Goal: Task Accomplishment & Management: Manage account settings

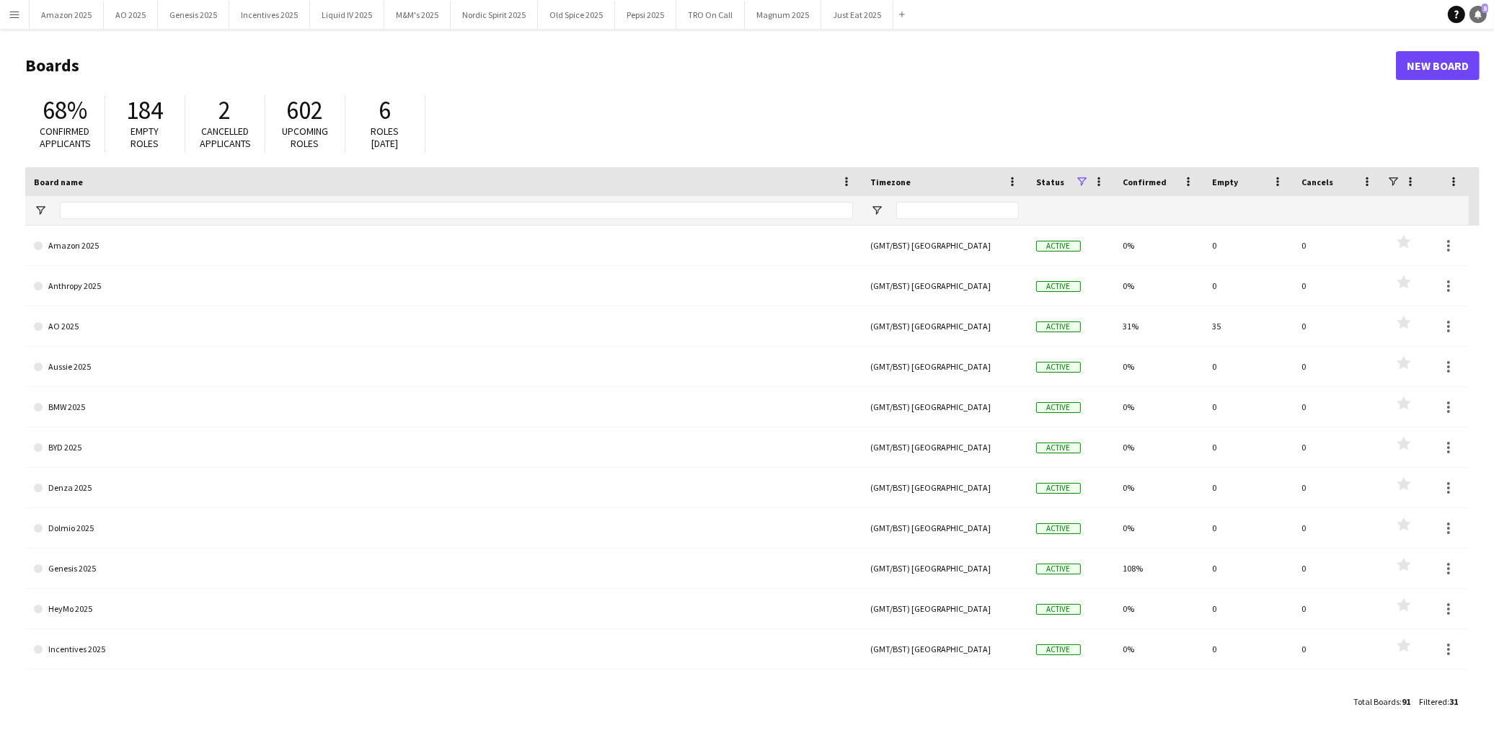
click at [1480, 9] on link "Notifications 5" at bounding box center [1477, 14] width 17 height 17
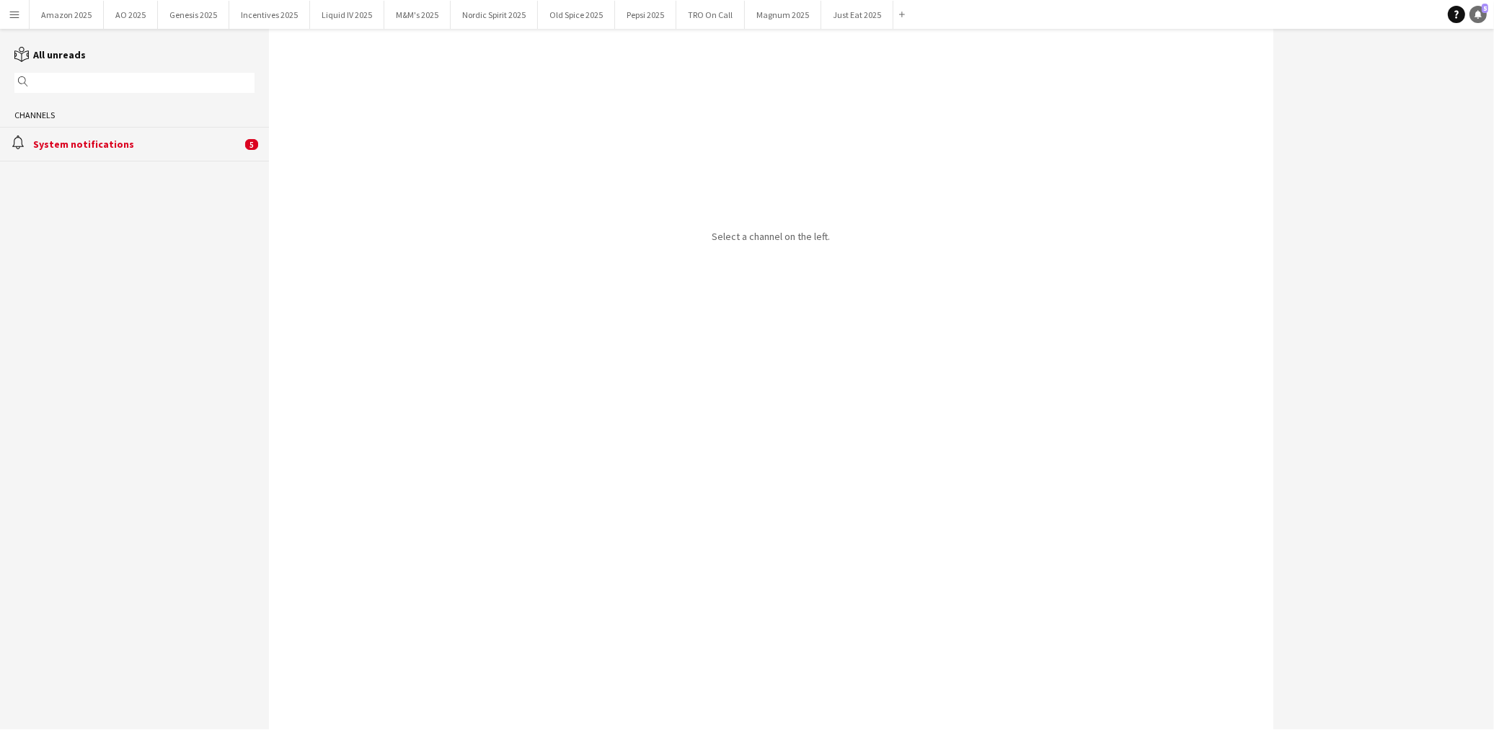
click at [1472, 12] on link "Notifications 5" at bounding box center [1477, 14] width 17 height 17
click at [88, 134] on div "alarm System notifications 5" at bounding box center [134, 144] width 269 height 34
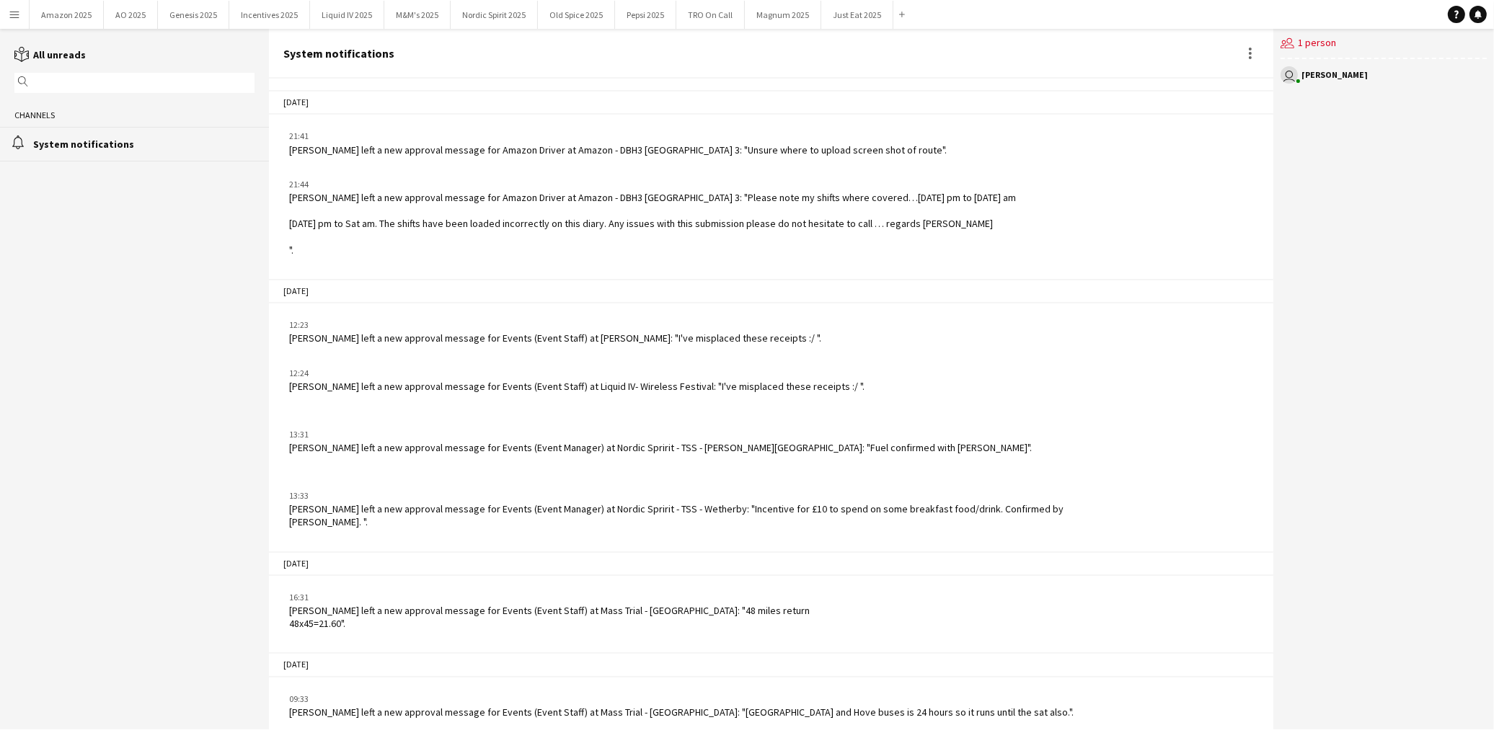
scroll to position [1855, 0]
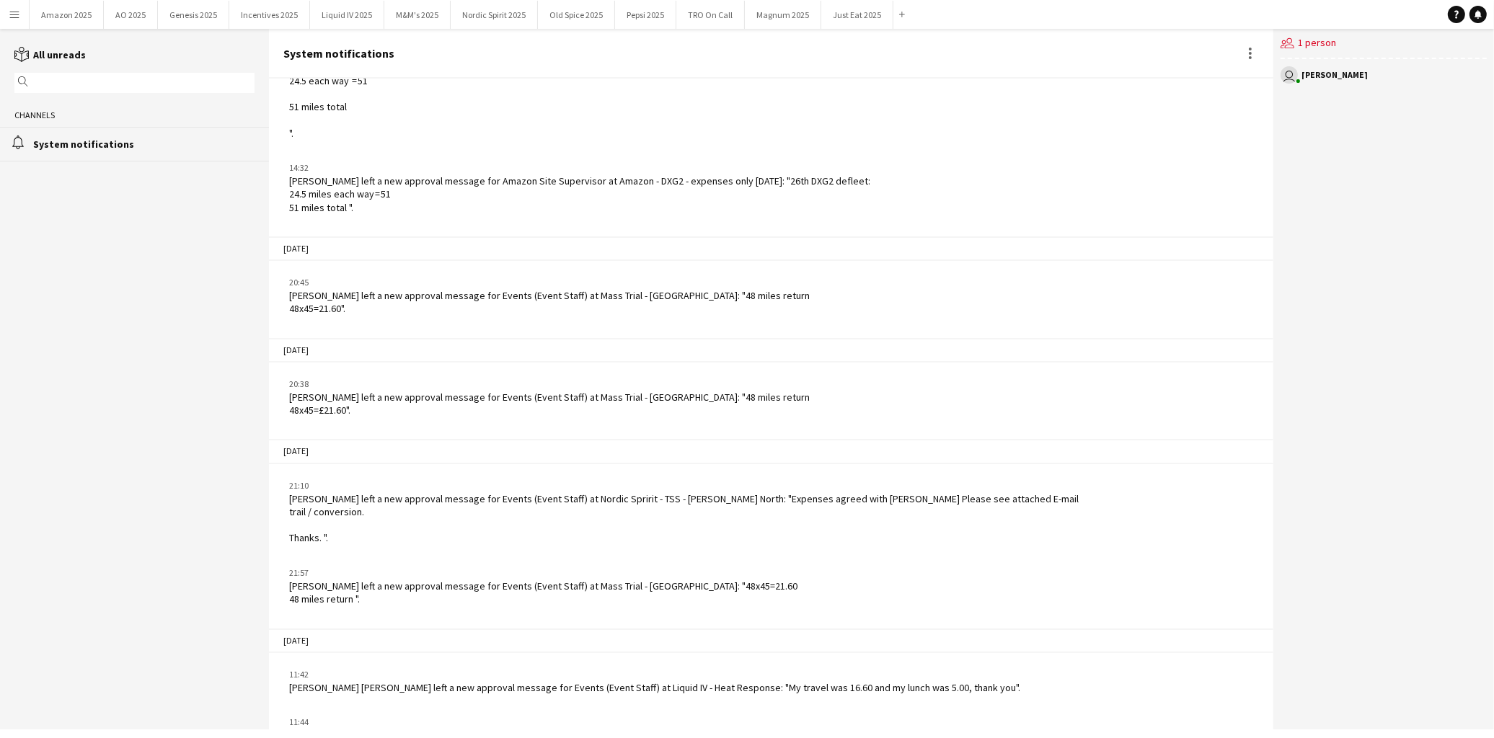
click at [14, 20] on button "Menu" at bounding box center [14, 14] width 29 height 29
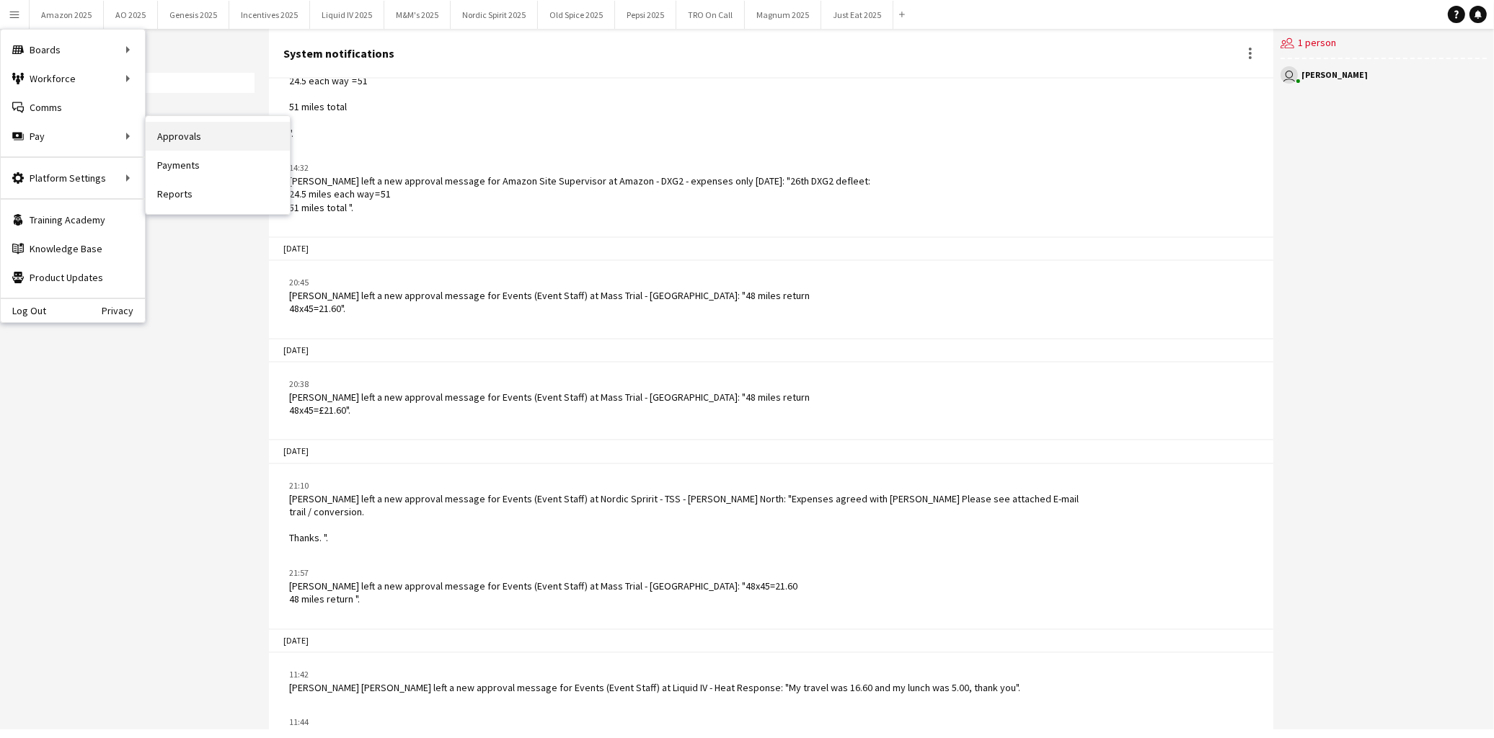
click at [172, 134] on link "Approvals" at bounding box center [218, 136] width 144 height 29
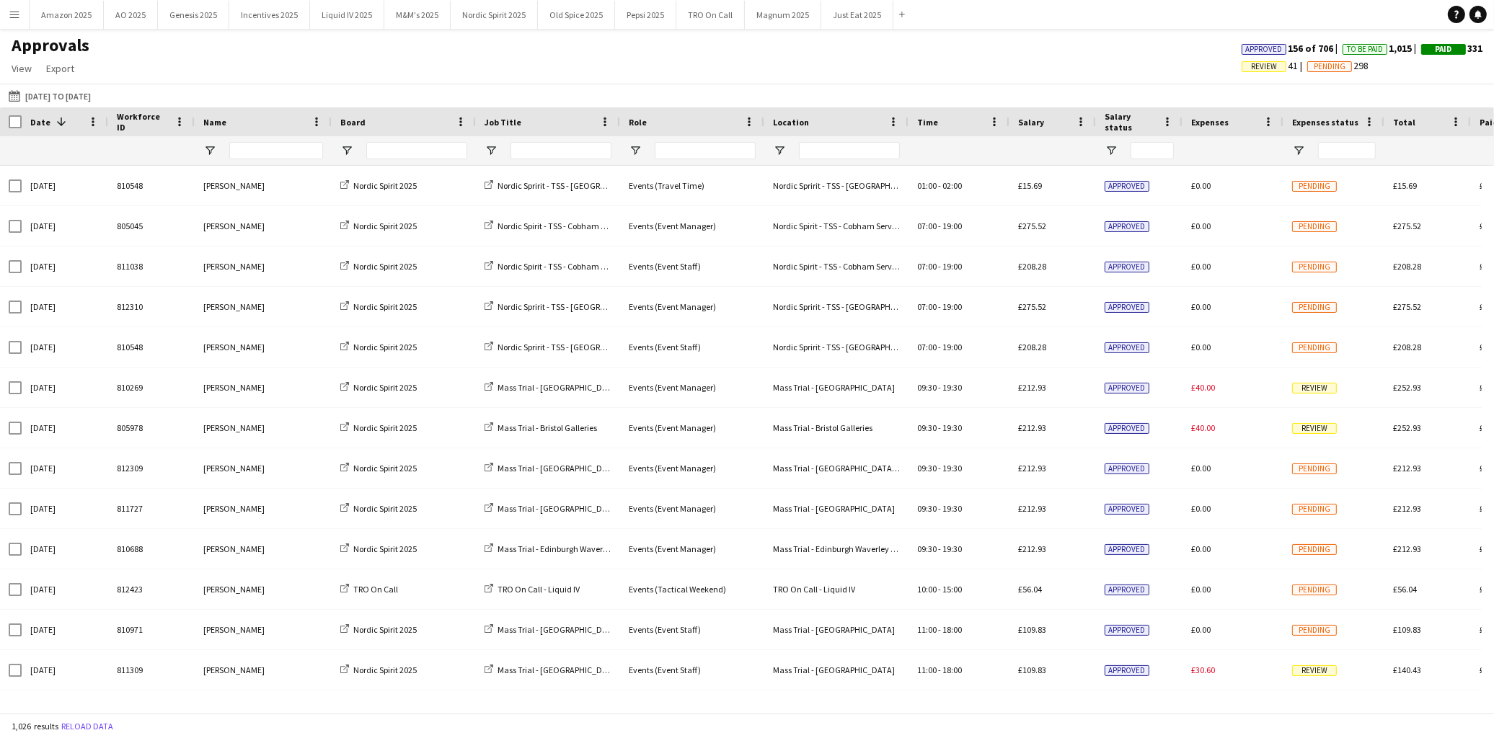
click at [23, 10] on button "Menu" at bounding box center [14, 14] width 29 height 29
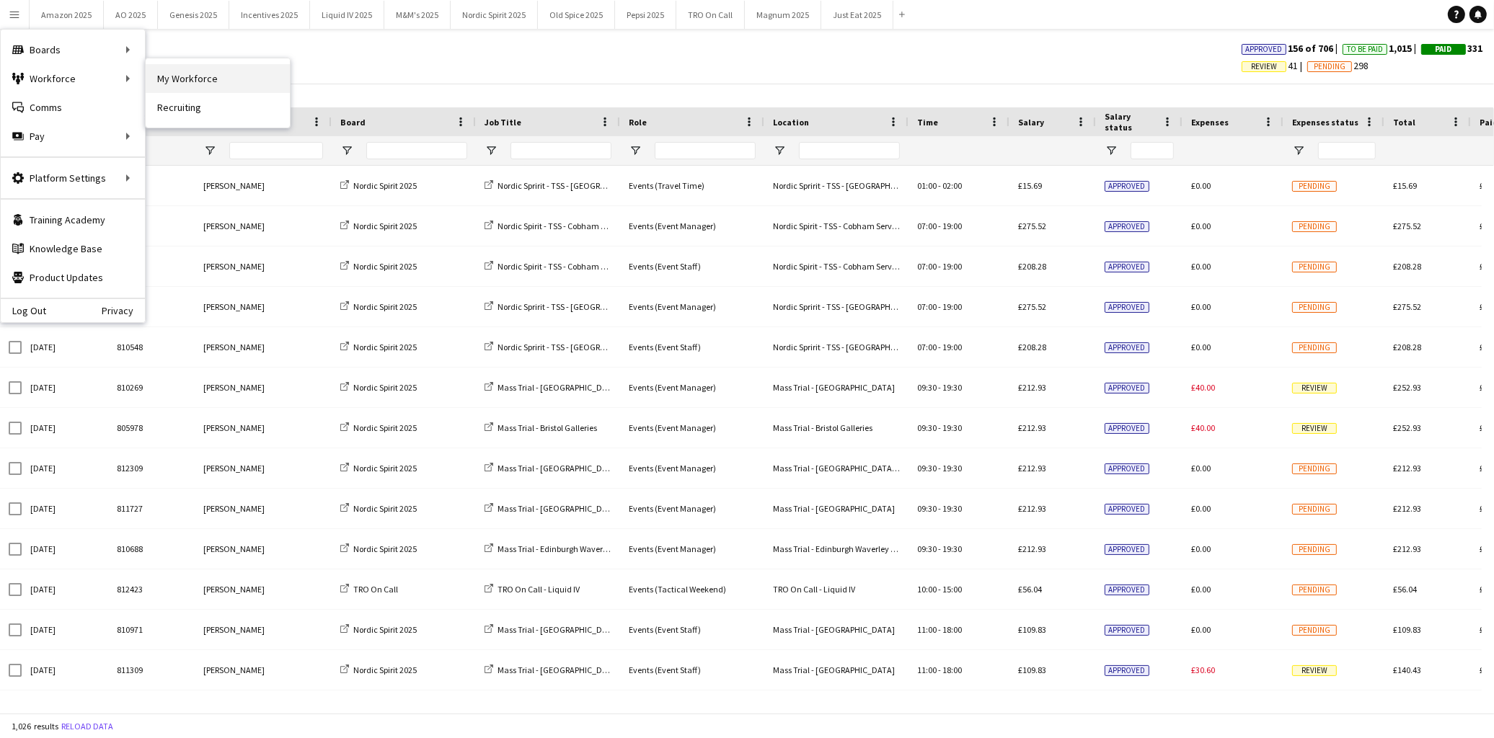
click at [193, 73] on link "My Workforce" at bounding box center [218, 78] width 144 height 29
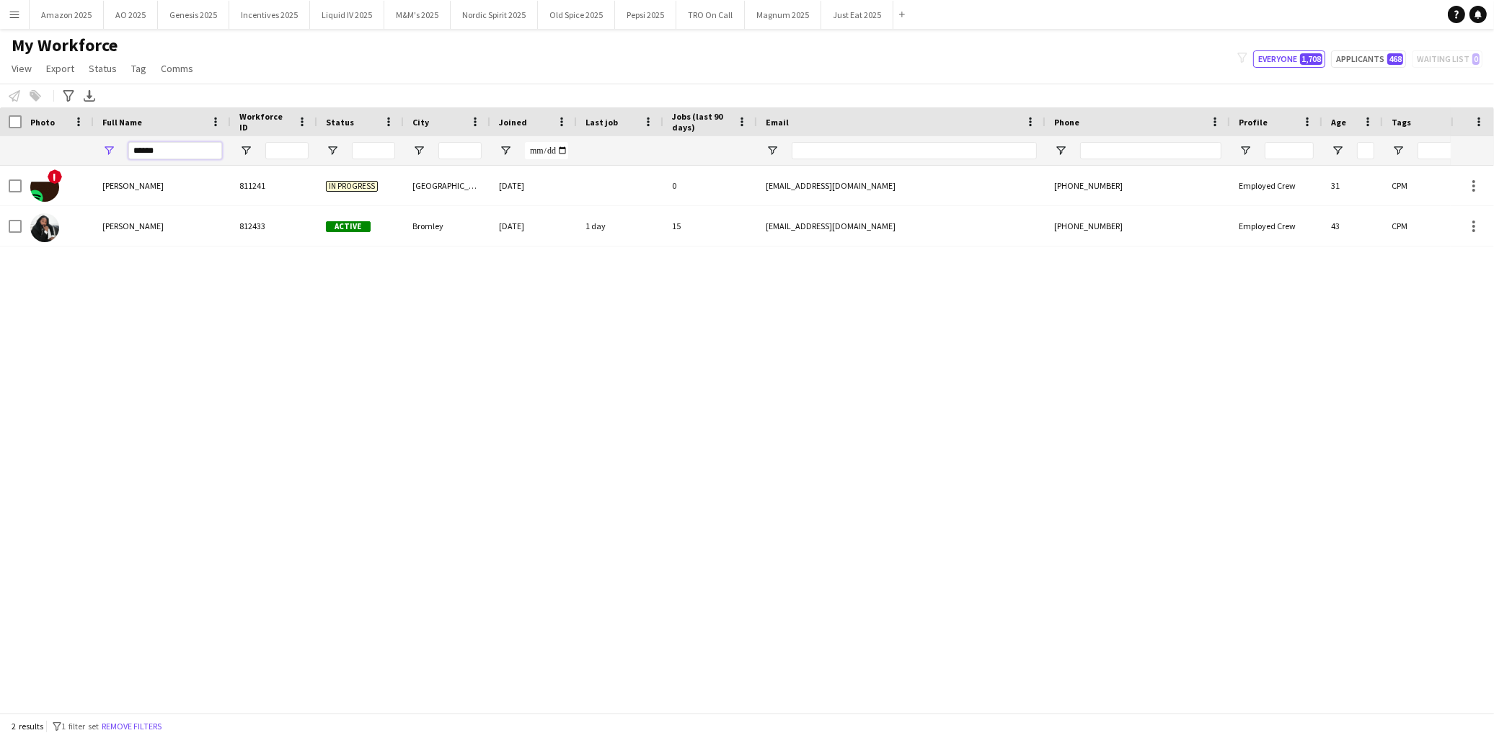
drag, startPoint x: 193, startPoint y: 145, endPoint x: -41, endPoint y: 144, distance: 233.6
click at [0, 144] on html "Menu Boards Boards Boards All jobs Status Workforce Workforce My Workforce Recr…" at bounding box center [747, 369] width 1494 height 738
drag, startPoint x: 325, startPoint y: 366, endPoint x: 225, endPoint y: 345, distance: 102.5
click at [306, 362] on div "Yani Aleksandrov 812033 Active New Malden 04-11-2024 2 days 1 yani.xander@gmail…" at bounding box center [725, 433] width 1451 height 535
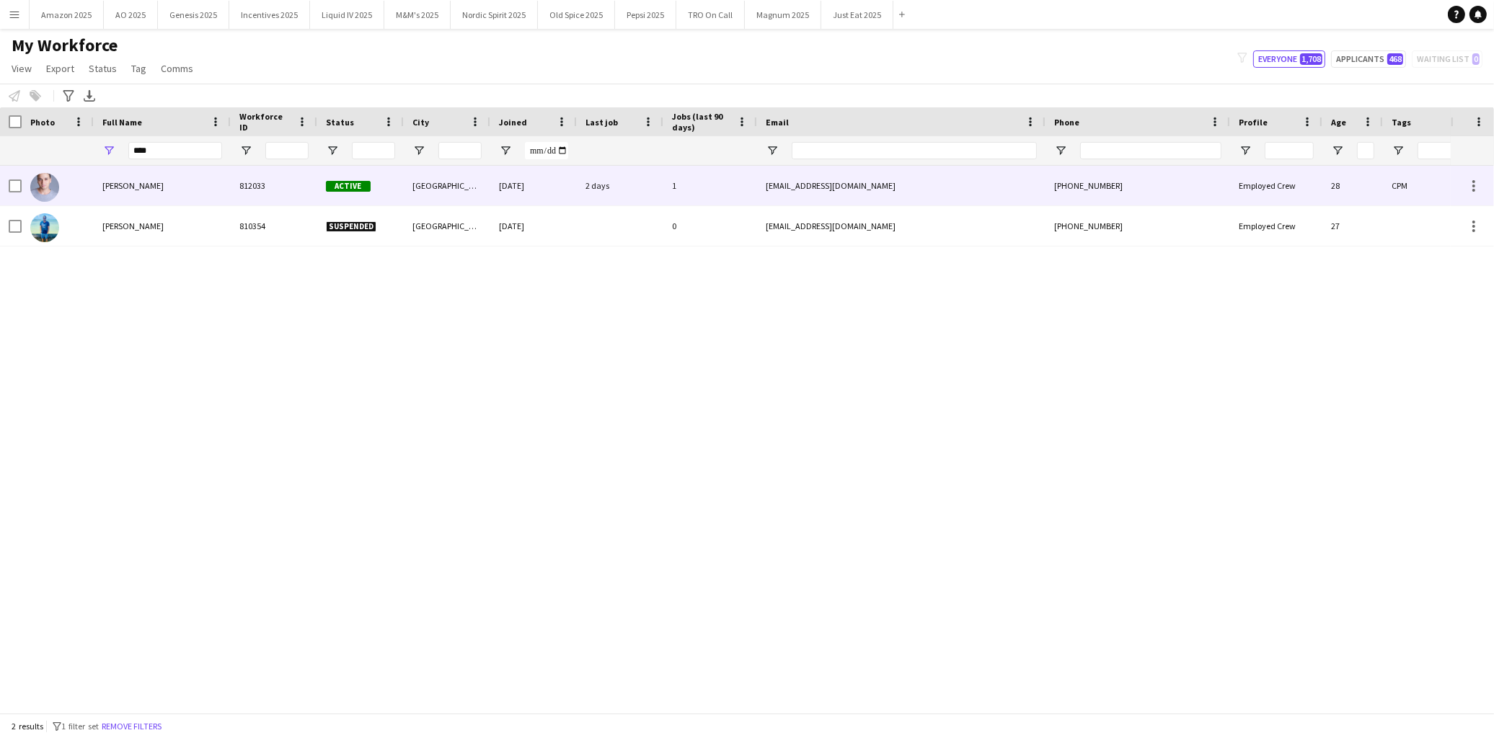
click at [139, 189] on span "Yani Aleksandrov" at bounding box center [132, 185] width 61 height 11
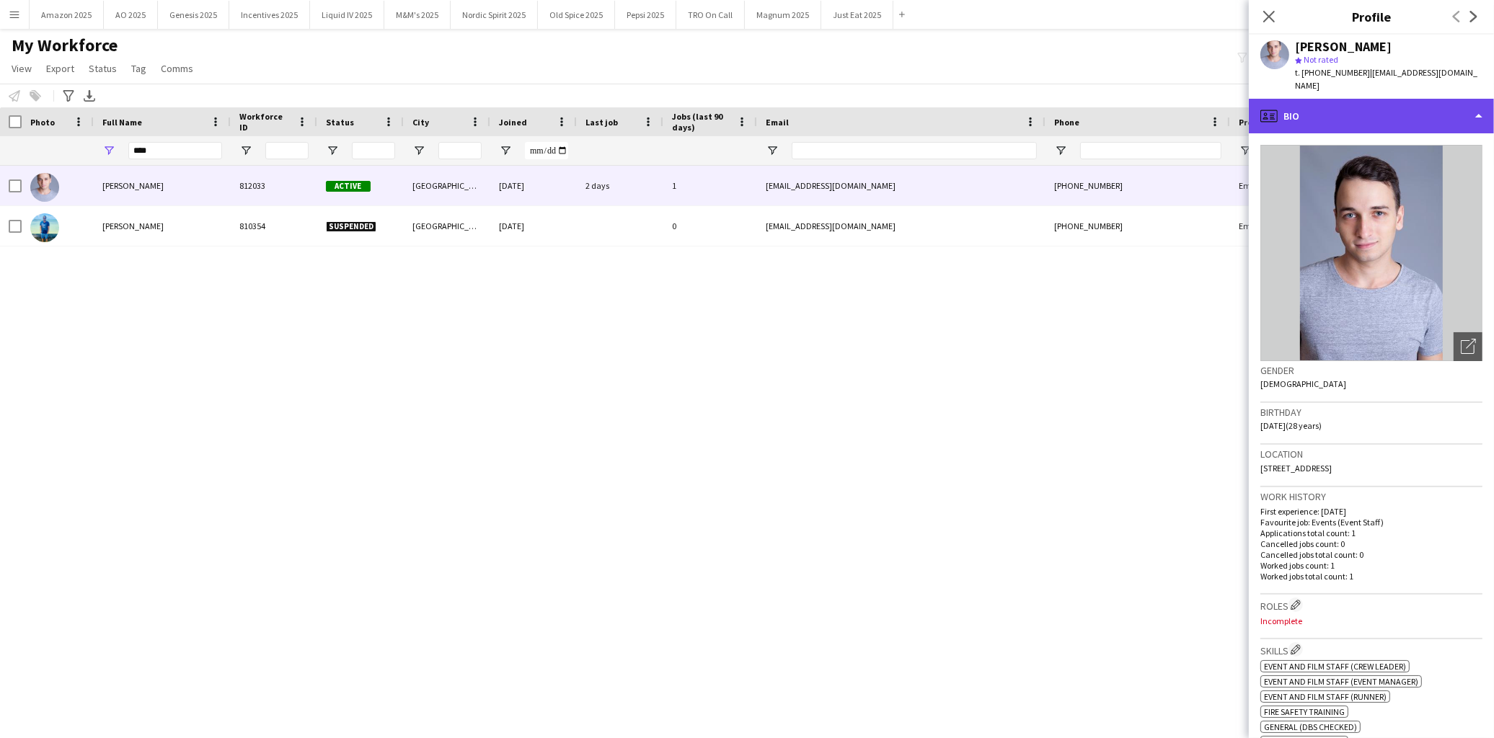
click at [1458, 102] on div "profile Bio" at bounding box center [1371, 116] width 245 height 35
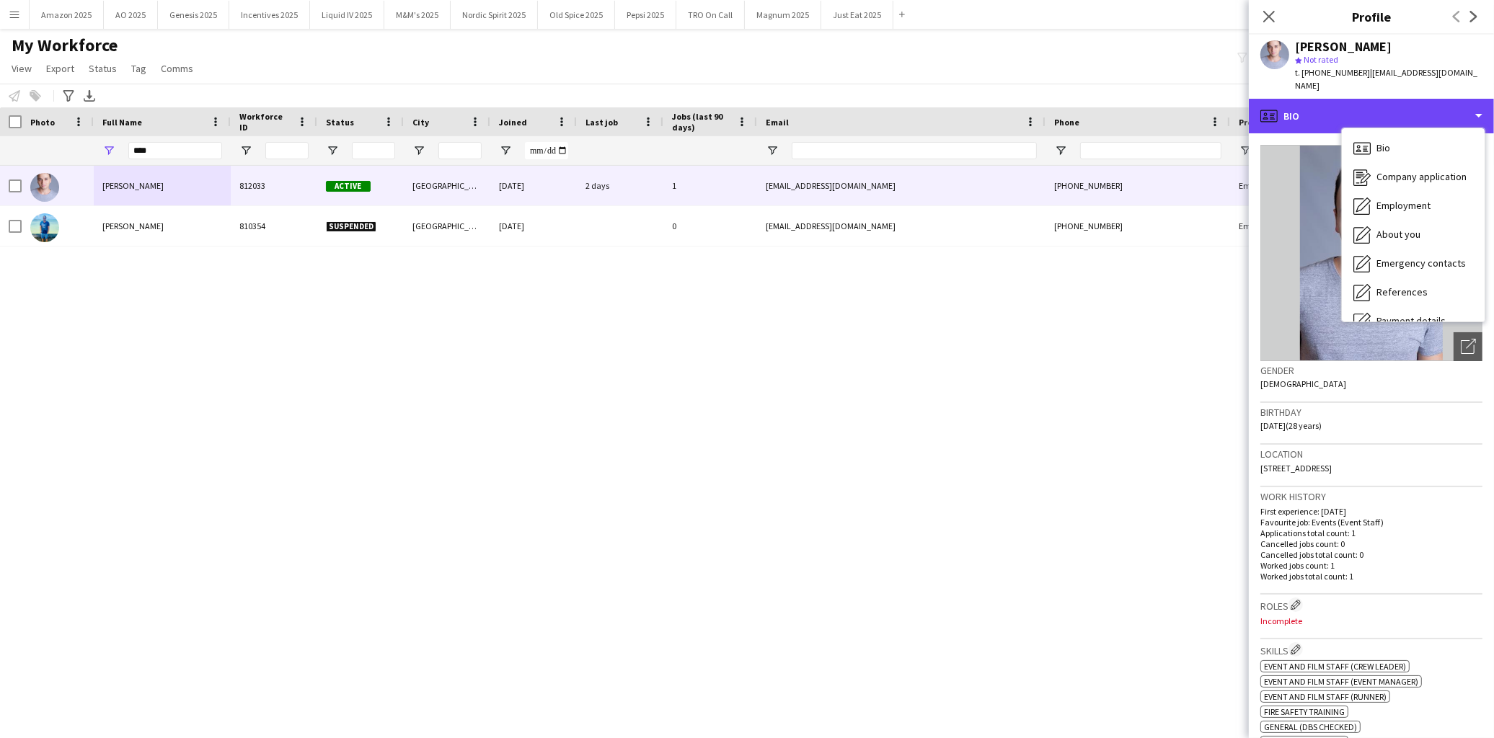
scroll to position [192, 0]
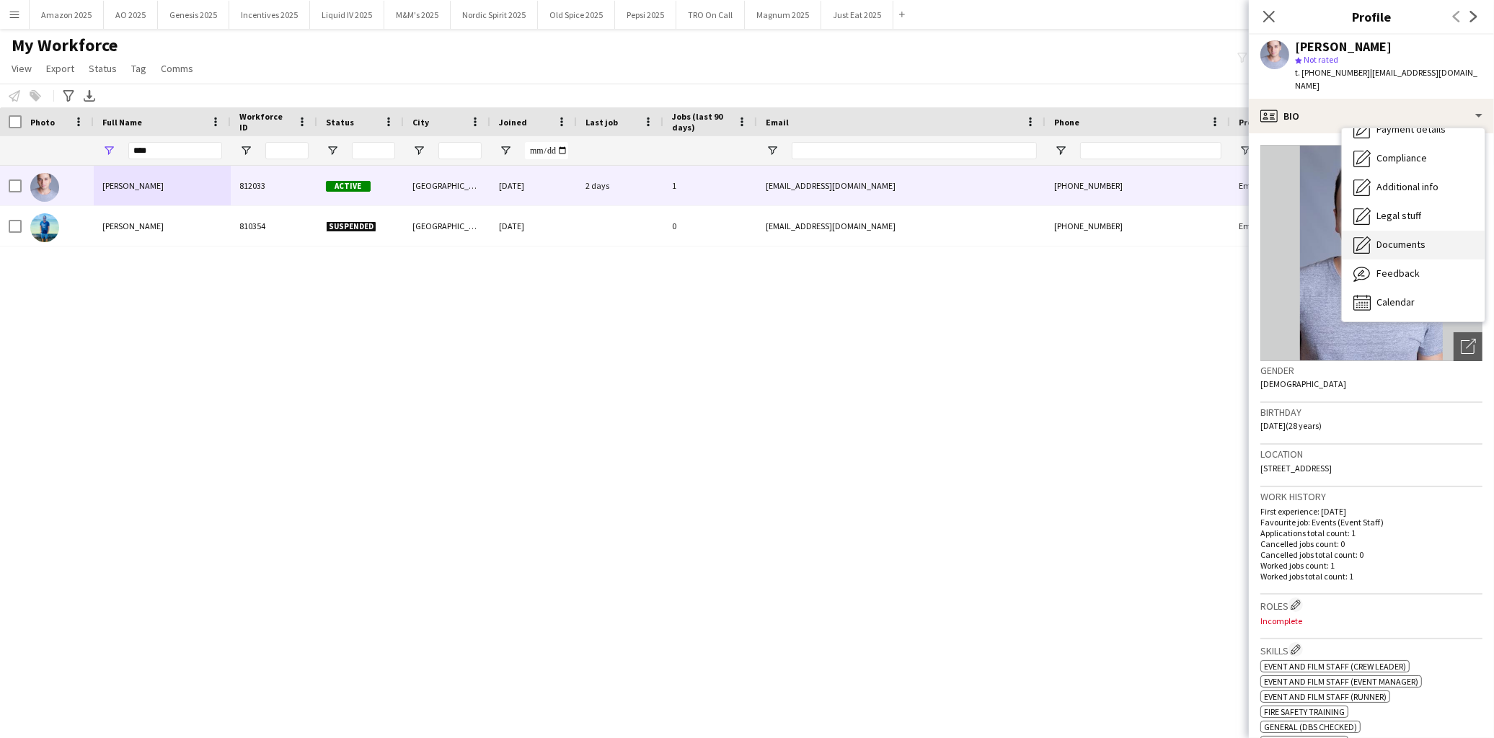
click at [1403, 239] on div "Documents Documents" at bounding box center [1413, 245] width 143 height 29
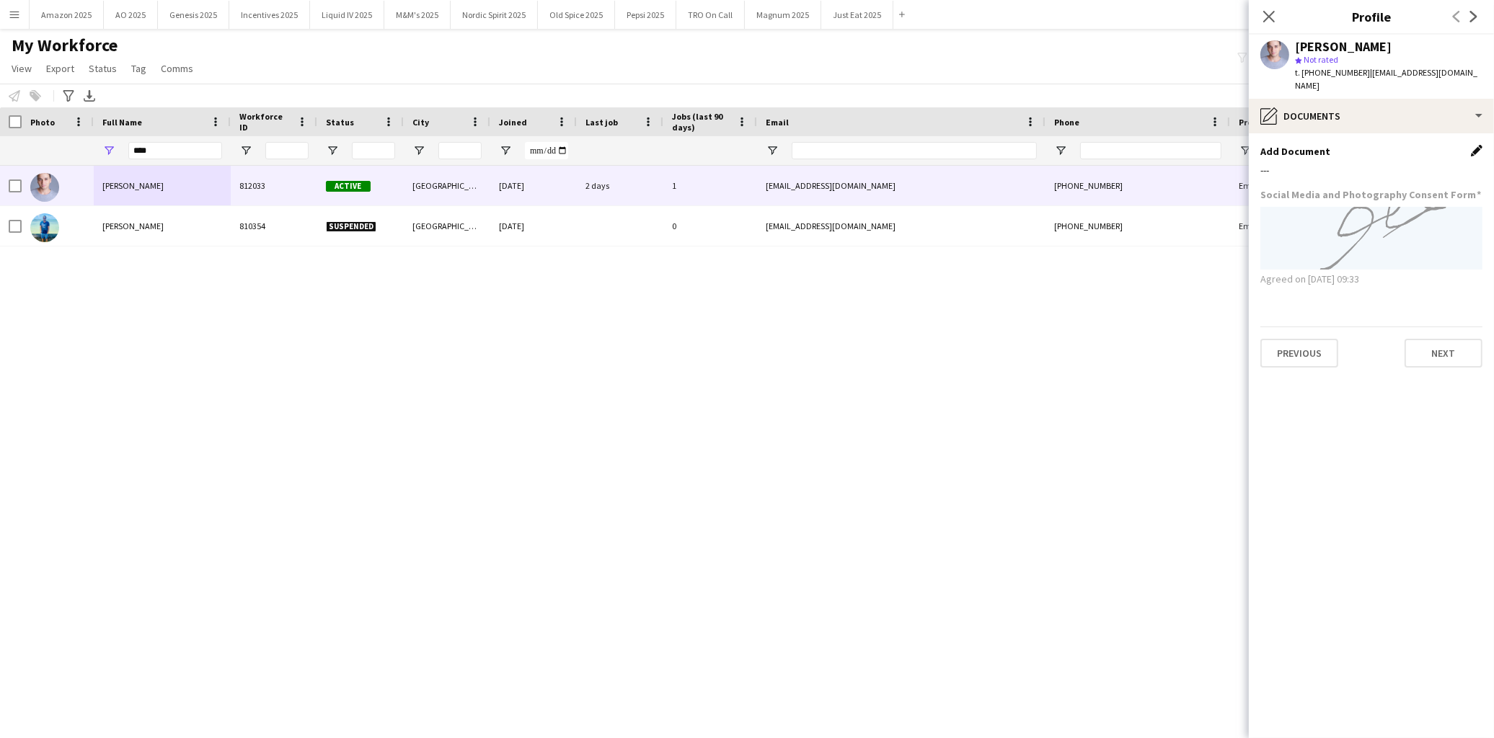
click at [1476, 145] on app-icon "Edit this field" at bounding box center [1477, 151] width 12 height 12
click at [1436, 164] on button "Upload new file" at bounding box center [1437, 175] width 90 height 23
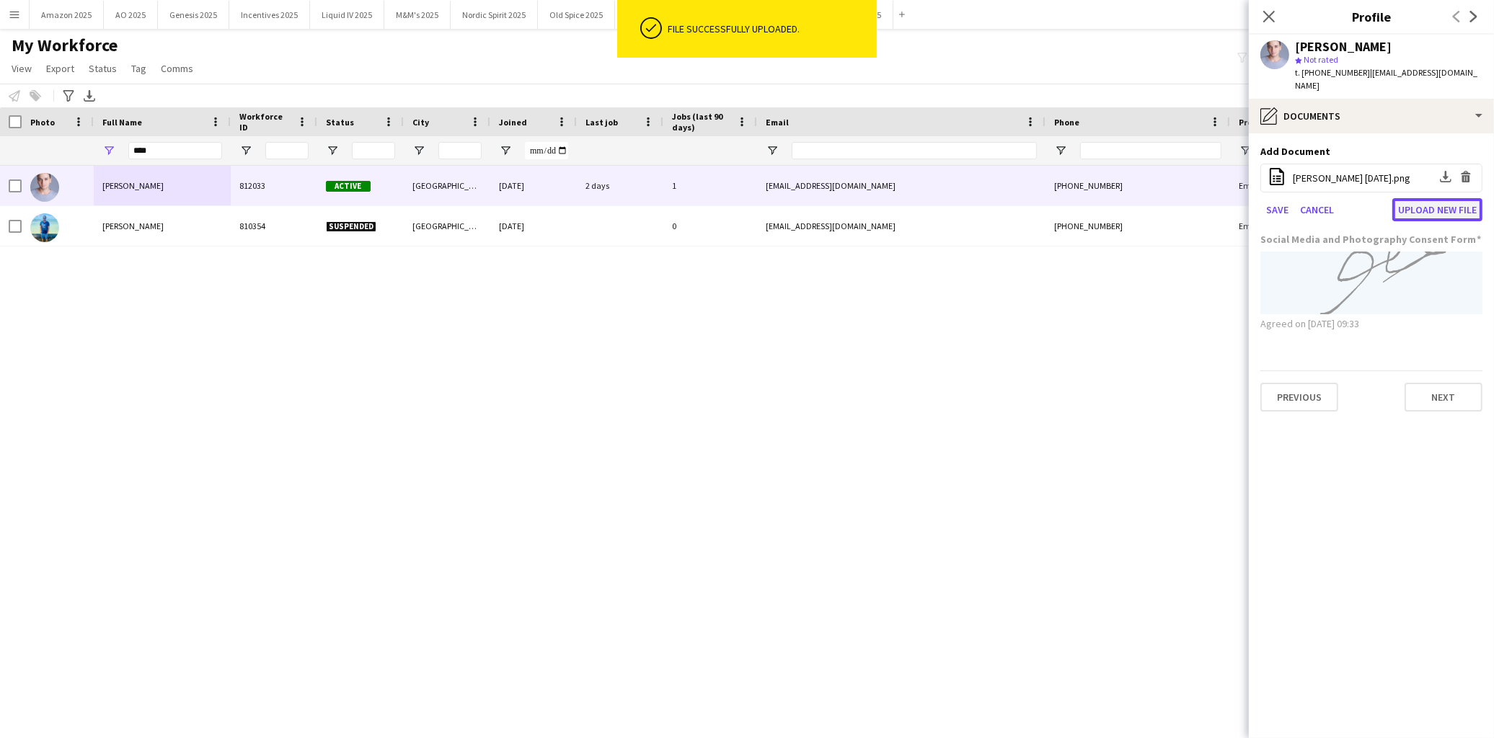
click at [1437, 198] on button "Upload new file" at bounding box center [1437, 209] width 90 height 23
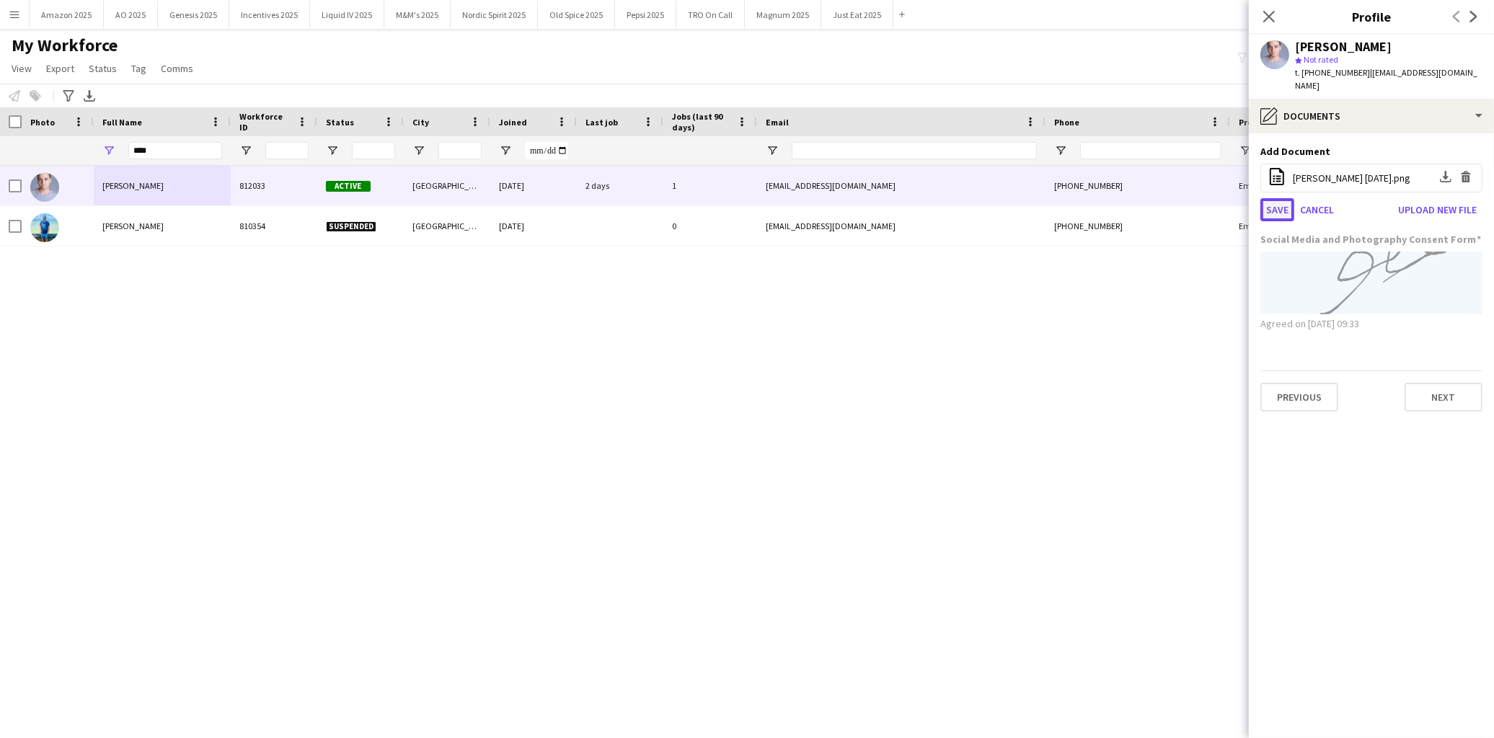
click at [1269, 198] on button "Save" at bounding box center [1277, 209] width 34 height 23
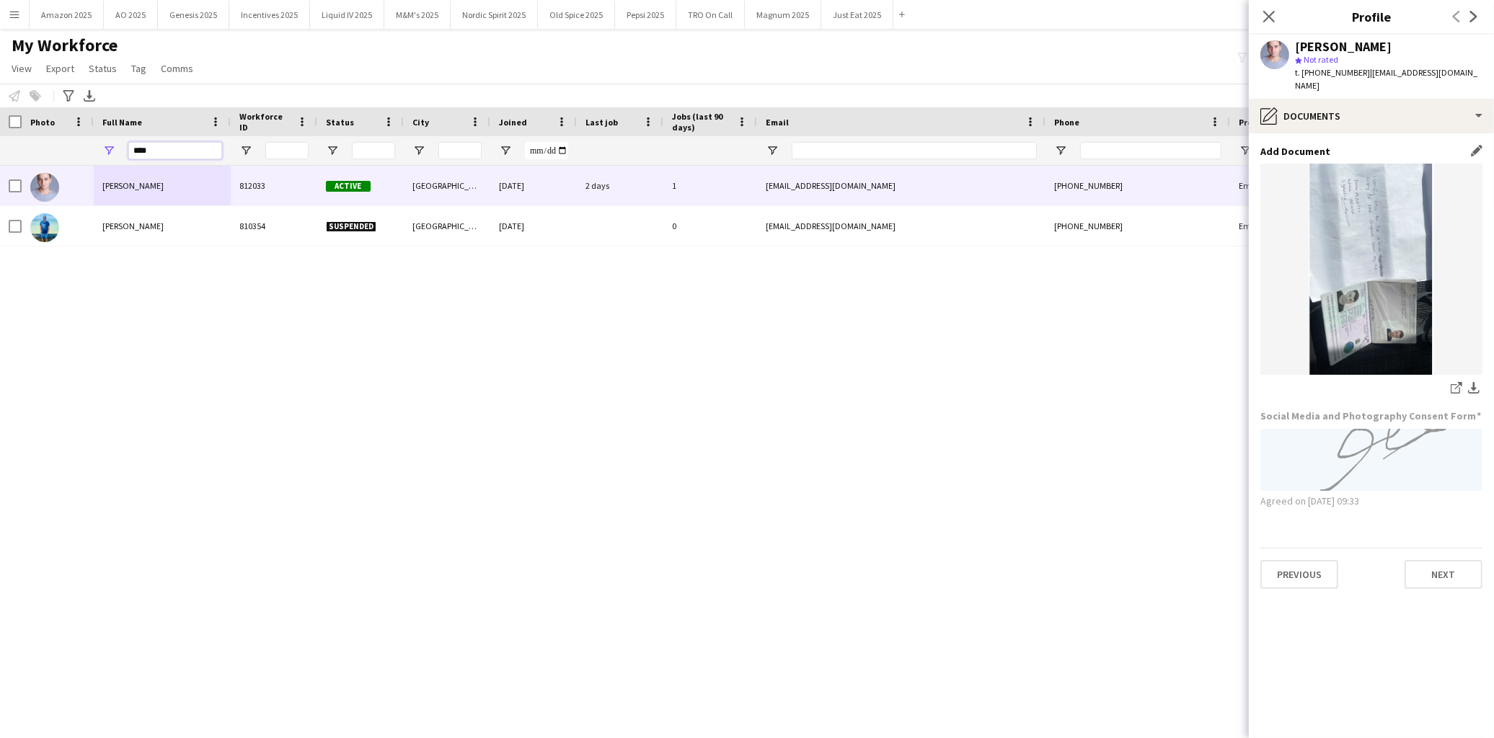
drag, startPoint x: 171, startPoint y: 151, endPoint x: -41, endPoint y: 166, distance: 212.5
click at [0, 166] on html "Menu Boards Boards Boards All jobs Status Workforce Workforce My Workforce Recr…" at bounding box center [747, 369] width 1494 height 738
type input "*****"
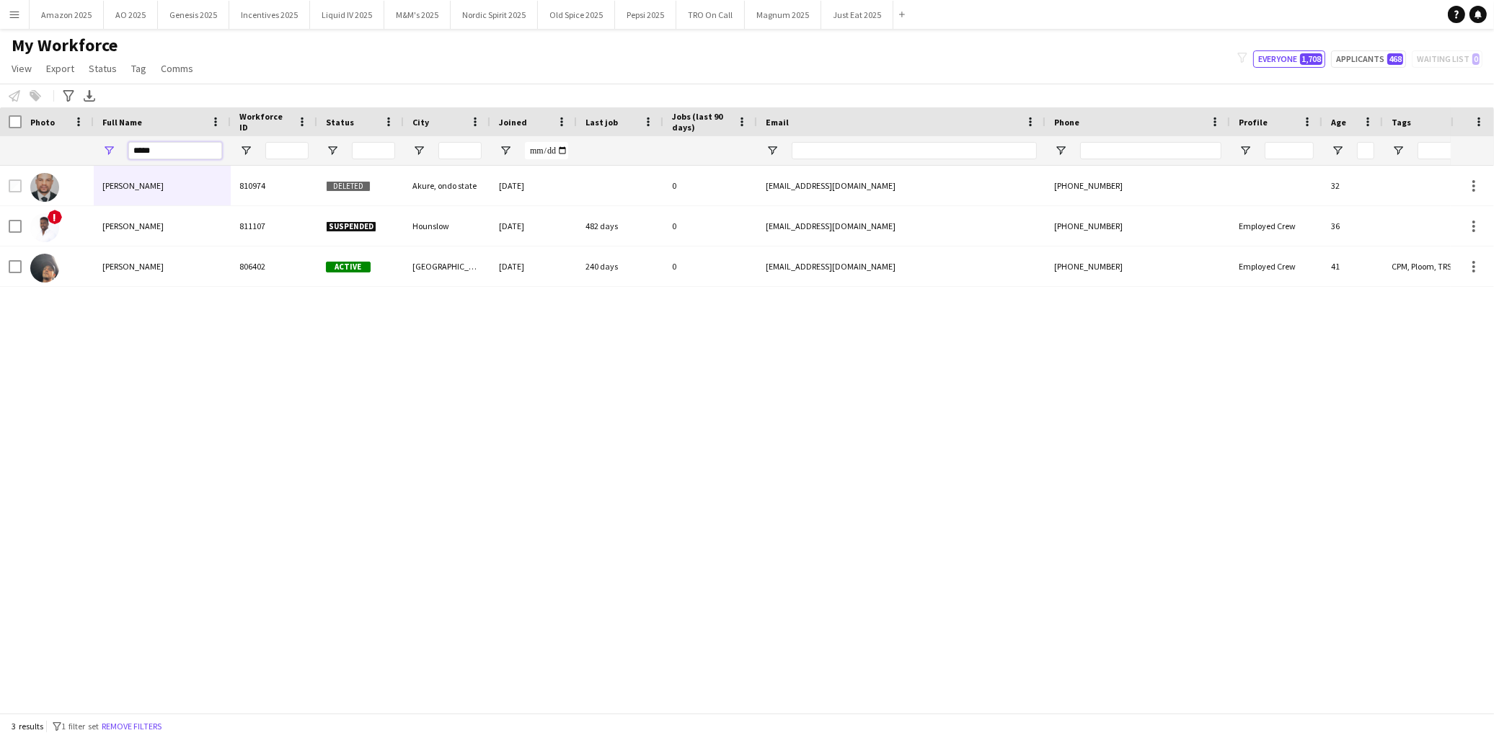
drag, startPoint x: 169, startPoint y: 149, endPoint x: -41, endPoint y: 162, distance: 210.2
click at [0, 162] on html "Menu Boards Boards Boards All jobs Status Workforce Workforce My Workforce Recr…" at bounding box center [747, 369] width 1494 height 738
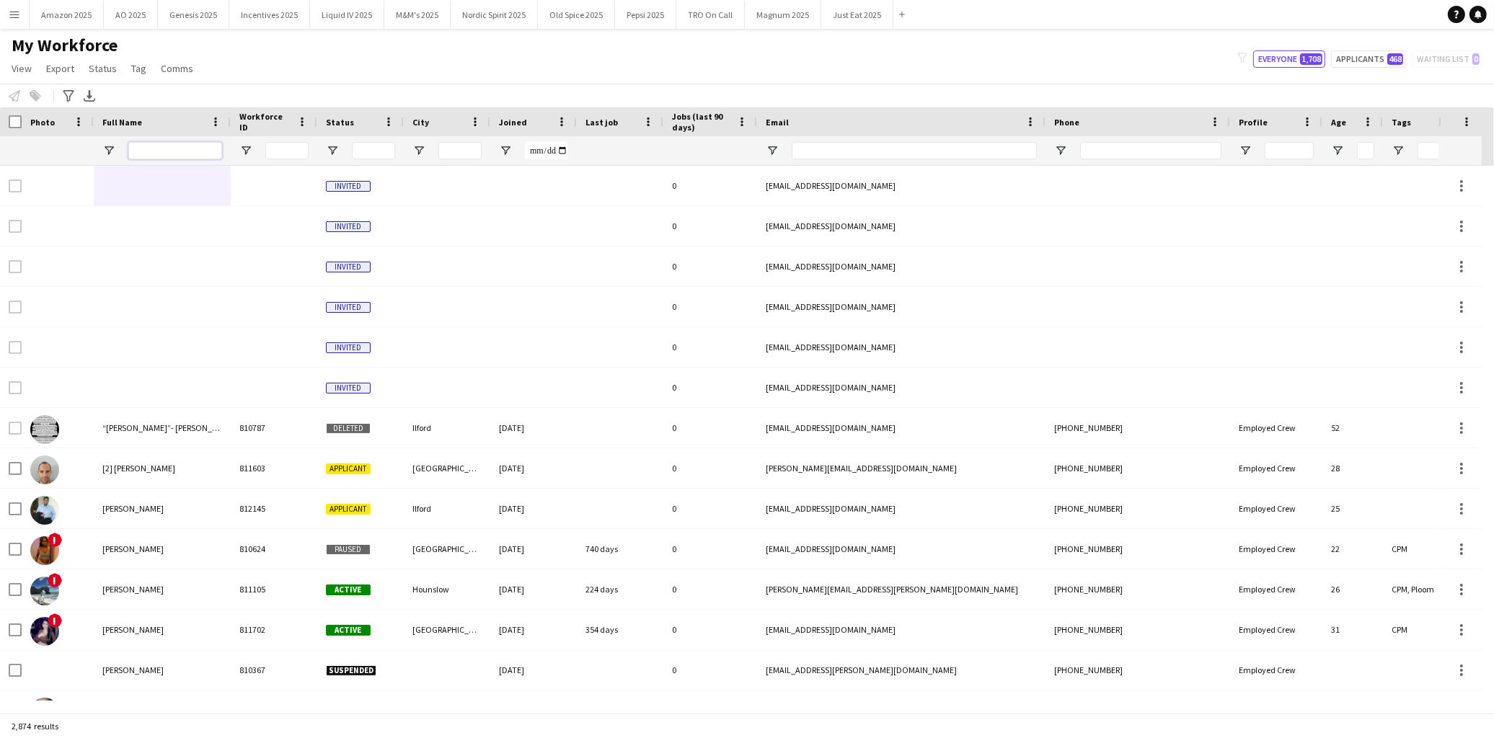
click at [167, 153] on input "Full Name Filter Input" at bounding box center [175, 150] width 94 height 17
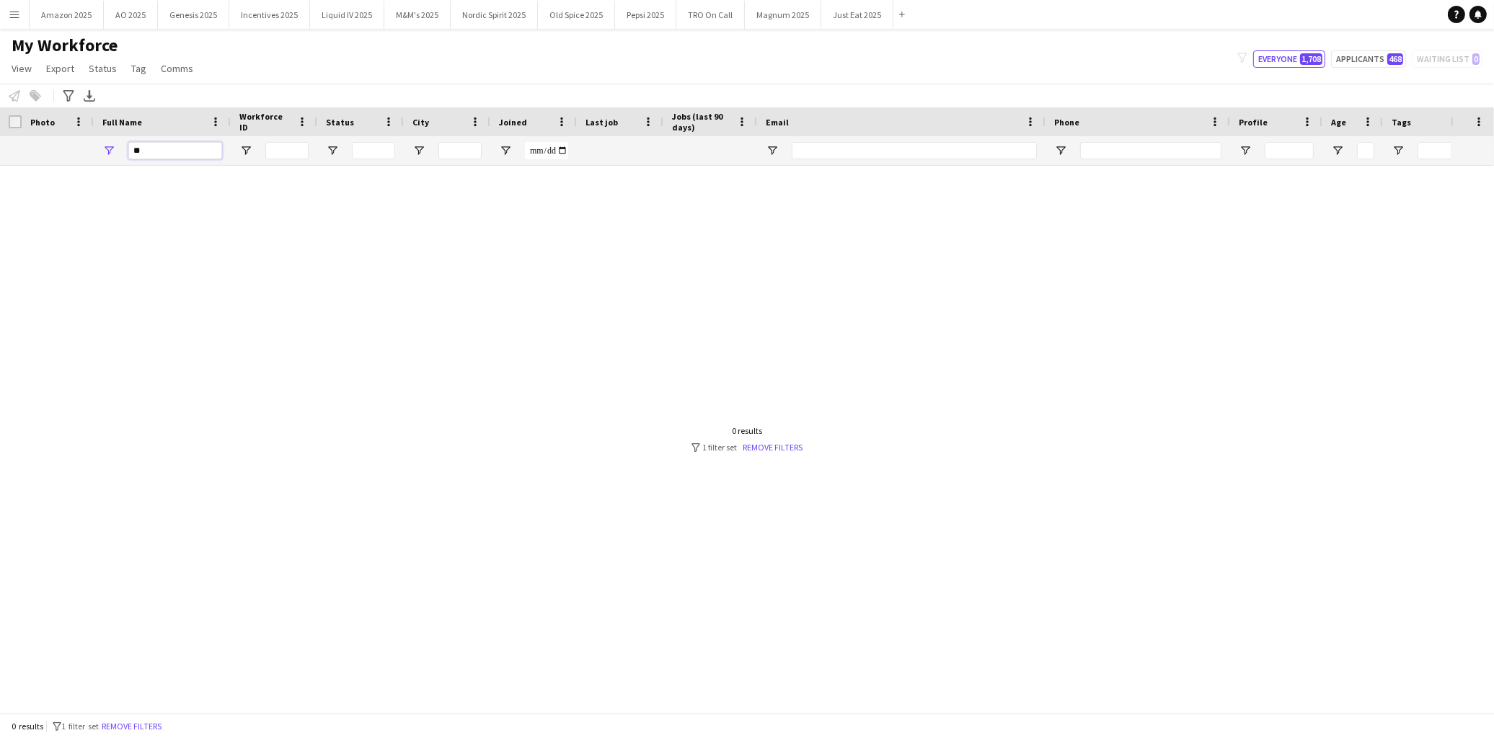
type input "*"
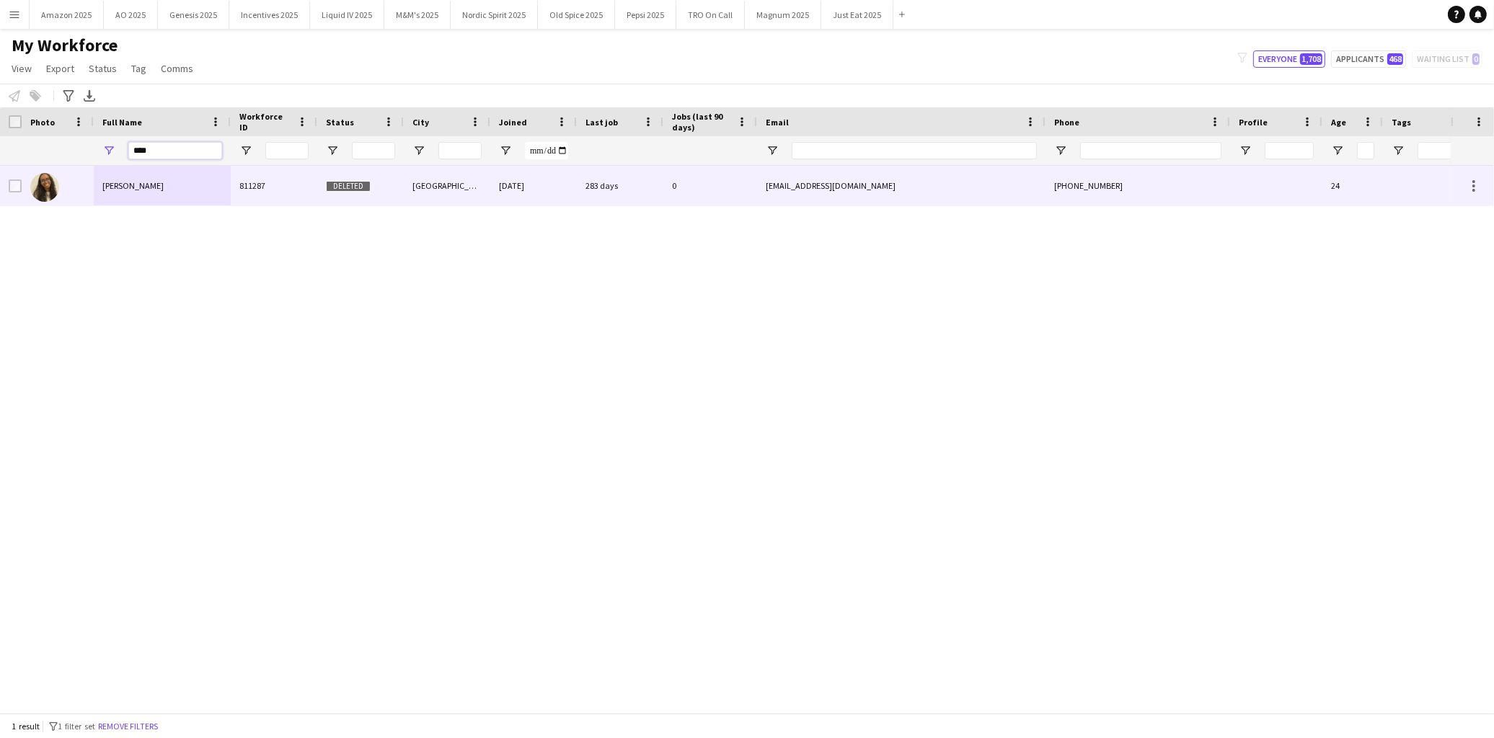
type input "****"
click at [159, 190] on div "Mushtaq Yussuf" at bounding box center [162, 186] width 137 height 40
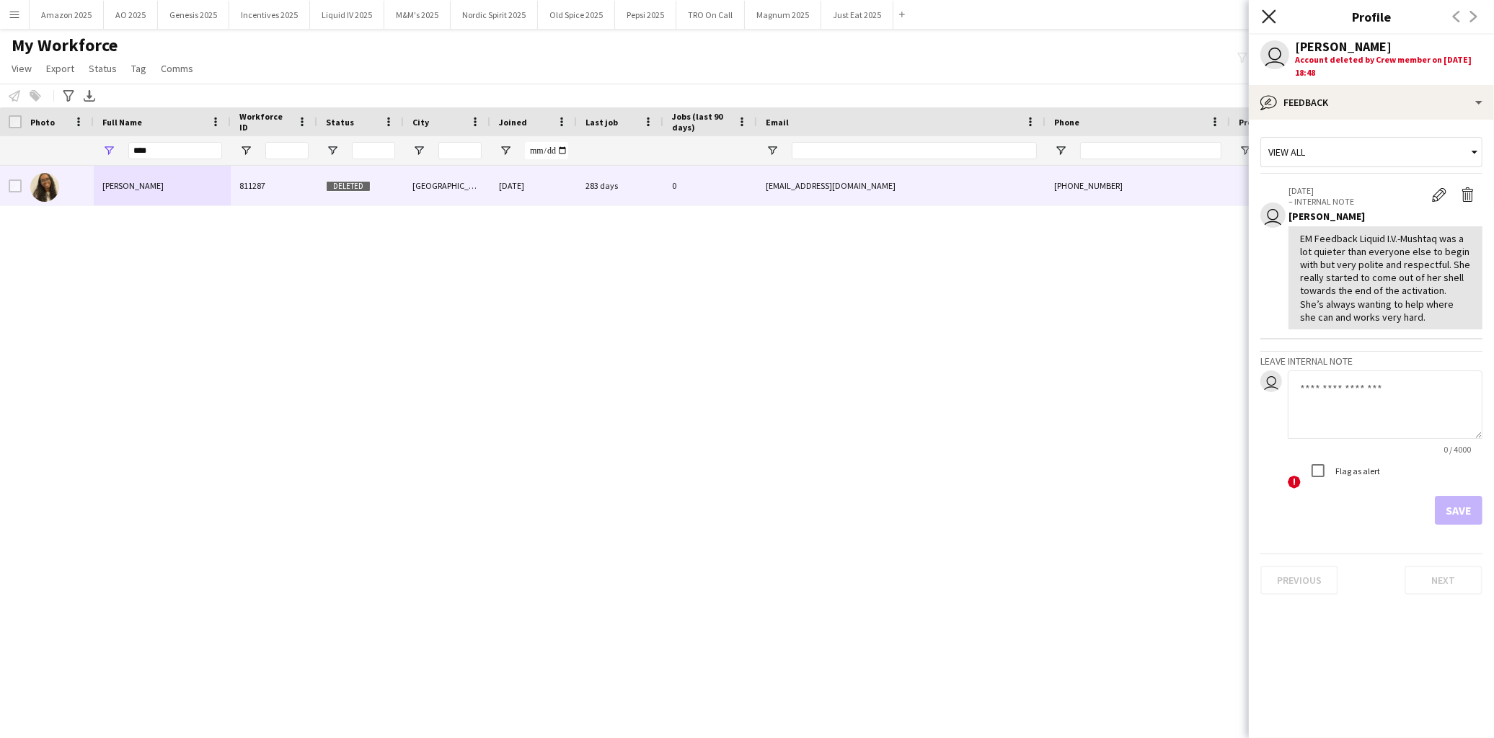
click at [1270, 19] on icon "Close pop-in" at bounding box center [1269, 16] width 14 height 14
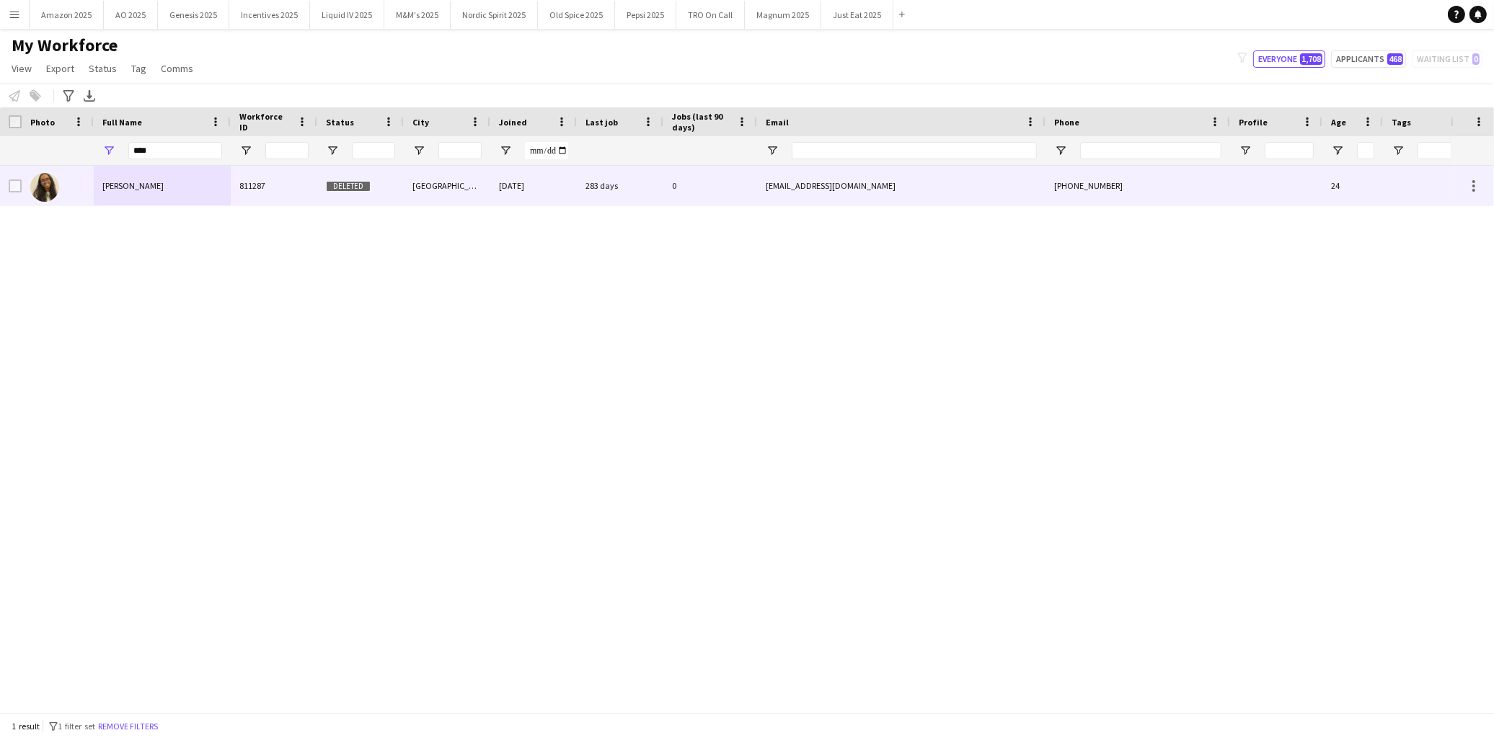
click at [149, 173] on div "Mushtaq Yussuf" at bounding box center [162, 186] width 137 height 40
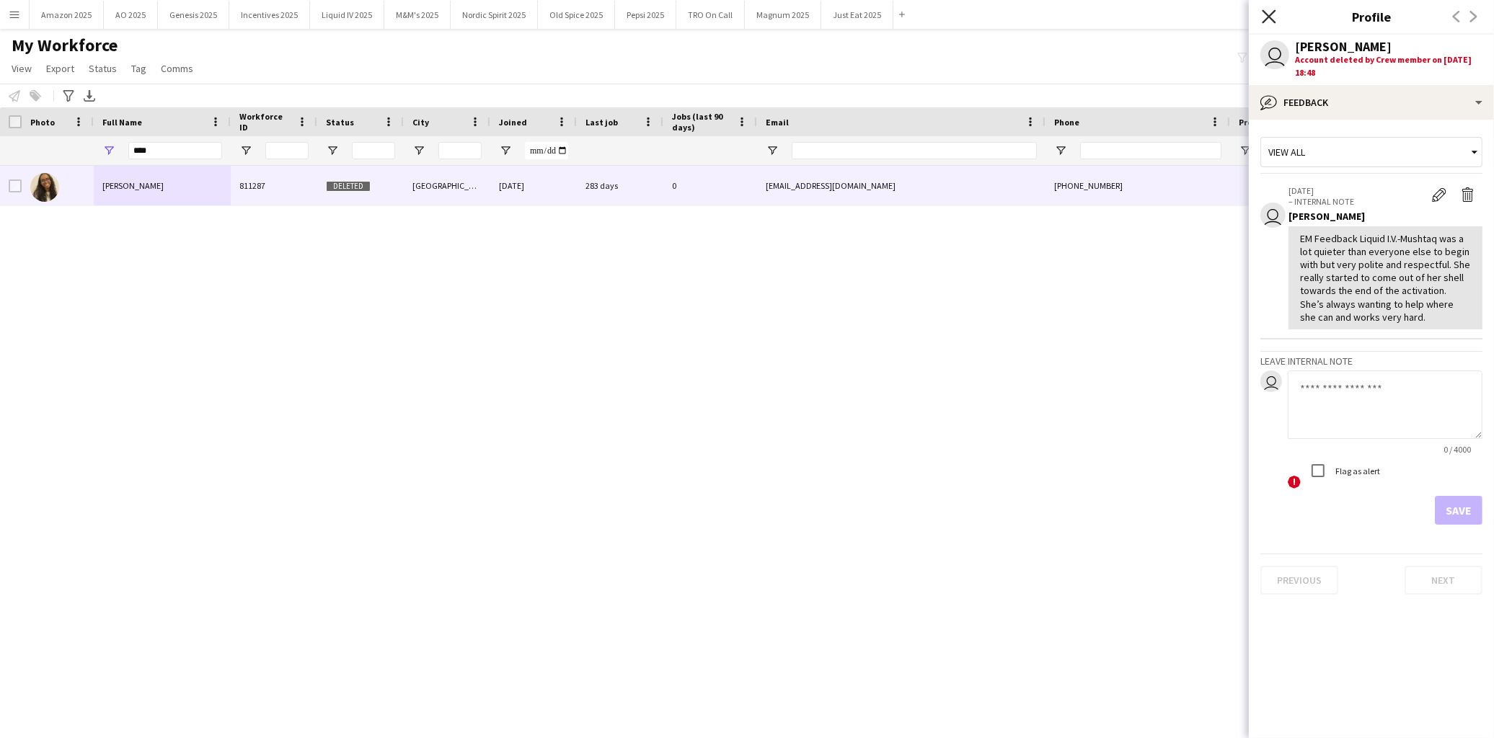
click at [1267, 14] on icon at bounding box center [1269, 16] width 14 height 14
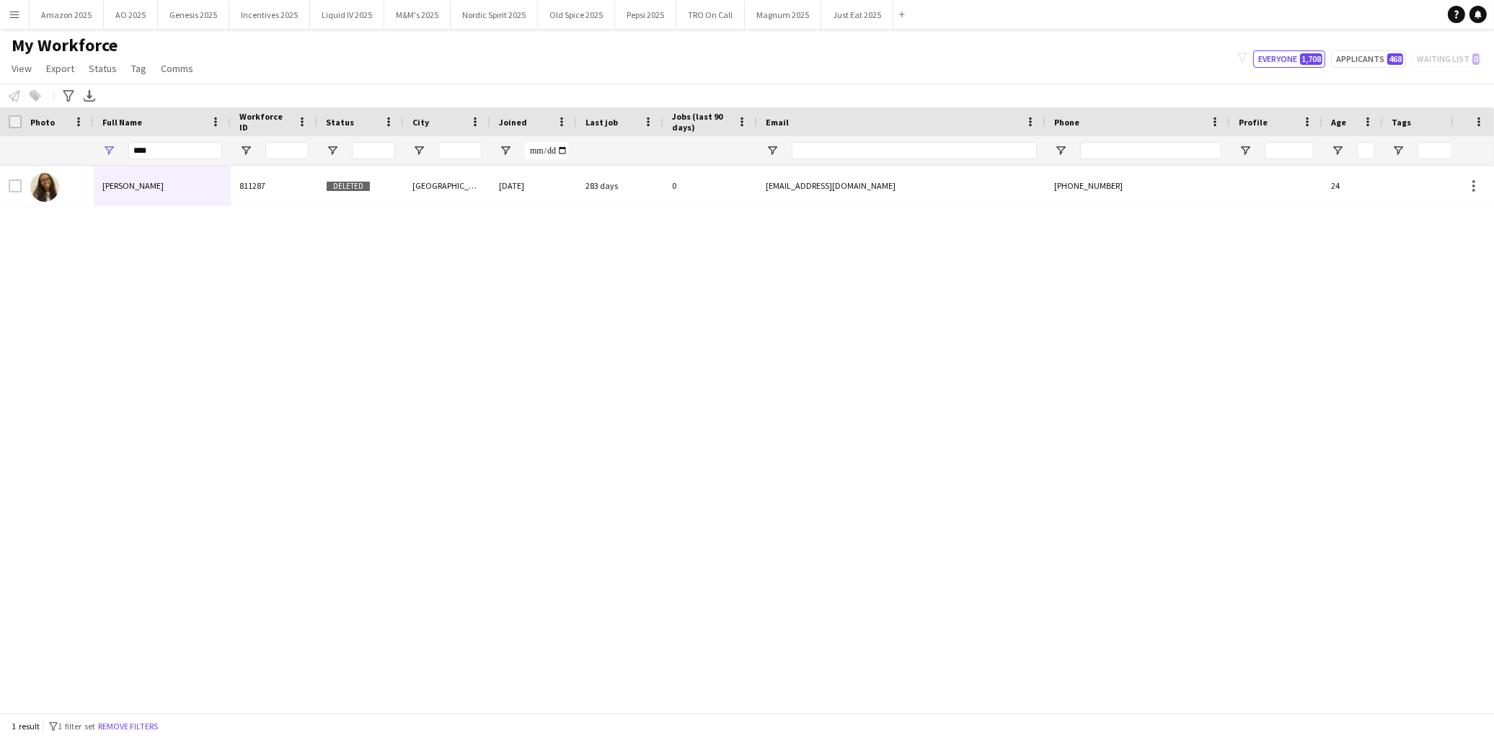
drag, startPoint x: 22, startPoint y: 12, endPoint x: 17, endPoint y: 97, distance: 85.2
click at [22, 12] on button "Menu" at bounding box center [14, 14] width 29 height 29
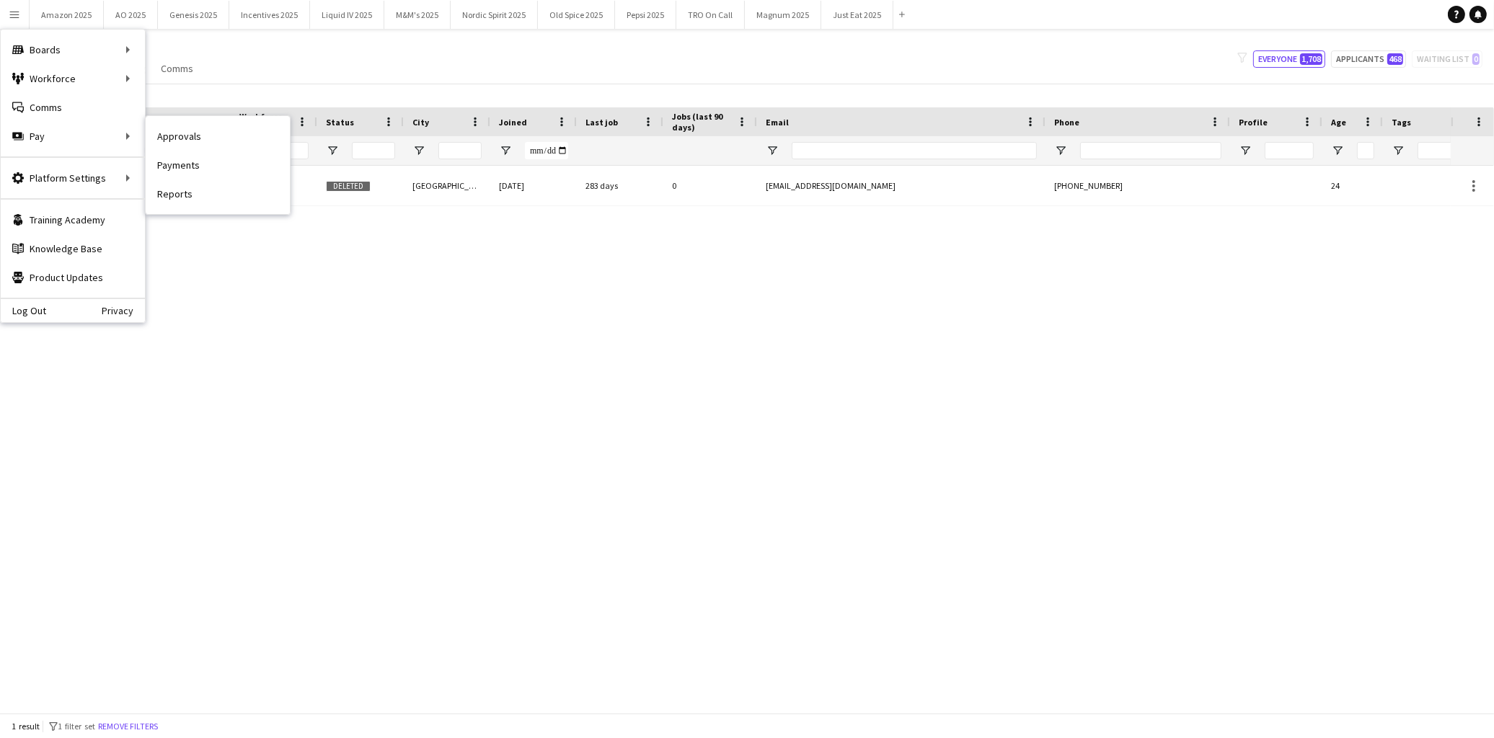
drag, startPoint x: 195, startPoint y: 132, endPoint x: 1053, endPoint y: 332, distance: 881.0
click at [195, 132] on link "Approvals" at bounding box center [218, 136] width 144 height 29
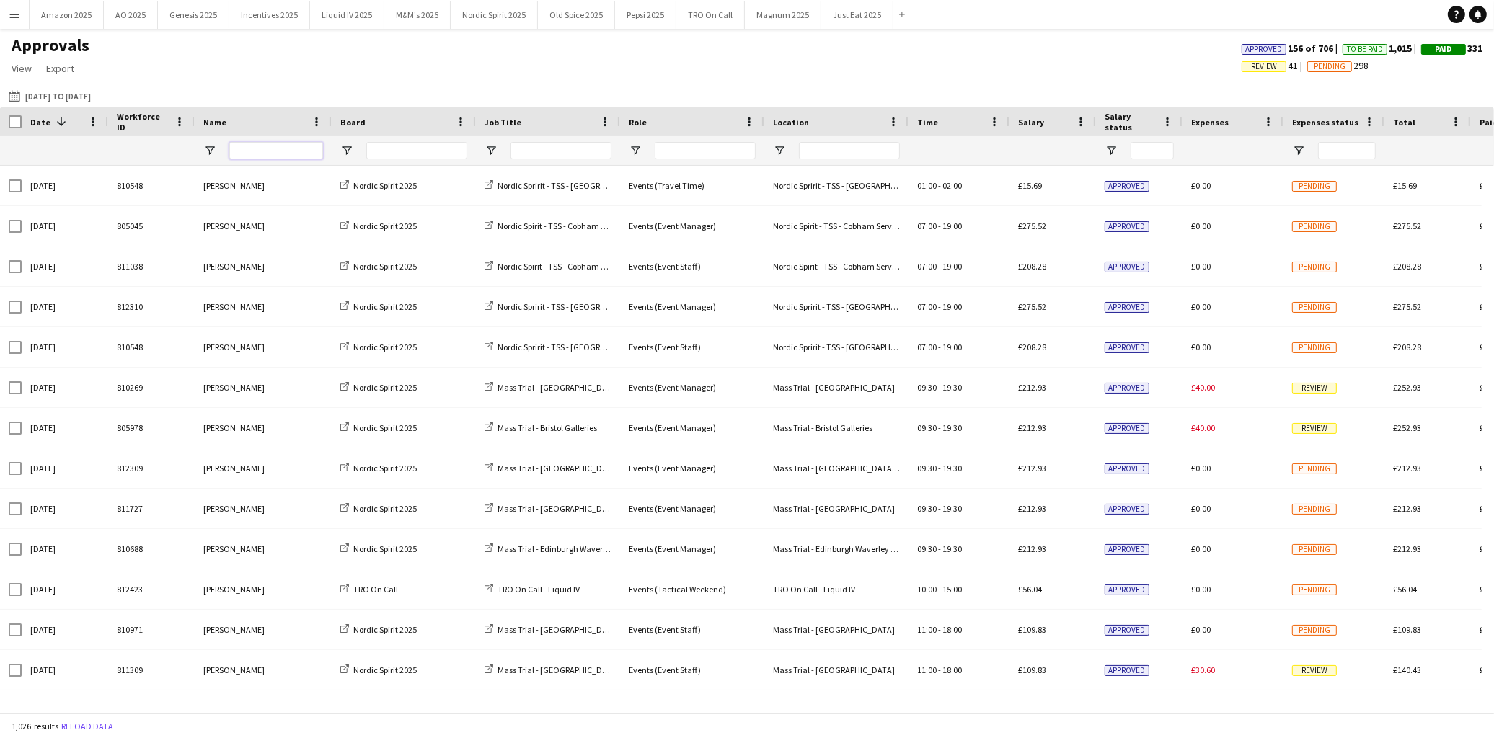
click at [290, 146] on input "Name Filter Input" at bounding box center [276, 150] width 94 height 17
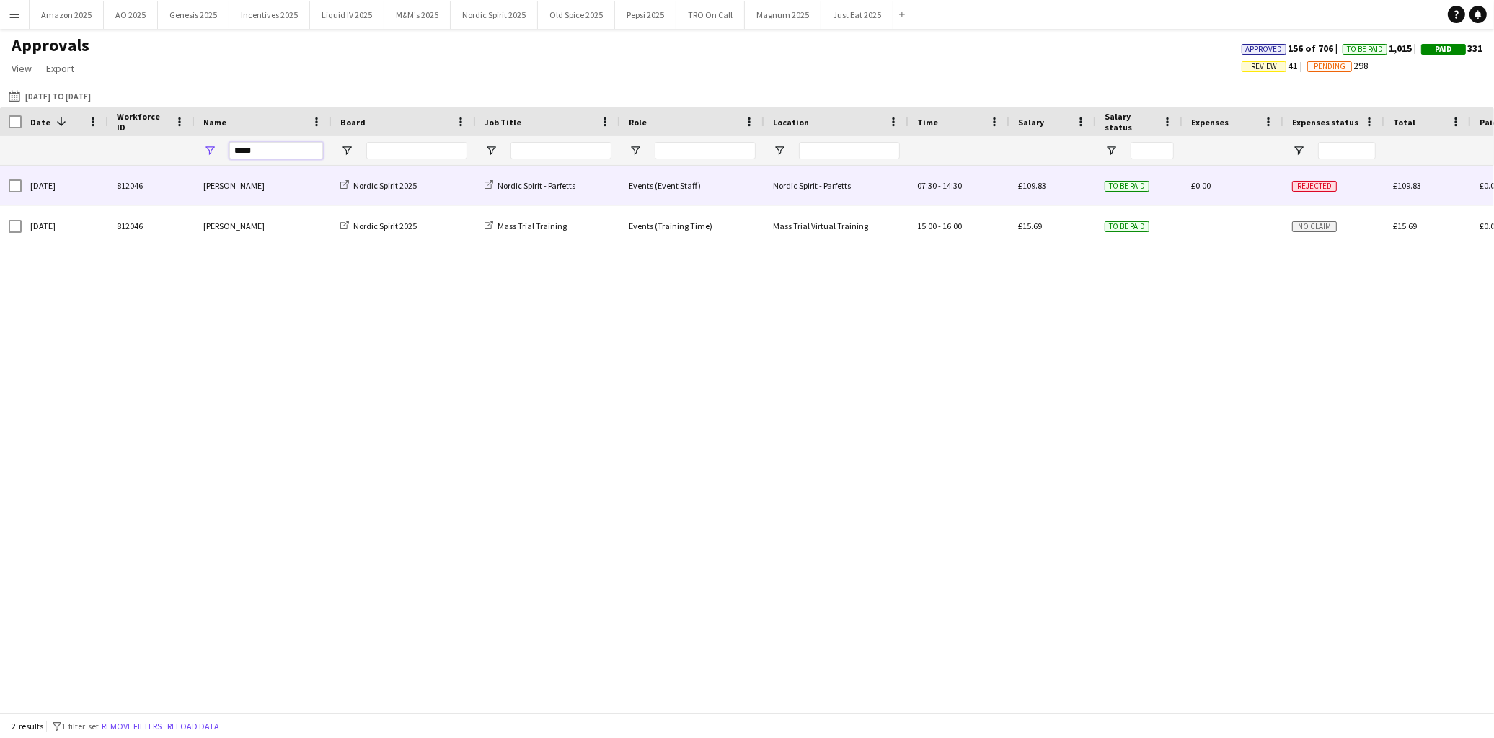
type input "*****"
click at [1298, 184] on span "Rejected" at bounding box center [1314, 186] width 45 height 11
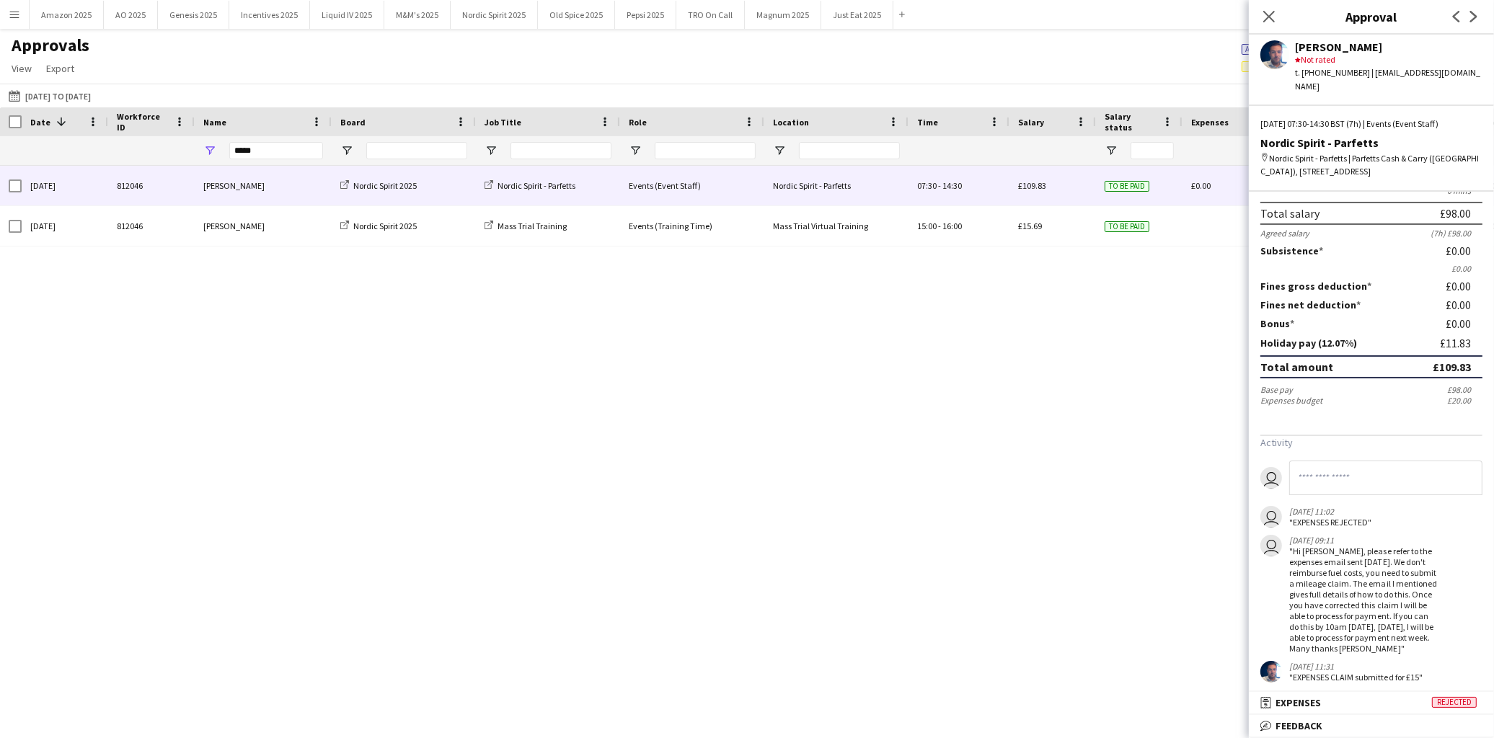
scroll to position [123, 0]
click at [1453, 704] on span "Rejected" at bounding box center [1454, 702] width 45 height 11
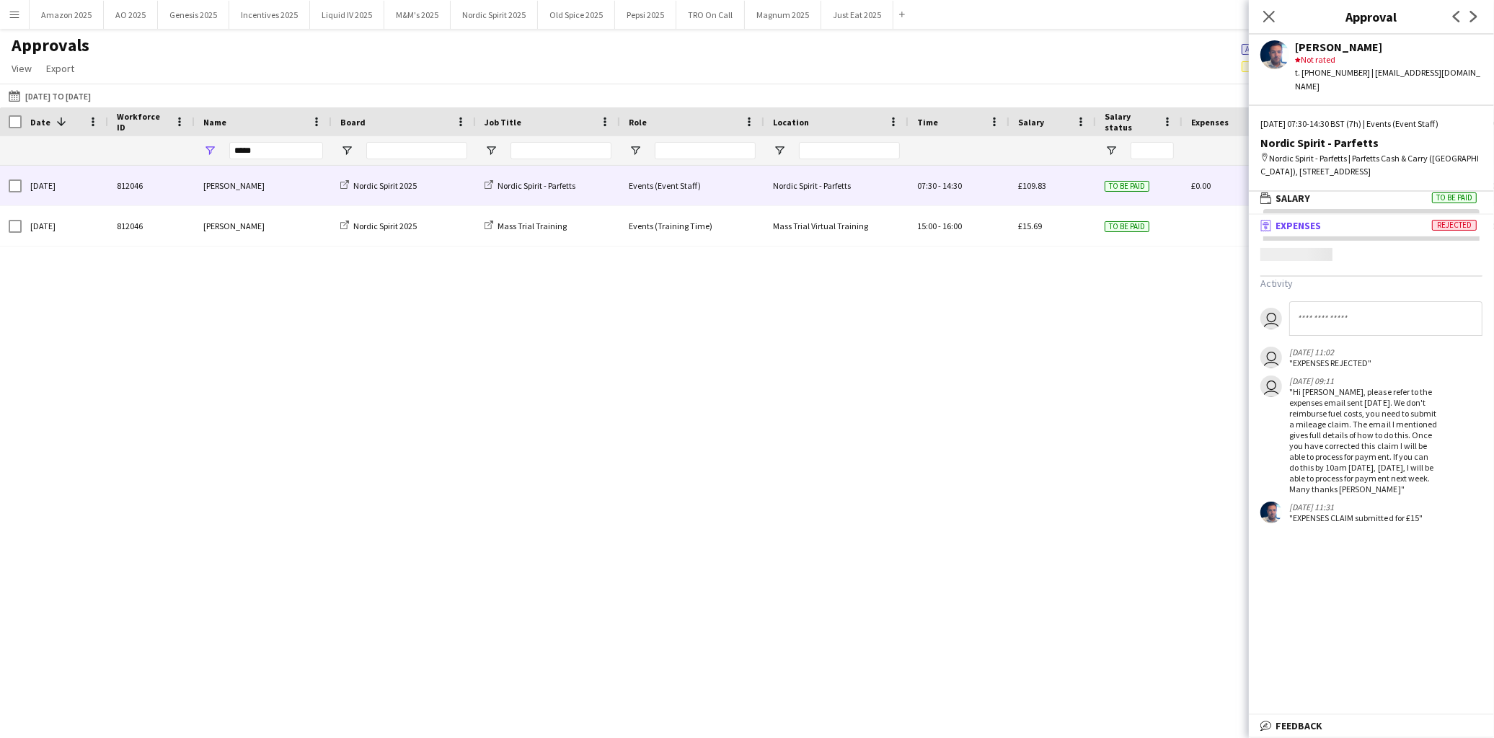
scroll to position [3, 0]
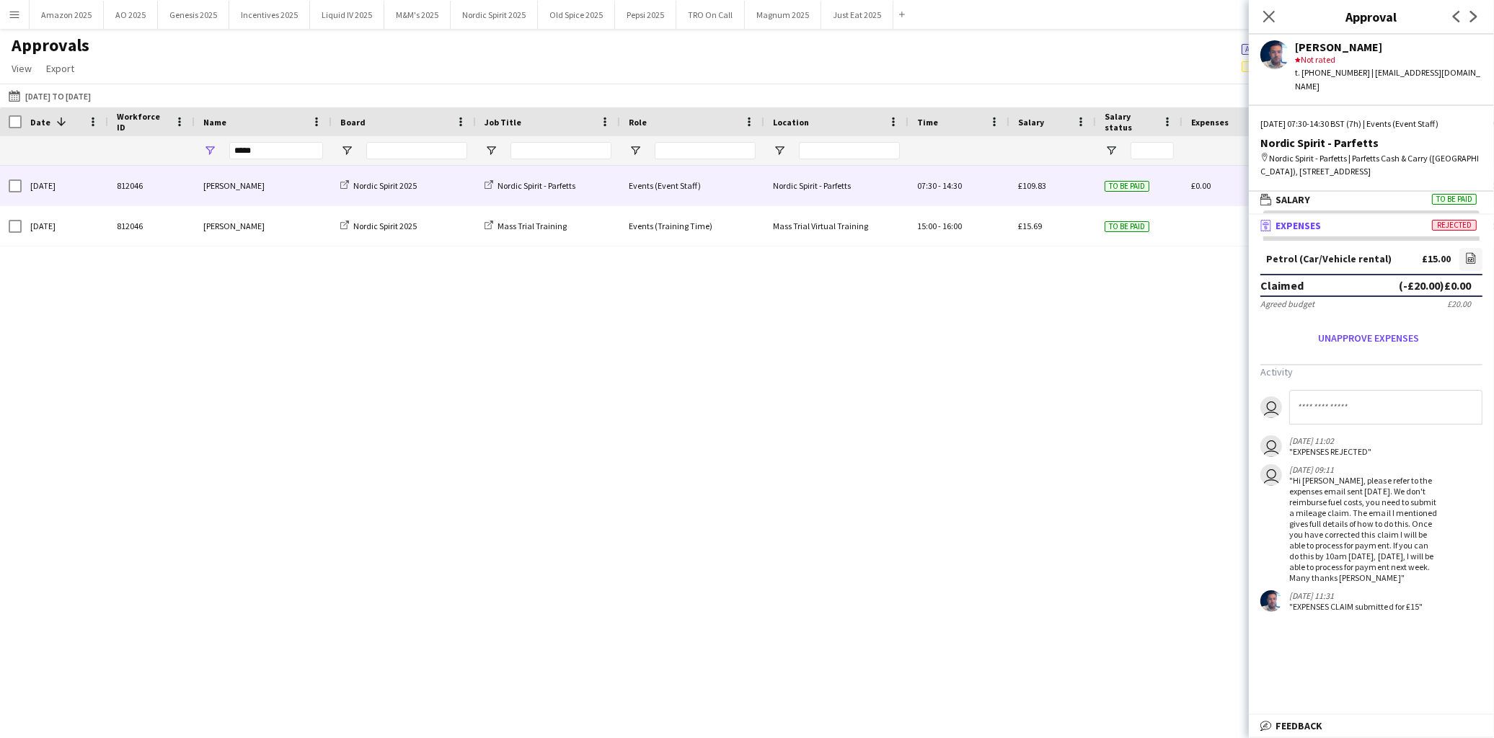
click at [1446, 248] on div "Petrol (Car/Vehicle rental) £15.00 file-image" at bounding box center [1371, 261] width 222 height 26
click at [1468, 257] on icon at bounding box center [1471, 259] width 6 height 4
click at [1272, 11] on icon "Close pop-in" at bounding box center [1269, 16] width 14 height 14
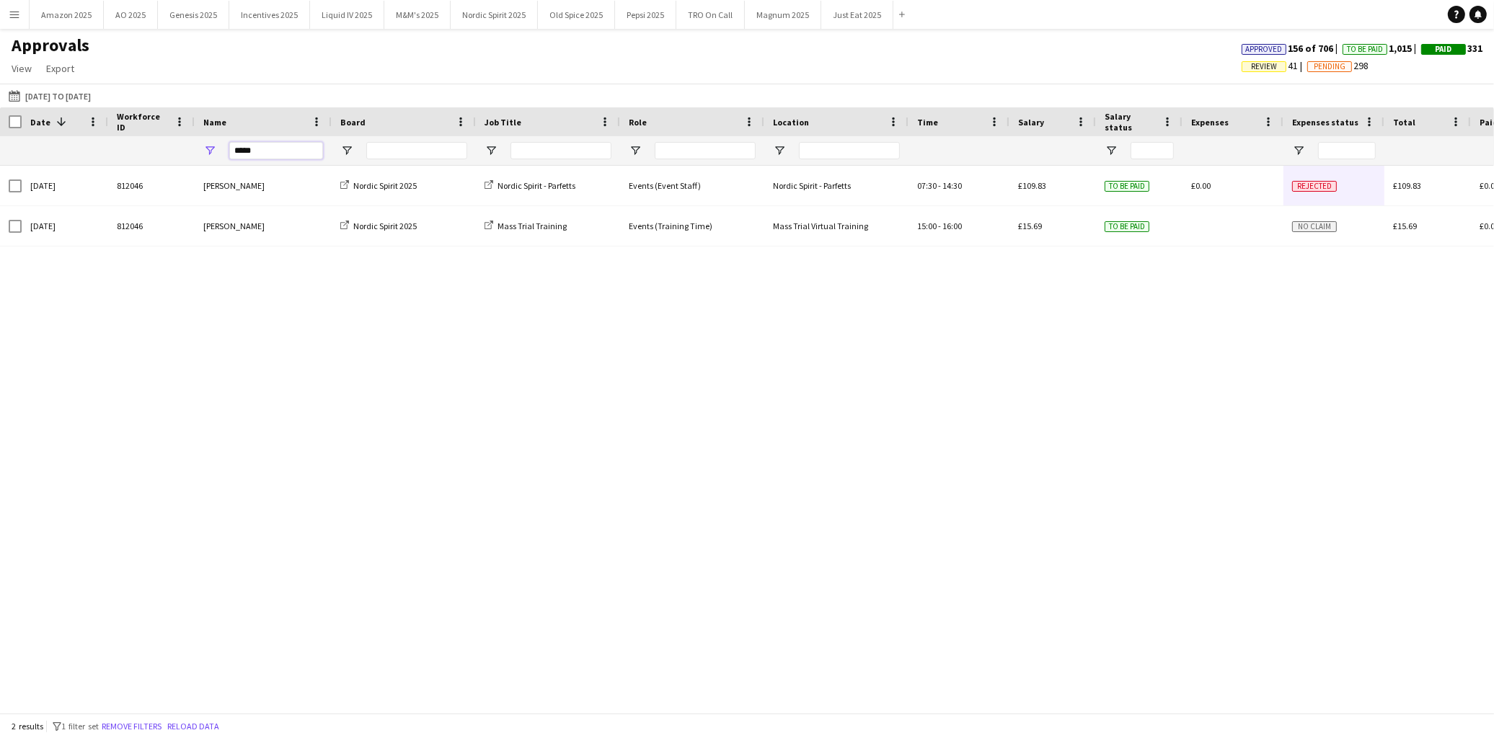
drag, startPoint x: 272, startPoint y: 157, endPoint x: 22, endPoint y: 174, distance: 250.8
click at [34, 171] on div "Workforce ID Date 1 Name -" at bounding box center [747, 410] width 1494 height 606
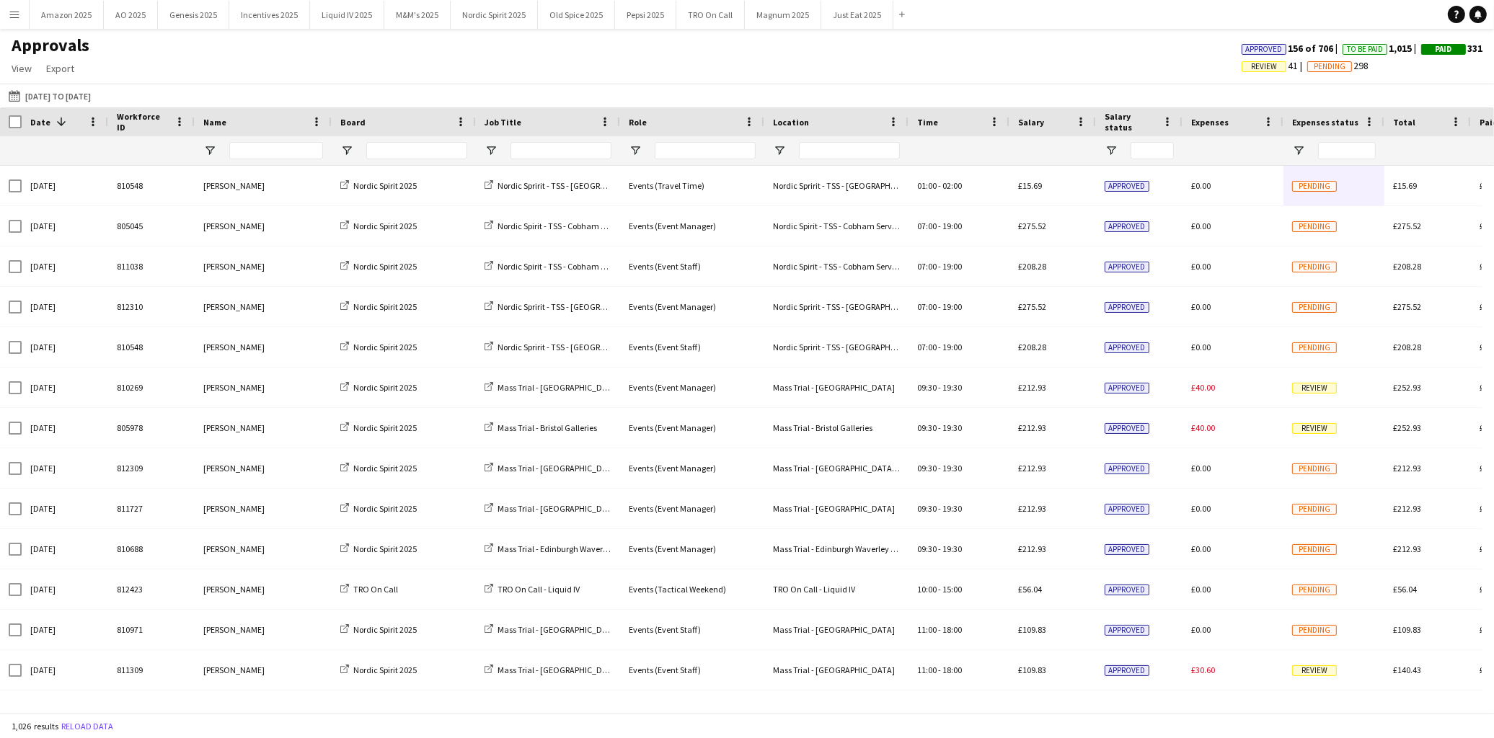
click at [19, 11] on app-icon "Menu" at bounding box center [15, 15] width 12 height 12
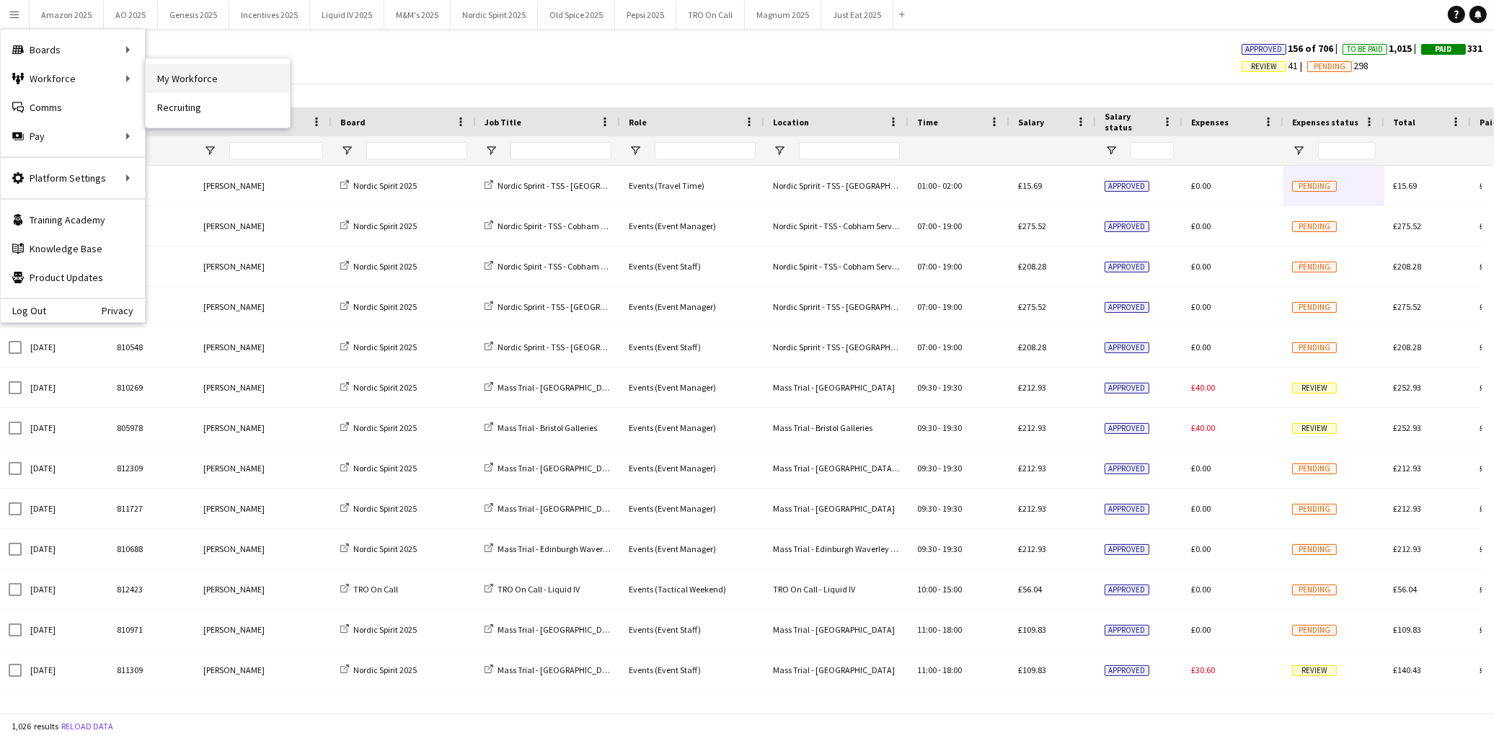
click at [173, 72] on link "My Workforce" at bounding box center [218, 78] width 144 height 29
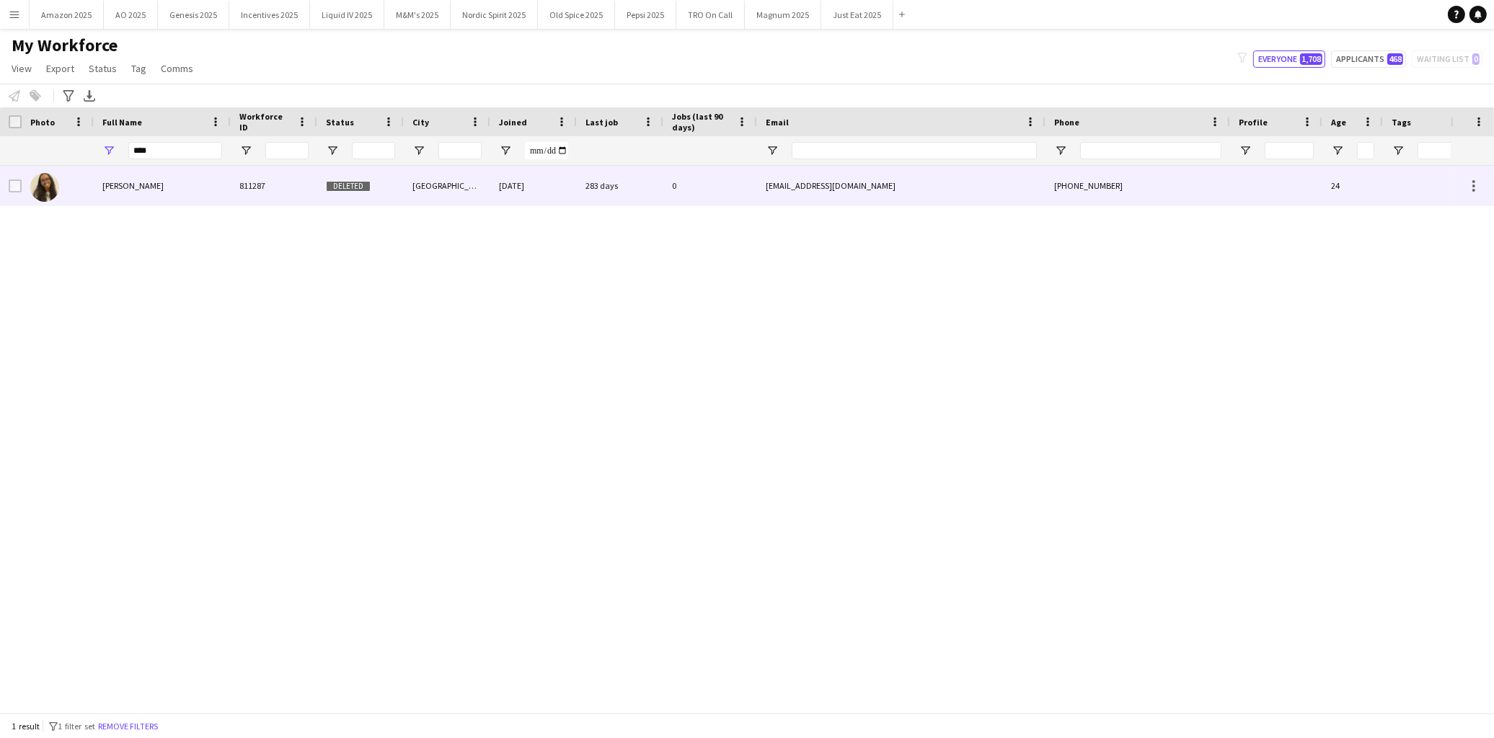
drag, startPoint x: 145, startPoint y: 183, endPoint x: 164, endPoint y: 227, distance: 48.1
click at [146, 183] on span "Mushtaq Yussuf" at bounding box center [132, 185] width 61 height 11
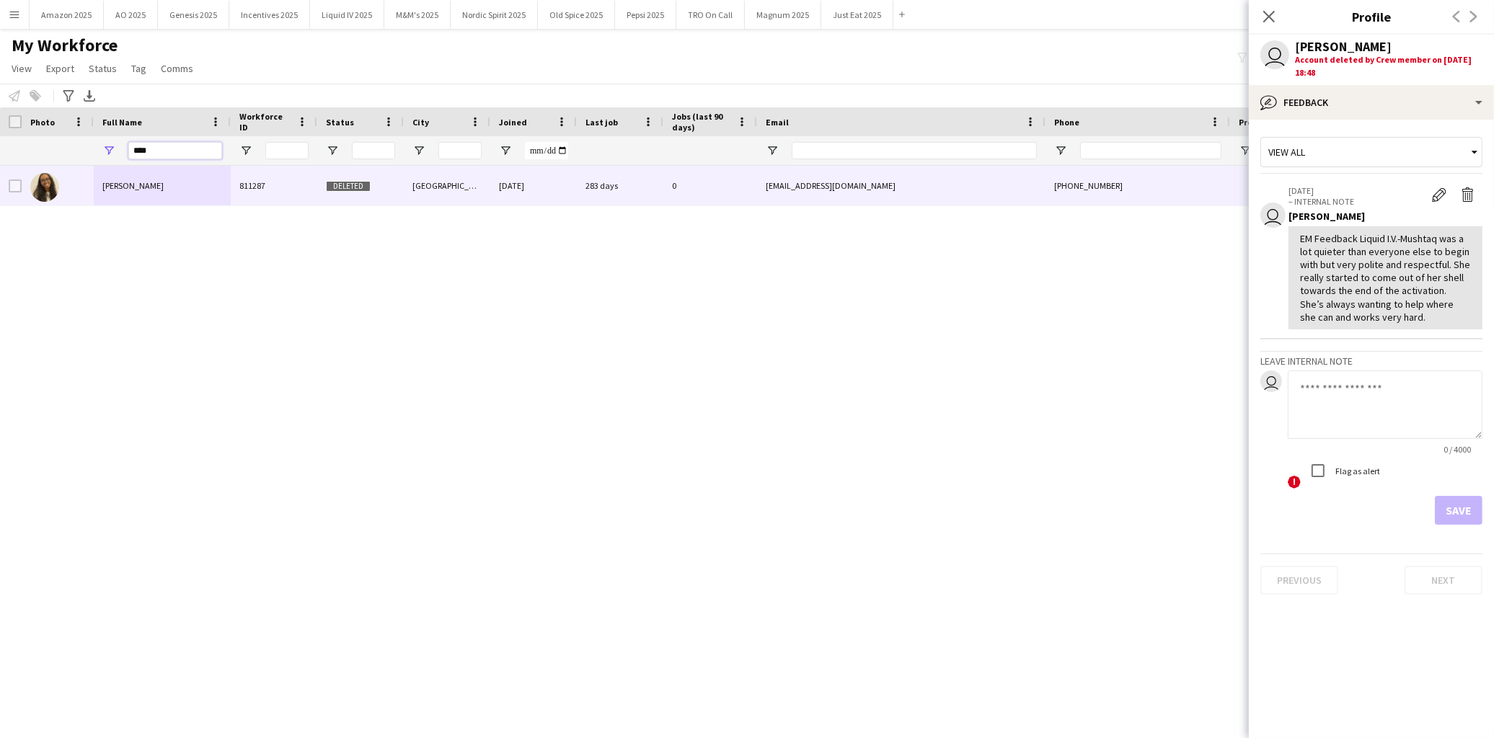
drag, startPoint x: 170, startPoint y: 157, endPoint x: 7, endPoint y: 162, distance: 163.0
click at [7, 162] on div "****" at bounding box center [734, 150] width 1469 height 29
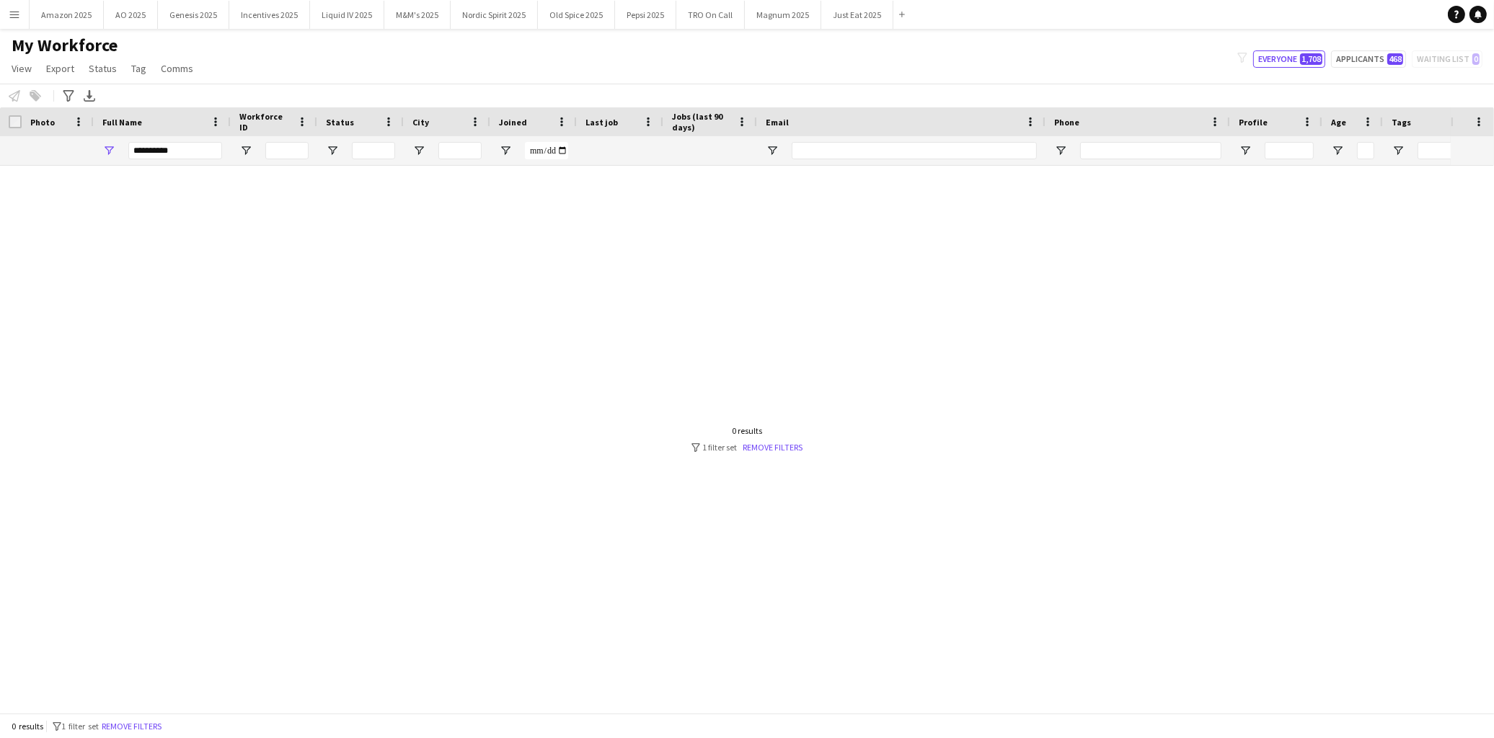
drag, startPoint x: 231, startPoint y: 359, endPoint x: 200, endPoint y: 355, distance: 30.6
click at [231, 359] on div at bounding box center [725, 433] width 1451 height 535
drag, startPoint x: 187, startPoint y: 149, endPoint x: -41, endPoint y: 102, distance: 233.3
click at [0, 102] on html "Menu Boards Boards Boards All jobs Status Workforce Workforce My Workforce Recr…" at bounding box center [747, 369] width 1494 height 738
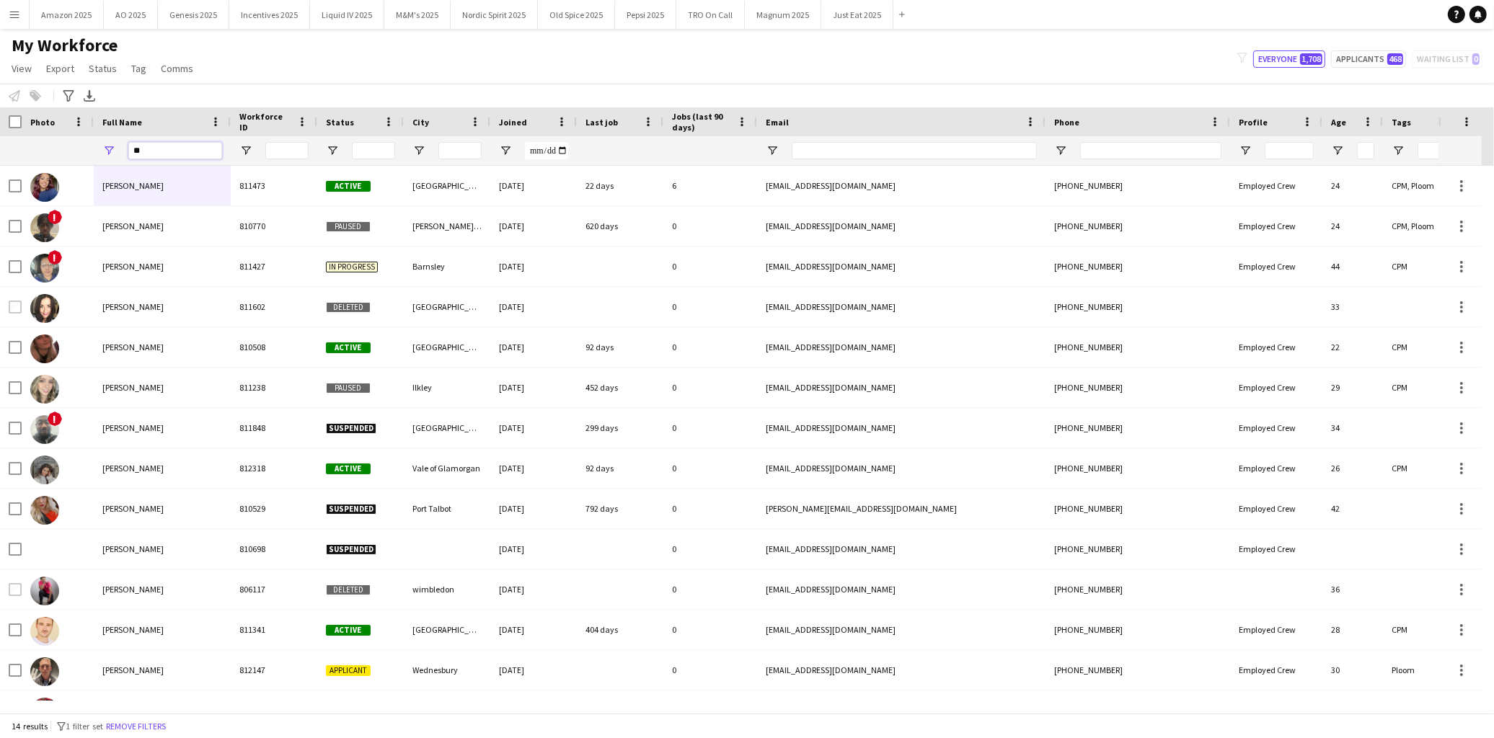
type input "*"
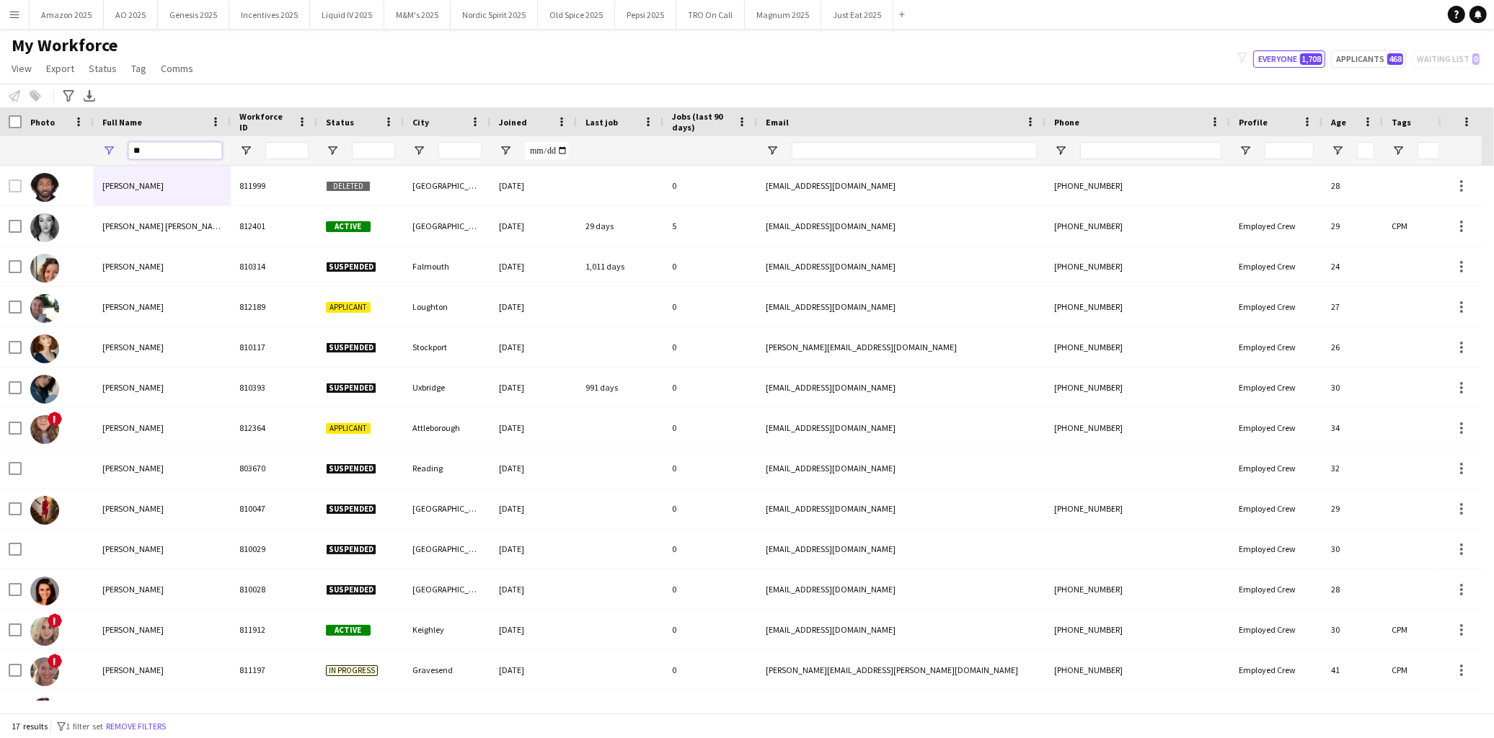
type input "*"
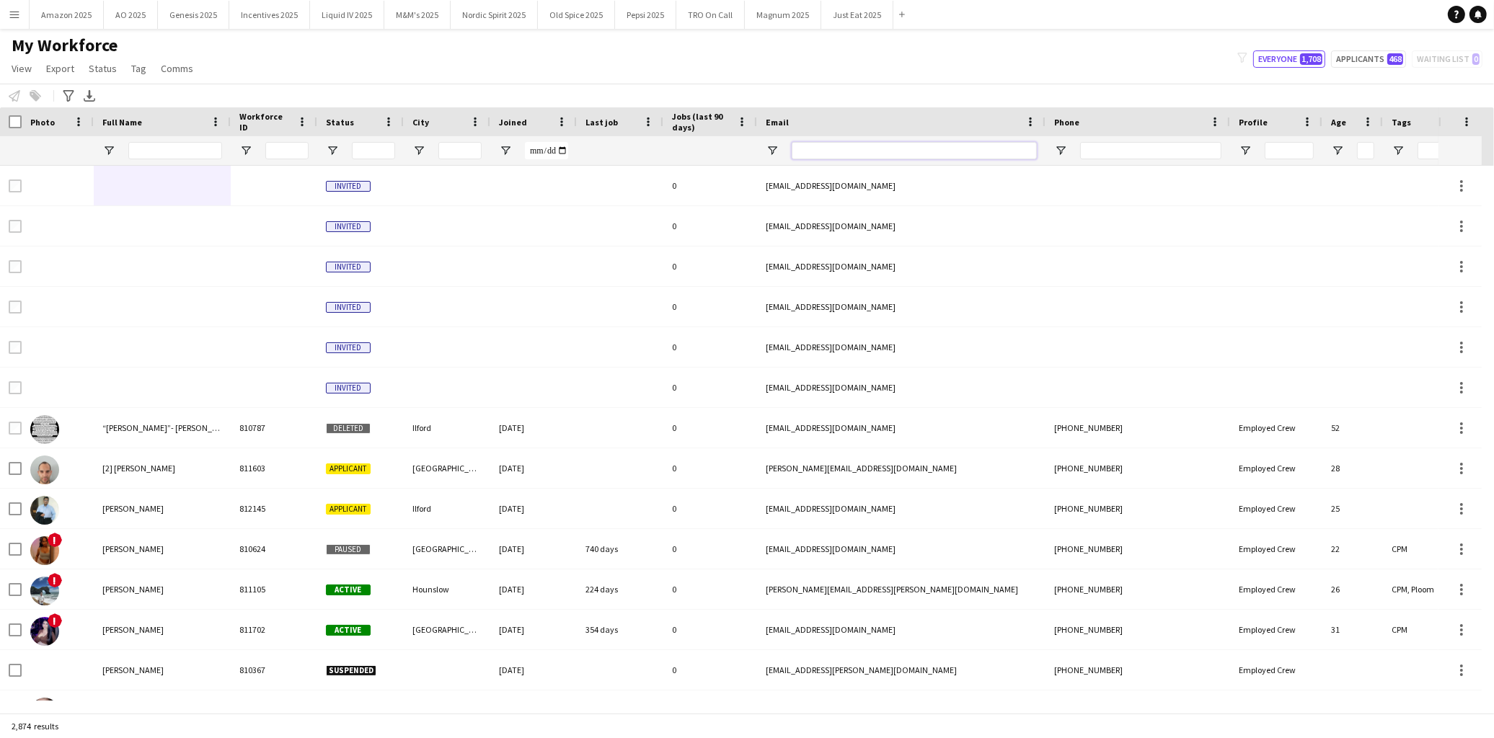
click at [859, 143] on input "Email Filter Input" at bounding box center [914, 150] width 245 height 17
click at [286, 152] on input "Workforce ID Filter Input" at bounding box center [286, 150] width 43 height 17
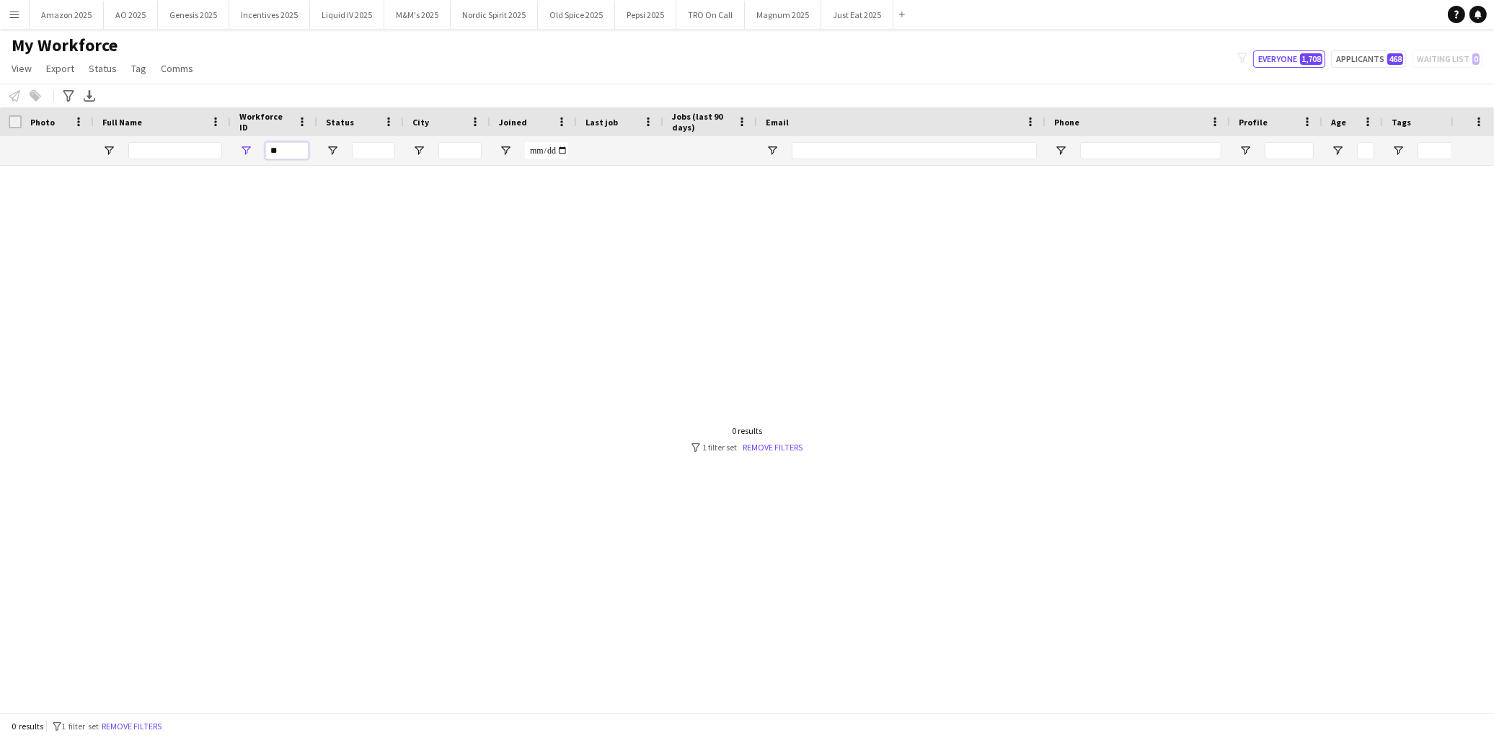
type input "*"
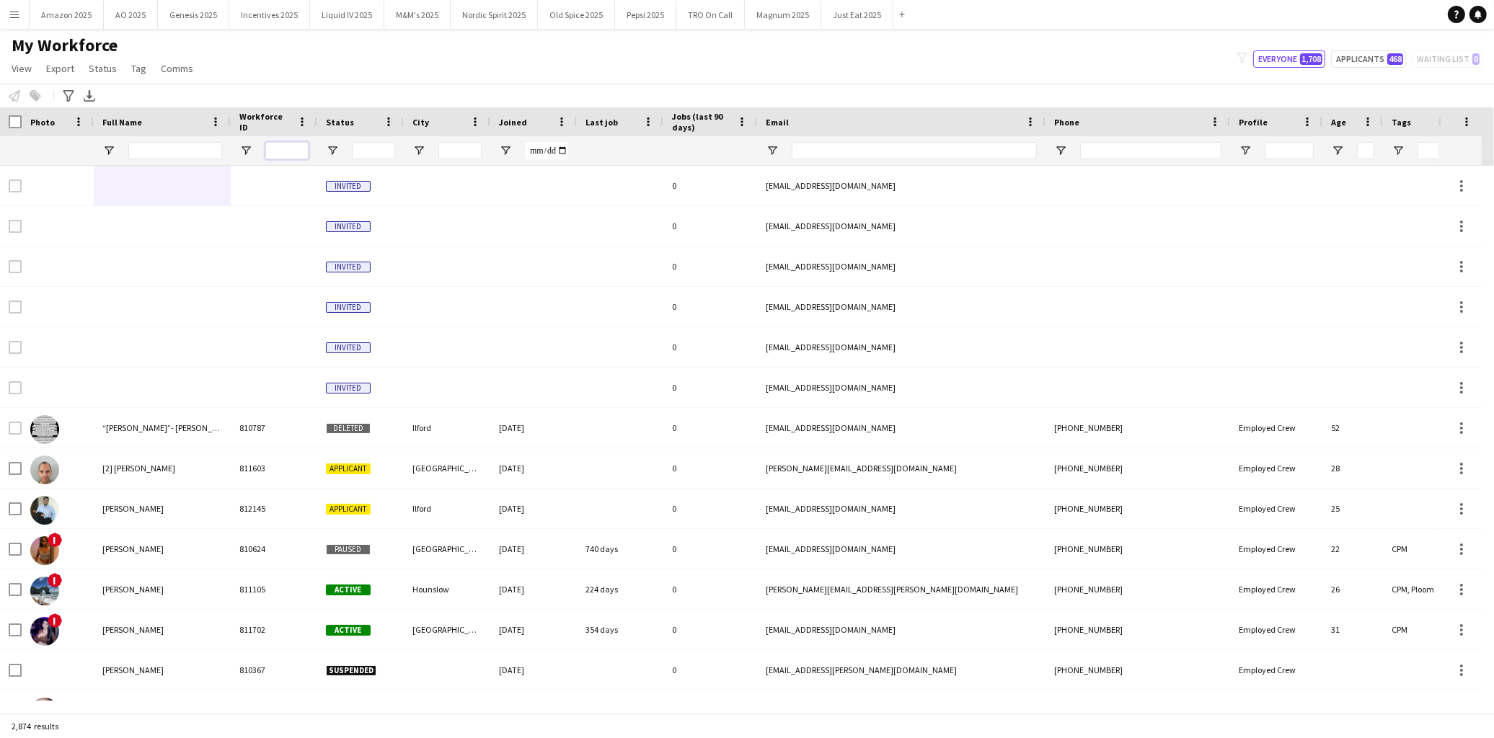
click at [296, 154] on input "Workforce ID Filter Input" at bounding box center [286, 150] width 43 height 17
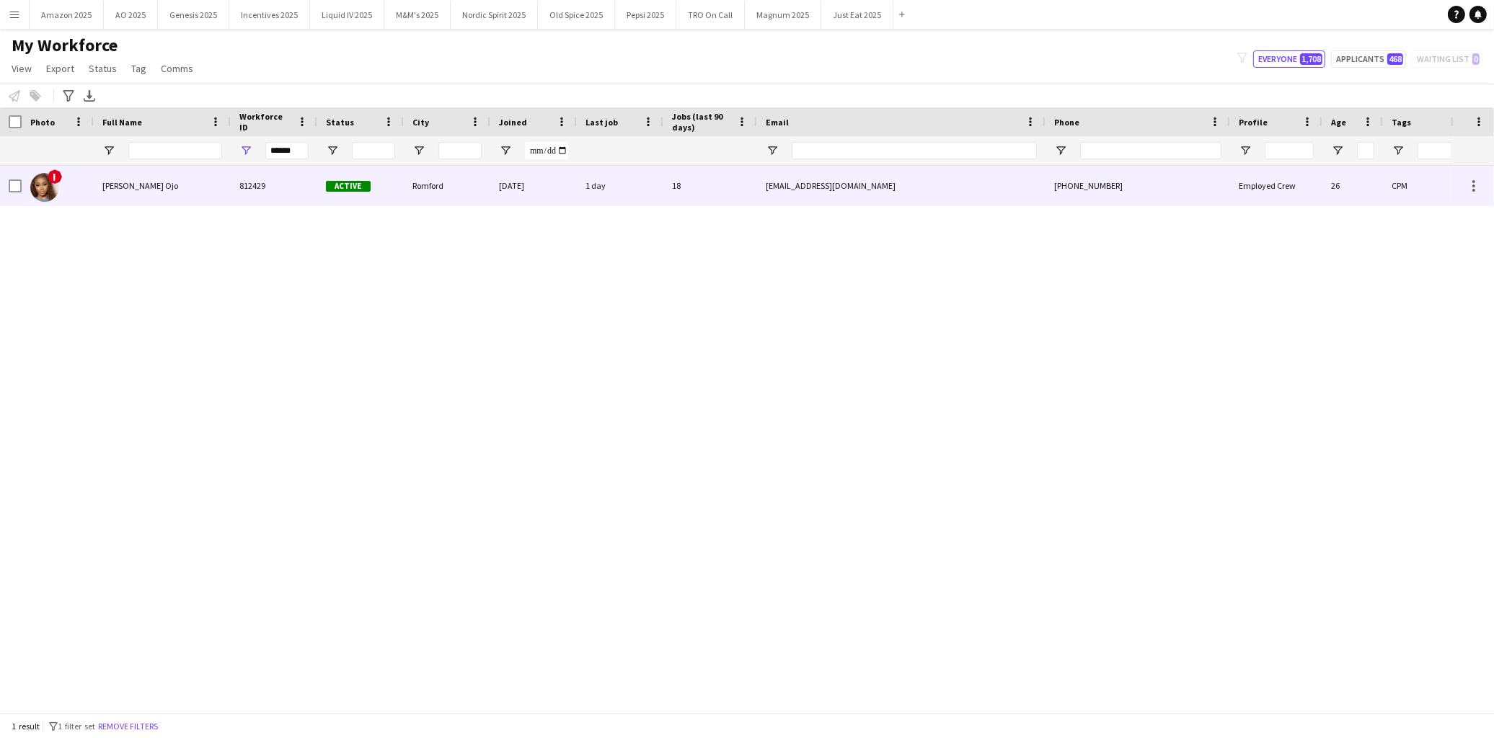
click at [139, 193] on div "[PERSON_NAME] Ojo" at bounding box center [162, 186] width 137 height 40
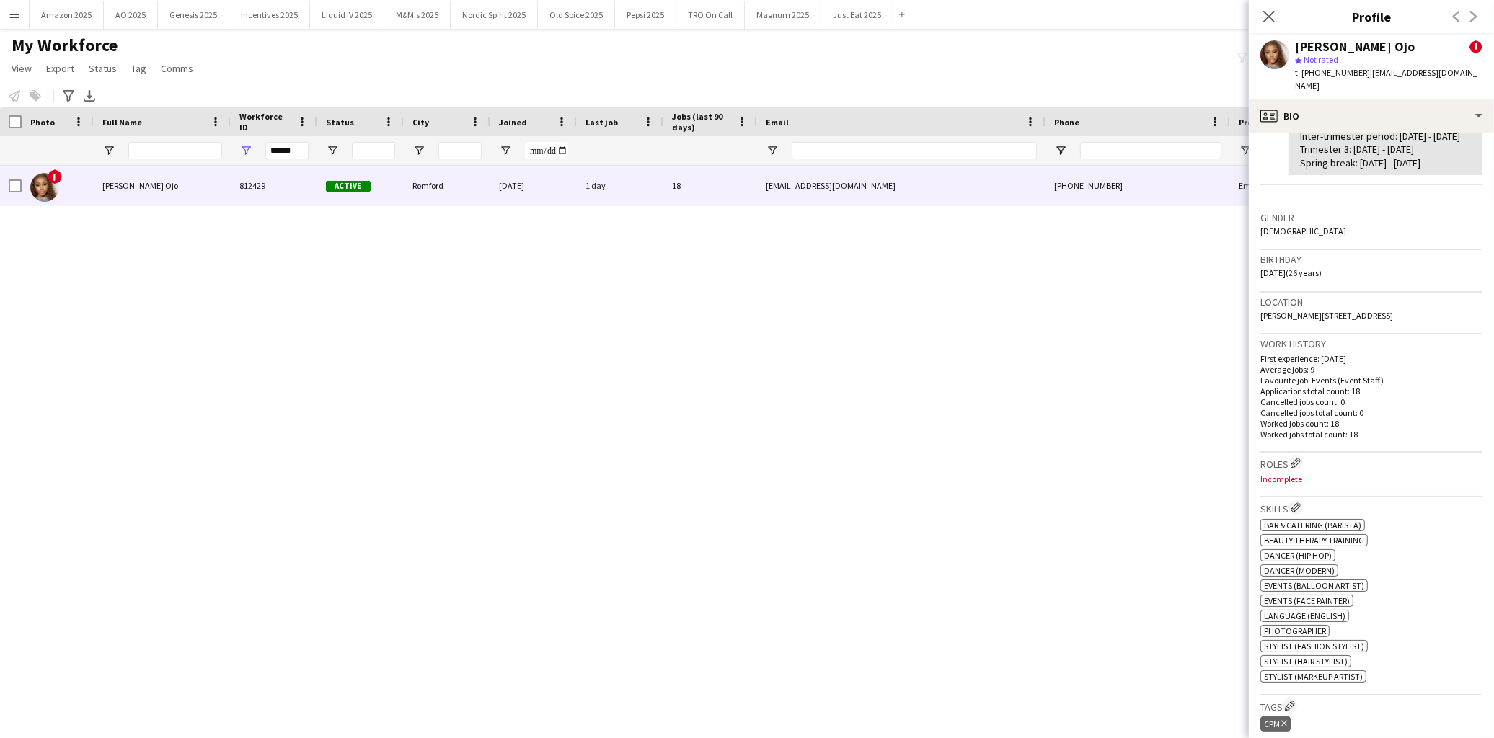
scroll to position [320, 0]
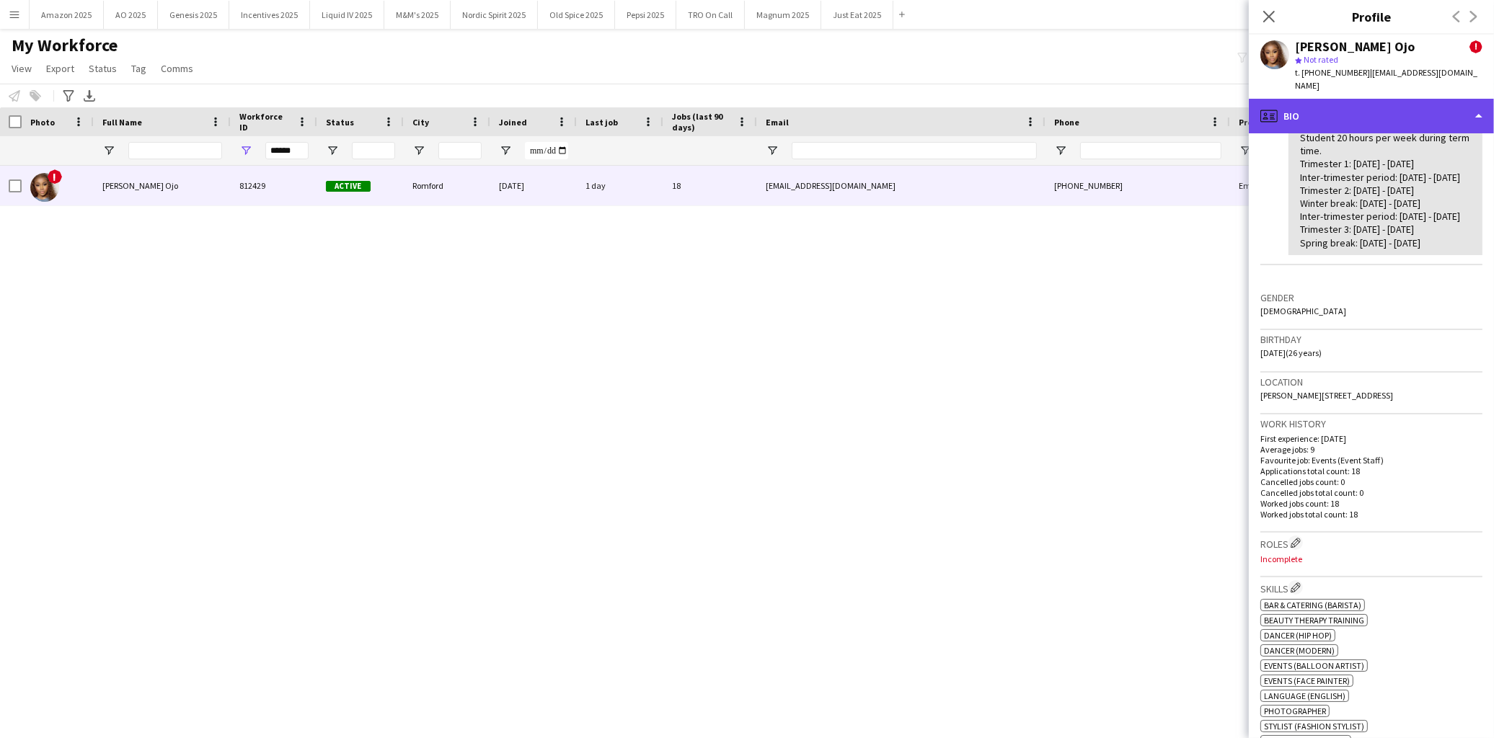
click at [1394, 104] on div "profile Bio" at bounding box center [1371, 116] width 245 height 35
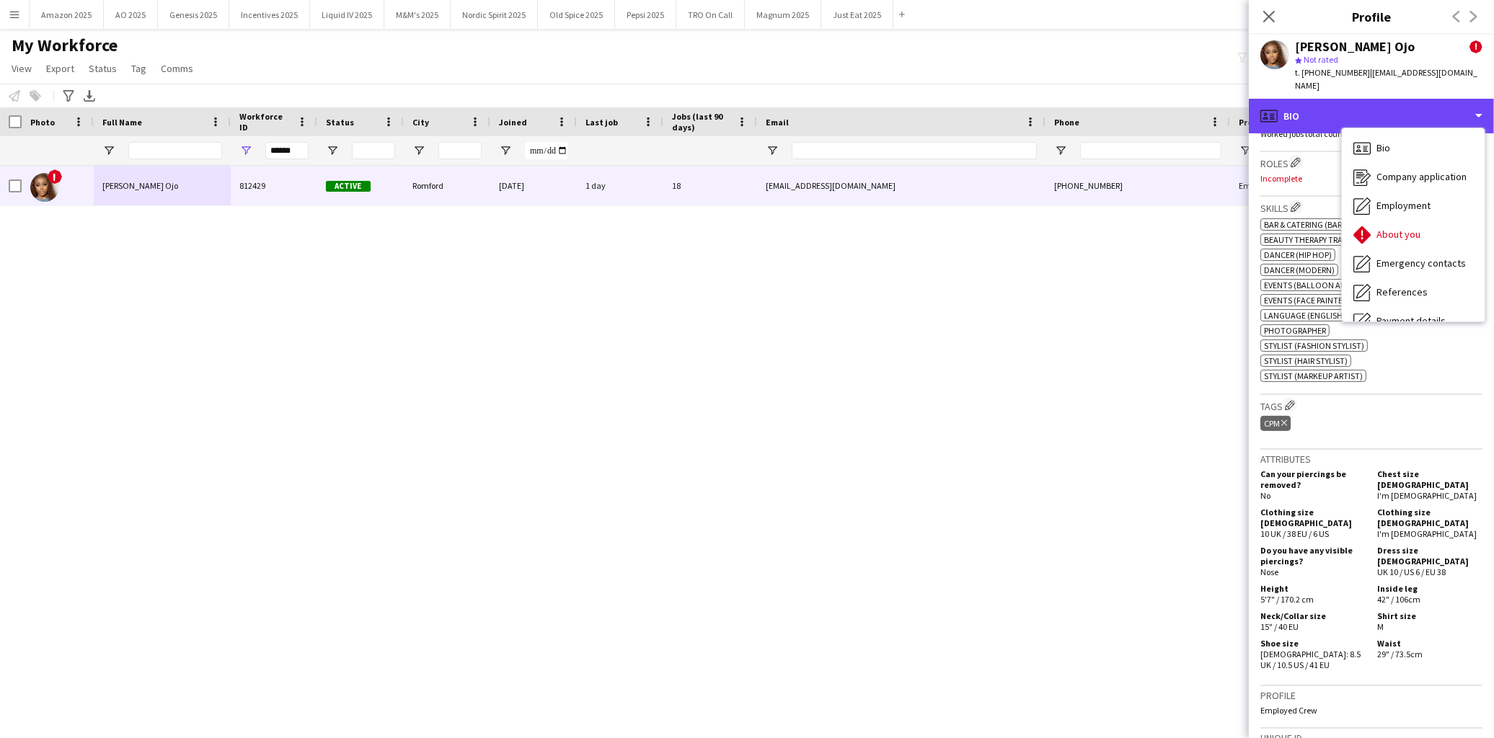
scroll to position [1041, 0]
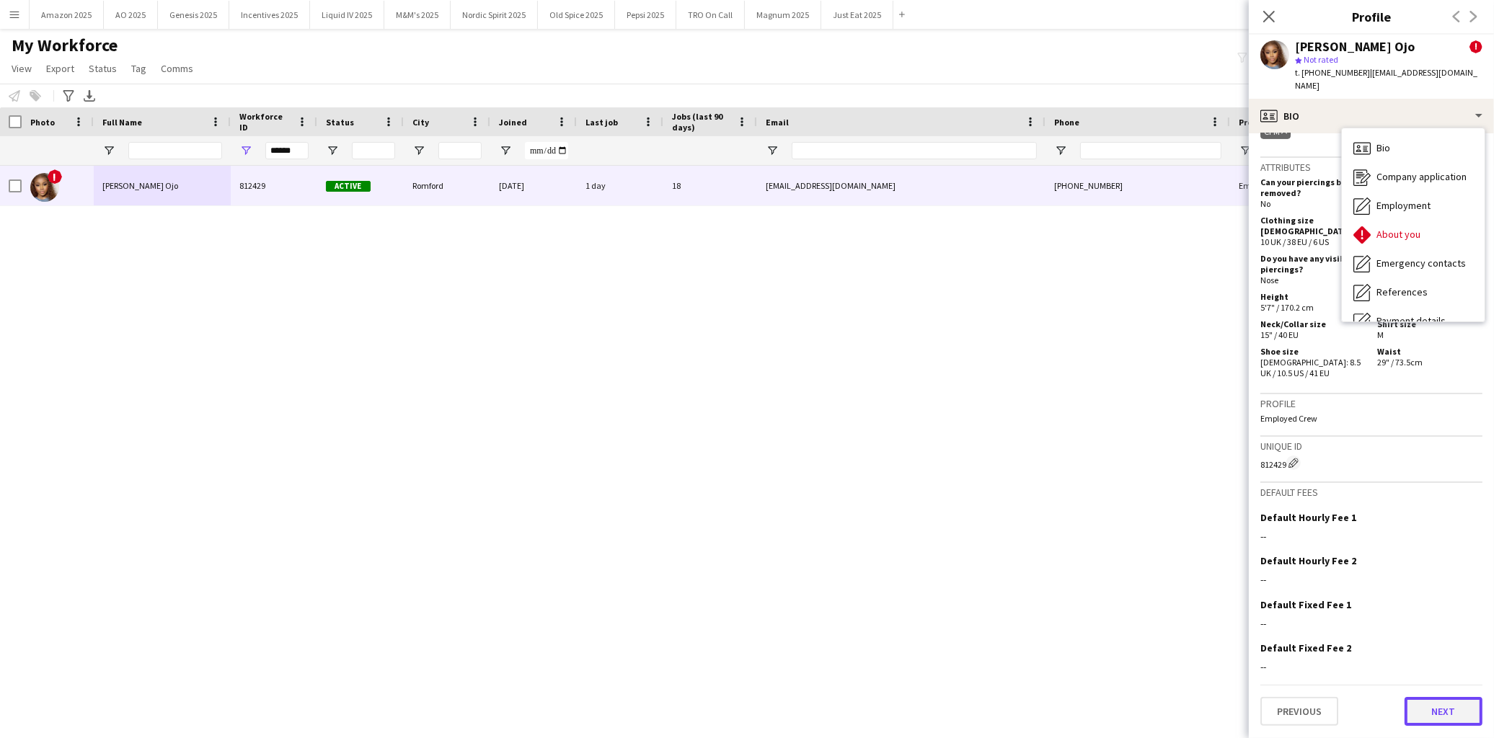
click at [1456, 726] on button "Next" at bounding box center [1444, 711] width 78 height 29
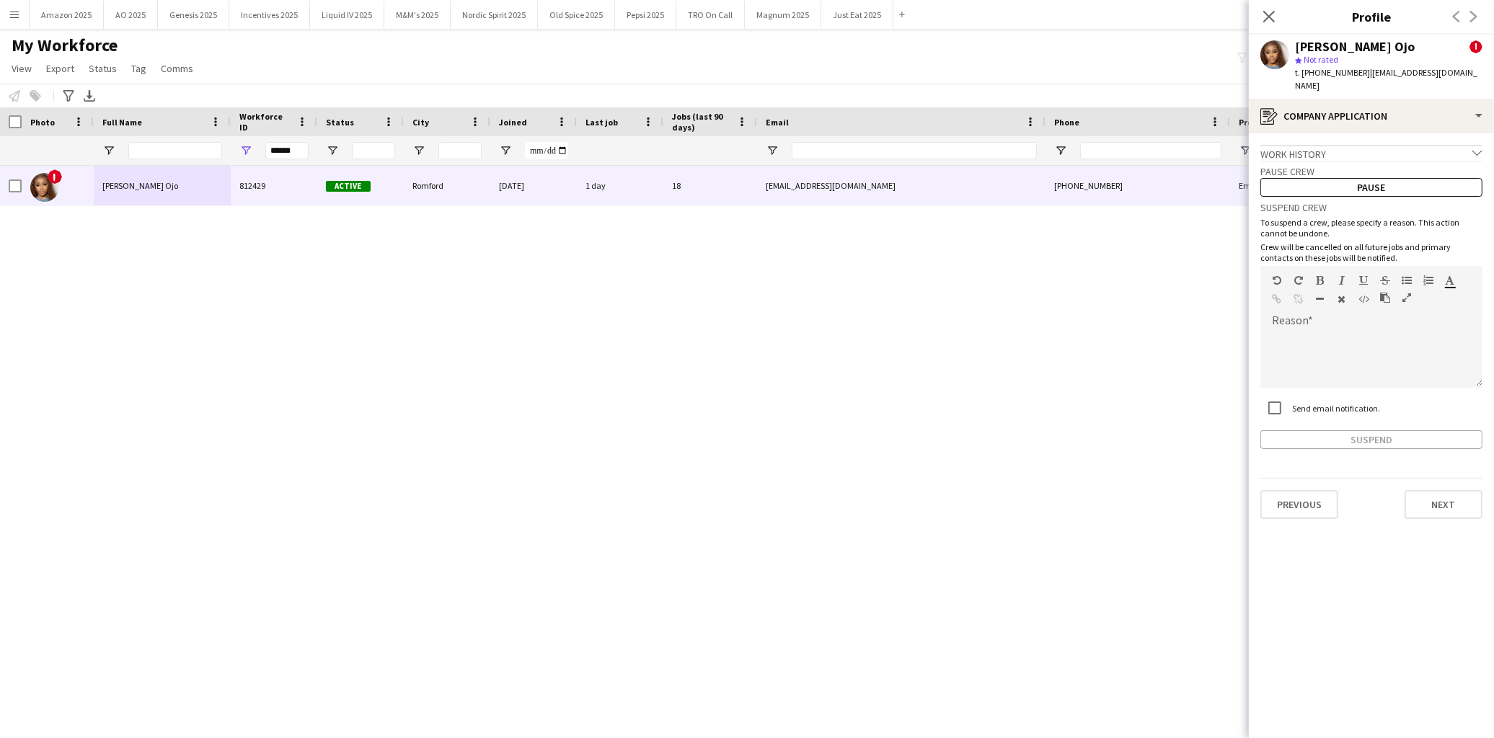
click at [1438, 478] on div "Previous Next" at bounding box center [1371, 498] width 222 height 41
click at [1438, 490] on button "Next" at bounding box center [1444, 504] width 78 height 29
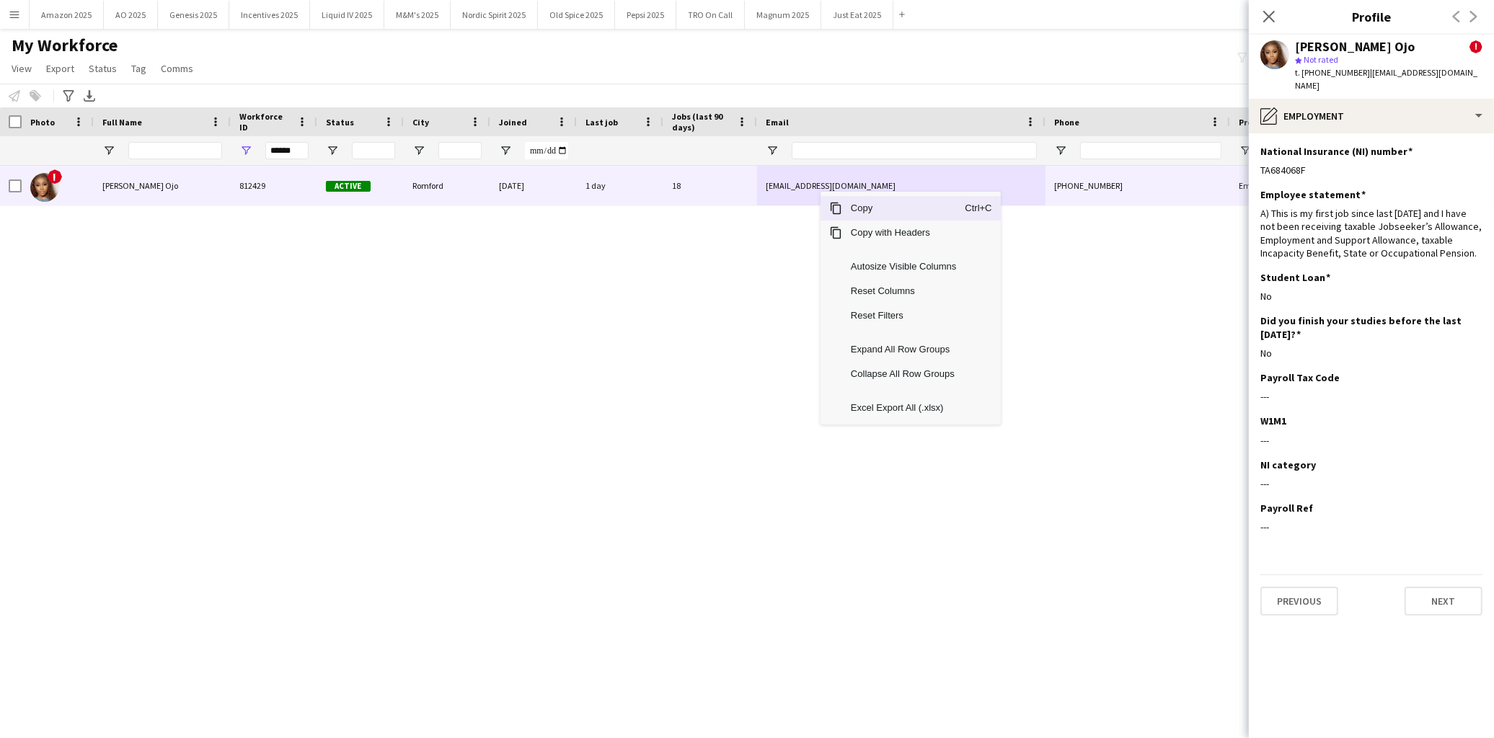
click at [865, 209] on span "Copy" at bounding box center [903, 208] width 123 height 25
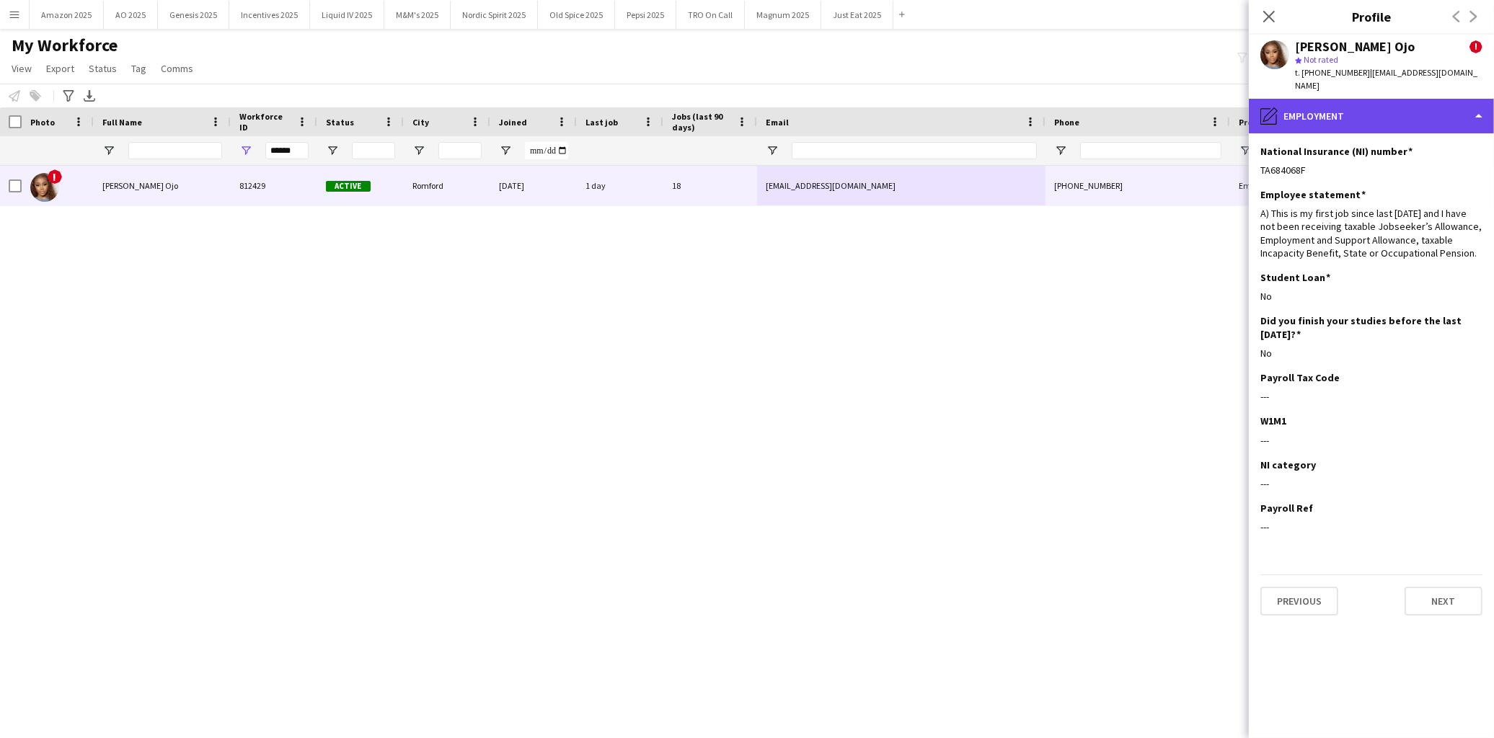
click at [1440, 117] on div "pencil4 Employment" at bounding box center [1371, 116] width 245 height 35
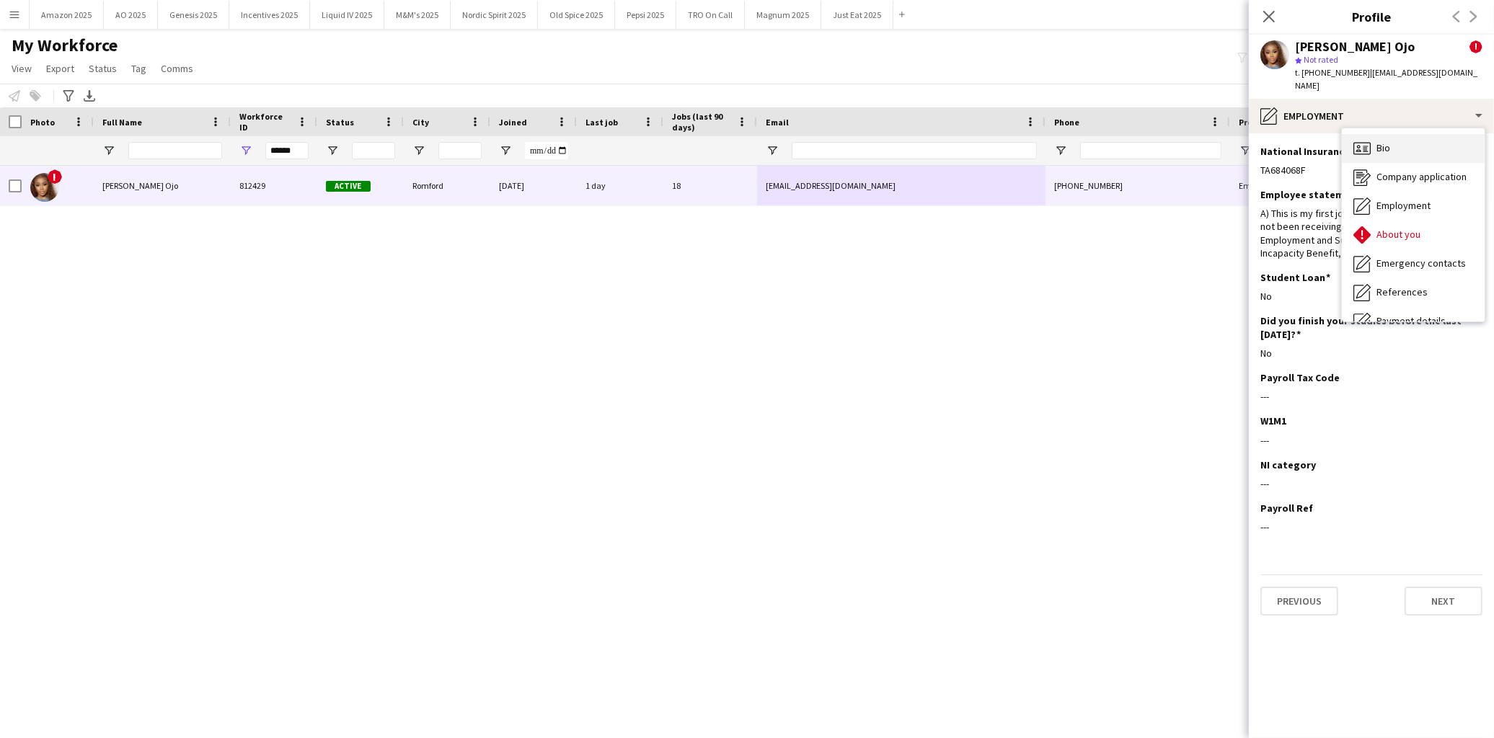
click at [1410, 140] on div "Bio Bio" at bounding box center [1413, 148] width 143 height 29
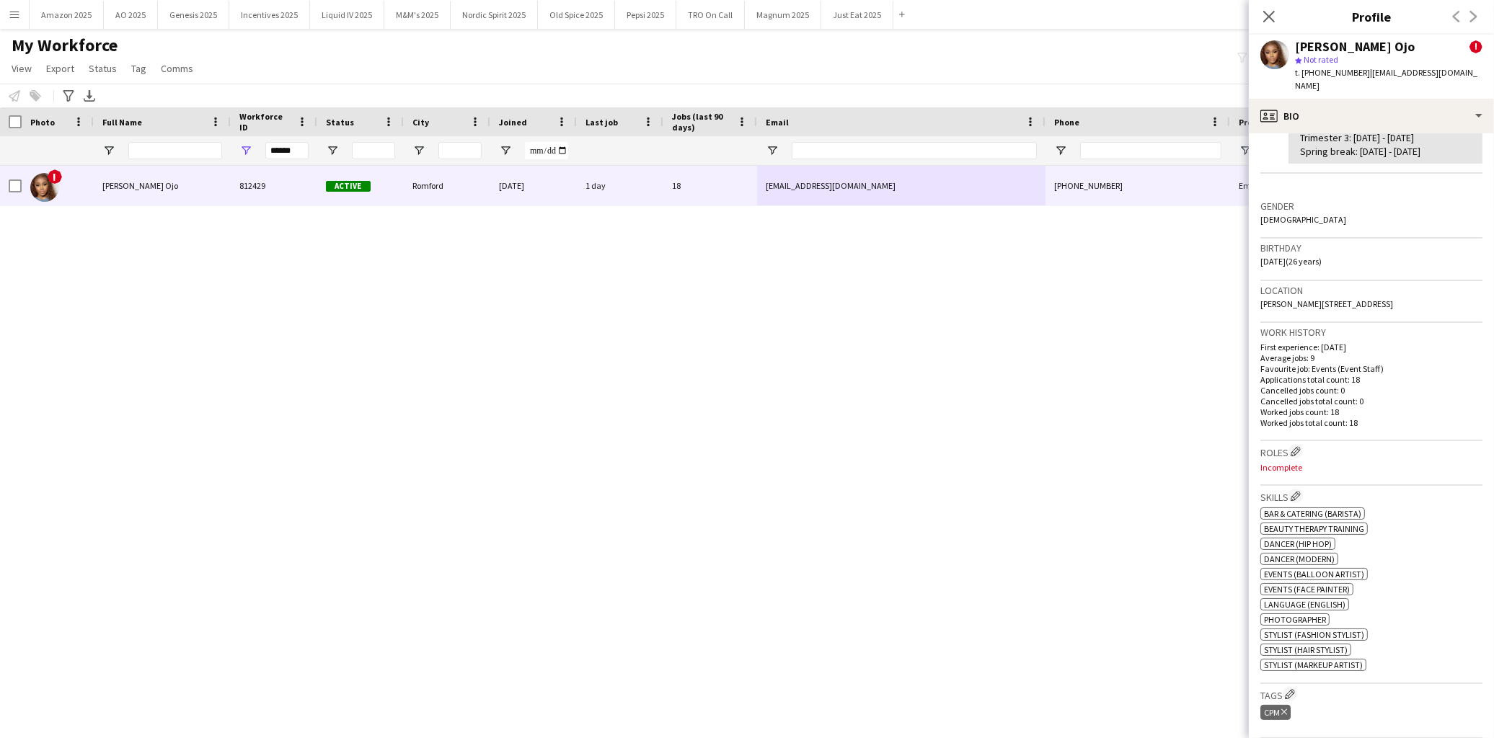
scroll to position [400, 0]
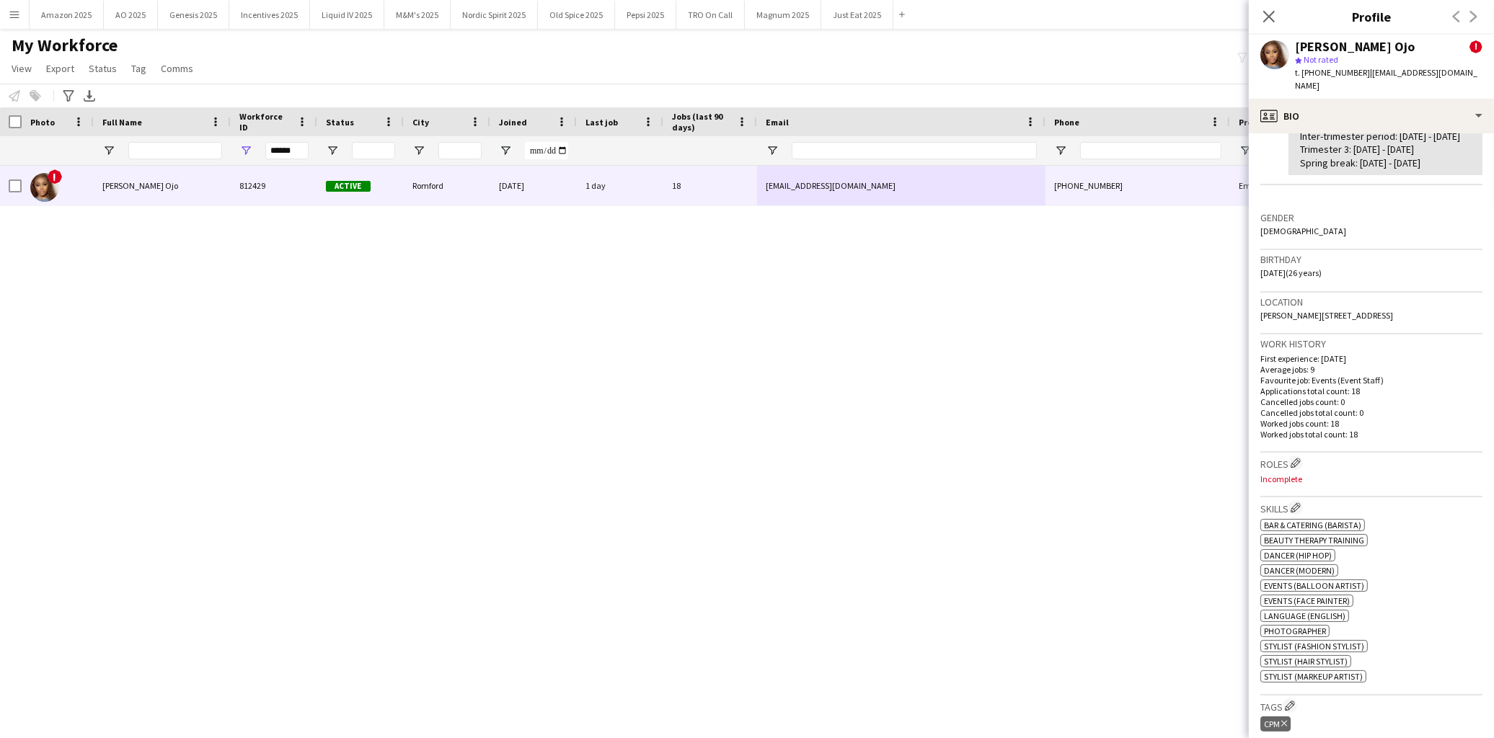
click at [1314, 321] on span "[PERSON_NAME][STREET_ADDRESS]" at bounding box center [1326, 315] width 133 height 11
drag, startPoint x: 304, startPoint y: 148, endPoint x: 206, endPoint y: 168, distance: 99.4
click at [209, 160] on div "******" at bounding box center [734, 150] width 1469 height 29
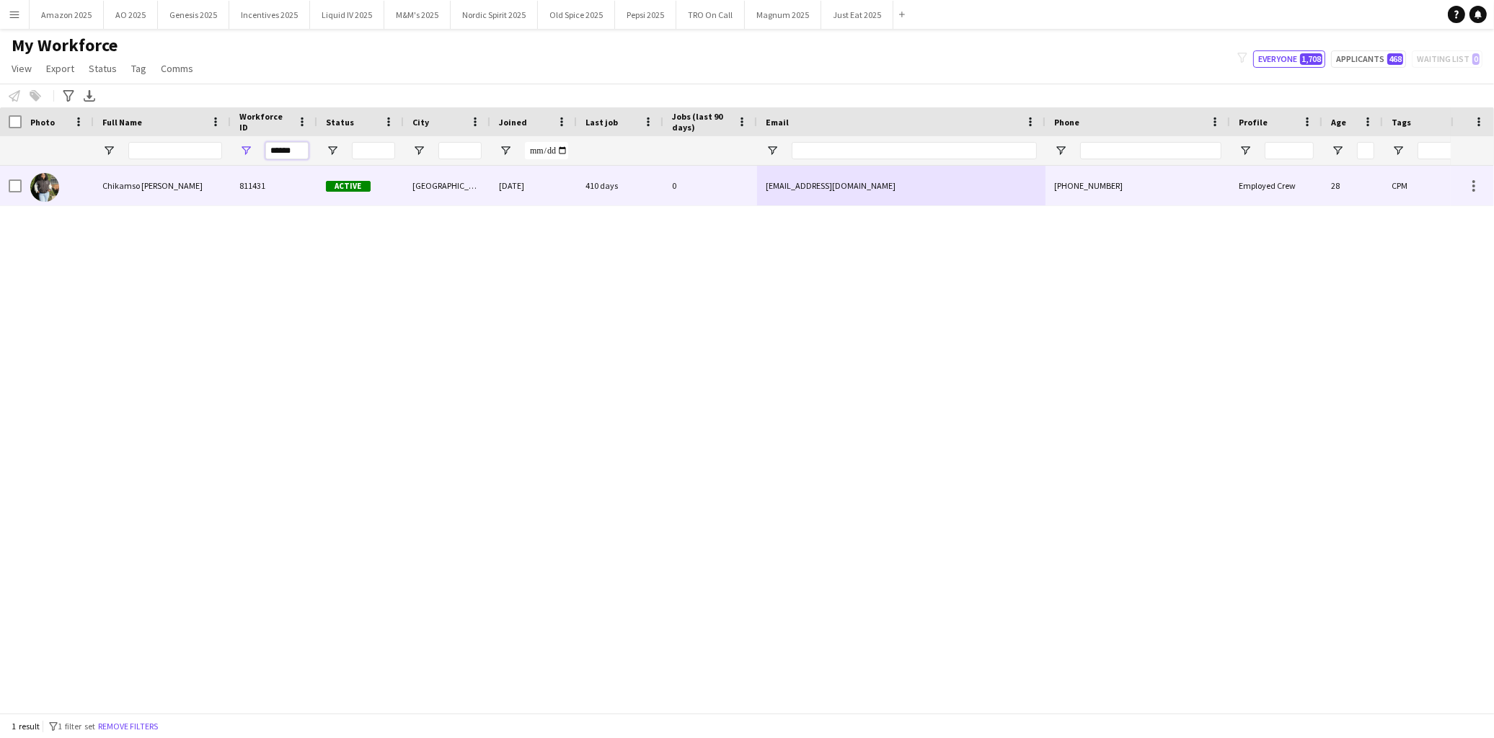
type input "******"
click at [183, 183] on span "Chikamso [PERSON_NAME]" at bounding box center [152, 185] width 100 height 11
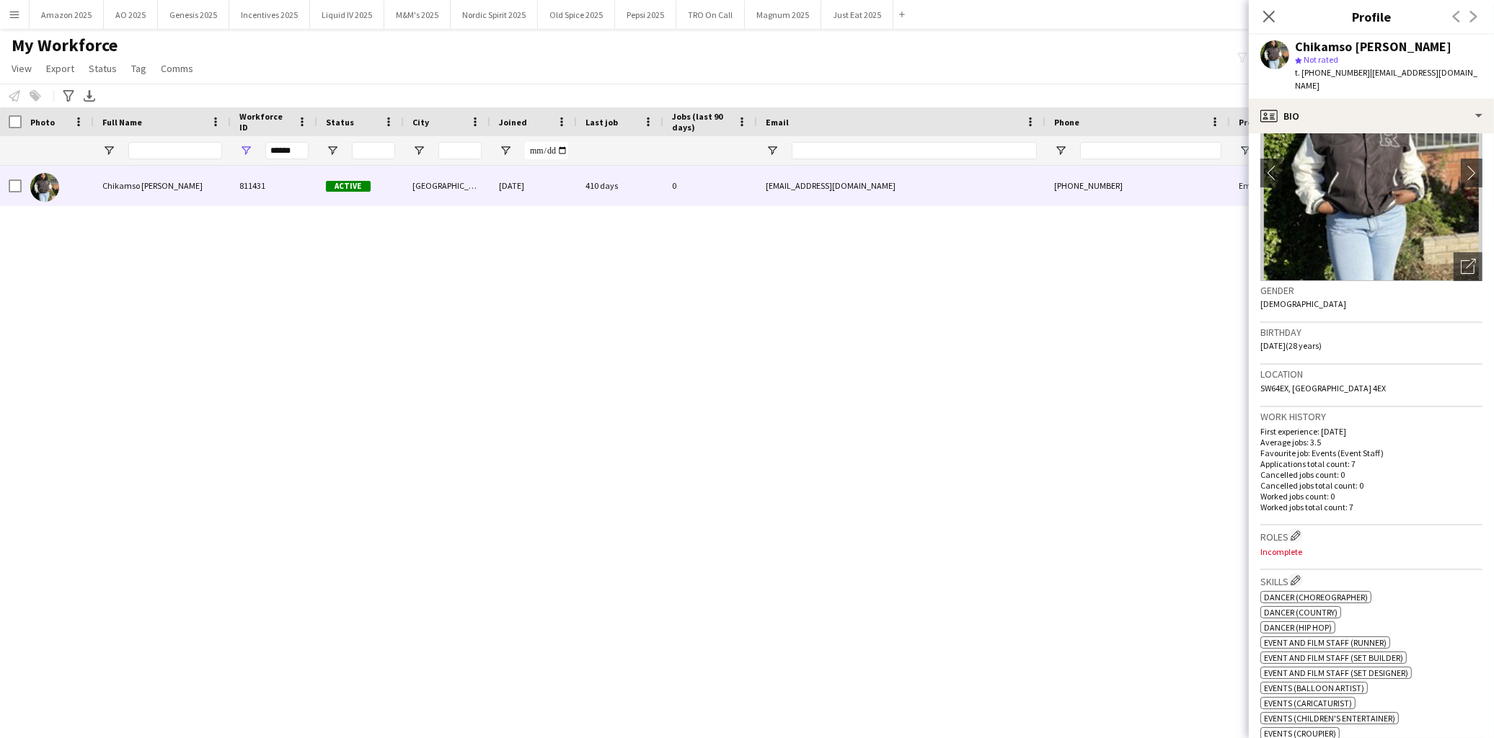
scroll to position [0, 0]
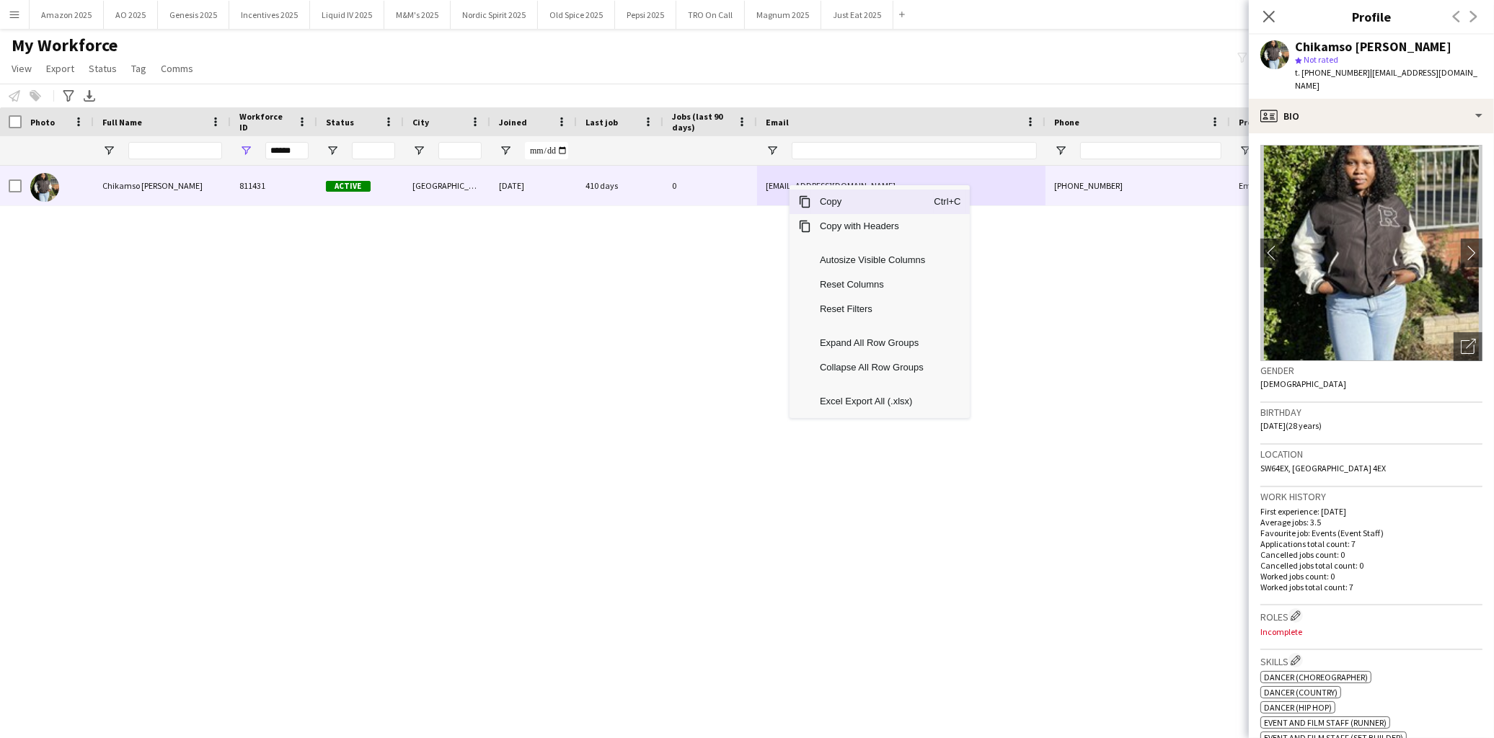
click at [838, 208] on span "Copy" at bounding box center [872, 202] width 123 height 25
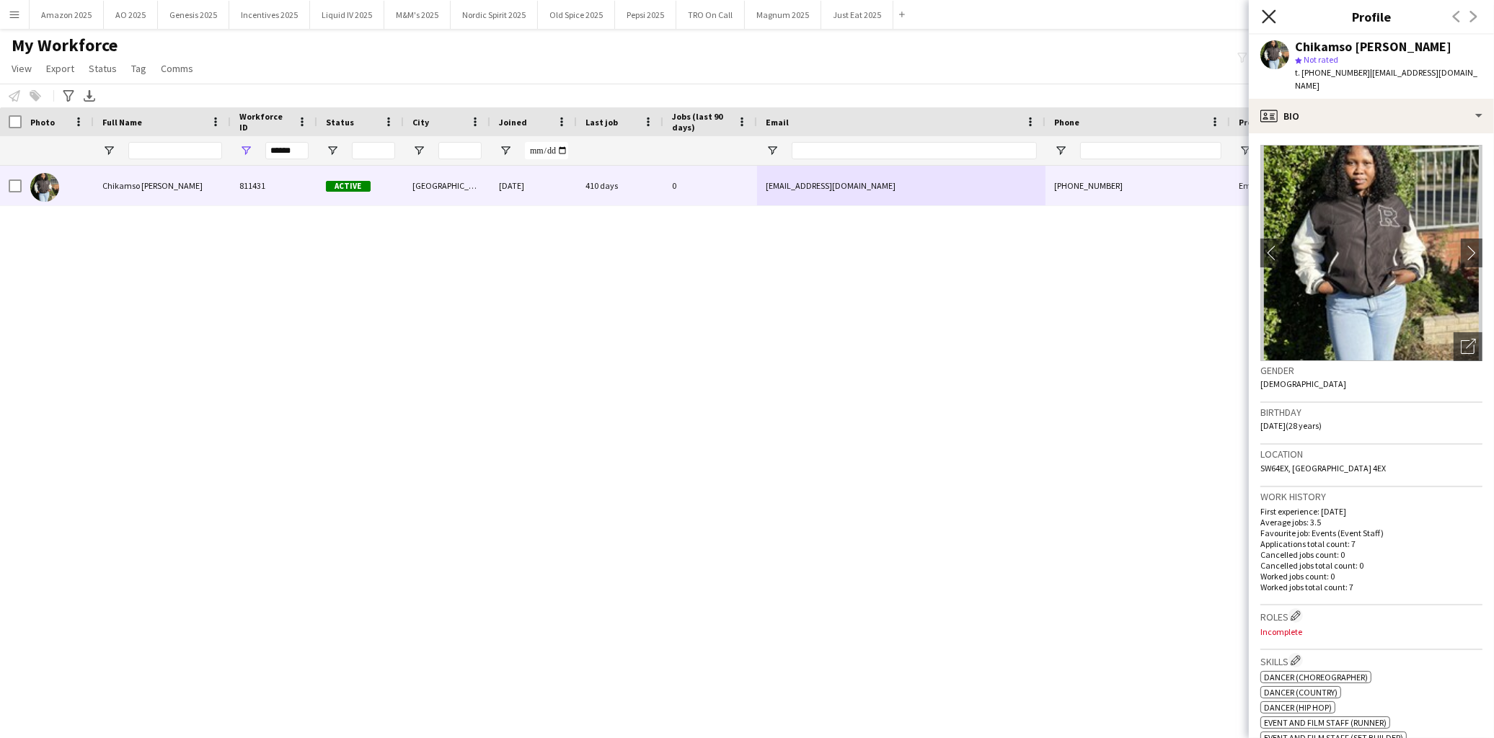
click at [1273, 19] on icon "Close pop-in" at bounding box center [1269, 16] width 14 height 14
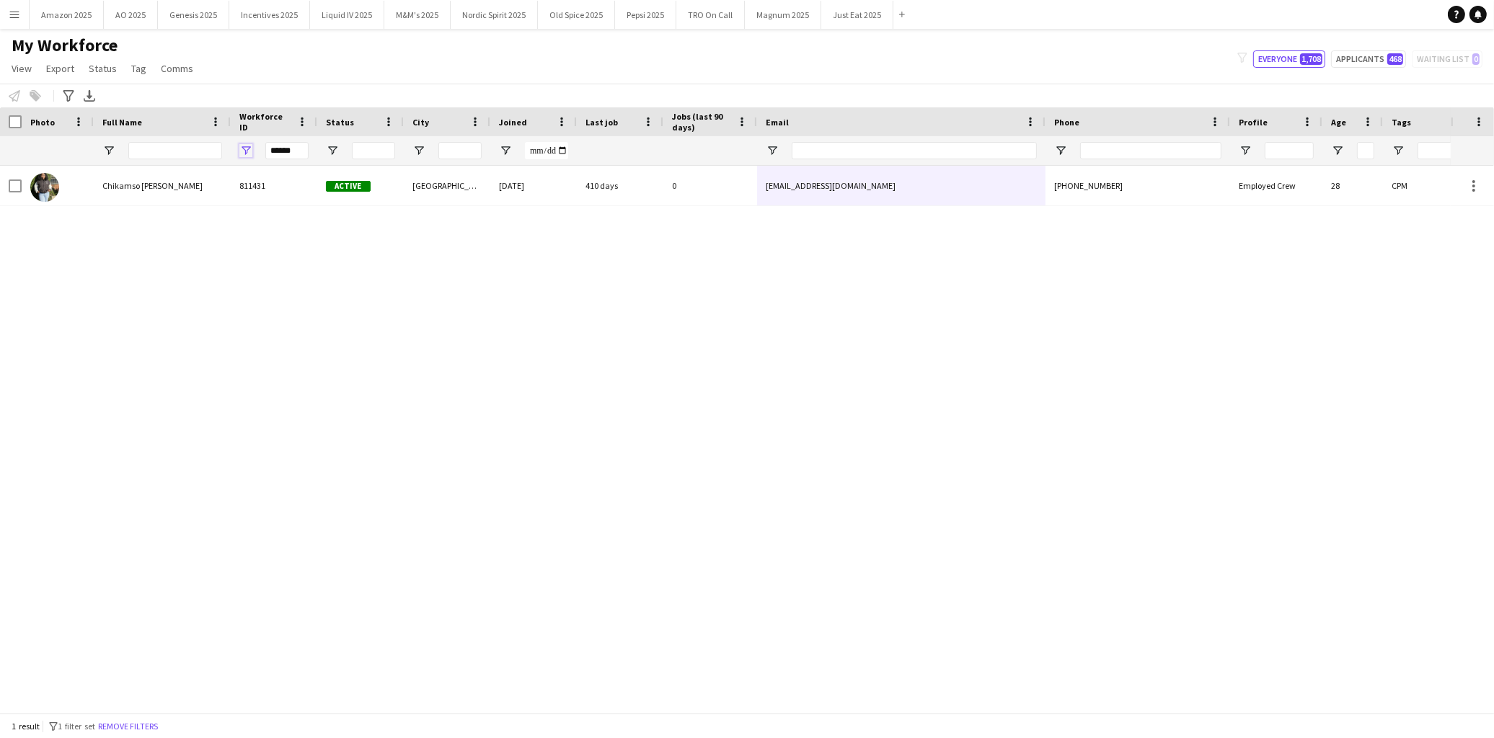
click at [247, 152] on span "Open Filter Menu" at bounding box center [245, 150] width 13 height 13
click at [701, 291] on div "Chikamso Jacinta Adinde 811431 Active London 14-05-2024 410 days 0 adindechikam…" at bounding box center [725, 433] width 1451 height 535
drag, startPoint x: 298, startPoint y: 145, endPoint x: -2, endPoint y: 182, distance: 302.3
click at [0, 182] on html "Menu Boards Boards Boards All jobs Status Workforce Workforce My Workforce Recr…" at bounding box center [747, 369] width 1494 height 738
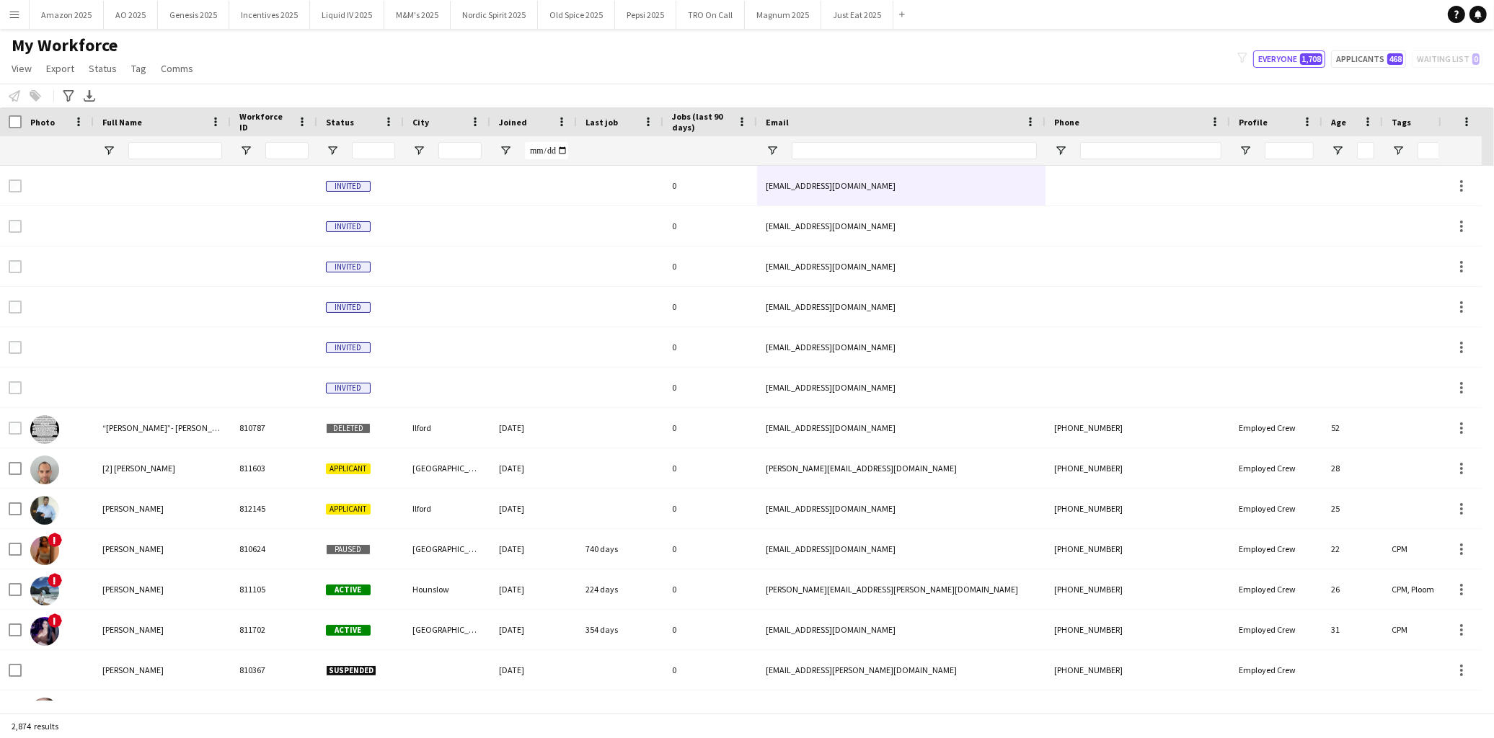
click at [17, 17] on app-icon "Menu" at bounding box center [15, 15] width 12 height 12
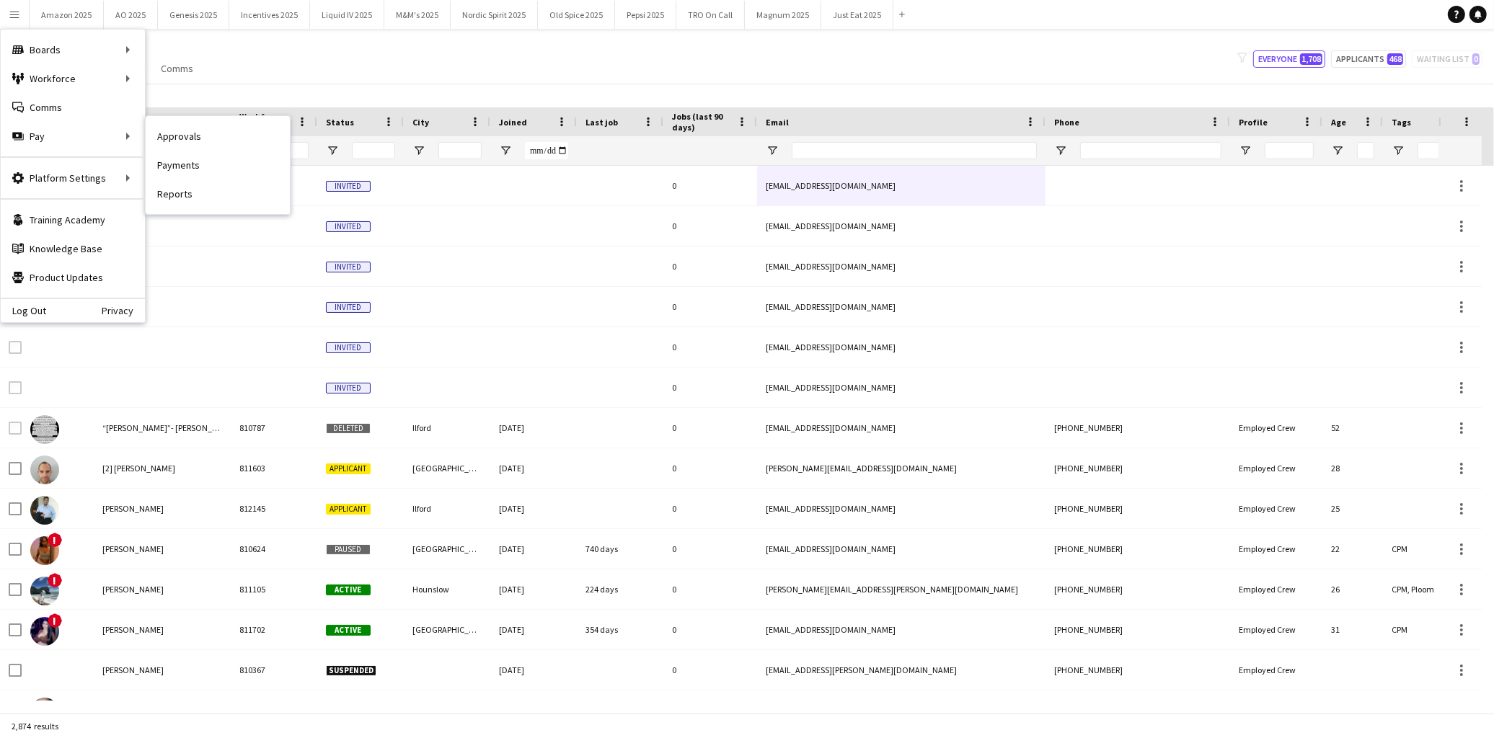
drag, startPoint x: 170, startPoint y: 138, endPoint x: 733, endPoint y: 299, distance: 584.9
click at [170, 138] on link "Approvals" at bounding box center [218, 136] width 144 height 29
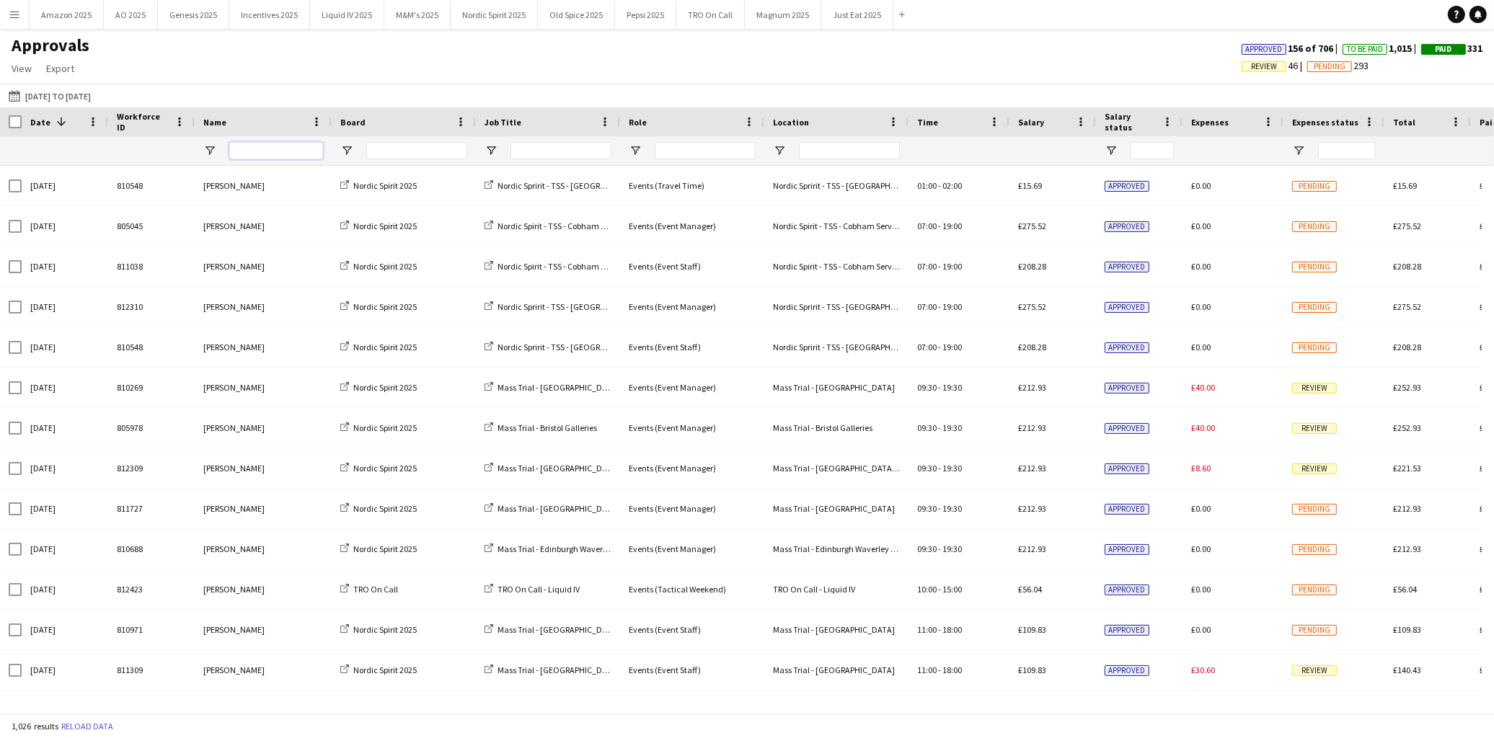
click at [272, 152] on input "Name Filter Input" at bounding box center [276, 150] width 94 height 17
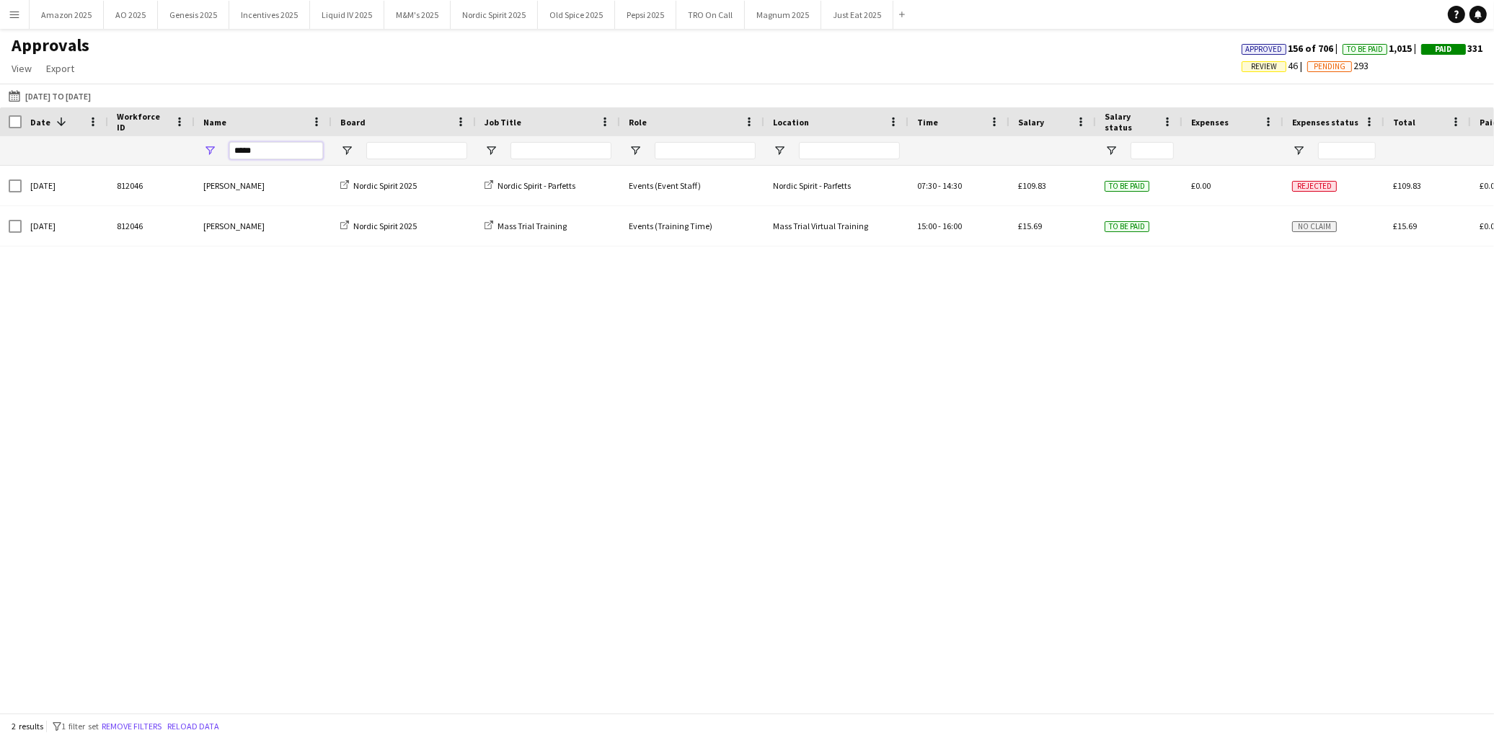
type input "*****"
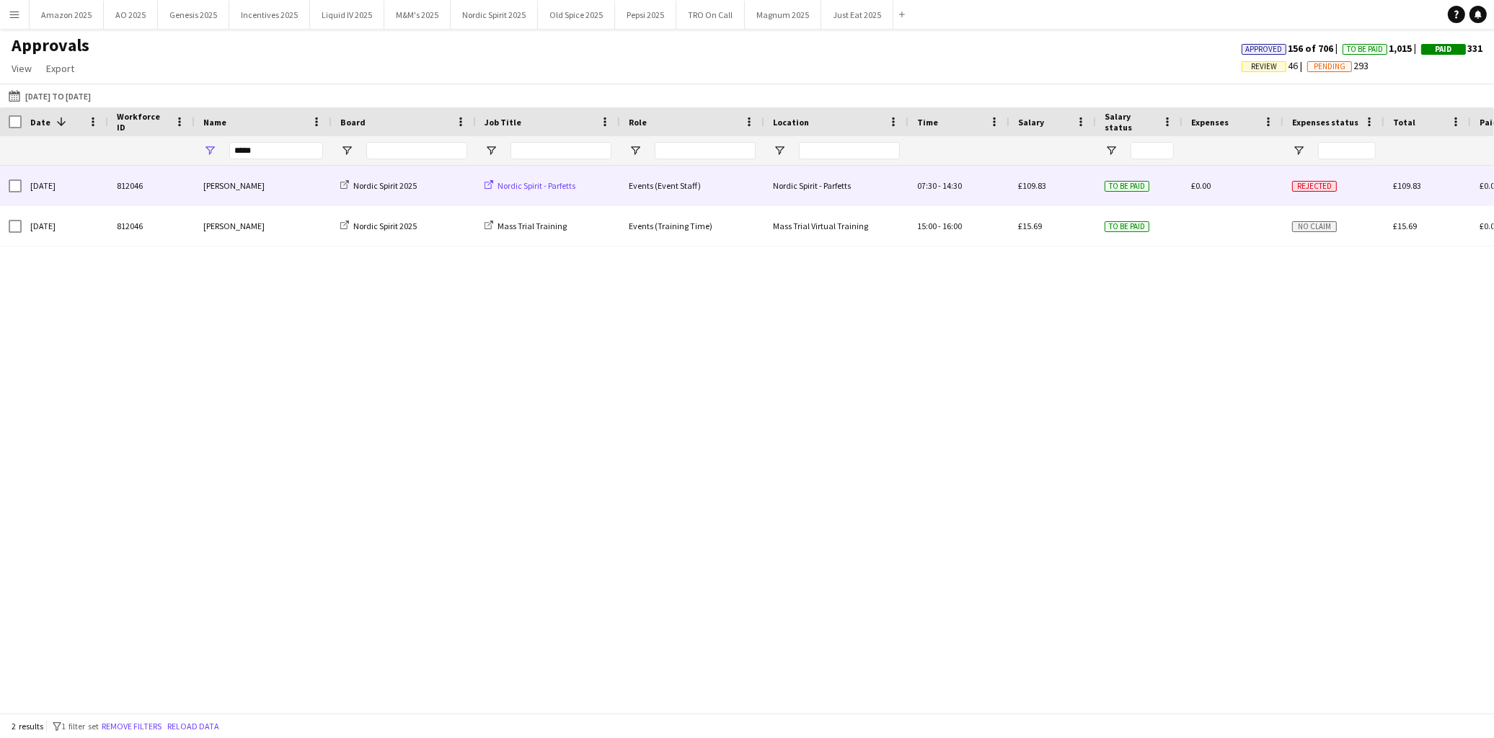
click at [500, 183] on span "Nordic Spirit - Parfetts" at bounding box center [537, 185] width 78 height 11
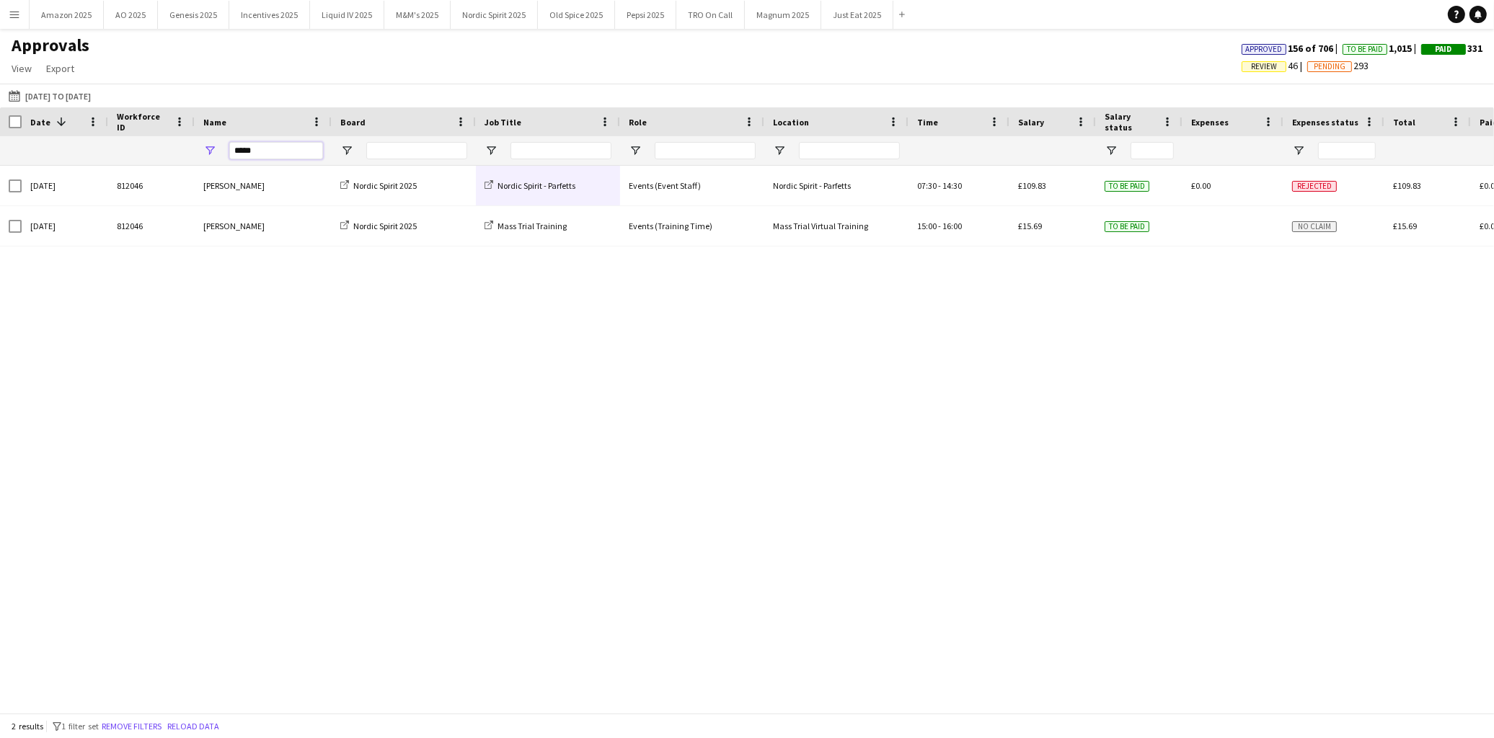
drag, startPoint x: 255, startPoint y: 147, endPoint x: 4, endPoint y: 174, distance: 253.1
click at [61, 164] on div "*****" at bounding box center [923, 150] width 1846 height 29
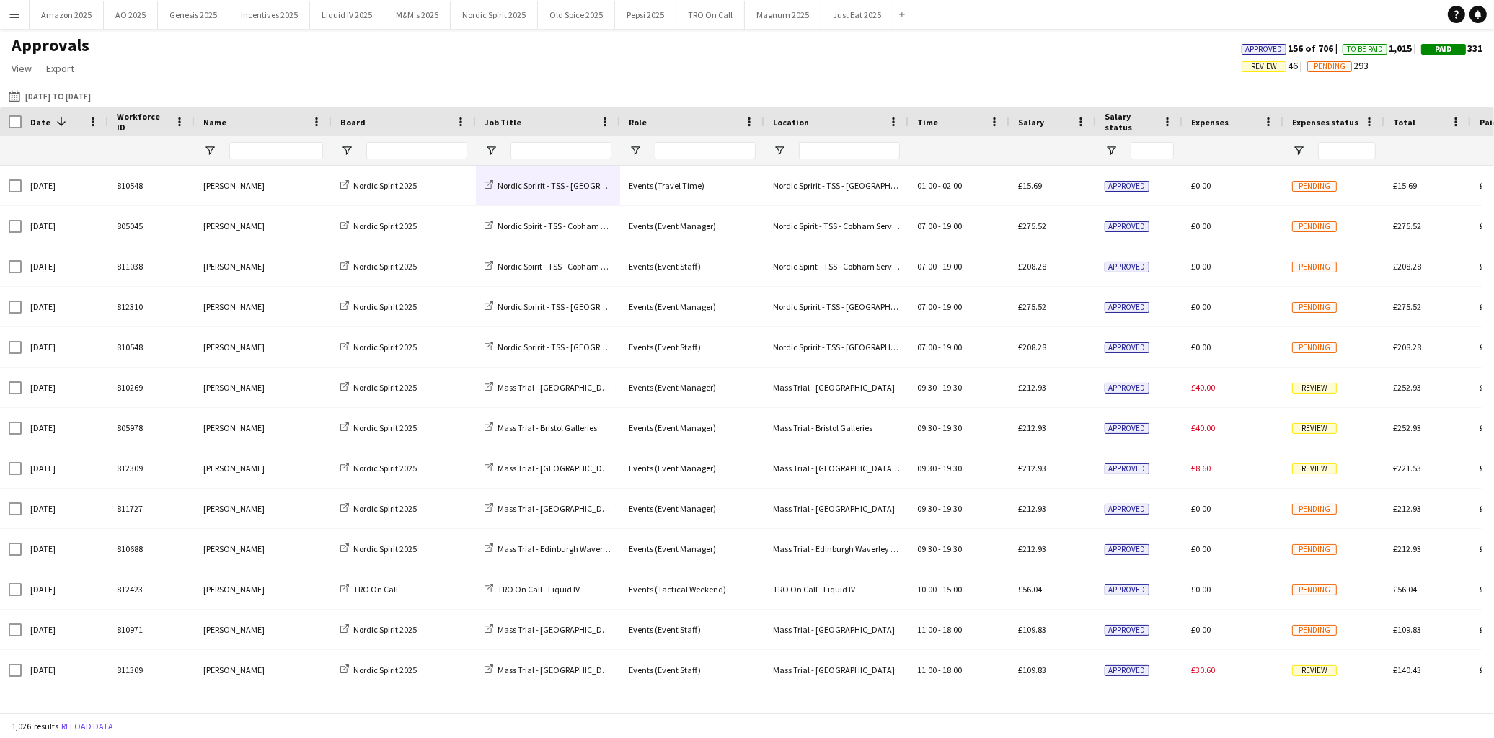
click at [15, 20] on button "Menu" at bounding box center [14, 14] width 29 height 29
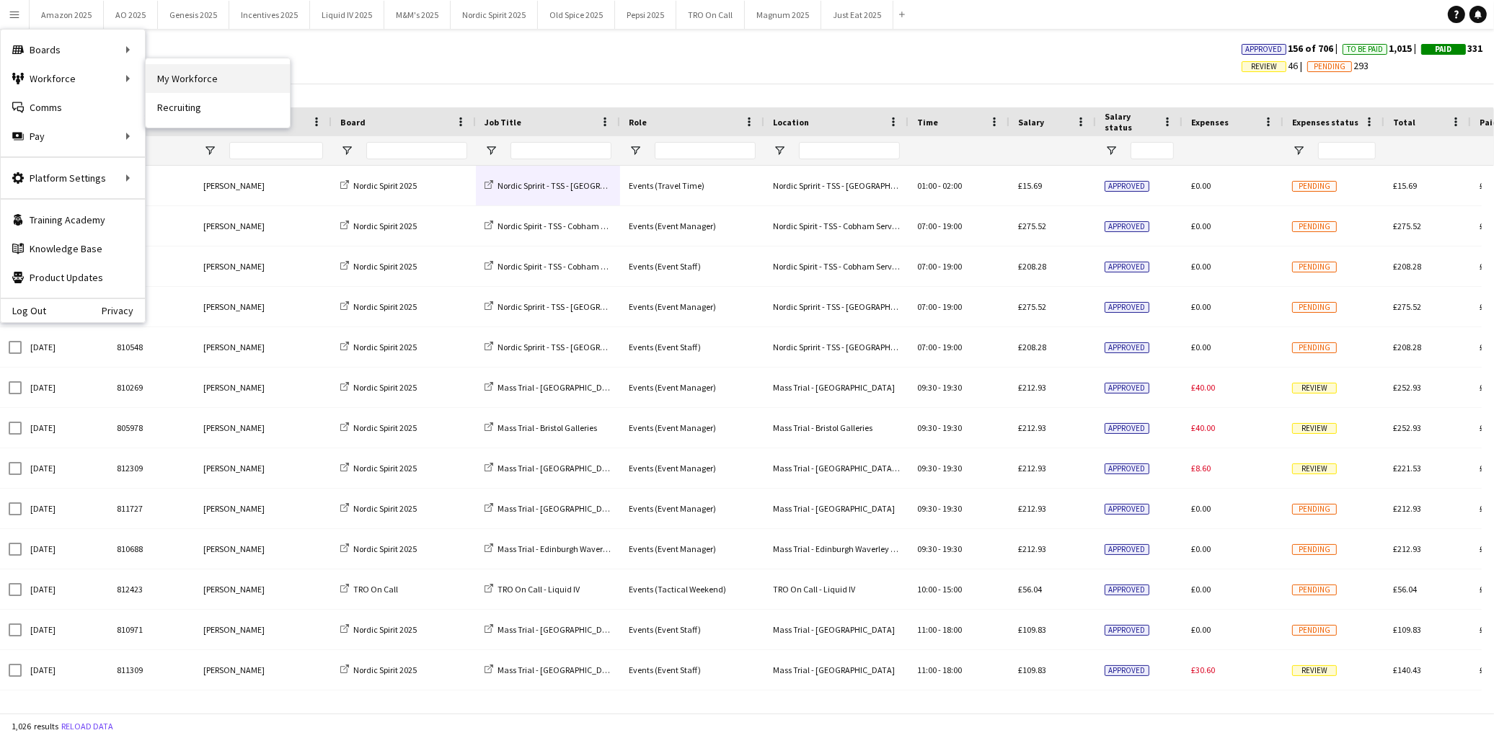
click at [172, 74] on link "My Workforce" at bounding box center [218, 78] width 144 height 29
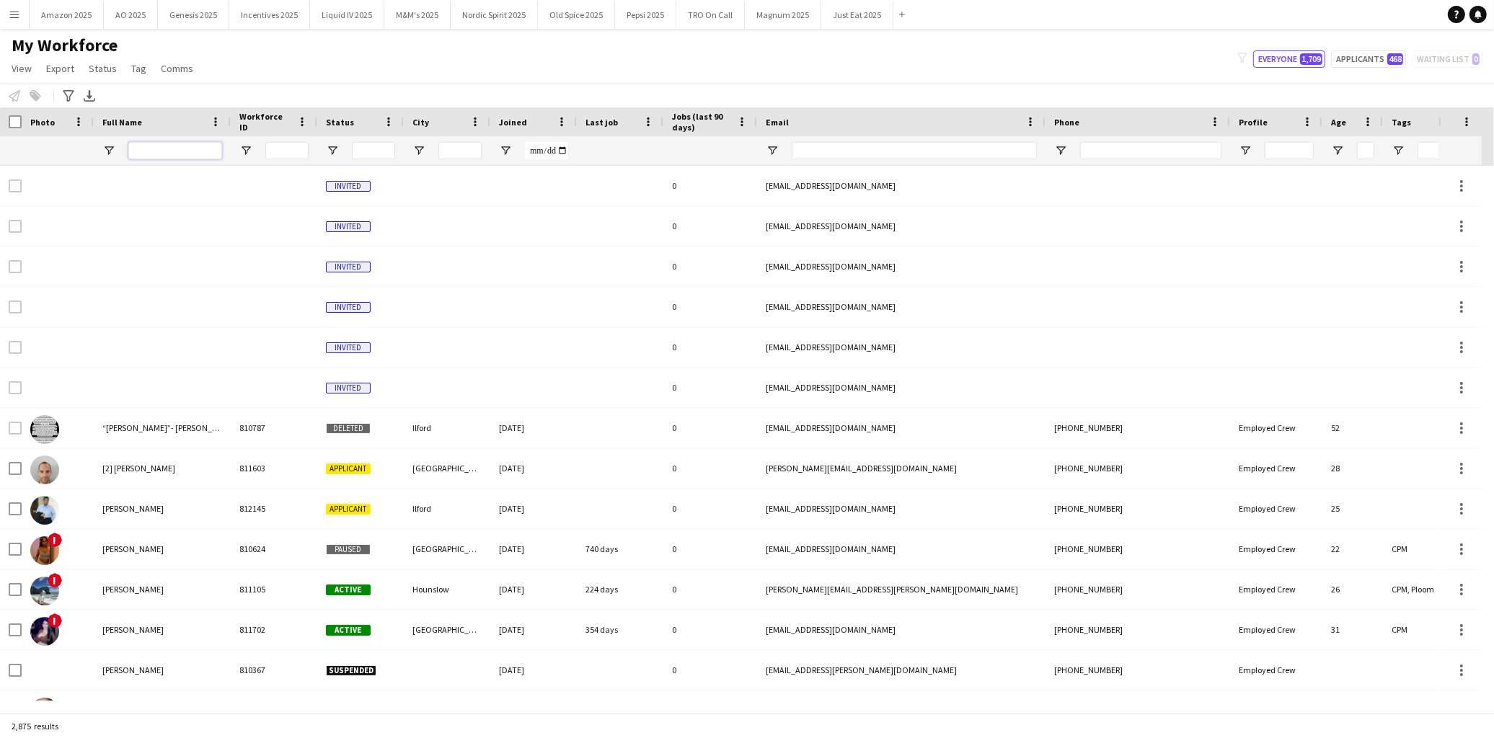
click at [171, 152] on input "Full Name Filter Input" at bounding box center [175, 150] width 94 height 17
type input "***"
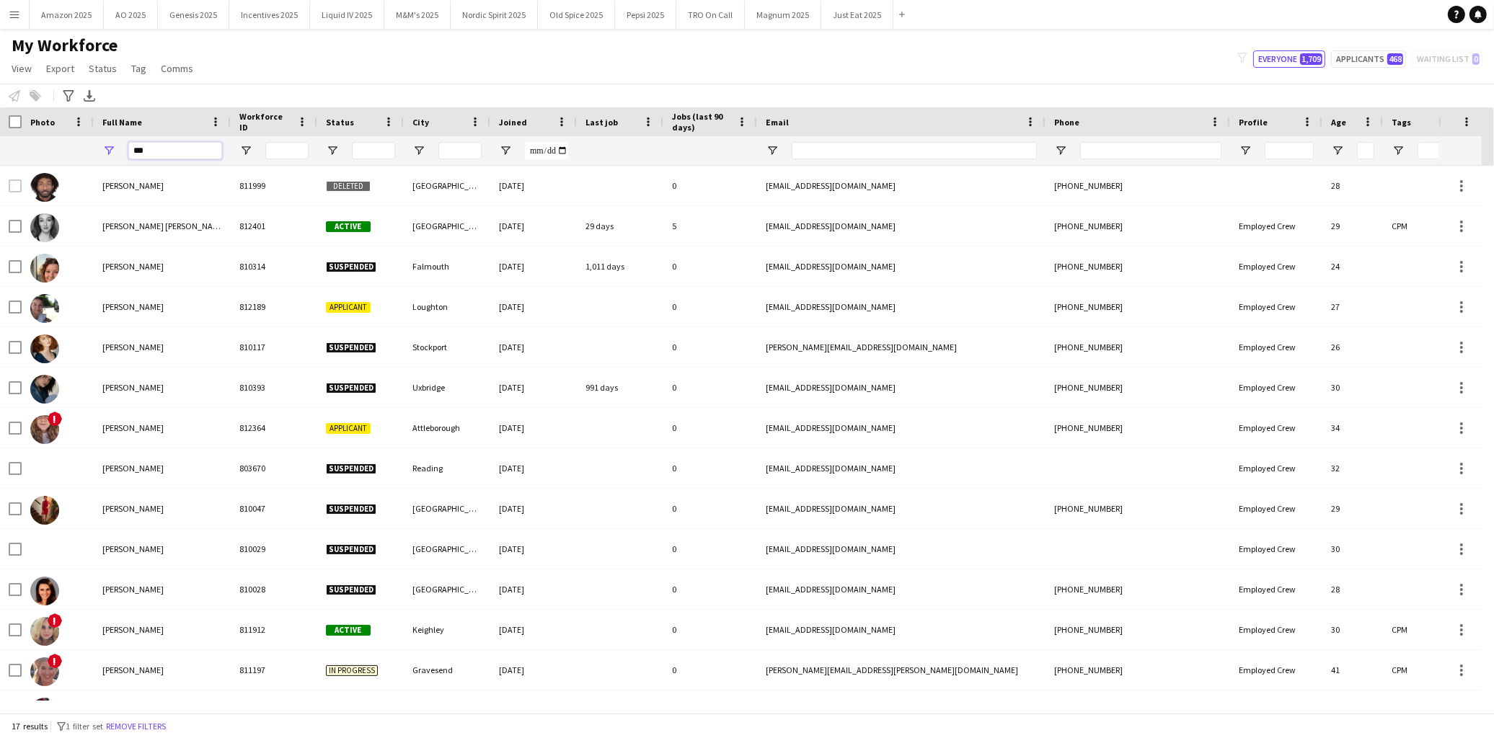
drag, startPoint x: 159, startPoint y: 151, endPoint x: -25, endPoint y: 162, distance: 183.4
click at [0, 162] on html "Menu Boards Boards Boards All jobs Status Workforce Workforce My Workforce Recr…" at bounding box center [747, 369] width 1494 height 738
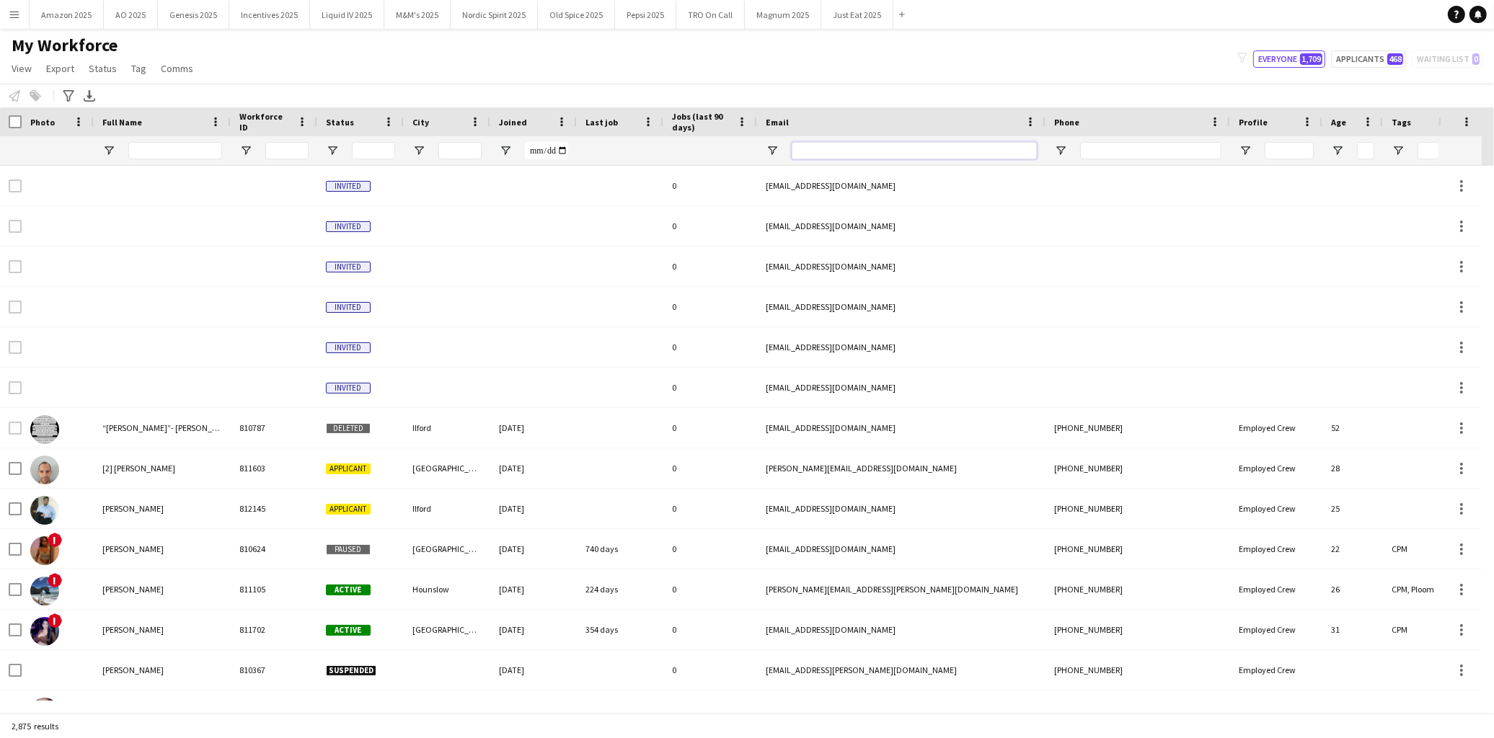
drag, startPoint x: 824, startPoint y: 150, endPoint x: 764, endPoint y: 197, distance: 76.0
click at [824, 150] on input "Email Filter Input" at bounding box center [914, 150] width 245 height 17
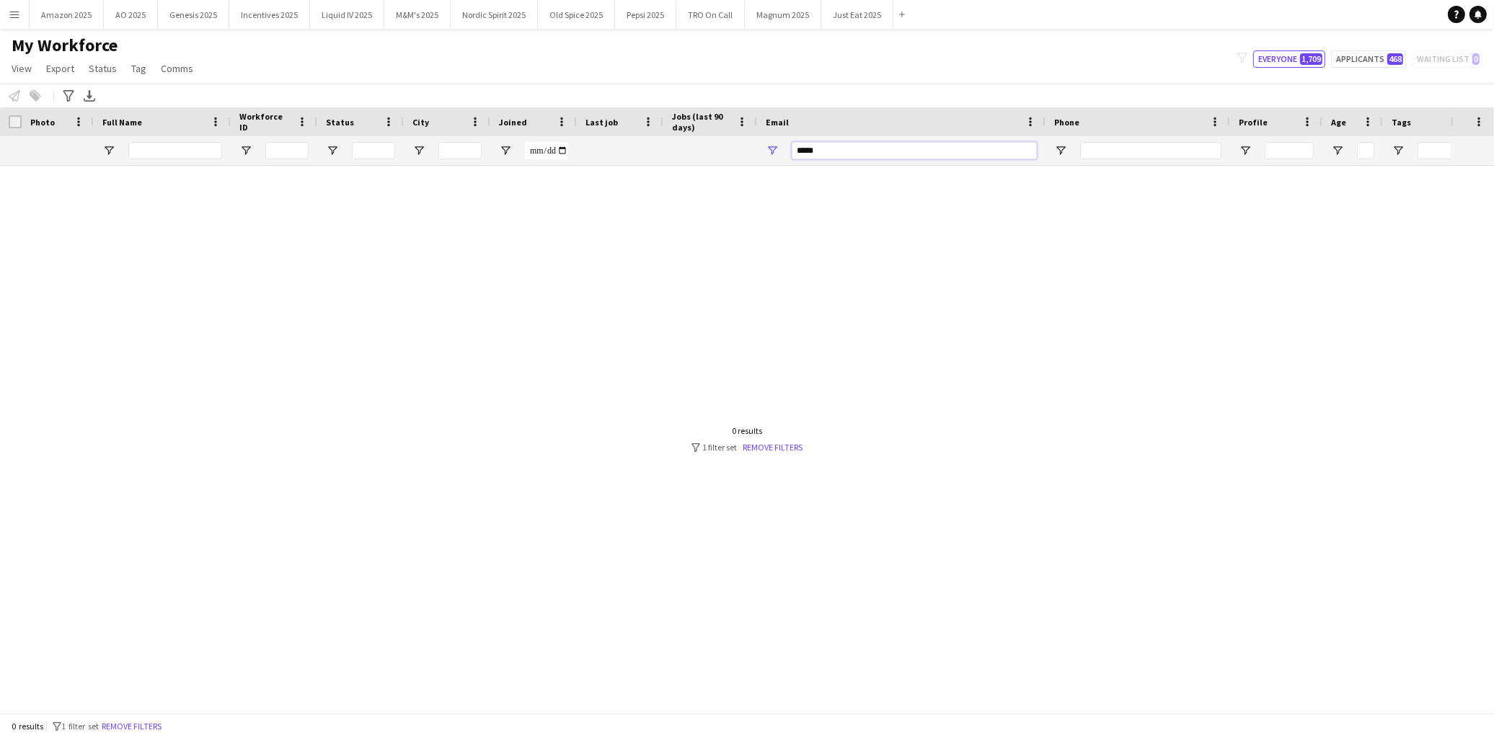
type input "**********"
drag, startPoint x: 890, startPoint y: 149, endPoint x: 788, endPoint y: 155, distance: 102.6
click at [787, 148] on div "**********" at bounding box center [901, 150] width 288 height 29
drag, startPoint x: 182, startPoint y: 151, endPoint x: -41, endPoint y: 148, distance: 222.8
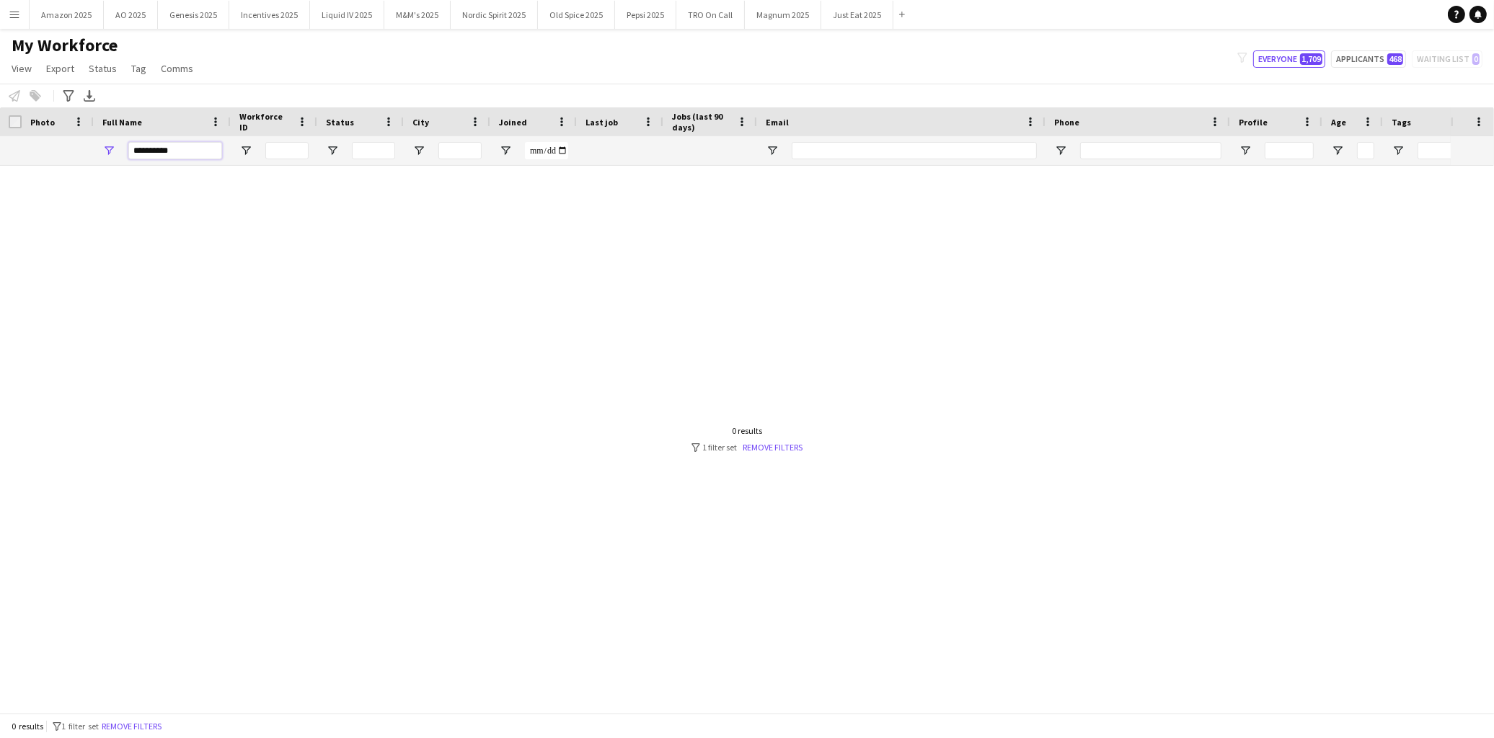
click at [0, 148] on html "Menu Boards Boards Boards All jobs Status Workforce Workforce My Workforce Recr…" at bounding box center [747, 369] width 1494 height 738
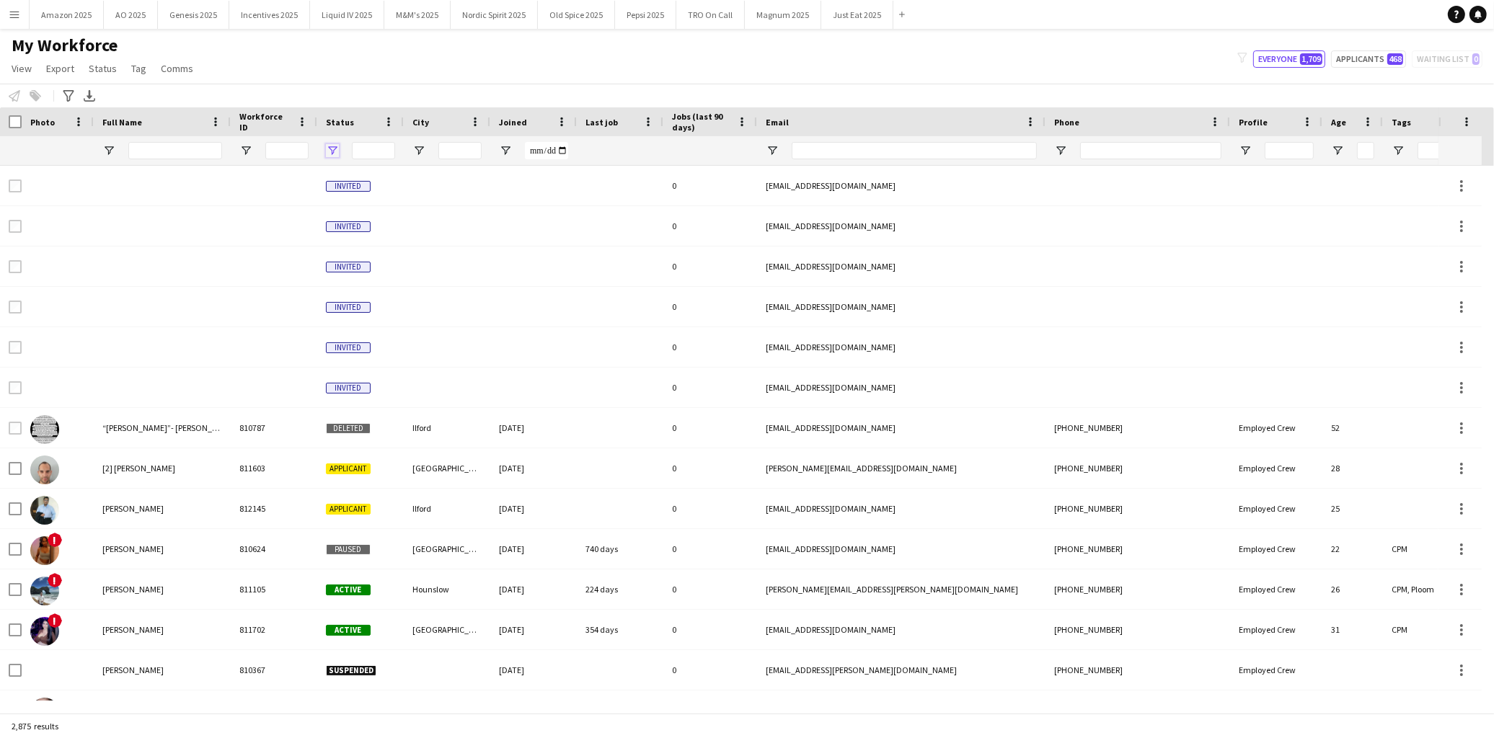
click at [336, 154] on span "Open Filter Menu" at bounding box center [332, 150] width 13 height 13
click at [153, 145] on input "Full Name Filter Input" at bounding box center [175, 150] width 94 height 17
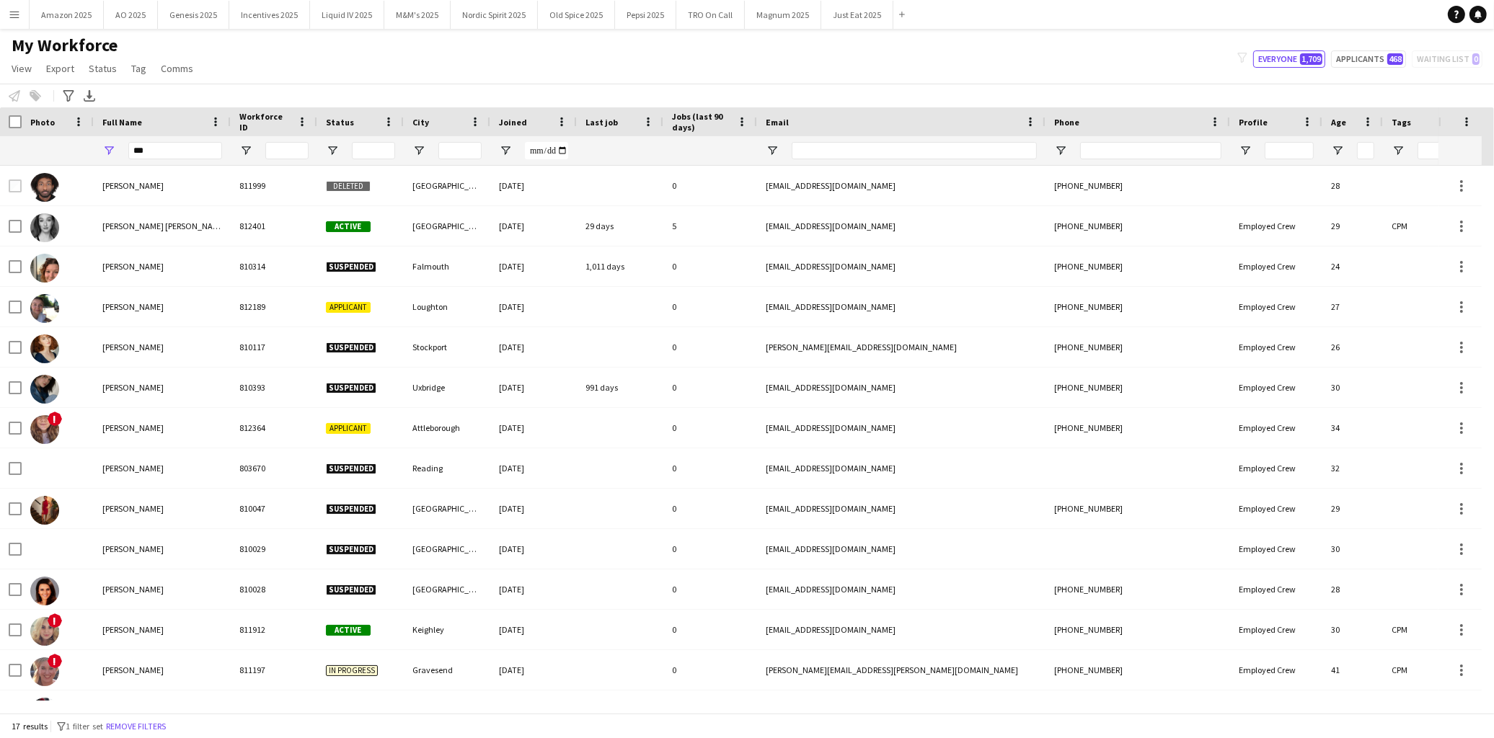
click at [270, 96] on div "Notify workforce Add to tag Select at least one crew to tag him or her. Advance…" at bounding box center [747, 96] width 1494 height 24
drag, startPoint x: 159, startPoint y: 150, endPoint x: -12, endPoint y: 138, distance: 171.3
click at [0, 138] on html "Menu Boards Boards Boards All jobs Status Workforce Workforce My Workforce Recr…" at bounding box center [747, 369] width 1494 height 738
type input "******"
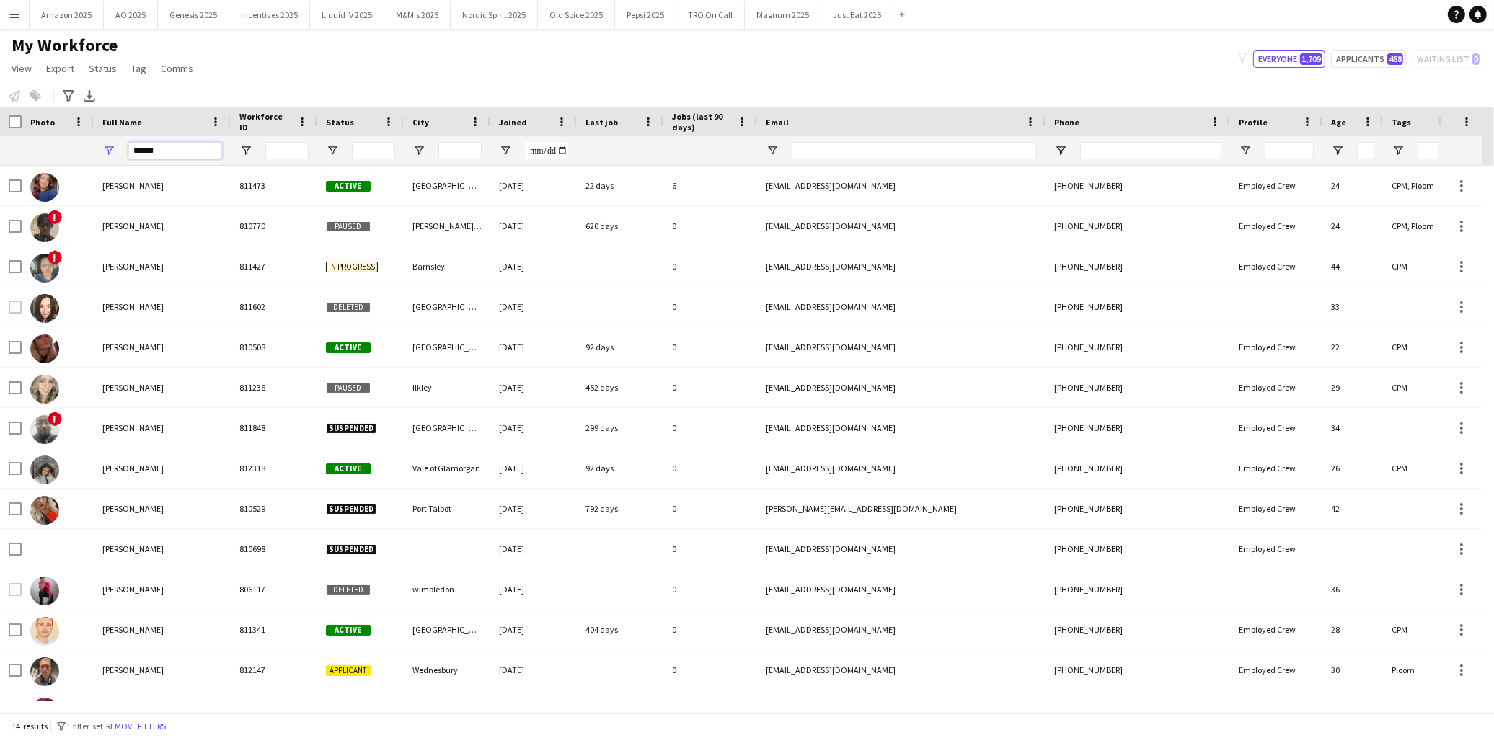
drag, startPoint x: 166, startPoint y: 143, endPoint x: -41, endPoint y: 177, distance: 209.7
click at [0, 177] on html "Menu Boards Boards Boards All jobs Status Workforce Workforce My Workforce Recr…" at bounding box center [747, 369] width 1494 height 738
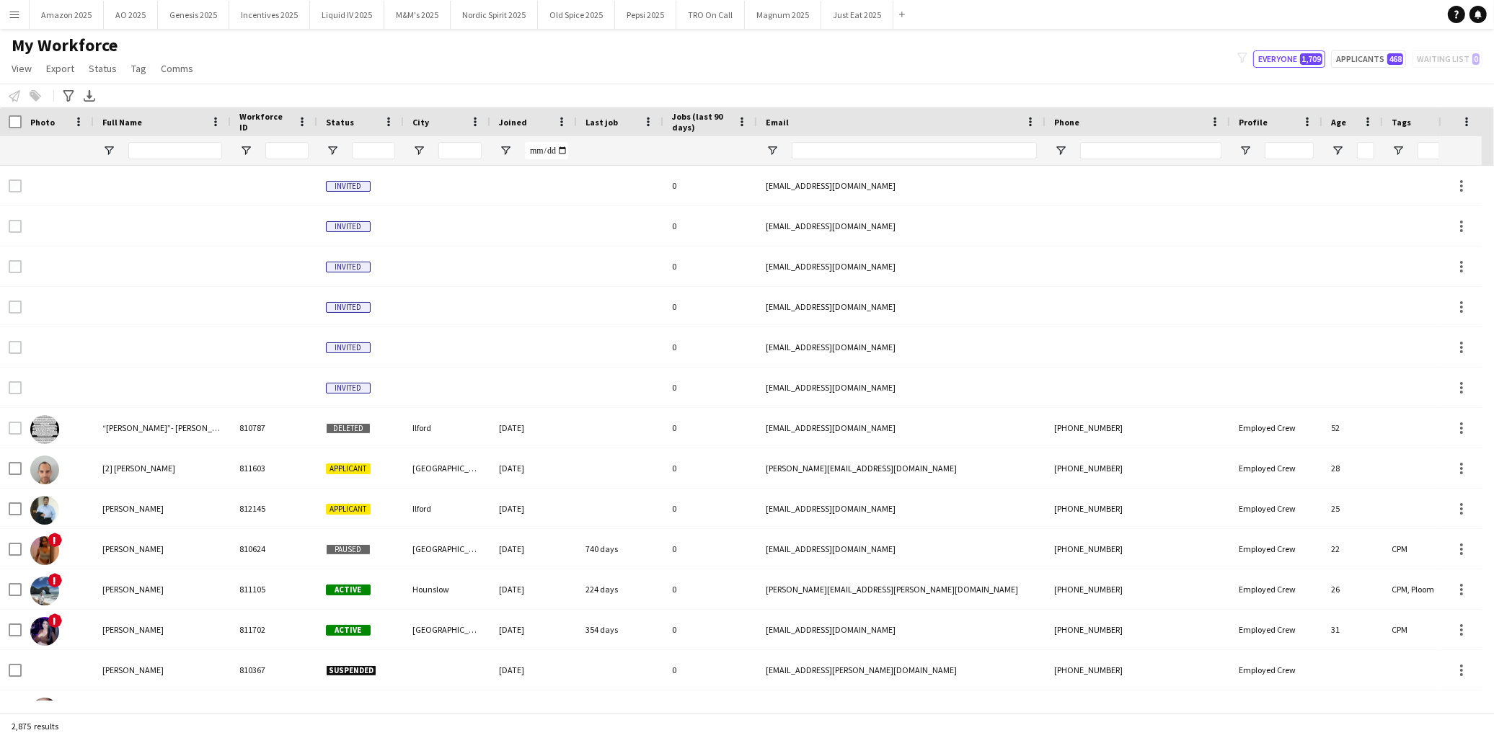
click at [18, 9] on app-icon "Menu" at bounding box center [15, 15] width 12 height 12
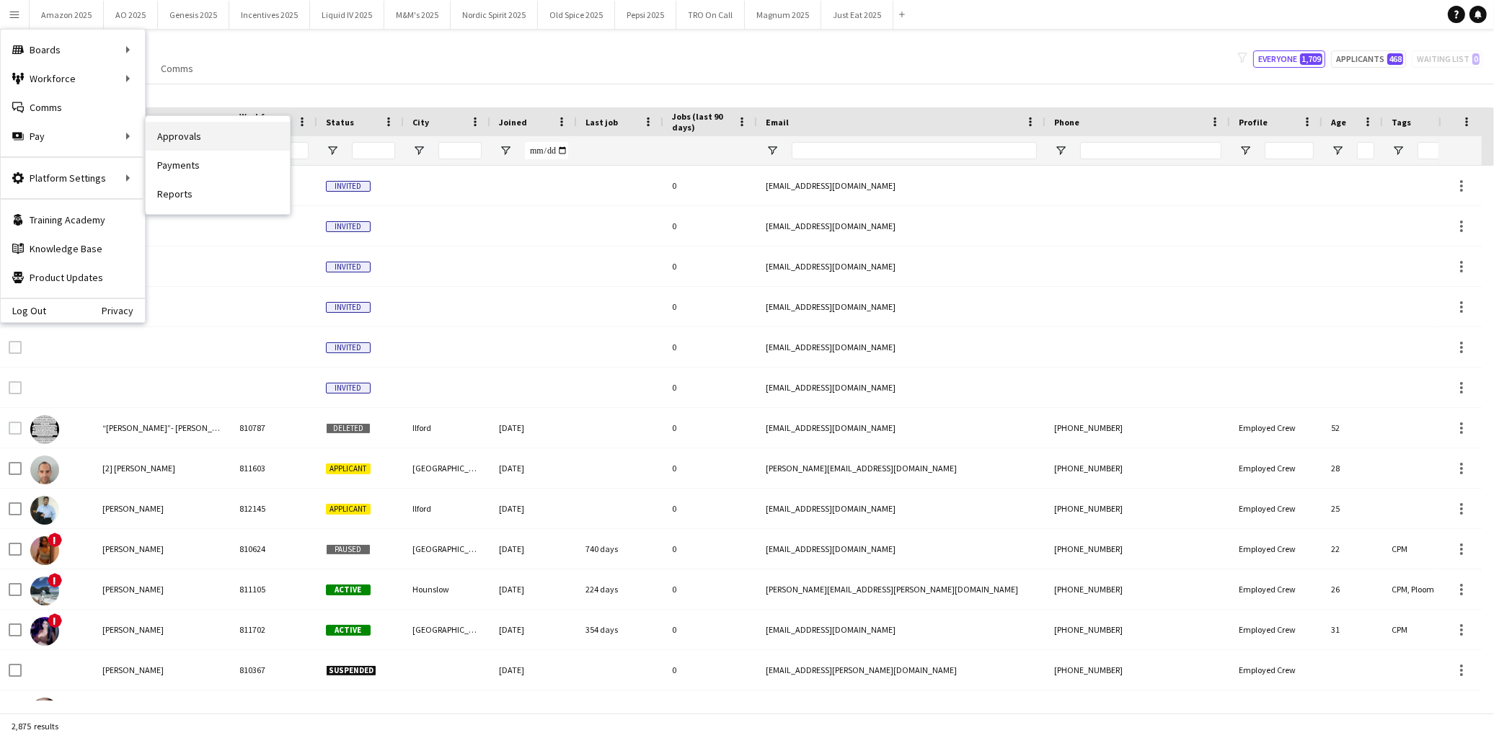
click at [168, 136] on link "Approvals" at bounding box center [218, 136] width 144 height 29
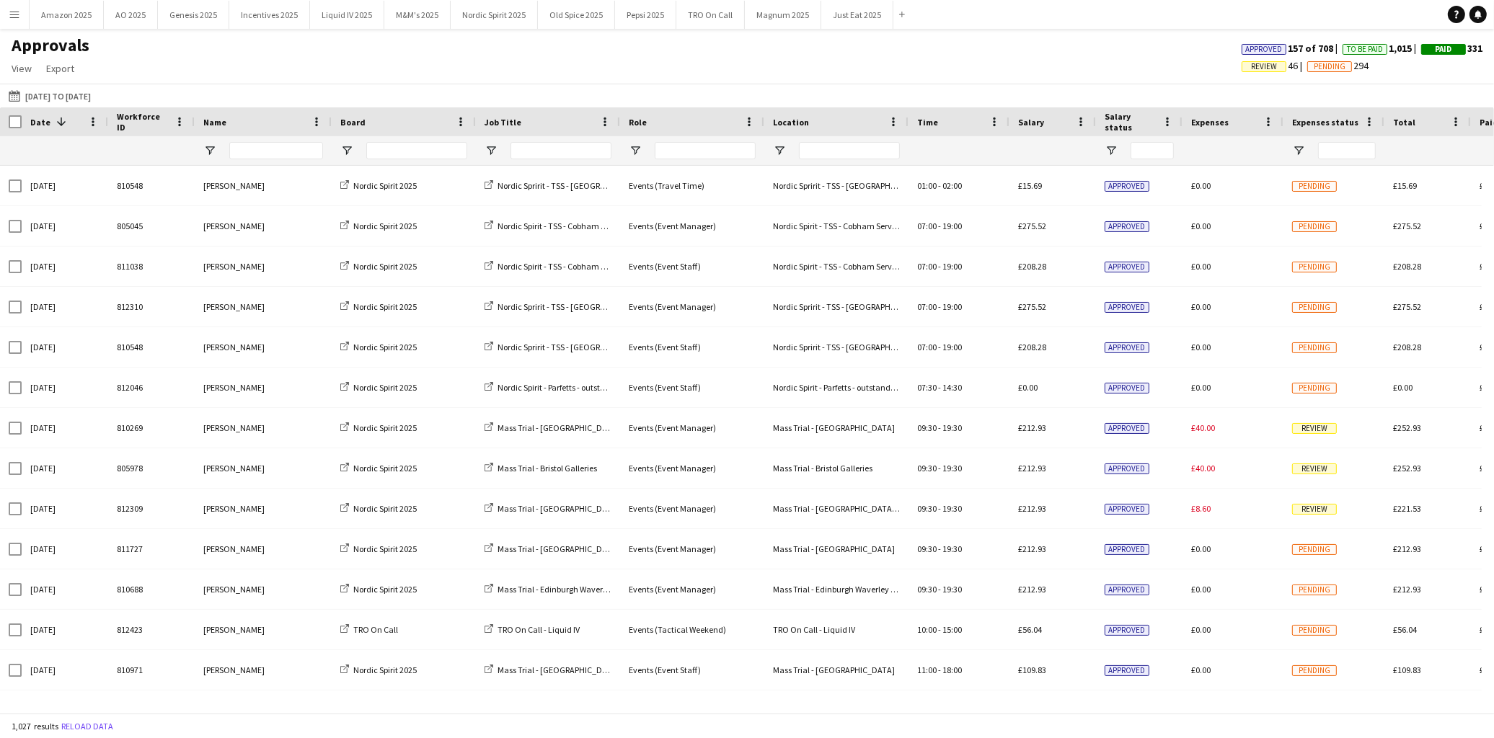
click at [1259, 66] on span "Review" at bounding box center [1264, 66] width 26 height 9
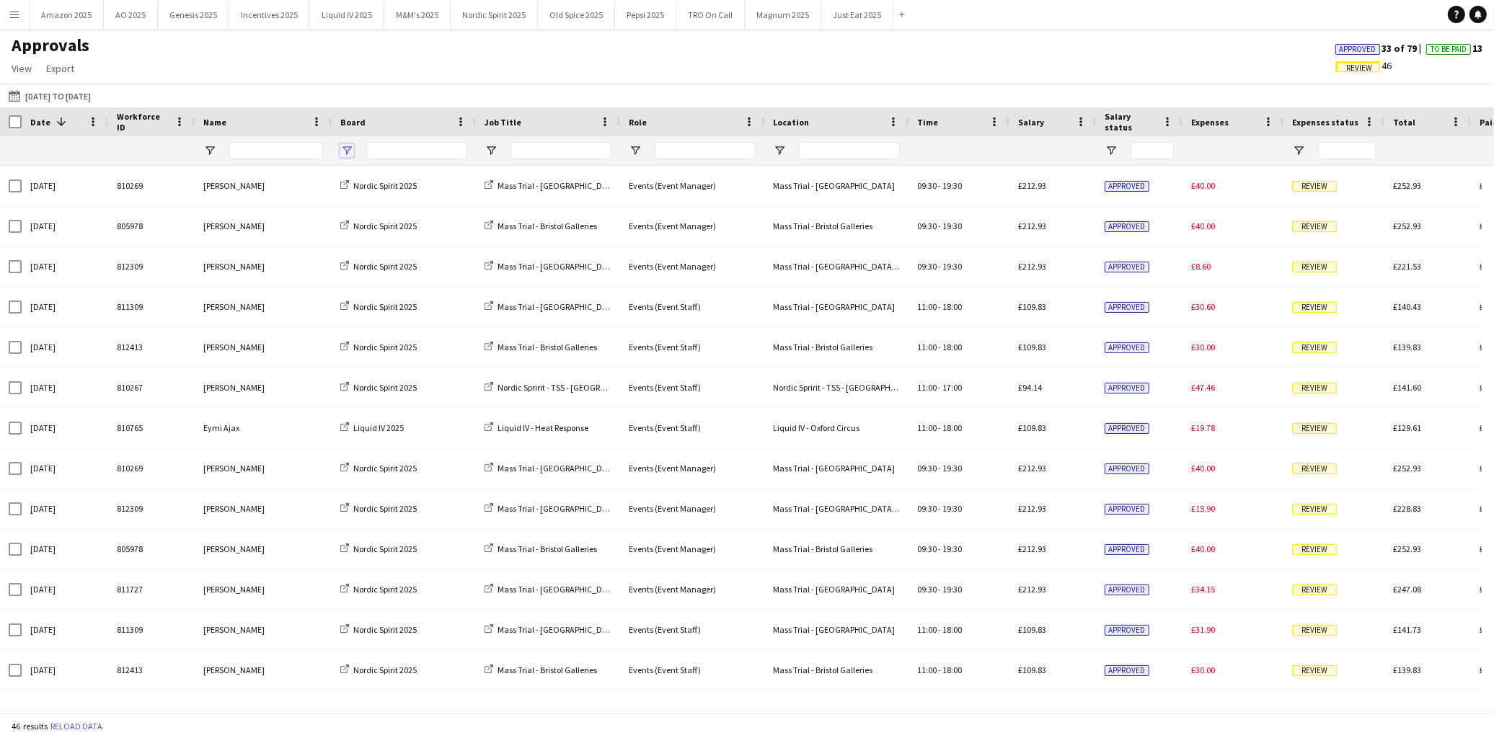
click at [350, 148] on span "Open Filter Menu" at bounding box center [346, 150] width 13 height 13
click at [361, 242] on div "(Select All)" at bounding box center [414, 238] width 136 height 17
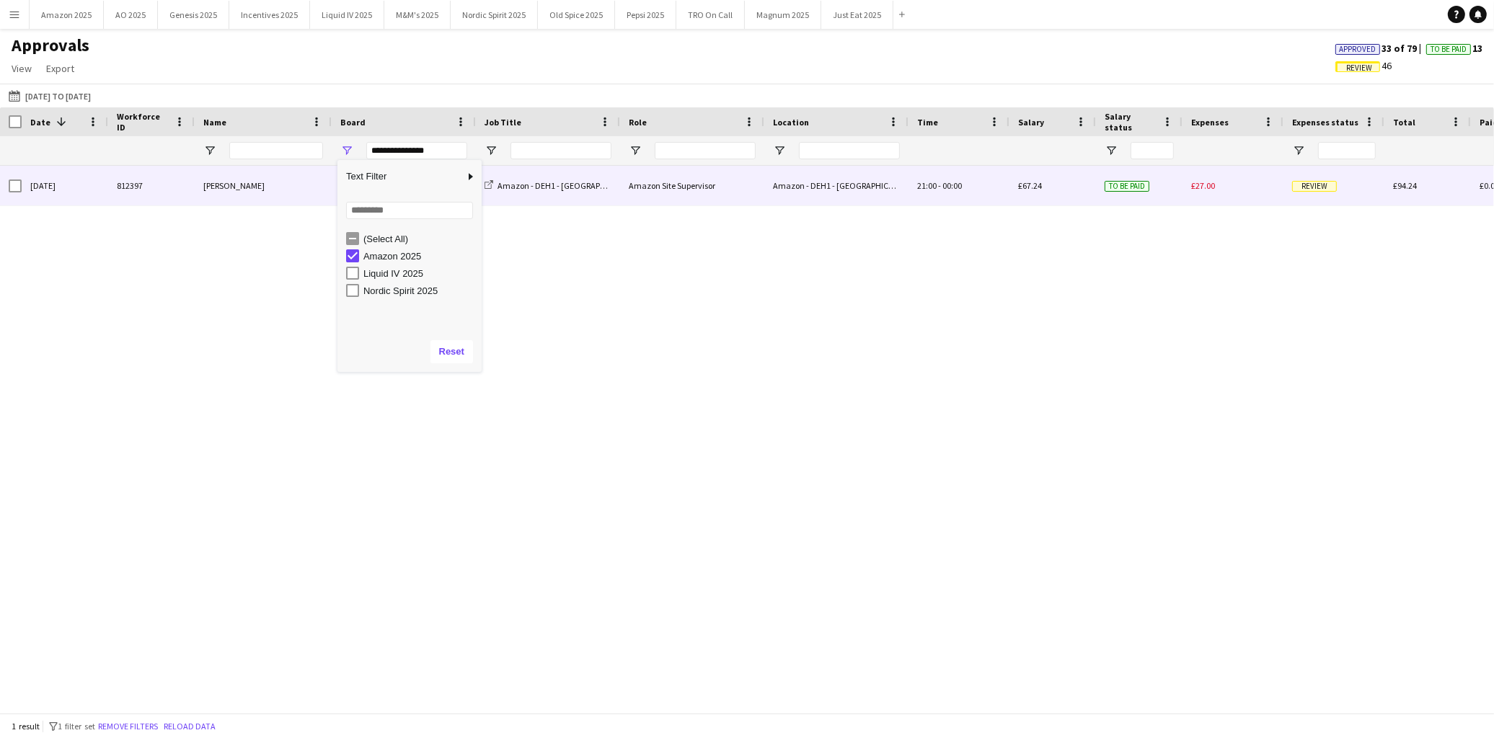
click at [1316, 185] on span "Review" at bounding box center [1314, 186] width 45 height 11
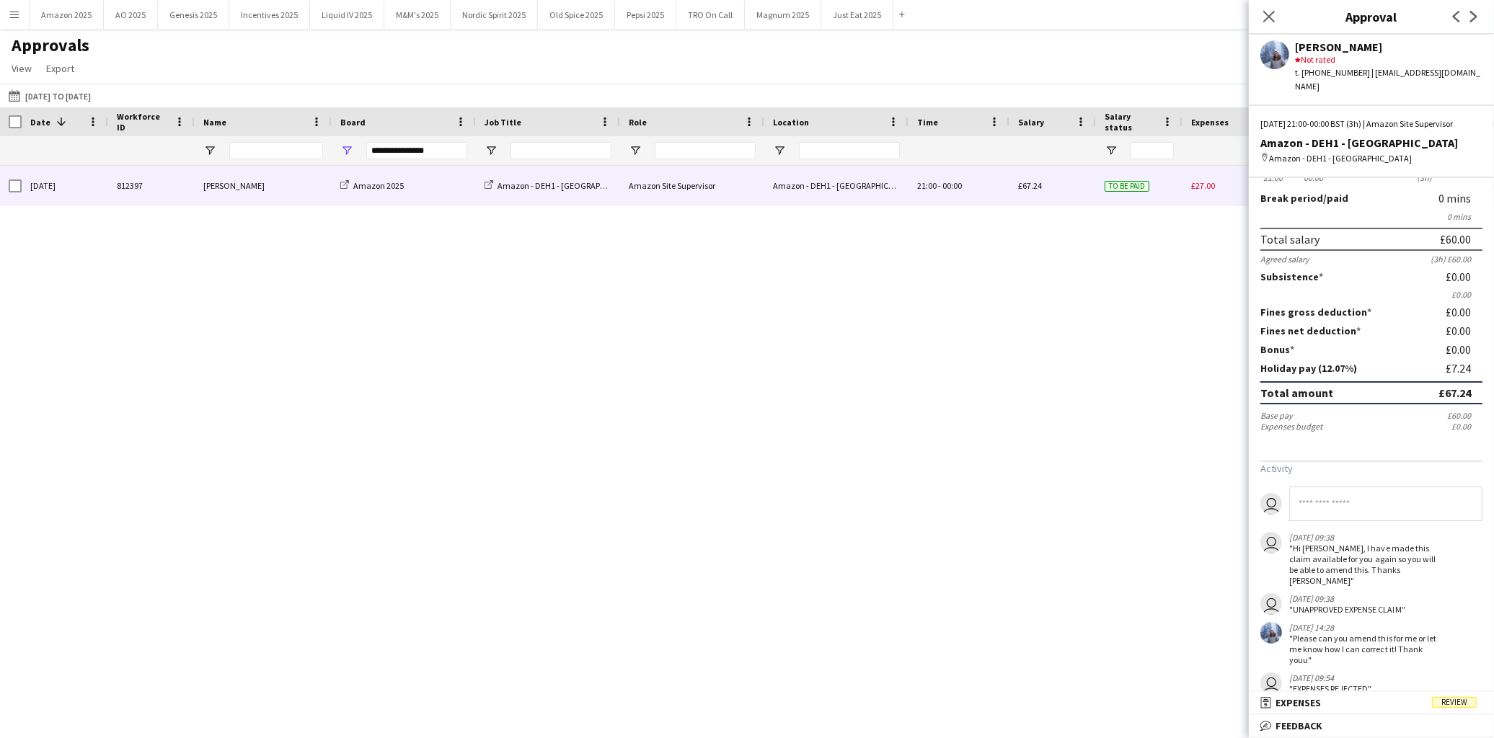
scroll to position [167, 0]
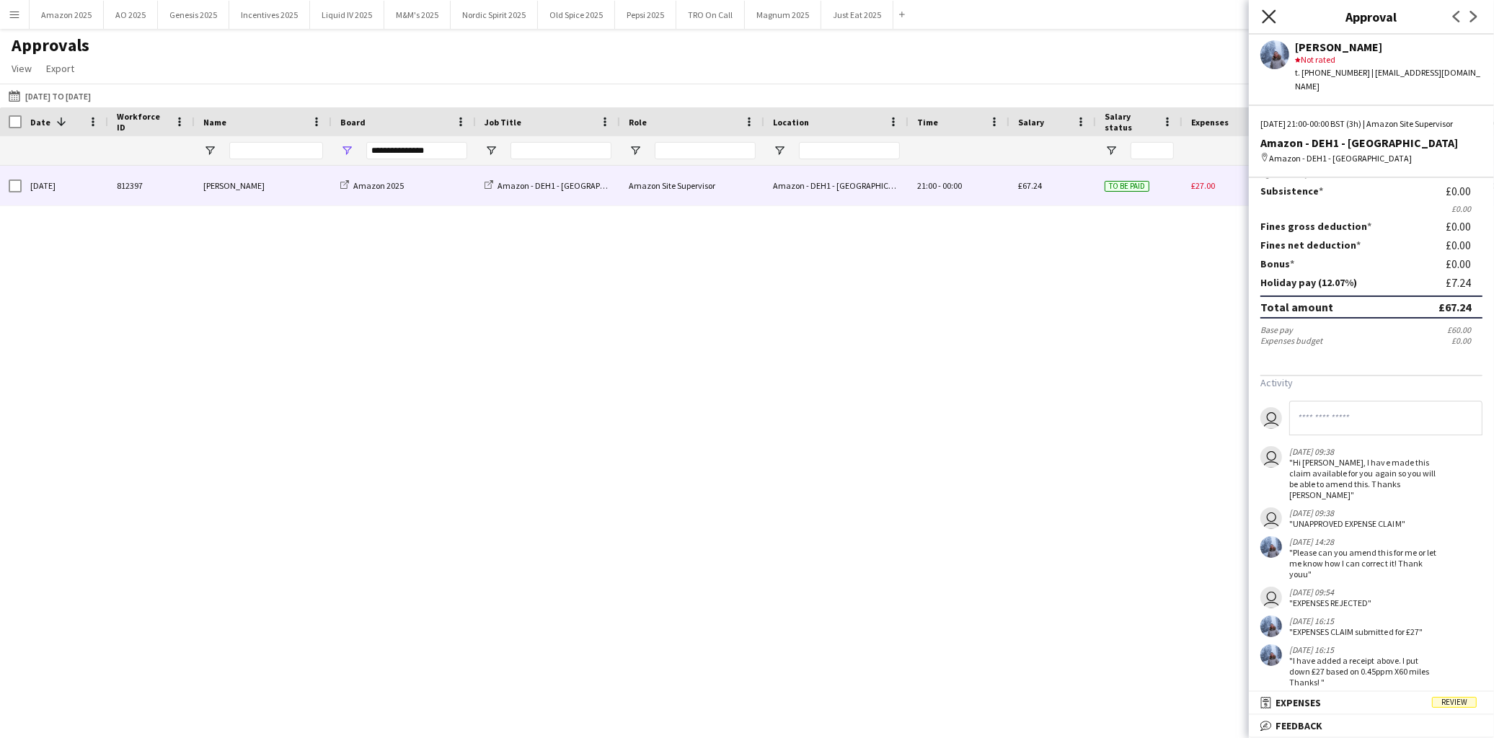
click at [1270, 14] on icon "Close pop-in" at bounding box center [1269, 16] width 14 height 14
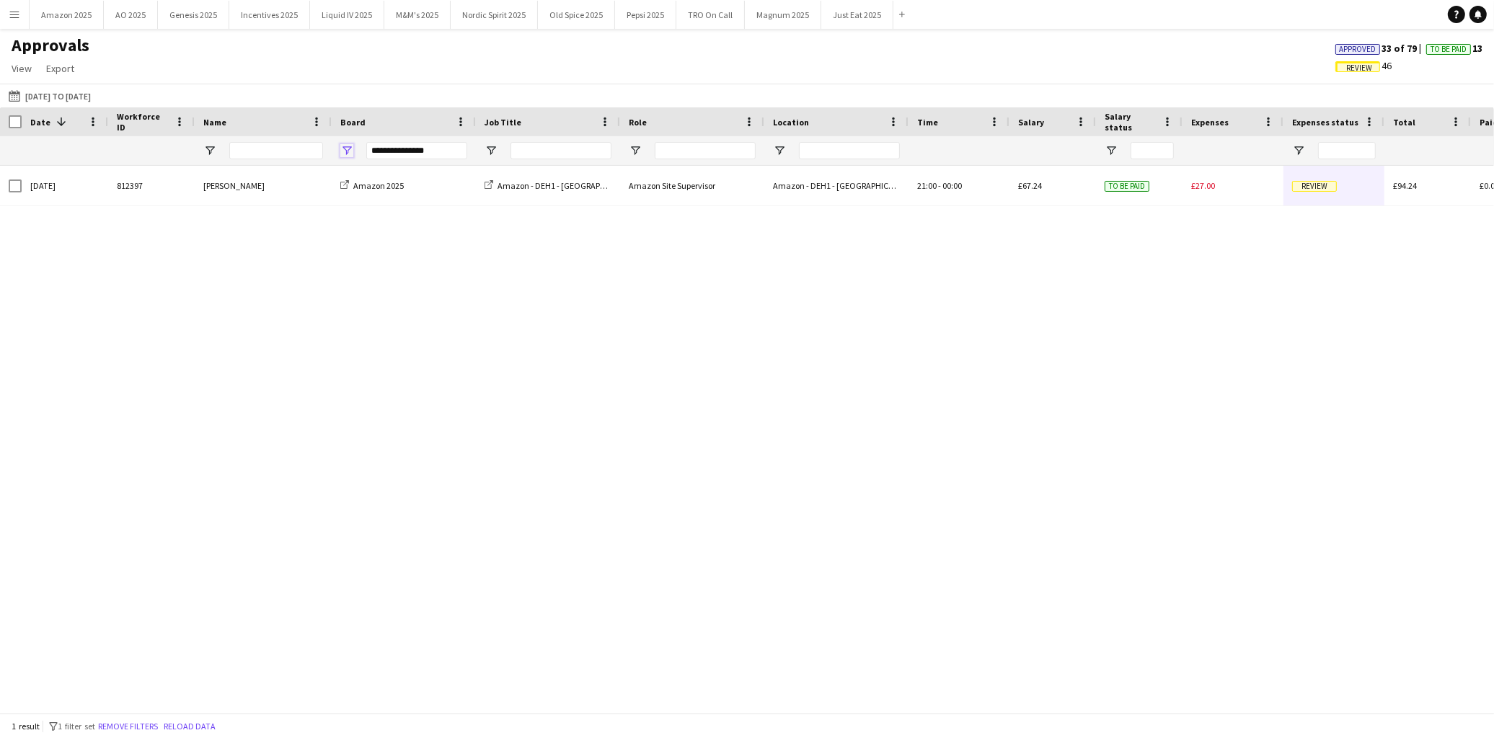
click at [348, 148] on span "Open Filter Menu" at bounding box center [346, 150] width 13 height 13
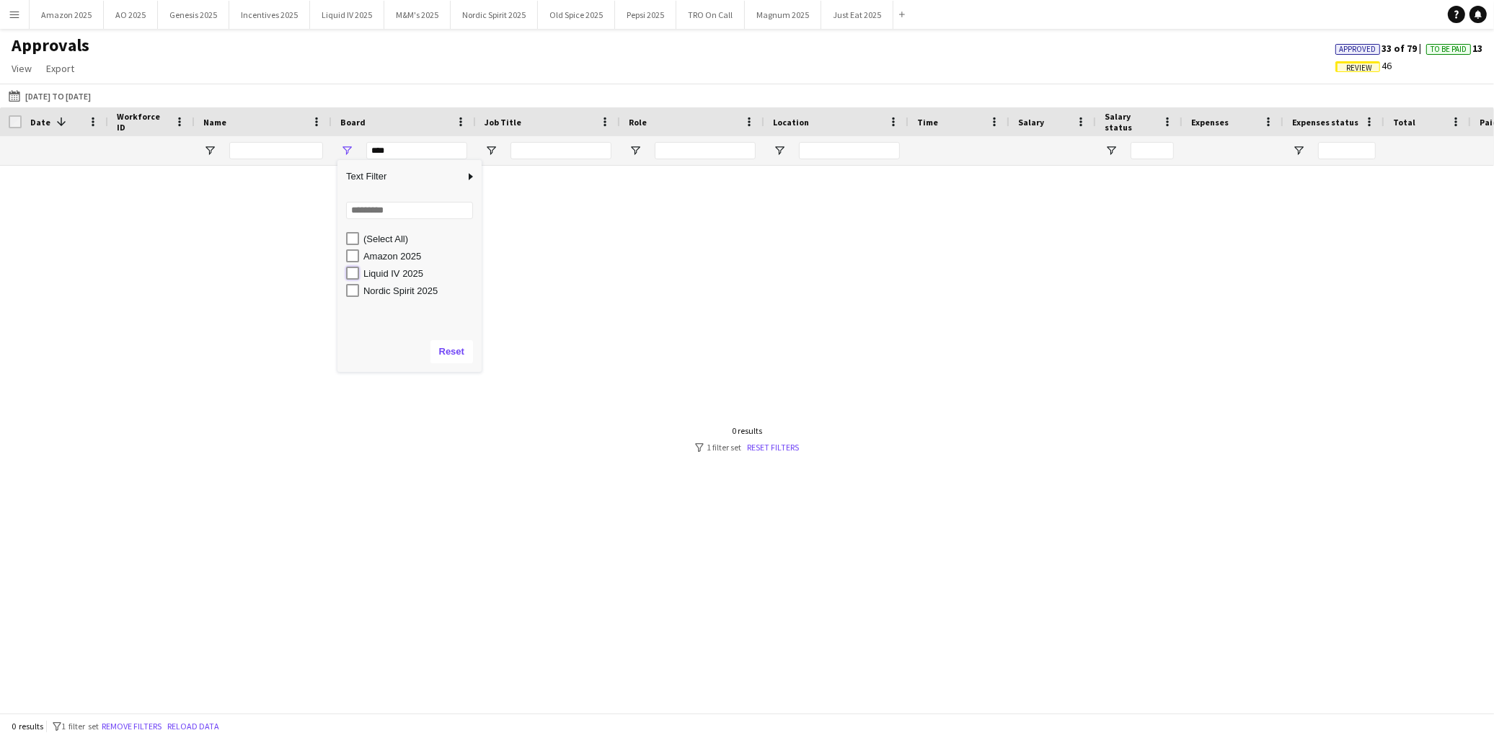
type input "**********"
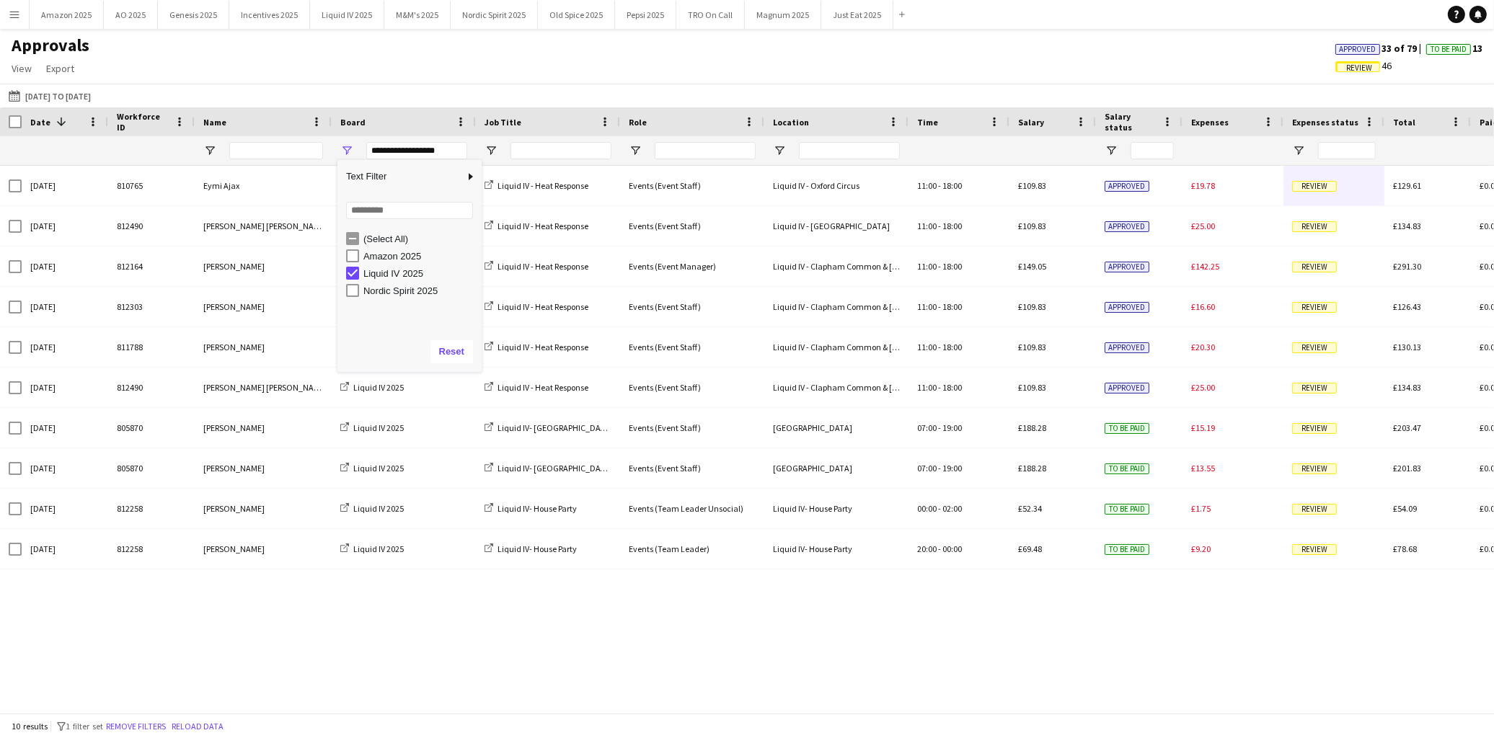
click at [583, 620] on div "Sun, 10 Aug 2025 810765 Eymi Ajax Liquid IV 2025 Liquid IV - Heat Response Even…" at bounding box center [747, 433] width 1494 height 535
click at [324, 149] on div at bounding box center [263, 150] width 137 height 29
click at [314, 149] on input "Name Filter Input" at bounding box center [276, 150] width 94 height 17
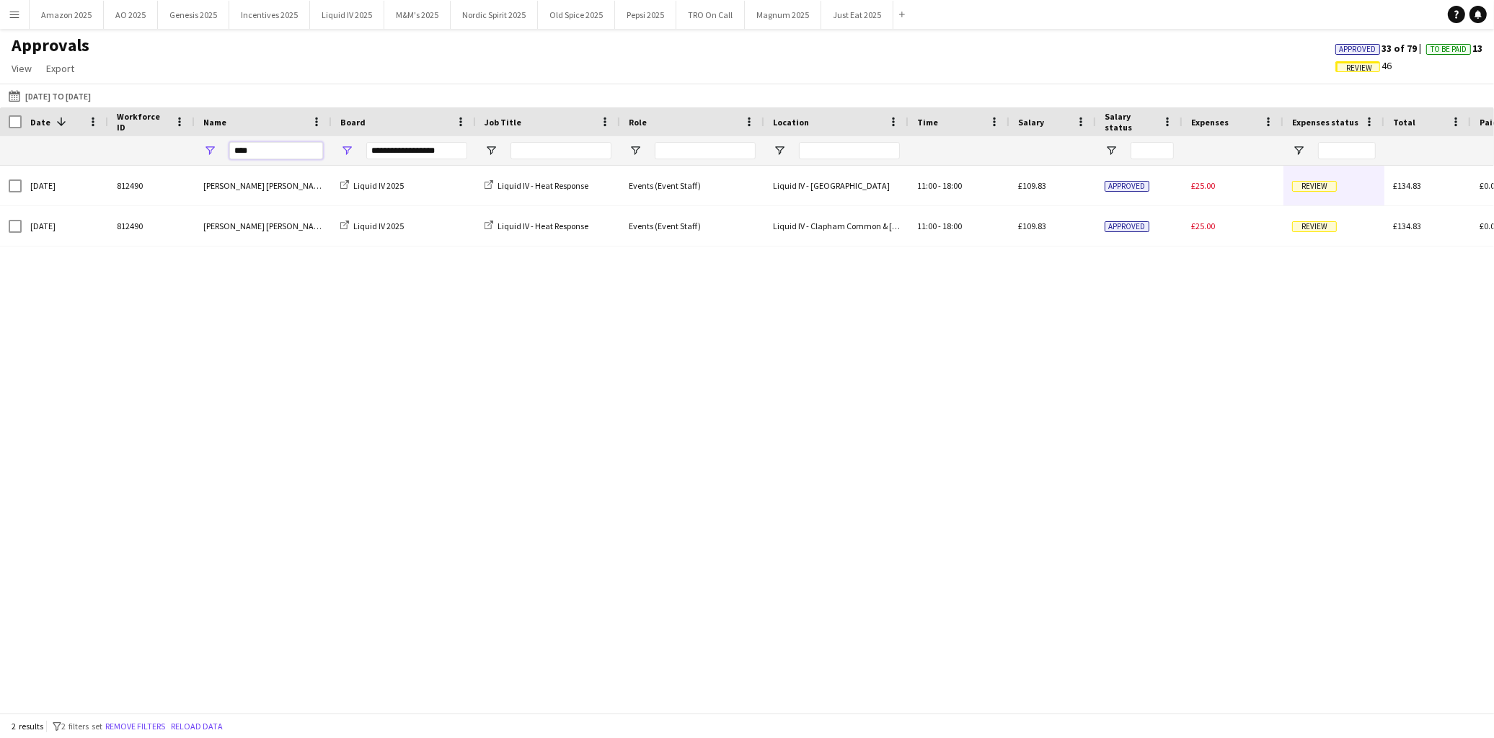
type input "****"
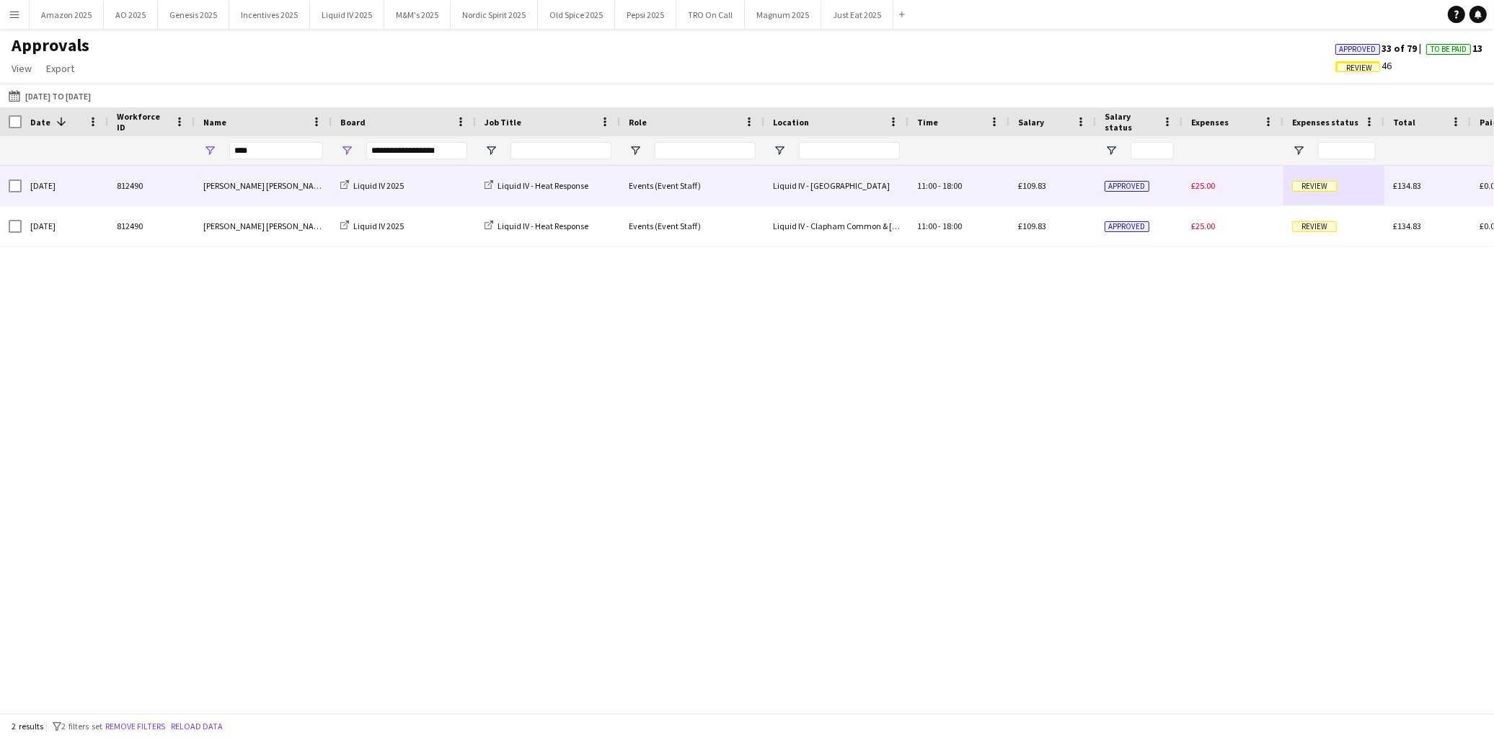
click at [1307, 187] on span "Review" at bounding box center [1314, 186] width 45 height 11
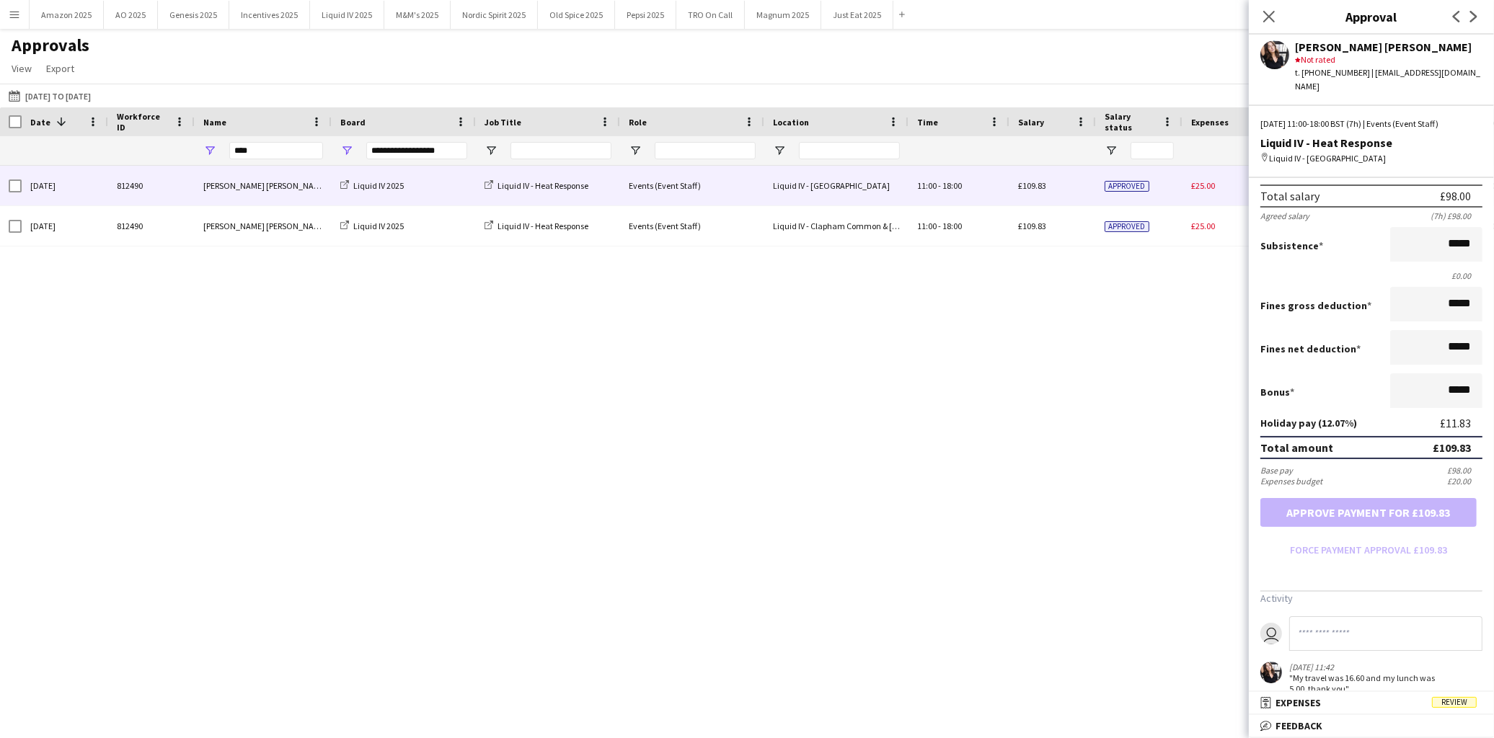
scroll to position [197, 0]
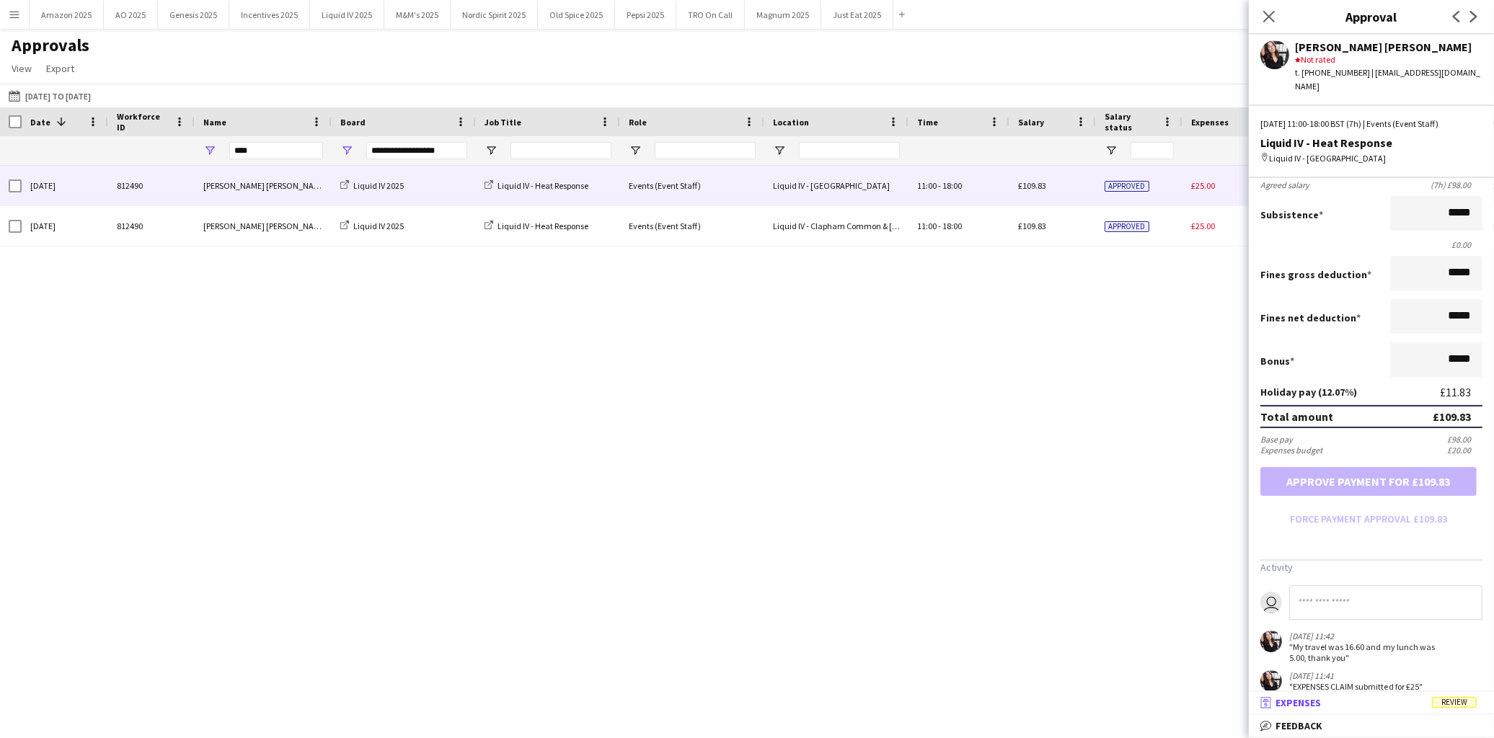
click at [1469, 697] on mat-expansion-panel-header "receipt Expenses Review" at bounding box center [1371, 703] width 245 height 22
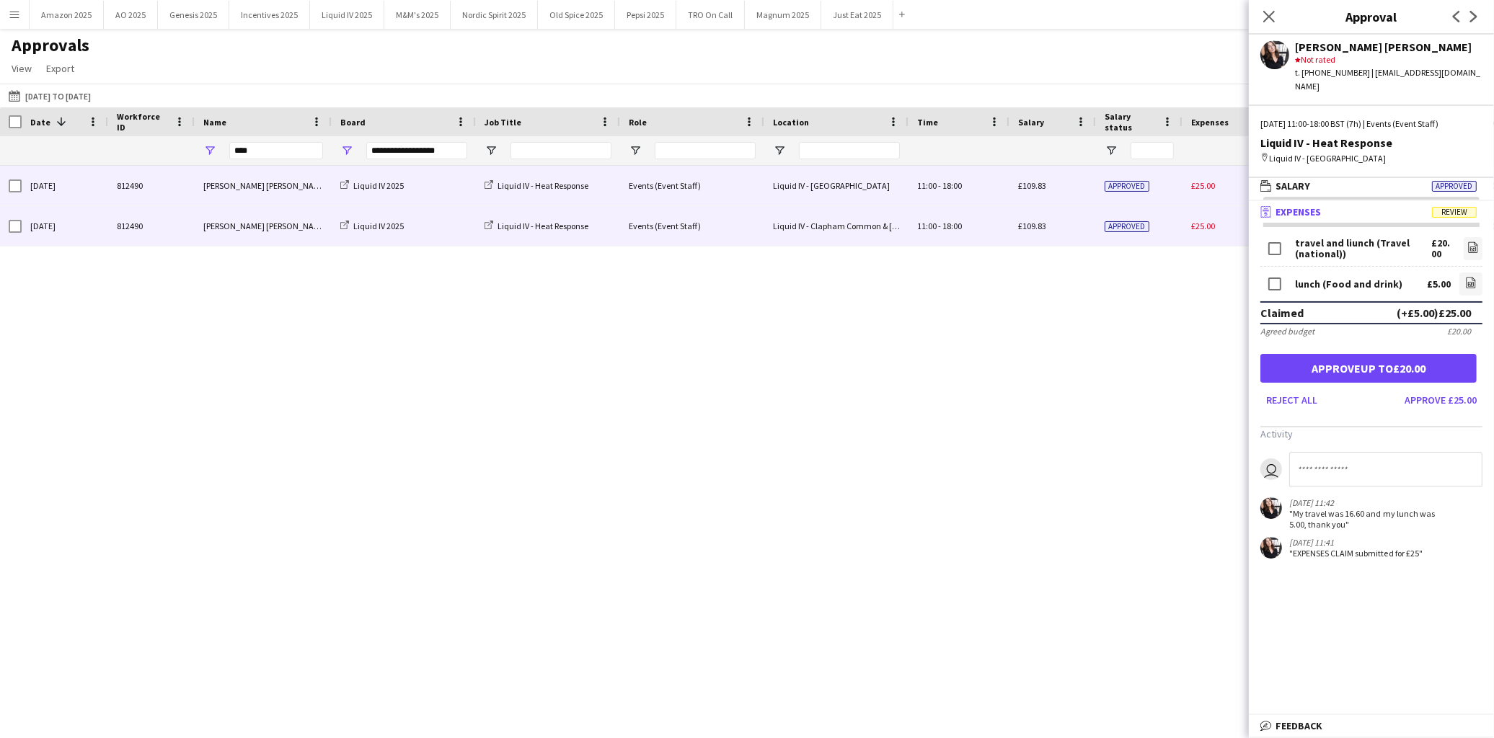
click at [1158, 224] on div "Approved" at bounding box center [1139, 226] width 87 height 40
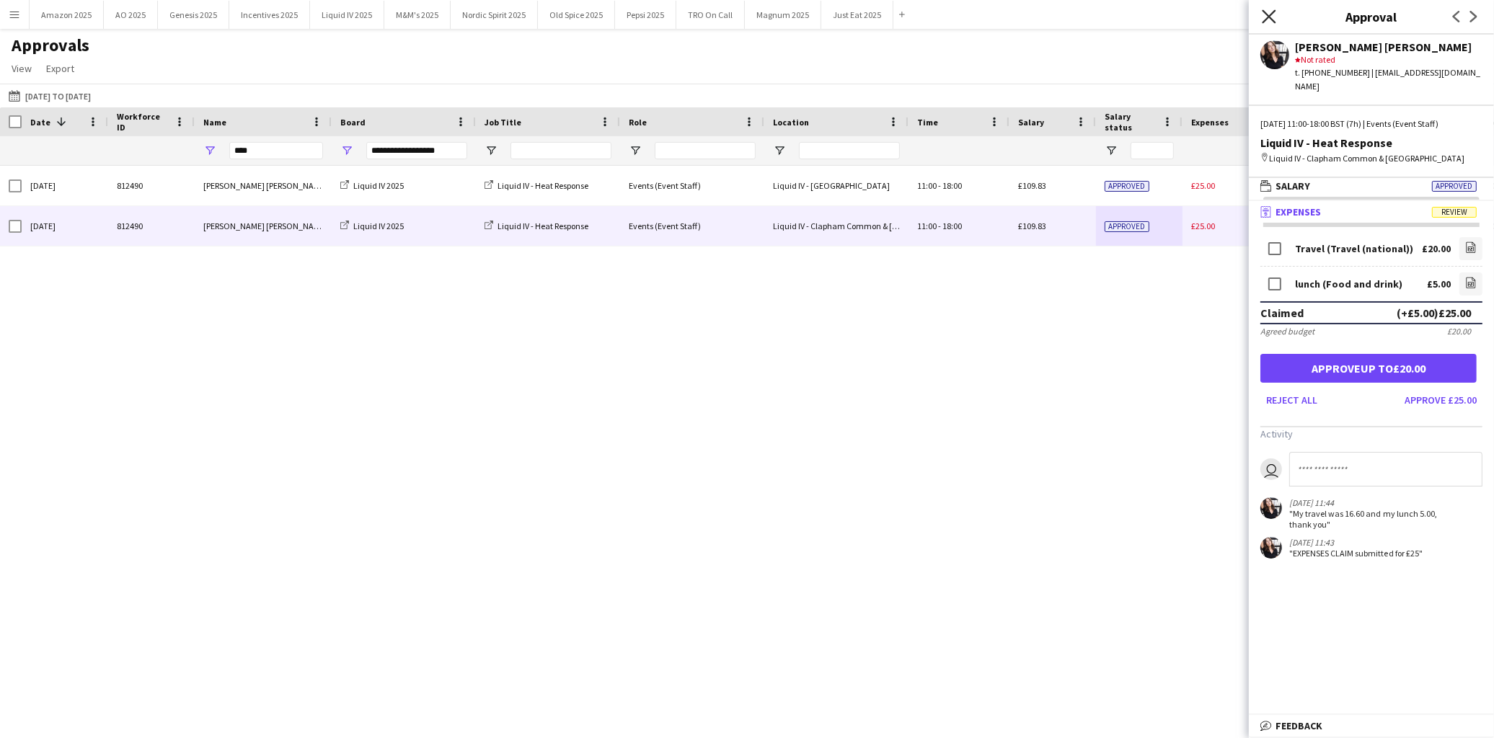
click at [1274, 10] on icon at bounding box center [1269, 16] width 14 height 14
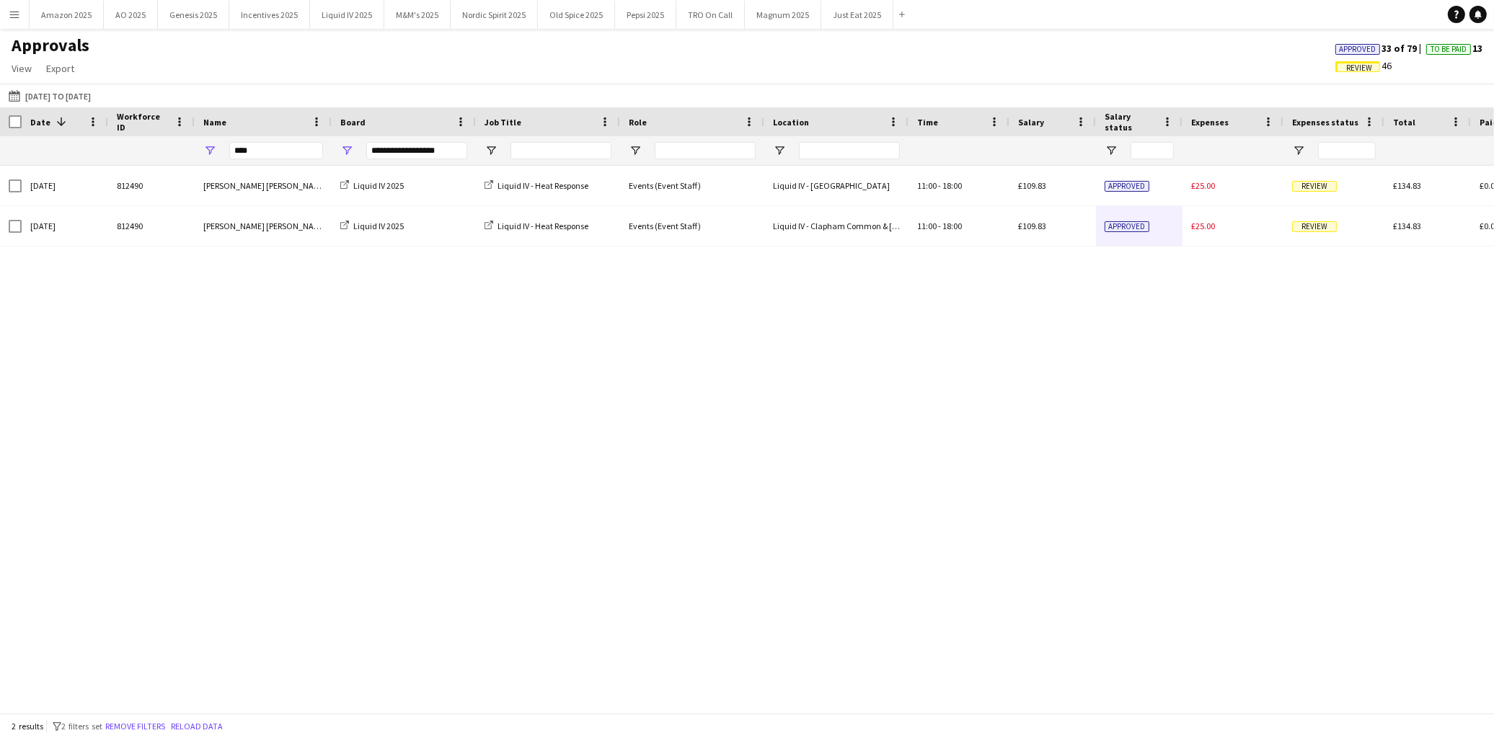
click at [257, 141] on div "****" at bounding box center [276, 150] width 94 height 29
drag, startPoint x: 265, startPoint y: 159, endPoint x: 142, endPoint y: 166, distance: 123.5
click at [94, 192] on div "Workforce ID Date 1 Name -" at bounding box center [747, 410] width 1494 height 606
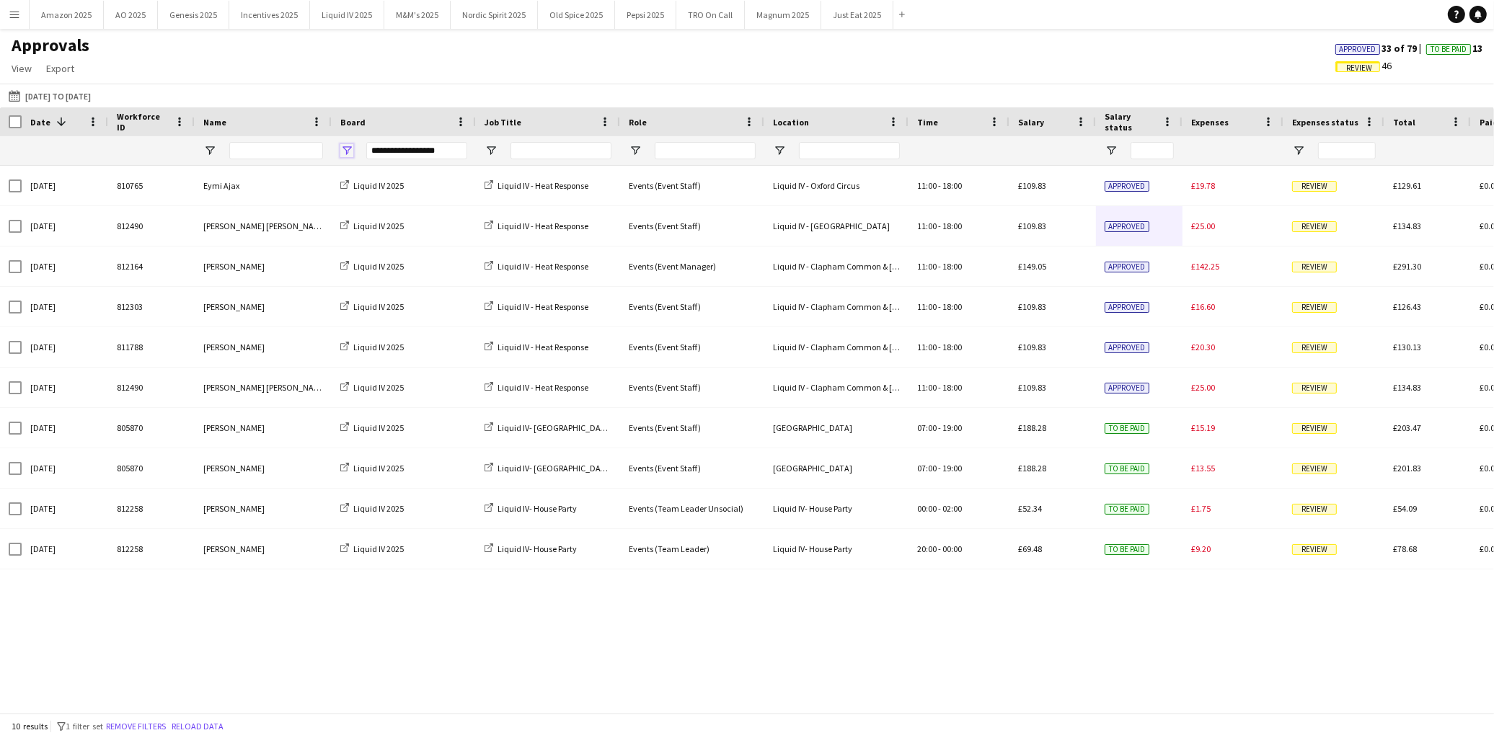
click at [344, 149] on span "Open Filter Menu" at bounding box center [346, 150] width 13 height 13
click at [355, 248] on div "Amazon 2025" at bounding box center [414, 255] width 136 height 17
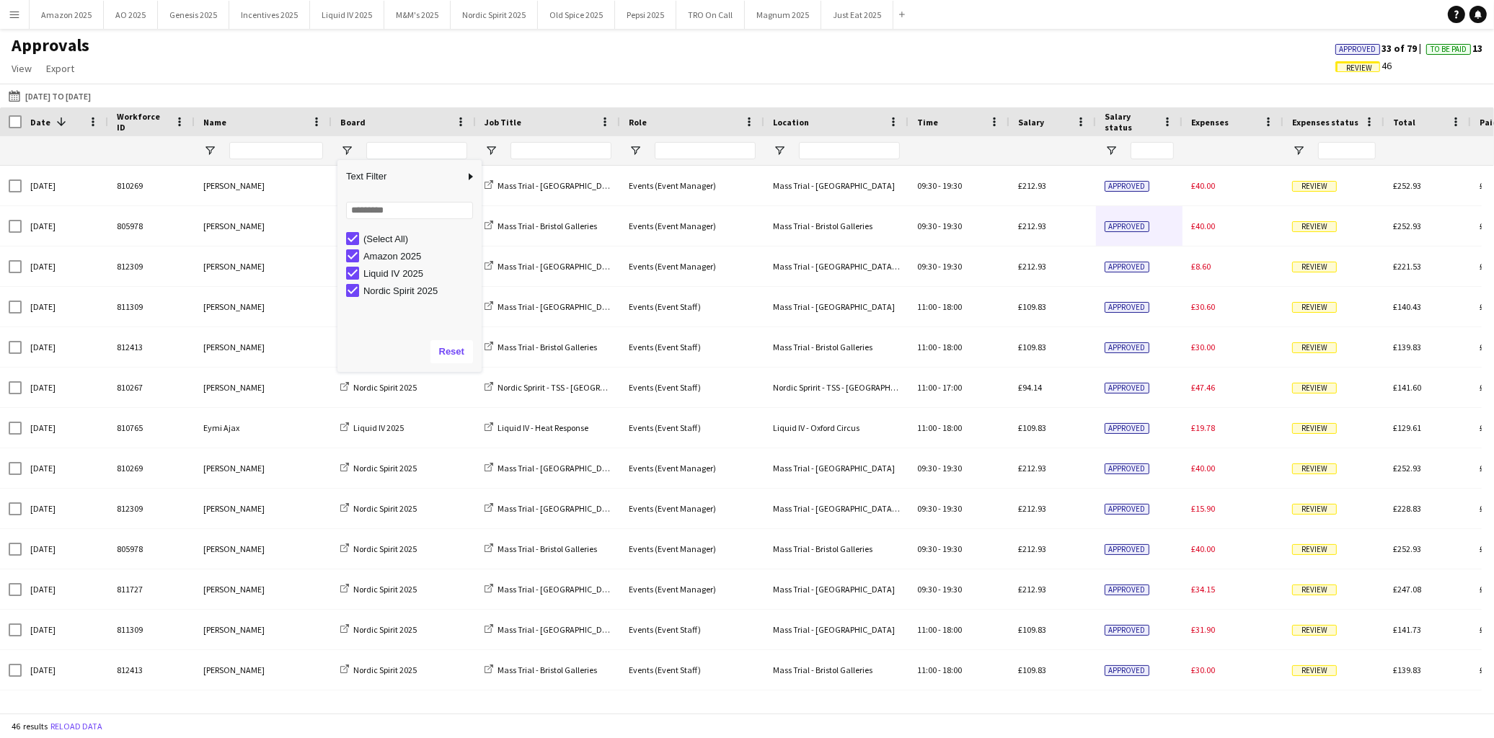
click at [543, 82] on div "Approvals View Customise view Customise filters Reset Filters Reset View Reset …" at bounding box center [747, 59] width 1494 height 49
click at [356, 149] on div at bounding box center [404, 150] width 144 height 29
click at [348, 149] on span "Open Filter Menu" at bounding box center [346, 150] width 13 height 13
click at [327, 102] on div "30-06-2025 to 10-08-2025 30-06-2025 to 10-08-2025 Today This Week This Month Ye…" at bounding box center [747, 96] width 1494 height 24
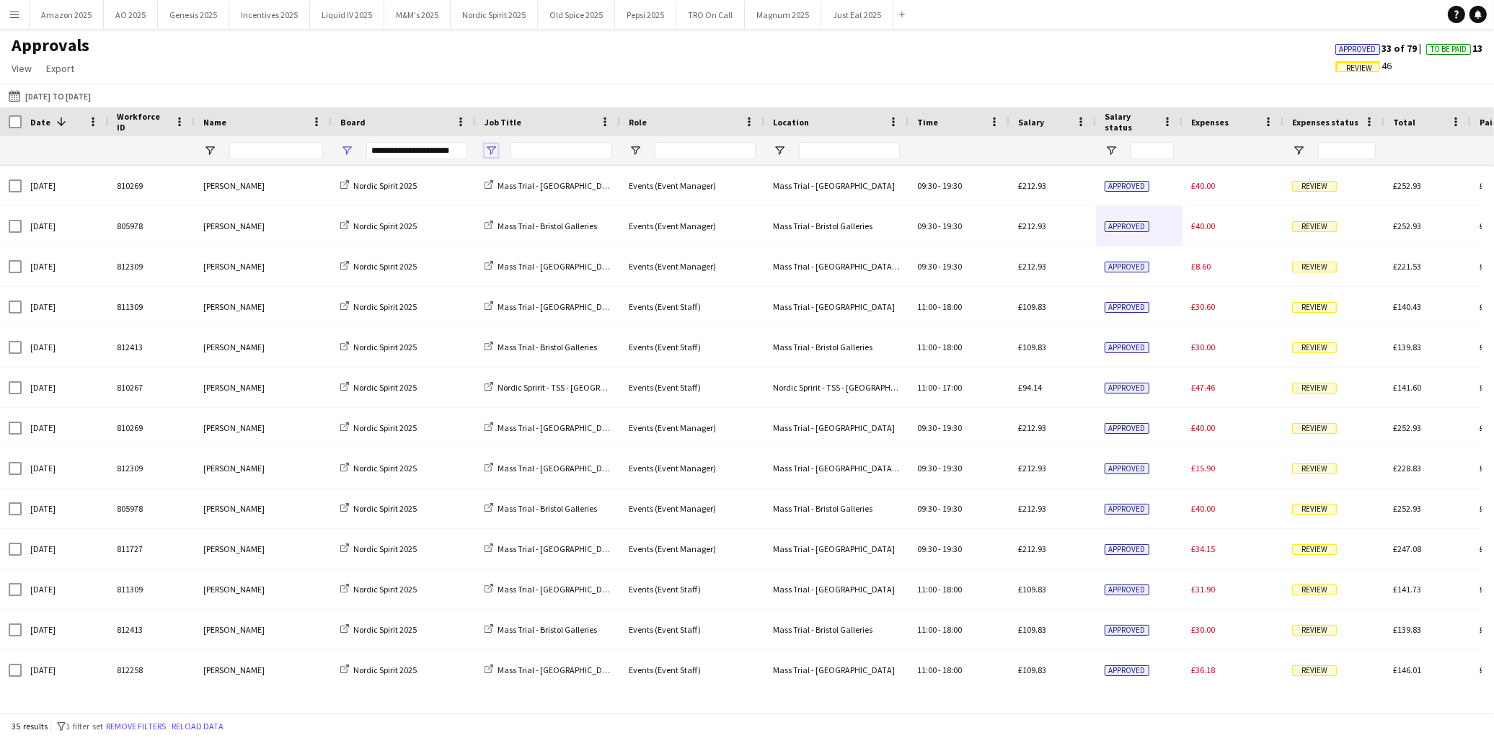
click at [495, 149] on span "Open Filter Menu" at bounding box center [491, 150] width 13 height 13
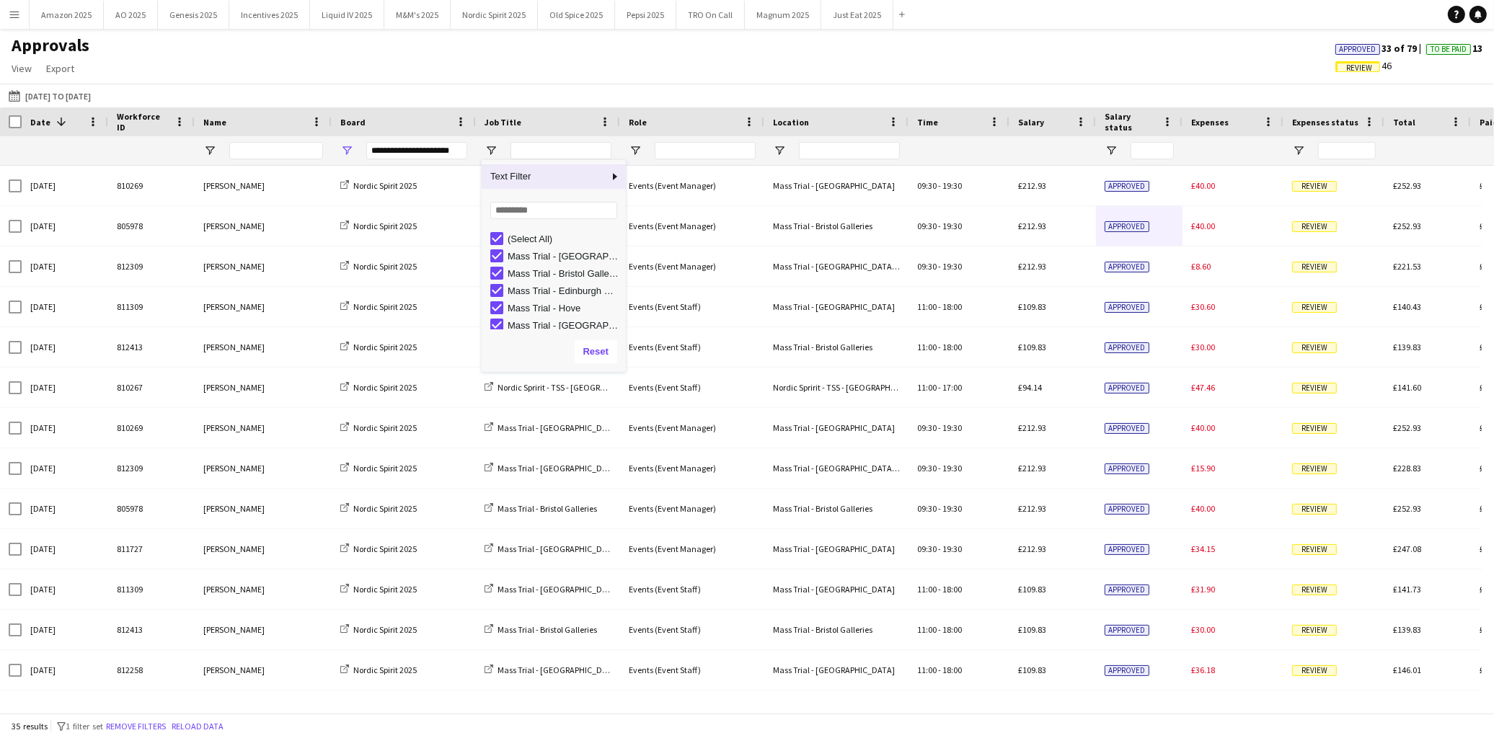
click at [604, 73] on div "Approvals View Customise view Customise filters Reset Filters Reset View Reset …" at bounding box center [747, 59] width 1494 height 49
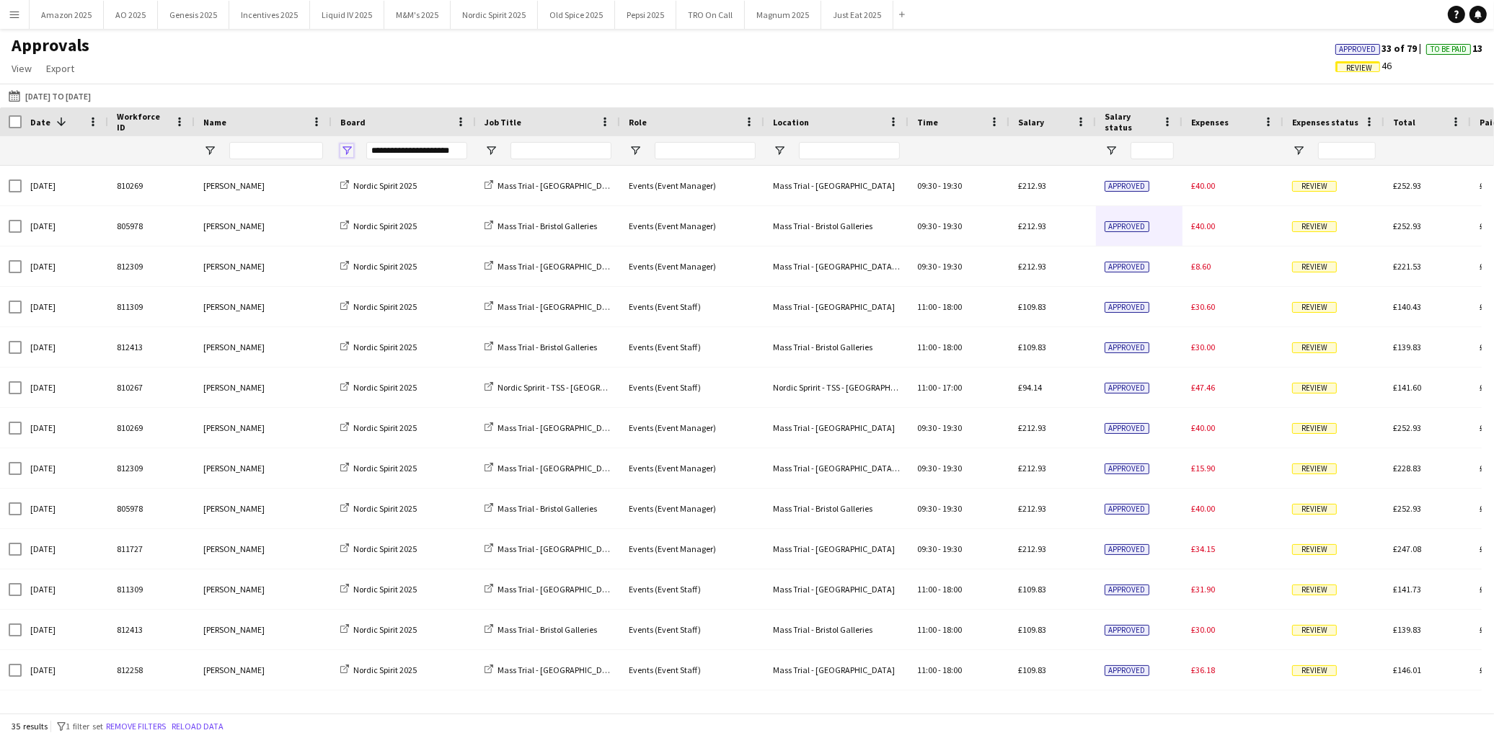
click at [351, 151] on span "Open Filter Menu" at bounding box center [346, 150] width 13 height 13
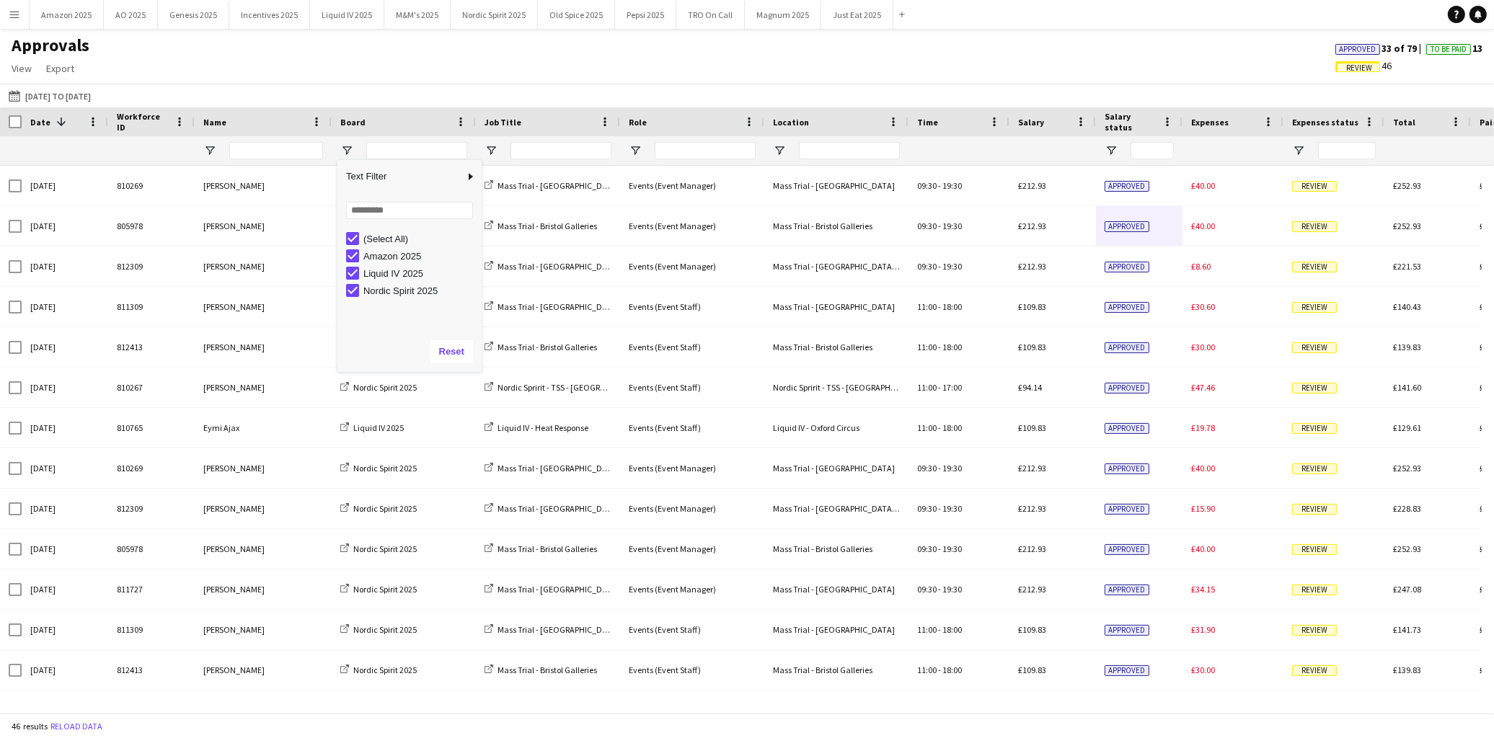
drag, startPoint x: 506, startPoint y: 88, endPoint x: 525, endPoint y: 83, distance: 19.4
click at [507, 88] on div "30-06-2025 to 10-08-2025 30-06-2025 to 10-08-2025 Today This Week This Month Ye…" at bounding box center [747, 96] width 1494 height 24
click at [1349, 46] on span "Approved" at bounding box center [1358, 49] width 37 height 9
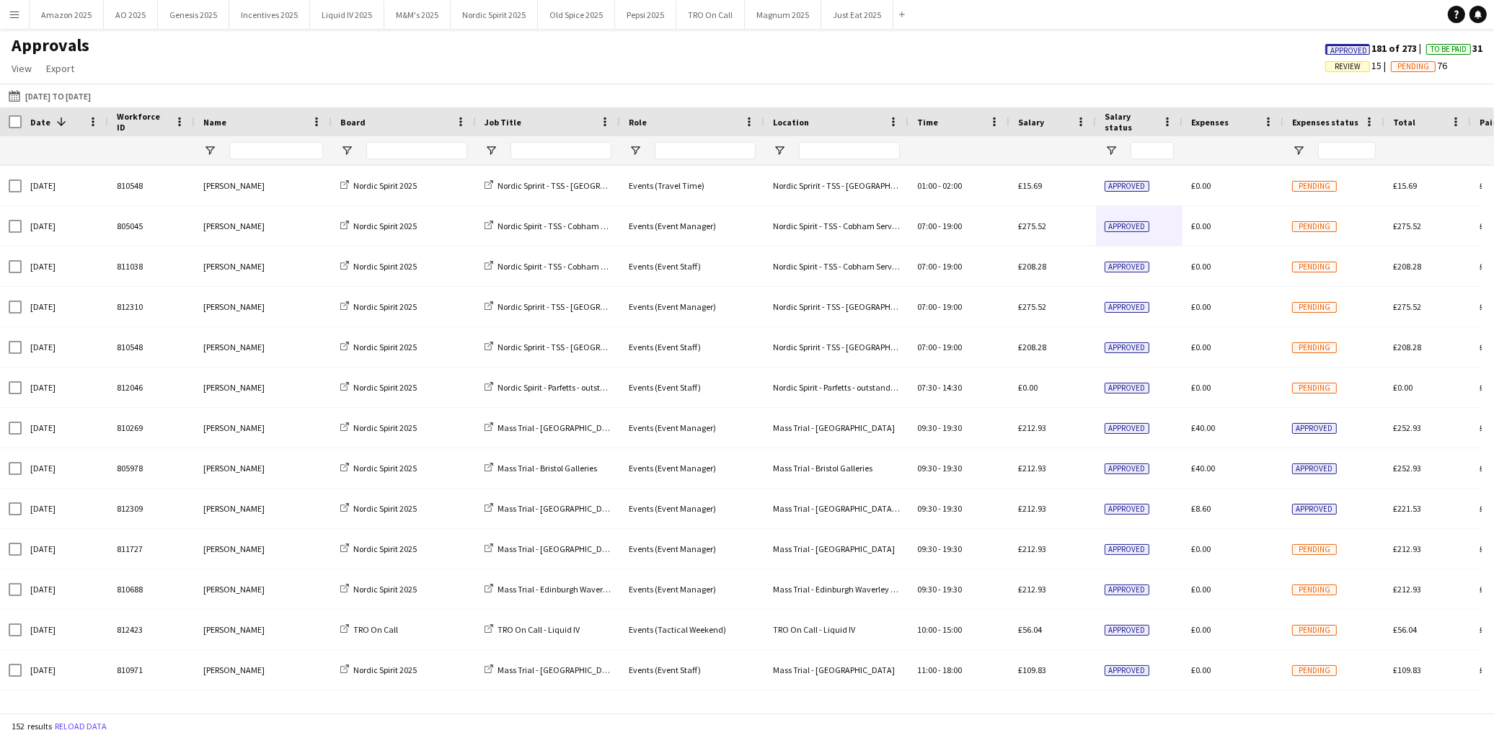
click at [1373, 39] on div "Approvals View Customise view Customise filters Reset Filters Reset View Reset …" at bounding box center [747, 59] width 1494 height 49
click at [1356, 46] on span "Approved" at bounding box center [1349, 50] width 37 height 9
click at [1251, 66] on span "Review" at bounding box center [1264, 66] width 26 height 9
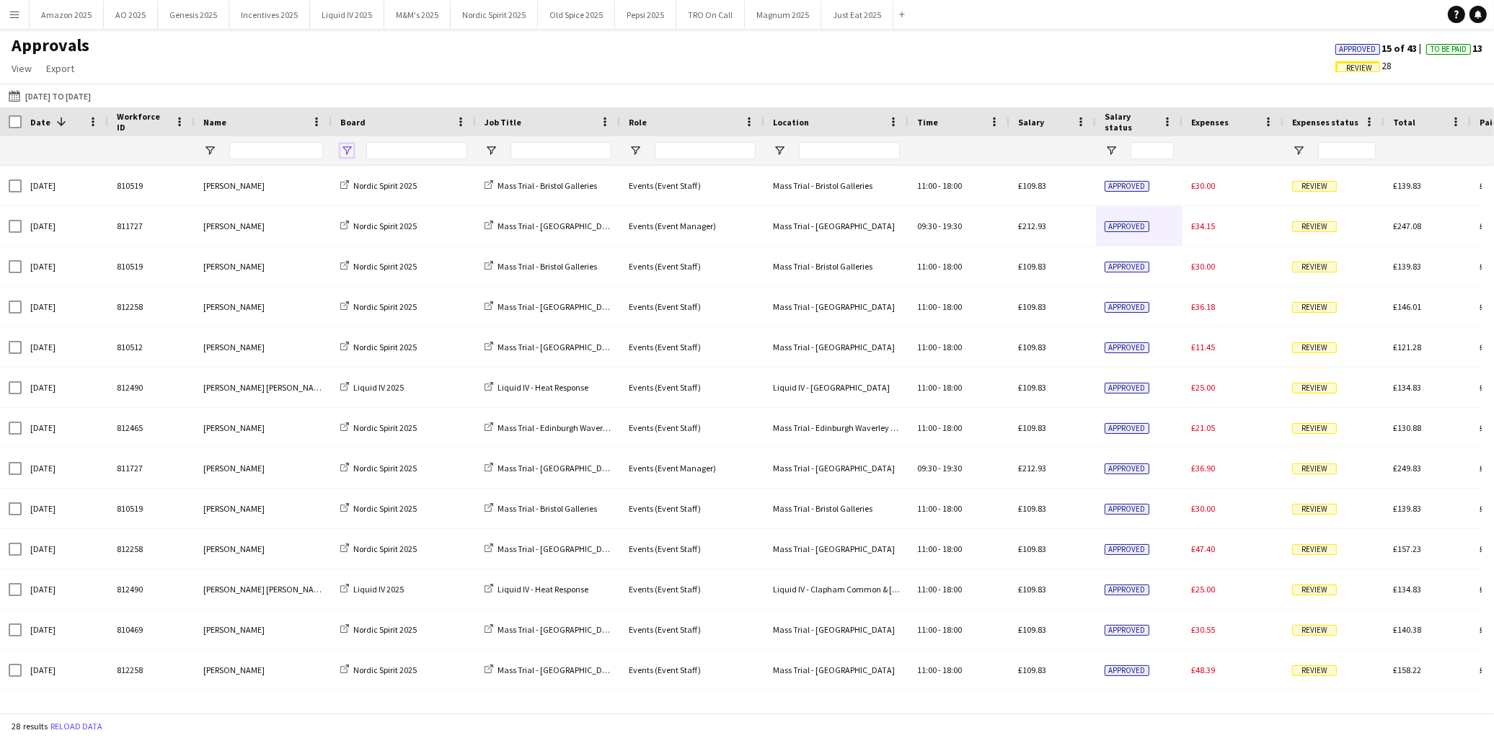
click at [351, 152] on span "Open Filter Menu" at bounding box center [346, 150] width 13 height 13
click at [429, 61] on div "Approvals View Customise view Customise filters Reset Filters Reset View Reset …" at bounding box center [747, 59] width 1494 height 49
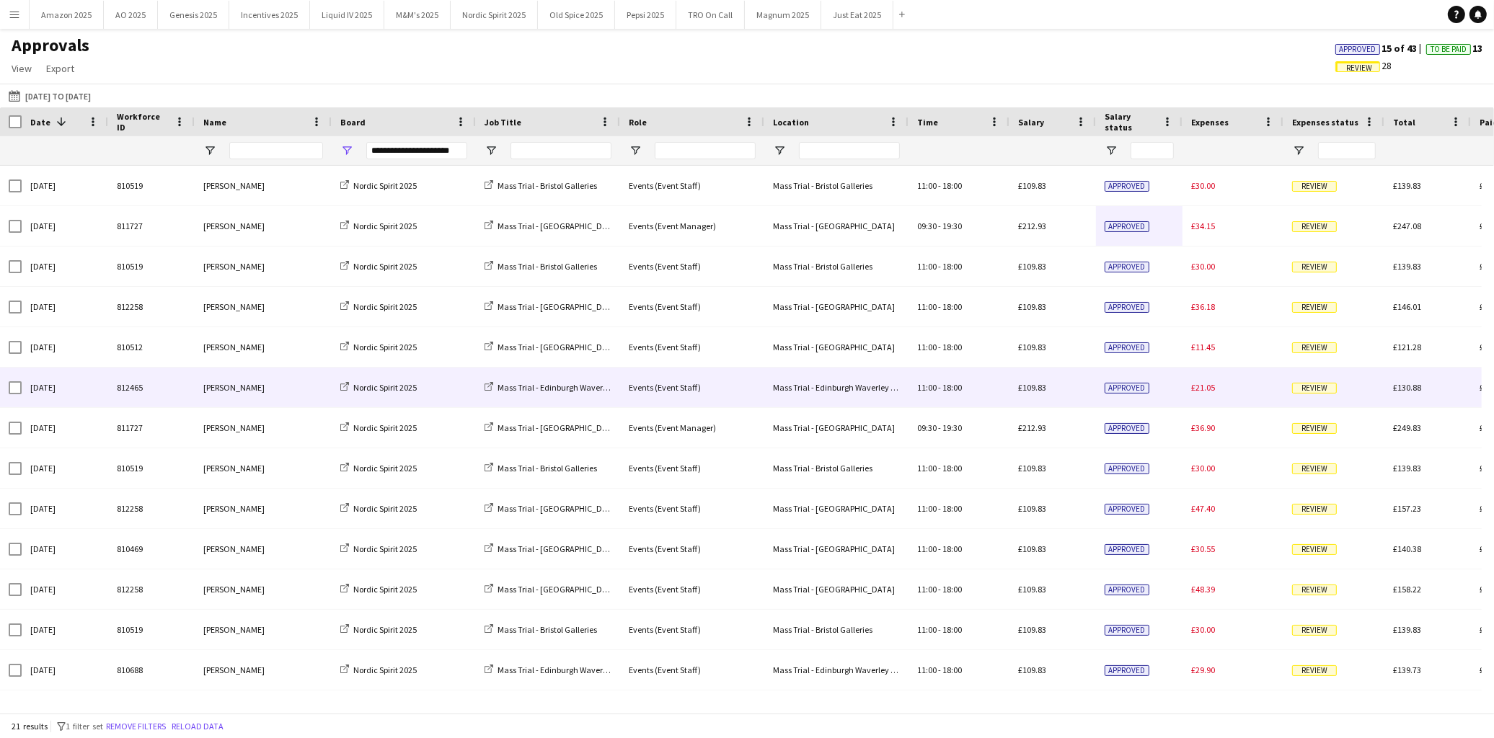
scroll to position [80, 0]
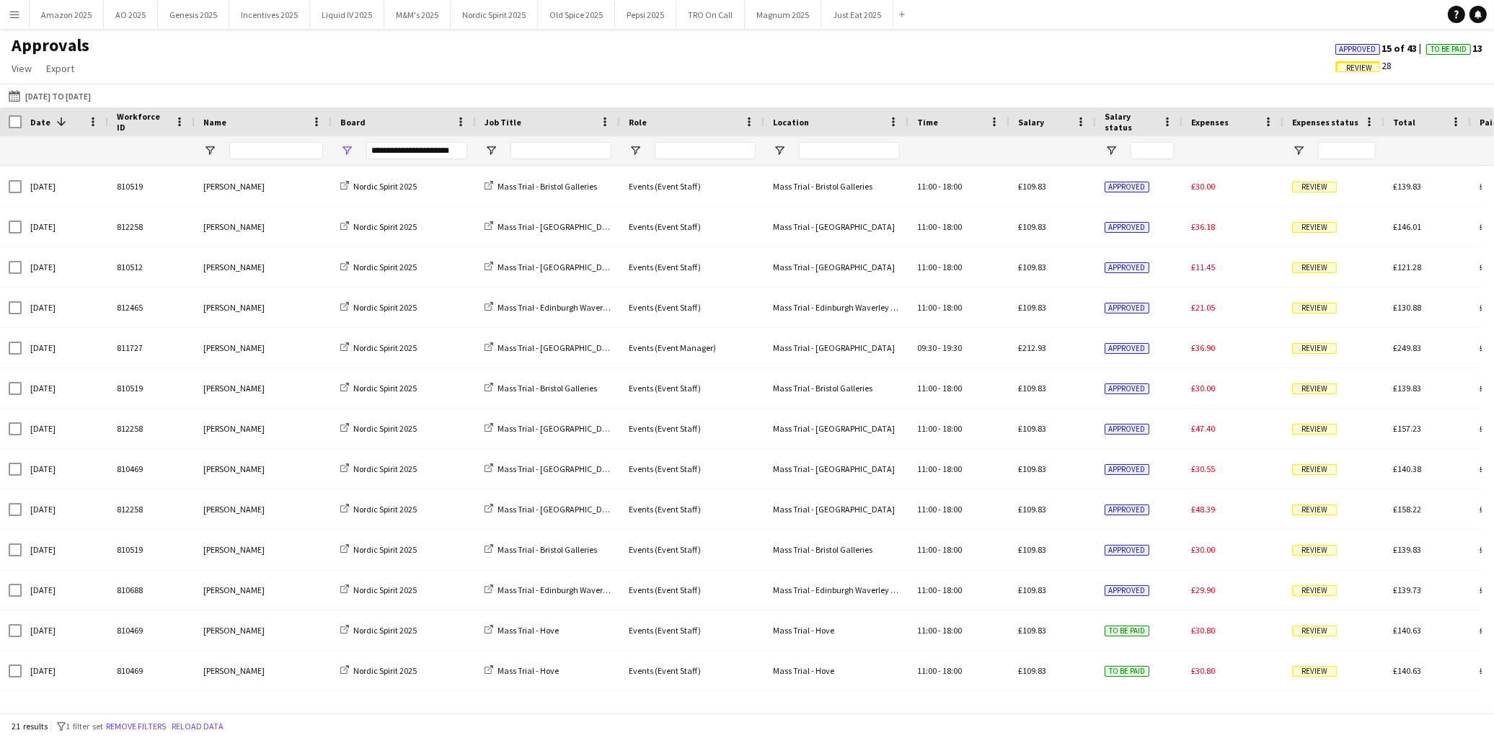
click at [1347, 46] on span "Approved" at bounding box center [1358, 49] width 37 height 9
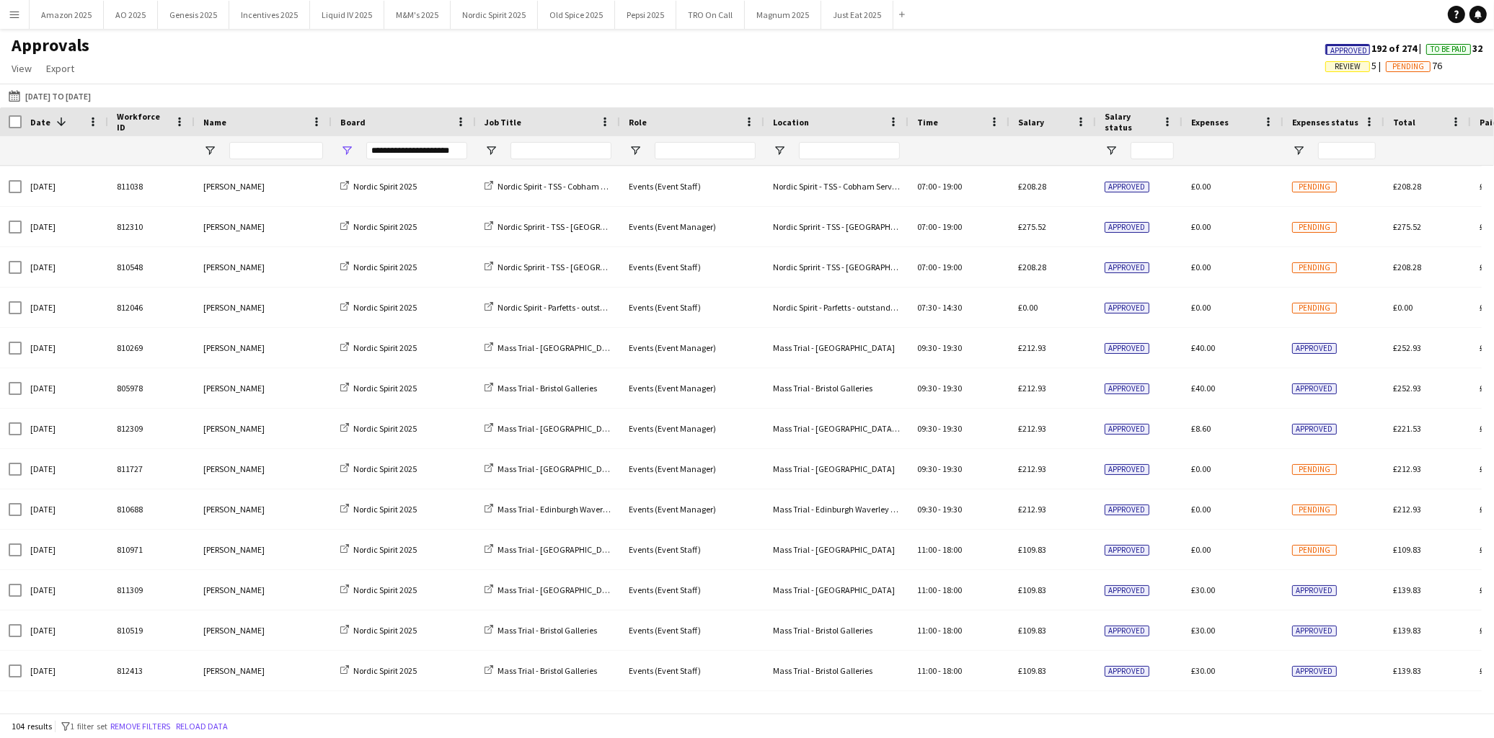
click at [1340, 47] on span "Approved" at bounding box center [1349, 50] width 37 height 9
click at [1251, 65] on span "Review" at bounding box center [1264, 66] width 26 height 9
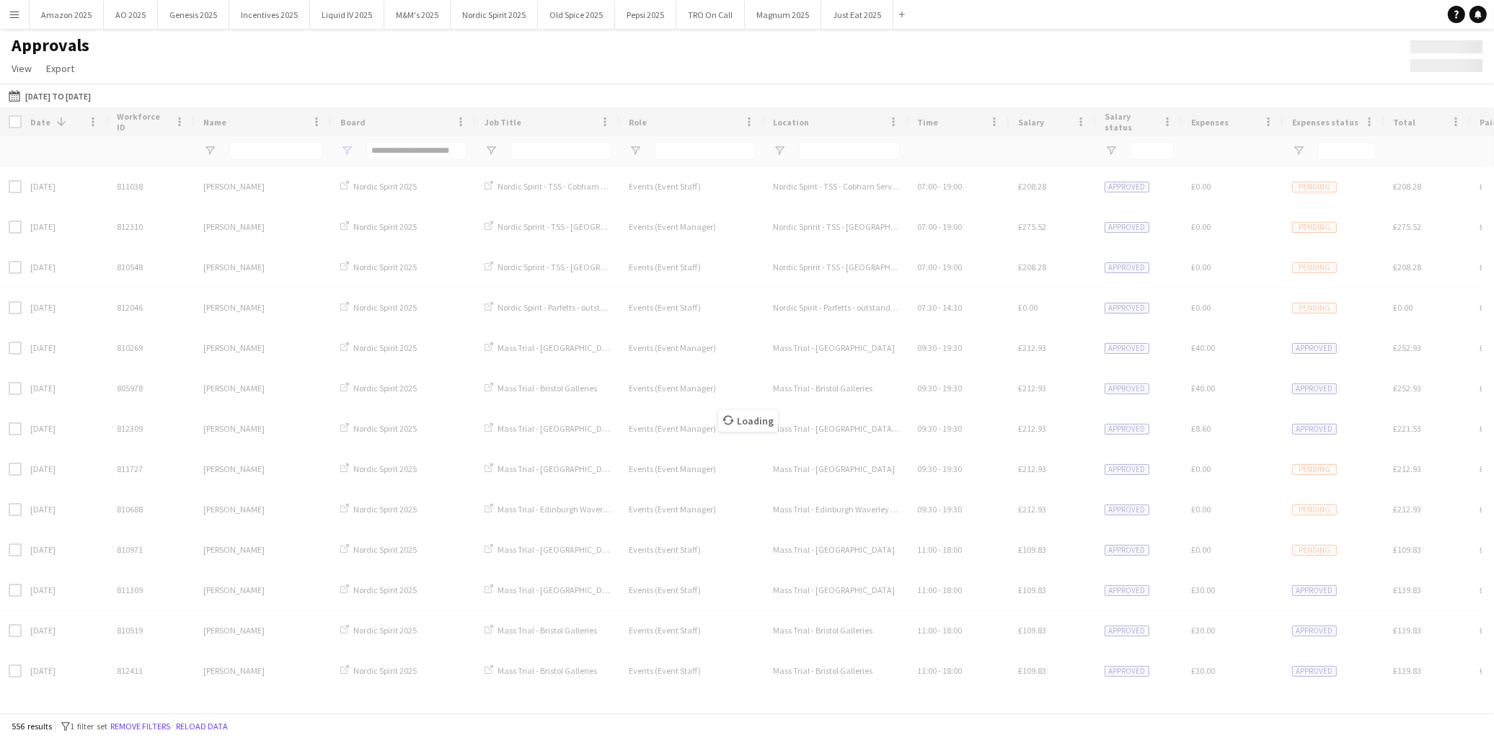
scroll to position [0, 0]
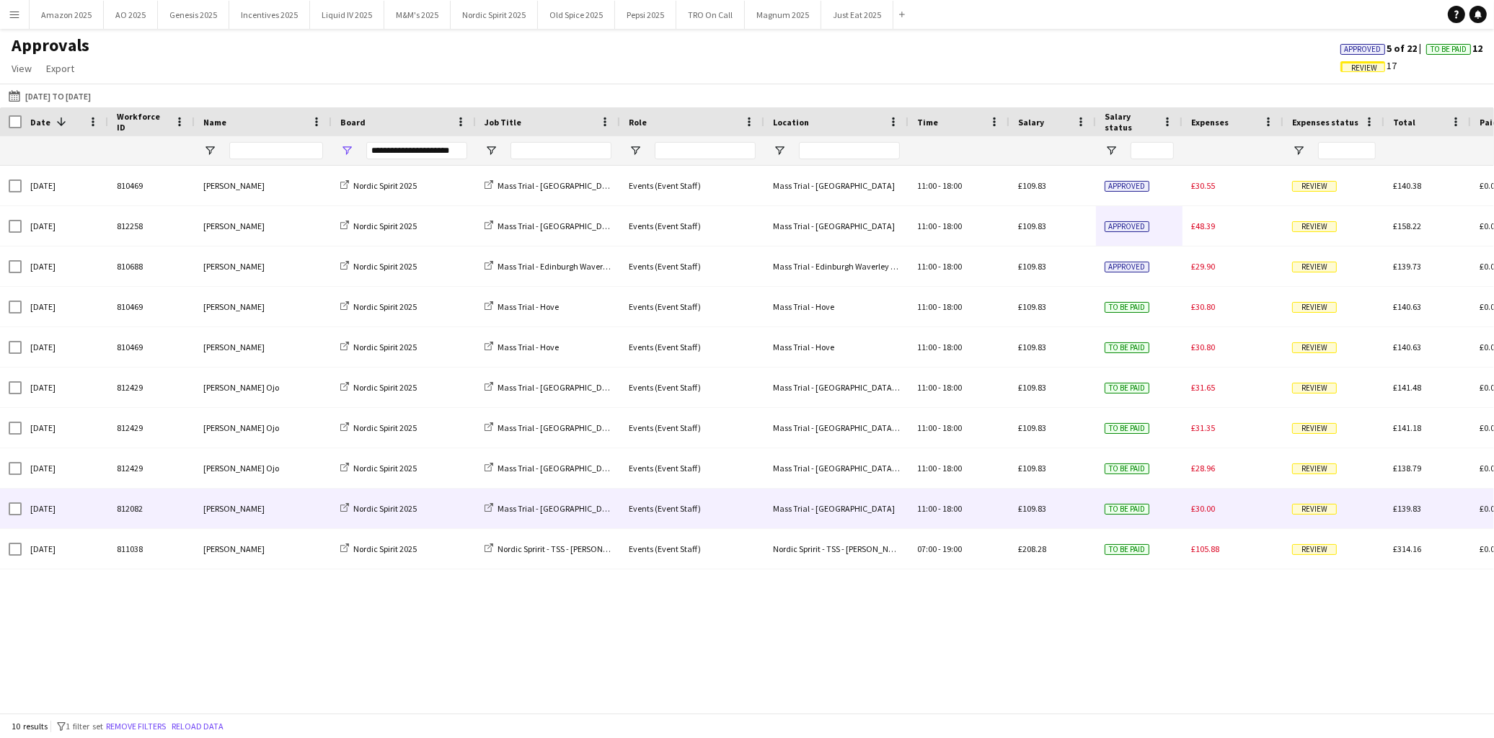
drag, startPoint x: 257, startPoint y: 510, endPoint x: 942, endPoint y: 465, distance: 687.2
click at [257, 510] on div "Dua Benhayoun" at bounding box center [263, 509] width 137 height 40
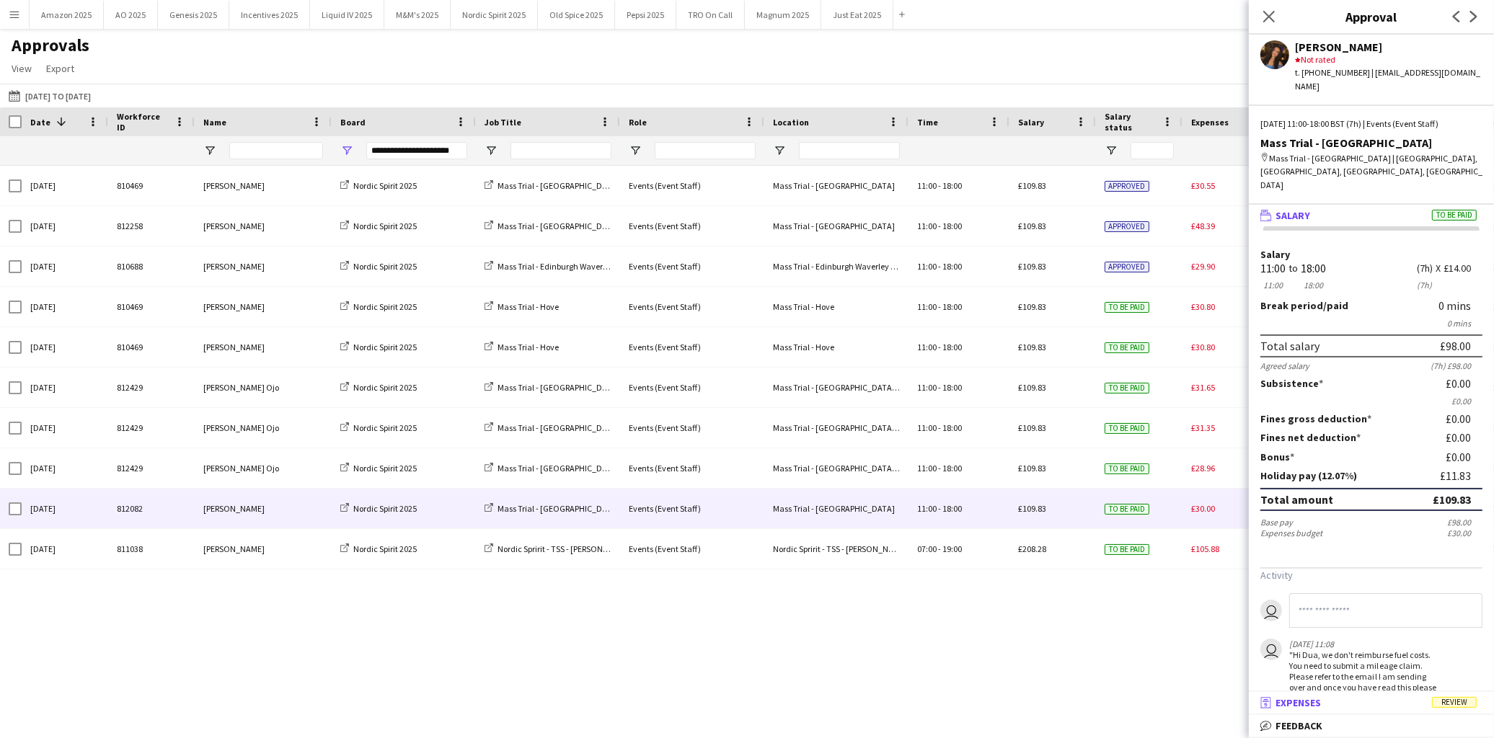
click at [1453, 704] on span "Review" at bounding box center [1454, 702] width 45 height 11
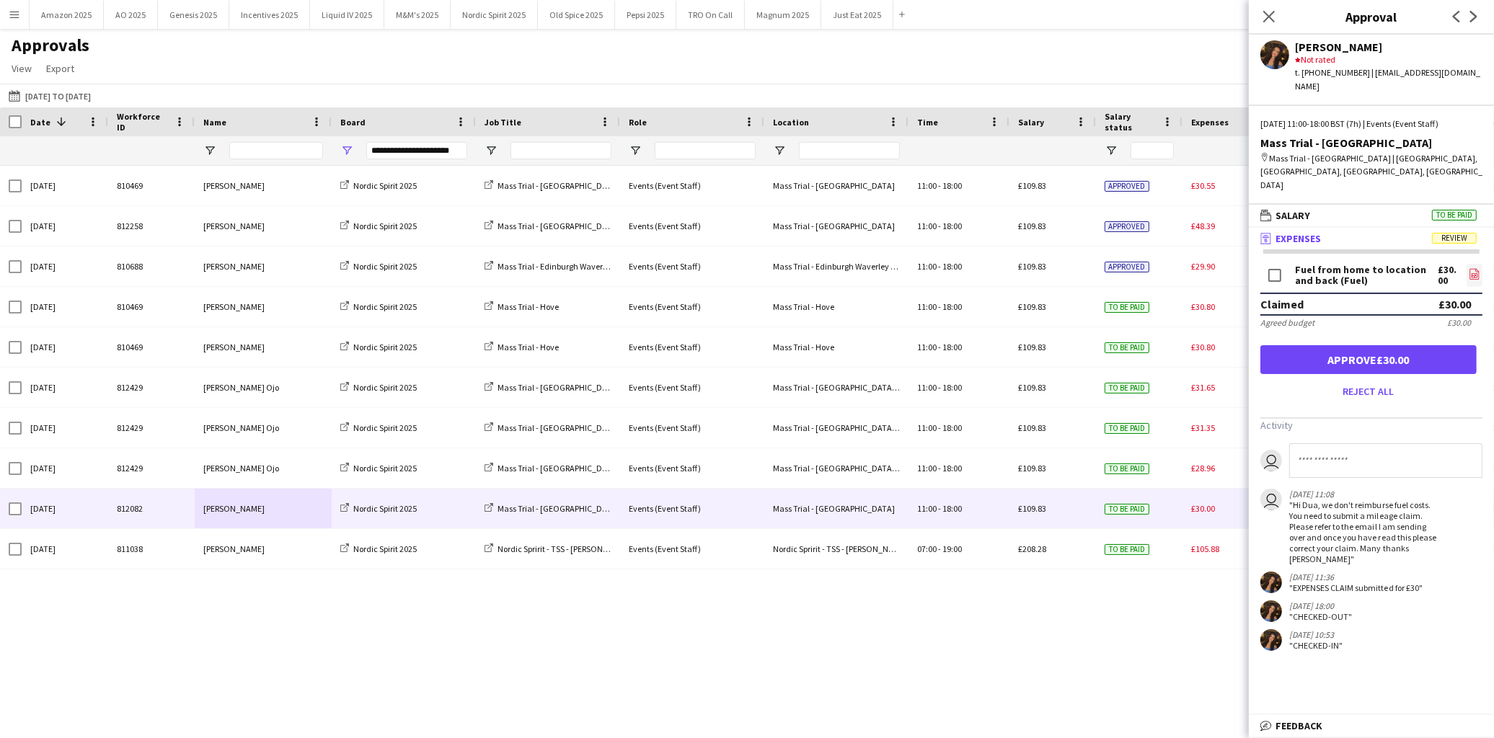
click at [1469, 268] on icon "file-image" at bounding box center [1475, 274] width 12 height 12
click at [1279, 13] on div "Close pop-in" at bounding box center [1269, 16] width 40 height 33
click at [1274, 14] on icon "Close pop-in" at bounding box center [1269, 16] width 14 height 14
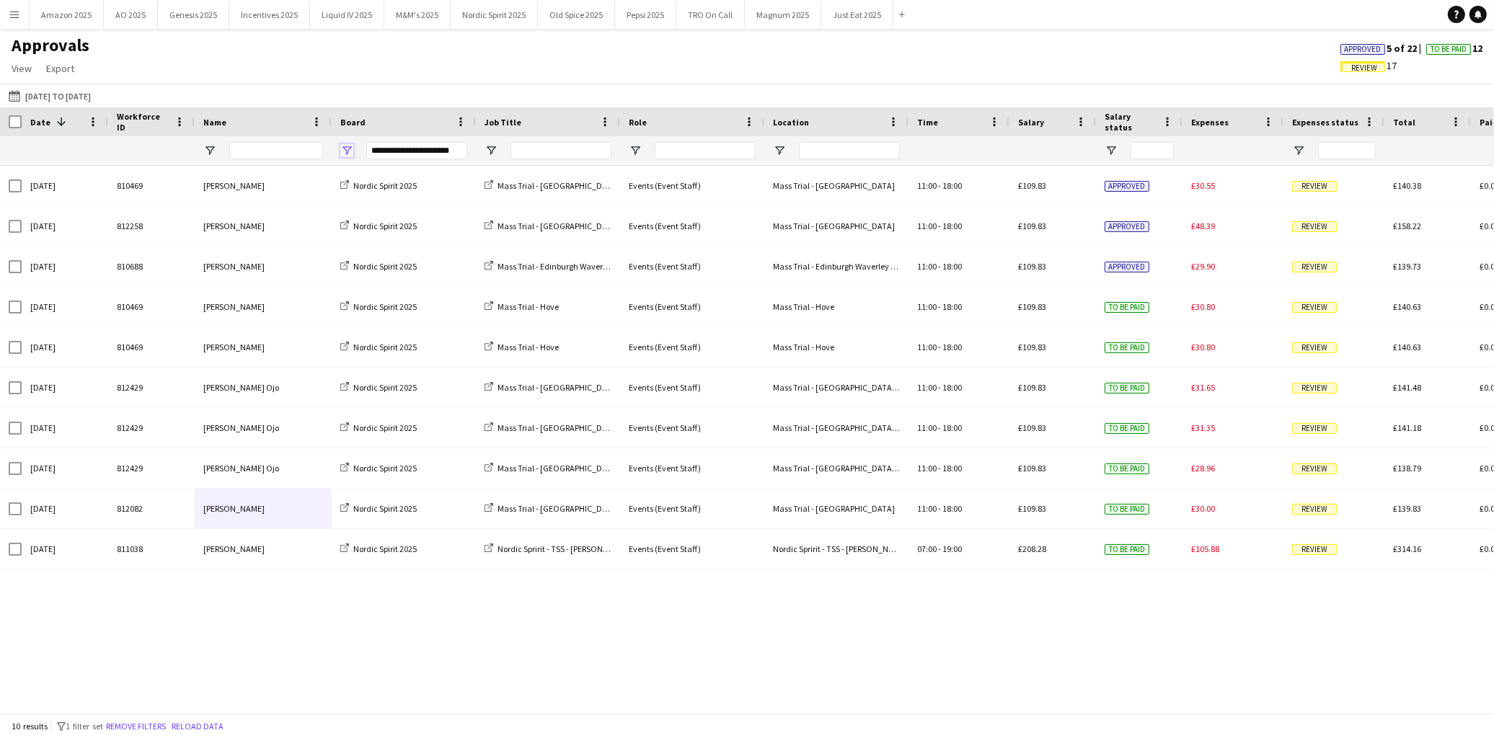
click at [340, 147] on span "Open Filter Menu" at bounding box center [346, 150] width 13 height 13
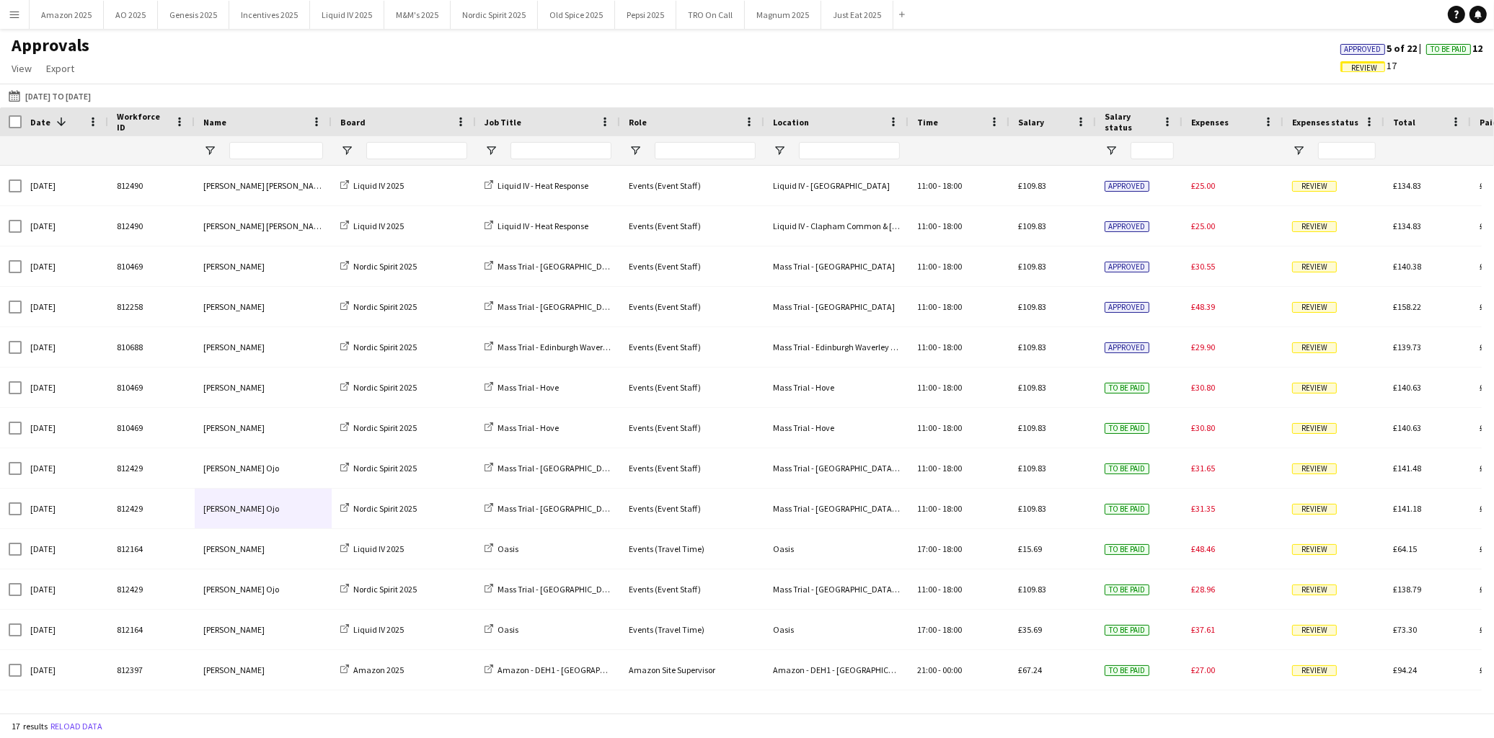
click at [846, 78] on div "Approvals View Customise view Customise filters Reset Filters Reset View Reset …" at bounding box center [747, 59] width 1494 height 49
click at [1347, 53] on span "Approved" at bounding box center [1362, 49] width 45 height 11
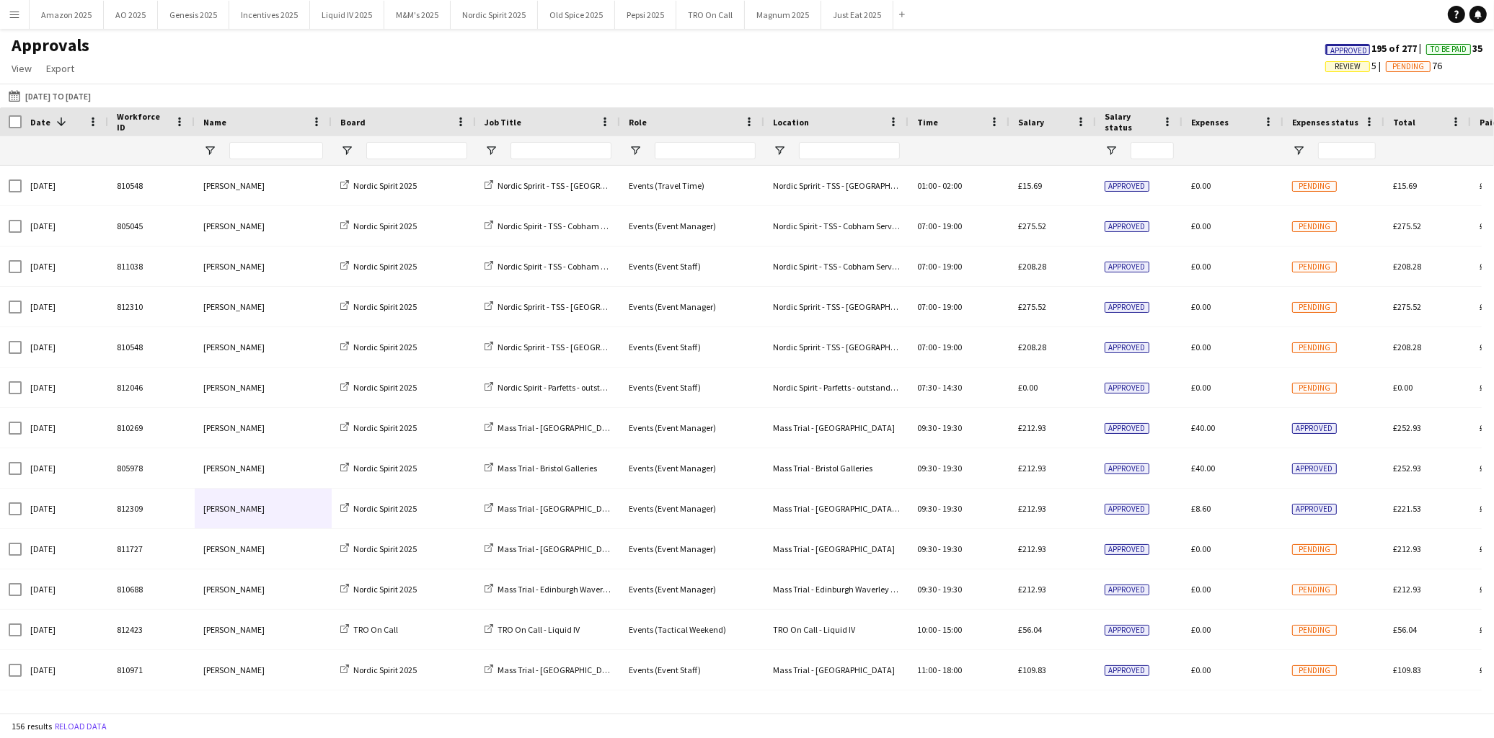
click at [1325, 52] on span "Approved" at bounding box center [1347, 49] width 45 height 11
click at [1252, 68] on span "Review" at bounding box center [1264, 66] width 26 height 9
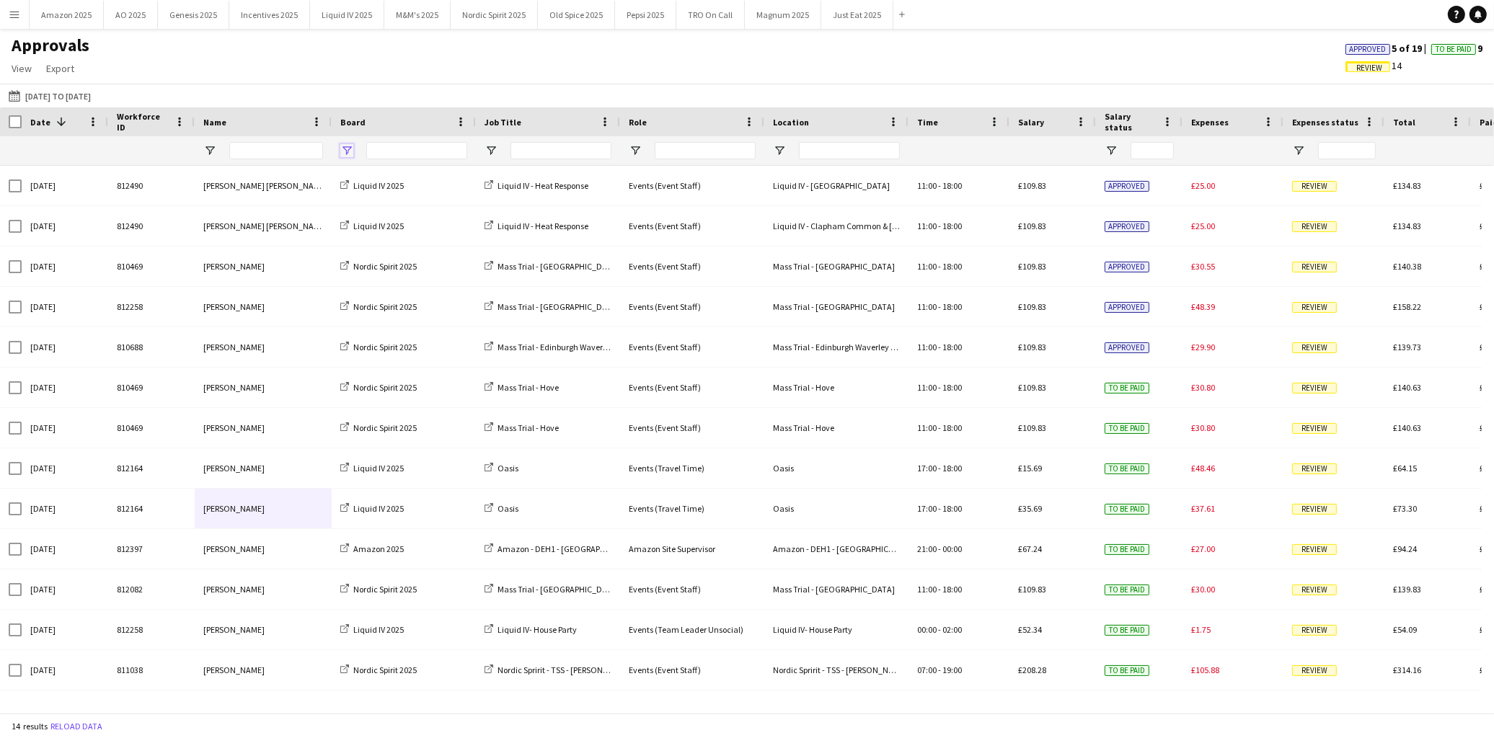
click at [340, 154] on span "Open Filter Menu" at bounding box center [346, 150] width 13 height 13
click at [359, 244] on div "(Select All)" at bounding box center [414, 238] width 136 height 17
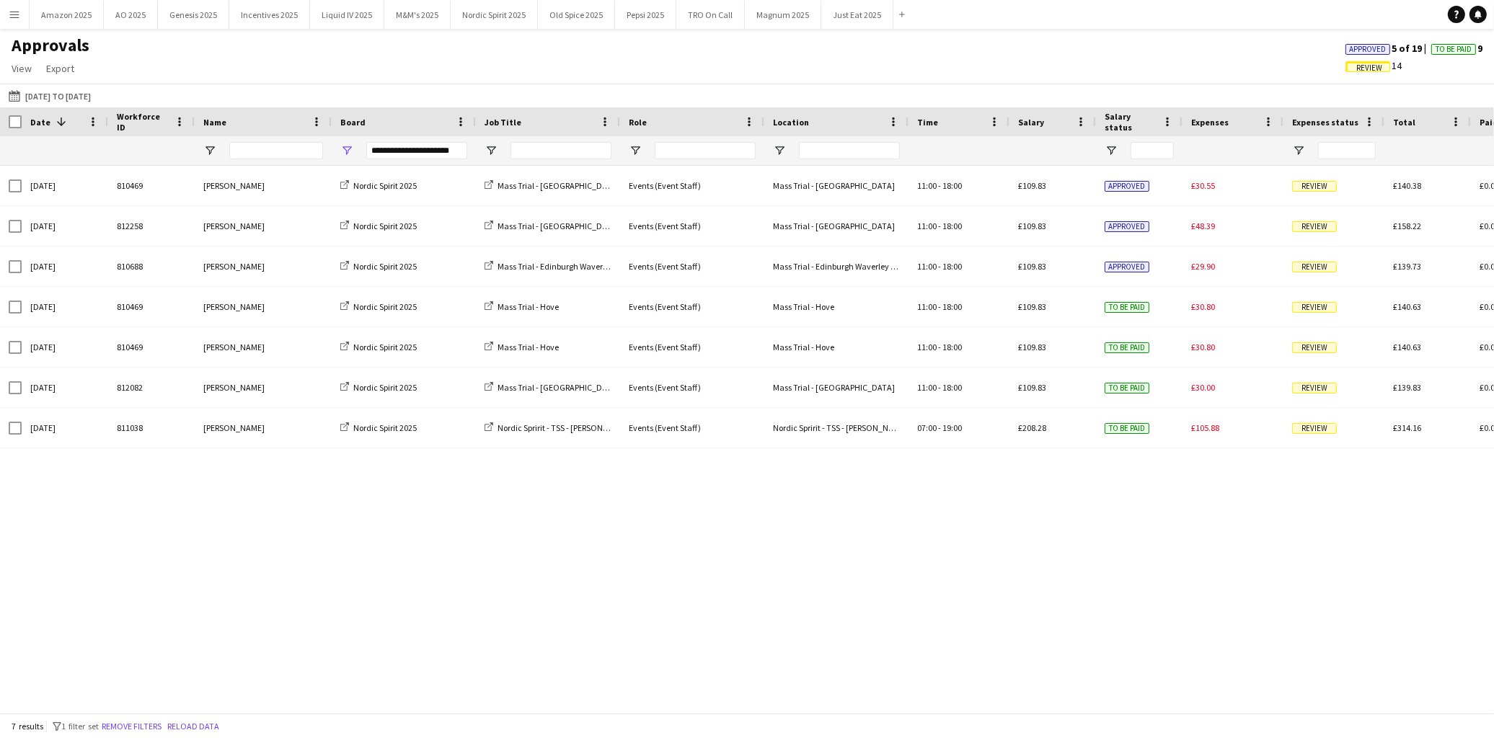
click at [478, 617] on div "Thu, 7 Aug 2025 810469 Bryony McGill Nordic Spirit 2025 Mass Trial - Brighton C…" at bounding box center [747, 433] width 1494 height 535
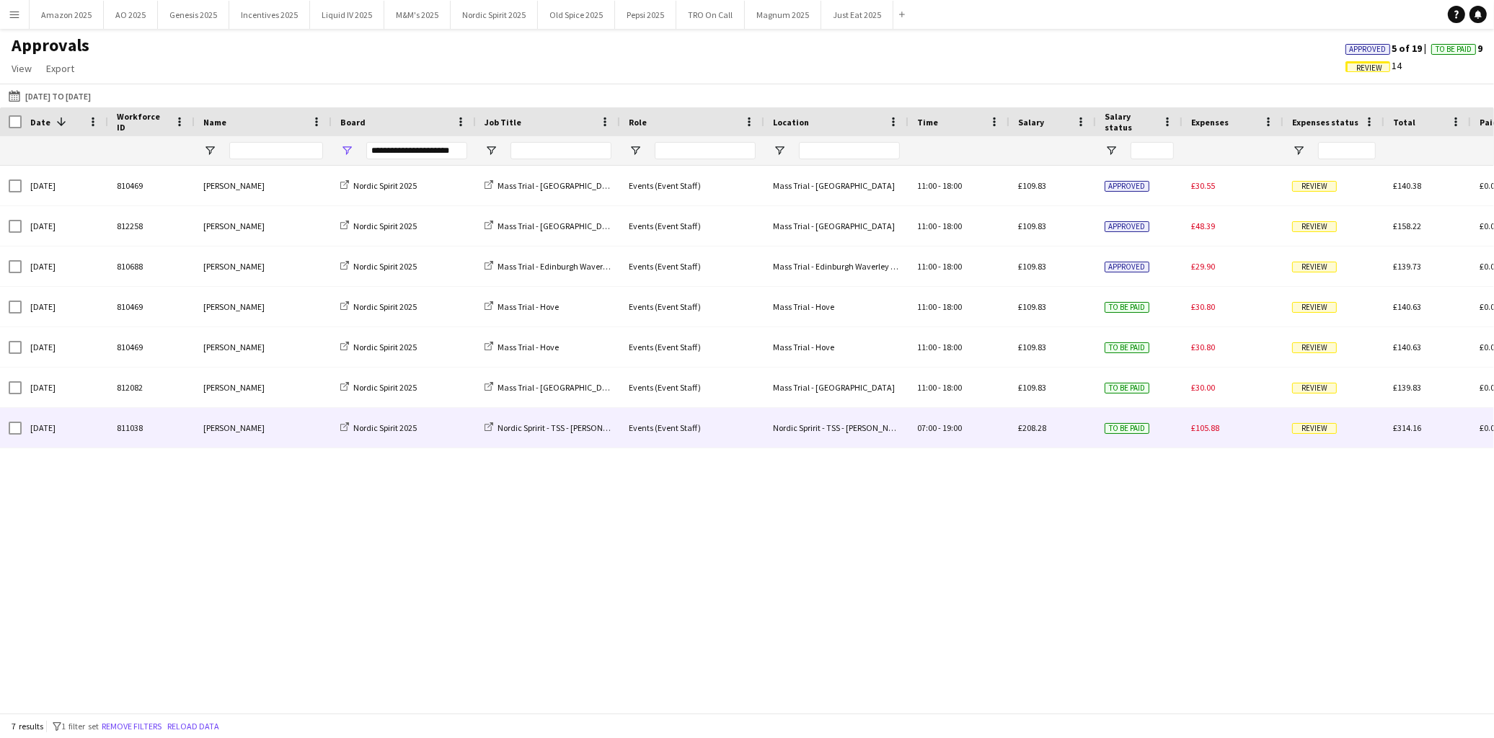
click at [217, 422] on div "[PERSON_NAME]" at bounding box center [263, 428] width 137 height 40
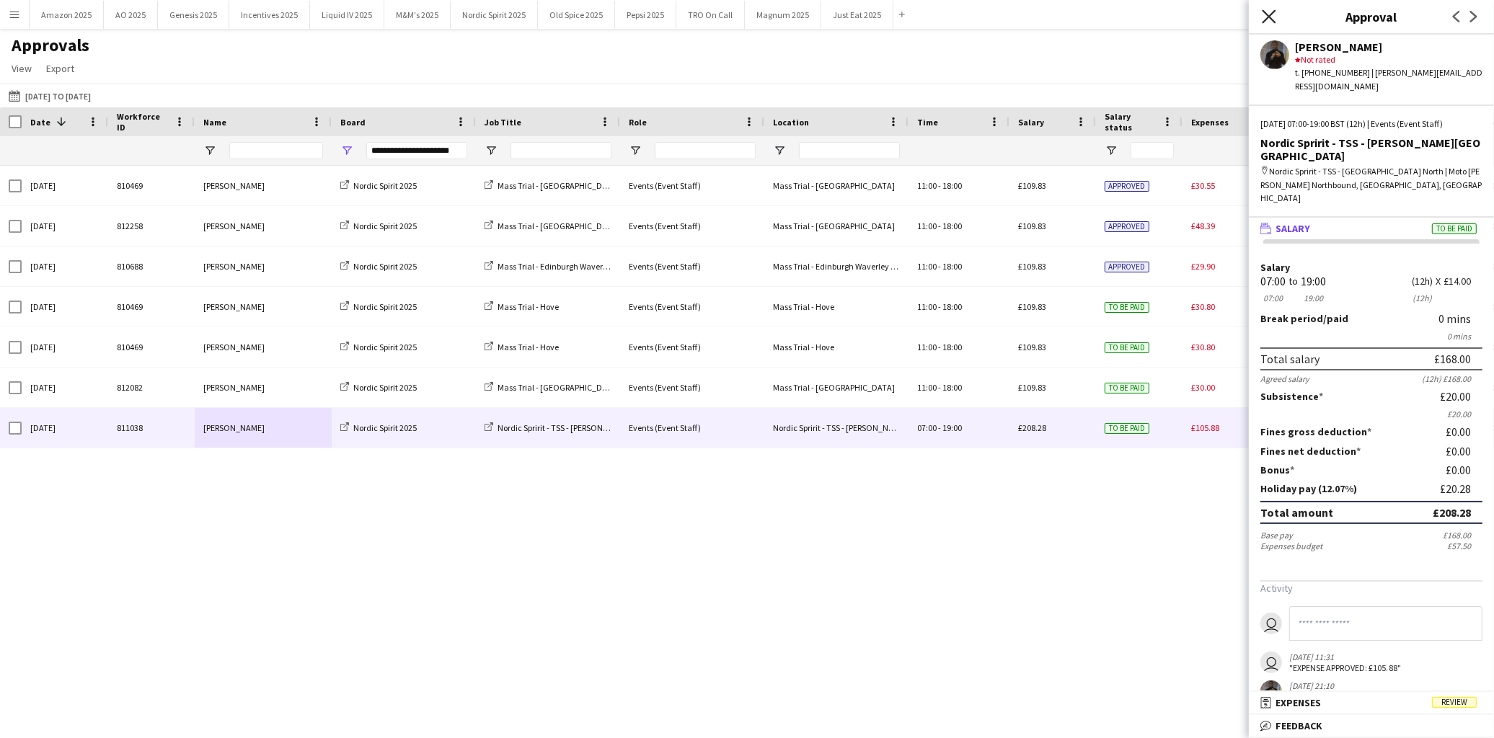
click at [1270, 22] on icon "Close pop-in" at bounding box center [1269, 16] width 14 height 14
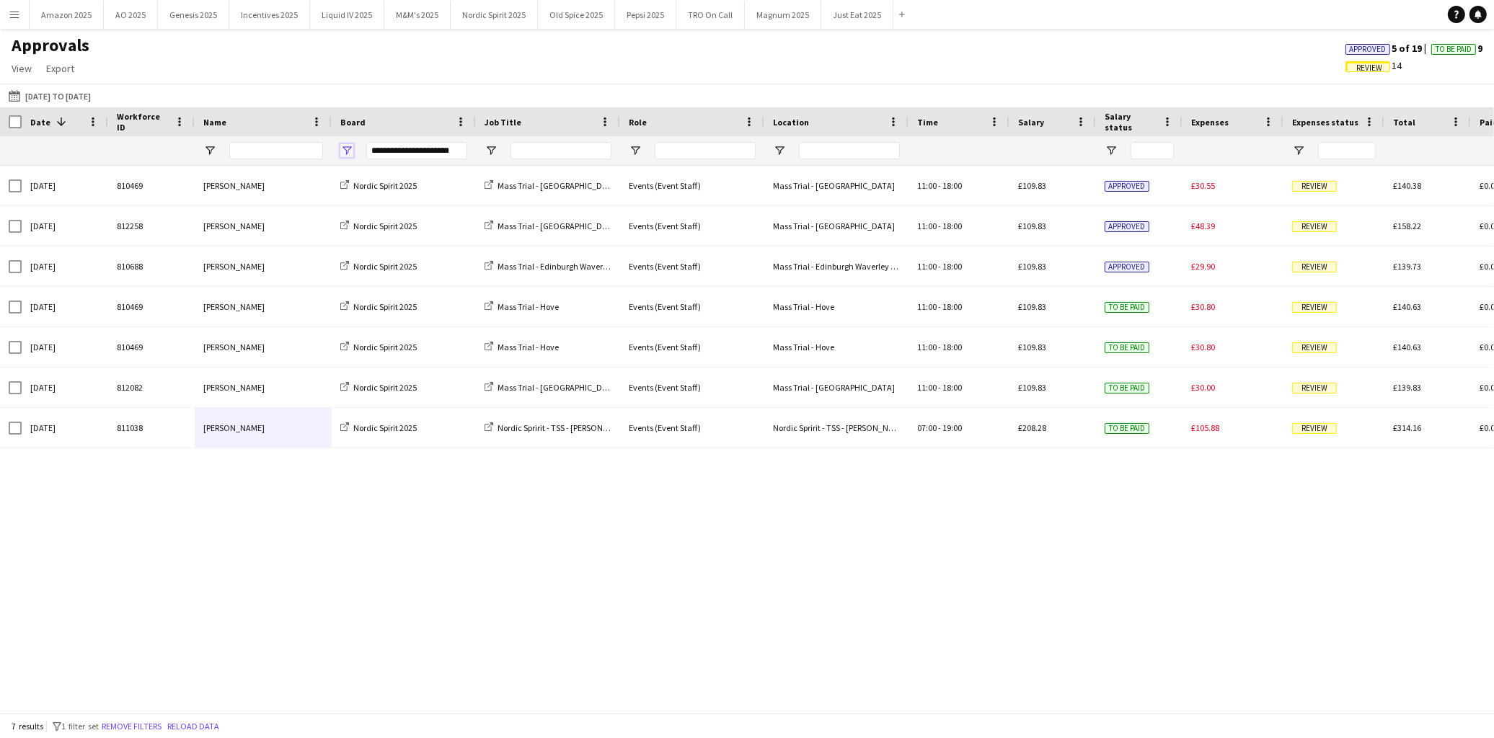
click at [352, 151] on span "Open Filter Menu" at bounding box center [346, 150] width 13 height 13
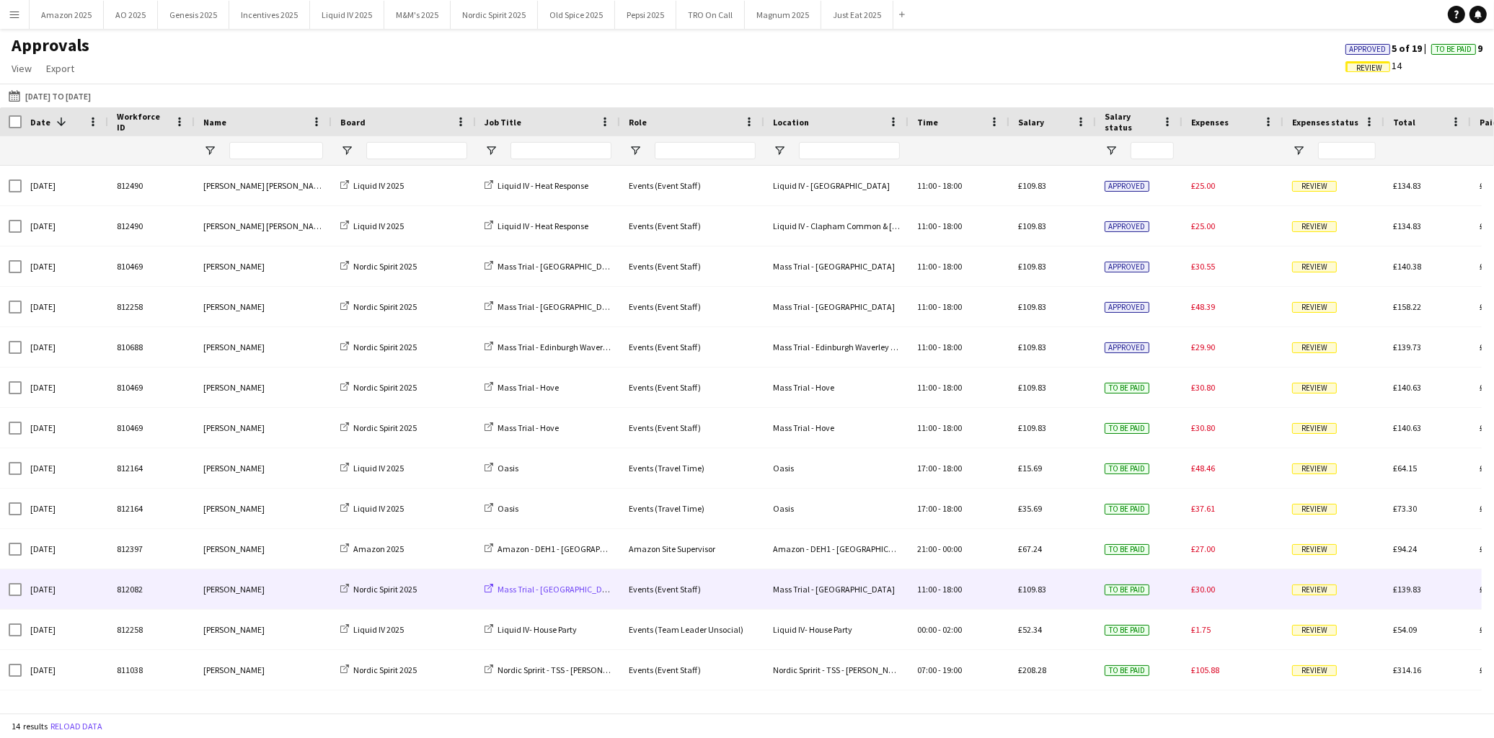
drag, startPoint x: 503, startPoint y: 609, endPoint x: 517, endPoint y: 593, distance: 21.5
click at [503, 609] on div "Mass Trial - Manchester Victoria Station" at bounding box center [548, 590] width 144 height 40
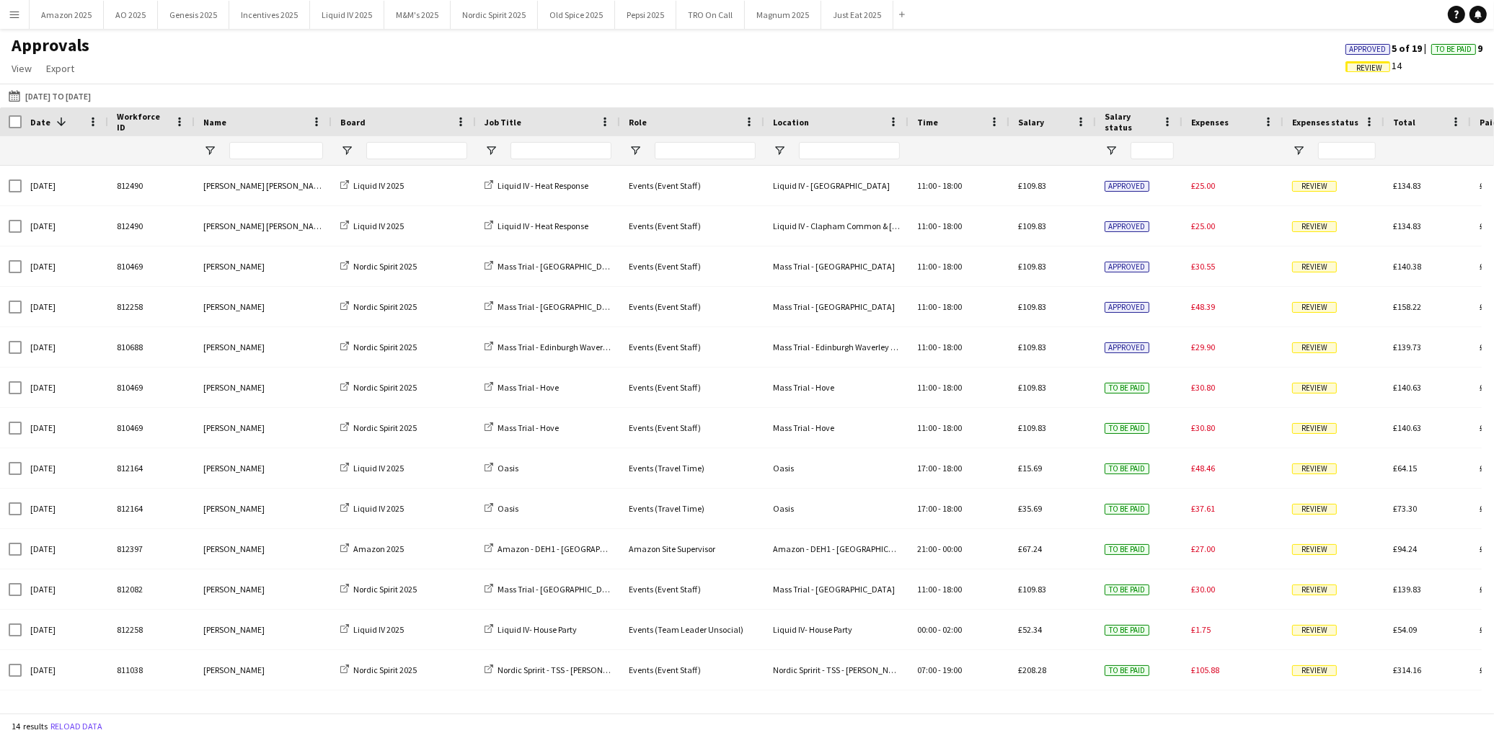
click at [1372, 48] on span "Approved" at bounding box center [1368, 49] width 37 height 9
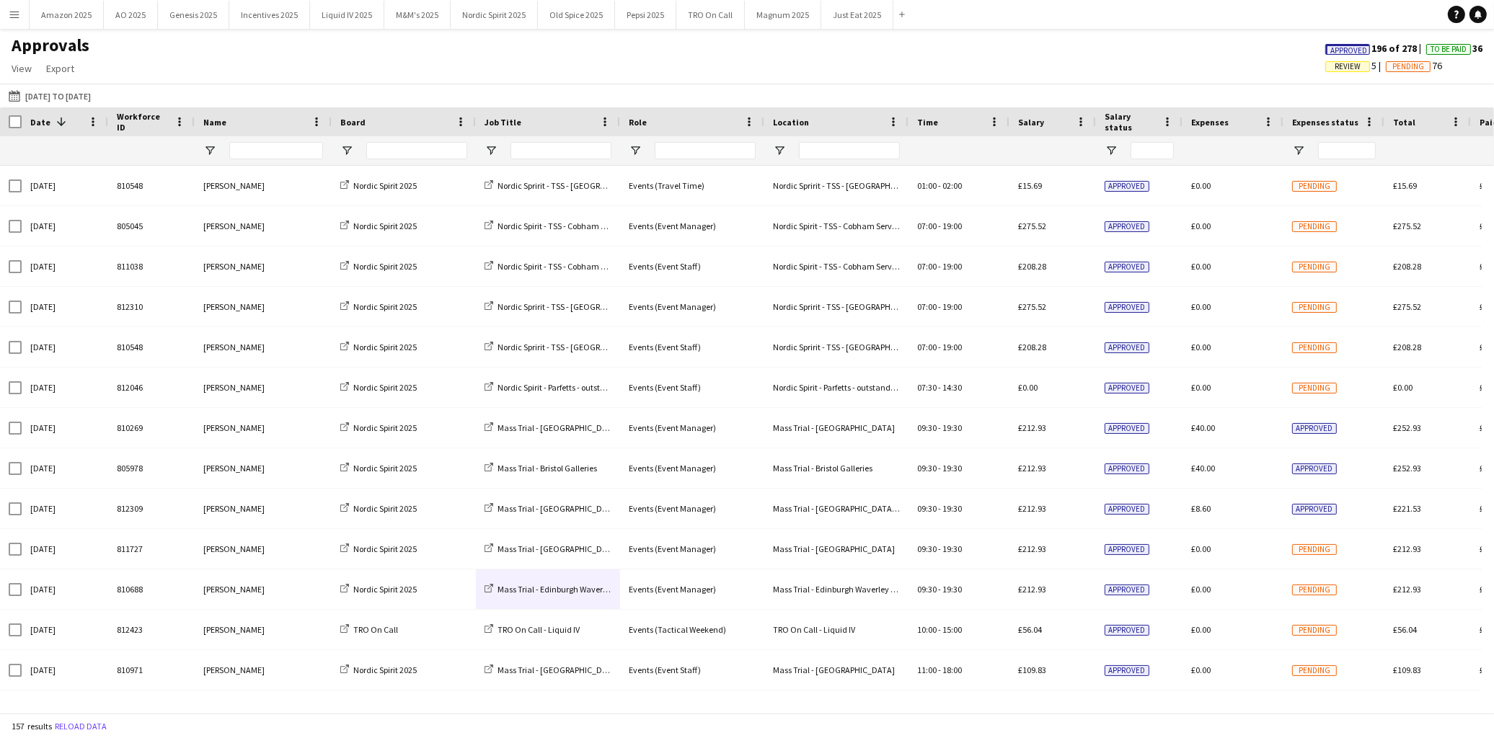
click at [1348, 51] on span "Approved" at bounding box center [1349, 50] width 37 height 9
click at [1251, 63] on span "Review" at bounding box center [1264, 66] width 26 height 9
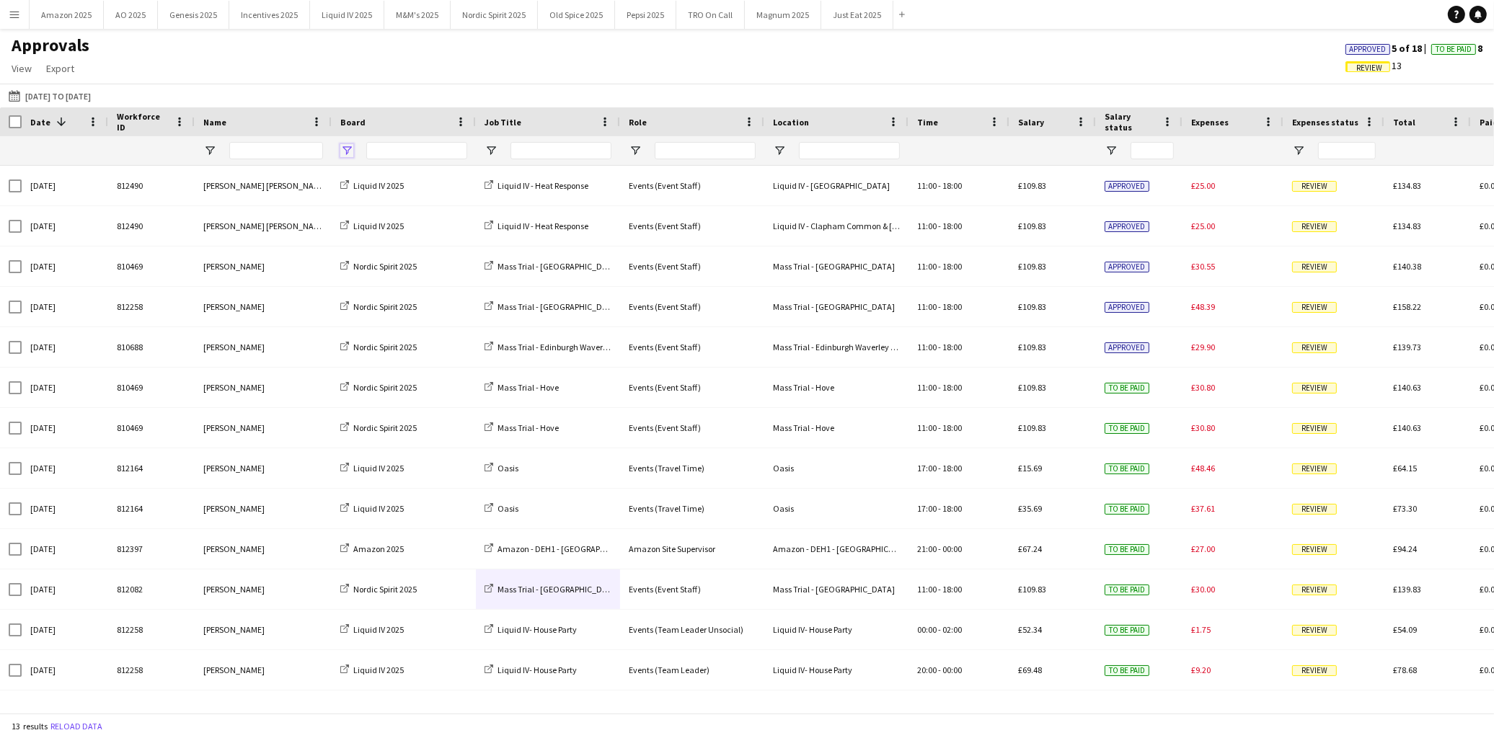
click at [347, 151] on span "Open Filter Menu" at bounding box center [346, 150] width 13 height 13
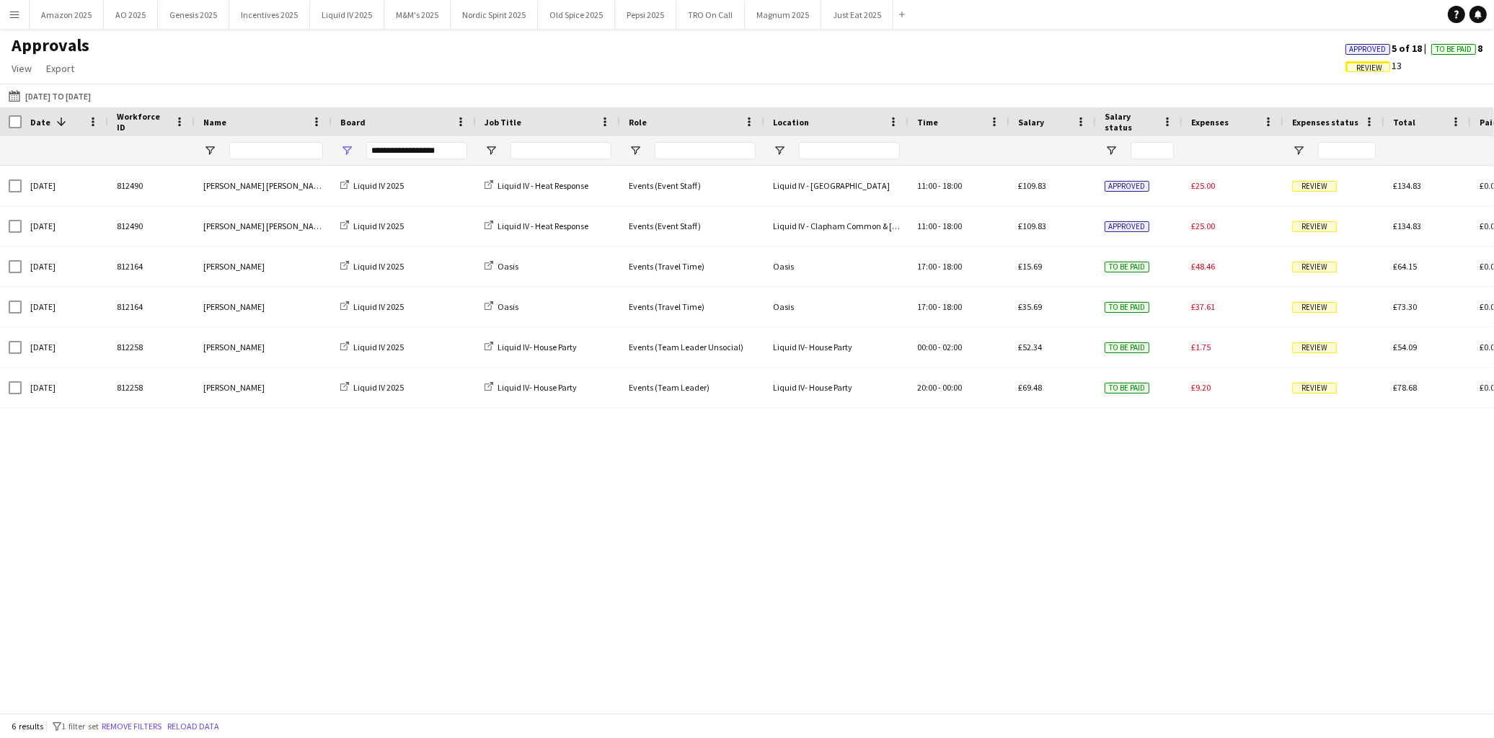
click at [407, 510] on div "Sat, 9 Aug 2025 812490 Ella Taylor Bliss Liquid IV 2025 Liquid IV - Heat Respon…" at bounding box center [747, 433] width 1494 height 535
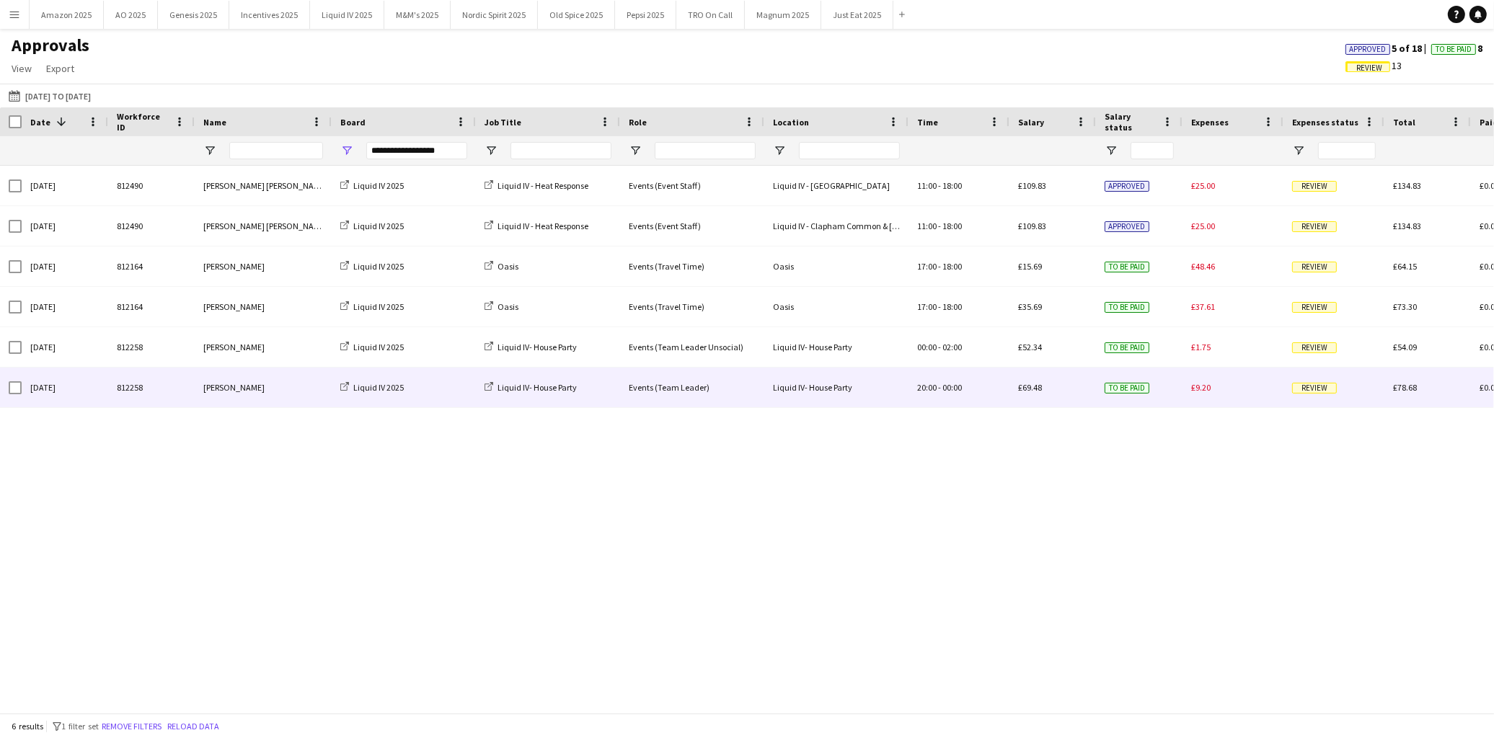
click at [1329, 392] on span "Review" at bounding box center [1314, 388] width 45 height 11
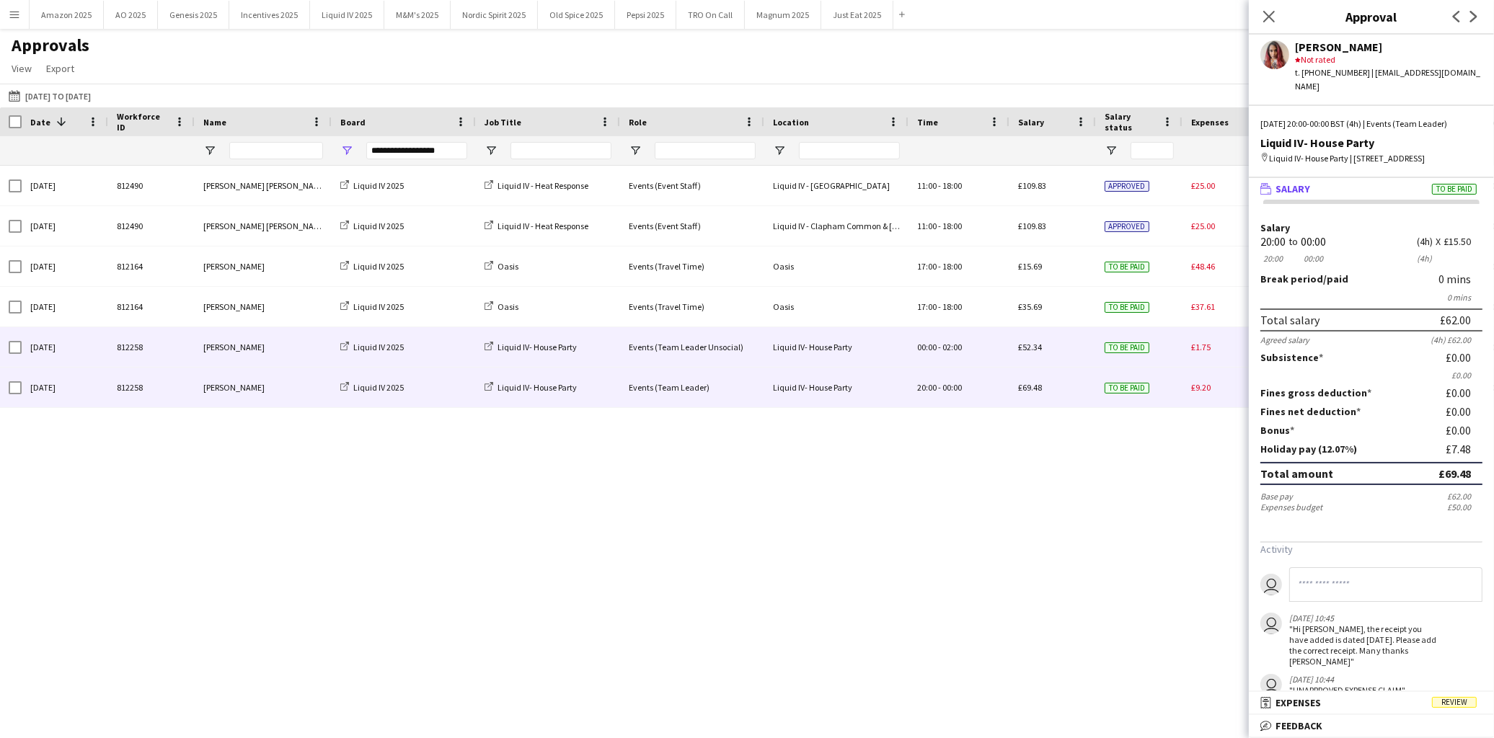
click at [1190, 349] on div "£1.75" at bounding box center [1232, 347] width 101 height 40
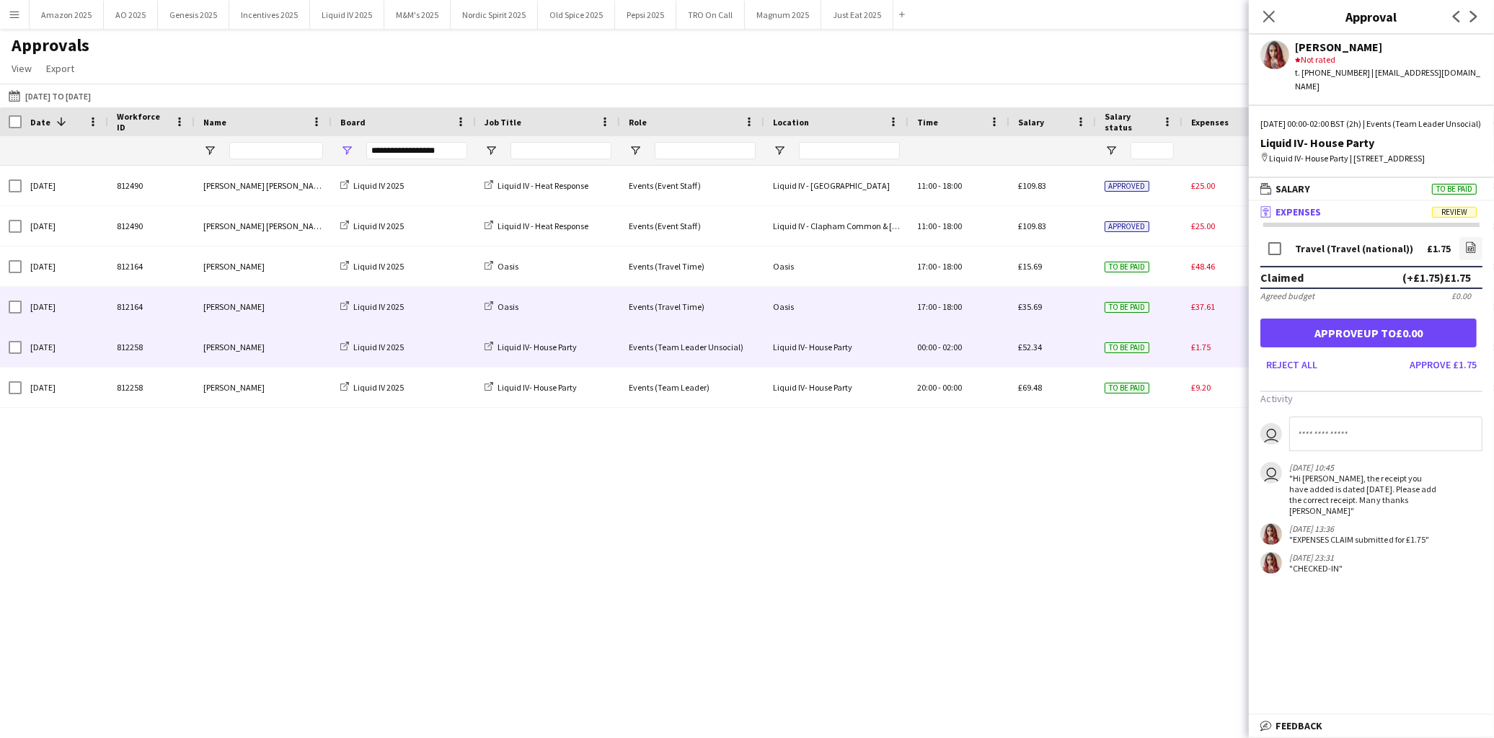
click at [1208, 299] on div "£37.61" at bounding box center [1232, 307] width 101 height 40
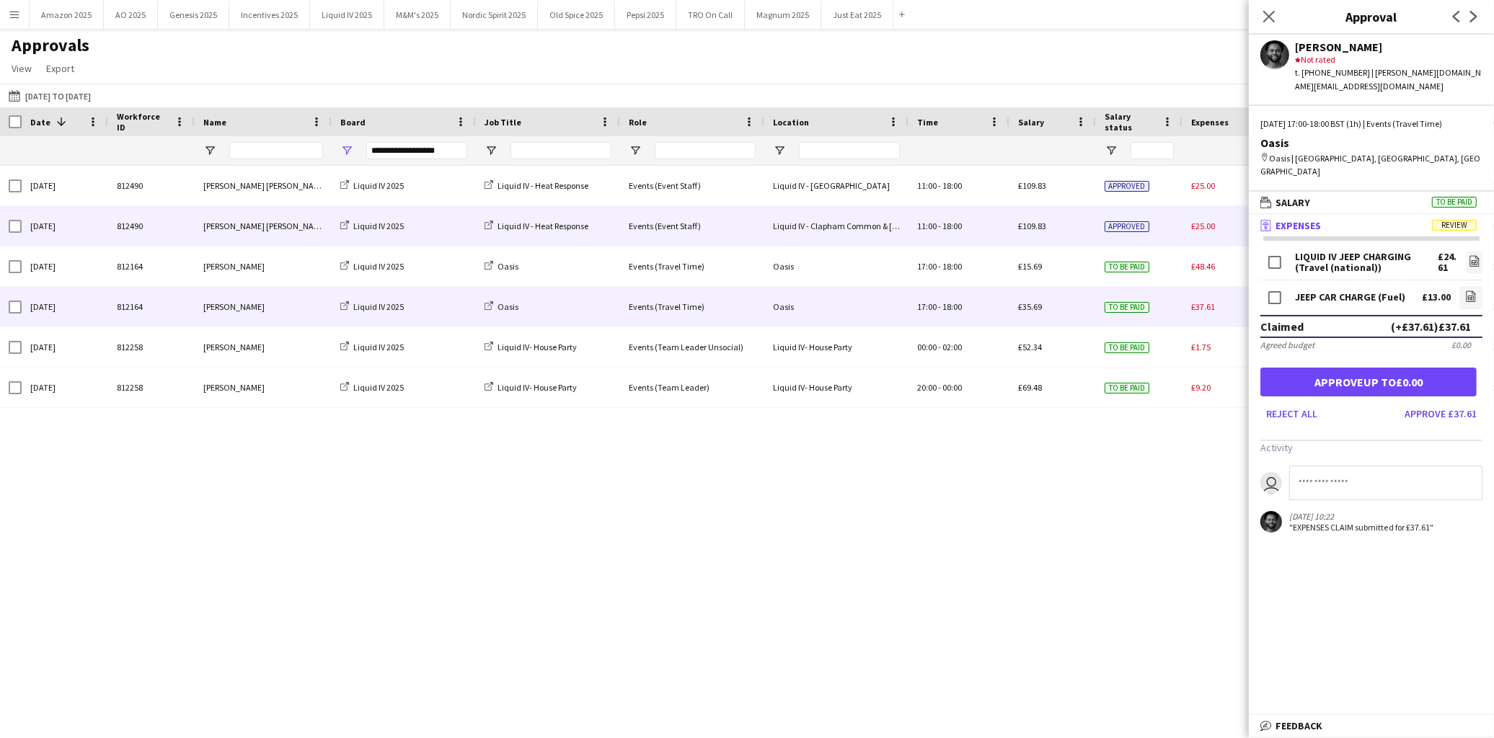
click at [1185, 229] on div "£25.00" at bounding box center [1232, 226] width 101 height 40
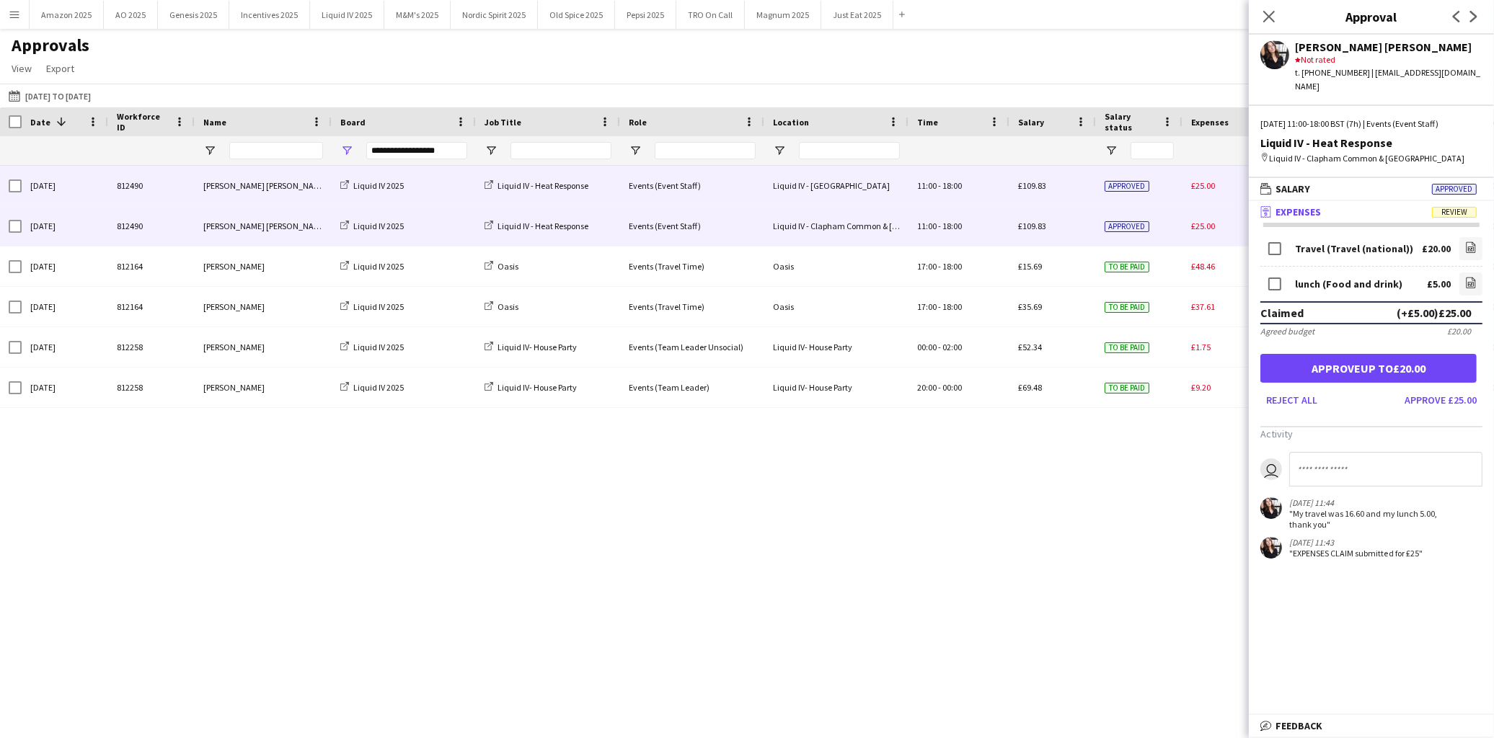
click at [1172, 190] on div "Approved" at bounding box center [1139, 186] width 87 height 40
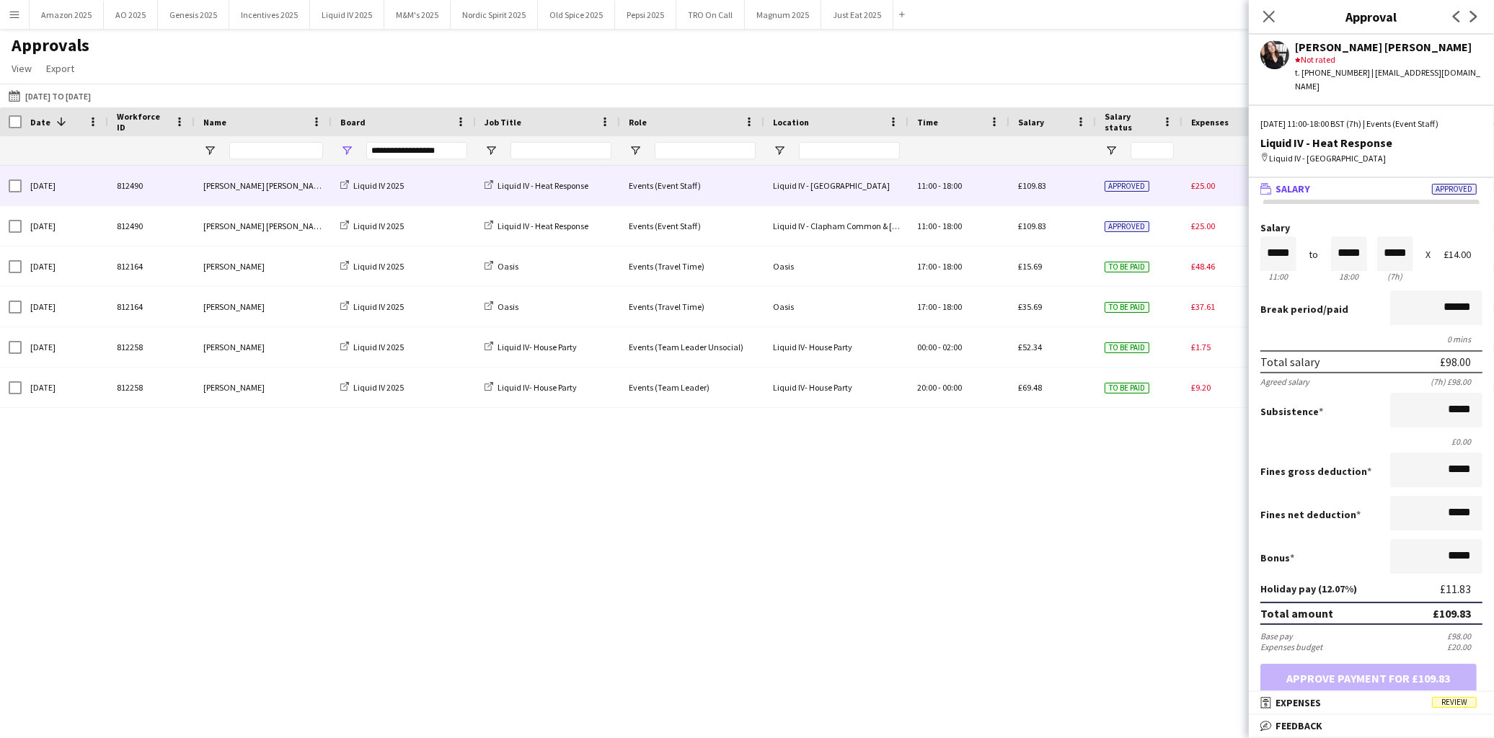
click at [1277, 30] on div "Close pop-in" at bounding box center [1269, 16] width 40 height 33
click at [349, 150] on span "Open Filter Menu" at bounding box center [346, 150] width 13 height 13
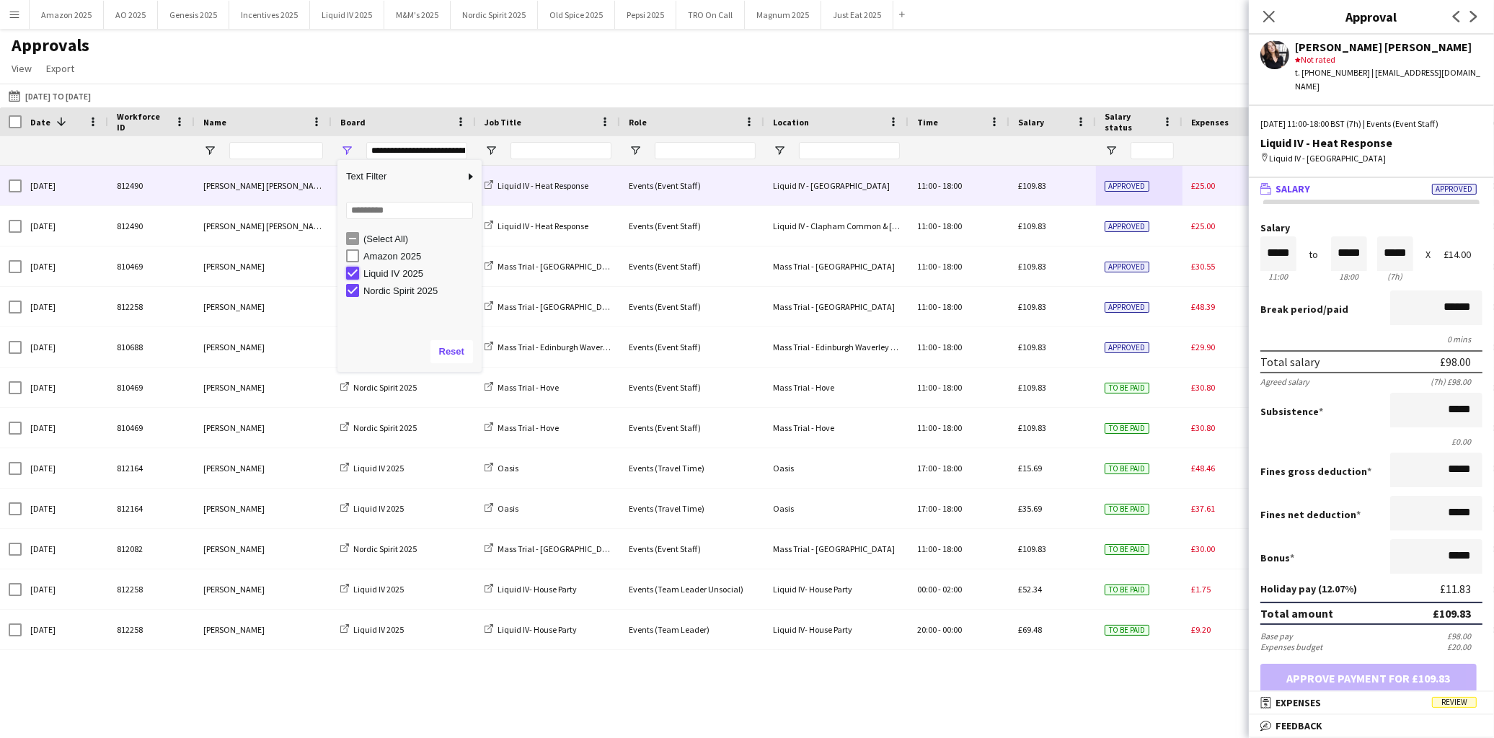
type input "**********"
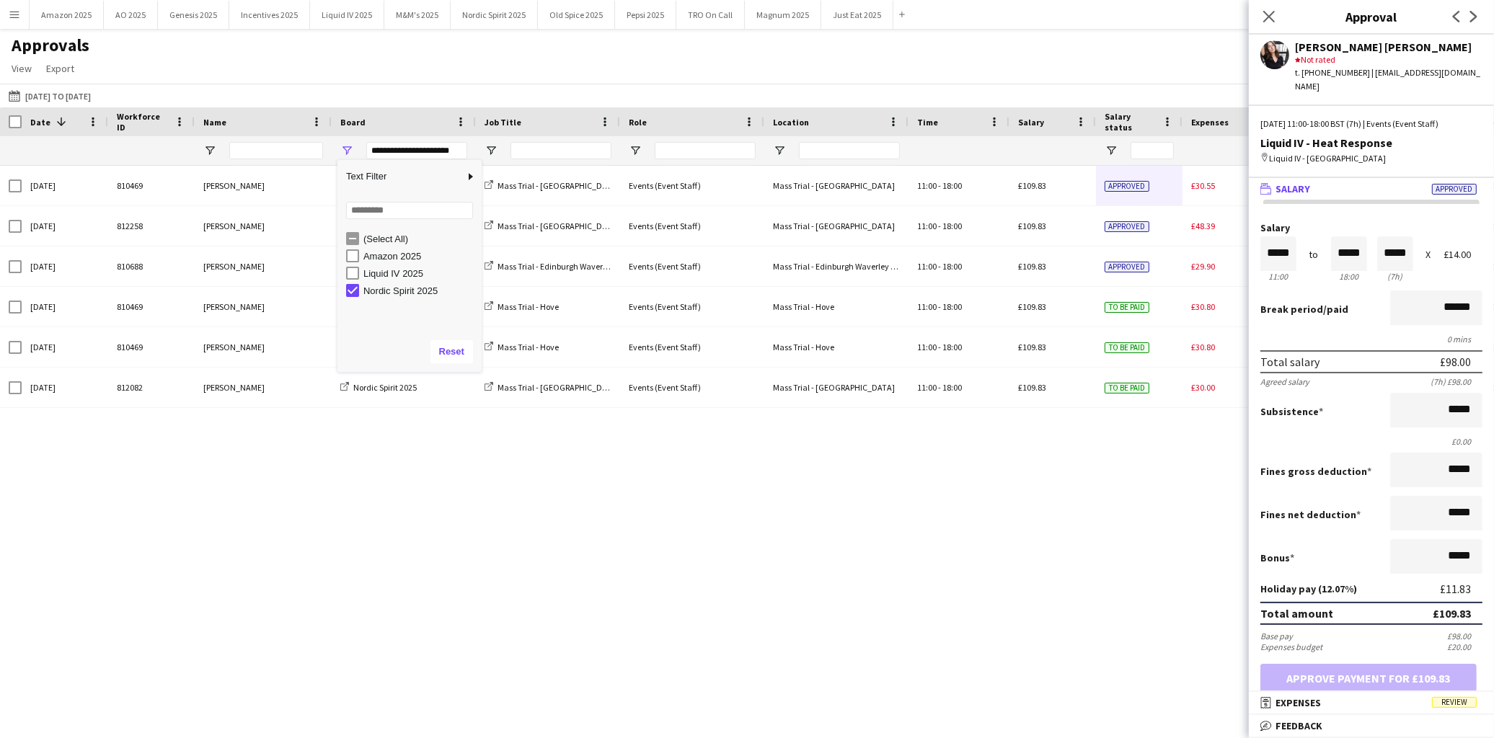
click at [573, 591] on div "Thu, 7 Aug 2025 810469 Bryony McGill Nordic Spirit 2025 Mass Trial - Brighton C…" at bounding box center [747, 433] width 1494 height 535
click at [1271, 20] on icon "Close pop-in" at bounding box center [1269, 16] width 14 height 14
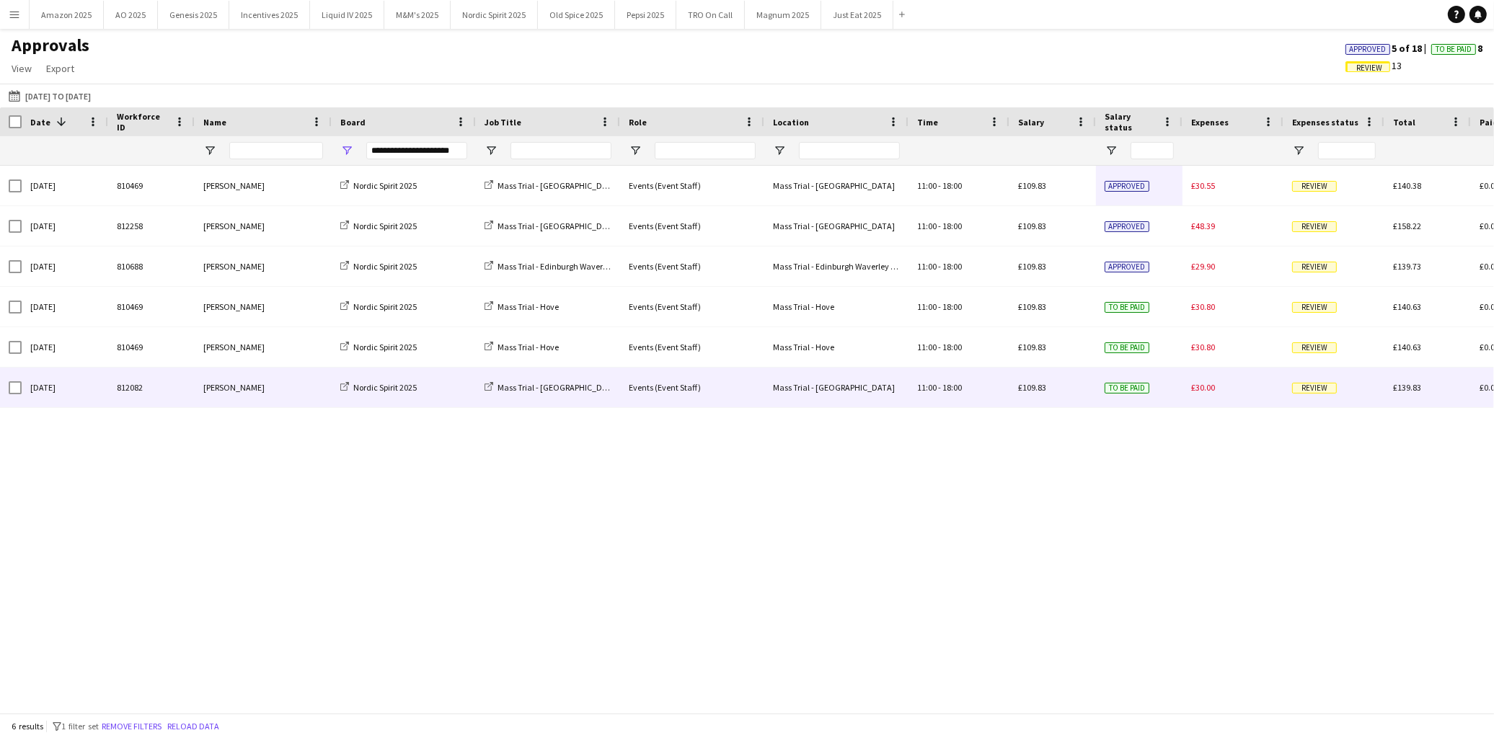
click at [1293, 389] on span "Review" at bounding box center [1314, 388] width 45 height 11
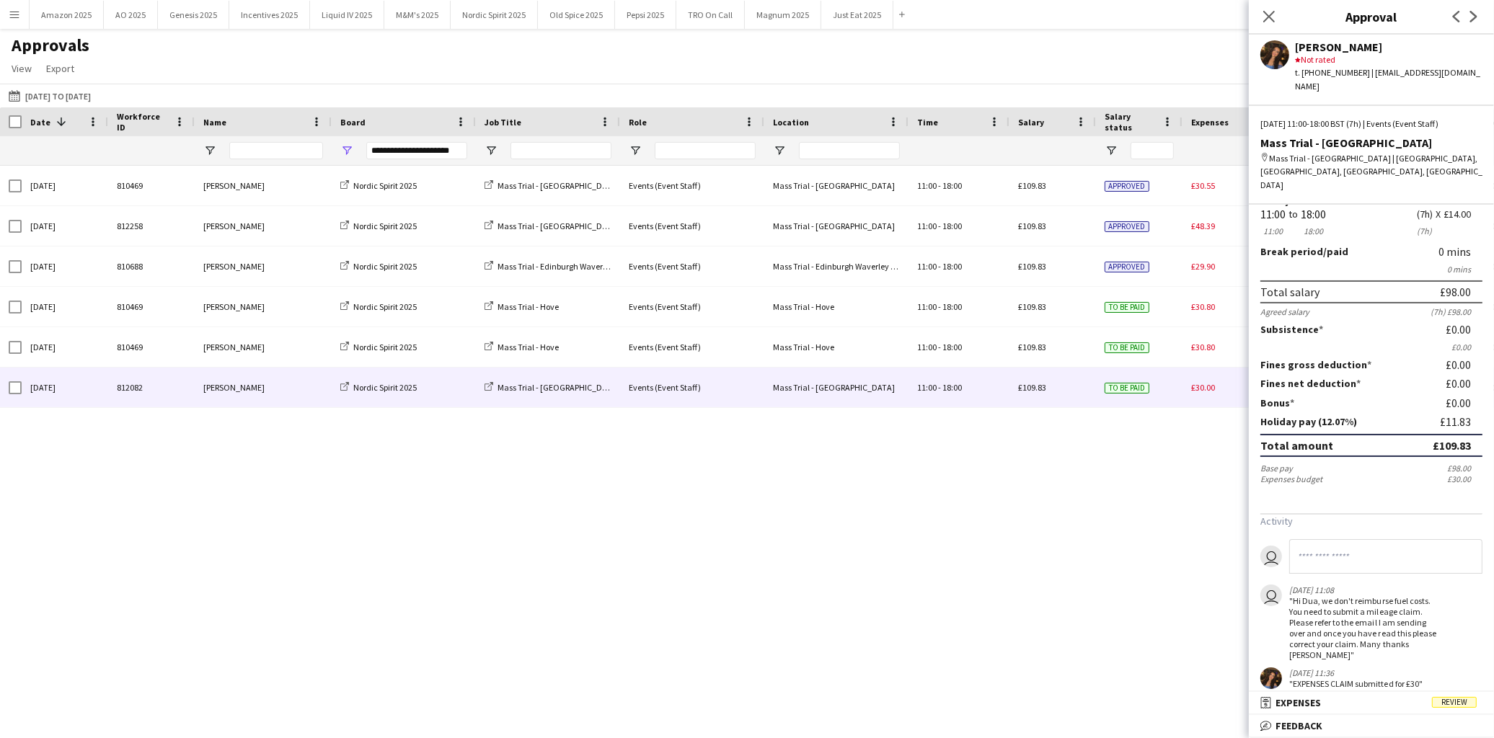
scroll to position [98, 0]
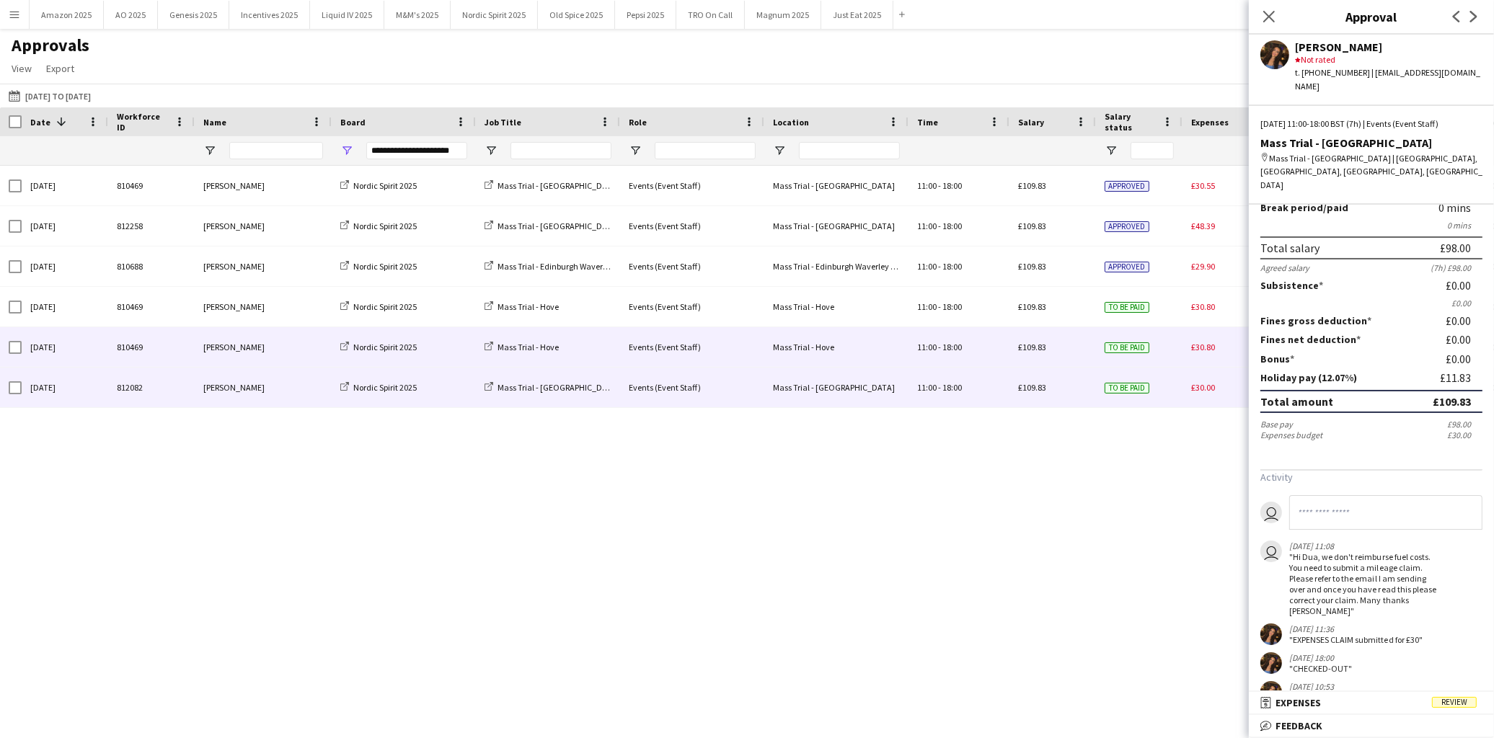
click at [1157, 349] on div "To be paid" at bounding box center [1139, 347] width 87 height 40
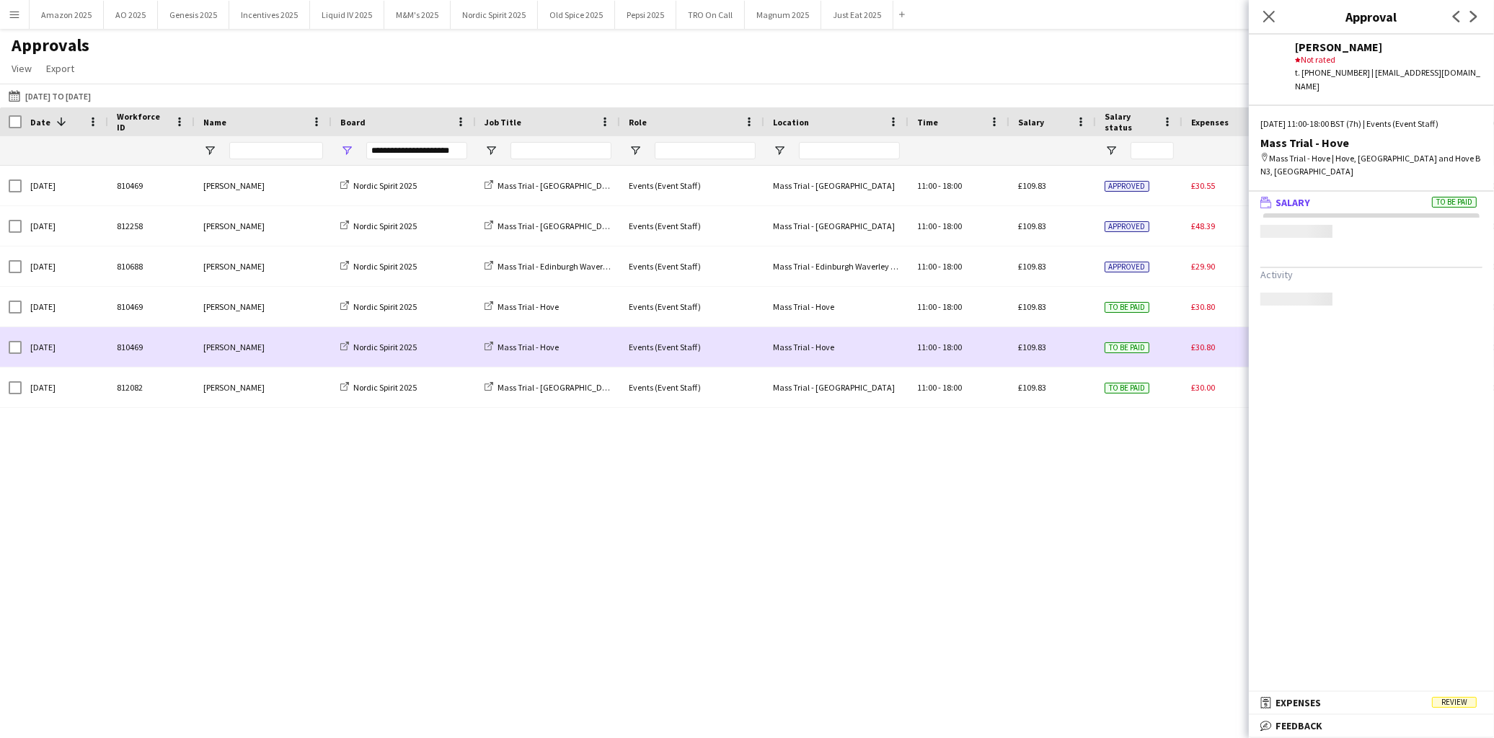
scroll to position [0, 0]
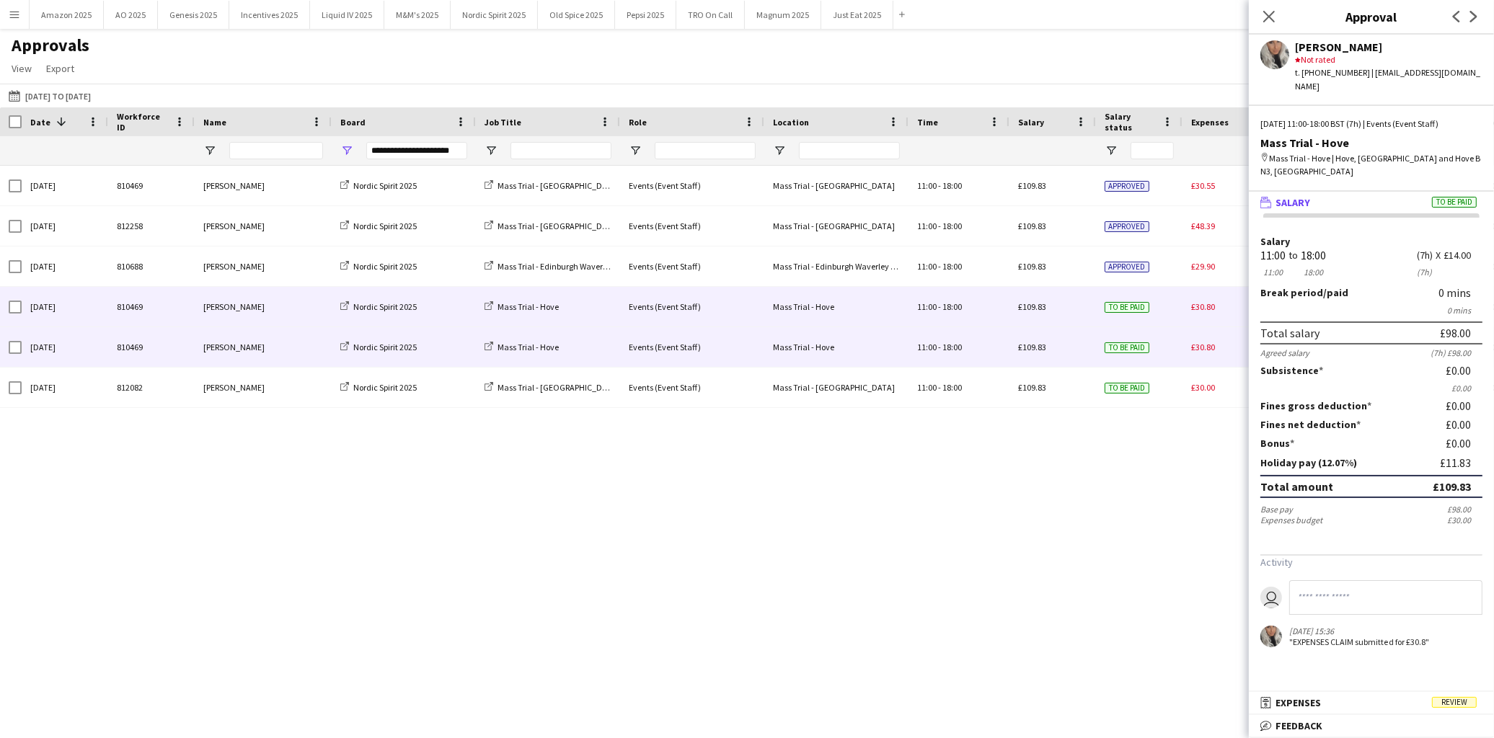
click at [1159, 316] on div "To be paid" at bounding box center [1139, 307] width 87 height 40
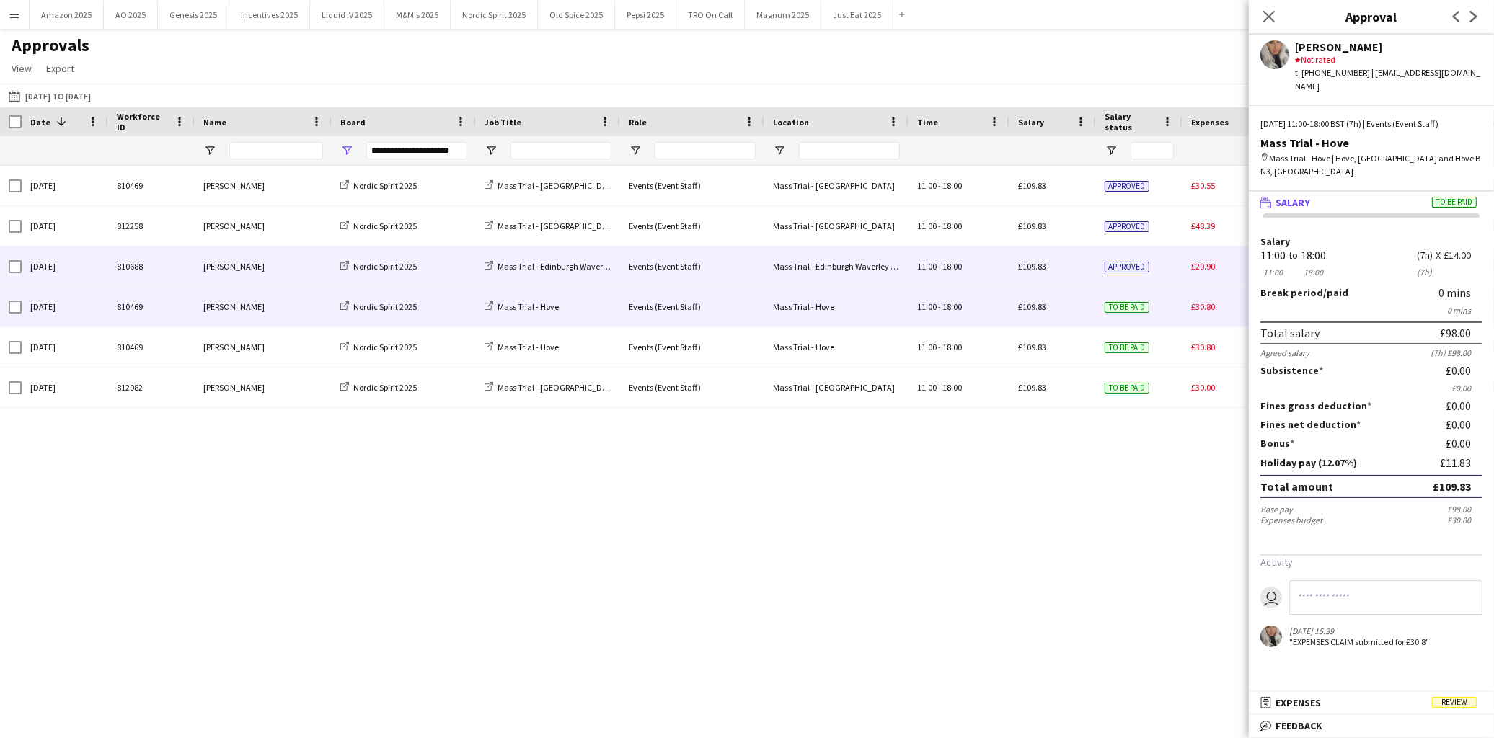
click at [1151, 281] on div "Approved" at bounding box center [1139, 267] width 87 height 40
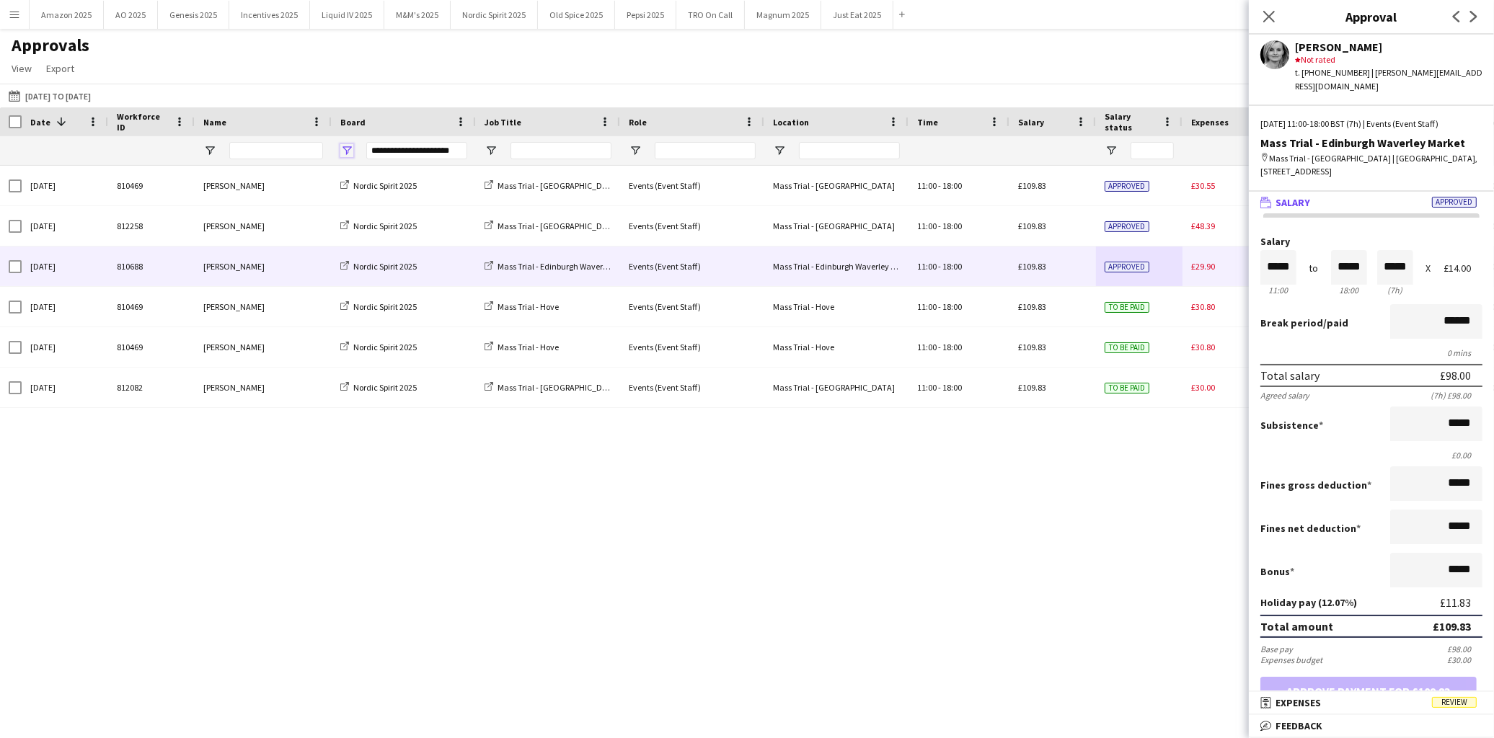
click at [347, 156] on span "Open Filter Menu" at bounding box center [346, 150] width 13 height 13
click at [343, 241] on div "(Select All)" at bounding box center [409, 238] width 144 height 17
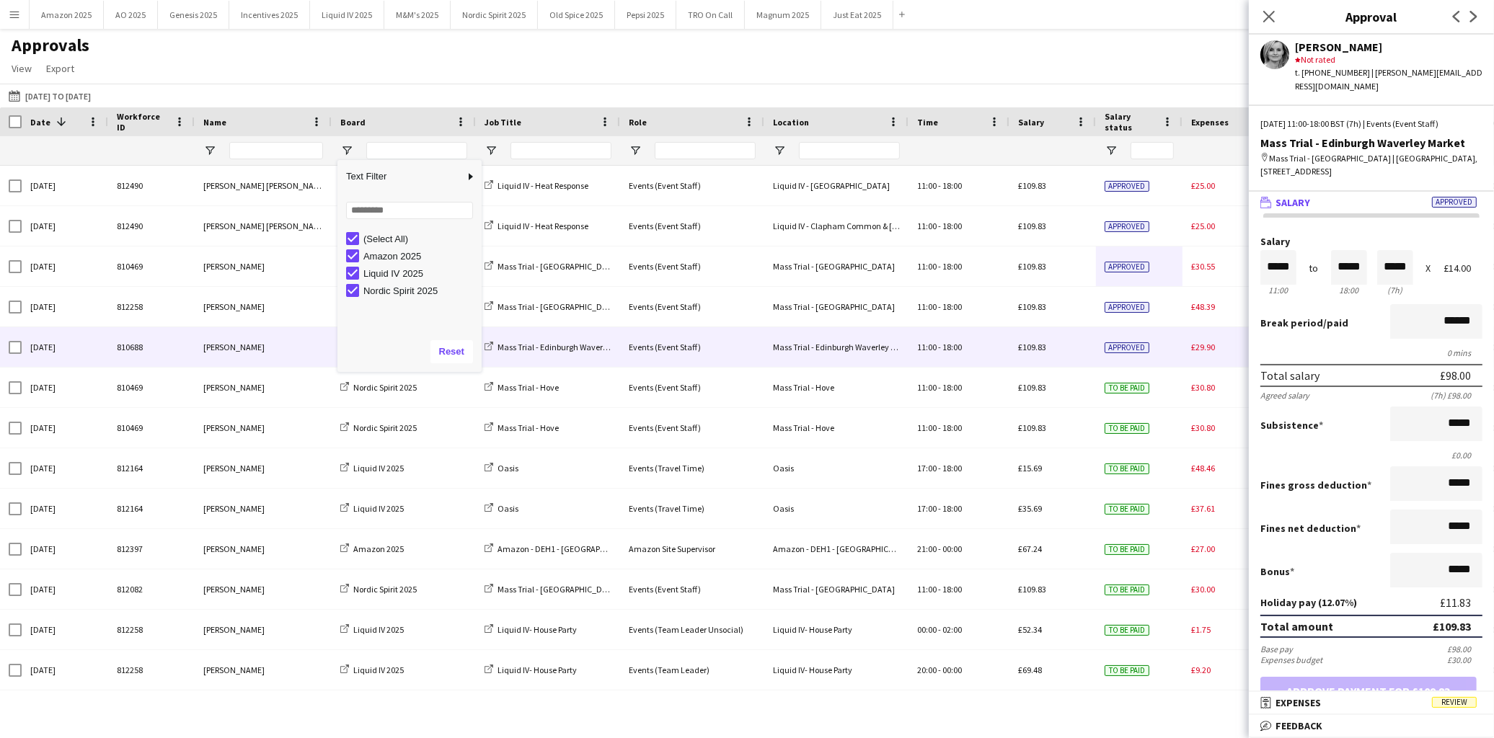
drag, startPoint x: 805, startPoint y: 48, endPoint x: 825, endPoint y: 47, distance: 20.2
click at [805, 48] on div "Approvals View Customise view Customise filters Reset Filters Reset View Reset …" at bounding box center [747, 59] width 1494 height 49
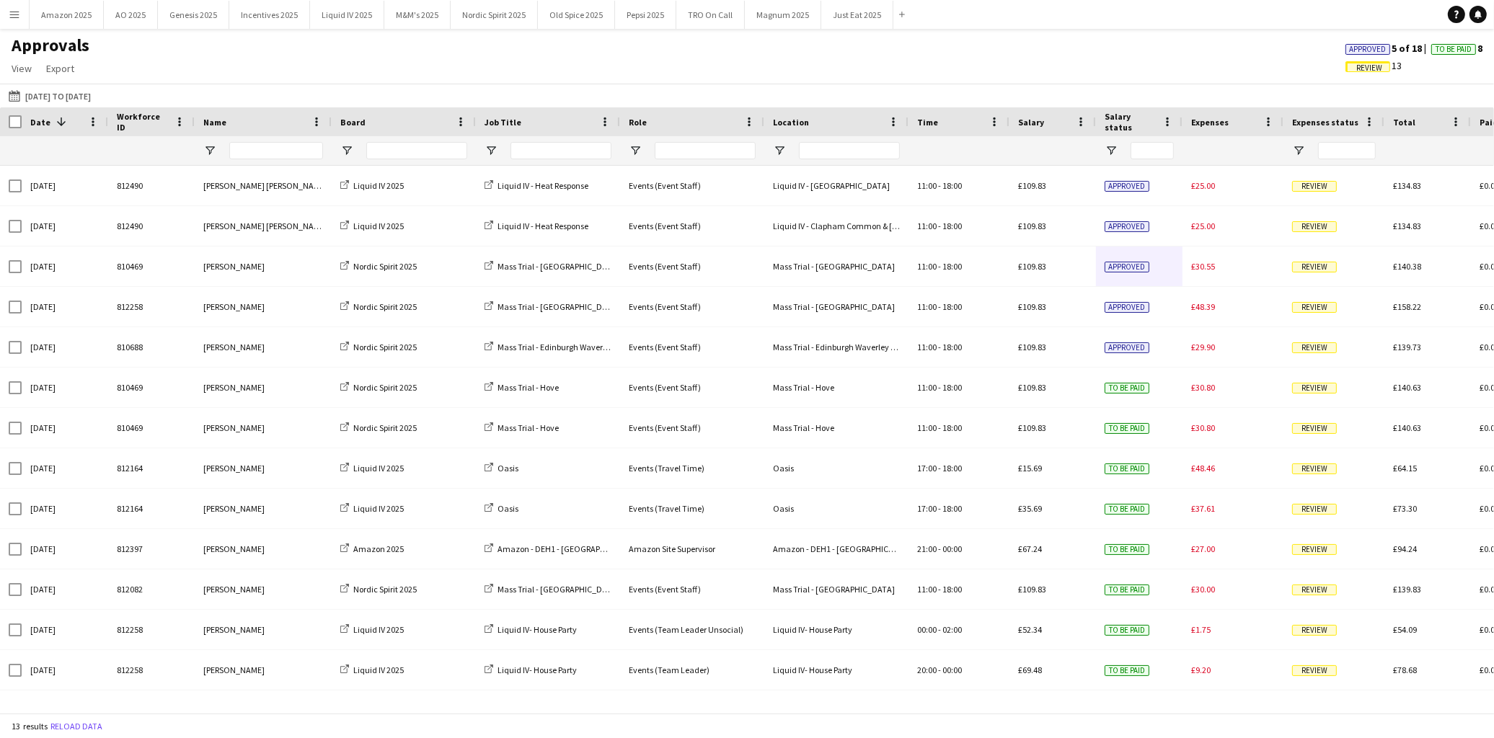
click at [1350, 45] on span "Approved" at bounding box center [1368, 49] width 37 height 9
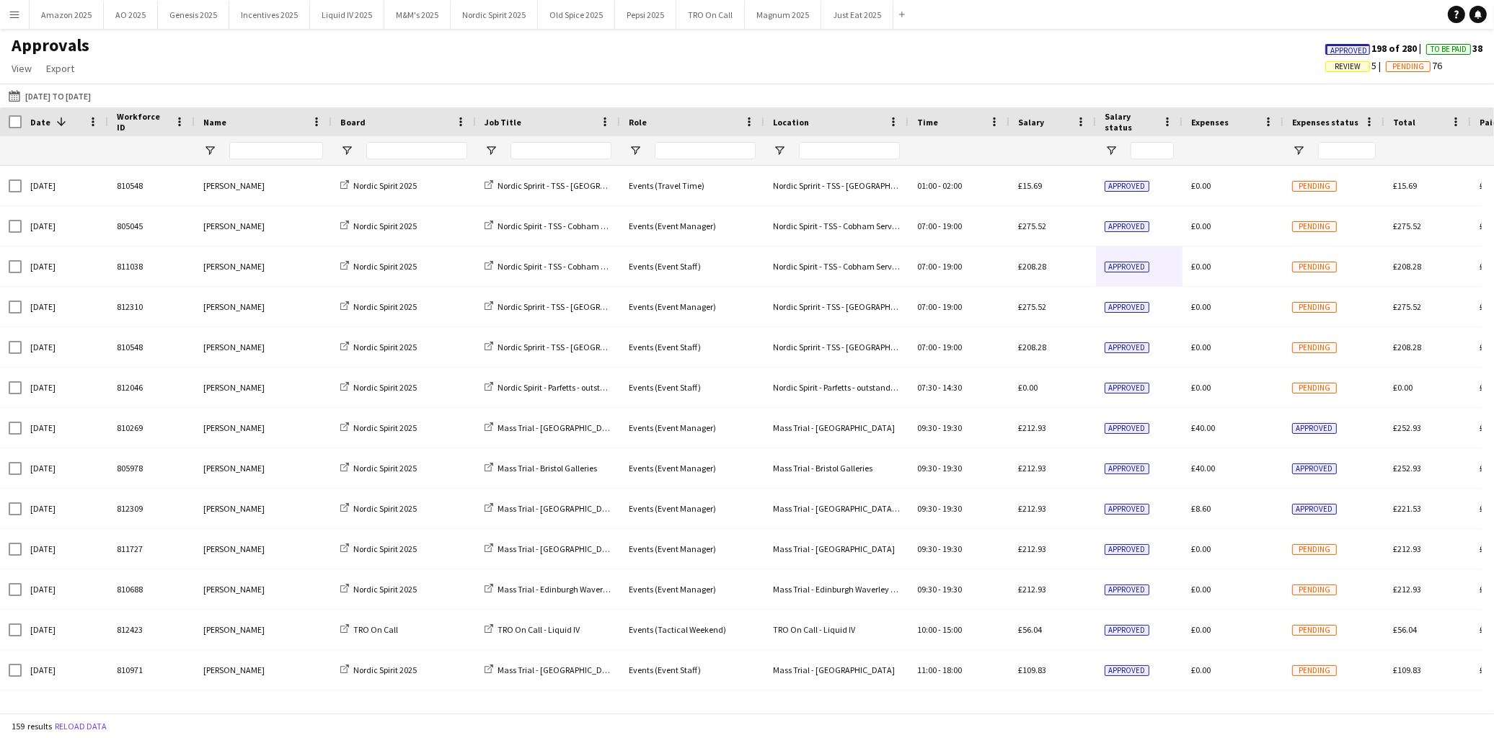
click at [1325, 52] on span "Approved" at bounding box center [1347, 49] width 45 height 11
click at [343, 15] on button "Liquid IV 2025 Close" at bounding box center [347, 15] width 74 height 28
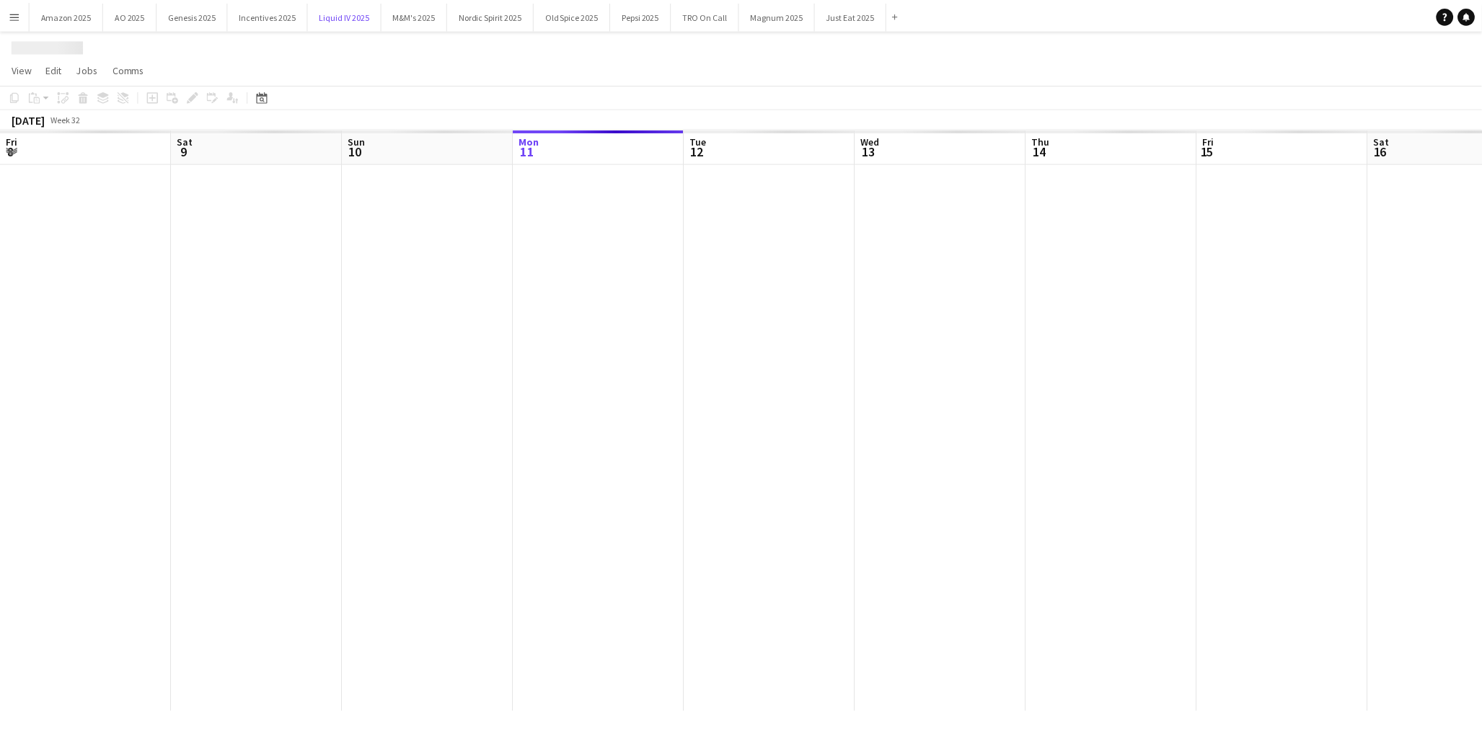
scroll to position [0, 344]
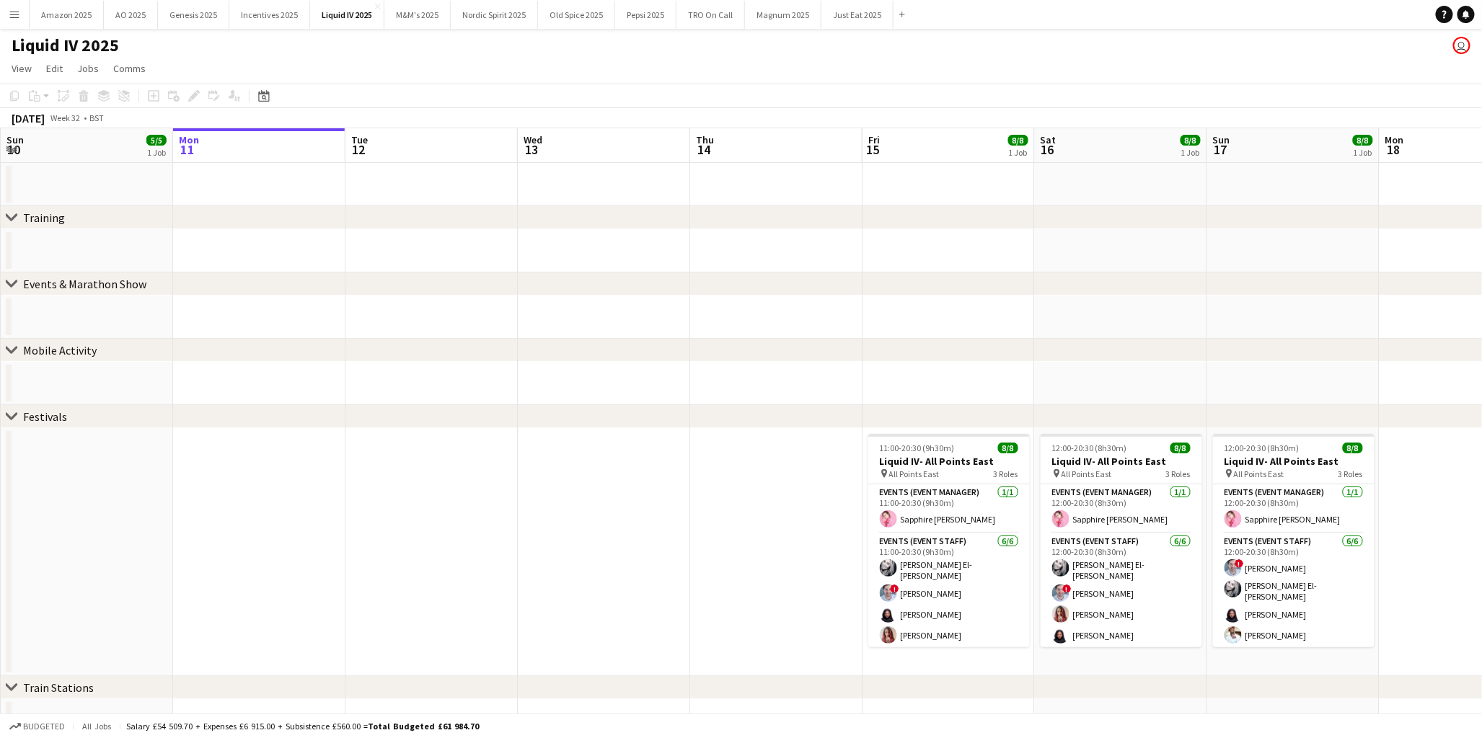
click at [739, 484] on app-date-cell at bounding box center [776, 552] width 172 height 248
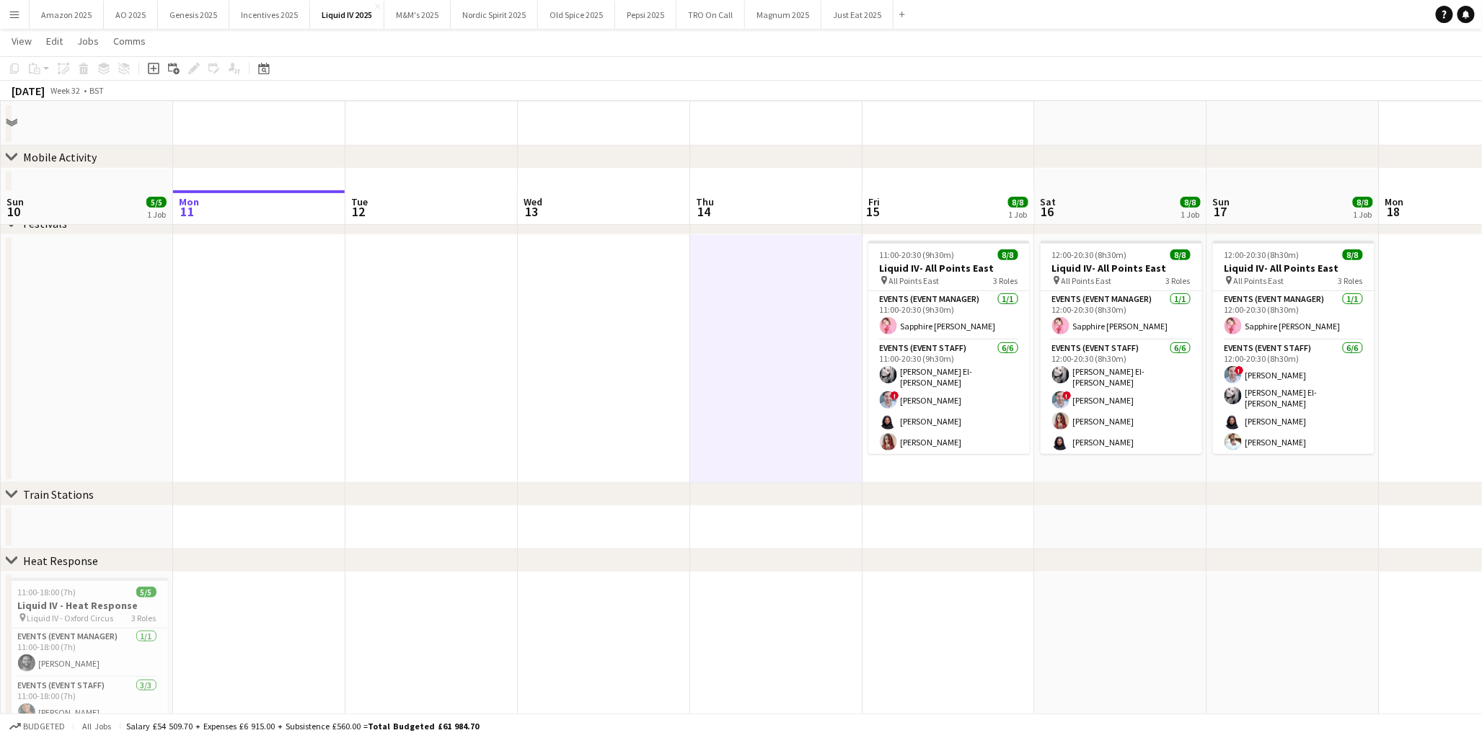
scroll to position [298, 0]
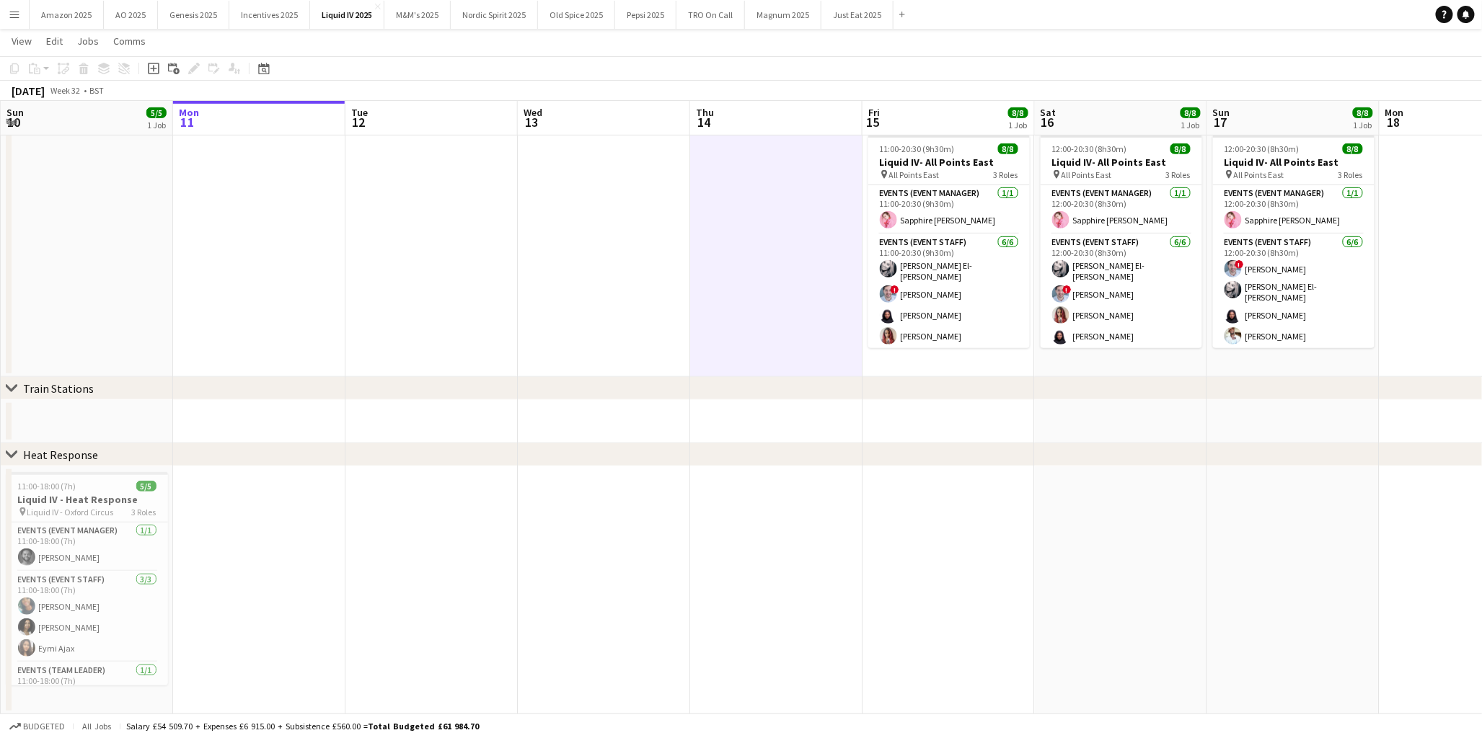
click at [751, 542] on app-date-cell at bounding box center [776, 591] width 172 height 248
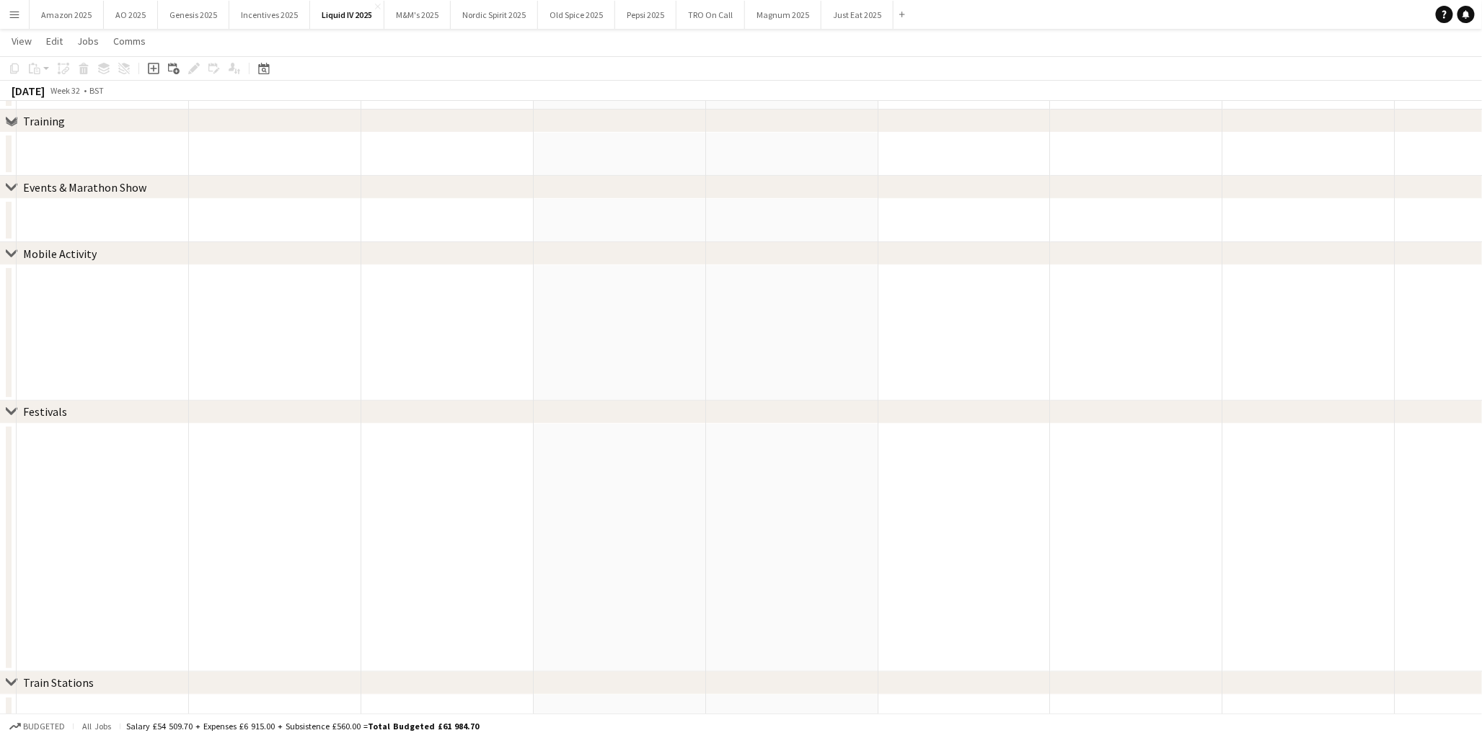
scroll to position [0, 0]
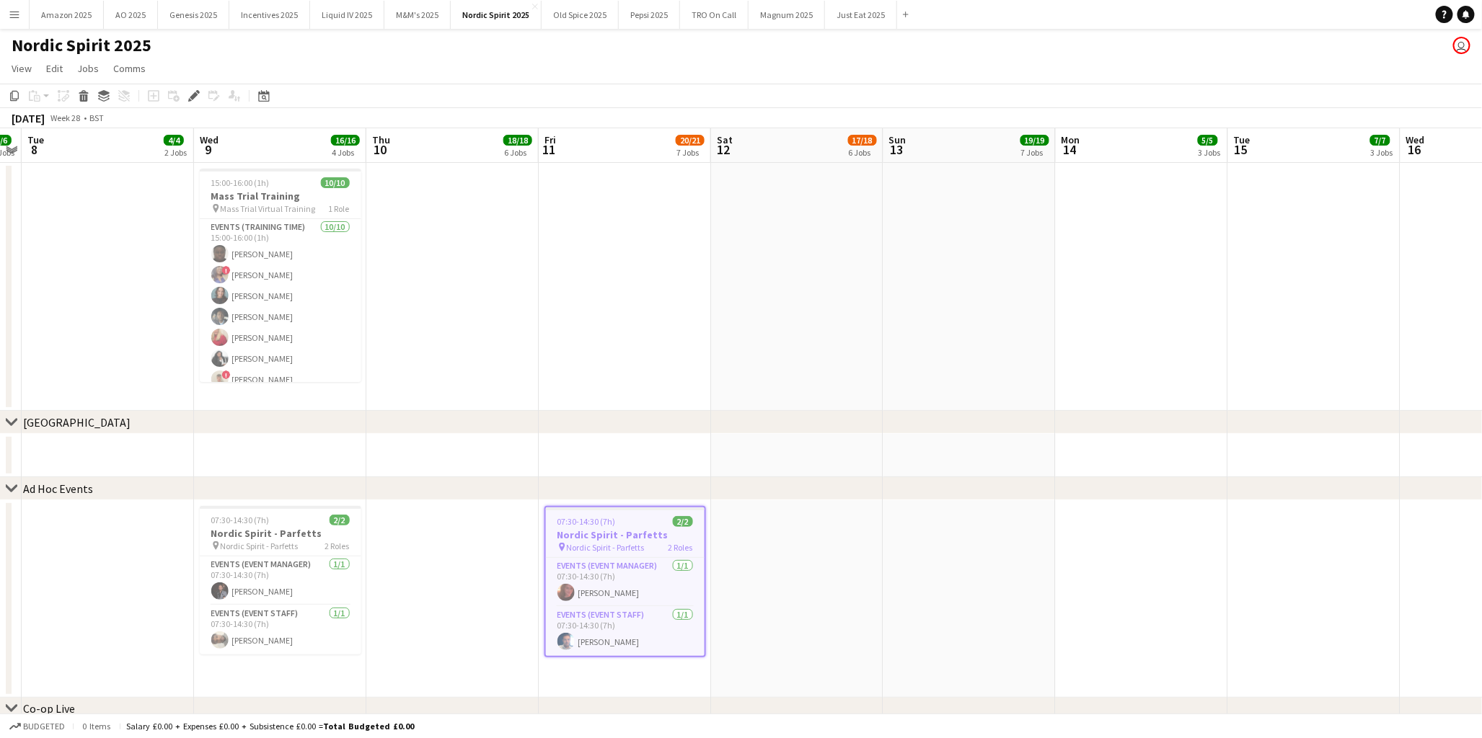
click at [644, 534] on h3 "Nordic Spirit - Parfetts" at bounding box center [625, 535] width 159 height 13
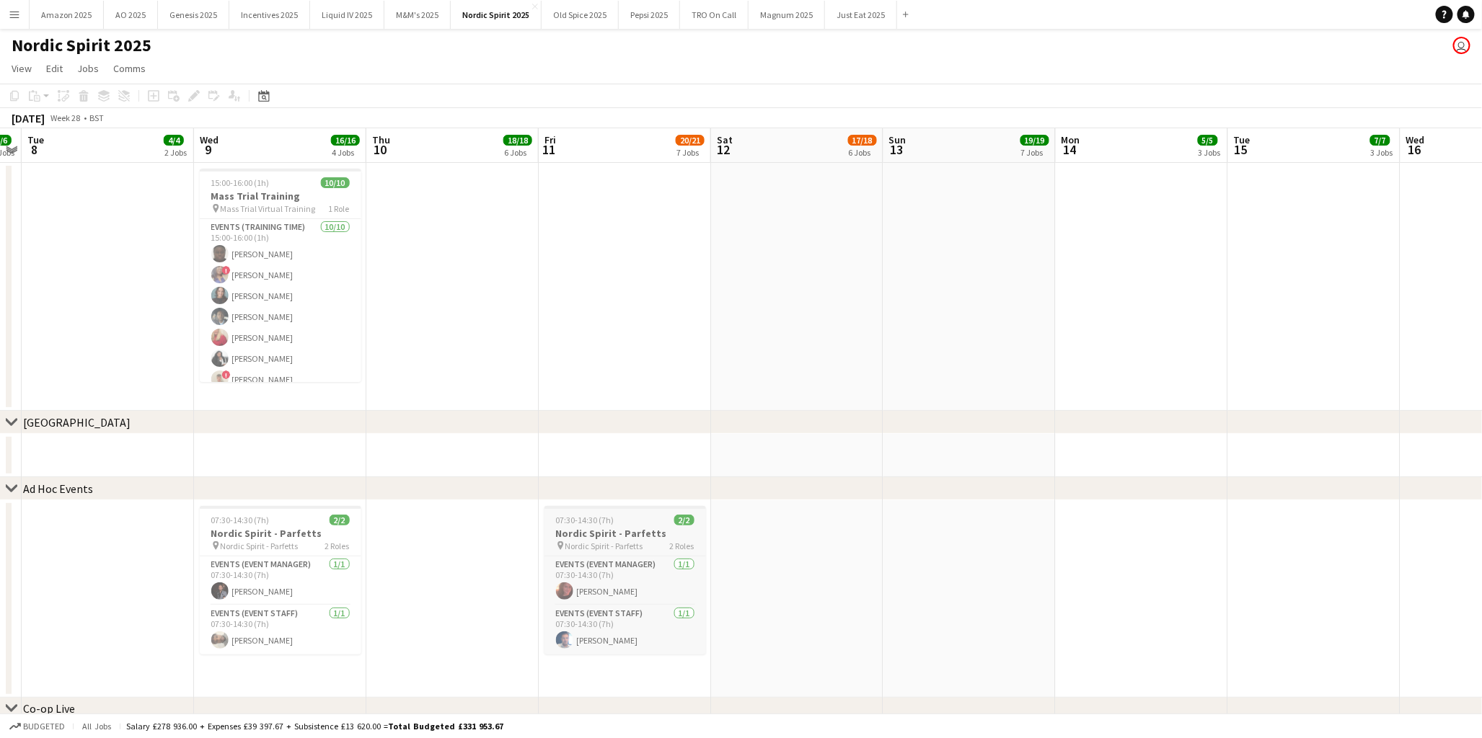
click at [644, 534] on h3 "Nordic Spirit - Parfetts" at bounding box center [625, 533] width 162 height 13
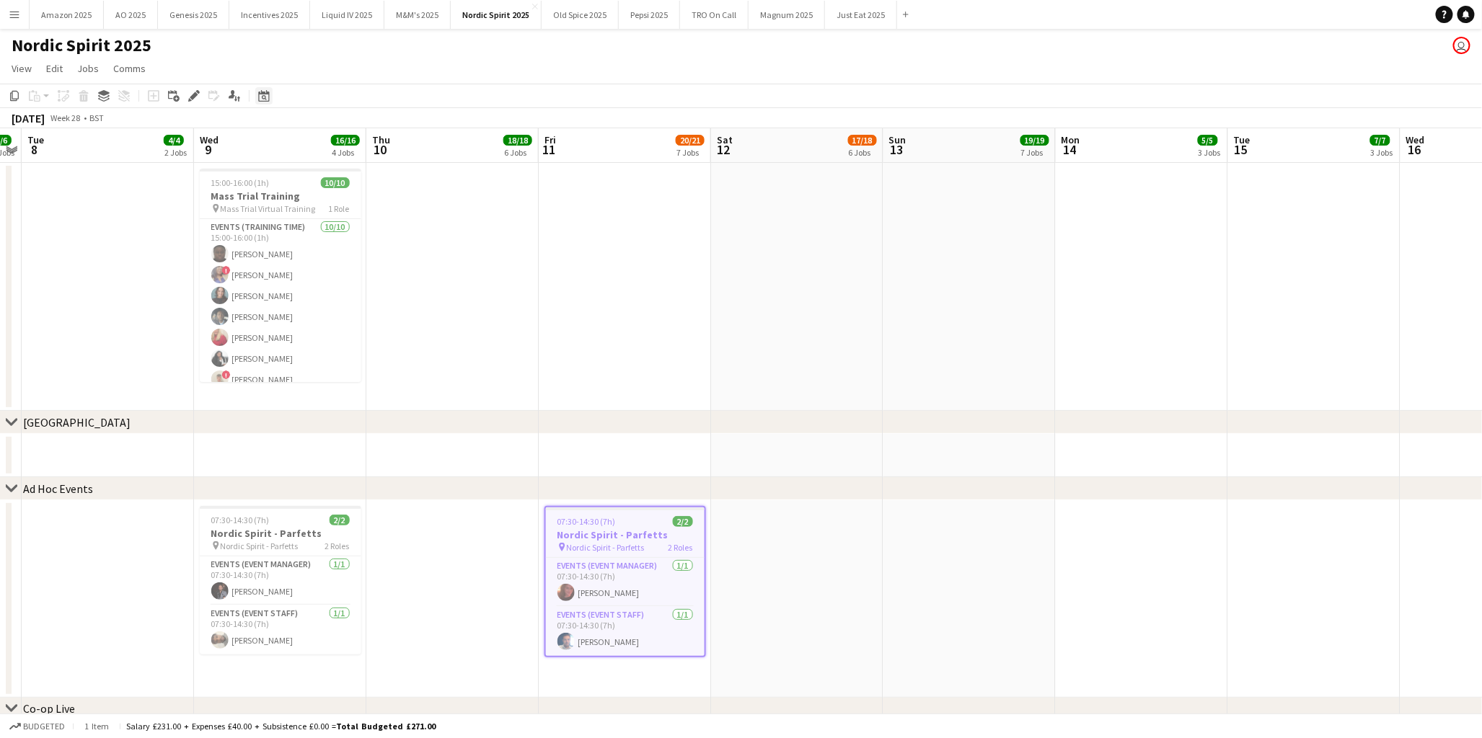
click at [262, 101] on icon at bounding box center [263, 96] width 11 height 12
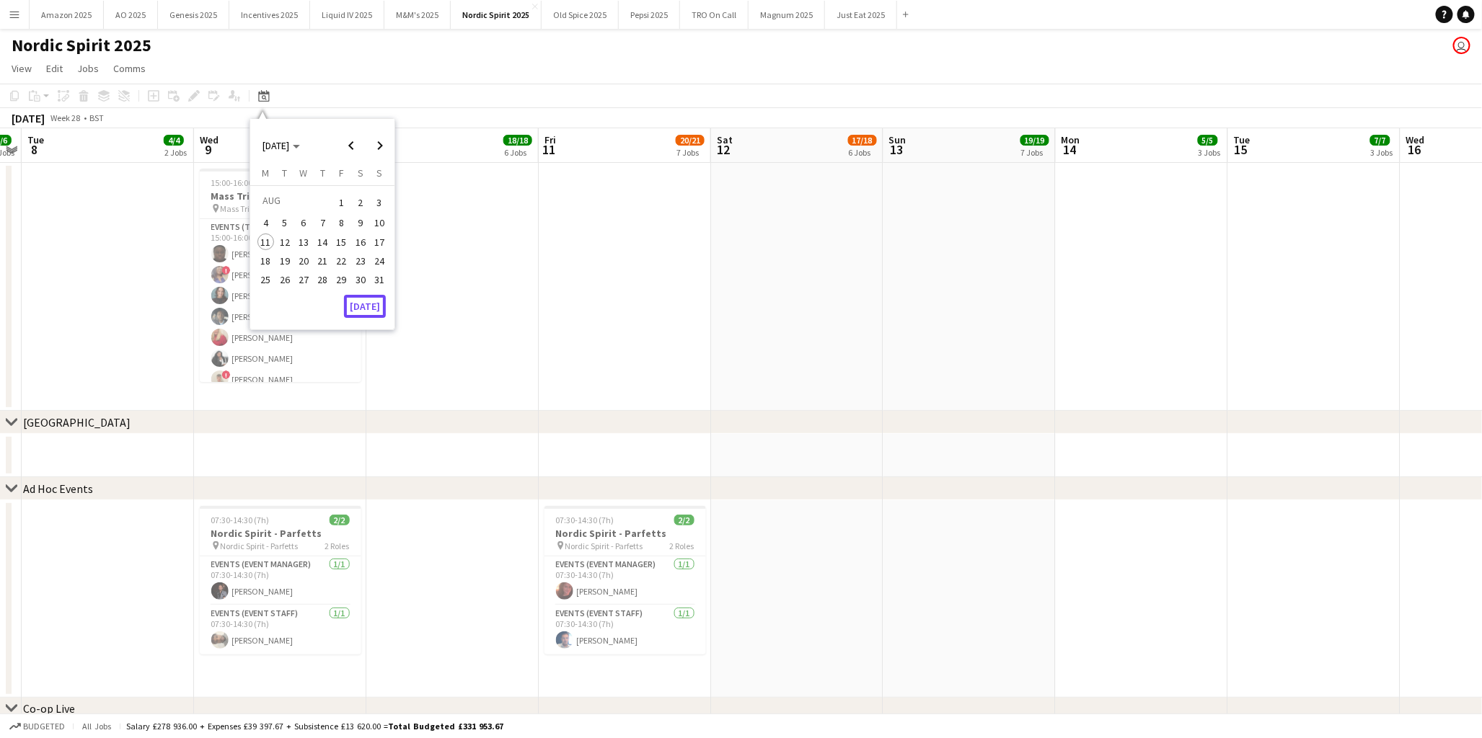
click at [376, 306] on button "[DATE]" at bounding box center [365, 306] width 42 height 23
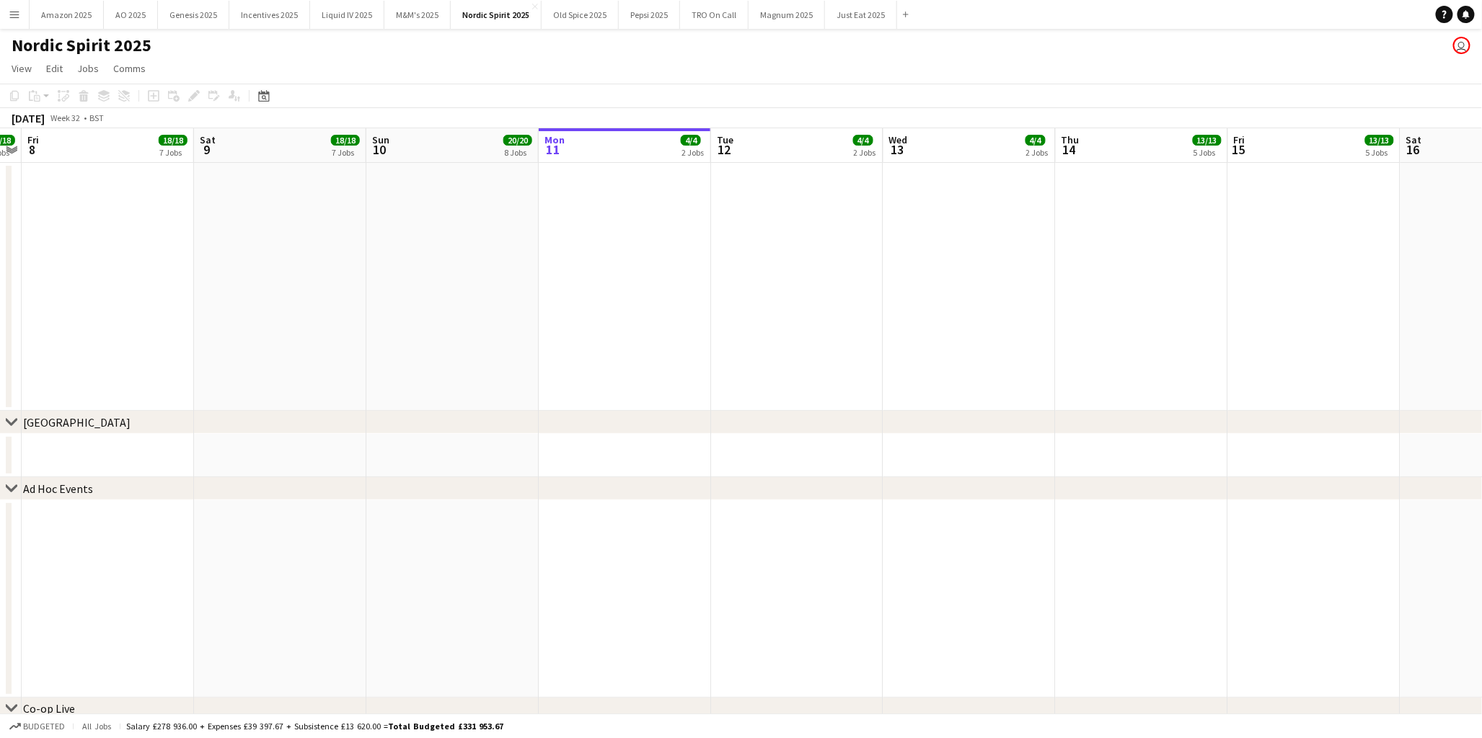
click at [498, 527] on app-date-cell at bounding box center [452, 599] width 172 height 198
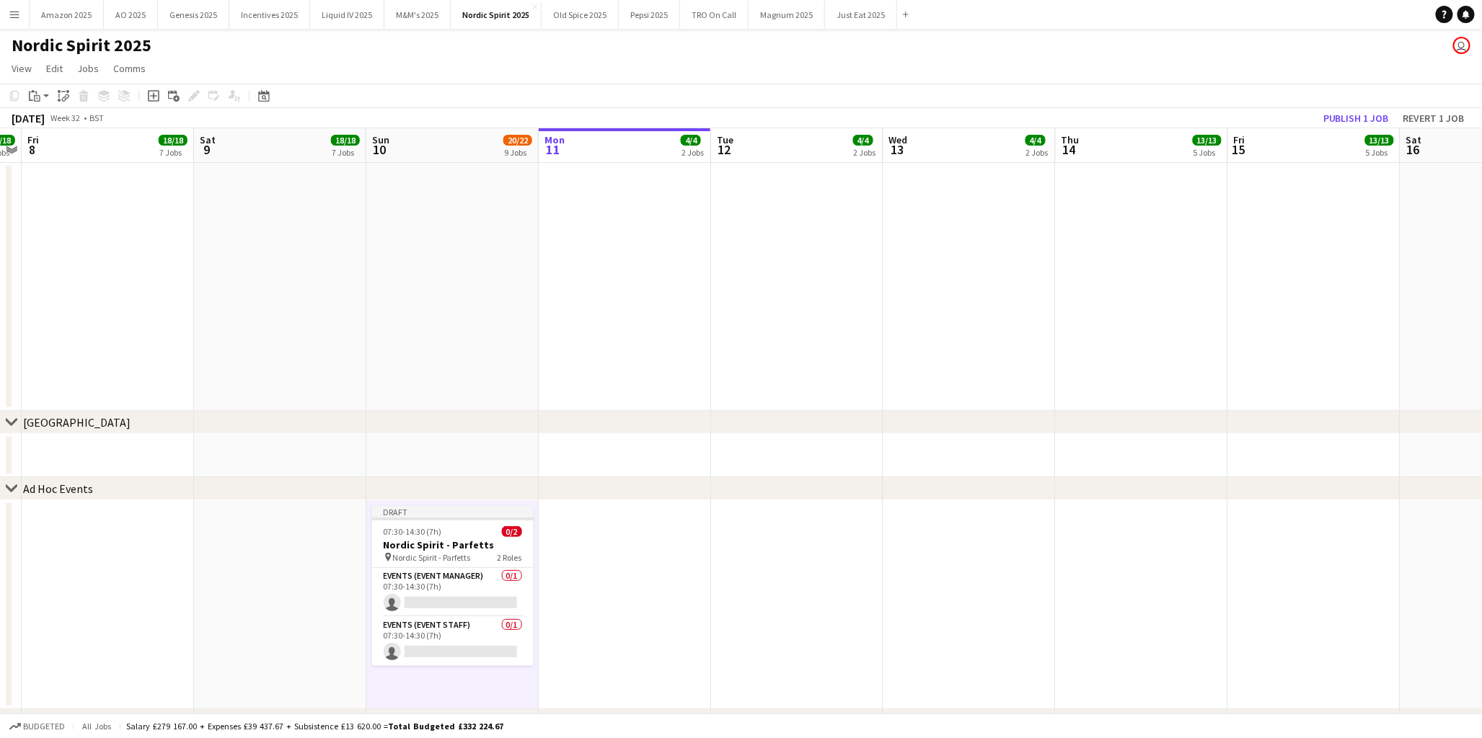
drag, startPoint x: 469, startPoint y: 534, endPoint x: 384, endPoint y: 438, distance: 127.7
click at [469, 534] on div "07:30-14:30 (7h) 0/2" at bounding box center [453, 531] width 162 height 11
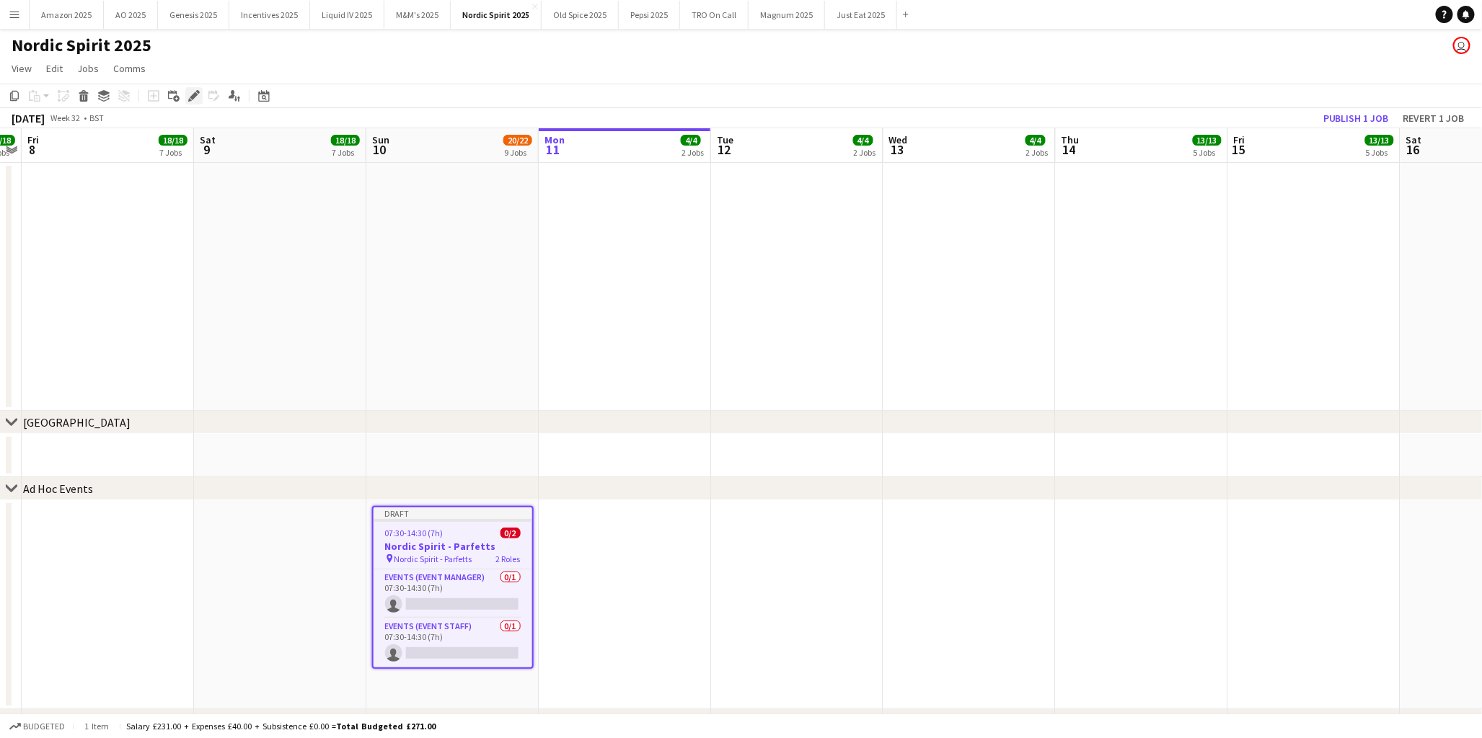
click at [185, 100] on div "Edit" at bounding box center [193, 95] width 17 height 17
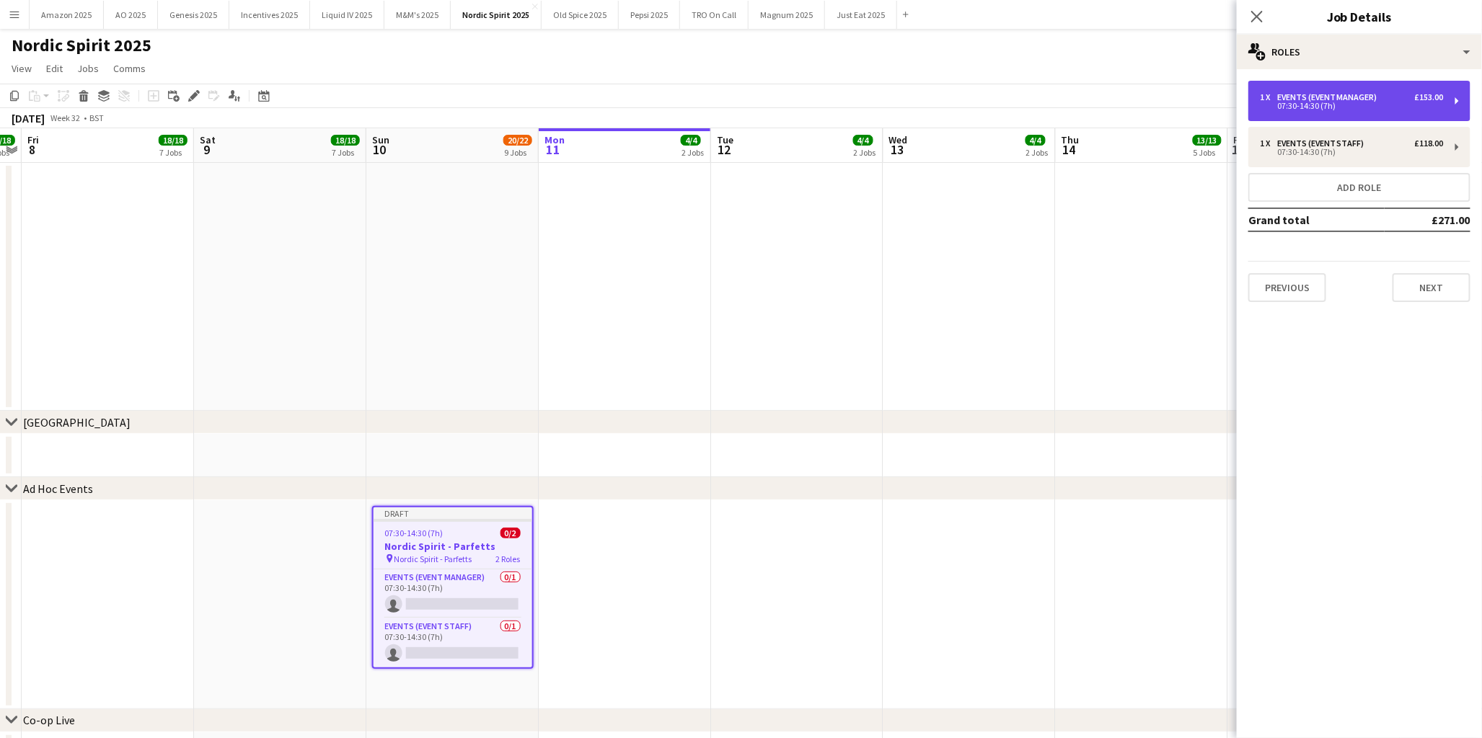
click at [1298, 102] on div "07:30-14:30 (7h)" at bounding box center [1352, 105] width 184 height 7
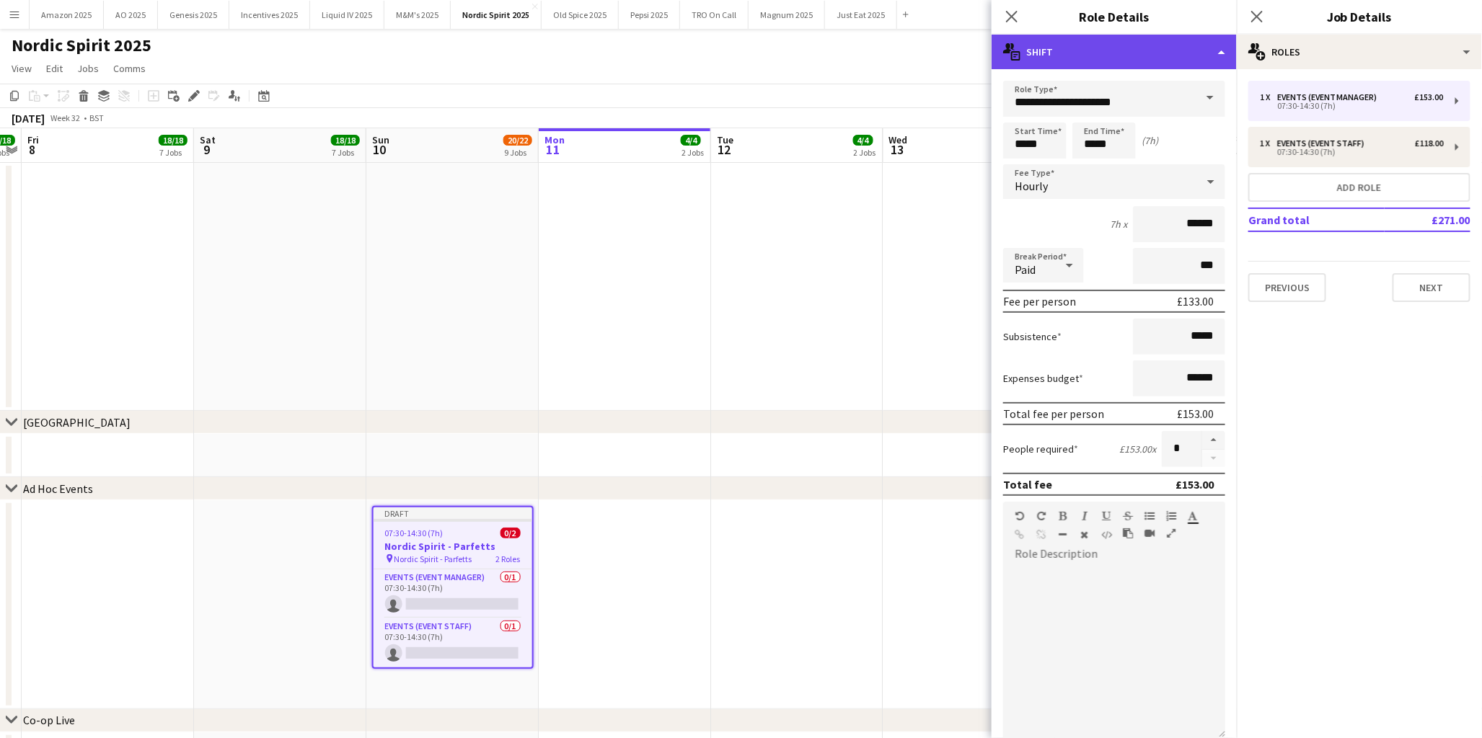
click at [1217, 48] on div "multiple-actions-text Shift" at bounding box center [1113, 52] width 245 height 35
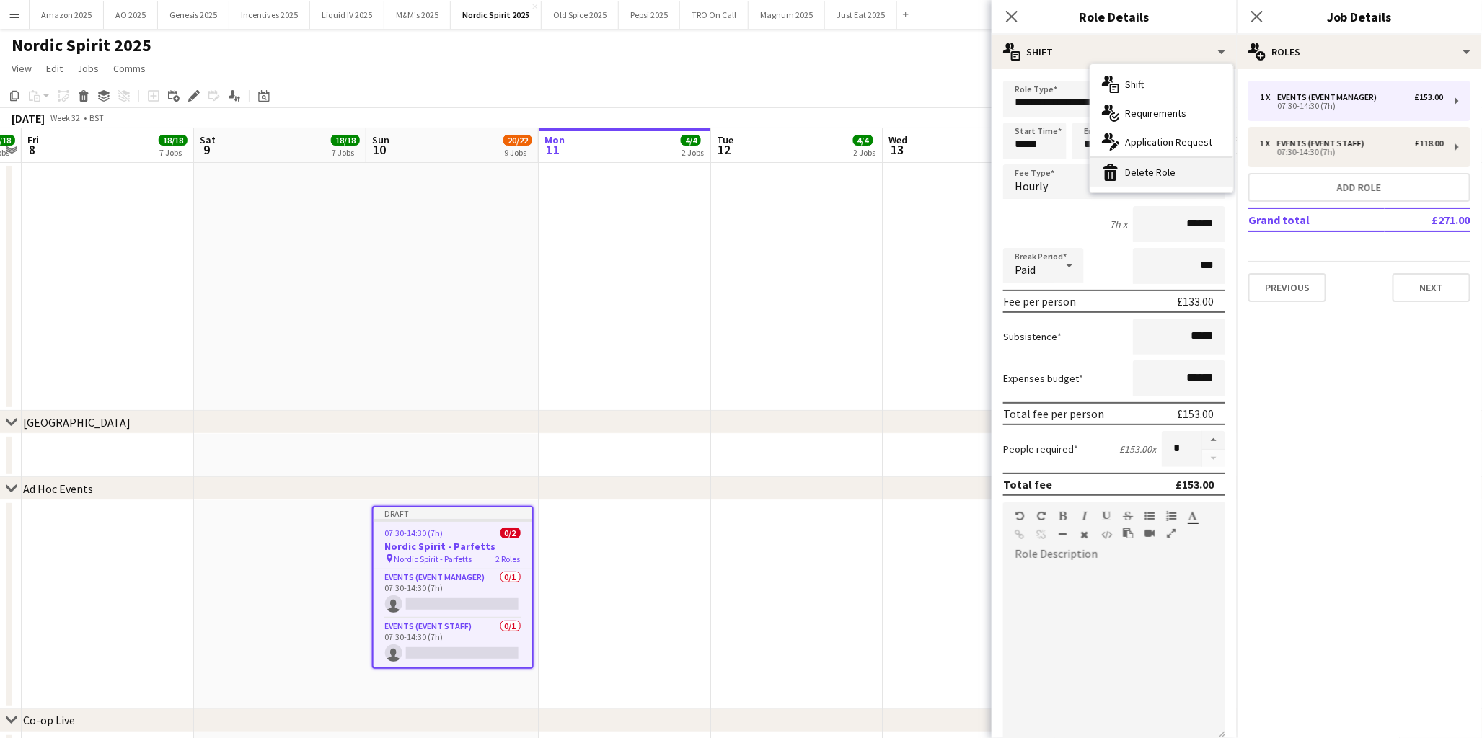
click at [1176, 171] on div "bin-2 Delete Role" at bounding box center [1161, 172] width 143 height 29
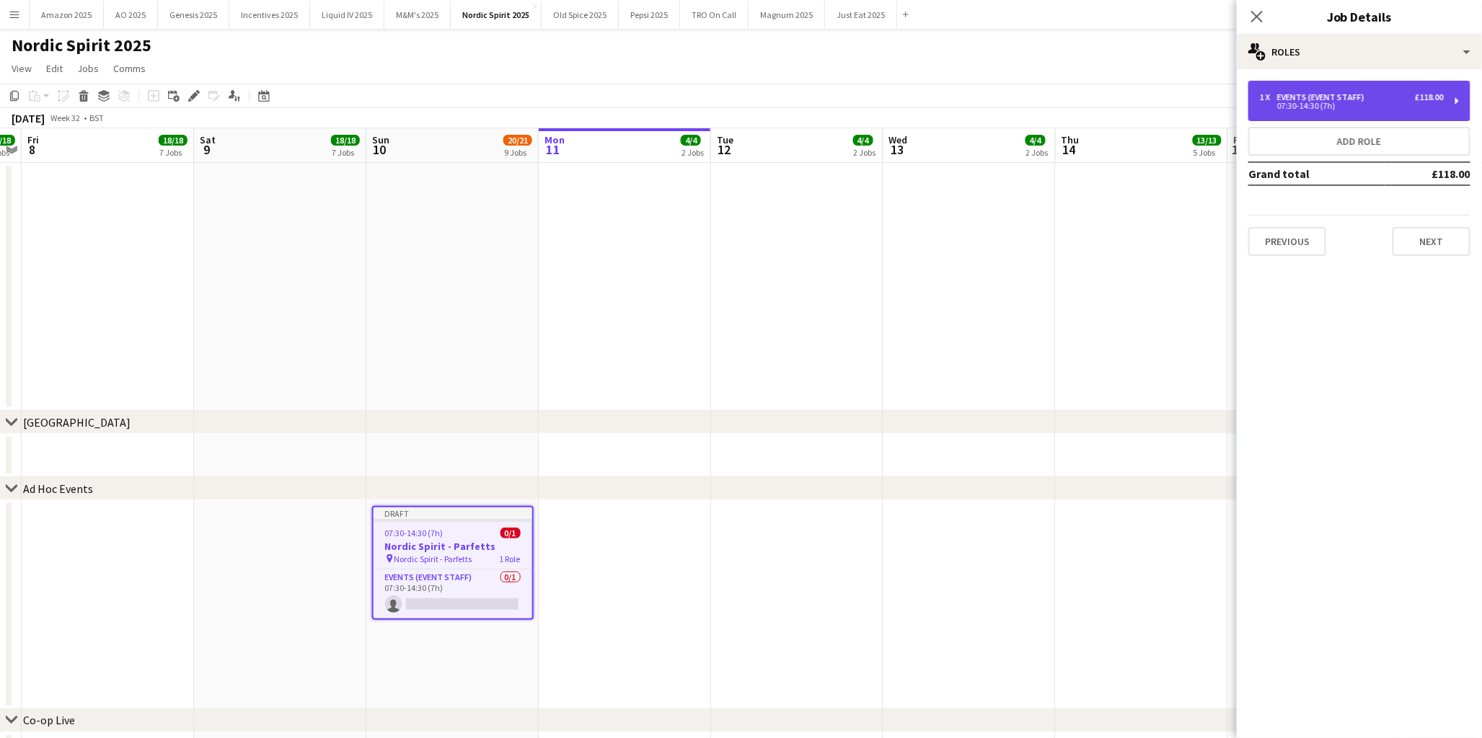
click at [1305, 102] on div "07:30-14:30 (7h)" at bounding box center [1352, 105] width 184 height 7
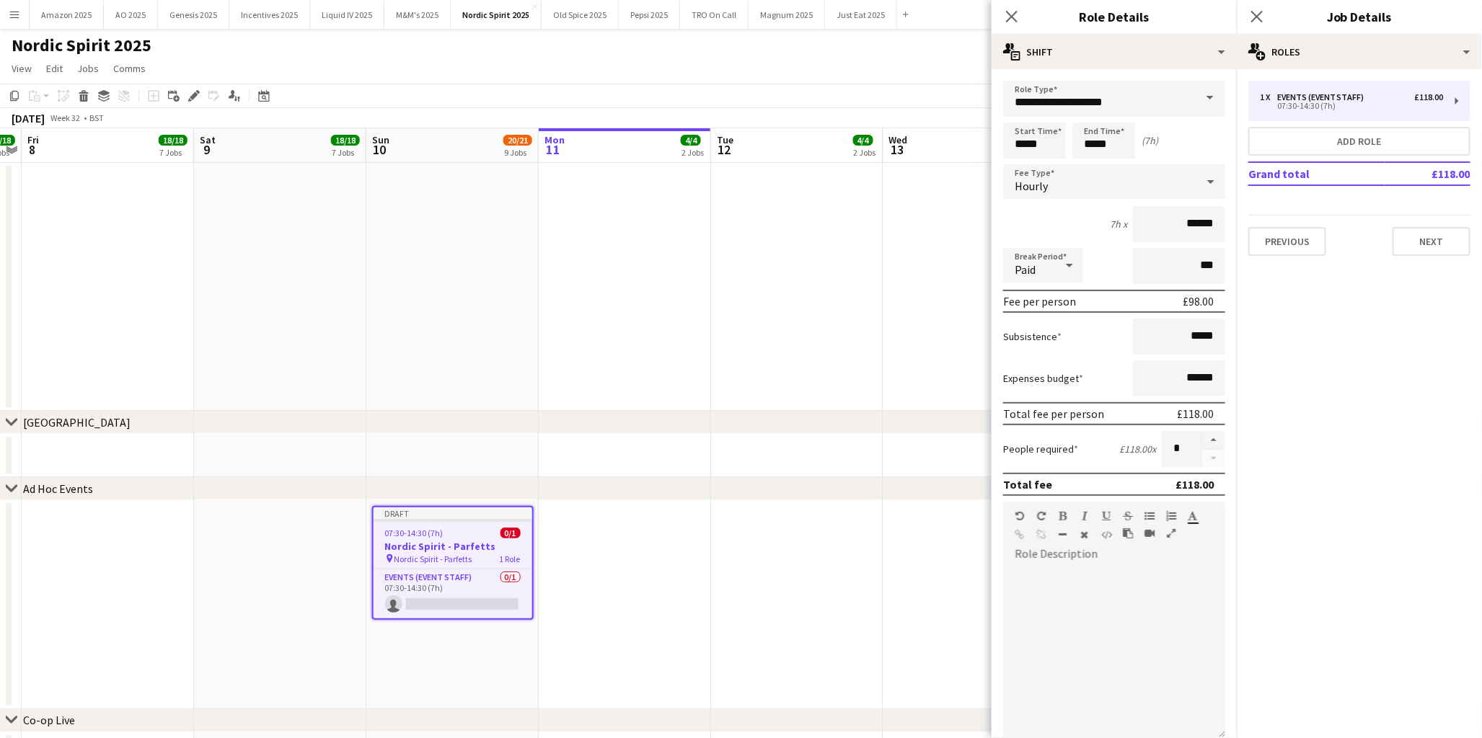
click at [1133, 182] on div "Hourly" at bounding box center [1099, 181] width 193 height 35
click at [1085, 293] on span "No fee" at bounding box center [1108, 294] width 187 height 14
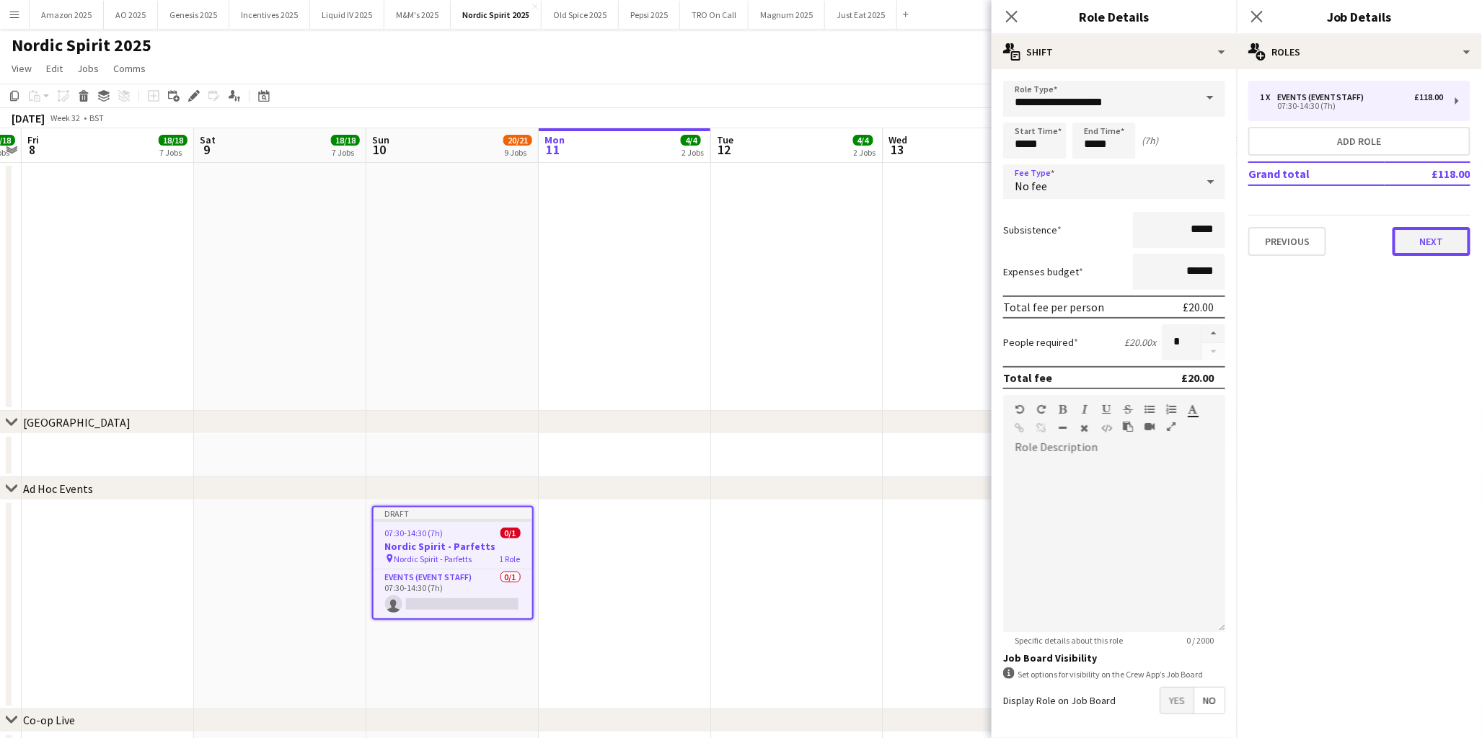
click at [1454, 238] on button "Next" at bounding box center [1431, 241] width 78 height 29
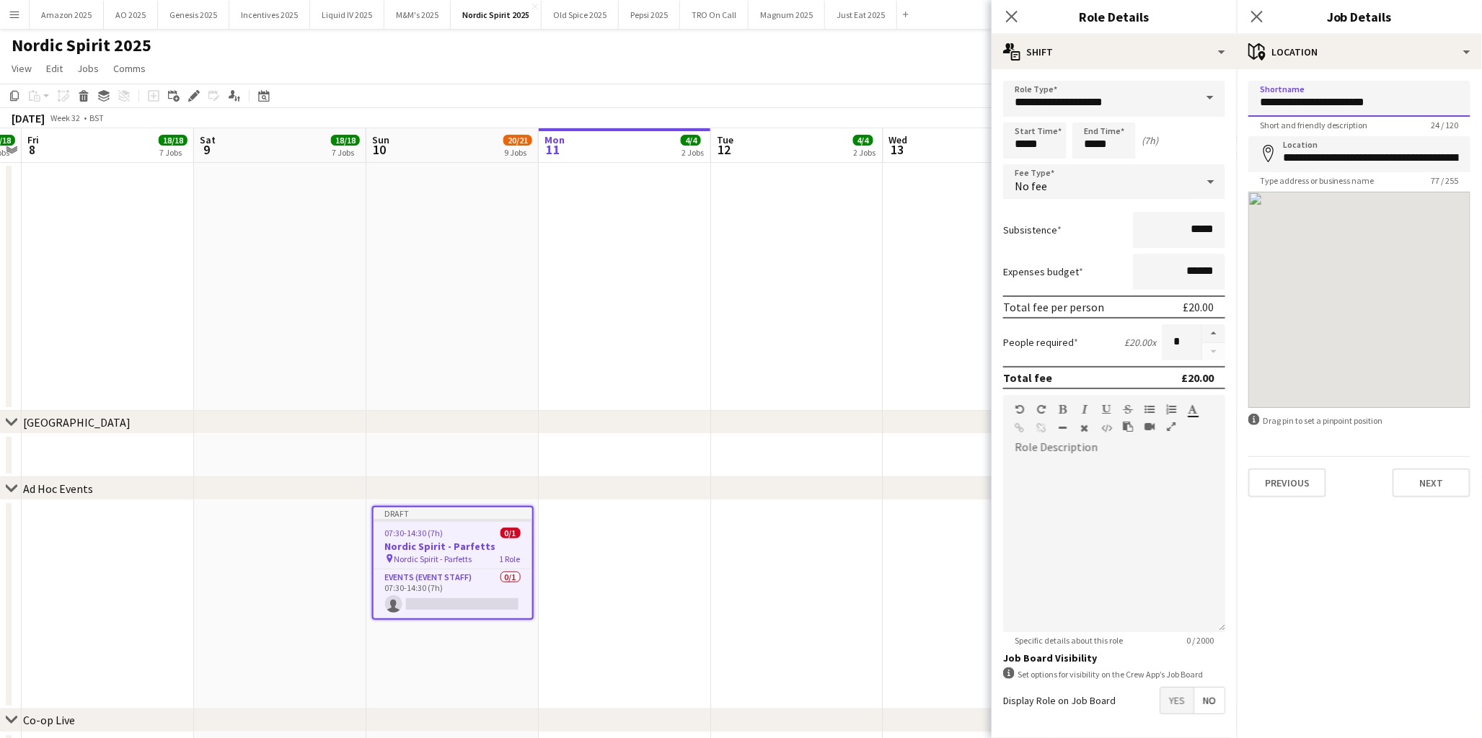
click at [1426, 101] on input "**********" at bounding box center [1359, 99] width 222 height 36
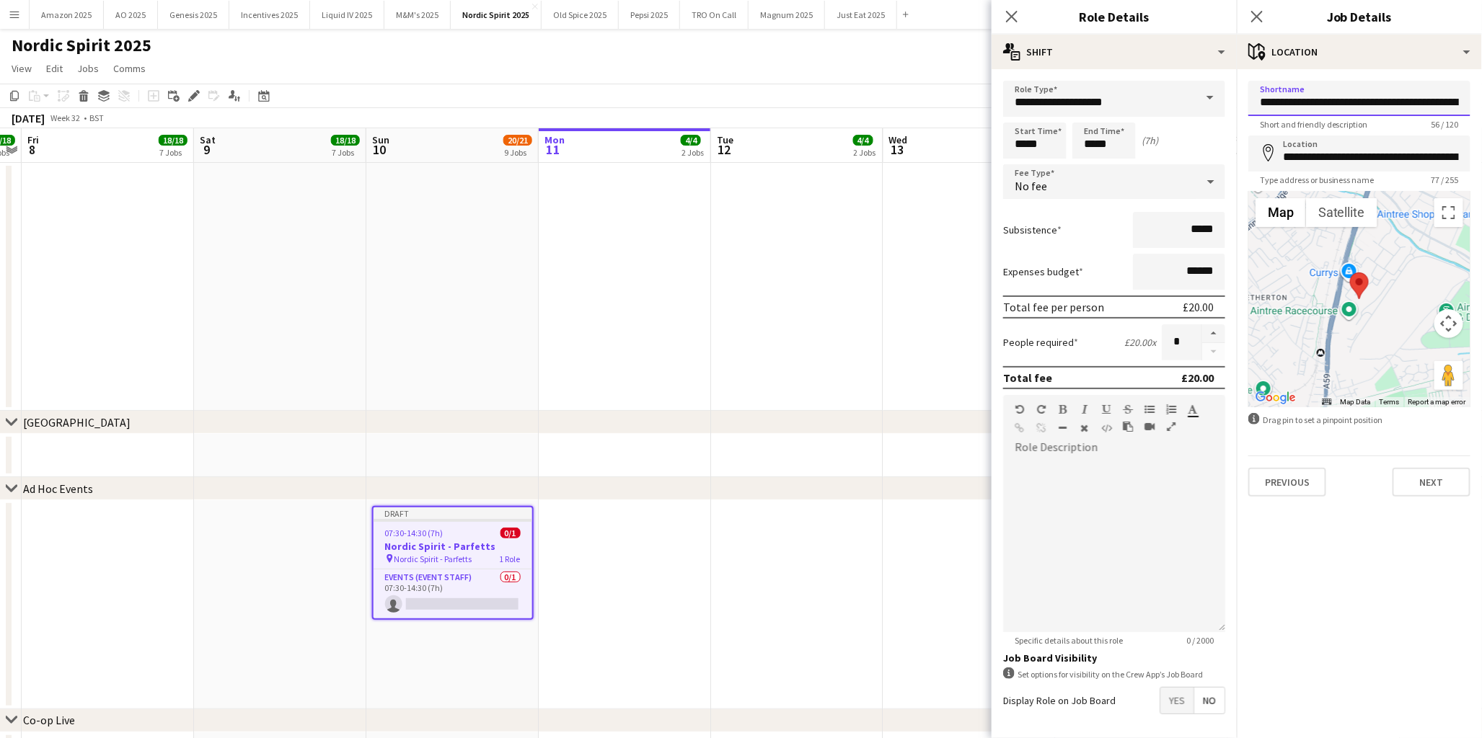
drag, startPoint x: 1464, startPoint y: 102, endPoint x: 1238, endPoint y: 107, distance: 225.7
click at [1238, 107] on form "**********" at bounding box center [1359, 289] width 245 height 416
type input "**********"
click at [1421, 482] on button "Next" at bounding box center [1431, 482] width 78 height 29
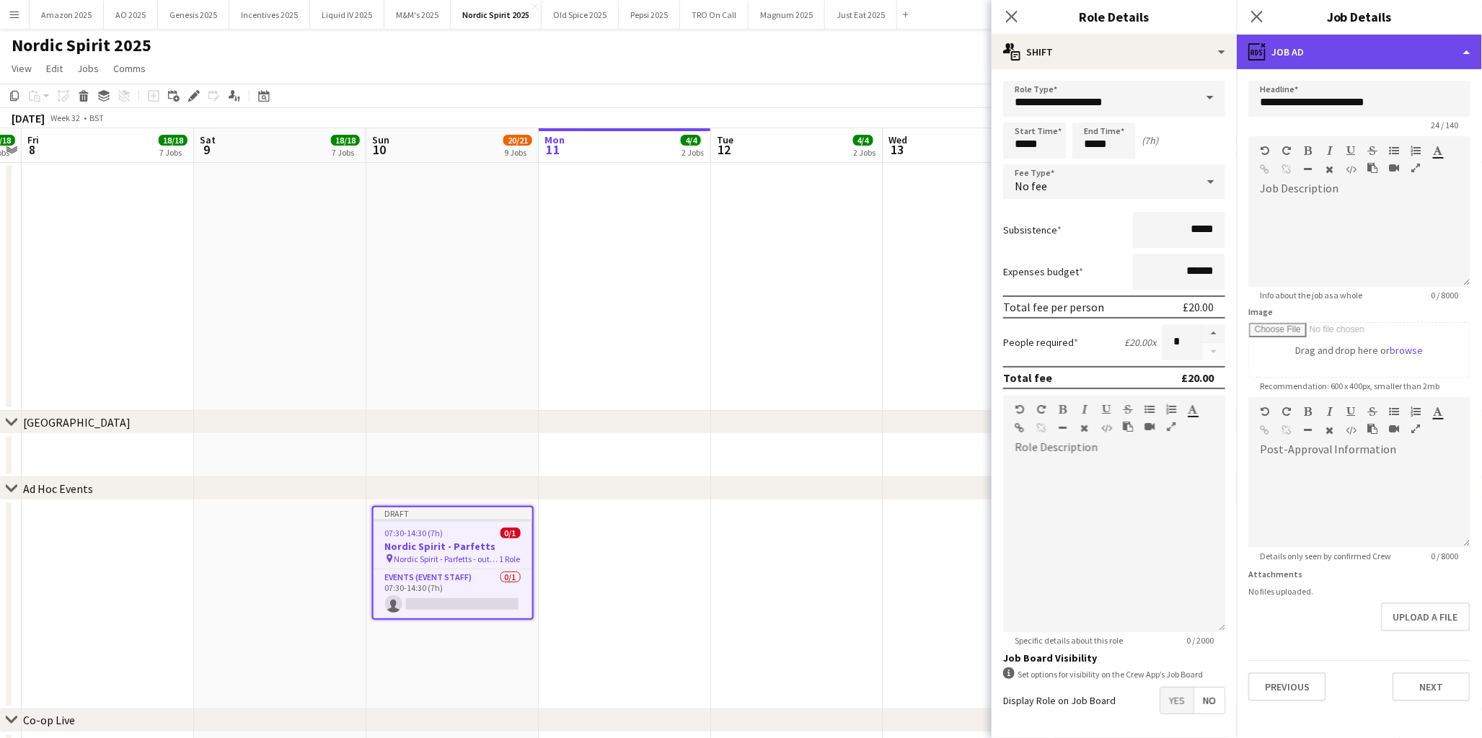
click at [1415, 61] on div "ads-window Job Ad" at bounding box center [1359, 52] width 245 height 35
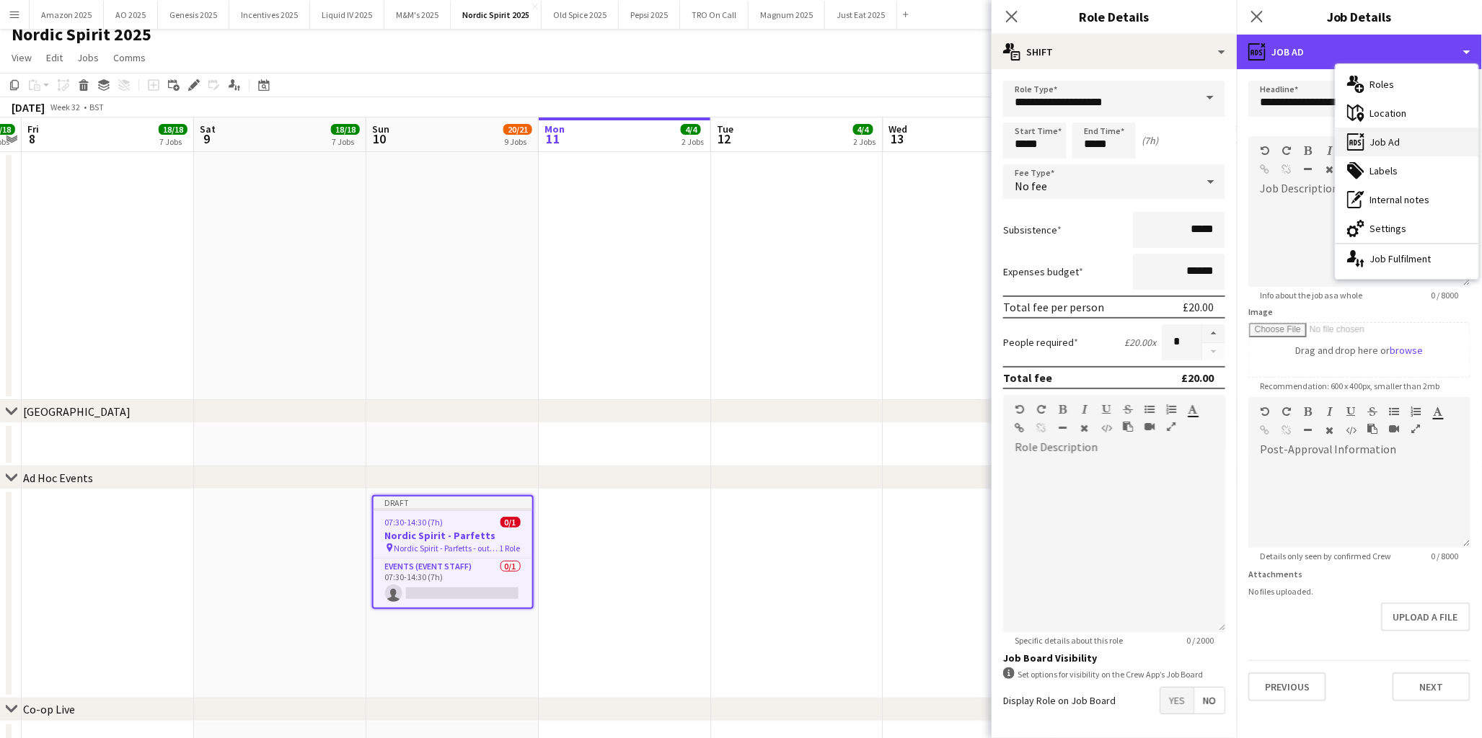
scroll to position [240, 0]
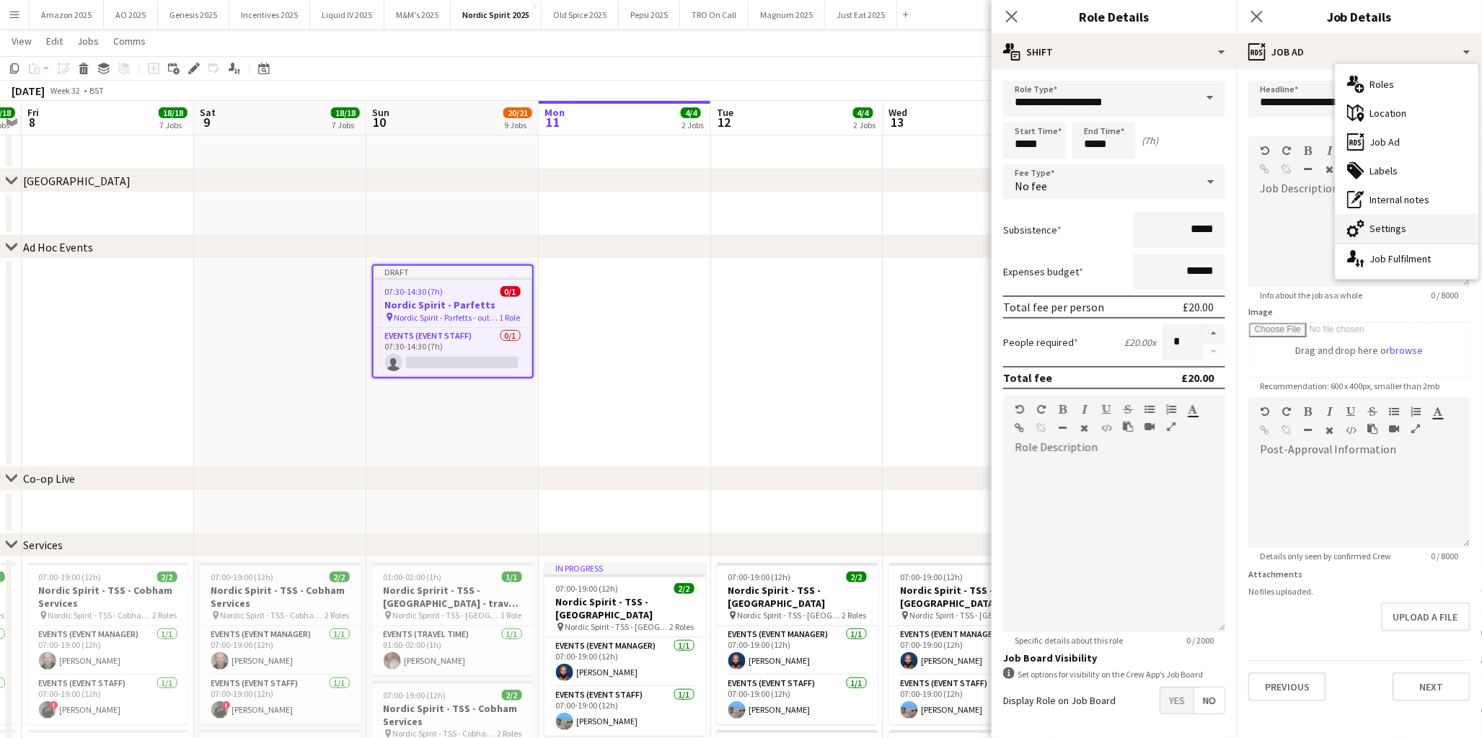
click at [1403, 229] on div "cog-double-3 Settings" at bounding box center [1406, 228] width 143 height 29
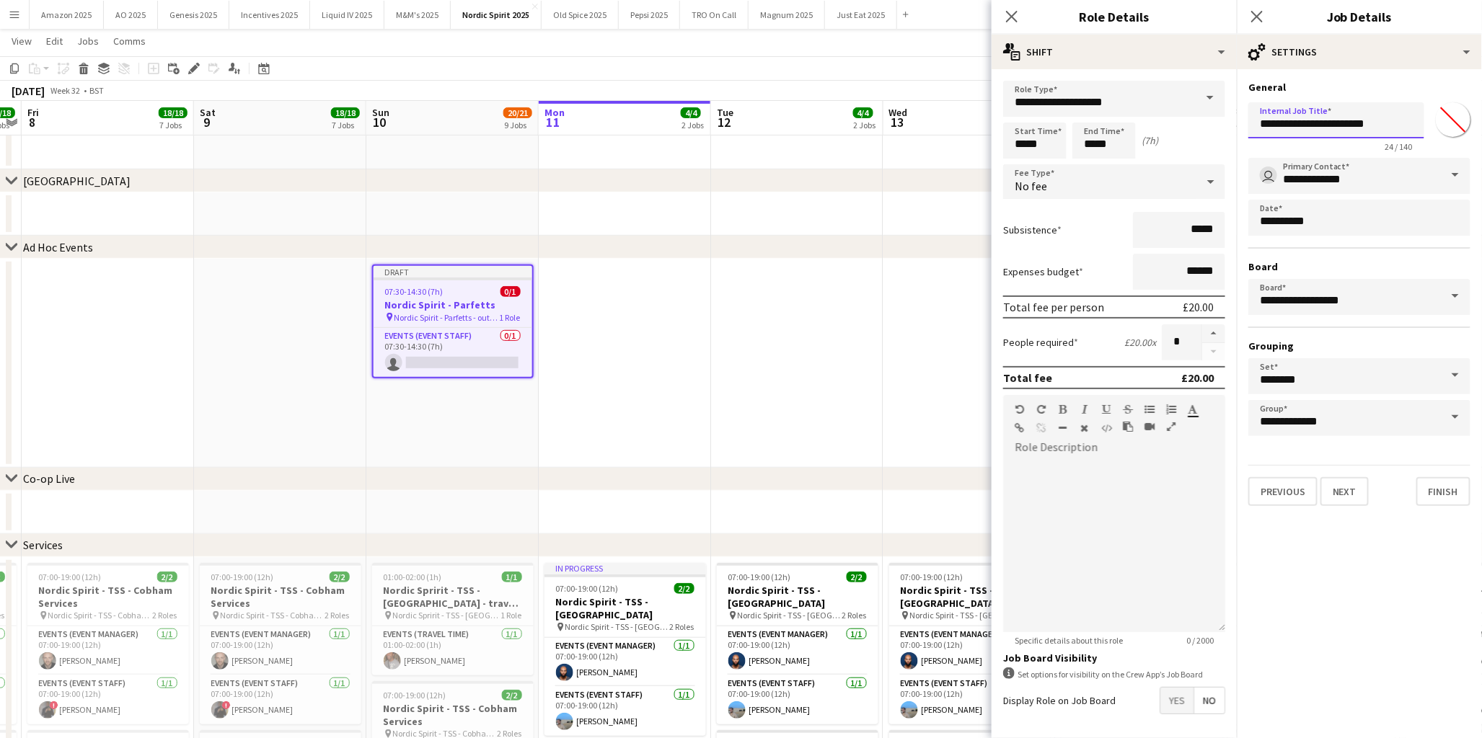
drag, startPoint x: 1270, startPoint y: 125, endPoint x: 1387, endPoint y: 123, distance: 116.8
click at [1387, 123] on input "**********" at bounding box center [1336, 120] width 176 height 36
paste input "**********"
type input "**********"
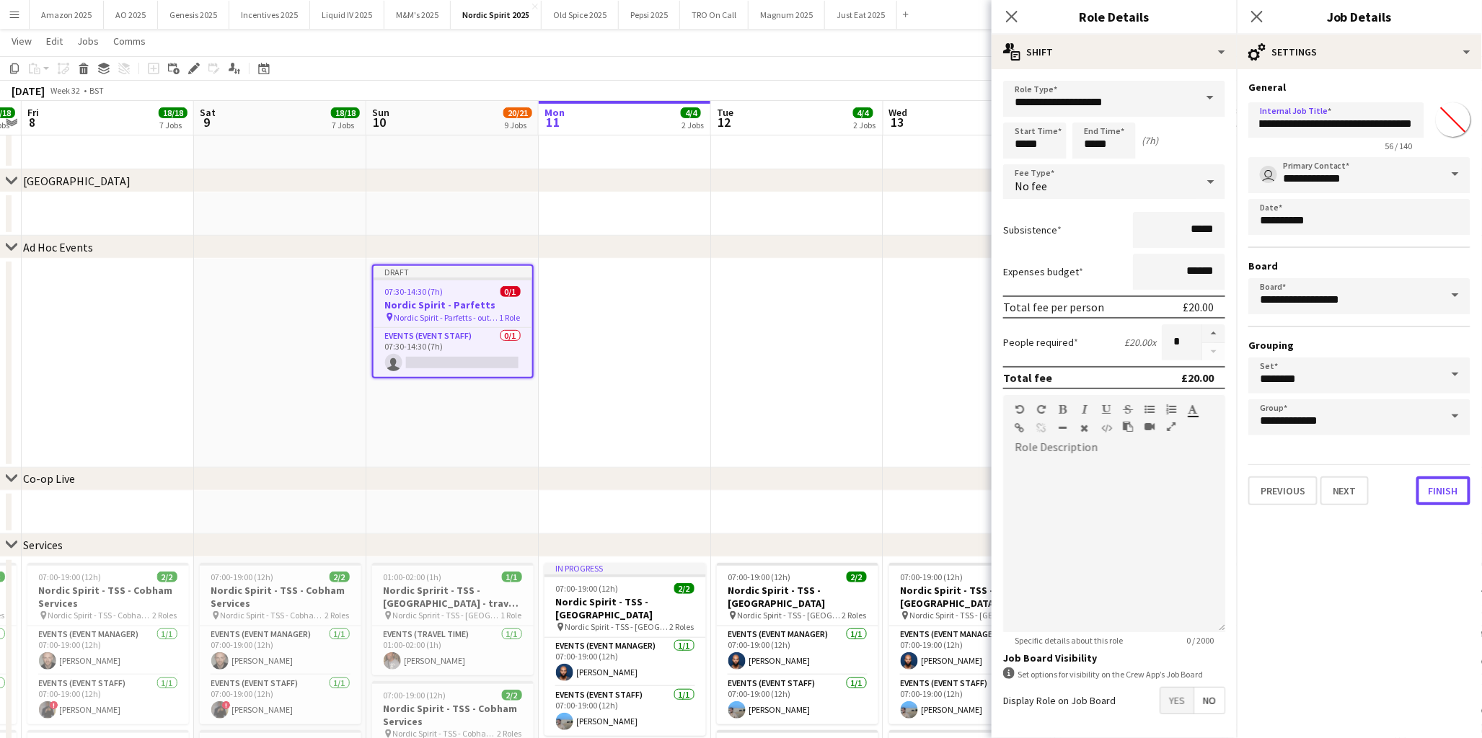
drag, startPoint x: 1443, startPoint y: 487, endPoint x: 1209, endPoint y: 456, distance: 235.6
click at [1443, 487] on button "Finish" at bounding box center [1443, 491] width 54 height 29
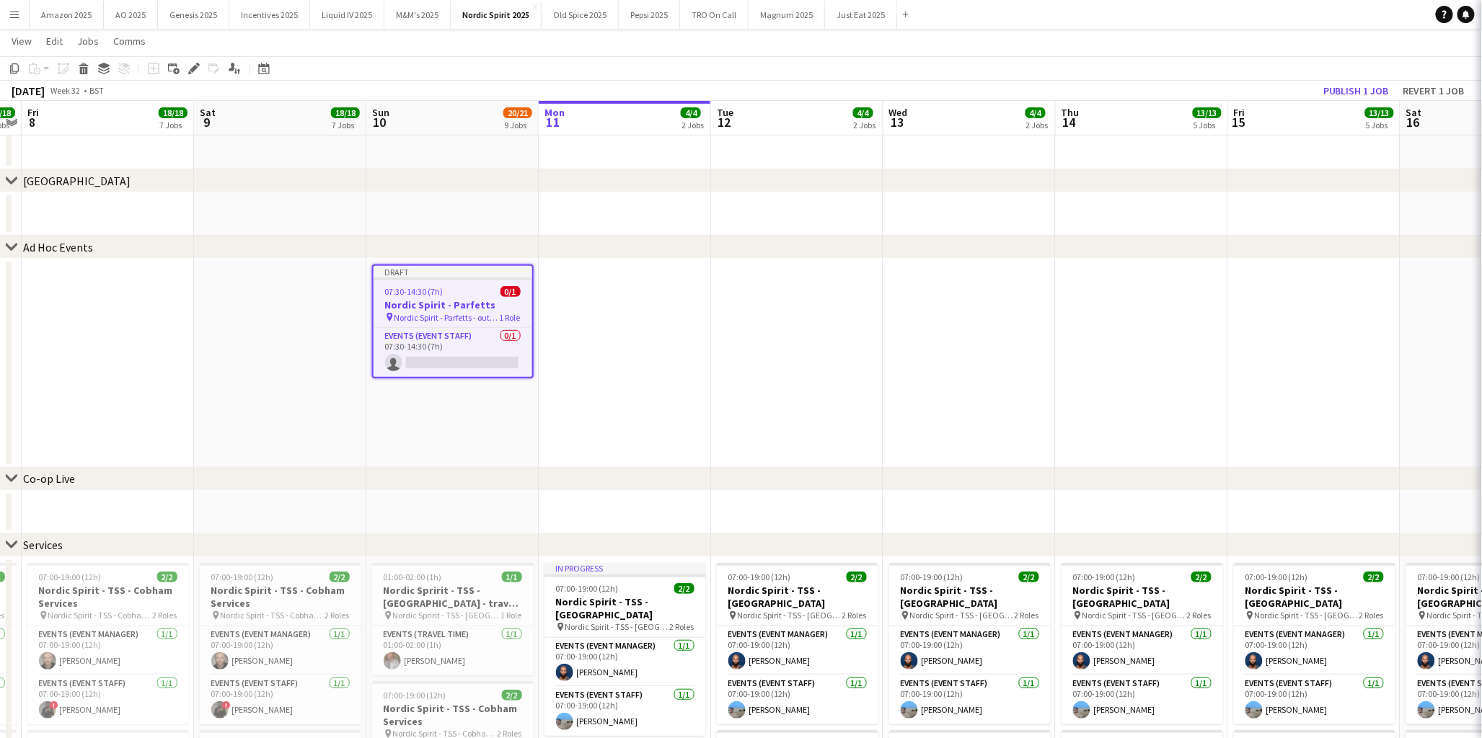
scroll to position [0, 0]
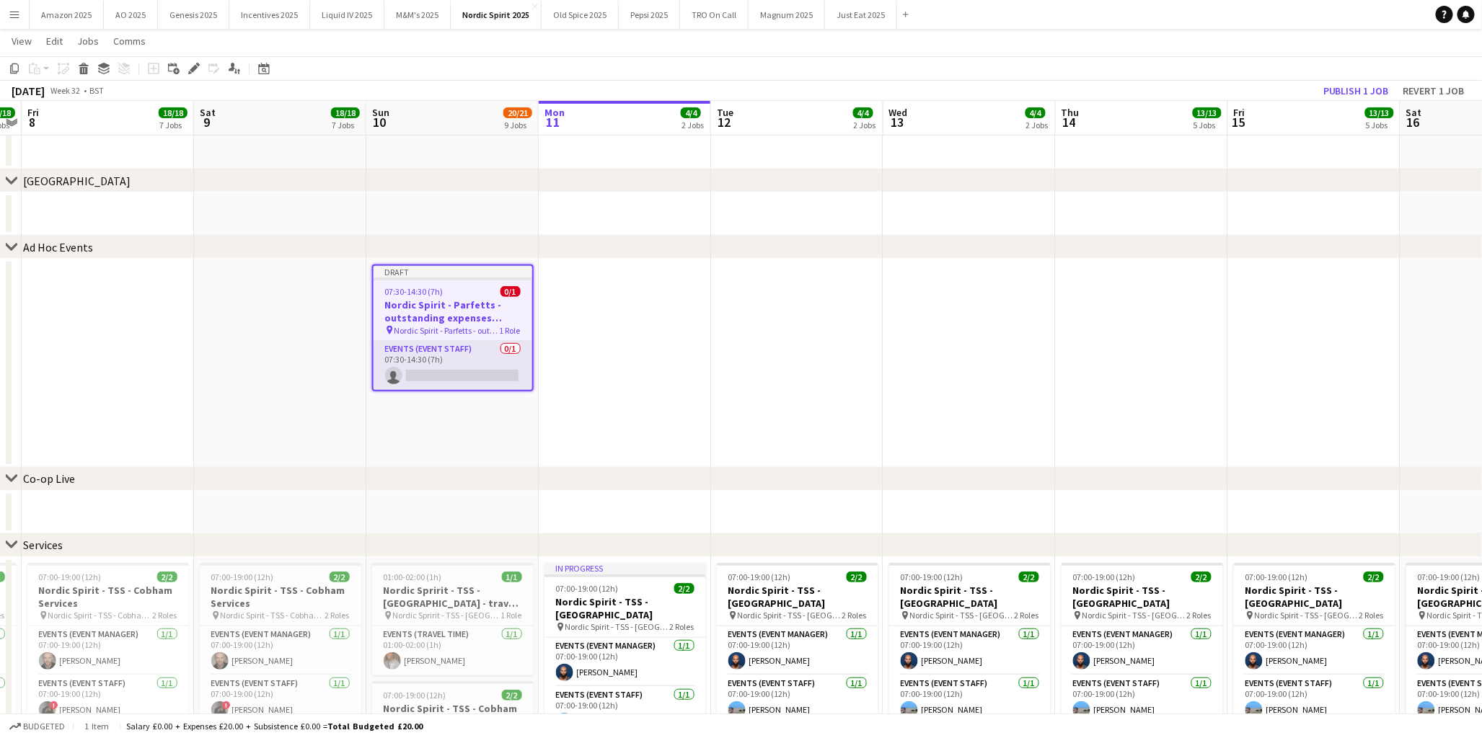
click at [493, 371] on app-card-role "Events (Event Staff) 0/1 07:30-14:30 (7h) single-neutral-actions" at bounding box center [452, 365] width 159 height 49
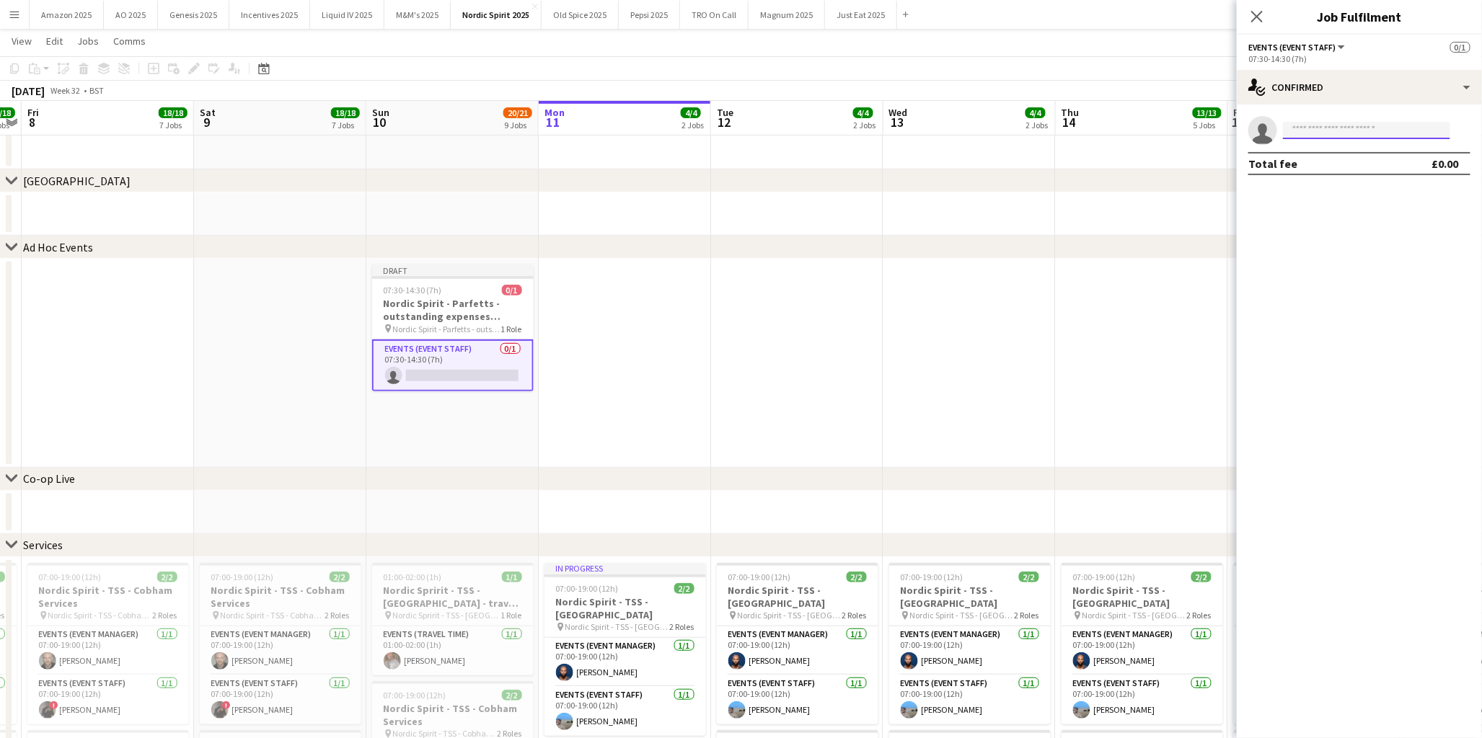
click at [1363, 131] on input at bounding box center [1366, 130] width 167 height 17
type input "*****"
click at [1371, 195] on span "reecetynan12@hotmail.com" at bounding box center [1367, 198] width 144 height 12
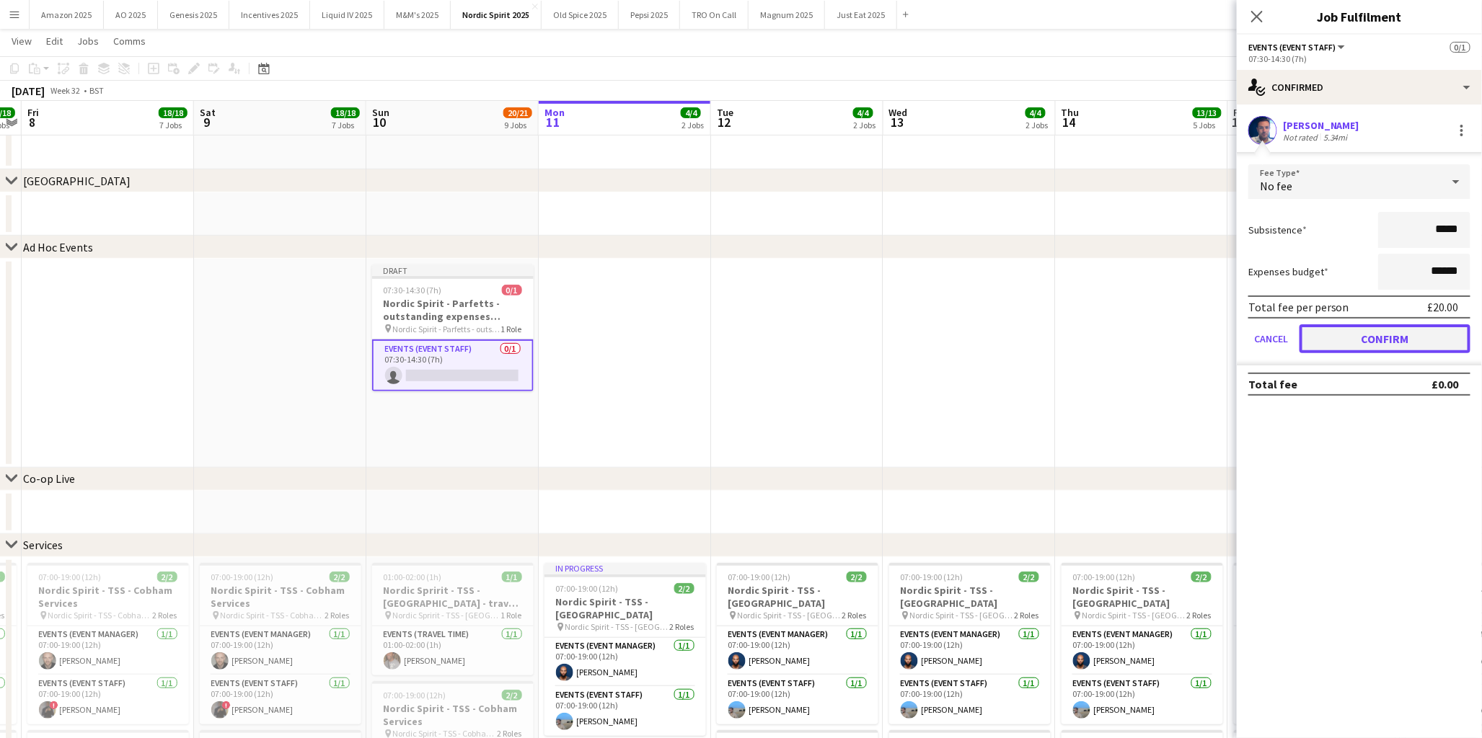
click at [1330, 340] on button "Confirm" at bounding box center [1384, 338] width 171 height 29
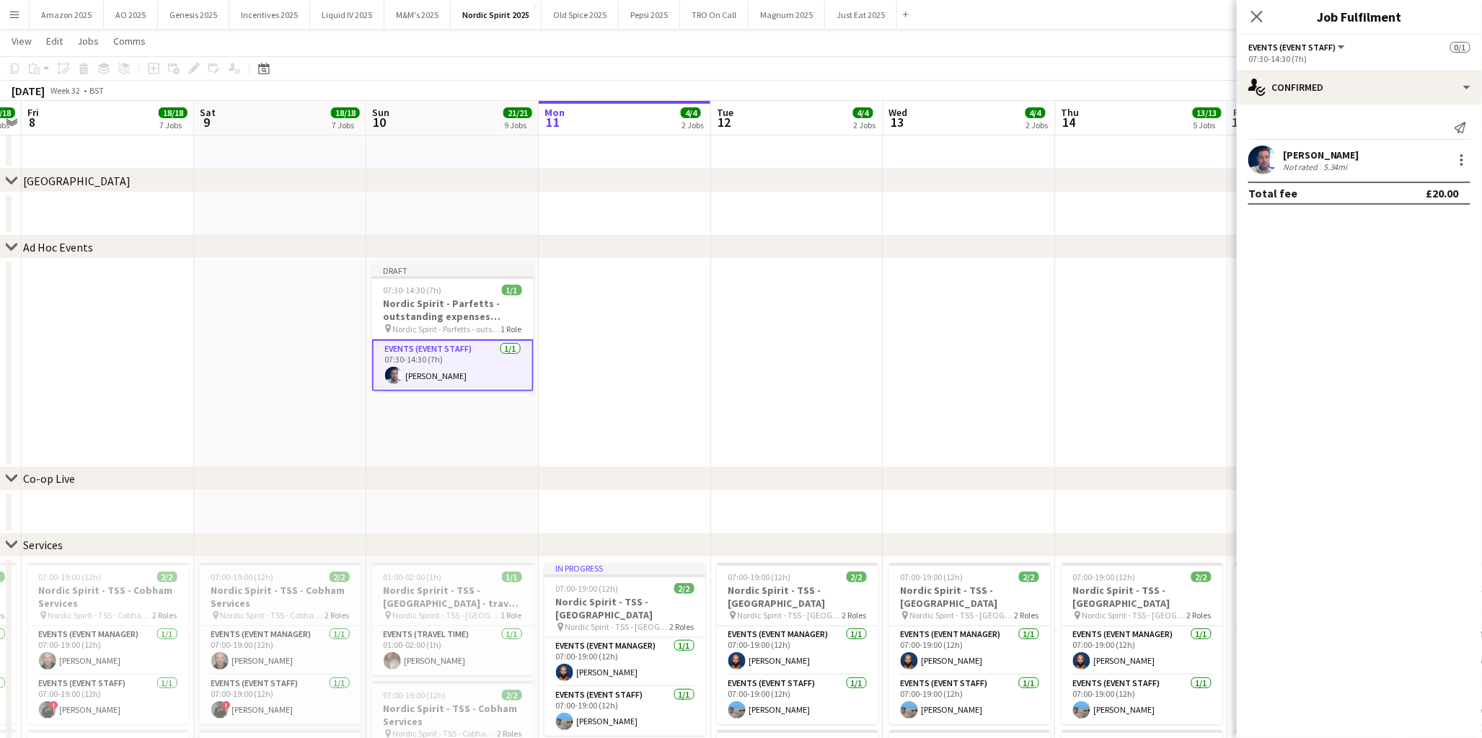
drag, startPoint x: 1257, startPoint y: 9, endPoint x: 1251, endPoint y: 35, distance: 26.8
click at [1257, 9] on app-icon "Close pop-in" at bounding box center [1256, 16] width 17 height 17
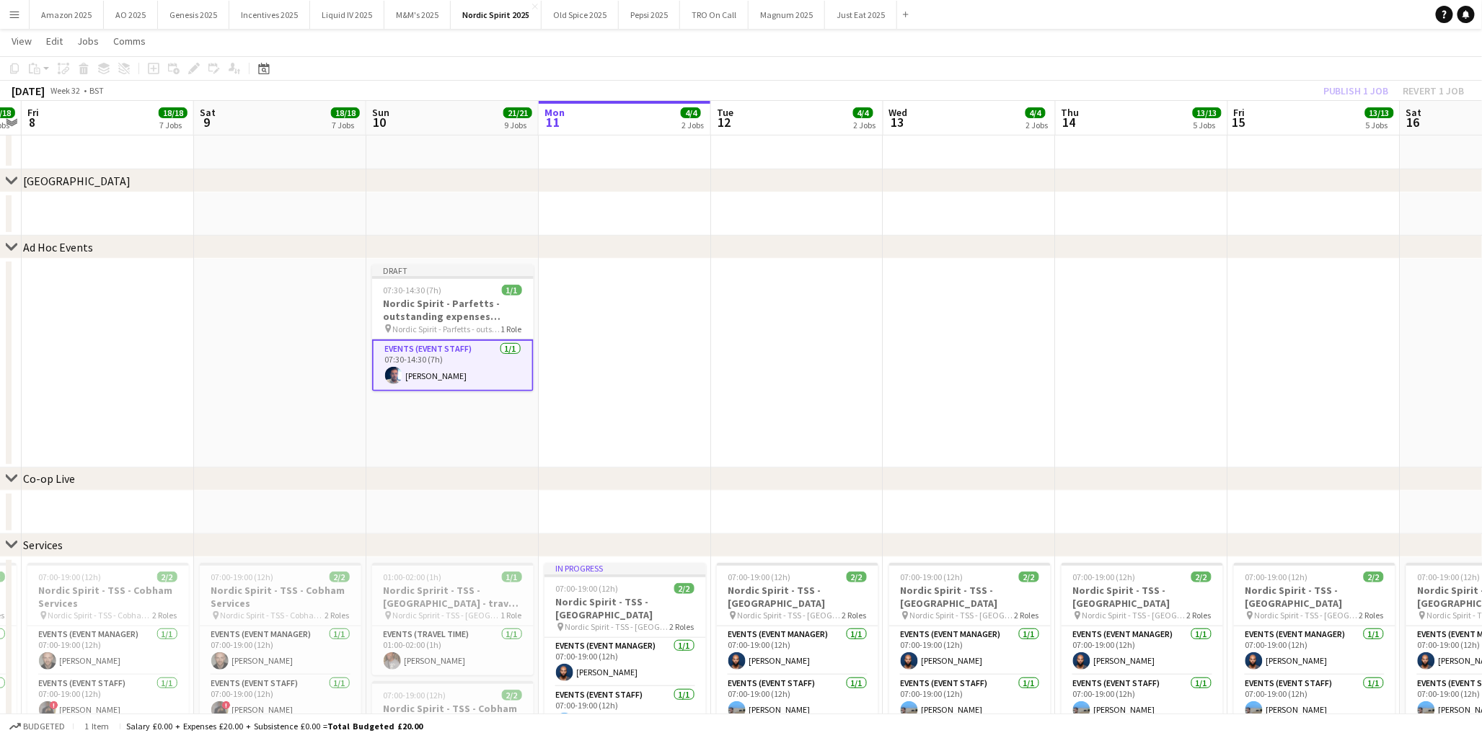
click at [1268, 344] on app-date-cell at bounding box center [1314, 363] width 172 height 209
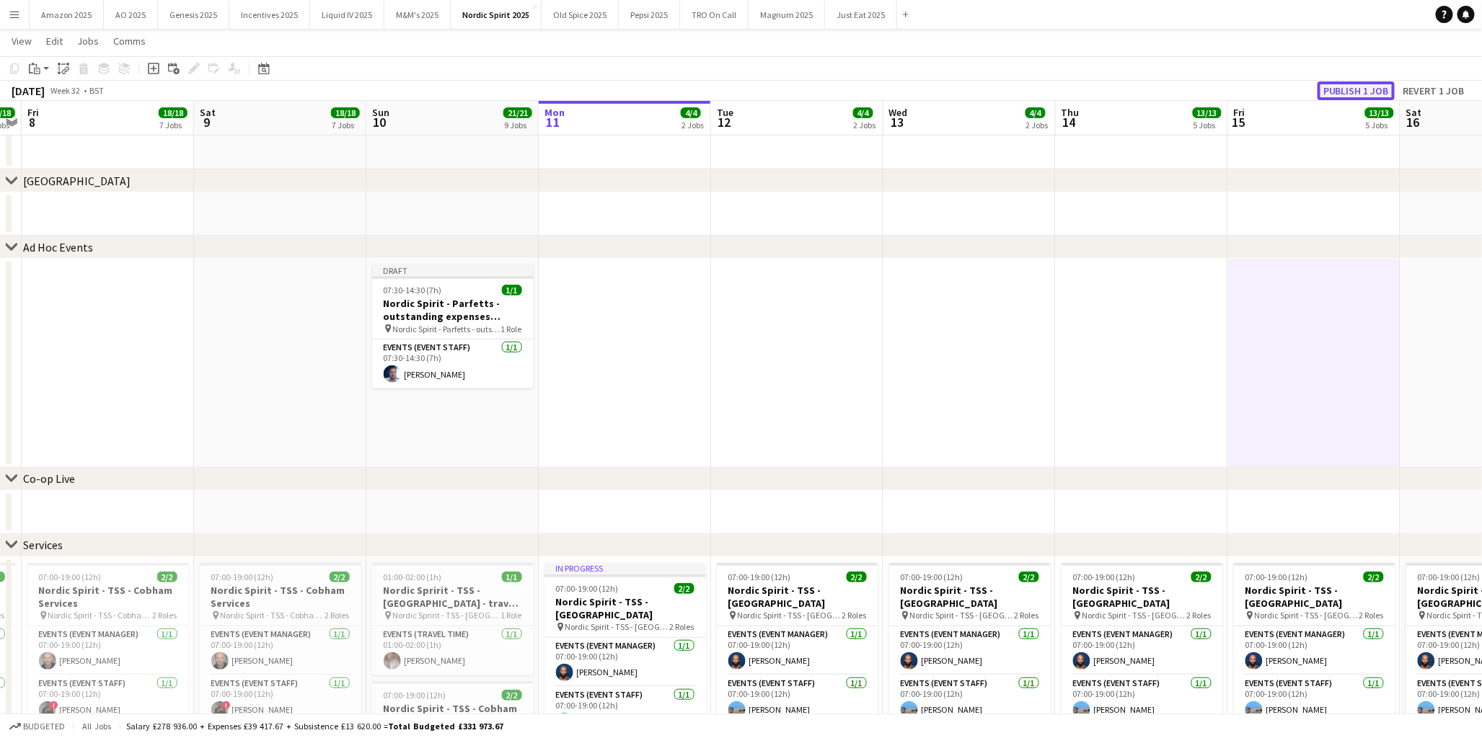
click at [1363, 87] on button "Publish 1 job" at bounding box center [1355, 90] width 77 height 19
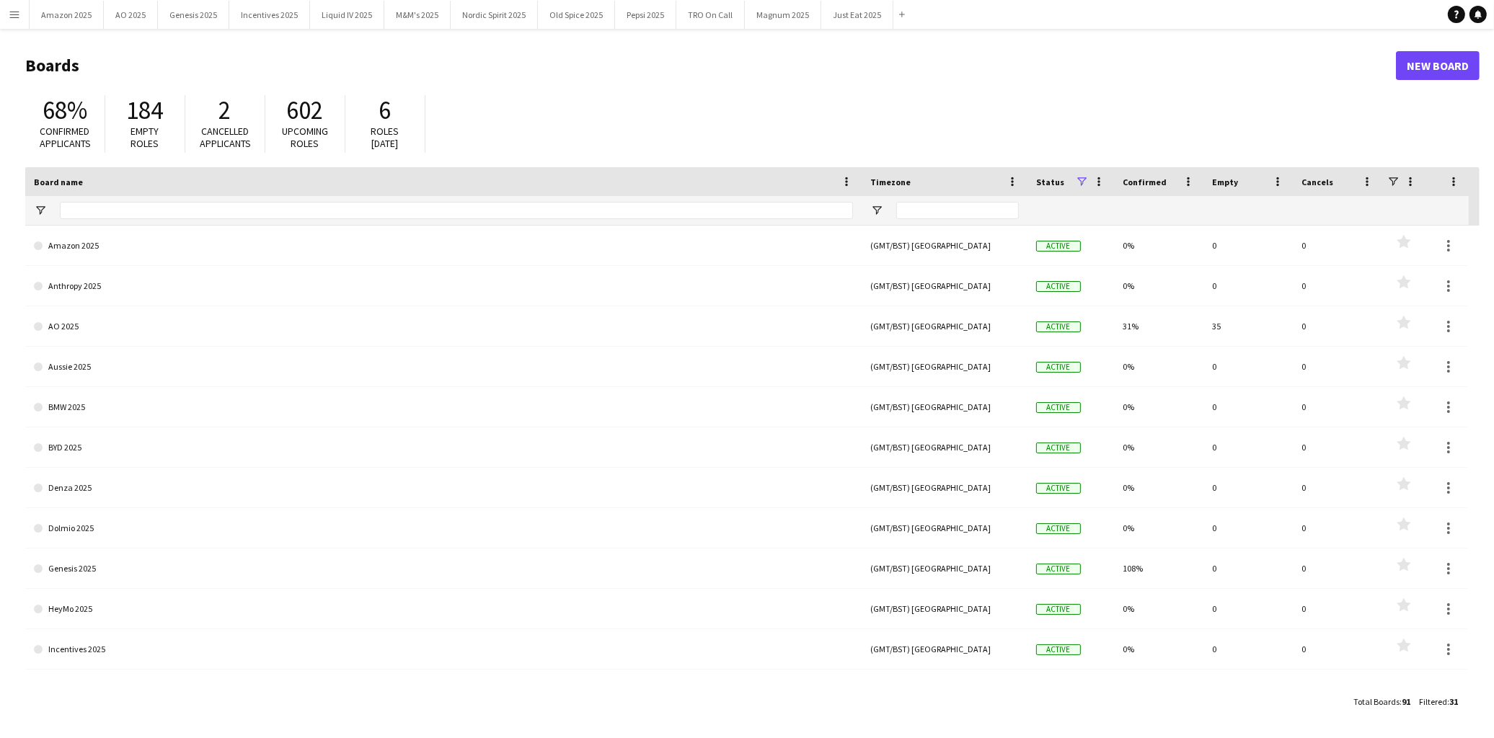
click at [11, 11] on app-icon "Menu" at bounding box center [15, 15] width 12 height 12
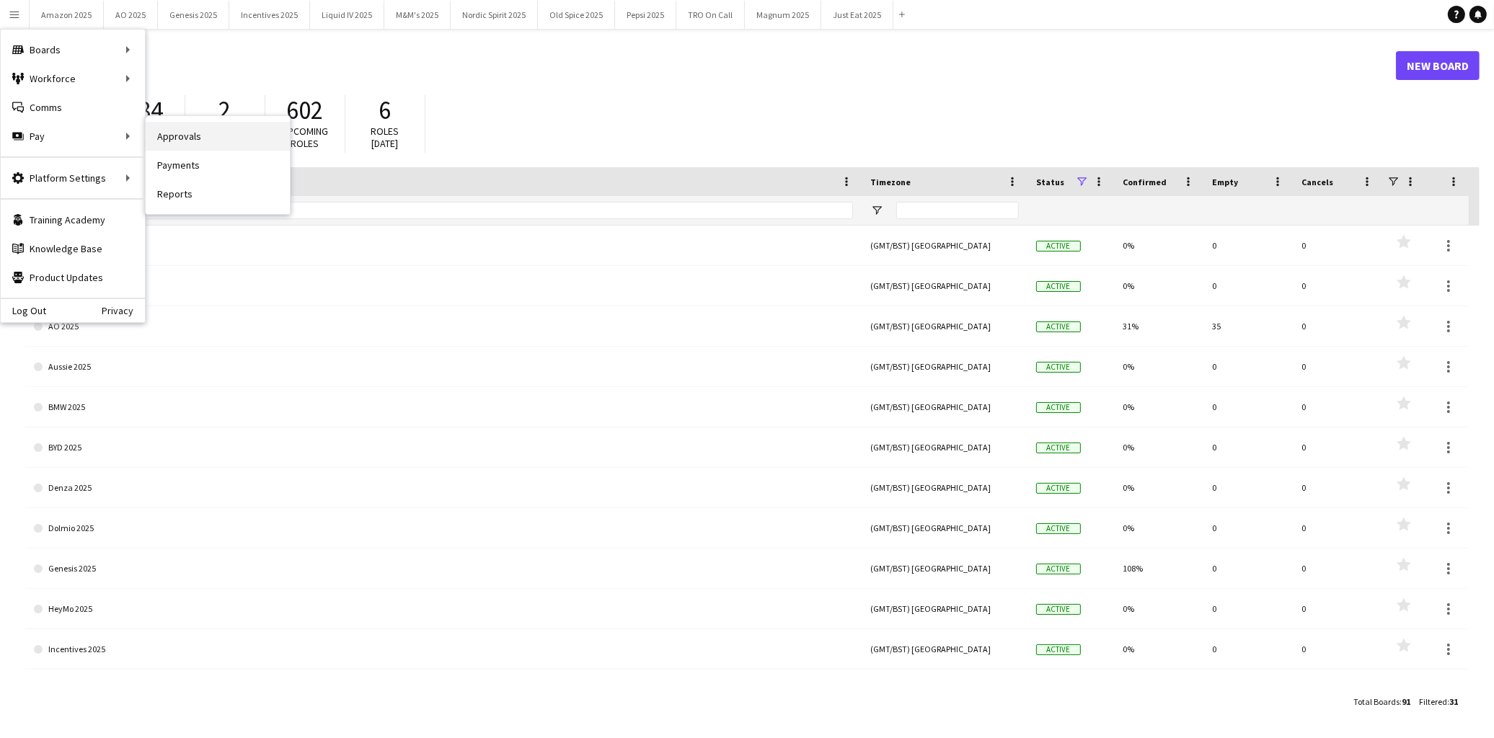
click at [171, 133] on link "Approvals" at bounding box center [218, 136] width 144 height 29
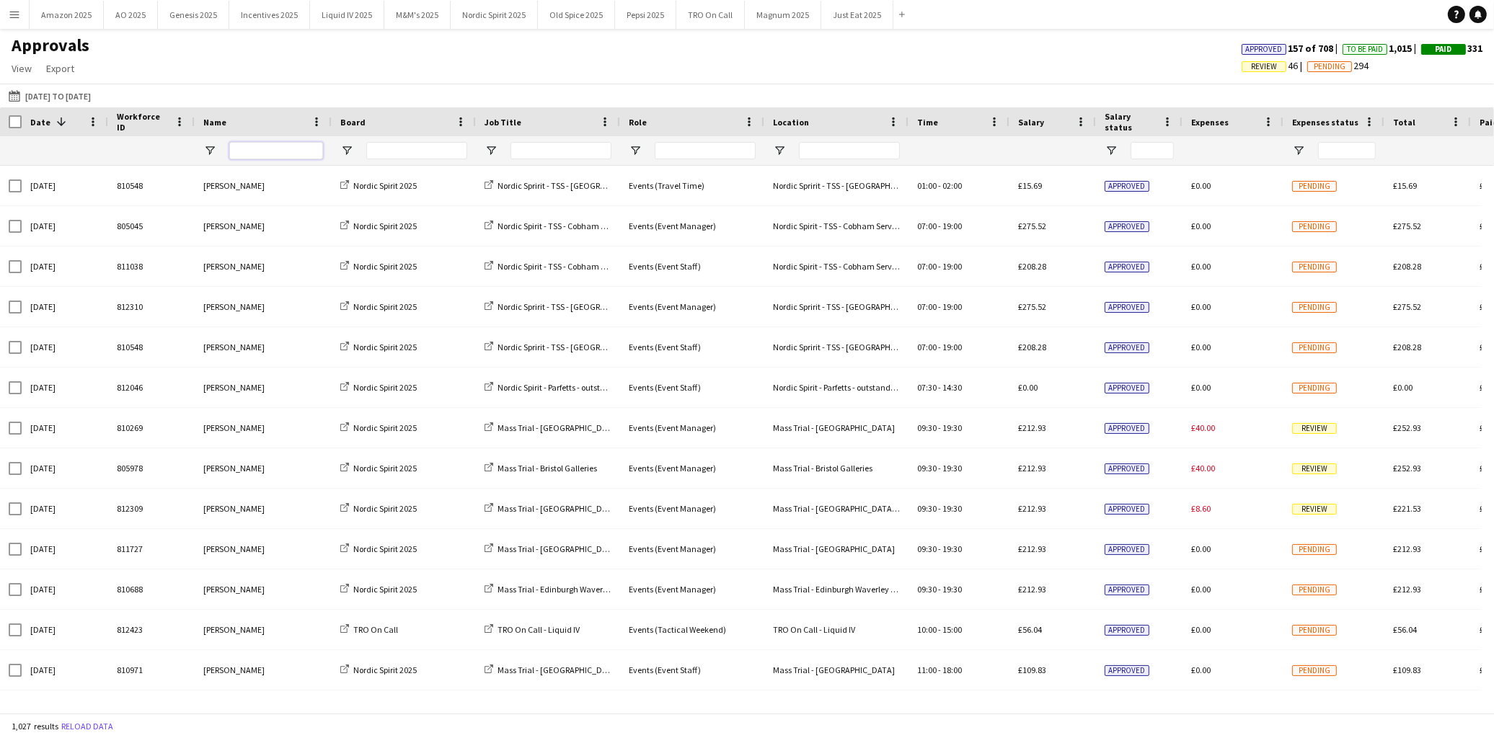
click at [270, 154] on input "Name Filter Input" at bounding box center [276, 150] width 94 height 17
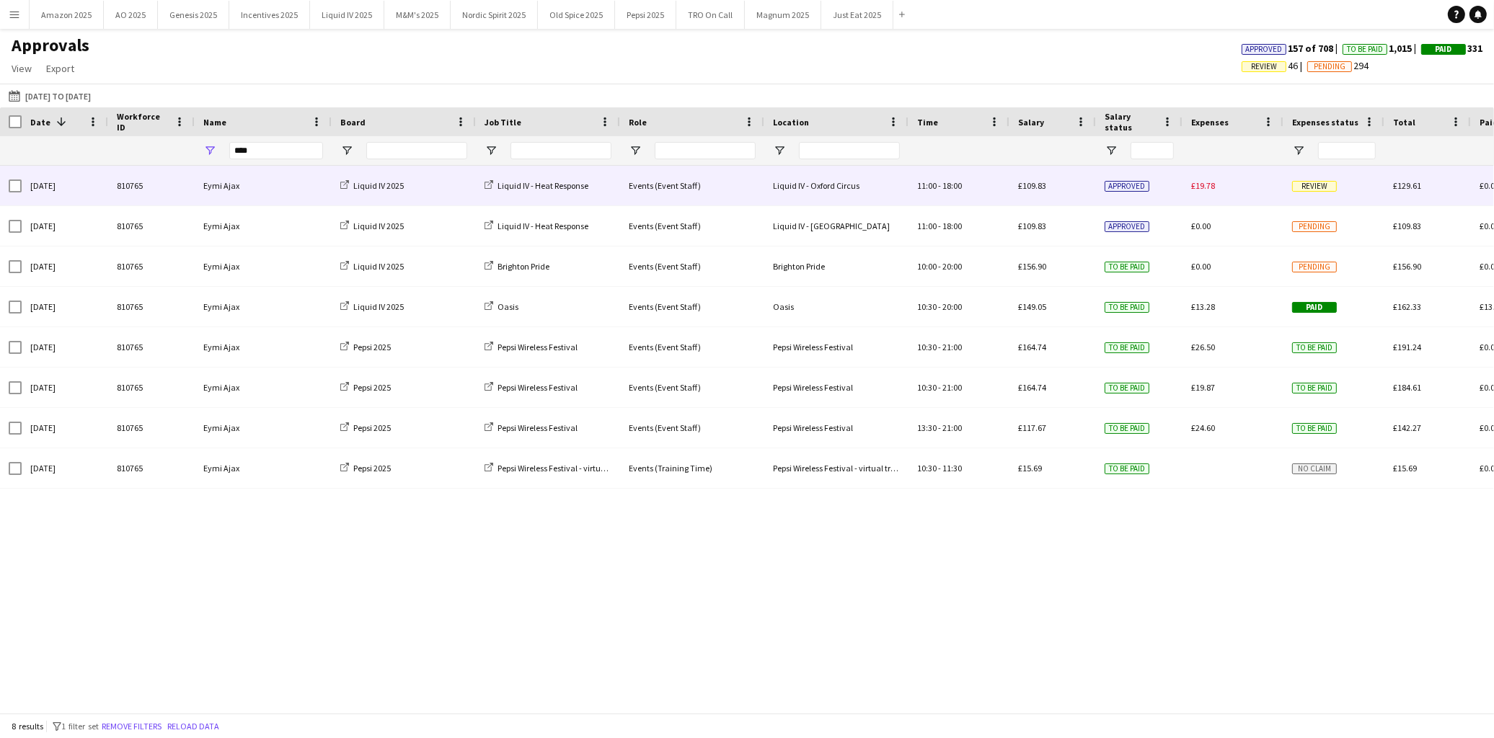
click at [1318, 182] on span "Review" at bounding box center [1314, 186] width 45 height 11
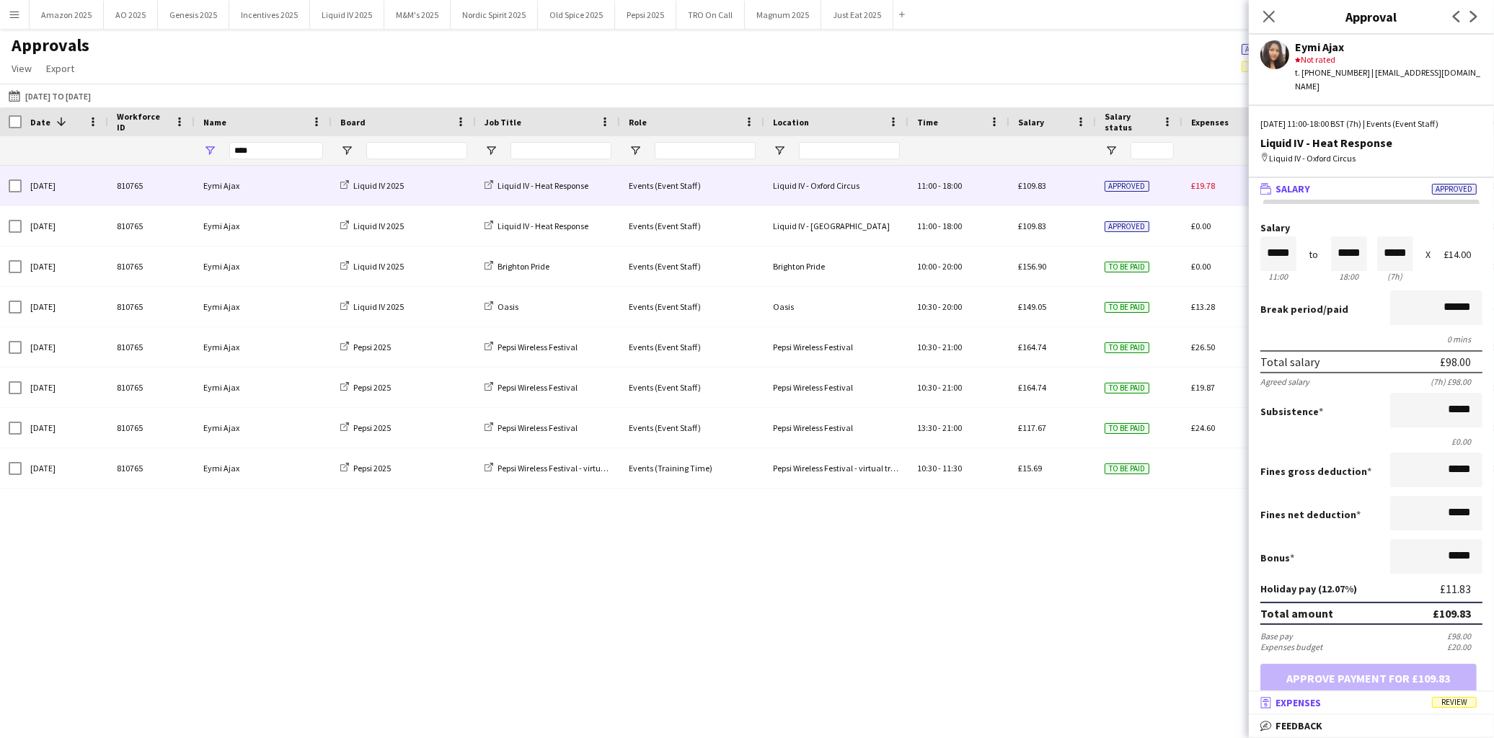
click at [1455, 701] on span "Review" at bounding box center [1454, 702] width 45 height 11
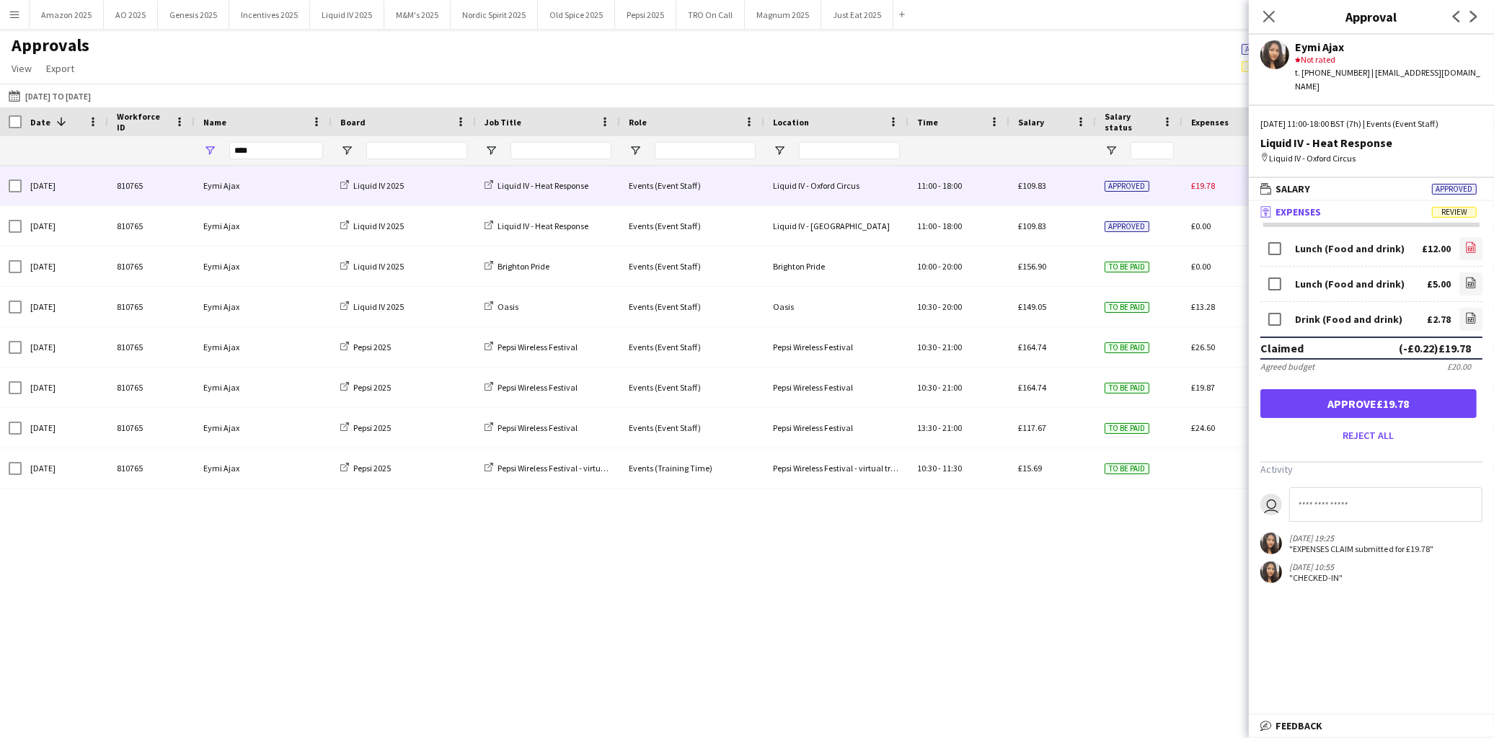
click at [1465, 242] on icon "file-image" at bounding box center [1471, 248] width 12 height 12
click at [1465, 277] on icon "file-image" at bounding box center [1471, 283] width 12 height 12
click at [1465, 312] on icon "file-image" at bounding box center [1471, 318] width 12 height 12
click at [1420, 391] on button "Approve £19.78" at bounding box center [1368, 403] width 216 height 29
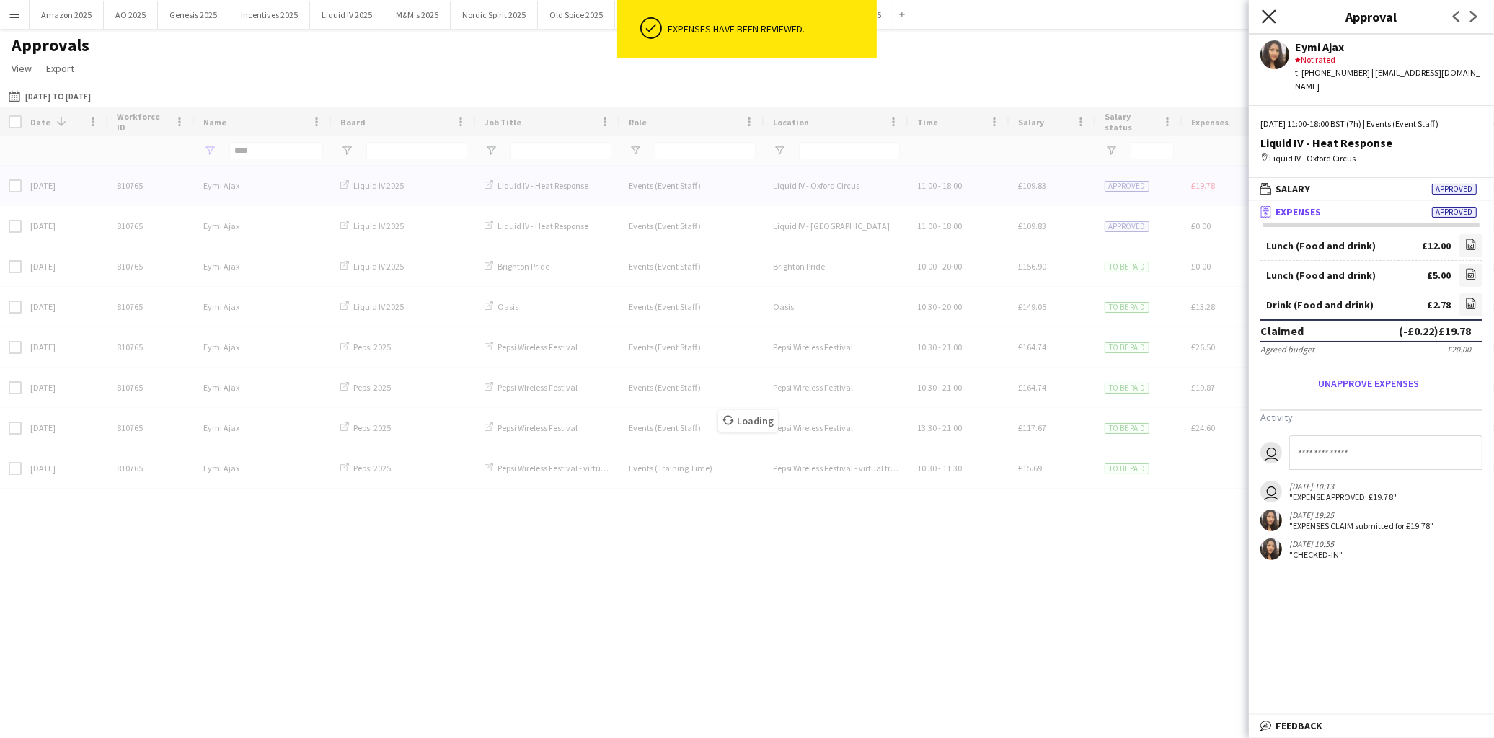
click at [1270, 18] on icon at bounding box center [1269, 16] width 14 height 14
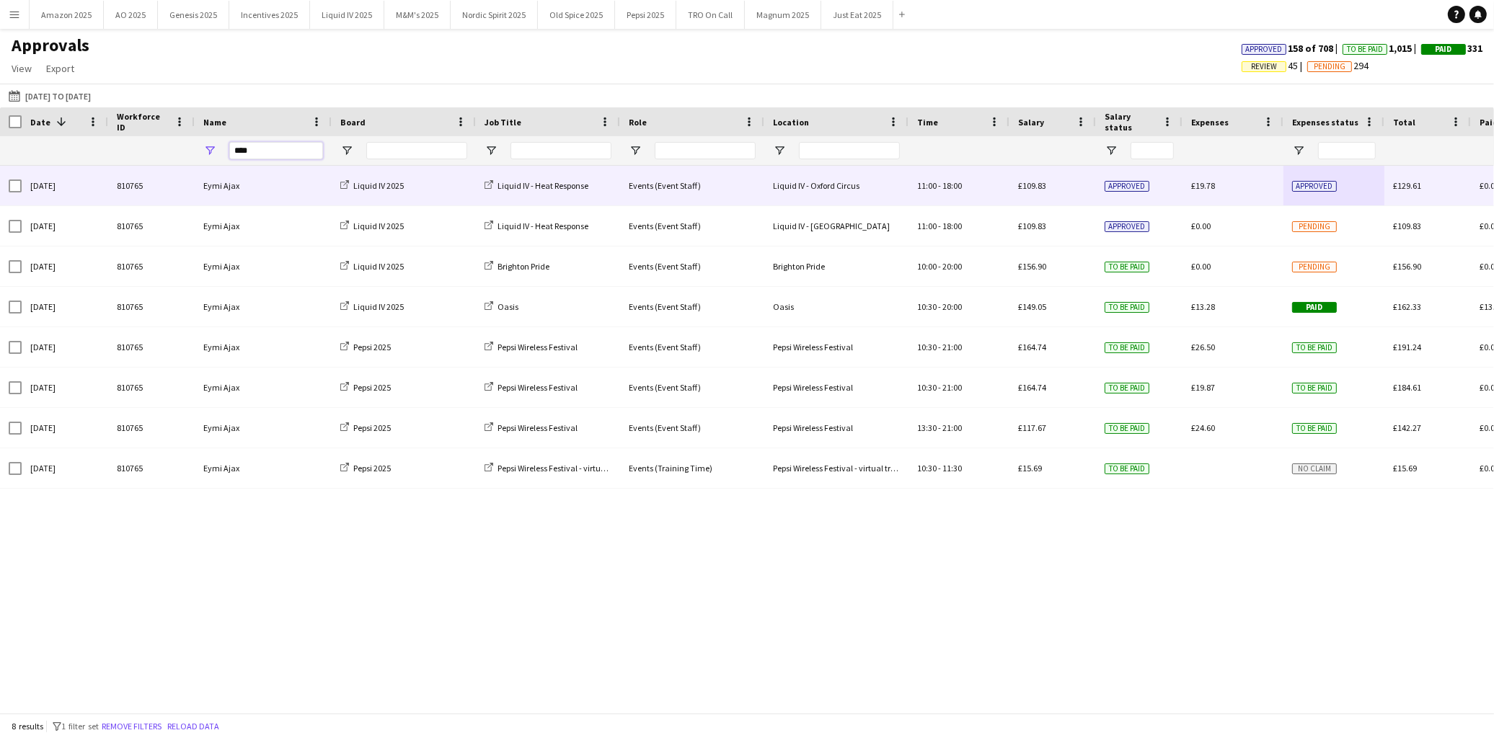
drag, startPoint x: 272, startPoint y: 154, endPoint x: -371, endPoint y: 197, distance: 643.9
click at [0, 197] on html "Menu Boards Boards Boards All jobs Status Workforce Workforce My Workforce Recr…" at bounding box center [747, 369] width 1494 height 738
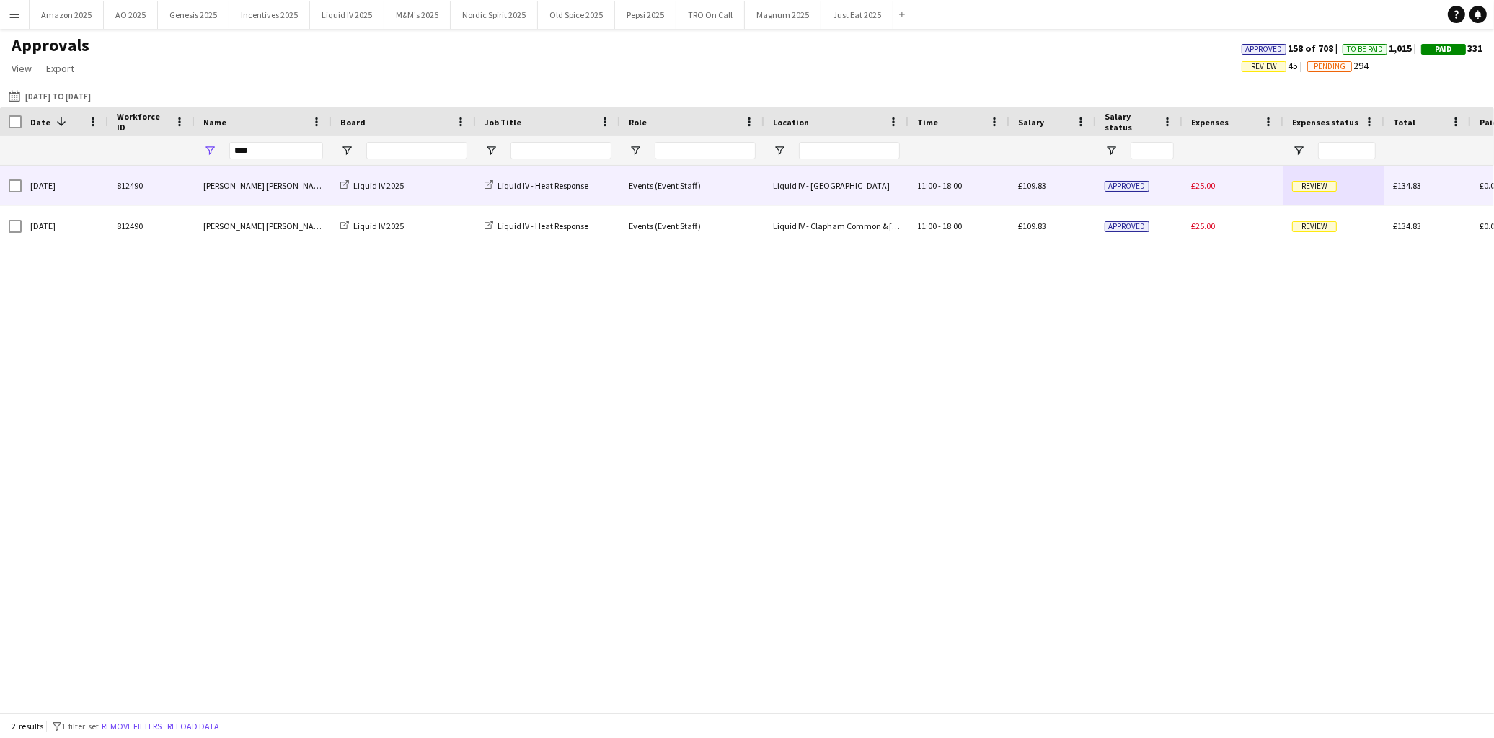
click at [1294, 185] on span "Review" at bounding box center [1314, 186] width 45 height 11
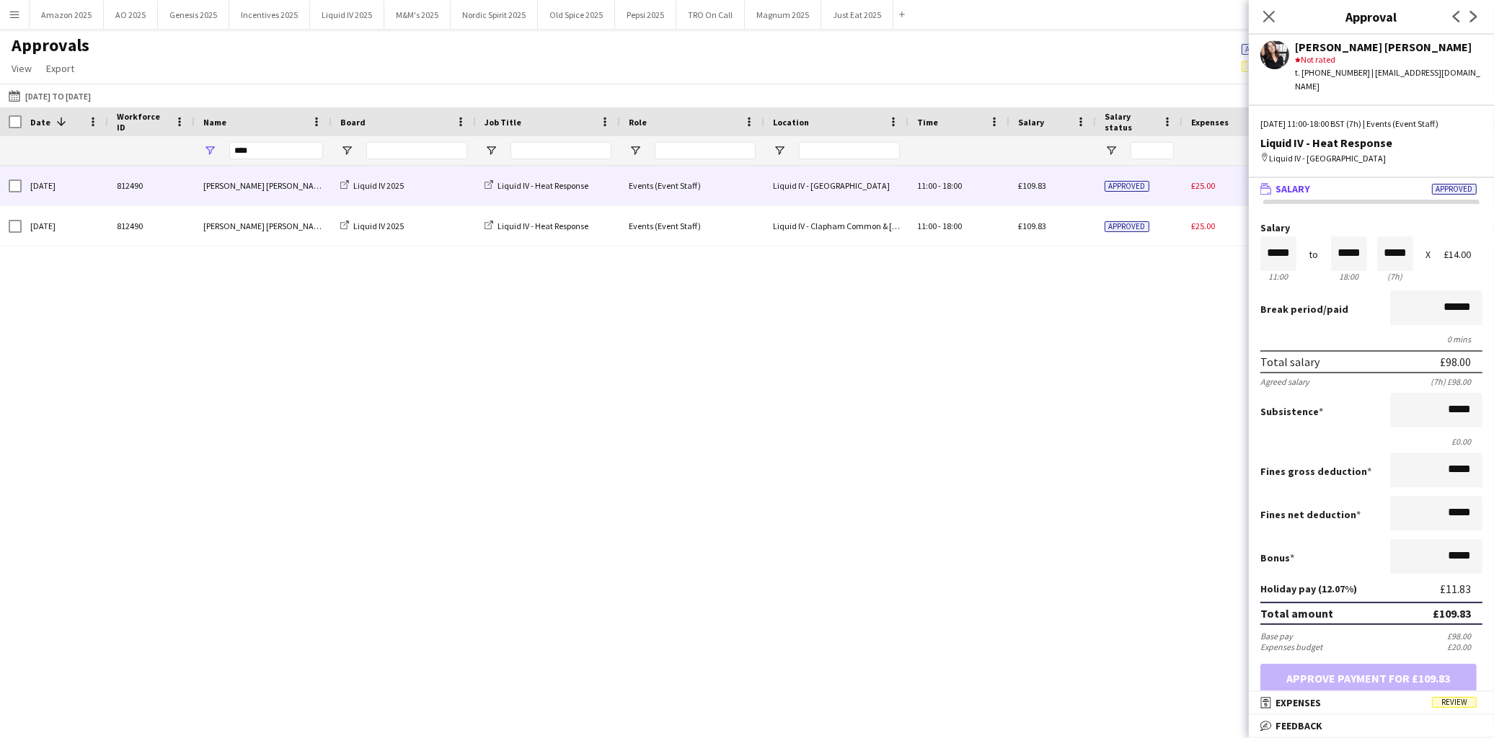
click at [1466, 707] on span "Review" at bounding box center [1454, 702] width 45 height 11
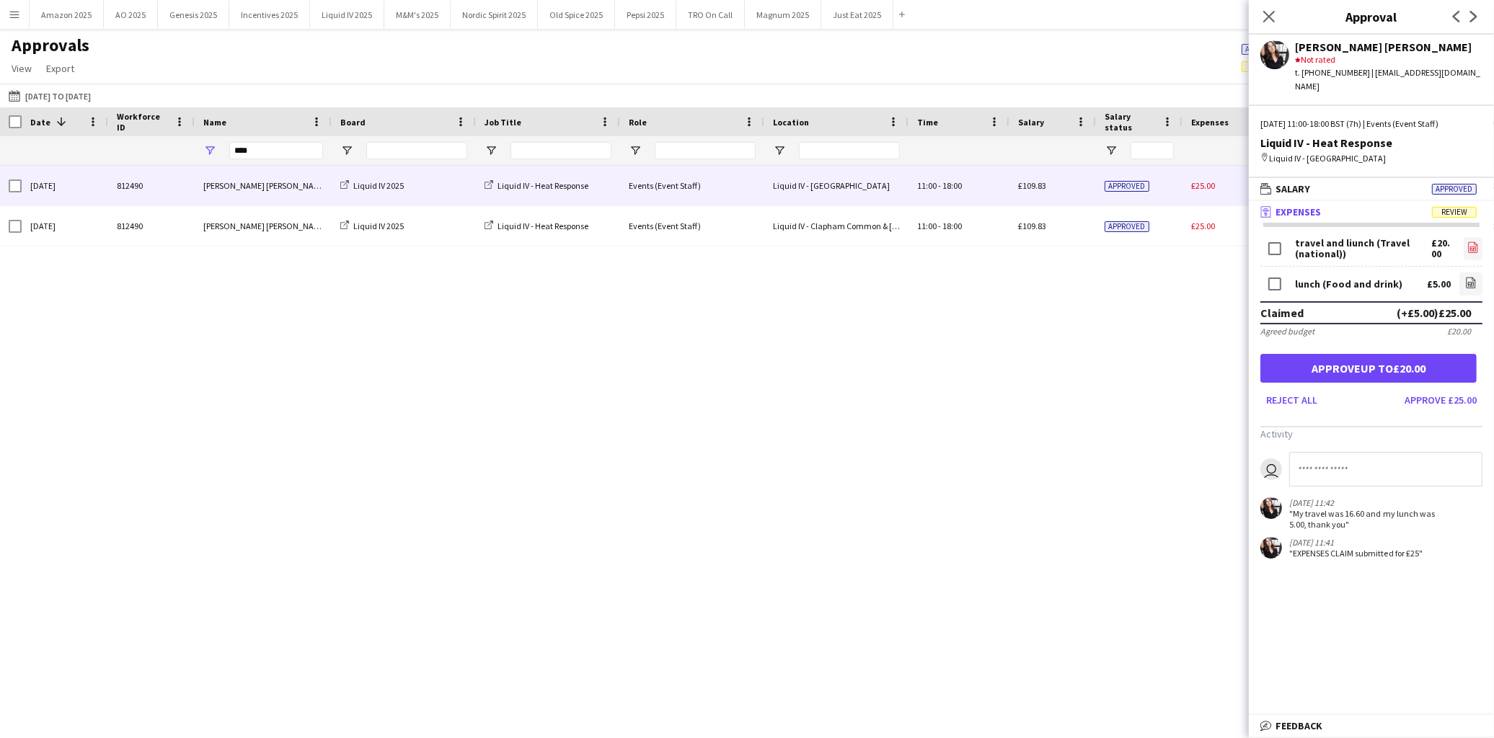
click at [1464, 237] on link "file-image" at bounding box center [1473, 248] width 19 height 23
click at [1467, 278] on icon at bounding box center [1471, 283] width 9 height 11
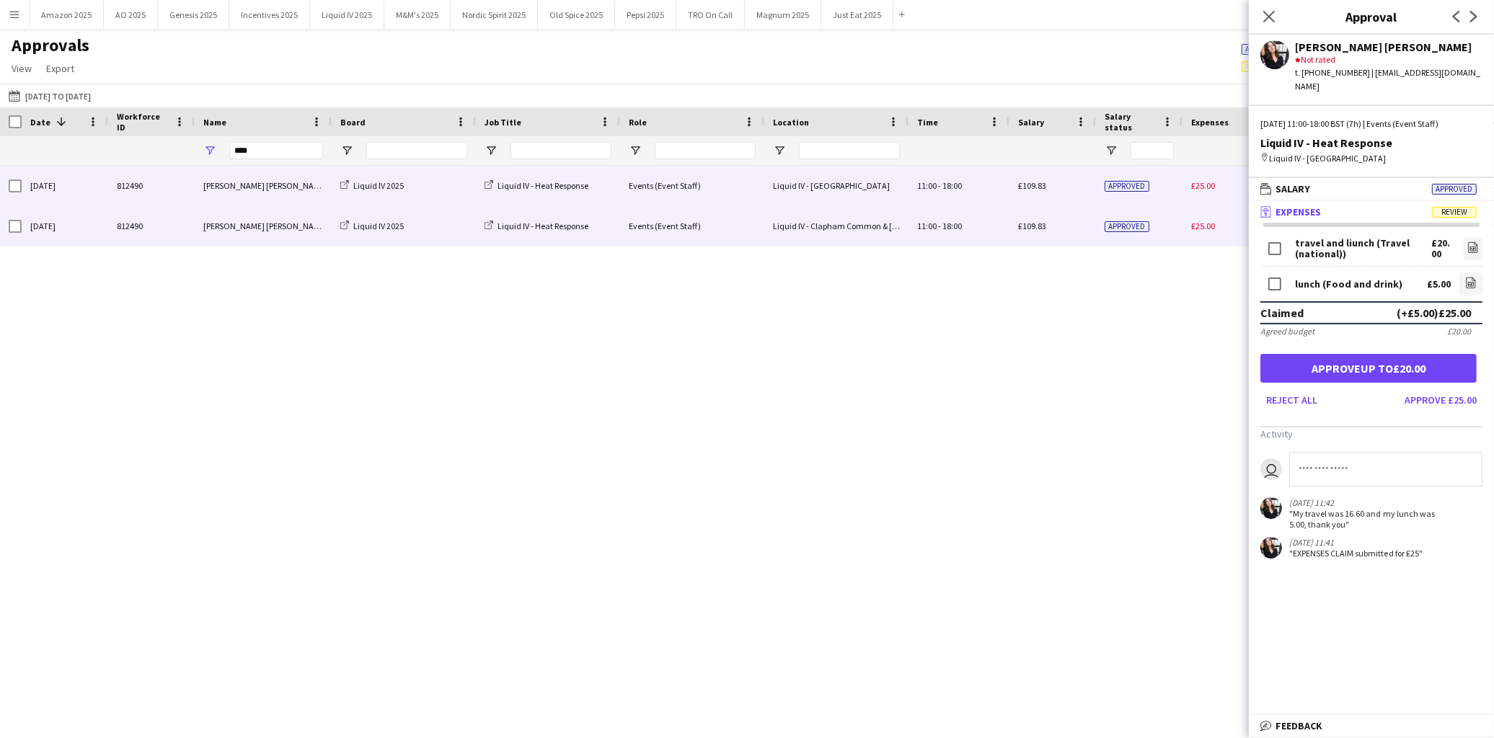
click at [1172, 224] on div "Approved" at bounding box center [1139, 226] width 87 height 40
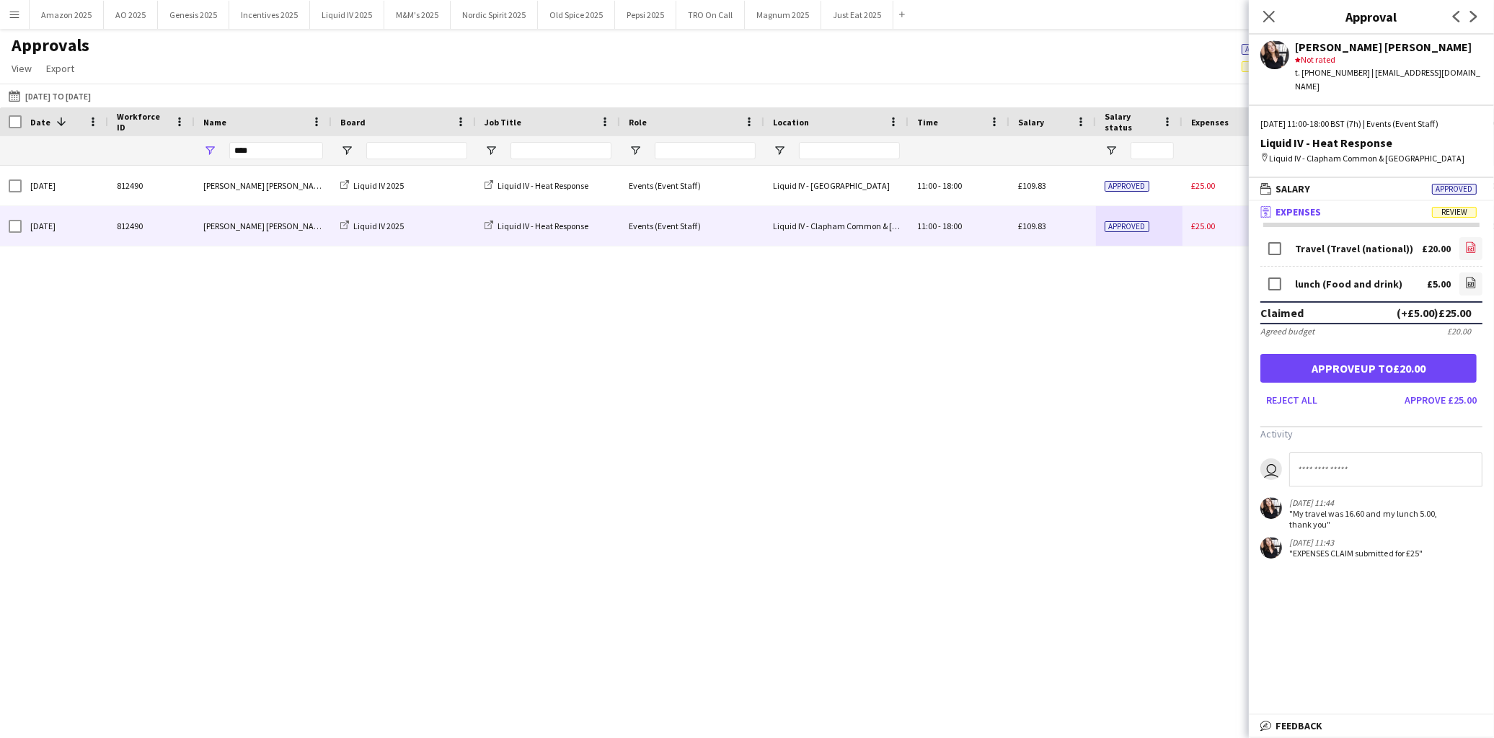
click at [1460, 237] on link "file-image" at bounding box center [1470, 248] width 23 height 23
click at [1469, 277] on icon "file-image" at bounding box center [1471, 283] width 12 height 12
drag, startPoint x: 1368, startPoint y: 72, endPoint x: 1475, endPoint y: 73, distance: 107.4
click at [1475, 73] on div "Ella Taylor Bliss star Not rated t. +4407557044844 | ellataylorblissy@outlook.c…" at bounding box center [1371, 64] width 245 height 58
copy div "ellataylorblissy@outlook.com"
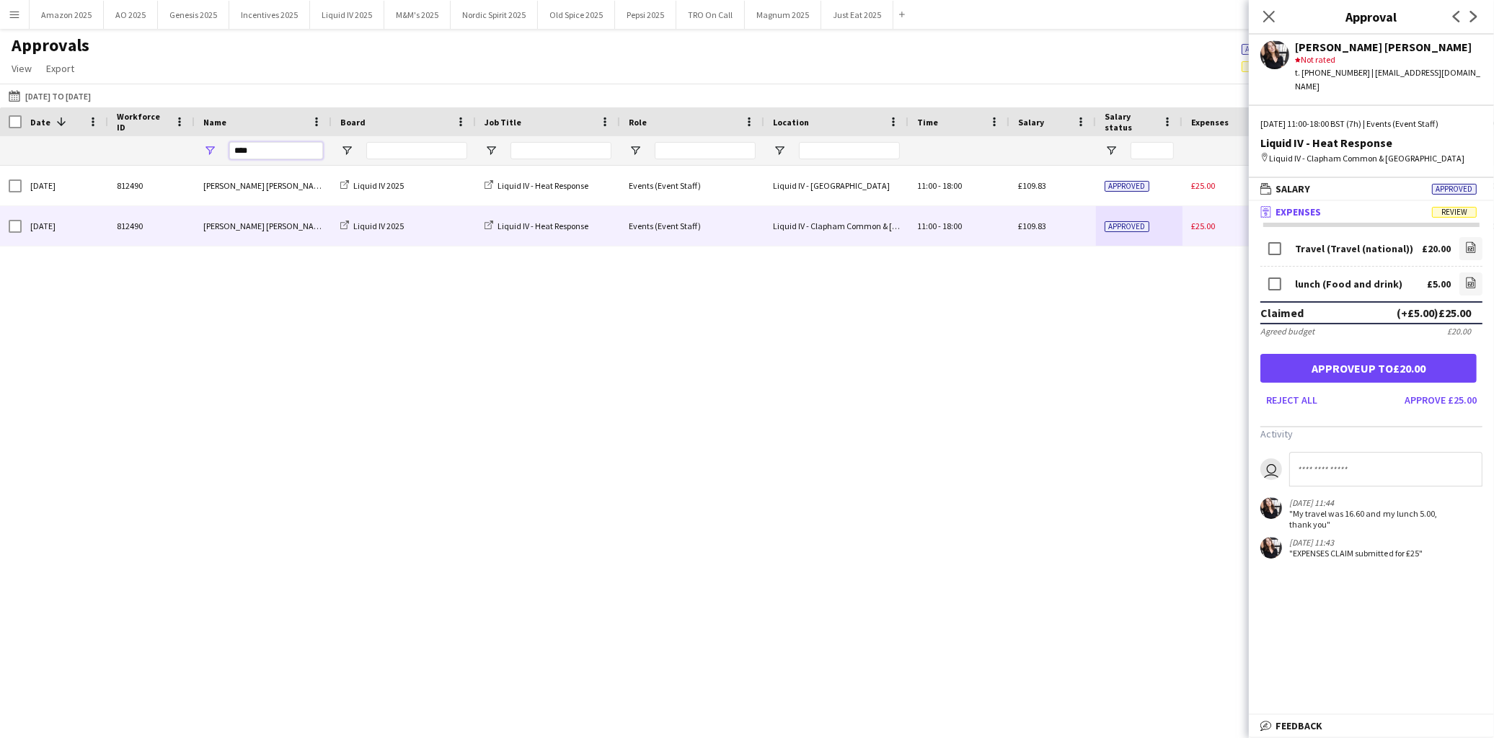
drag, startPoint x: 250, startPoint y: 152, endPoint x: -252, endPoint y: 195, distance: 503.7
click at [0, 195] on html "Menu Boards Boards Boards All jobs Status Workforce Workforce My Workforce Recr…" at bounding box center [747, 369] width 1494 height 738
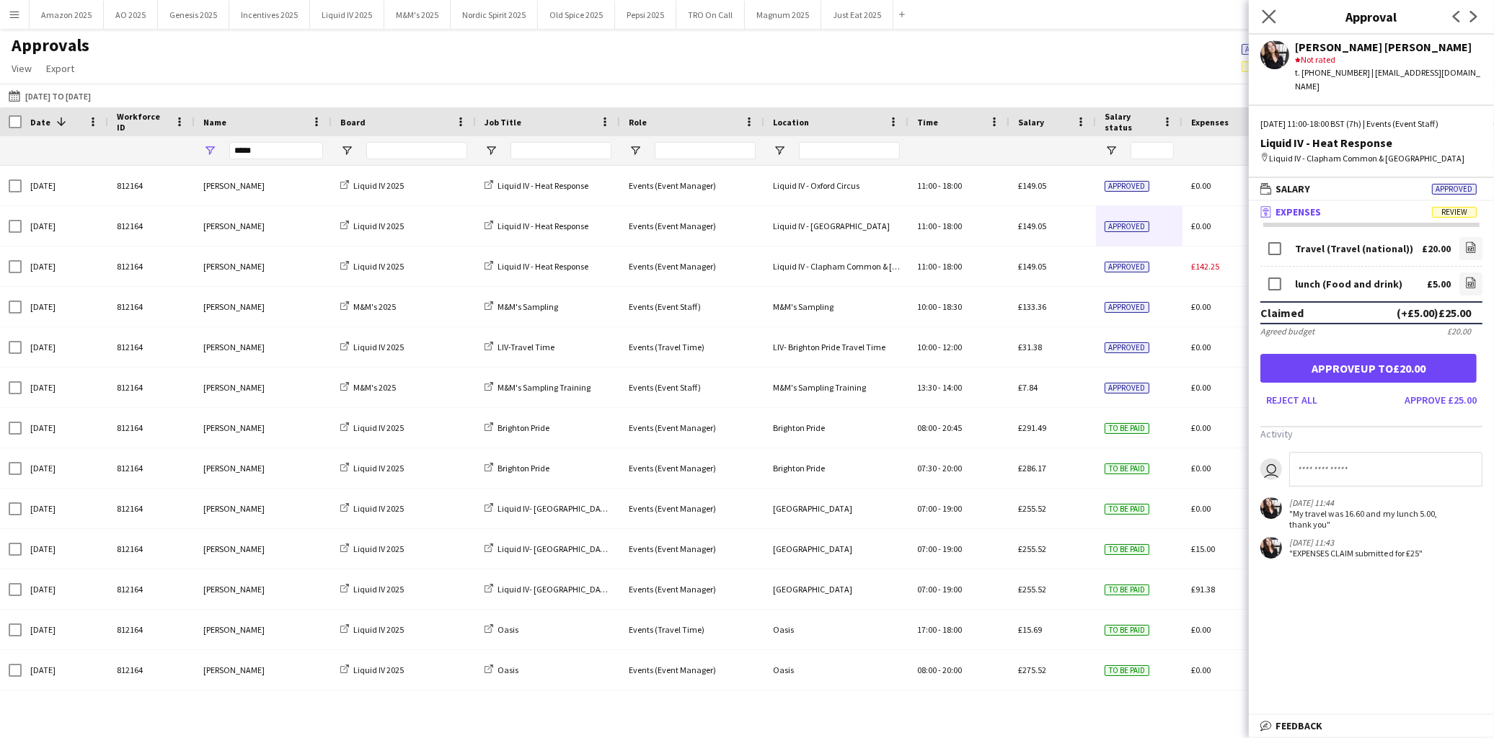
click at [1260, 16] on app-icon "Close pop-in" at bounding box center [1269, 16] width 21 height 21
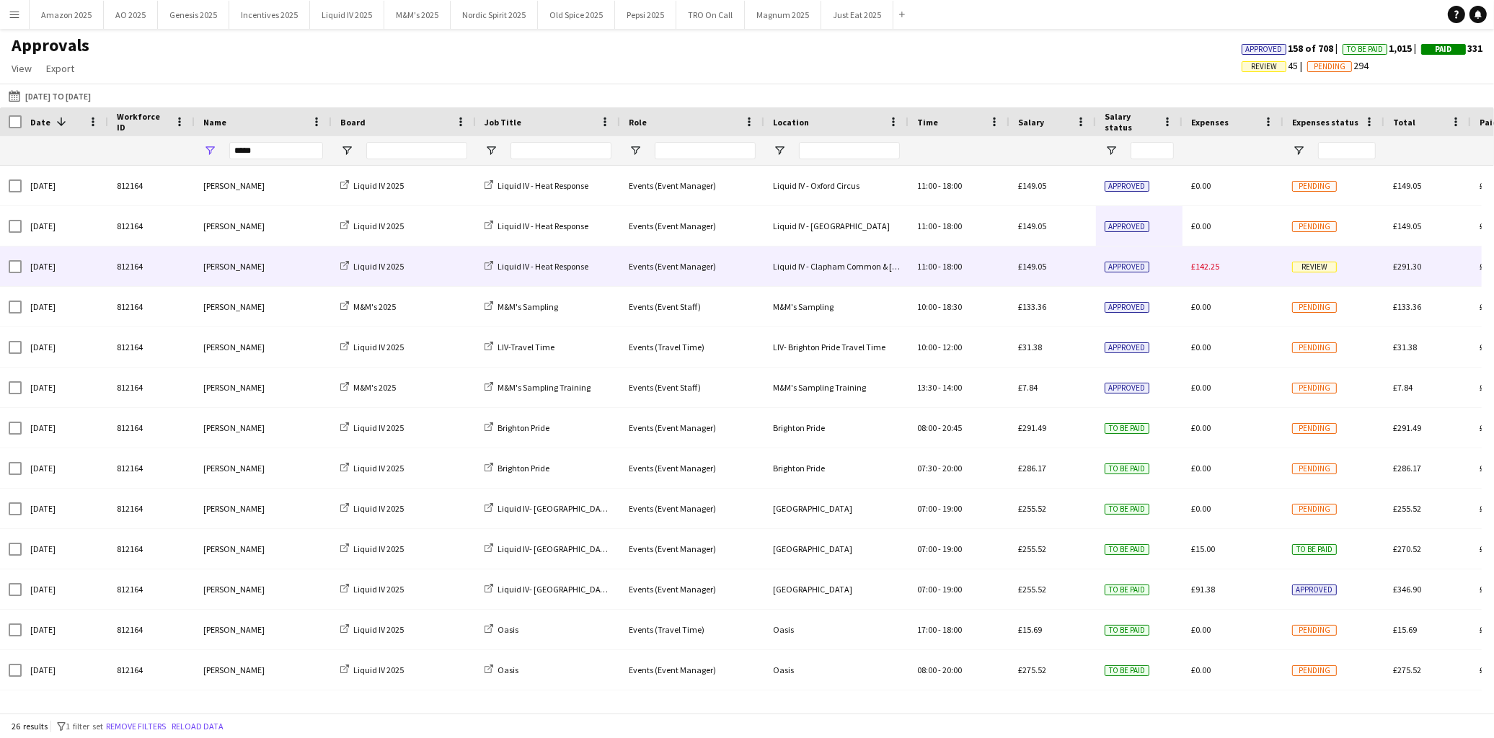
click at [1321, 268] on span "Review" at bounding box center [1314, 267] width 45 height 11
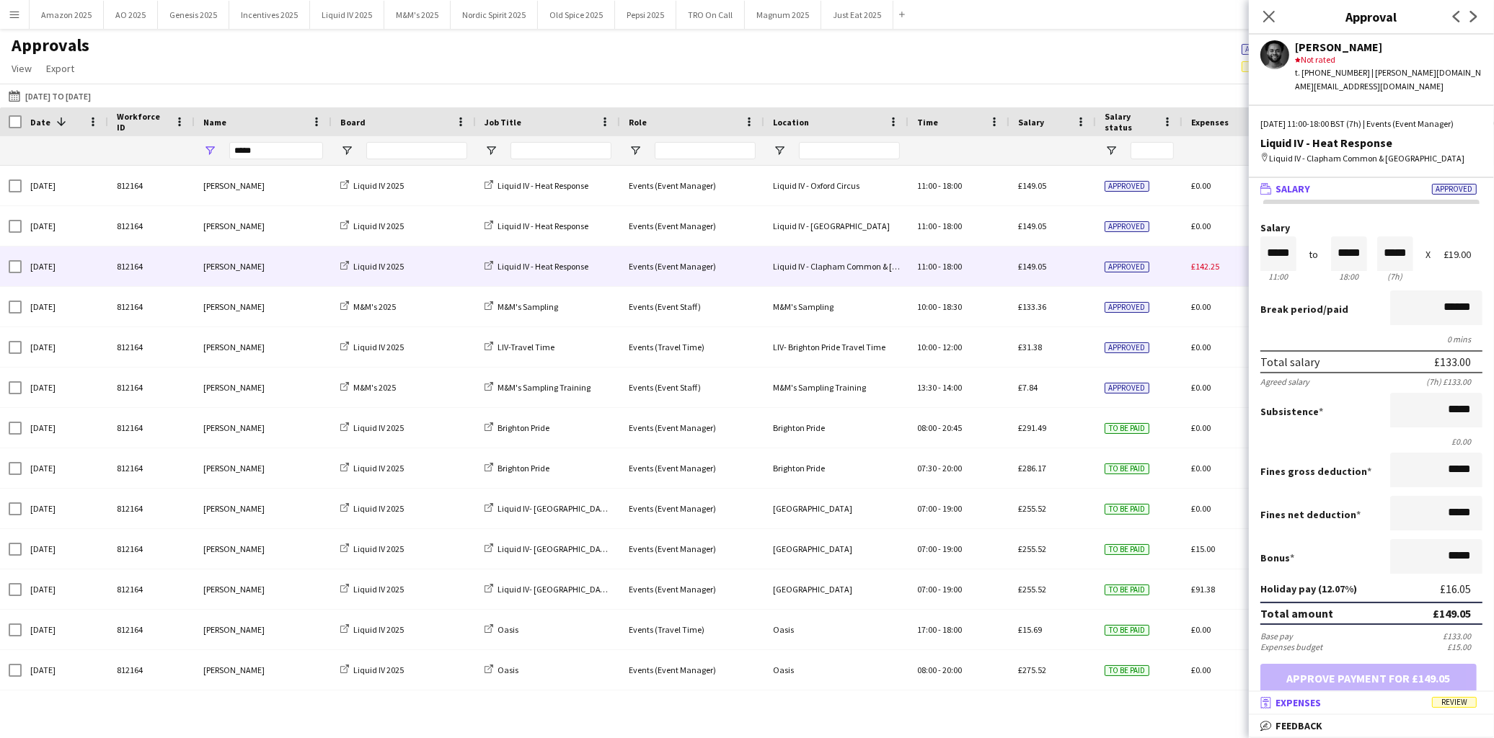
click at [1450, 705] on span "Review" at bounding box center [1454, 702] width 45 height 11
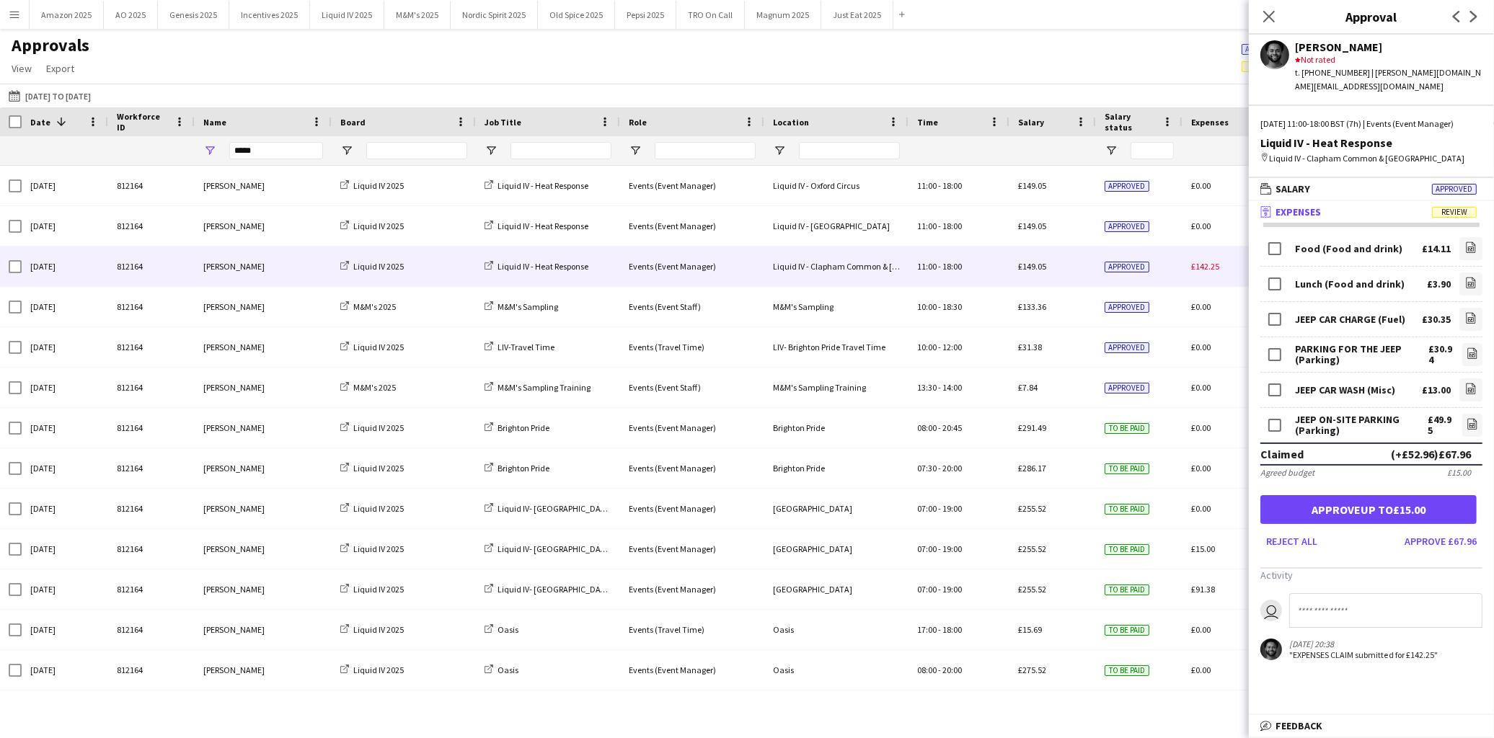
click at [1278, 426] on div "JEEP ON-SITE PARKING (Parking) £49.95 file-image" at bounding box center [1371, 425] width 222 height 35
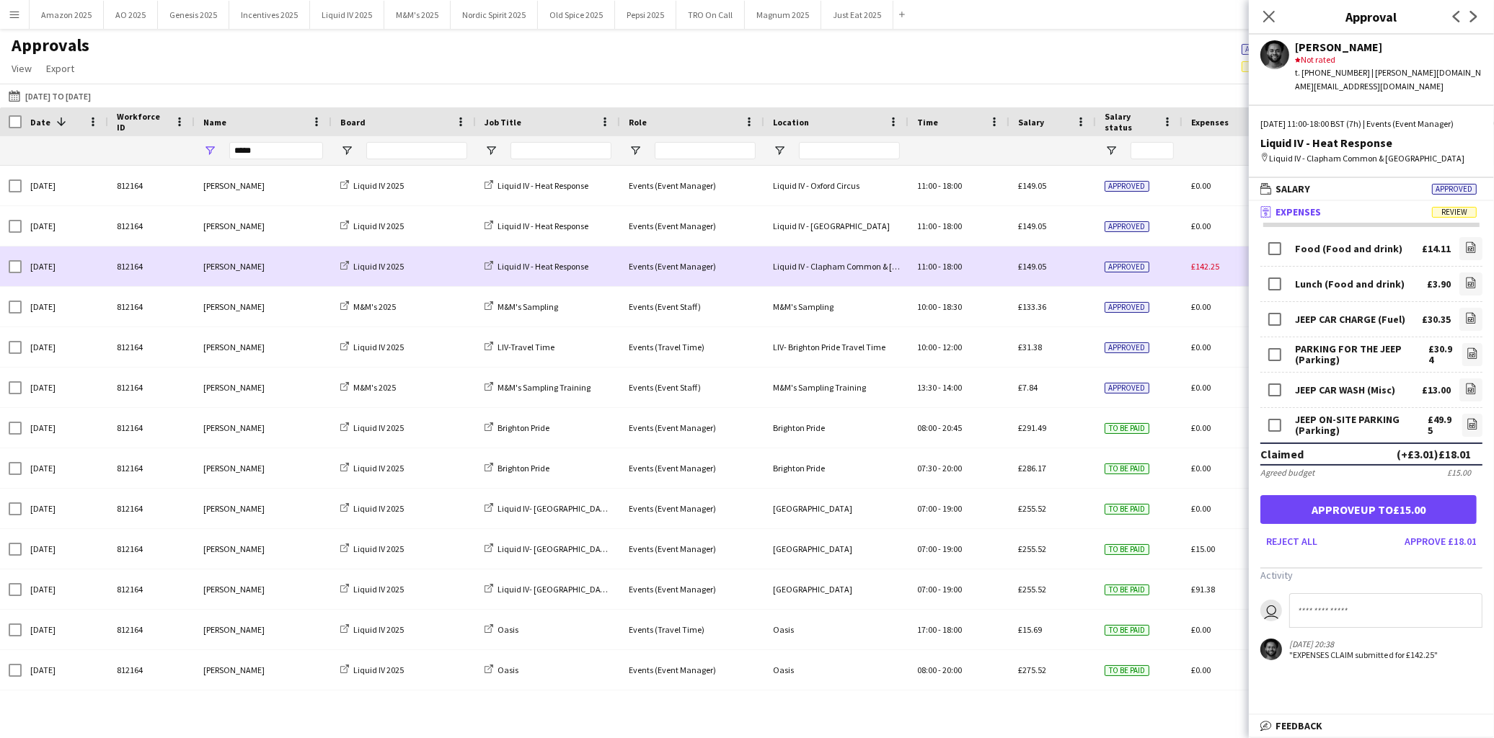
click at [1178, 262] on div "Approved" at bounding box center [1139, 267] width 87 height 40
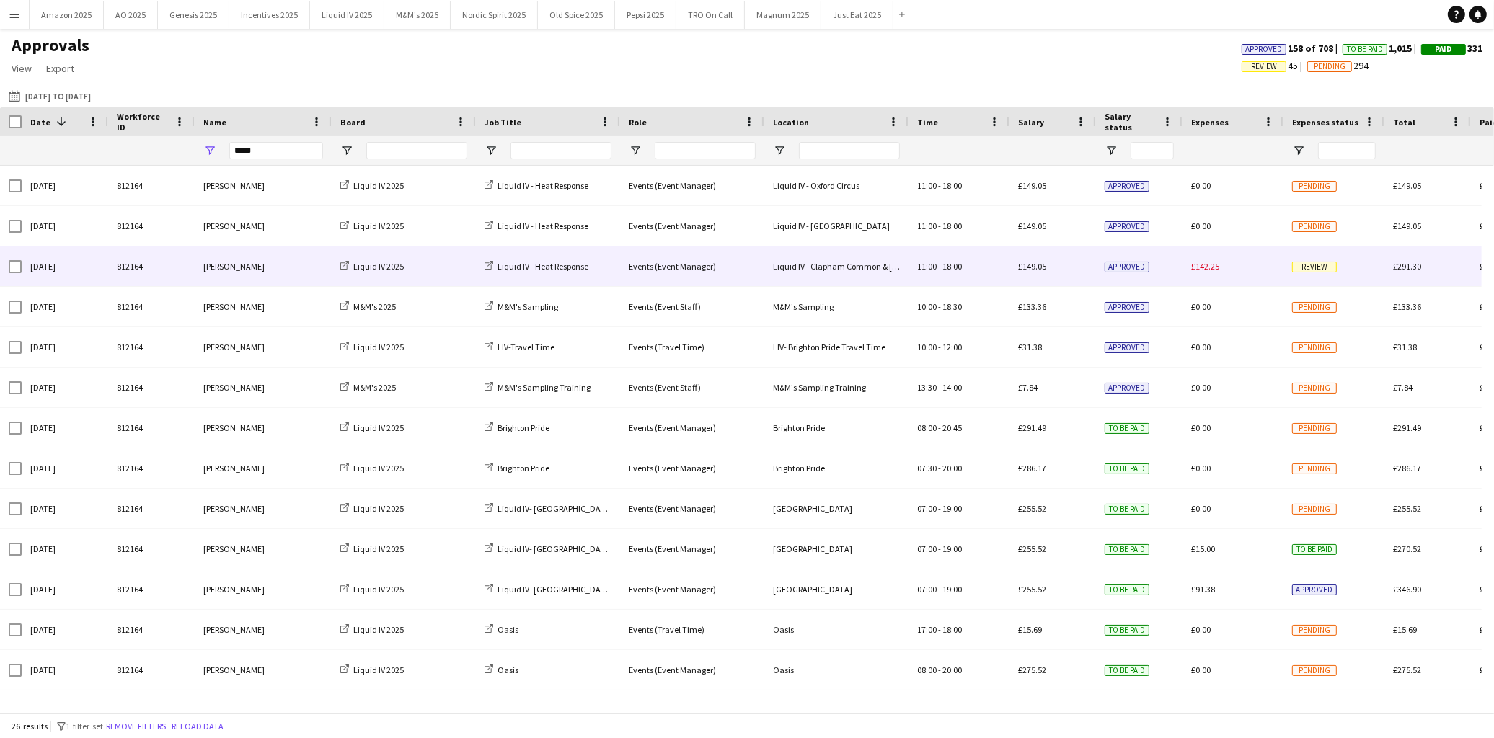
click at [1308, 260] on div "Review" at bounding box center [1333, 267] width 101 height 40
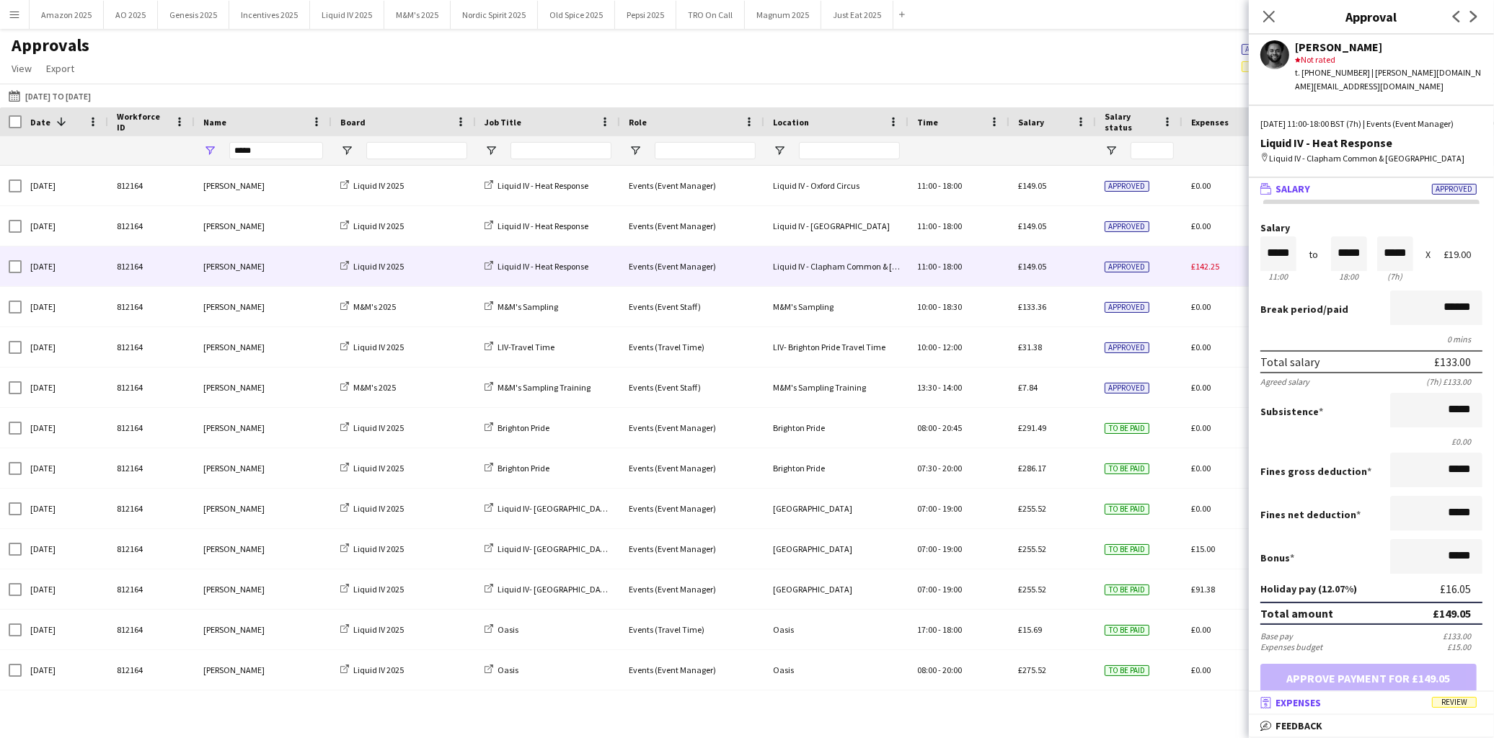
click at [1459, 697] on mat-panel-title "receipt Expenses Review" at bounding box center [1368, 703] width 239 height 13
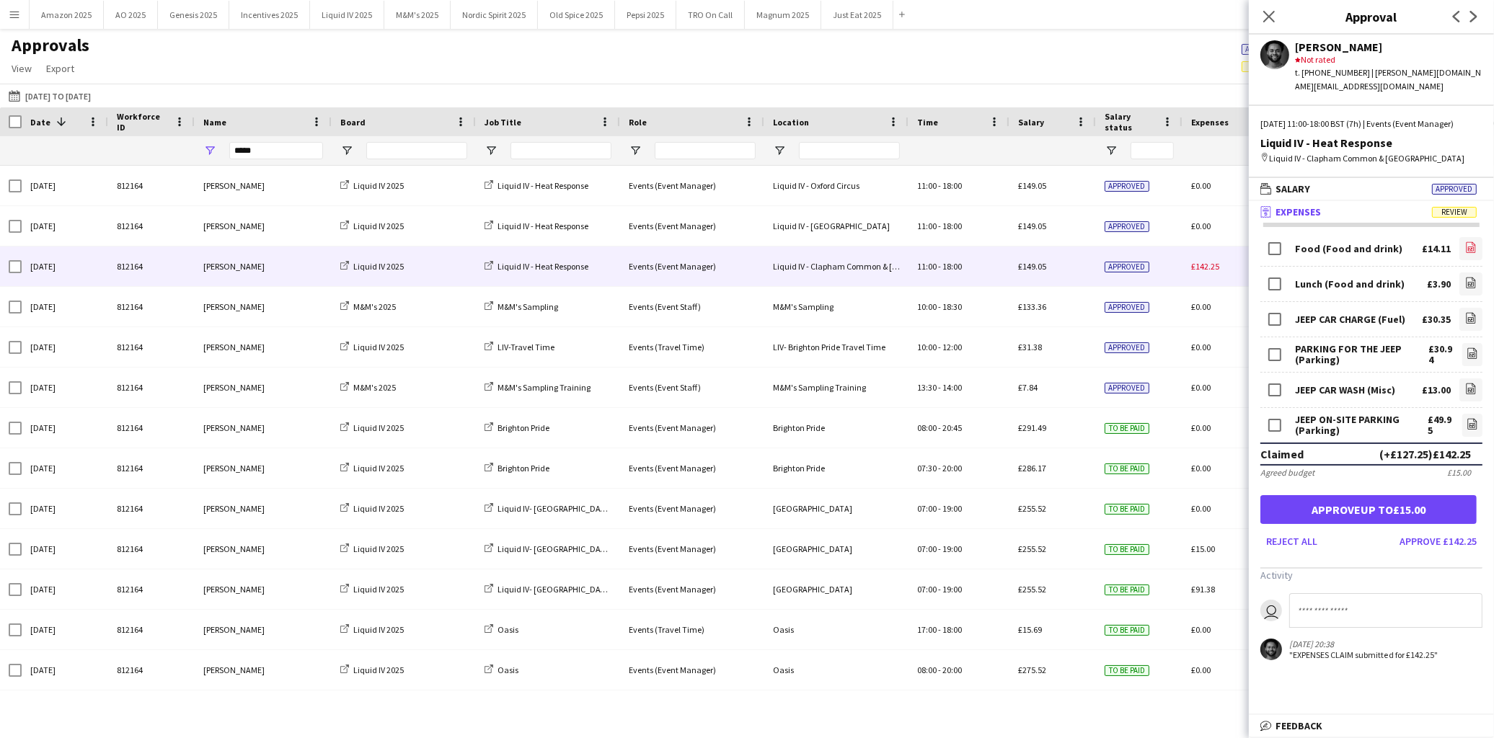
click at [1462, 237] on link "file-image" at bounding box center [1470, 248] width 23 height 23
click at [1464, 273] on link "file-image" at bounding box center [1470, 284] width 23 height 23
click at [1467, 313] on icon at bounding box center [1471, 318] width 9 height 11
click at [1469, 348] on icon "file-image" at bounding box center [1473, 354] width 12 height 12
click at [1475, 384] on icon at bounding box center [1471, 389] width 9 height 11
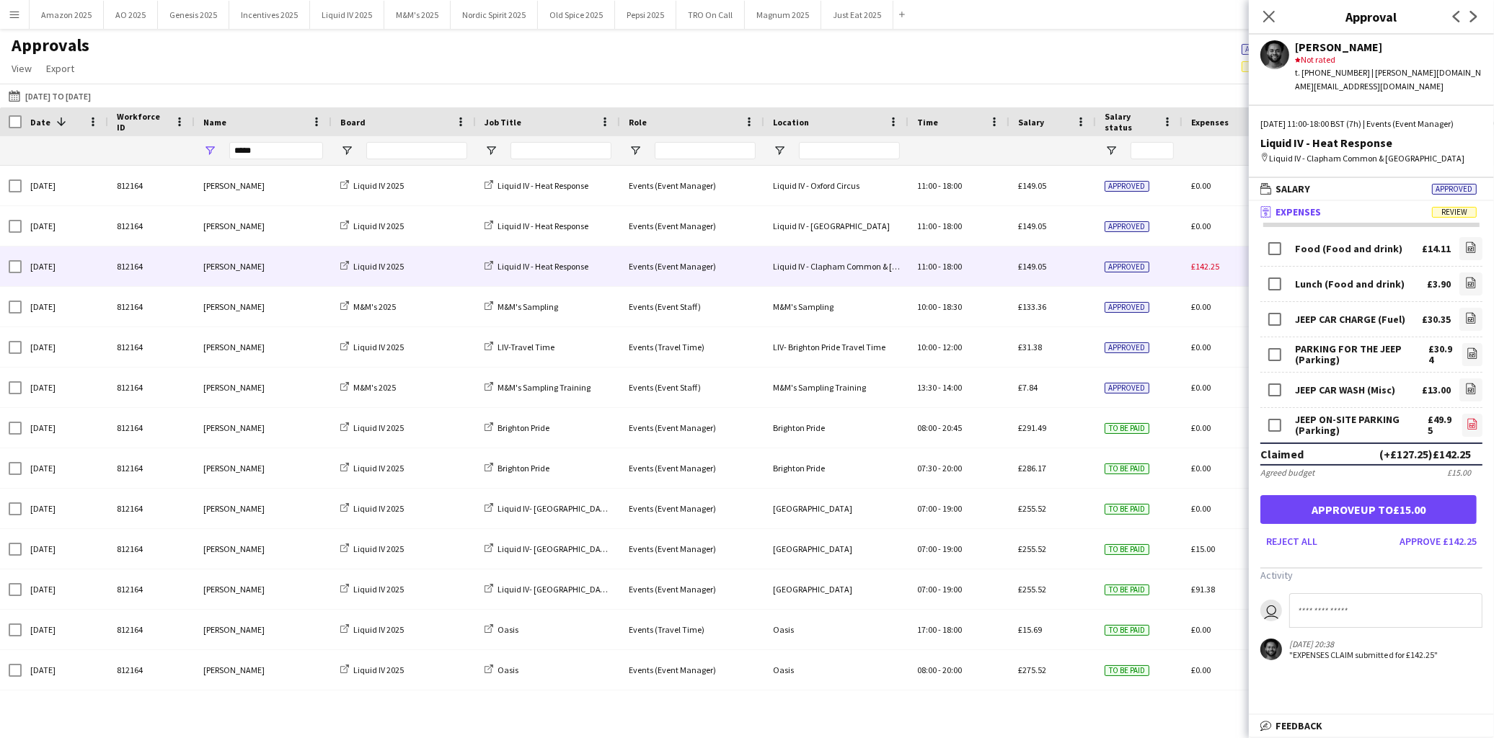
click at [1467, 418] on icon "file-image" at bounding box center [1473, 424] width 12 height 12
drag, startPoint x: 1430, startPoint y: 525, endPoint x: 1374, endPoint y: 435, distance: 106.2
click at [1430, 530] on button "Approve £142.25" at bounding box center [1438, 541] width 89 height 23
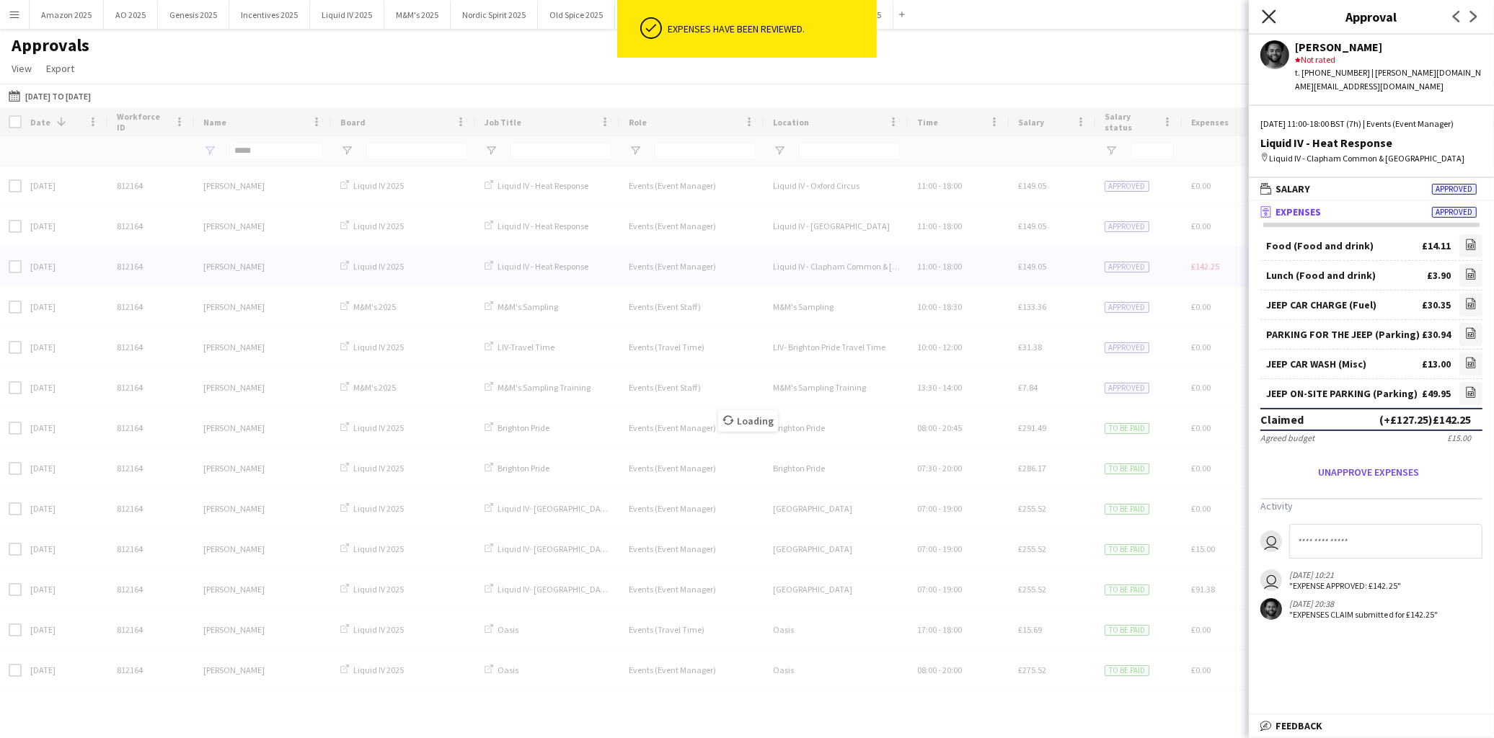
click at [1271, 19] on icon at bounding box center [1269, 16] width 14 height 14
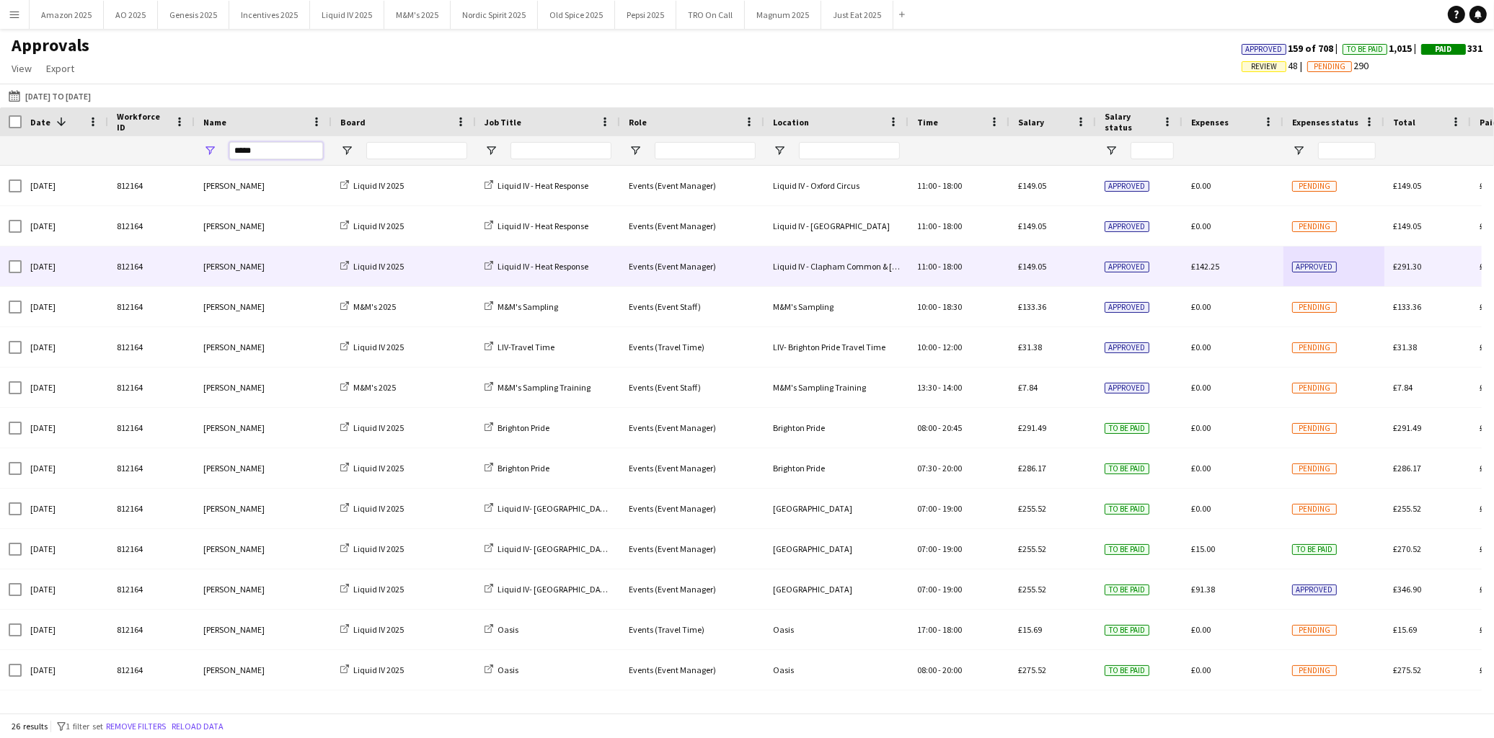
drag, startPoint x: 284, startPoint y: 155, endPoint x: -66, endPoint y: 187, distance: 351.9
click at [0, 187] on html "Menu Boards Boards Boards All jobs Status Workforce Workforce My Workforce Recr…" at bounding box center [747, 369] width 1494 height 738
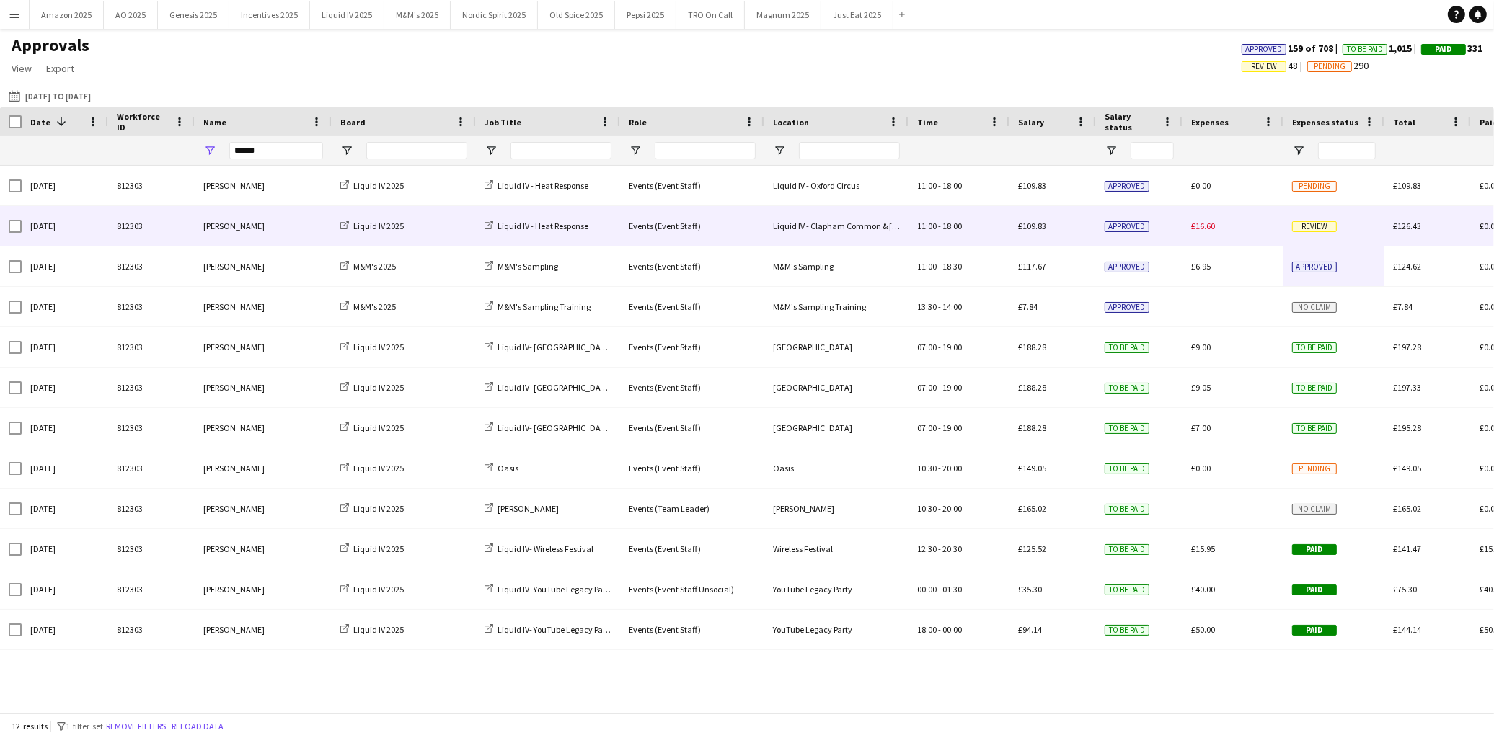
click at [1310, 224] on span "Review" at bounding box center [1314, 226] width 45 height 11
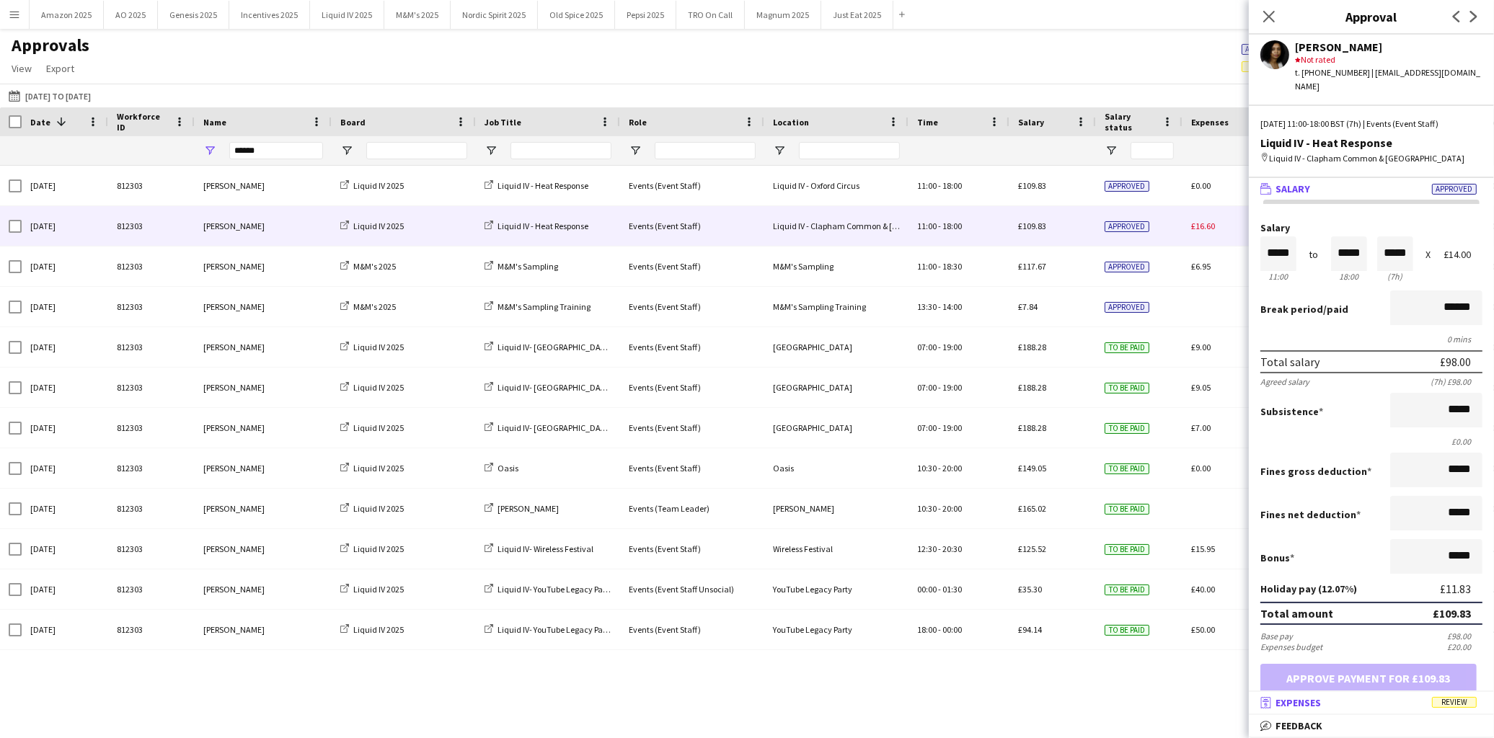
click at [1449, 701] on span "Review" at bounding box center [1454, 702] width 45 height 11
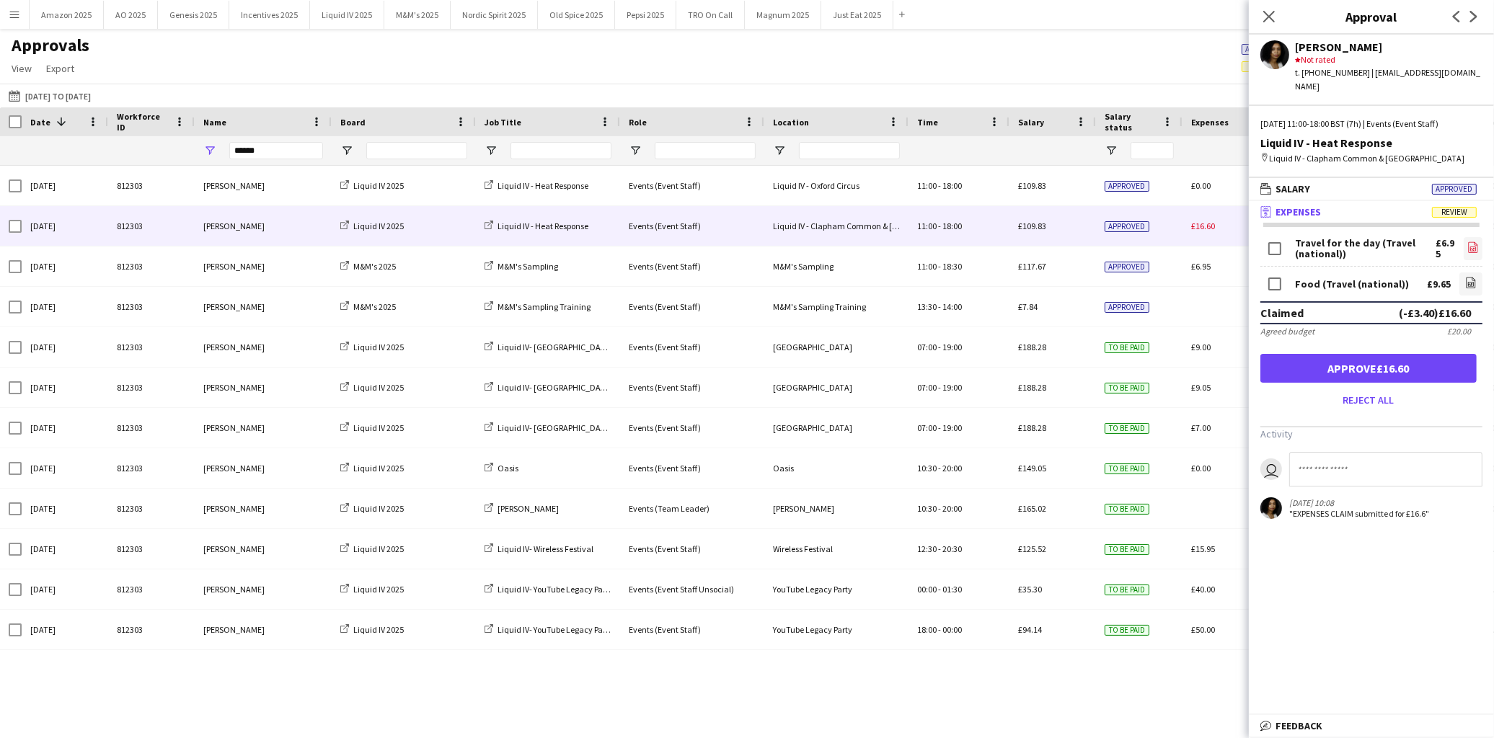
click at [1467, 242] on icon "file-image" at bounding box center [1473, 248] width 12 height 12
click at [1465, 277] on icon "file-image" at bounding box center [1471, 283] width 12 height 12
click at [1380, 354] on button "Approve £16.60" at bounding box center [1368, 368] width 216 height 29
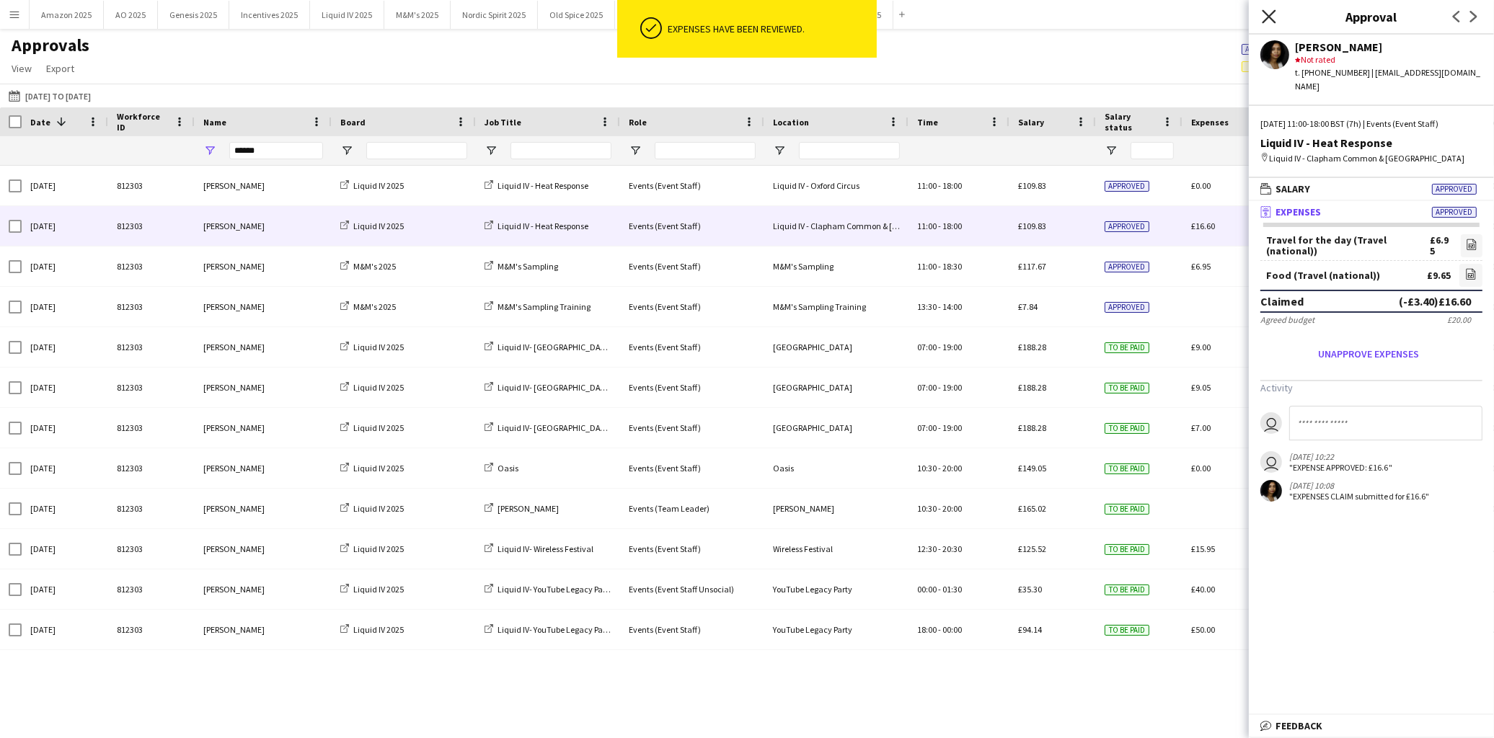
click at [1265, 14] on icon "Close pop-in" at bounding box center [1269, 16] width 14 height 14
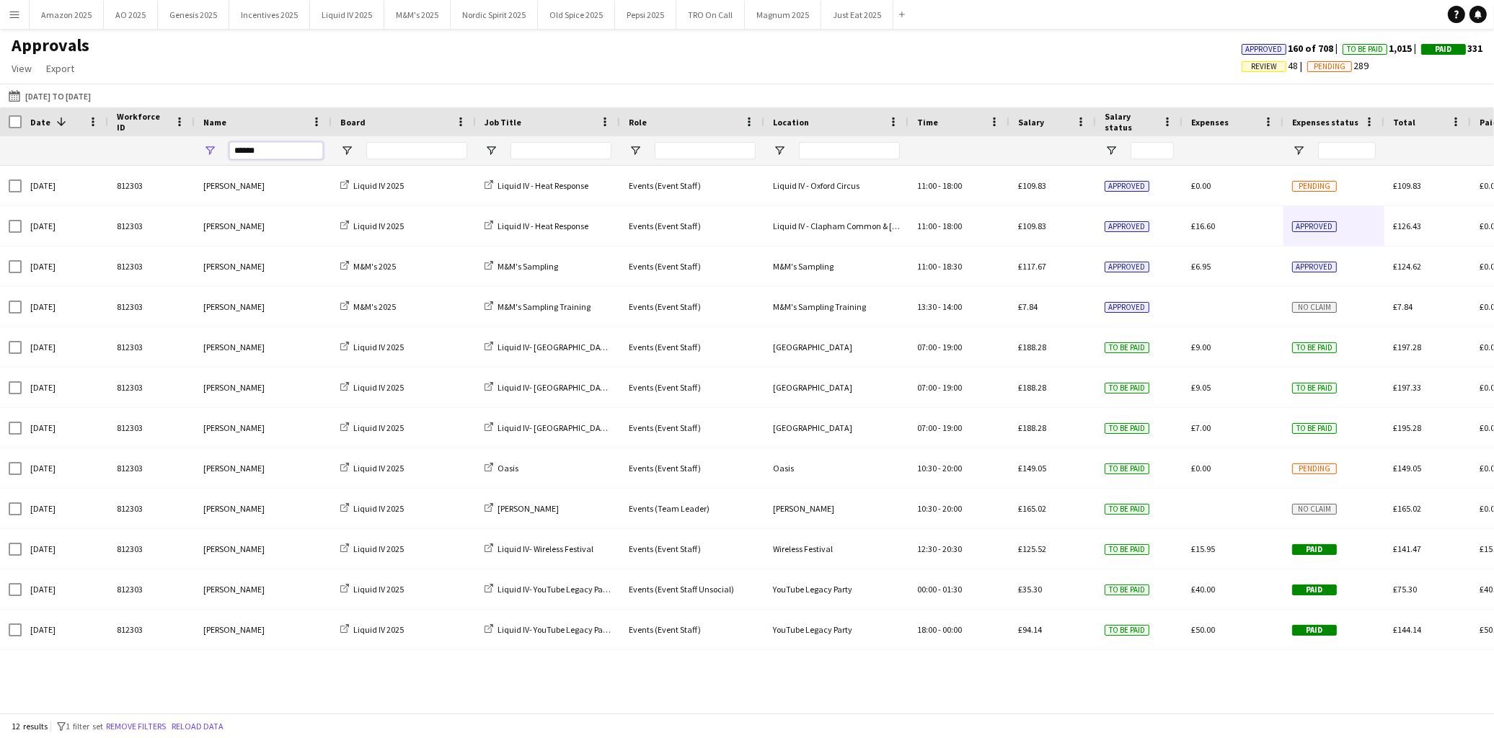
drag, startPoint x: 270, startPoint y: 154, endPoint x: -21, endPoint y: 155, distance: 290.6
click at [0, 155] on html "Menu Boards Boards Boards All jobs Status Workforce Workforce My Workforce Recr…" at bounding box center [747, 369] width 1494 height 738
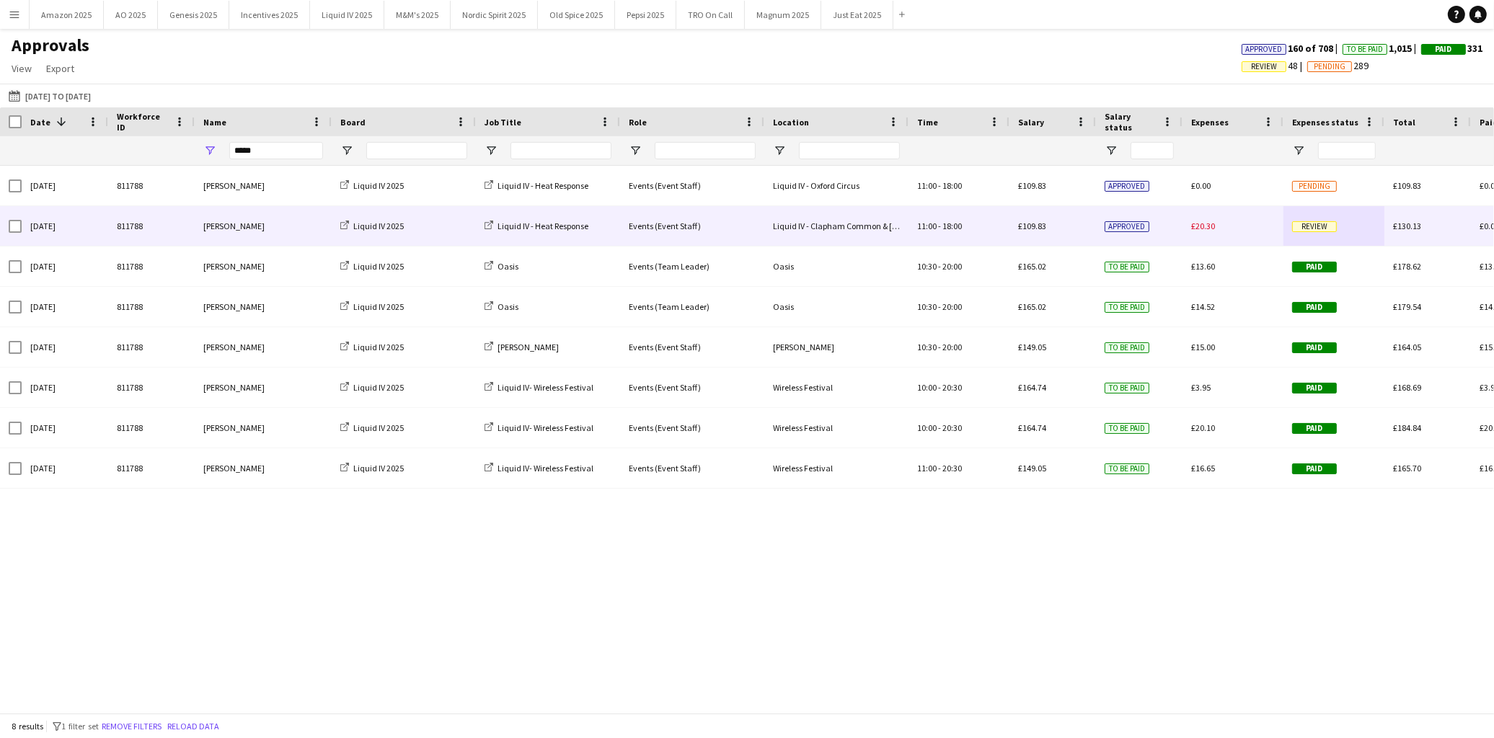
drag, startPoint x: 1328, startPoint y: 232, endPoint x: 1379, endPoint y: 384, distance: 160.5
click at [1327, 232] on span "Review" at bounding box center [1314, 226] width 45 height 11
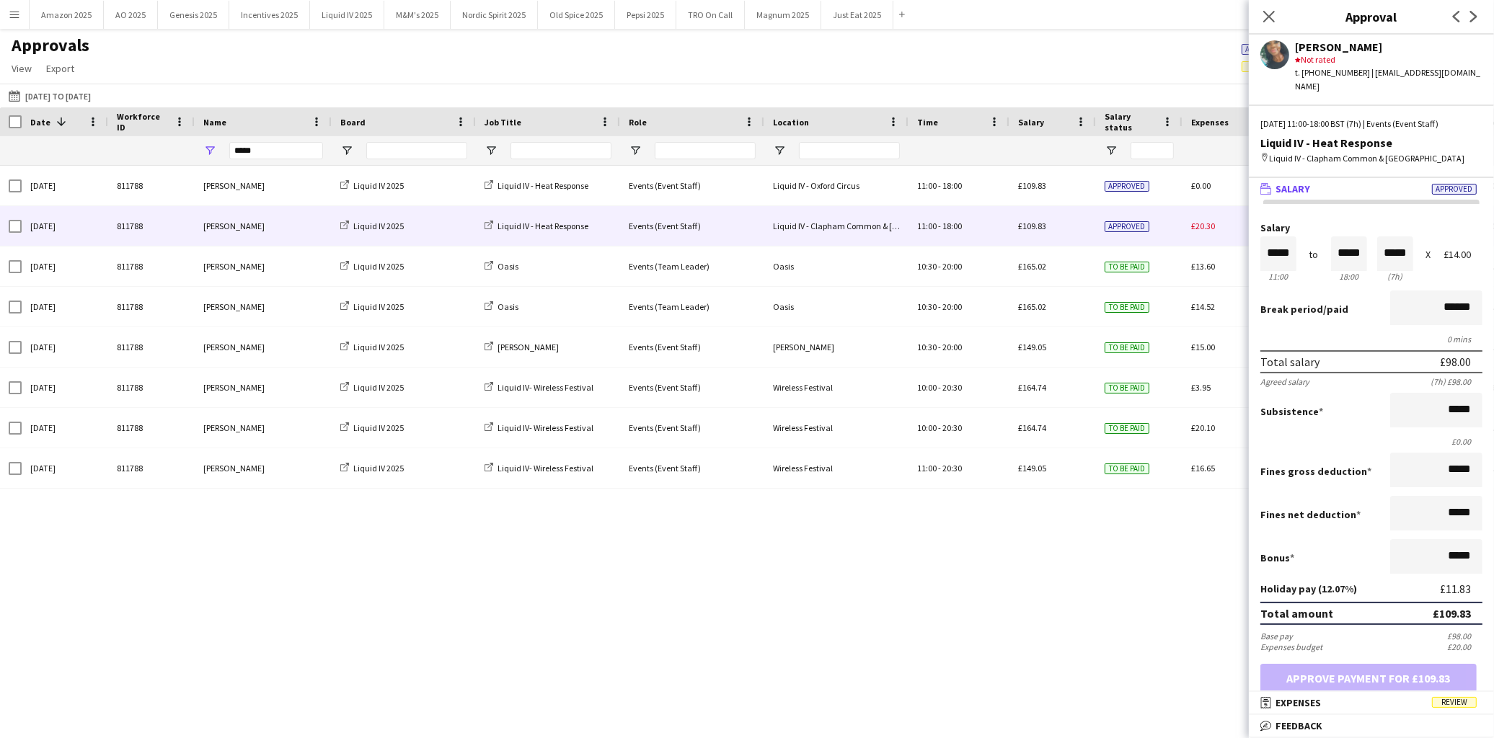
click at [1448, 697] on mat-expansion-panel-header "receipt Expenses Review" at bounding box center [1371, 703] width 245 height 22
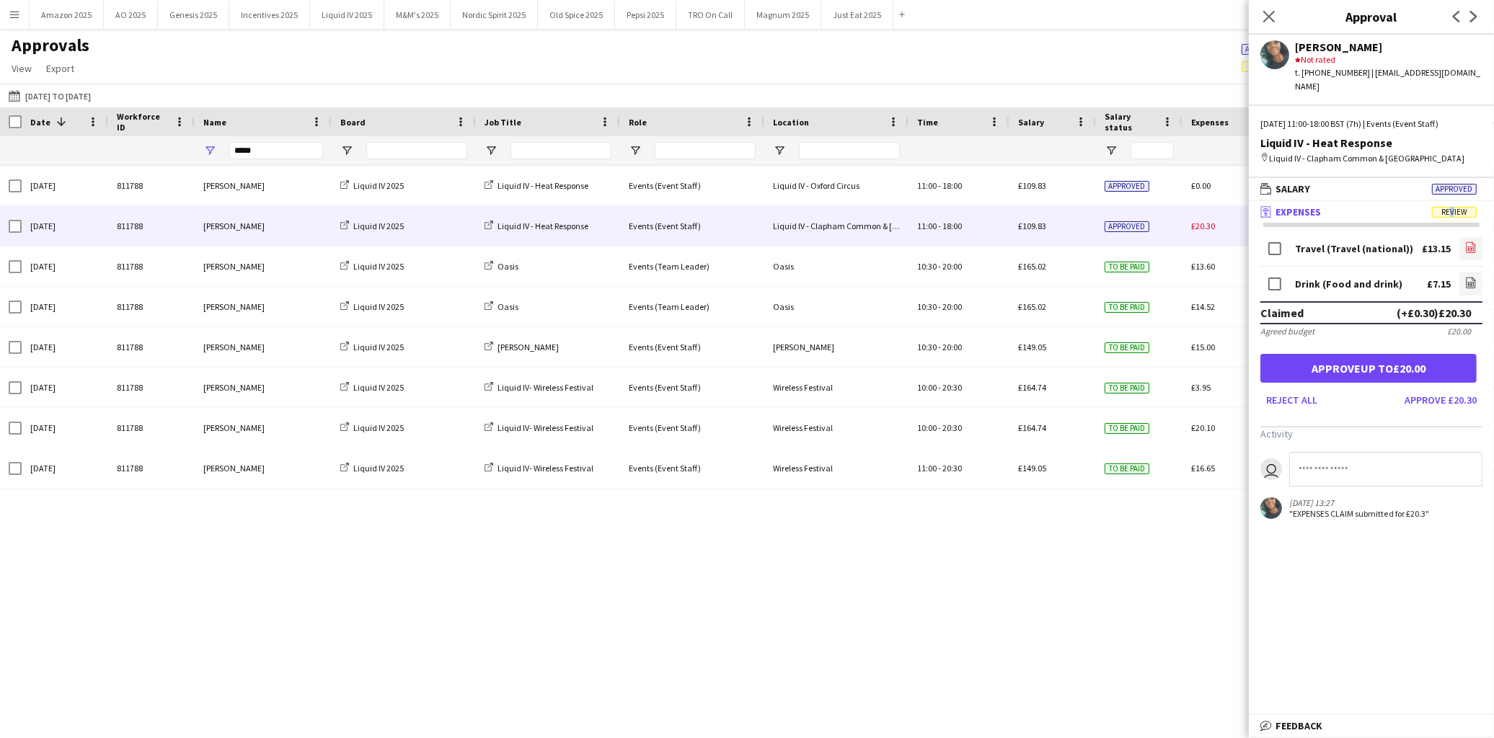
click at [1465, 242] on icon "file-image" at bounding box center [1471, 248] width 12 height 12
click at [1465, 277] on icon "file-image" at bounding box center [1471, 283] width 12 height 12
click at [1346, 356] on button "Approve up to £20.00" at bounding box center [1368, 368] width 216 height 29
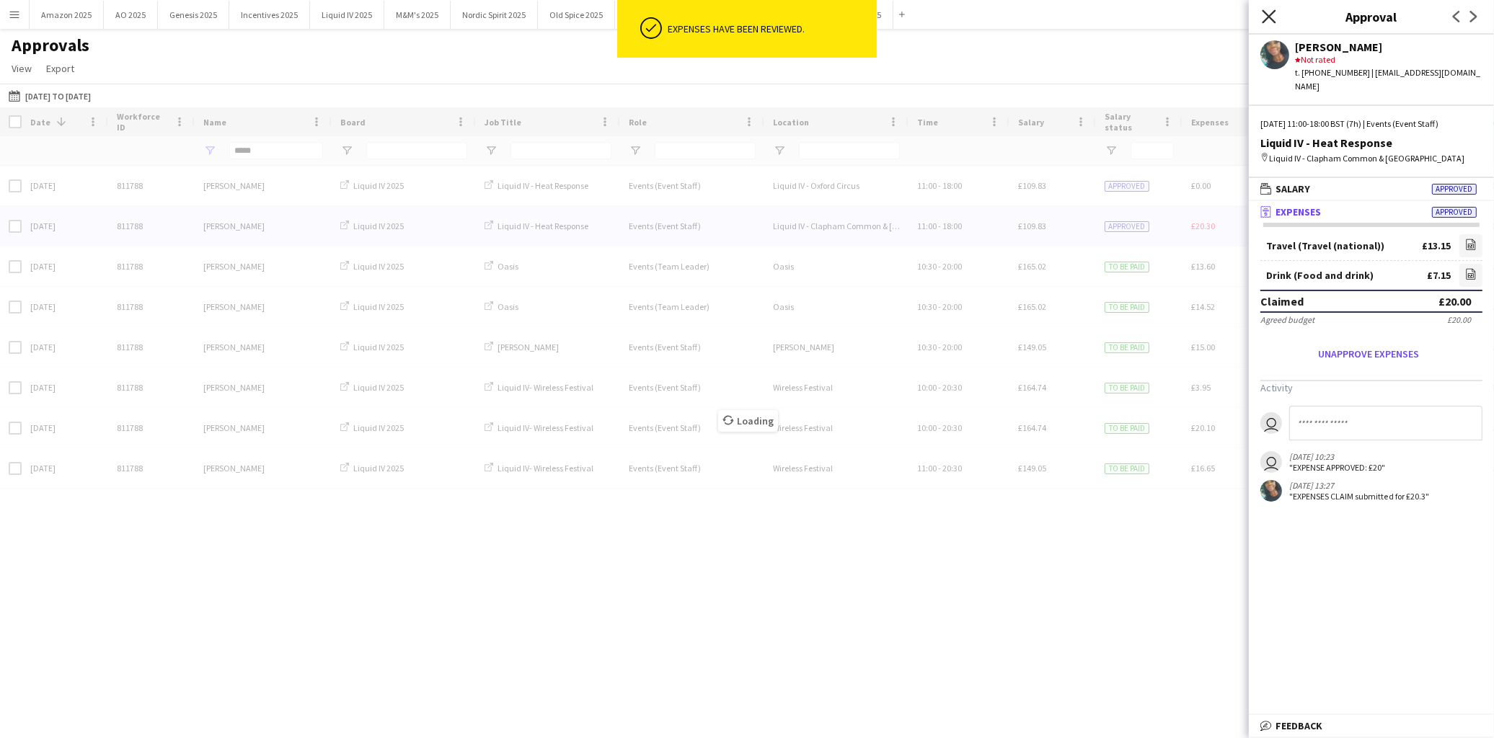
click at [1273, 14] on icon "Close pop-in" at bounding box center [1269, 16] width 14 height 14
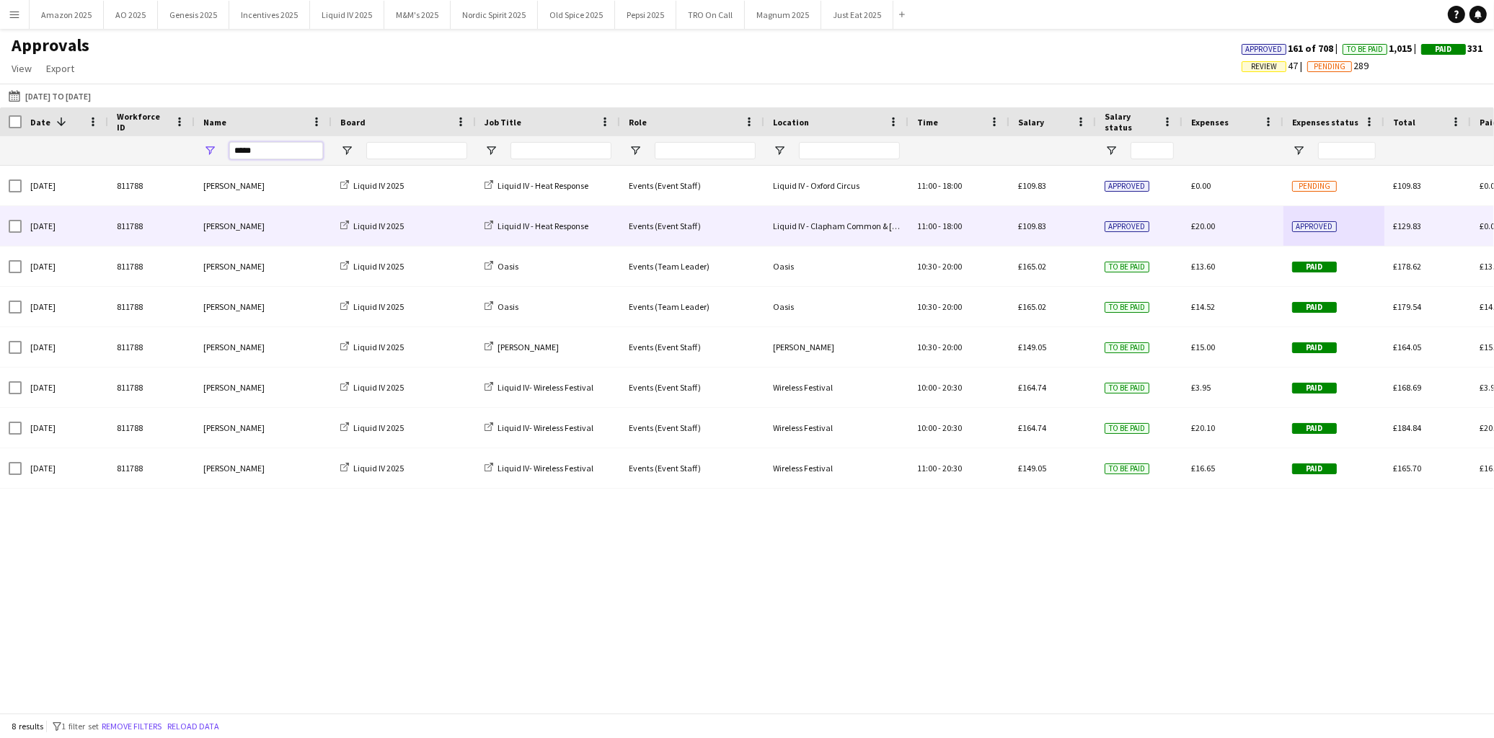
drag, startPoint x: 261, startPoint y: 154, endPoint x: 193, endPoint y: 164, distance: 68.5
click at [206, 161] on div "*****" at bounding box center [263, 150] width 137 height 29
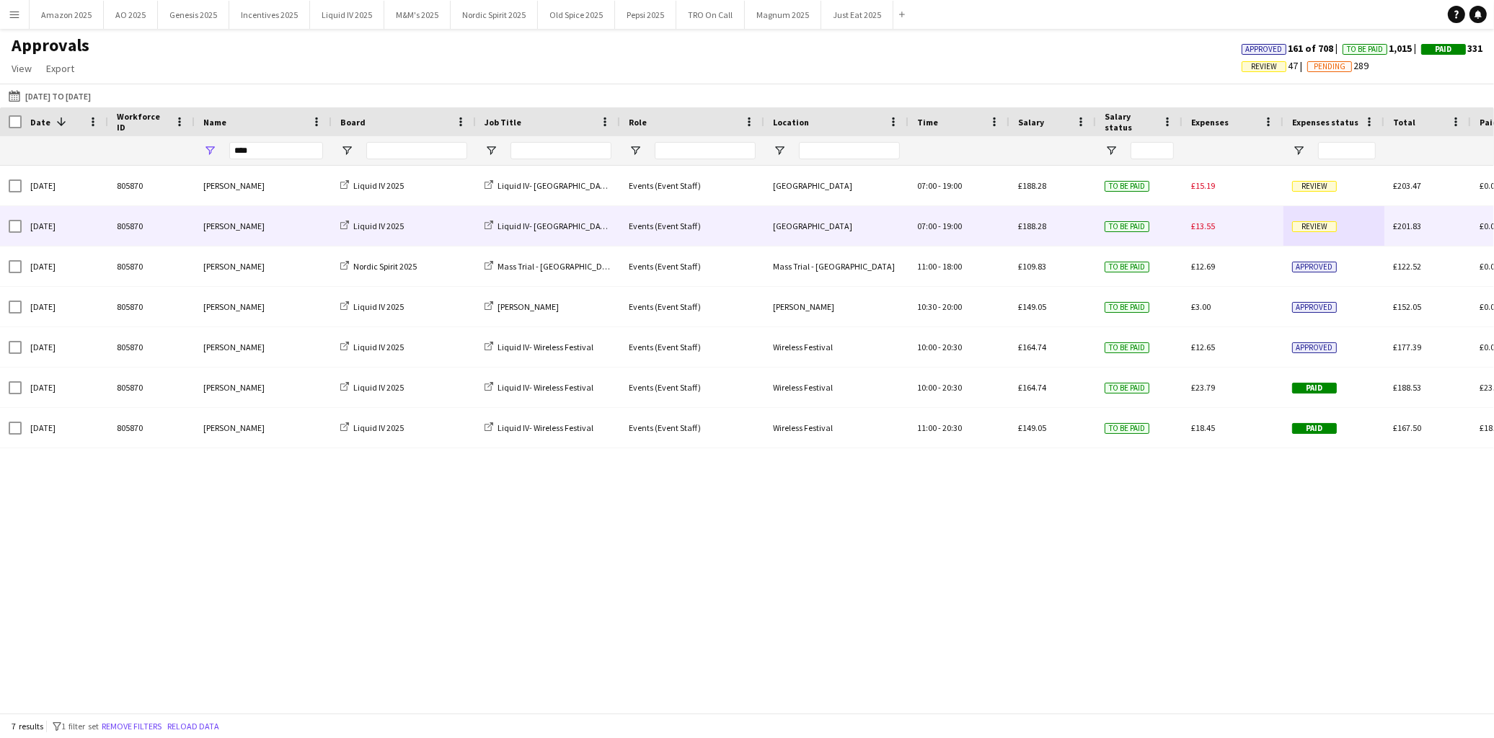
click at [1312, 227] on span "Review" at bounding box center [1314, 226] width 45 height 11
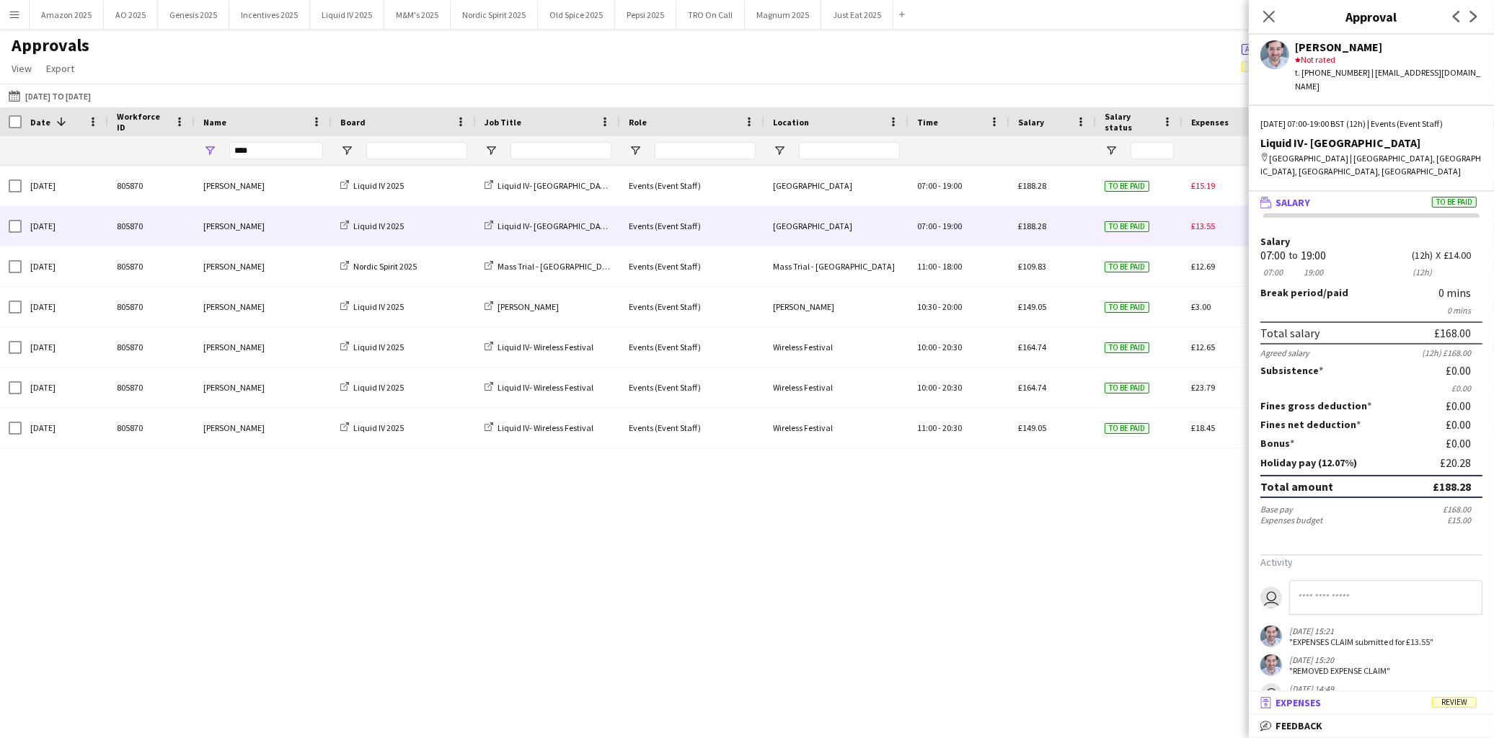
click at [1467, 701] on span "Review" at bounding box center [1454, 702] width 45 height 11
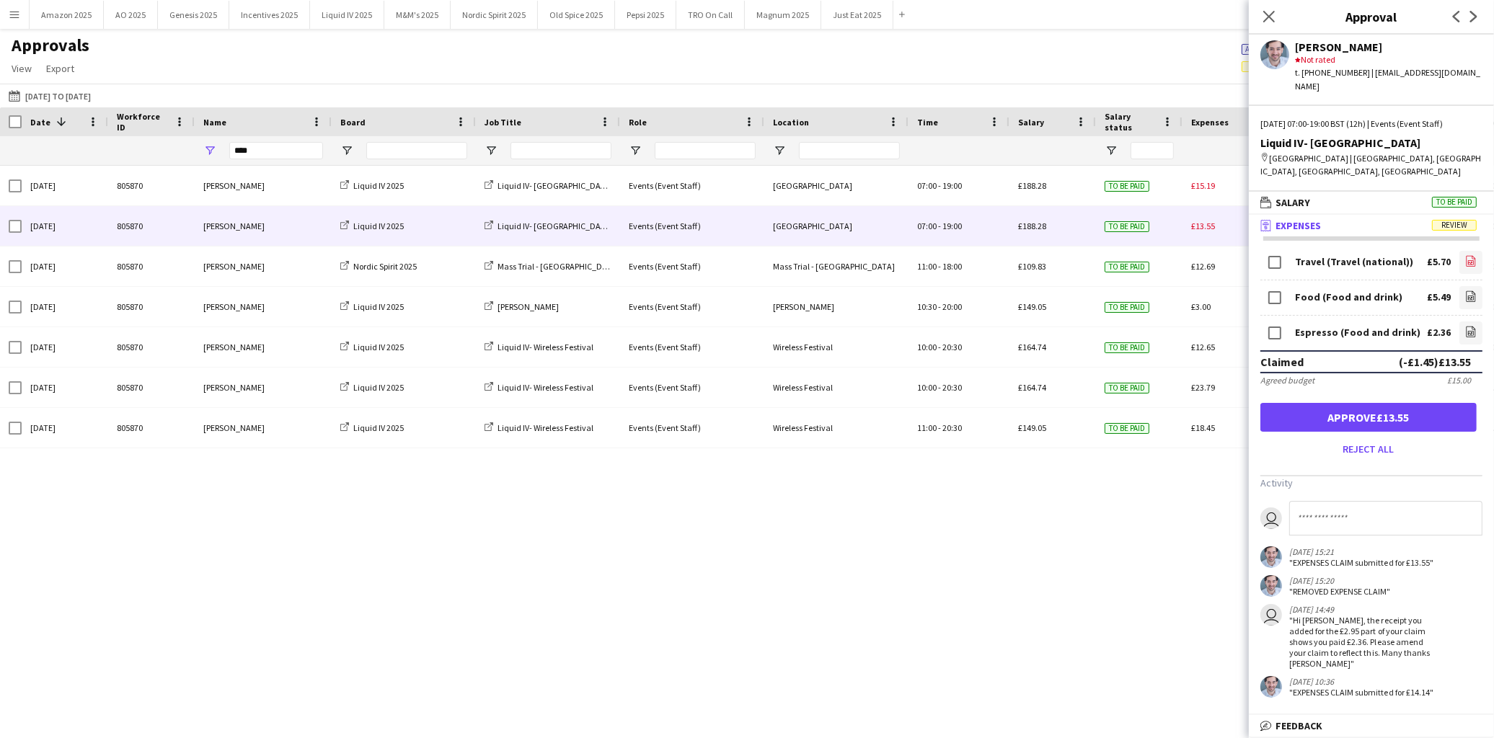
click at [1465, 255] on icon "file-image" at bounding box center [1471, 261] width 12 height 12
click at [1465, 291] on icon "file-image" at bounding box center [1471, 297] width 12 height 12
click at [1459, 322] on link "file-image" at bounding box center [1470, 333] width 23 height 23
click at [1423, 403] on button "Approve £13.55" at bounding box center [1368, 417] width 216 height 29
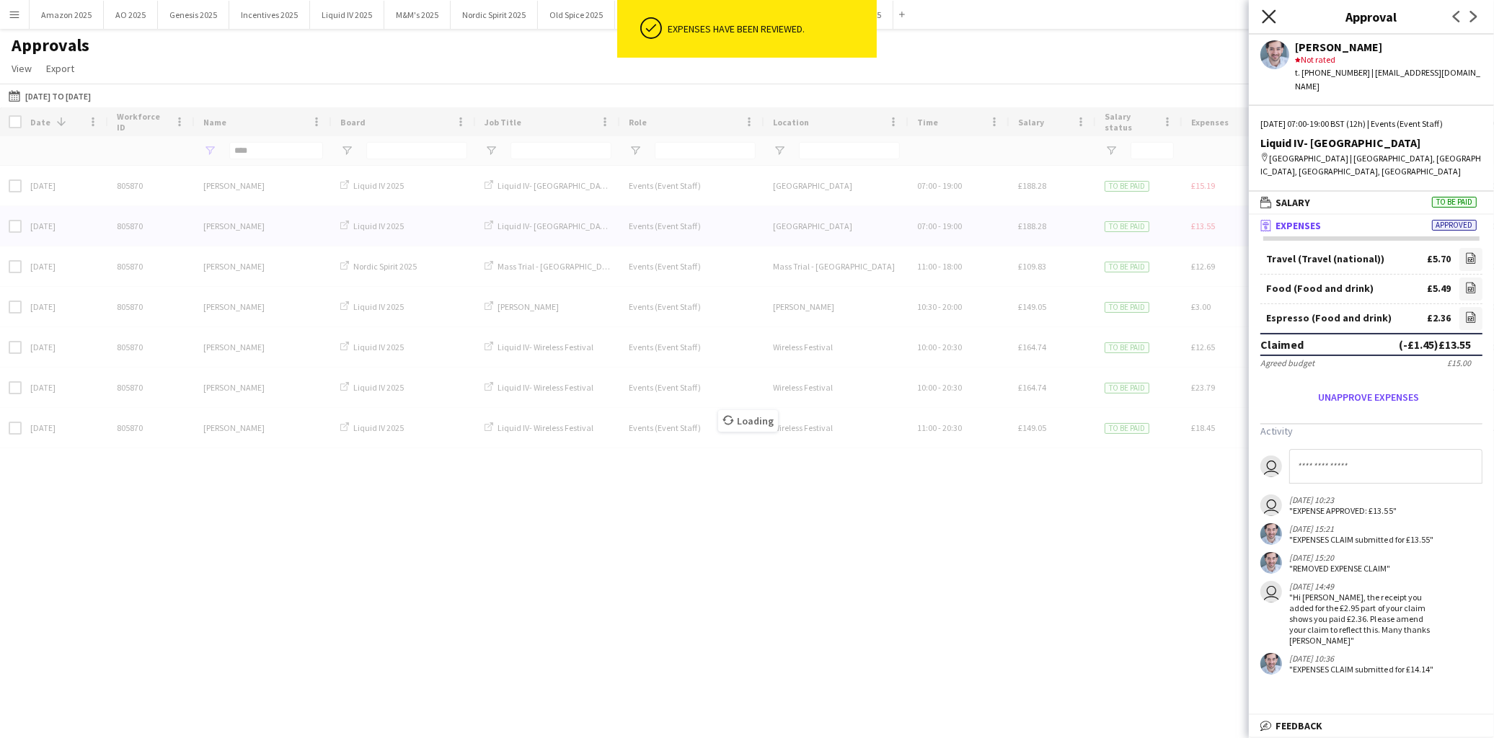
click at [1268, 17] on icon at bounding box center [1269, 16] width 14 height 14
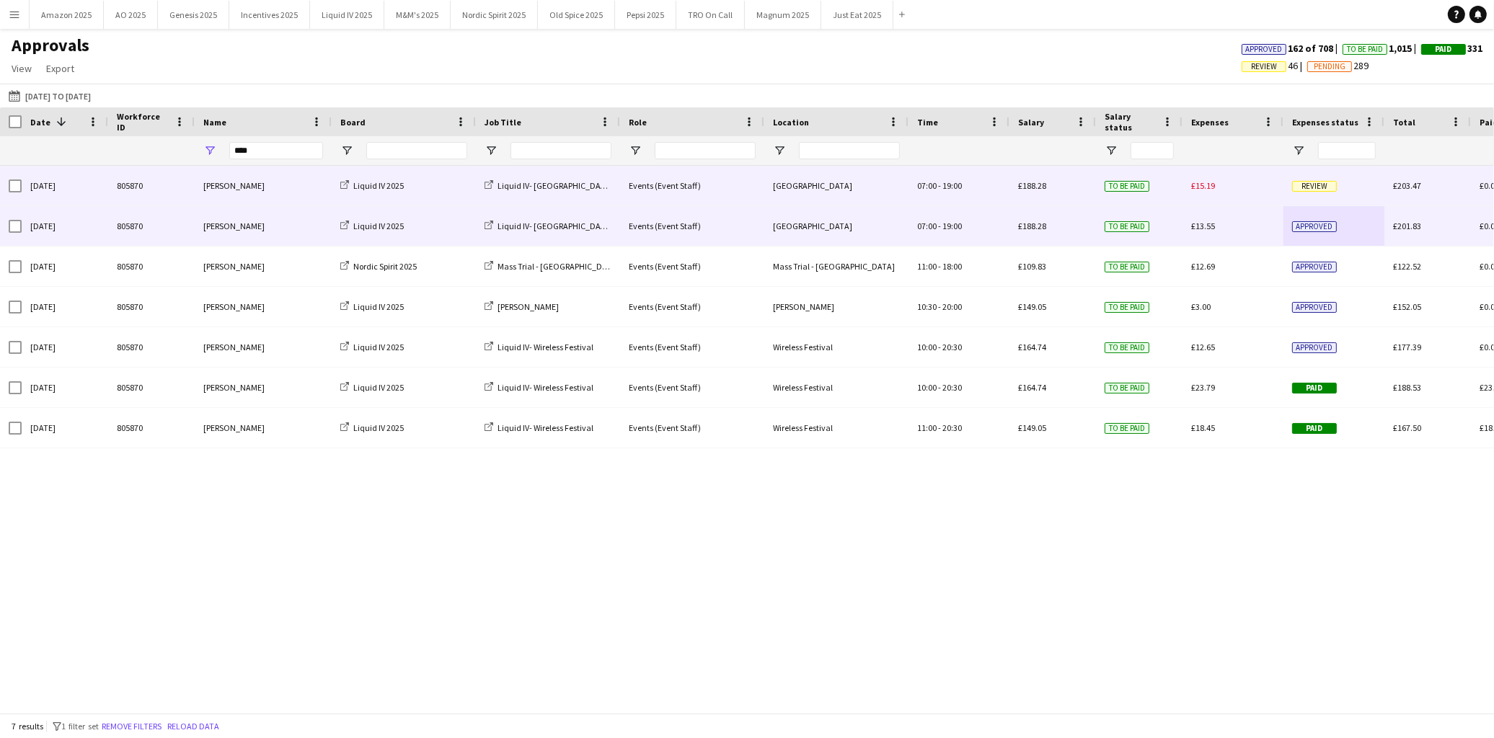
click at [1304, 191] on span "Review" at bounding box center [1314, 186] width 45 height 11
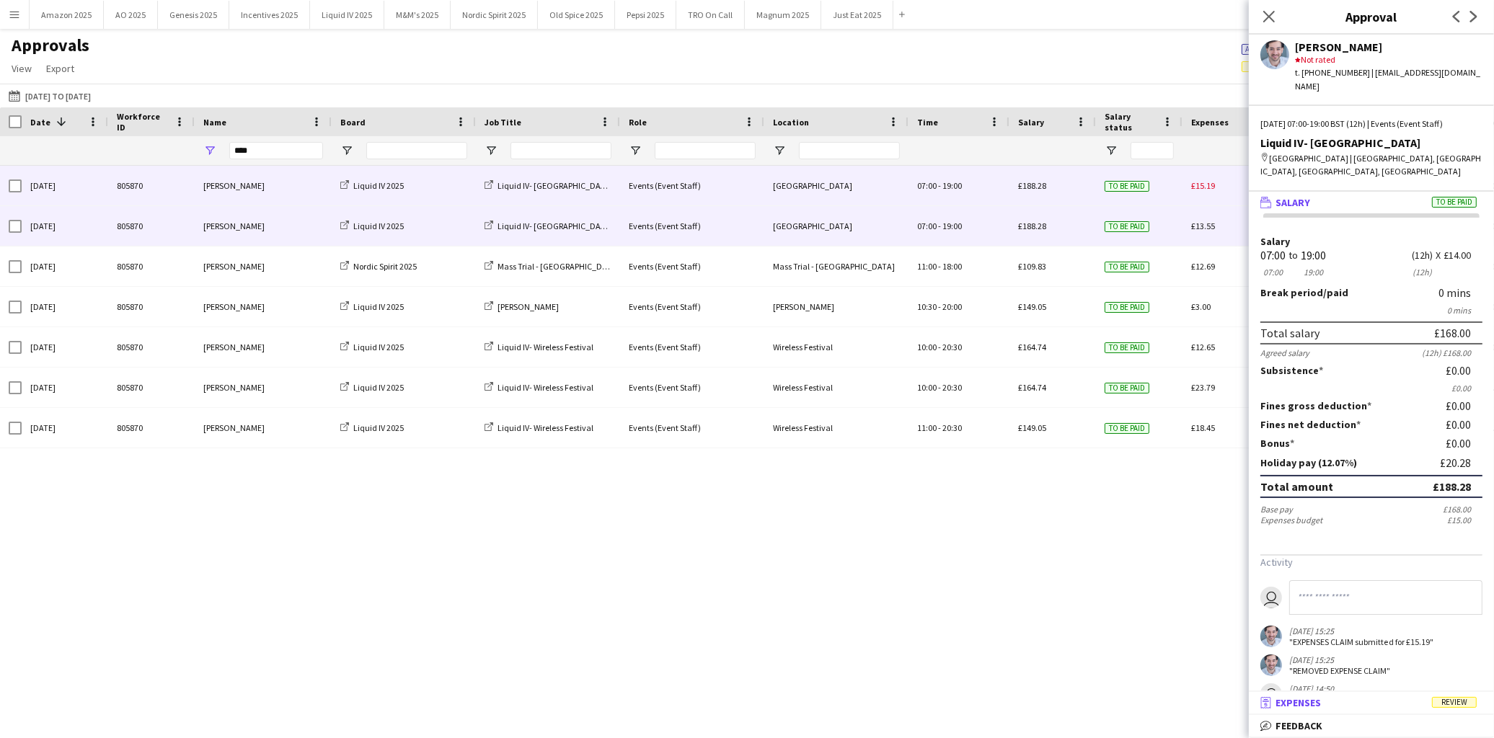
click at [1472, 707] on span "Review" at bounding box center [1454, 702] width 45 height 11
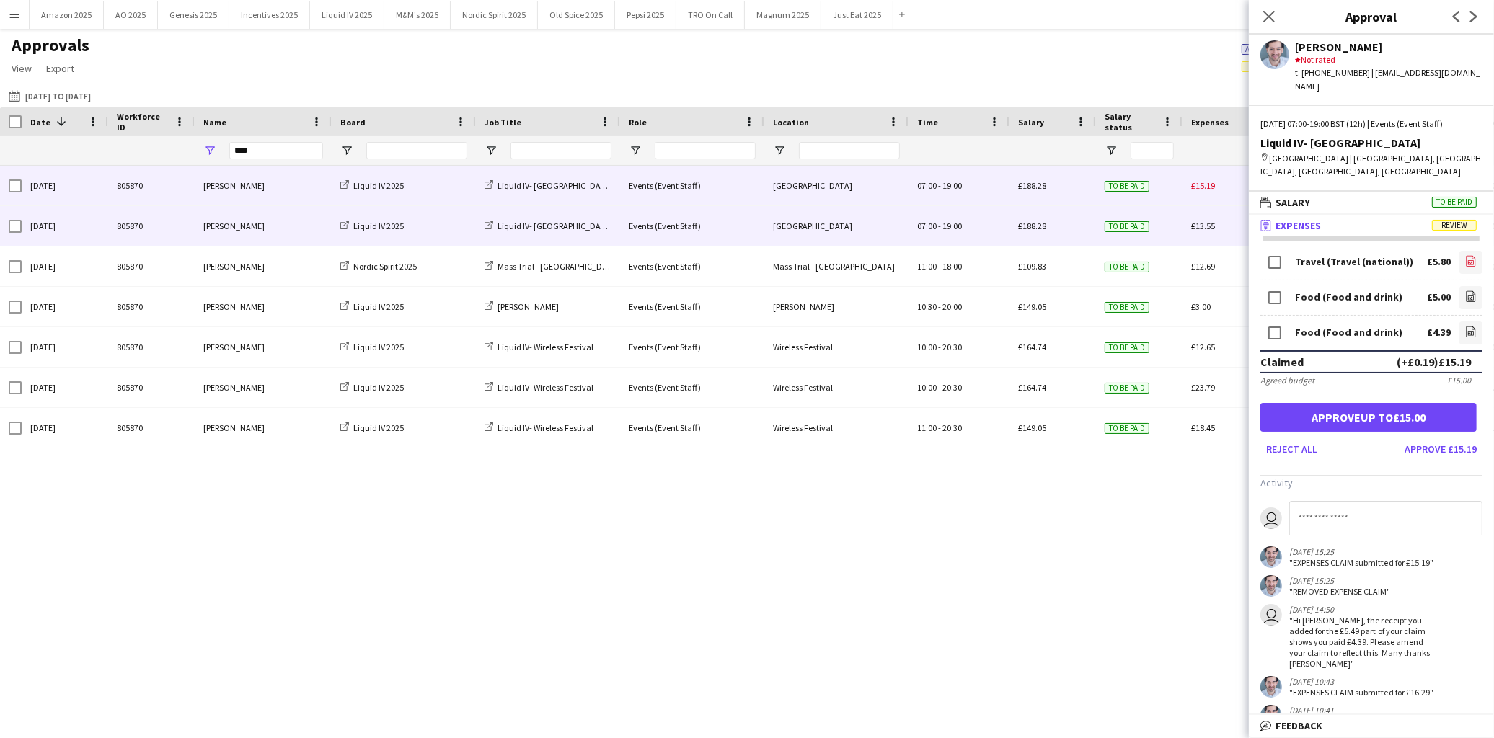
click at [1468, 260] on icon at bounding box center [1471, 262] width 6 height 4
click at [1465, 291] on icon "file-image" at bounding box center [1471, 297] width 12 height 12
click at [1465, 326] on icon "file-image" at bounding box center [1471, 332] width 12 height 12
click at [1371, 409] on button "Approve up to £15.00" at bounding box center [1368, 417] width 216 height 29
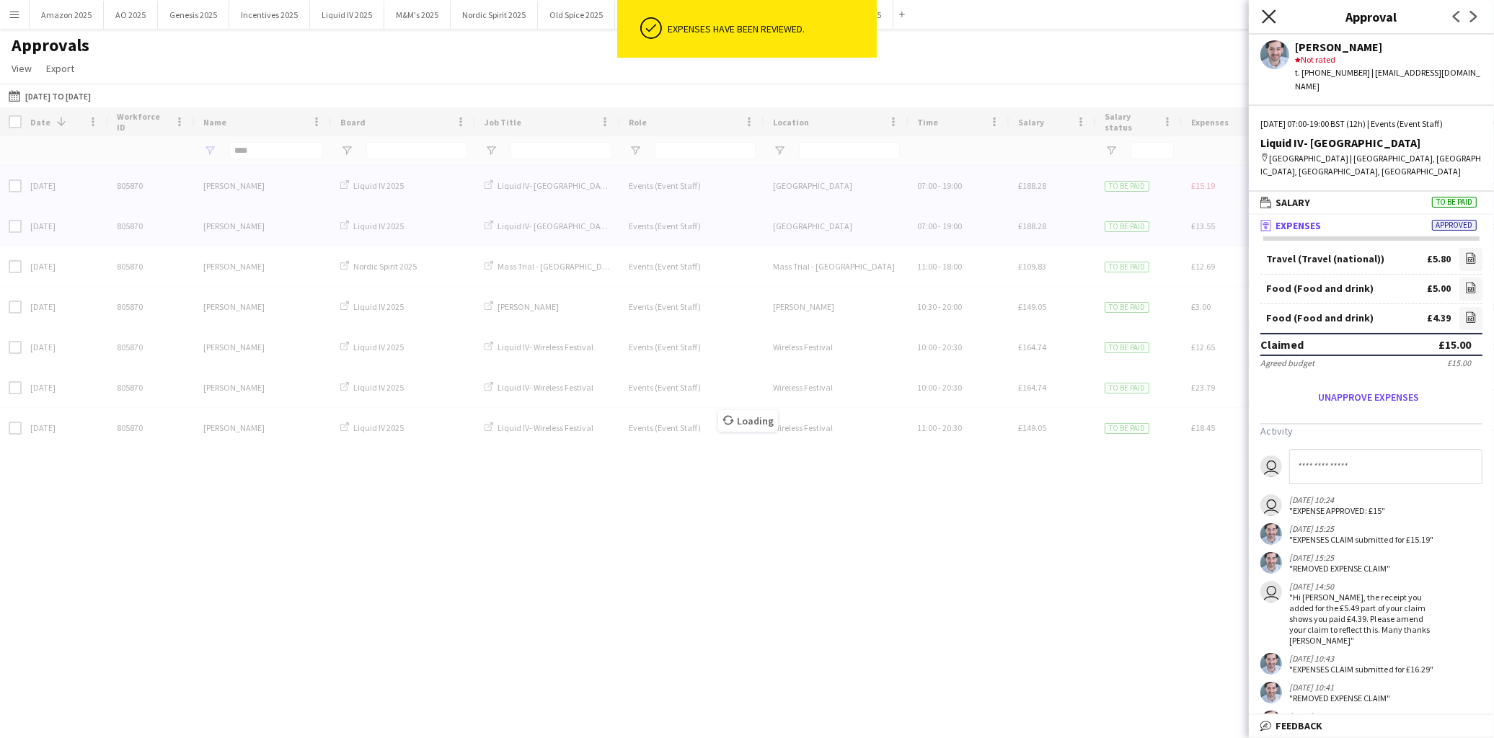
click at [1267, 13] on icon "Close pop-in" at bounding box center [1269, 16] width 14 height 14
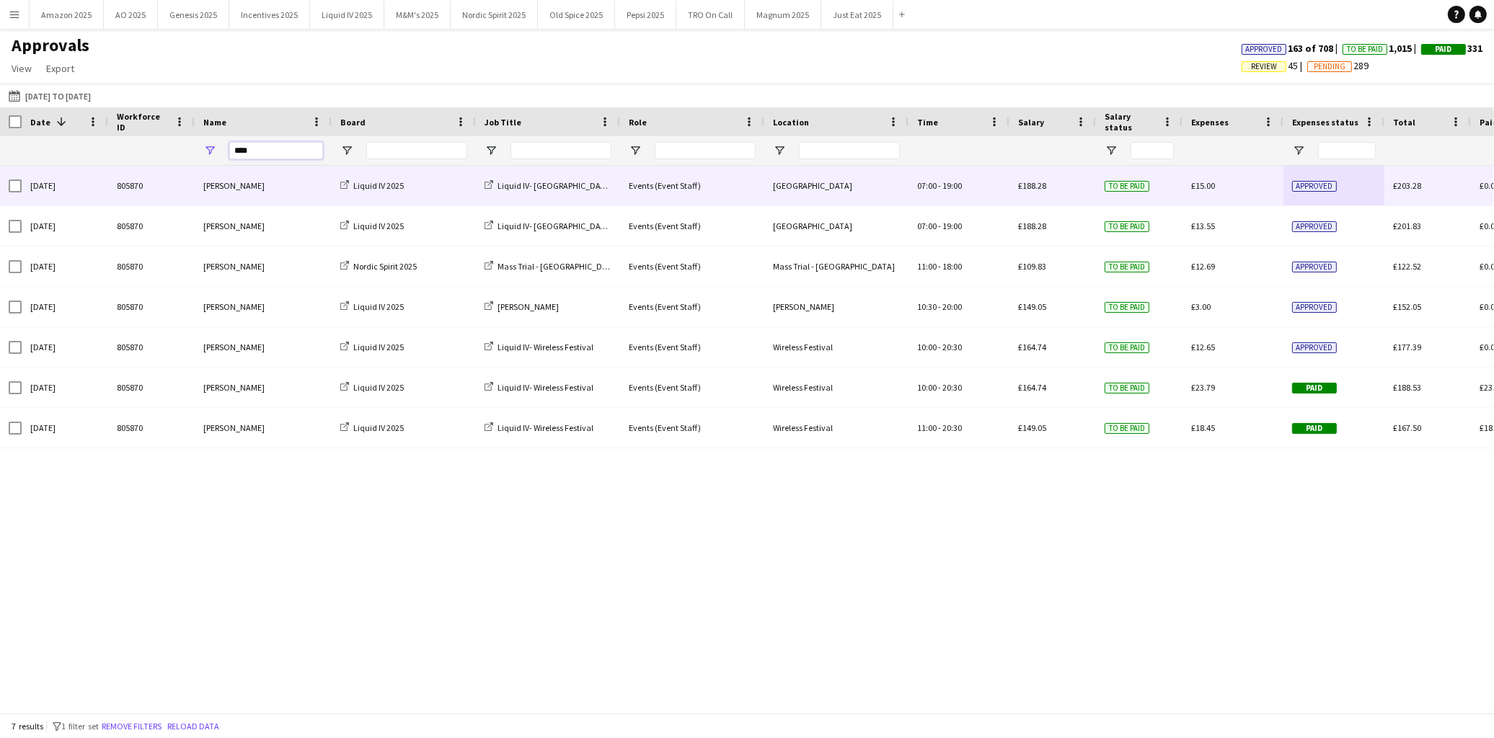
click at [261, 151] on input "****" at bounding box center [276, 150] width 94 height 17
drag, startPoint x: 262, startPoint y: 154, endPoint x: -93, endPoint y: 167, distance: 355.0
click at [0, 167] on html "Menu Boards Boards Boards All jobs Status Workforce Workforce My Workforce Recr…" at bounding box center [747, 369] width 1494 height 738
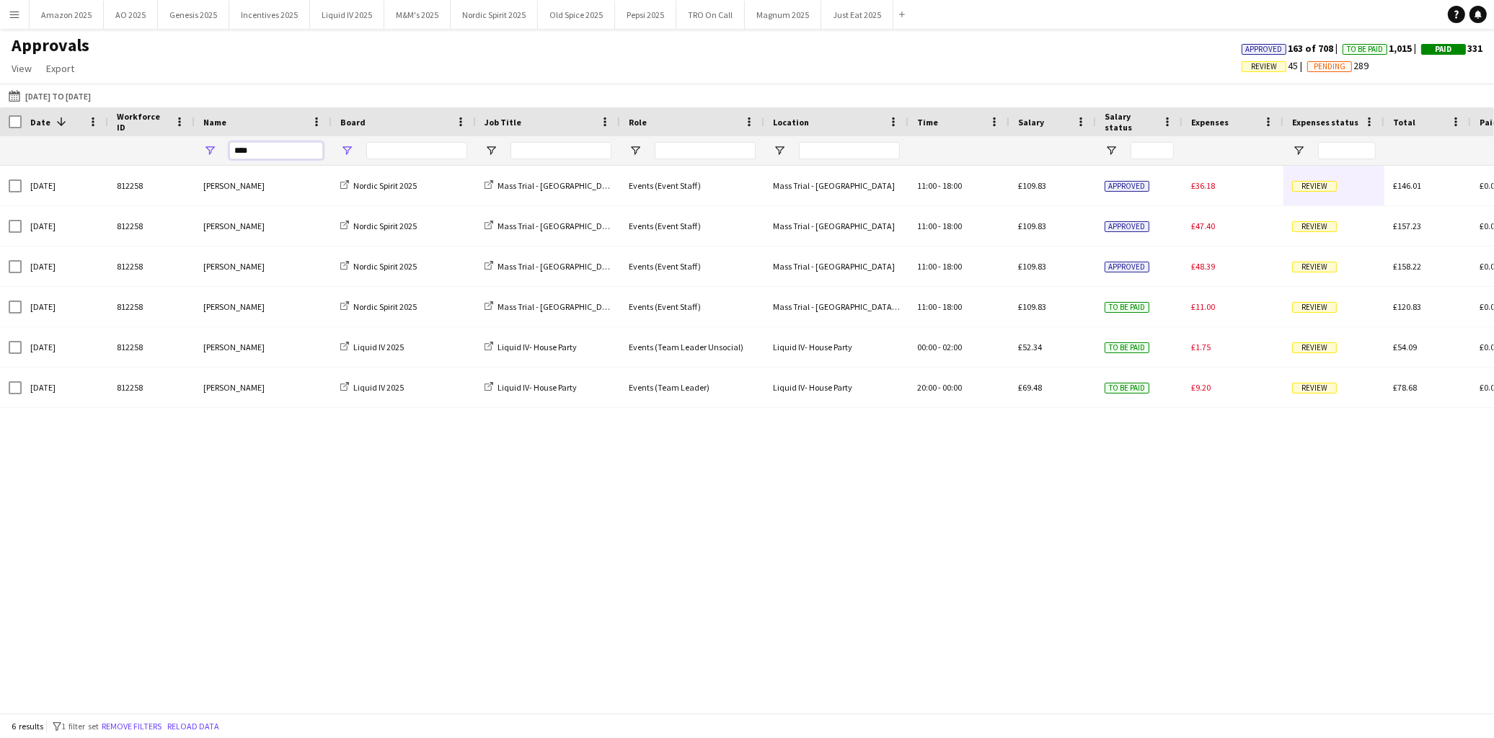
type input "****"
click at [347, 149] on span "Open Filter Menu" at bounding box center [346, 150] width 13 height 13
type input "**********"
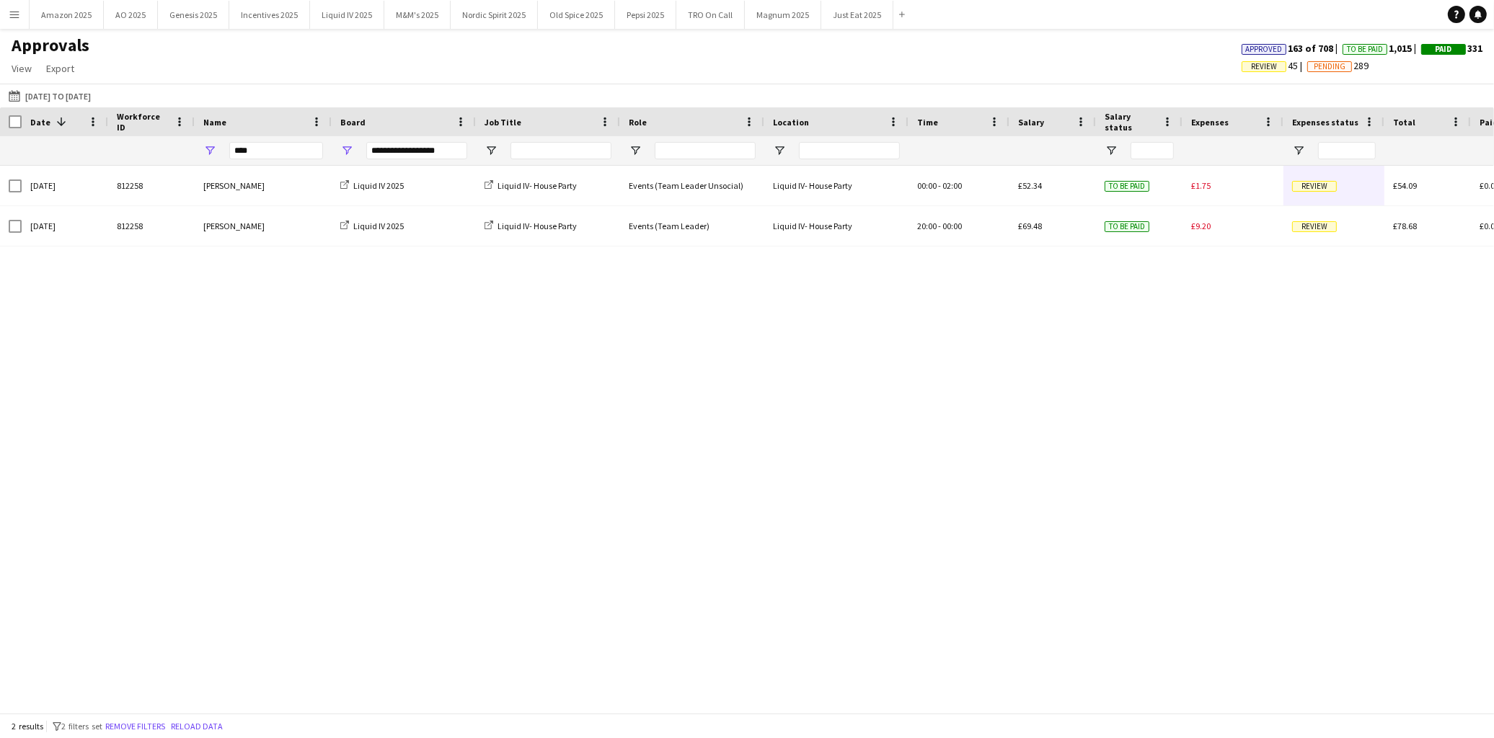
click at [643, 527] on div "Mon, 14 Jul 2025 812258 Anthony Pius Liquid IV 2025 Liquid IV- House Party Even…" at bounding box center [747, 433] width 1494 height 535
click at [693, 503] on div "Mon, 14 Jul 2025 812258 Anthony Pius Liquid IV 2025 Liquid IV- House Party Even…" at bounding box center [747, 433] width 1494 height 535
click at [1298, 496] on div "Mon, 14 Jul 2025 812258 Anthony Pius Liquid IV 2025 Liquid IV- House Party Even…" at bounding box center [747, 433] width 1494 height 535
drag, startPoint x: 1325, startPoint y: 399, endPoint x: 1274, endPoint y: 404, distance: 50.7
click at [1325, 399] on div "Mon, 14 Jul 2025 812258 Anthony Pius Liquid IV 2025 Liquid IV- House Party Even…" at bounding box center [747, 433] width 1494 height 535
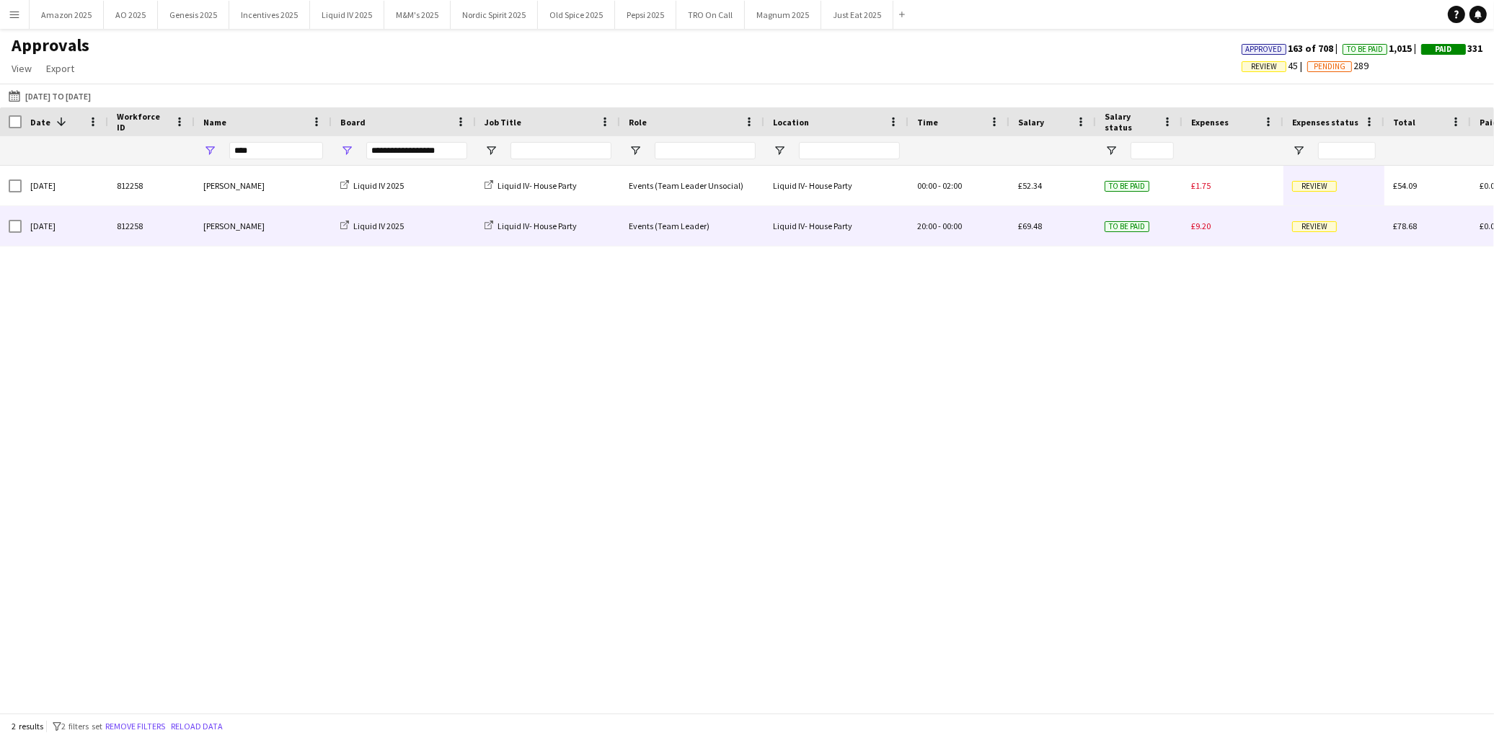
drag, startPoint x: 1309, startPoint y: 229, endPoint x: 1350, endPoint y: 332, distance: 111.7
click at [1309, 229] on span "Review" at bounding box center [1314, 226] width 45 height 11
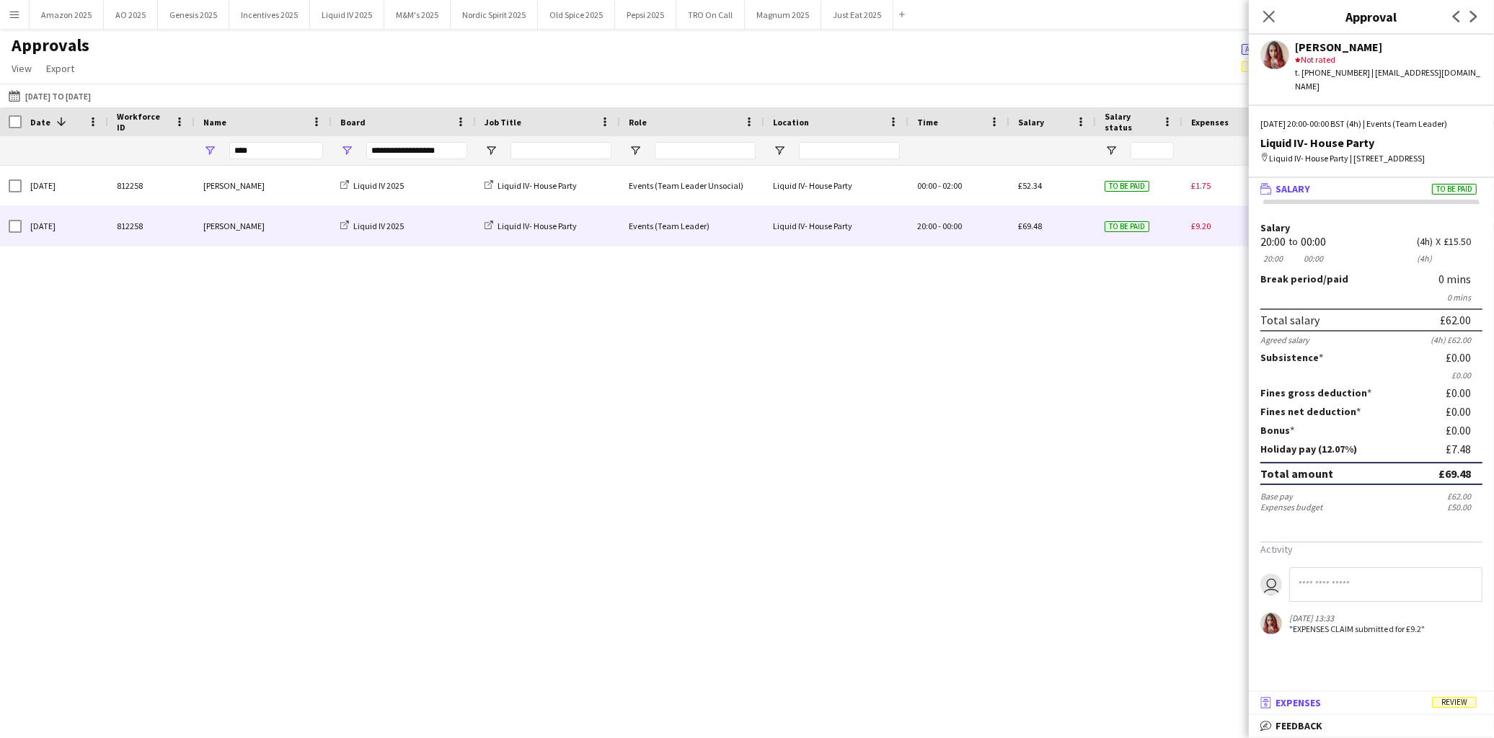
click at [1444, 704] on span "Review" at bounding box center [1454, 702] width 45 height 11
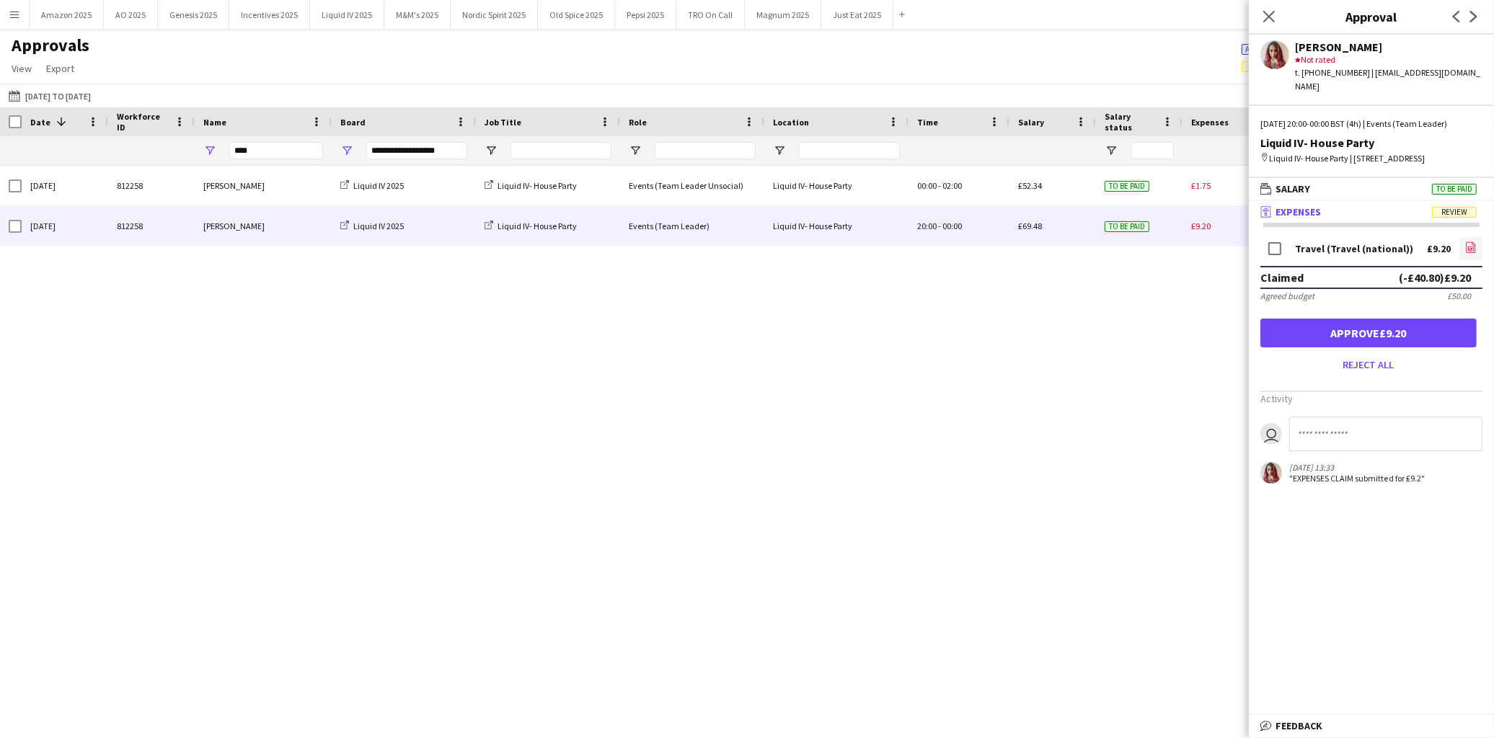
click at [1464, 247] on link "file-image" at bounding box center [1470, 248] width 23 height 23
click at [1429, 340] on button "Approve £9.20" at bounding box center [1368, 333] width 216 height 29
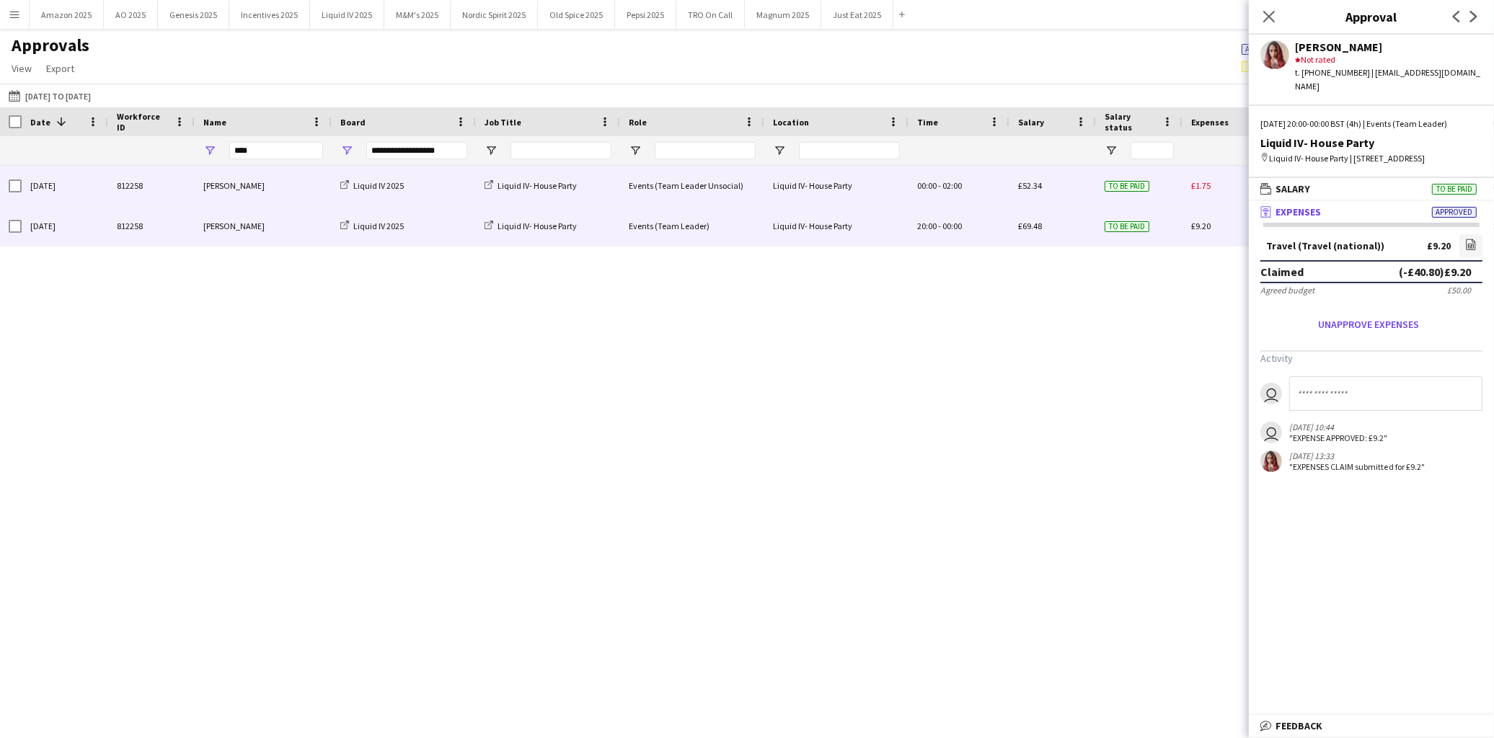
click at [1206, 185] on span "£1.75" at bounding box center [1200, 185] width 19 height 11
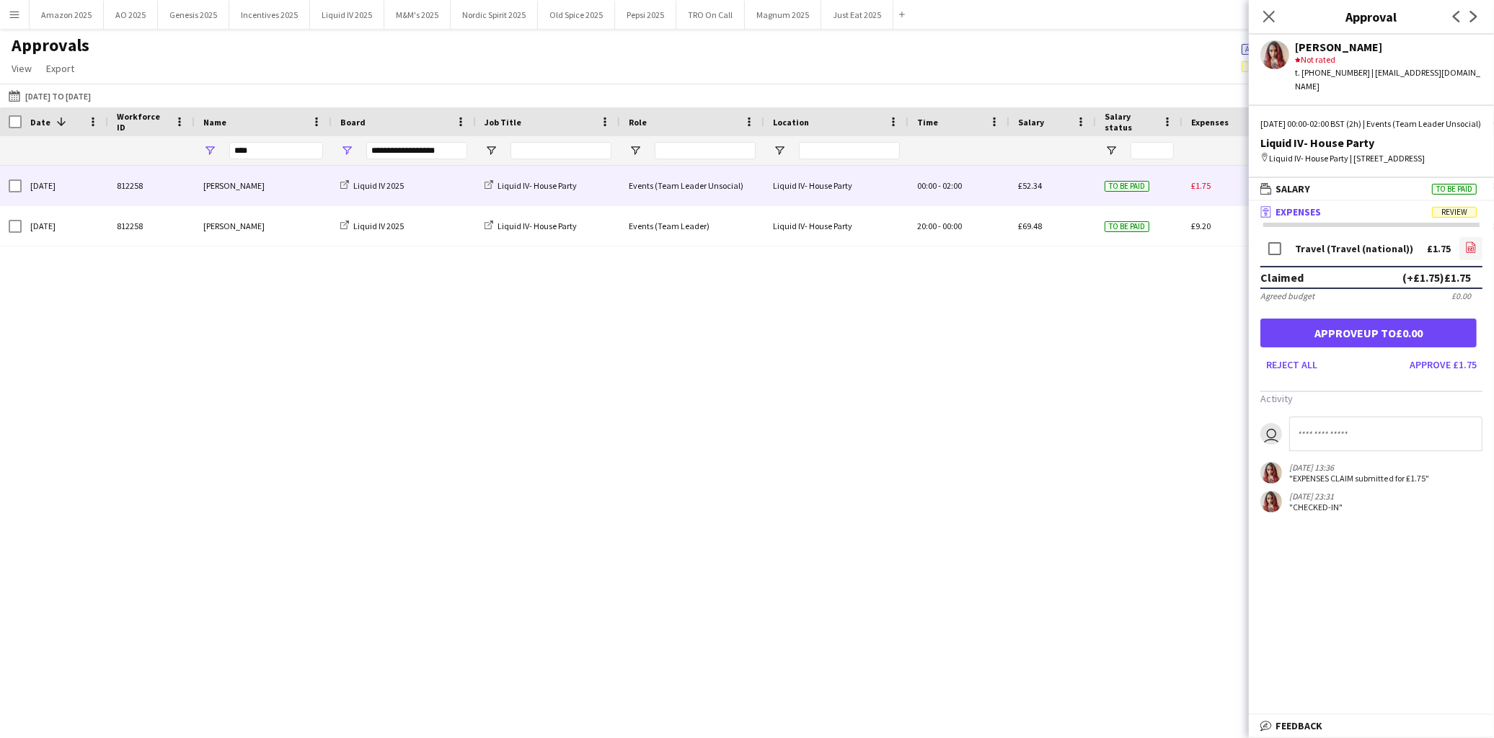
click at [1473, 253] on icon "file-image" at bounding box center [1471, 248] width 12 height 12
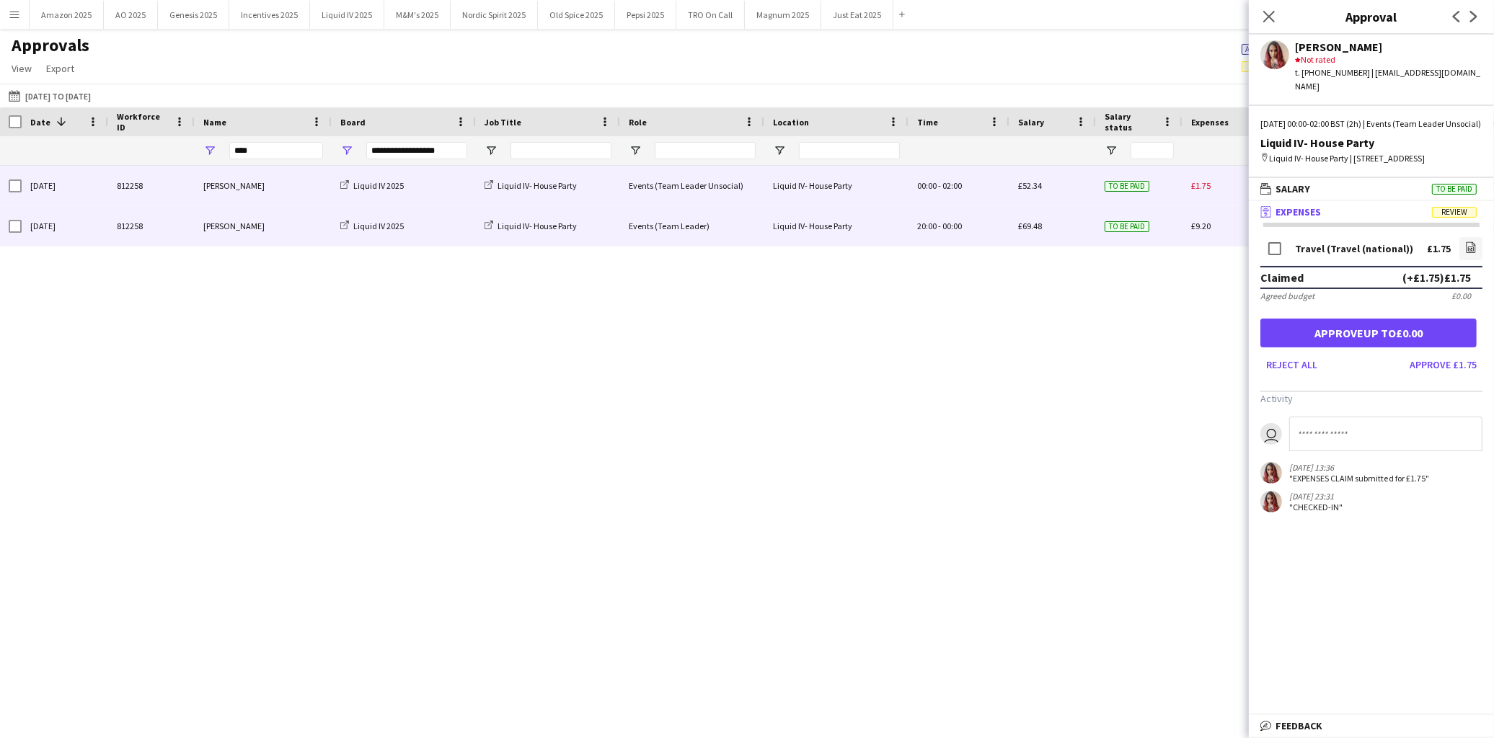
click at [1134, 231] on span "To be paid" at bounding box center [1127, 226] width 45 height 11
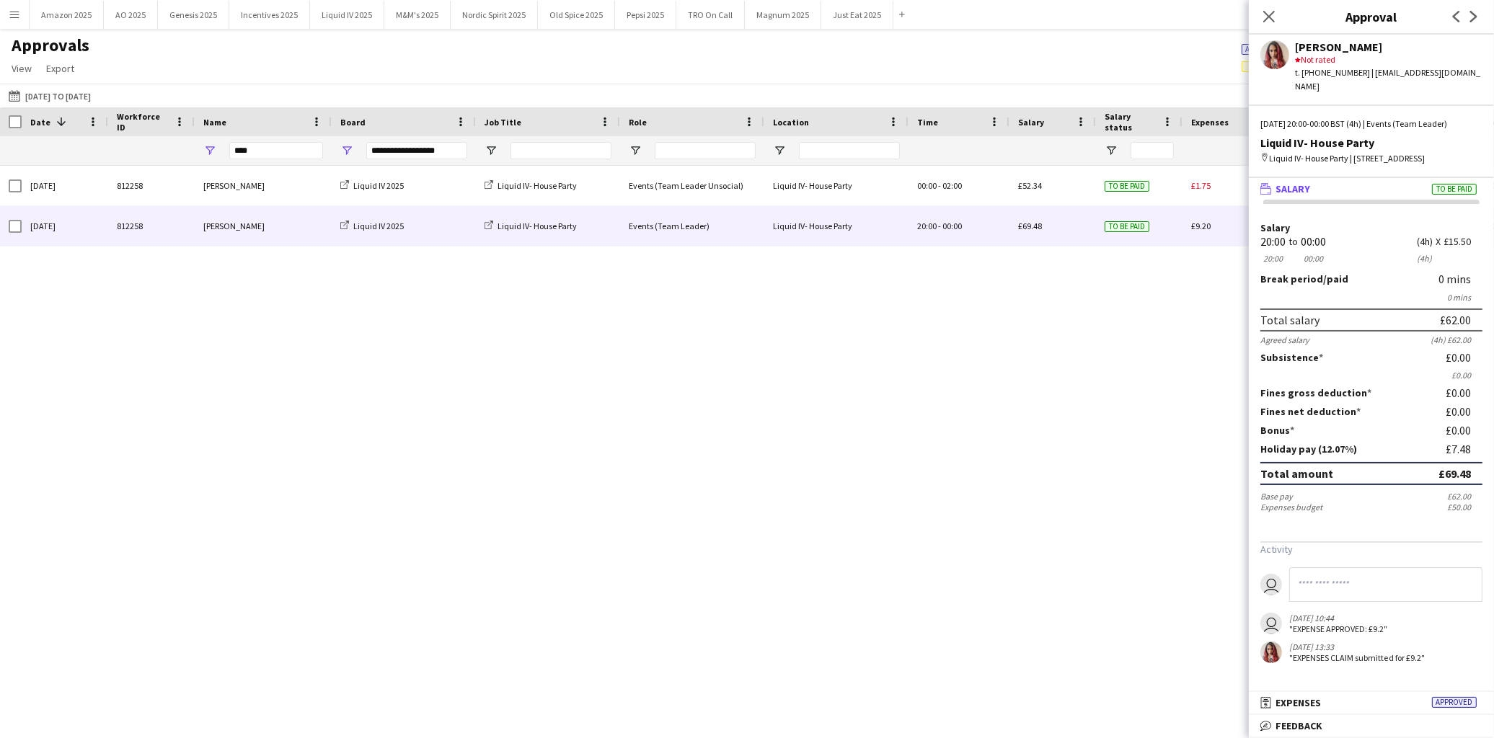
drag, startPoint x: 1462, startPoint y: 705, endPoint x: 1433, endPoint y: 614, distance: 95.3
click at [1464, 707] on span "Approved" at bounding box center [1454, 702] width 45 height 11
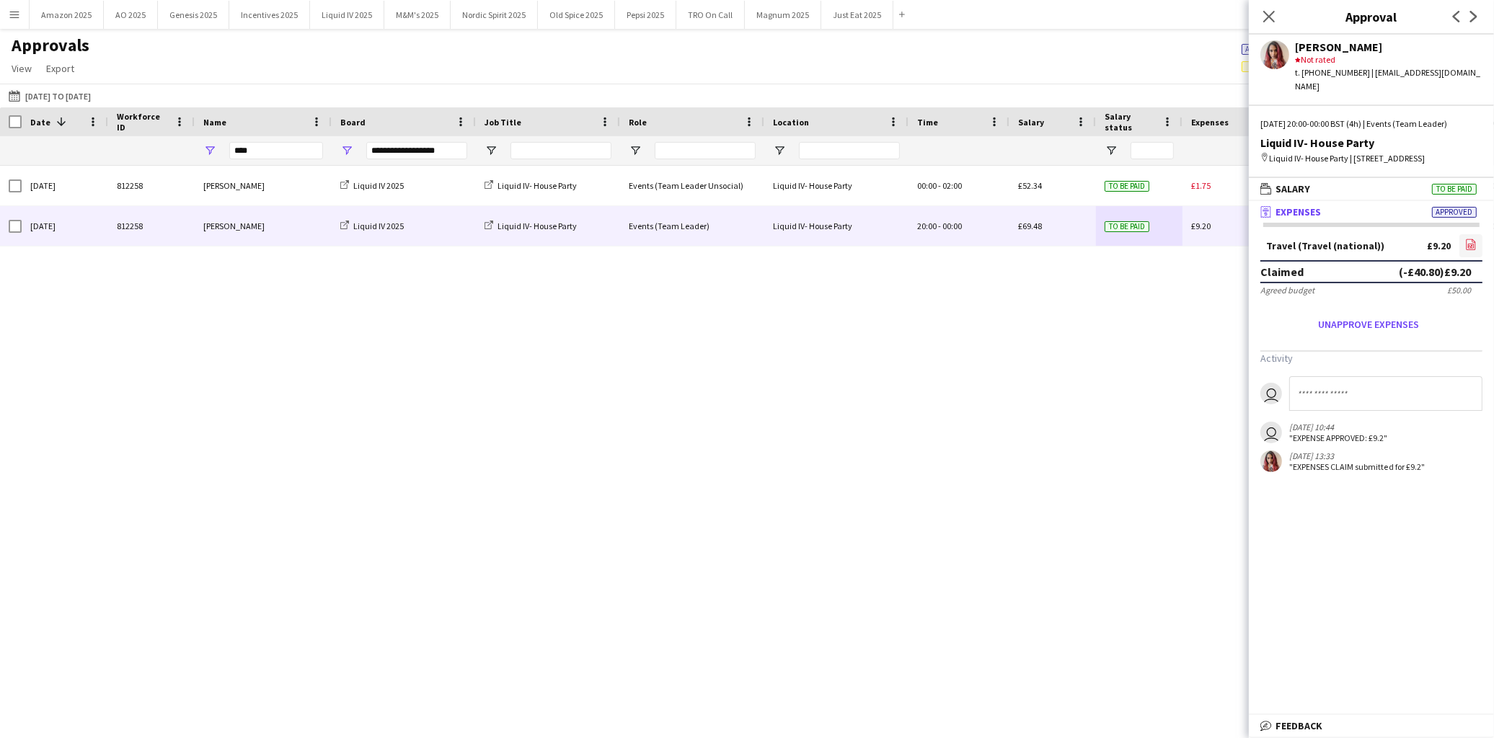
click at [1469, 244] on icon at bounding box center [1471, 246] width 6 height 4
click at [1360, 324] on button "Unapprove expenses" at bounding box center [1368, 324] width 216 height 23
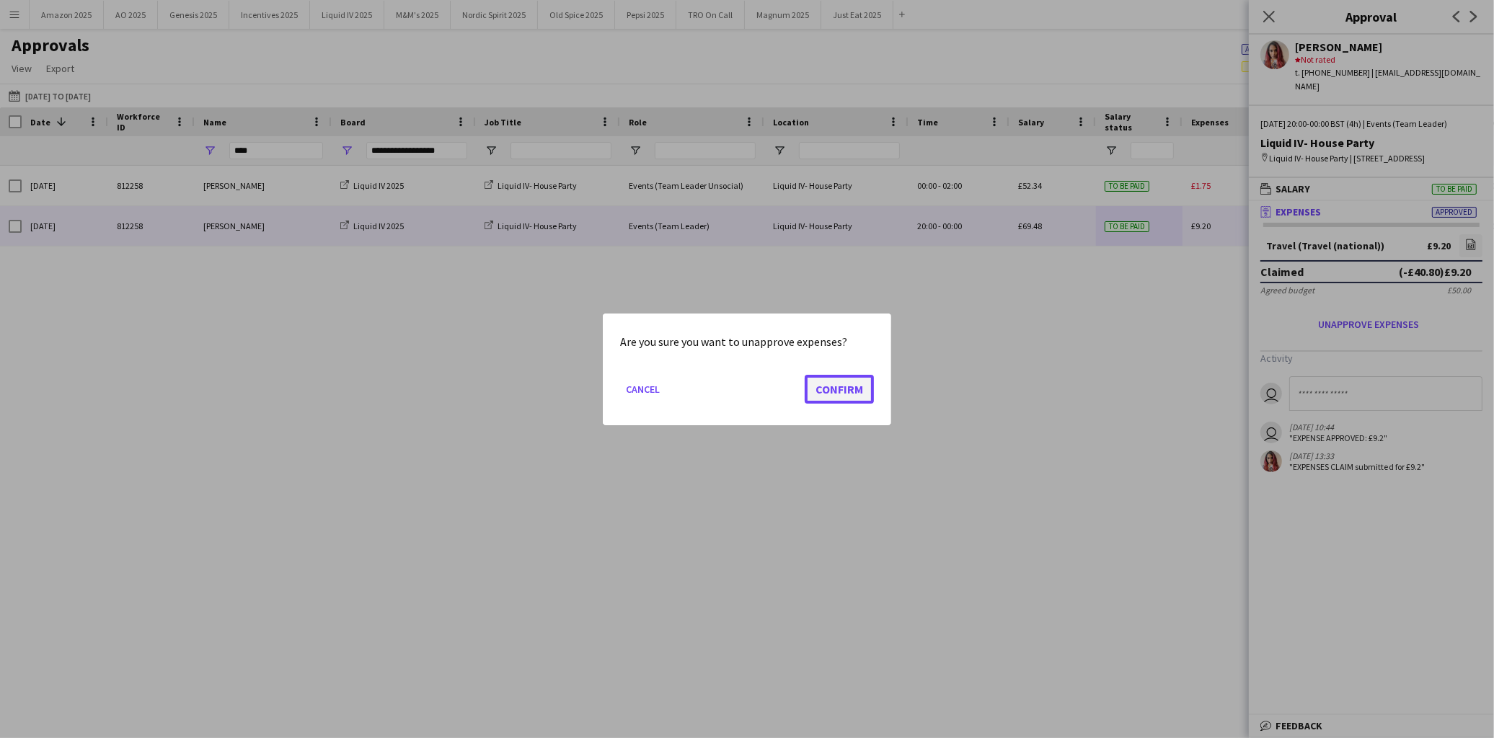
click at [805, 386] on button "Confirm" at bounding box center [839, 388] width 69 height 29
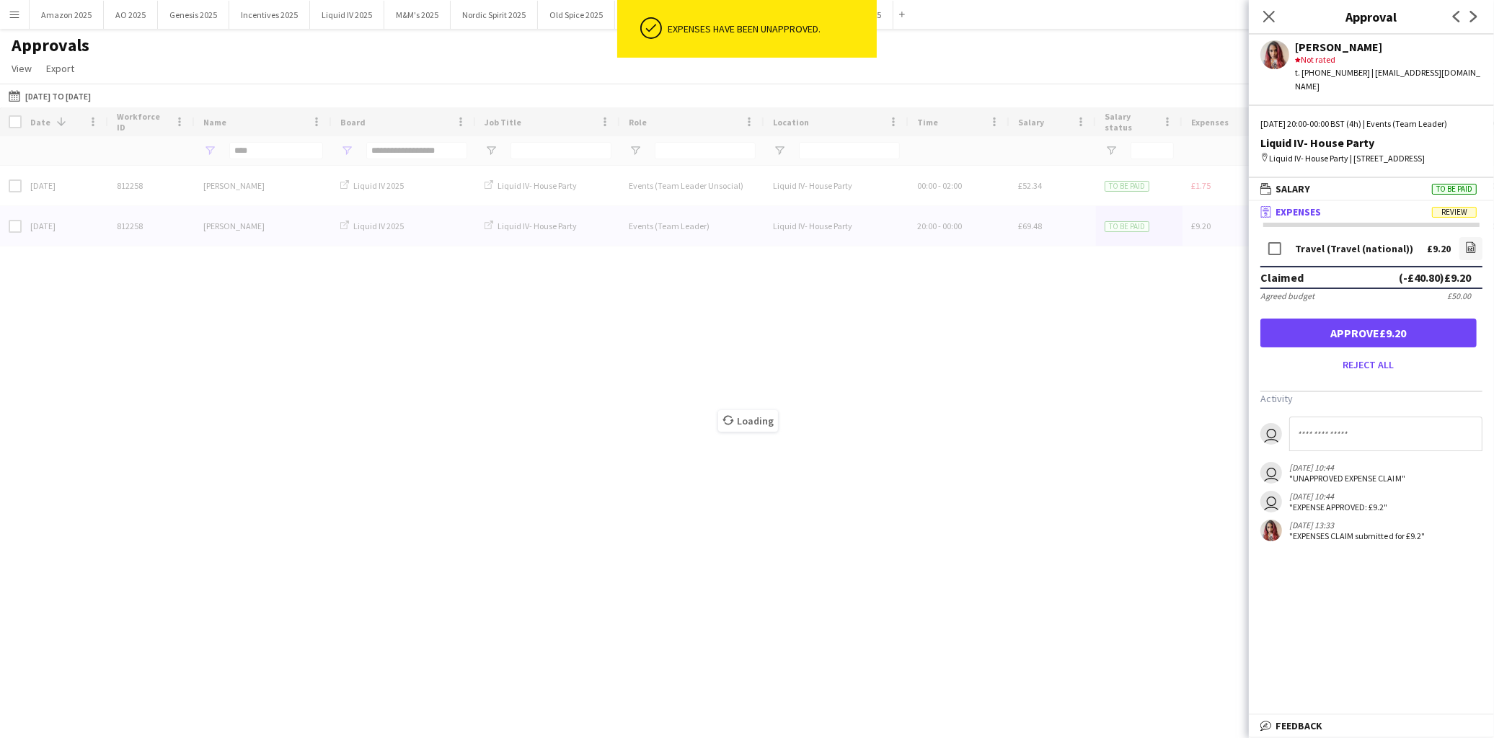
click at [1317, 441] on input at bounding box center [1385, 434] width 193 height 35
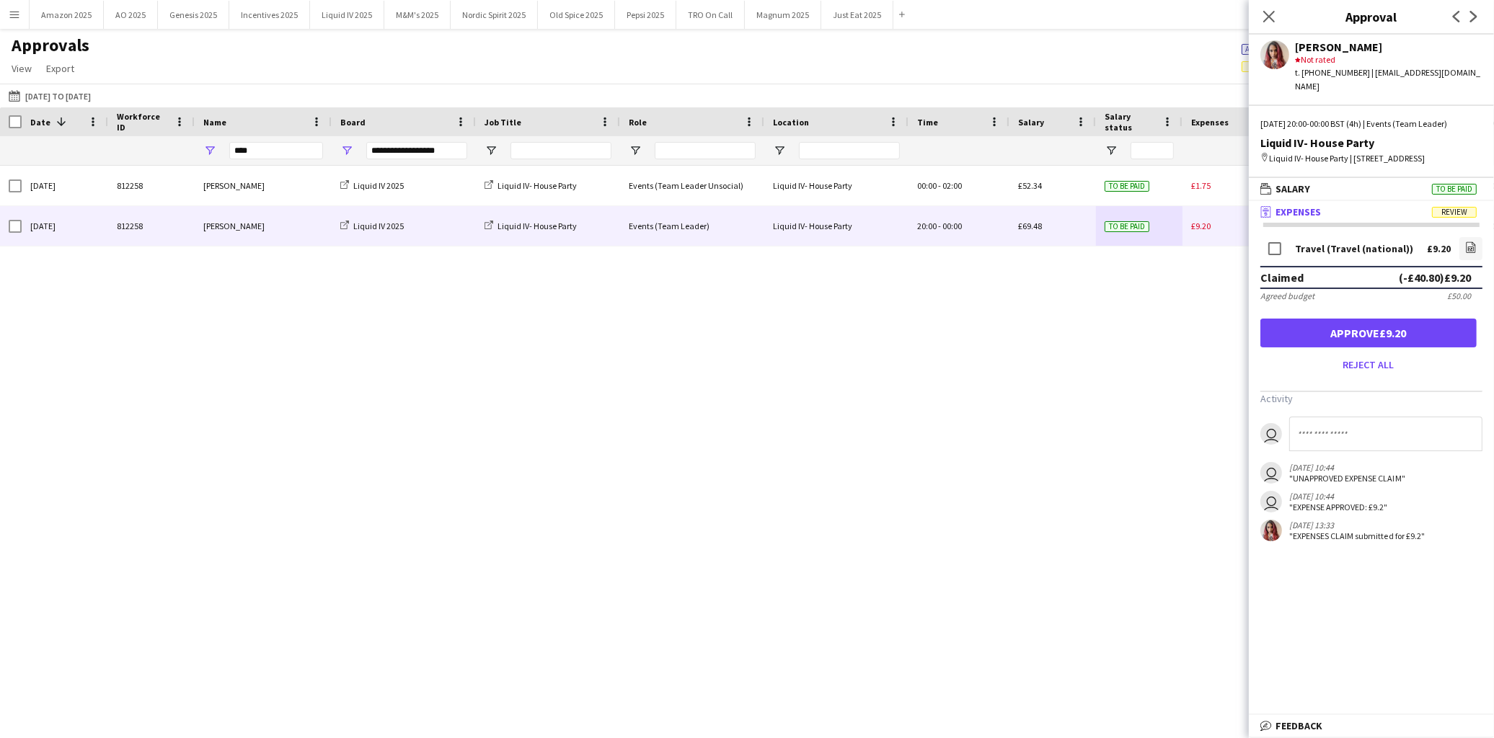
click at [1315, 430] on input at bounding box center [1385, 434] width 193 height 35
click at [1471, 242] on icon "file-image" at bounding box center [1471, 248] width 12 height 12
click at [1418, 425] on input "**********" at bounding box center [1385, 434] width 193 height 35
drag, startPoint x: 1479, startPoint y: 436, endPoint x: 1260, endPoint y: 435, distance: 219.2
click at [1260, 435] on form "**********" at bounding box center [1371, 434] width 222 height 35
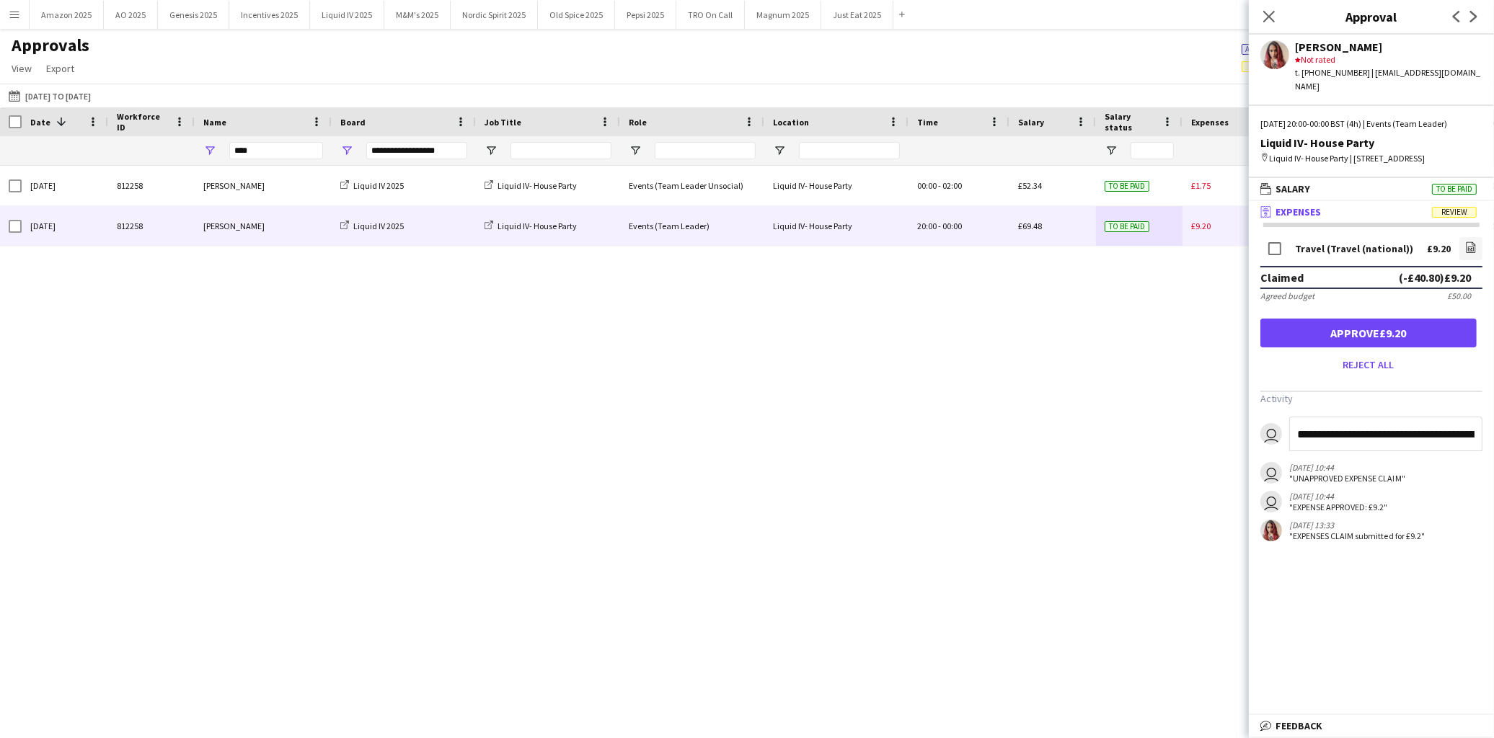
type input "**********"
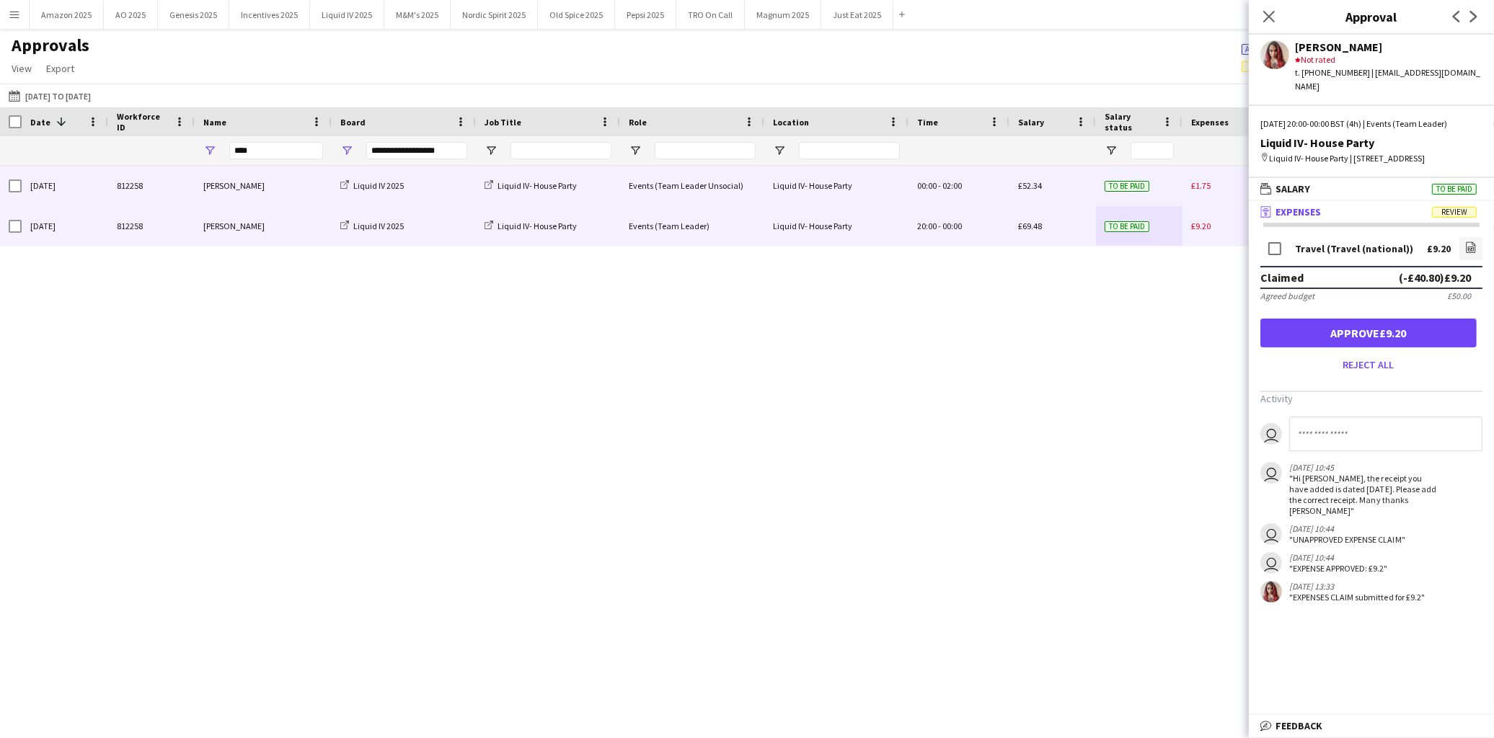
click at [1202, 176] on div "£1.75" at bounding box center [1232, 186] width 101 height 40
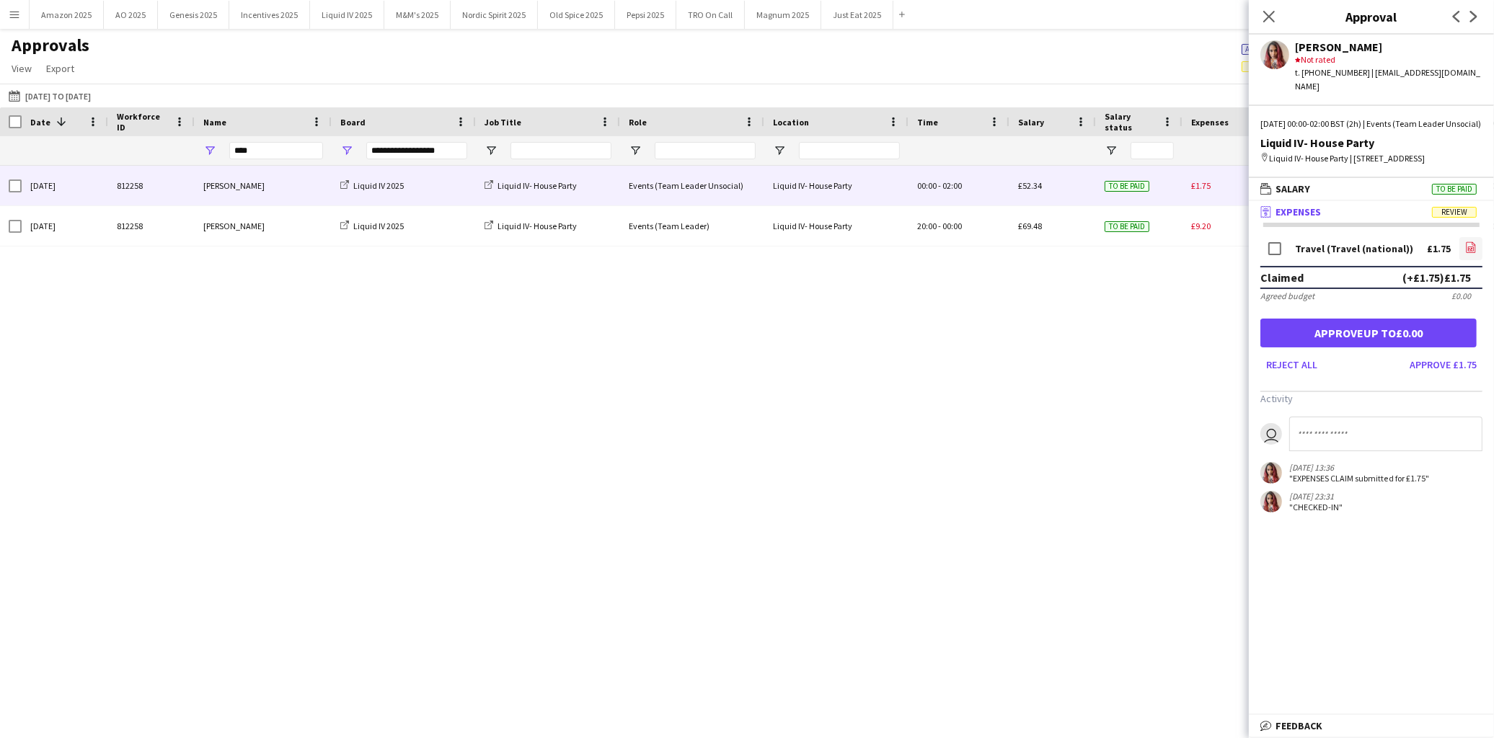
click at [1475, 253] on icon "file-image" at bounding box center [1471, 248] width 12 height 12
click at [1336, 442] on input at bounding box center [1385, 434] width 193 height 35
paste input "**********"
type input "**********"
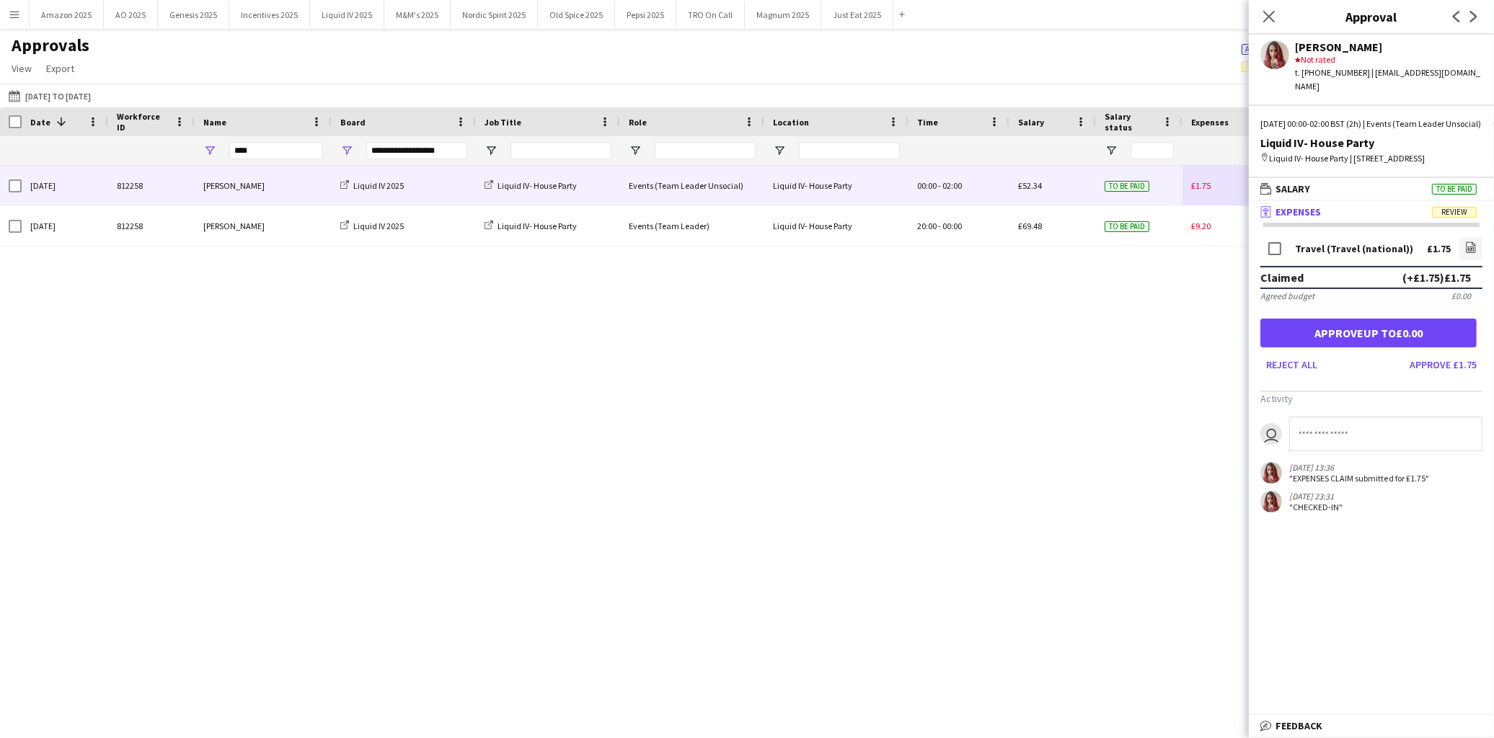
scroll to position [0, 0]
click at [348, 150] on span "Open Filter Menu" at bounding box center [346, 150] width 13 height 13
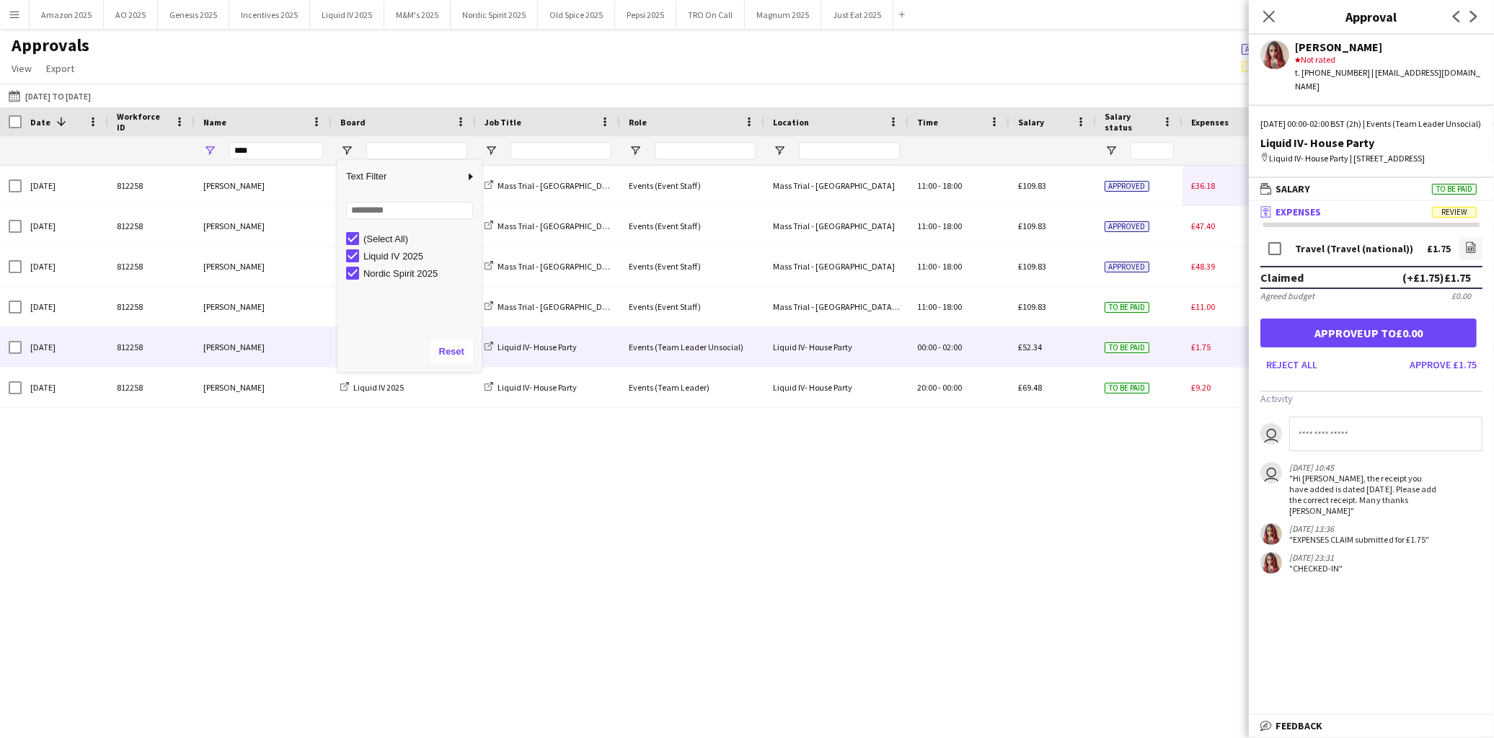
click at [463, 480] on div "Mon, 14 Jul 2025 812258 Anthony Pius Liquid IV 2025 Liquid IV- House Party Even…" at bounding box center [747, 433] width 1494 height 535
drag, startPoint x: 252, startPoint y: 154, endPoint x: -37, endPoint y: 154, distance: 289.9
click at [0, 154] on html "Menu Boards Boards Boards All jobs Status Workforce Workforce My Workforce Recr…" at bounding box center [747, 369] width 1494 height 738
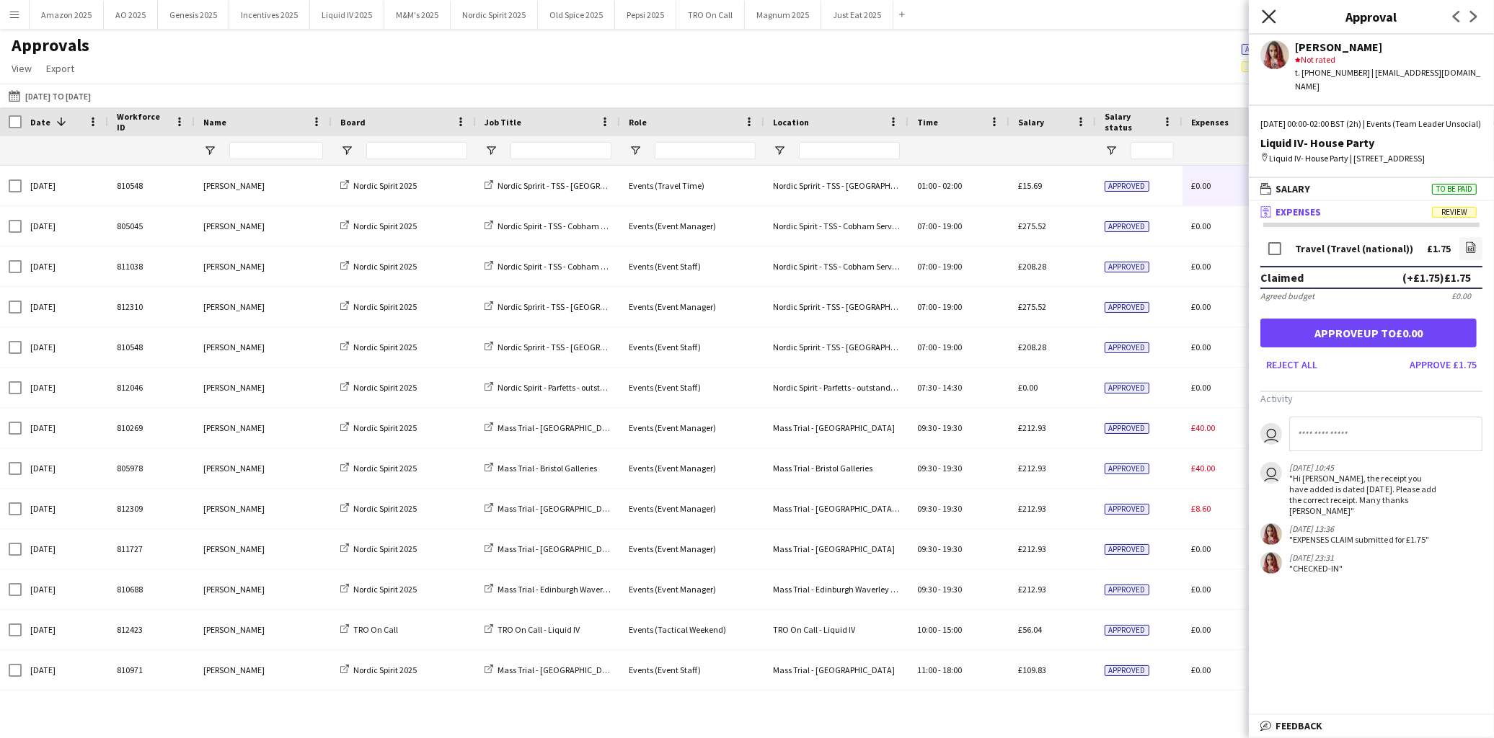
click at [1274, 17] on icon "Close pop-in" at bounding box center [1269, 16] width 14 height 14
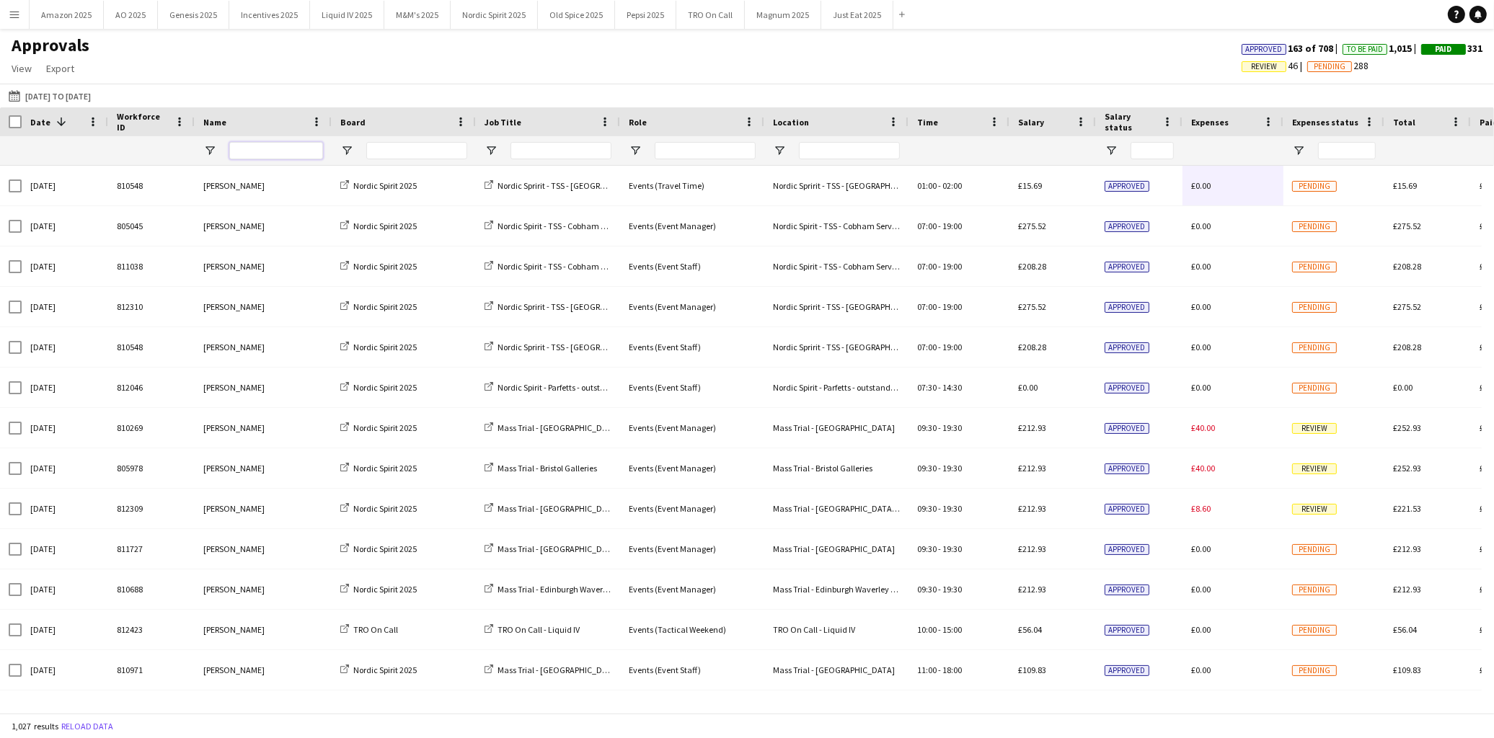
click at [250, 149] on input "Name Filter Input" at bounding box center [276, 150] width 94 height 17
type input "*****"
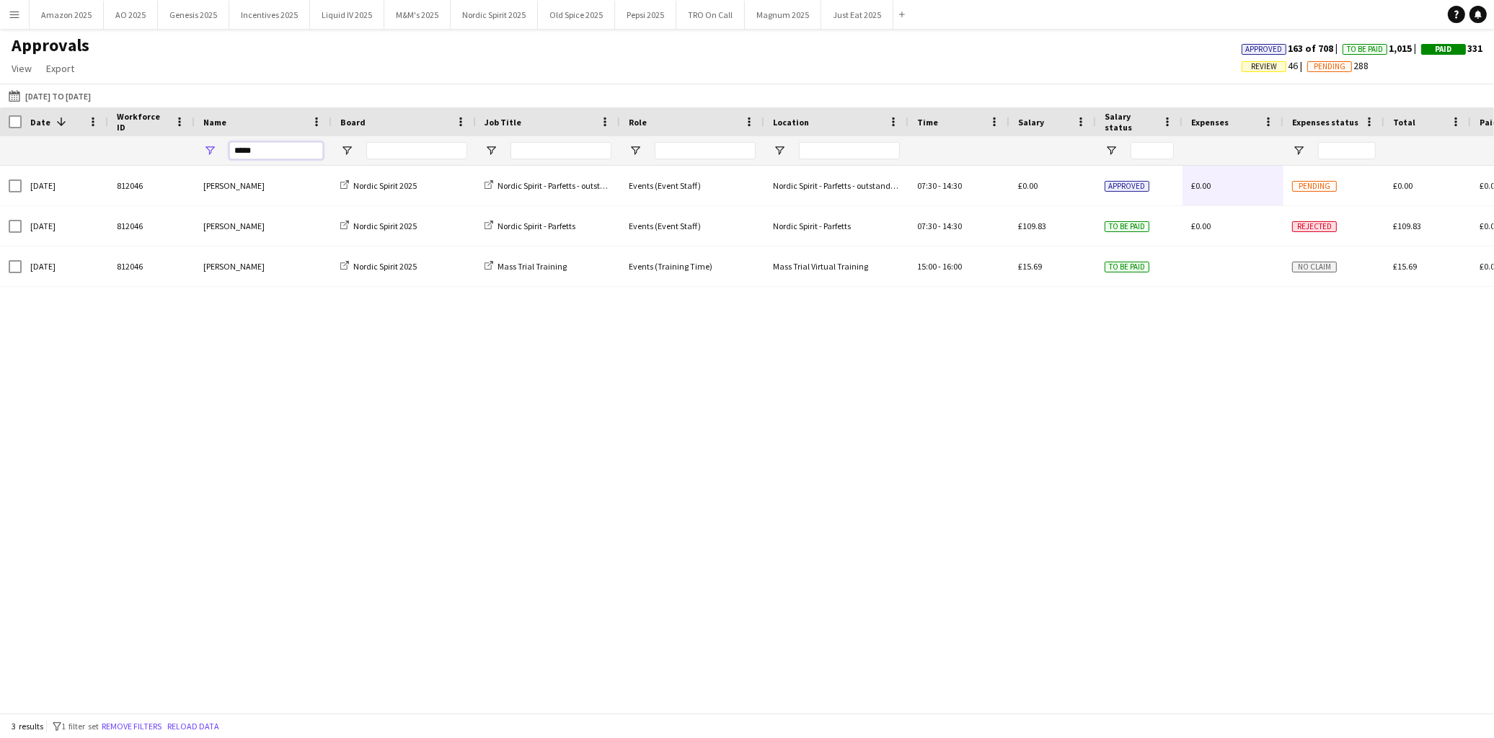
drag, startPoint x: 291, startPoint y: 155, endPoint x: 48, endPoint y: 160, distance: 243.0
click at [48, 160] on div "*****" at bounding box center [923, 150] width 1846 height 29
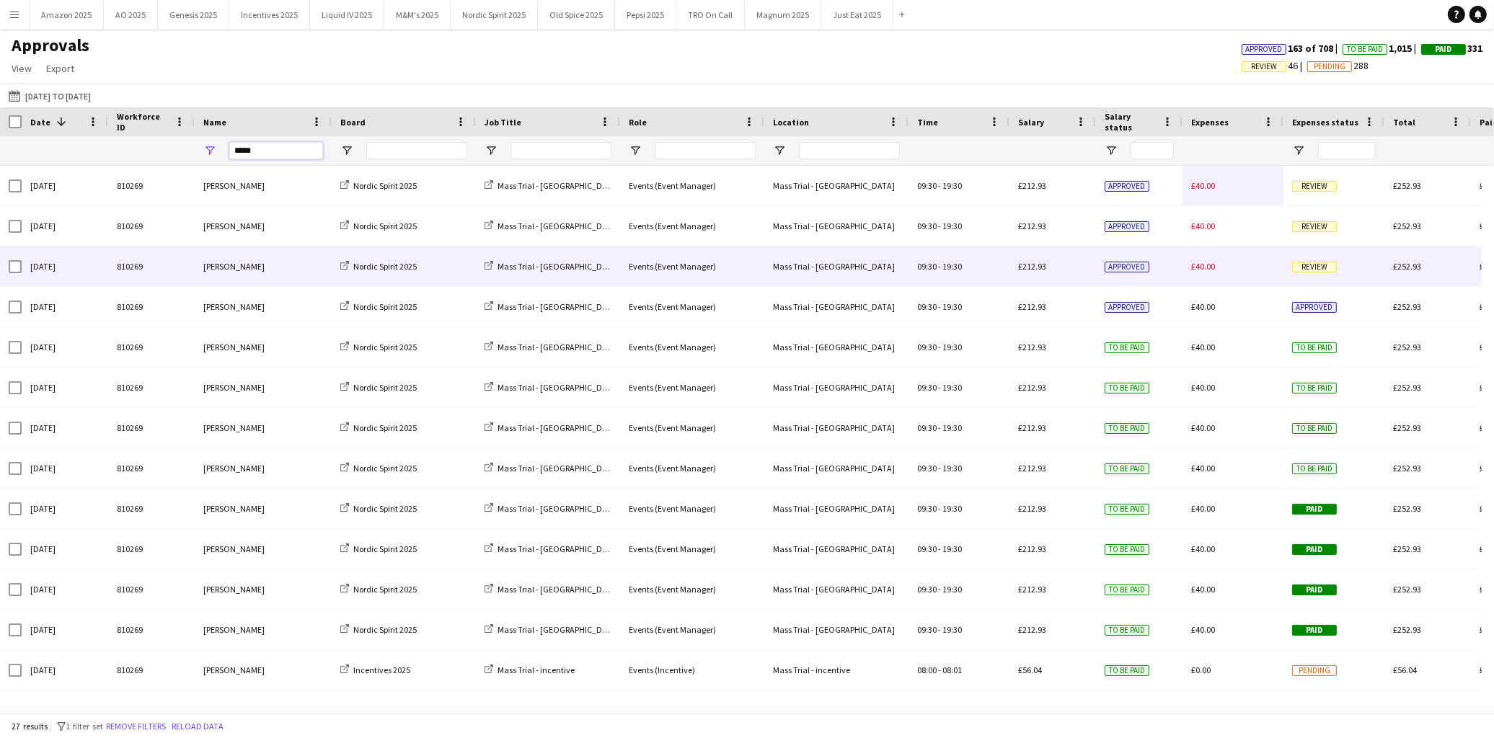
type input "*****"
click at [1331, 270] on span "Review" at bounding box center [1314, 267] width 45 height 11
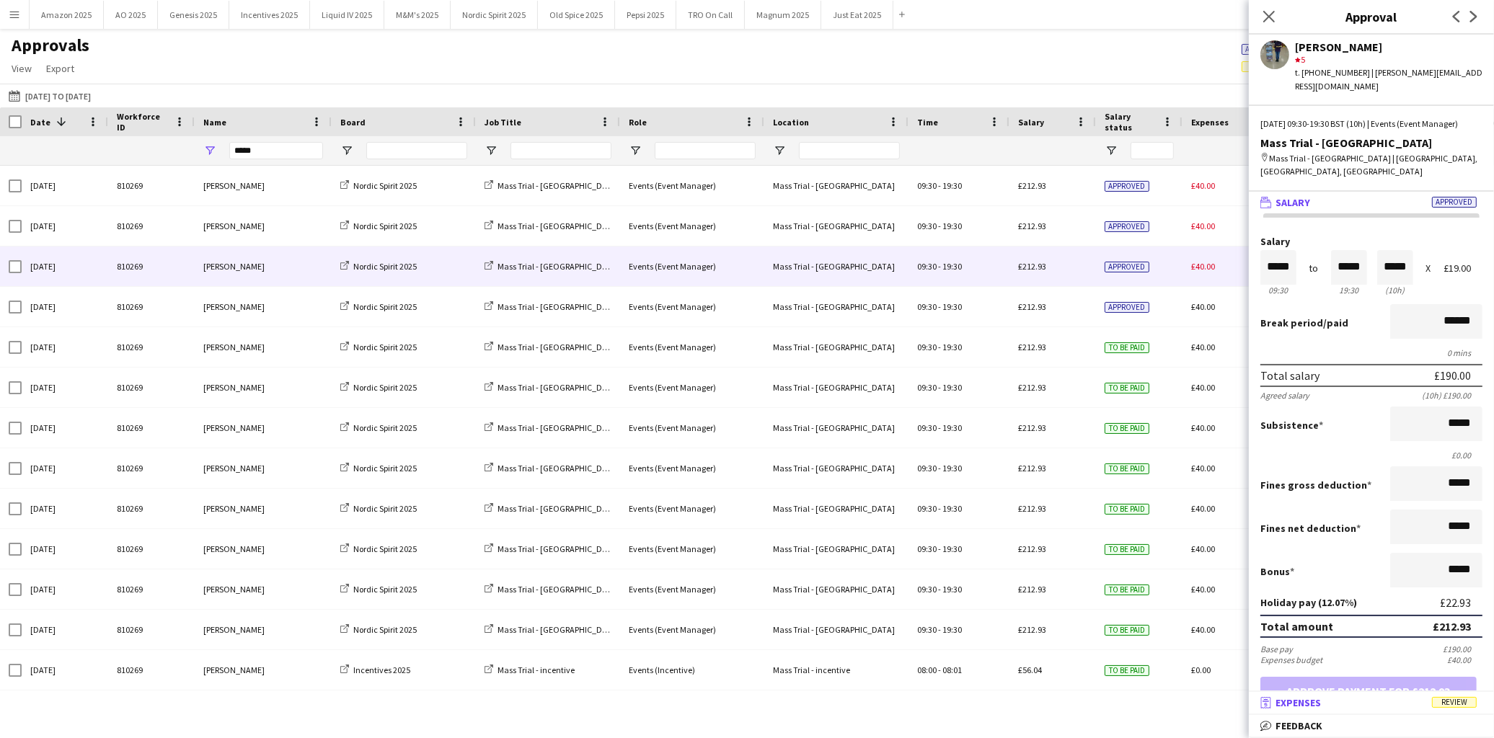
drag, startPoint x: 1455, startPoint y: 710, endPoint x: 1406, endPoint y: 384, distance: 329.6
click at [1455, 709] on mat-panel-title "receipt Expenses Review" at bounding box center [1368, 703] width 239 height 13
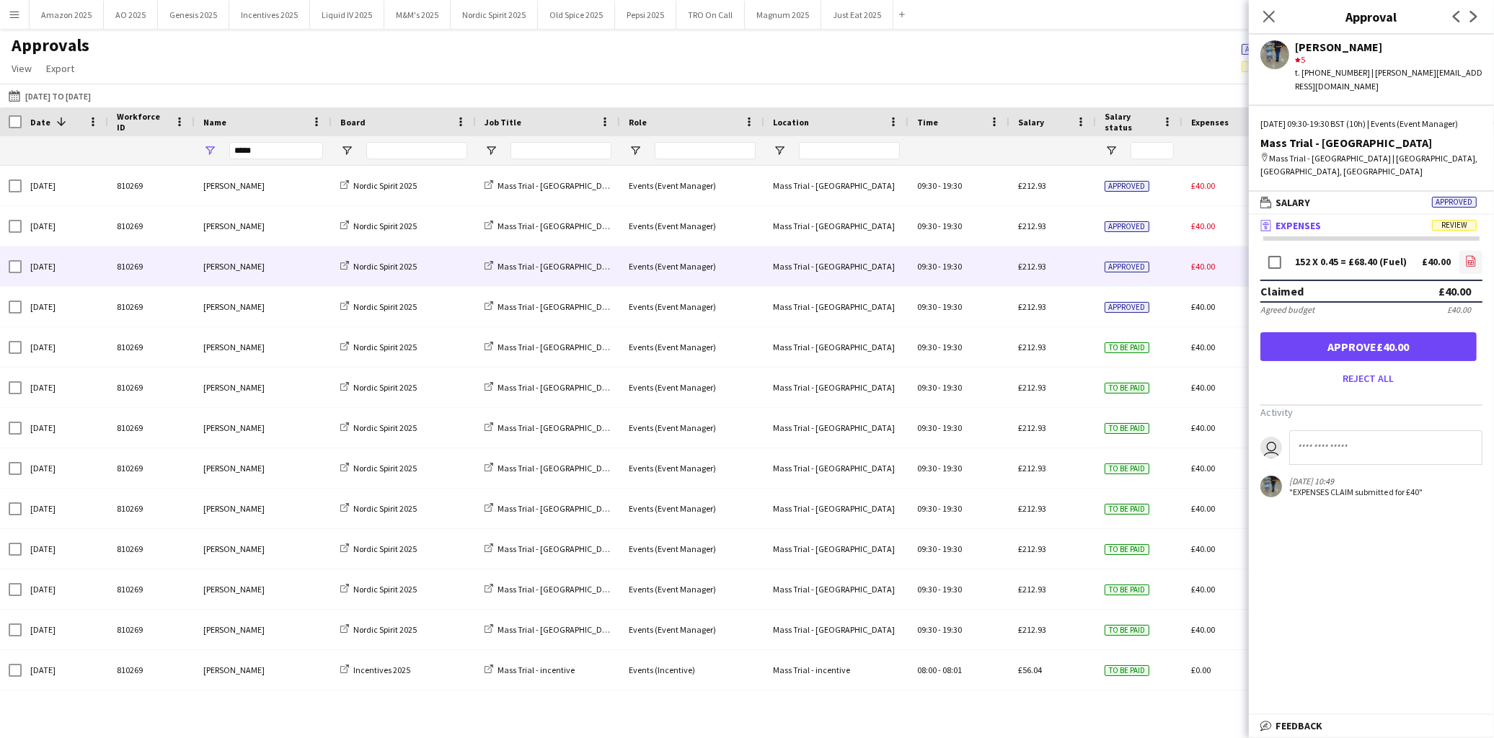
click at [1467, 255] on icon "file-image" at bounding box center [1471, 261] width 12 height 12
click at [1358, 337] on button "Approve £40.00" at bounding box center [1368, 346] width 216 height 29
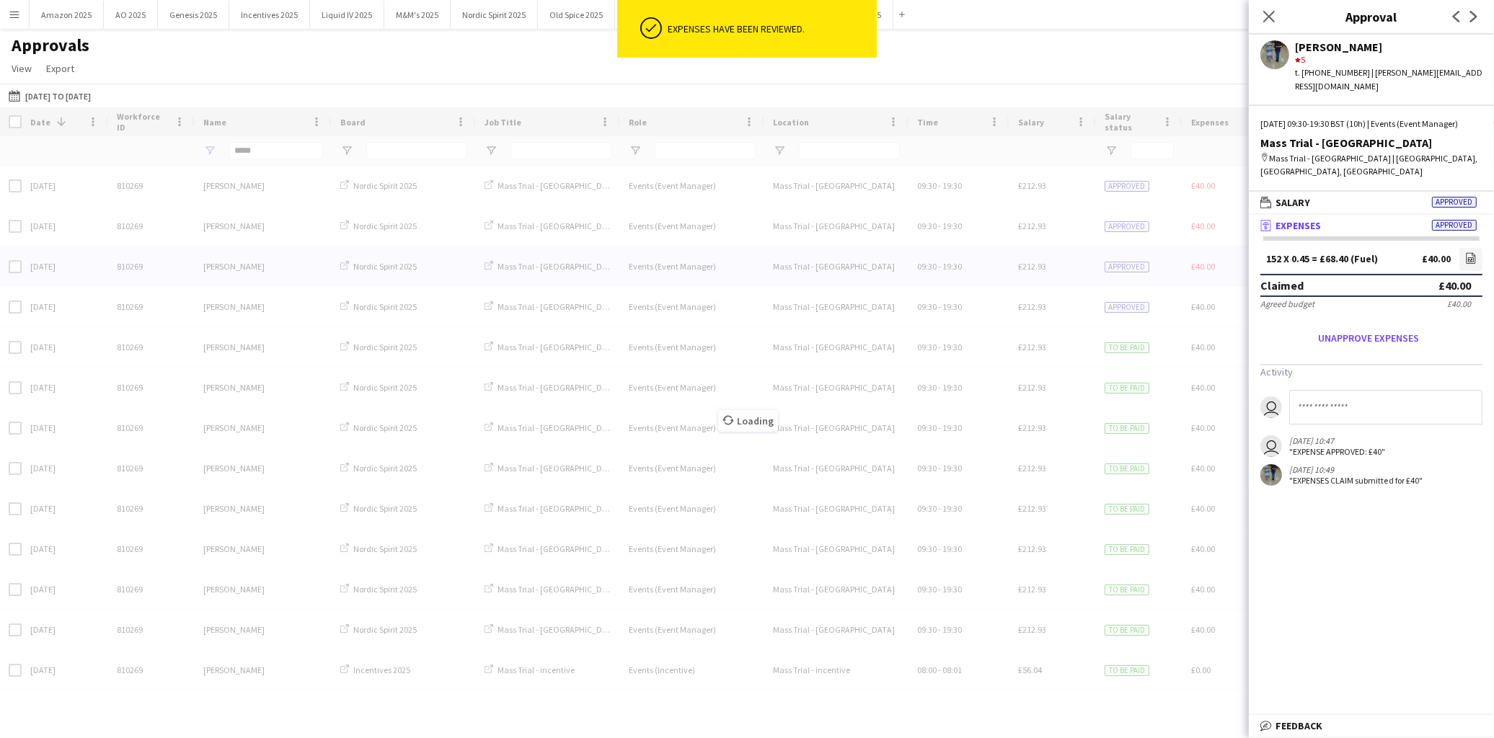
click at [1221, 226] on div "Loading" at bounding box center [747, 410] width 1494 height 606
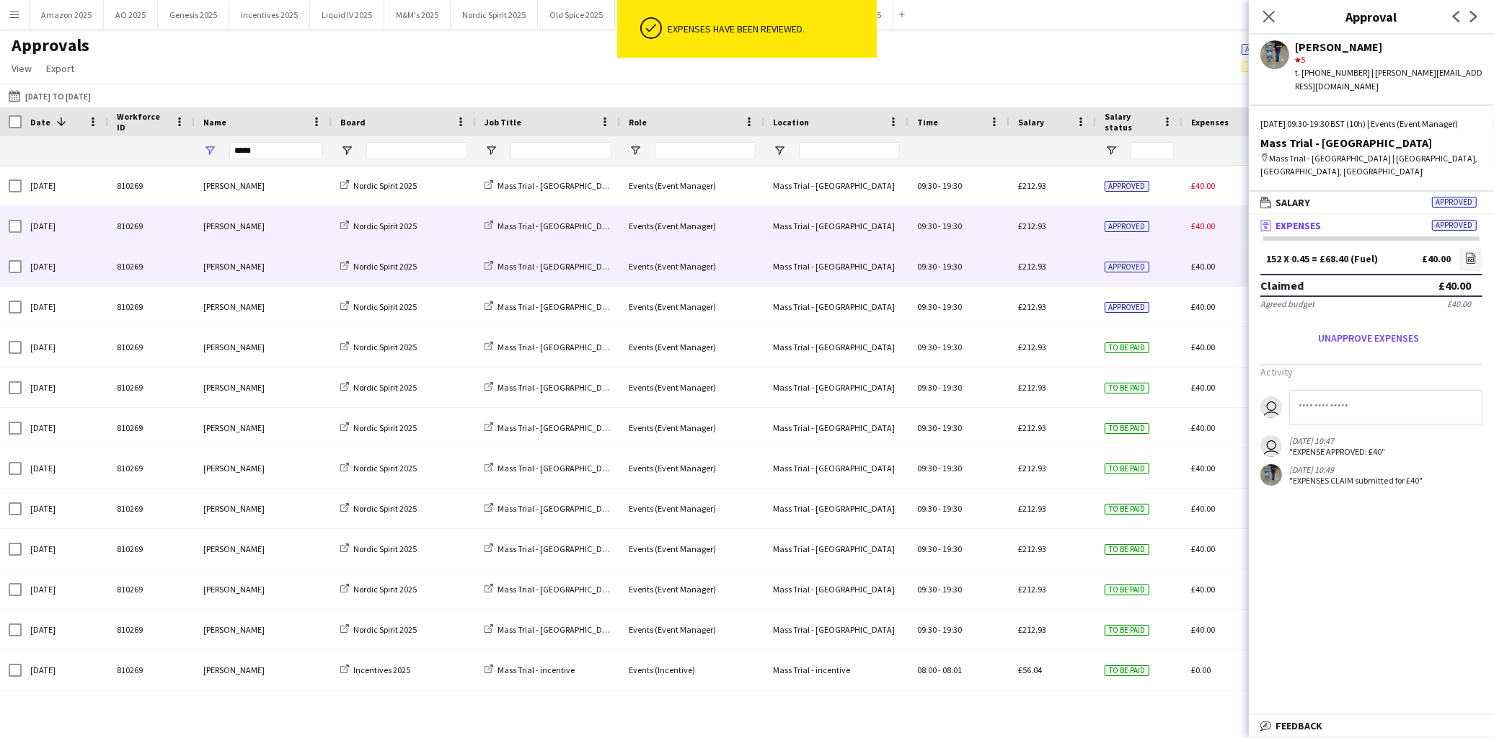
click at [1222, 224] on div "£40.00" at bounding box center [1232, 226] width 101 height 40
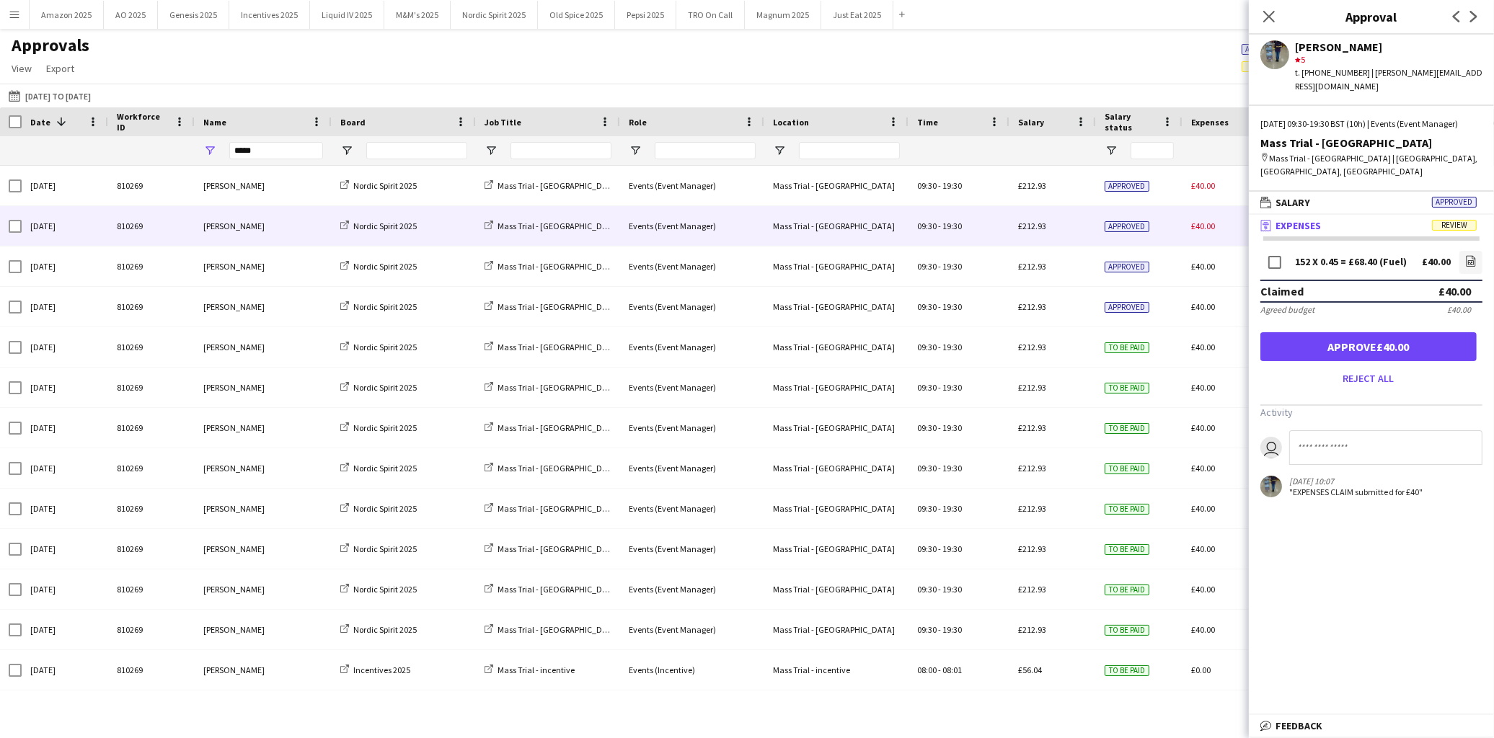
click at [1490, 248] on form "152 X 0.45 = £68.40 (Fuel) £40.00 file-image Claimed £40.00 Agreed budget £40.0…" at bounding box center [1371, 319] width 245 height 142
click at [1478, 251] on link "file-image" at bounding box center [1470, 262] width 23 height 23
click at [1419, 332] on button "Approve £40.00" at bounding box center [1368, 346] width 216 height 29
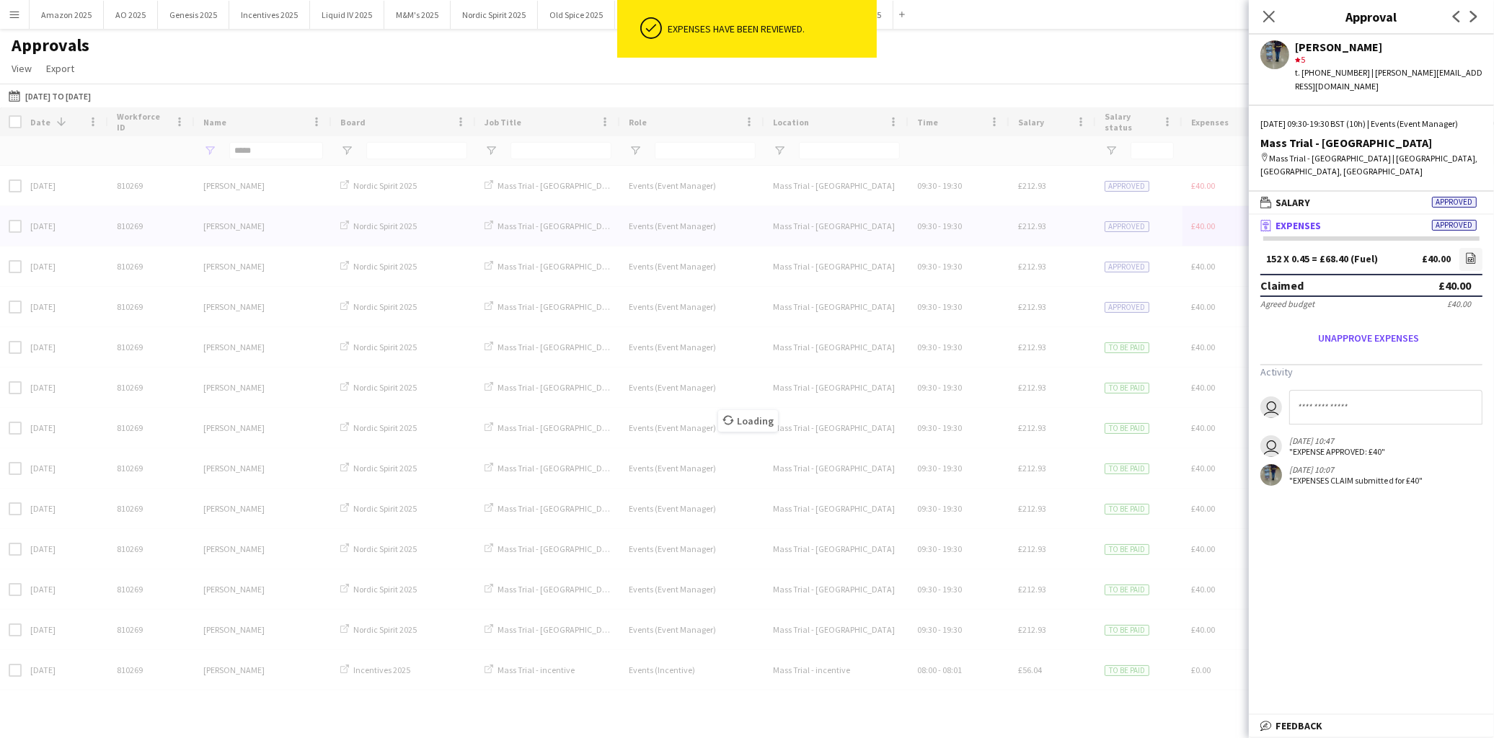
drag, startPoint x: 1266, startPoint y: 15, endPoint x: 1264, endPoint y: 25, distance: 10.3
click at [1266, 15] on icon at bounding box center [1269, 17] width 12 height 12
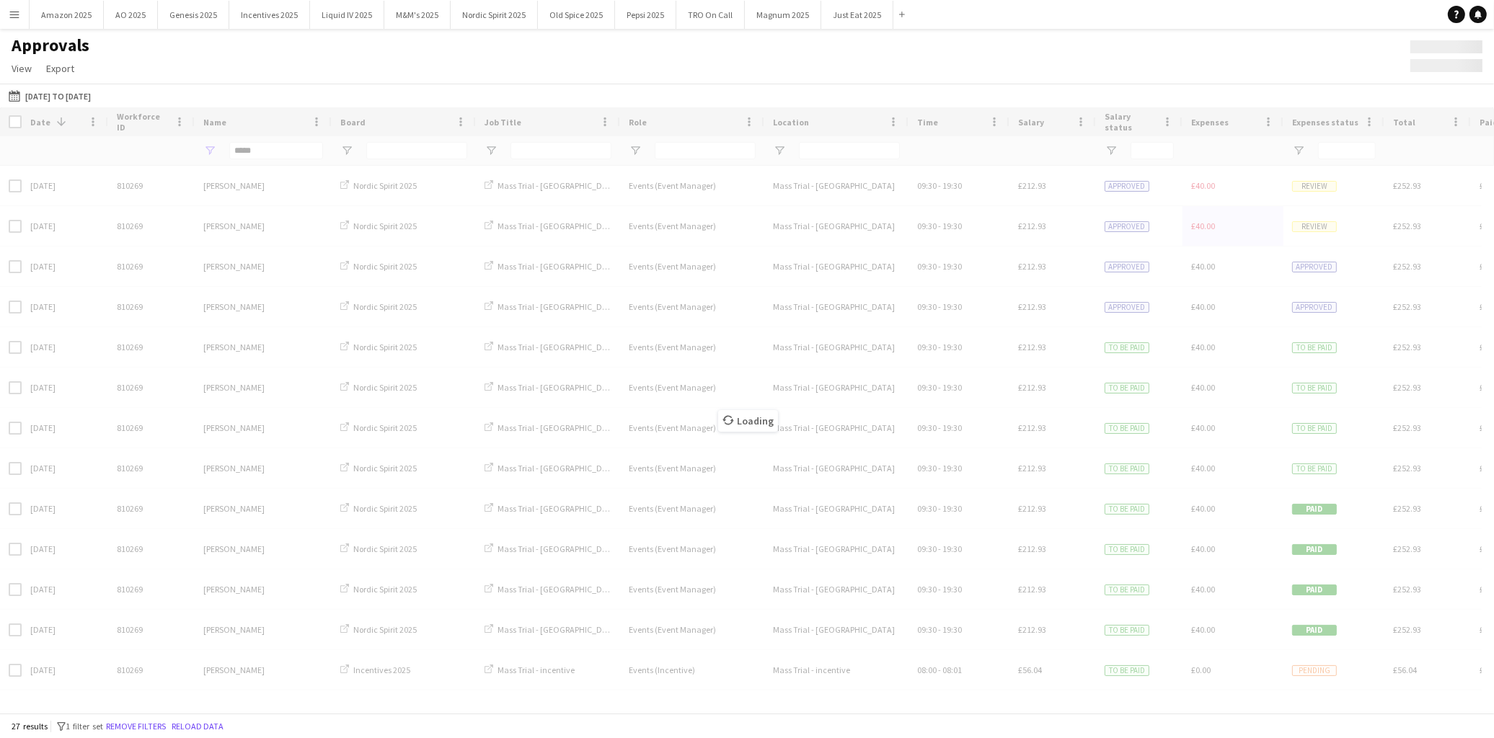
click at [1302, 181] on div "Loading" at bounding box center [747, 410] width 1494 height 606
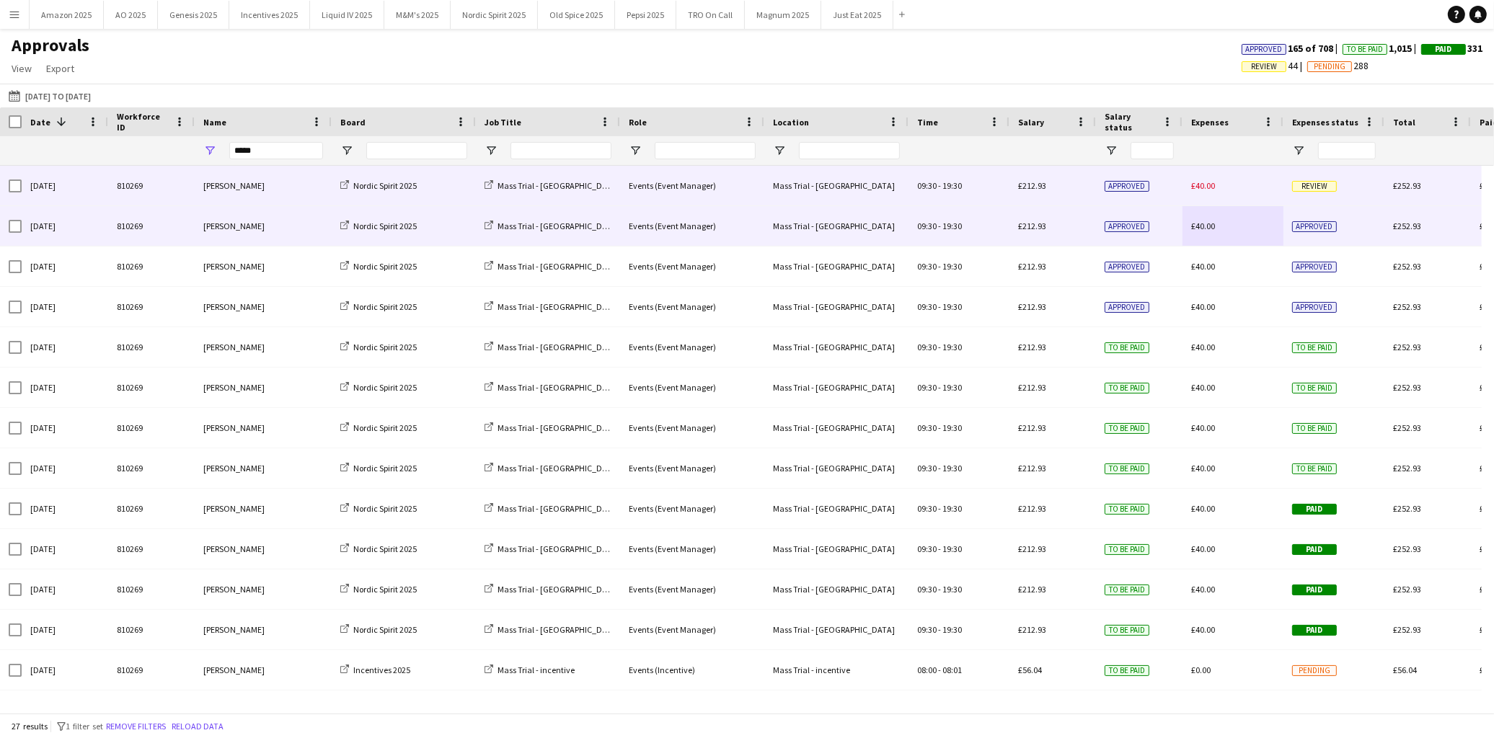
click at [1307, 184] on span "Review" at bounding box center [1314, 186] width 45 height 11
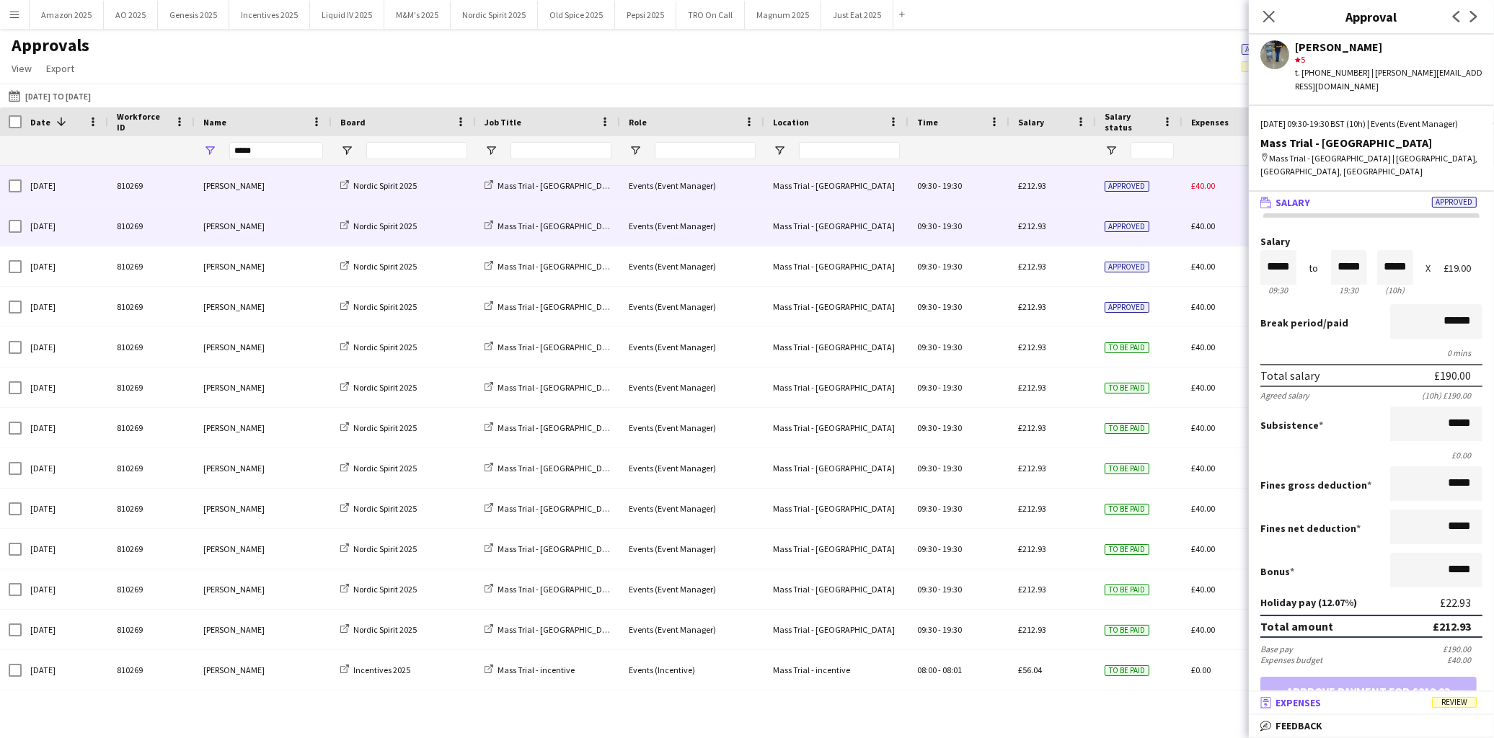
click at [1448, 701] on span "Review" at bounding box center [1454, 702] width 45 height 11
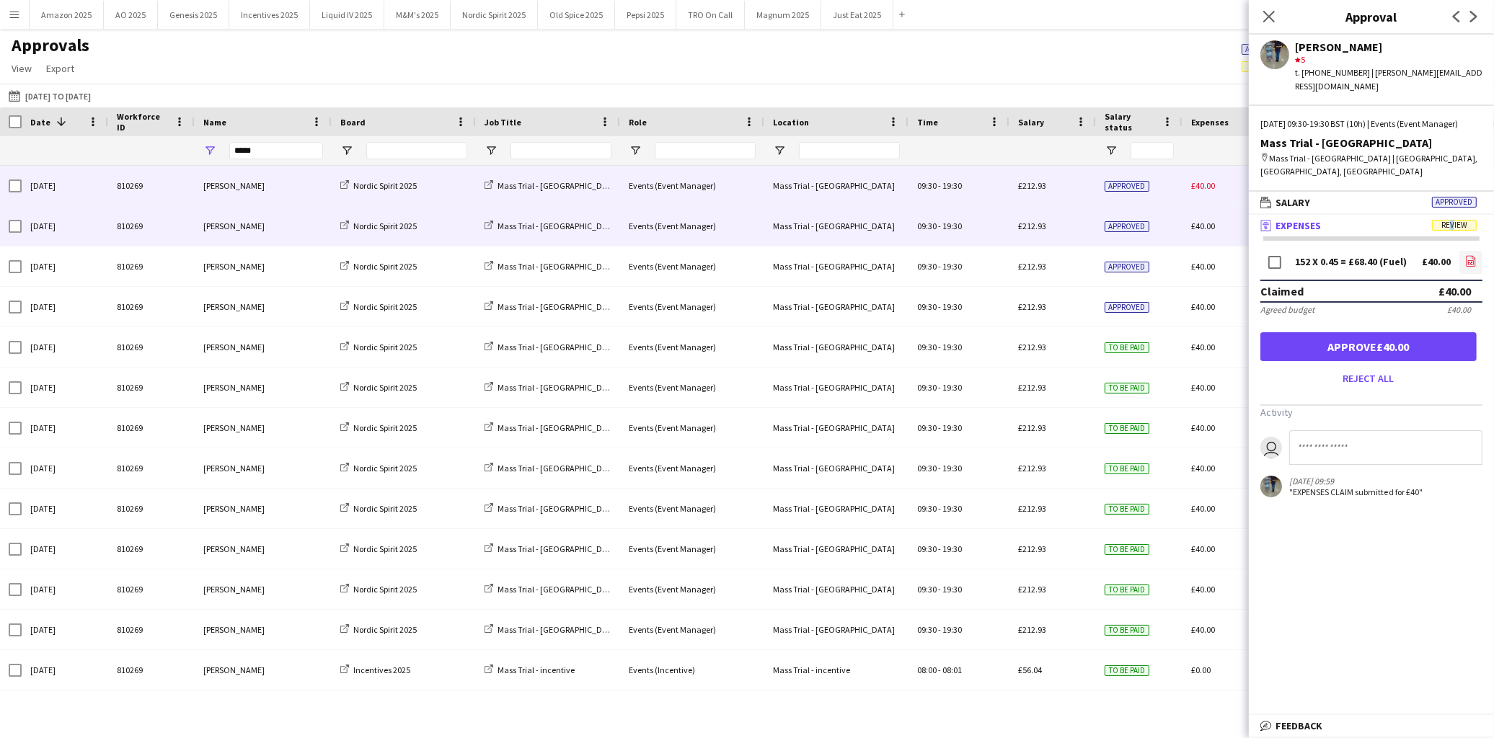
click at [1469, 255] on icon "file-image" at bounding box center [1471, 261] width 12 height 12
click at [1365, 332] on button "Approve £40.00" at bounding box center [1368, 346] width 216 height 29
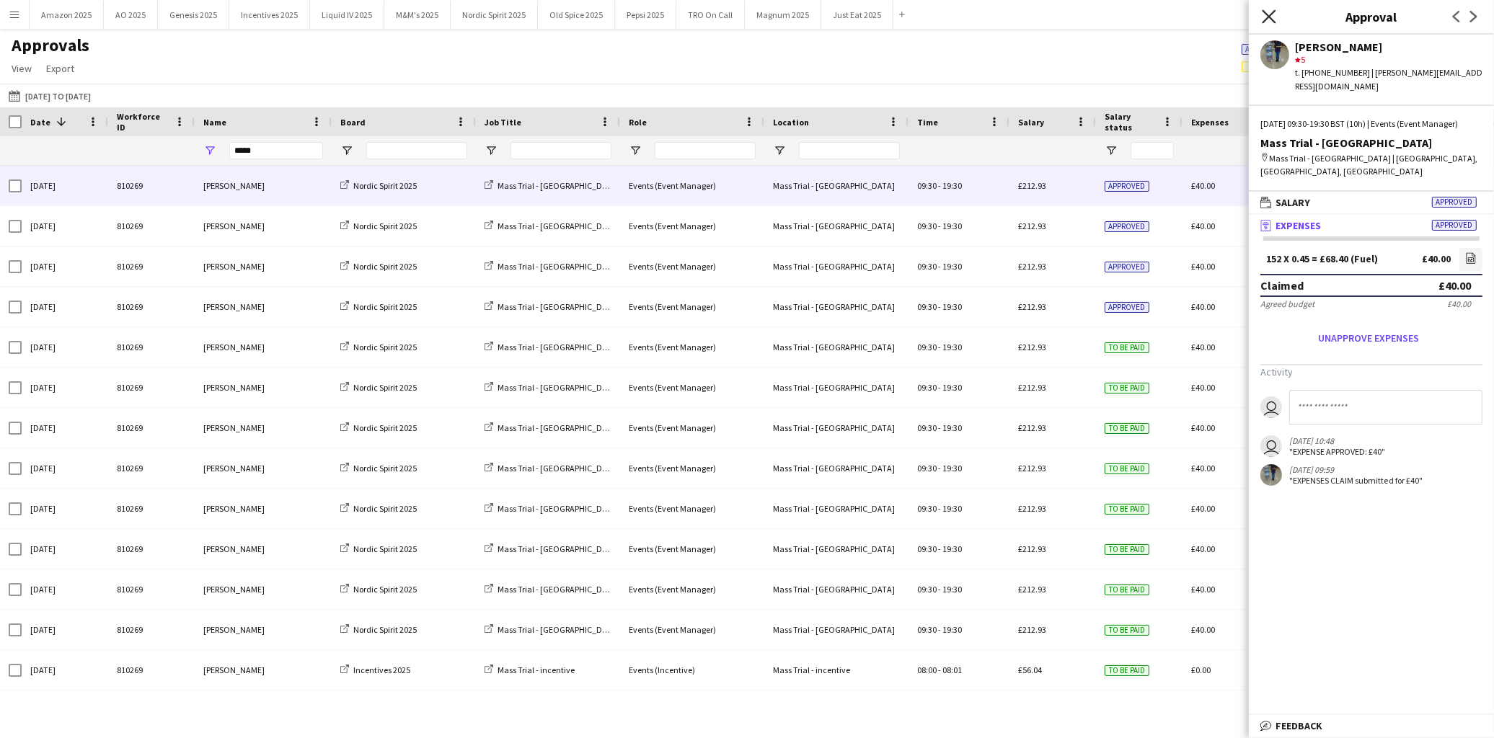
click at [1269, 15] on icon "Close pop-in" at bounding box center [1269, 16] width 14 height 14
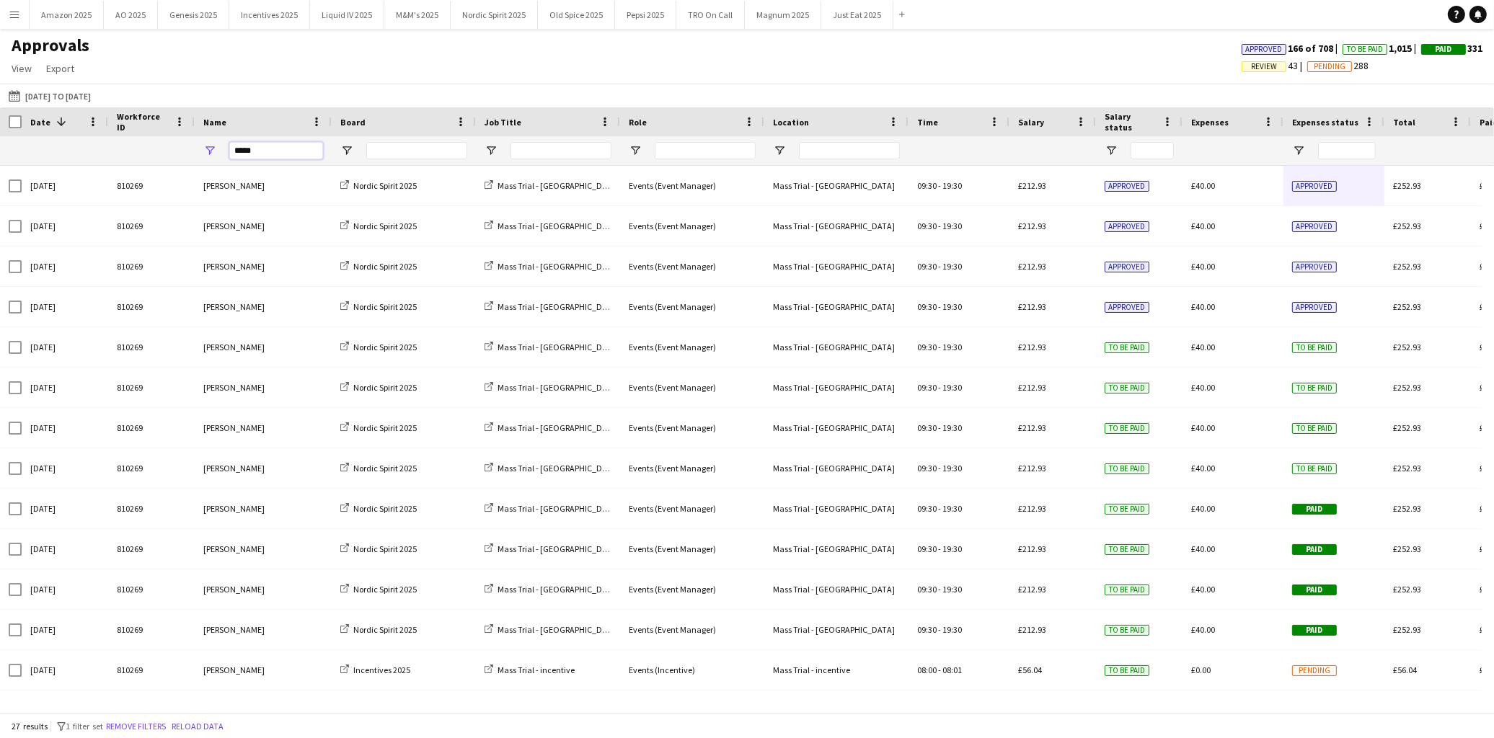
drag, startPoint x: 267, startPoint y: 157, endPoint x: -218, endPoint y: 183, distance: 486.0
click at [0, 183] on html "Menu Boards Boards Boards All jobs Status Workforce Workforce My Workforce Recr…" at bounding box center [747, 369] width 1494 height 738
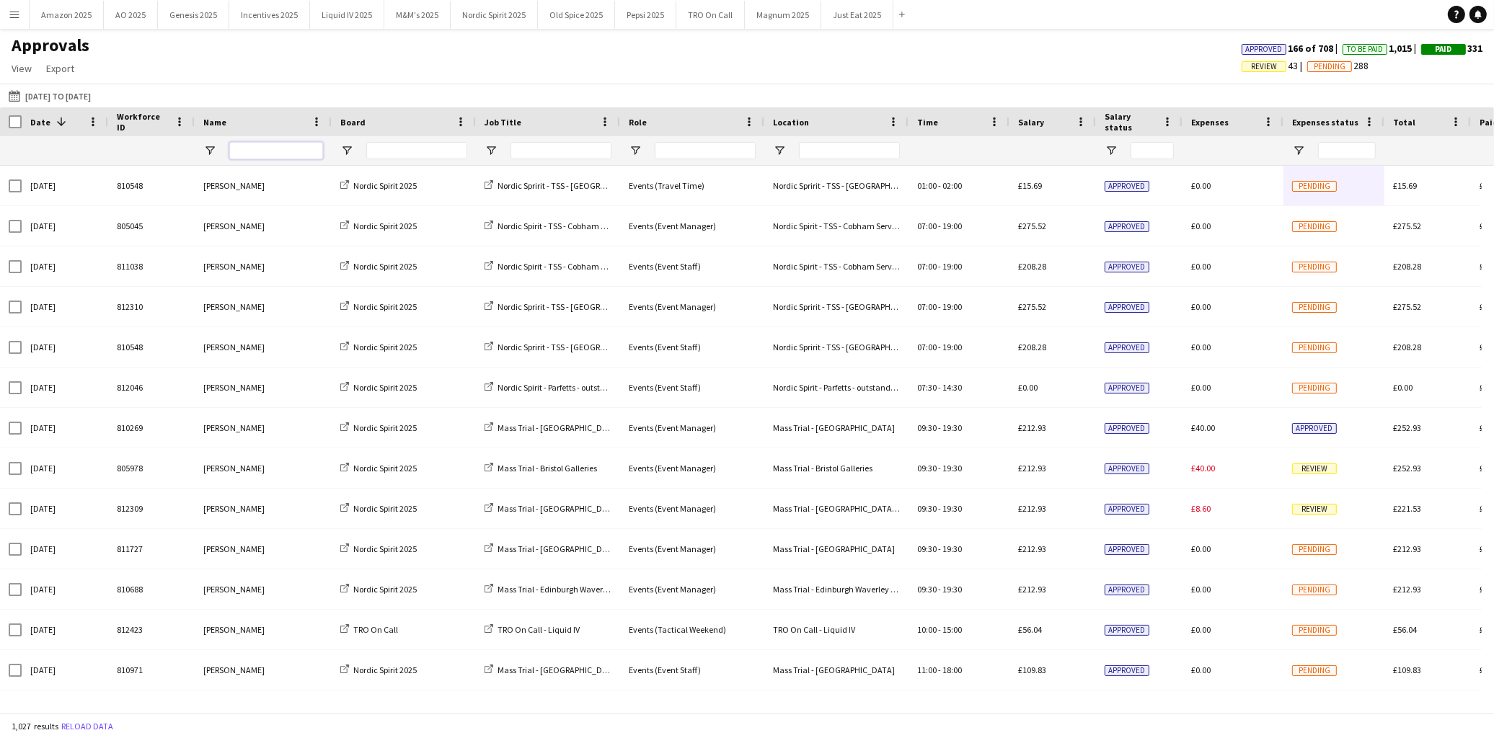
click at [242, 148] on input "Name Filter Input" at bounding box center [276, 150] width 94 height 17
click at [244, 147] on input "Name Filter Input" at bounding box center [276, 150] width 94 height 17
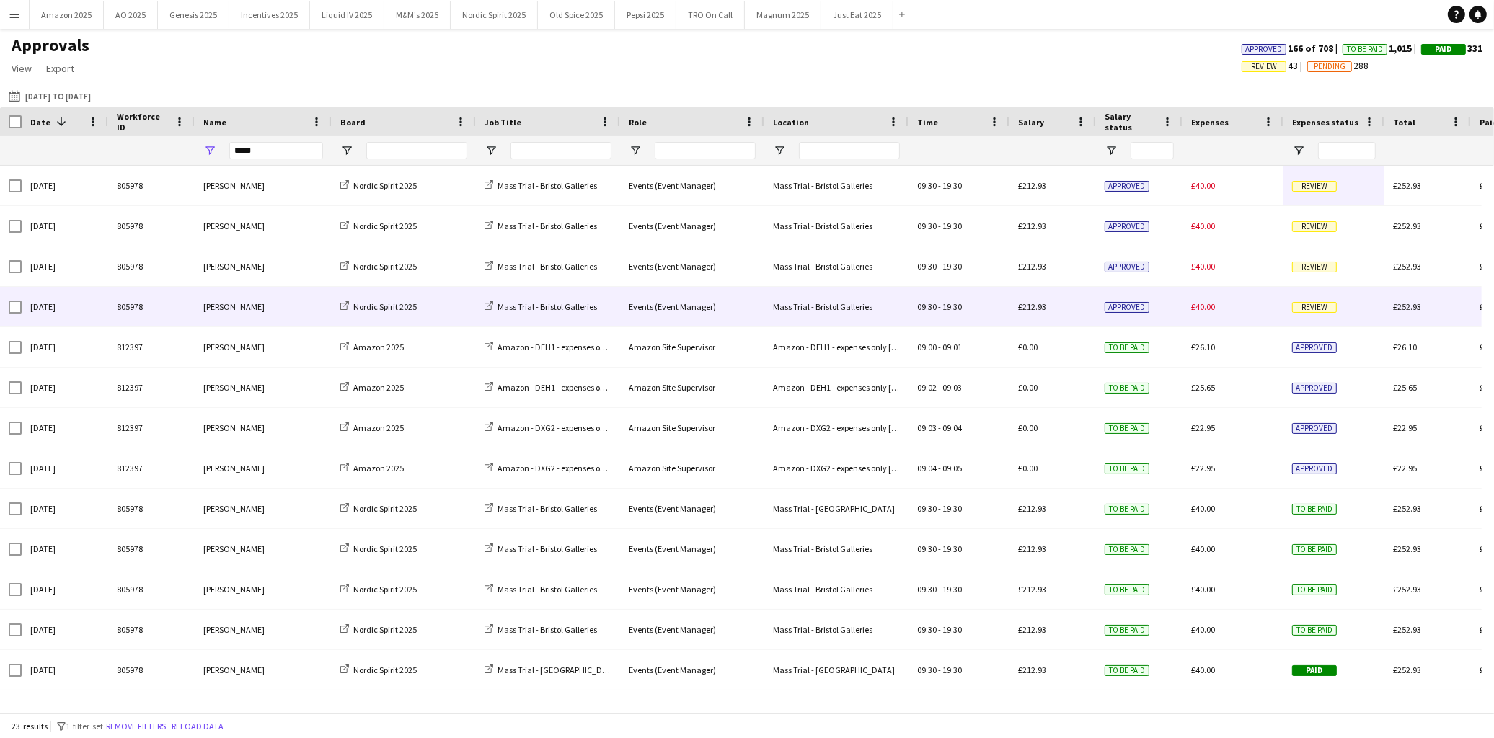
click at [1313, 308] on span "Review" at bounding box center [1314, 307] width 45 height 11
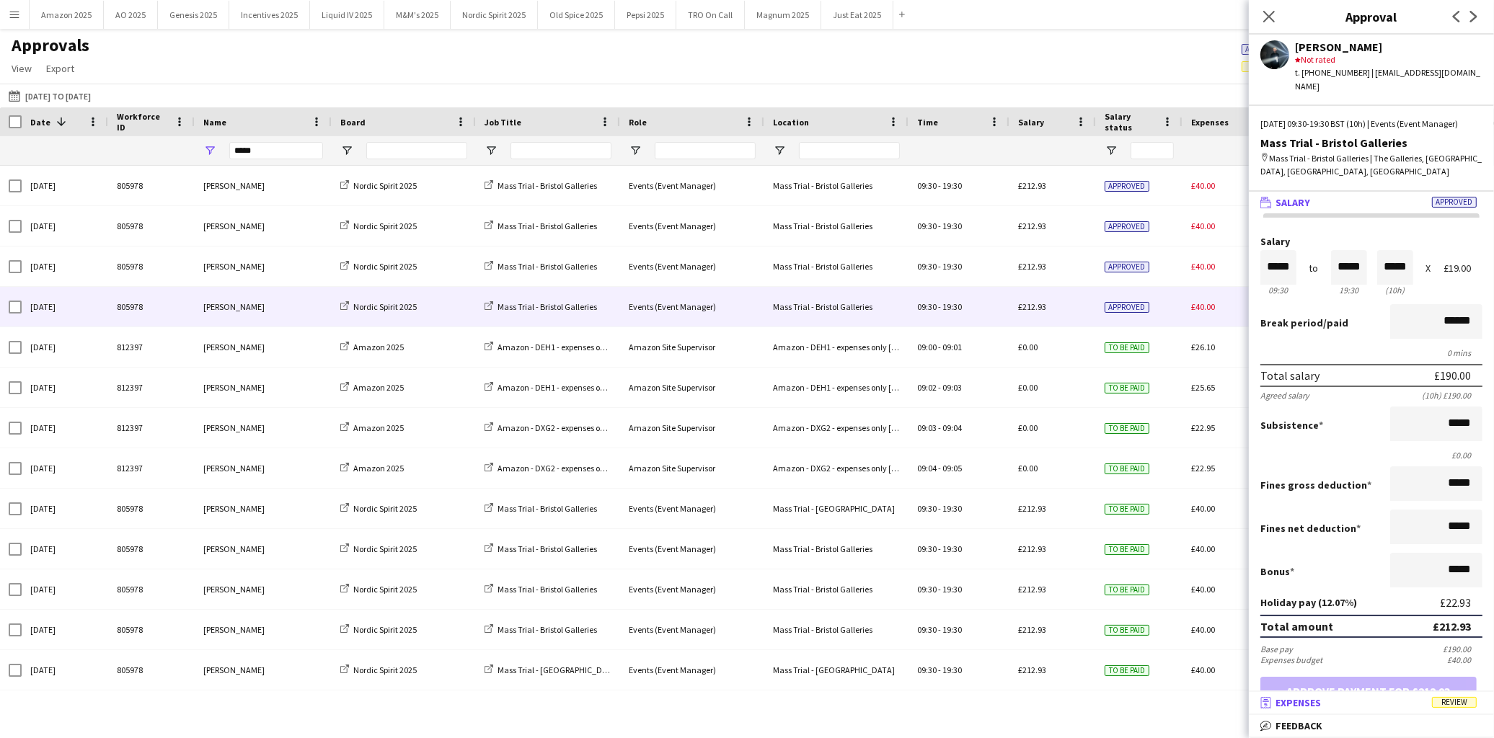
click at [1449, 705] on span "Review" at bounding box center [1454, 702] width 45 height 11
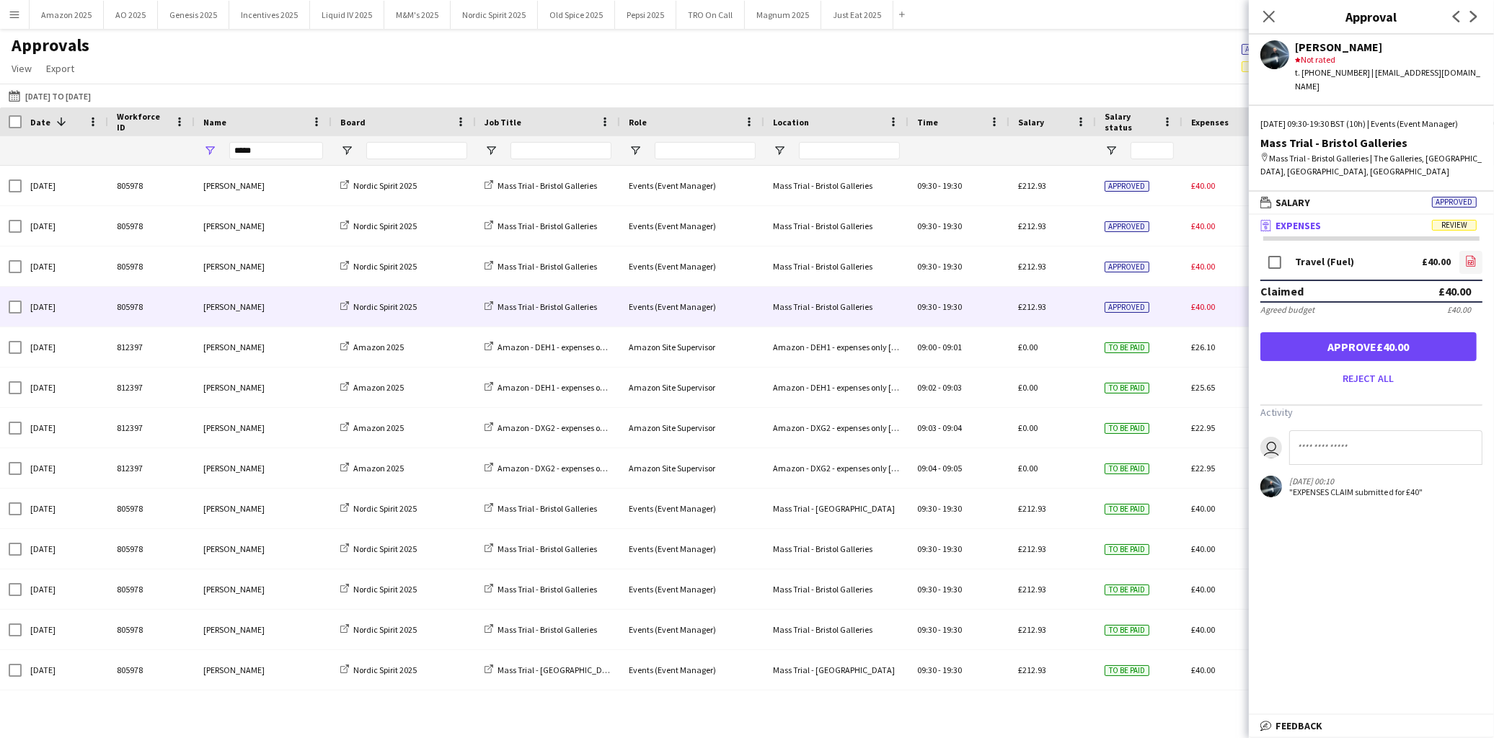
click at [1462, 258] on link "file-image" at bounding box center [1470, 262] width 23 height 23
click at [1429, 339] on button "Approve £40.00" at bounding box center [1368, 346] width 216 height 29
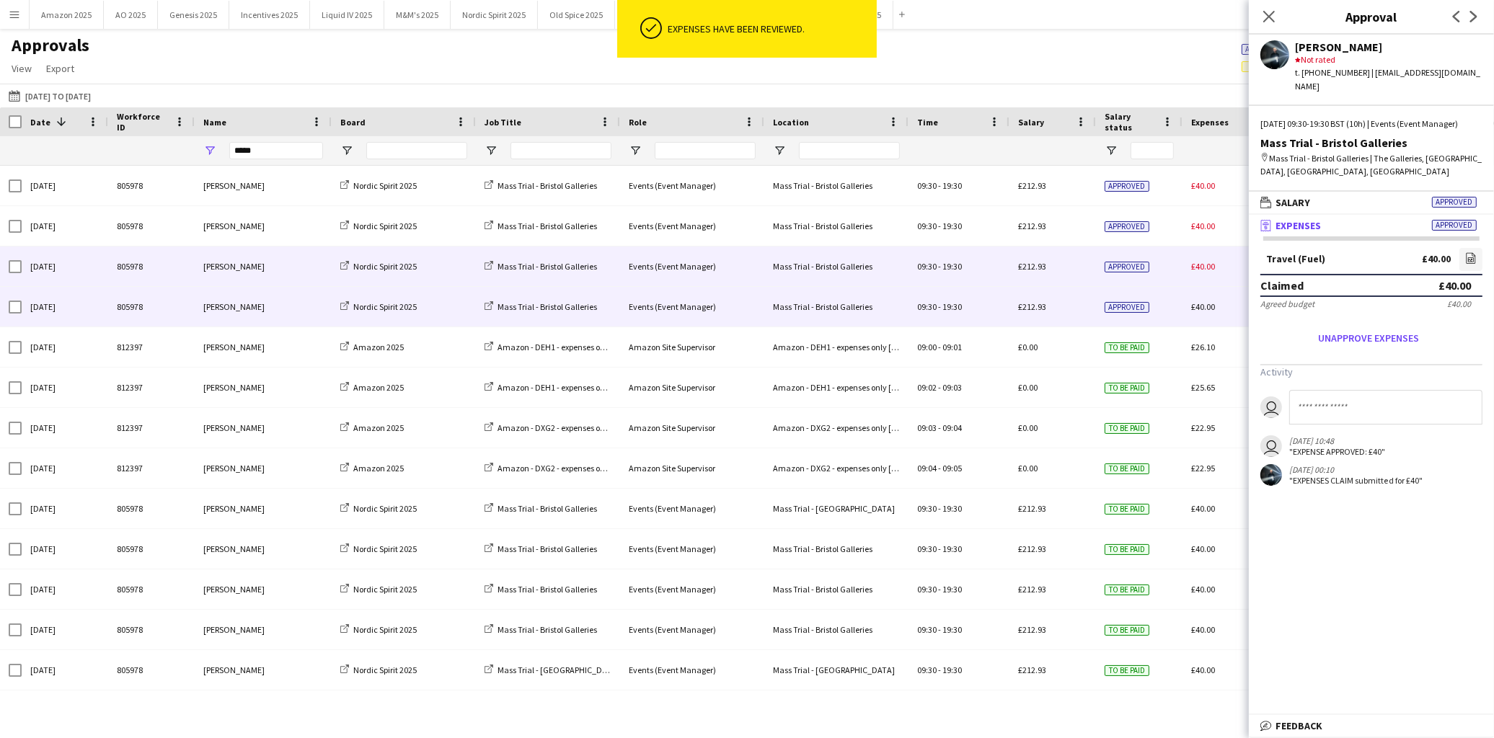
click at [1177, 270] on div "Approved" at bounding box center [1139, 267] width 87 height 40
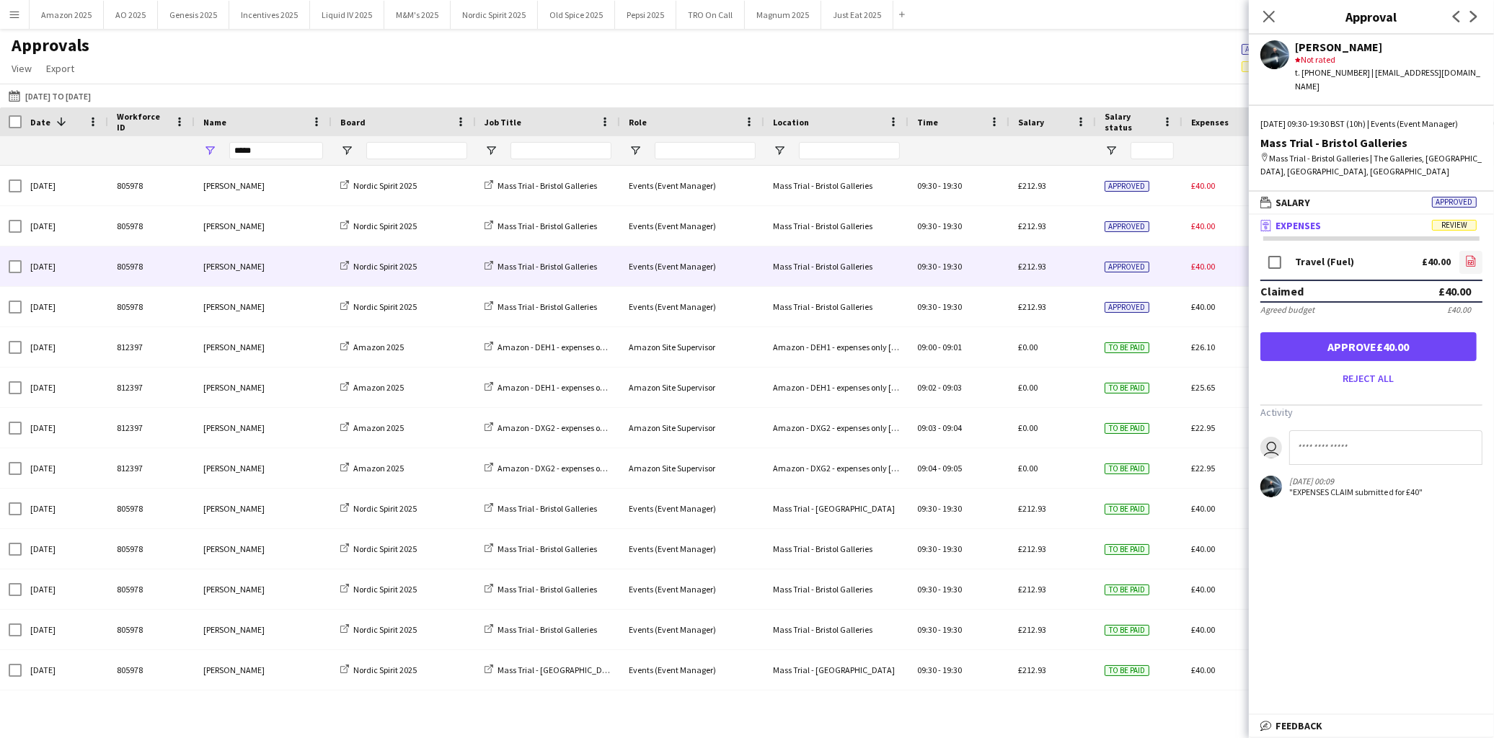
click at [1472, 255] on icon at bounding box center [1471, 260] width 9 height 11
click at [1353, 332] on button "Approve £40.00" at bounding box center [1368, 346] width 216 height 29
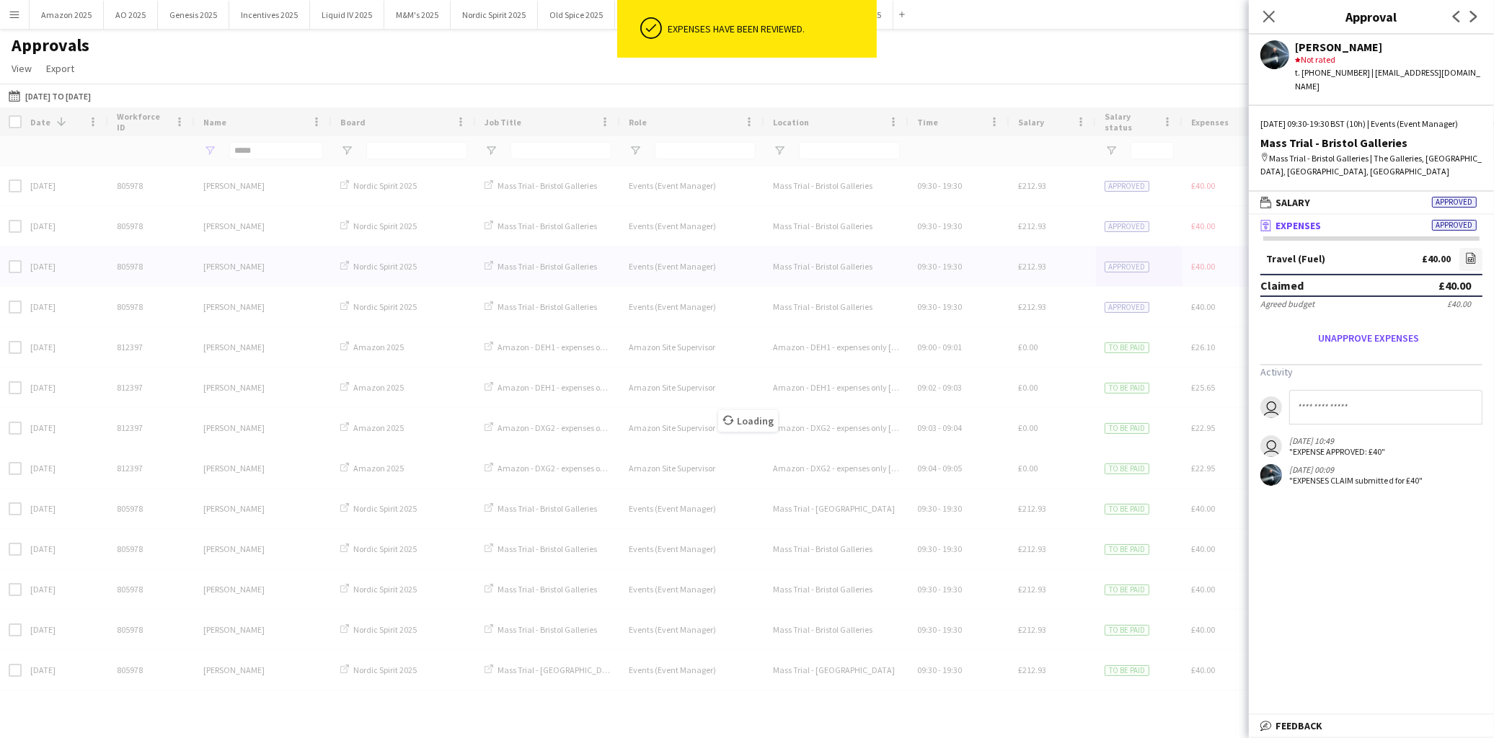
click at [1154, 225] on div "Loading" at bounding box center [747, 410] width 1494 height 606
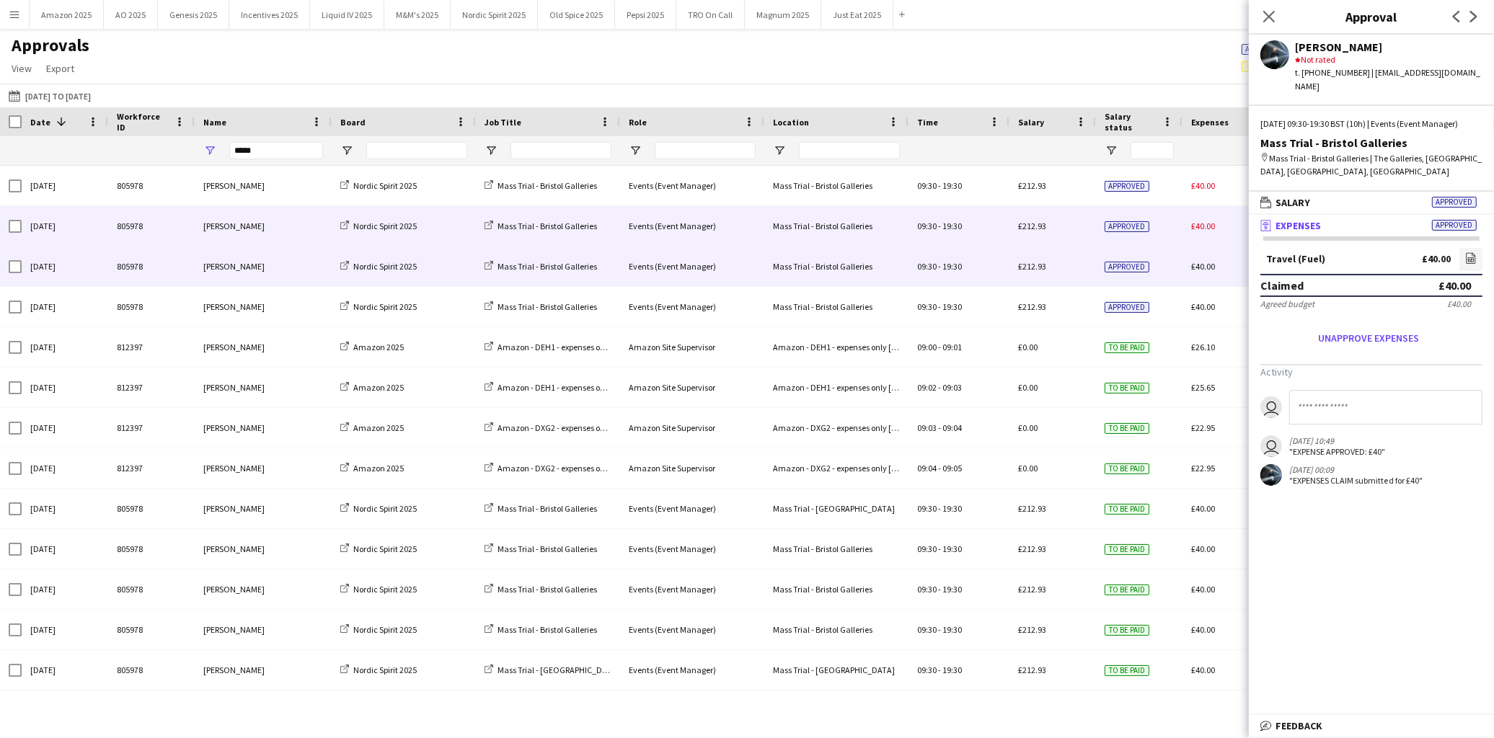
click at [1168, 224] on div "Approved" at bounding box center [1139, 226] width 87 height 40
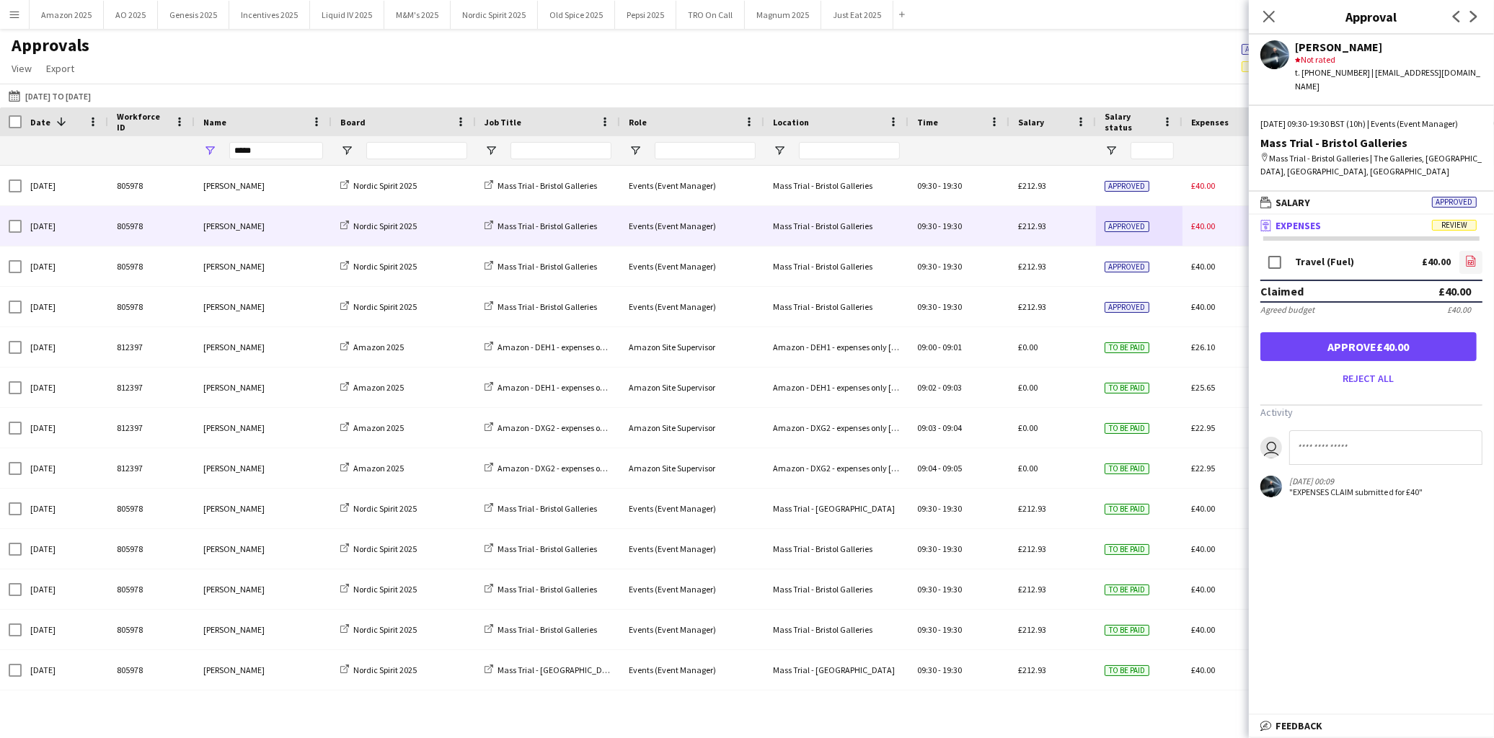
click at [1468, 261] on icon at bounding box center [1471, 262] width 6 height 4
click at [1344, 348] on button "Approve £40.00" at bounding box center [1368, 346] width 216 height 29
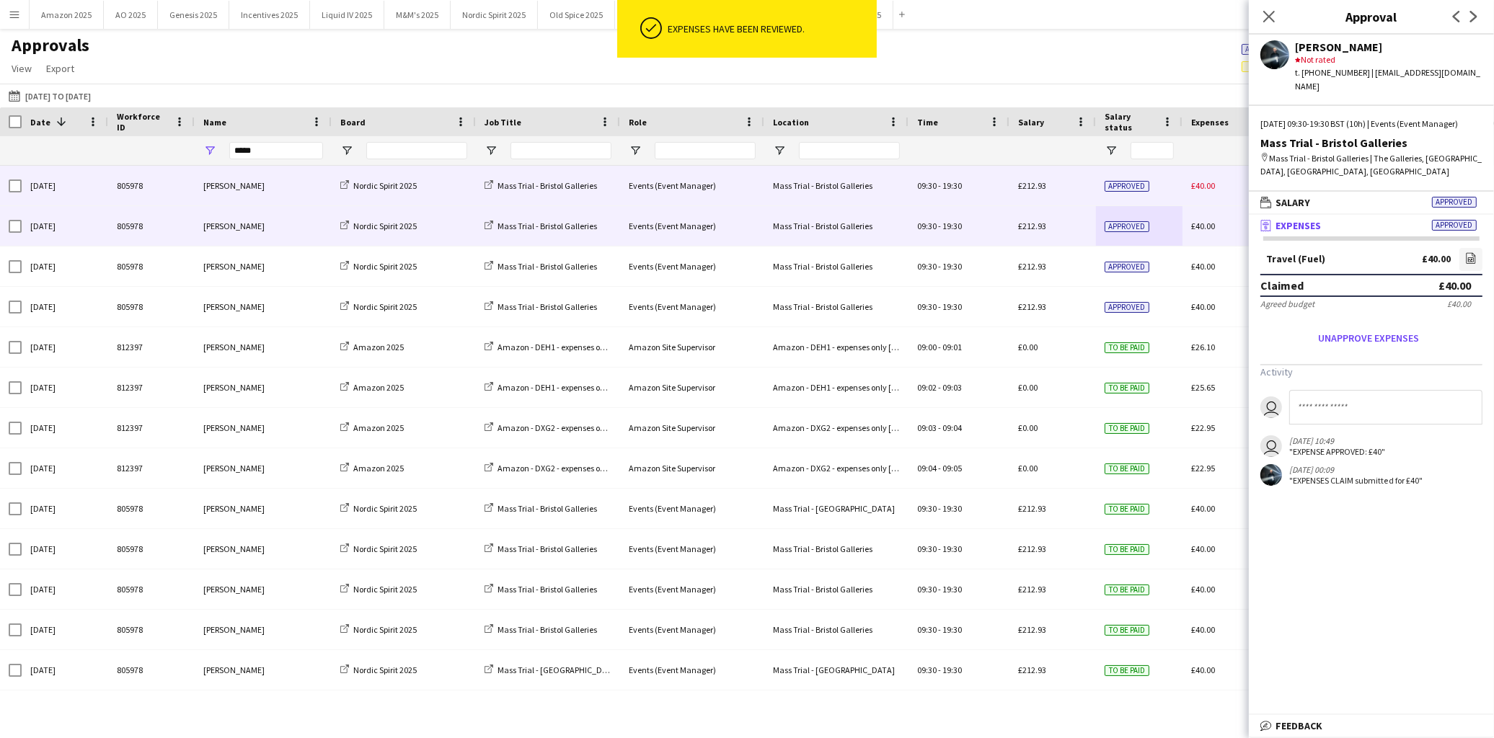
click at [1142, 185] on span "Approved" at bounding box center [1127, 186] width 45 height 11
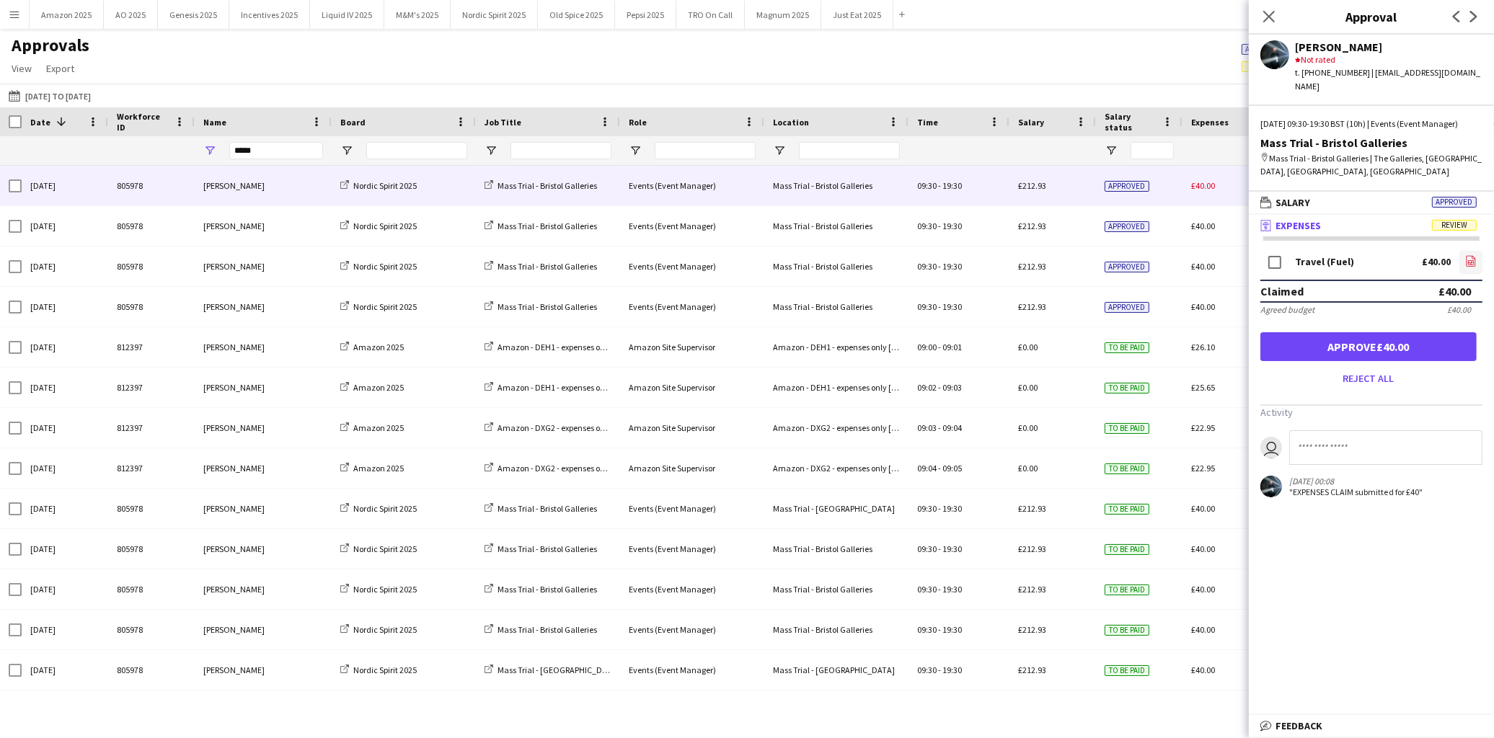
click at [1466, 260] on icon "file-image" at bounding box center [1471, 261] width 12 height 12
click at [1317, 344] on button "Approve £40.00" at bounding box center [1368, 346] width 216 height 29
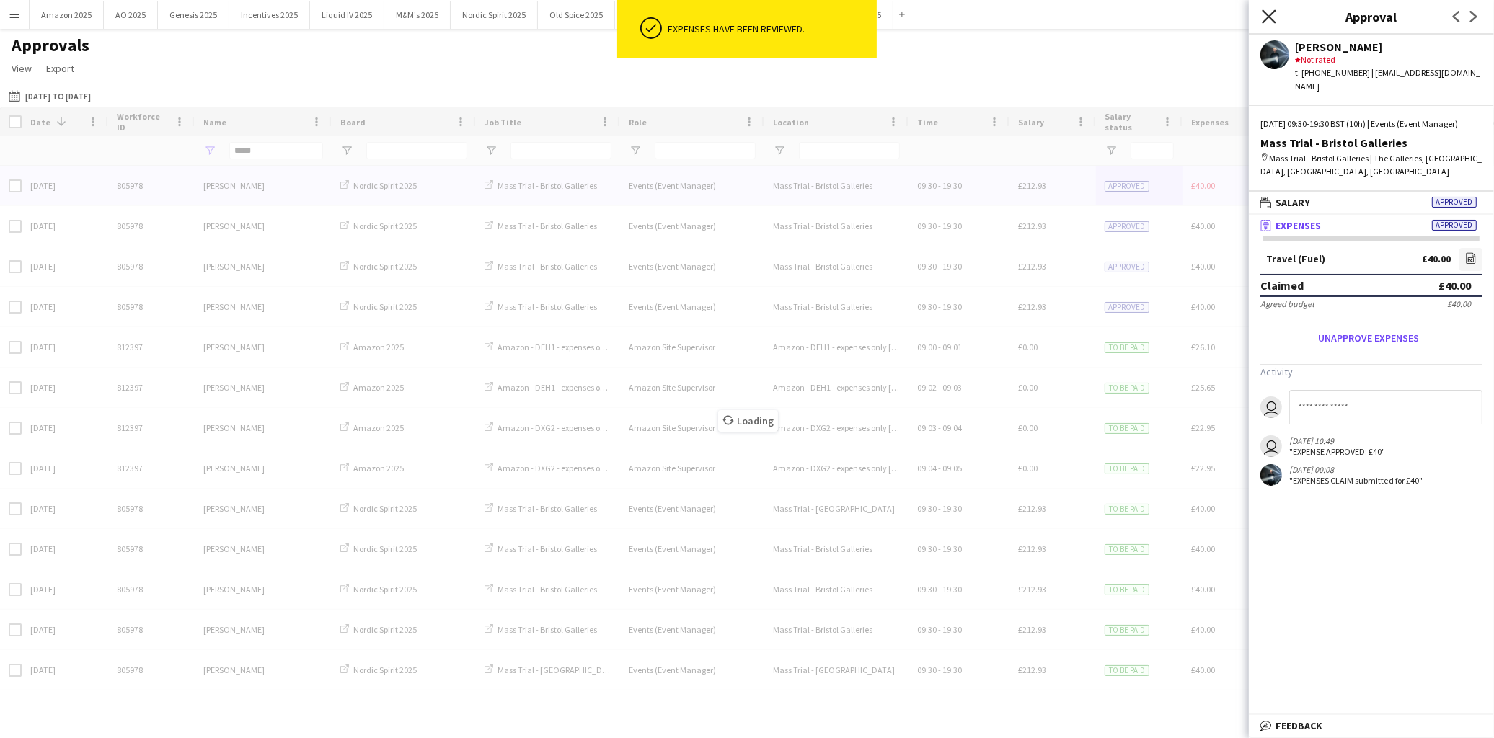
click at [1269, 9] on icon "Close pop-in" at bounding box center [1269, 16] width 14 height 14
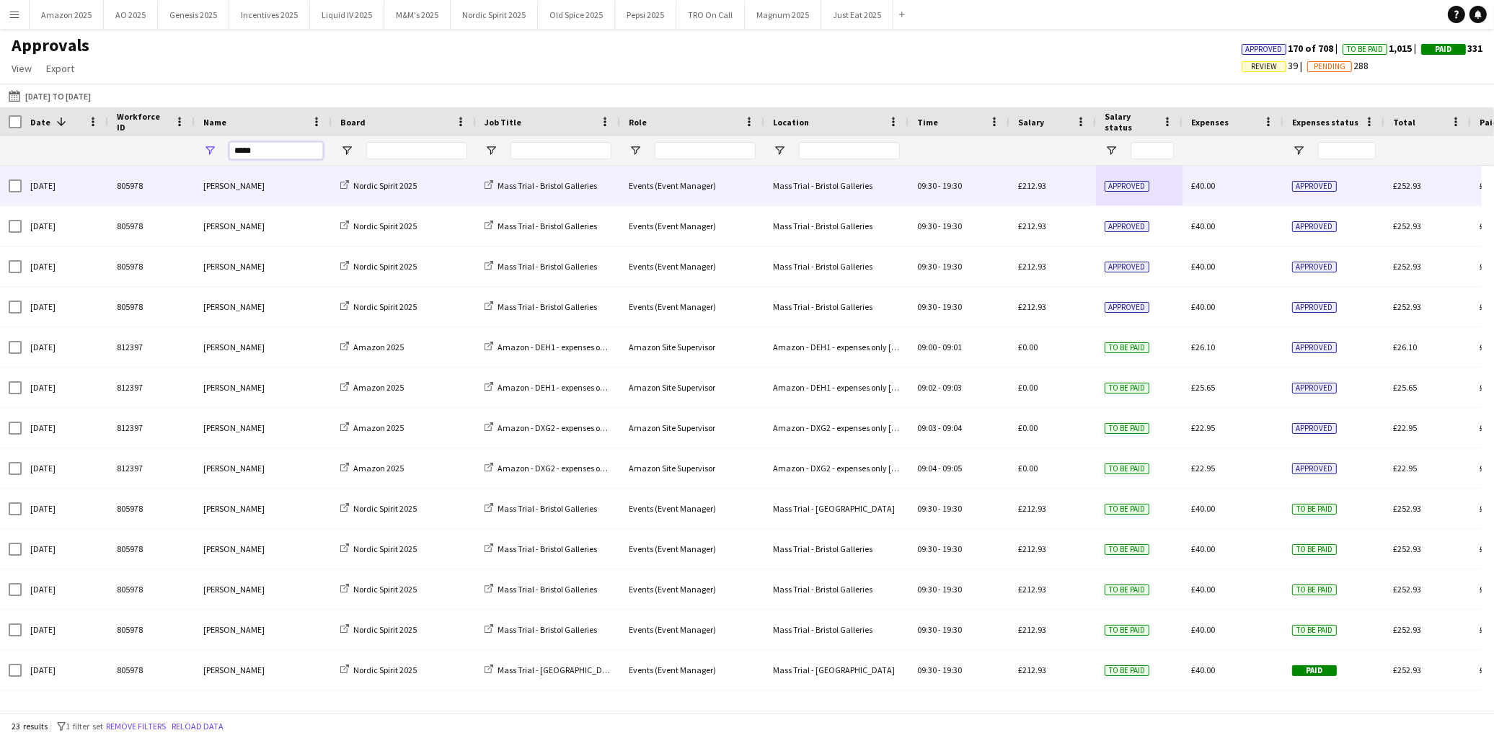
drag, startPoint x: 251, startPoint y: 148, endPoint x: 53, endPoint y: 148, distance: 198.3
click at [54, 148] on div "*****" at bounding box center [923, 150] width 1846 height 29
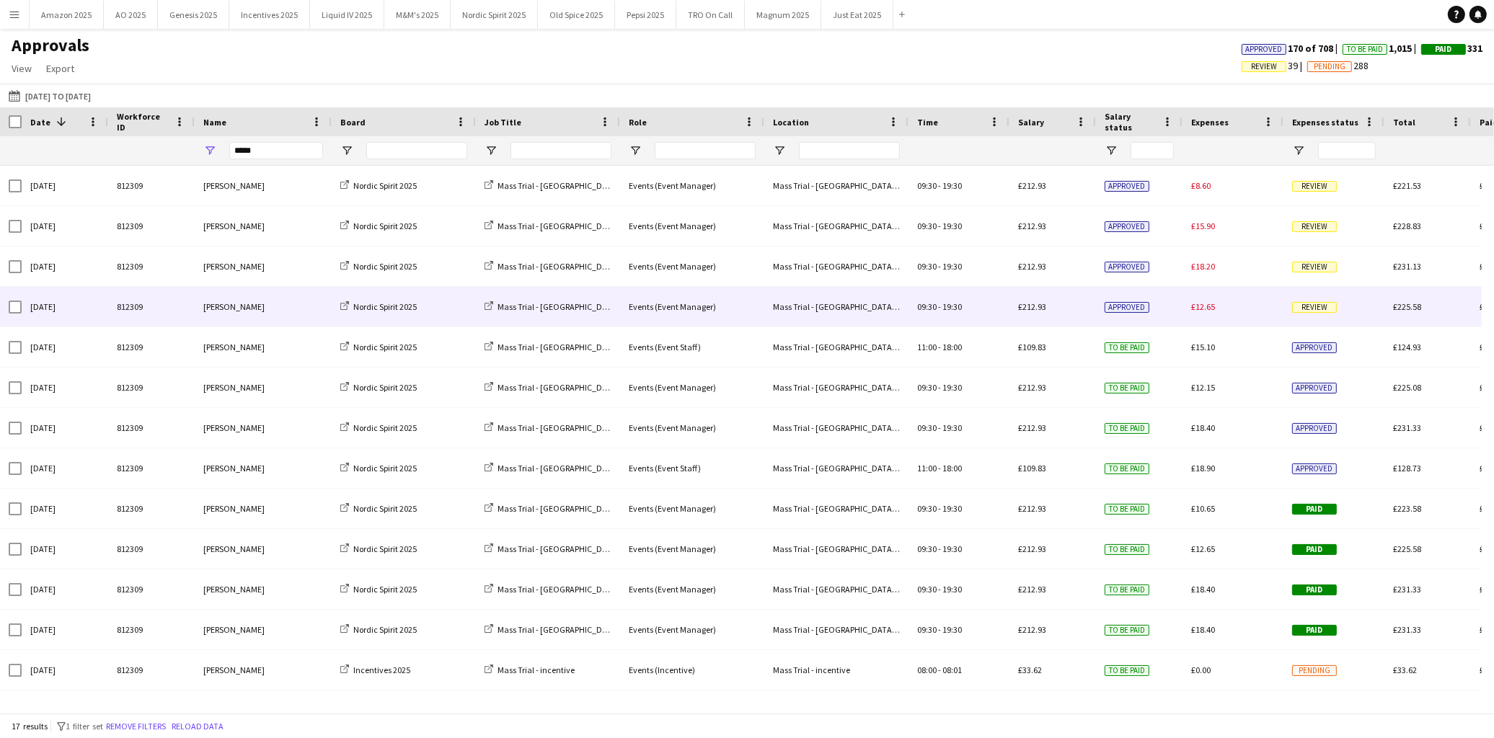
click at [1314, 308] on span "Review" at bounding box center [1314, 307] width 45 height 11
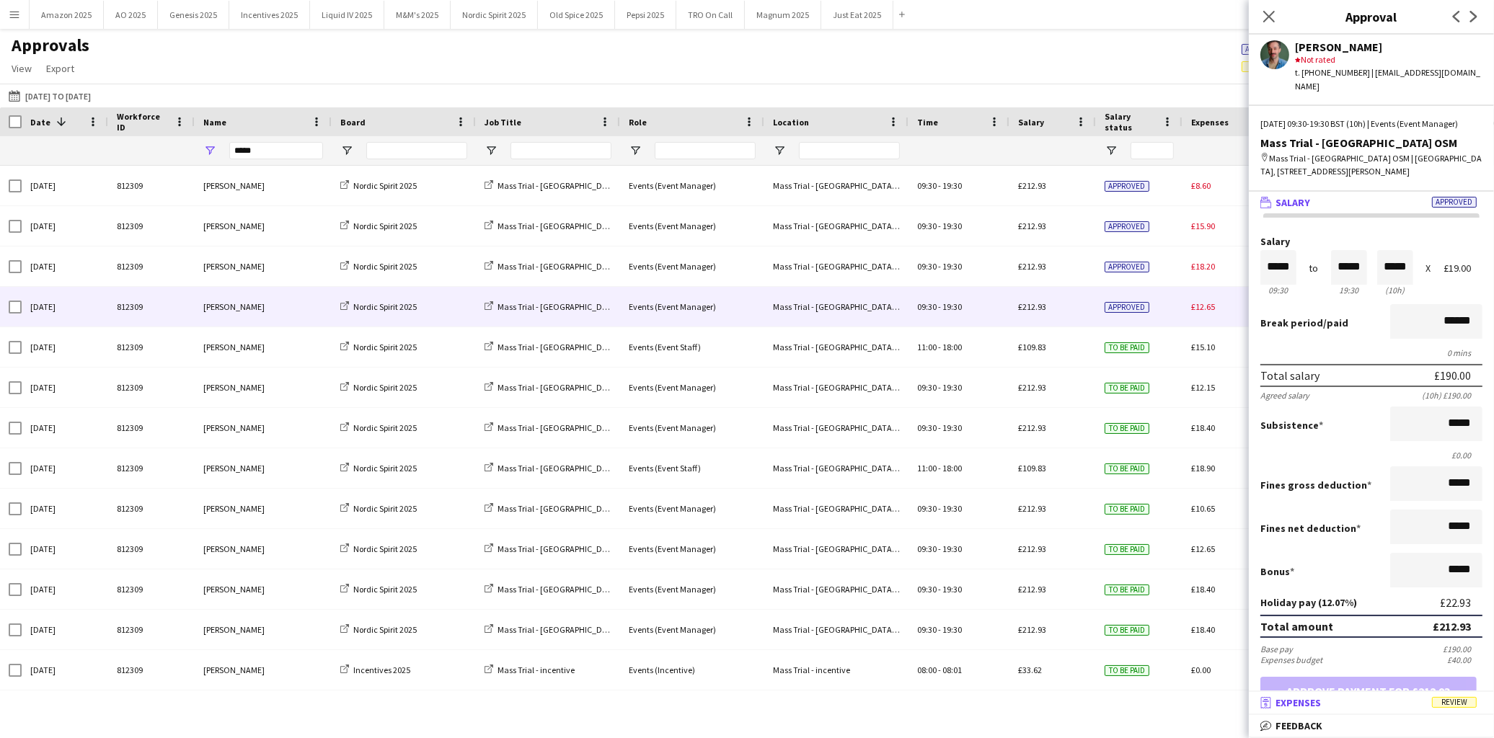
click at [1457, 705] on span "Review" at bounding box center [1454, 702] width 45 height 11
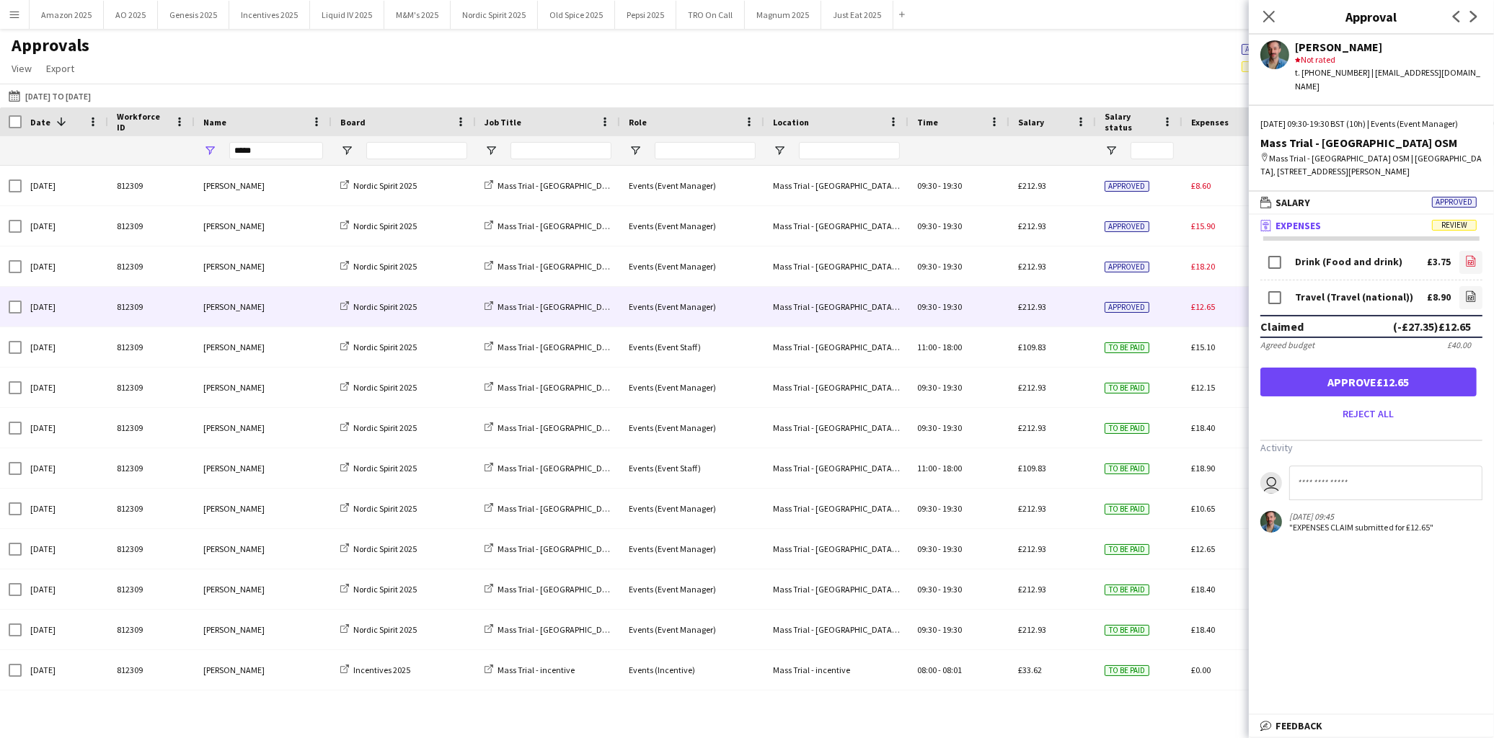
click at [1467, 261] on link "file-image" at bounding box center [1470, 262] width 23 height 23
click at [1467, 292] on icon at bounding box center [1471, 296] width 9 height 11
click at [1402, 371] on button "Approve £12.65" at bounding box center [1368, 382] width 216 height 29
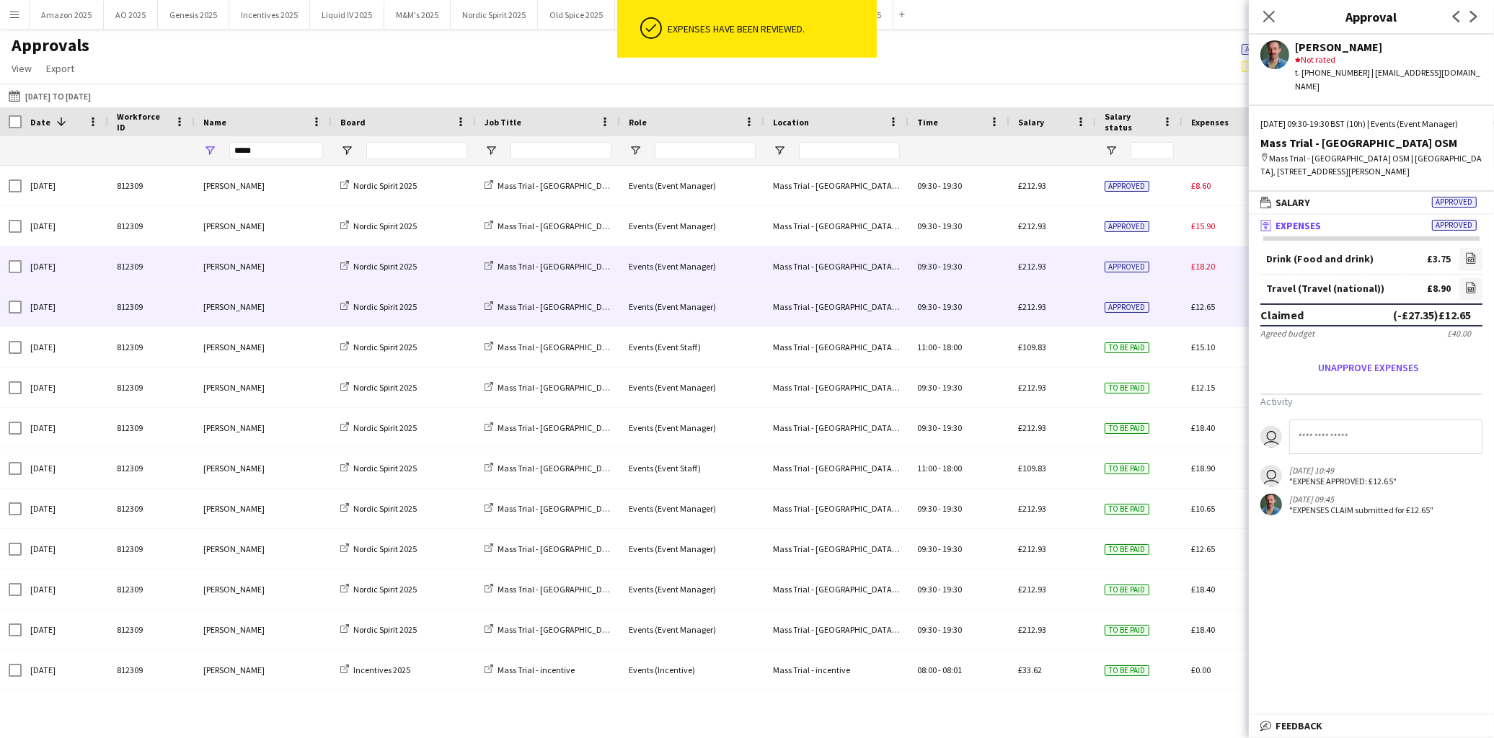
click at [1150, 268] on div "Approved" at bounding box center [1139, 267] width 87 height 40
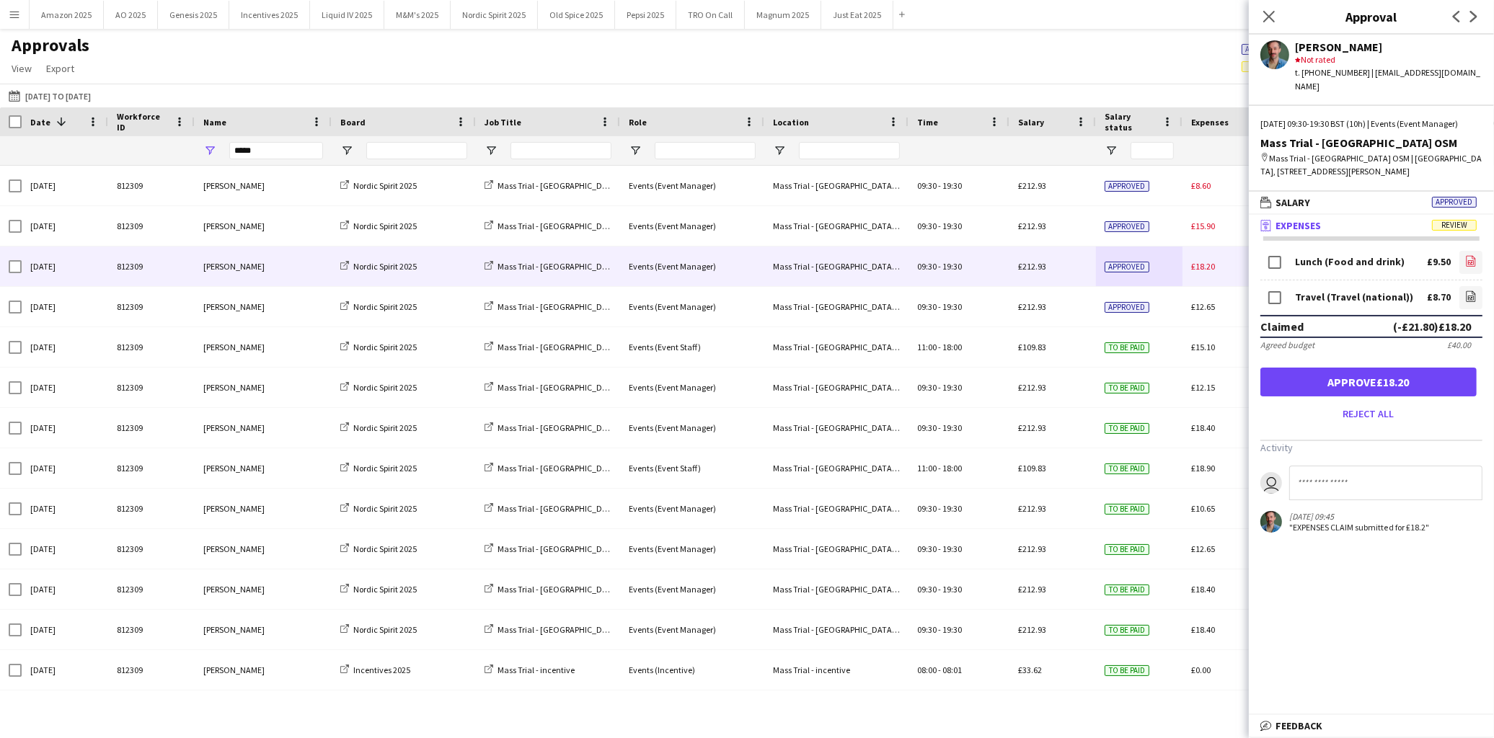
click at [1475, 257] on icon "file-image" at bounding box center [1471, 261] width 12 height 12
click at [1467, 293] on icon at bounding box center [1471, 296] width 9 height 11
click at [1351, 371] on button "Approve £18.20" at bounding box center [1368, 382] width 216 height 29
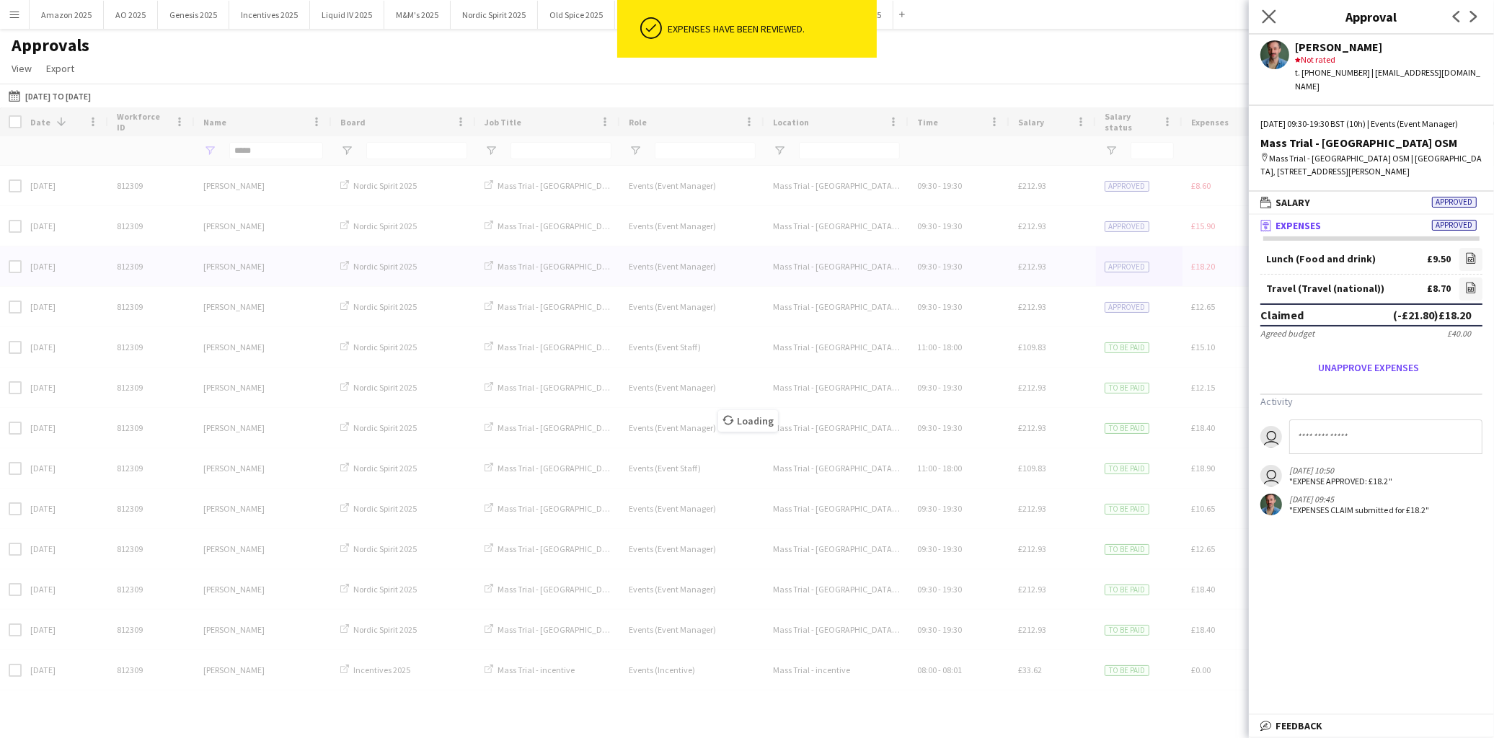
click at [1270, 24] on app-icon "Close pop-in" at bounding box center [1269, 16] width 21 height 21
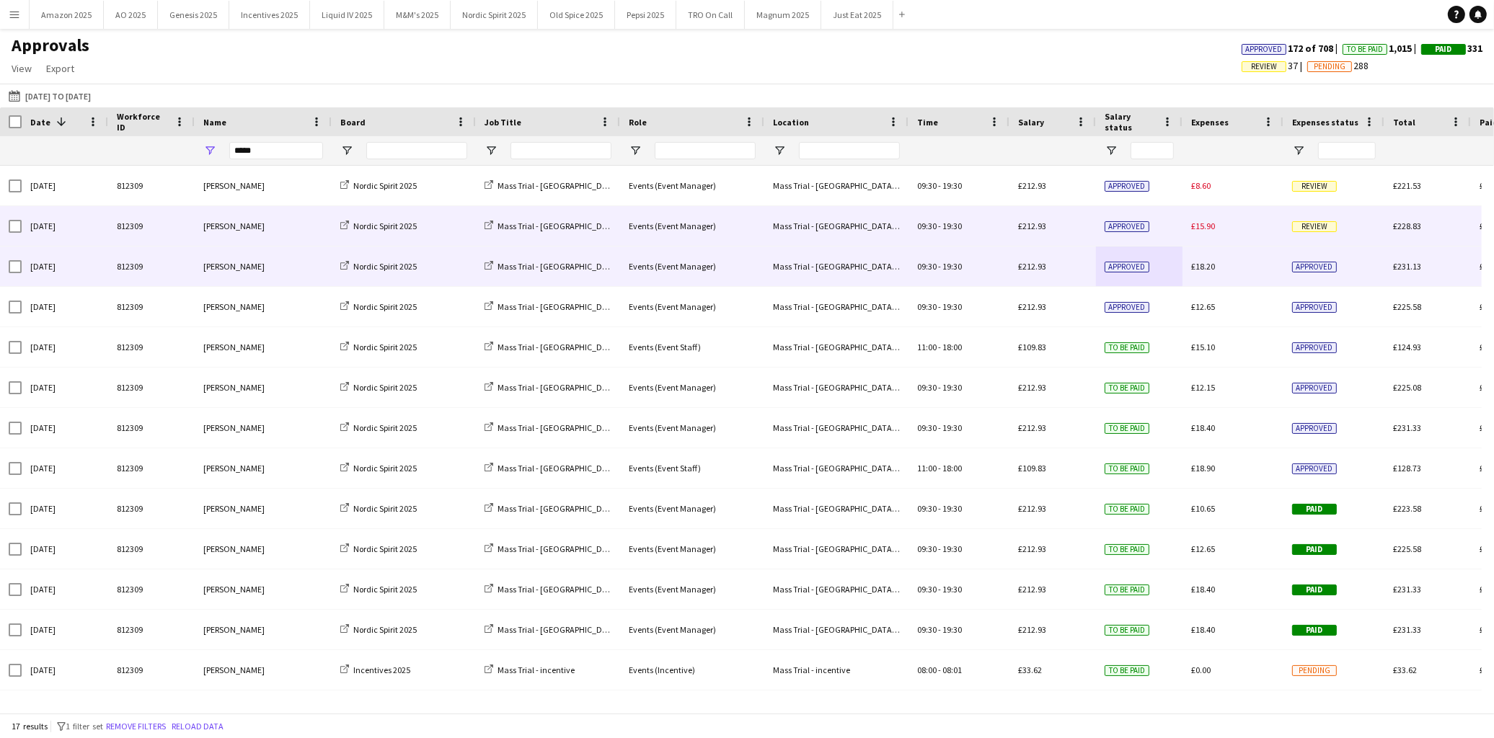
click at [1302, 226] on span "Review" at bounding box center [1314, 226] width 45 height 11
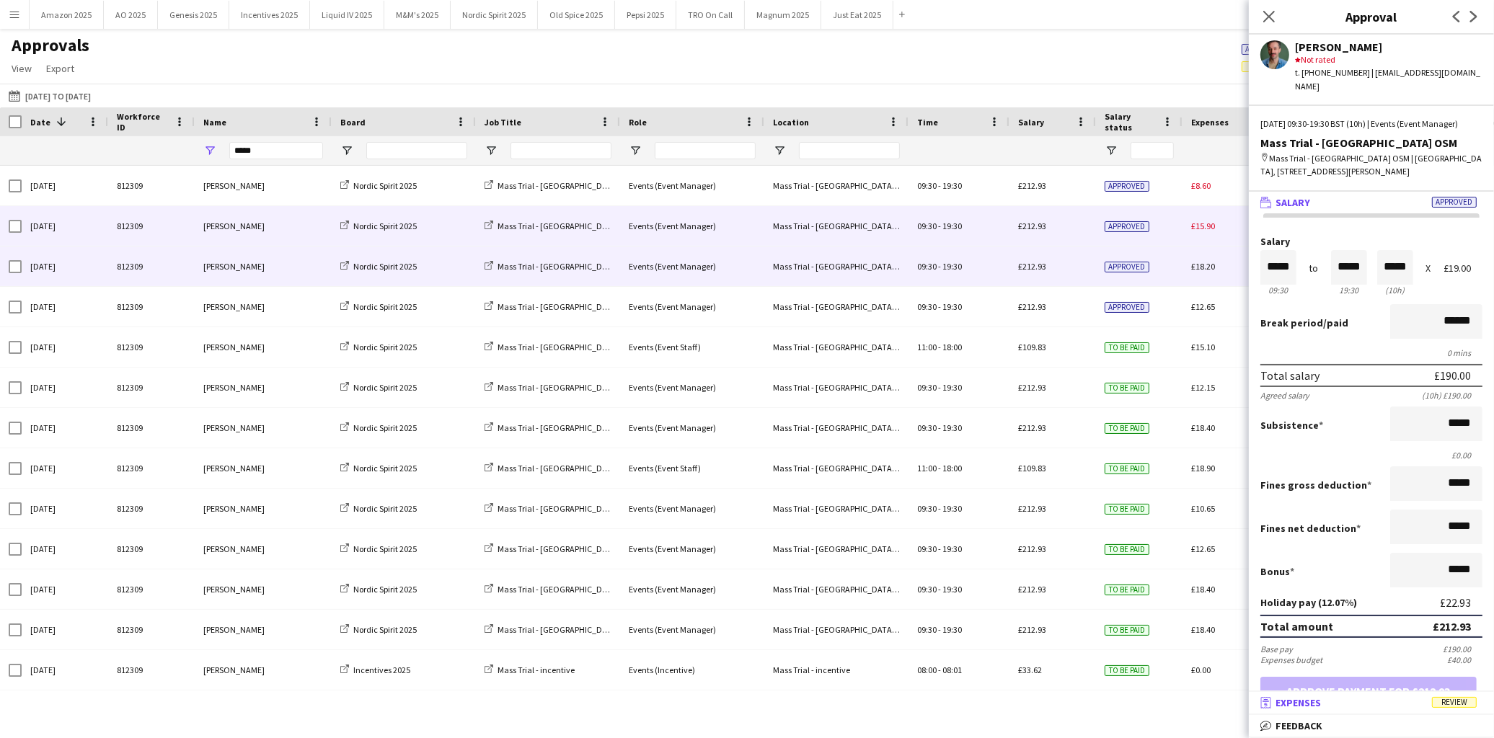
click at [1446, 705] on span "Review" at bounding box center [1454, 702] width 45 height 11
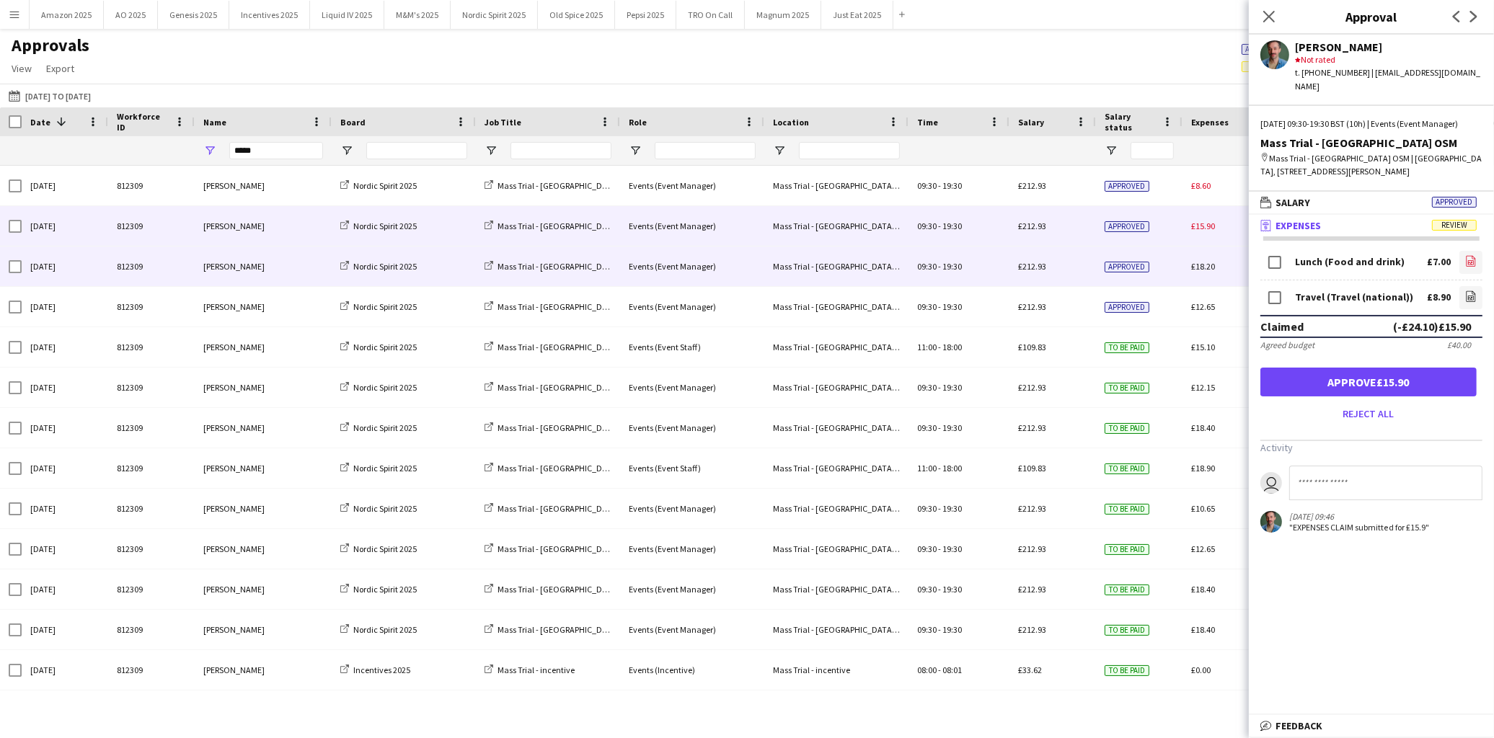
click at [1465, 256] on icon "file-image" at bounding box center [1471, 261] width 12 height 12
click at [1467, 301] on link "file-image" at bounding box center [1470, 297] width 23 height 23
click at [1354, 385] on button "Approve £15.90" at bounding box center [1368, 382] width 216 height 29
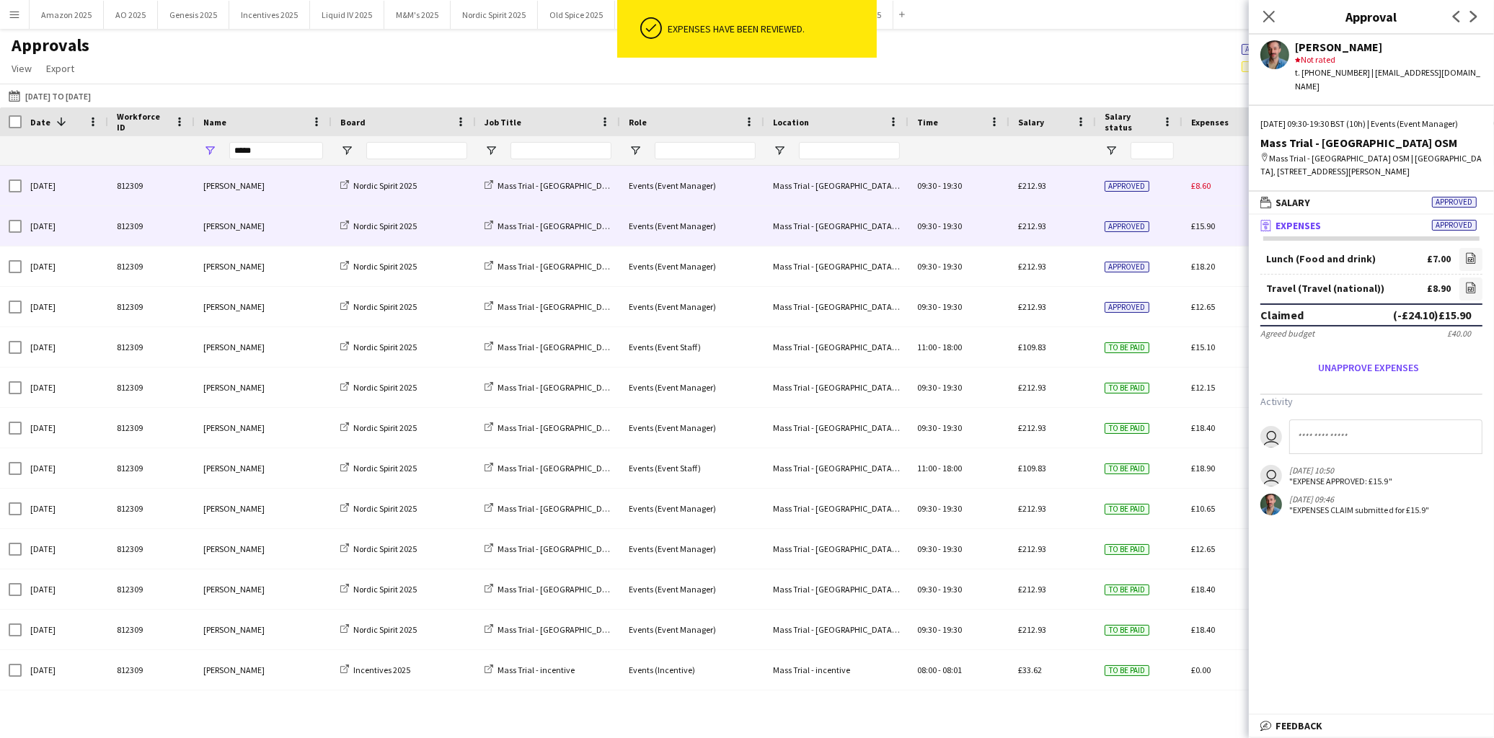
click at [1173, 189] on div "Approved" at bounding box center [1139, 186] width 87 height 40
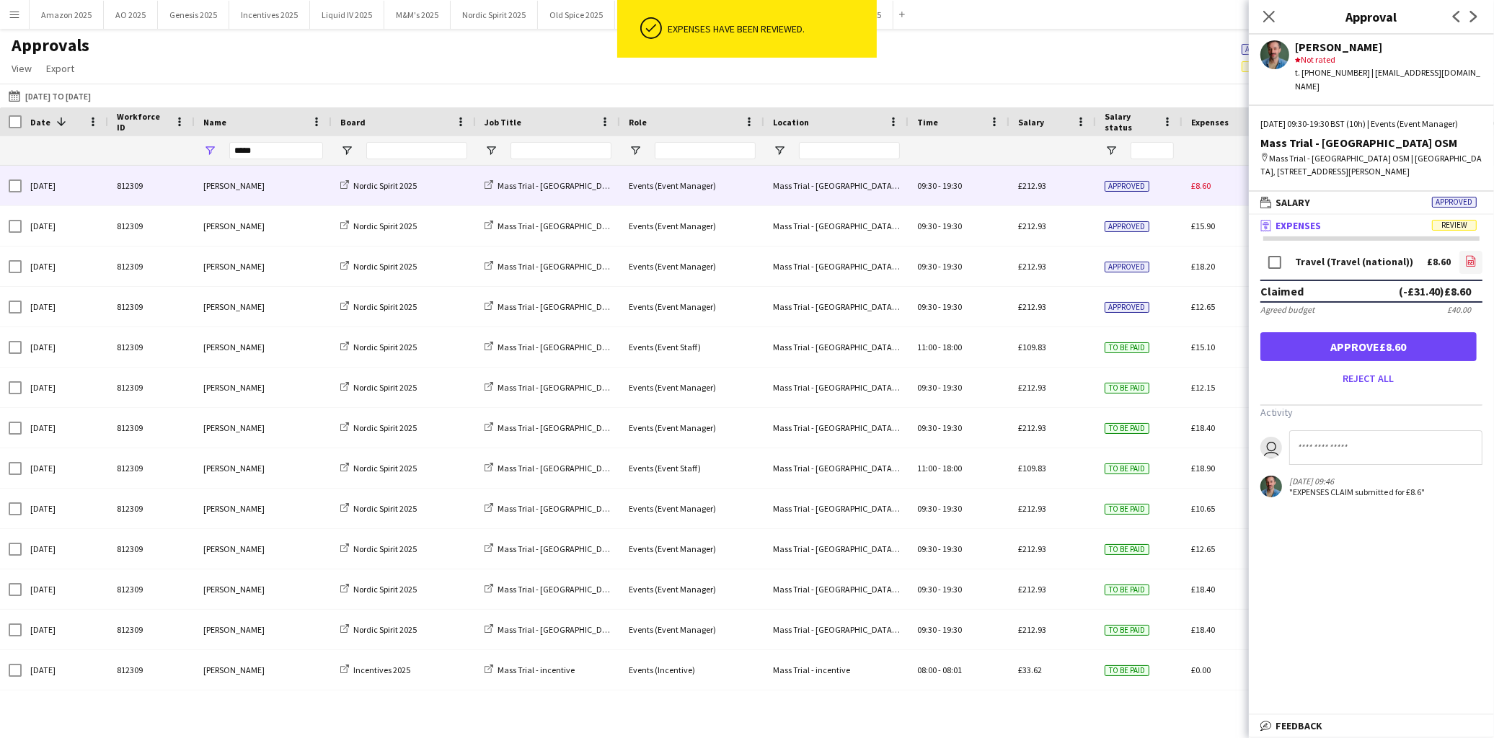
click at [1467, 258] on icon "file-image" at bounding box center [1471, 261] width 12 height 12
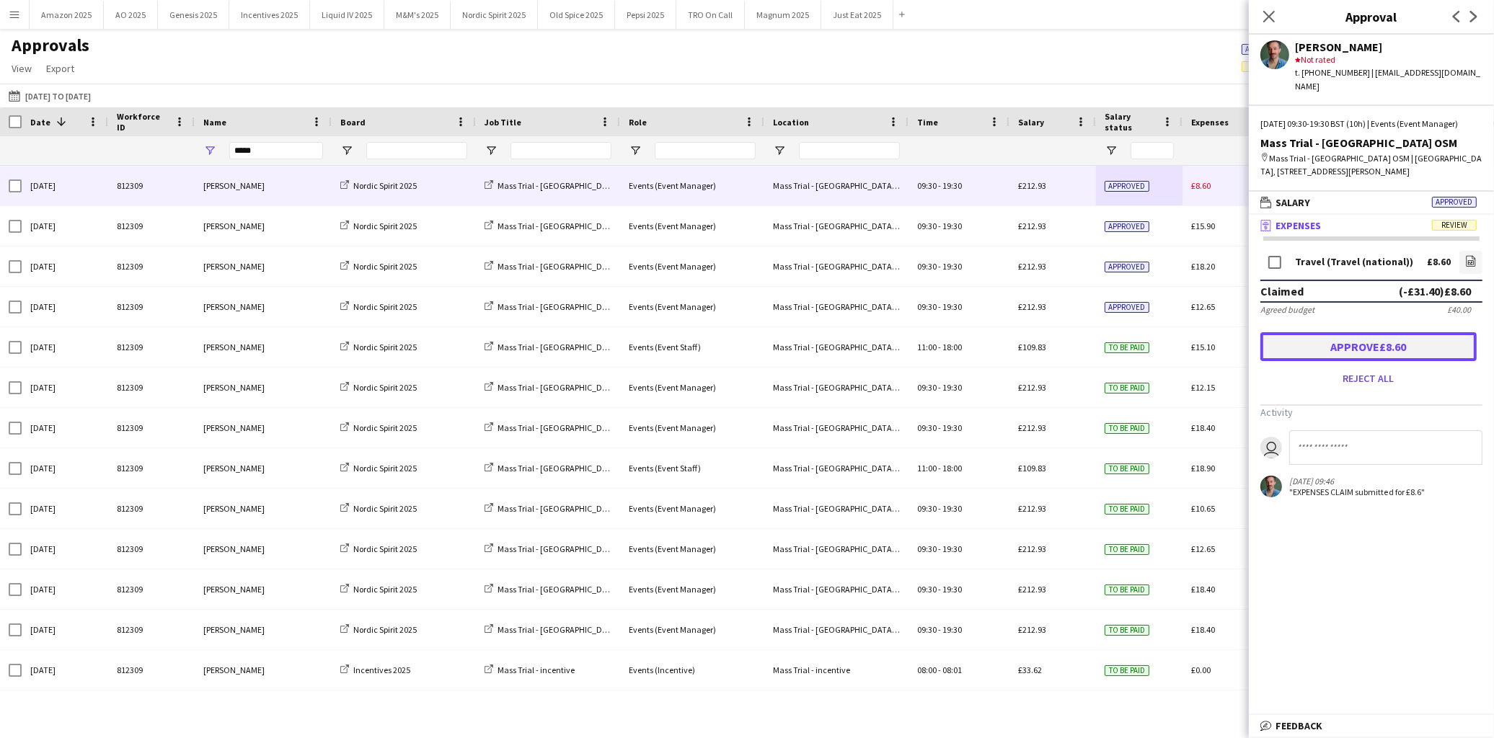
click at [1446, 341] on button "Approve £8.60" at bounding box center [1368, 346] width 216 height 29
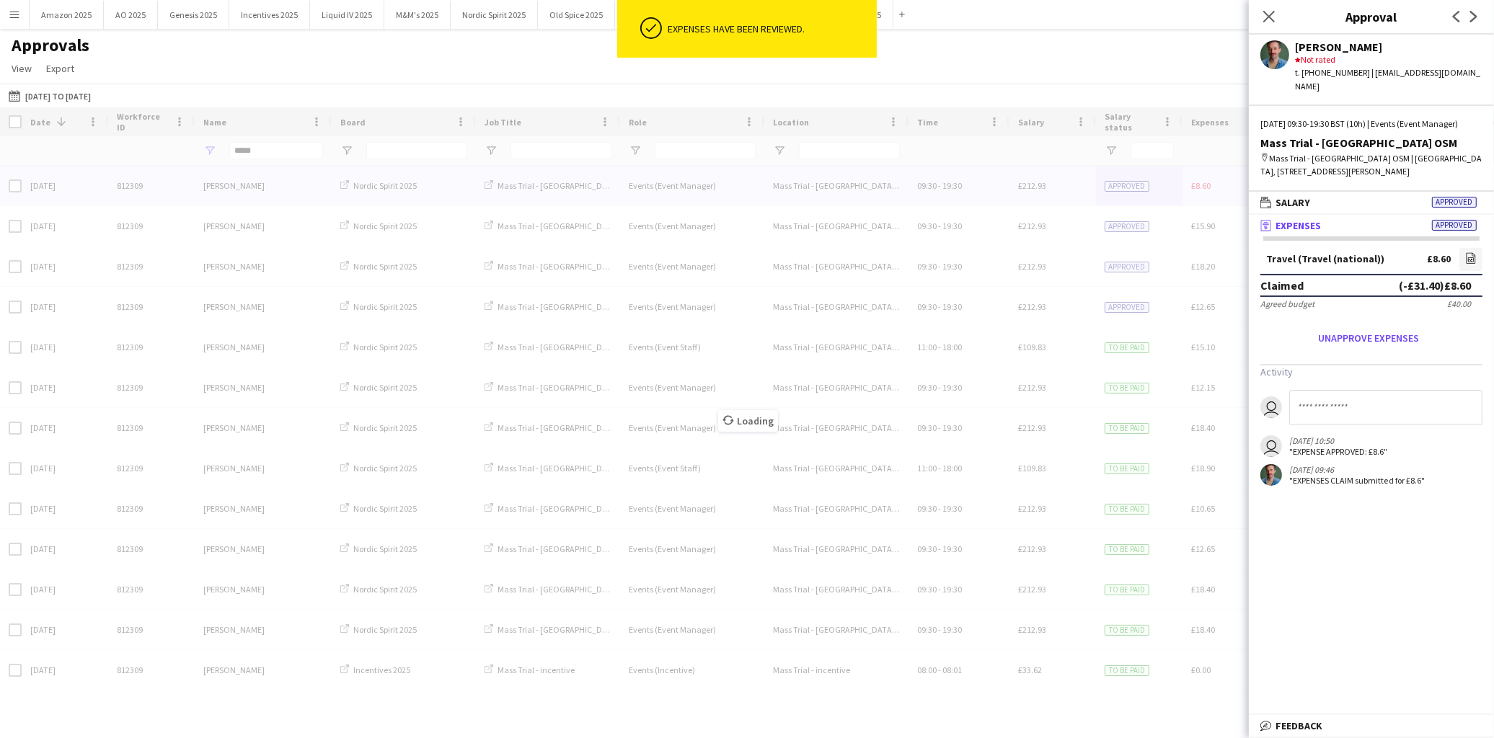
click at [1278, 18] on div "Close pop-in" at bounding box center [1269, 16] width 40 height 33
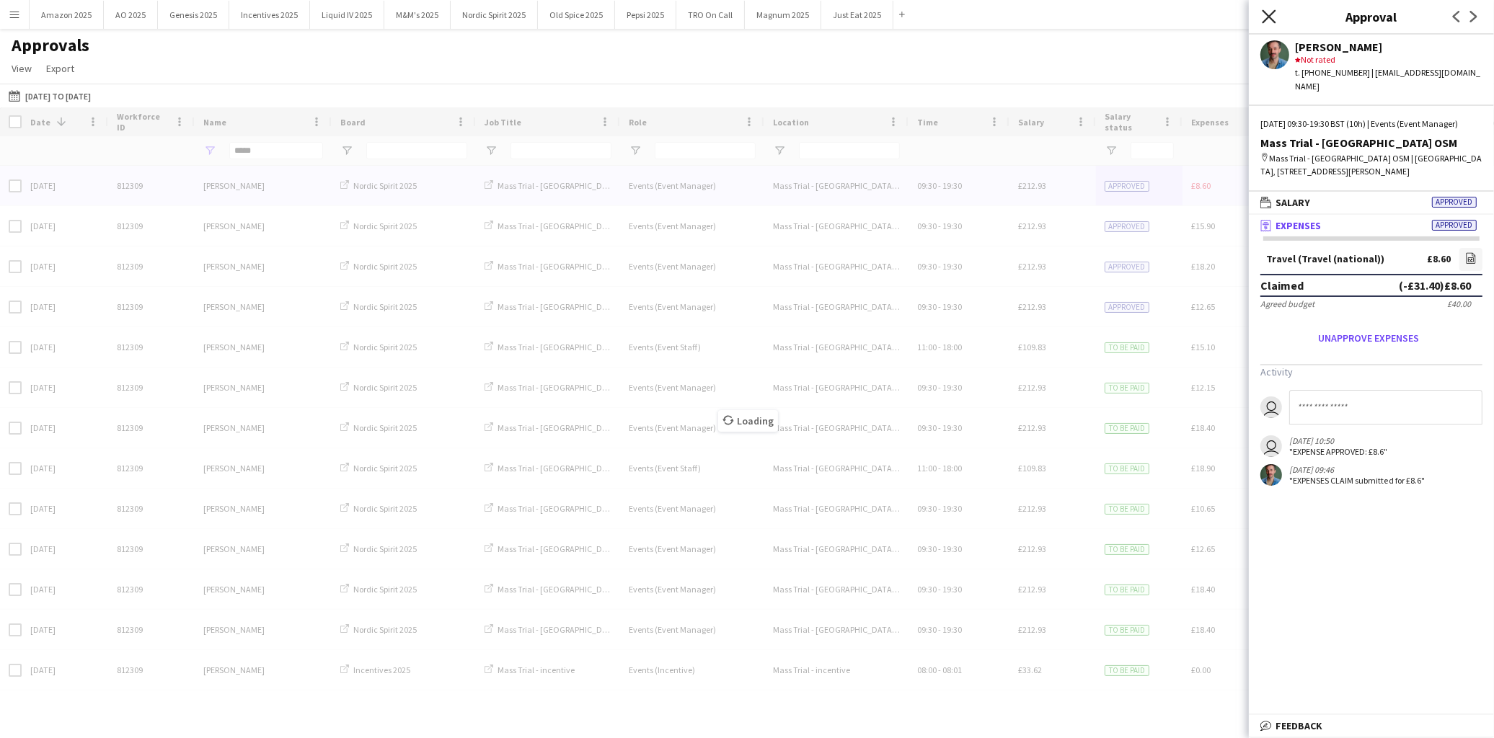
click at [1272, 18] on icon "Close pop-in" at bounding box center [1269, 16] width 14 height 14
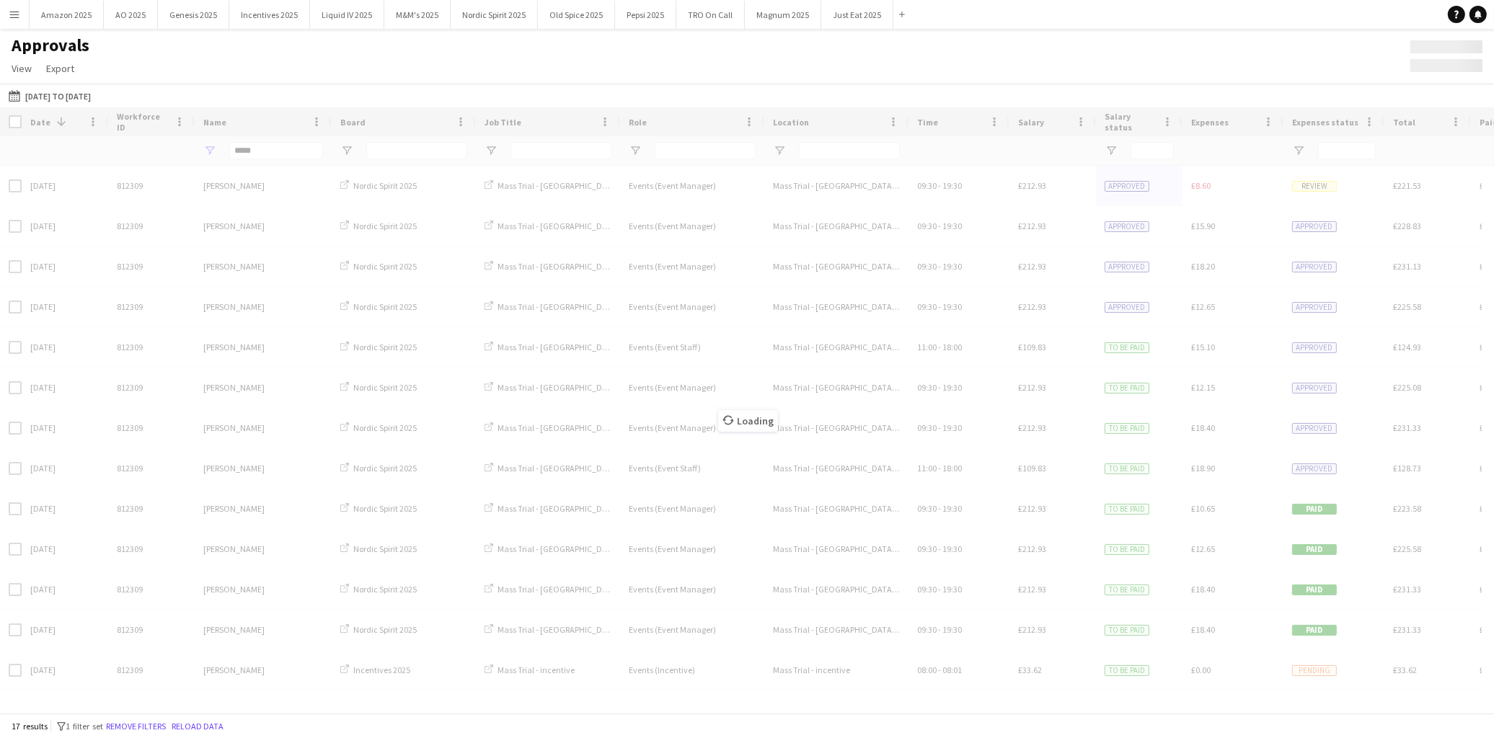
click at [275, 154] on div "Loading" at bounding box center [747, 410] width 1494 height 606
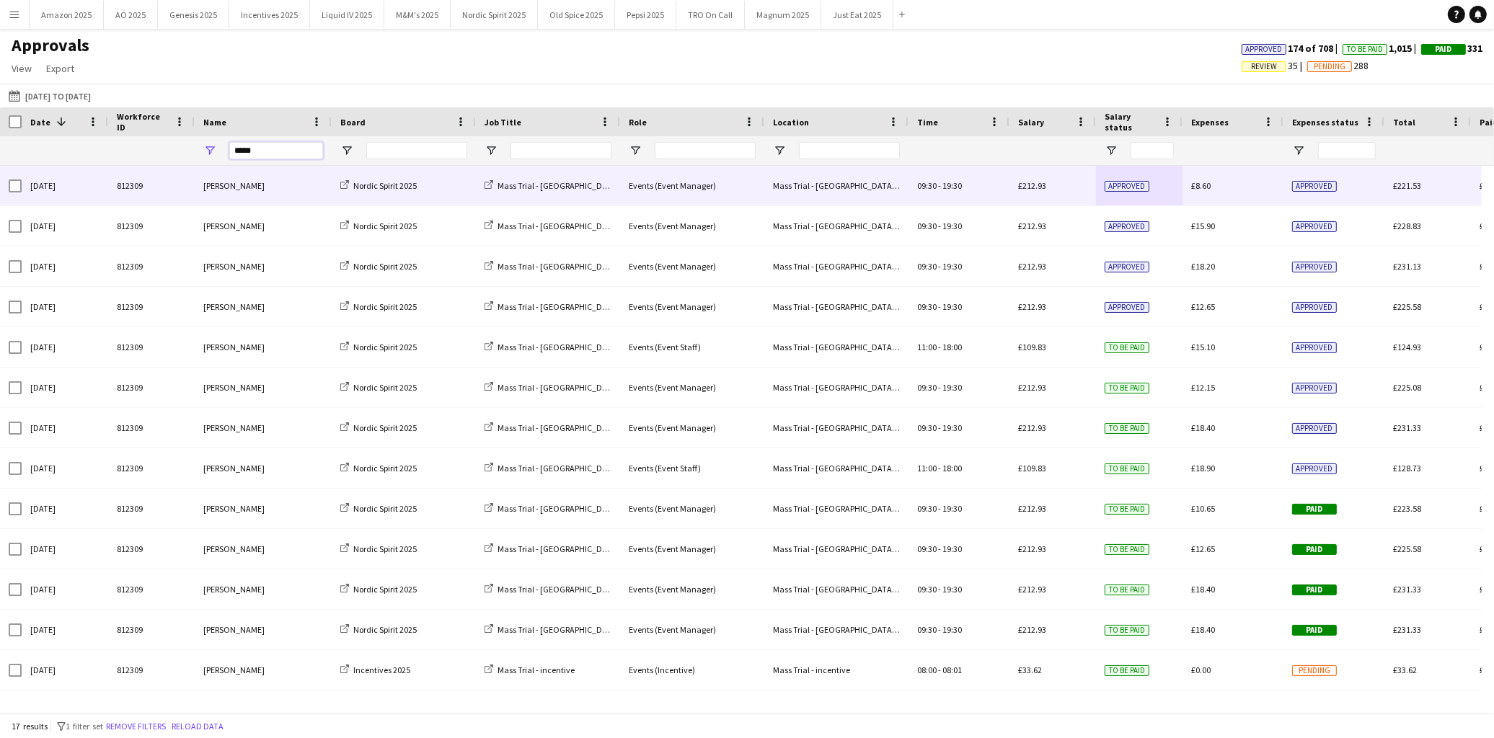
drag, startPoint x: 274, startPoint y: 153, endPoint x: -486, endPoint y: 185, distance: 760.6
click at [0, 185] on html "Menu Boards Boards Boards All jobs Status Workforce Workforce My Workforce Recr…" at bounding box center [747, 369] width 1494 height 738
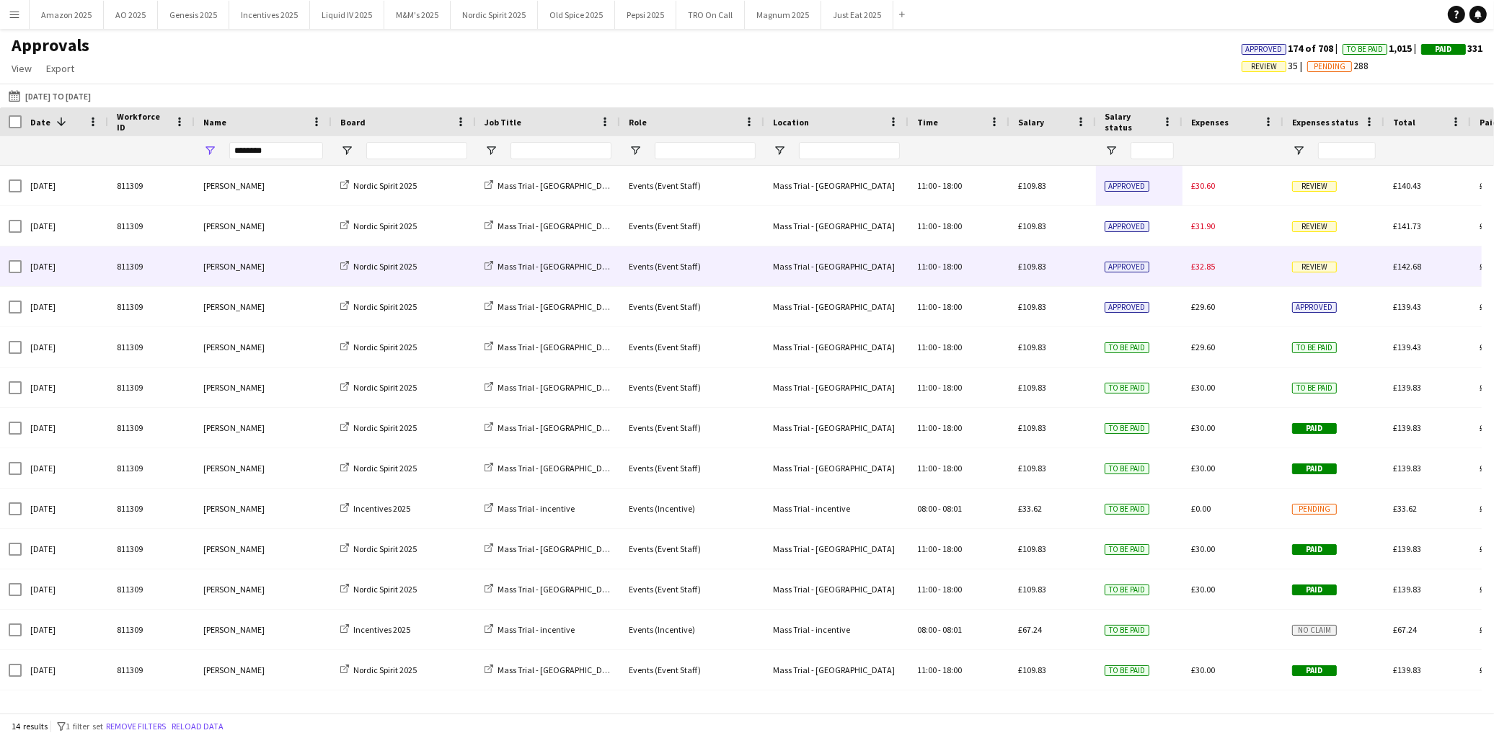
click at [1309, 264] on span "Review" at bounding box center [1314, 267] width 45 height 11
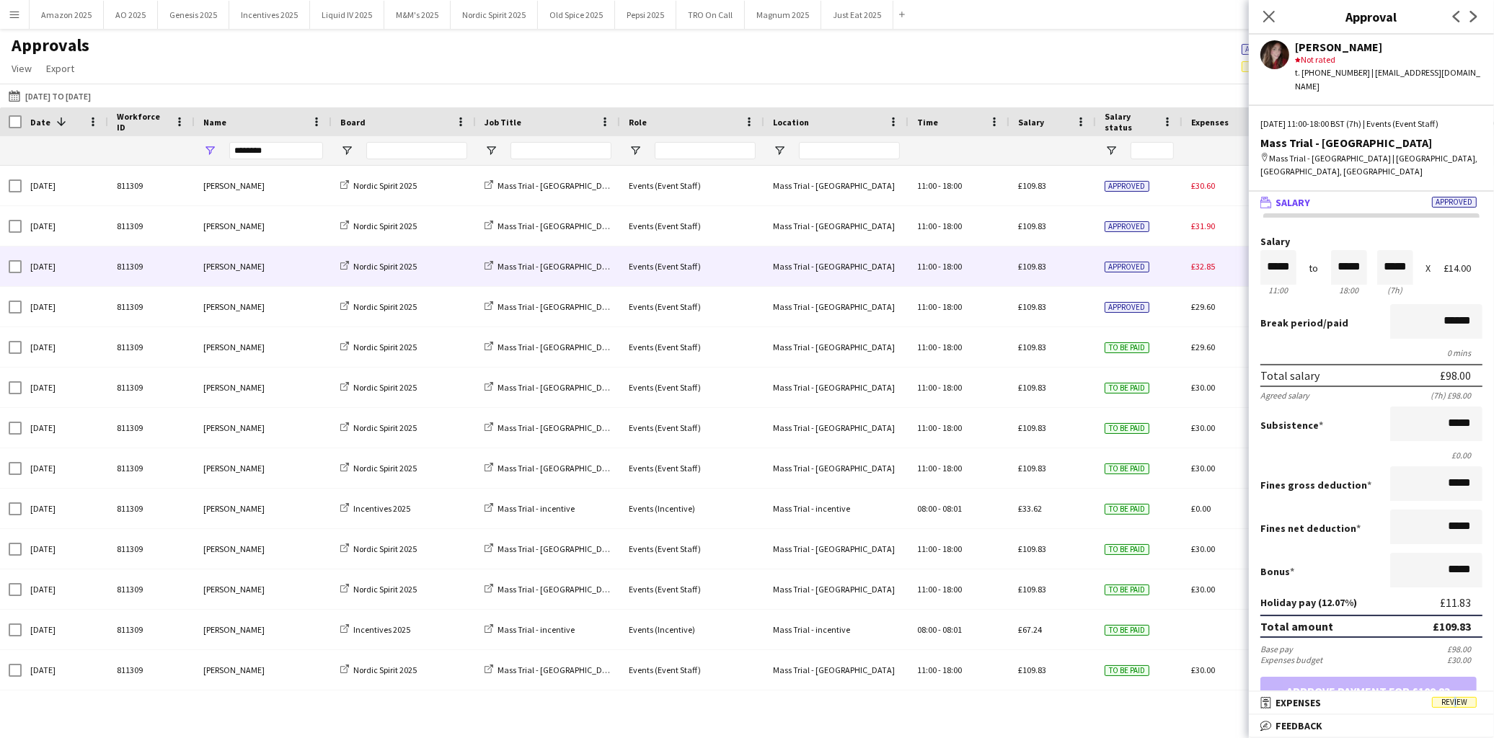
click at [1453, 702] on span "Review" at bounding box center [1454, 702] width 45 height 11
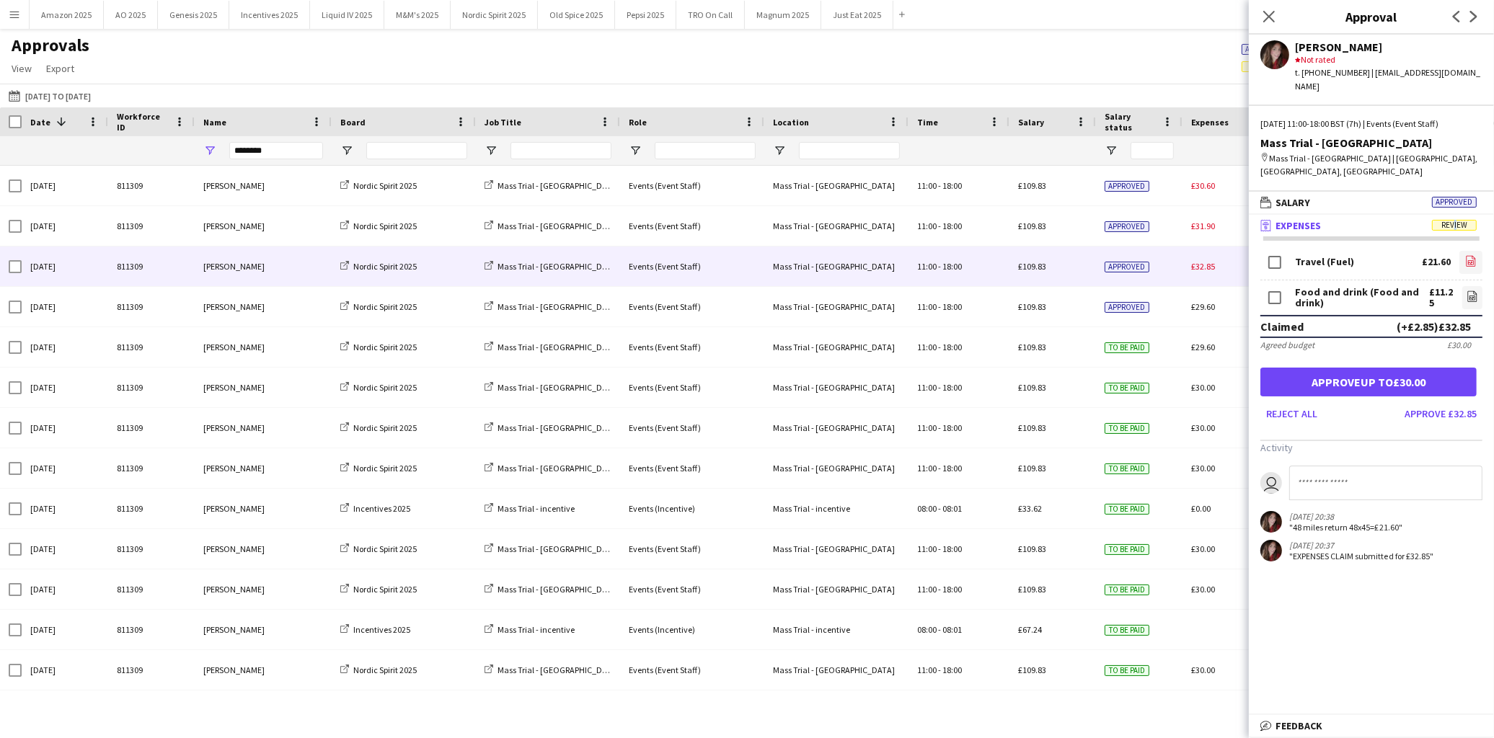
click at [1464, 251] on link "file-image" at bounding box center [1470, 262] width 23 height 23
click at [1452, 280] on div "Food and drink (Food and drink) £11.25 file-image" at bounding box center [1371, 297] width 222 height 35
click at [1467, 291] on icon "file-image" at bounding box center [1473, 297] width 12 height 12
click at [1363, 368] on button "Approve up to £30.00" at bounding box center [1368, 382] width 216 height 29
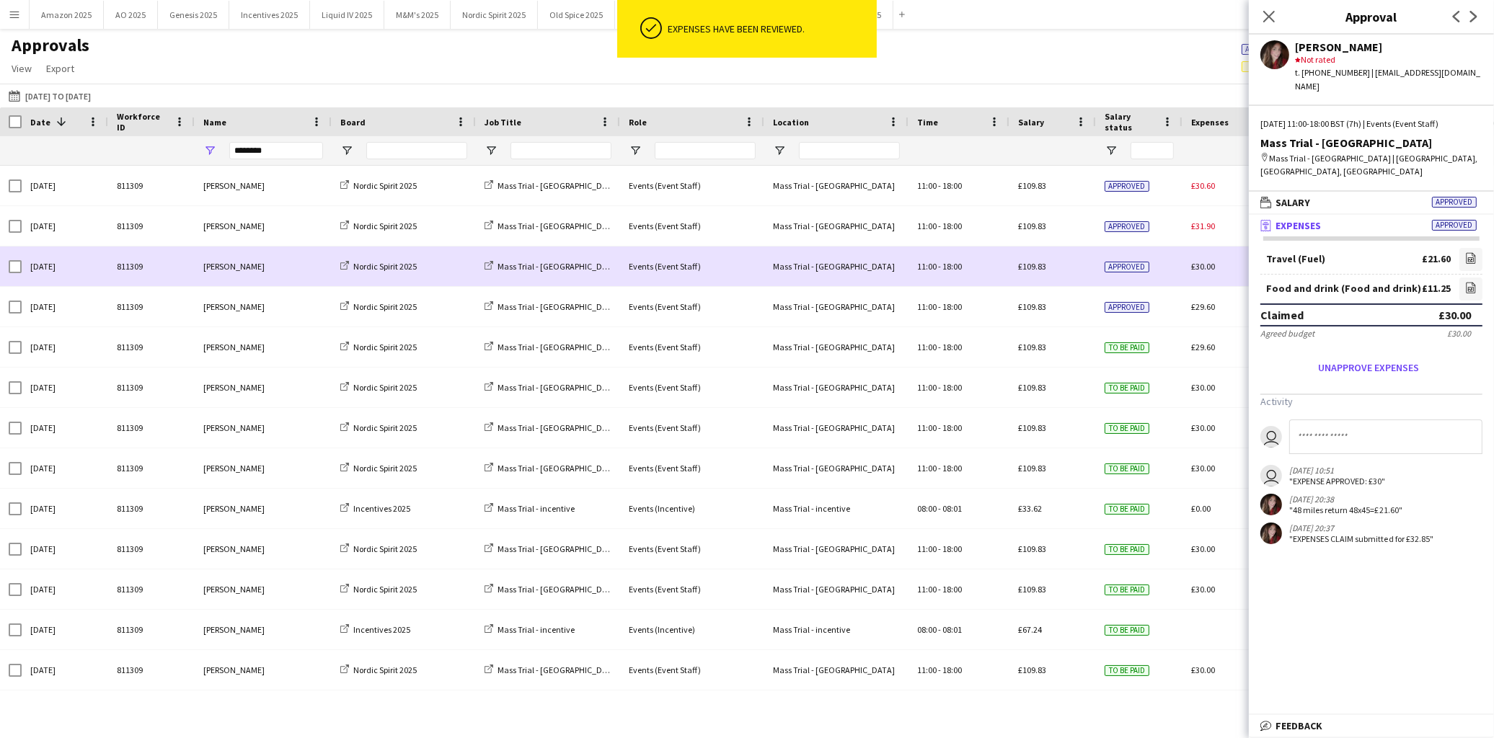
click at [1173, 269] on div "Approved" at bounding box center [1139, 267] width 87 height 40
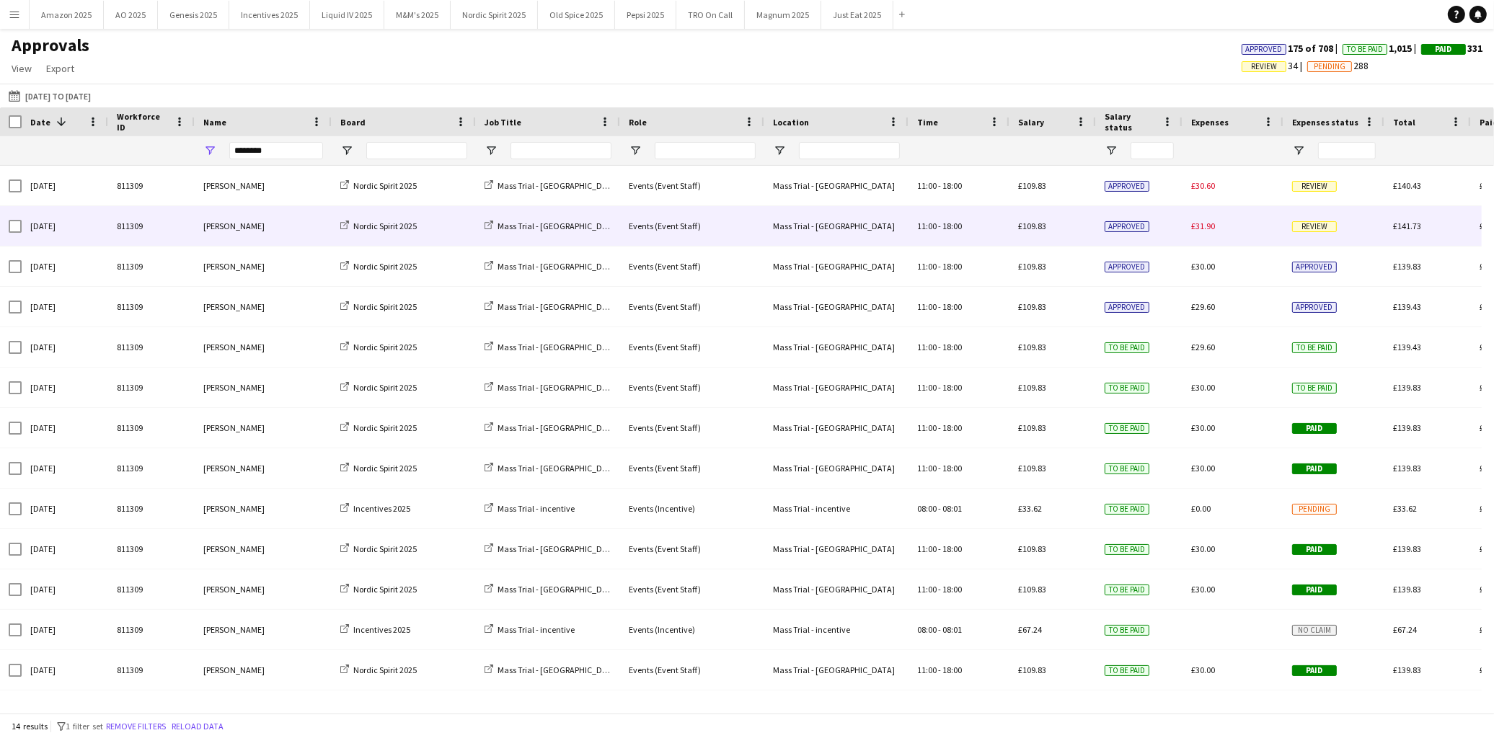
click at [1315, 231] on span "Review" at bounding box center [1314, 226] width 45 height 11
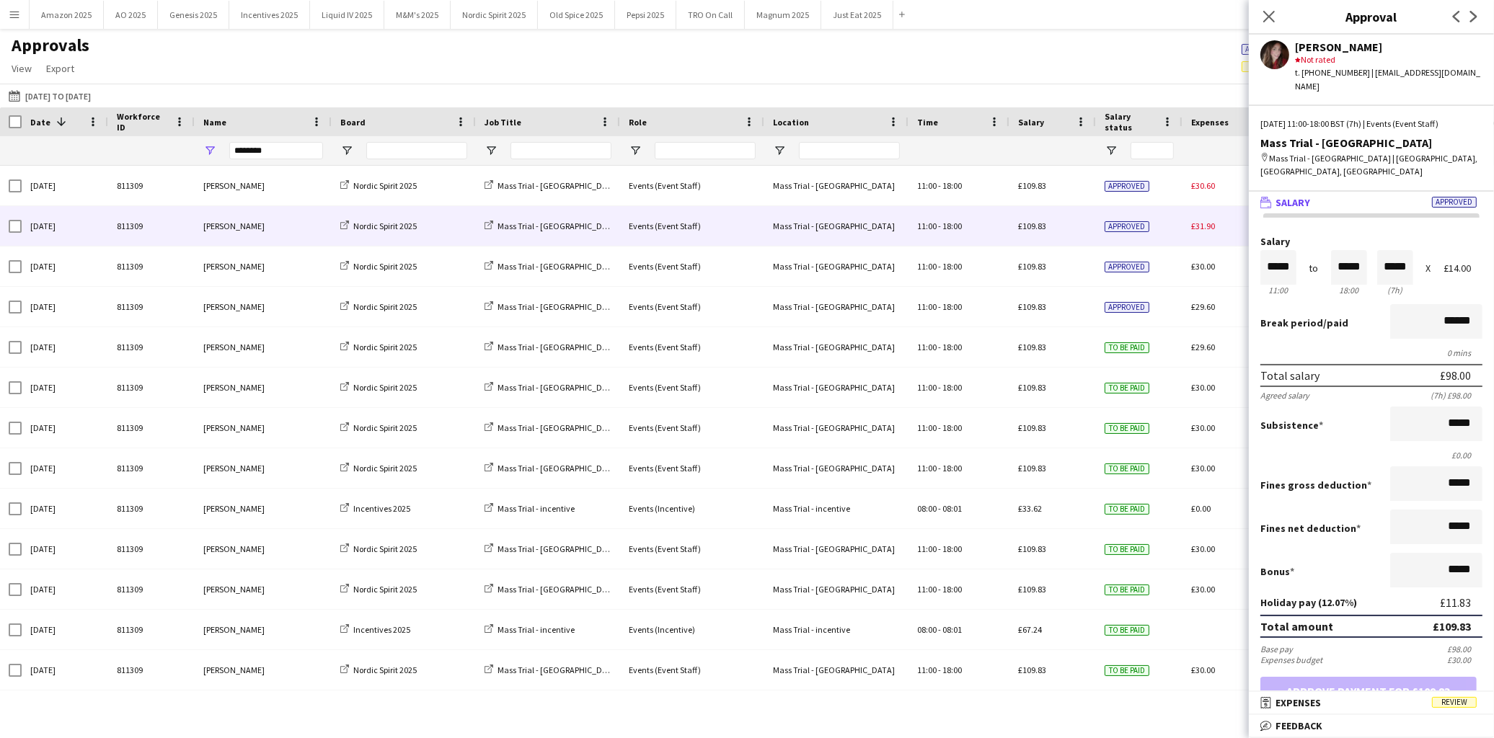
drag, startPoint x: 1448, startPoint y: 700, endPoint x: 1468, endPoint y: 495, distance: 206.5
click at [1449, 700] on span "Review" at bounding box center [1454, 702] width 45 height 11
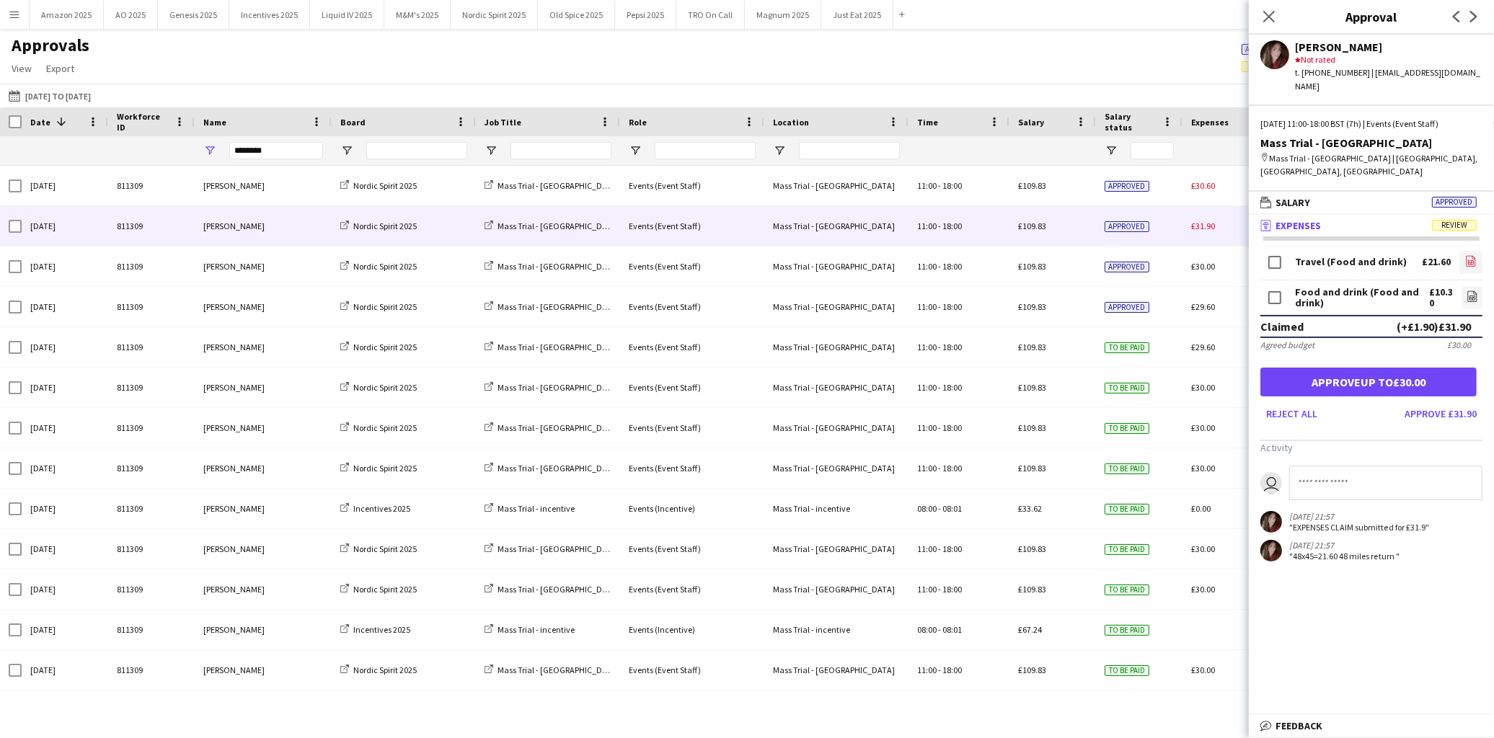
click at [1468, 260] on icon at bounding box center [1471, 262] width 6 height 4
click at [1462, 286] on link "file-image" at bounding box center [1472, 297] width 20 height 23
click at [1316, 368] on button "Approve up to £30.00" at bounding box center [1368, 382] width 216 height 29
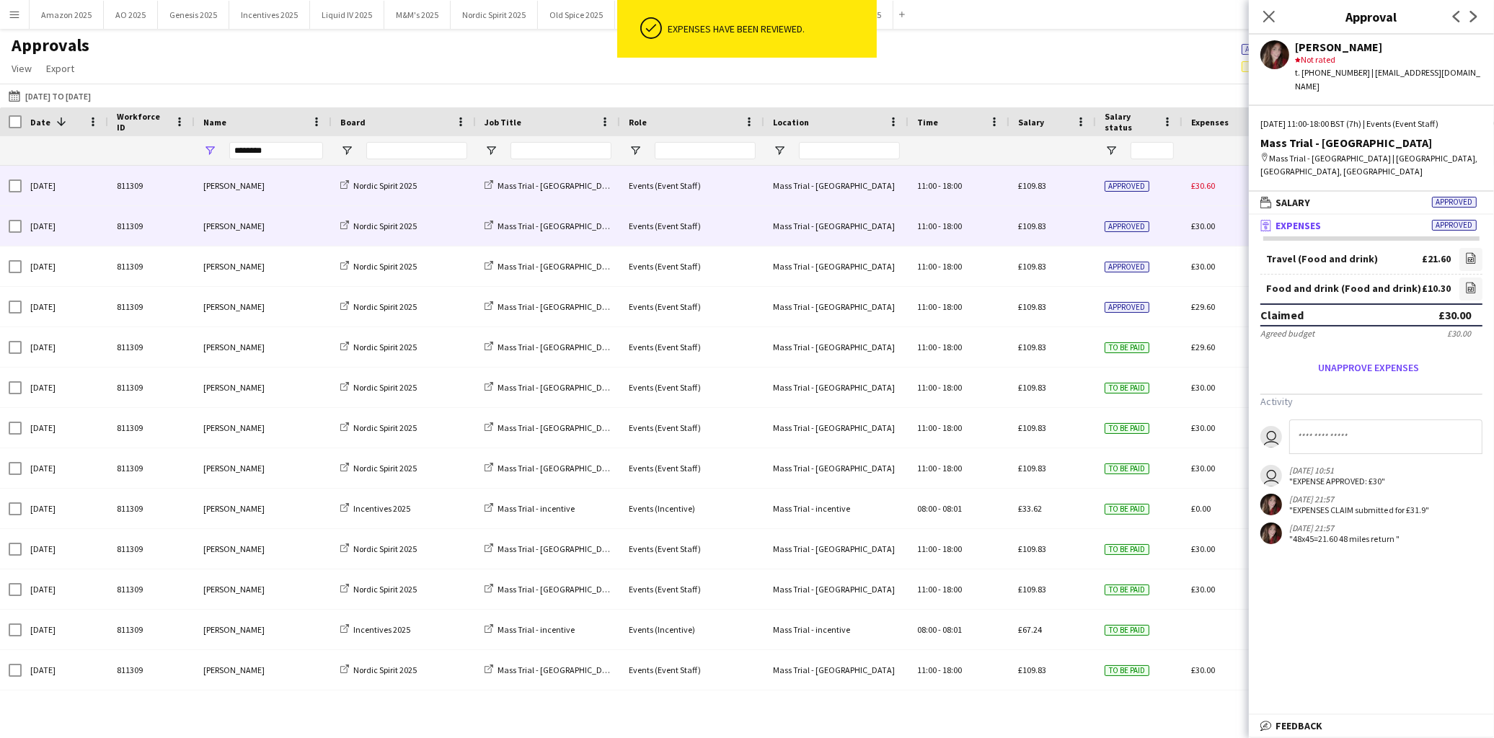
click at [1164, 174] on div "Approved" at bounding box center [1139, 186] width 87 height 40
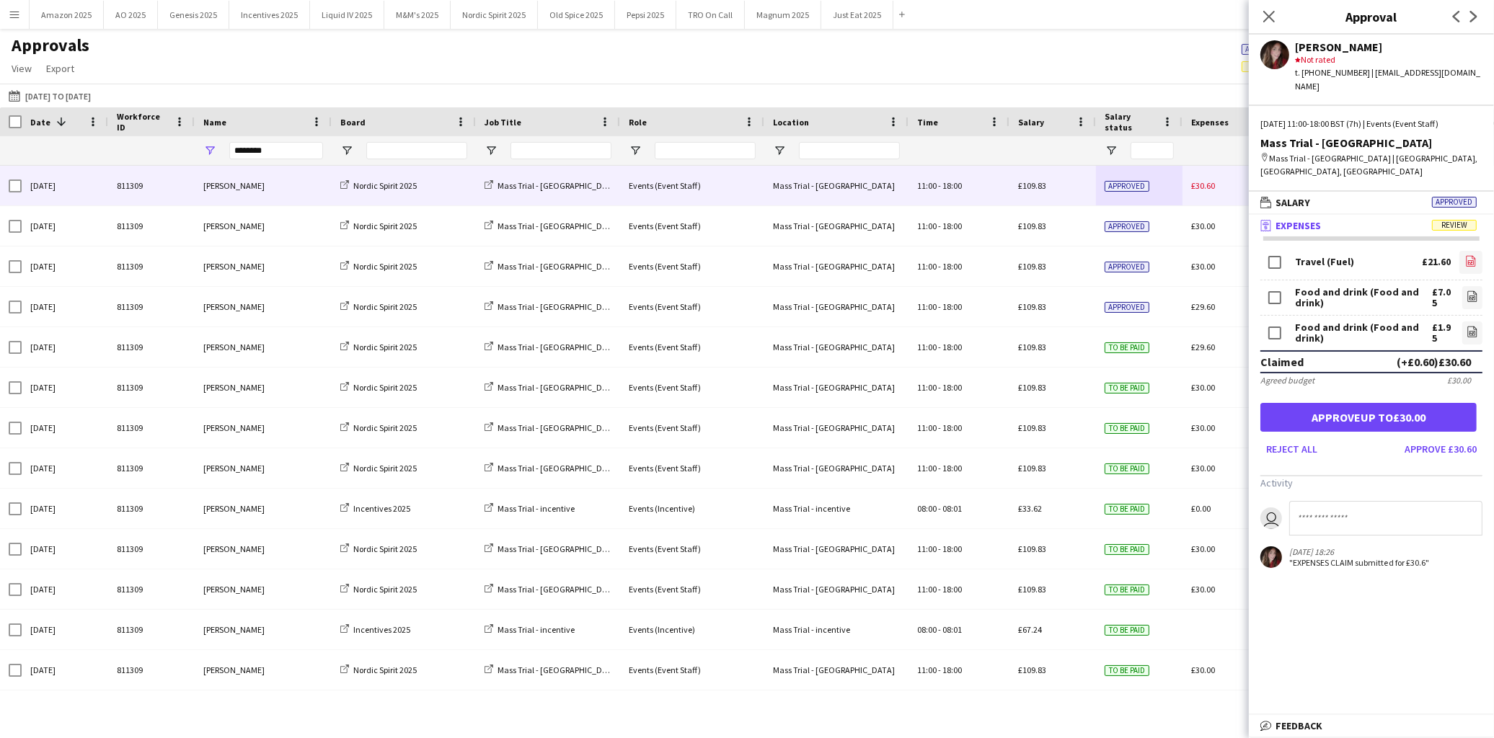
click at [1467, 255] on icon at bounding box center [1471, 260] width 9 height 11
click at [1467, 291] on icon at bounding box center [1471, 296] width 9 height 11
click at [1477, 326] on icon "file-image" at bounding box center [1473, 332] width 12 height 12
click at [1402, 403] on button "Approve up to £30.00" at bounding box center [1368, 417] width 216 height 29
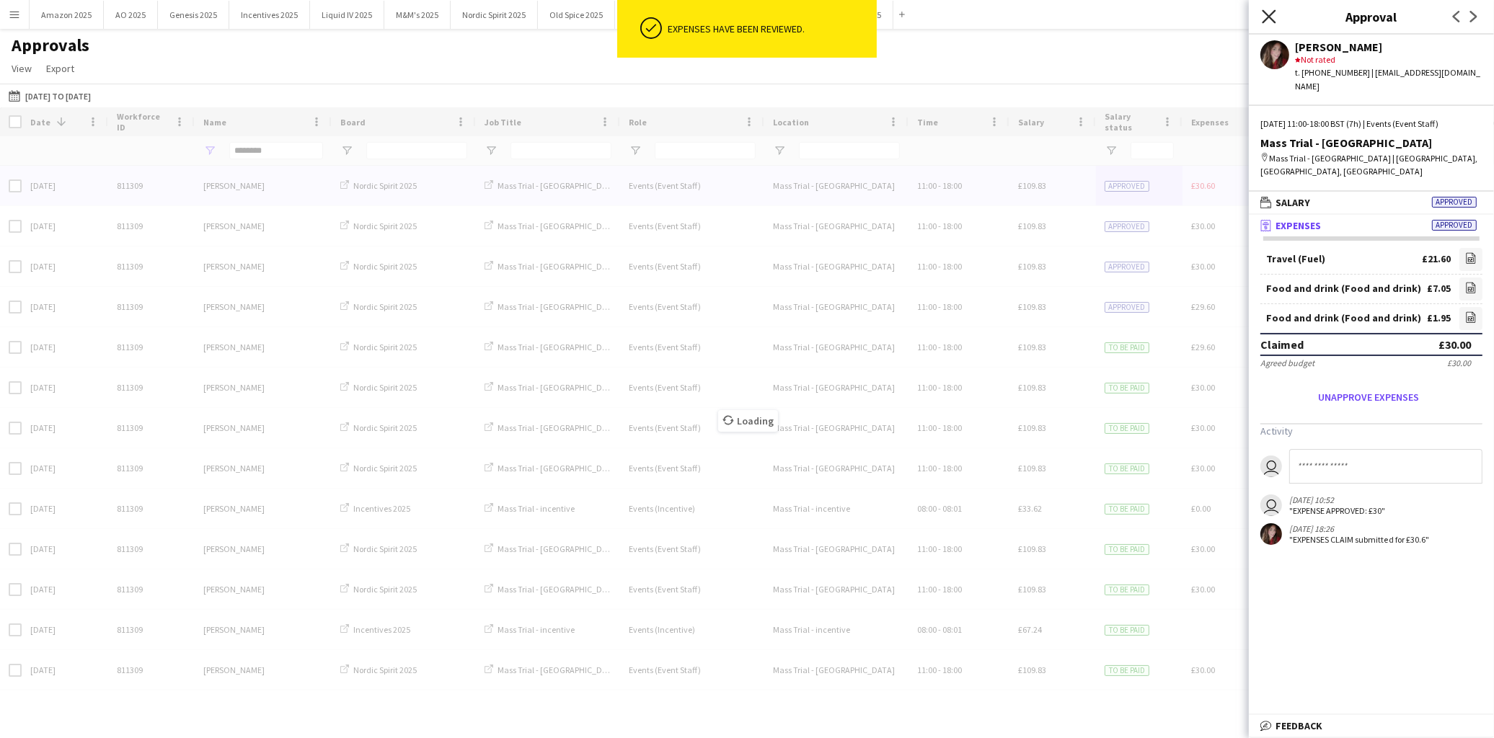
click at [1265, 16] on icon "Close pop-in" at bounding box center [1269, 16] width 14 height 14
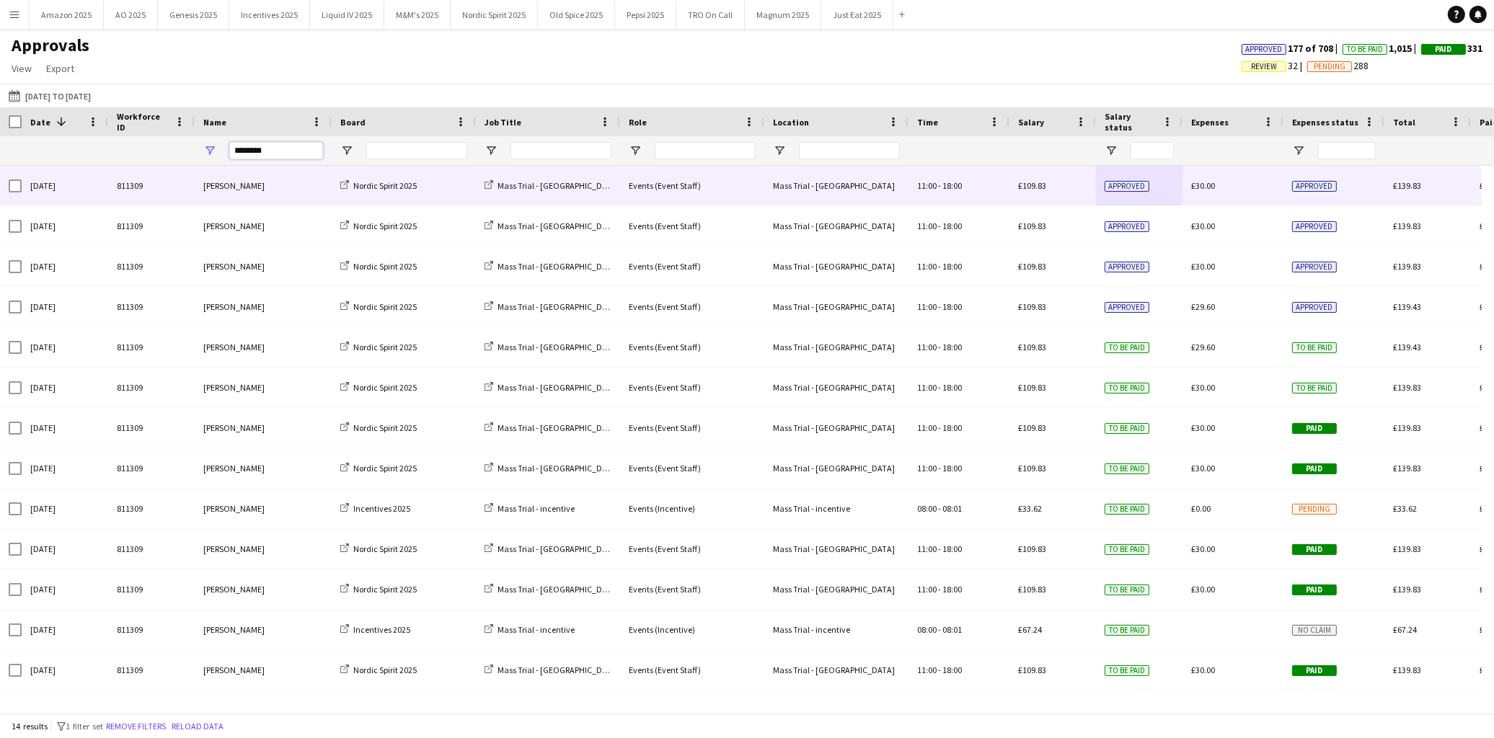
drag, startPoint x: 284, startPoint y: 156, endPoint x: -257, endPoint y: 220, distance: 545.2
click at [0, 220] on html "Menu Boards Boards Boards All jobs Status Workforce Workforce My Workforce Recr…" at bounding box center [747, 369] width 1494 height 738
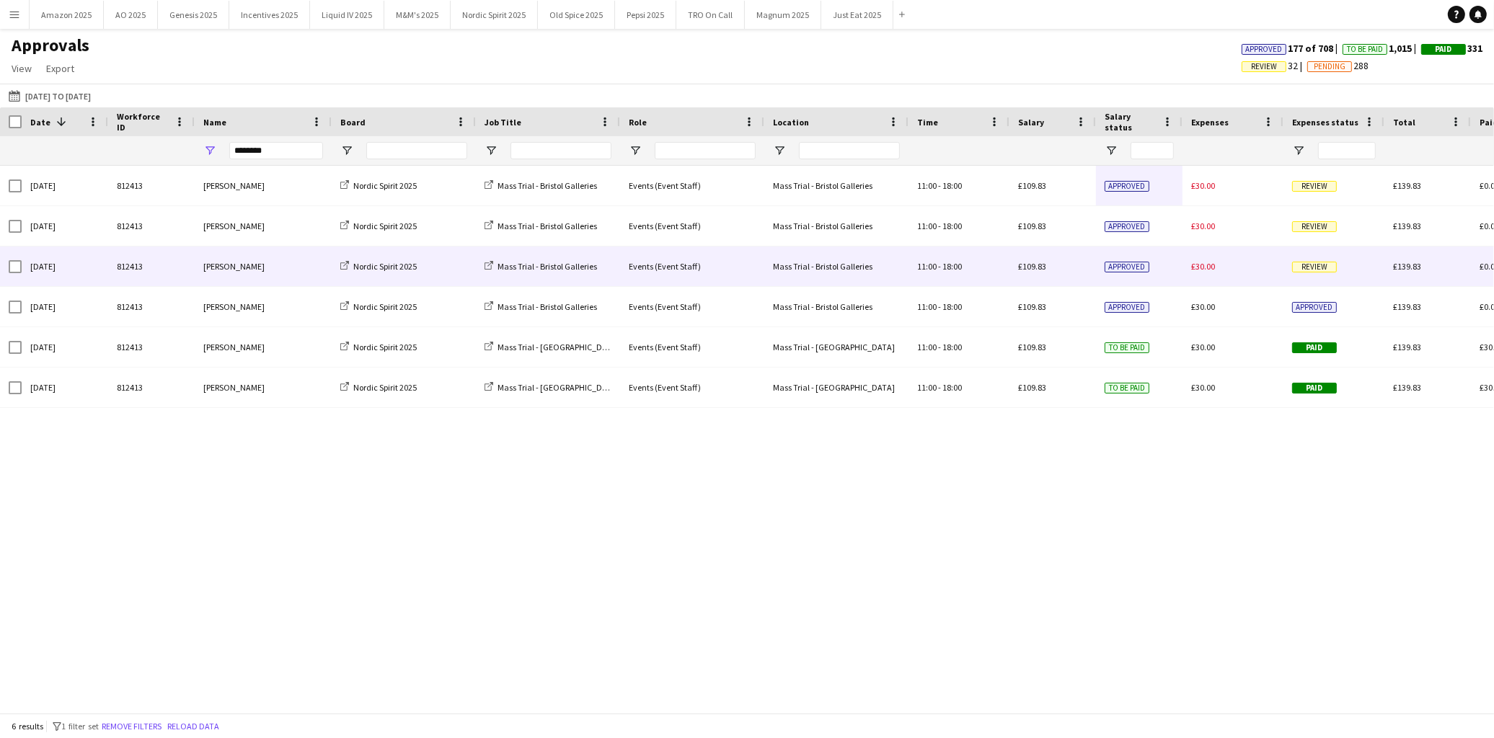
click at [1319, 267] on span "Review" at bounding box center [1314, 267] width 45 height 11
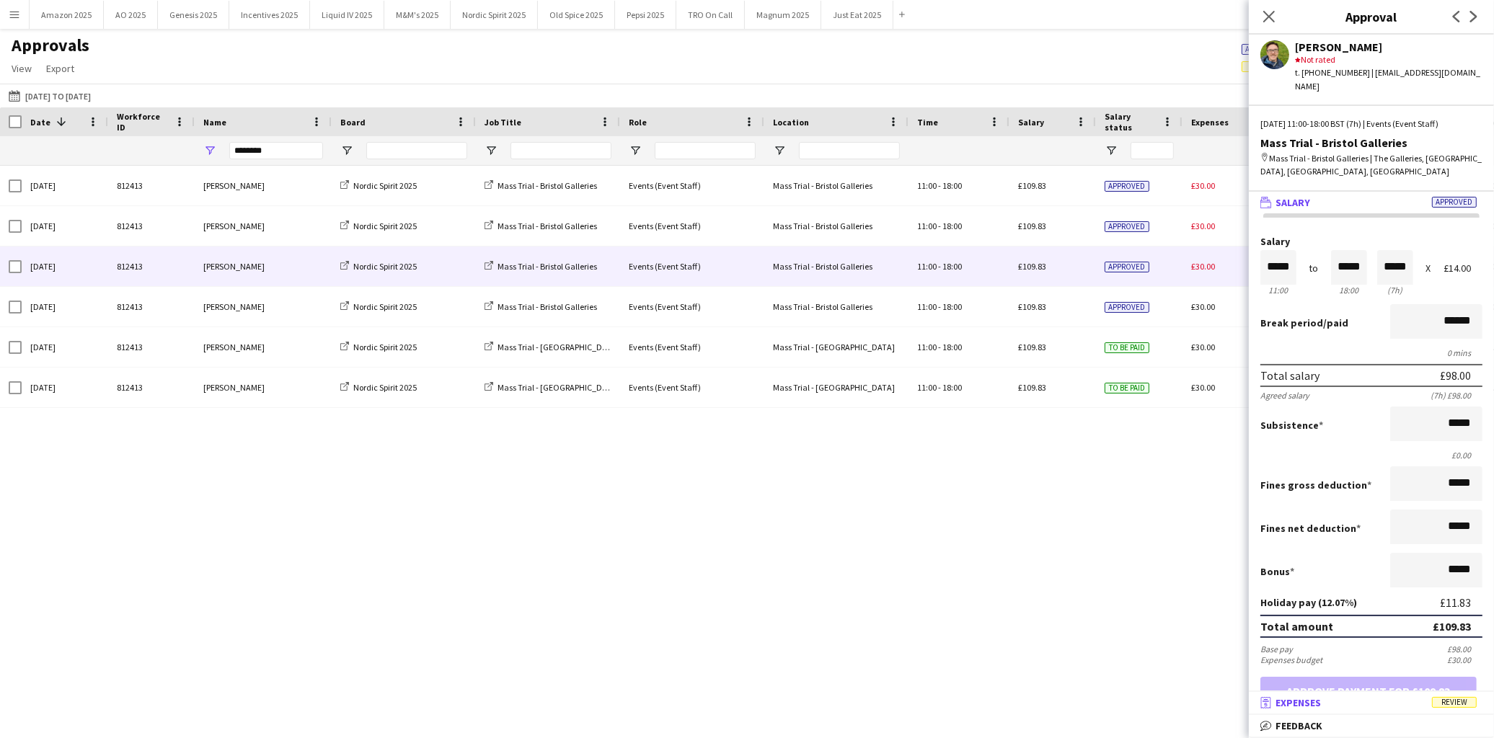
click at [1455, 700] on span "Review" at bounding box center [1454, 702] width 45 height 11
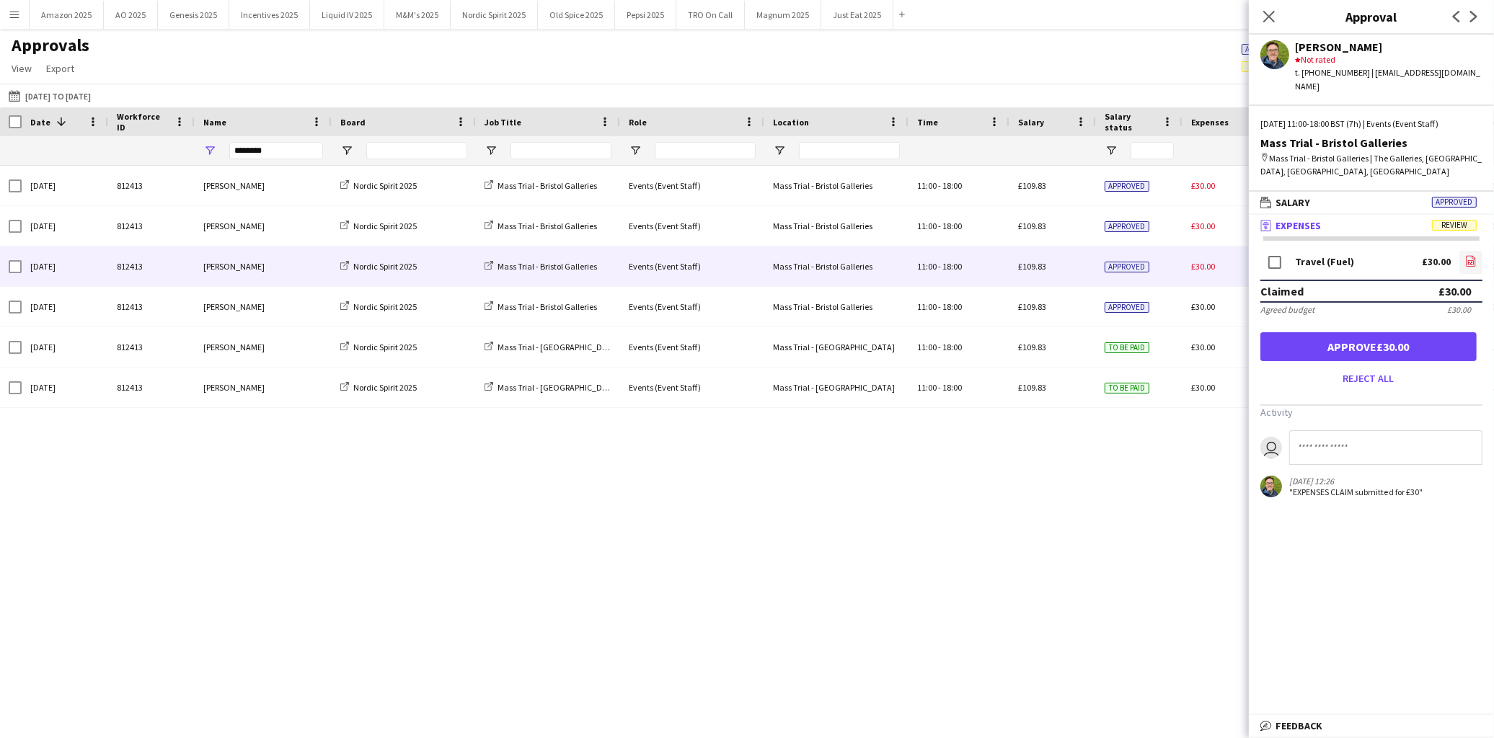
click at [1472, 255] on app-icon "file-image" at bounding box center [1471, 262] width 12 height 14
click at [1337, 332] on button "Approve £30.00" at bounding box center [1368, 346] width 216 height 29
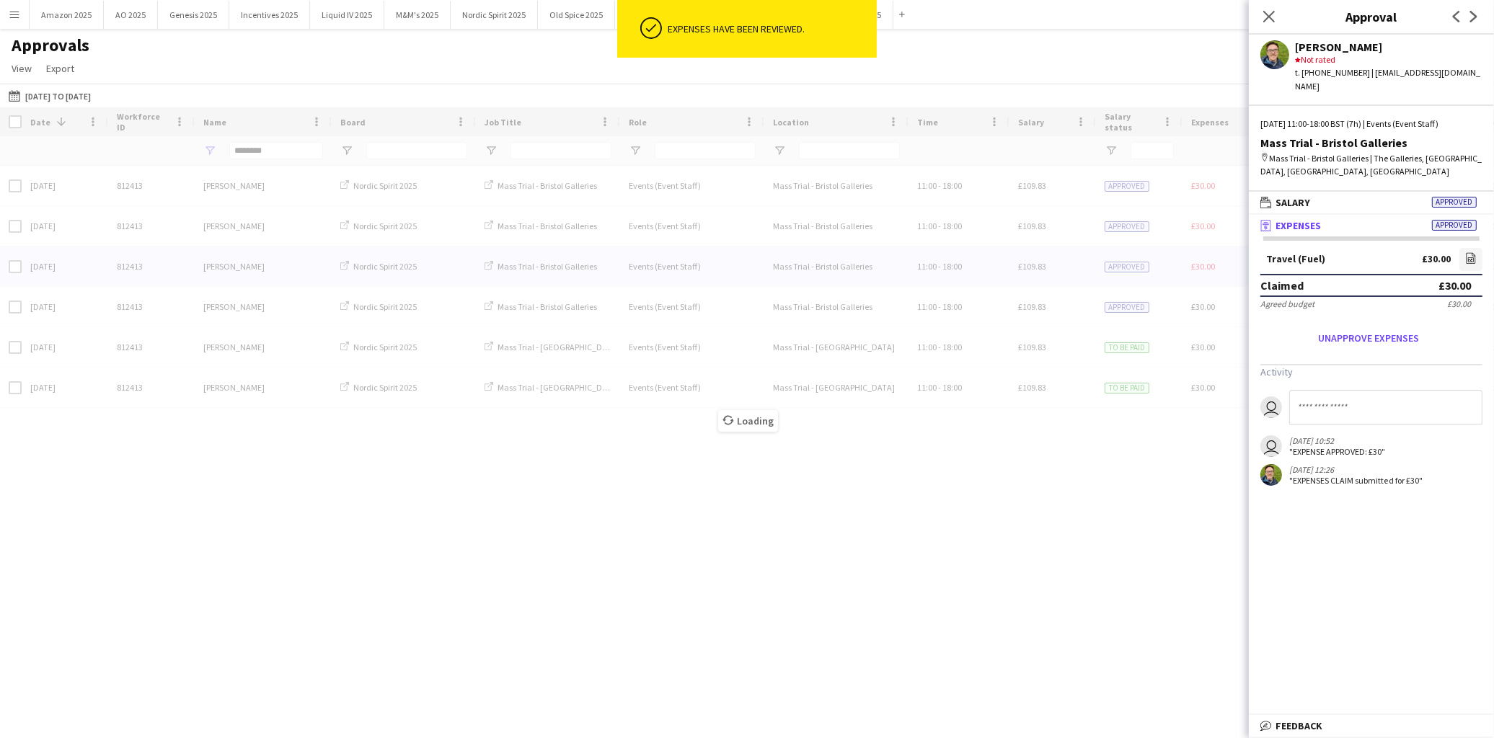
click at [1169, 222] on div "Loading" at bounding box center [747, 410] width 1494 height 606
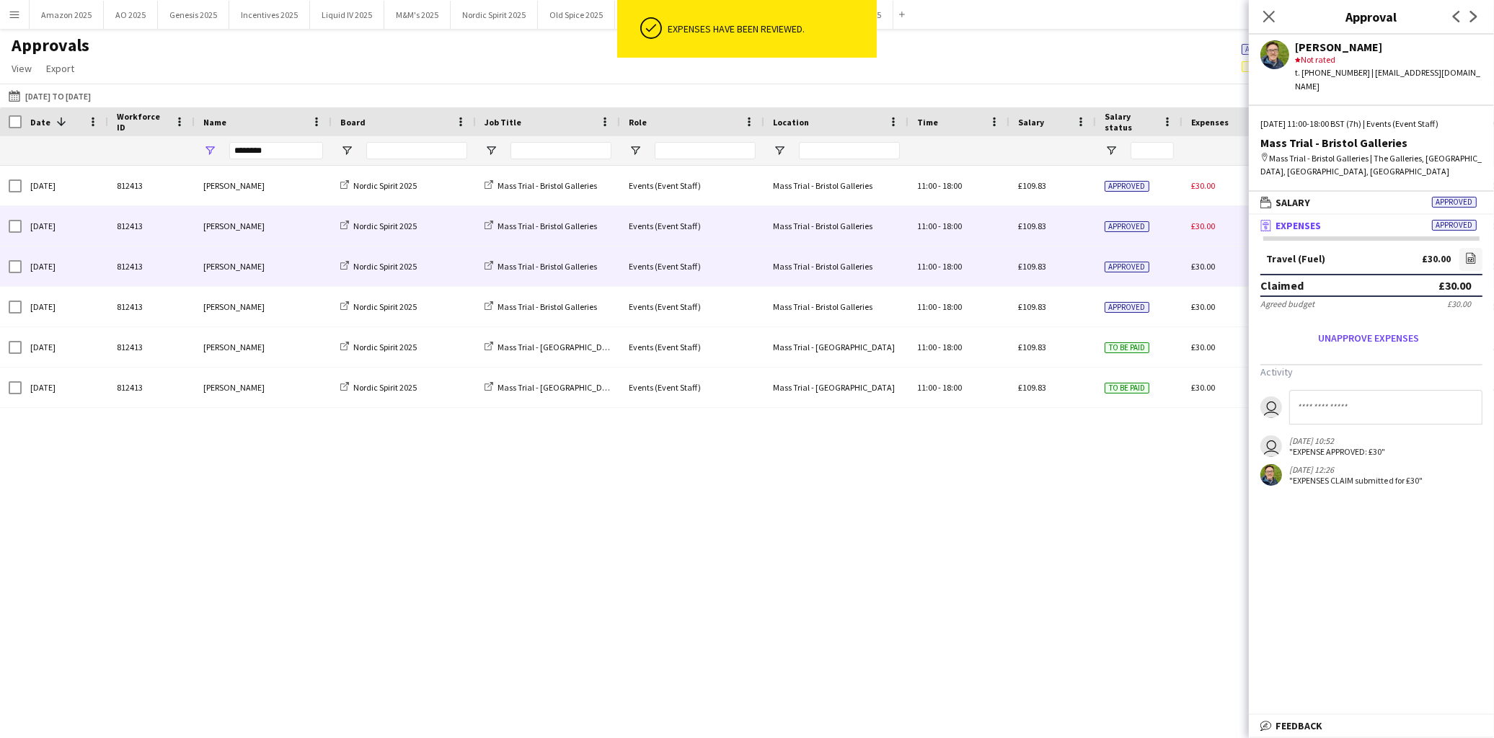
click at [1162, 229] on div "Approved" at bounding box center [1139, 226] width 87 height 40
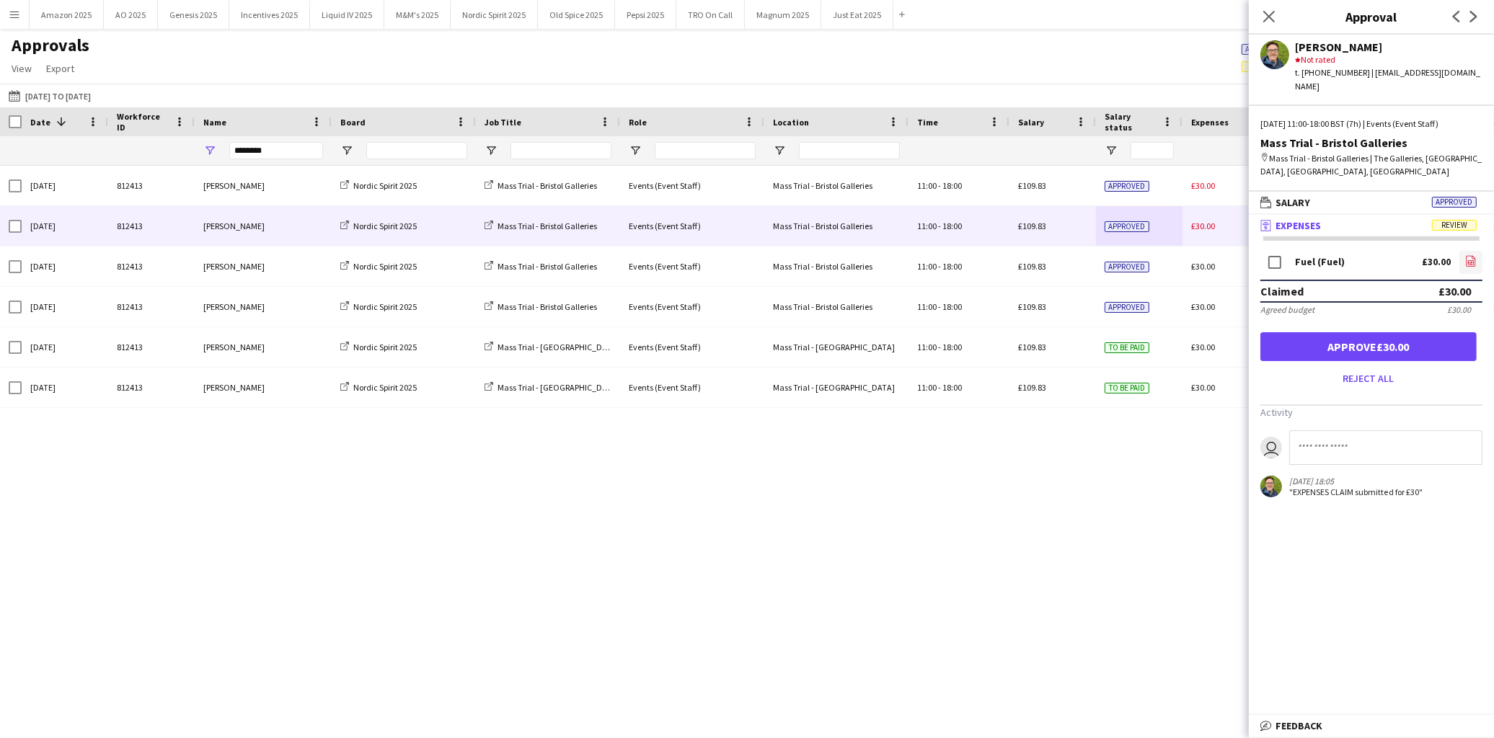
click at [1472, 255] on app-icon "file-image" at bounding box center [1471, 262] width 12 height 14
click at [1325, 332] on button "Approve £30.00" at bounding box center [1368, 346] width 216 height 29
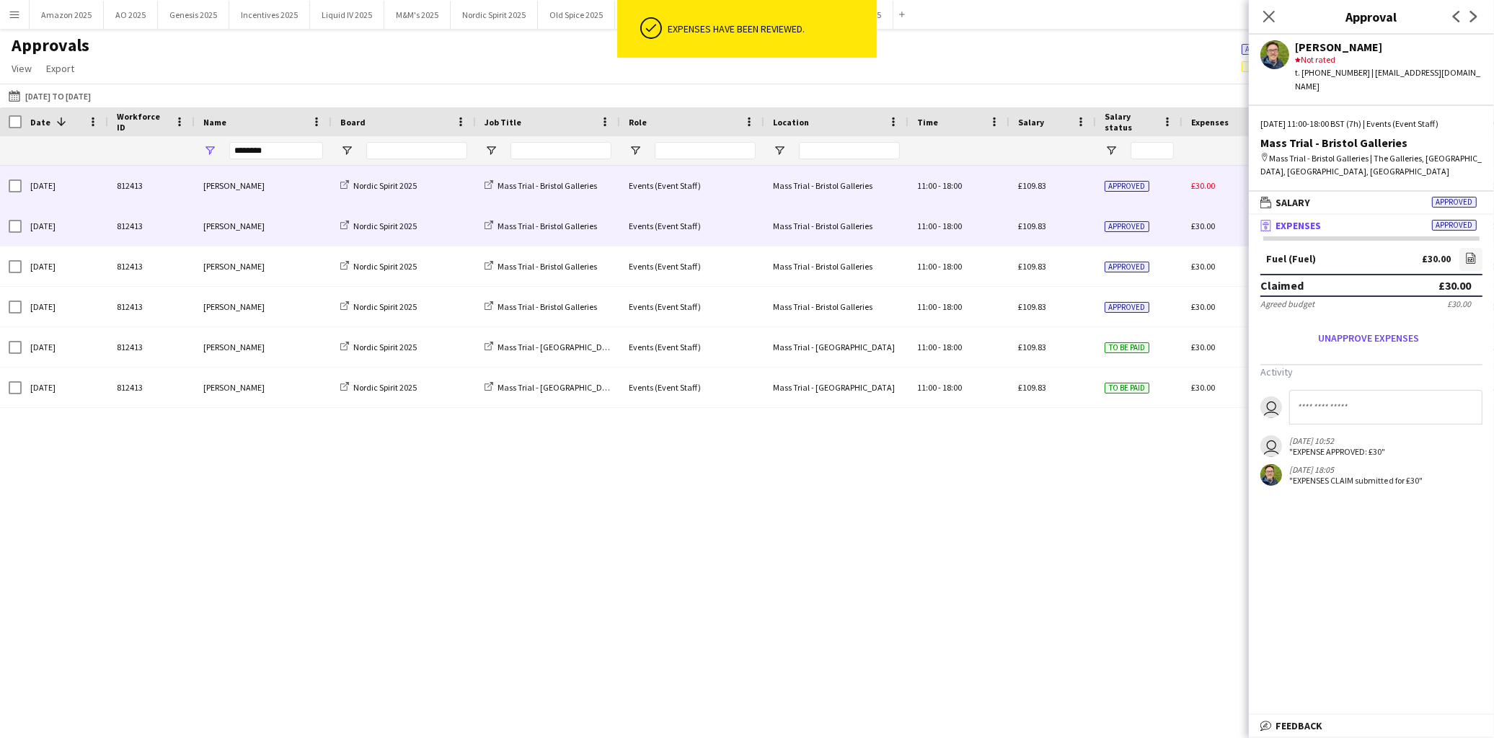
click at [1162, 192] on div "Approved" at bounding box center [1139, 186] width 87 height 40
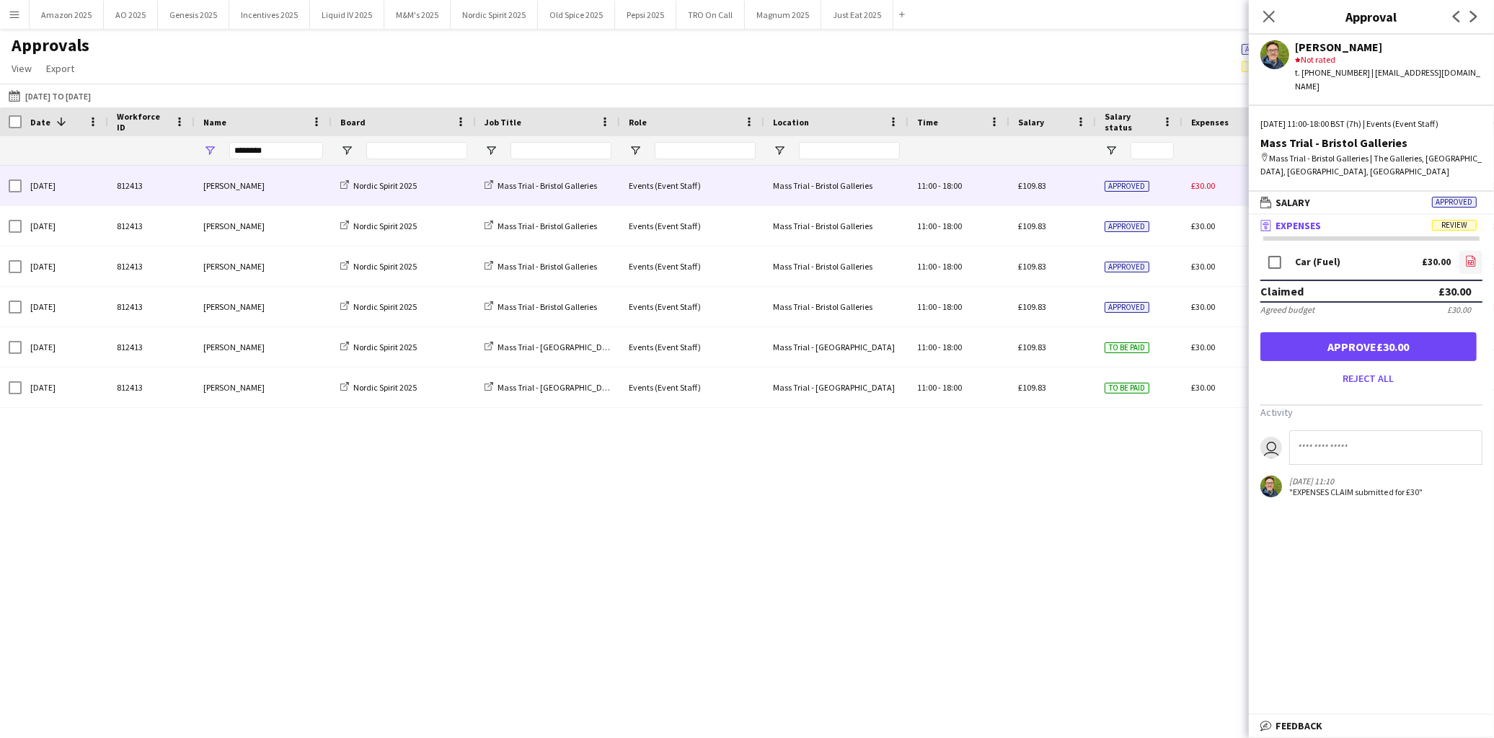
click at [1476, 255] on icon "file-image" at bounding box center [1471, 261] width 12 height 12
click at [1408, 332] on button "Approve £30.00" at bounding box center [1368, 346] width 216 height 29
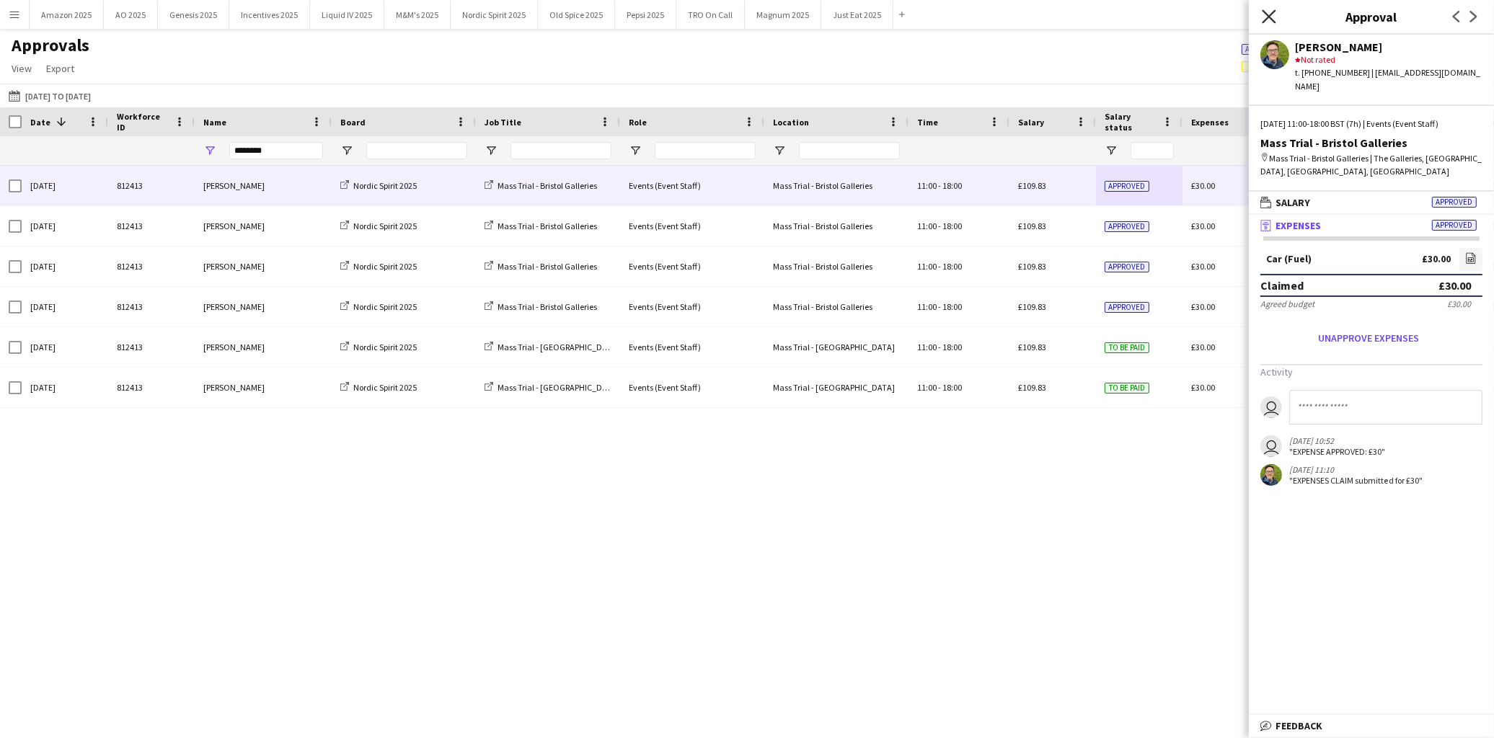
click at [1272, 11] on icon "Close pop-in" at bounding box center [1269, 16] width 14 height 14
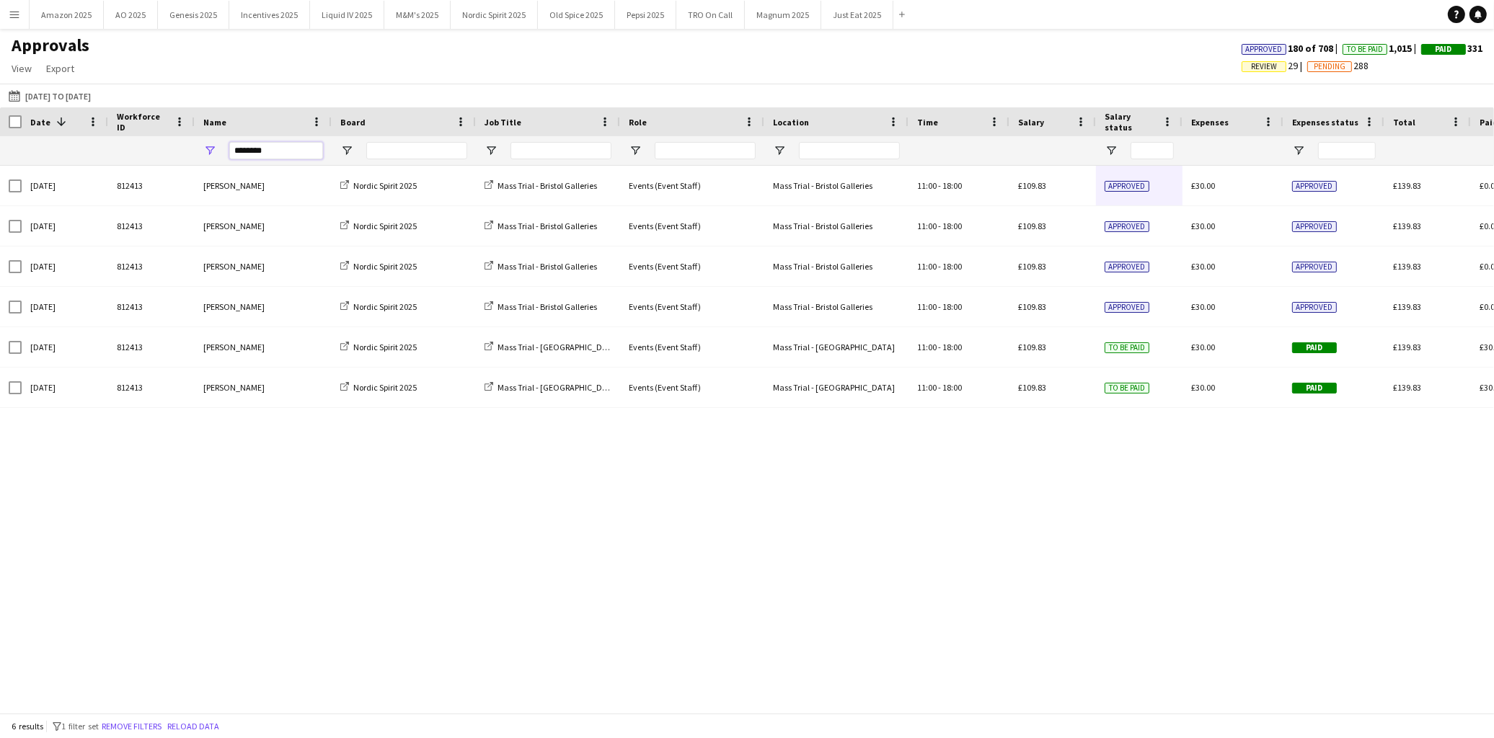
drag, startPoint x: 272, startPoint y: 149, endPoint x: -61, endPoint y: 225, distance: 340.9
click at [0, 225] on html "Menu Boards Boards Boards All jobs Status Workforce Workforce My Workforce Recr…" at bounding box center [747, 369] width 1494 height 738
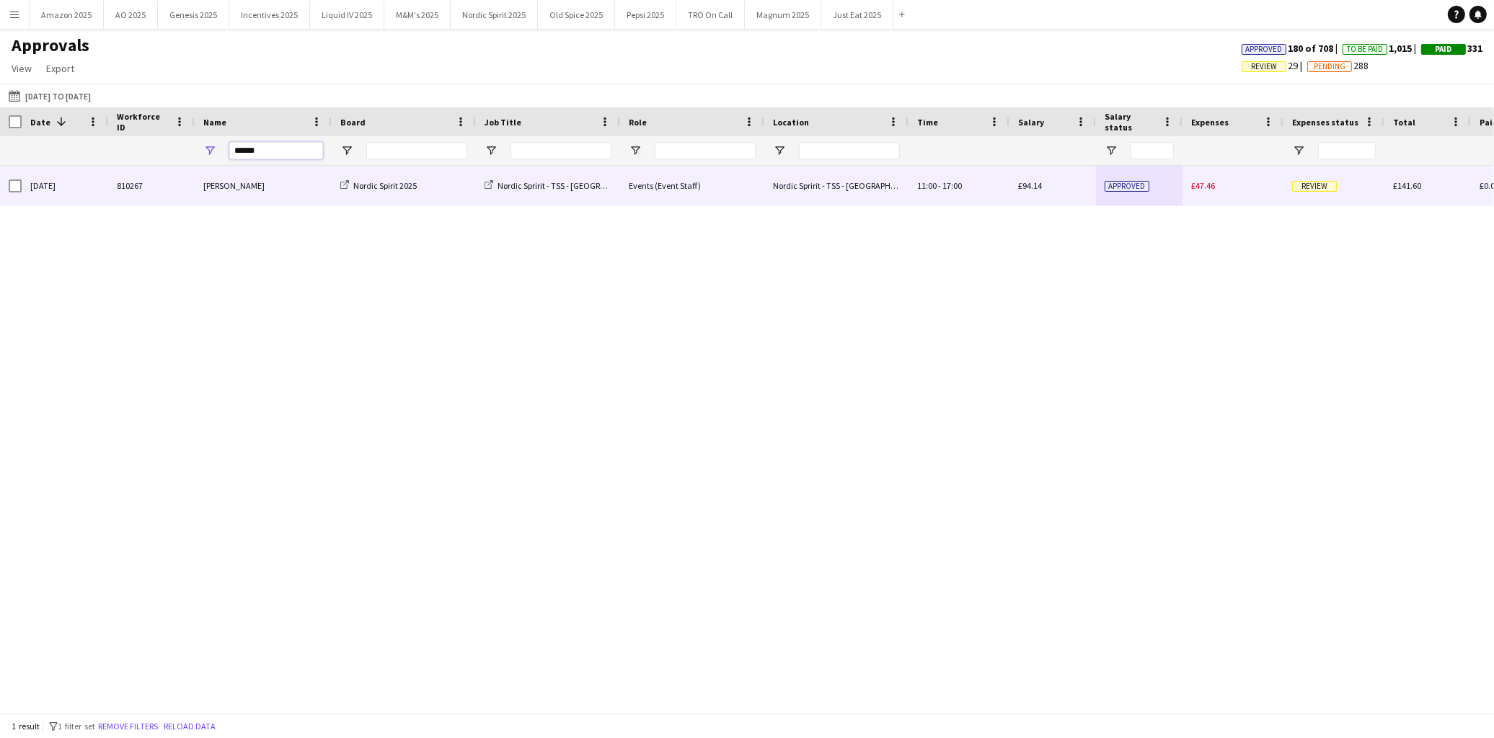
type input "******"
click at [1314, 187] on span "Review" at bounding box center [1314, 186] width 45 height 11
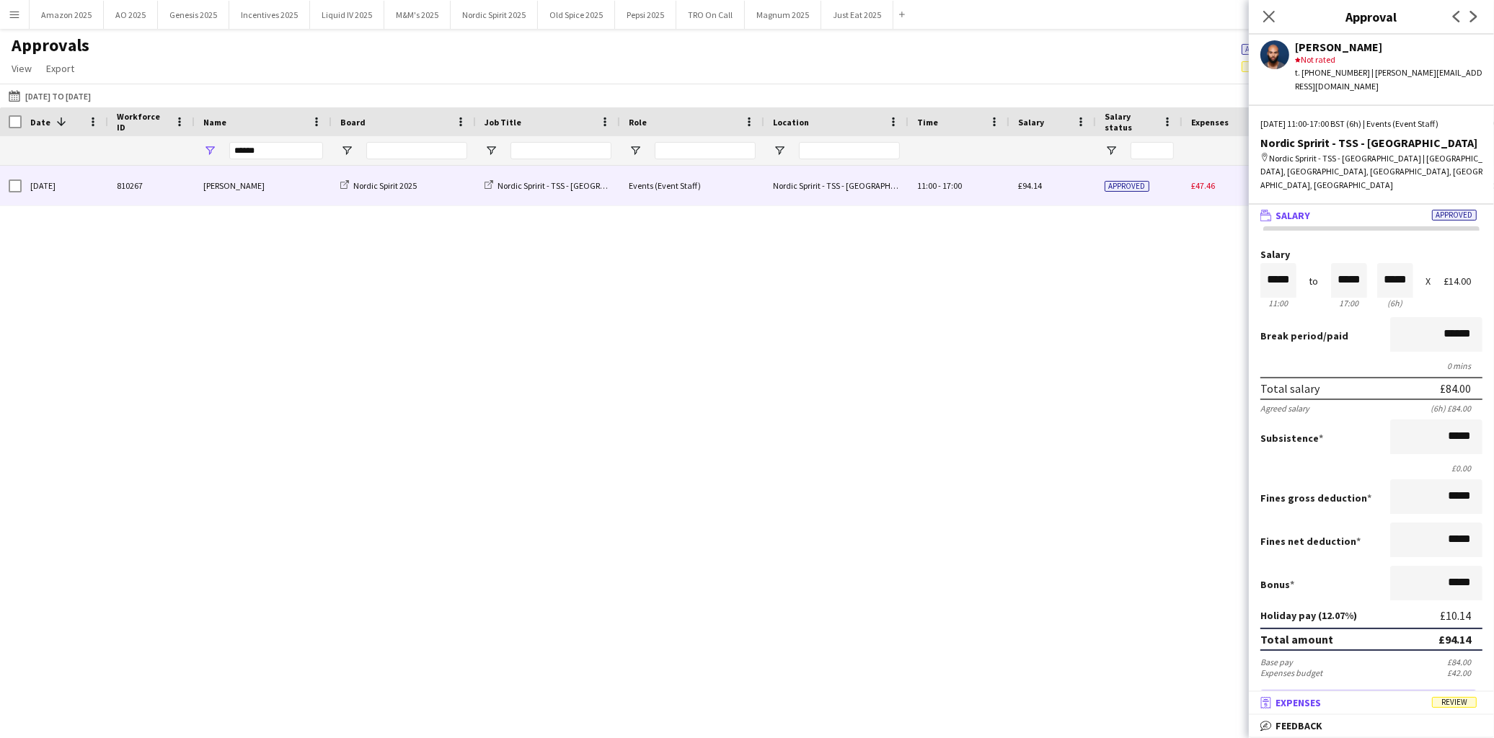
click at [1464, 705] on span "Review" at bounding box center [1454, 702] width 45 height 11
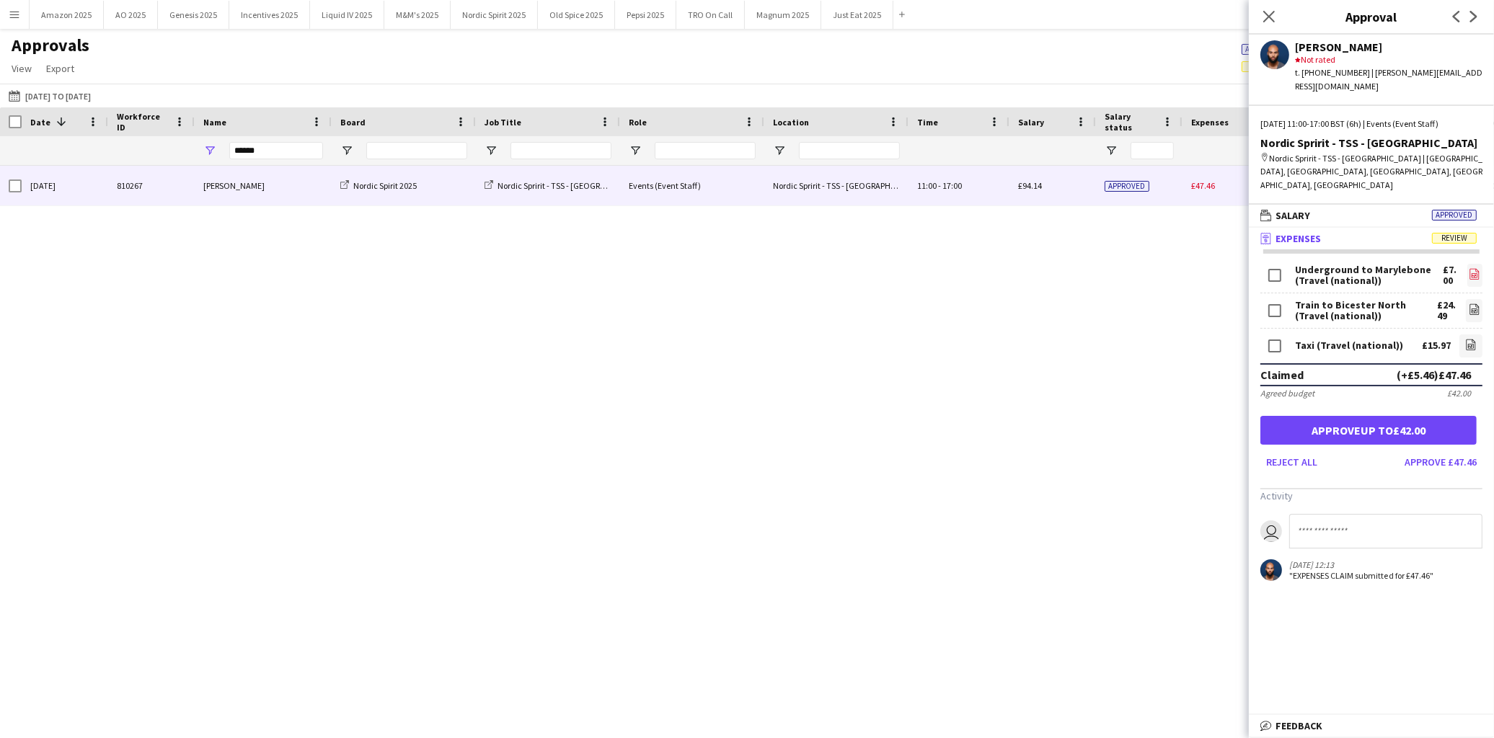
click at [1469, 268] on icon "file-image" at bounding box center [1475, 274] width 12 height 12
click at [1469, 304] on icon "file-image" at bounding box center [1475, 310] width 12 height 12
click at [1465, 339] on icon "file-image" at bounding box center [1471, 345] width 12 height 12
click at [1400, 416] on button "Approve up to £42.00" at bounding box center [1368, 430] width 216 height 29
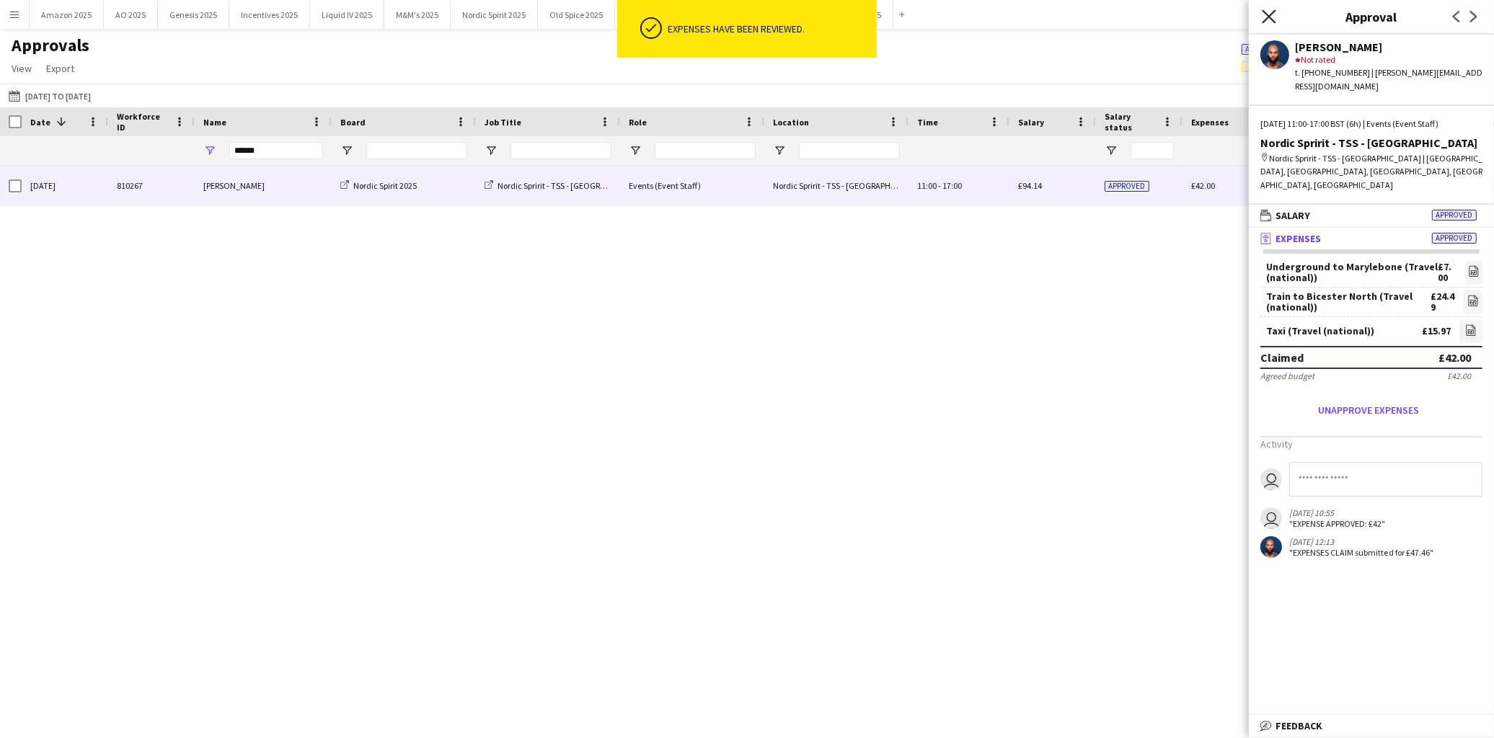
click at [1265, 15] on icon "Close pop-in" at bounding box center [1269, 16] width 14 height 14
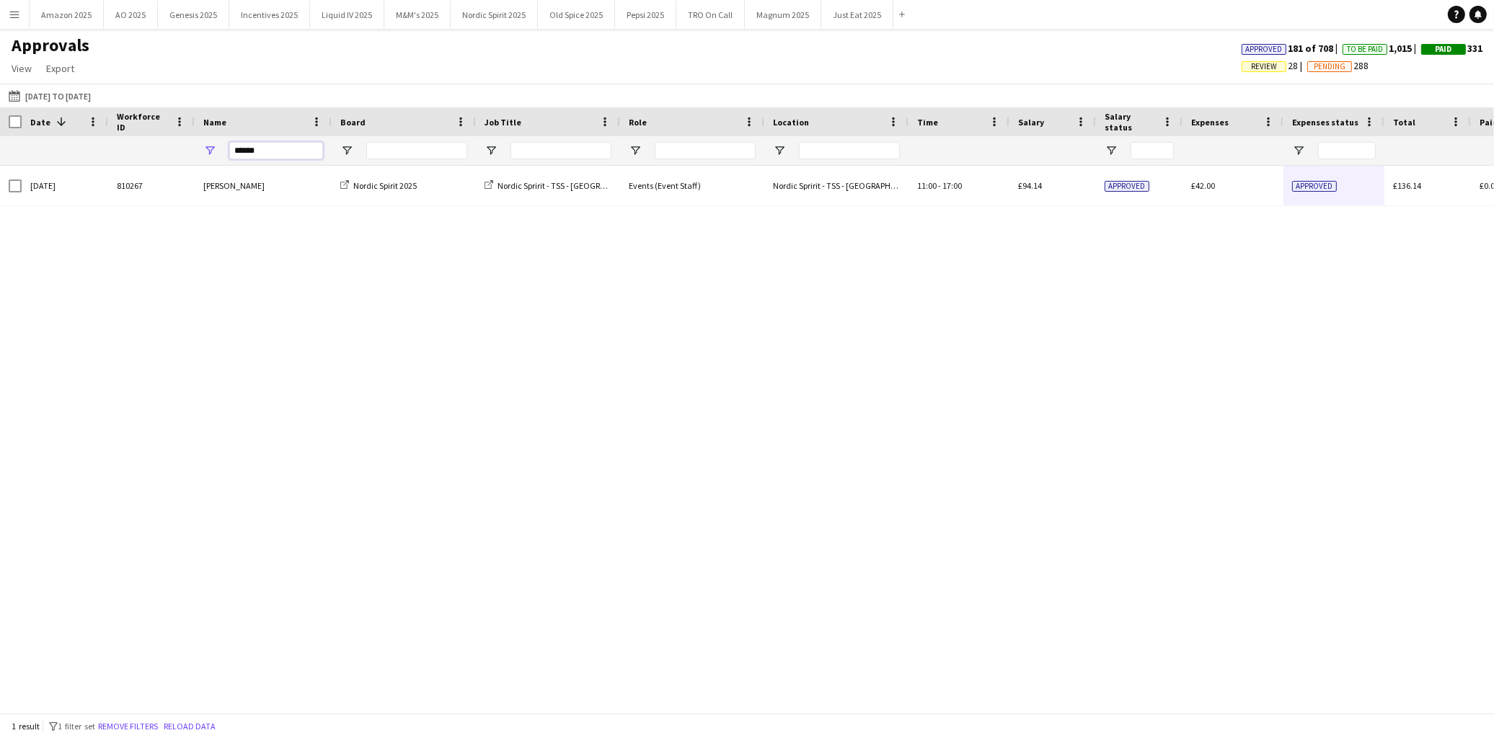
drag, startPoint x: 262, startPoint y: 159, endPoint x: -48, endPoint y: 172, distance: 310.3
click at [0, 172] on html "Menu Boards Boards Boards All jobs Status Workforce Workforce My Workforce Recr…" at bounding box center [747, 369] width 1494 height 738
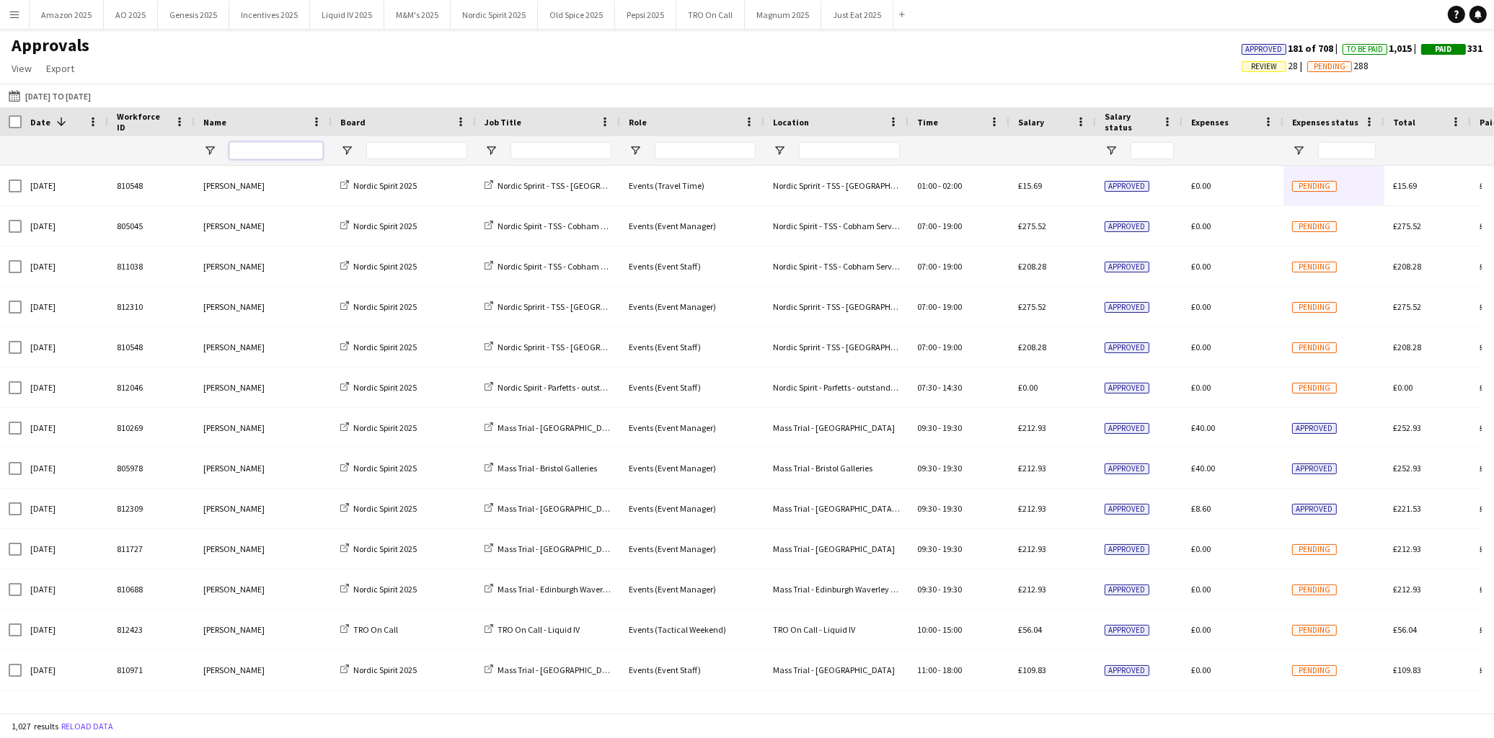
click at [271, 156] on input "Name Filter Input" at bounding box center [276, 150] width 94 height 17
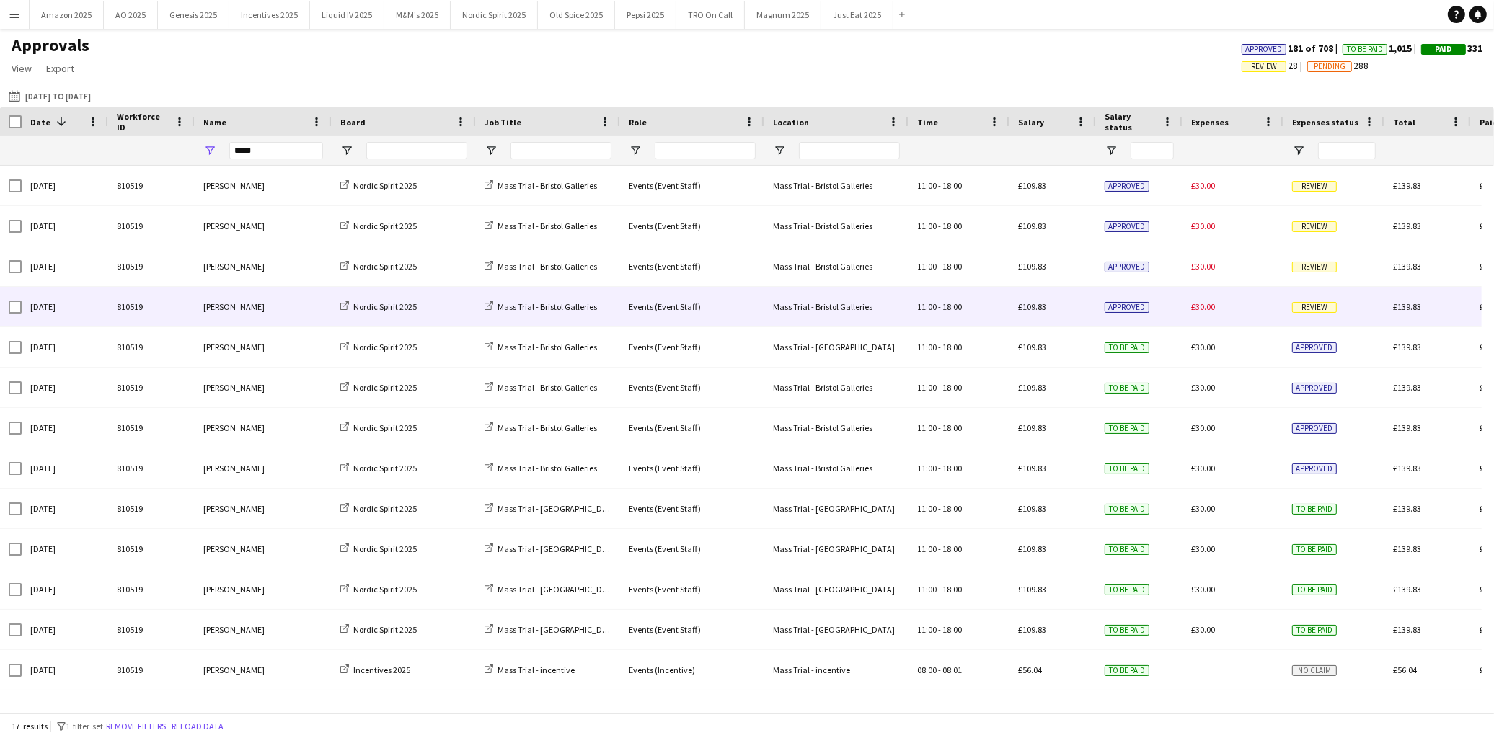
click at [1322, 311] on span "Review" at bounding box center [1314, 307] width 45 height 11
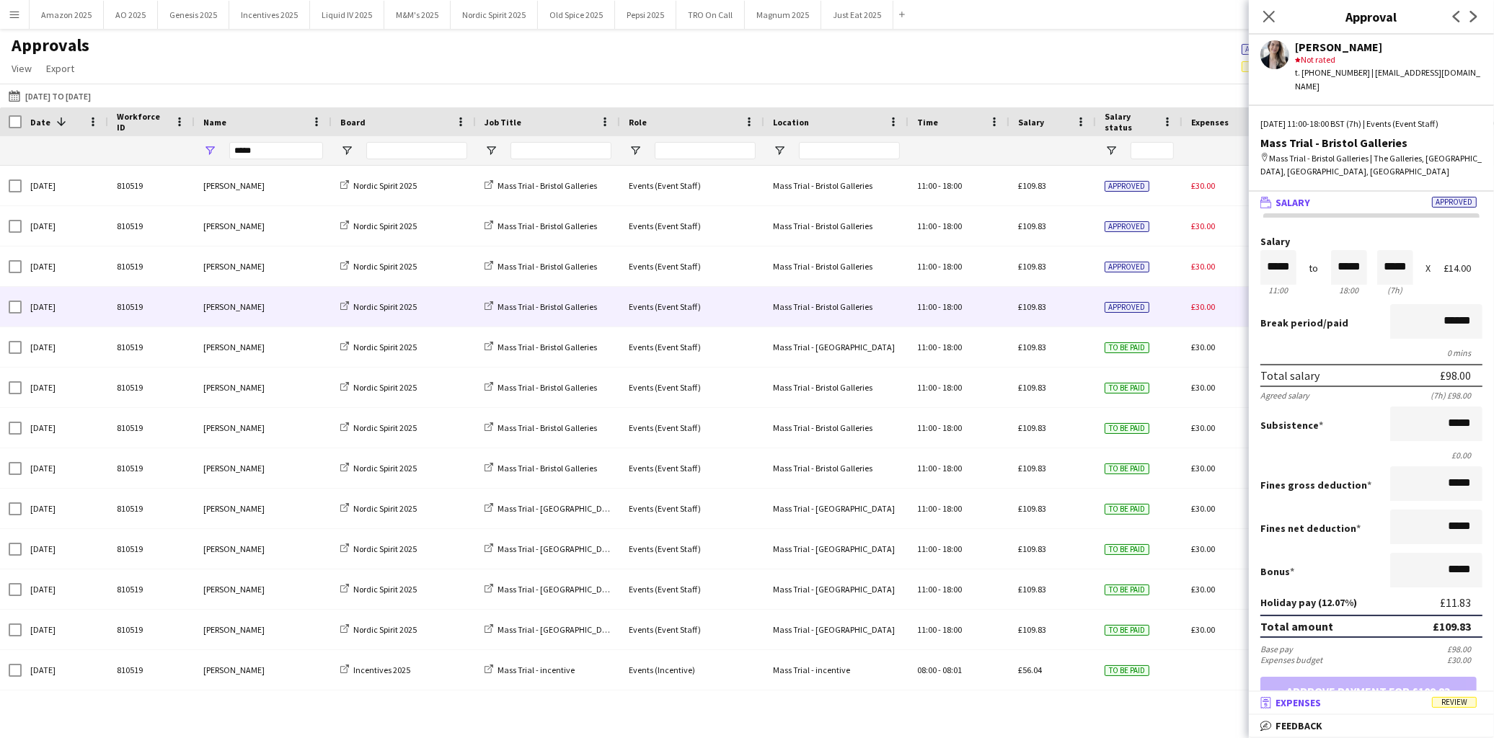
click at [1448, 707] on span "Review" at bounding box center [1454, 702] width 45 height 11
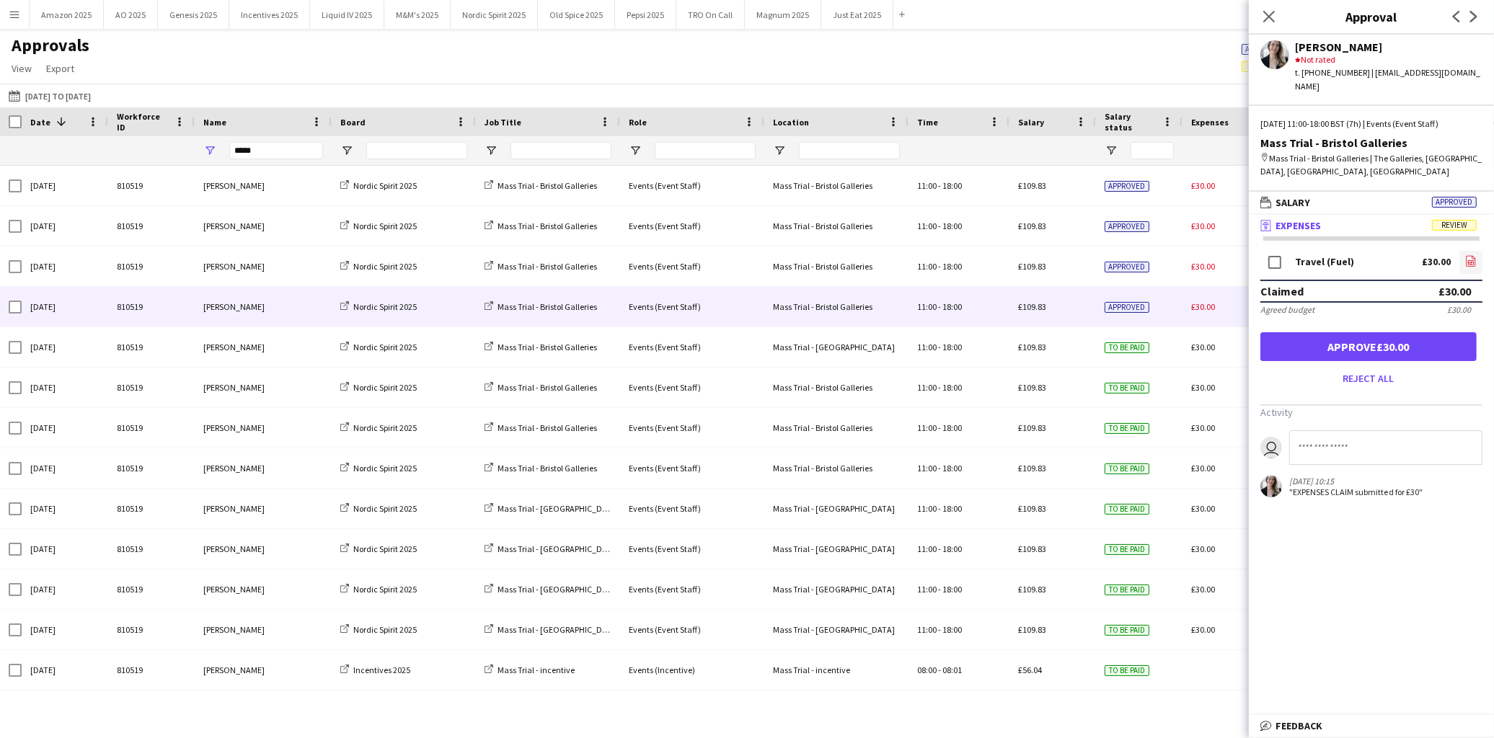
click at [1464, 251] on link "file-image" at bounding box center [1470, 262] width 23 height 23
click at [1342, 332] on button "Approve £30.00" at bounding box center [1368, 346] width 216 height 29
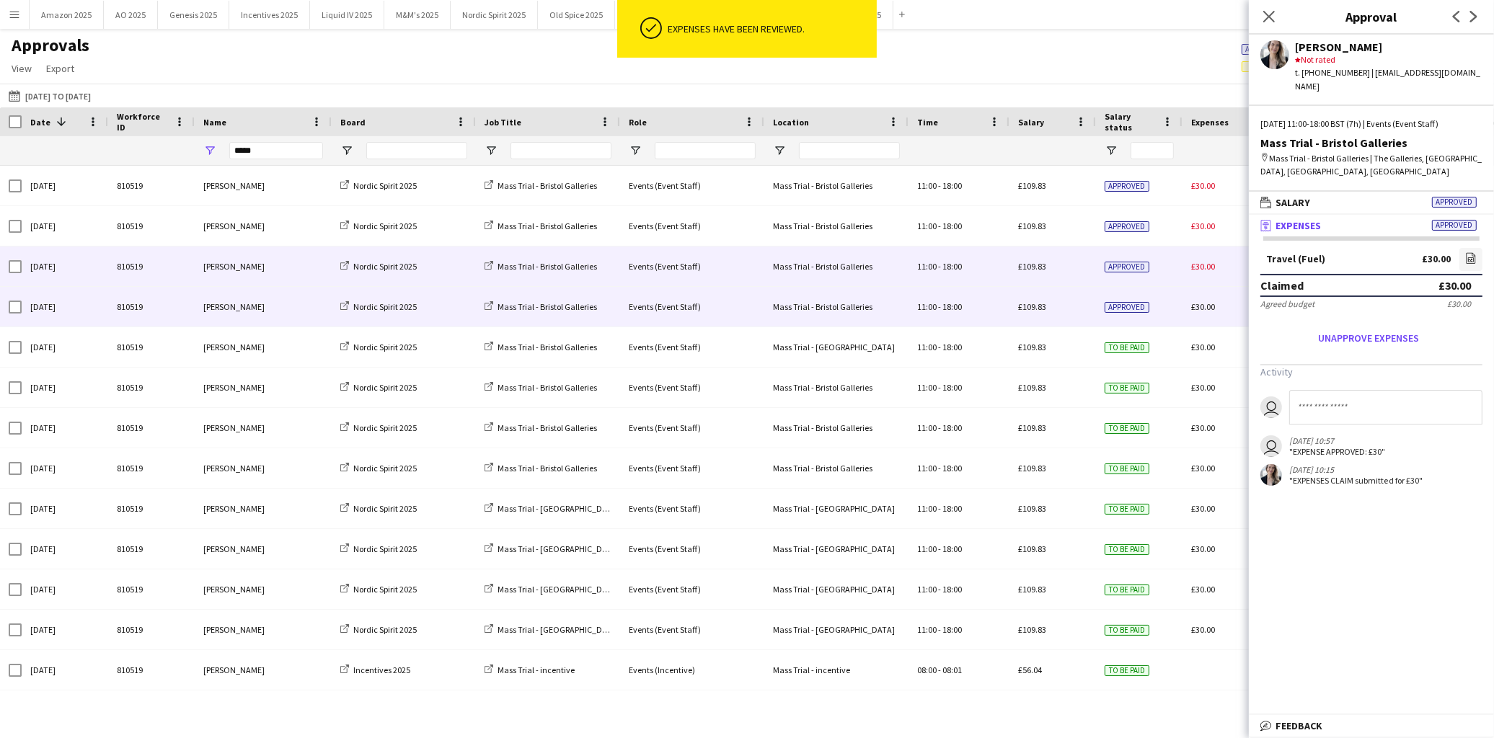
click at [1159, 273] on div "Approved" at bounding box center [1139, 267] width 87 height 40
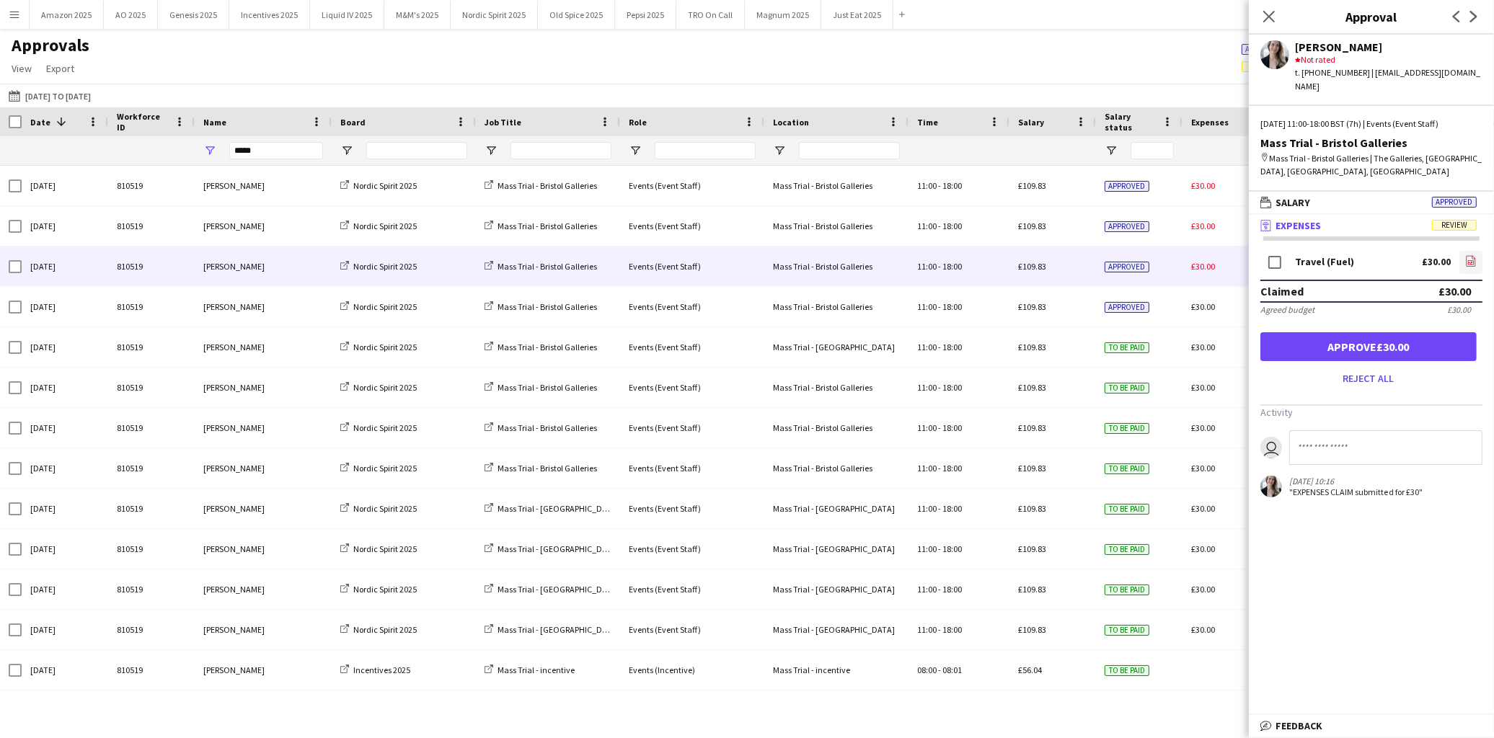
click at [1467, 255] on icon at bounding box center [1471, 260] width 9 height 11
click at [1342, 333] on button "Approve £30.00" at bounding box center [1368, 346] width 216 height 29
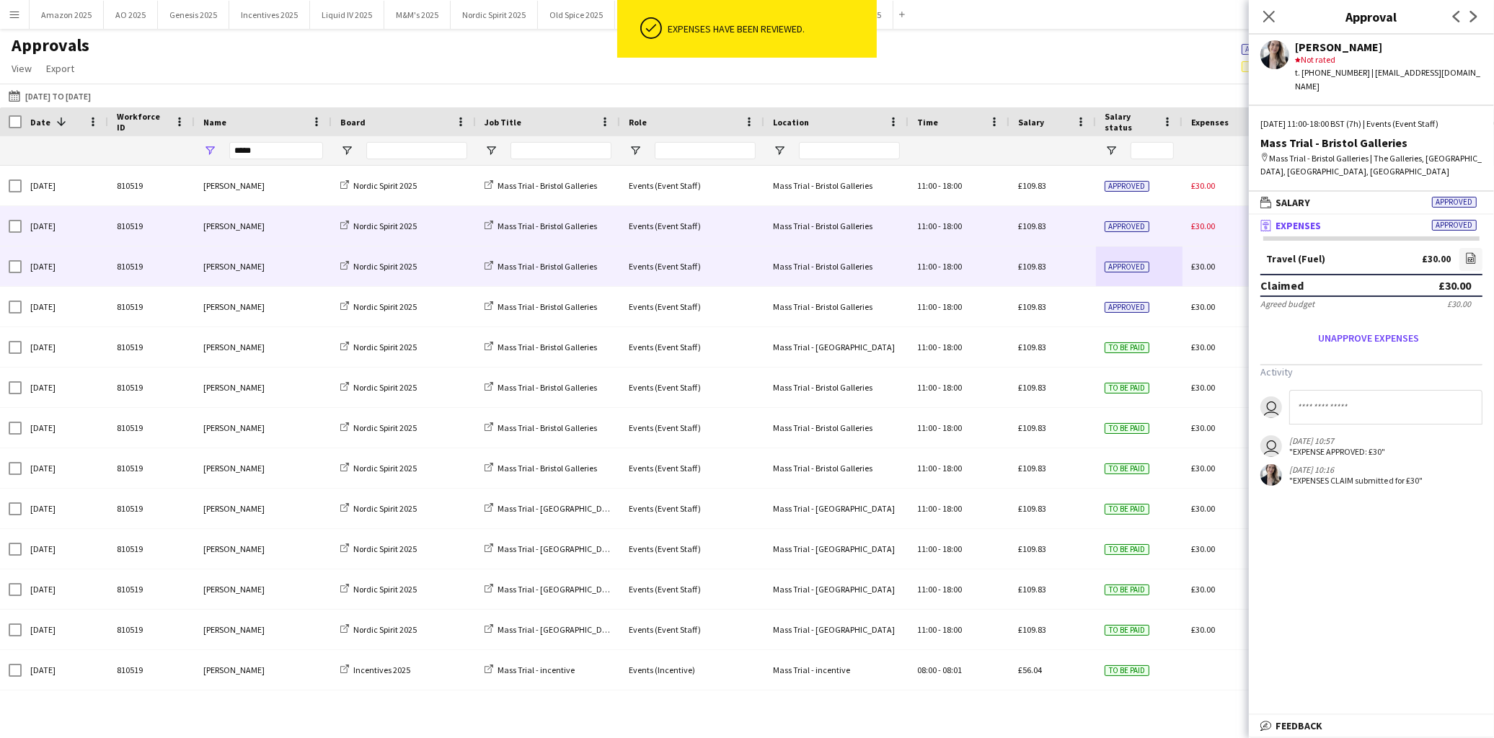
click at [1179, 231] on div "Approved" at bounding box center [1139, 226] width 87 height 40
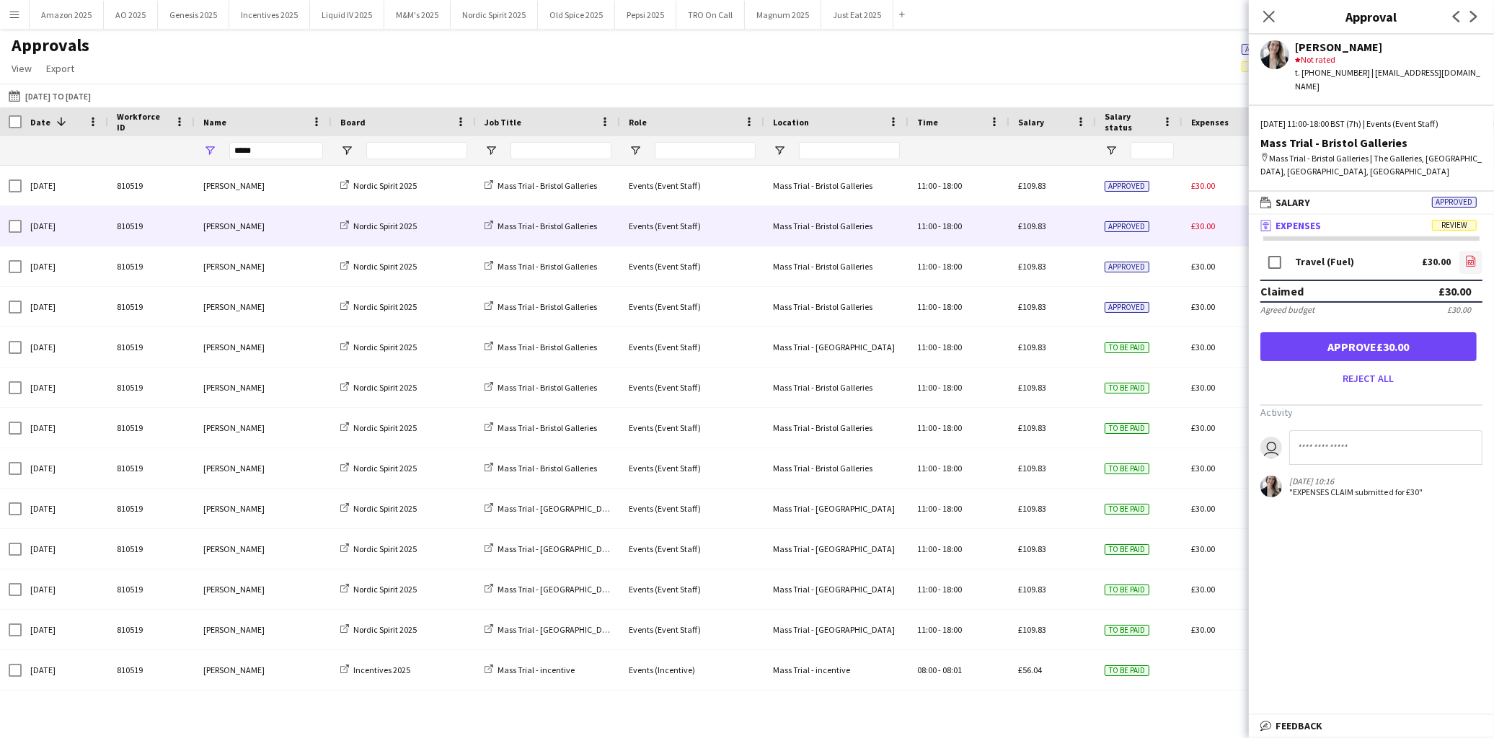
click at [1469, 255] on app-icon "file-image" at bounding box center [1471, 262] width 12 height 14
click at [1338, 332] on button "Approve £30.00" at bounding box center [1368, 346] width 216 height 29
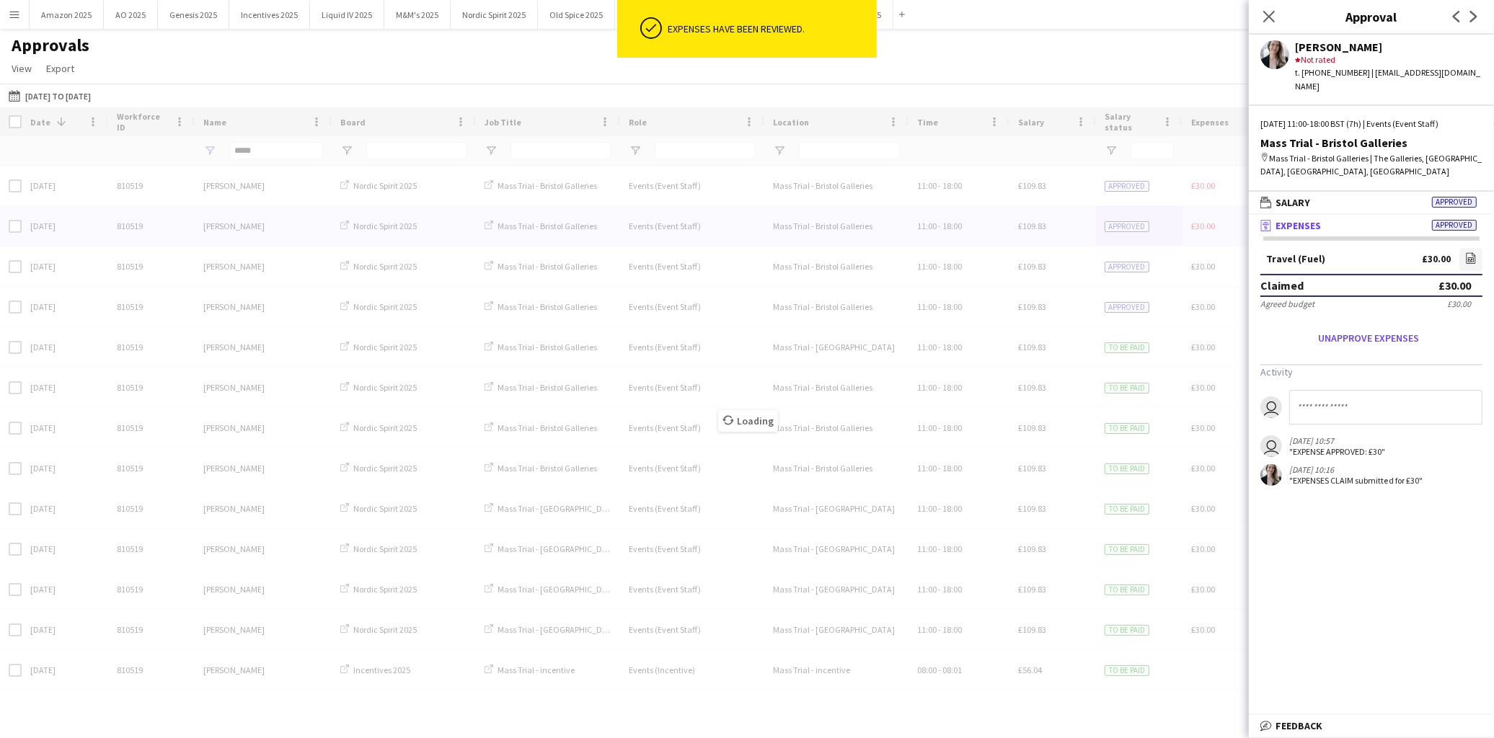
click at [1227, 190] on div "Loading" at bounding box center [747, 410] width 1494 height 606
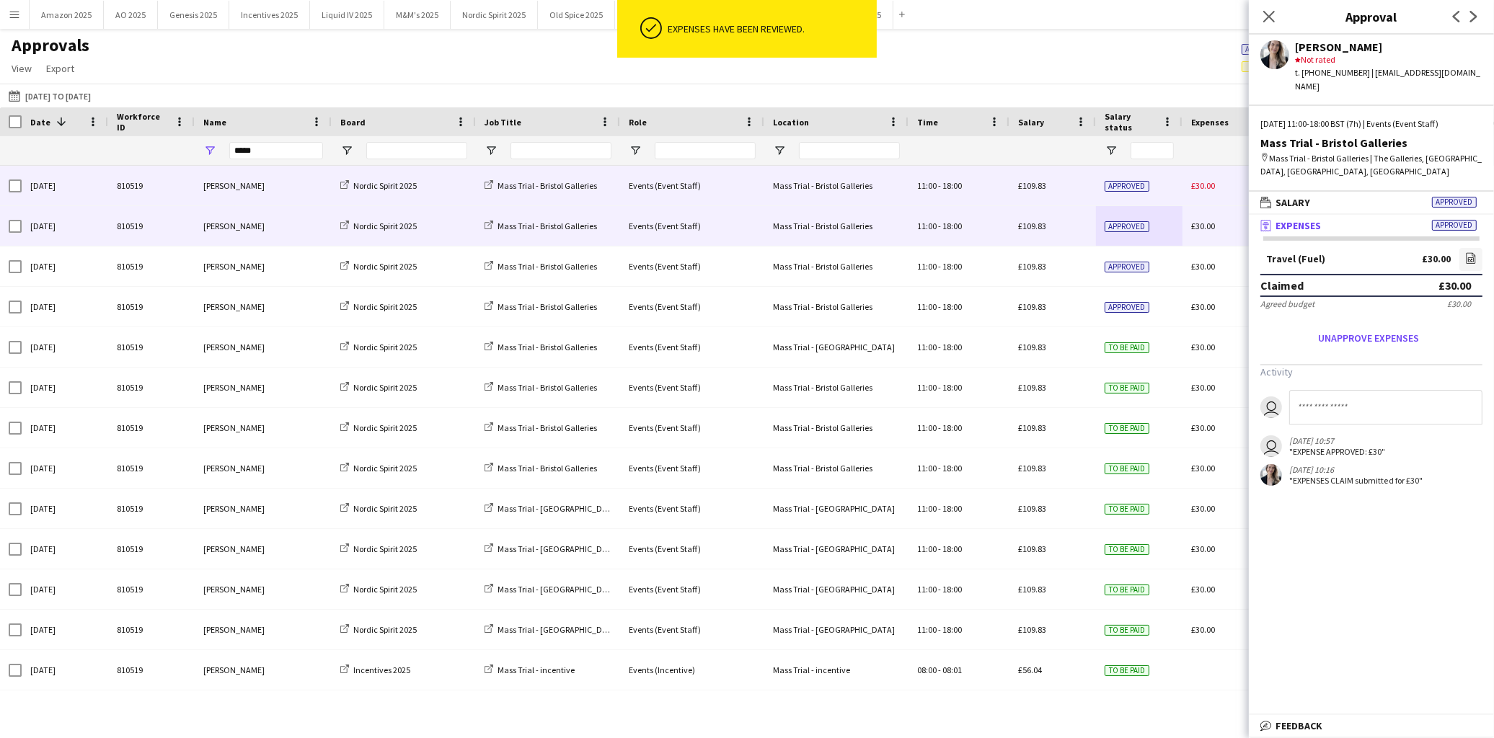
click at [1230, 187] on div "£30.00" at bounding box center [1232, 186] width 101 height 40
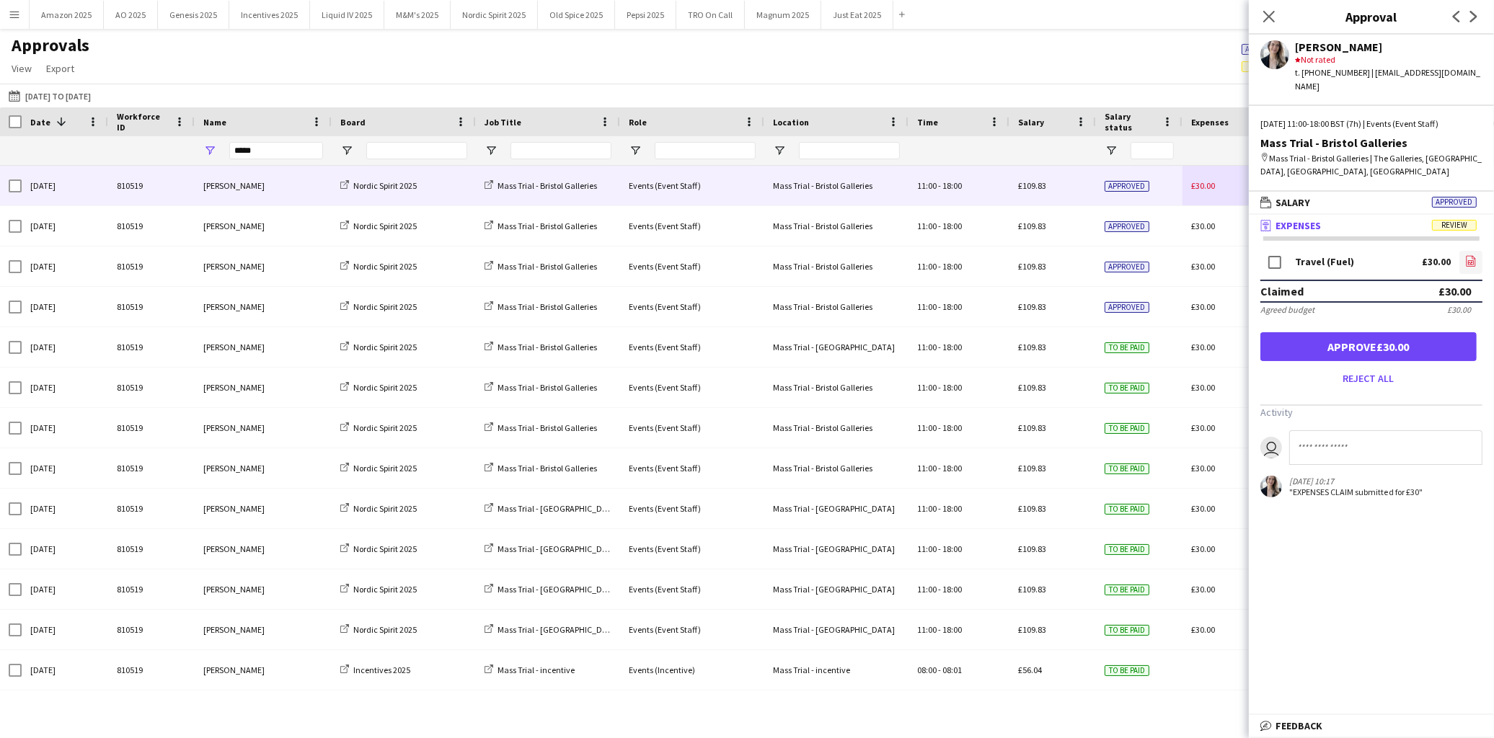
click at [1477, 251] on link "file-image" at bounding box center [1470, 262] width 23 height 23
click at [1345, 332] on button "Approve £30.00" at bounding box center [1368, 346] width 216 height 29
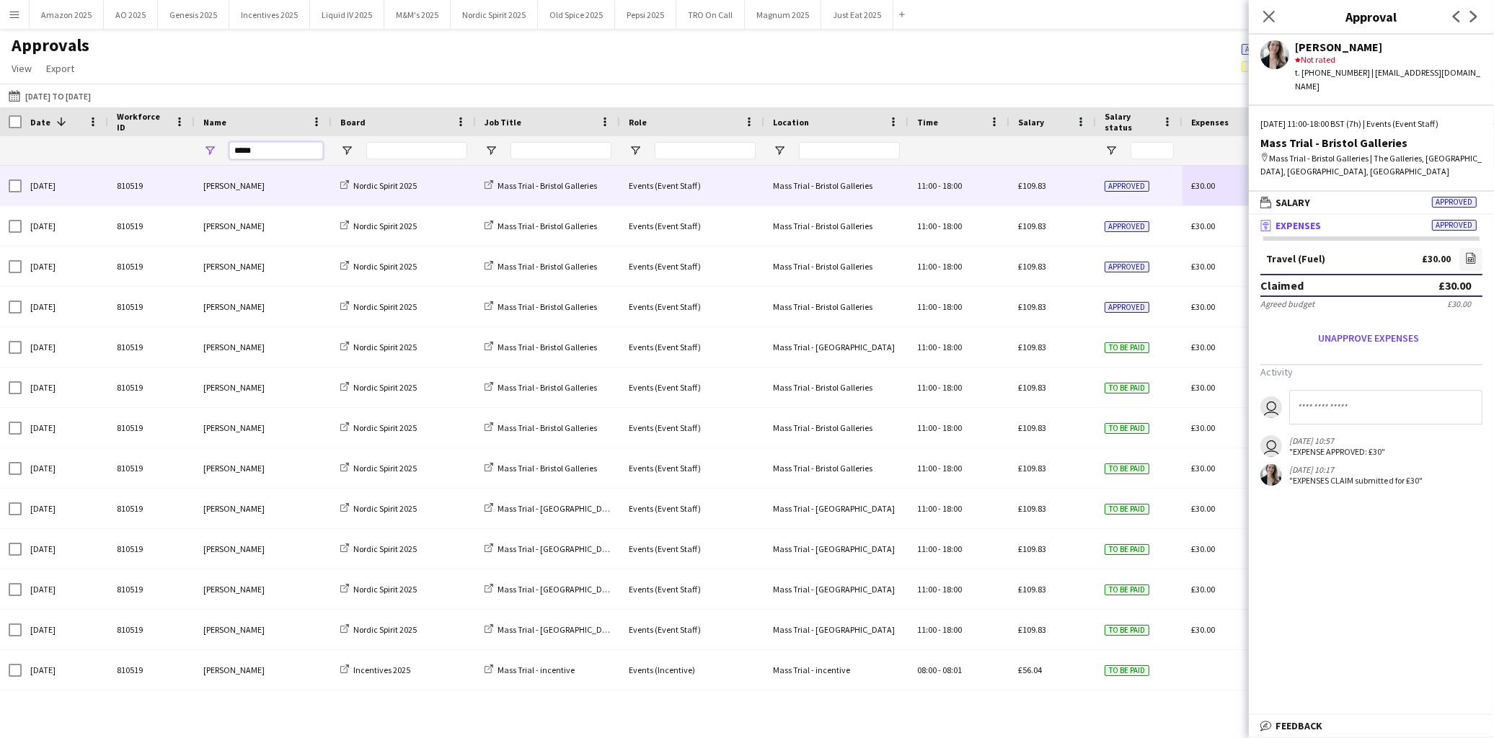
drag, startPoint x: 257, startPoint y: 155, endPoint x: 47, endPoint y: 172, distance: 210.5
click at [97, 164] on div "*****" at bounding box center [923, 150] width 1846 height 29
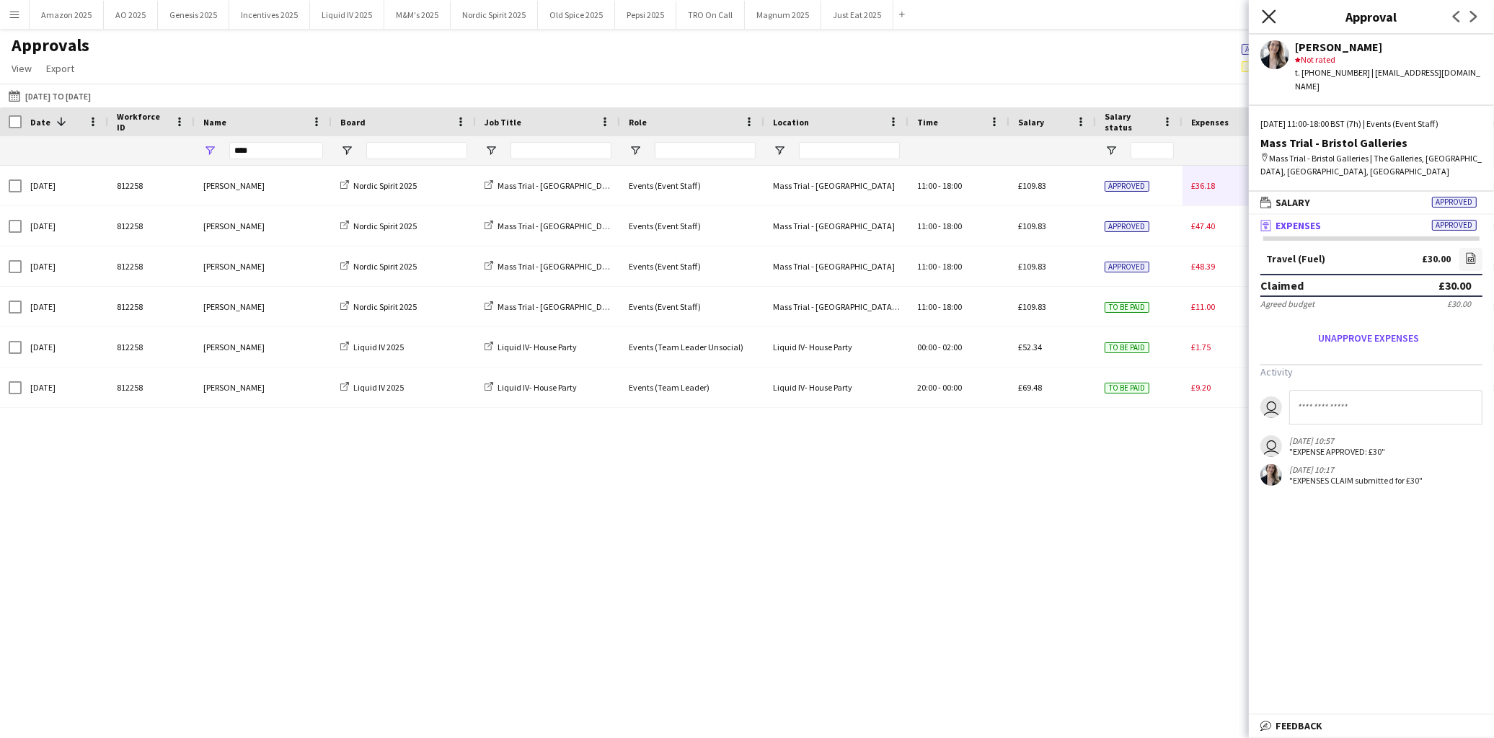
click at [1267, 16] on icon at bounding box center [1269, 16] width 14 height 14
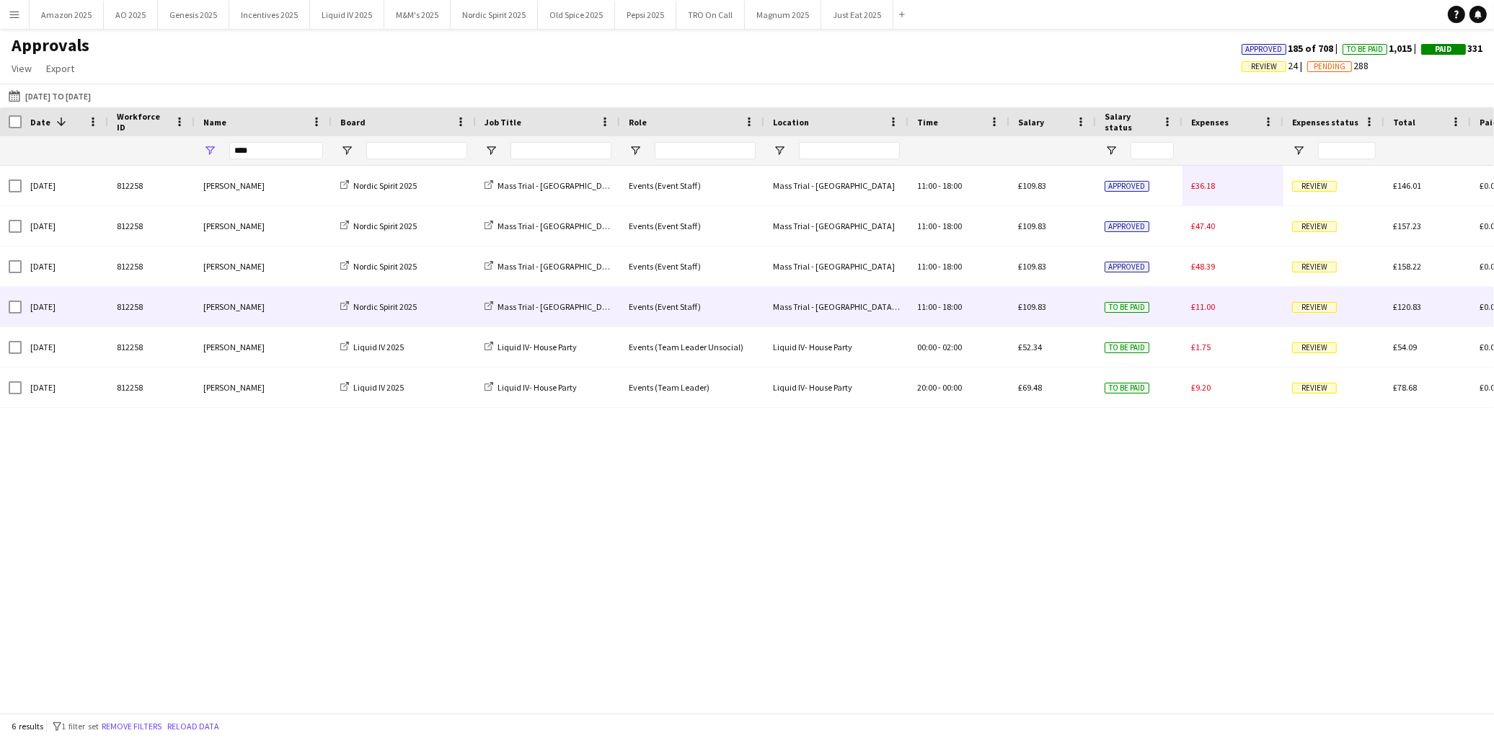
click at [1306, 309] on span "Review" at bounding box center [1314, 307] width 45 height 11
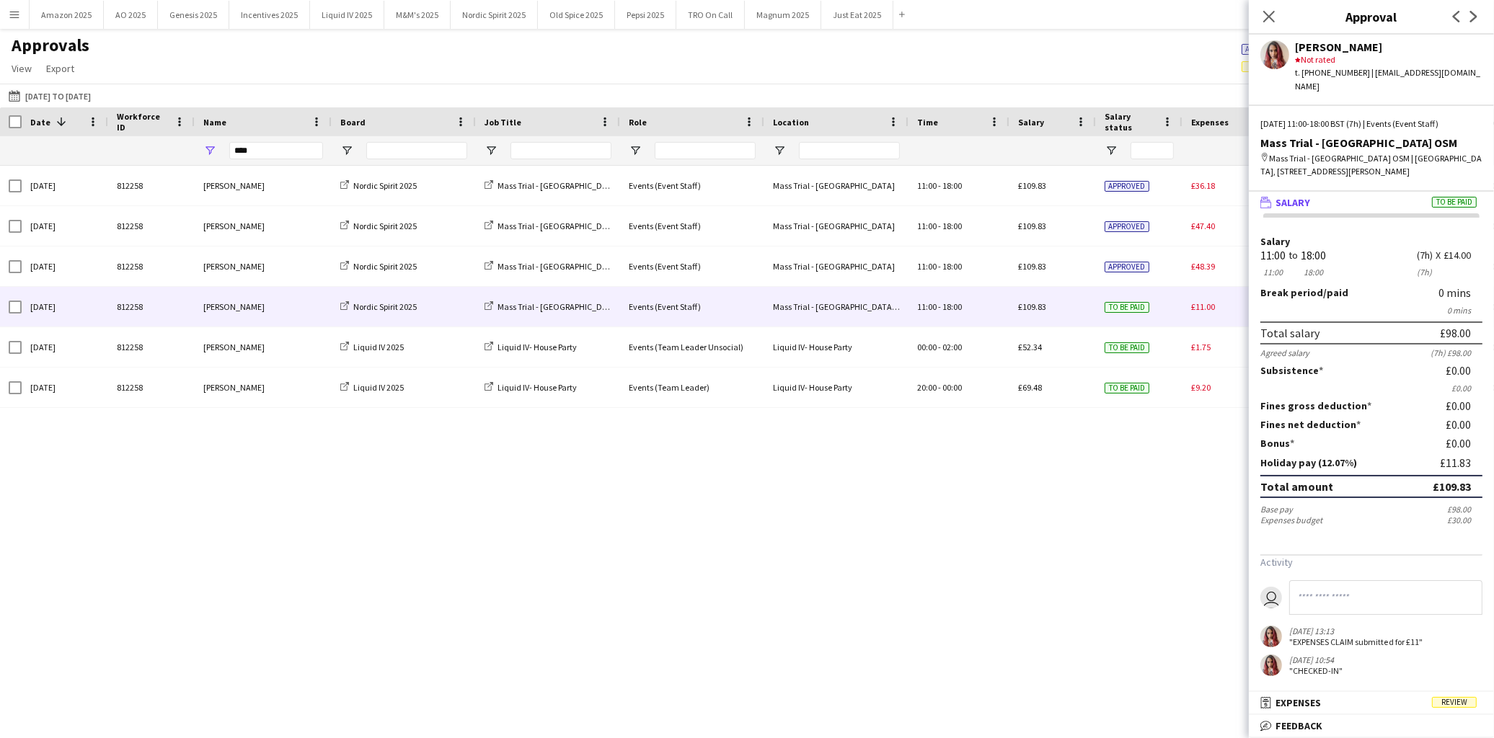
click at [1449, 702] on span "Review" at bounding box center [1454, 702] width 45 height 11
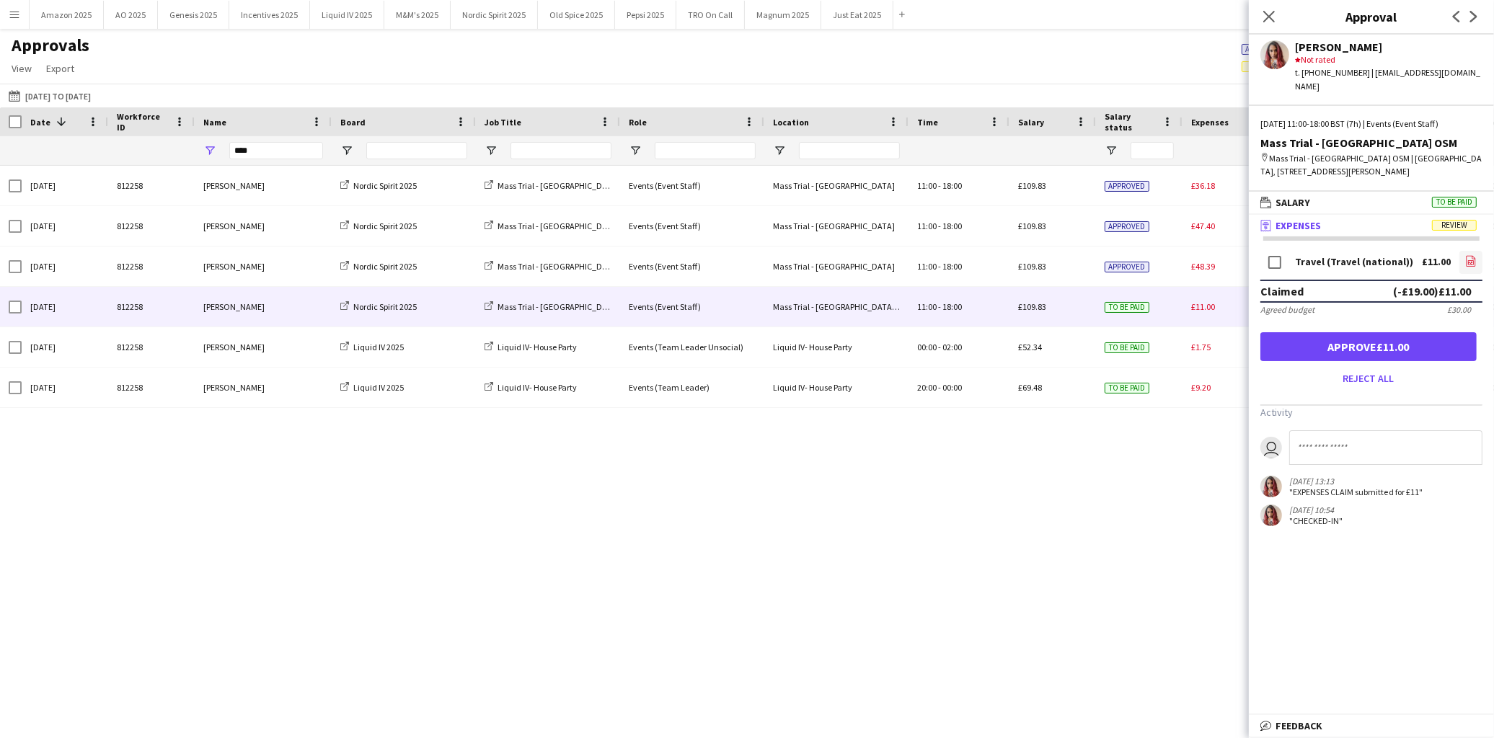
click at [1474, 258] on icon "file-image" at bounding box center [1471, 261] width 12 height 12
click at [1407, 340] on button "Approve £11.00" at bounding box center [1368, 346] width 216 height 29
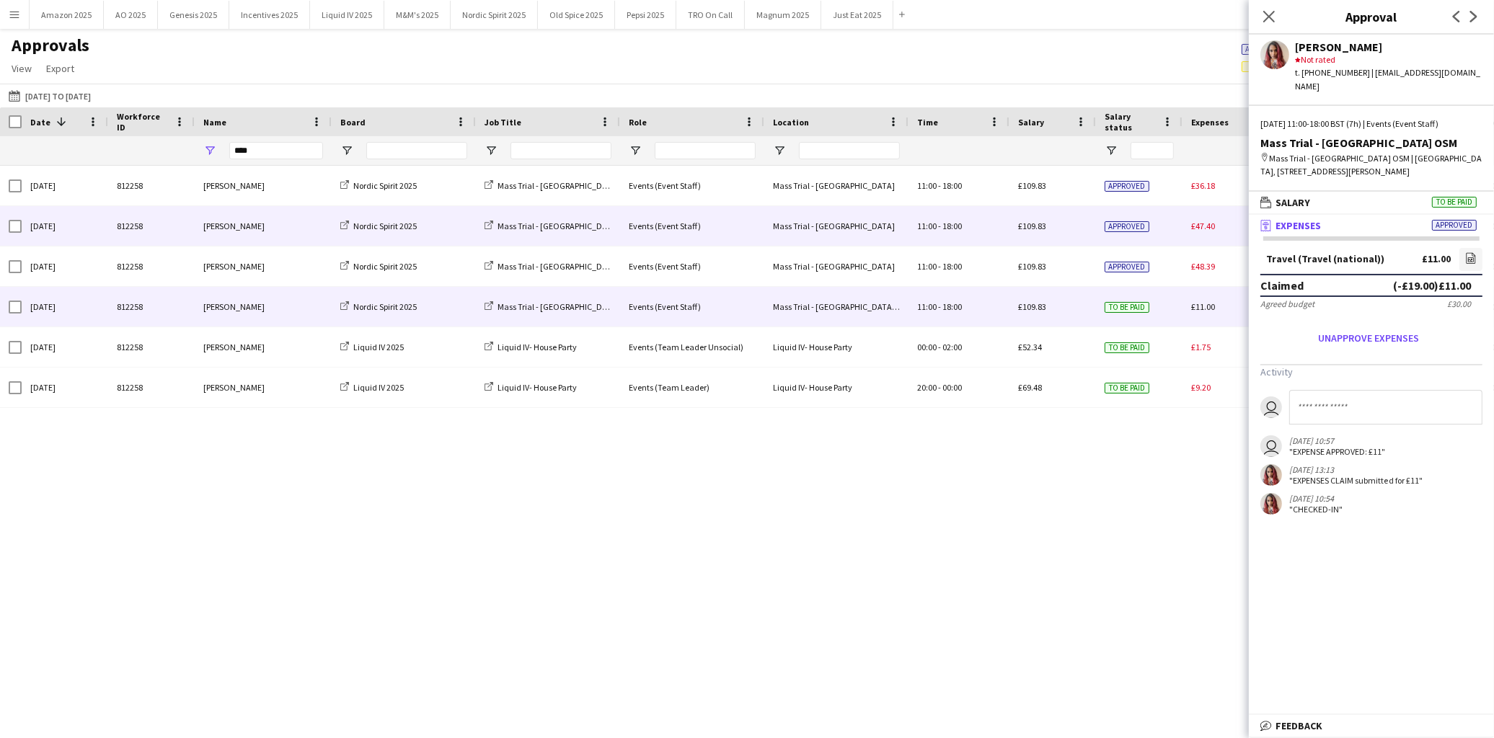
click at [1183, 231] on div "£47.40" at bounding box center [1232, 226] width 101 height 40
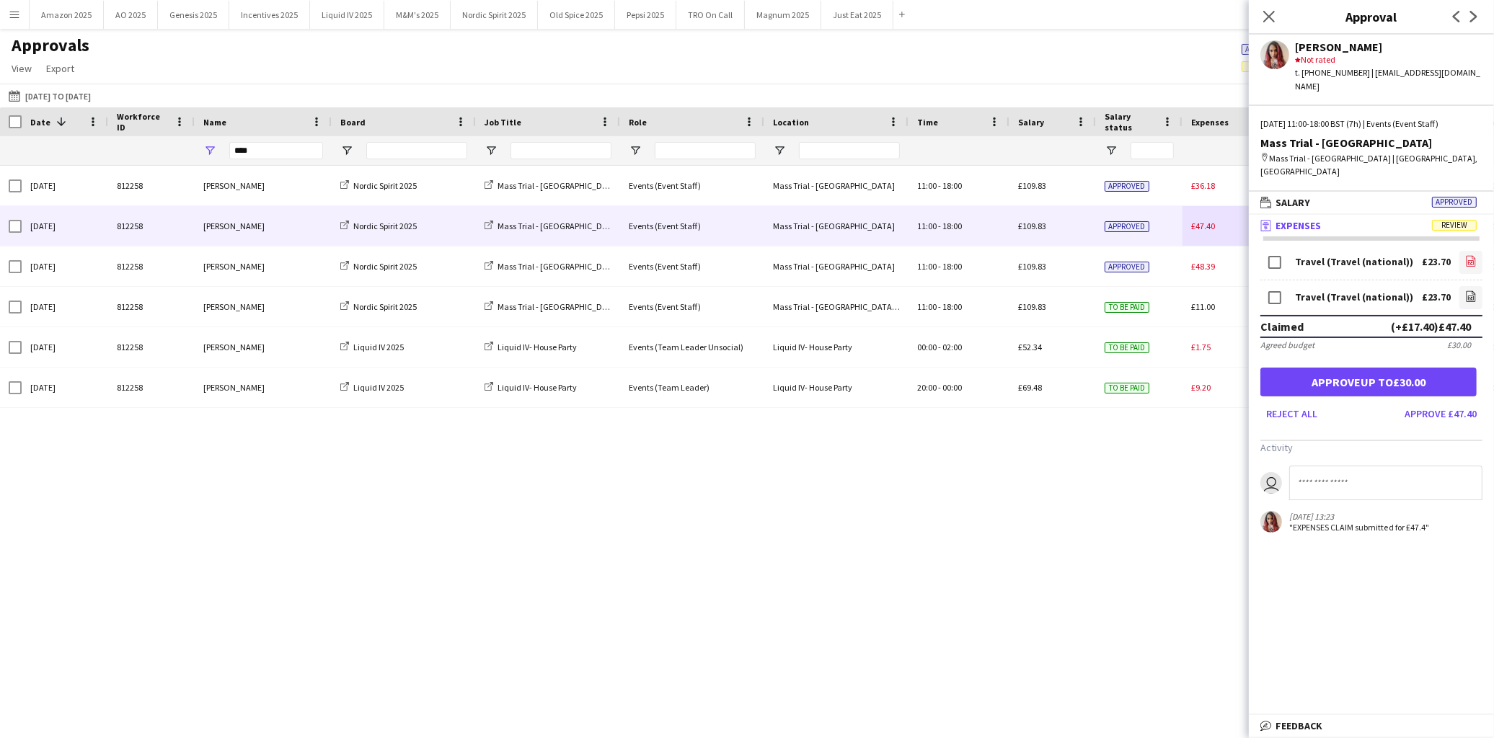
click at [1472, 260] on icon at bounding box center [1471, 262] width 6 height 4
click at [1459, 286] on link "file-image" at bounding box center [1470, 297] width 23 height 23
click at [1467, 255] on icon at bounding box center [1471, 260] width 9 height 11
click at [1469, 291] on icon "file-image" at bounding box center [1471, 297] width 12 height 12
click at [1403, 368] on button "Approve up to £30.00" at bounding box center [1368, 382] width 216 height 29
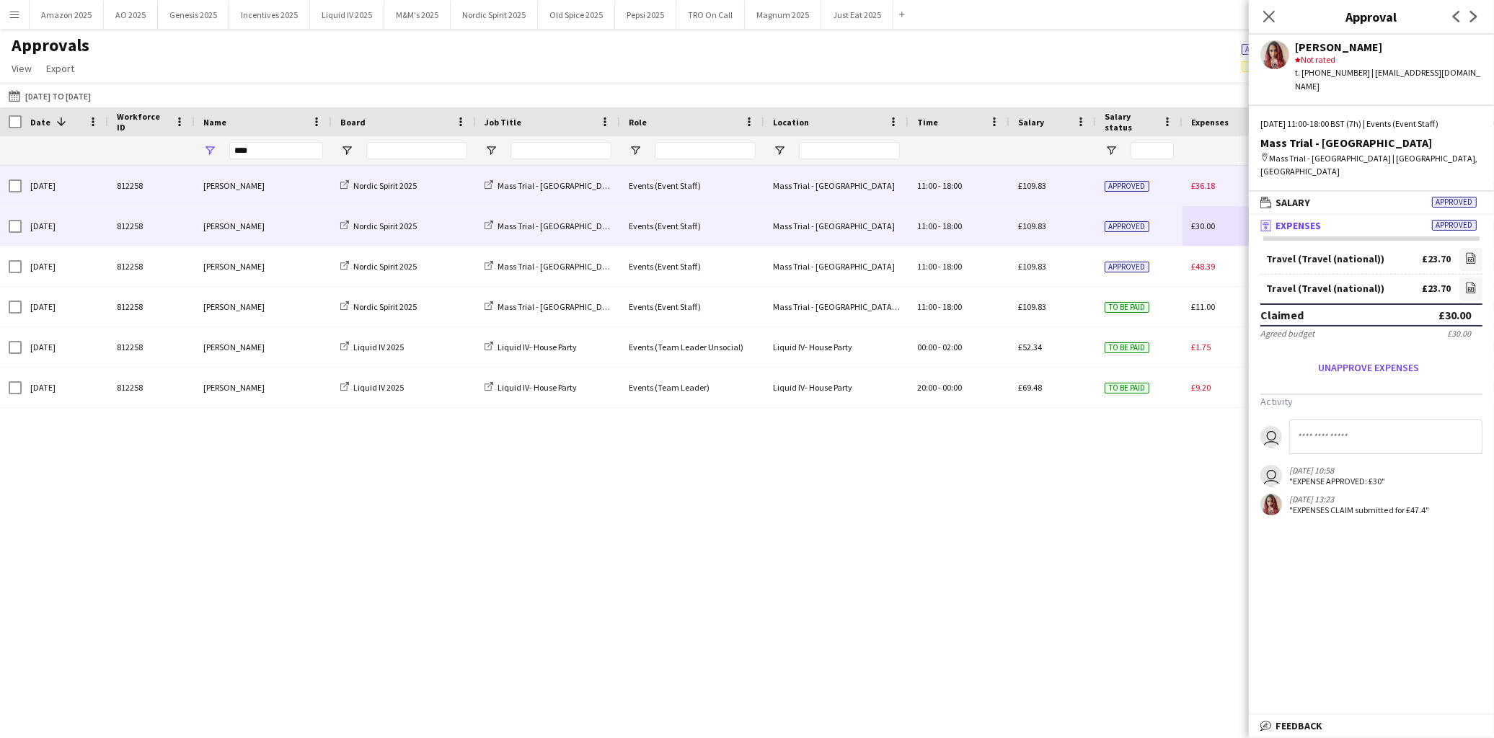
click at [1156, 188] on div "Approved" at bounding box center [1139, 186] width 87 height 40
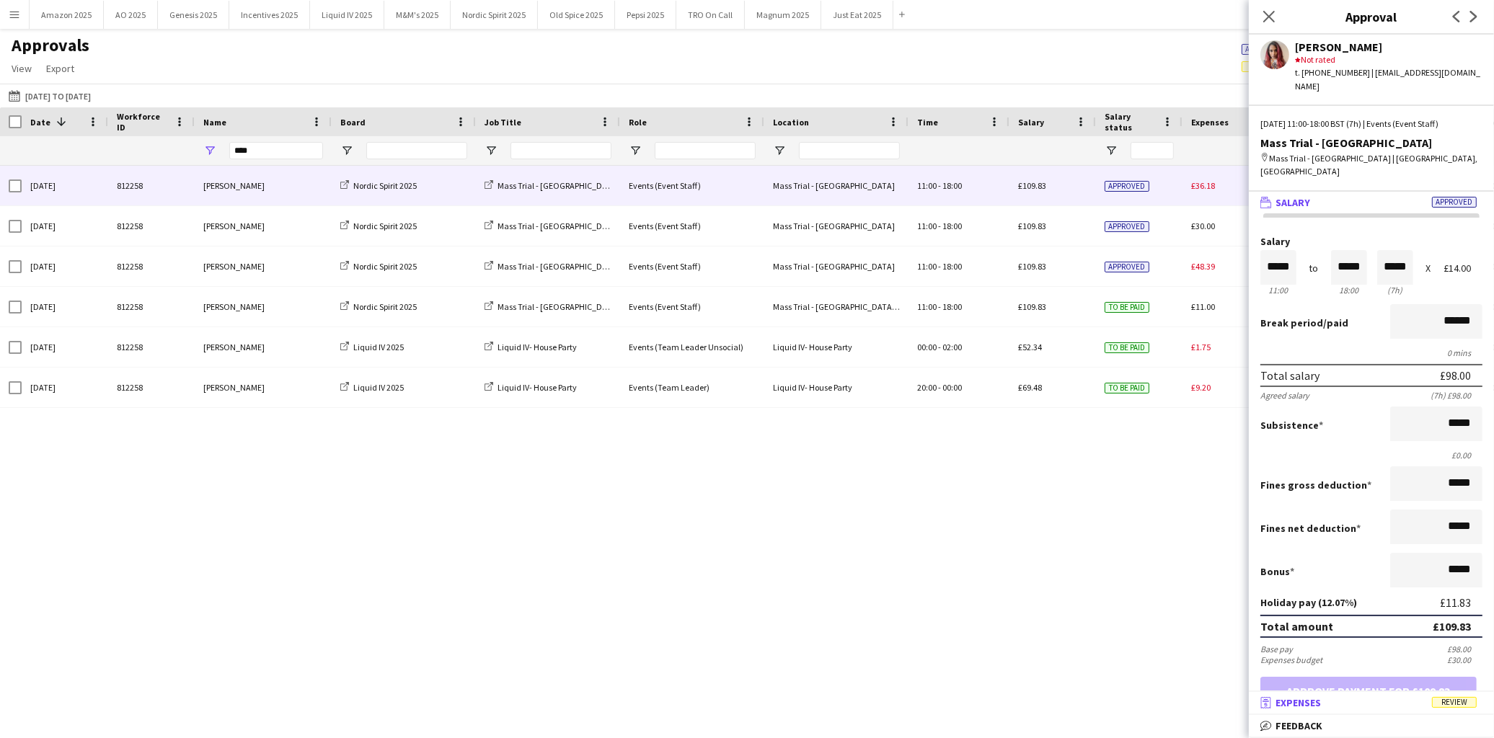
click at [1467, 708] on span "Review" at bounding box center [1454, 702] width 45 height 11
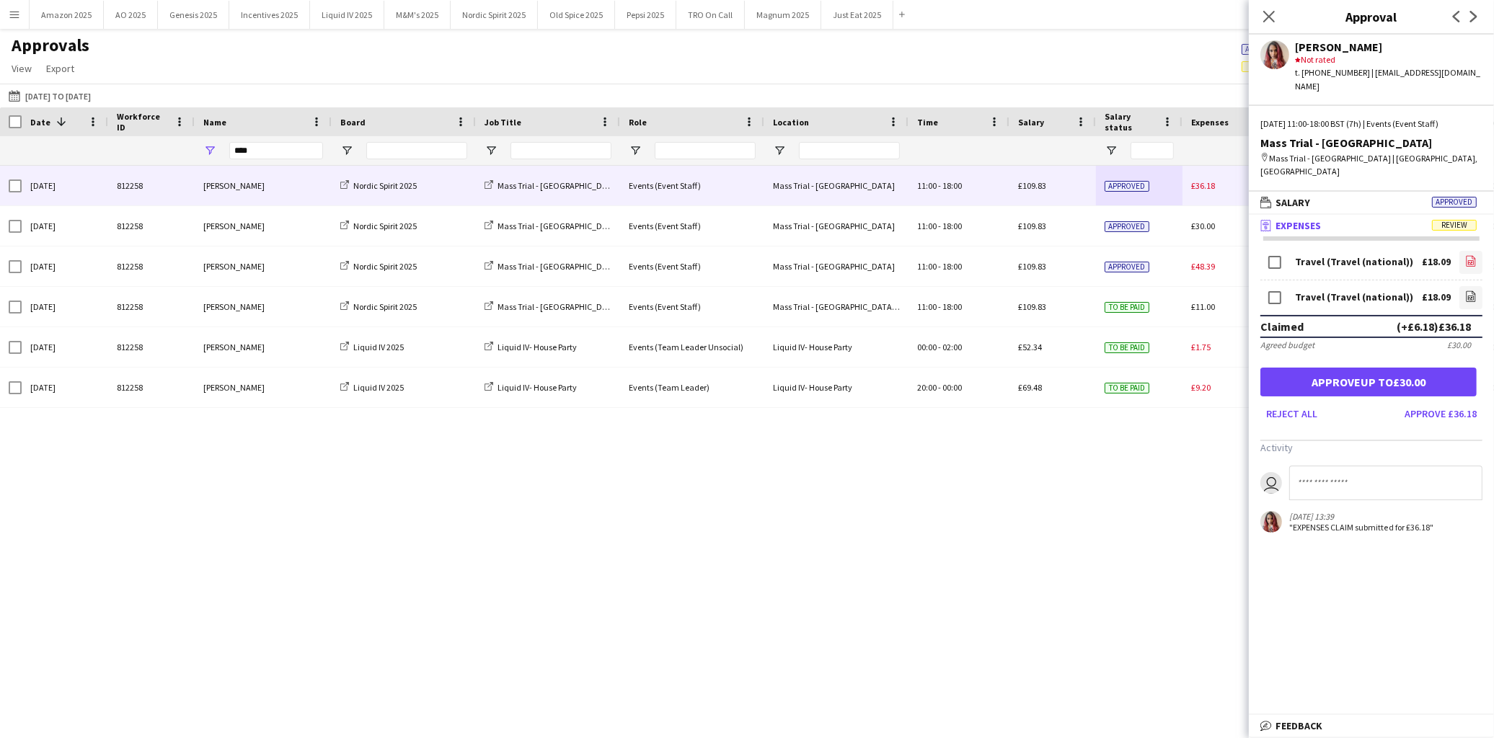
click at [1465, 255] on icon "file-image" at bounding box center [1471, 261] width 12 height 12
click at [1465, 291] on icon "file-image" at bounding box center [1471, 297] width 12 height 12
click at [1325, 368] on button "Approve up to £30.00" at bounding box center [1368, 382] width 216 height 29
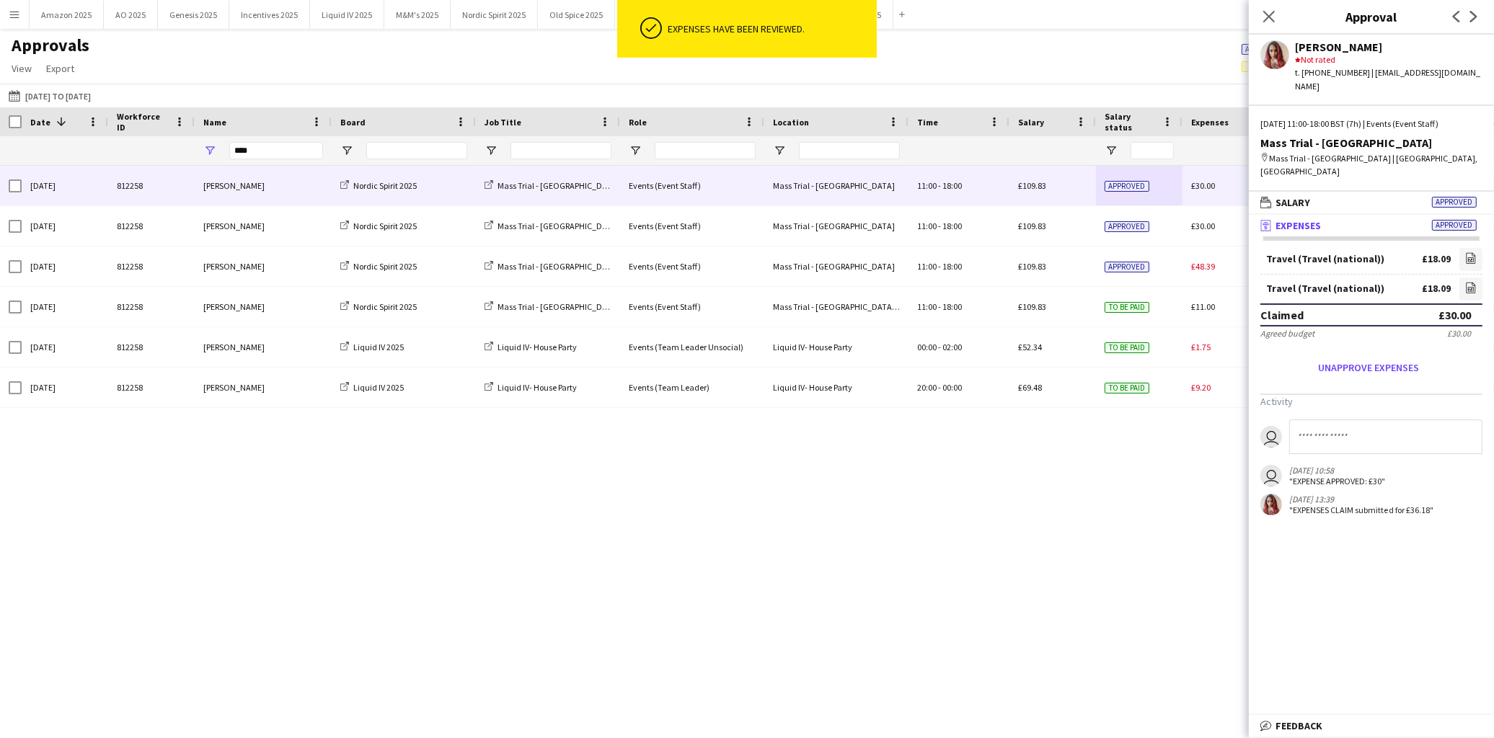
click at [1281, 16] on div "Close pop-in" at bounding box center [1269, 16] width 40 height 33
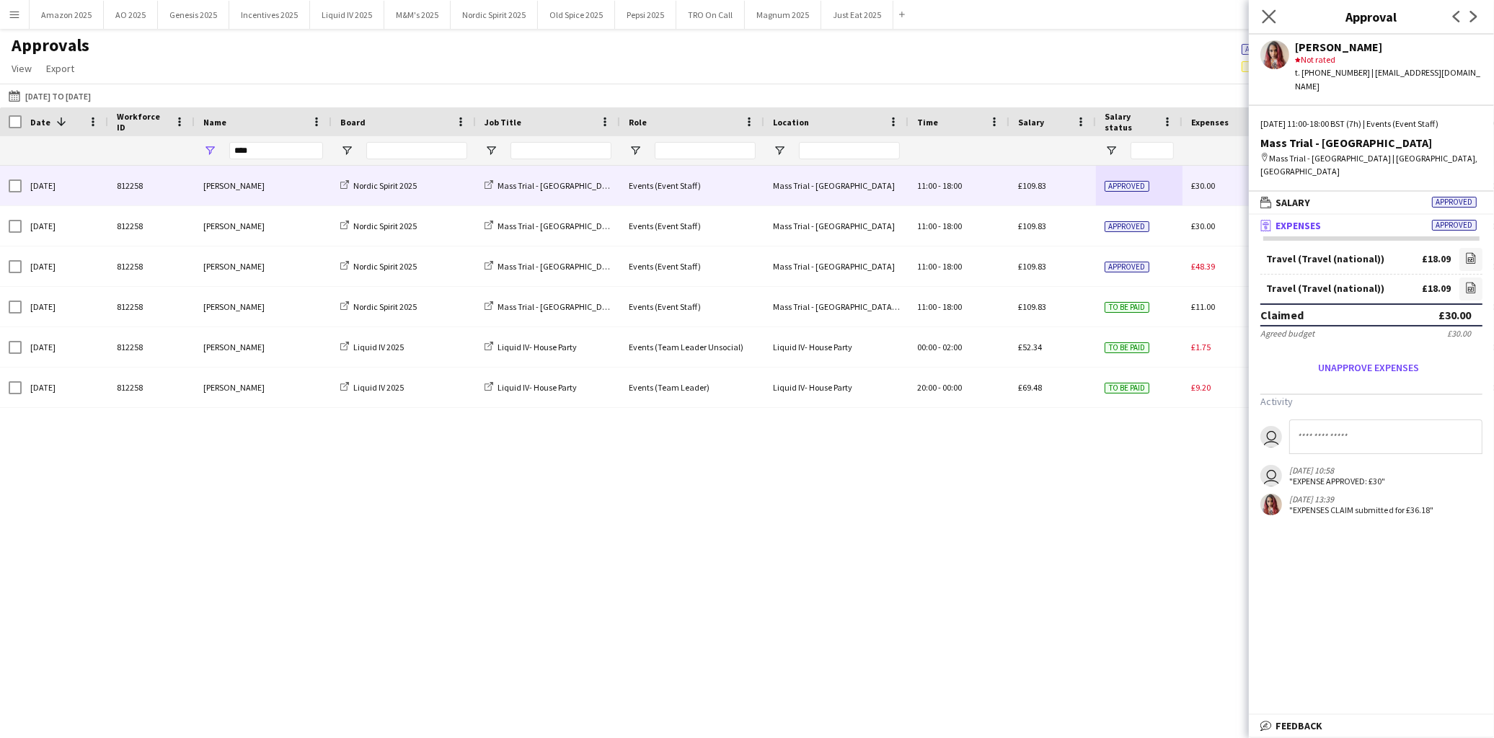
click at [1275, 24] on app-icon "Close pop-in" at bounding box center [1269, 16] width 21 height 21
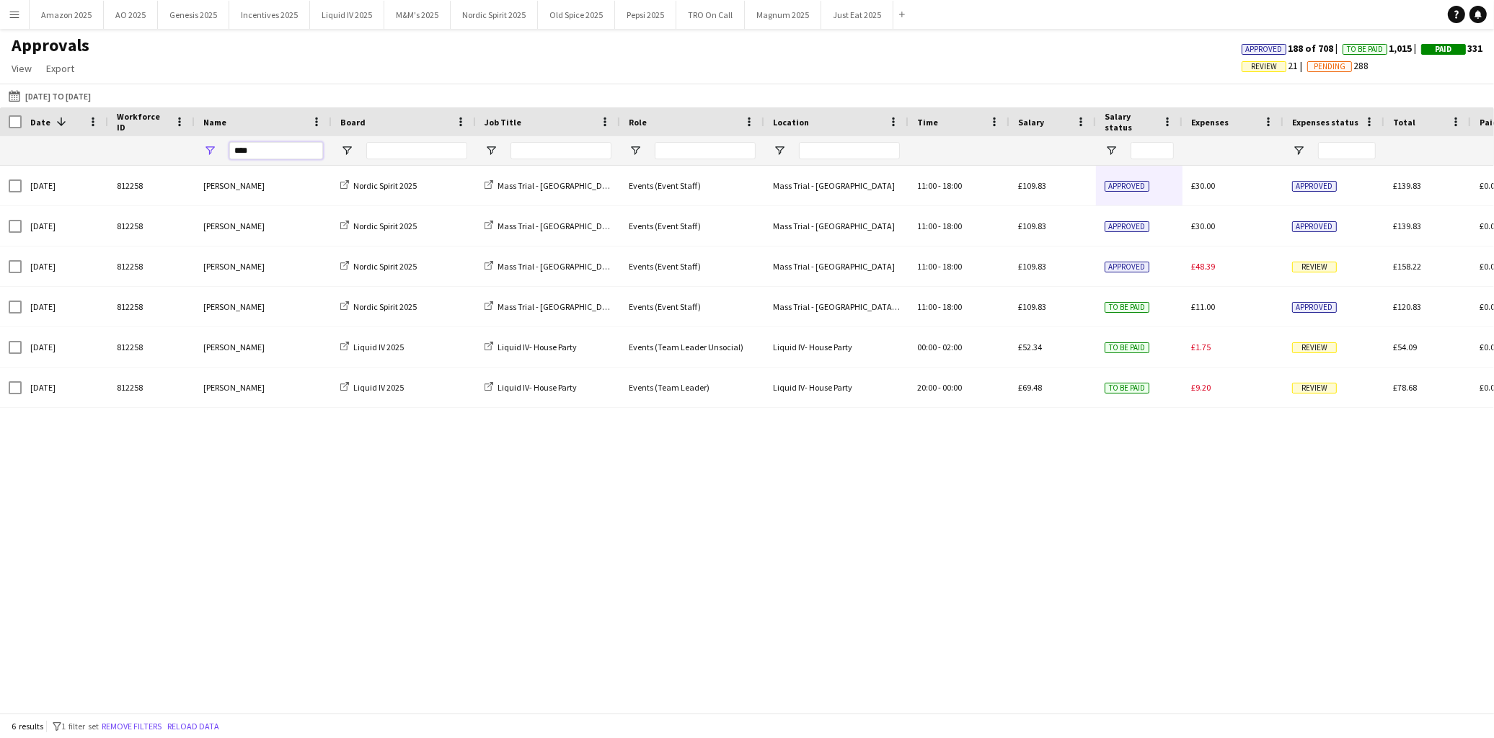
drag, startPoint x: 277, startPoint y: 157, endPoint x: -265, endPoint y: 146, distance: 542.3
click at [0, 146] on html "Menu Boards Boards Boards All jobs Status Workforce Workforce My Workforce Recr…" at bounding box center [747, 369] width 1494 height 738
type input "*"
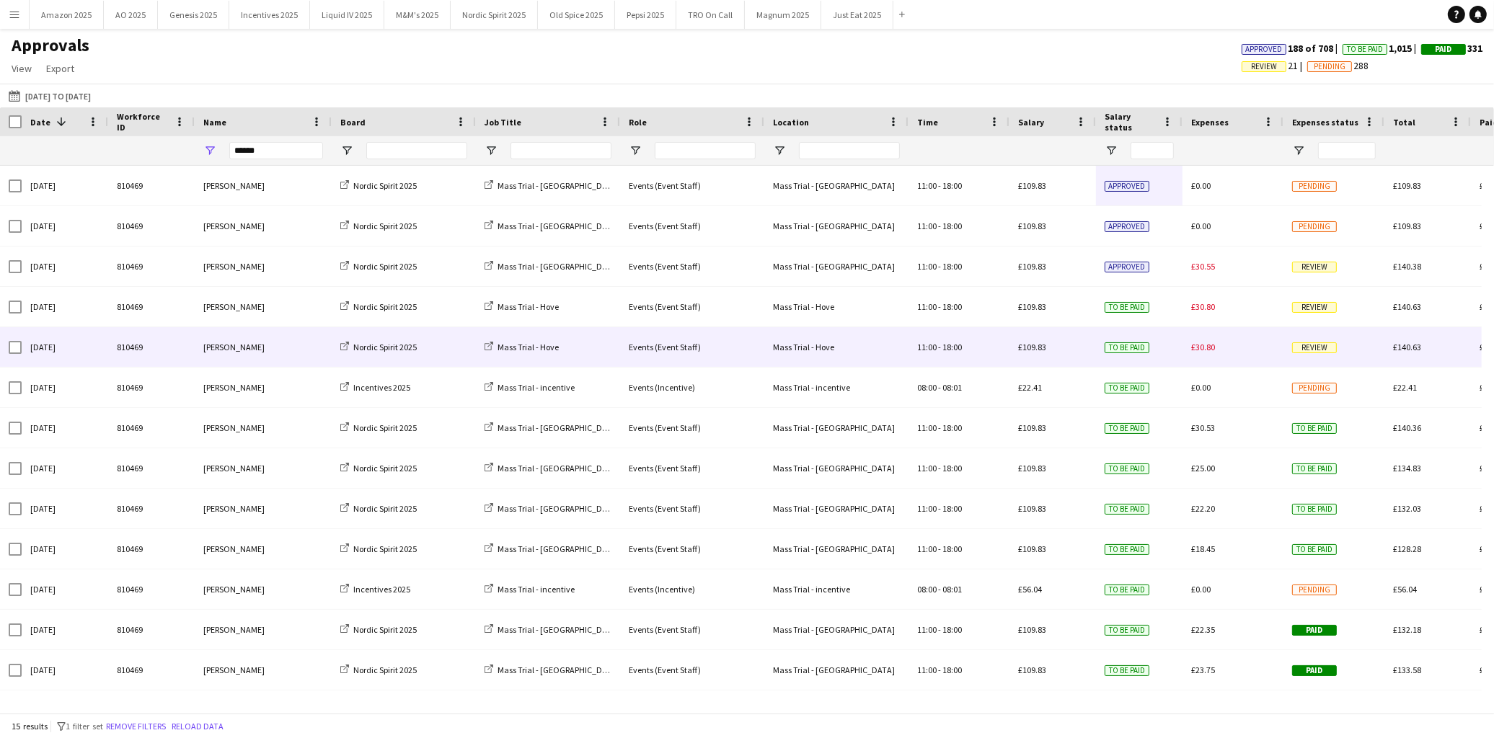
click at [1304, 342] on span "Review" at bounding box center [1314, 347] width 45 height 11
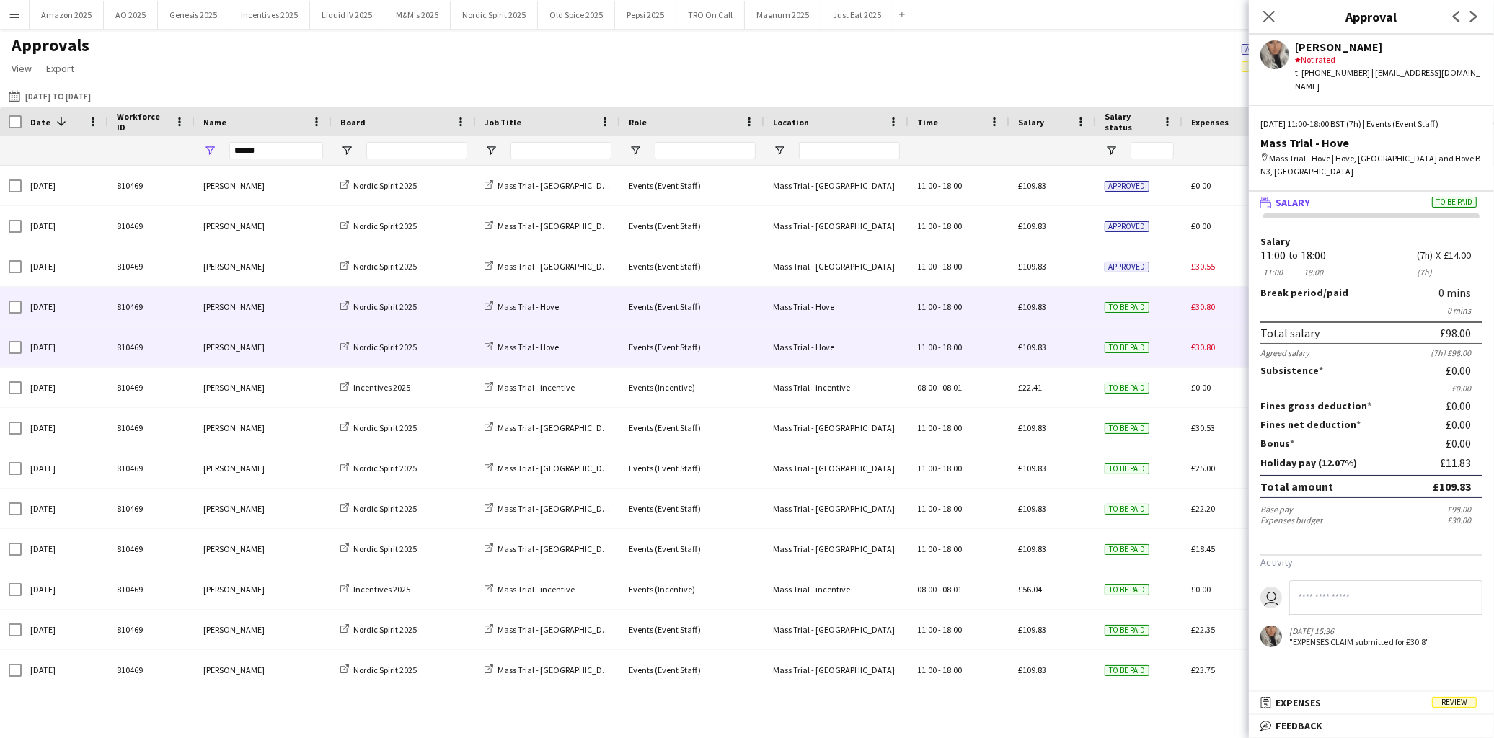
click at [1213, 304] on span "£30.80" at bounding box center [1203, 306] width 24 height 11
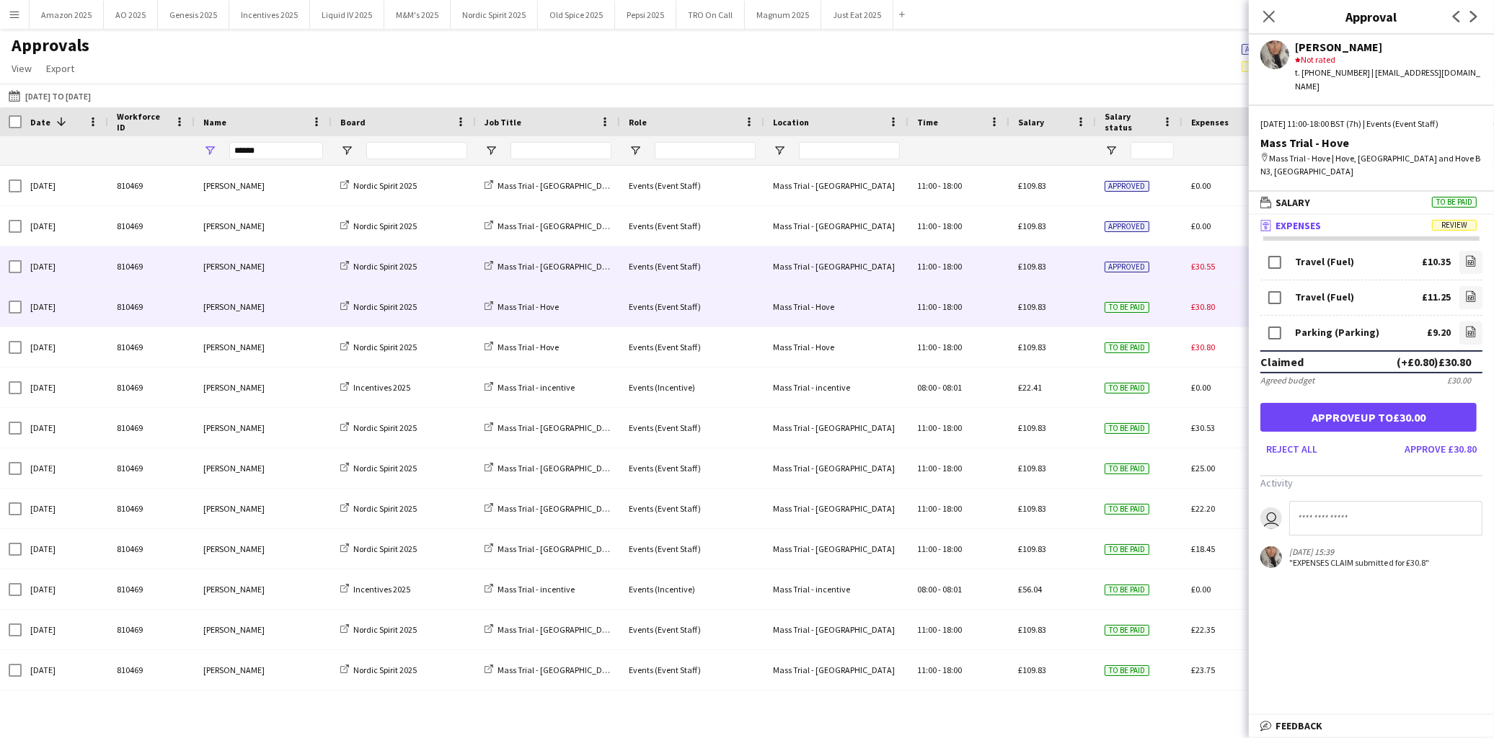
click at [1195, 265] on span "£30.55" at bounding box center [1203, 266] width 24 height 11
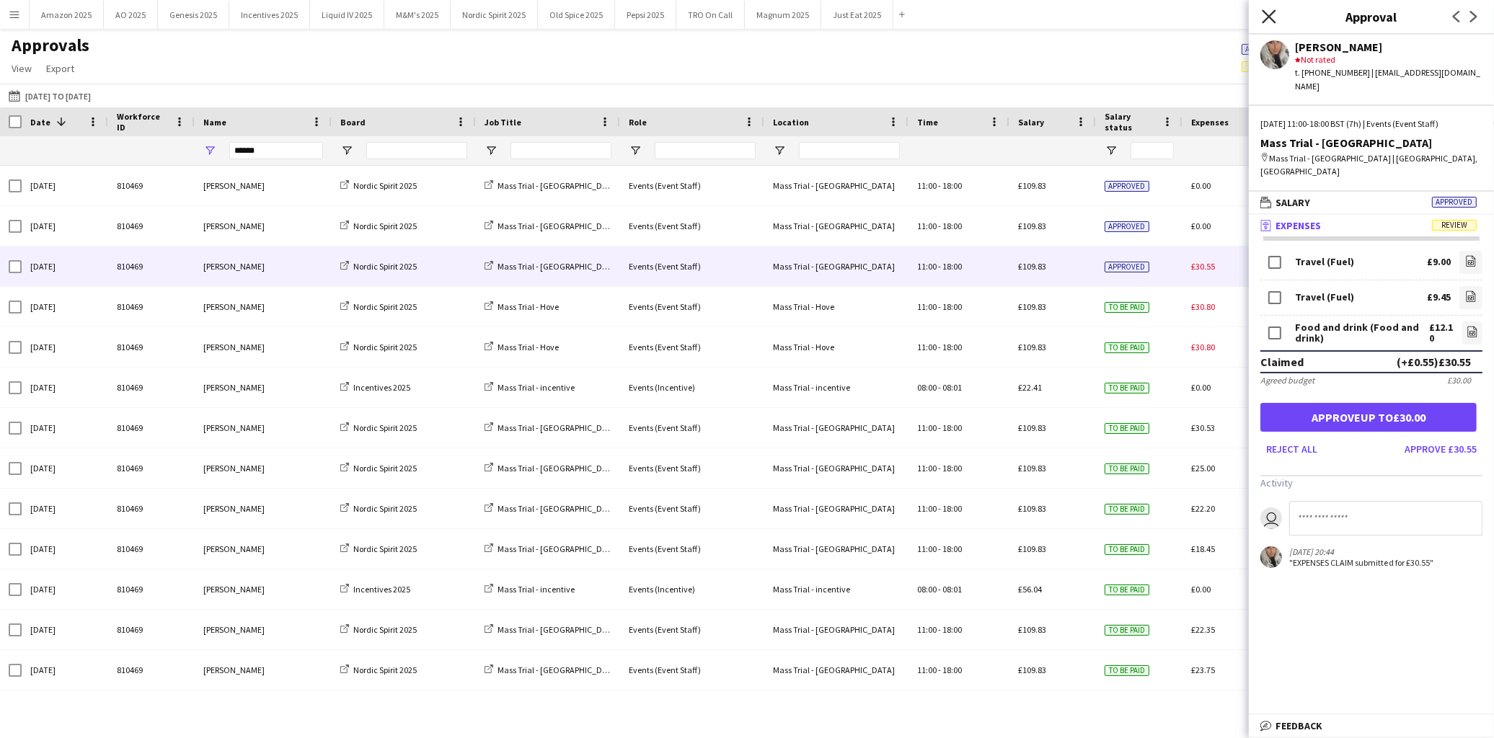
click at [1271, 13] on icon at bounding box center [1269, 16] width 14 height 14
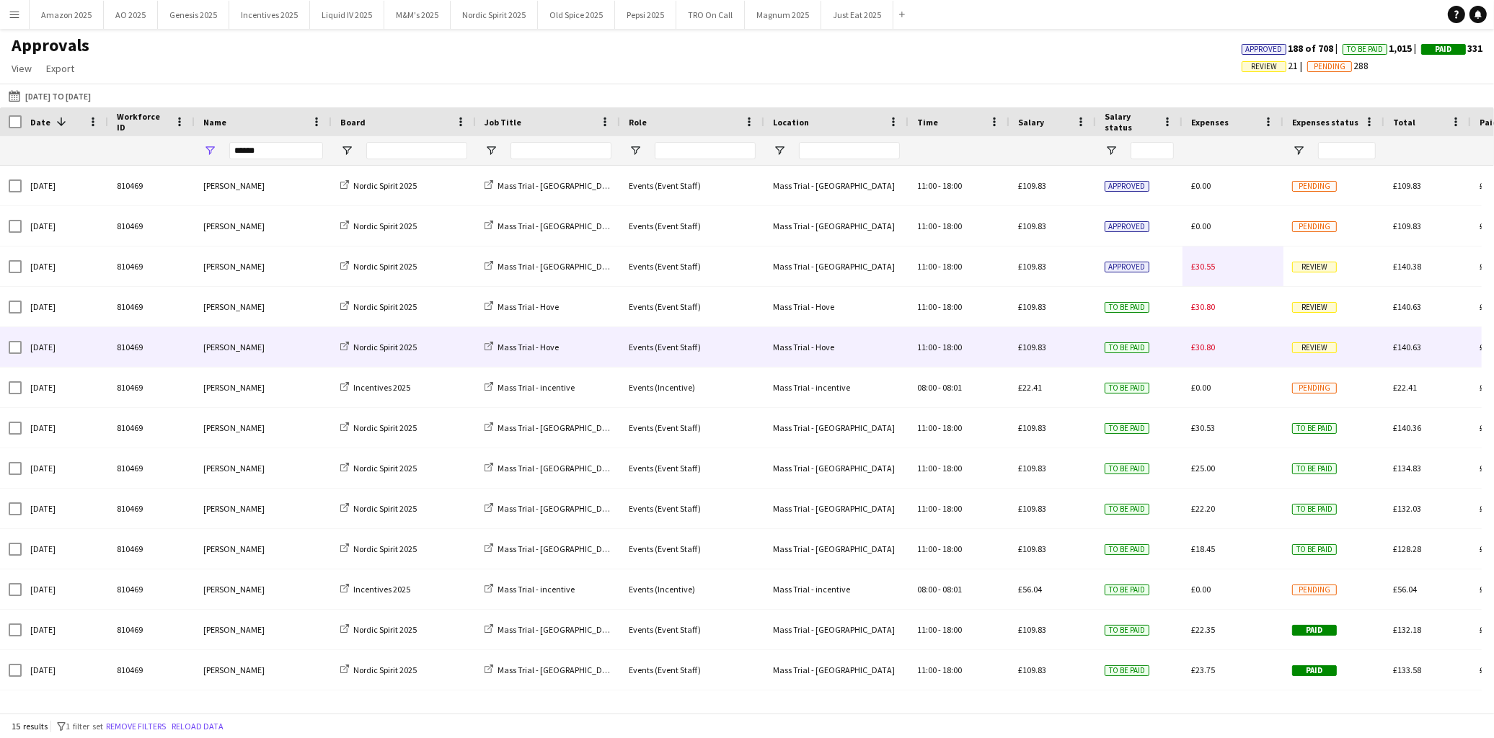
click at [1335, 350] on span "Review" at bounding box center [1314, 347] width 45 height 11
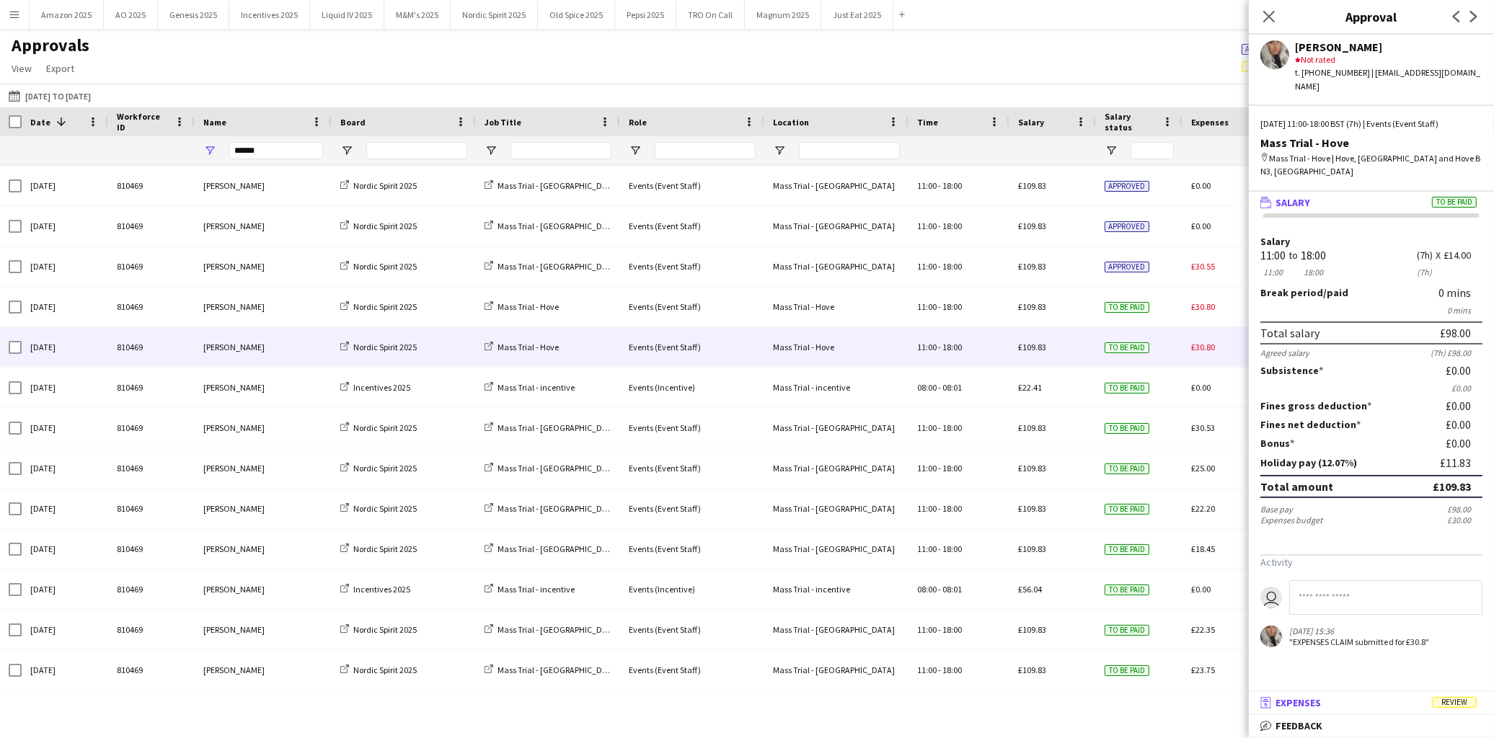
click at [1455, 712] on mat-expansion-panel-header "receipt Expenses Review" at bounding box center [1371, 703] width 245 height 22
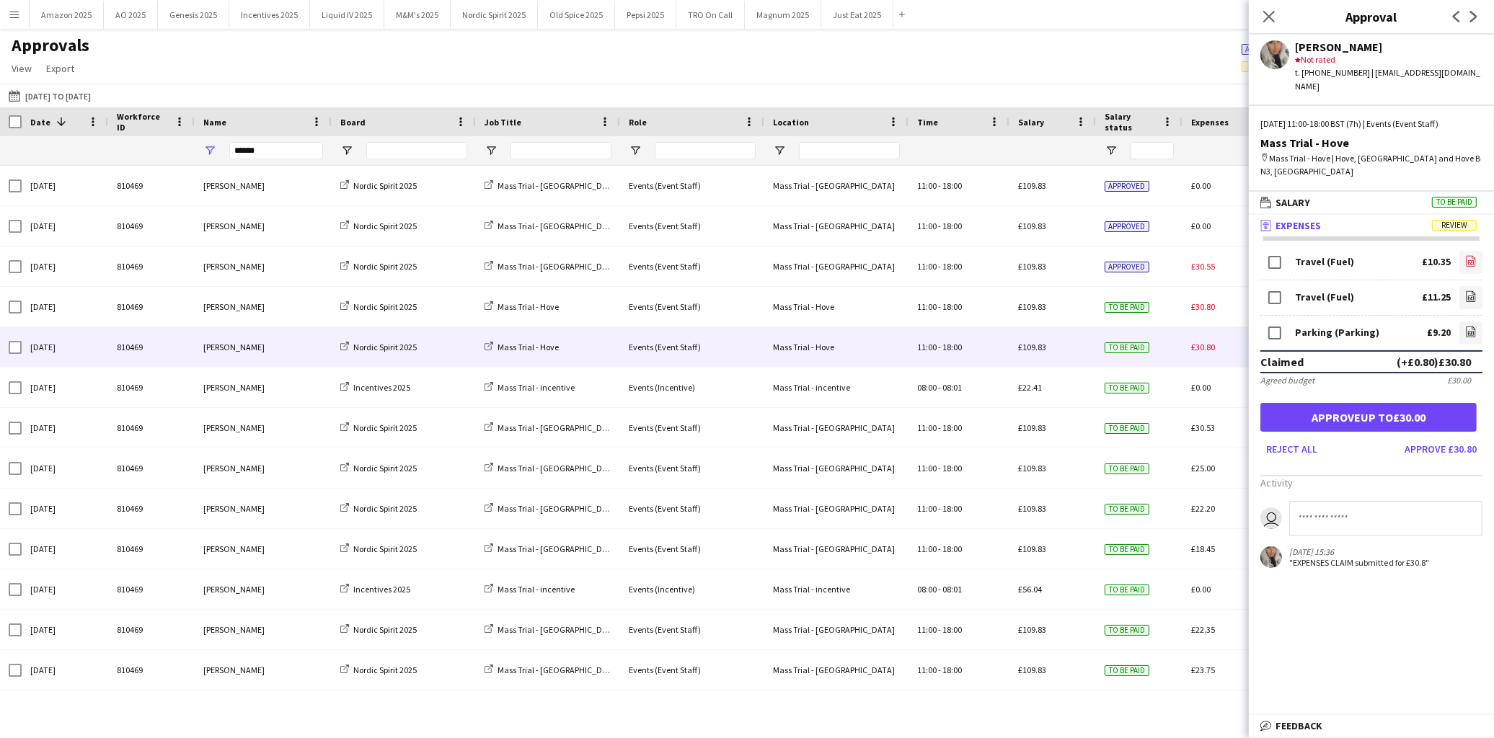
click at [1464, 251] on link "file-image" at bounding box center [1470, 262] width 23 height 23
drag, startPoint x: 288, startPoint y: 148, endPoint x: -372, endPoint y: 217, distance: 664.1
click at [0, 217] on html "Menu Boards Boards Boards All jobs Status Workforce Workforce My Workforce Recr…" at bounding box center [747, 369] width 1494 height 738
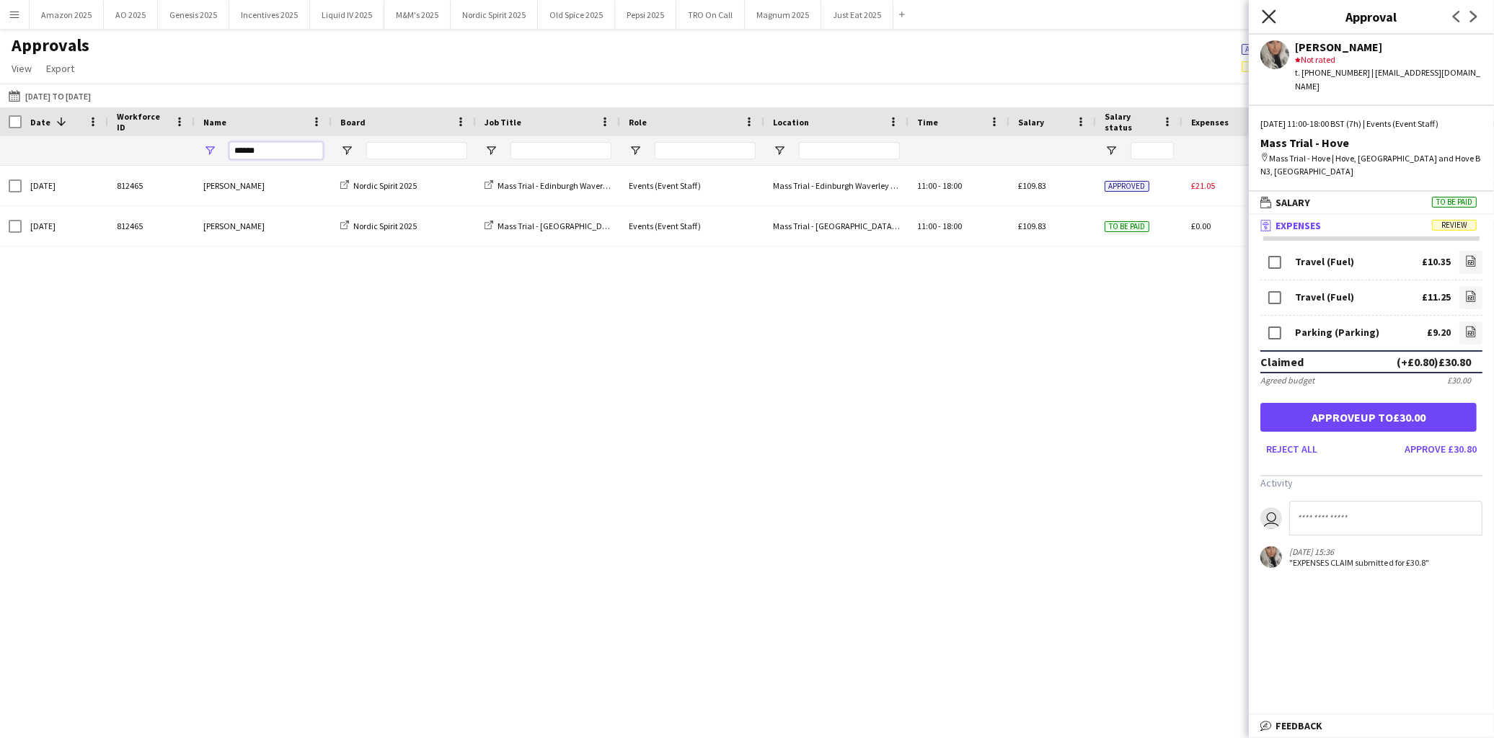
type input "******"
click at [1265, 13] on icon at bounding box center [1269, 16] width 14 height 14
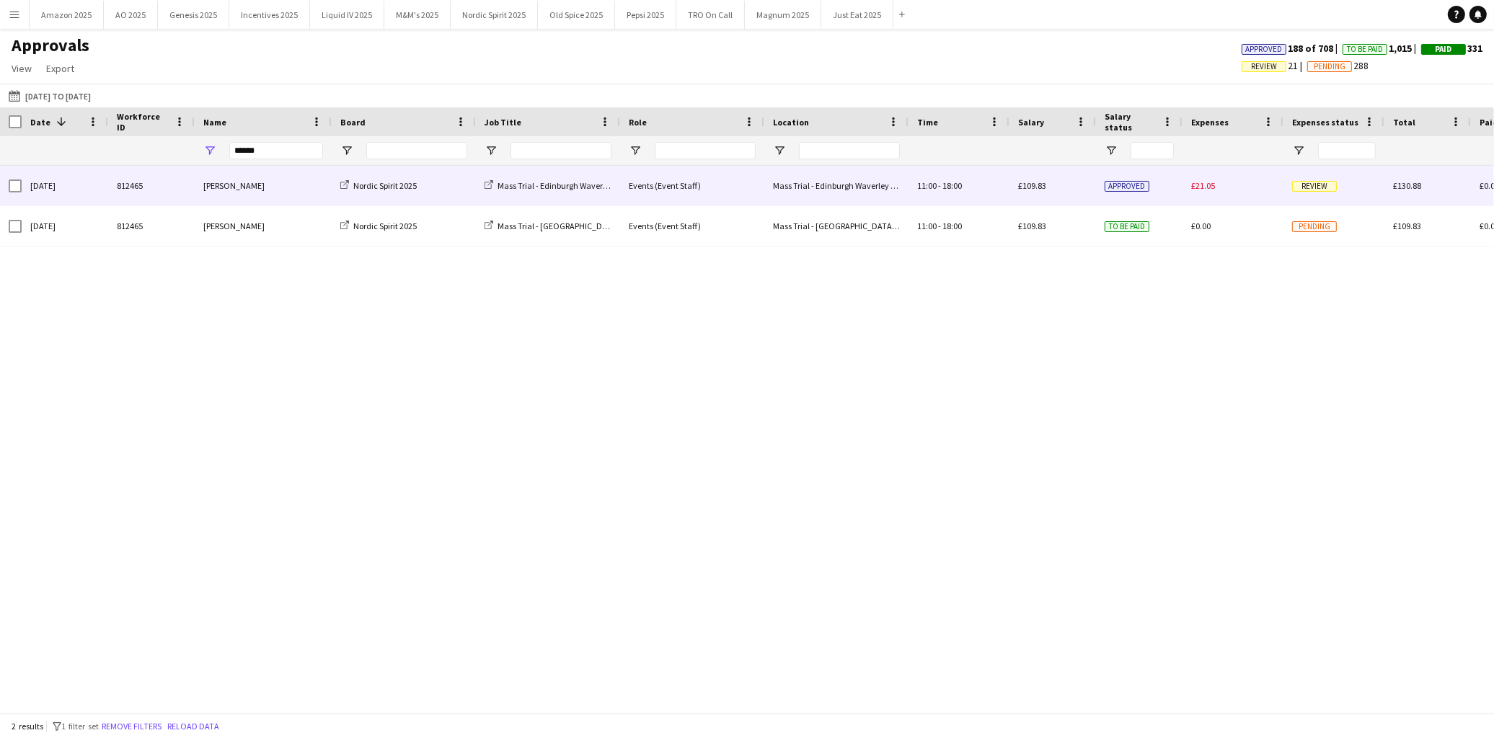
click at [1321, 183] on span "Review" at bounding box center [1314, 186] width 45 height 11
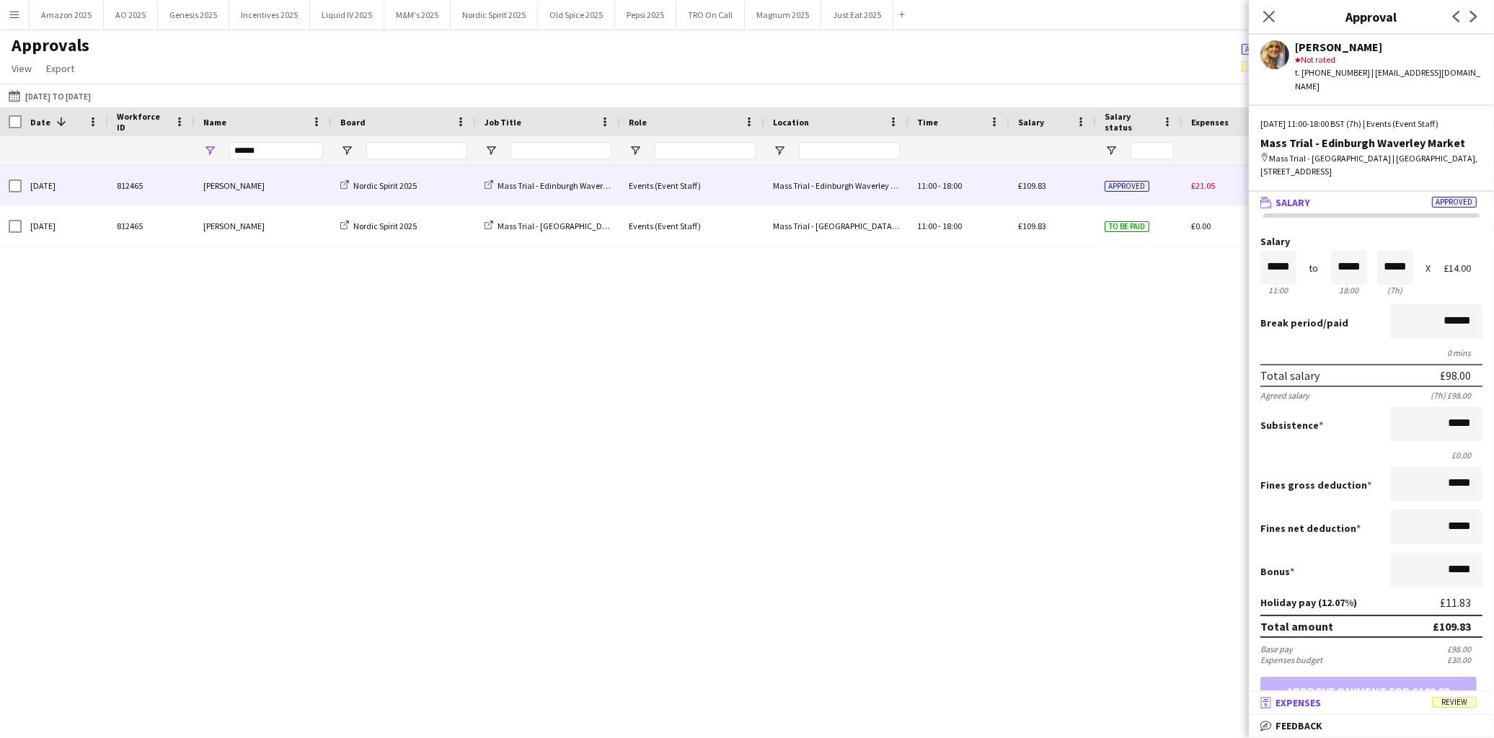
click at [1464, 712] on mat-expansion-panel-header "receipt Expenses Review" at bounding box center [1371, 703] width 245 height 22
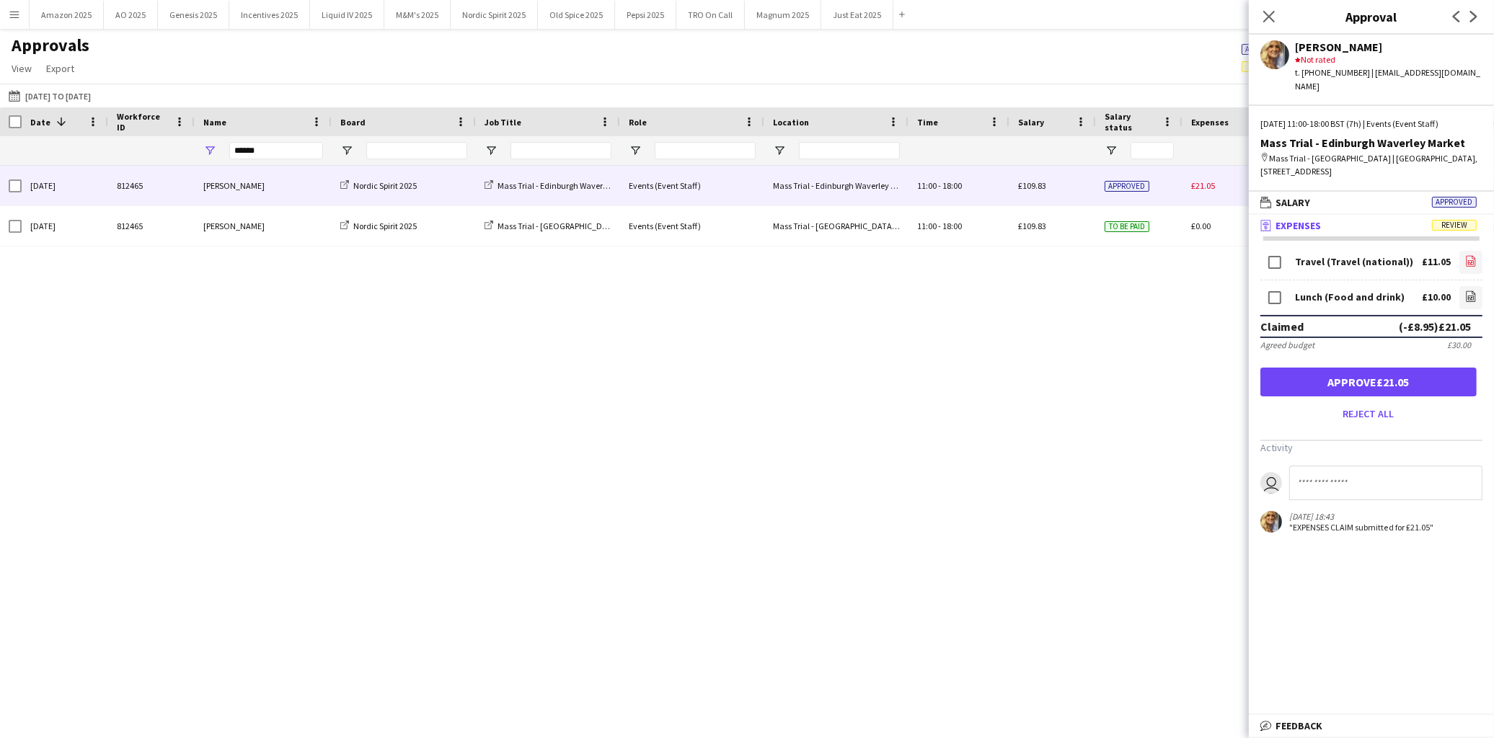
click at [1467, 251] on link "file-image" at bounding box center [1470, 262] width 23 height 23
click at [1465, 291] on icon "file-image" at bounding box center [1471, 297] width 12 height 12
click at [1356, 368] on button "Approve £21.05" at bounding box center [1368, 382] width 216 height 29
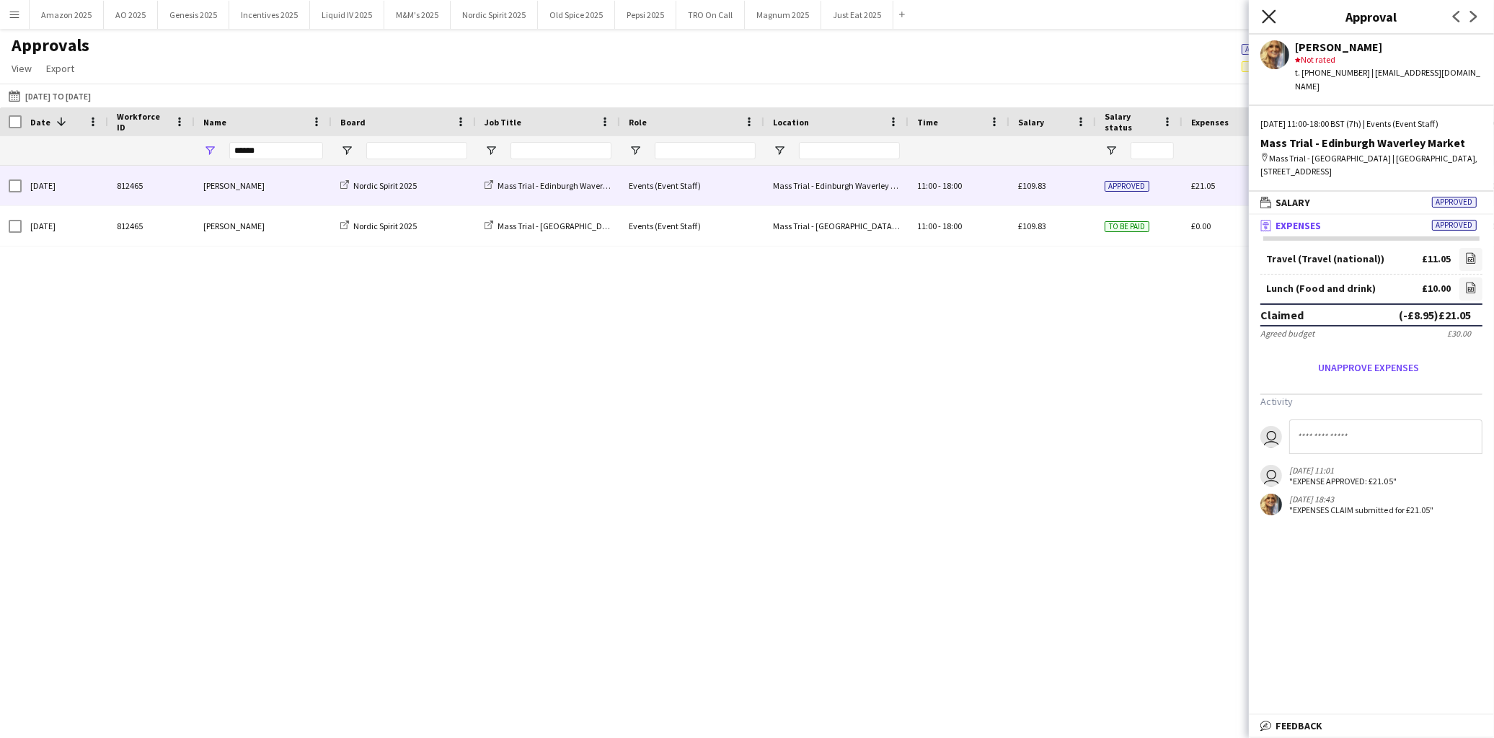
click at [1269, 11] on icon "Close pop-in" at bounding box center [1269, 16] width 14 height 14
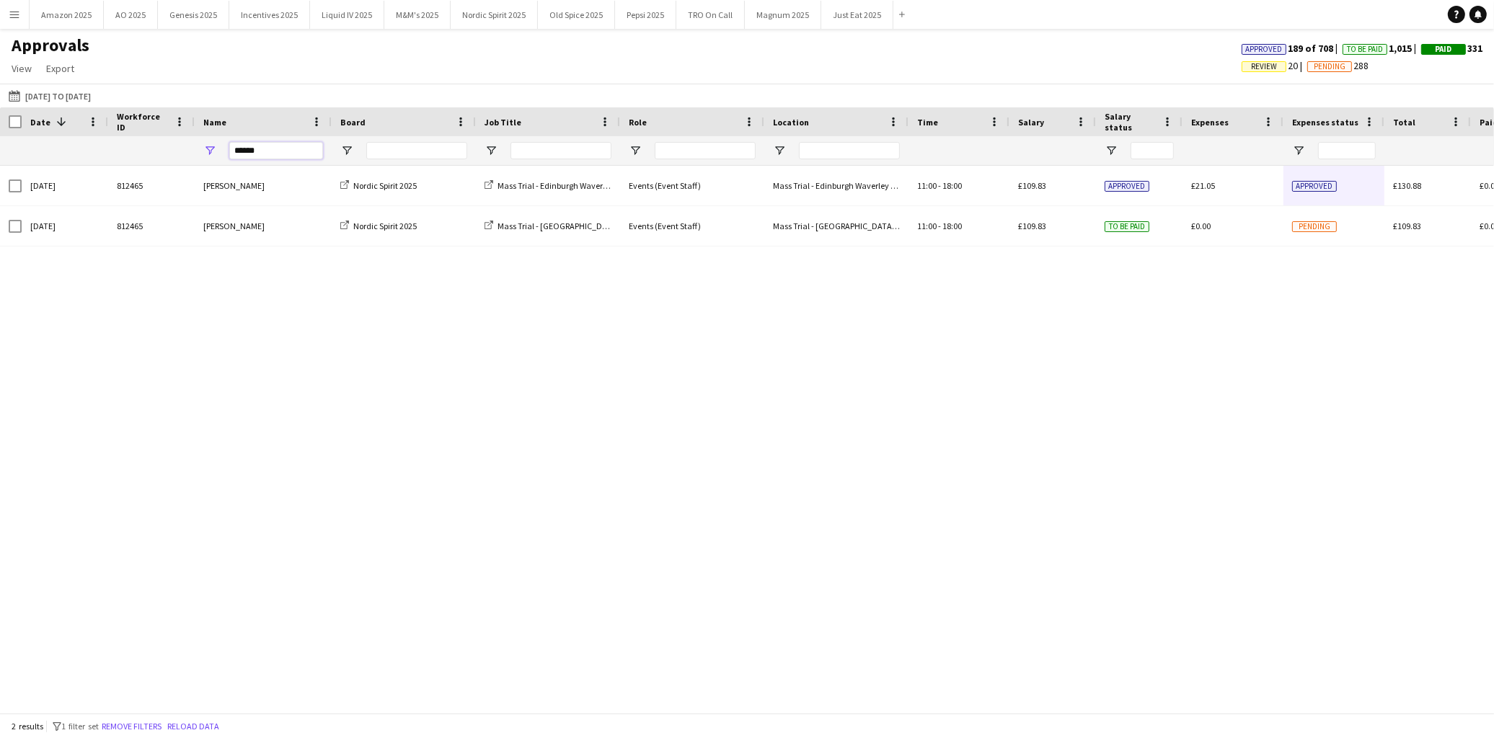
drag, startPoint x: 265, startPoint y: 149, endPoint x: -2, endPoint y: 178, distance: 268.3
click at [0, 178] on html "Menu Boards Boards Boards All jobs Status Workforce Workforce My Workforce Recr…" at bounding box center [747, 369] width 1494 height 738
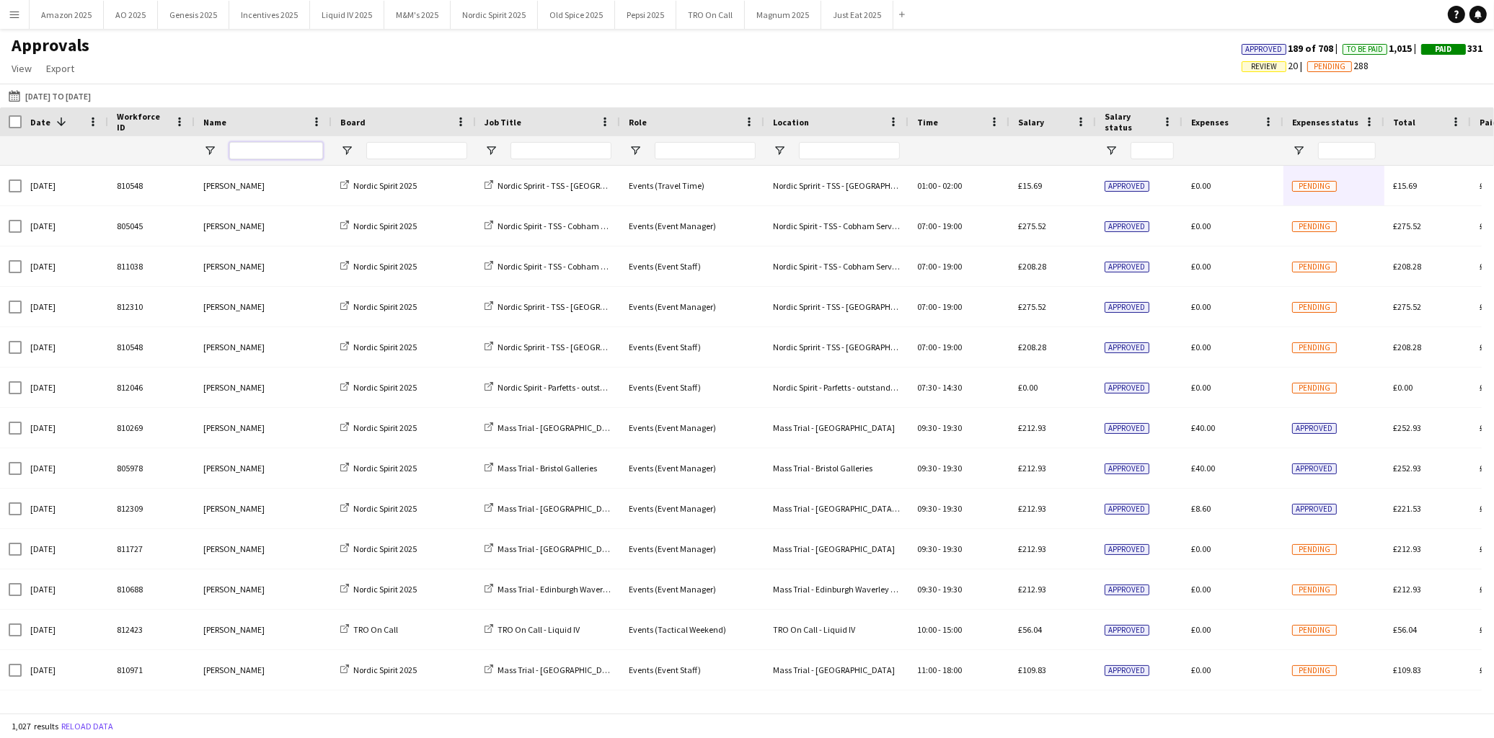
click at [249, 146] on input "Name Filter Input" at bounding box center [276, 150] width 94 height 17
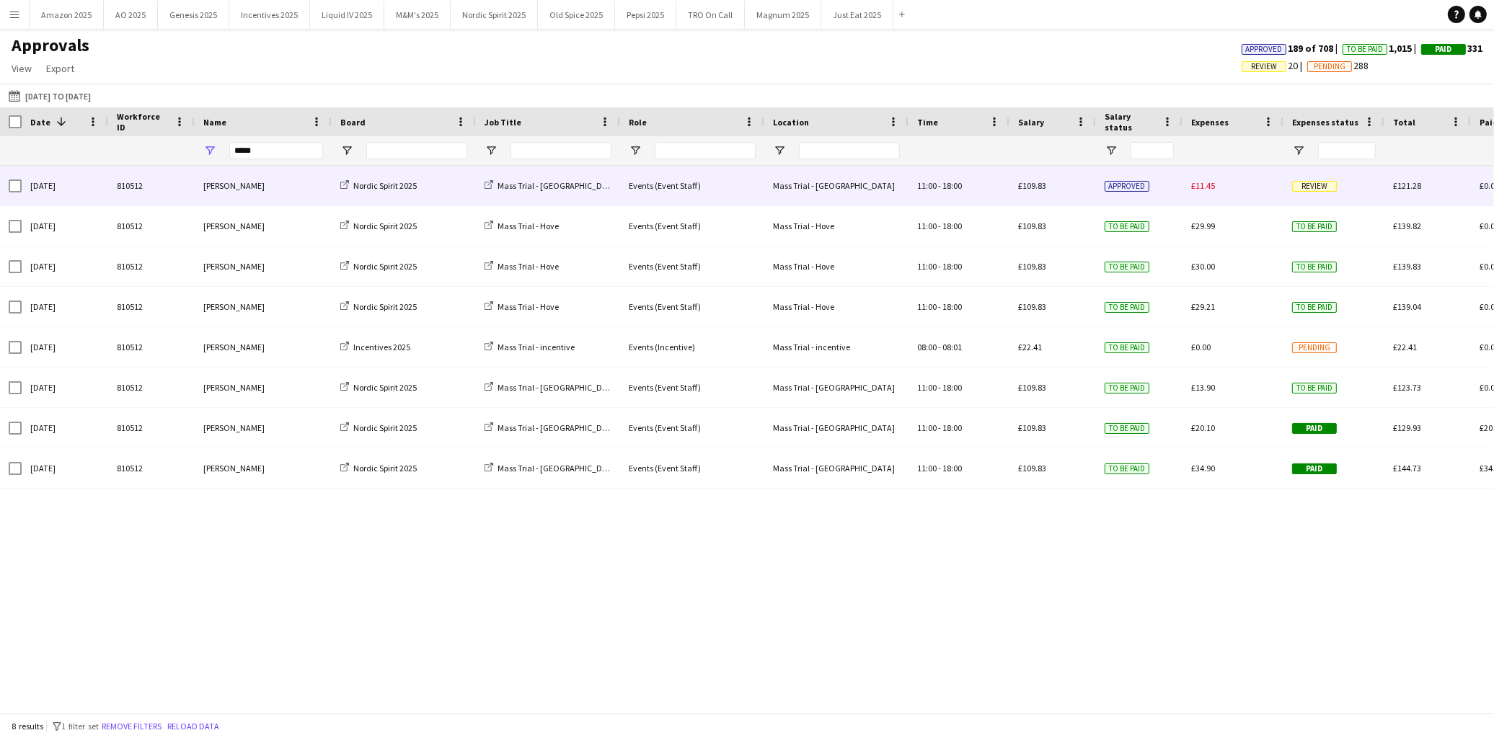
click at [1316, 190] on span "Review" at bounding box center [1314, 186] width 45 height 11
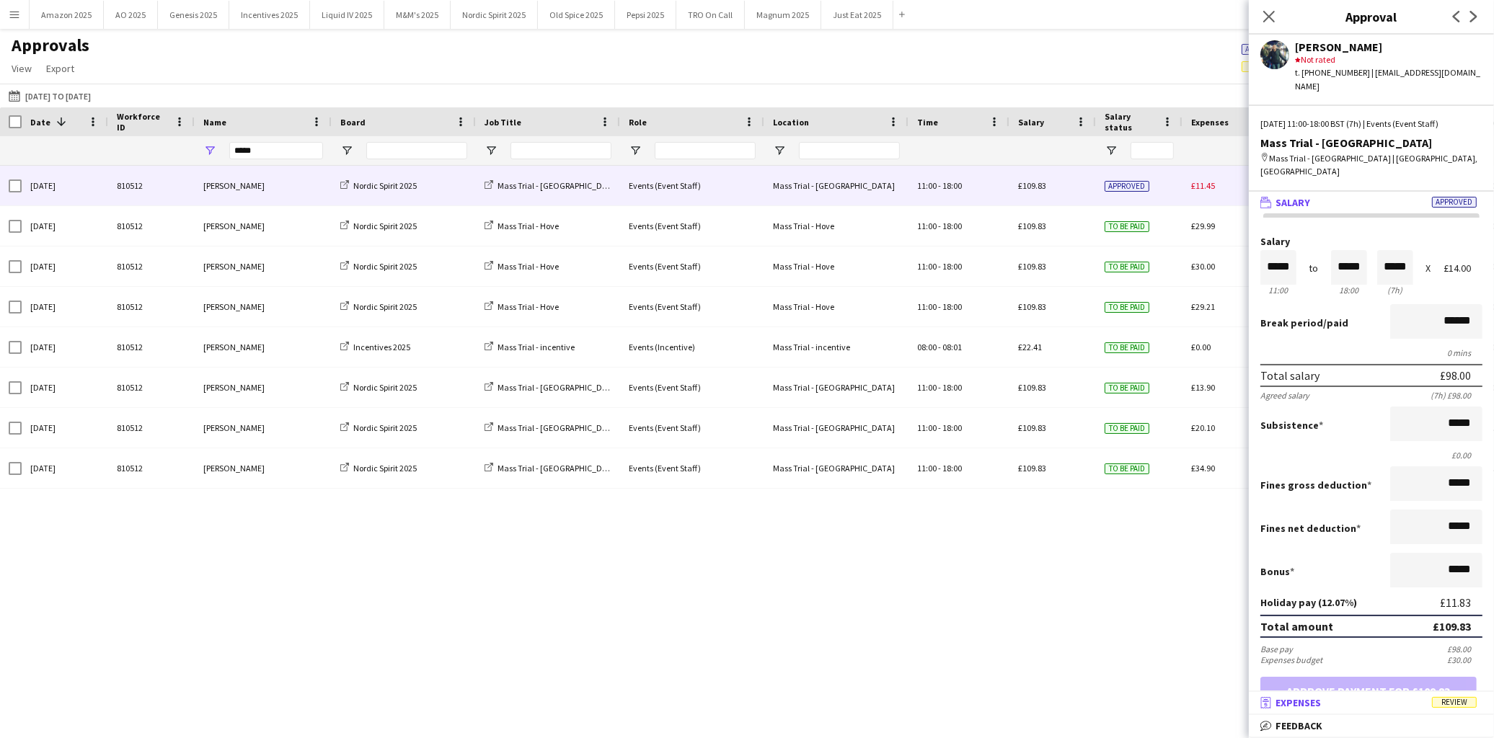
click at [1448, 705] on span "Review" at bounding box center [1454, 702] width 45 height 11
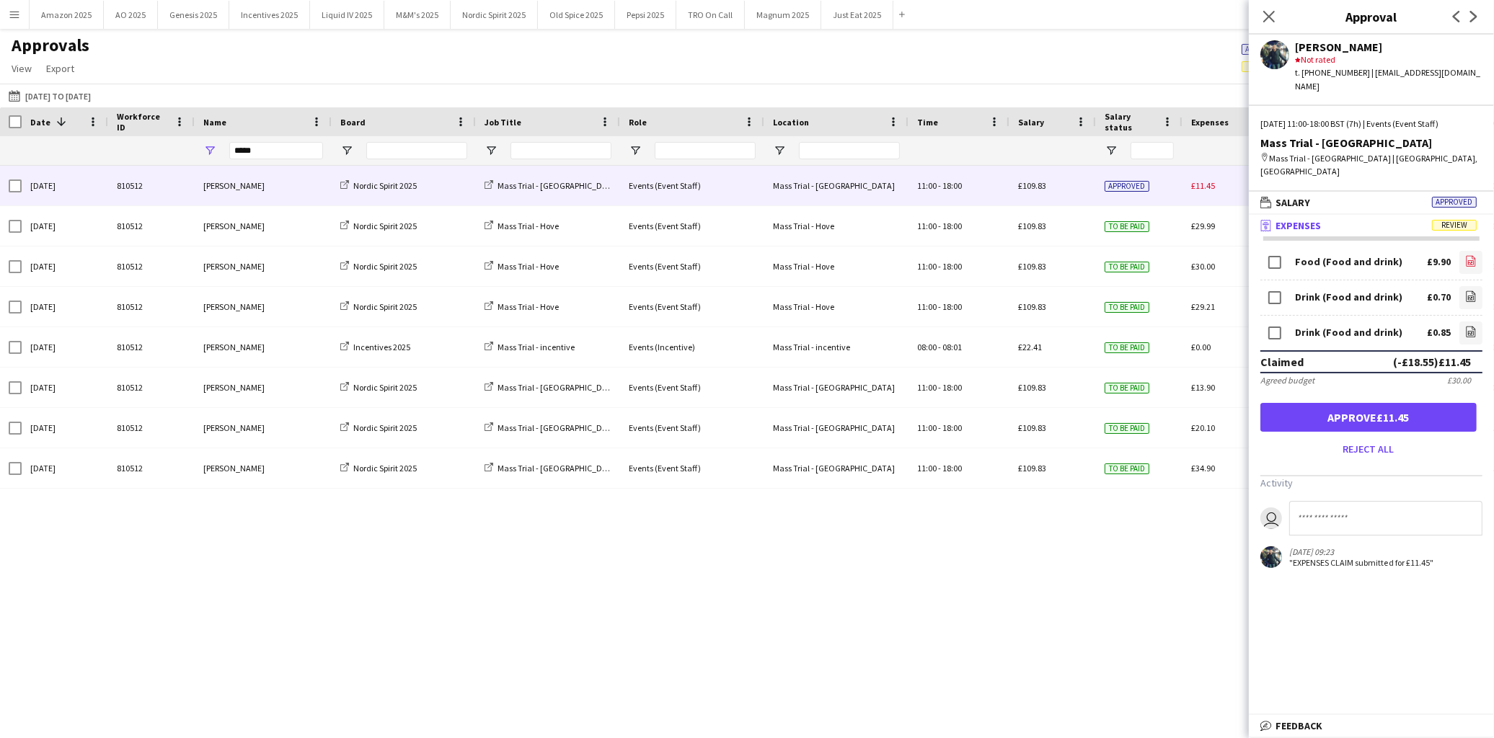
click at [1465, 255] on icon "file-image" at bounding box center [1471, 261] width 12 height 12
click at [1465, 291] on icon "file-image" at bounding box center [1471, 297] width 12 height 12
click at [1465, 326] on app-icon "file-image" at bounding box center [1471, 333] width 12 height 14
click at [1374, 403] on button "Approve £11.45" at bounding box center [1368, 417] width 216 height 29
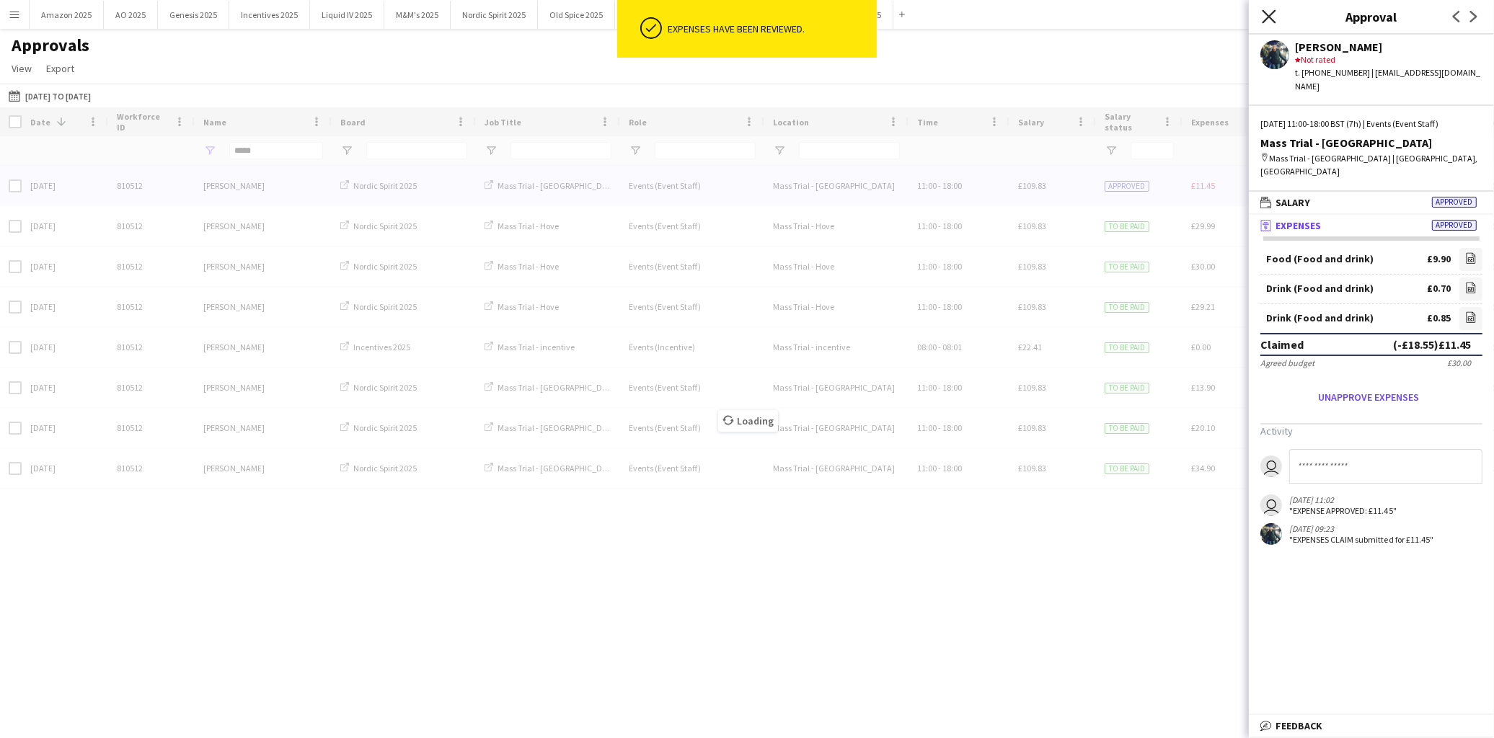
click at [1271, 14] on icon at bounding box center [1269, 16] width 14 height 14
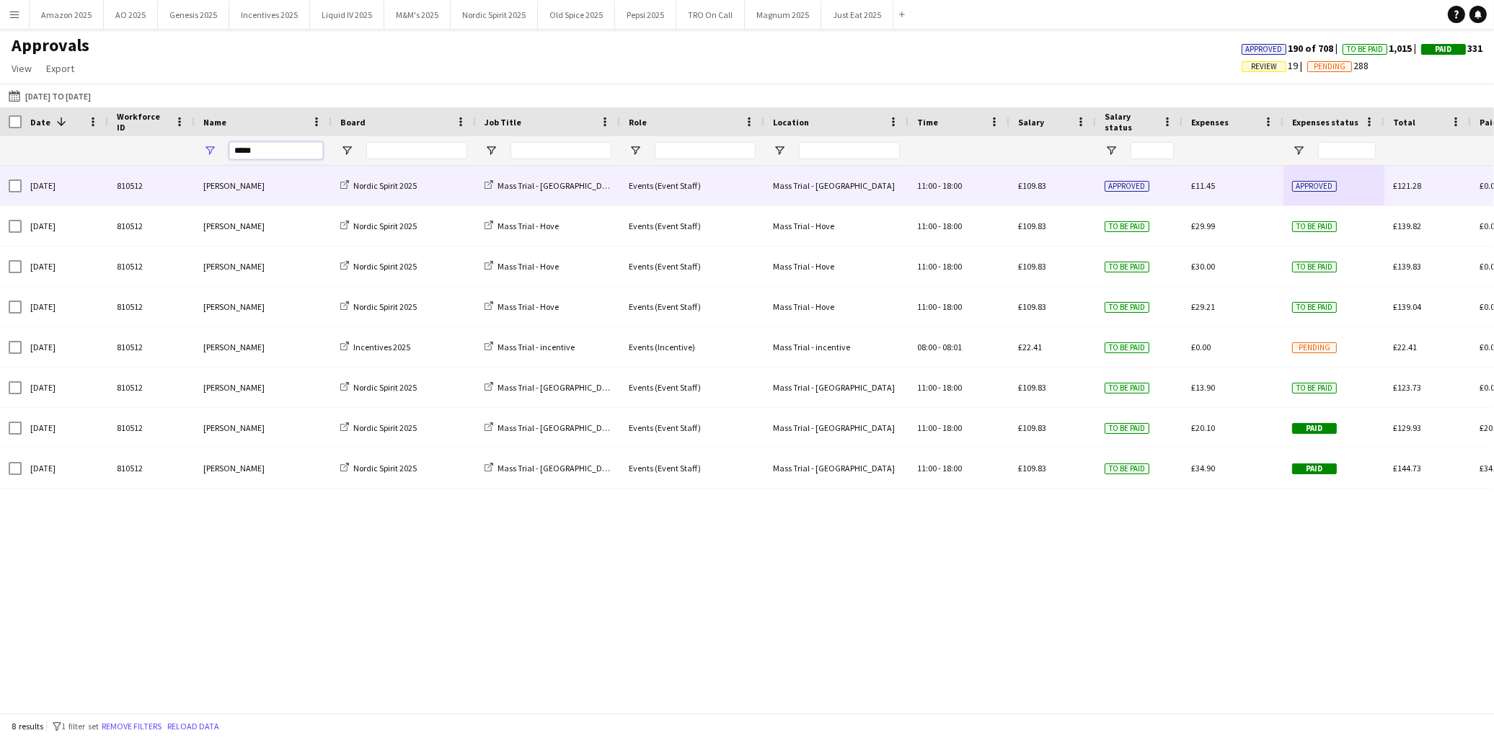
drag, startPoint x: 276, startPoint y: 156, endPoint x: -119, endPoint y: 162, distance: 395.2
click at [0, 162] on html "Menu Boards Boards Boards All jobs Status Workforce Workforce My Workforce Recr…" at bounding box center [747, 369] width 1494 height 738
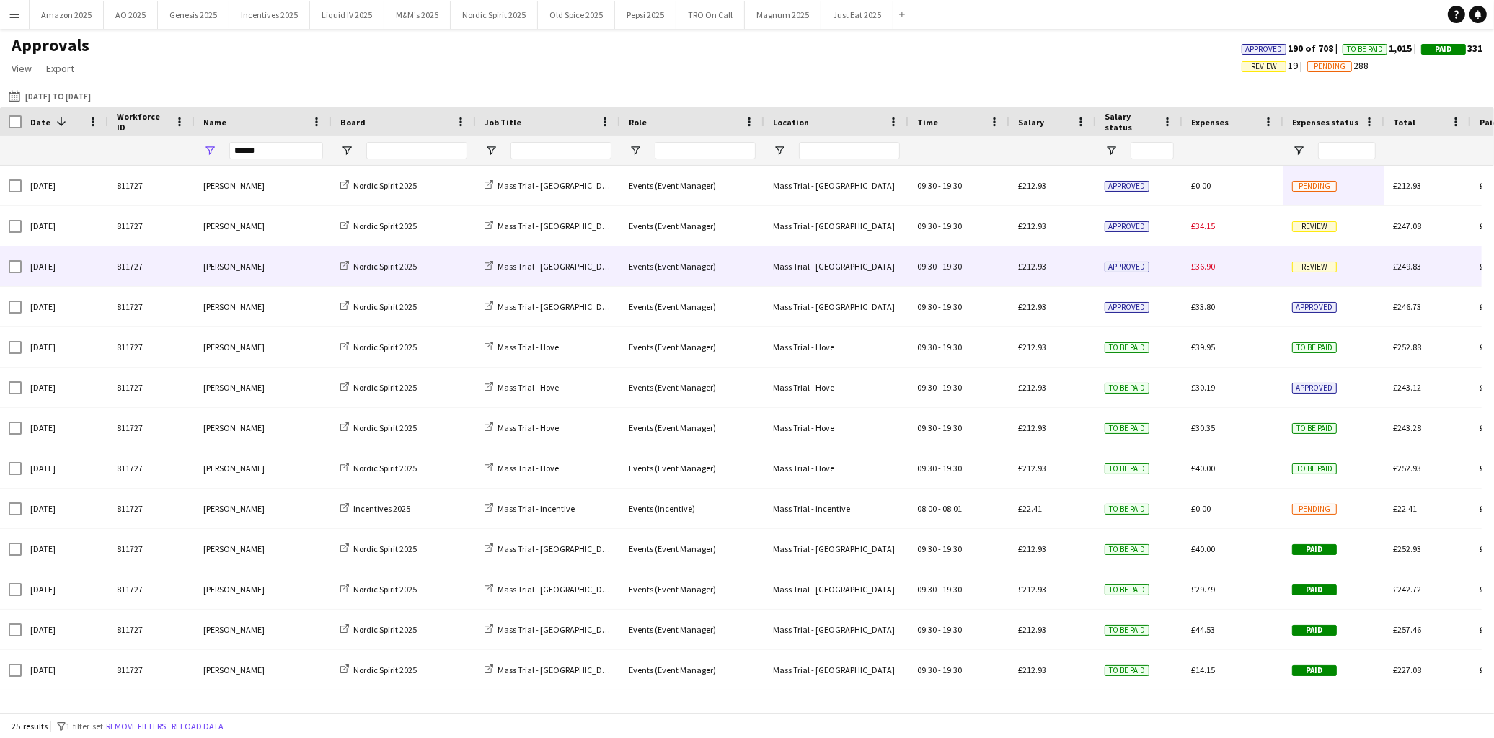
click at [1315, 262] on span "Review" at bounding box center [1314, 267] width 45 height 11
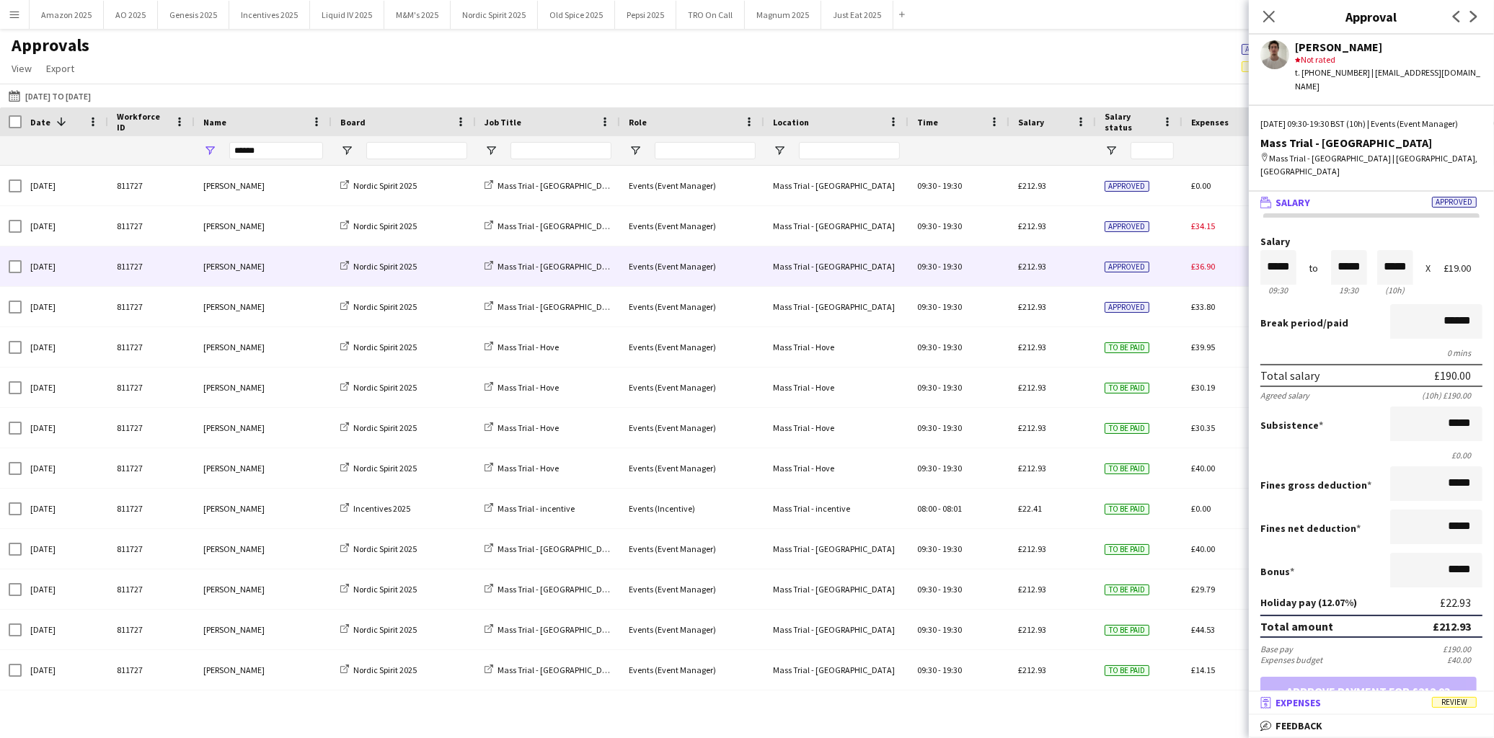
click at [1452, 700] on span "Review" at bounding box center [1454, 702] width 45 height 11
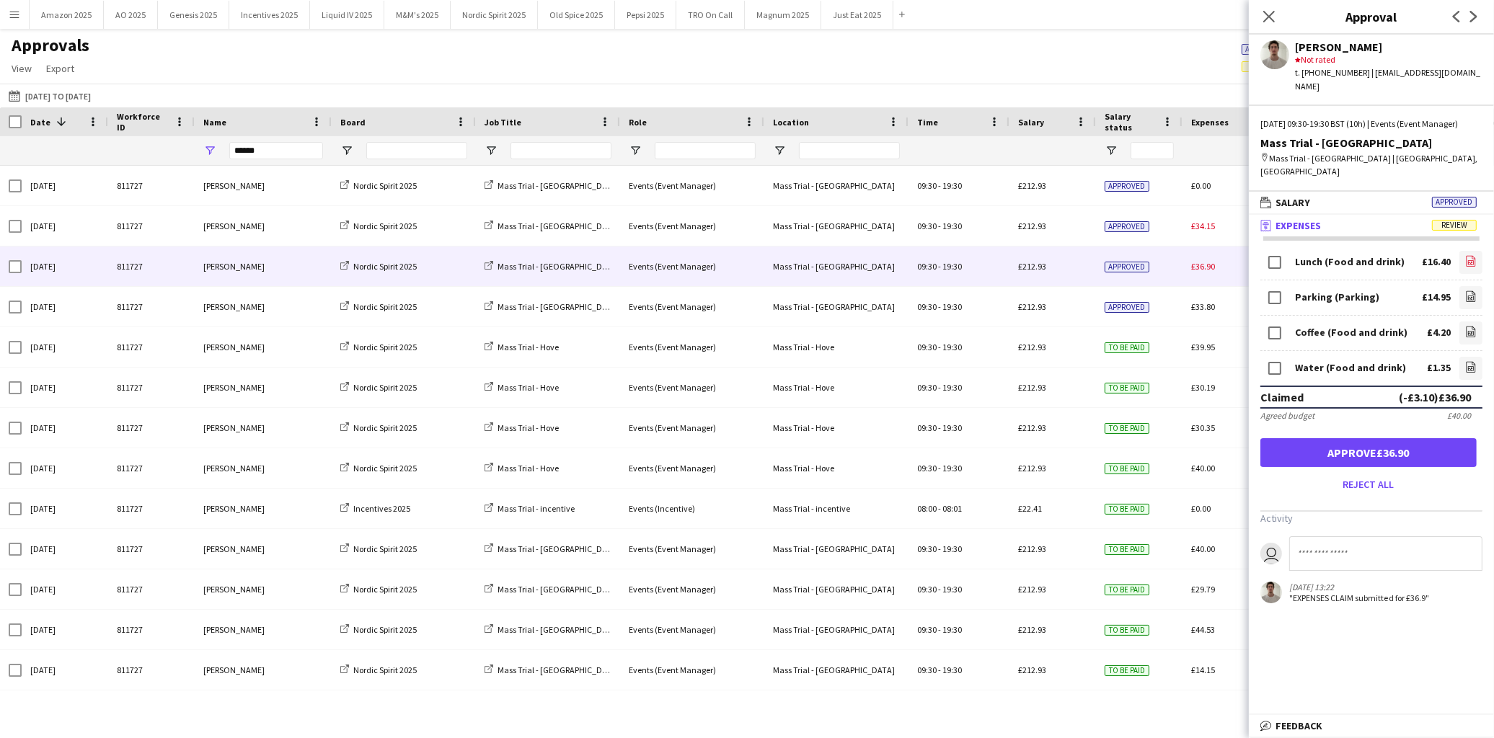
click at [1468, 260] on icon at bounding box center [1471, 262] width 6 height 4
click at [1467, 291] on icon at bounding box center [1471, 296] width 9 height 11
click at [1468, 331] on icon at bounding box center [1471, 333] width 6 height 4
click at [1471, 361] on icon "file-image" at bounding box center [1471, 367] width 12 height 12
click at [1394, 441] on button "Approve £36.90" at bounding box center [1368, 452] width 216 height 29
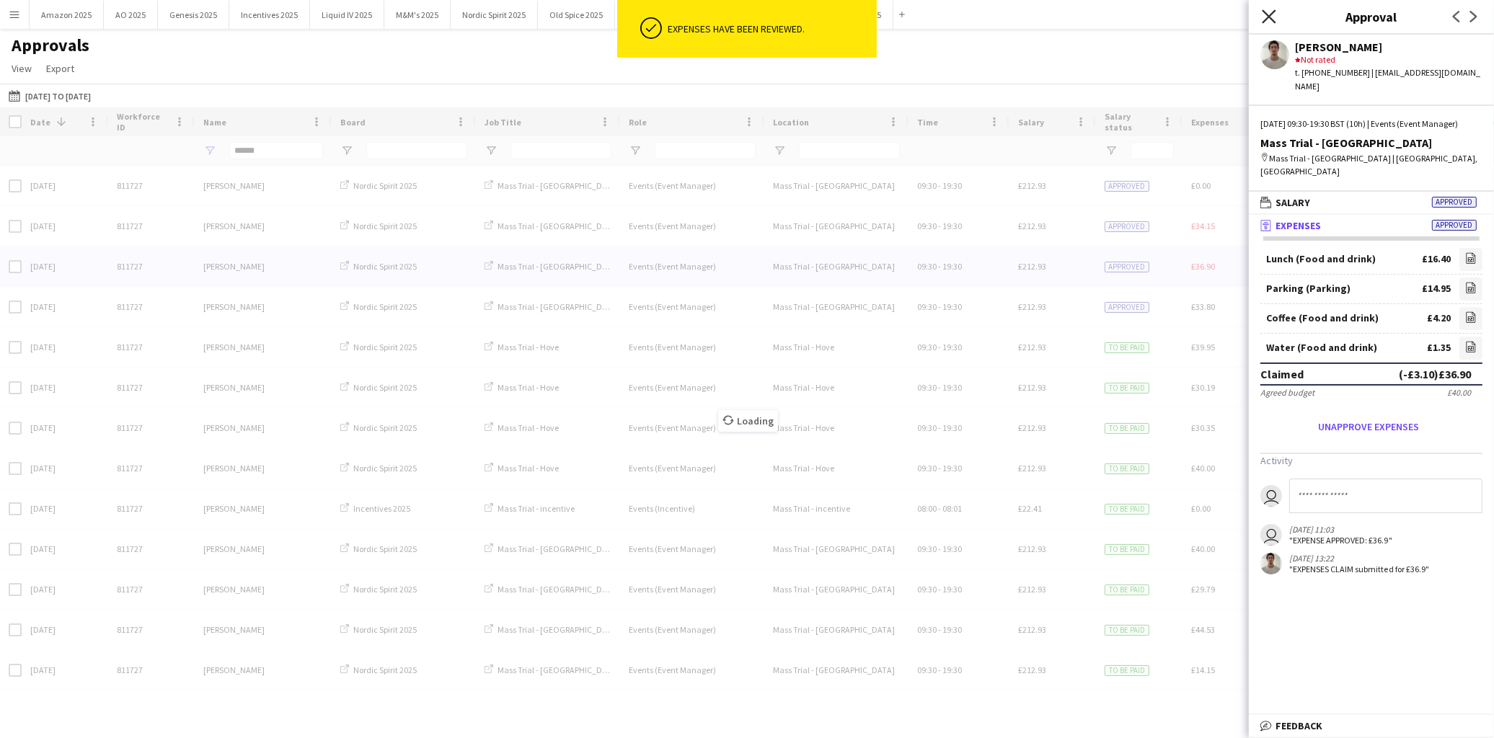
click at [1269, 17] on icon at bounding box center [1269, 16] width 14 height 14
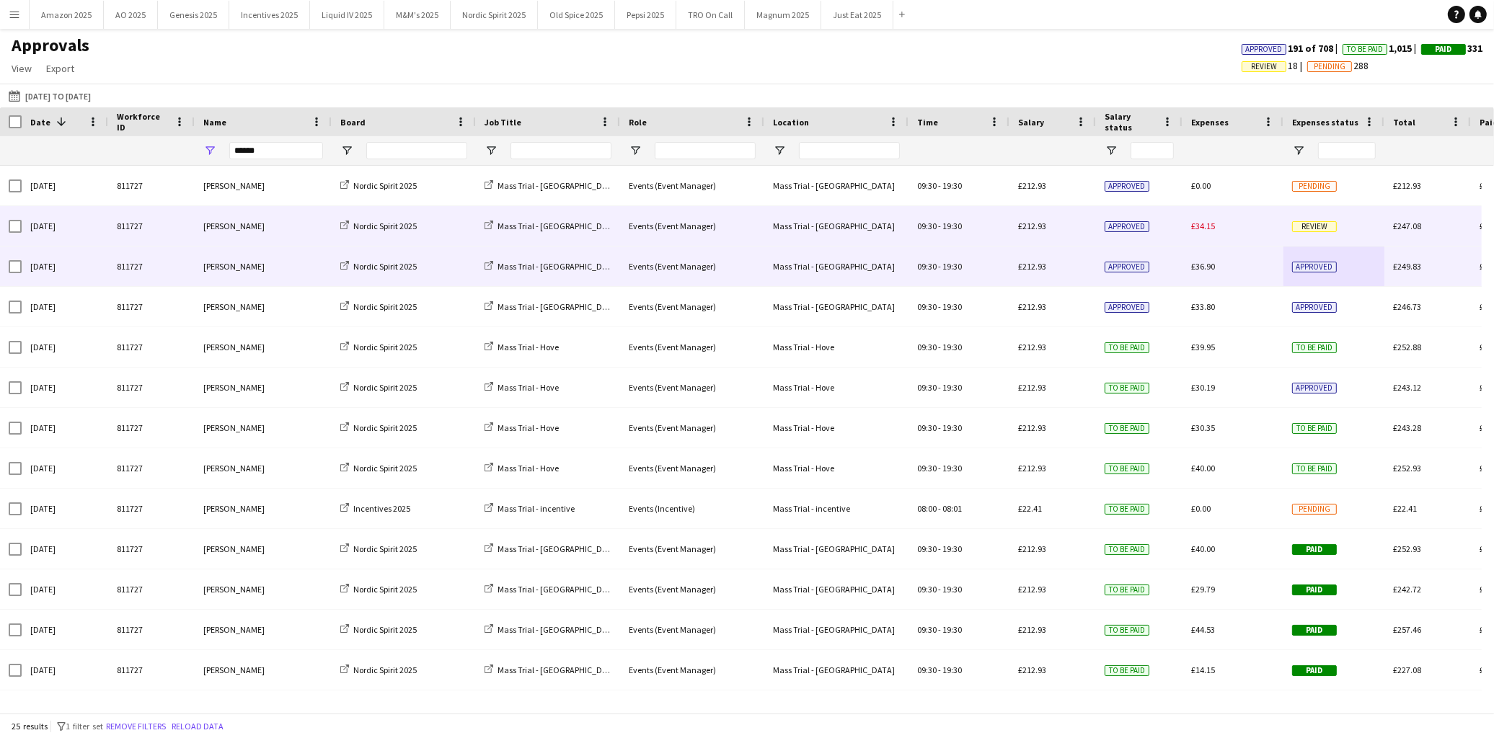
click at [1310, 229] on span "Review" at bounding box center [1314, 226] width 45 height 11
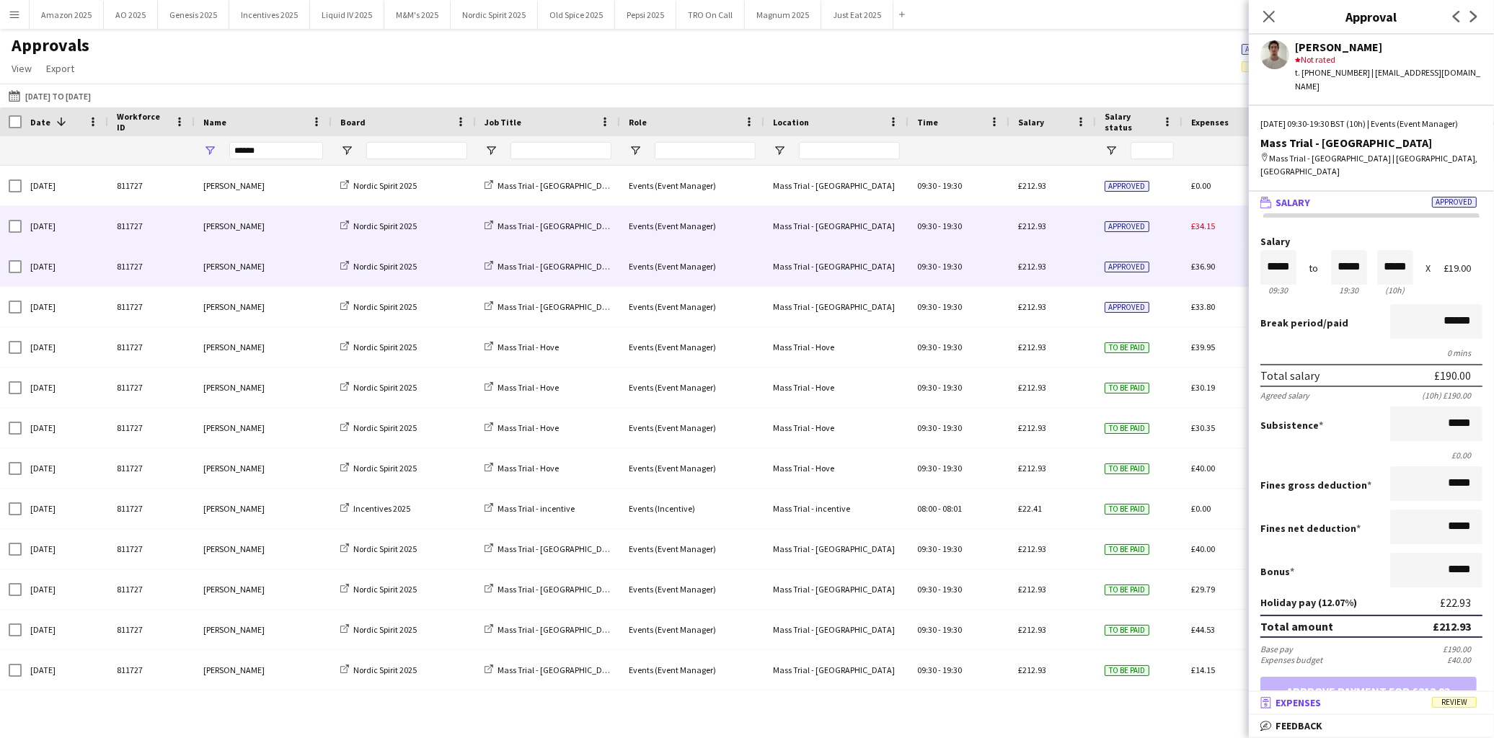
click at [1458, 704] on span "Review" at bounding box center [1454, 702] width 45 height 11
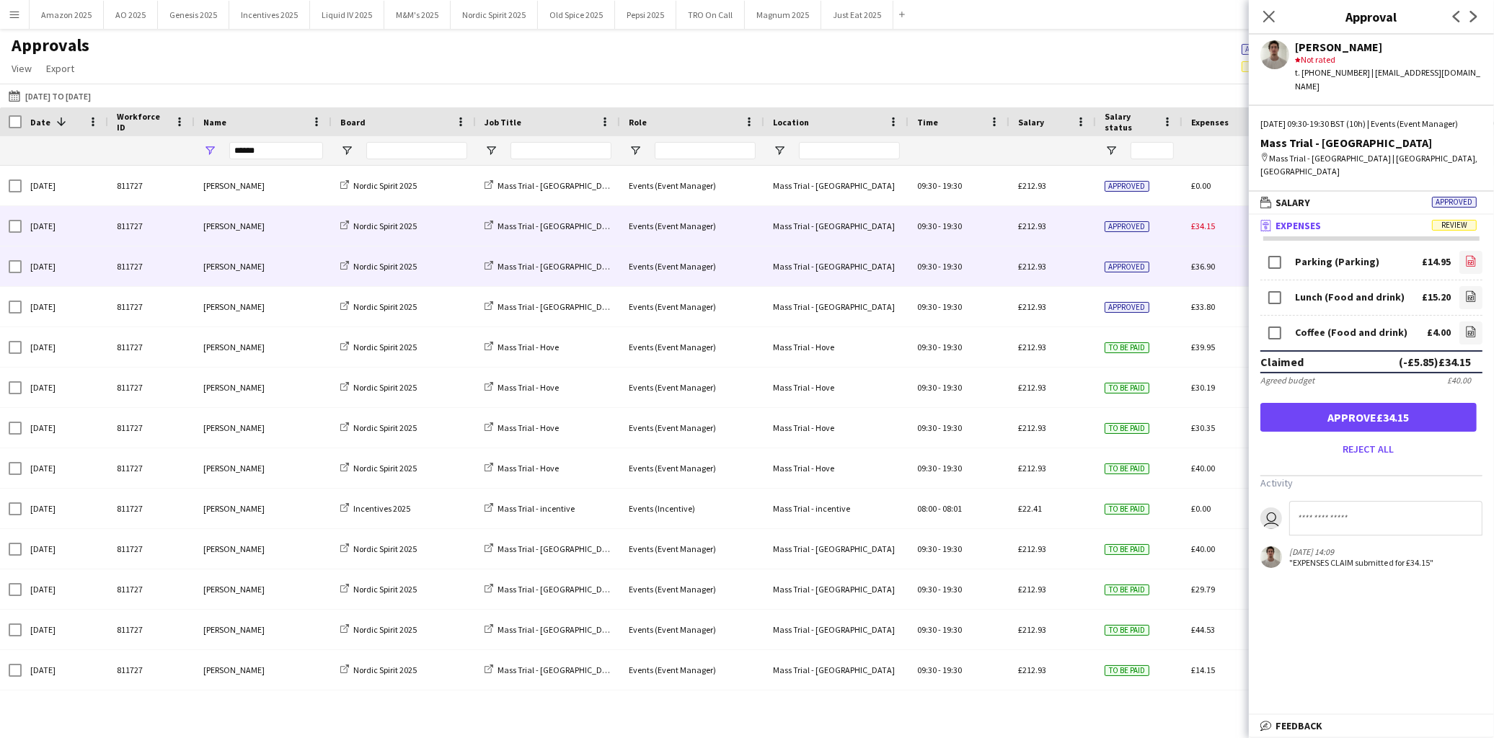
click at [1465, 255] on app-icon "file-image" at bounding box center [1471, 262] width 12 height 14
click at [1472, 283] on form "Parking (Parking) £14.95 file-image Lunch (Food and drink) £15.20 file-image Co…" at bounding box center [1371, 354] width 245 height 213
click at [1468, 296] on icon at bounding box center [1471, 298] width 6 height 4
click at [1467, 322] on link "file-image" at bounding box center [1470, 333] width 23 height 23
click at [1430, 404] on button "Approve £34.15" at bounding box center [1368, 417] width 216 height 29
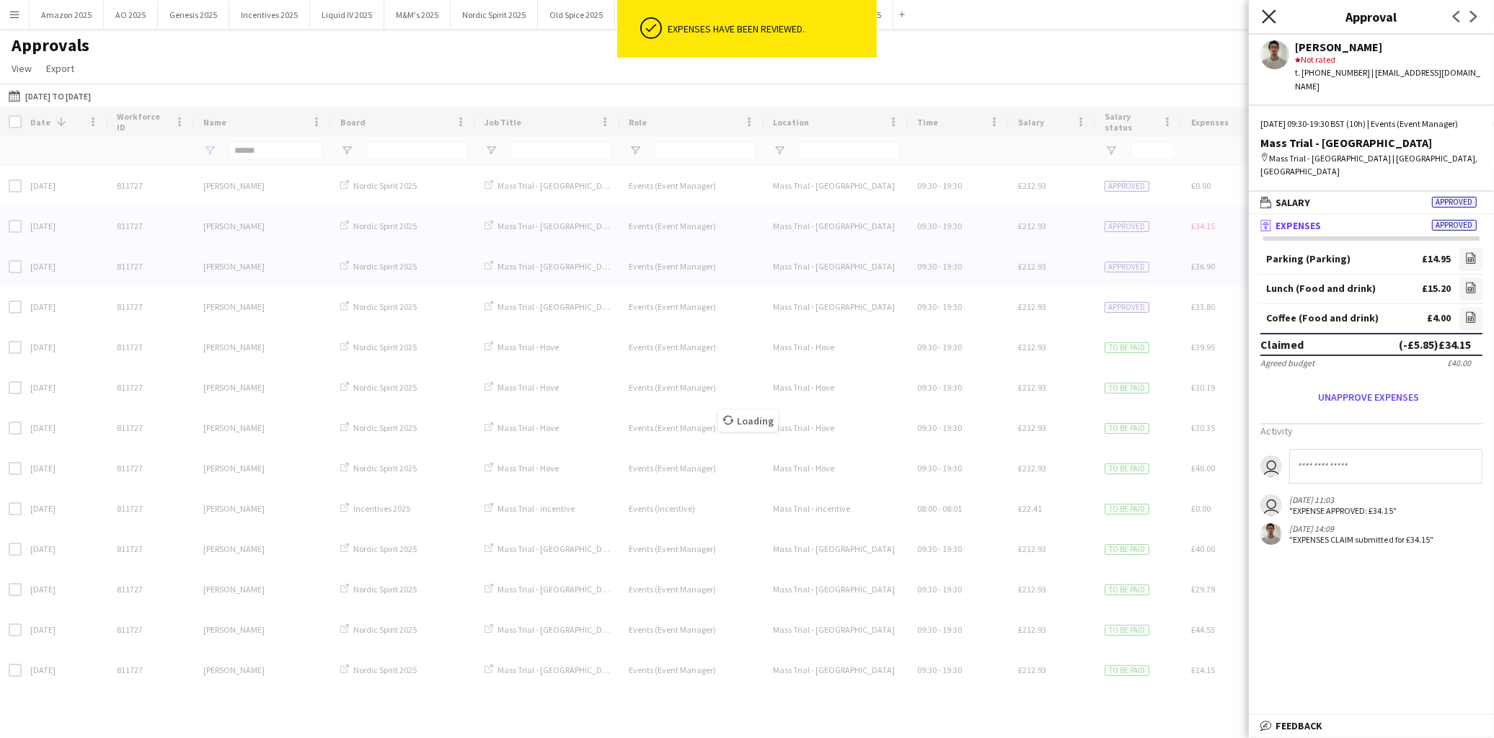
click at [1269, 19] on icon "Close pop-in" at bounding box center [1269, 16] width 14 height 14
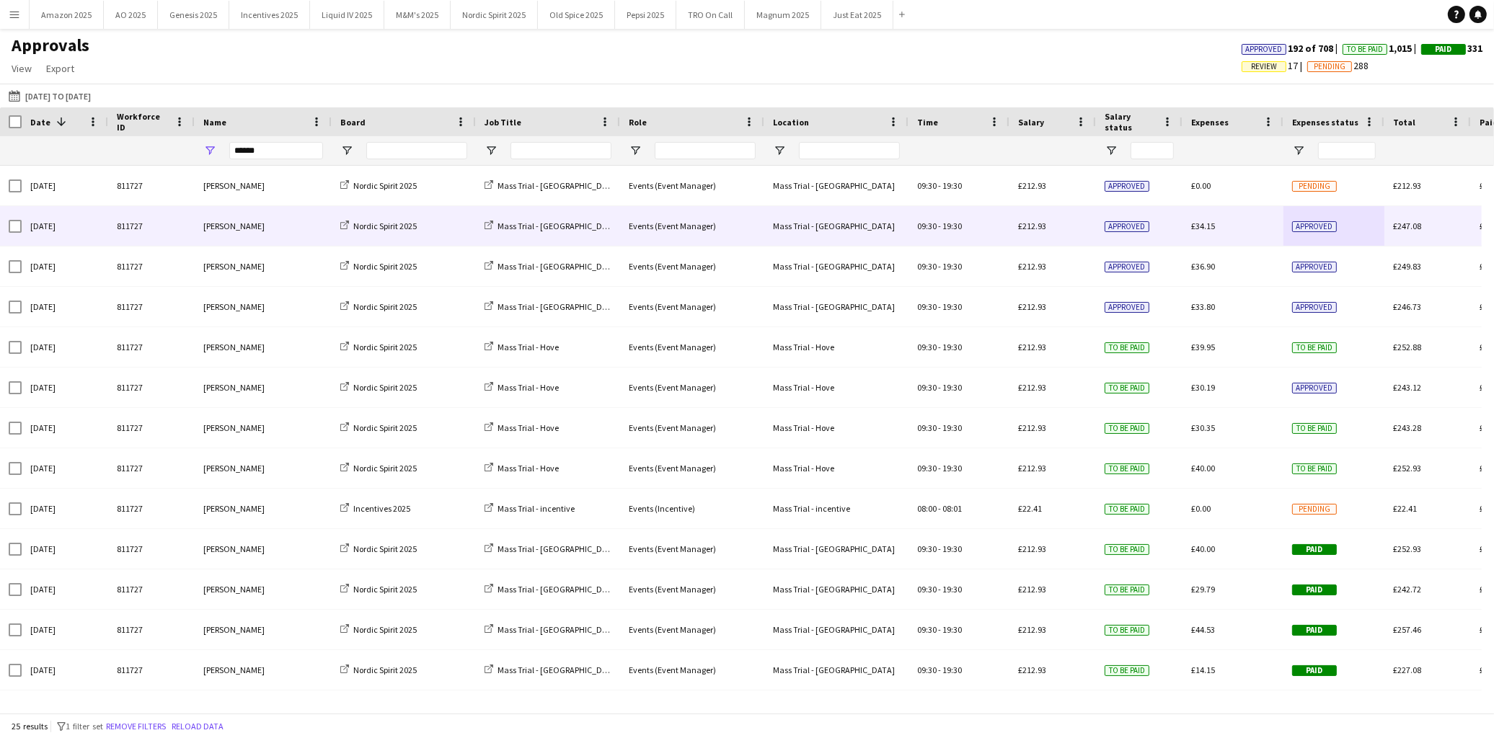
click at [254, 138] on div "******" at bounding box center [276, 150] width 94 height 29
drag, startPoint x: 270, startPoint y: 146, endPoint x: -803, endPoint y: 234, distance: 1075.7
click at [0, 234] on html "Menu Boards Boards Boards All jobs Status Workforce Workforce My Workforce Recr…" at bounding box center [747, 369] width 1494 height 738
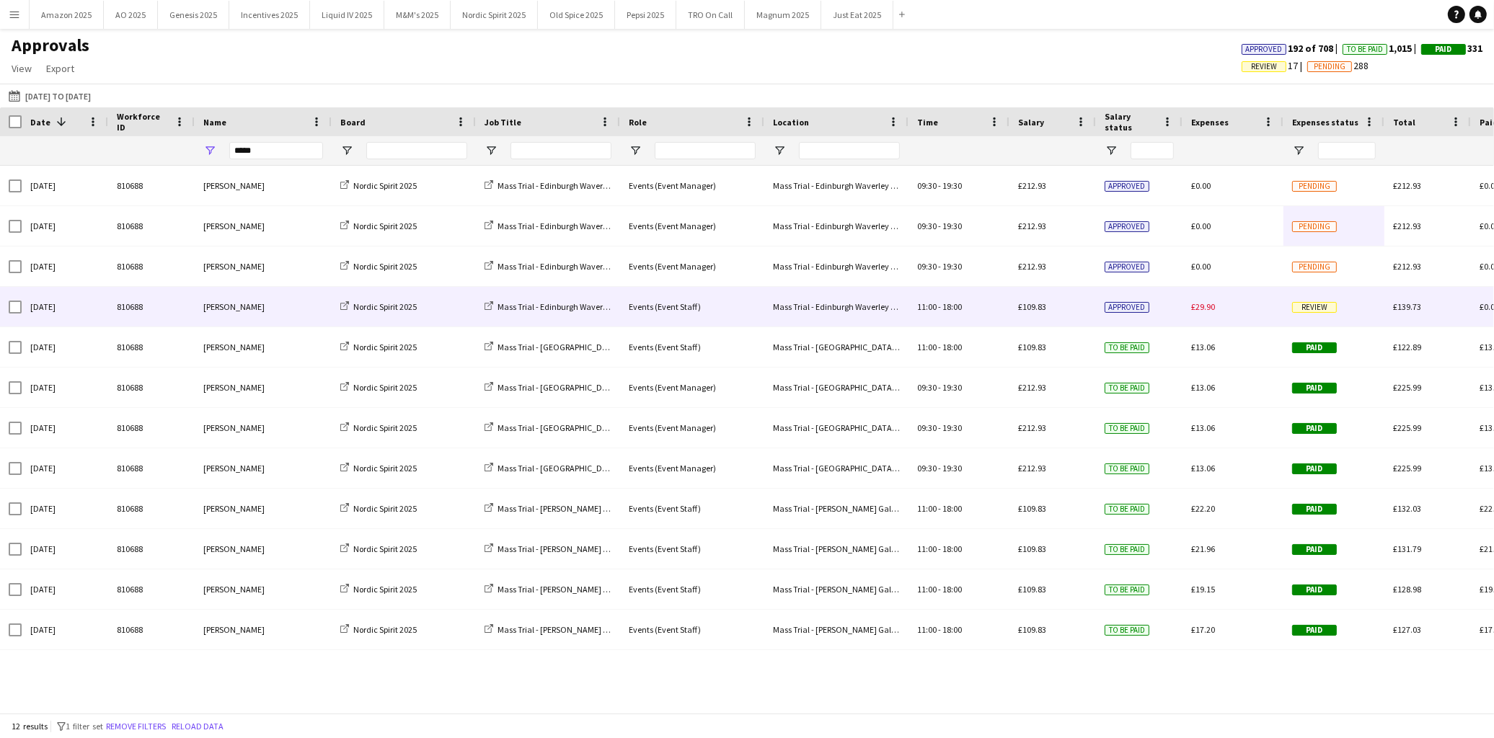
click at [1322, 314] on div "Review" at bounding box center [1333, 307] width 101 height 40
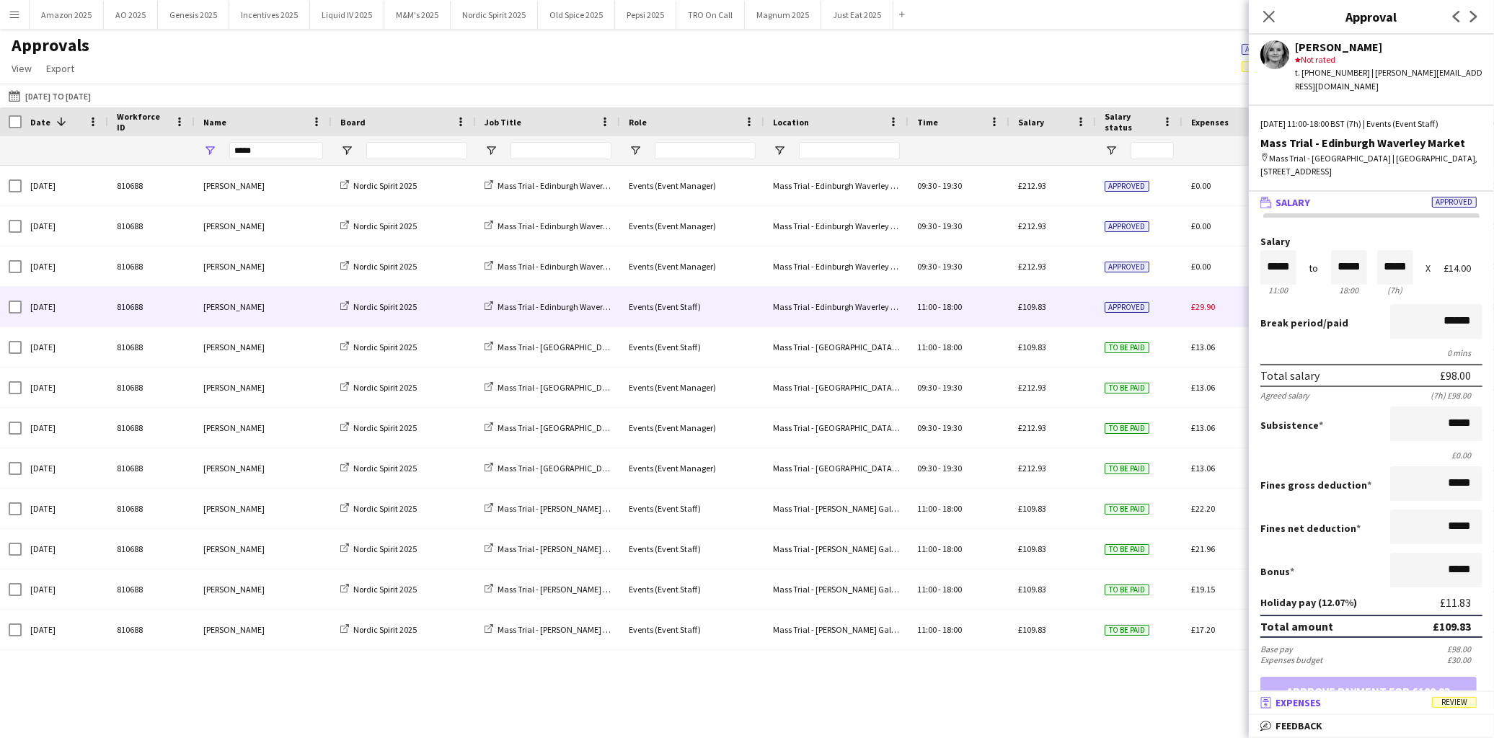
click at [1451, 702] on span "Review" at bounding box center [1454, 702] width 45 height 11
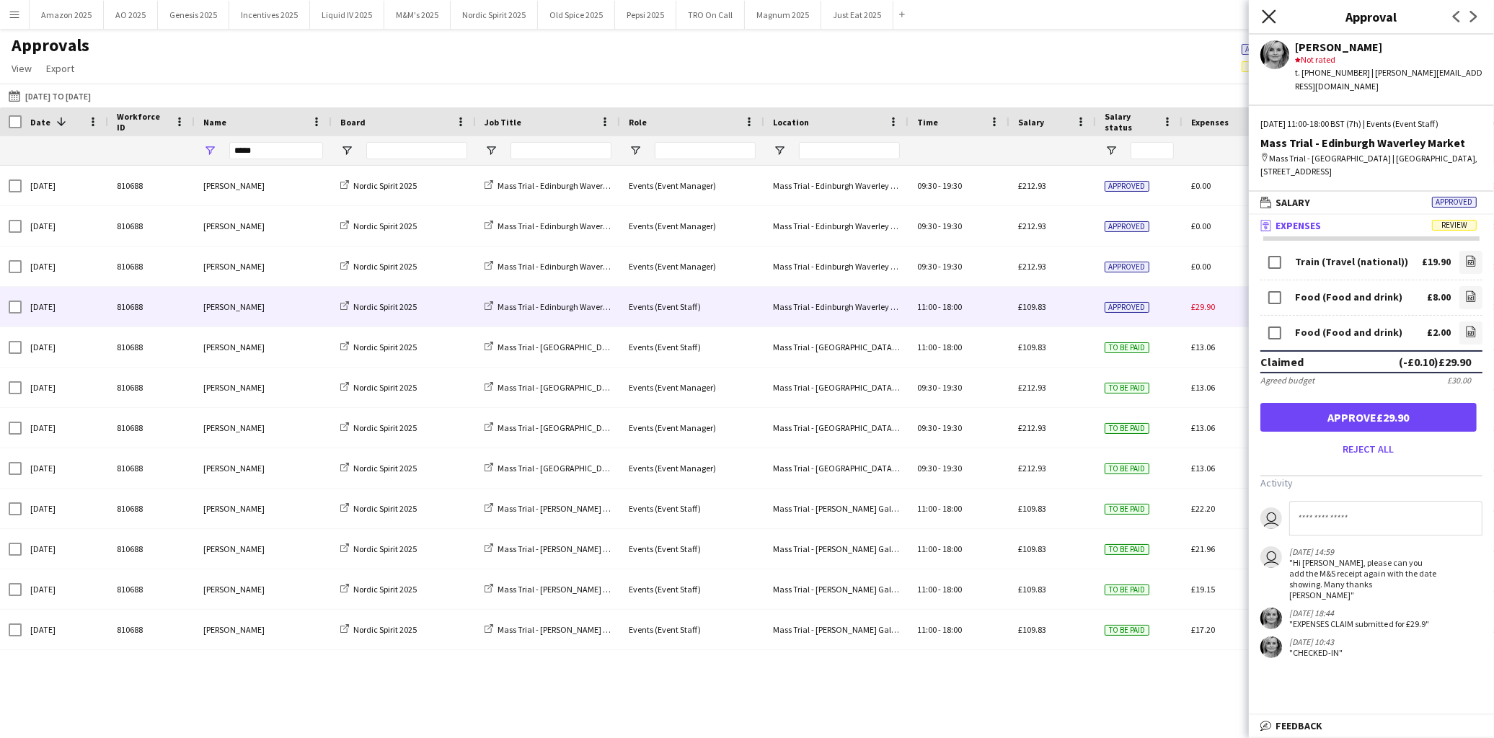
click at [1263, 11] on icon at bounding box center [1269, 16] width 14 height 14
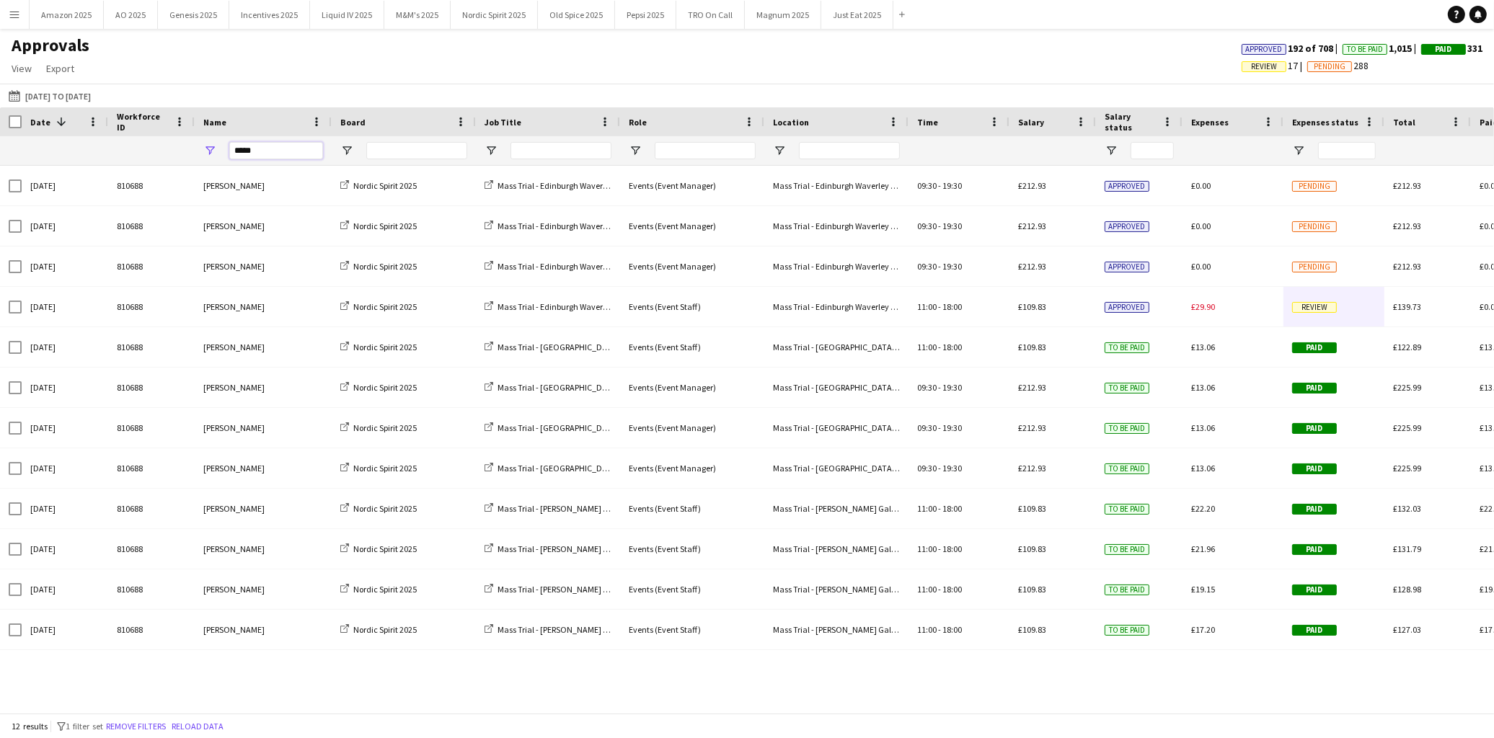
drag, startPoint x: 307, startPoint y: 154, endPoint x: -492, endPoint y: 202, distance: 801.1
click at [0, 202] on html "Menu Boards Boards Boards All jobs Status Workforce Workforce My Workforce Recr…" at bounding box center [747, 369] width 1494 height 738
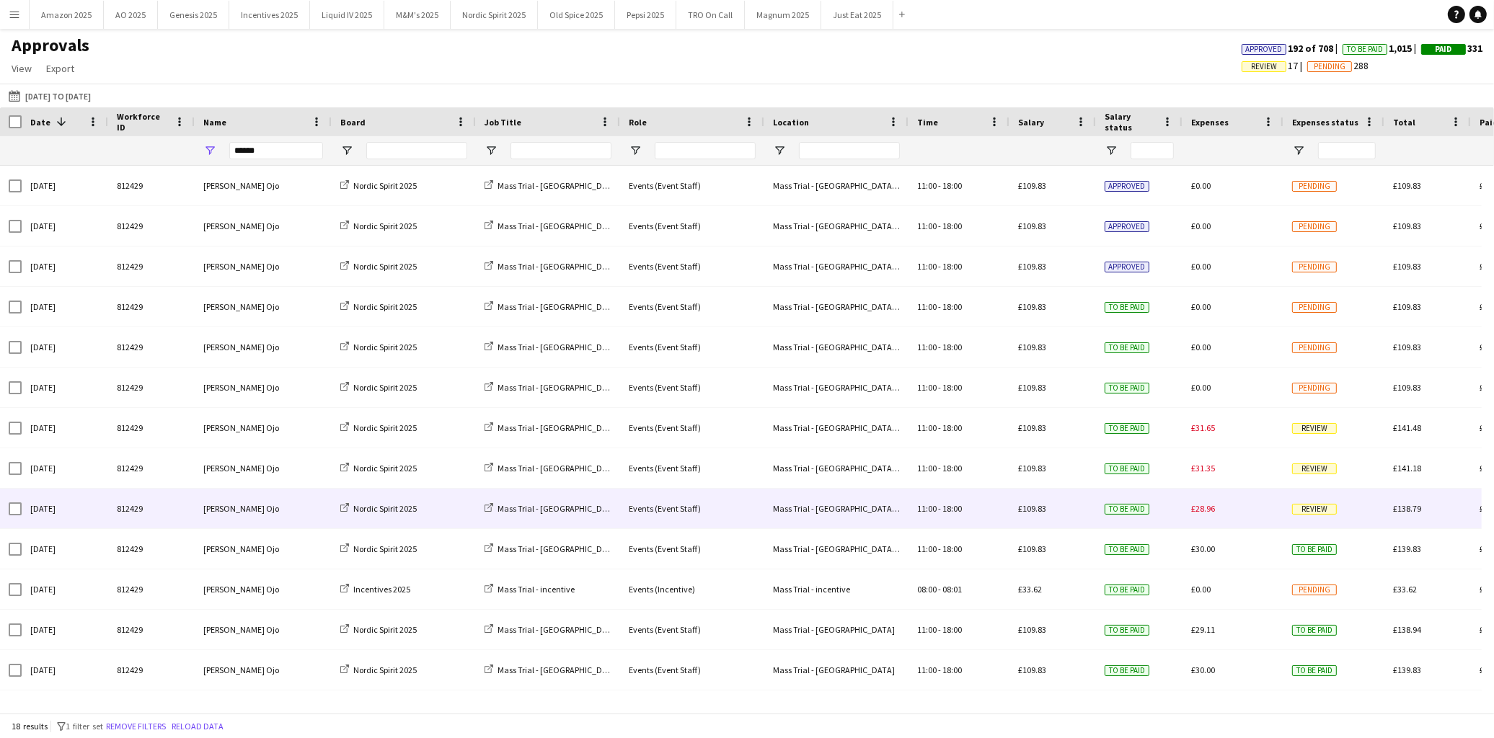
click at [1312, 513] on span "Review" at bounding box center [1314, 509] width 45 height 11
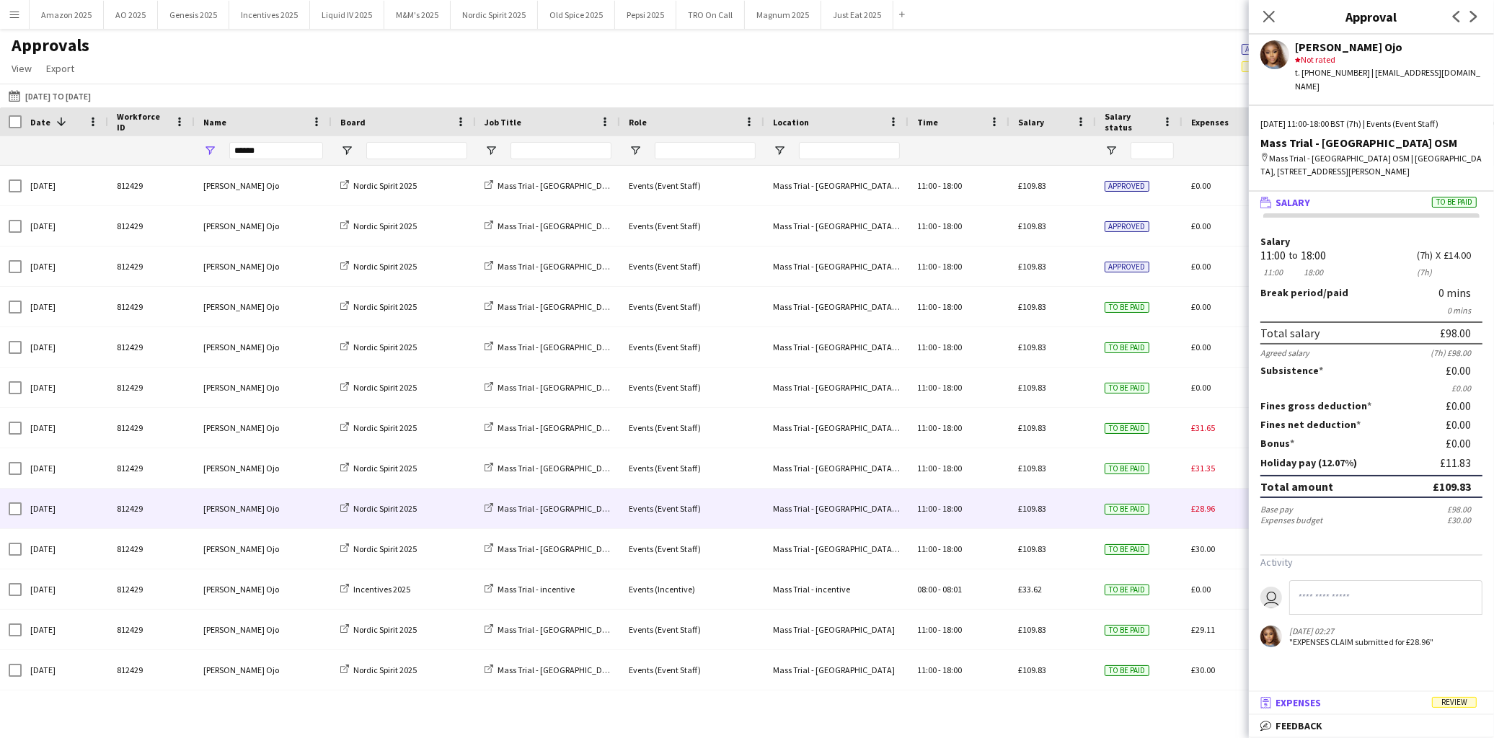
click at [1455, 708] on span "Review" at bounding box center [1454, 702] width 45 height 11
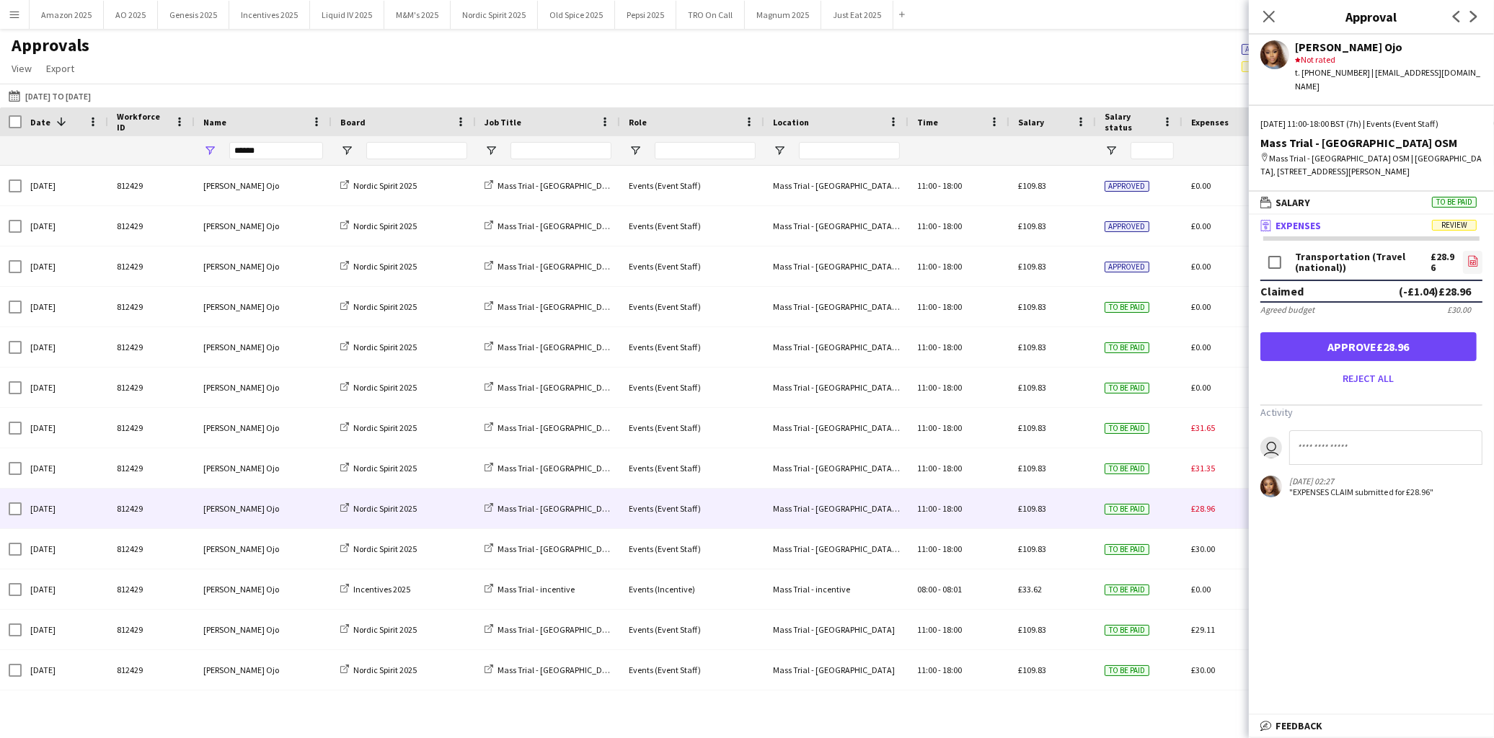
click at [1467, 255] on icon "file-image" at bounding box center [1473, 261] width 12 height 12
click at [1343, 332] on button "Approve £28.96" at bounding box center [1368, 346] width 216 height 29
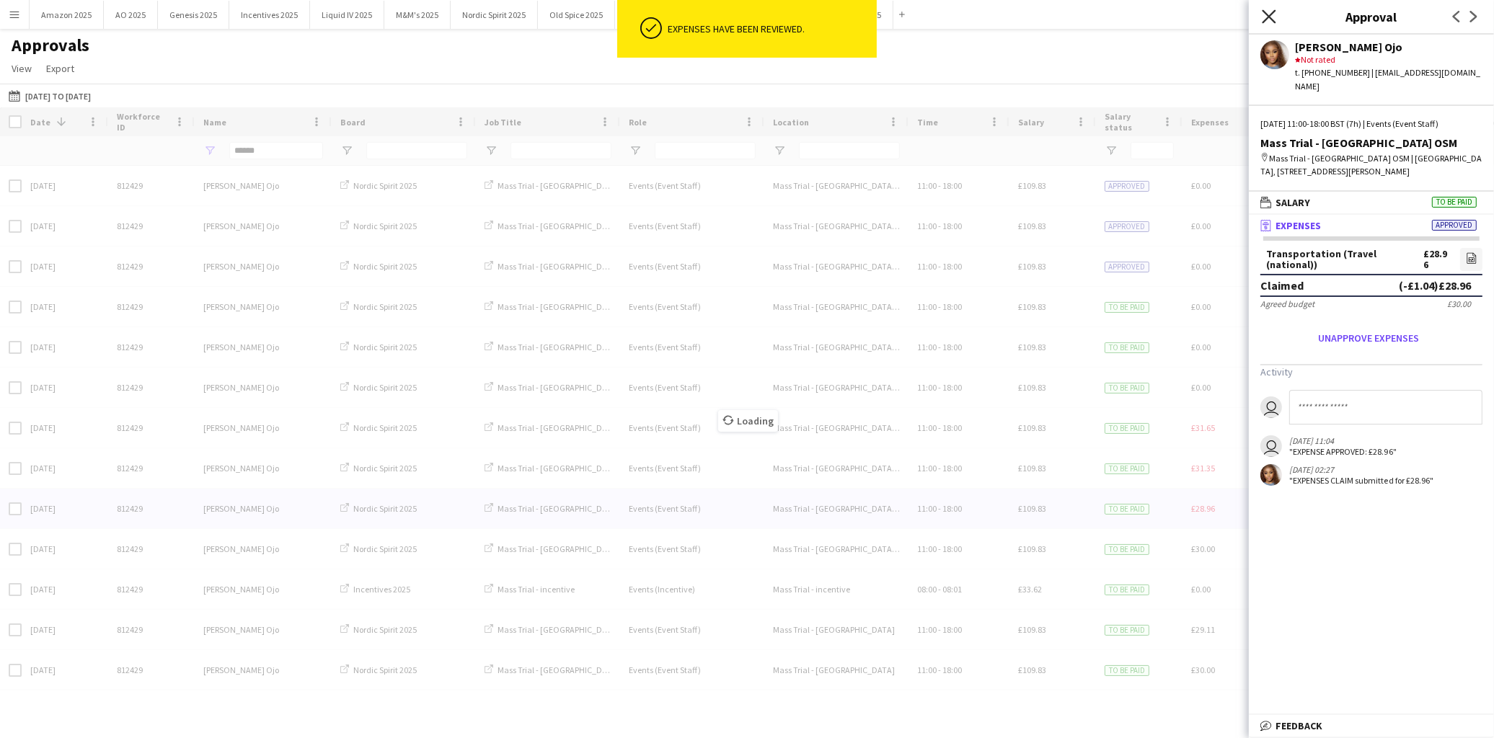
click at [1274, 20] on icon "Close pop-in" at bounding box center [1269, 16] width 14 height 14
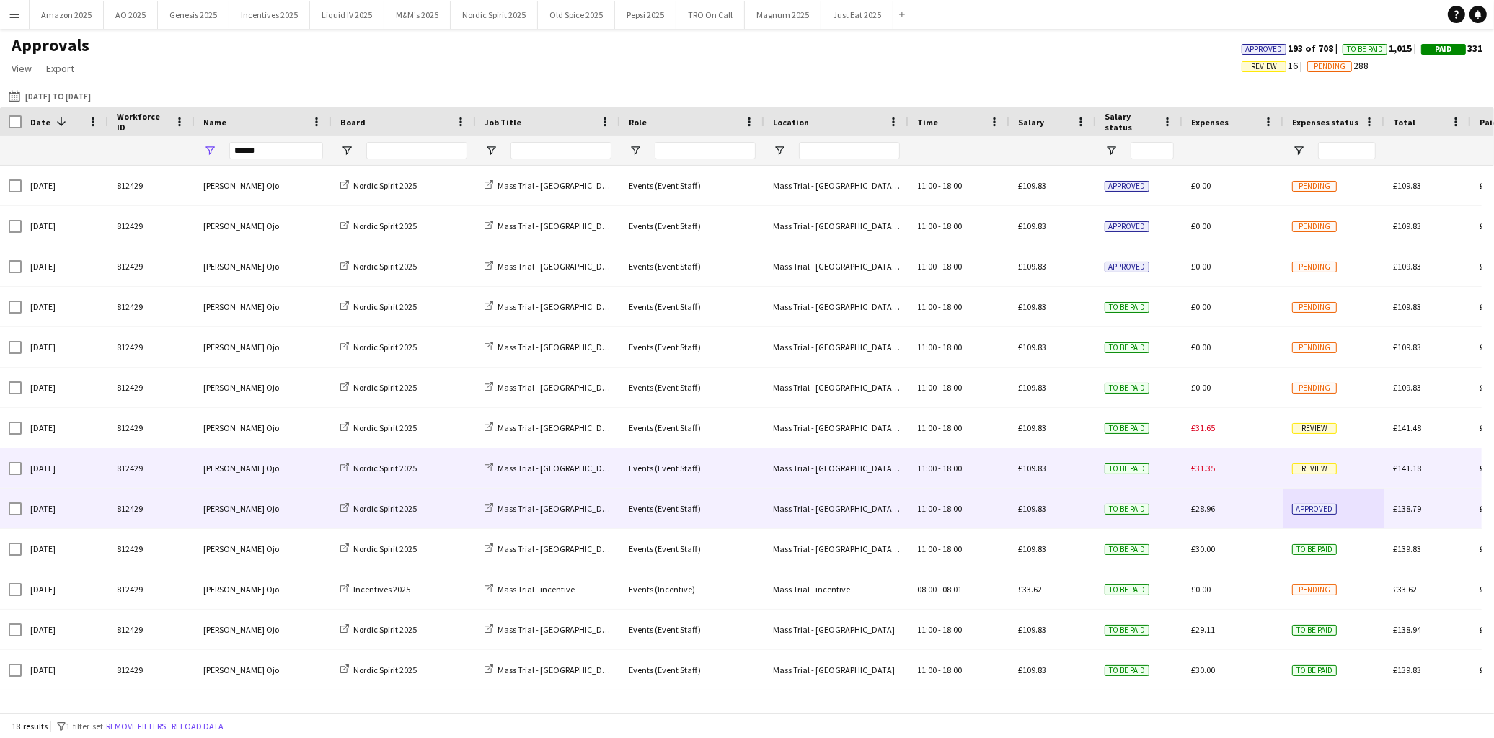
click at [1338, 469] on div "Review" at bounding box center [1333, 468] width 101 height 40
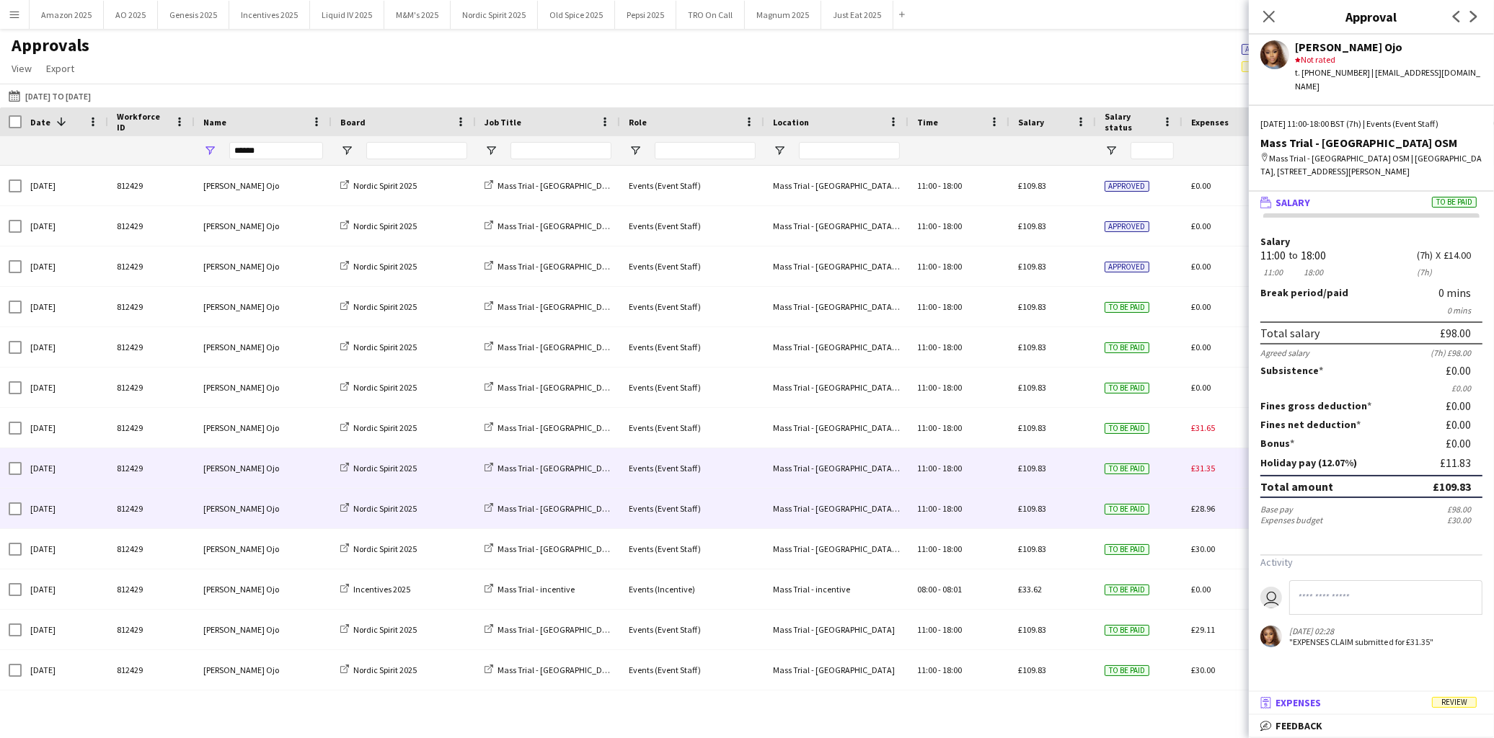
click at [1462, 704] on span "Review" at bounding box center [1454, 702] width 45 height 11
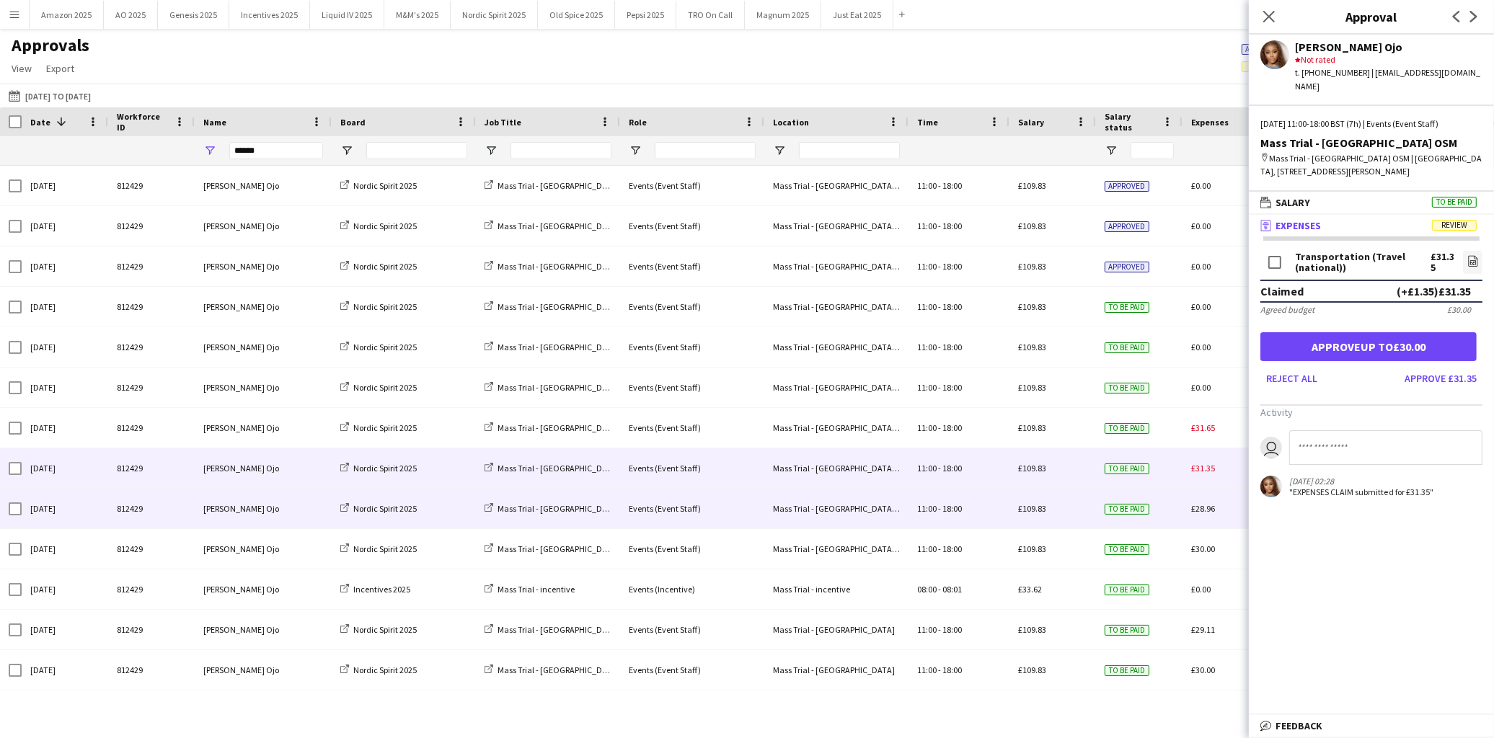
click at [1472, 248] on form "Transportation (Travel (national)) £31.35 file-image Claimed (+£1.35) £31.35 Ag…" at bounding box center [1371, 319] width 245 height 142
click at [1467, 255] on icon "file-image" at bounding box center [1473, 261] width 12 height 12
click at [1342, 332] on button "Approve up to £30.00" at bounding box center [1368, 346] width 216 height 29
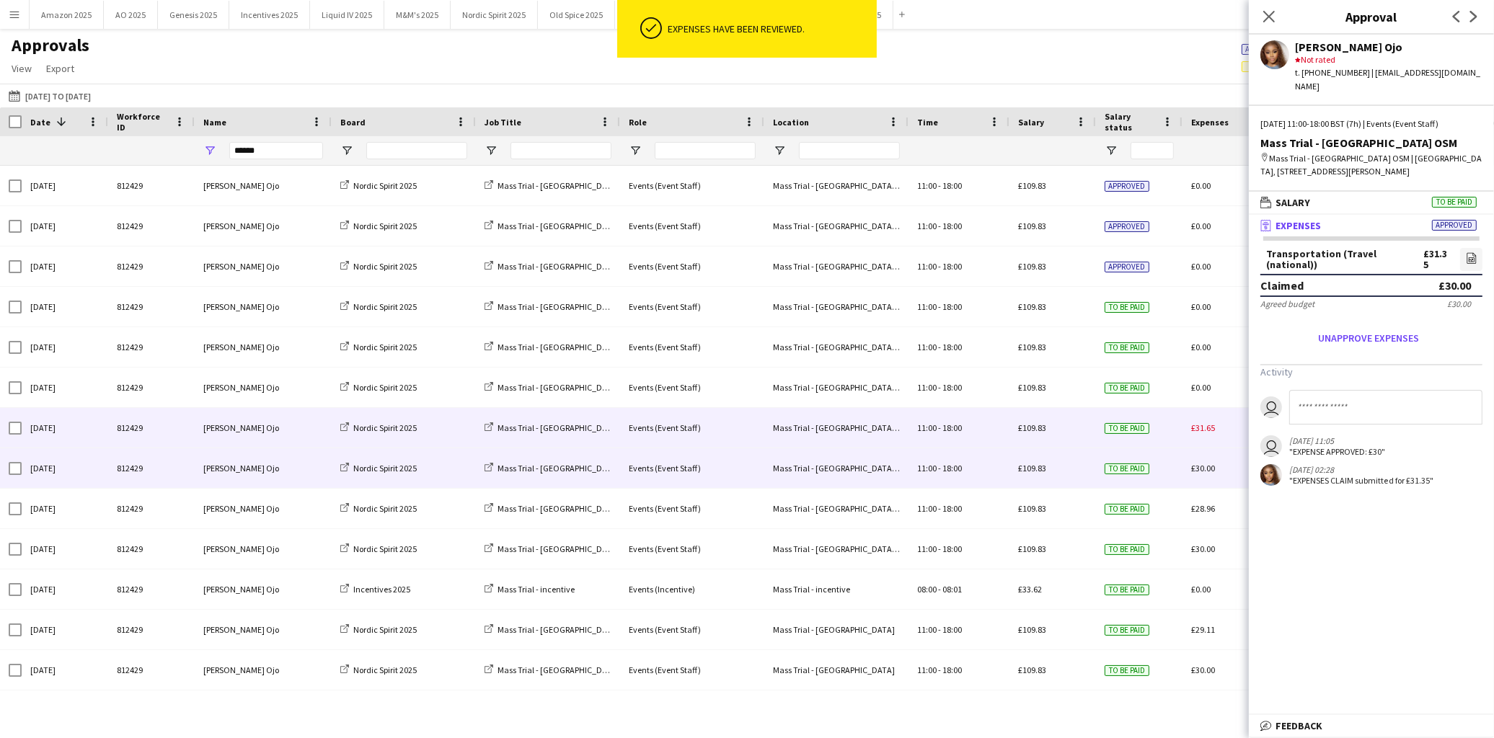
click at [1197, 435] on div "£31.65" at bounding box center [1232, 428] width 101 height 40
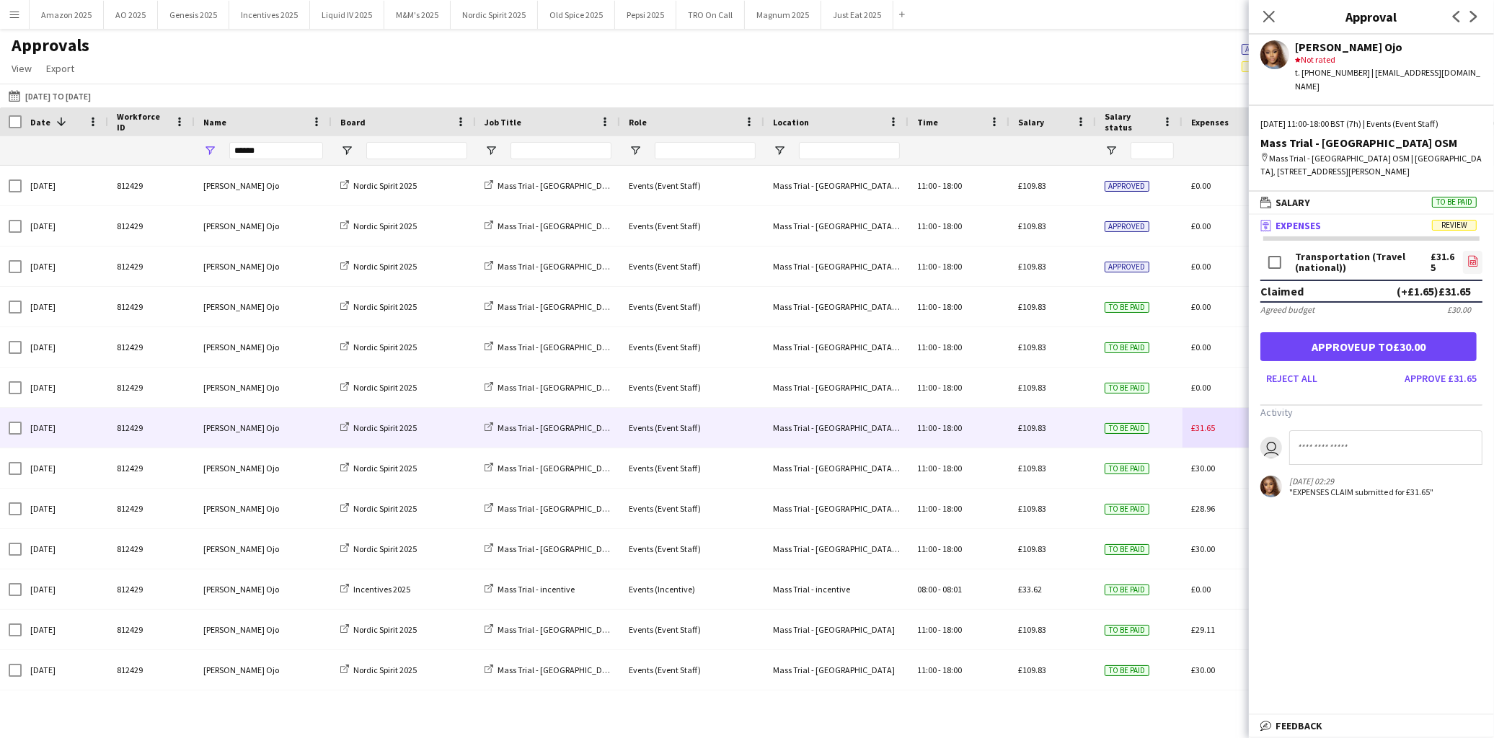
click at [1467, 255] on icon "file-image" at bounding box center [1473, 261] width 12 height 12
click at [1331, 333] on button "Approve up to £30.00" at bounding box center [1368, 346] width 216 height 29
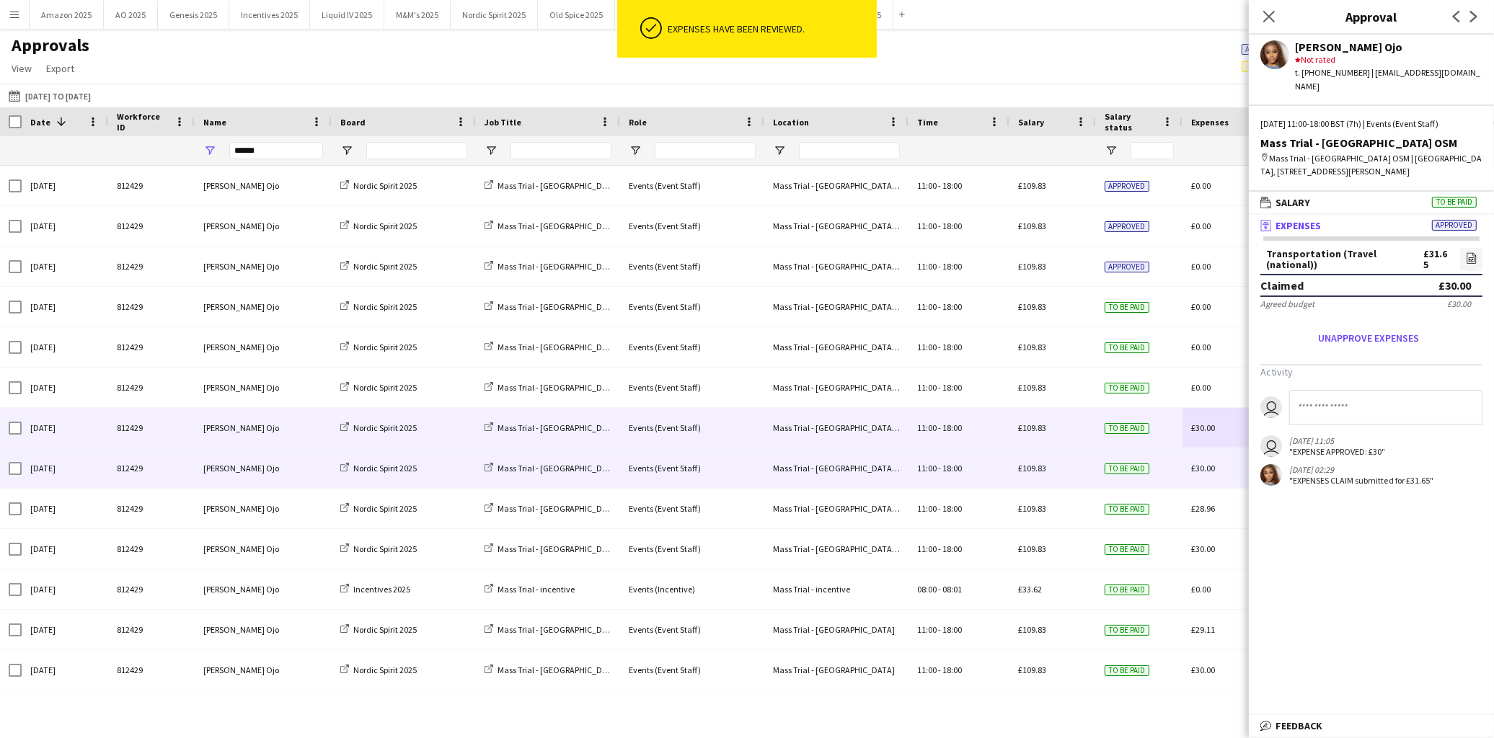
click at [1151, 476] on div "To be paid" at bounding box center [1139, 468] width 87 height 40
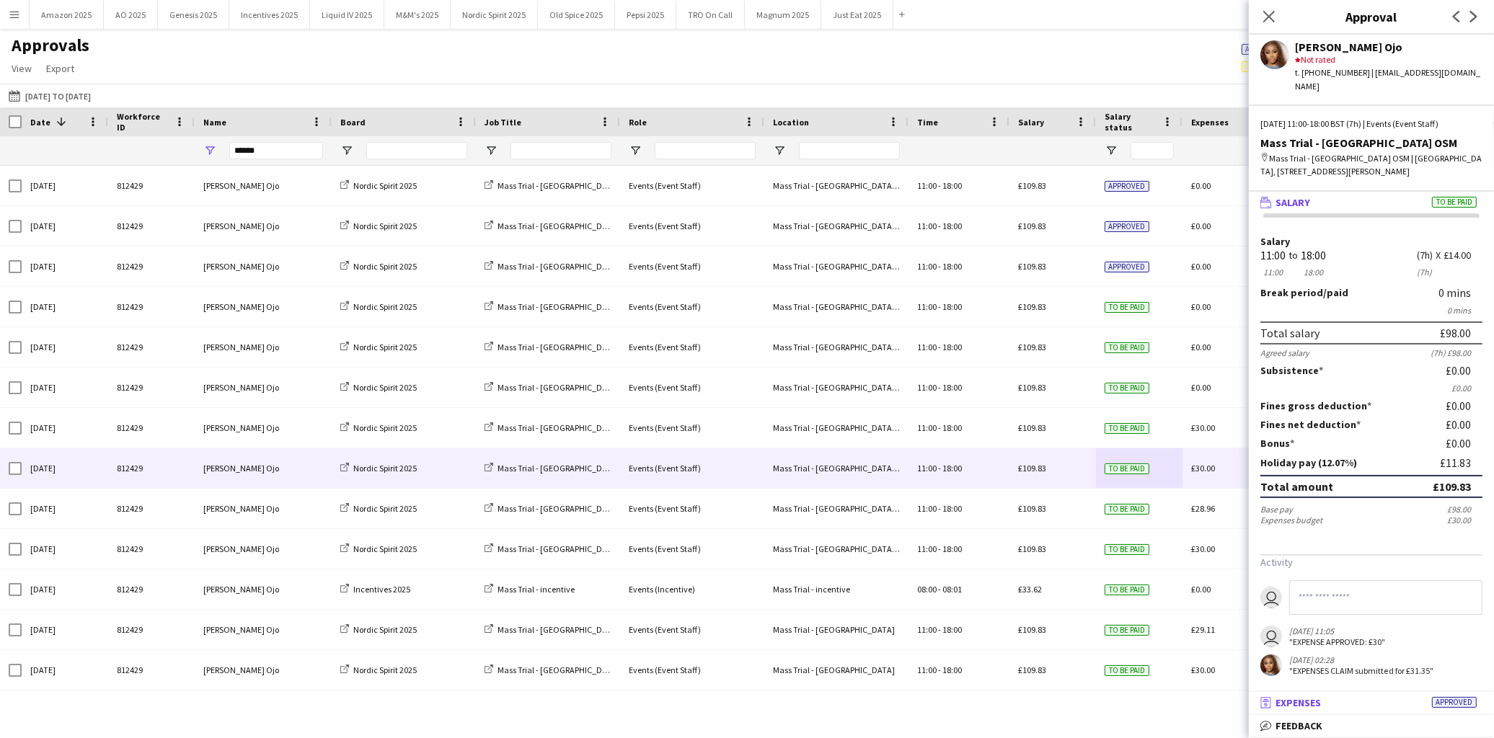
click at [1451, 700] on span "Approved" at bounding box center [1454, 702] width 45 height 11
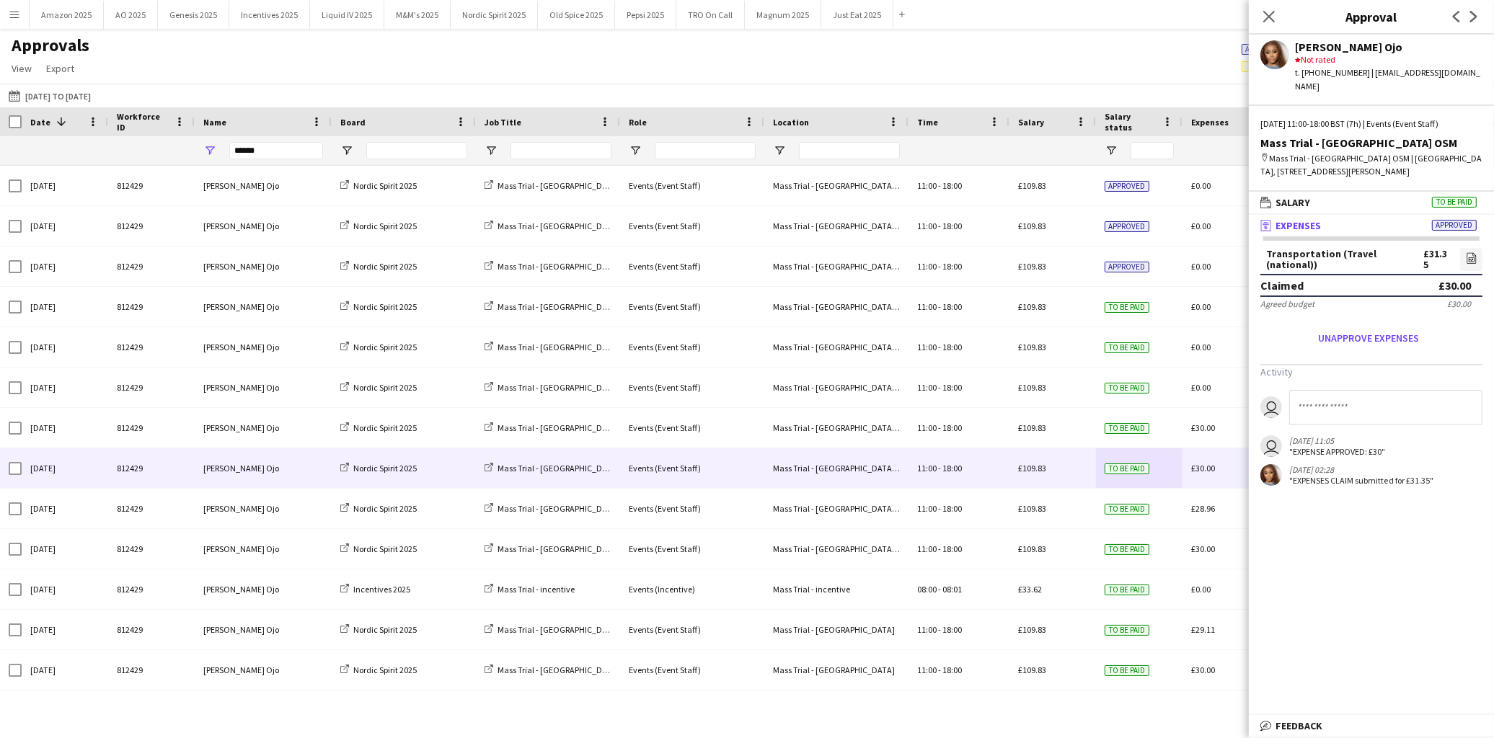
click at [1471, 248] on form "Transportation (Travel (national)) £31.35 file-image Claimed £30.00 Agreed budg…" at bounding box center [1371, 299] width 245 height 102
click at [1467, 252] on icon at bounding box center [1471, 257] width 9 height 11
click at [1270, 16] on icon at bounding box center [1269, 16] width 14 height 14
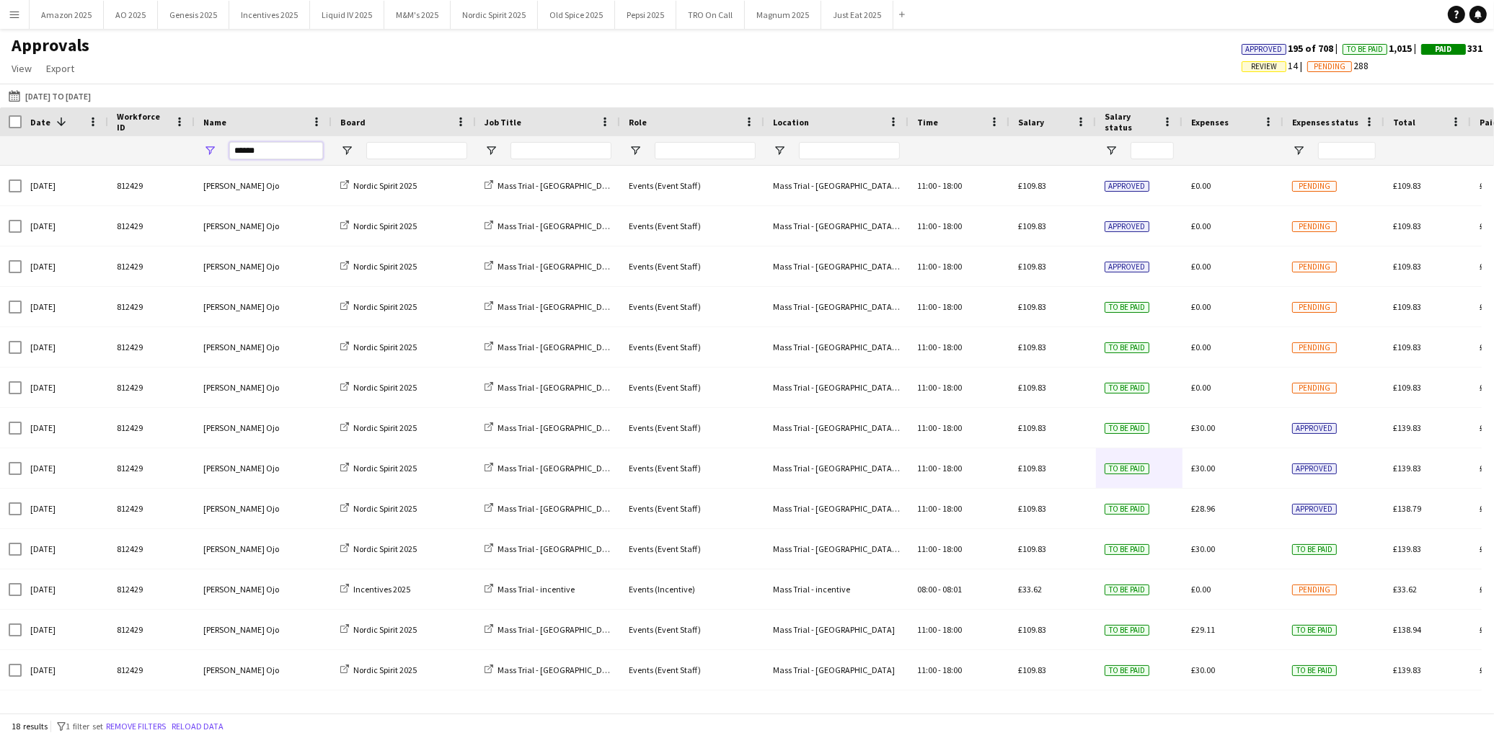
drag, startPoint x: 265, startPoint y: 149, endPoint x: -457, endPoint y: 213, distance: 724.5
click at [0, 213] on html "Menu Boards Boards Boards All jobs Status Workforce Workforce My Workforce Recr…" at bounding box center [747, 369] width 1494 height 738
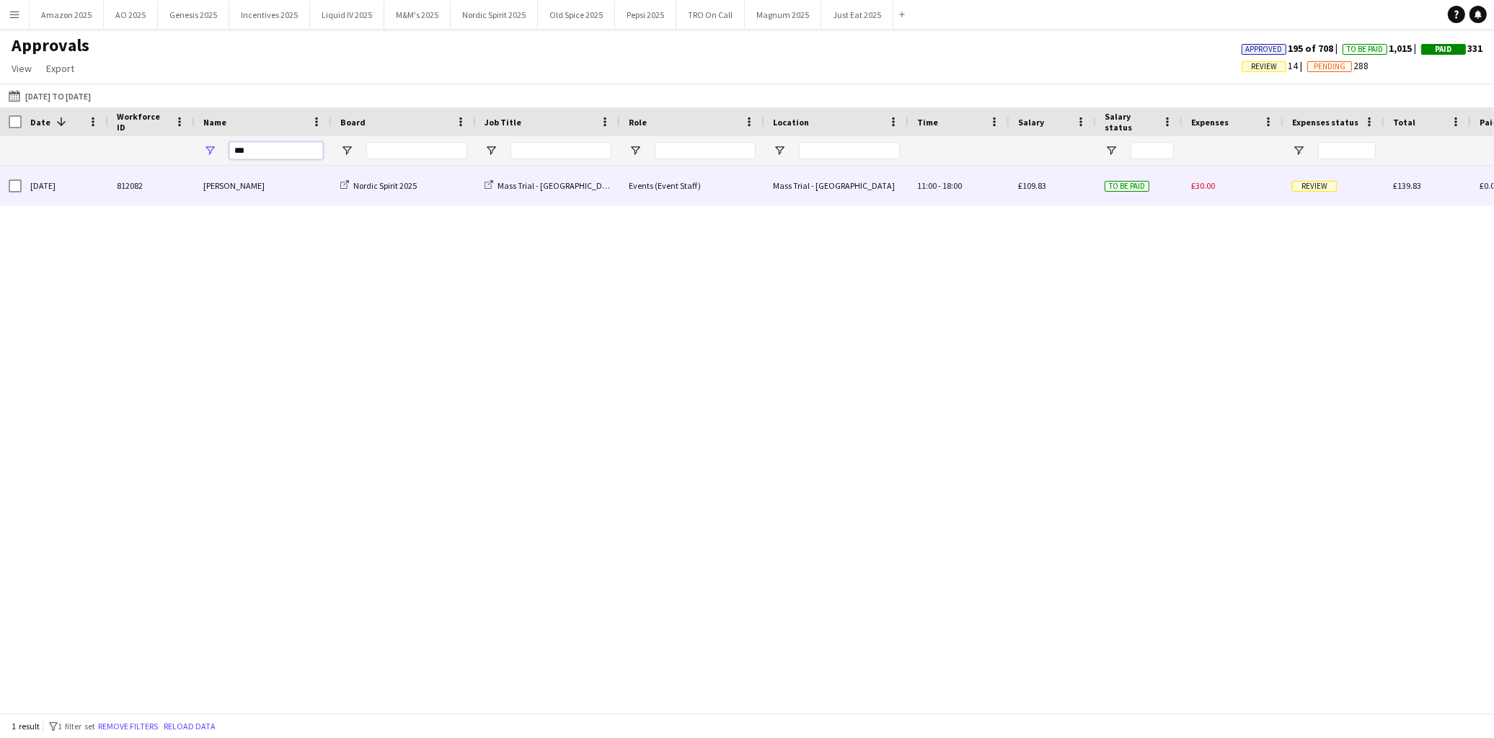
type input "***"
click at [1285, 179] on div "Review" at bounding box center [1333, 186] width 101 height 40
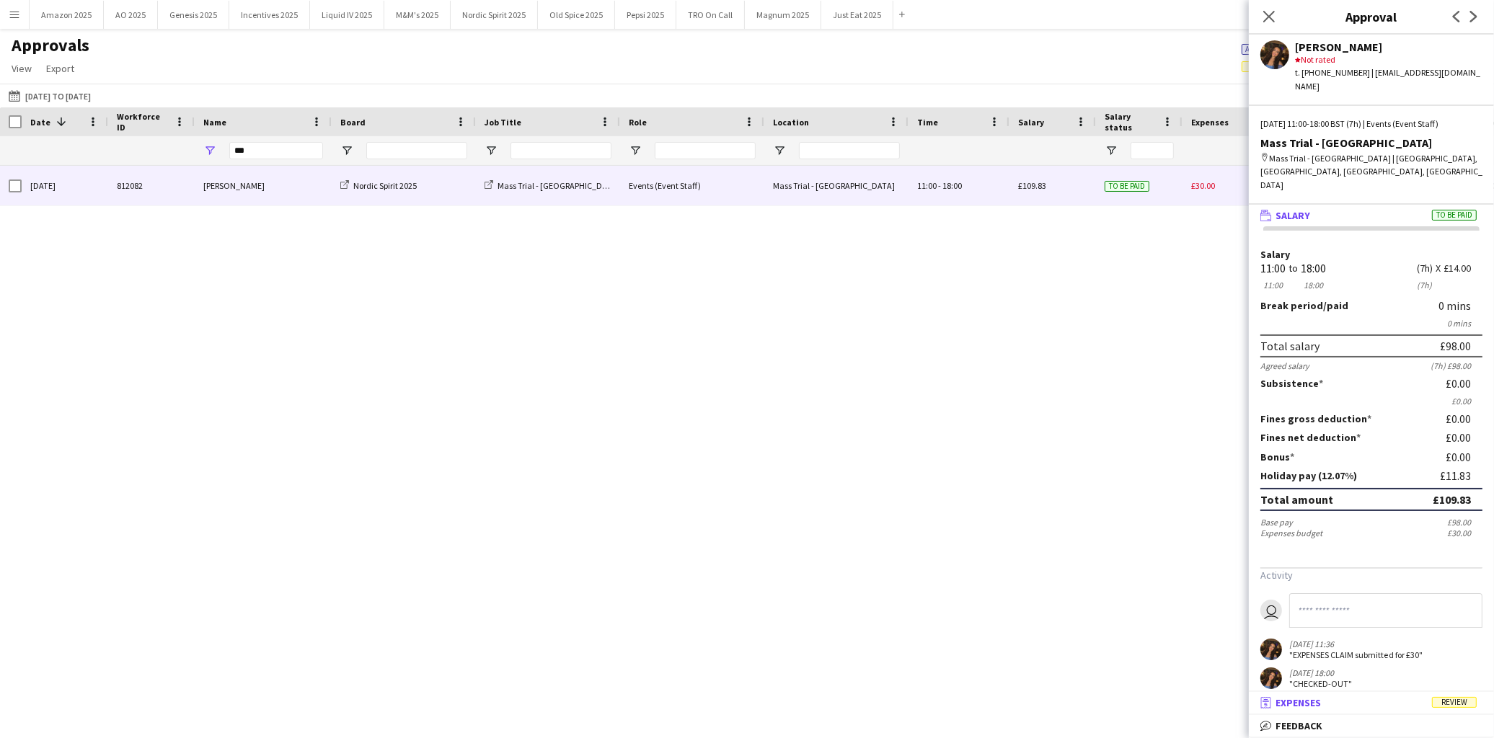
click at [1445, 707] on span "Review" at bounding box center [1454, 702] width 45 height 11
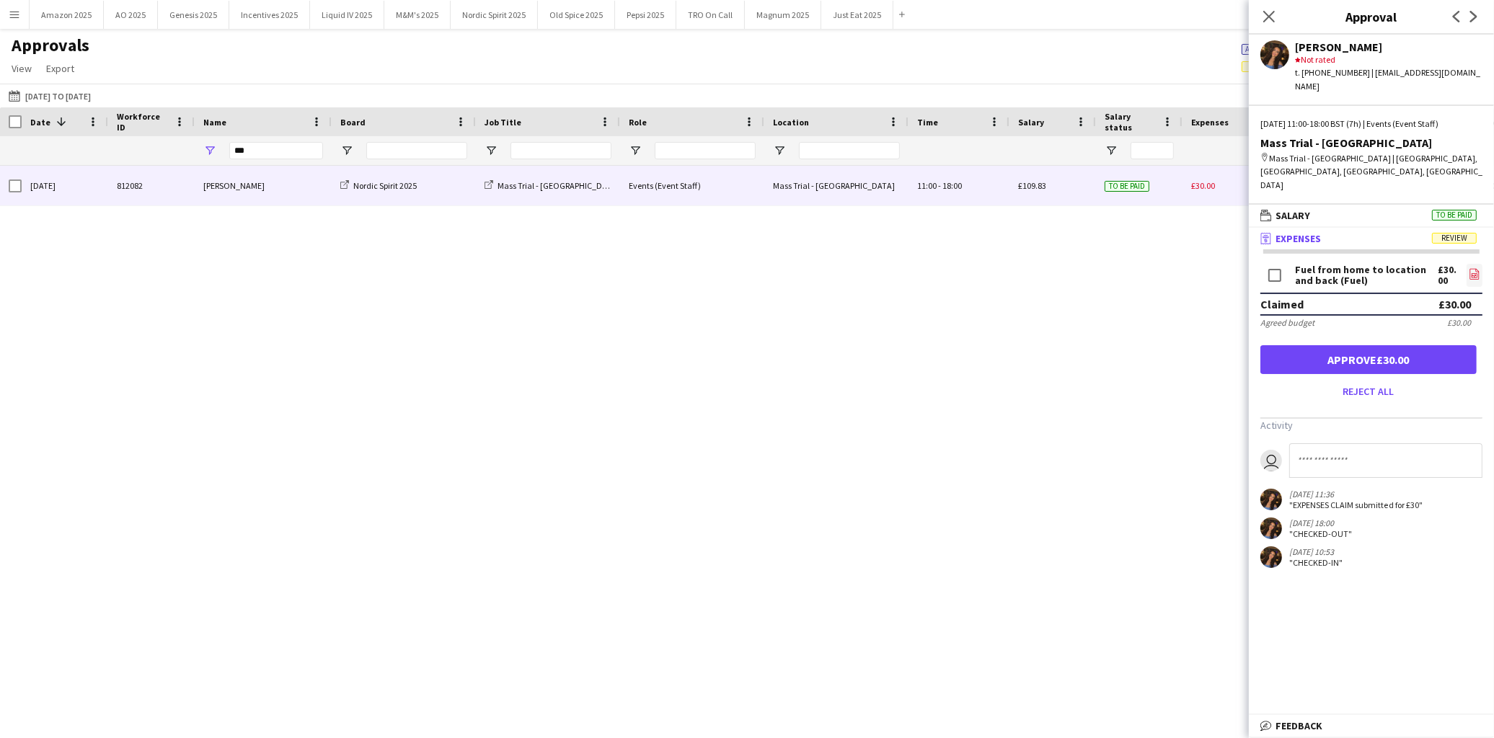
click at [1473, 273] on icon at bounding box center [1475, 275] width 6 height 4
click at [1339, 443] on input at bounding box center [1385, 460] width 193 height 35
click at [1338, 443] on input at bounding box center [1385, 460] width 193 height 35
click at [1465, 261] on div "Fuel from home to location and back (Fuel) £30.00 file-image" at bounding box center [1371, 277] width 222 height 32
click at [1464, 261] on div "Fuel from home to location and back (Fuel) £30.00 file-image" at bounding box center [1371, 277] width 222 height 32
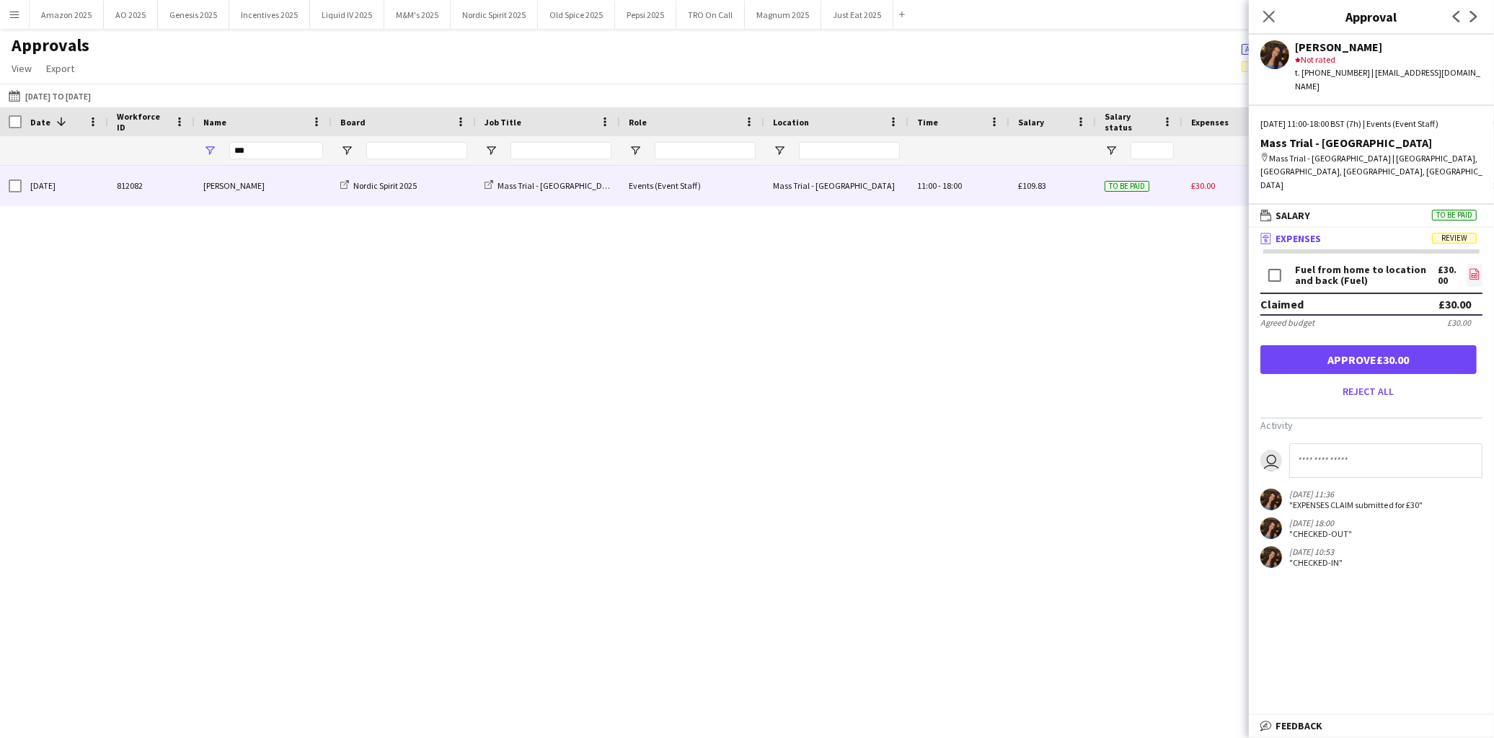
click at [1475, 268] on app-icon "file-image" at bounding box center [1475, 275] width 12 height 14
click at [1315, 443] on input at bounding box center [1385, 460] width 193 height 35
click at [1394, 443] on input "**********" at bounding box center [1385, 460] width 193 height 35
type input "**********"
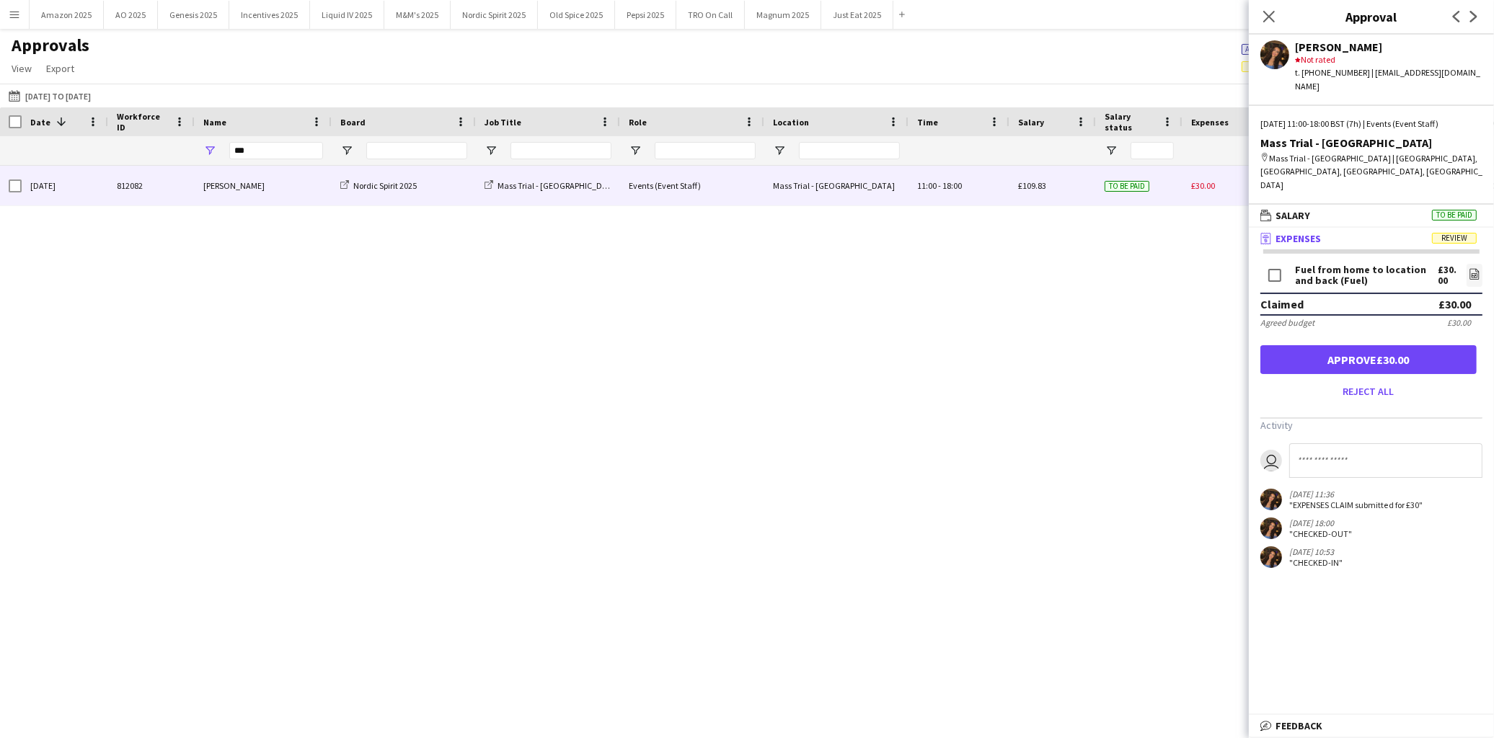
scroll to position [0, 0]
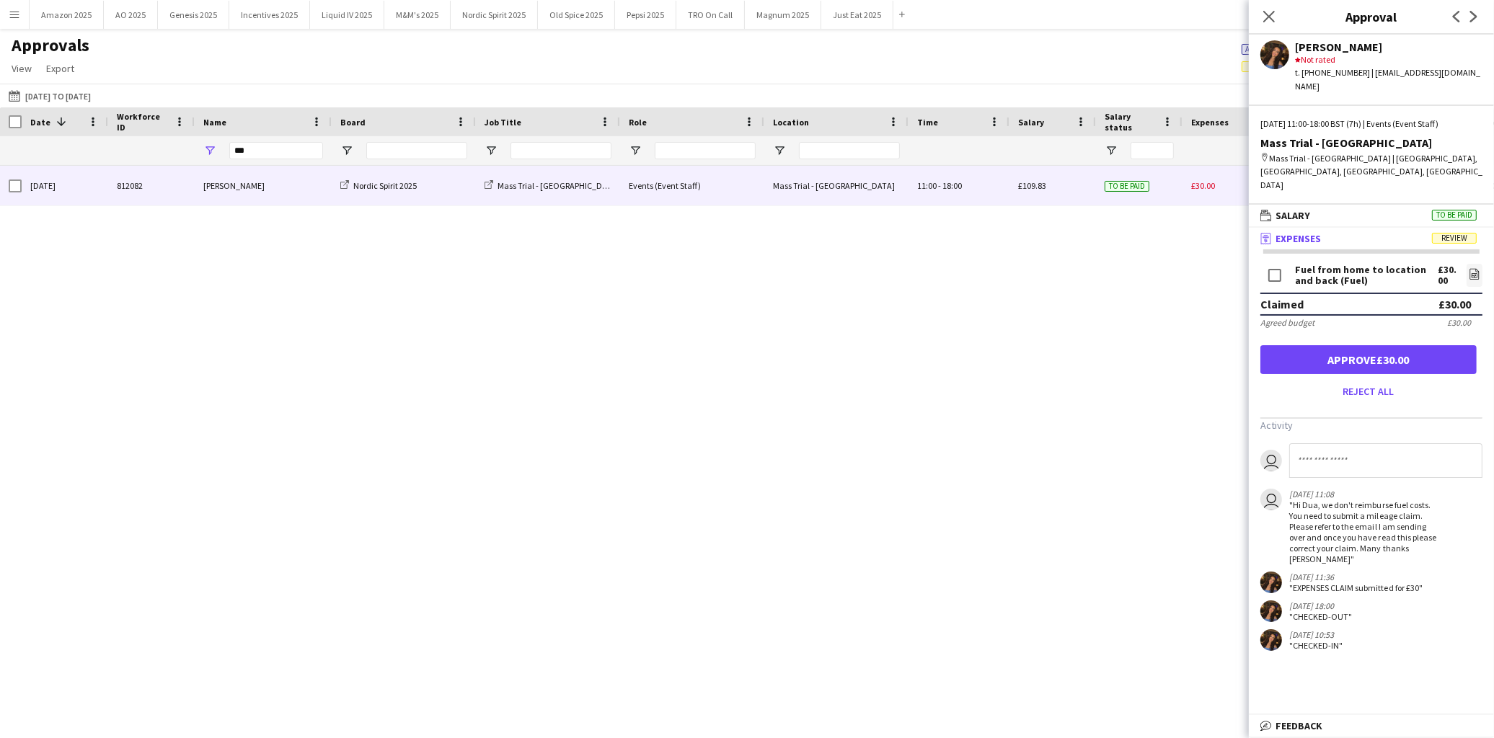
click at [1094, 335] on div "Sat, 19 Jul 2025 812082 Dua Benhayoun Nordic Spirit 2025 Mass Trial - Mancheste…" at bounding box center [747, 433] width 1494 height 535
click at [983, 433] on div "Sat, 19 Jul 2025 812082 Dua Benhayoun Nordic Spirit 2025 Mass Trial - Mancheste…" at bounding box center [747, 433] width 1494 height 535
click at [1267, 17] on icon at bounding box center [1269, 16] width 14 height 14
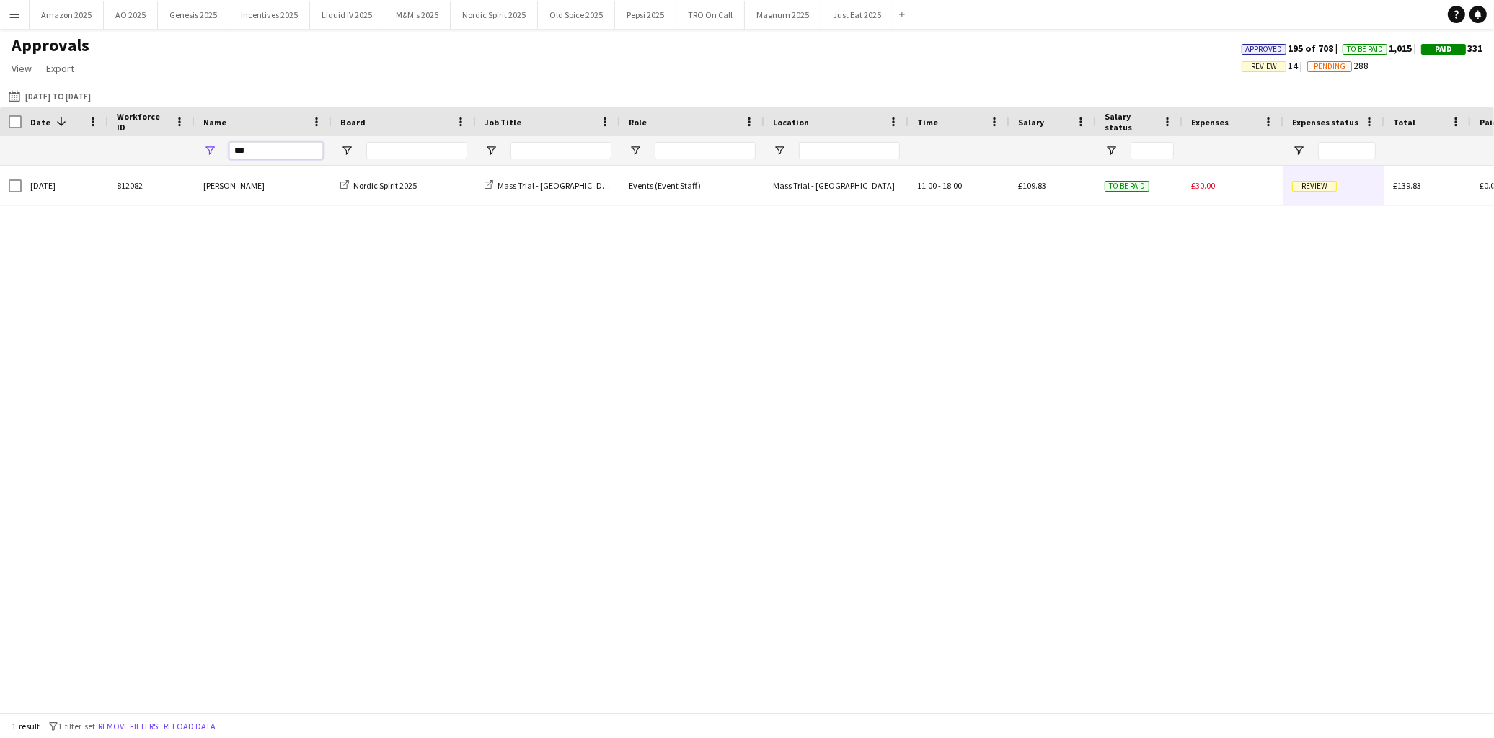
drag, startPoint x: -165, startPoint y: 192, endPoint x: -293, endPoint y: 200, distance: 128.6
click at [0, 200] on html "Menu Boards Boards Boards All jobs Status Workforce Workforce My Workforce Recr…" at bounding box center [747, 369] width 1494 height 738
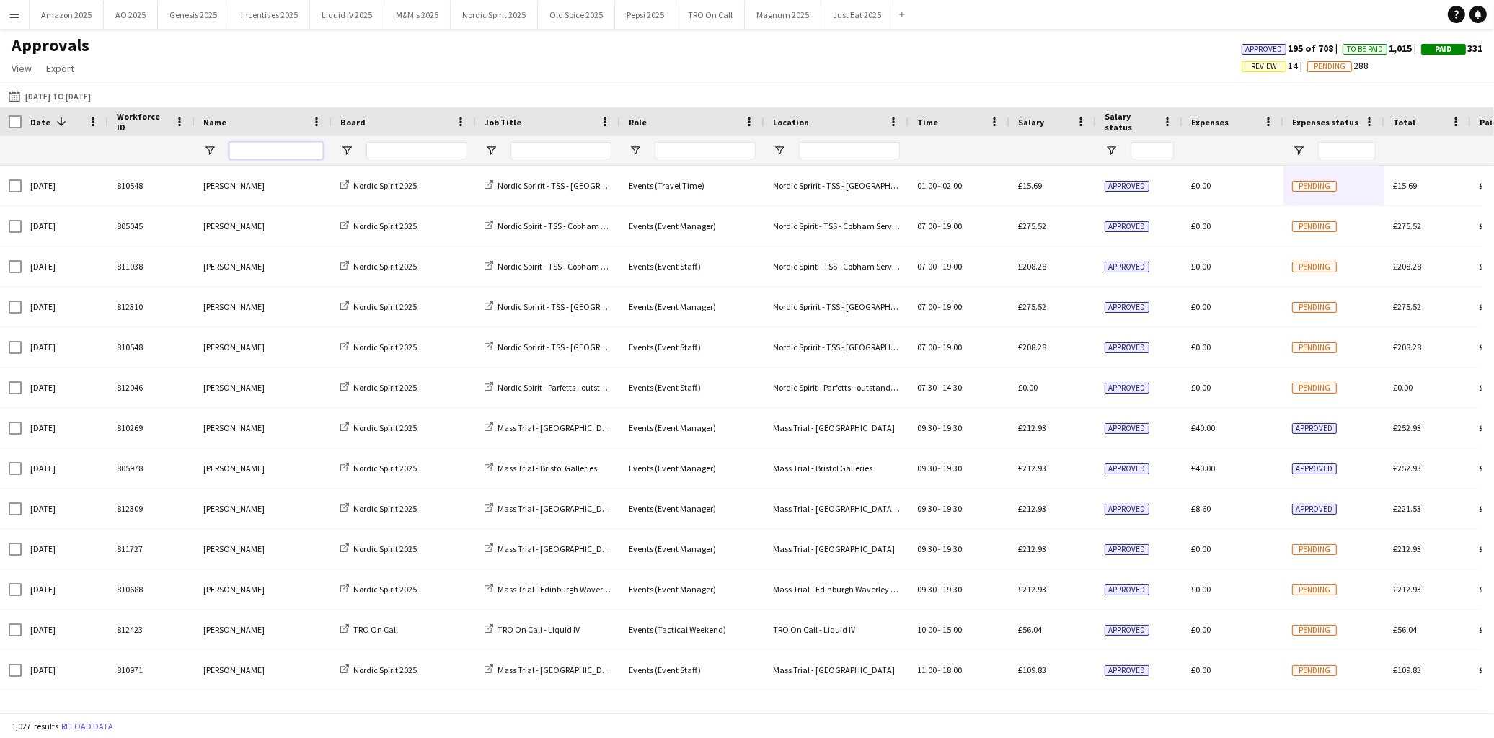
click at [271, 156] on input "Name Filter Input" at bounding box center [276, 150] width 94 height 17
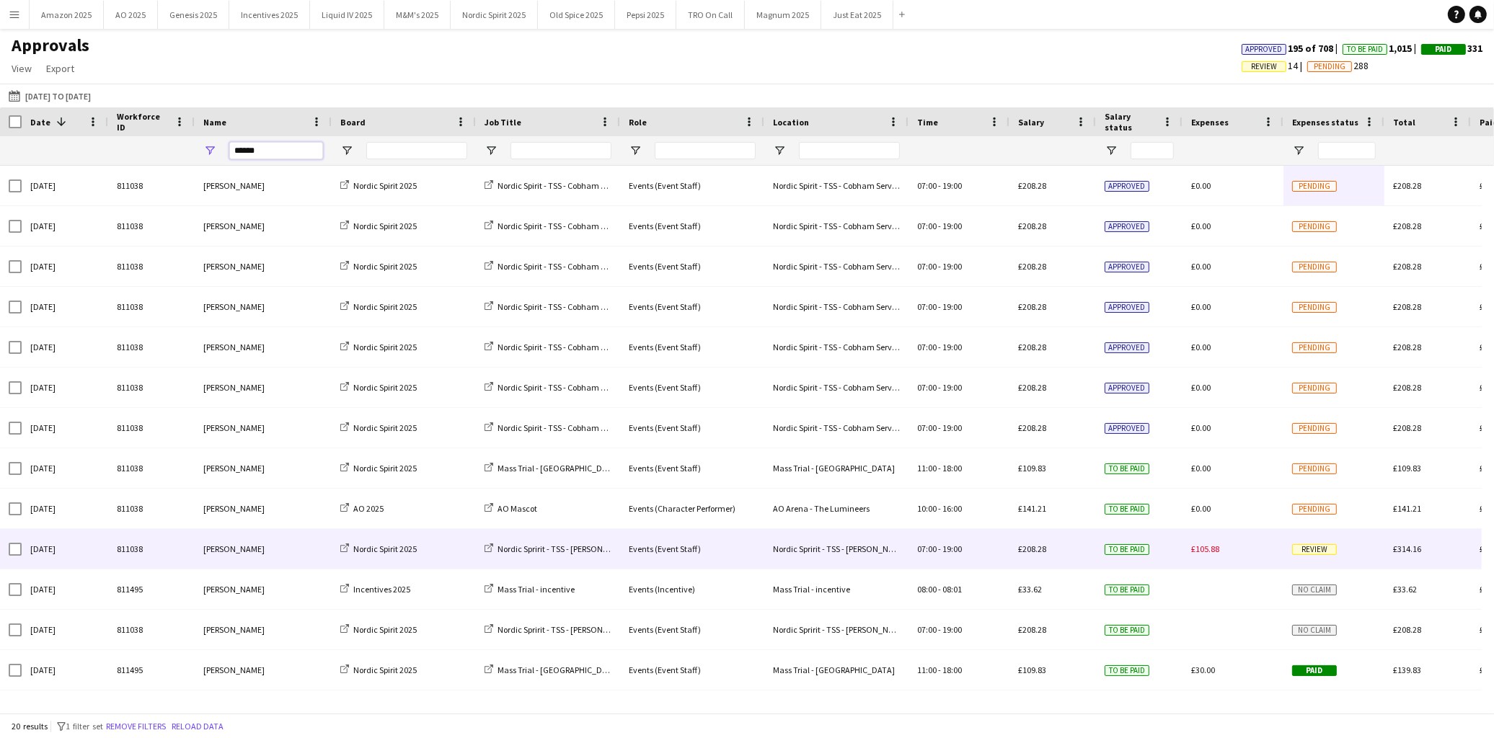
type input "******"
click at [1322, 550] on span "Review" at bounding box center [1314, 549] width 45 height 11
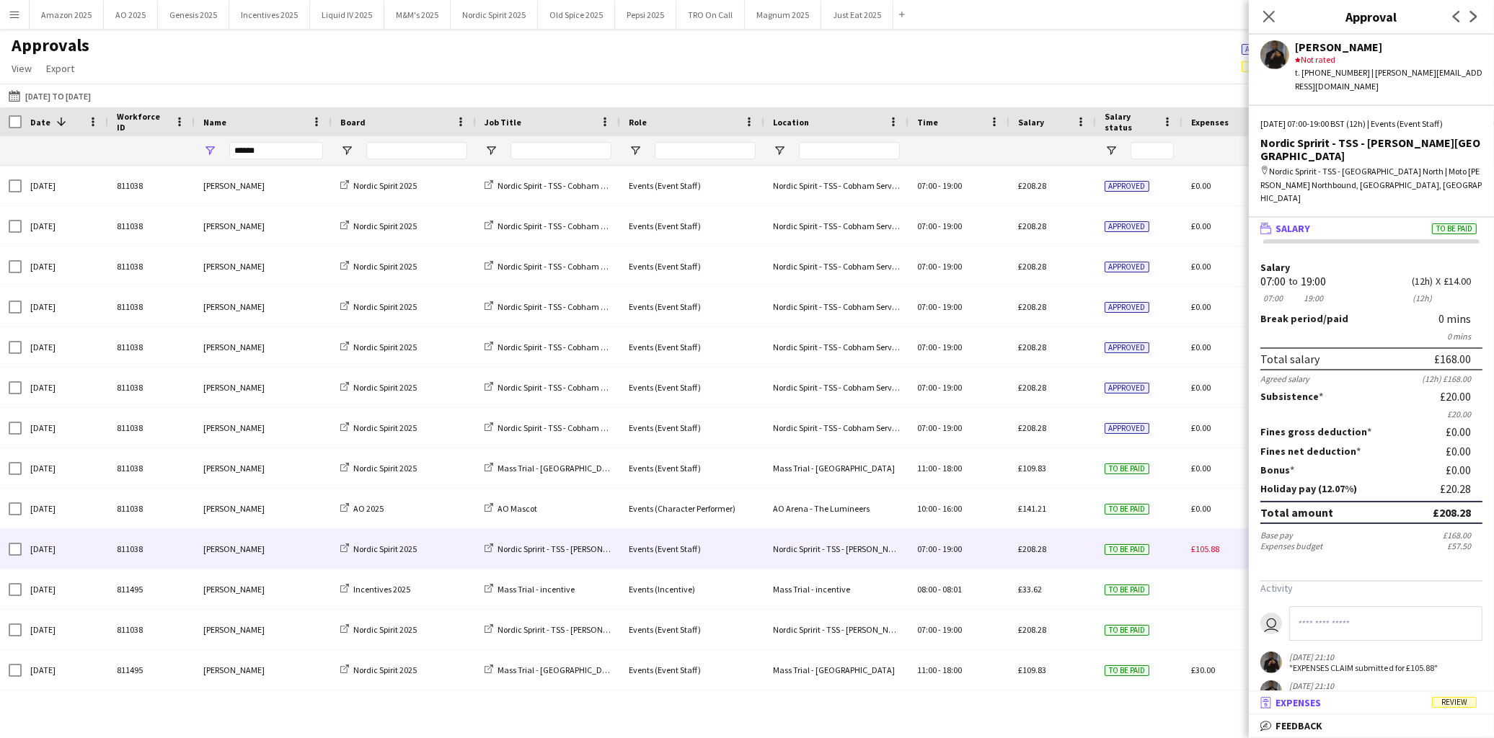
click at [1467, 705] on span "Review" at bounding box center [1454, 702] width 45 height 11
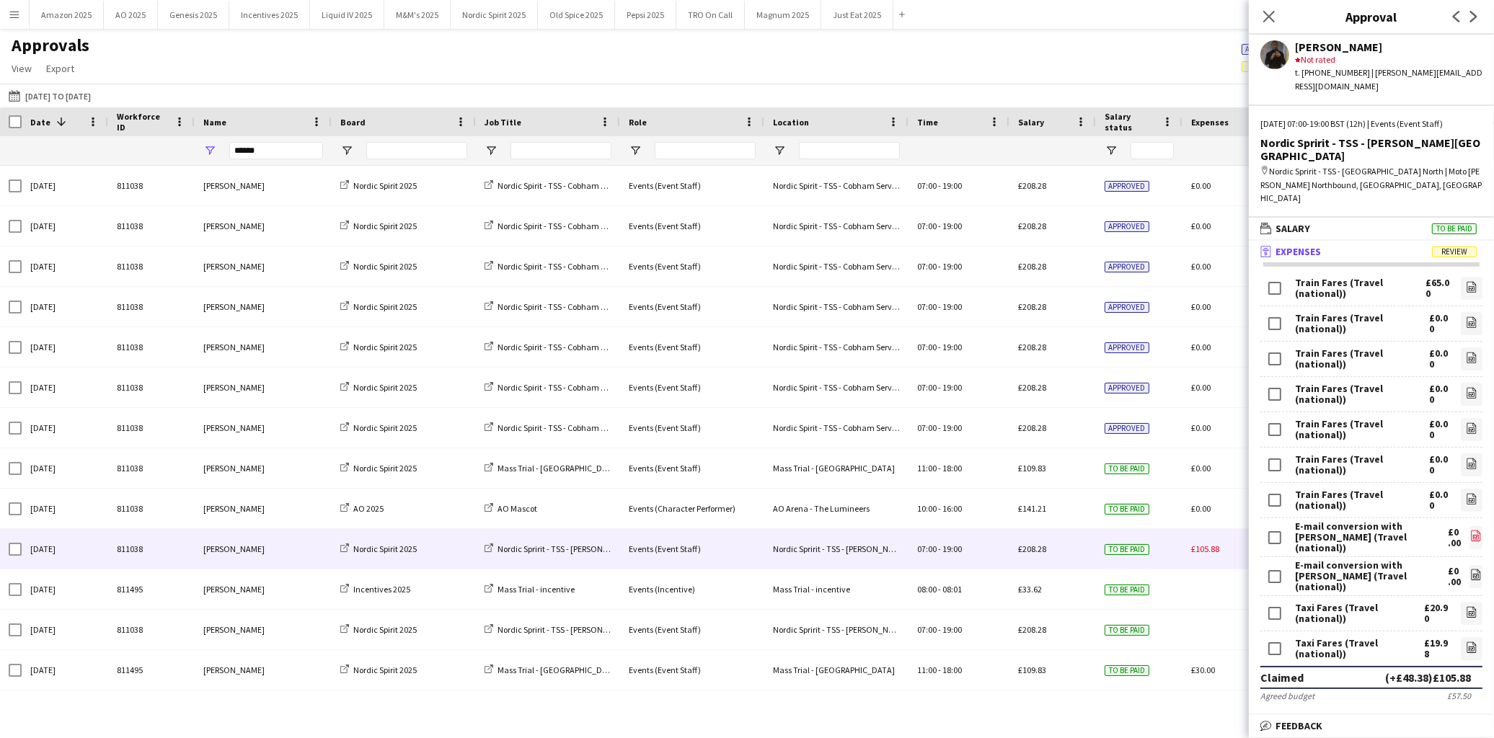
click at [1473, 536] on icon at bounding box center [1476, 538] width 6 height 4
click at [1470, 569] on icon "file-image" at bounding box center [1476, 575] width 12 height 12
click at [1466, 281] on icon "file-image" at bounding box center [1472, 287] width 12 height 12
click at [1466, 317] on icon "file-image" at bounding box center [1472, 323] width 12 height 12
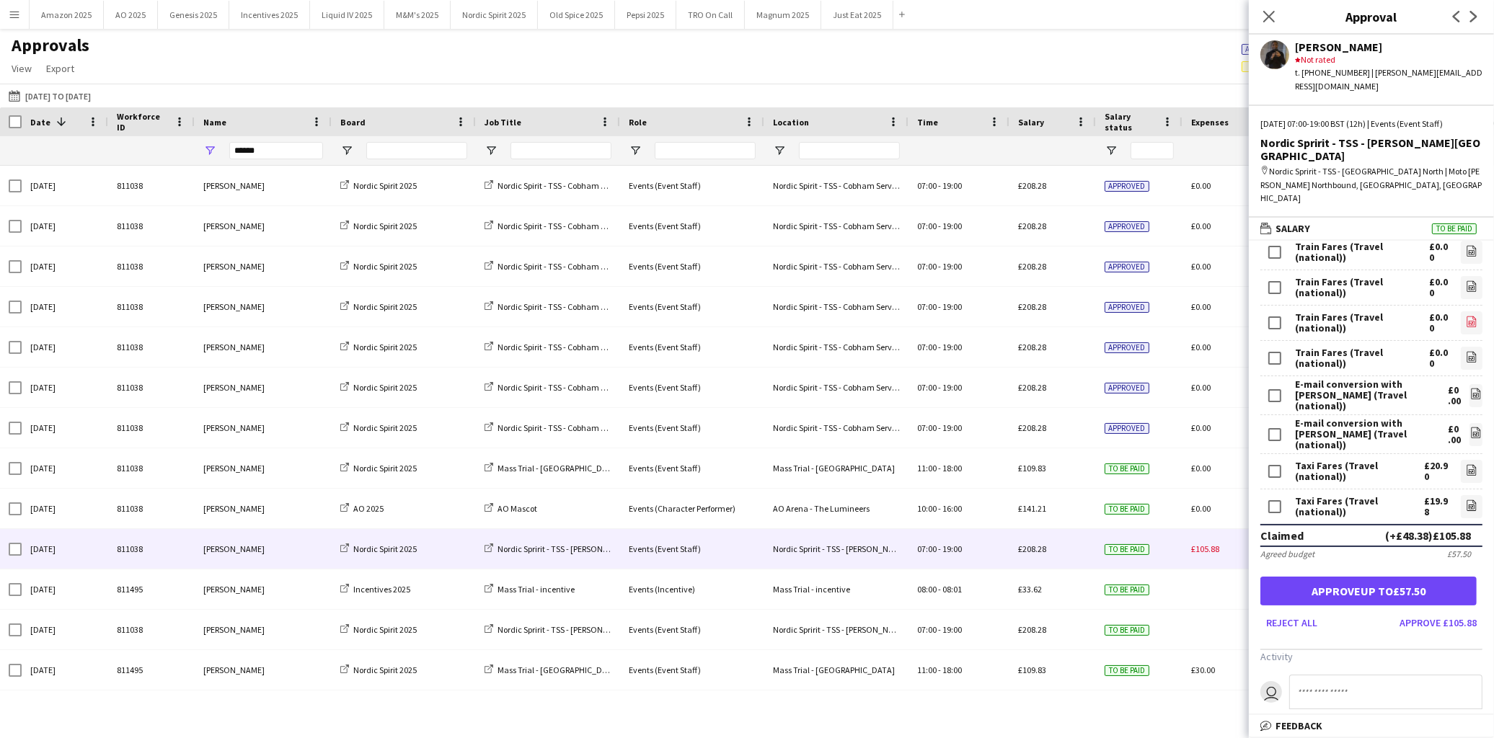
scroll to position [118, 0]
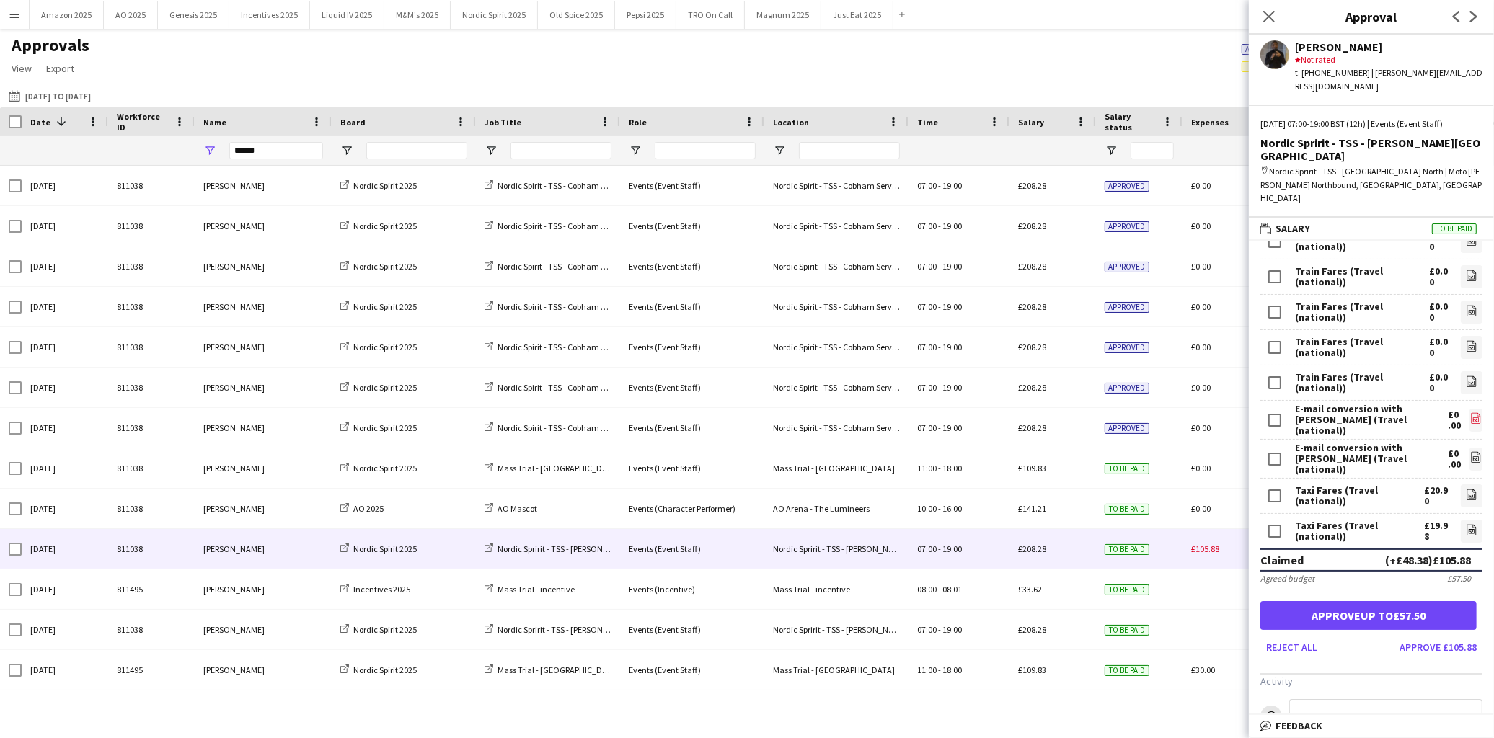
click at [1472, 413] on icon at bounding box center [1476, 418] width 9 height 11
click at [1470, 451] on icon "file-image" at bounding box center [1476, 457] width 12 height 12
click at [1467, 520] on link "file-image" at bounding box center [1472, 531] width 22 height 23
click at [1466, 489] on icon "file-image" at bounding box center [1472, 495] width 12 height 12
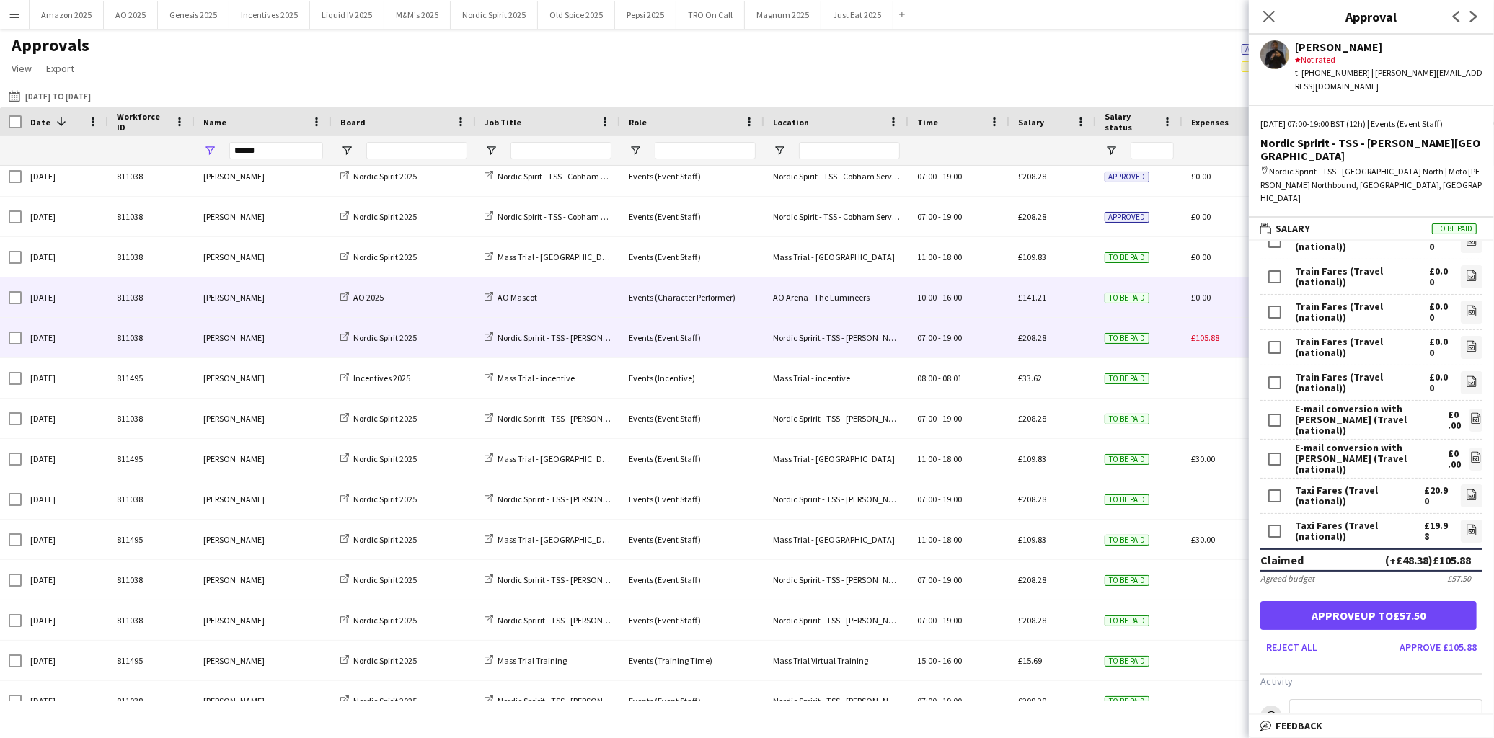
scroll to position [272, 0]
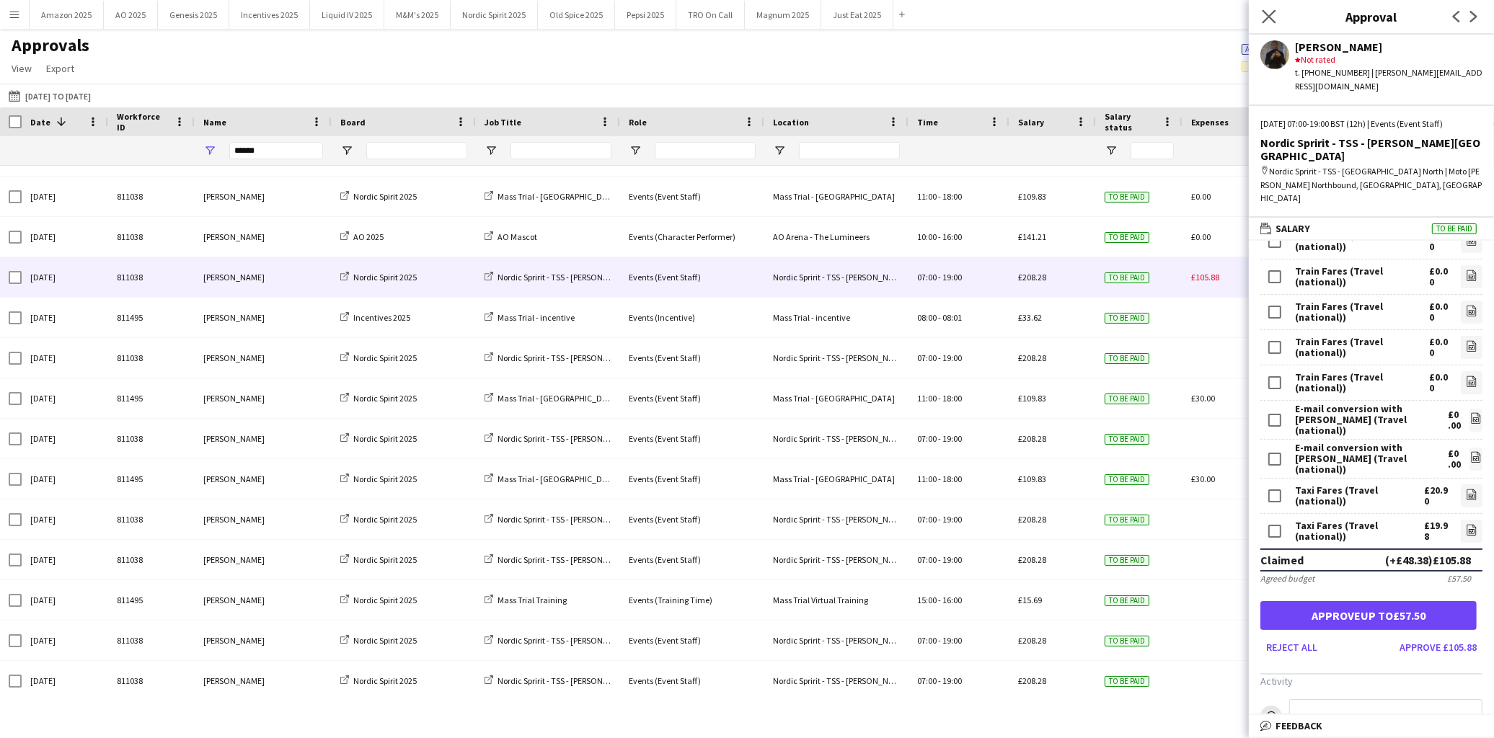
drag, startPoint x: 1266, startPoint y: 18, endPoint x: 1260, endPoint y: 25, distance: 9.7
click at [1266, 18] on icon at bounding box center [1269, 16] width 14 height 14
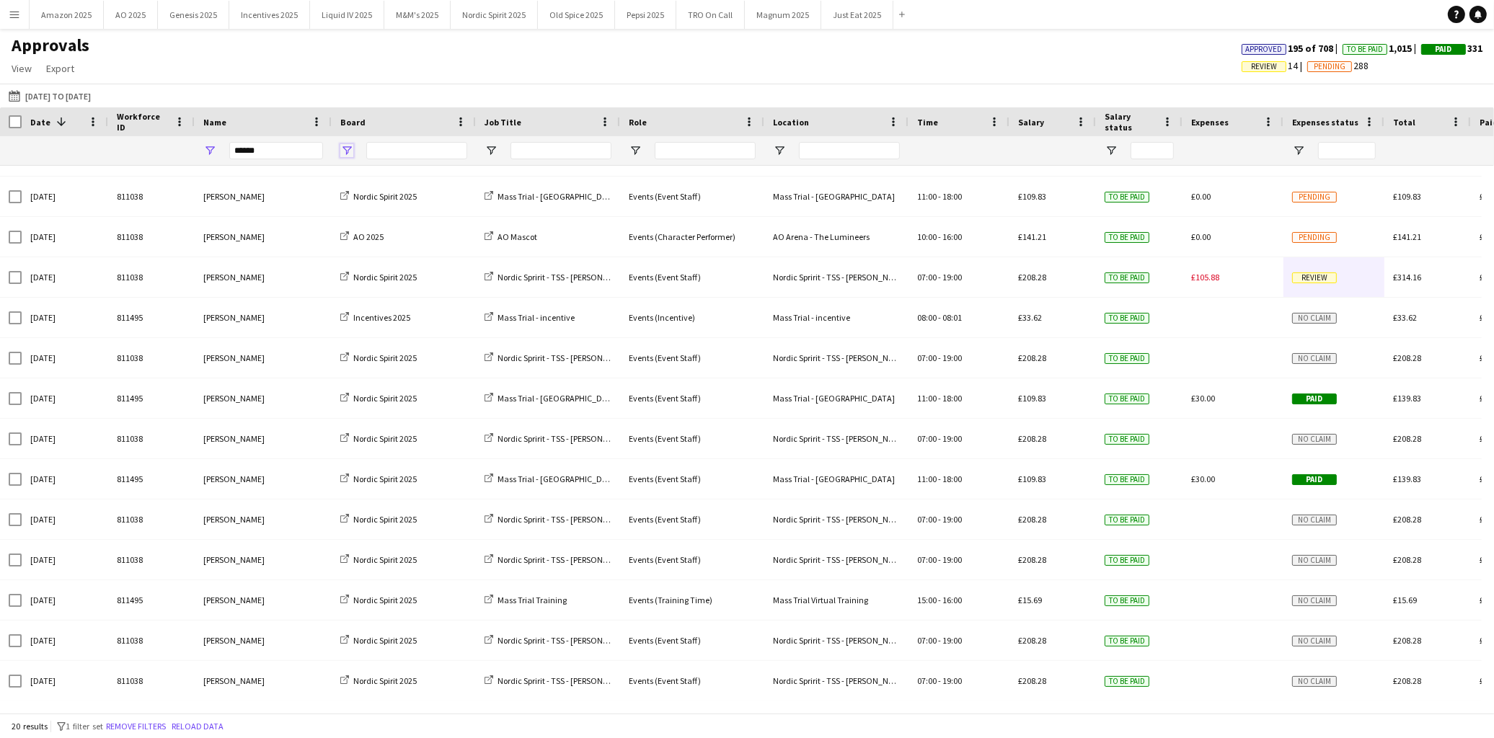
click at [340, 148] on span "Open Filter Menu" at bounding box center [346, 150] width 13 height 13
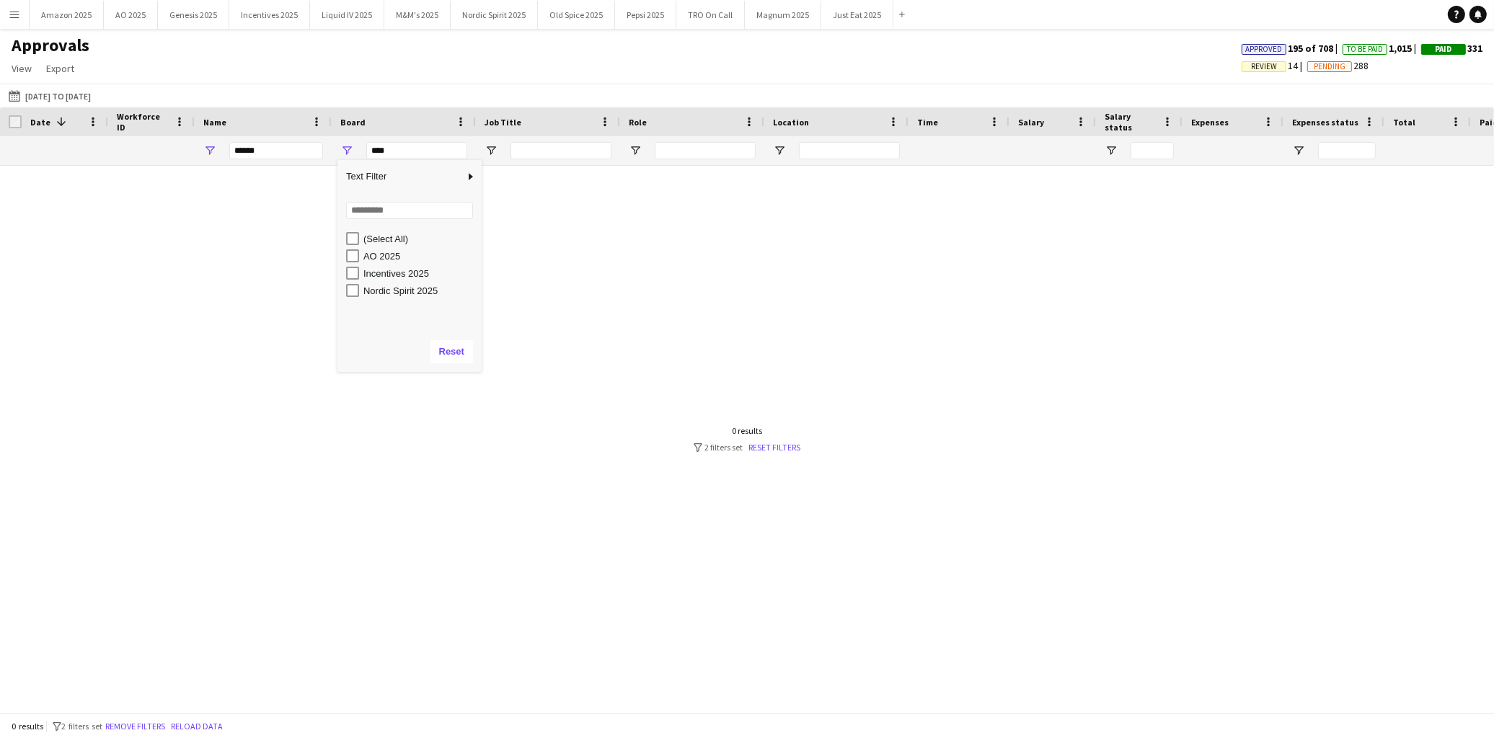
scroll to position [0, 0]
type input "**********"
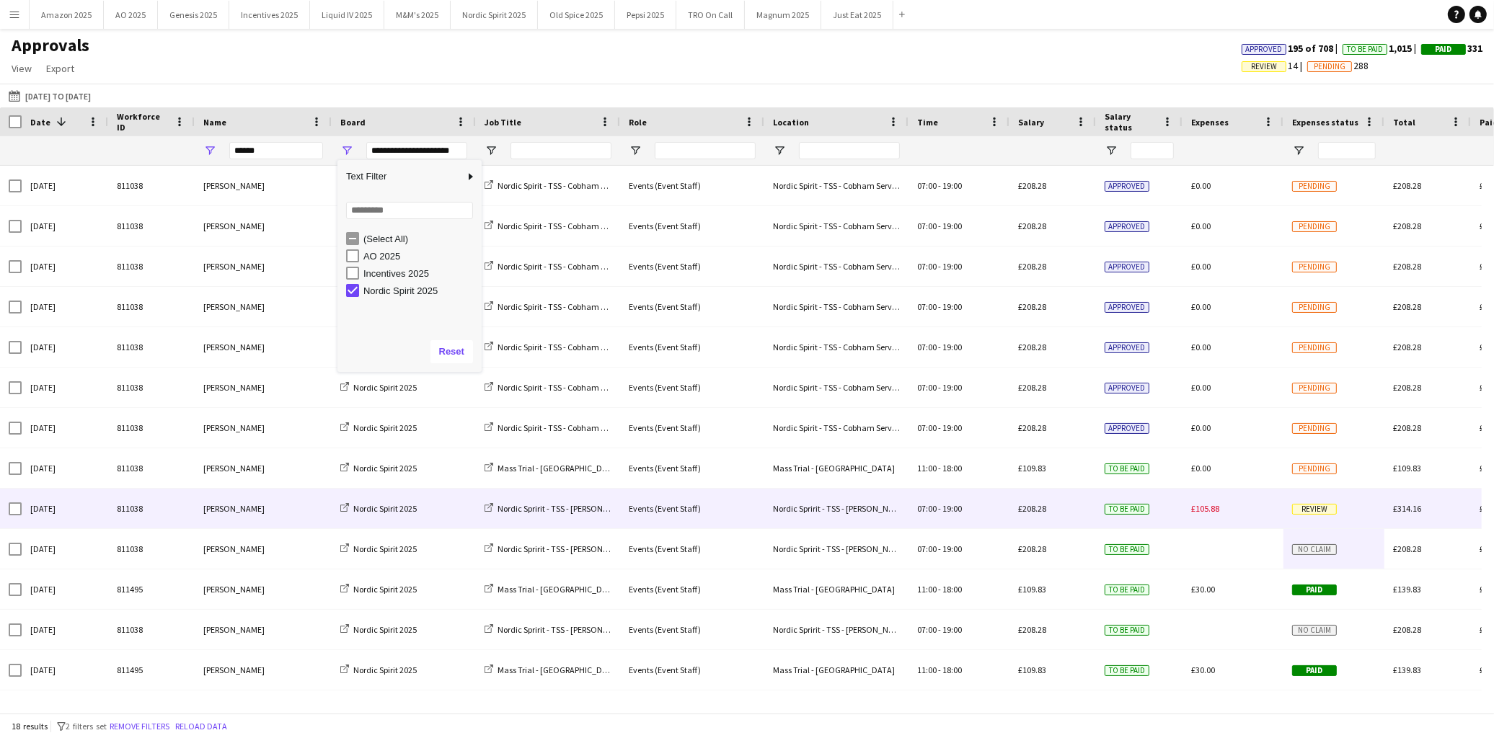
click at [1314, 521] on div "Review" at bounding box center [1333, 509] width 101 height 40
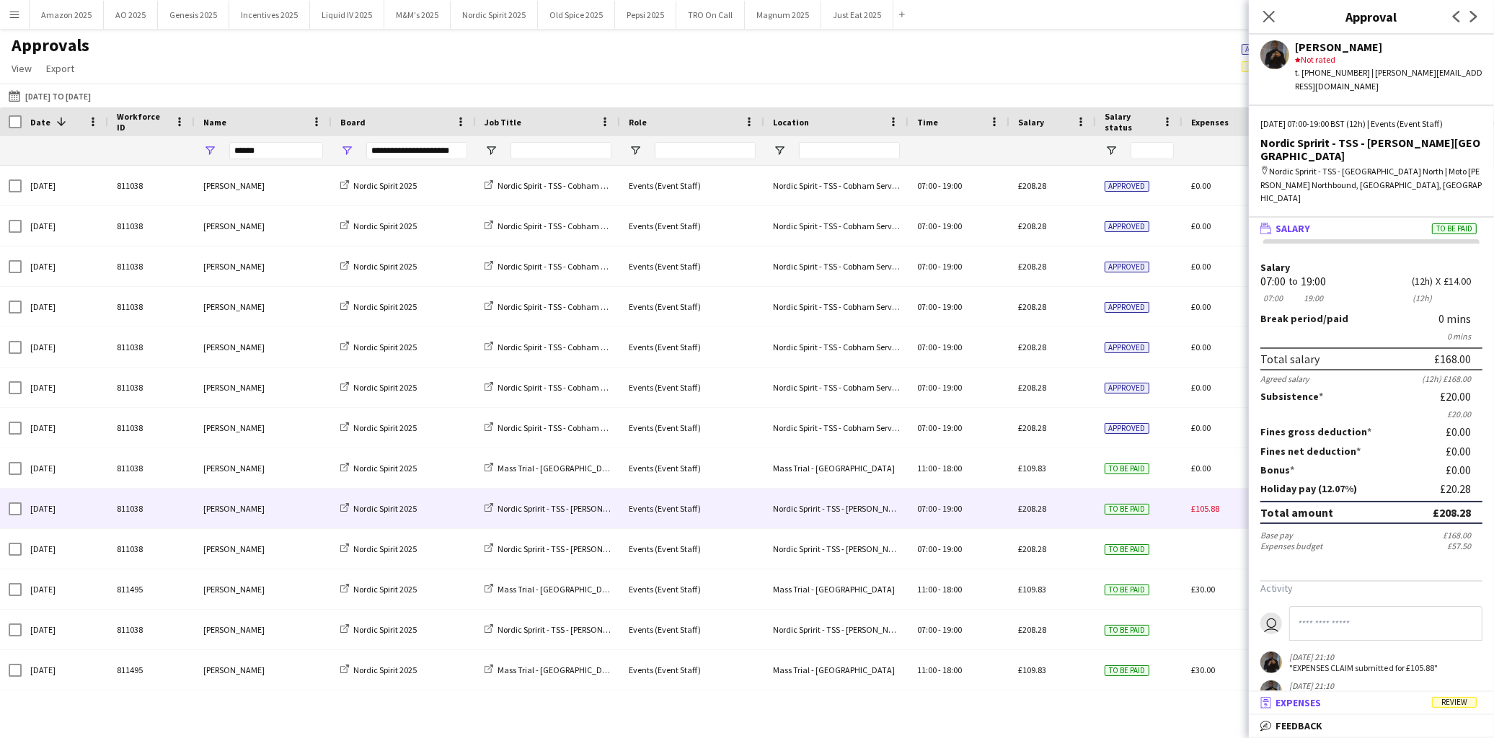
click at [1458, 708] on span "Review" at bounding box center [1454, 702] width 45 height 11
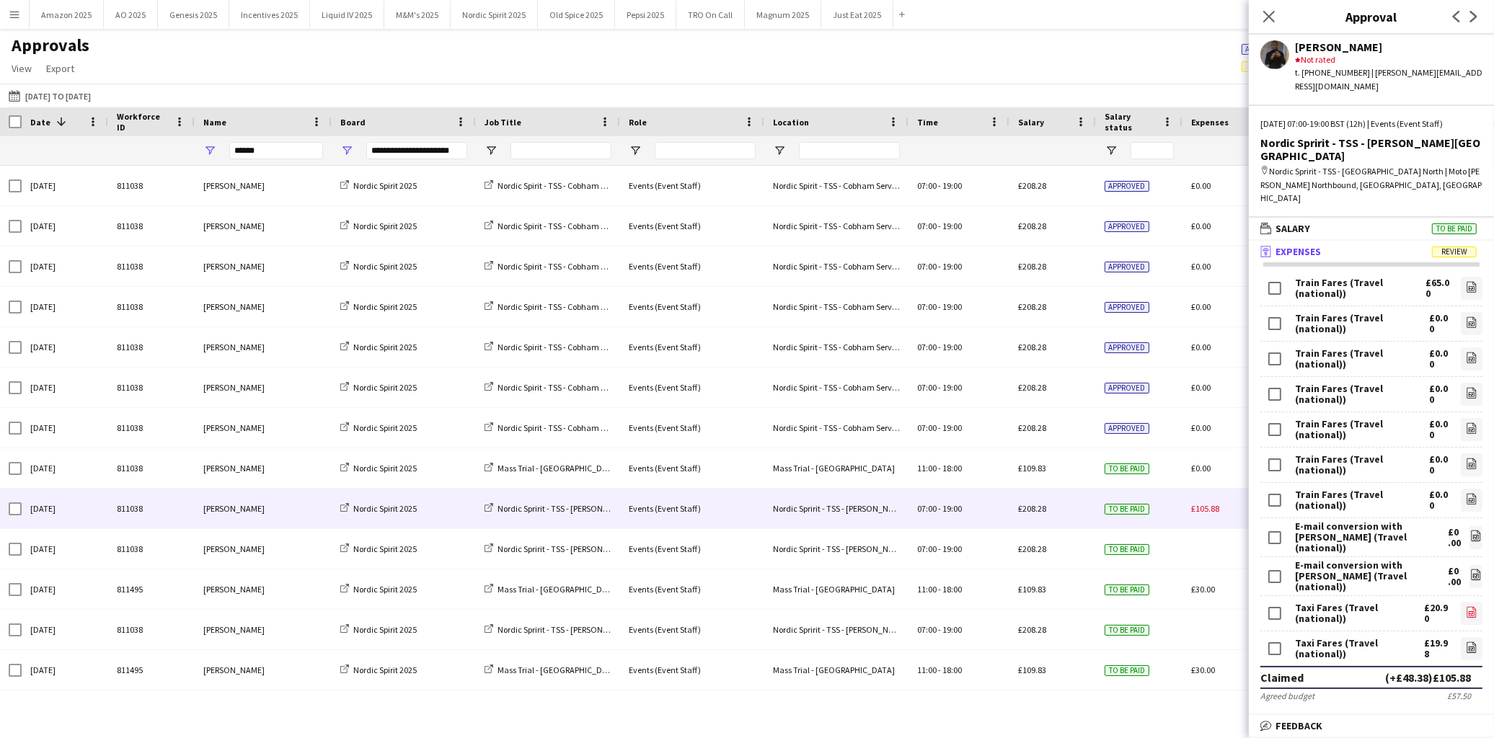
click at [1469, 611] on icon at bounding box center [1472, 613] width 6 height 4
click at [1466, 281] on icon "file-image" at bounding box center [1472, 287] width 12 height 12
click at [1469, 357] on icon at bounding box center [1472, 359] width 6 height 4
click at [1466, 423] on app-icon "file-image" at bounding box center [1472, 430] width 12 height 14
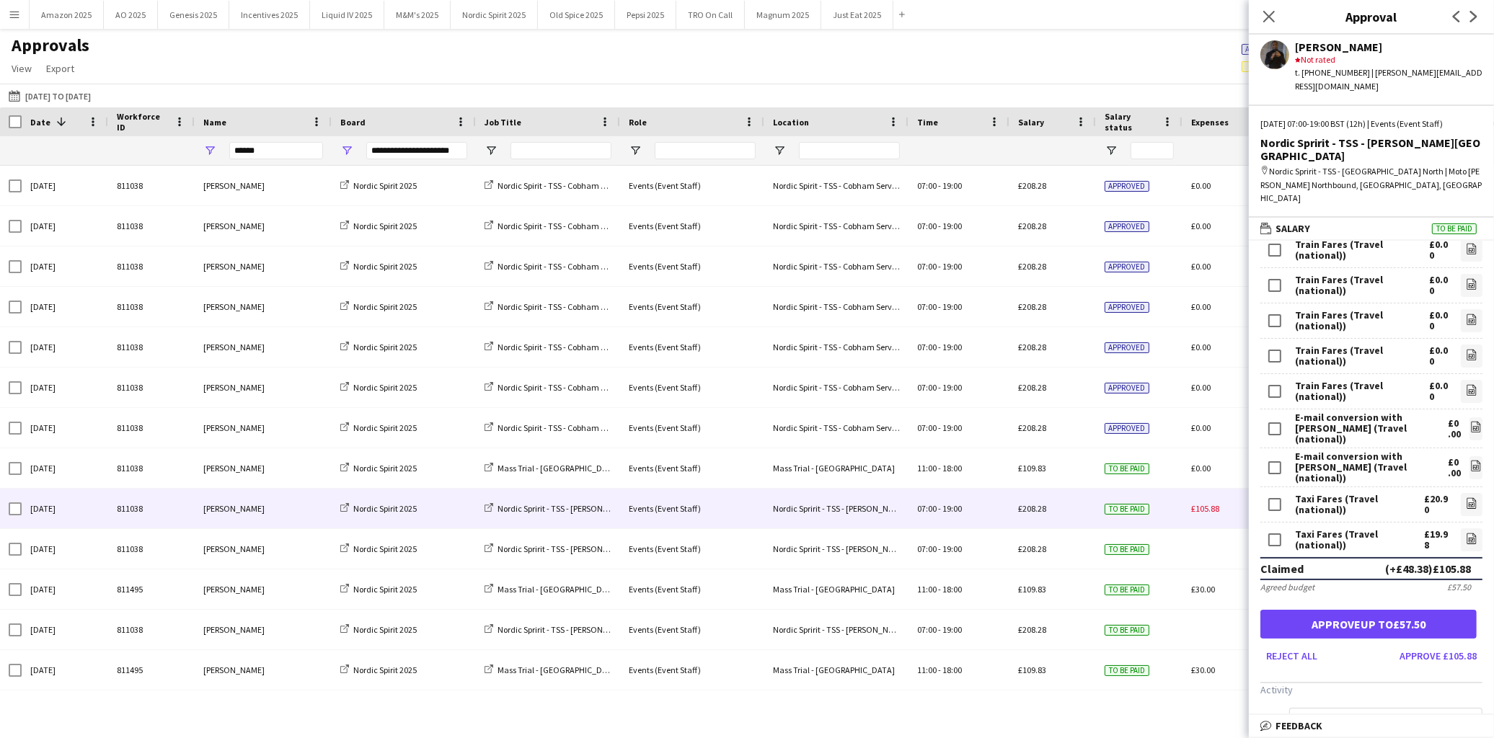
scroll to position [198, 0]
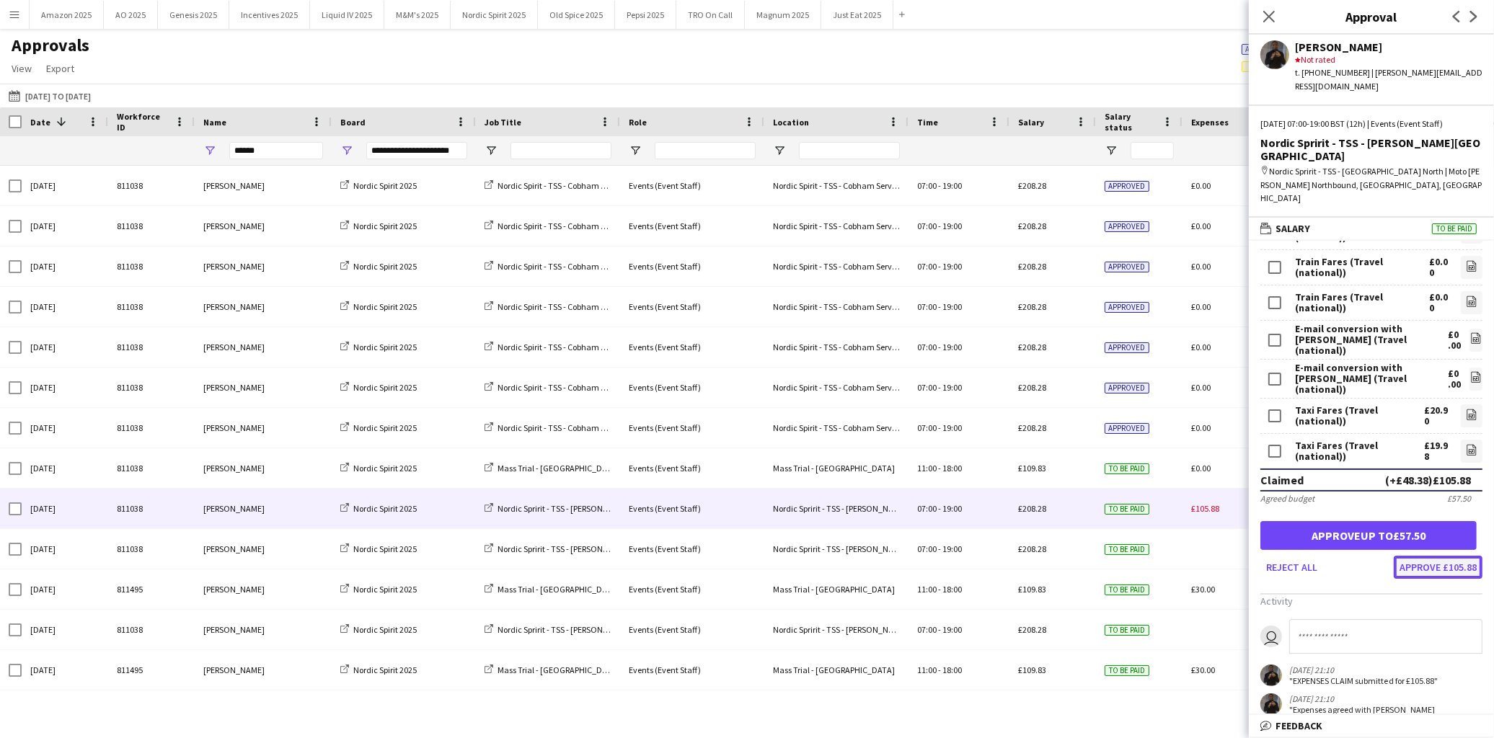
click at [1420, 556] on button "Approve £105.88" at bounding box center [1438, 567] width 89 height 23
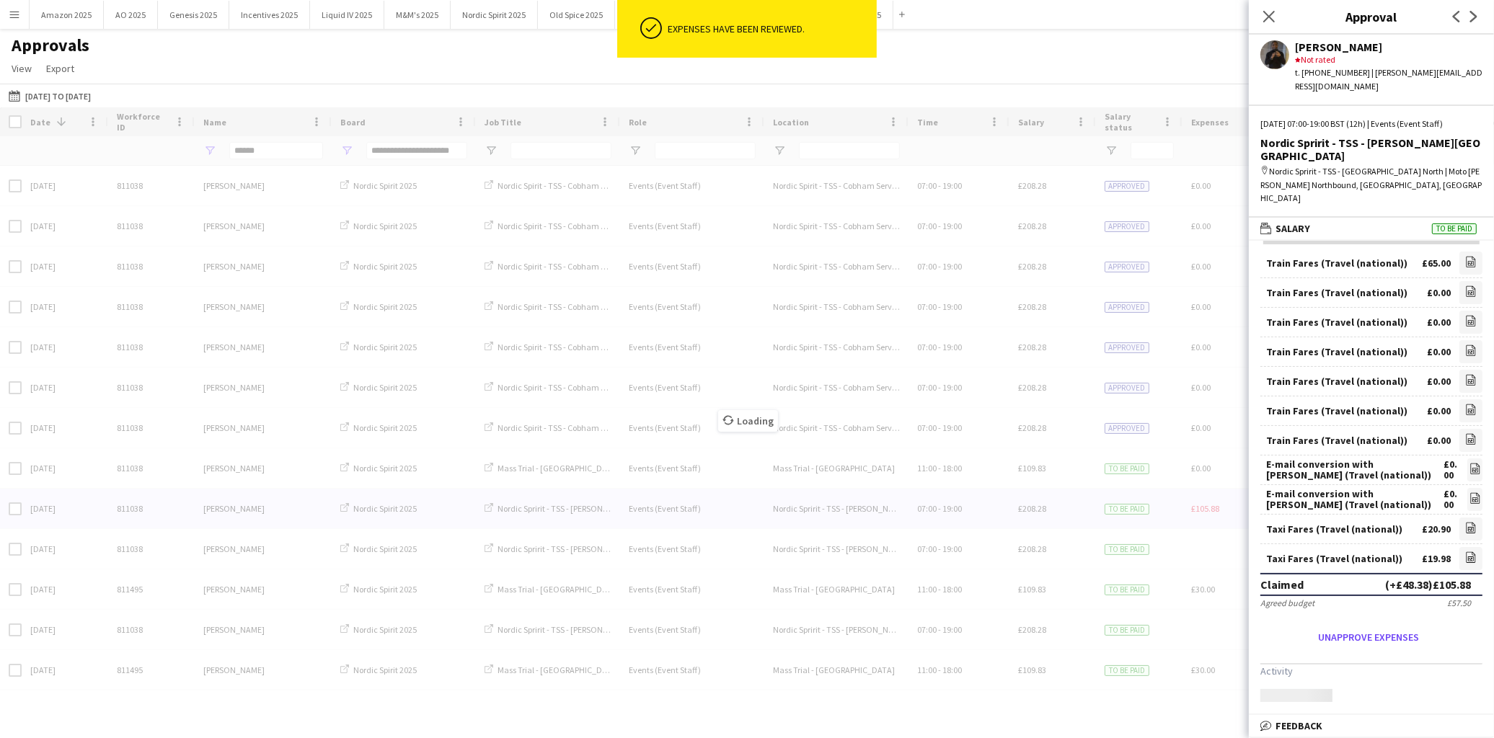
scroll to position [0, 0]
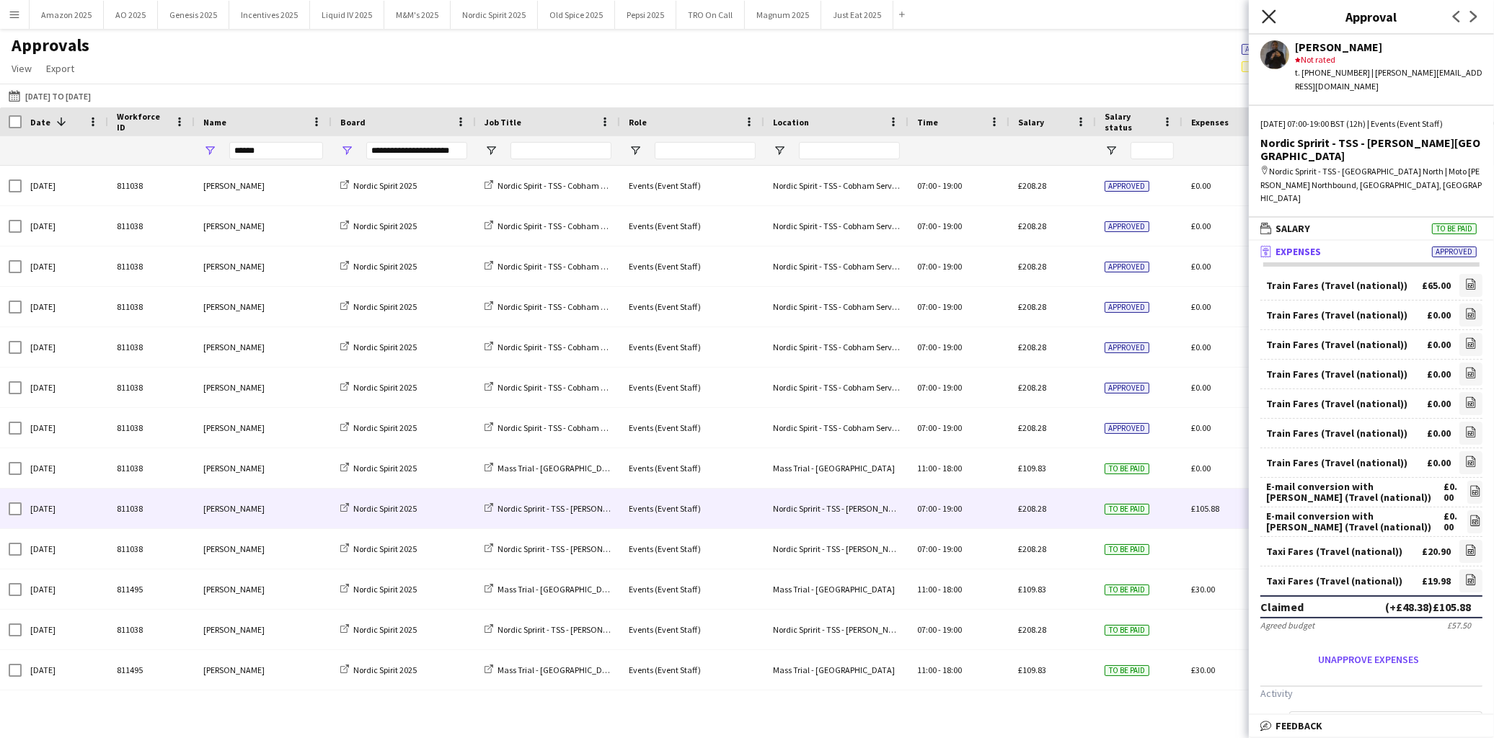
click at [1272, 17] on icon "Close pop-in" at bounding box center [1269, 16] width 14 height 14
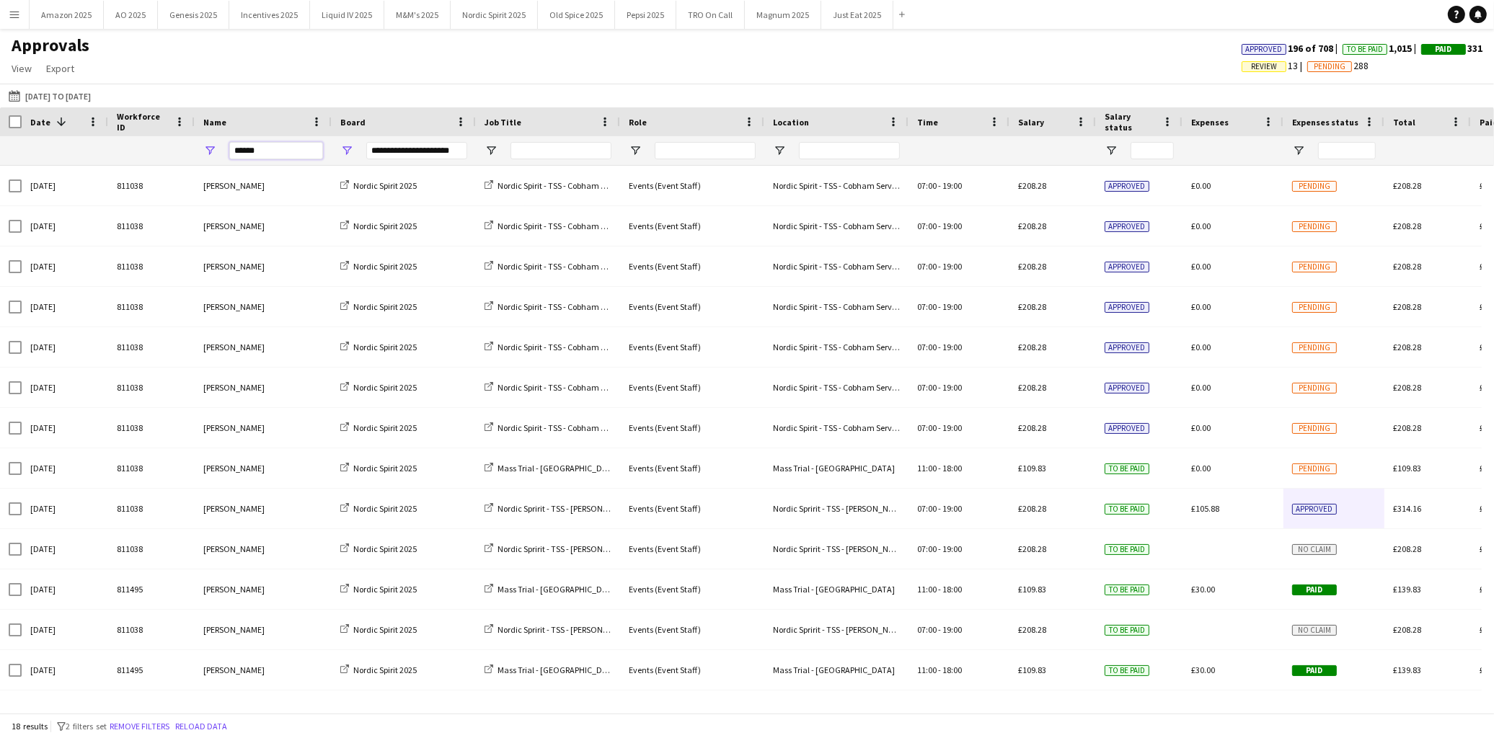
drag, startPoint x: 275, startPoint y: 155, endPoint x: -193, endPoint y: 190, distance: 470.0
click at [0, 190] on html "Menu Boards Boards Boards All jobs Status Workforce Workforce My Workforce Recr…" at bounding box center [747, 369] width 1494 height 738
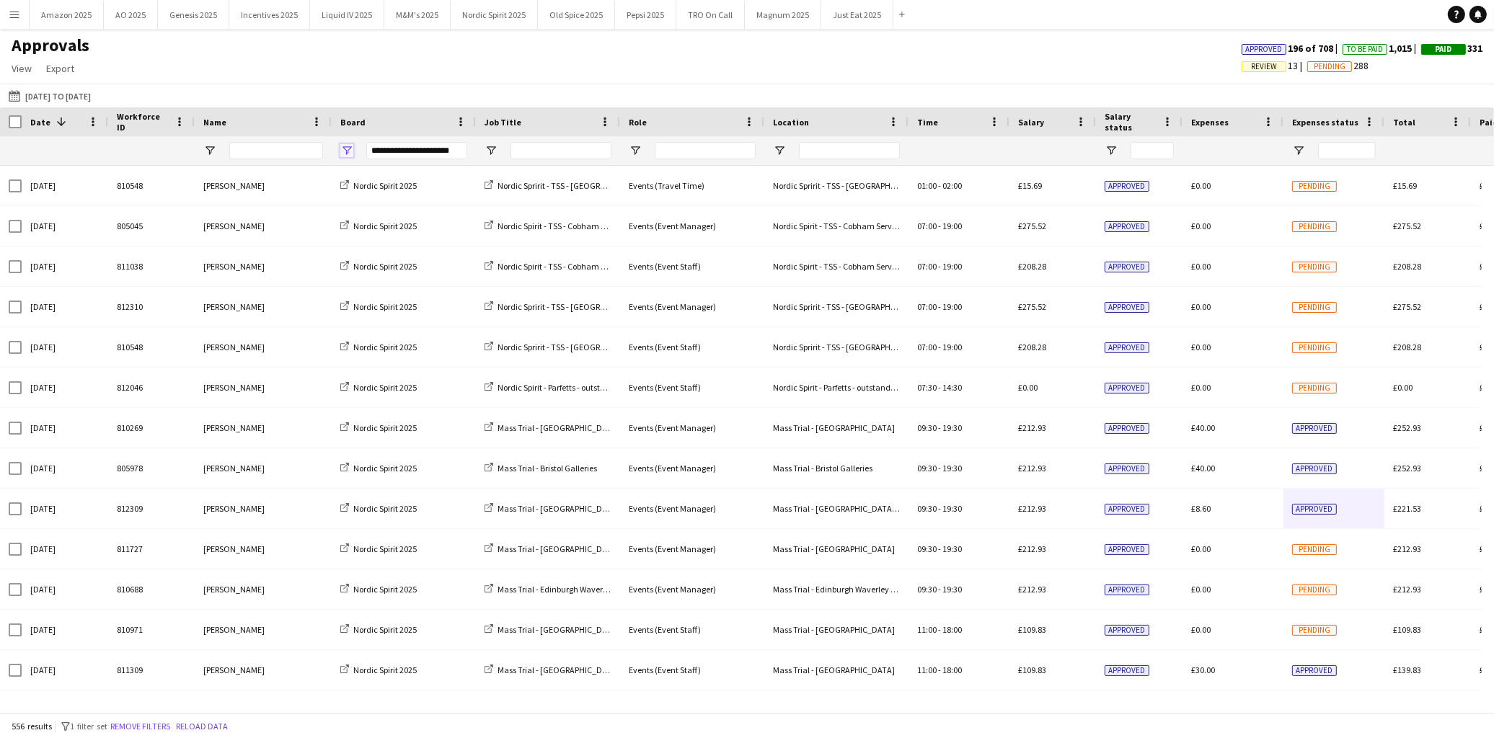
click at [345, 153] on span "Open Filter Menu" at bounding box center [346, 150] width 13 height 13
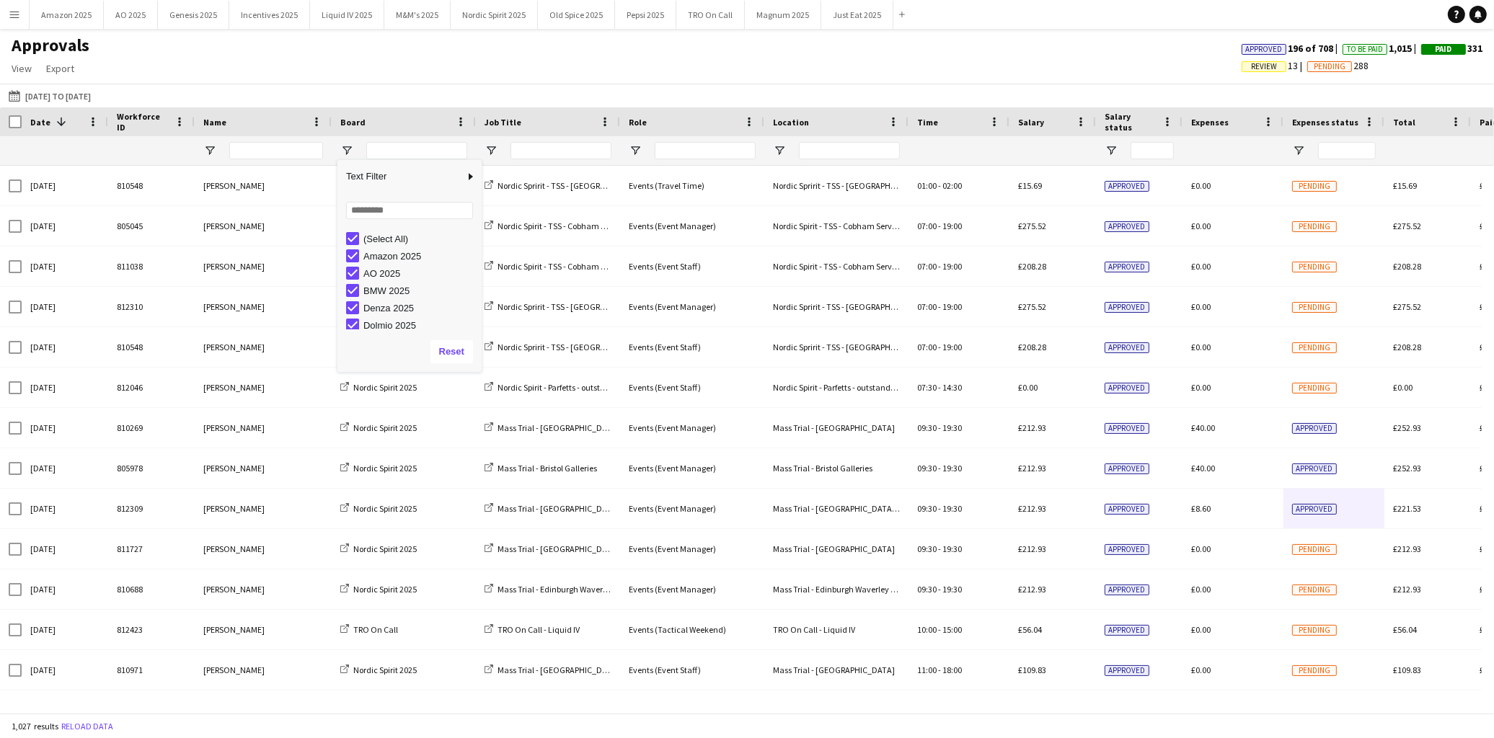
click at [268, 166] on div "[PERSON_NAME]" at bounding box center [263, 186] width 137 height 40
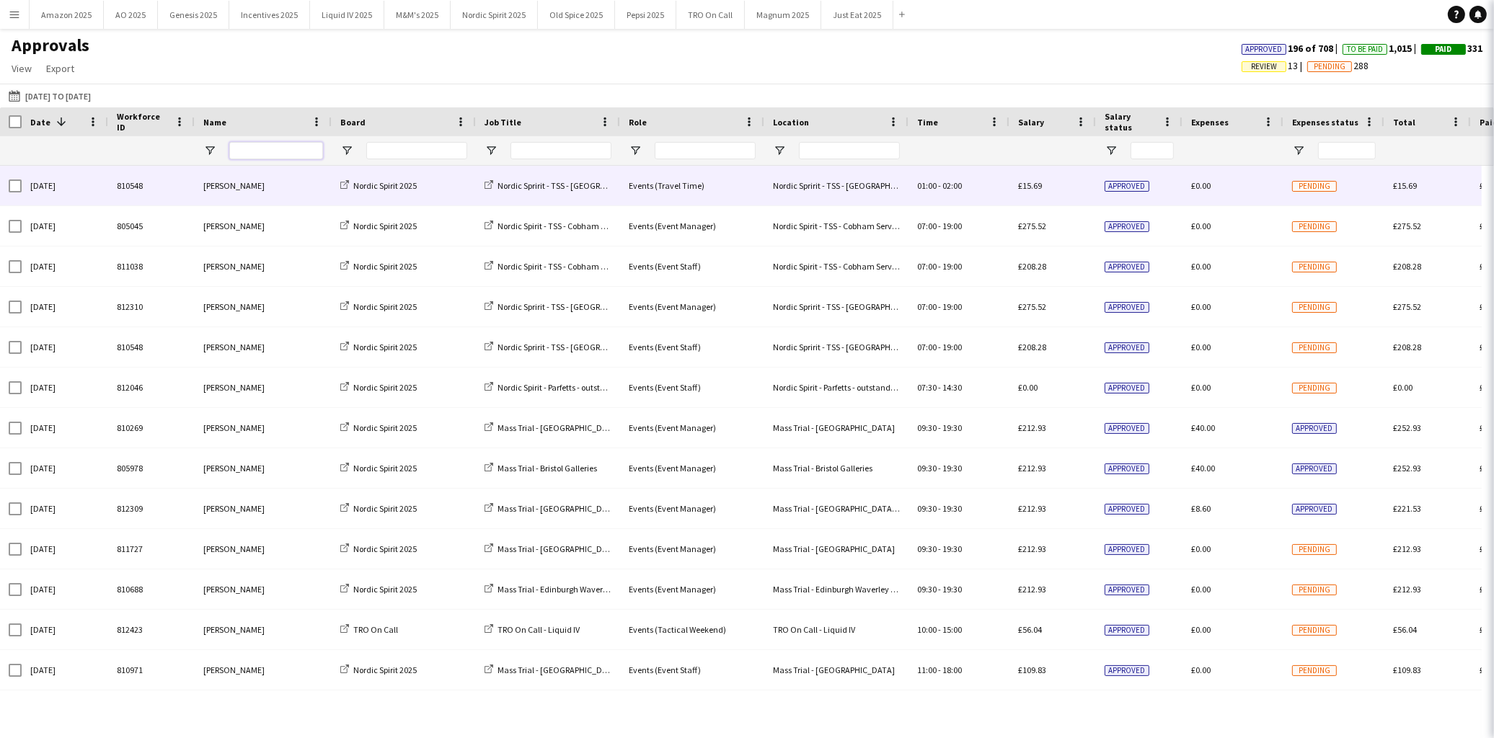
click at [265, 156] on input "Name Filter Input" at bounding box center [276, 150] width 94 height 17
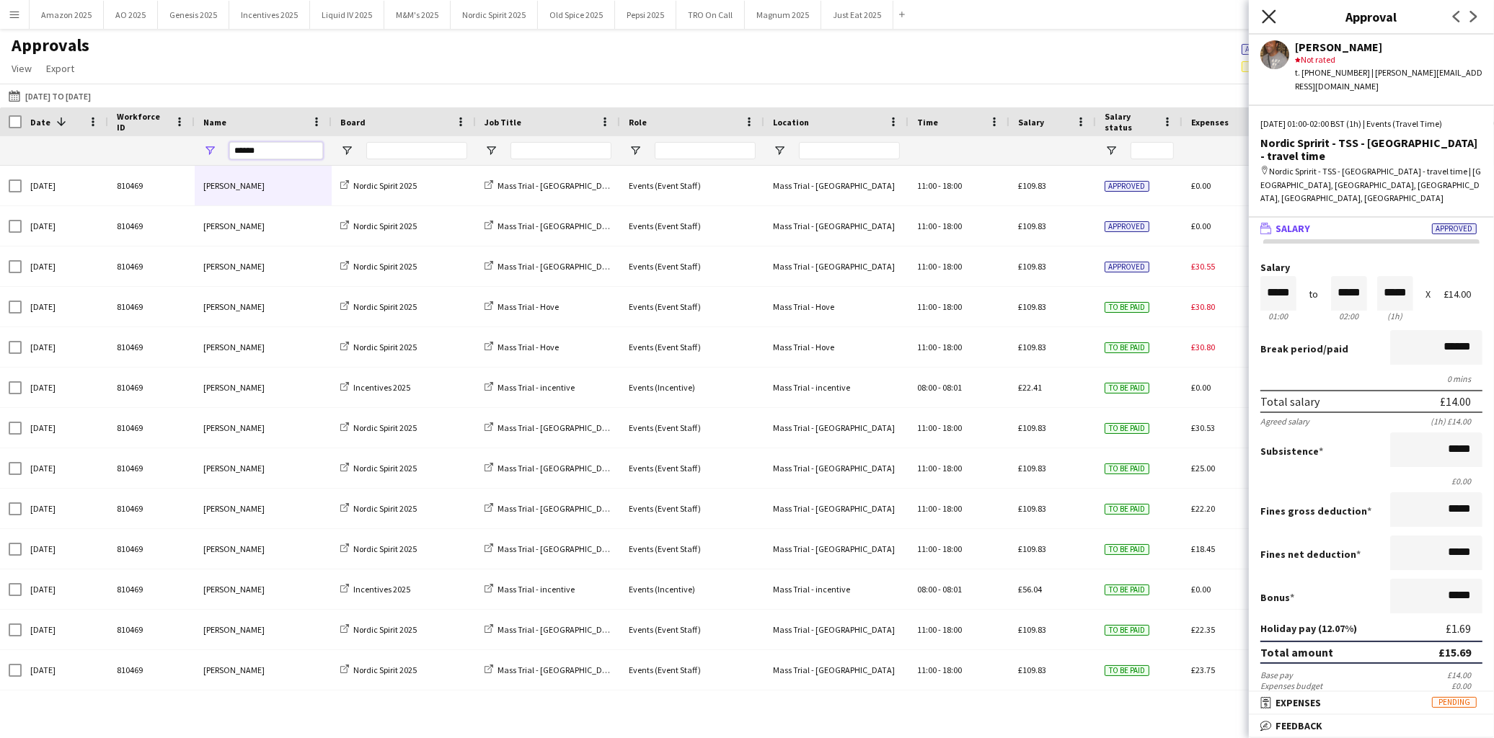
type input "******"
click at [1266, 12] on icon "Close pop-in" at bounding box center [1269, 16] width 14 height 14
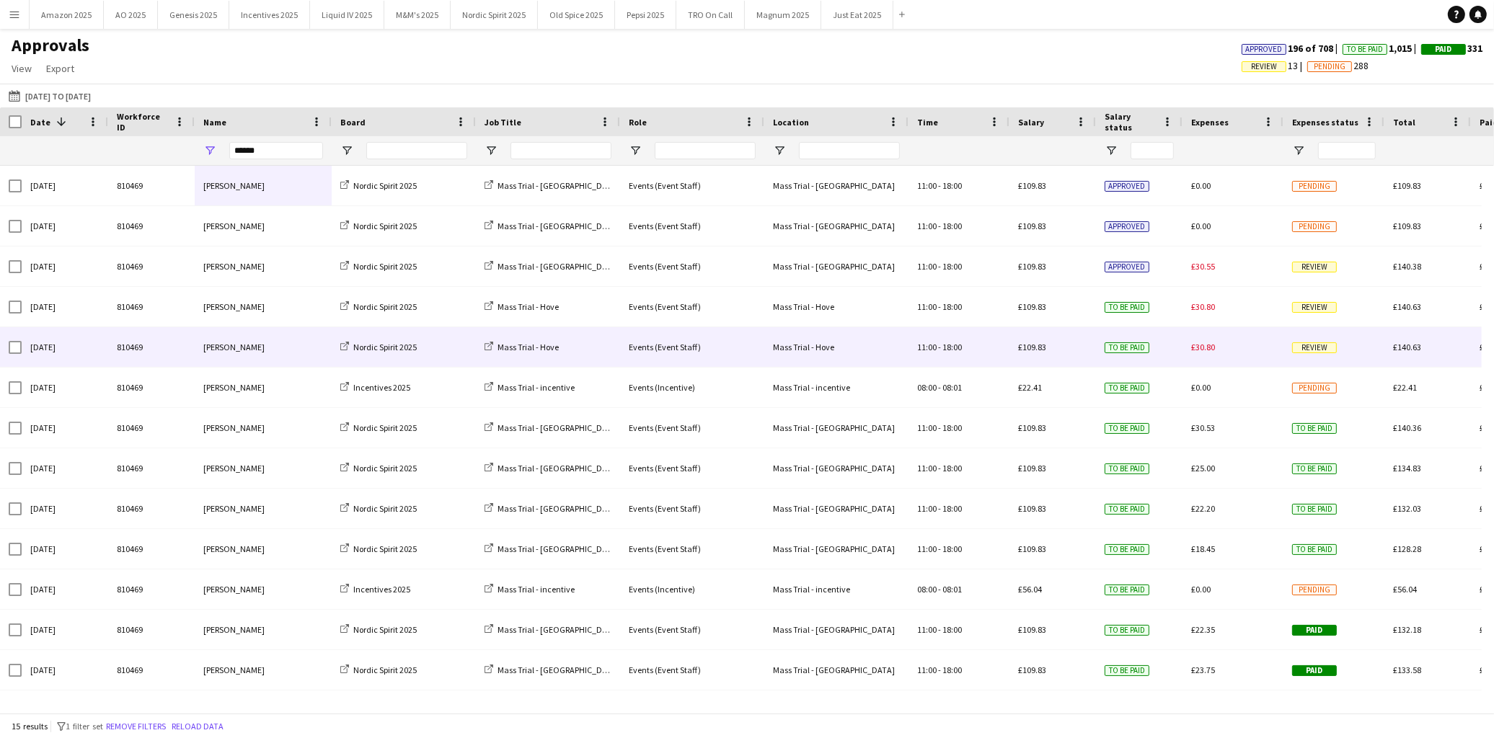
click at [1311, 351] on span "Review" at bounding box center [1314, 347] width 45 height 11
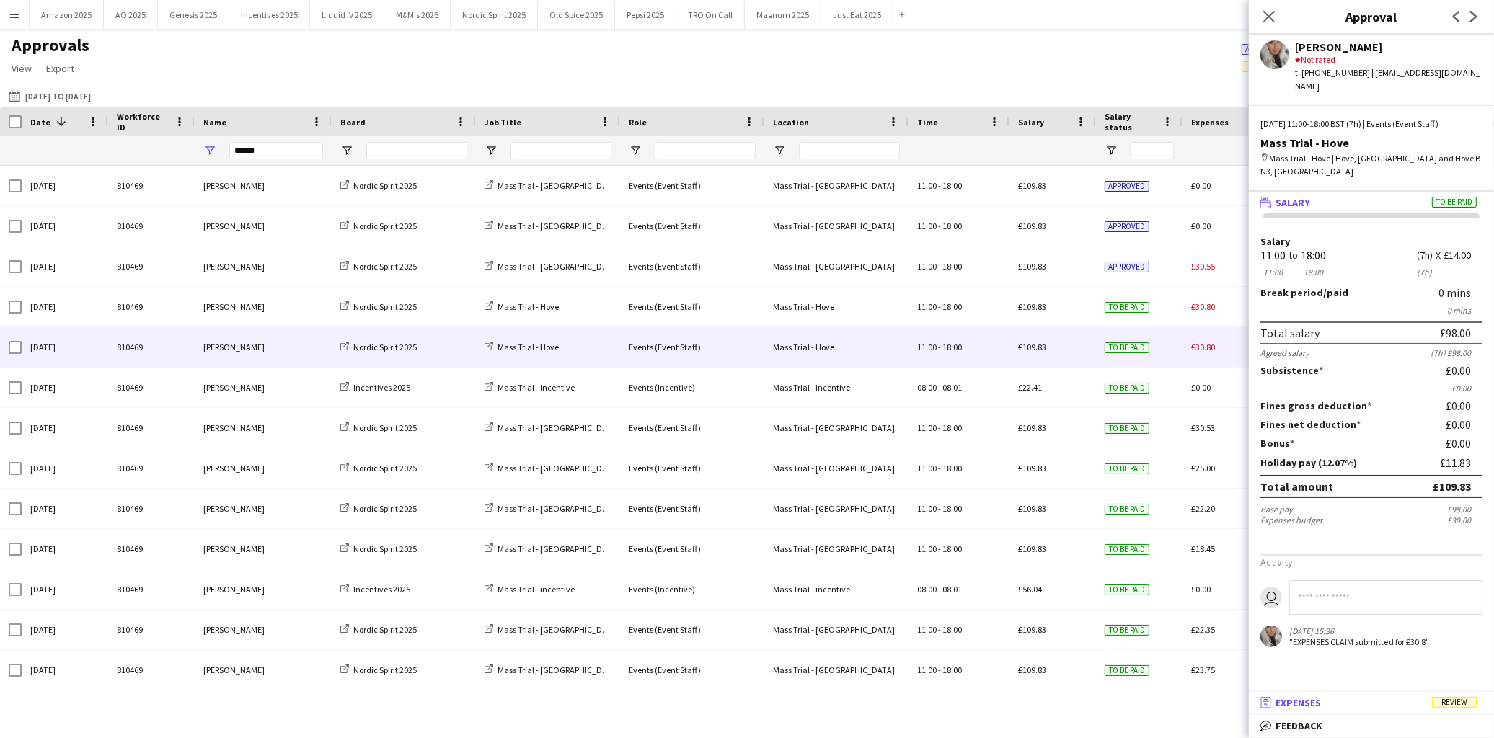
click at [1455, 708] on span "Review" at bounding box center [1454, 702] width 45 height 11
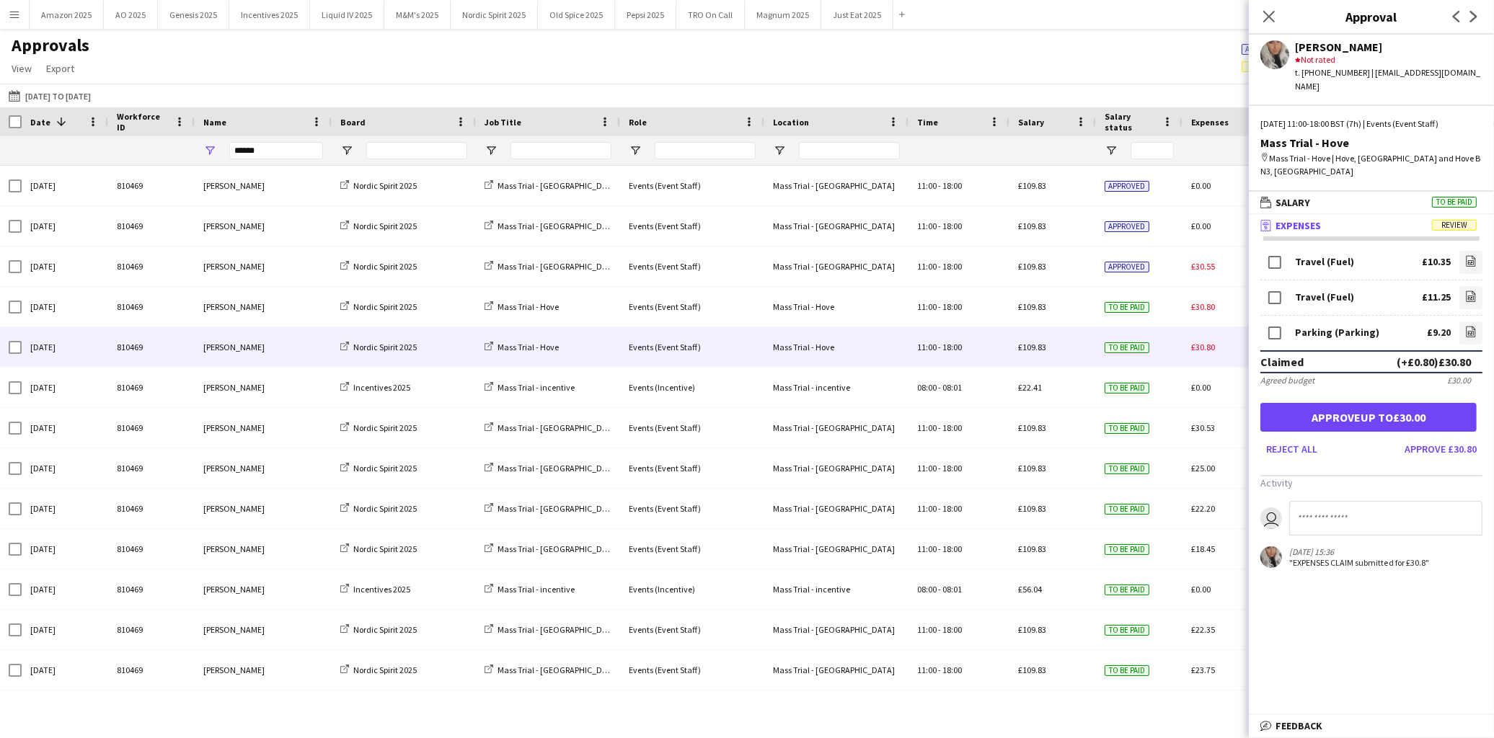
click at [1336, 501] on input at bounding box center [1385, 518] width 193 height 35
type input "*"
type input "**********"
click at [1276, 18] on app-icon "Close pop-in" at bounding box center [1269, 16] width 21 height 21
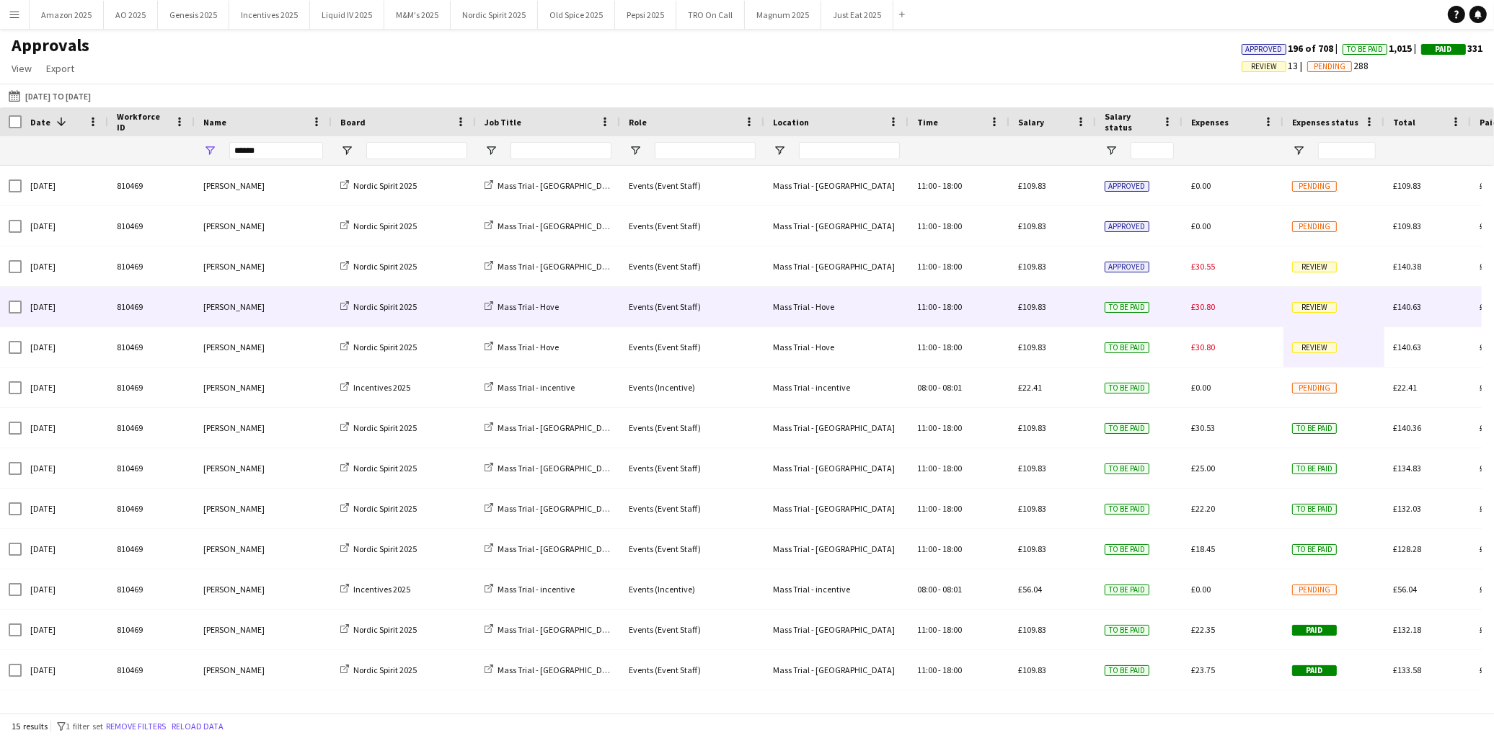
click at [1315, 307] on span "Review" at bounding box center [1314, 307] width 45 height 11
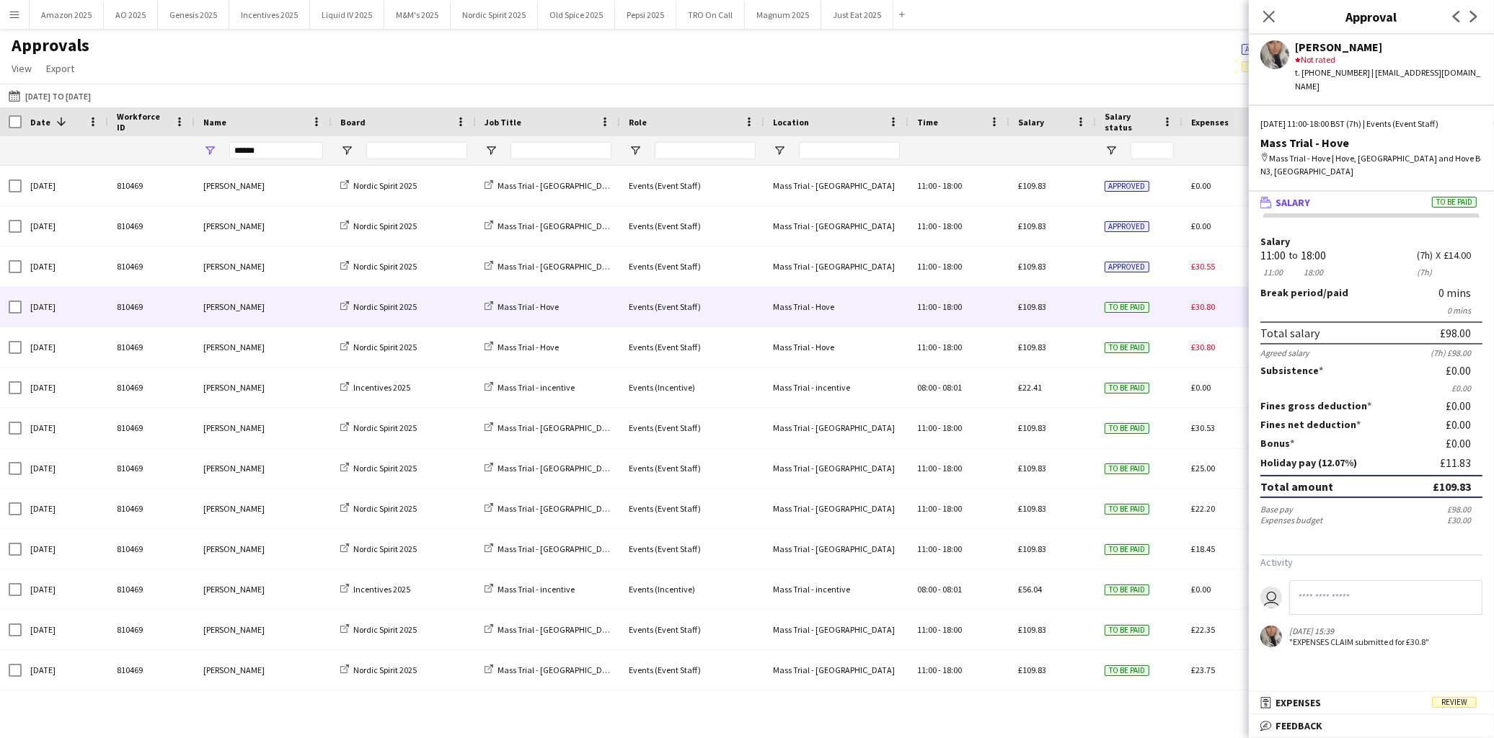
drag, startPoint x: 1454, startPoint y: 700, endPoint x: 1450, endPoint y: 581, distance: 119.0
click at [1454, 702] on span "Review" at bounding box center [1454, 702] width 45 height 11
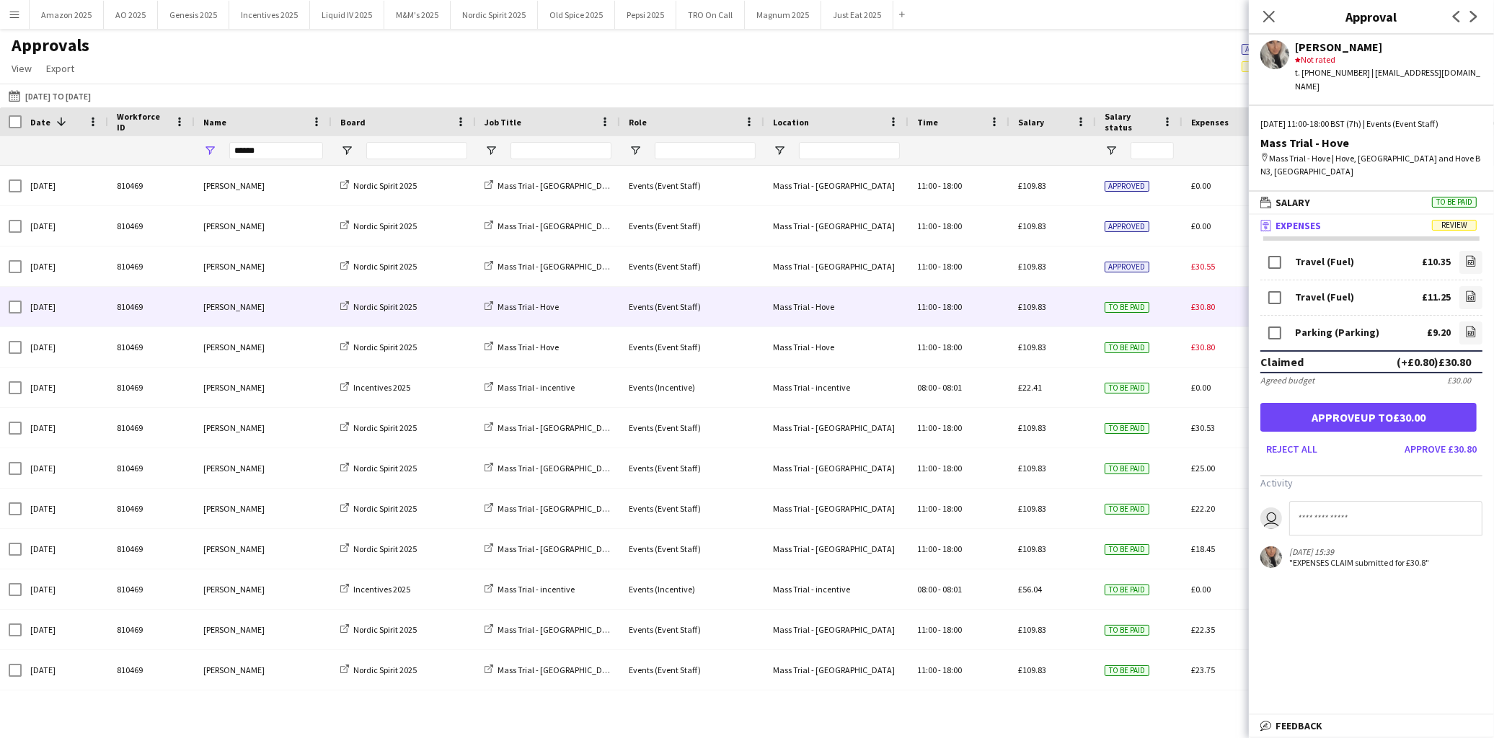
click at [1332, 501] on input at bounding box center [1385, 518] width 193 height 35
paste input "**********"
type input "**********"
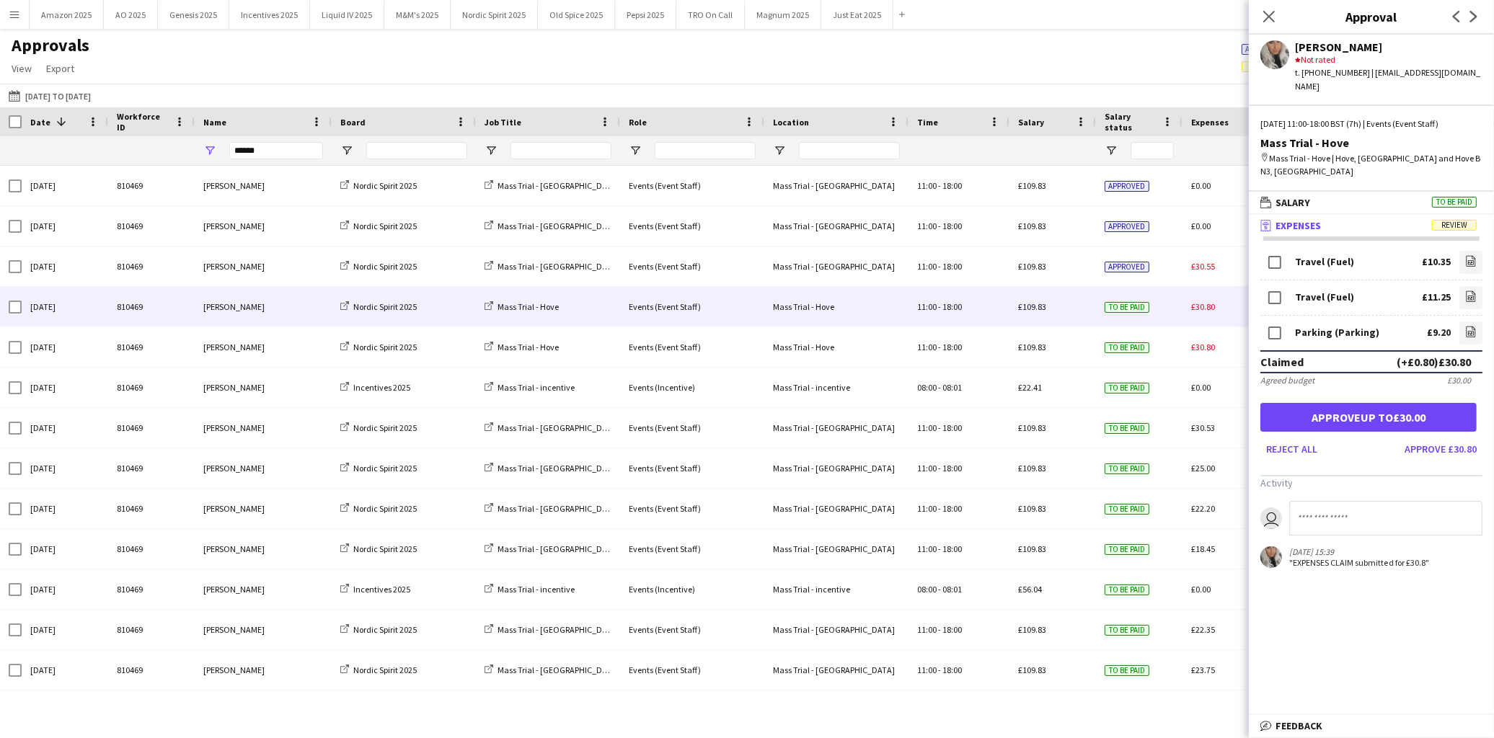
scroll to position [0, 0]
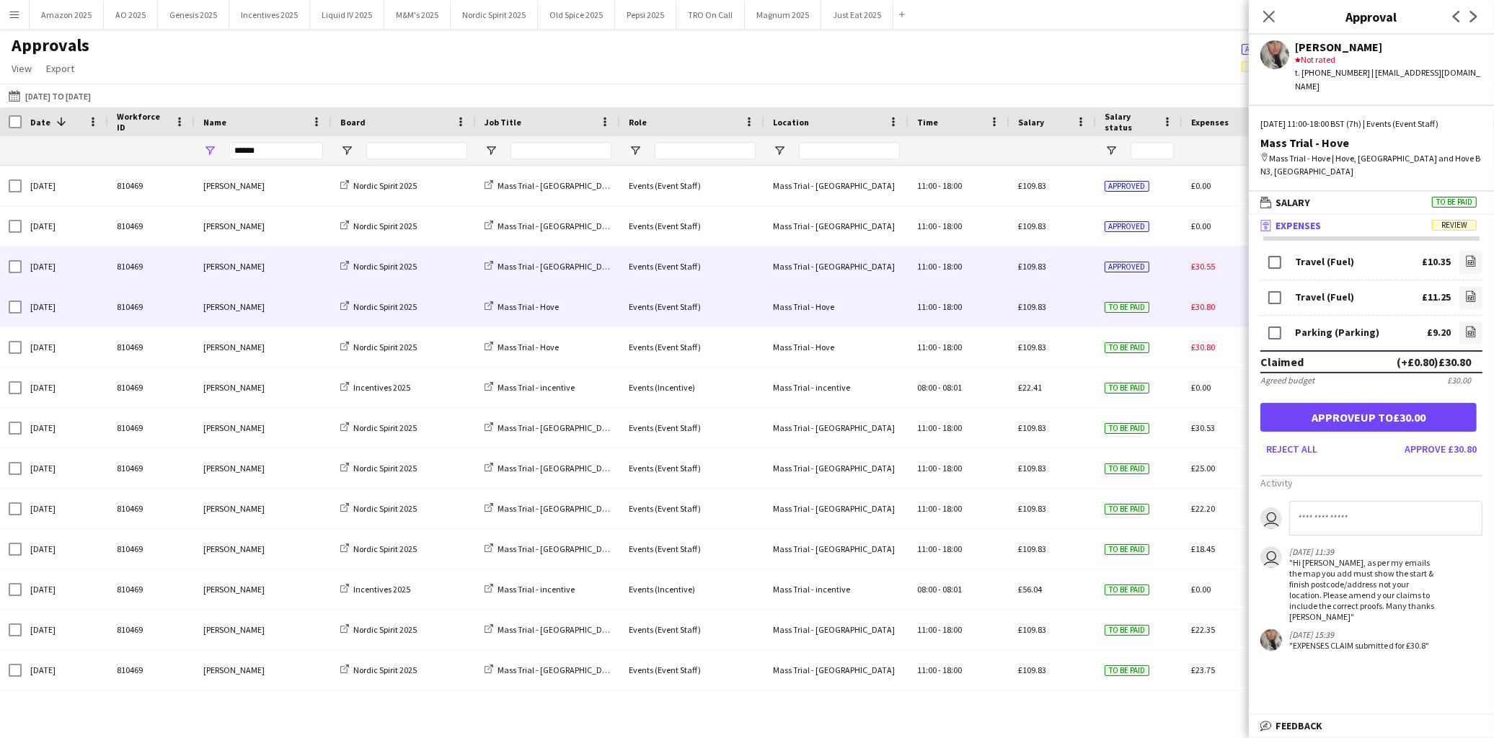
click at [1222, 275] on div "£30.55" at bounding box center [1232, 267] width 101 height 40
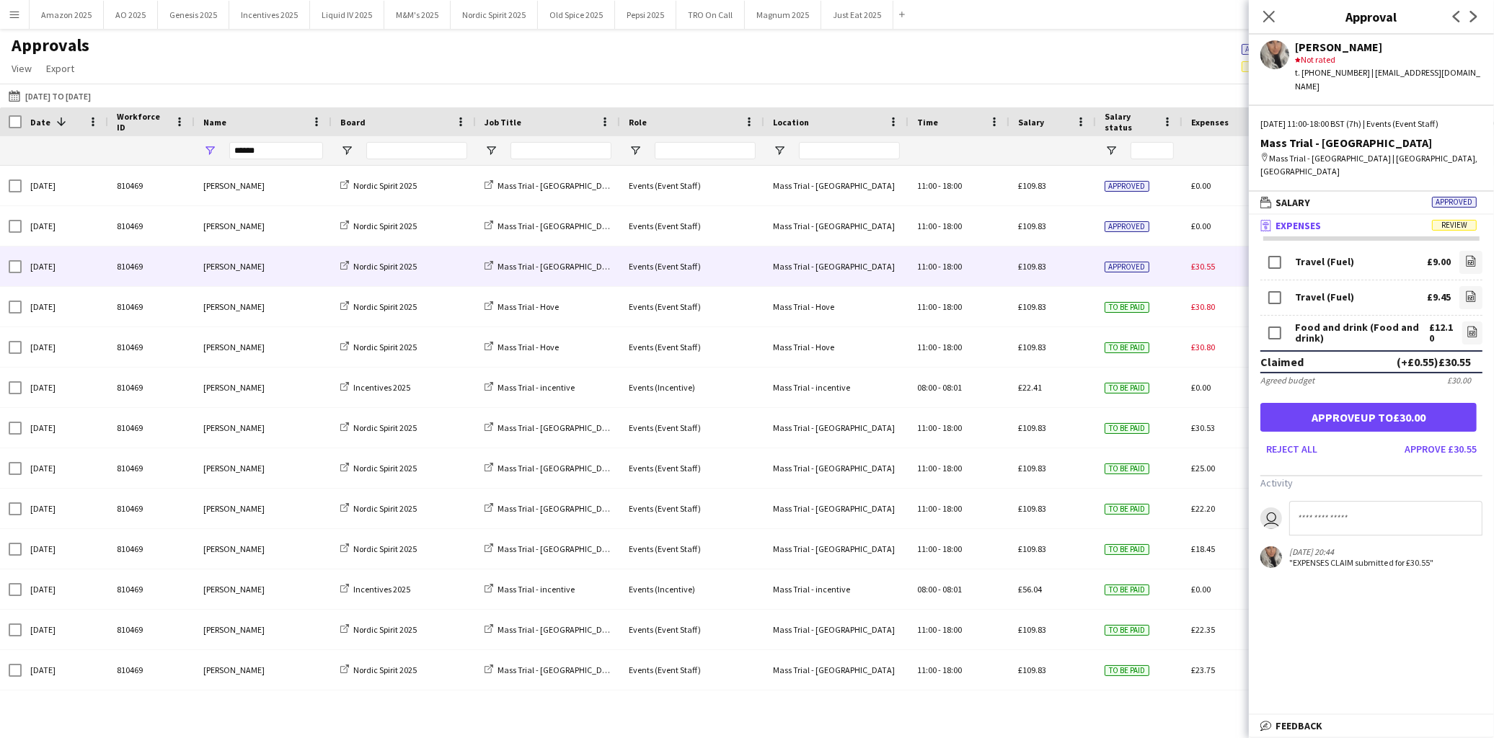
click at [1331, 501] on input at bounding box center [1385, 518] width 193 height 35
paste input "**********"
type input "**********"
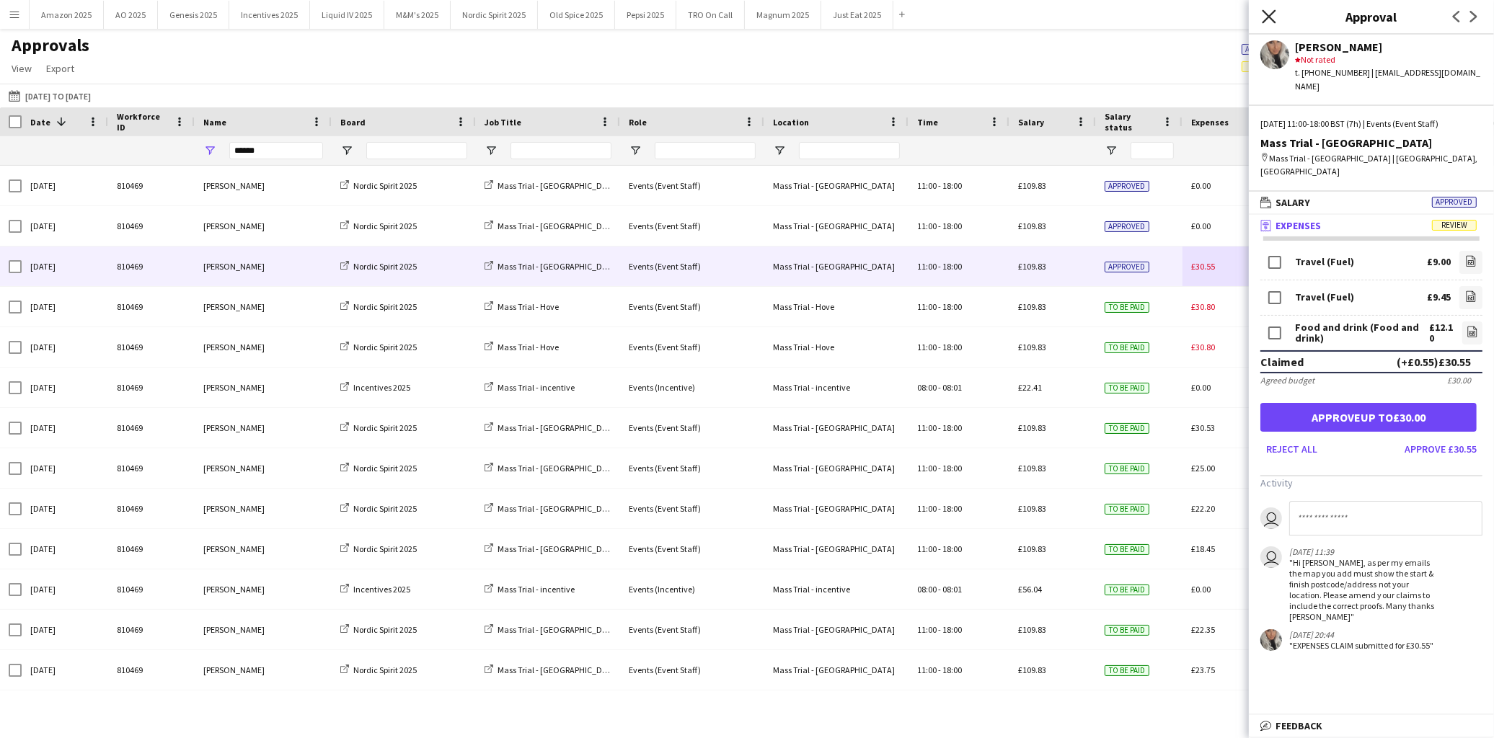
click at [1272, 19] on icon at bounding box center [1269, 16] width 14 height 14
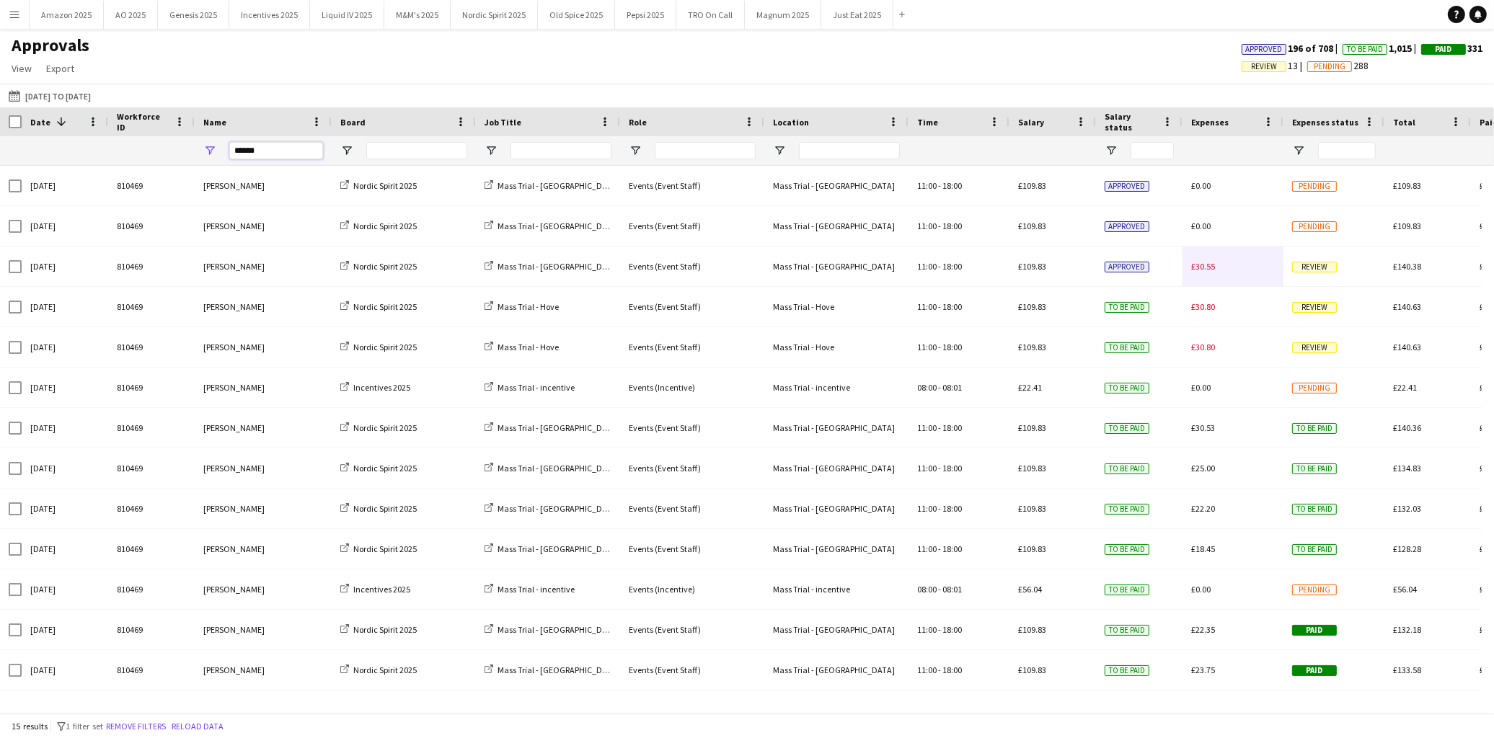
drag, startPoint x: 292, startPoint y: 155, endPoint x: -302, endPoint y: 161, distance: 594.2
click at [0, 161] on html "Menu Boards Boards Boards All jobs Status Workforce Workforce My Workforce Recr…" at bounding box center [747, 369] width 1494 height 738
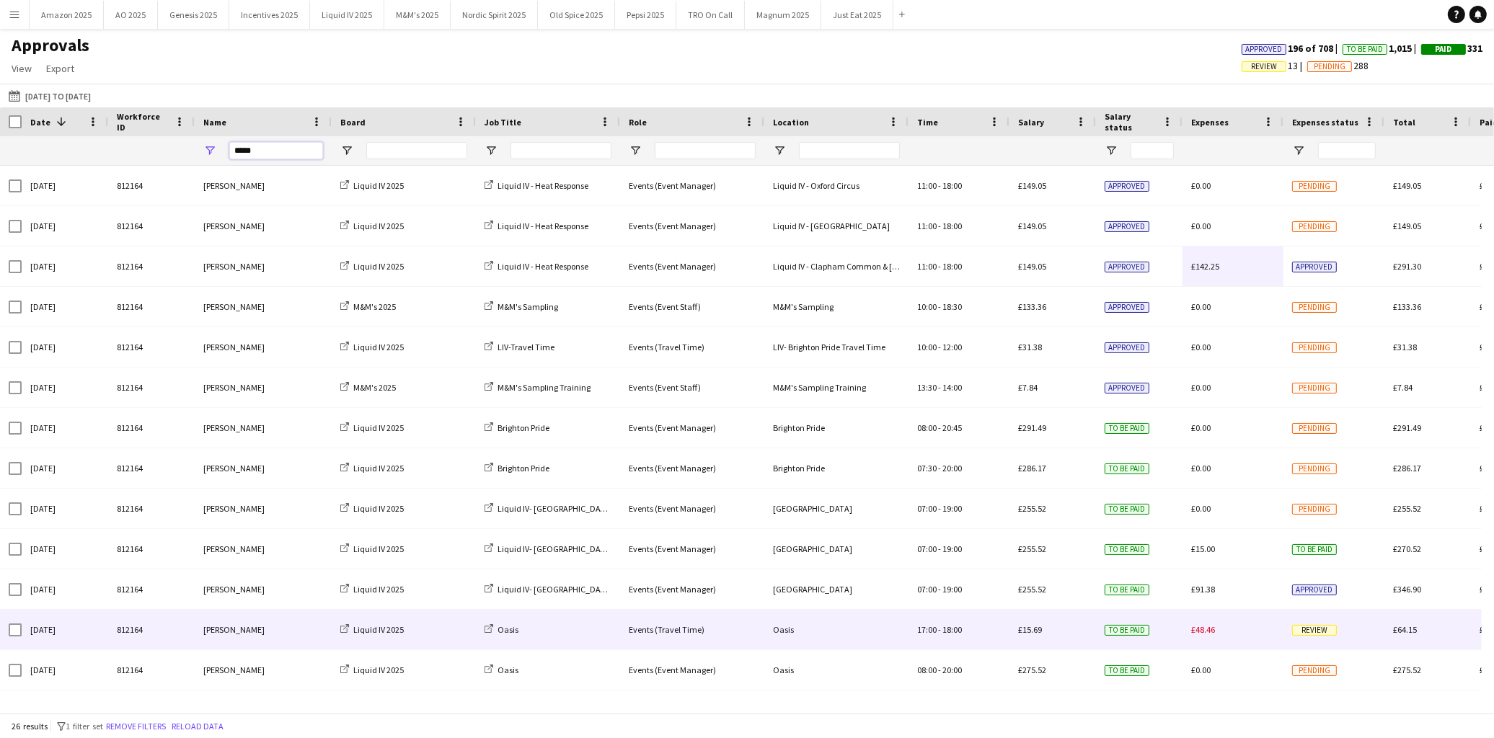
type input "*****"
click at [1319, 629] on span "Review" at bounding box center [1314, 630] width 45 height 11
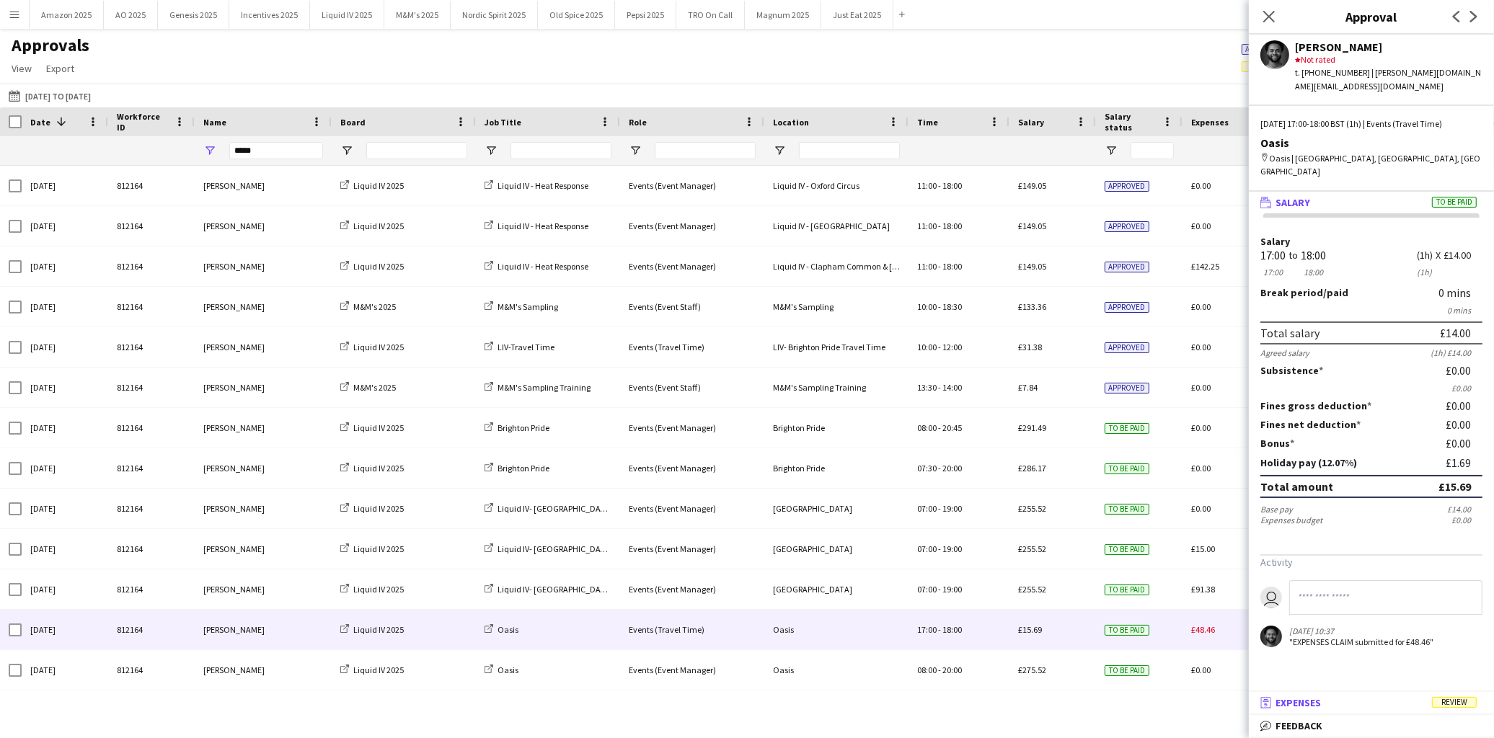
click at [1468, 708] on span "Review" at bounding box center [1454, 702] width 45 height 11
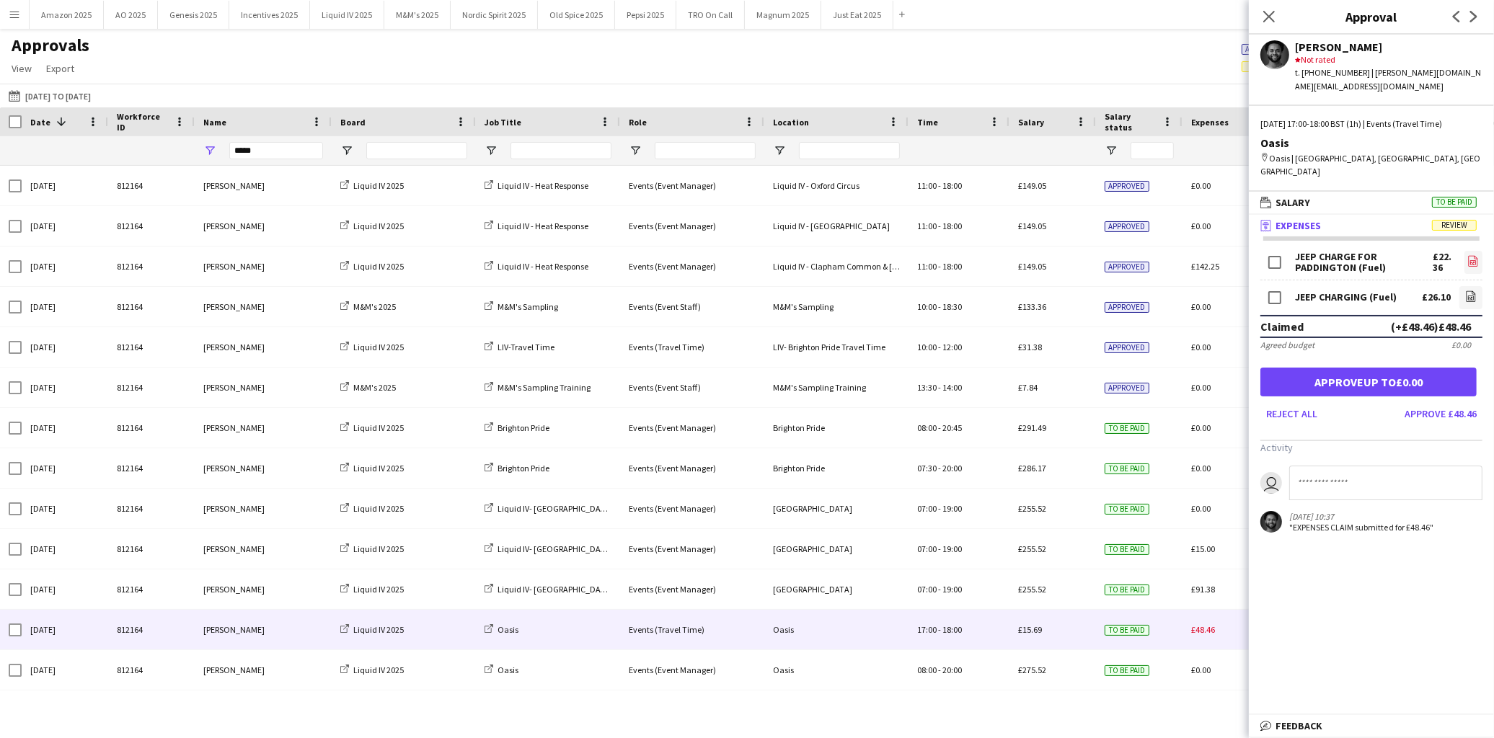
click at [1469, 255] on icon at bounding box center [1473, 260] width 9 height 11
click at [1465, 291] on icon "file-image" at bounding box center [1471, 297] width 12 height 12
click at [1417, 402] on button "Approve £48.46" at bounding box center [1441, 413] width 84 height 23
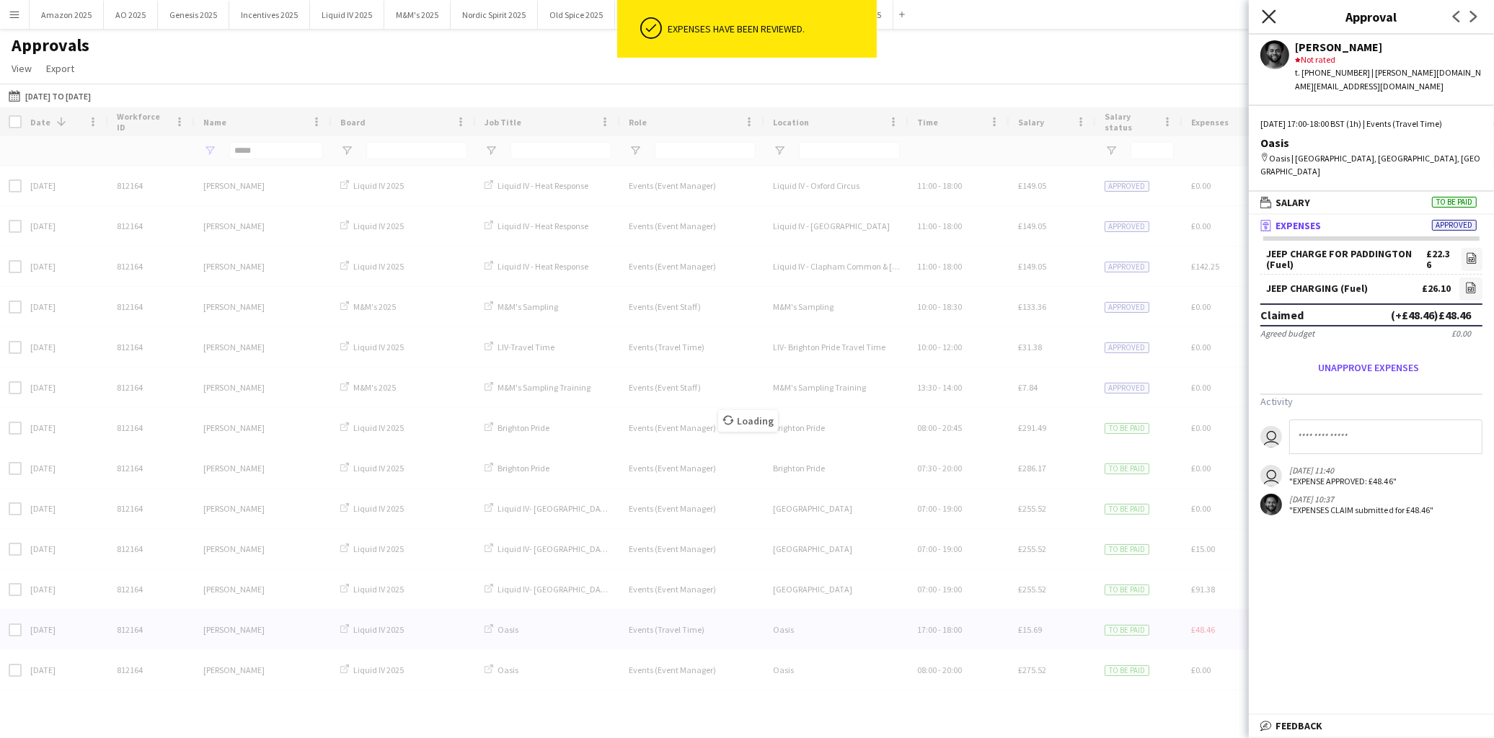
click at [1273, 18] on icon "Close pop-in" at bounding box center [1269, 16] width 14 height 14
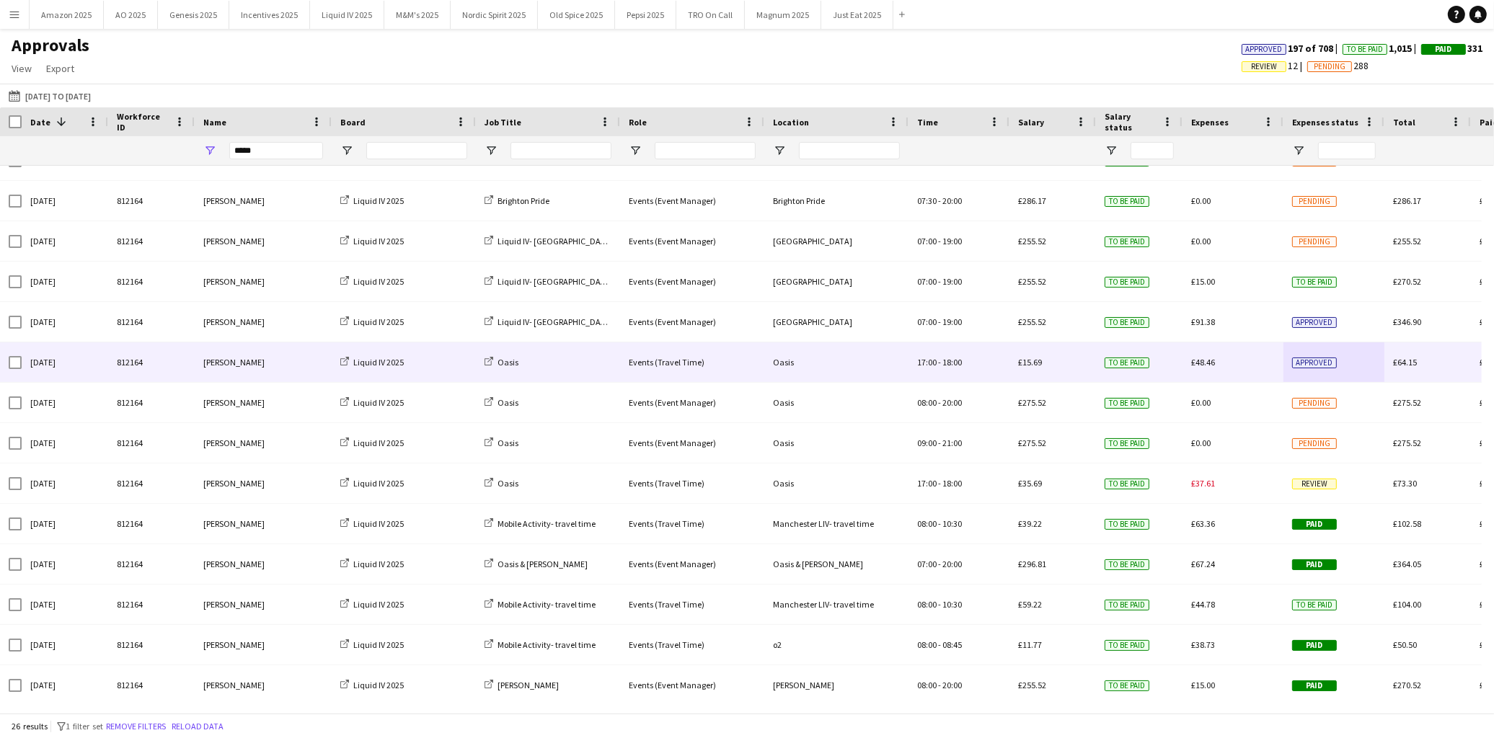
scroll to position [480, 0]
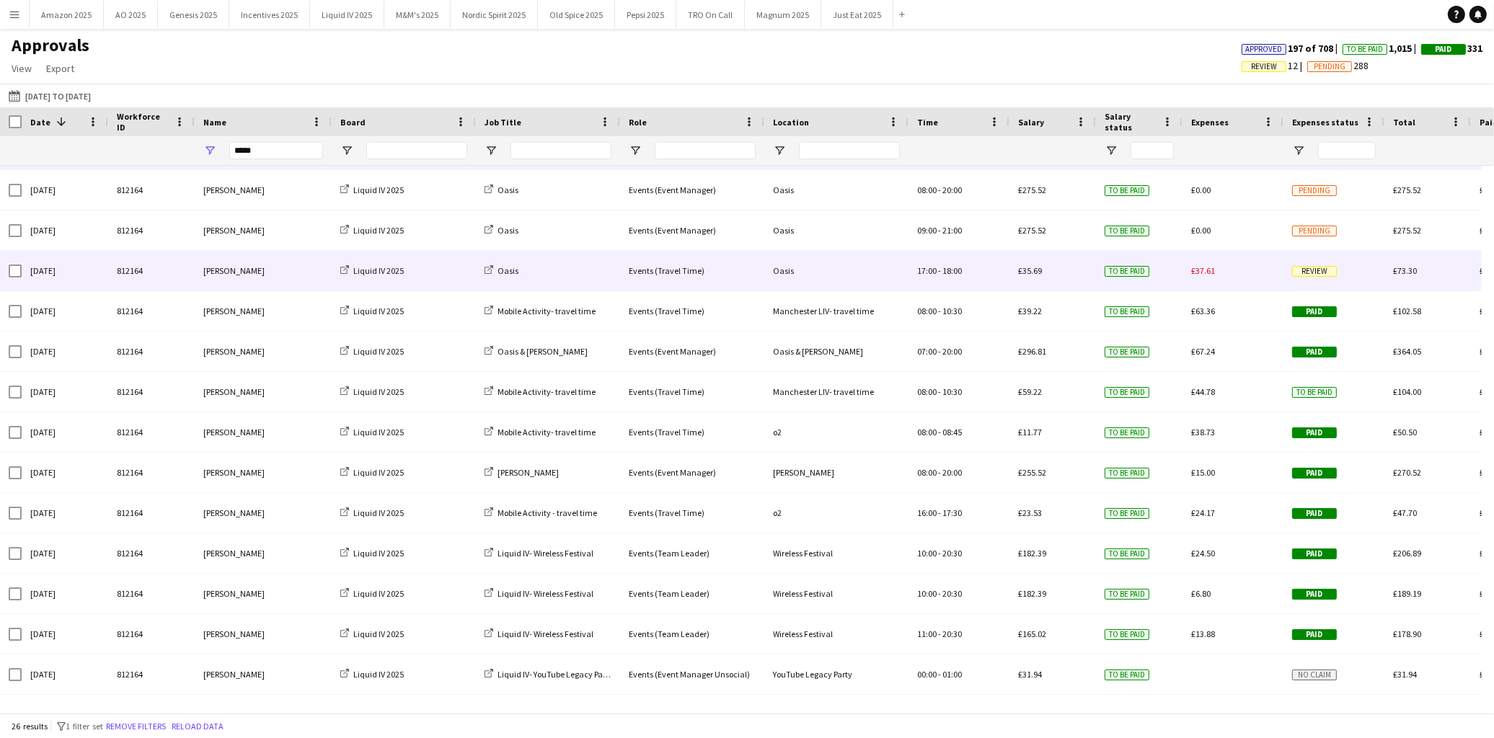
click at [1315, 272] on span "Review" at bounding box center [1314, 271] width 45 height 11
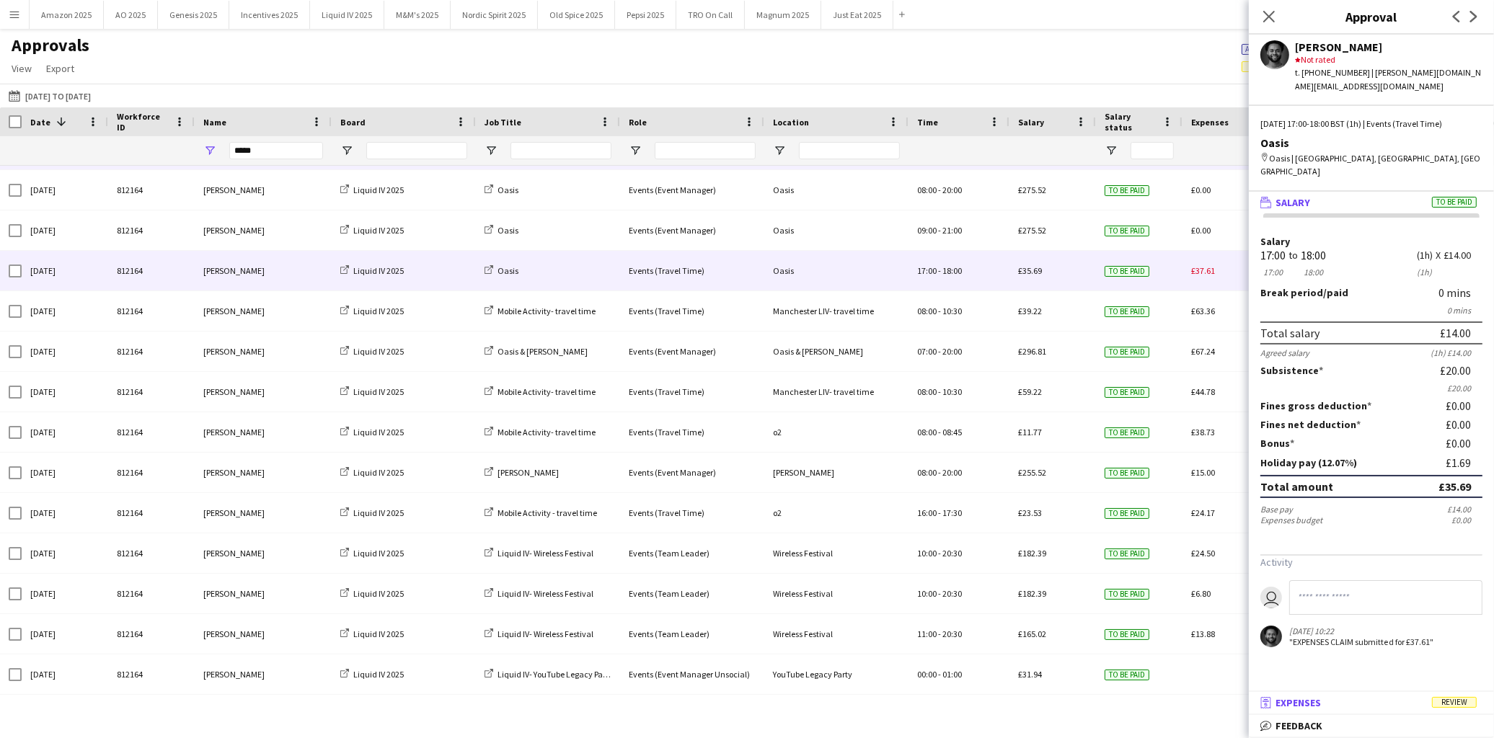
click at [1443, 708] on span "Review" at bounding box center [1454, 702] width 45 height 11
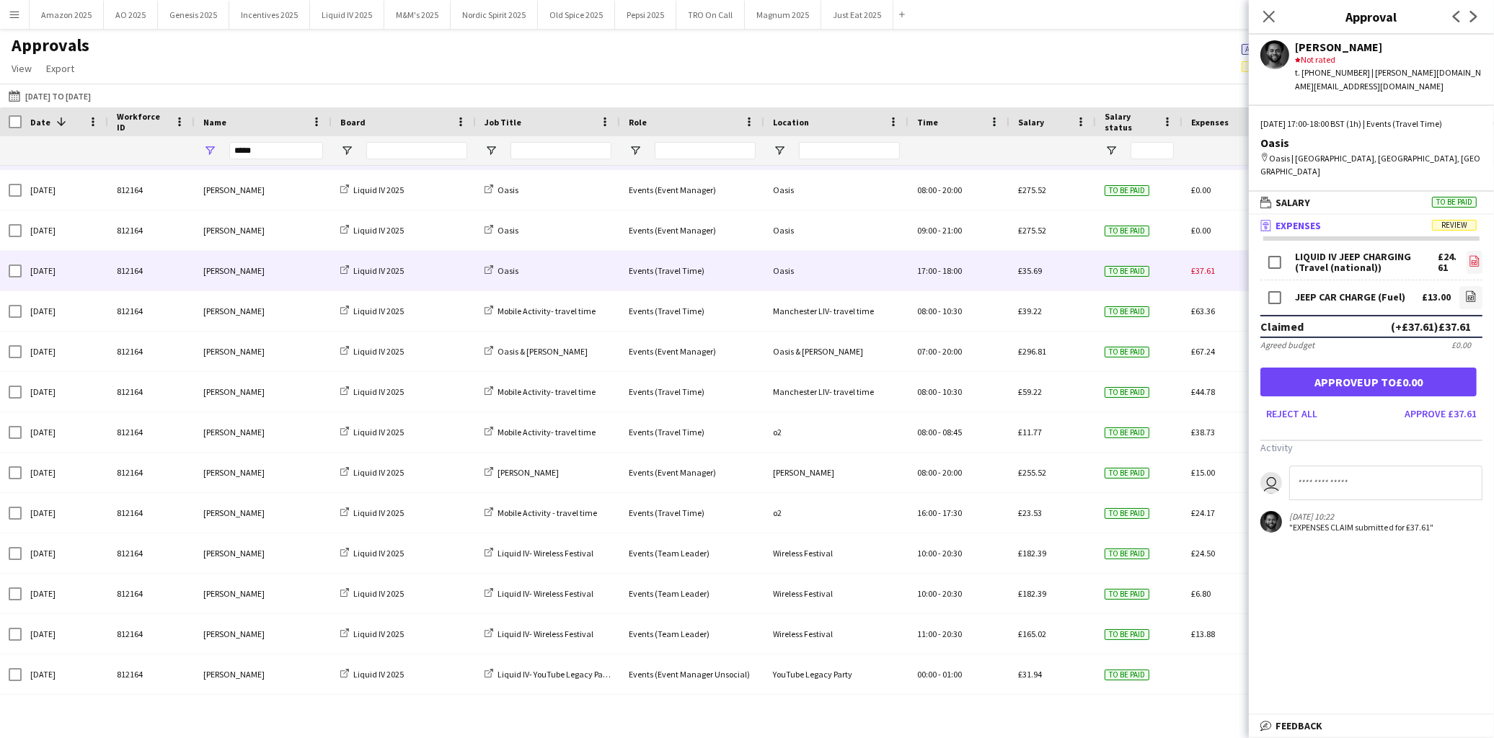
click at [1469, 255] on icon "file-image" at bounding box center [1475, 261] width 12 height 12
click at [1459, 286] on link "file-image" at bounding box center [1470, 297] width 23 height 23
click at [1410, 402] on button "Approve £37.61" at bounding box center [1441, 413] width 84 height 23
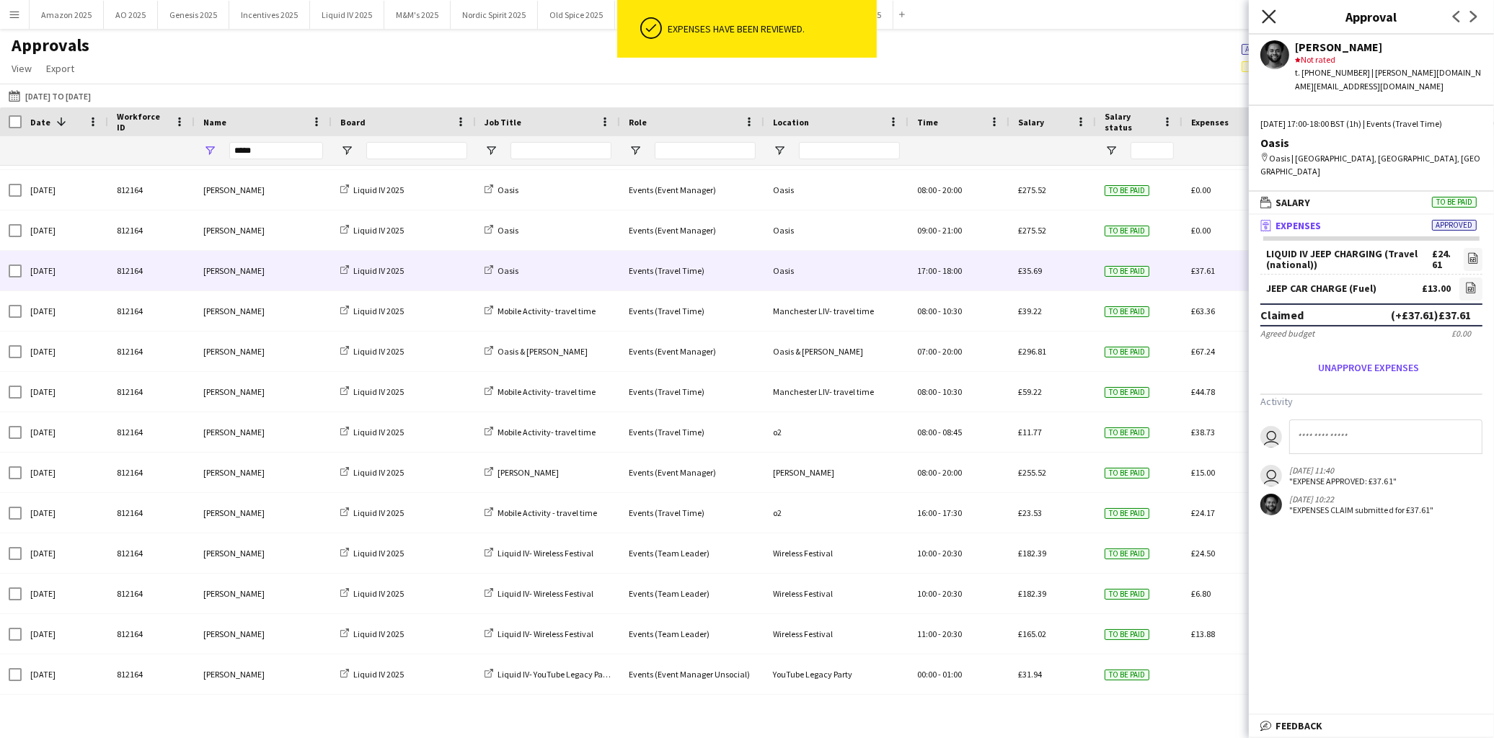
click at [1265, 14] on icon at bounding box center [1269, 16] width 14 height 14
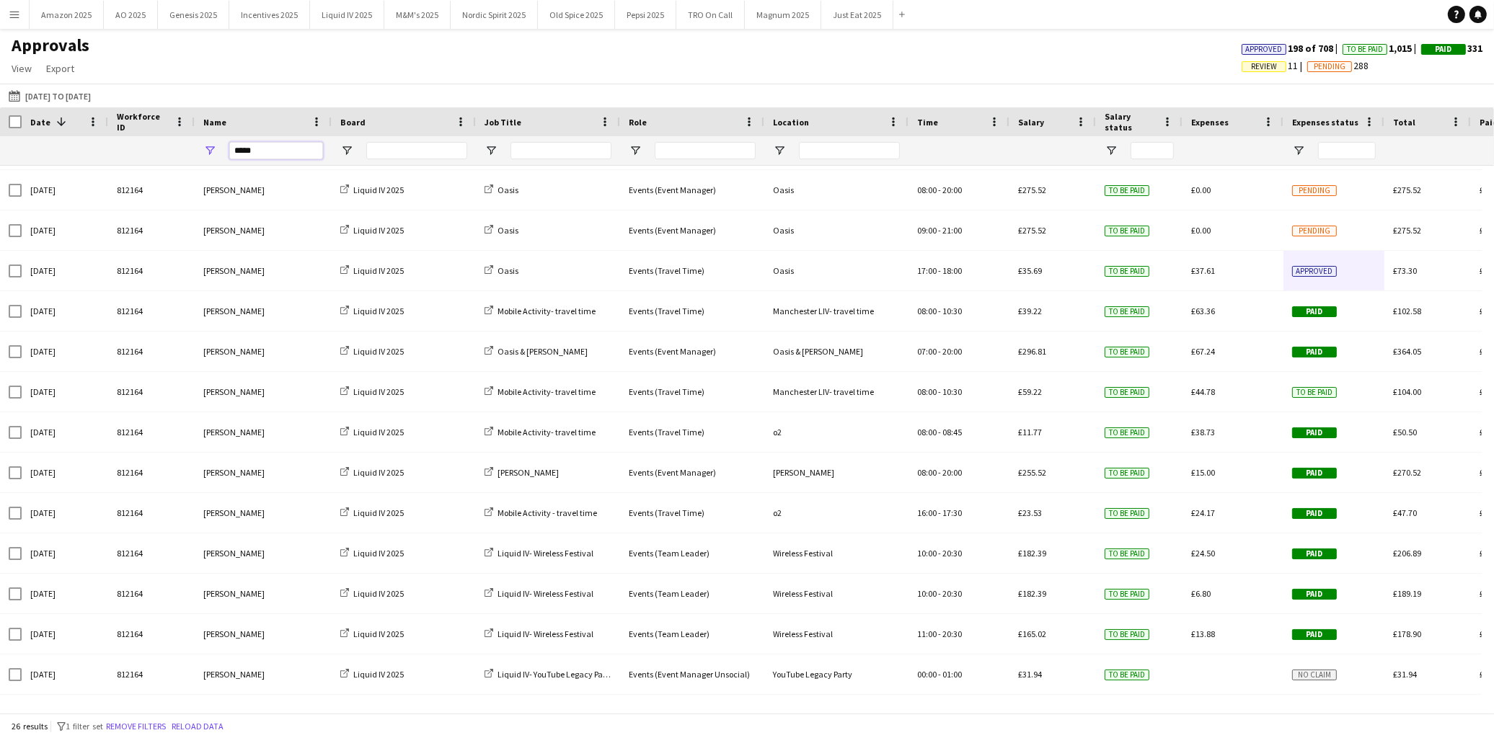
drag, startPoint x: 9, startPoint y: 149, endPoint x: -84, endPoint y: 156, distance: 93.2
click at [0, 156] on html "Menu Boards Boards Boards All jobs Status Workforce Workforce My Workforce Recr…" at bounding box center [747, 369] width 1494 height 738
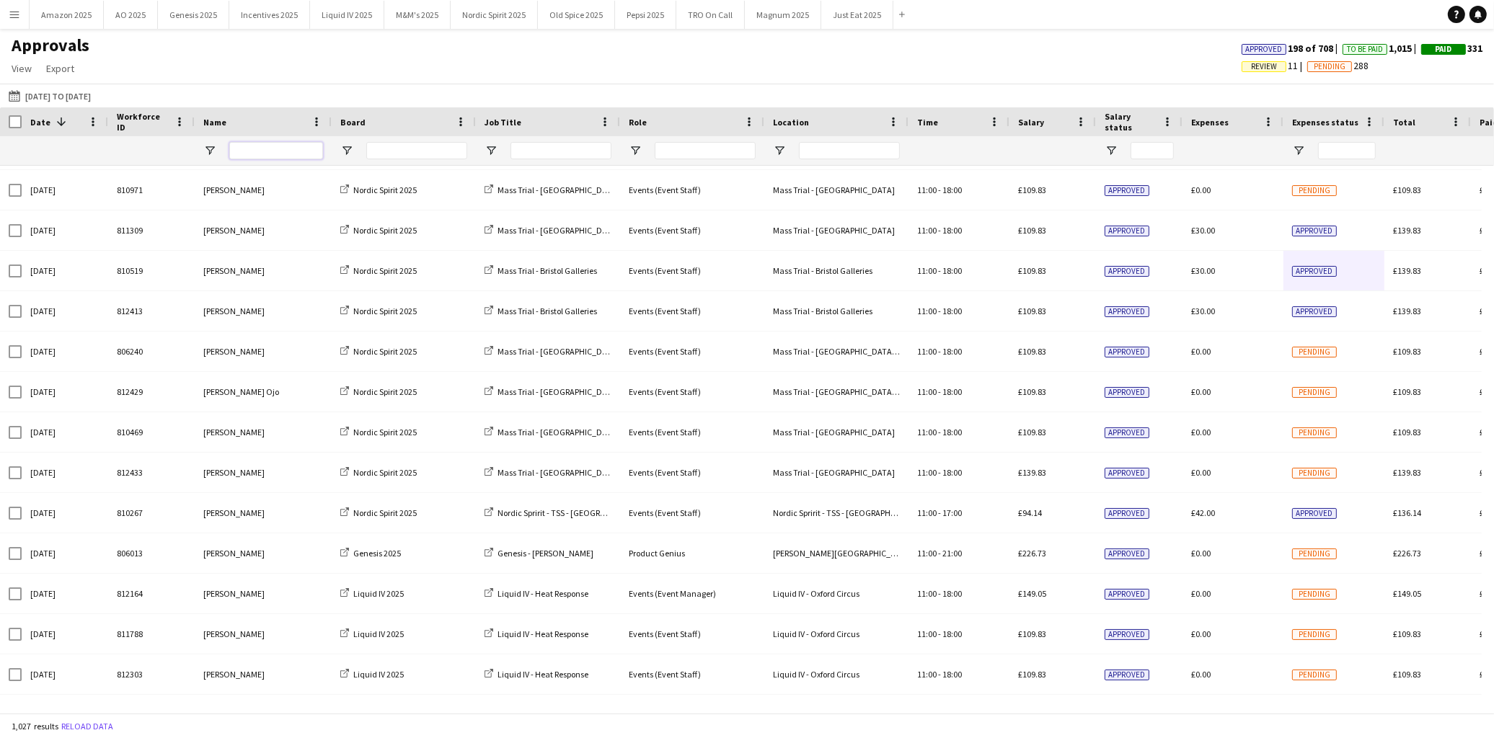
click at [274, 154] on input "Name Filter Input" at bounding box center [276, 150] width 94 height 17
type input "*****"
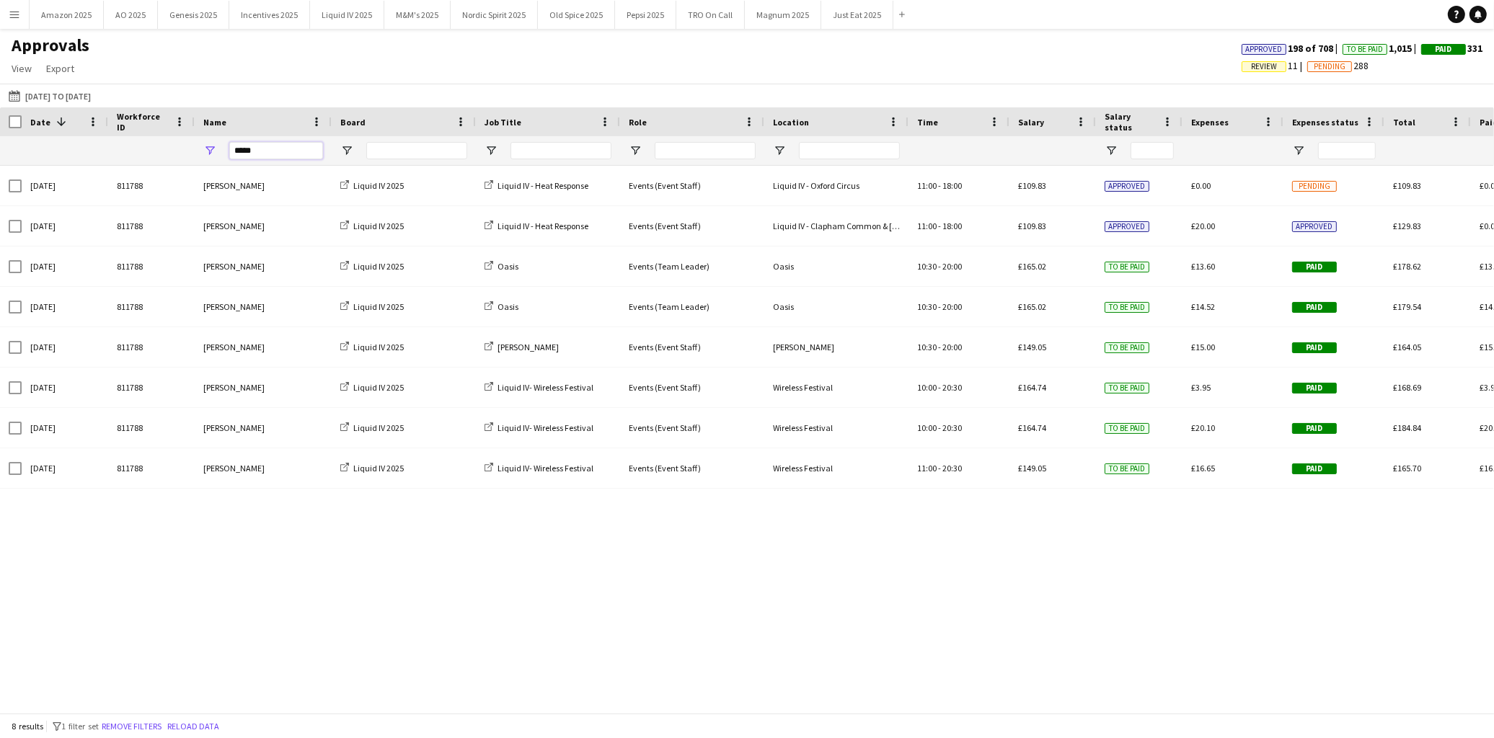
drag, startPoint x: 268, startPoint y: 144, endPoint x: -209, endPoint y: 170, distance: 478.0
click at [0, 170] on html "Menu Boards Boards Boards All jobs Status Workforce Workforce My Workforce Recr…" at bounding box center [747, 369] width 1494 height 738
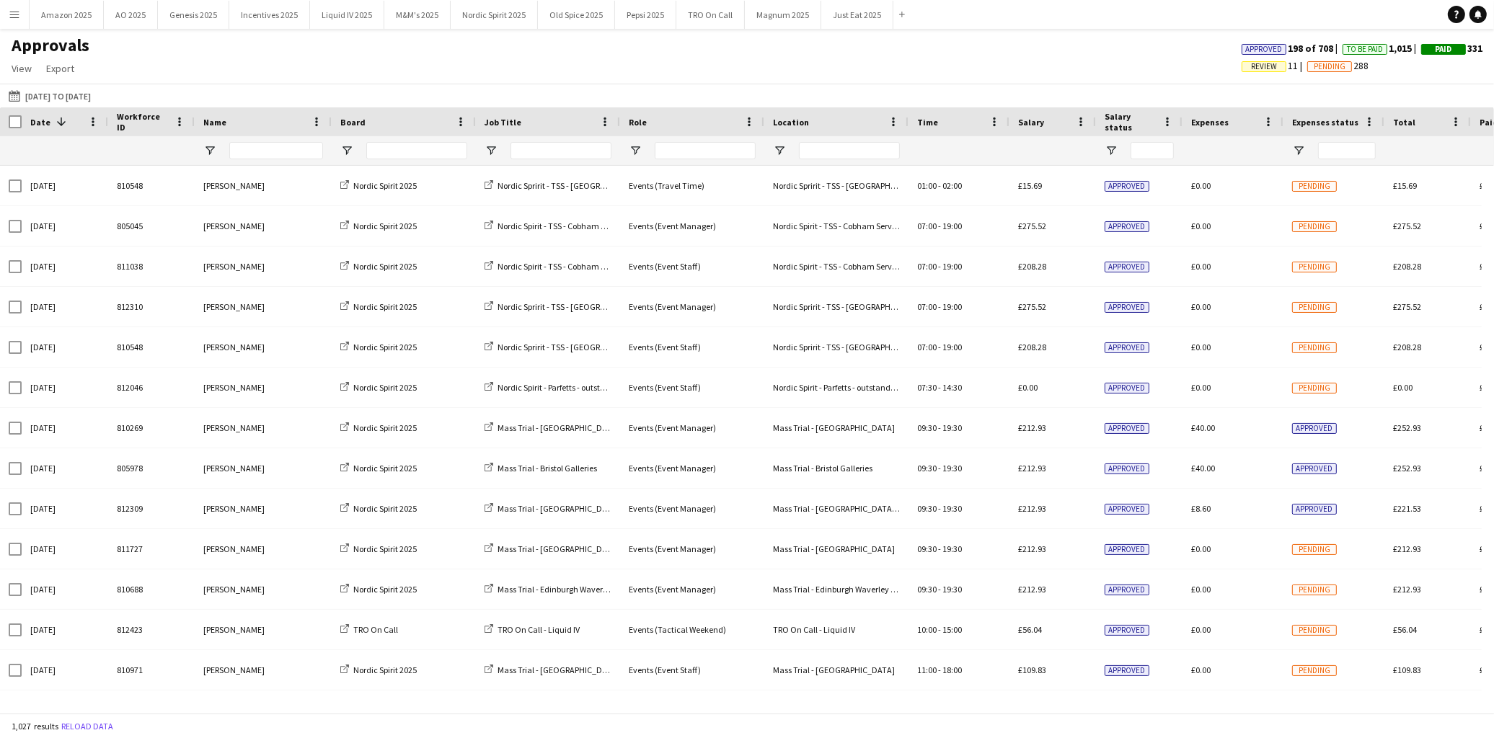
click at [1252, 65] on span "Review" at bounding box center [1264, 66] width 26 height 9
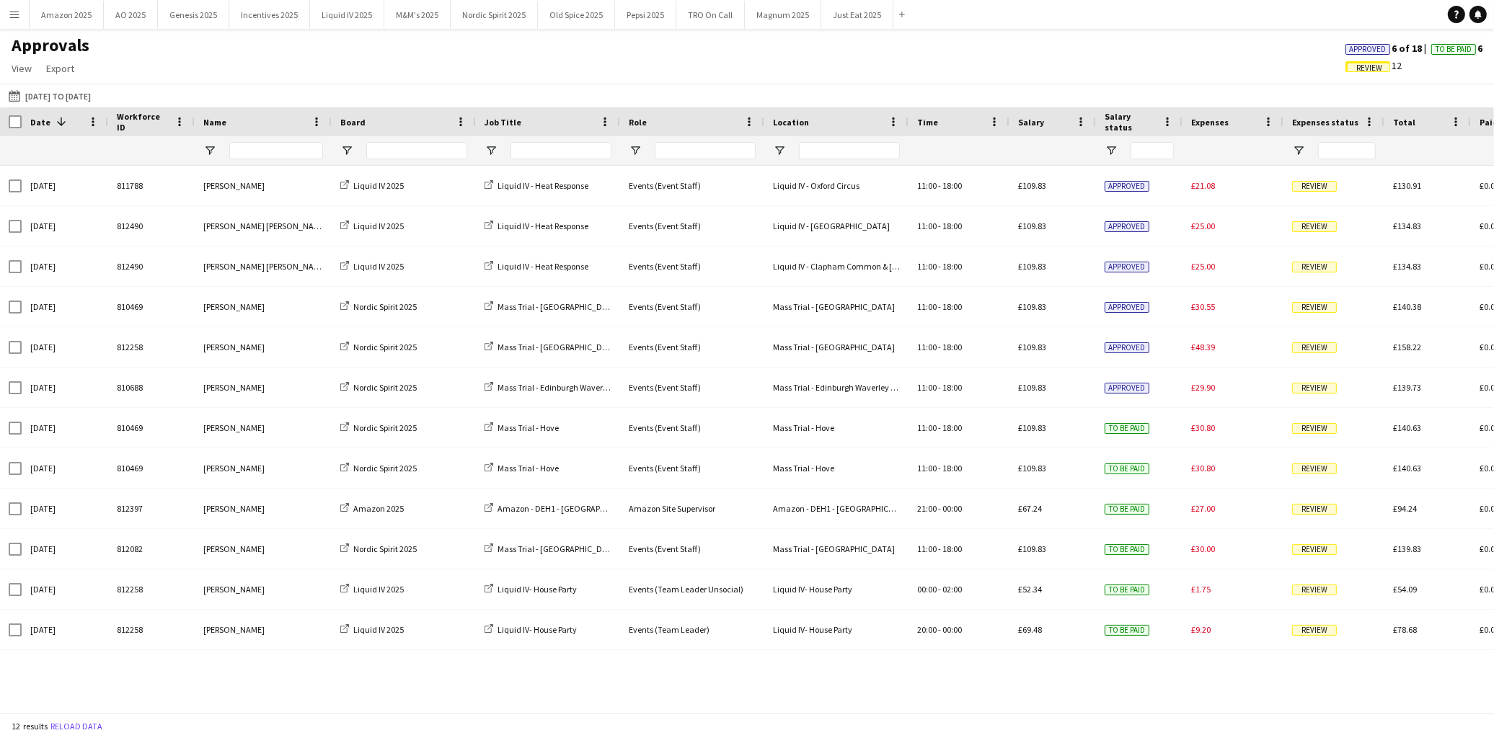
click at [1356, 68] on span "Review" at bounding box center [1369, 67] width 26 height 9
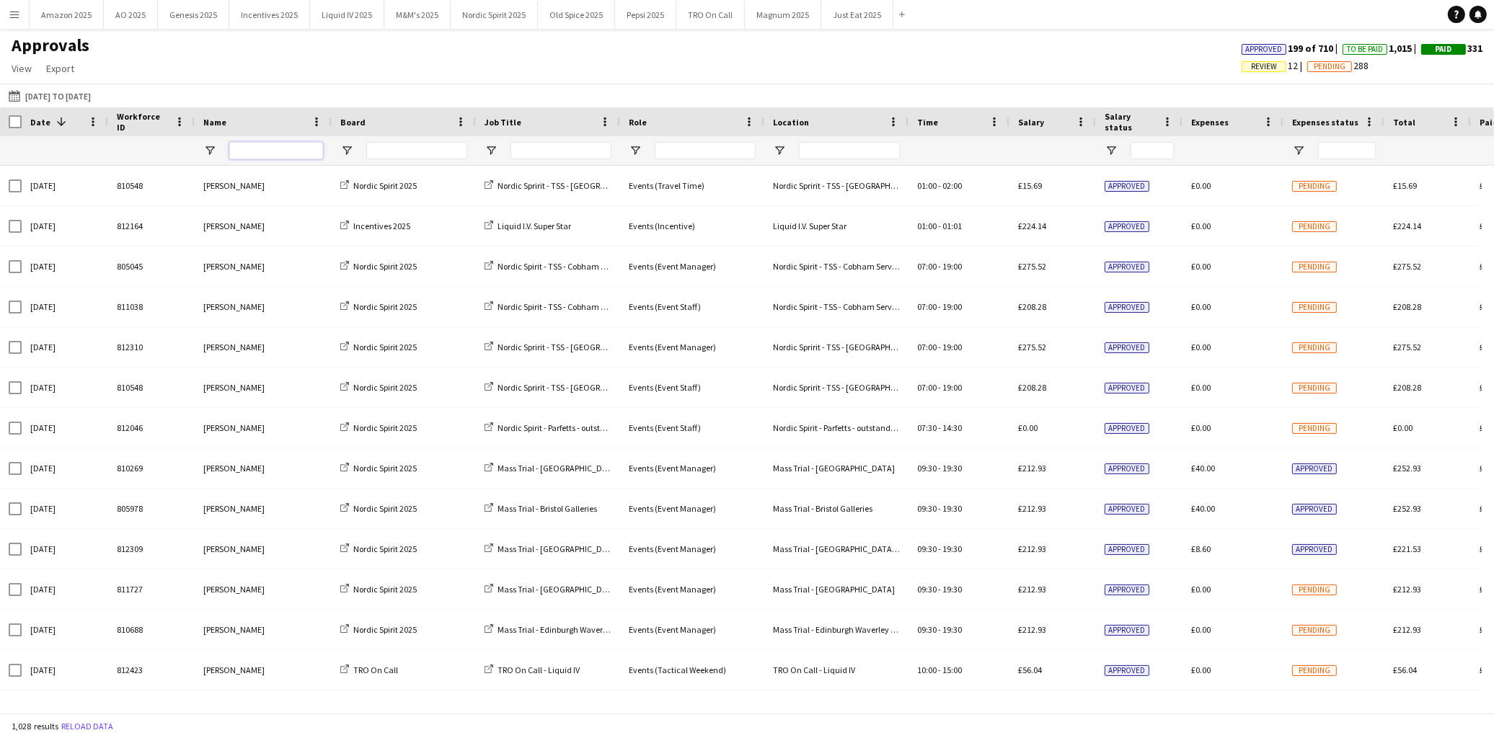
click at [254, 151] on input "Name Filter Input" at bounding box center [276, 150] width 94 height 17
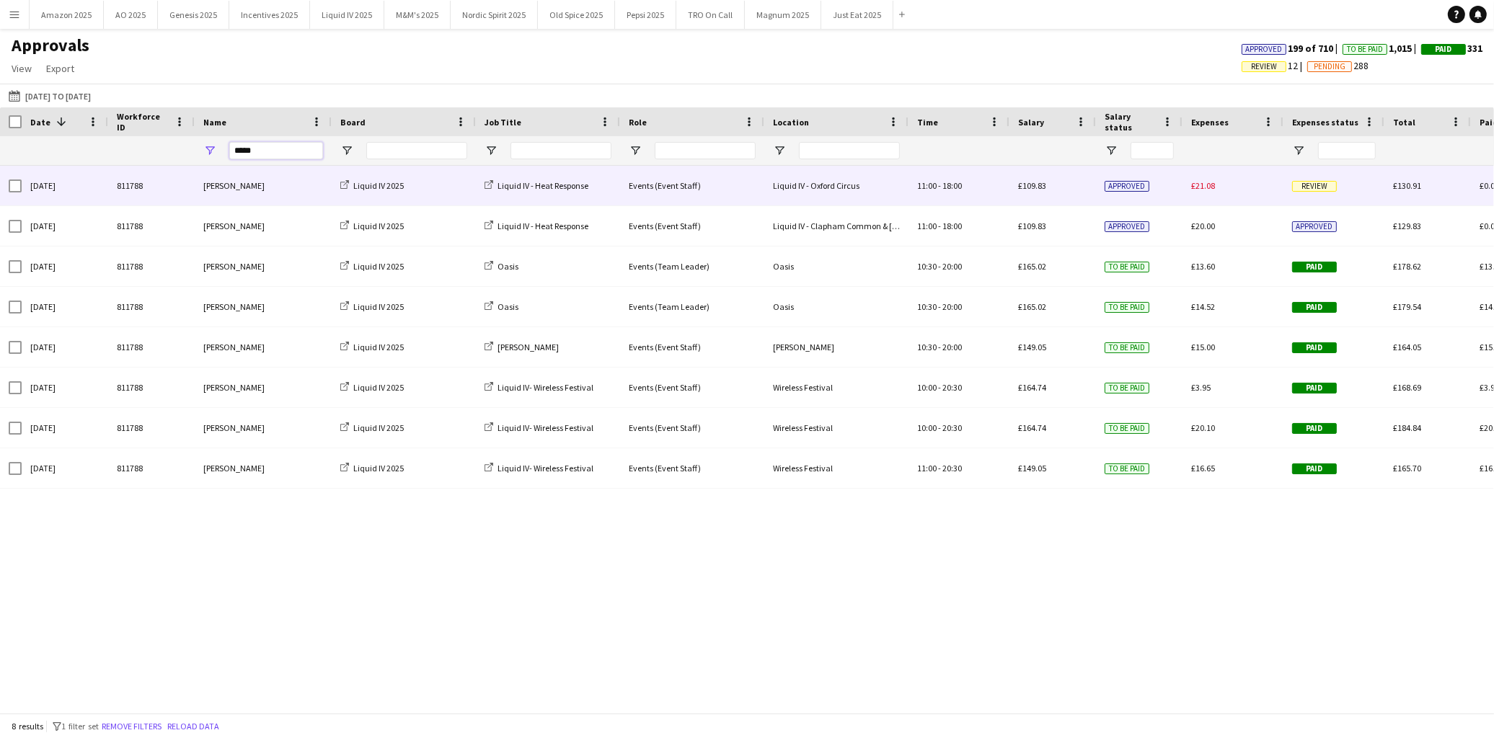
type input "*****"
click at [1307, 186] on span "Review" at bounding box center [1314, 186] width 45 height 11
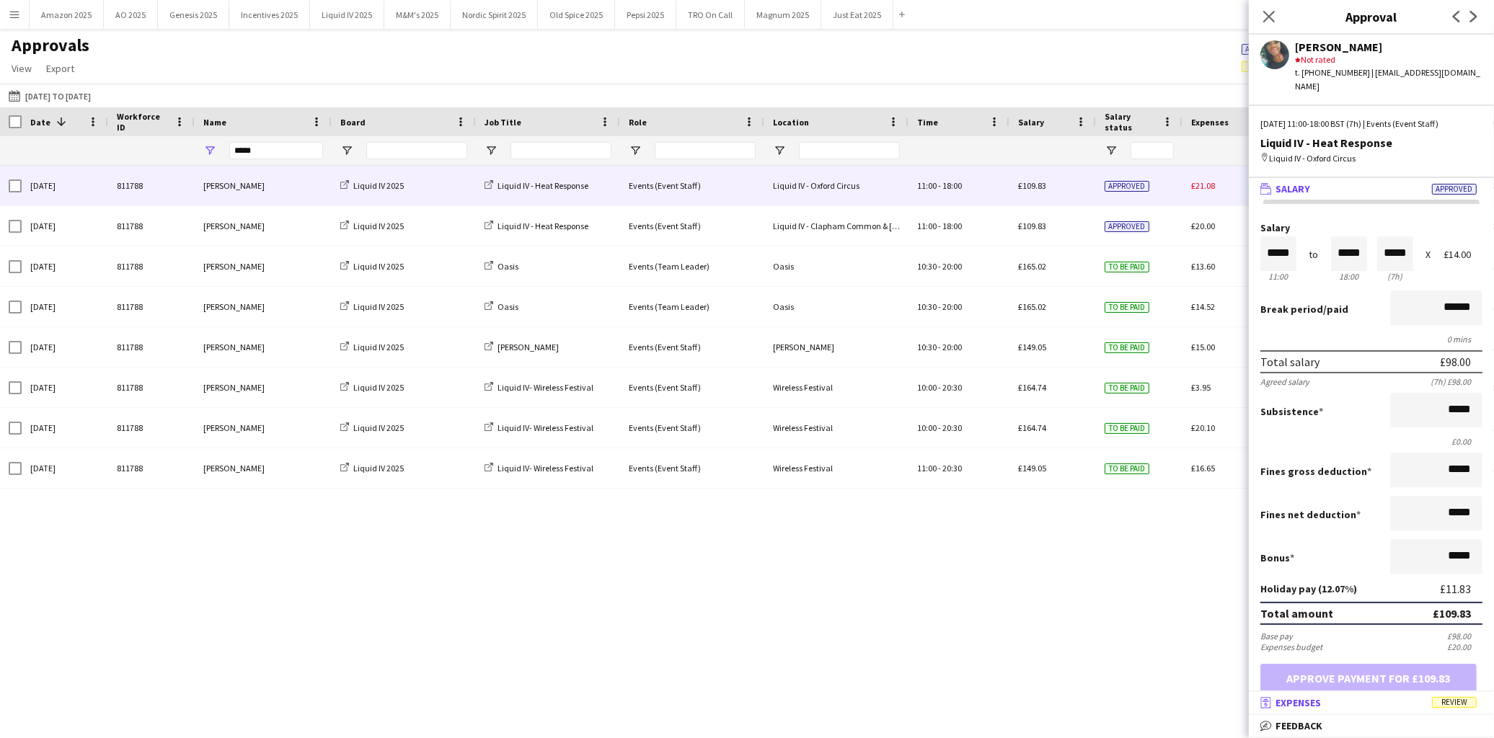
click at [1462, 708] on span "Review" at bounding box center [1454, 702] width 45 height 11
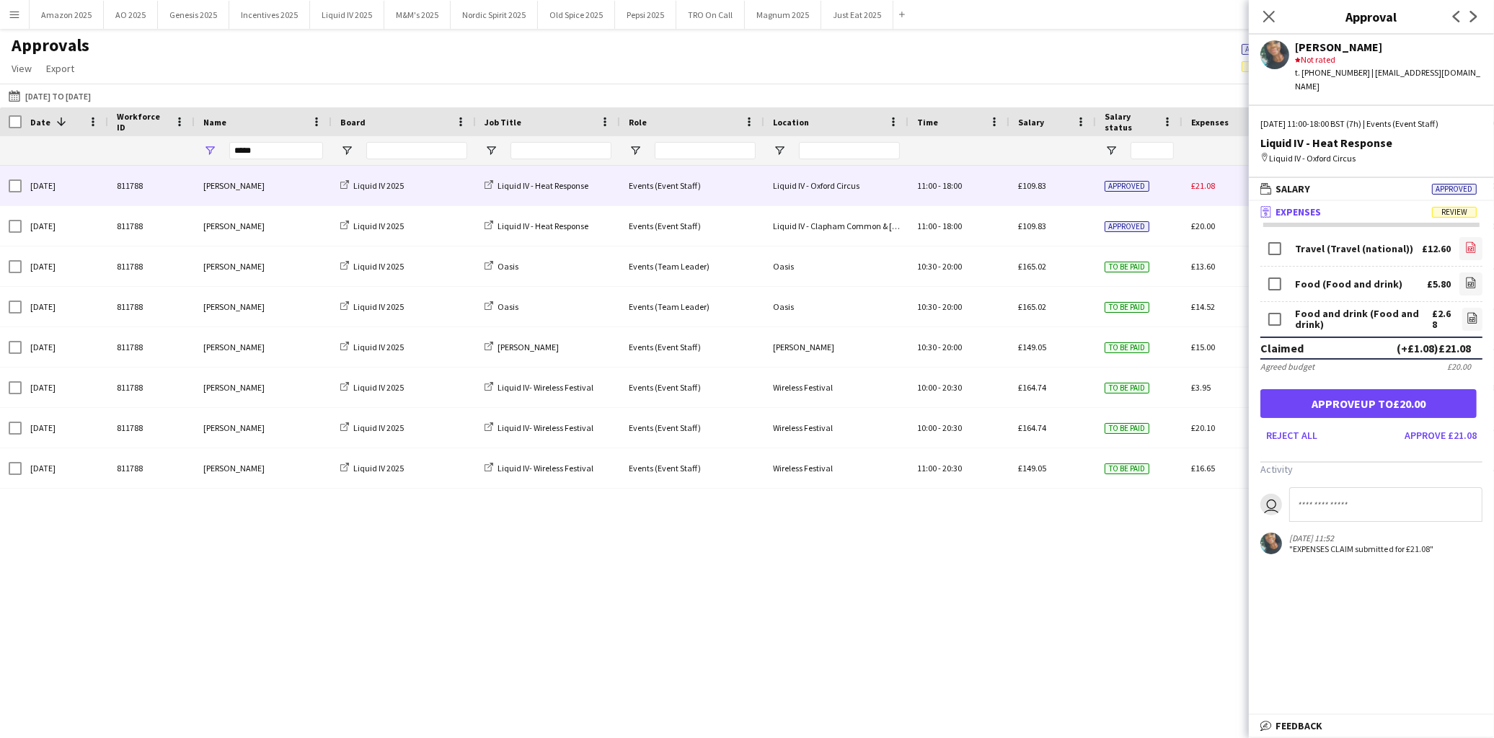
click at [1468, 247] on icon at bounding box center [1471, 249] width 6 height 4
click at [1467, 278] on icon at bounding box center [1471, 283] width 9 height 11
click at [997, 554] on div "Sun, 10 Aug 2025 811788 Michelle White Liquid IV 2025 Liquid IV - Heat Response…" at bounding box center [747, 433] width 1494 height 535
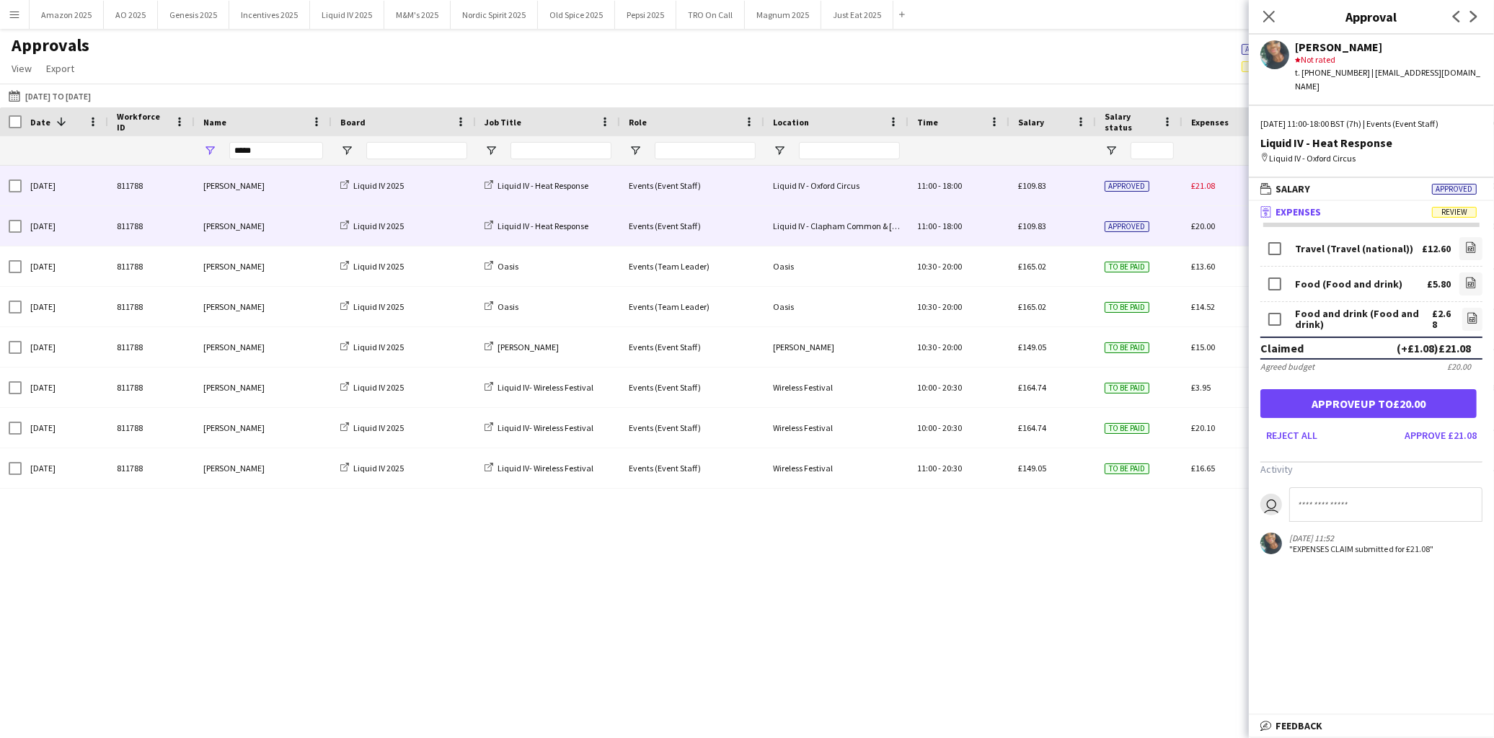
click at [1134, 225] on span "Approved" at bounding box center [1127, 226] width 45 height 11
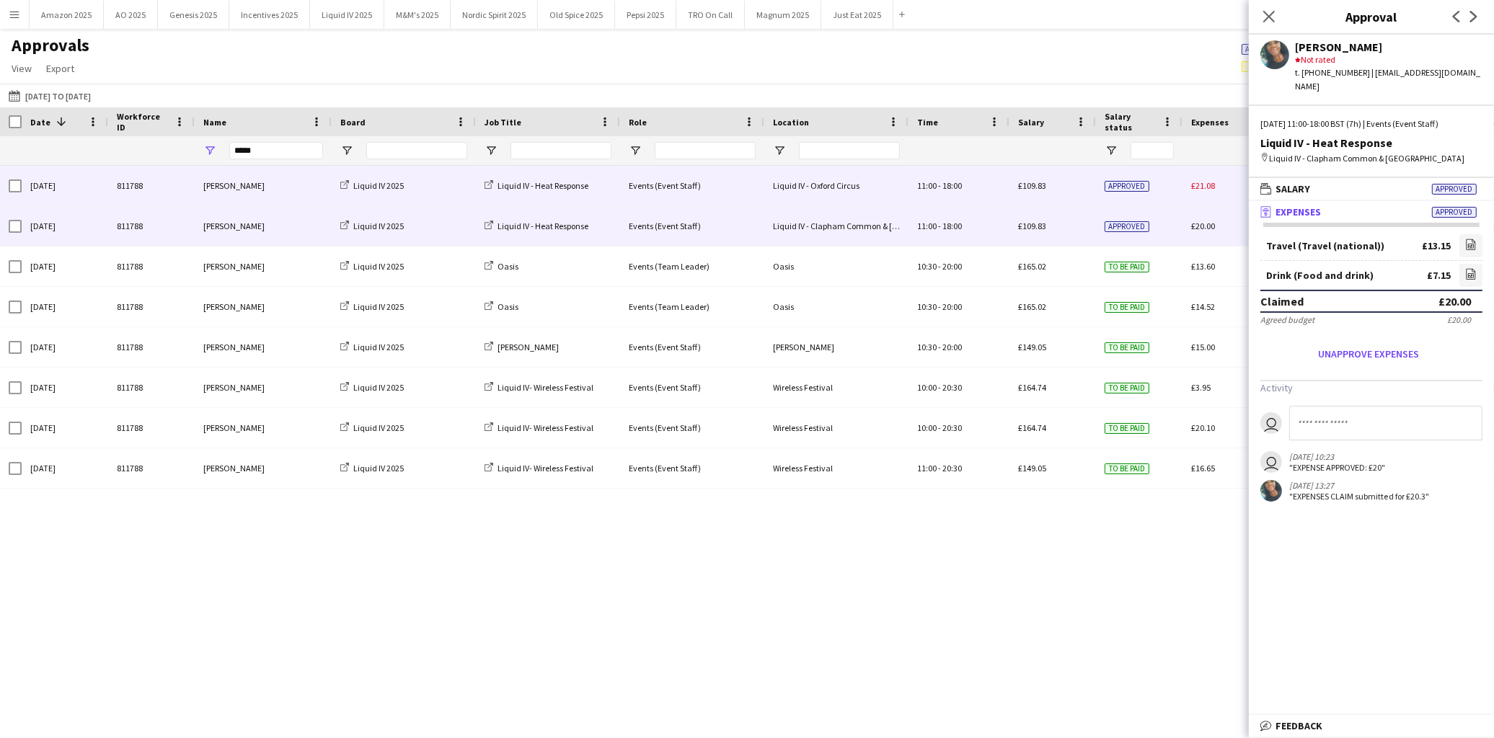
click at [1164, 196] on div "Approved" at bounding box center [1139, 186] width 87 height 40
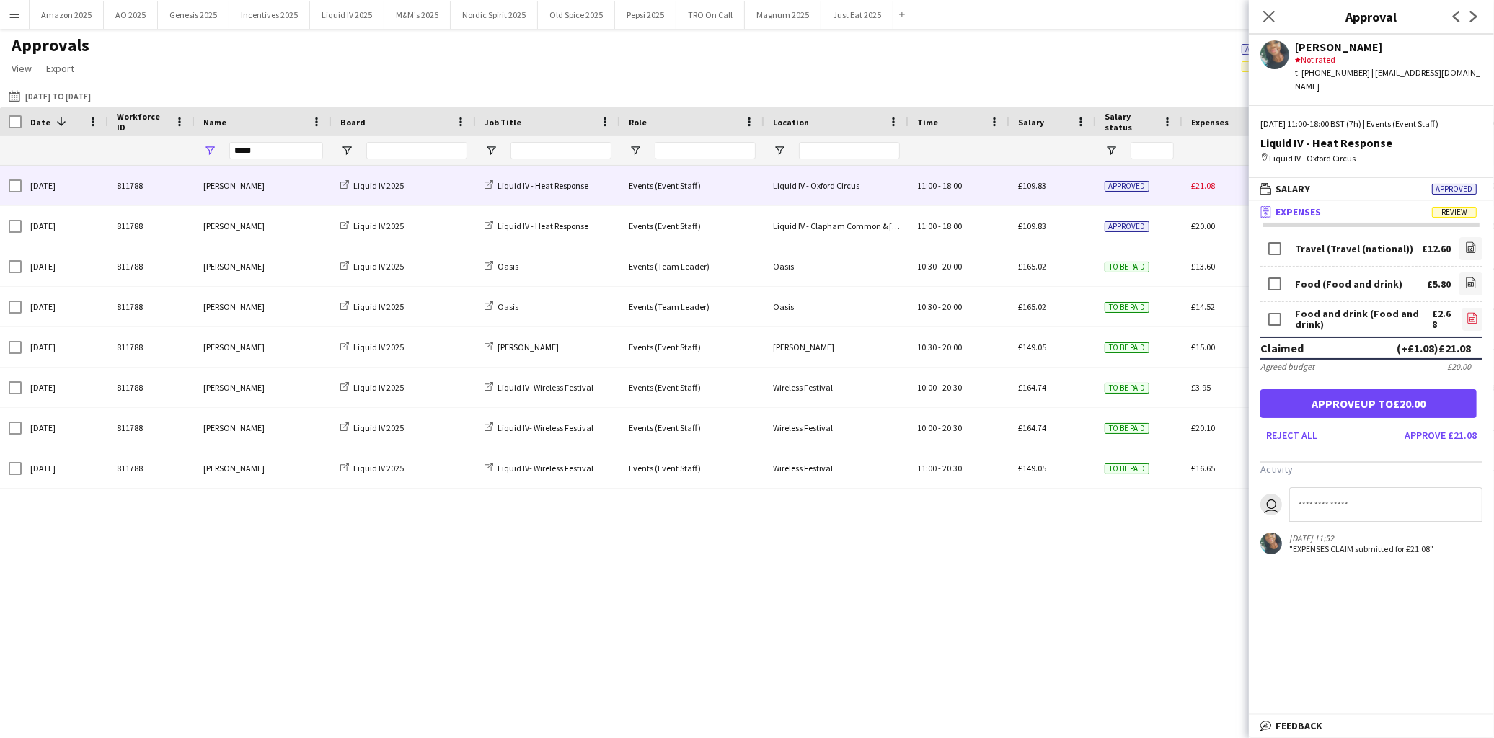
click at [1467, 308] on link "file-image" at bounding box center [1472, 319] width 20 height 23
click at [1472, 277] on icon "file-image" at bounding box center [1471, 283] width 12 height 12
click at [1321, 487] on input at bounding box center [1385, 504] width 193 height 35
type input "**********"
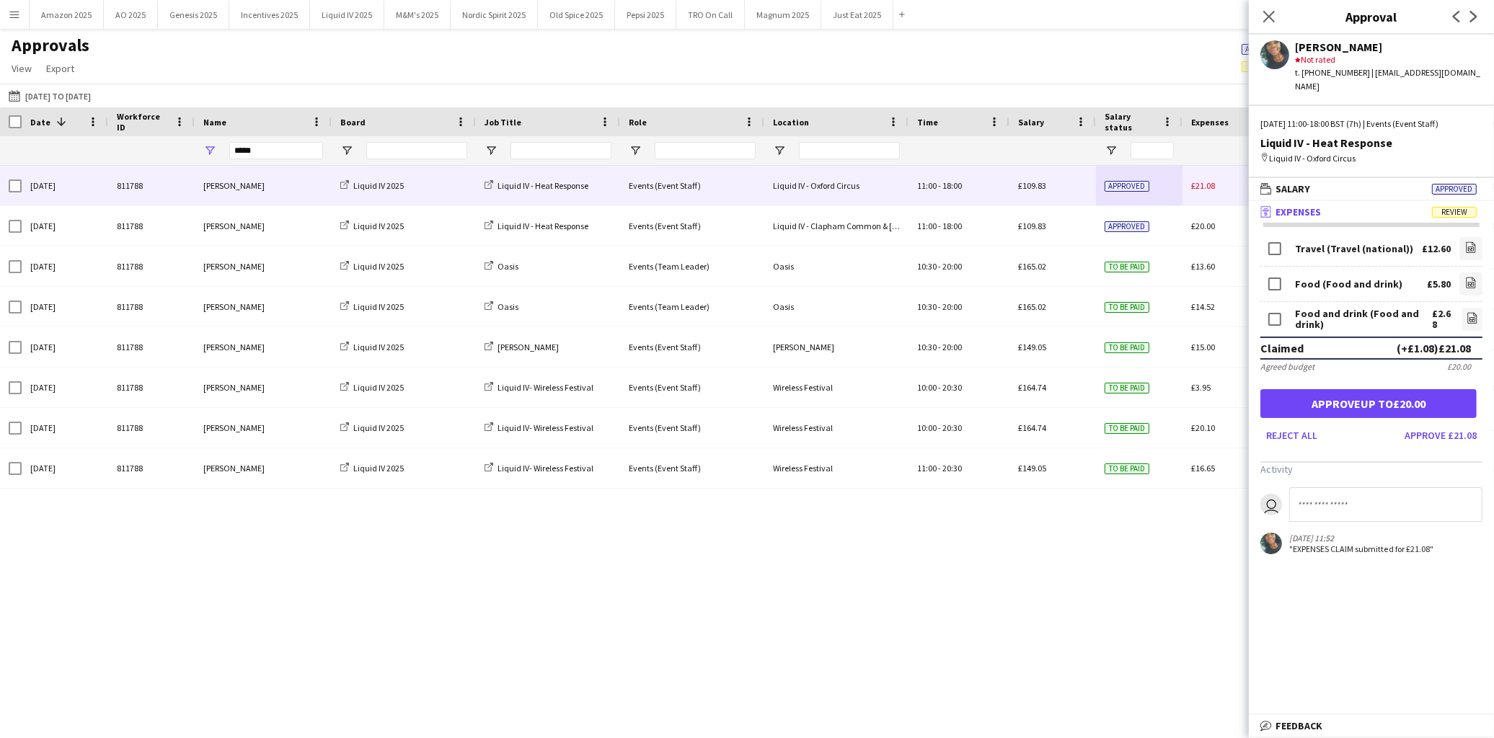
scroll to position [0, 0]
click at [1274, 20] on icon "Close pop-in" at bounding box center [1269, 16] width 14 height 14
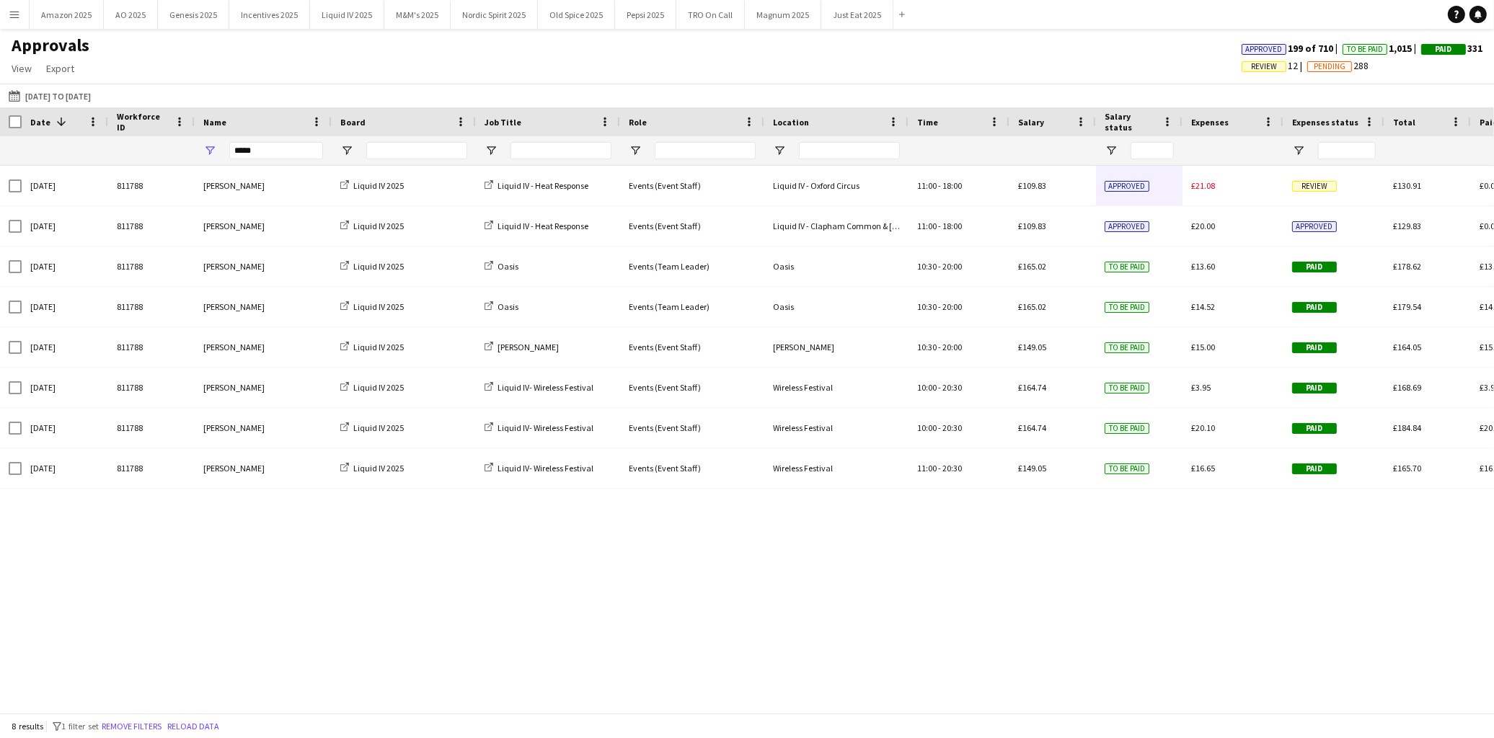
click at [1112, 682] on div "Sun, 10 Aug 2025 811788 Michelle White Liquid IV 2025 Liquid IV - Heat Response…" at bounding box center [747, 433] width 1494 height 535
drag, startPoint x: 293, startPoint y: 155, endPoint x: -429, endPoint y: 192, distance: 723.4
click at [0, 192] on html "Menu Boards Boards Boards All jobs Status Workforce Workforce My Workforce Recr…" at bounding box center [747, 369] width 1494 height 738
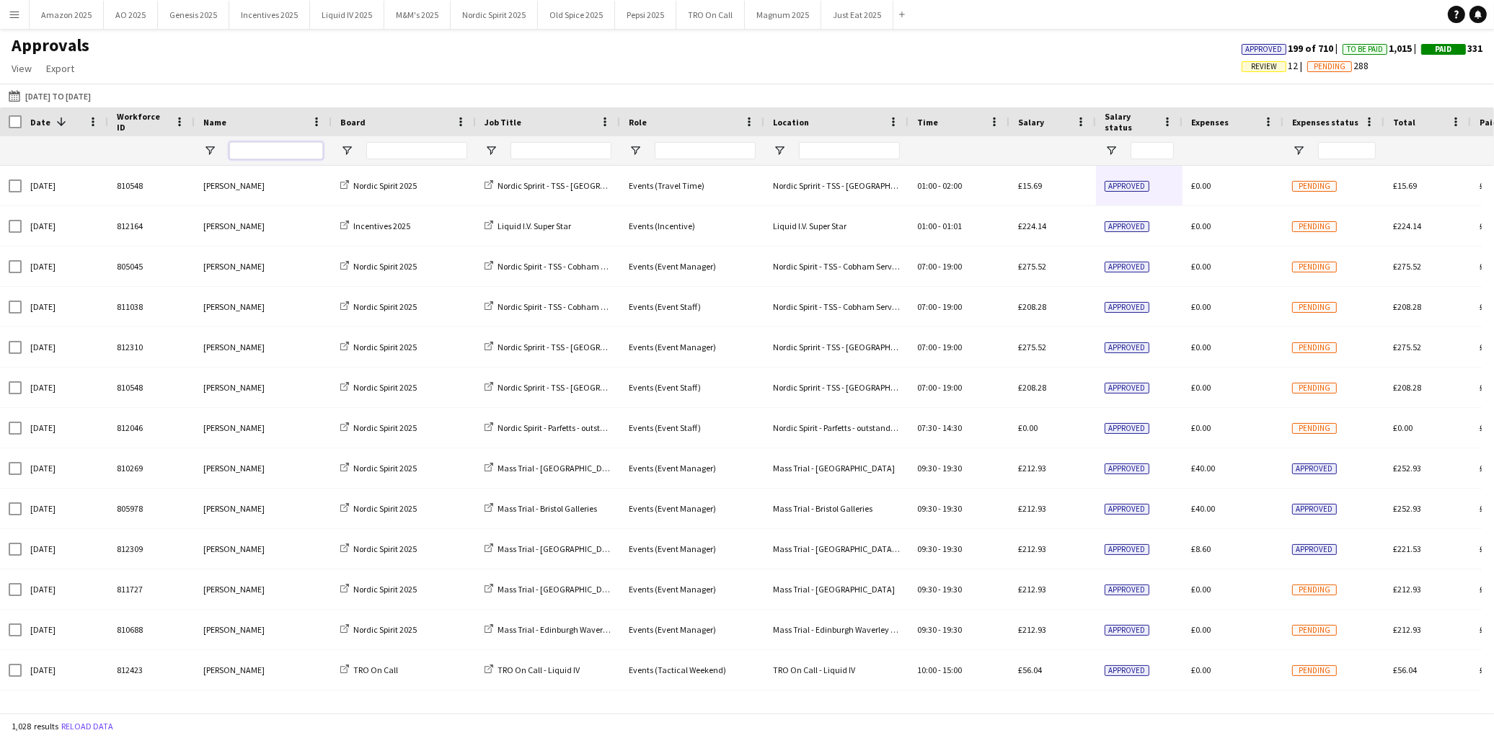
click at [301, 150] on input "Name Filter Input" at bounding box center [276, 150] width 94 height 17
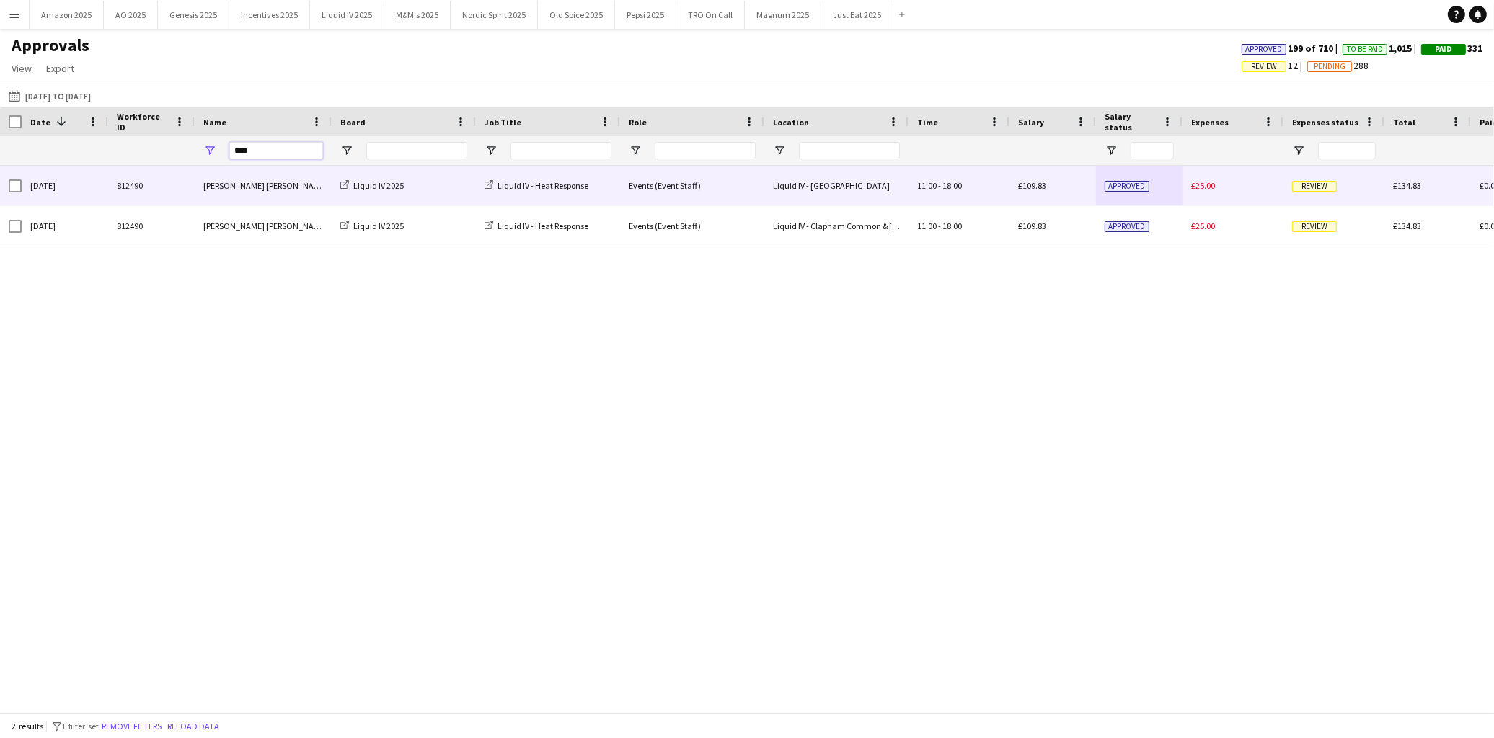
type input "****"
click at [1309, 189] on span "Review" at bounding box center [1314, 186] width 45 height 11
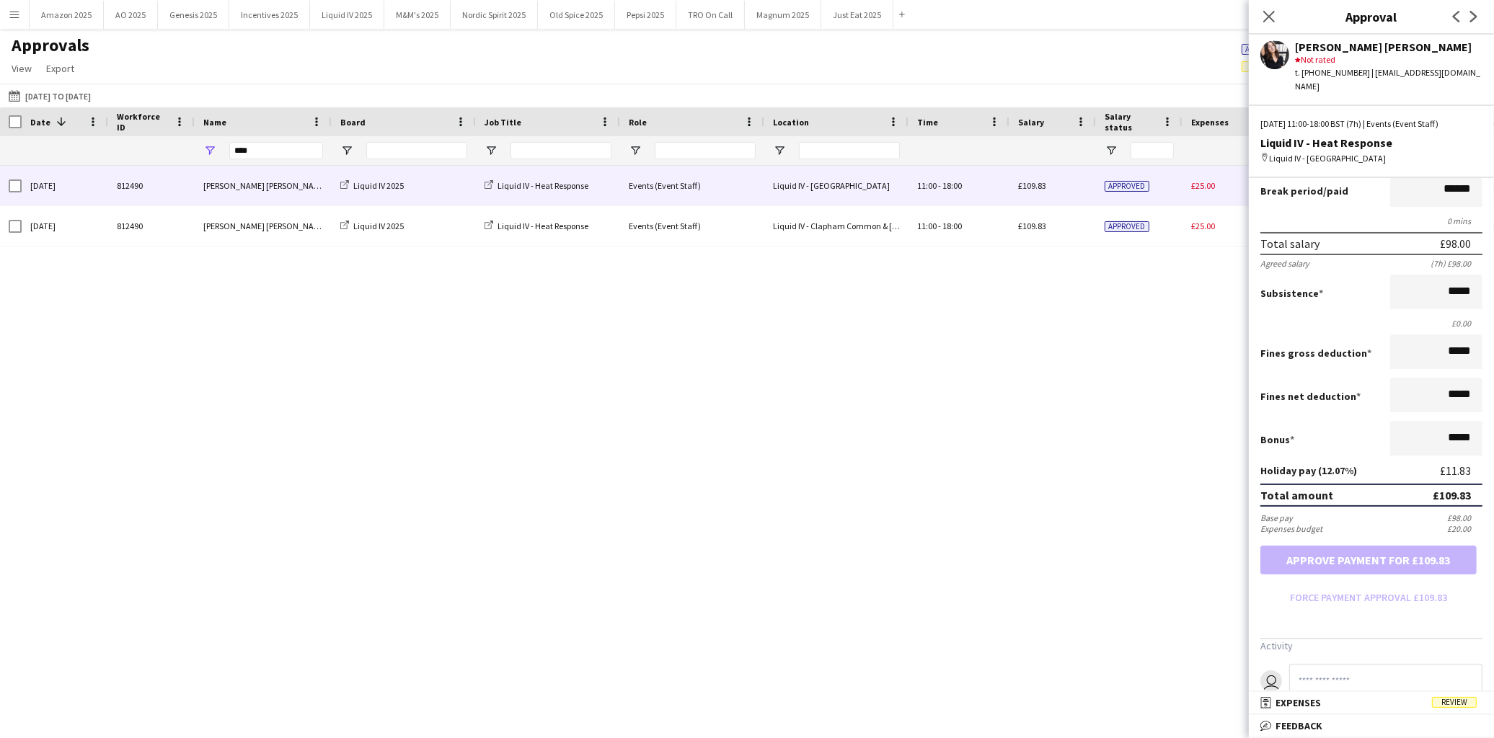
scroll to position [197, 0]
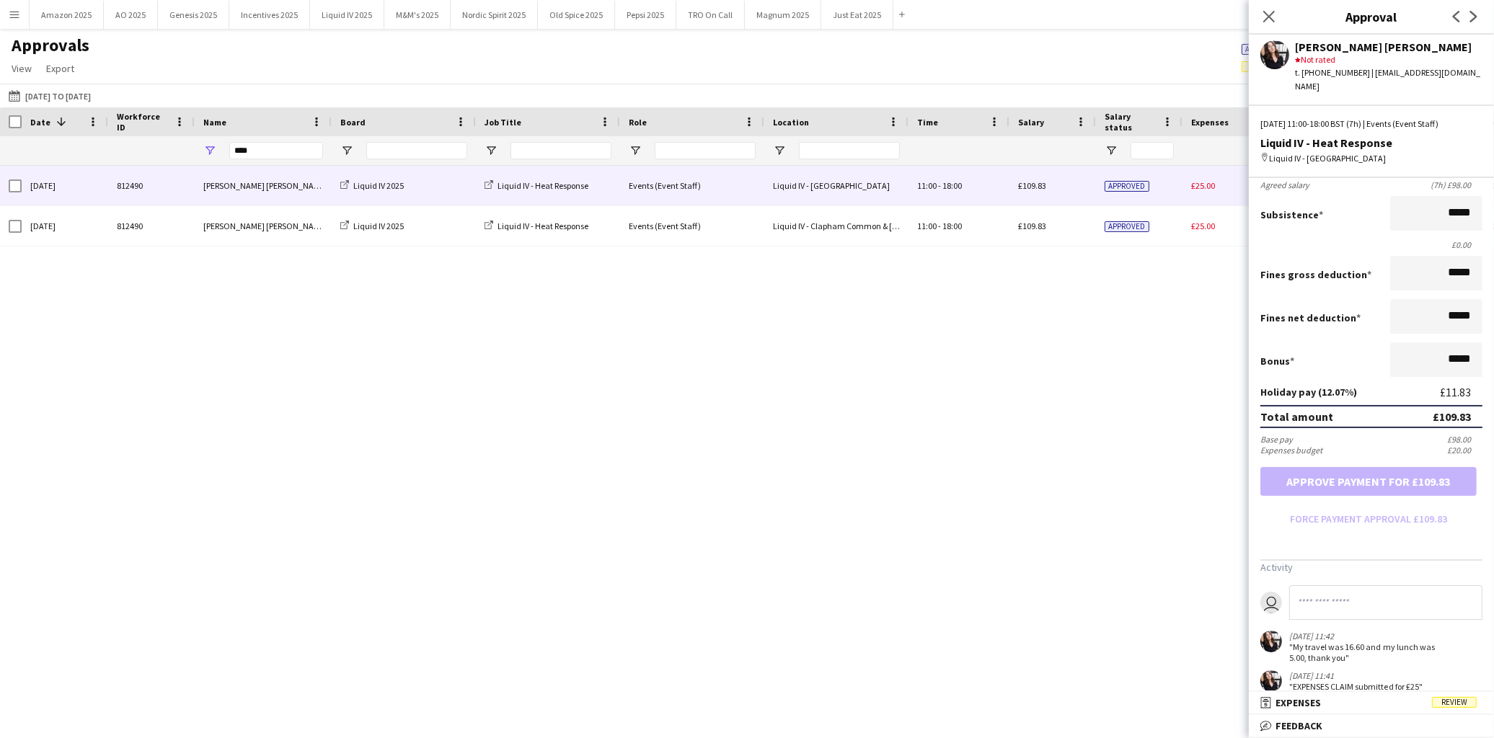
click at [1377, 592] on input at bounding box center [1385, 602] width 193 height 35
click at [1438, 585] on input "**********" at bounding box center [1385, 602] width 193 height 35
click at [1457, 588] on input "**********" at bounding box center [1385, 602] width 193 height 35
type input "**********"
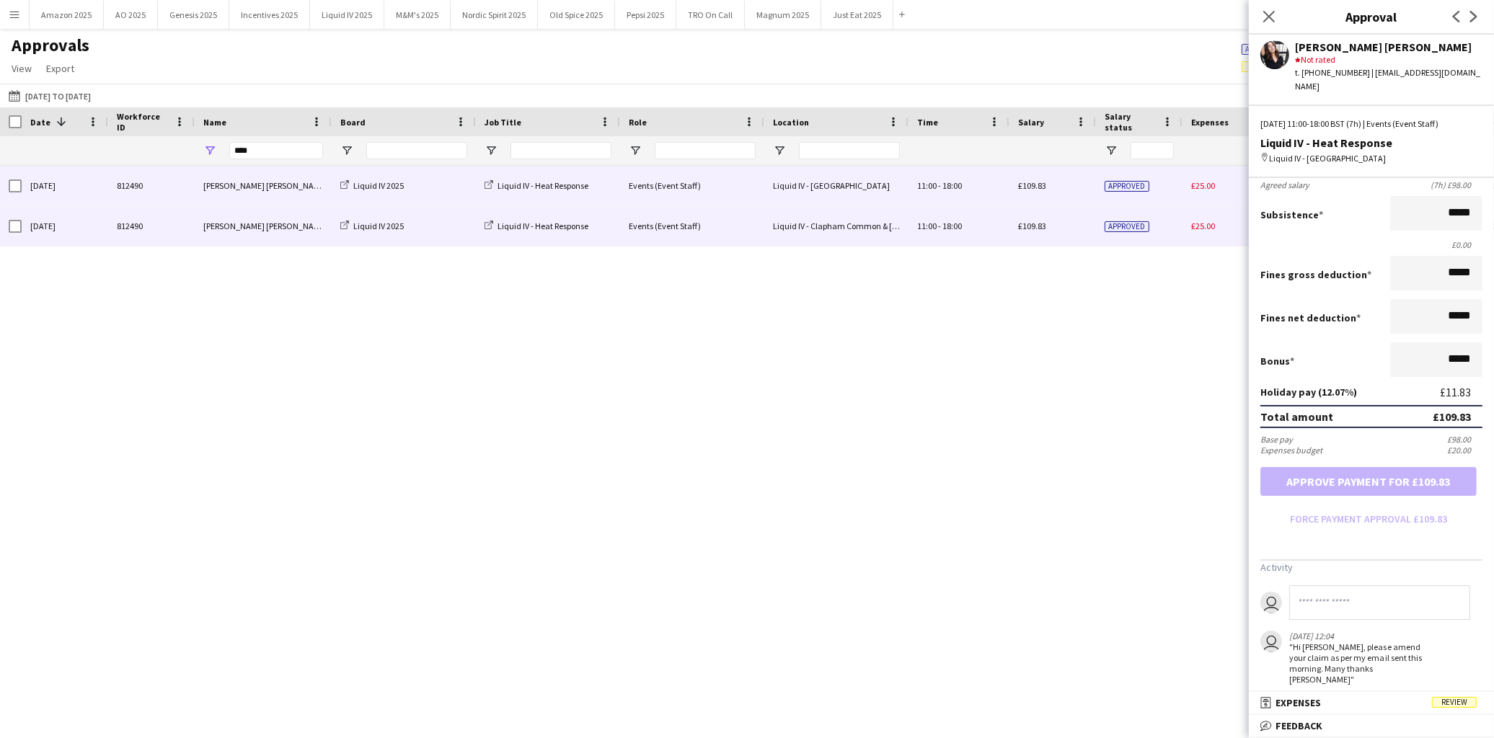
click at [1176, 234] on div "Approved" at bounding box center [1139, 226] width 87 height 40
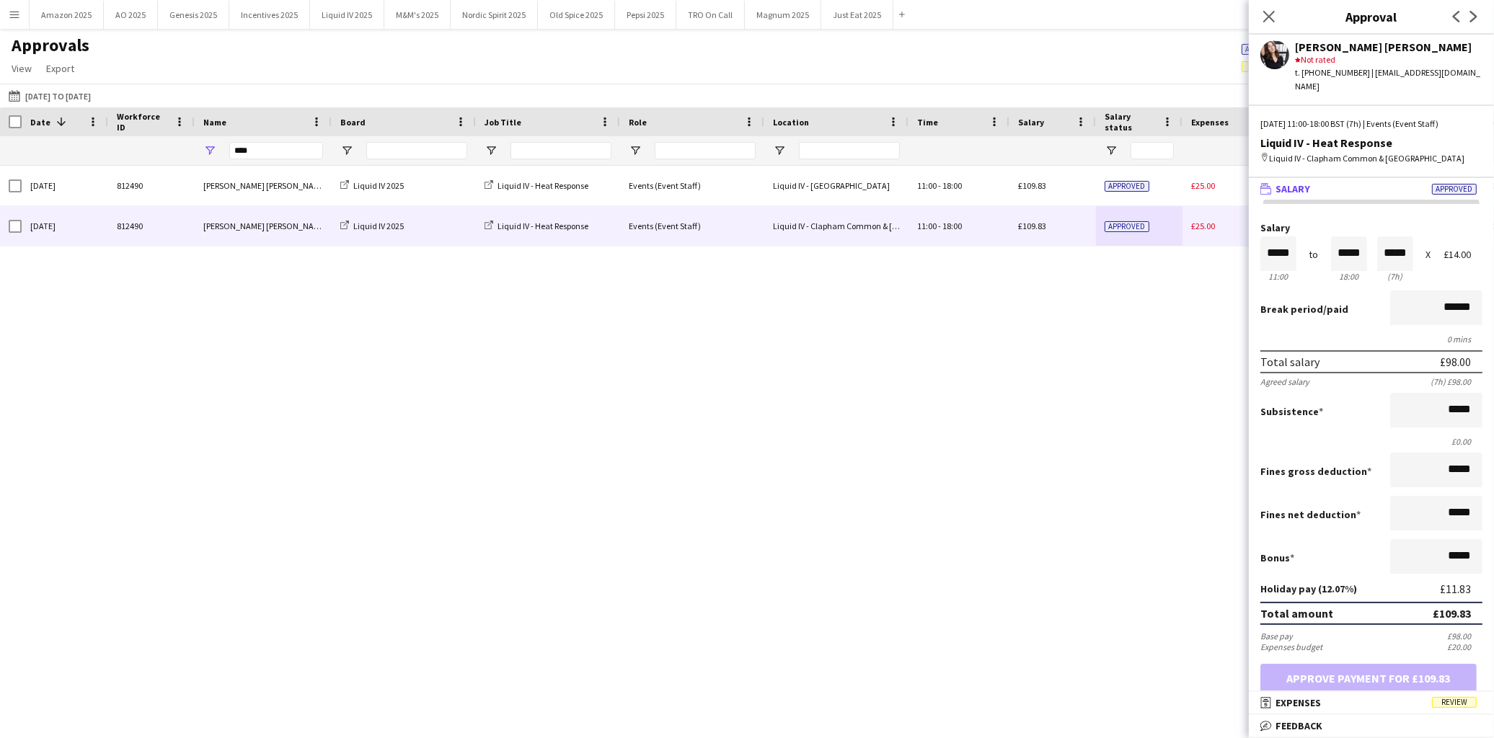
click at [1455, 705] on span "Review" at bounding box center [1454, 702] width 45 height 11
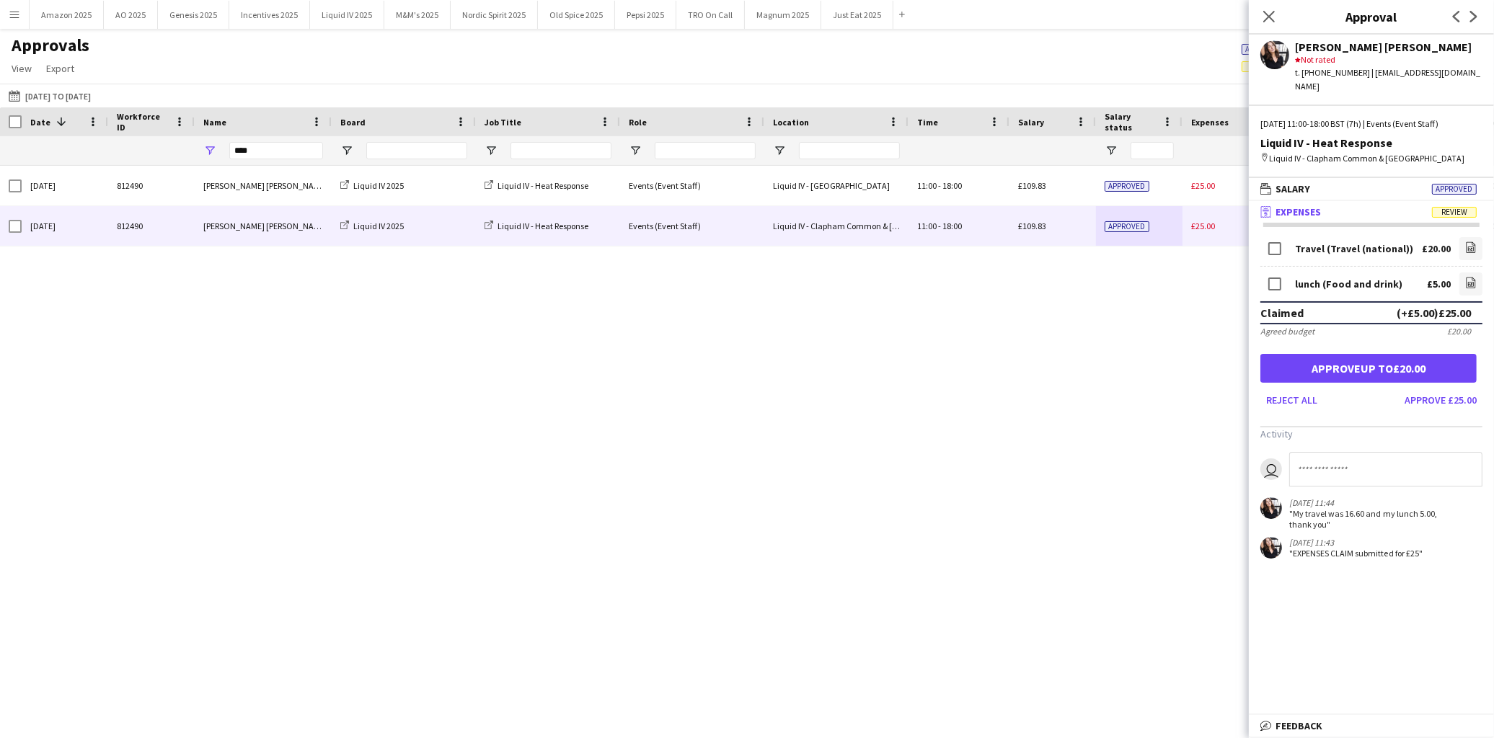
click at [1327, 452] on input at bounding box center [1385, 469] width 193 height 35
paste input "**********"
type input "**********"
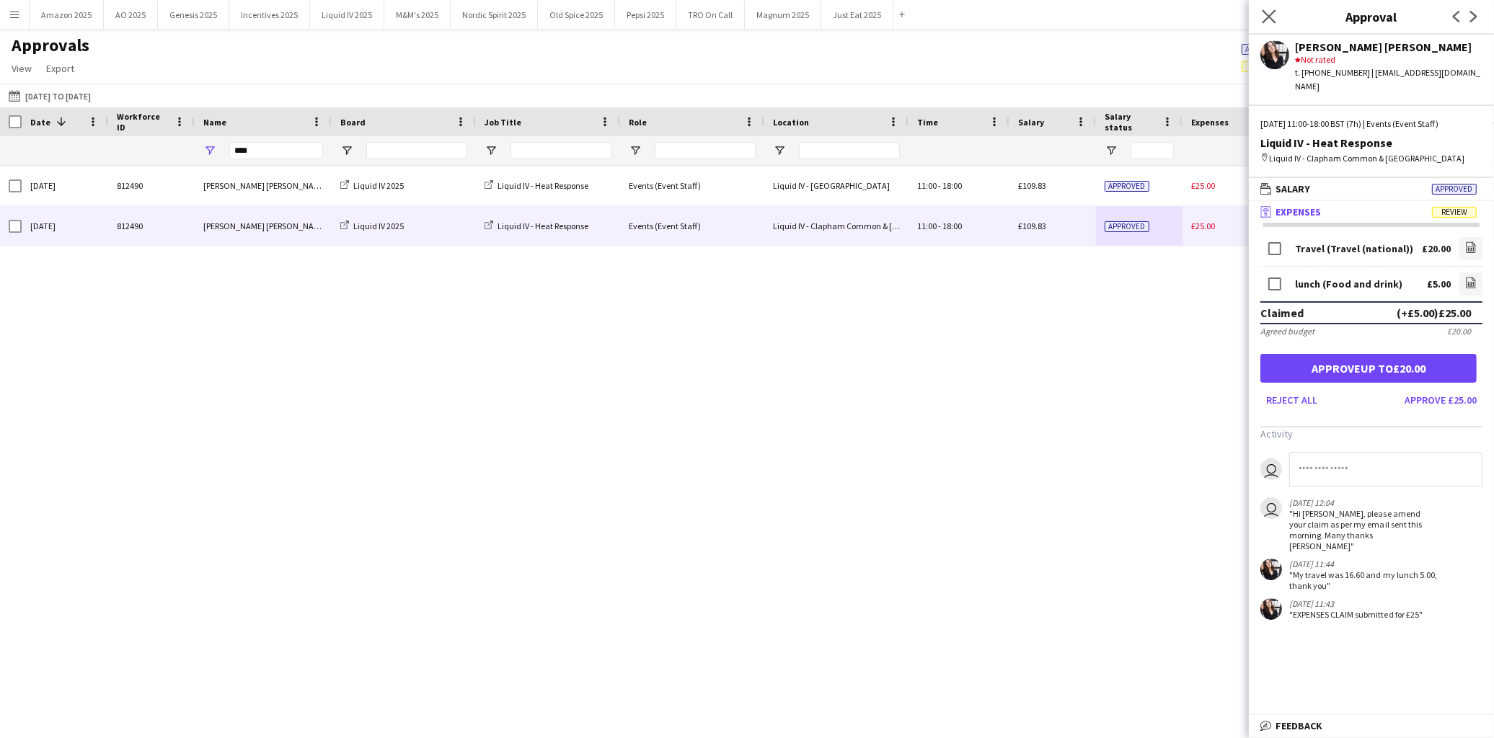
click at [1277, 17] on app-icon "Close pop-in" at bounding box center [1269, 16] width 21 height 21
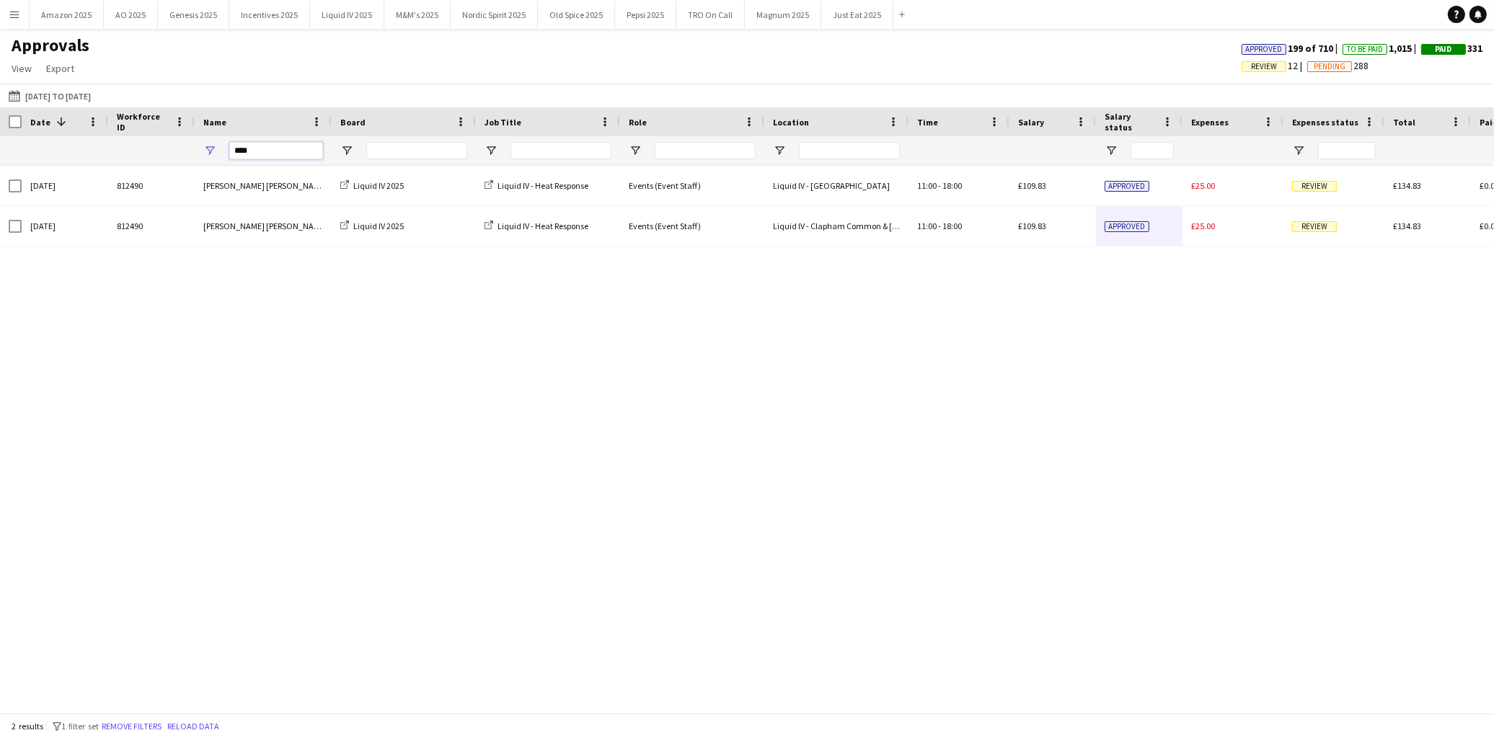
drag, startPoint x: 250, startPoint y: 152, endPoint x: 3, endPoint y: 155, distance: 247.3
click at [43, 154] on div "****" at bounding box center [923, 150] width 1846 height 29
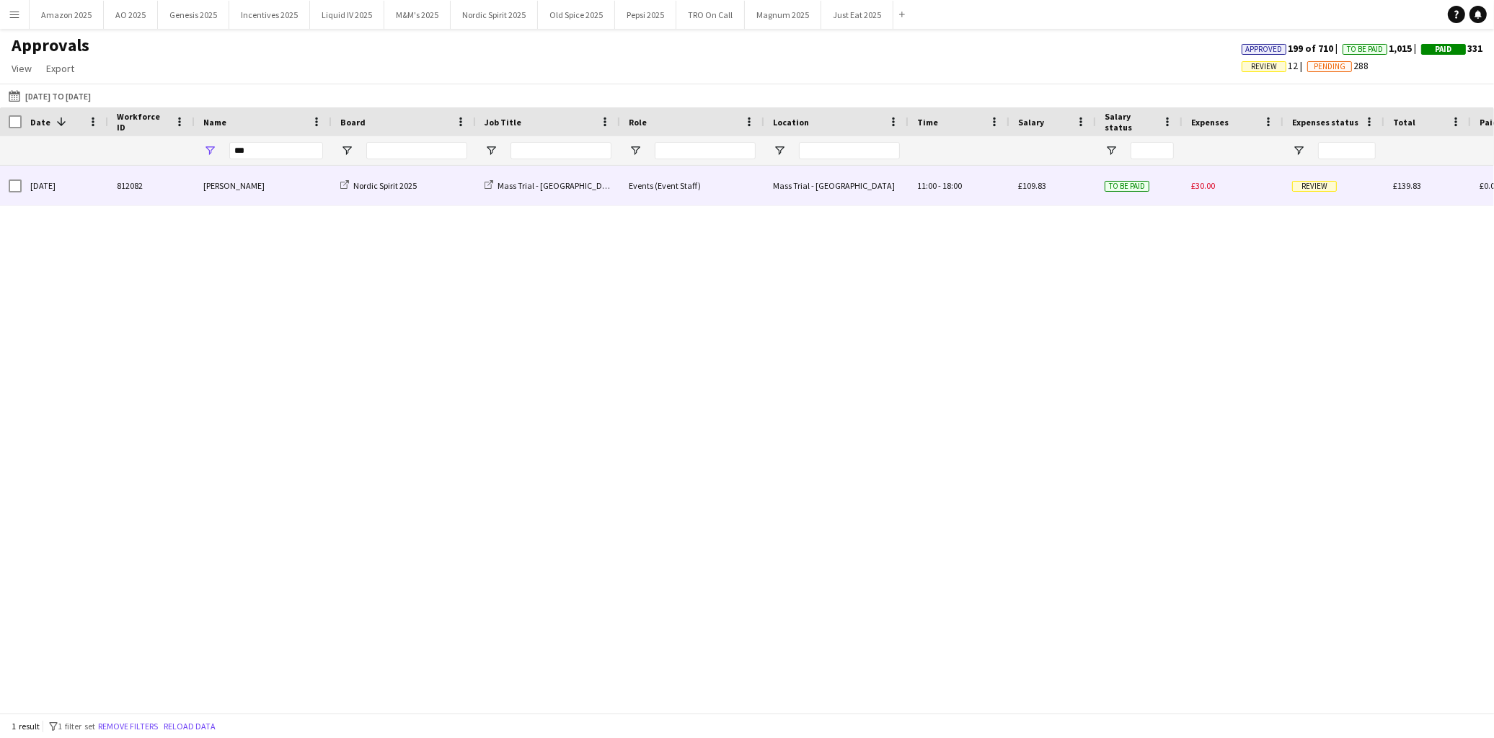
click at [1296, 185] on span "Review" at bounding box center [1314, 186] width 45 height 11
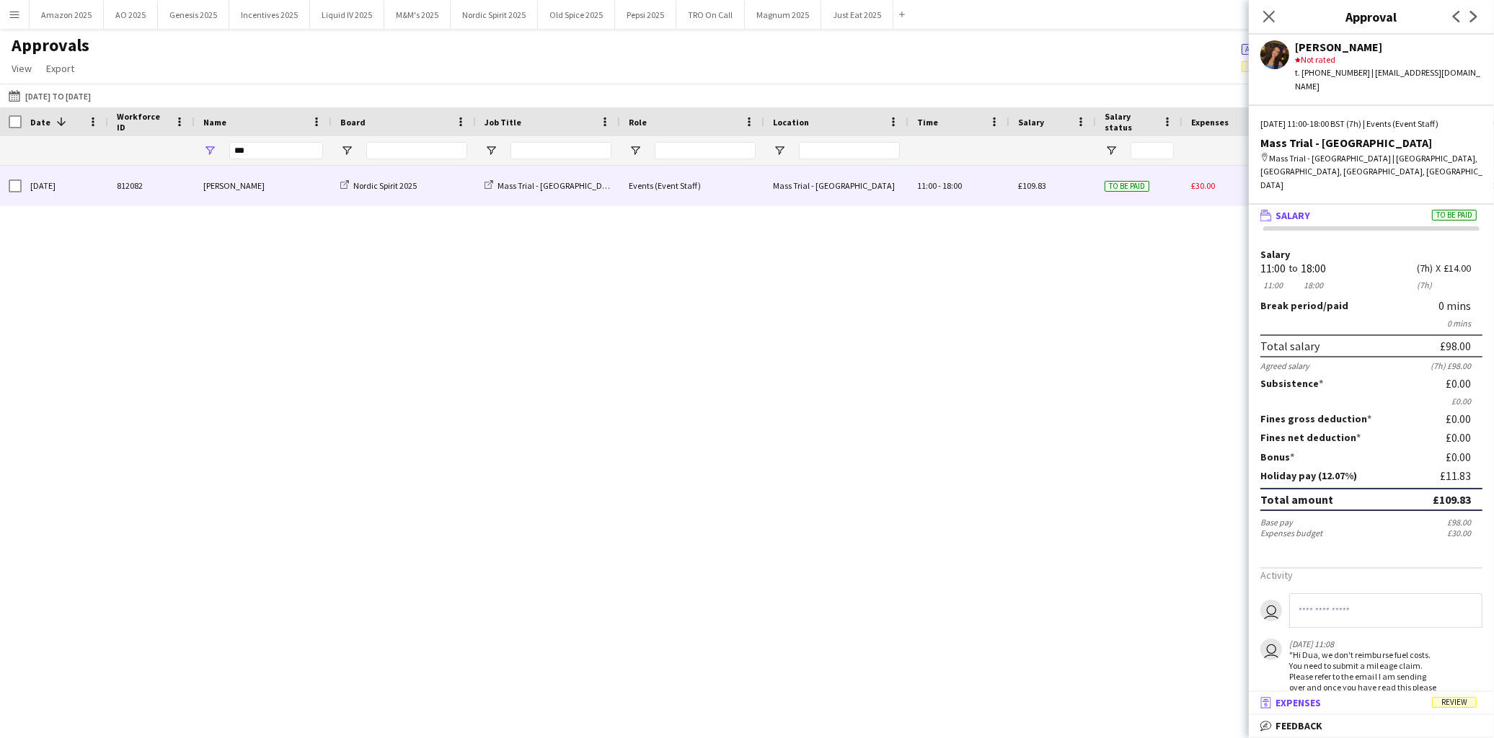
click at [1454, 694] on mat-expansion-panel-header "receipt Expenses Review" at bounding box center [1371, 703] width 245 height 22
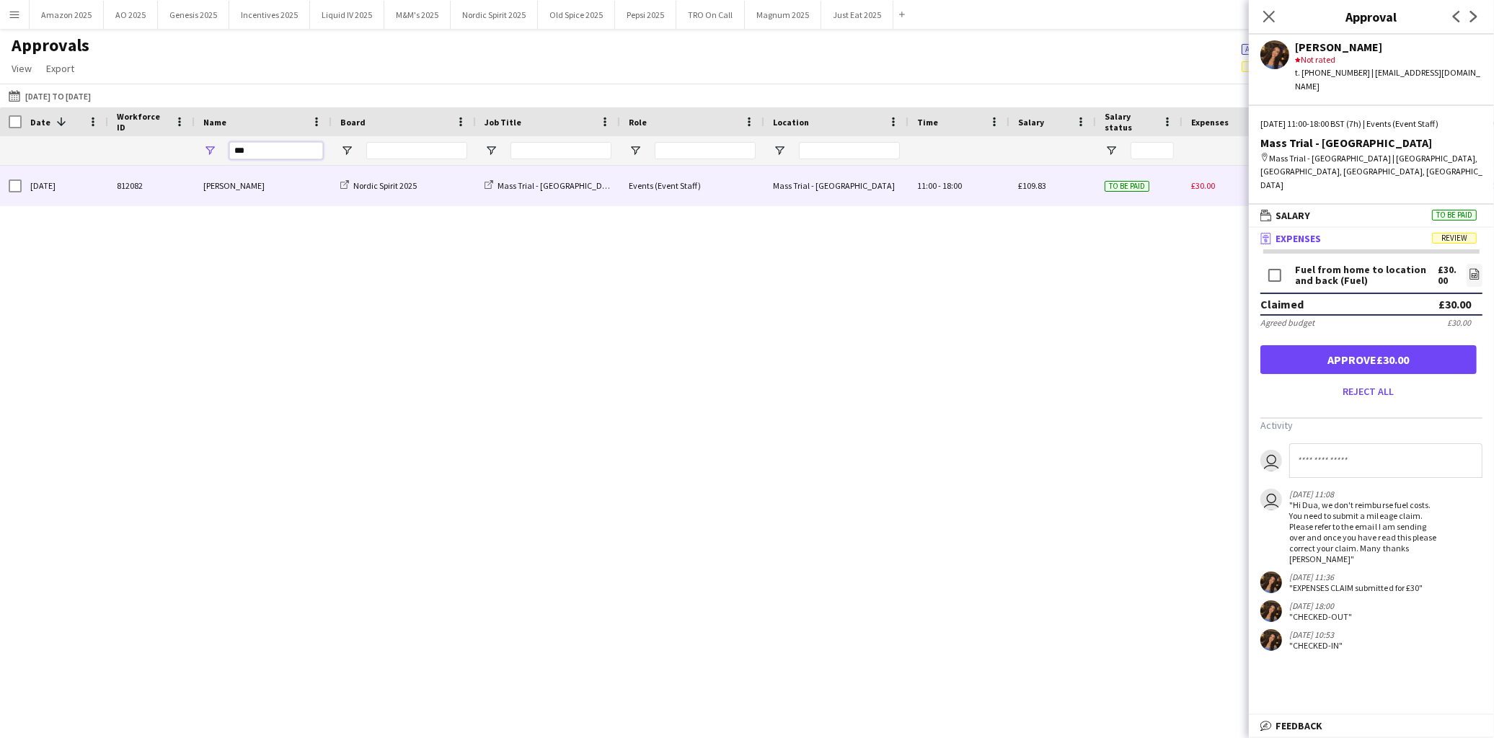
drag, startPoint x: 252, startPoint y: 144, endPoint x: -73, endPoint y: 159, distance: 325.5
click at [0, 159] on html "Menu Boards Boards Boards All jobs Status Workforce Workforce My Workforce Recr…" at bounding box center [747, 369] width 1494 height 738
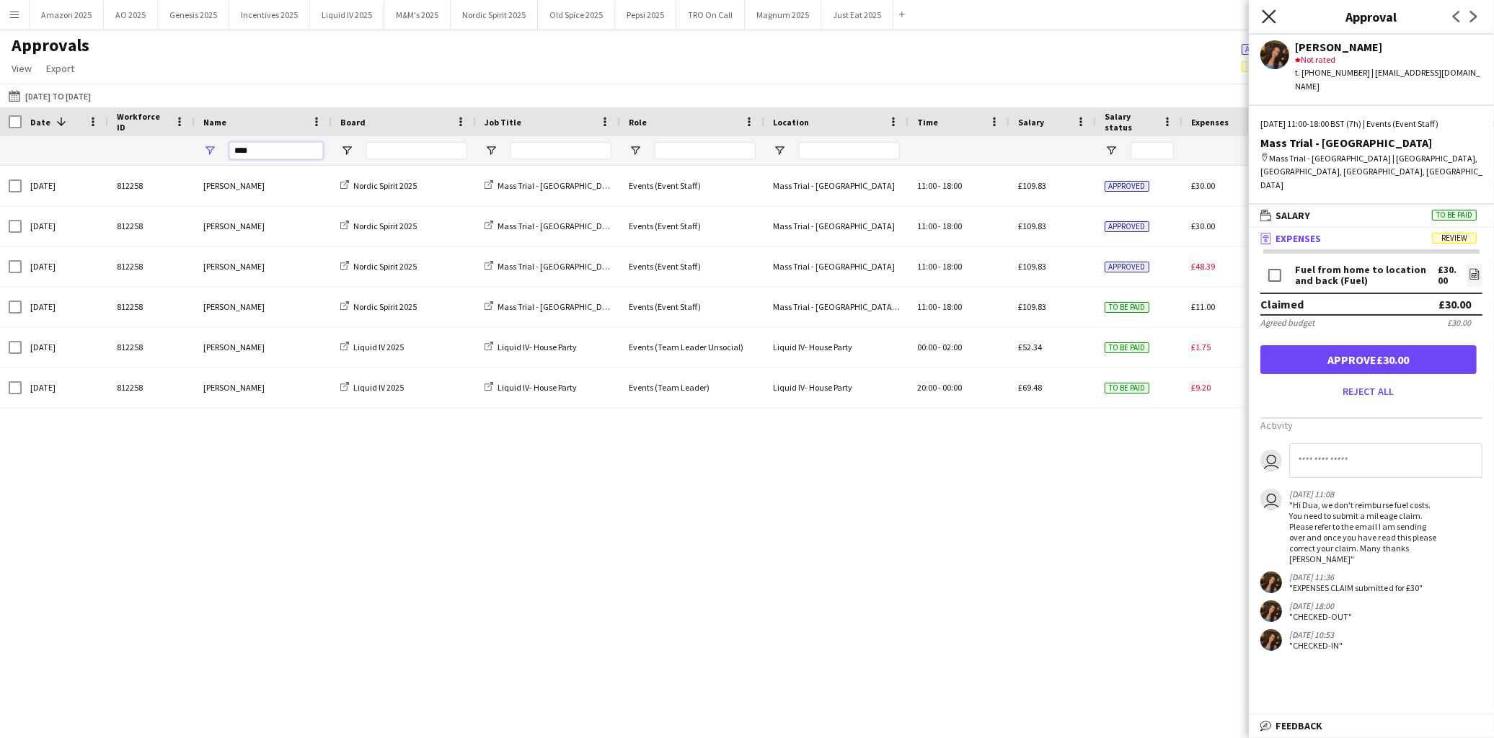
type input "****"
click at [1273, 22] on icon at bounding box center [1269, 16] width 14 height 14
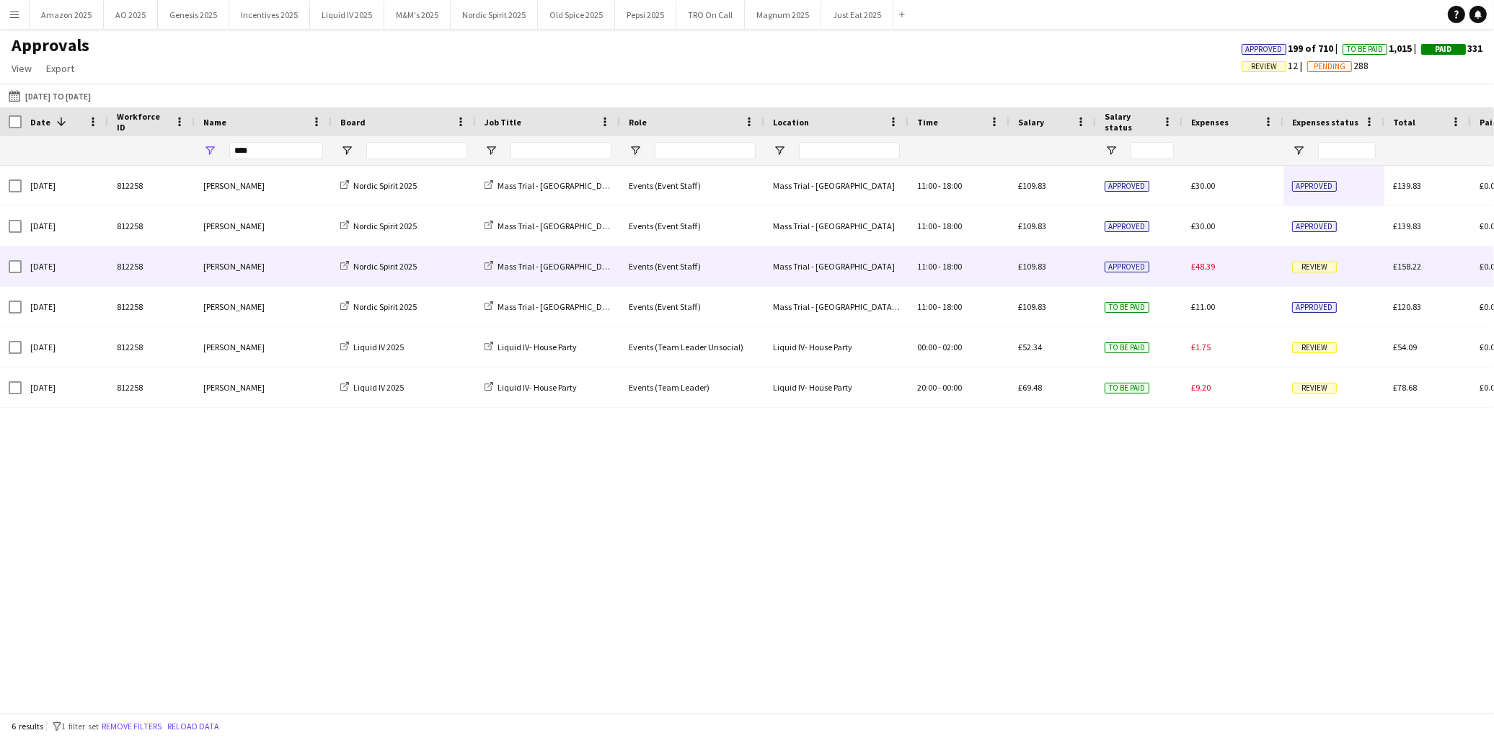
click at [1305, 265] on span "Review" at bounding box center [1314, 267] width 45 height 11
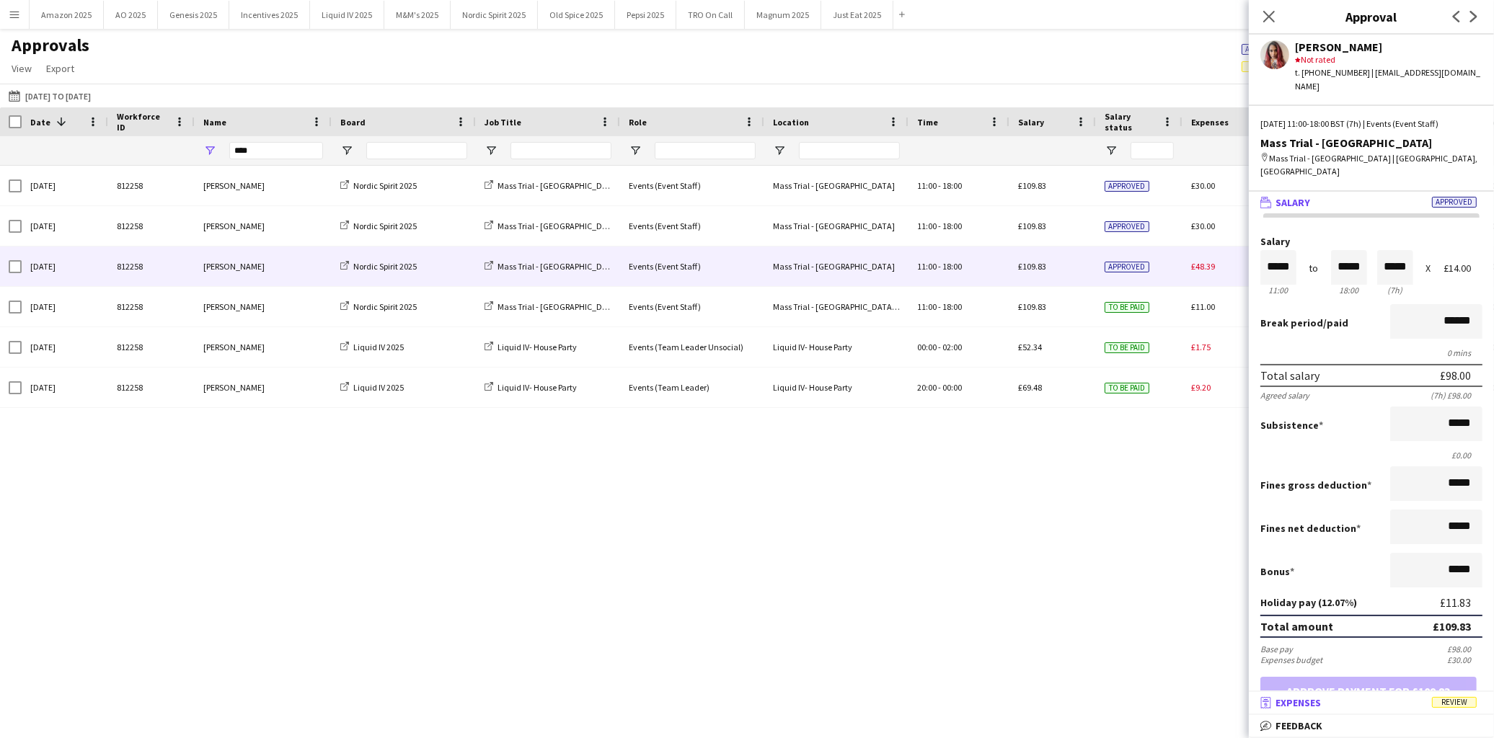
click at [1467, 695] on mat-expansion-panel-header "receipt Expenses Review" at bounding box center [1371, 703] width 245 height 22
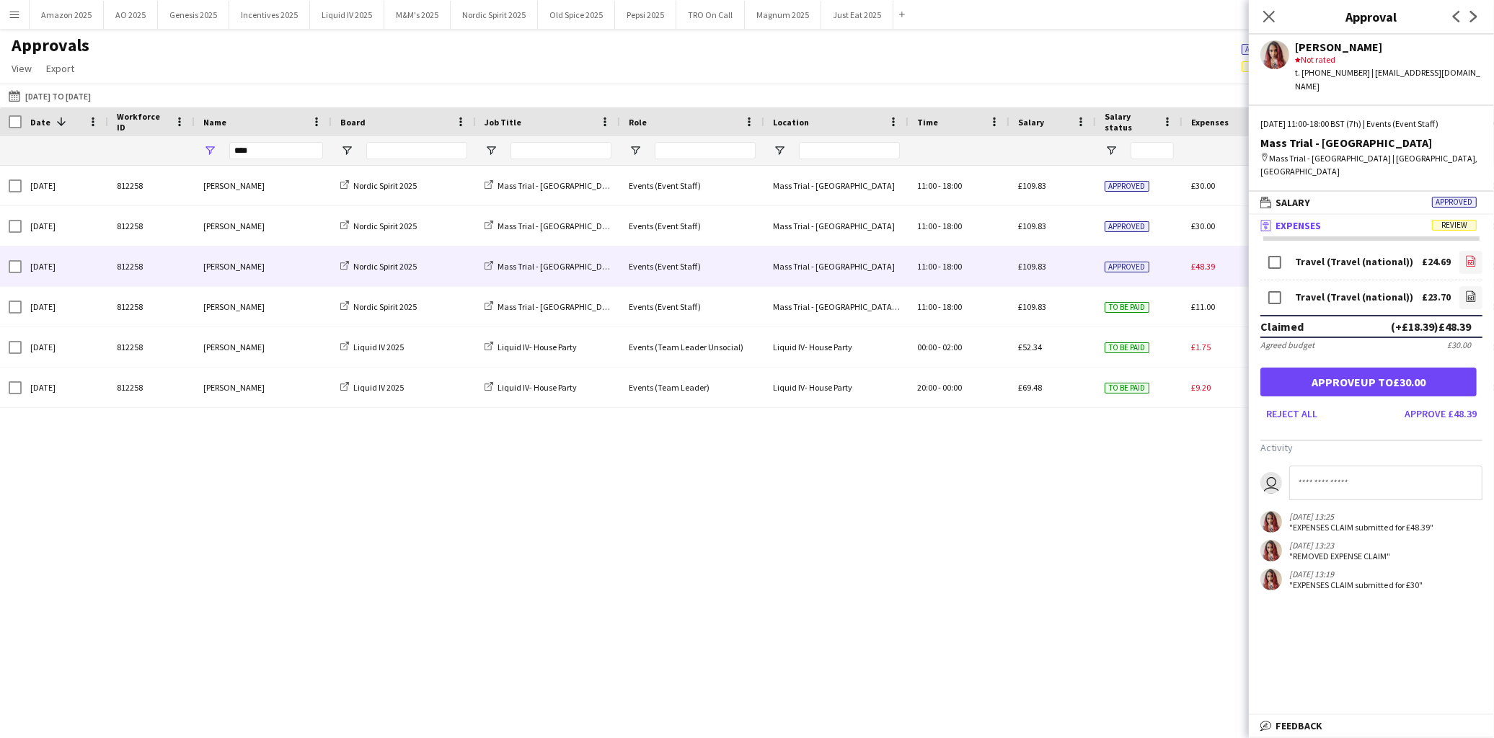
click at [1459, 253] on link "file-image" at bounding box center [1470, 262] width 23 height 23
click at [1465, 291] on icon "file-image" at bounding box center [1471, 297] width 12 height 12
drag, startPoint x: 1328, startPoint y: 368, endPoint x: 1325, endPoint y: 164, distance: 203.4
click at [1329, 368] on button "Approve up to £30.00" at bounding box center [1368, 382] width 216 height 29
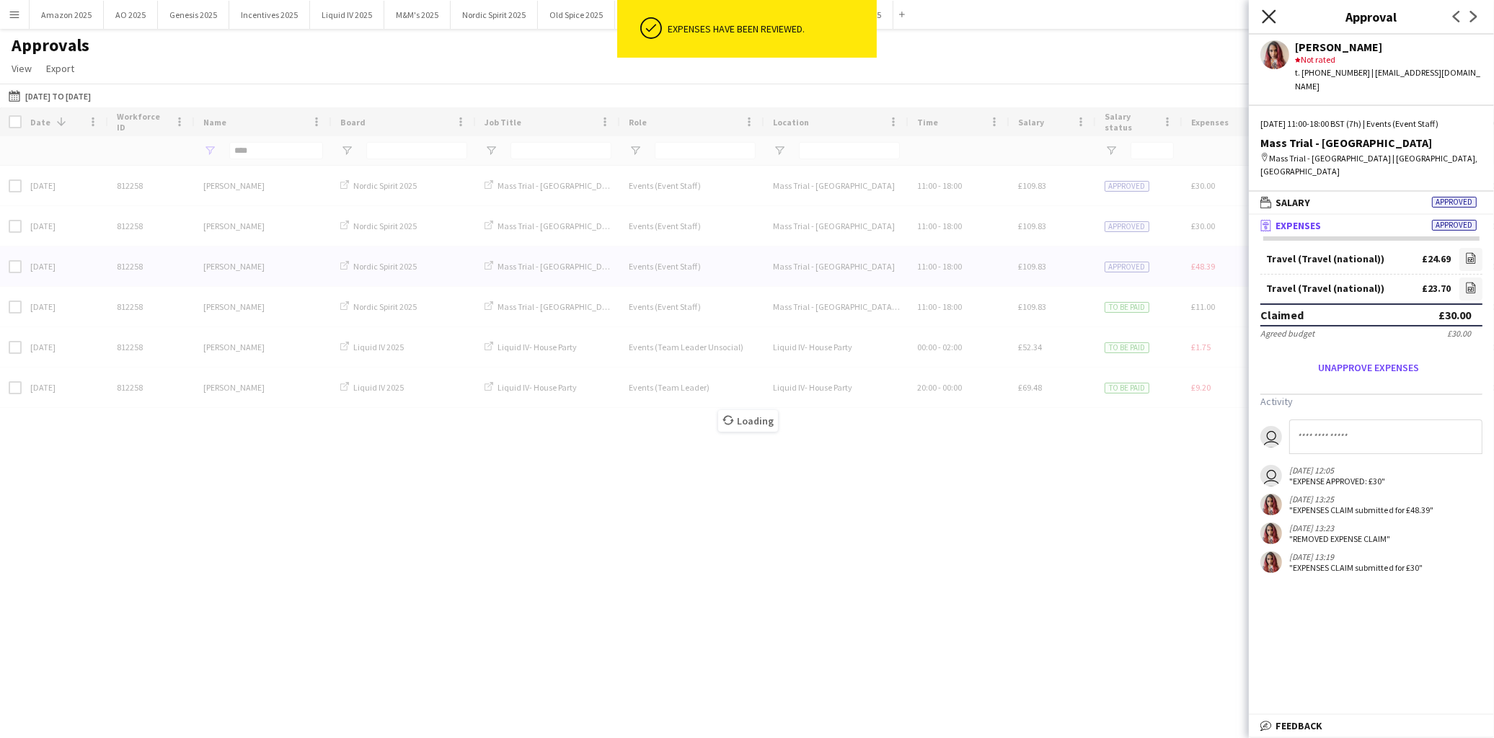
click at [1271, 15] on icon at bounding box center [1269, 16] width 14 height 14
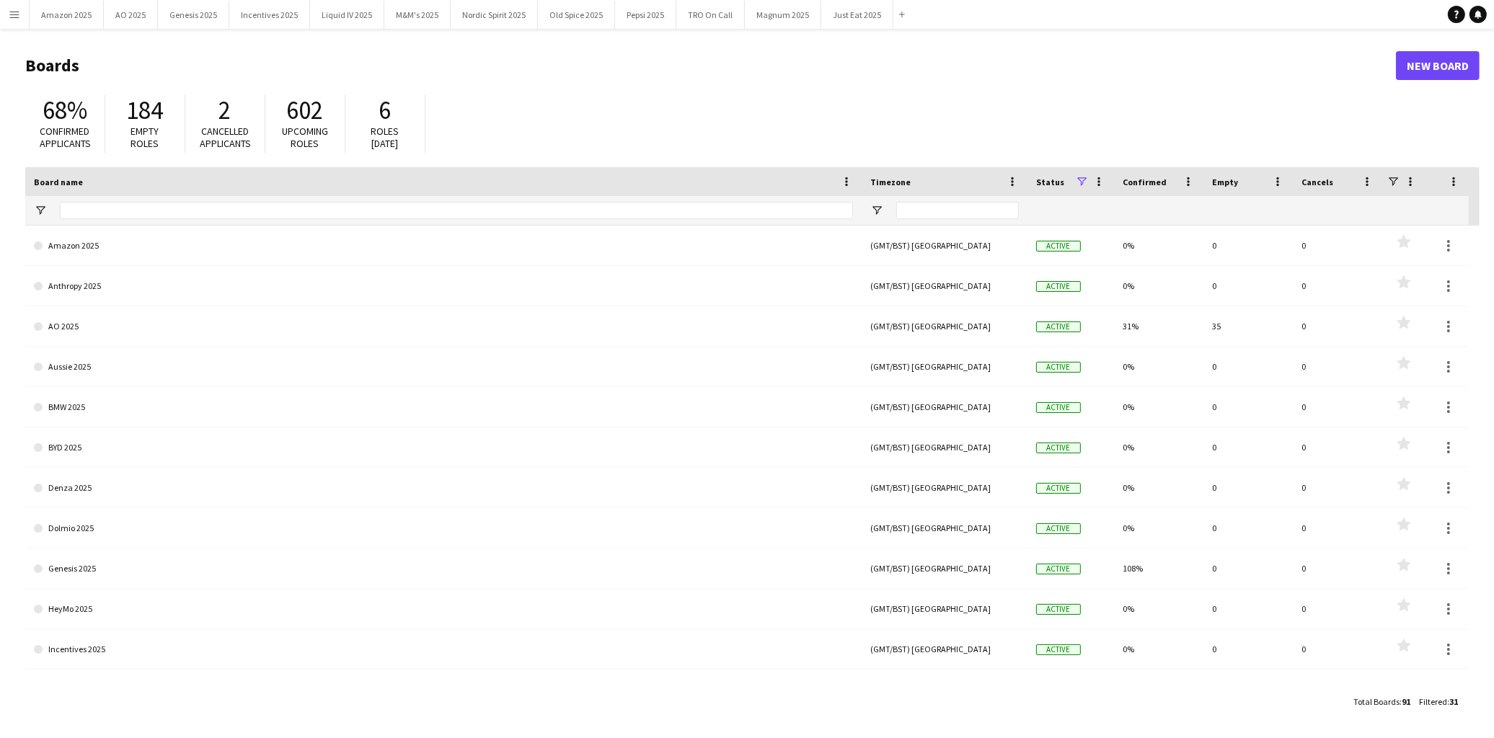
click at [11, 19] on app-icon "Menu" at bounding box center [15, 15] width 12 height 12
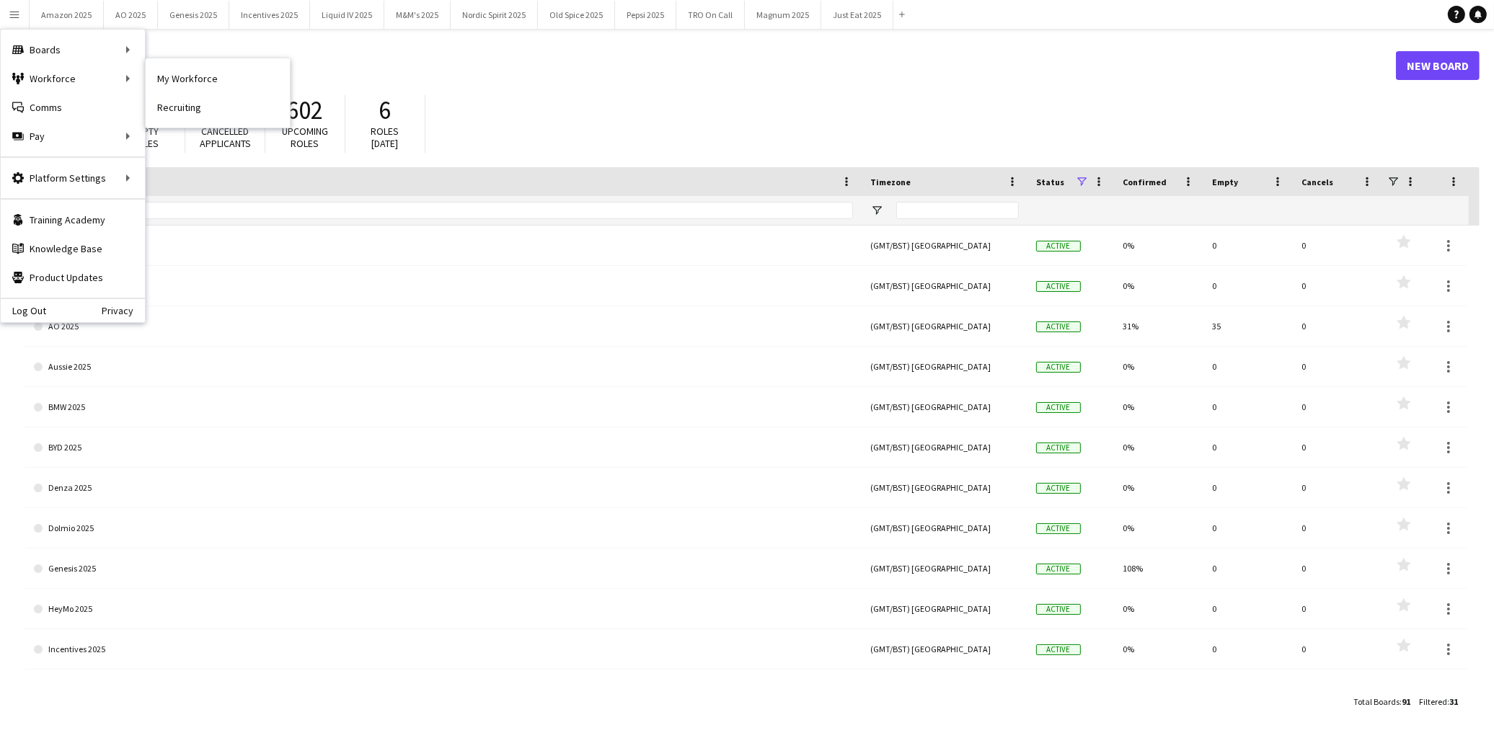
drag, startPoint x: 189, startPoint y: 77, endPoint x: 744, endPoint y: 125, distance: 557.3
click at [190, 77] on link "My Workforce" at bounding box center [218, 78] width 144 height 29
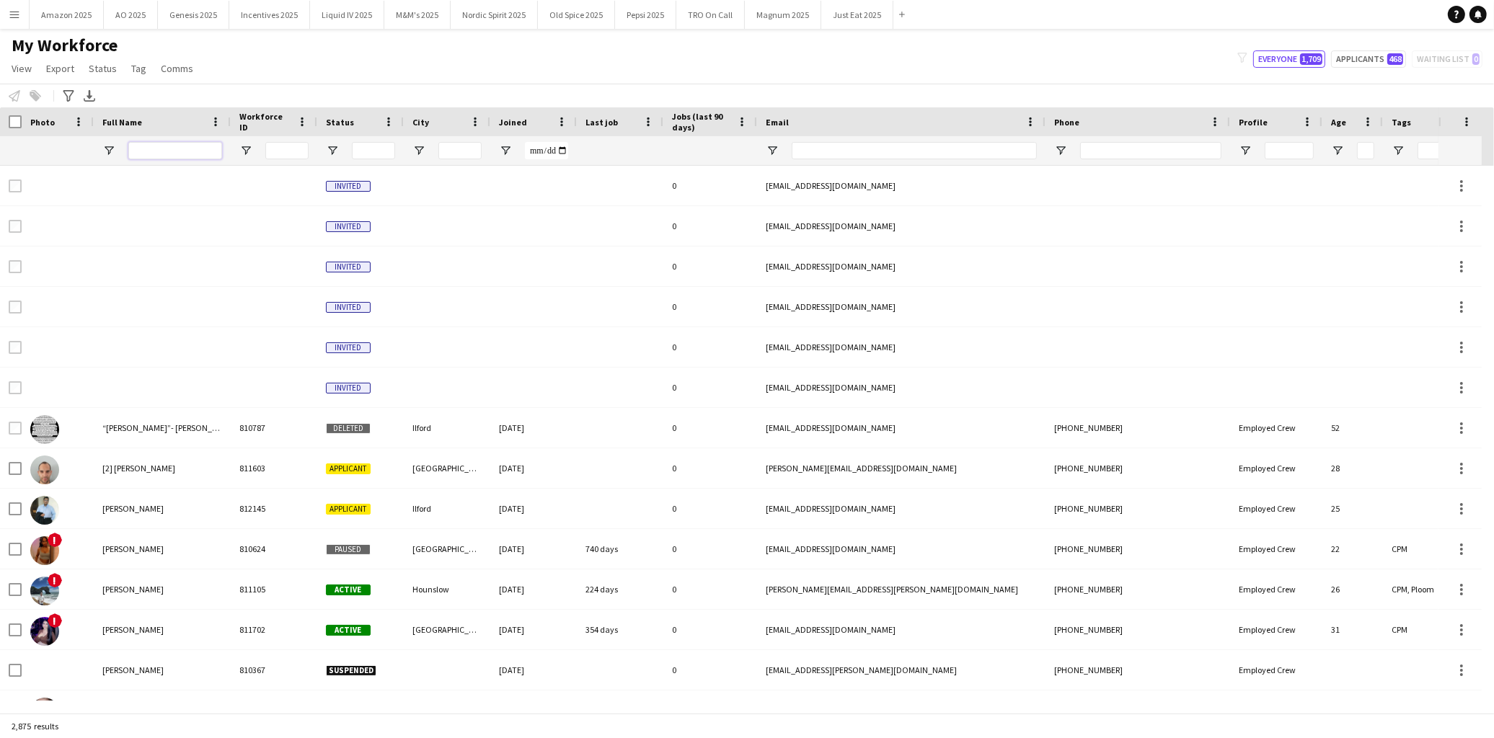
click at [166, 154] on input "Full Name Filter Input" at bounding box center [175, 150] width 94 height 17
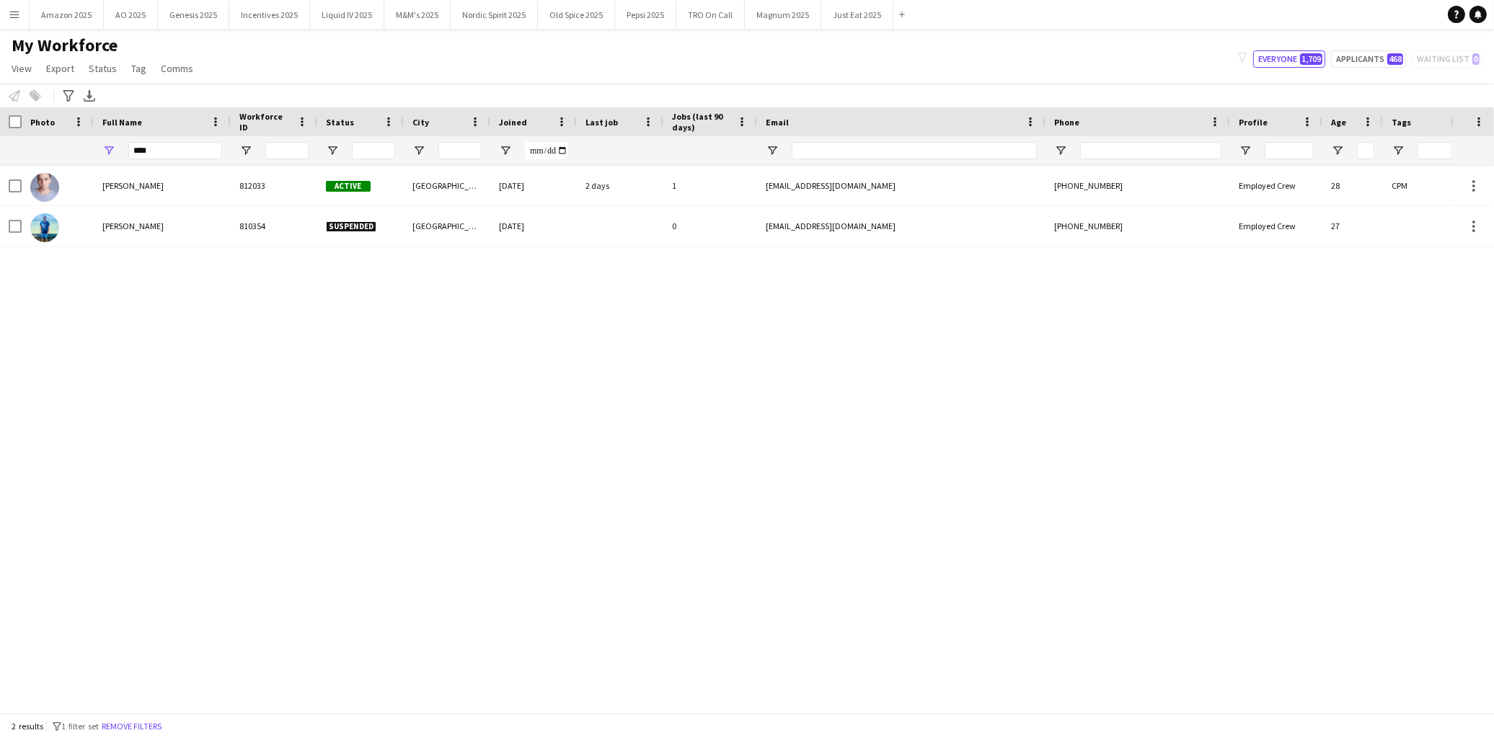
drag, startPoint x: 279, startPoint y: 430, endPoint x: 211, endPoint y: 355, distance: 101.1
click at [234, 382] on div "[PERSON_NAME] 812033 Active [GEOGRAPHIC_DATA] [DATE] 2 days 1 [EMAIL_ADDRESS][D…" at bounding box center [725, 433] width 1451 height 535
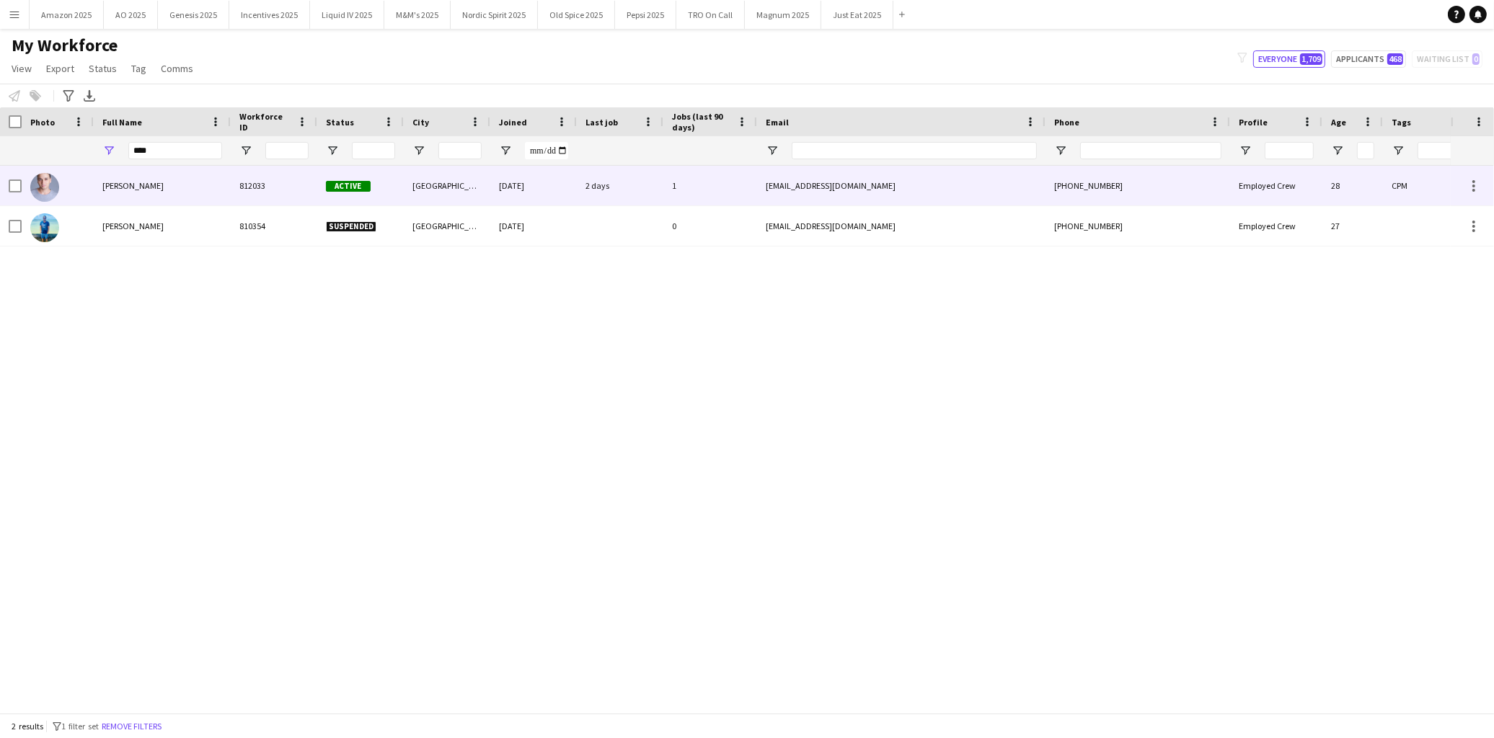
click at [112, 187] on span "[PERSON_NAME]" at bounding box center [132, 185] width 61 height 11
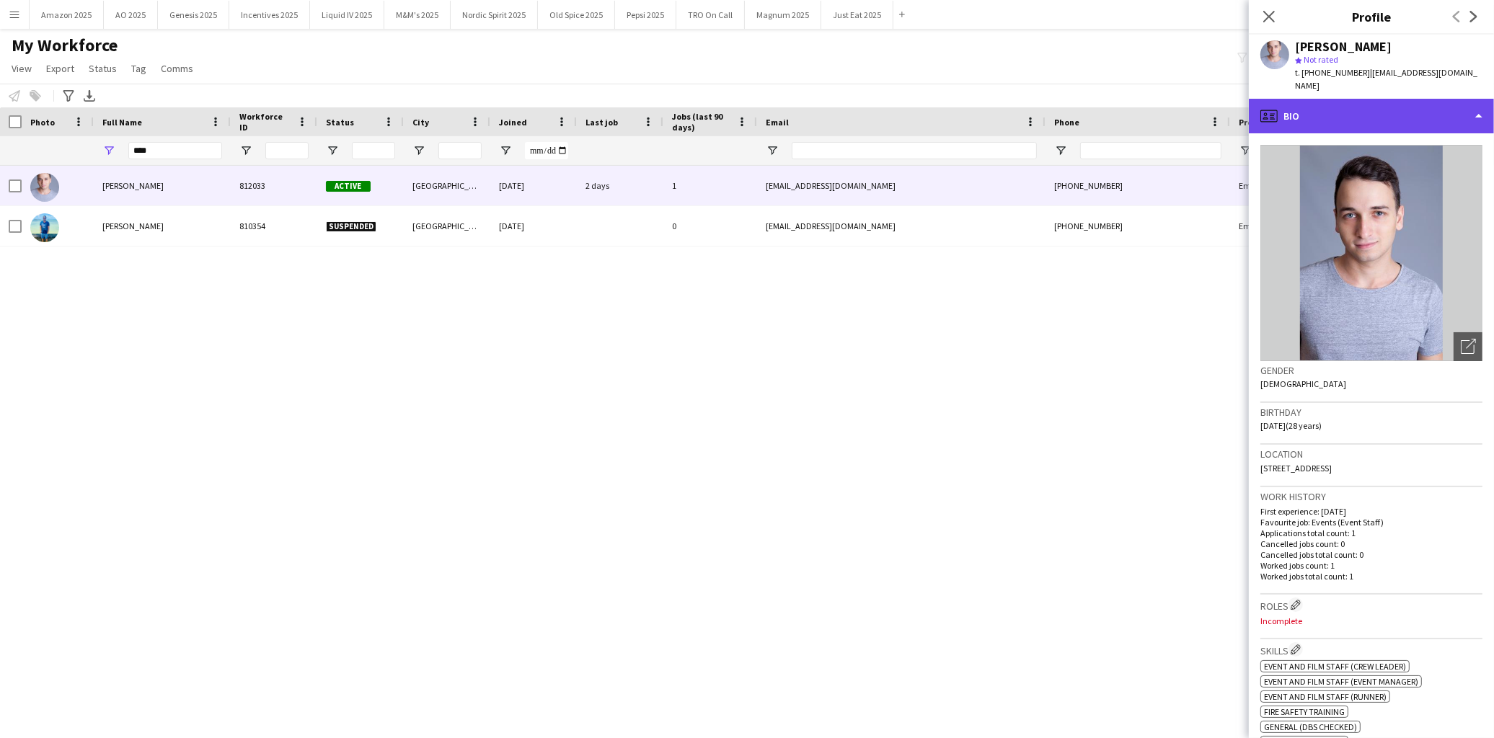
click at [1405, 102] on div "profile Bio" at bounding box center [1371, 116] width 245 height 35
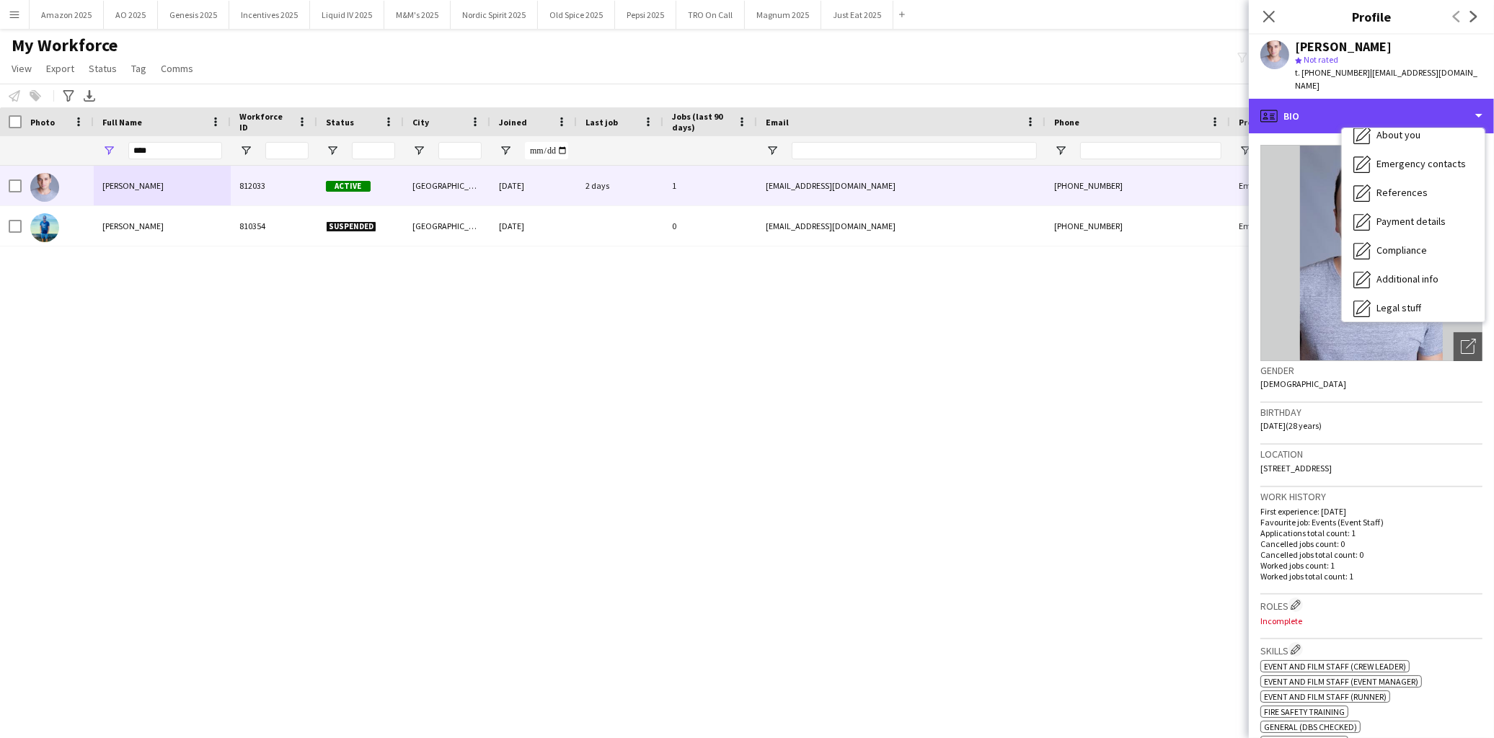
scroll to position [192, 0]
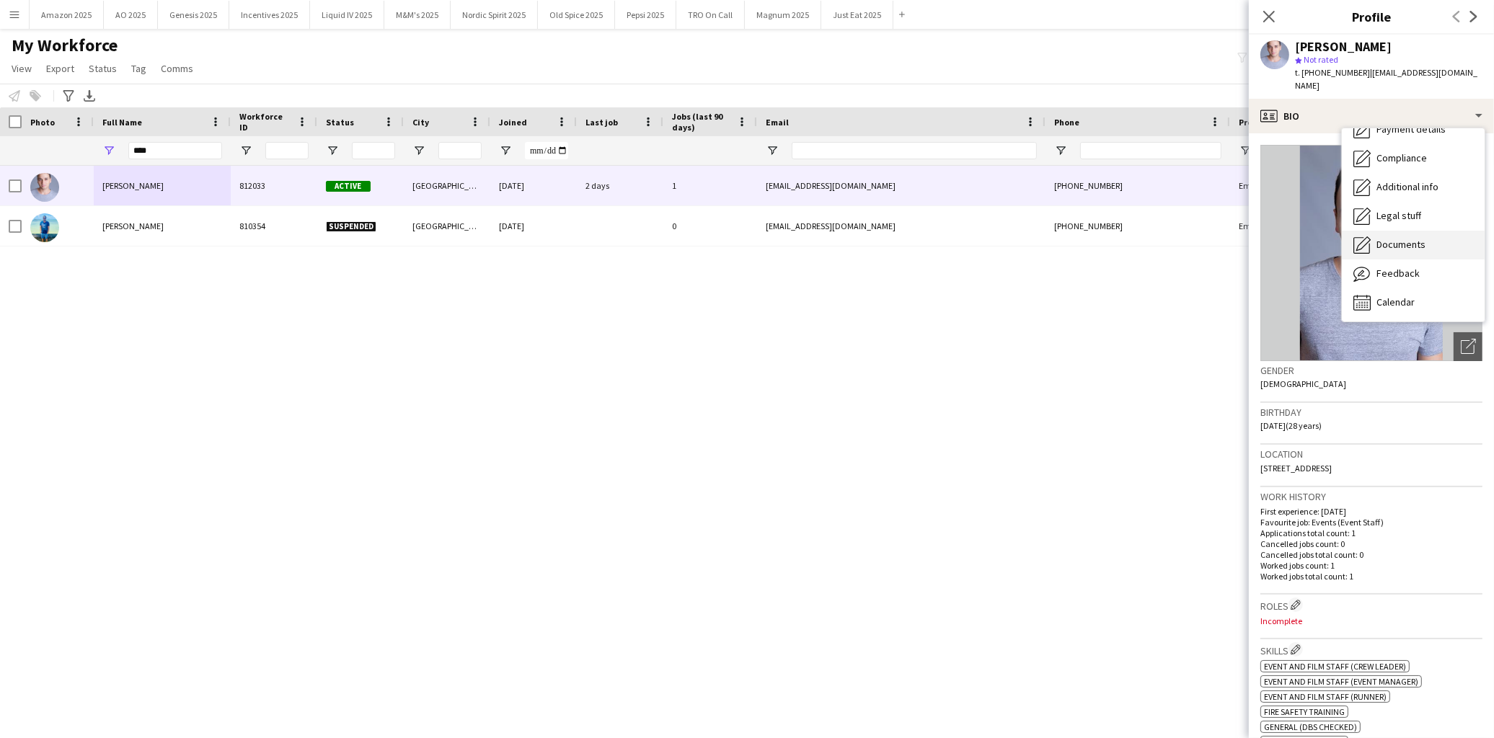
click at [1417, 238] on span "Documents" at bounding box center [1400, 244] width 49 height 13
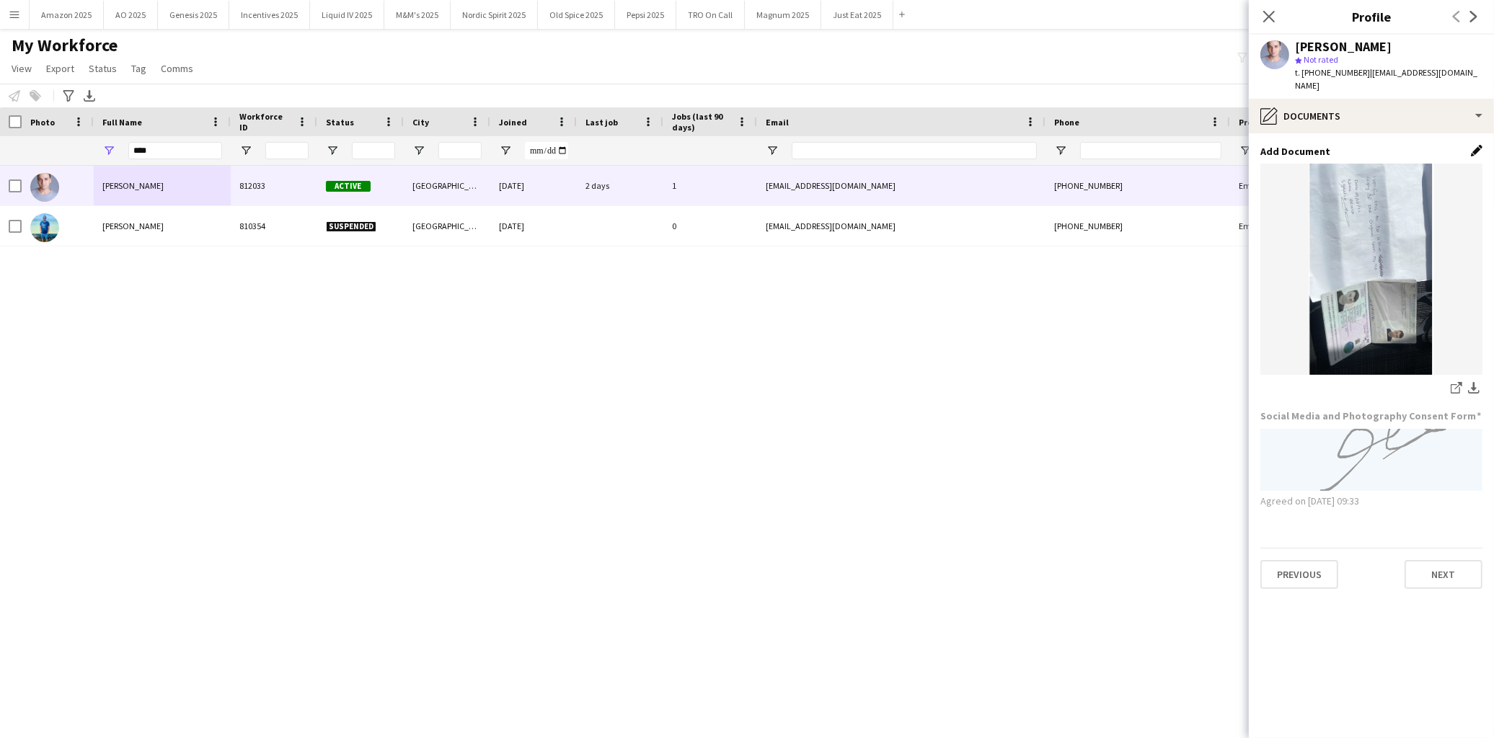
click at [1477, 145] on app-icon "Edit this field" at bounding box center [1477, 151] width 12 height 12
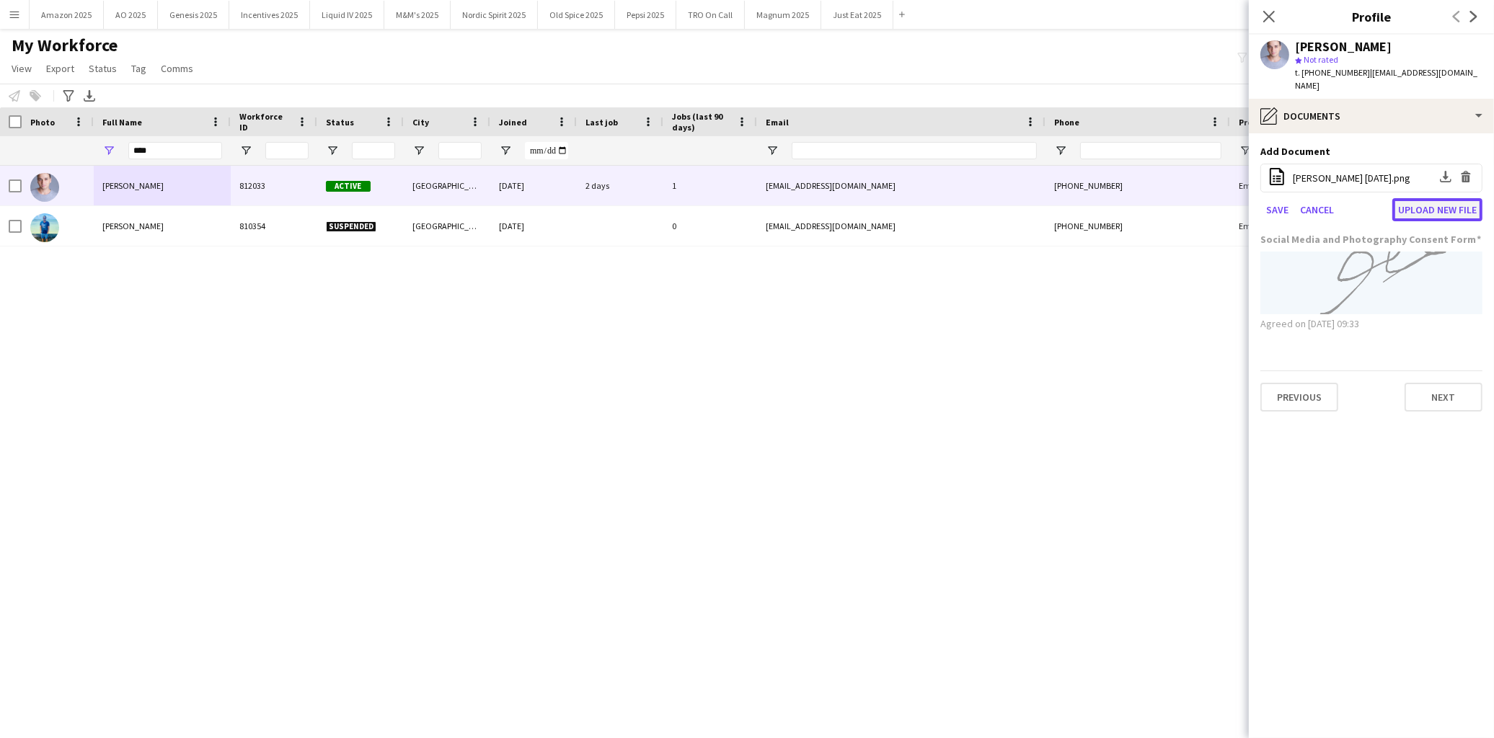
click at [1430, 198] on button "Upload new file" at bounding box center [1437, 209] width 90 height 23
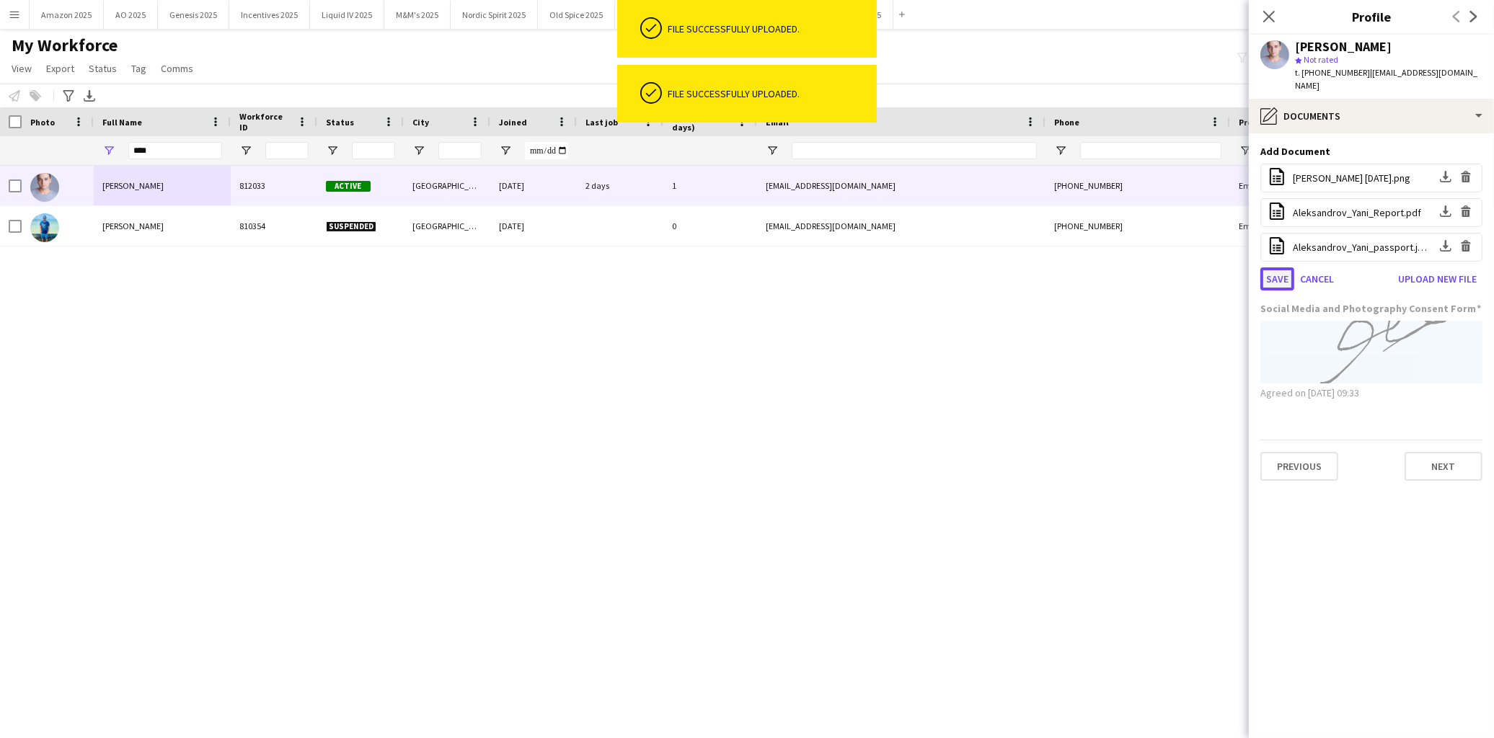
click at [1277, 268] on button "Save" at bounding box center [1277, 279] width 34 height 23
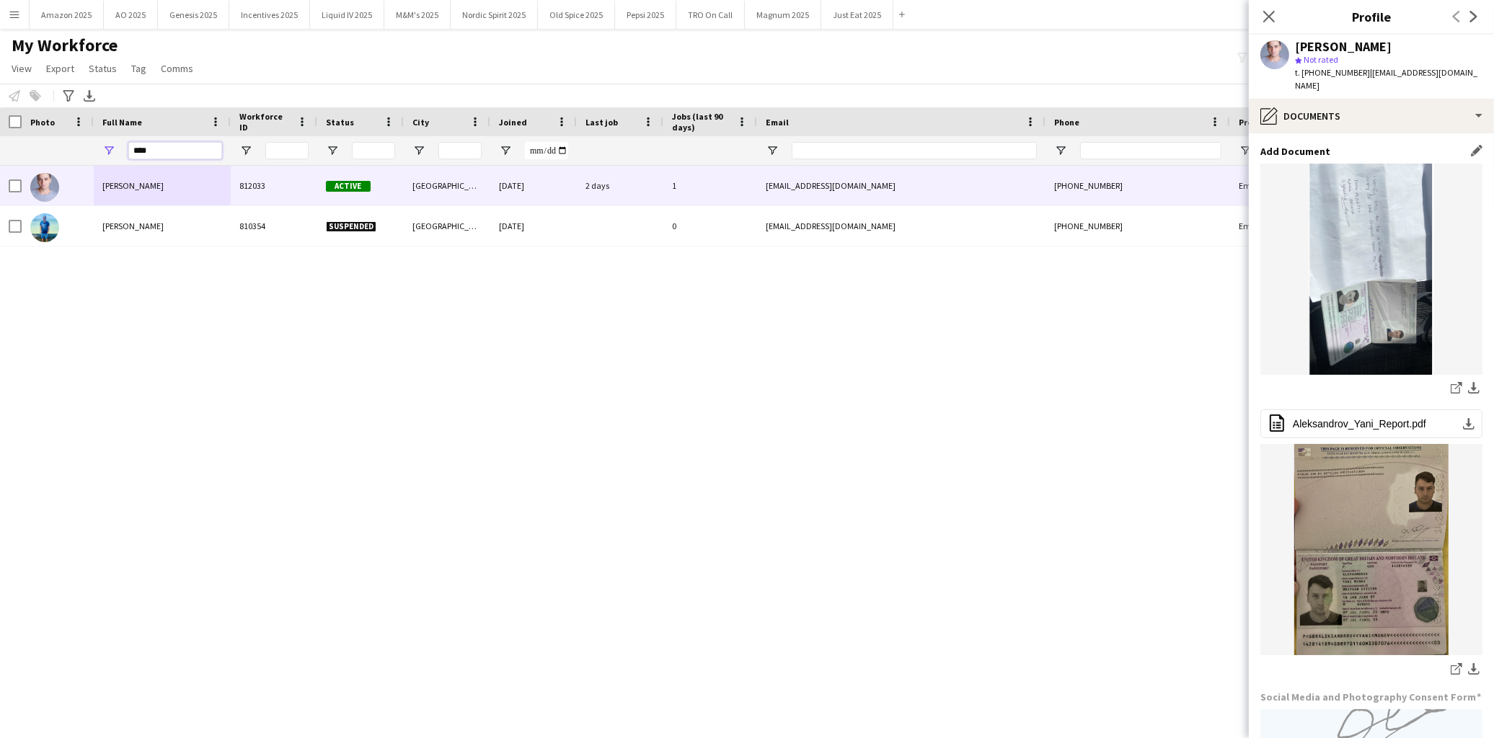
drag, startPoint x: 196, startPoint y: 150, endPoint x: -41, endPoint y: 265, distance: 263.5
click at [0, 265] on html "Menu Boards Boards Boards All jobs Status Workforce Workforce My Workforce Recr…" at bounding box center [747, 369] width 1494 height 738
type input "*"
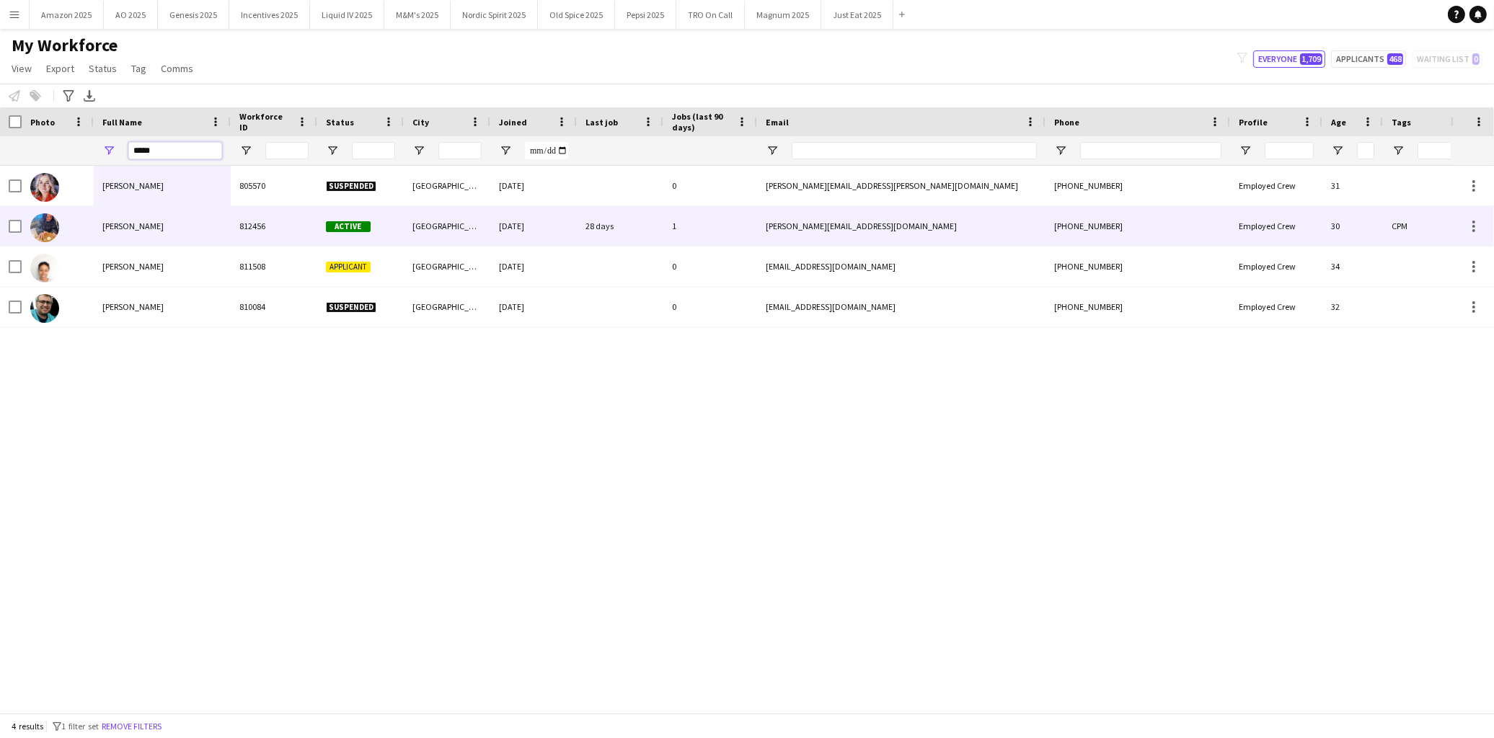
type input "*****"
click at [157, 226] on span "Amelia Holden-Brown" at bounding box center [132, 226] width 61 height 11
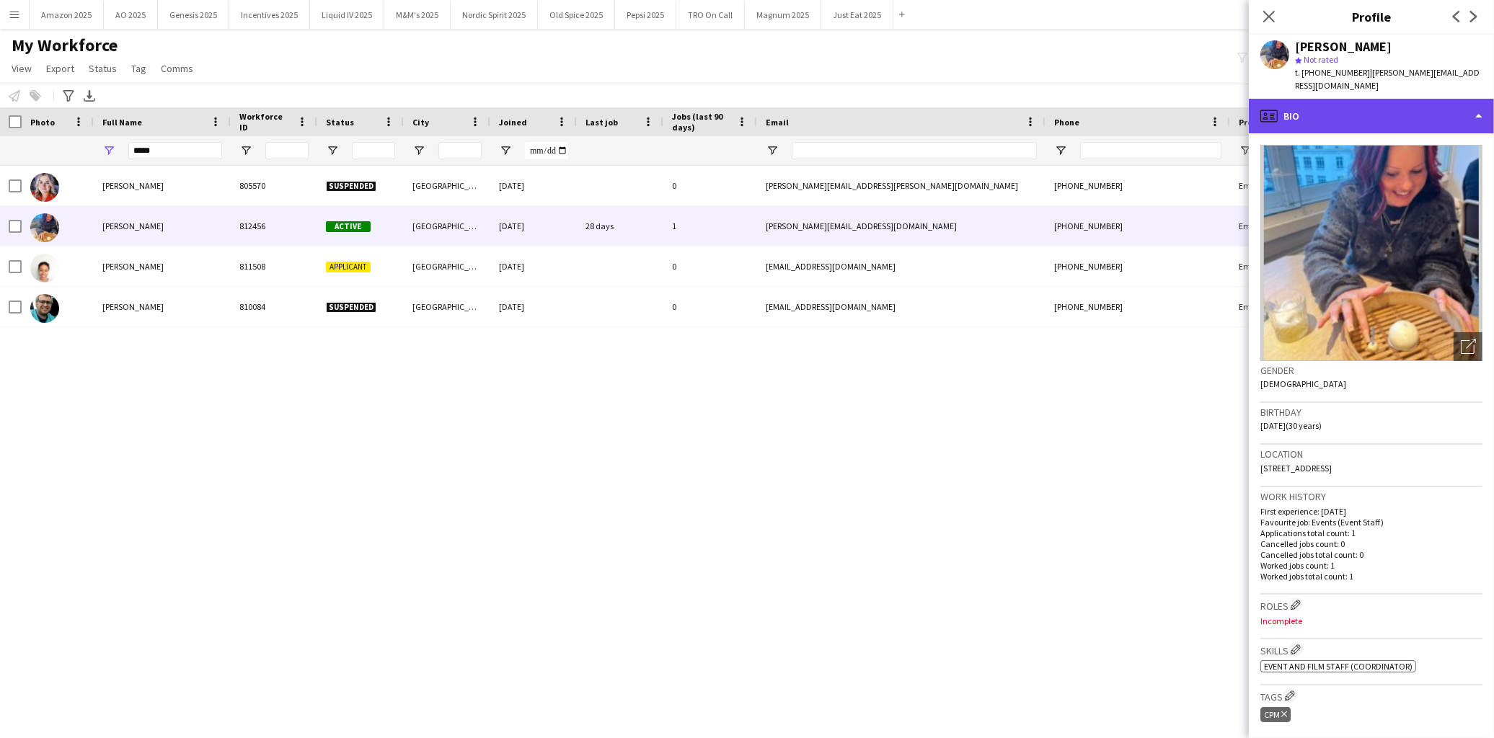
click at [1432, 118] on div "profile Bio" at bounding box center [1371, 116] width 245 height 35
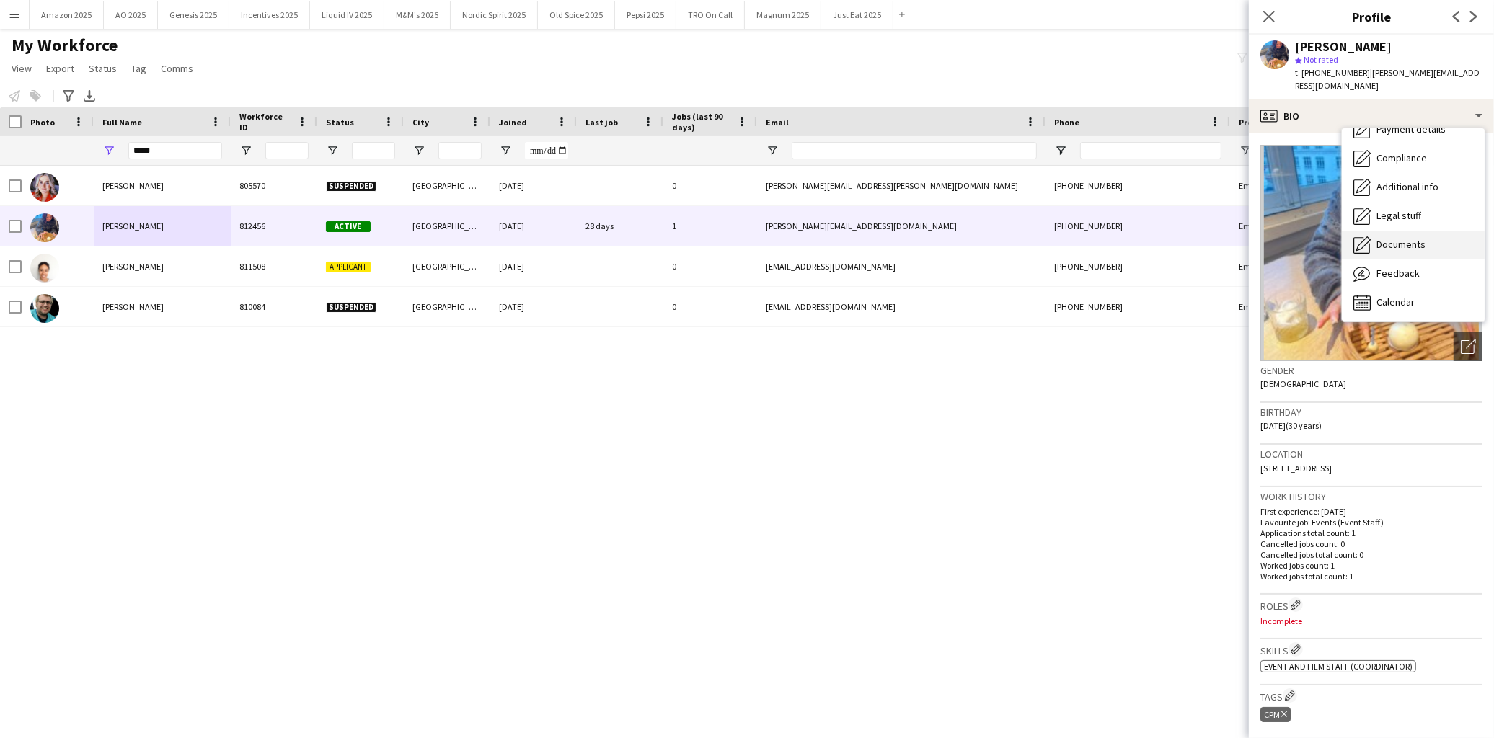
click at [1396, 238] on span "Documents" at bounding box center [1400, 244] width 49 height 13
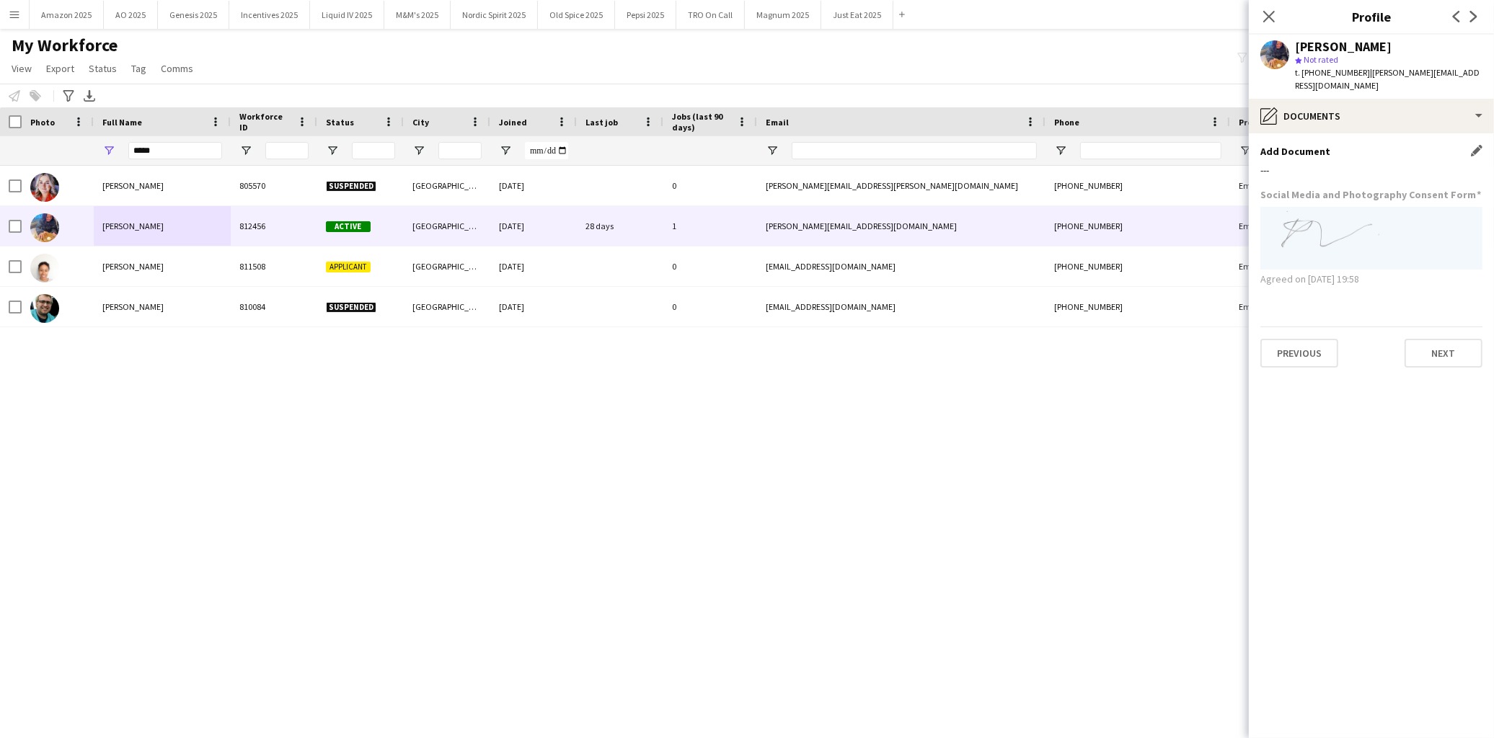
click at [1474, 145] on app-icon "Edit this field" at bounding box center [1477, 151] width 12 height 12
click at [1443, 164] on button "Upload new file" at bounding box center [1437, 175] width 90 height 23
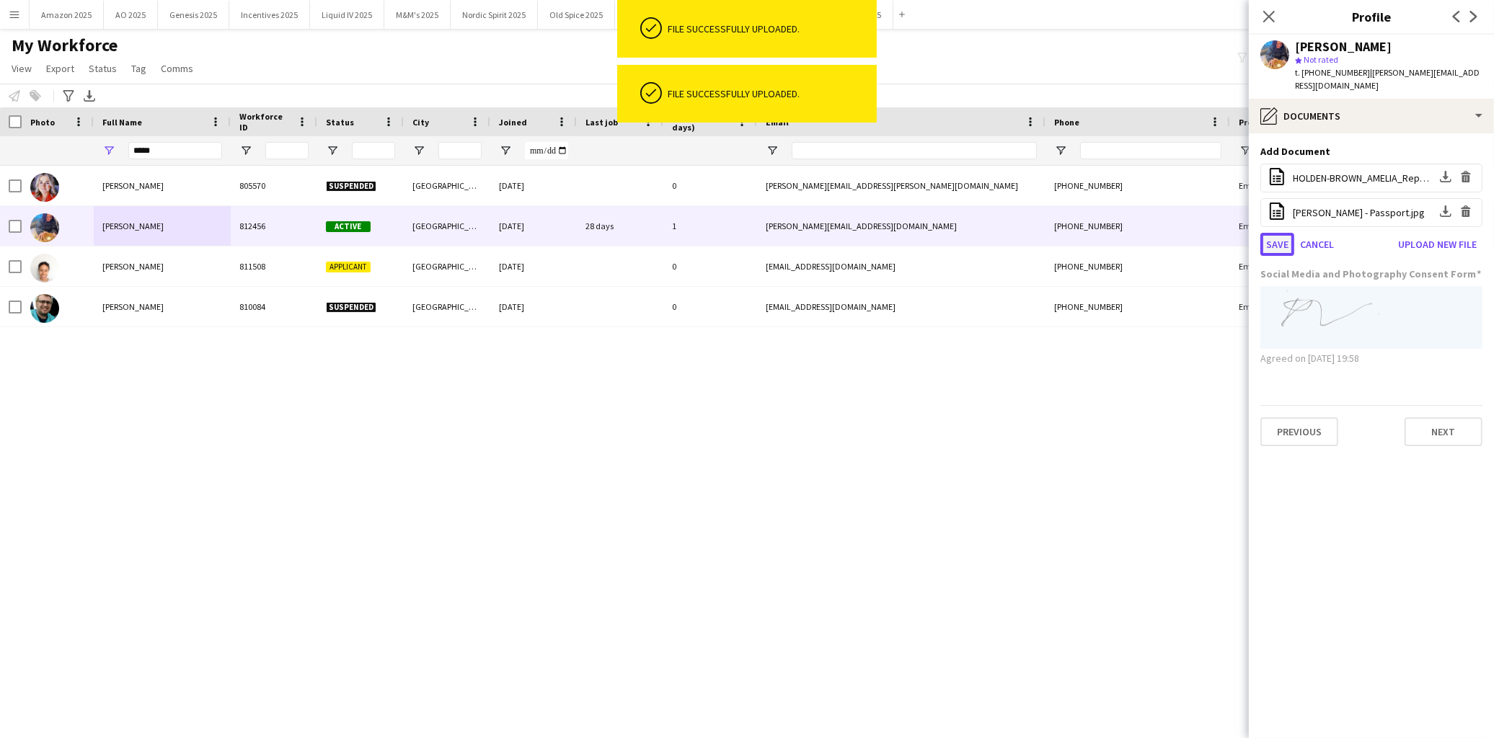
click at [1274, 234] on button "Save" at bounding box center [1277, 244] width 34 height 23
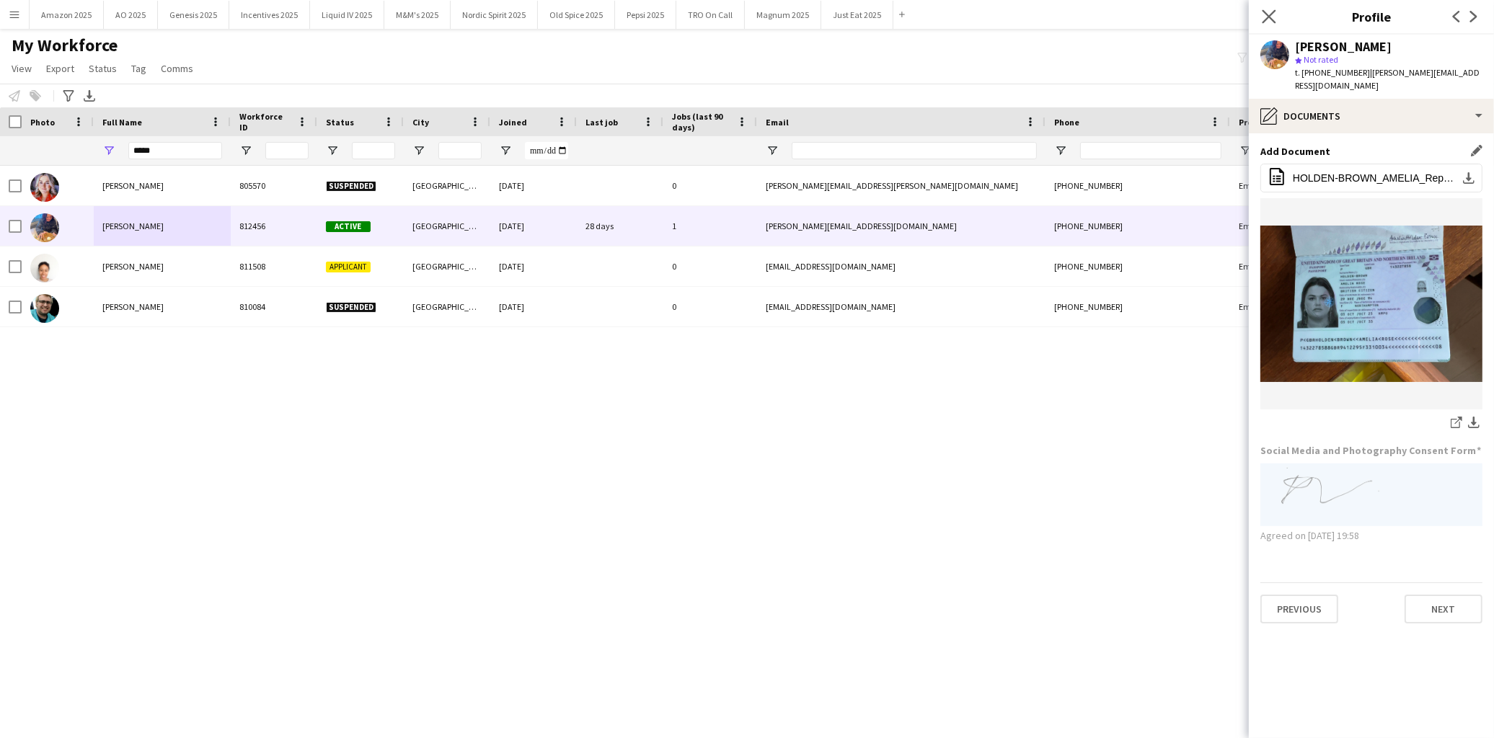
click at [1265, 24] on app-icon "Close pop-in" at bounding box center [1269, 16] width 21 height 21
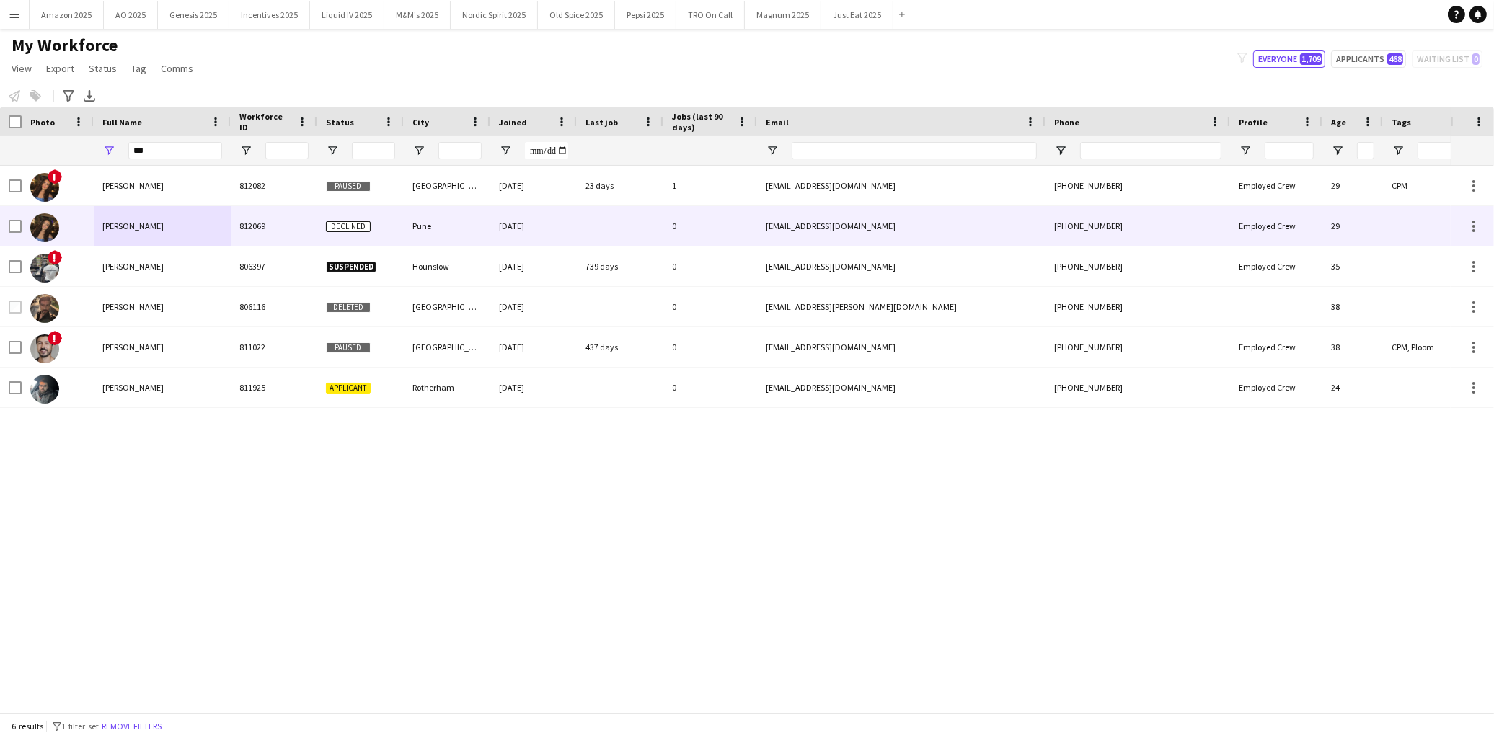
type input "***"
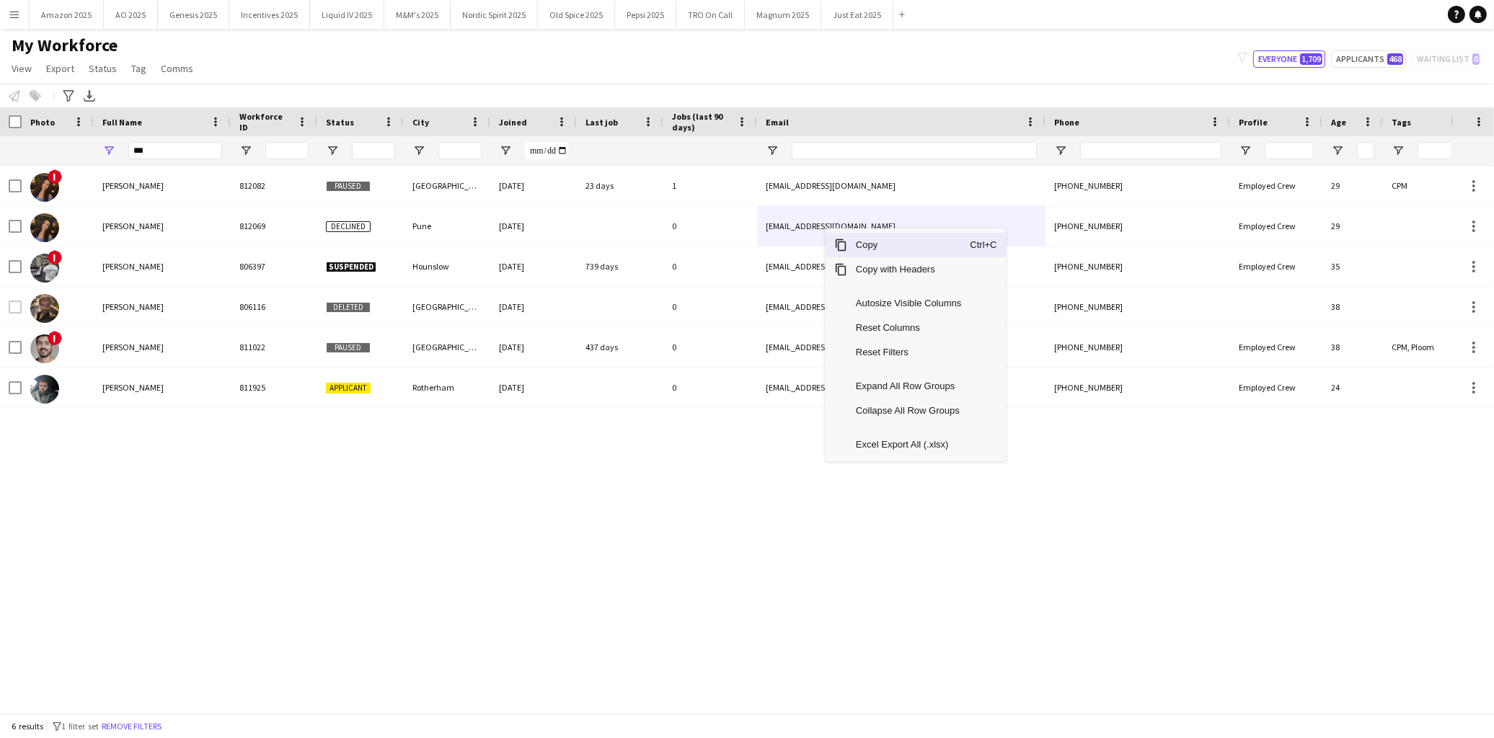
click at [854, 243] on span "Copy" at bounding box center [908, 245] width 123 height 25
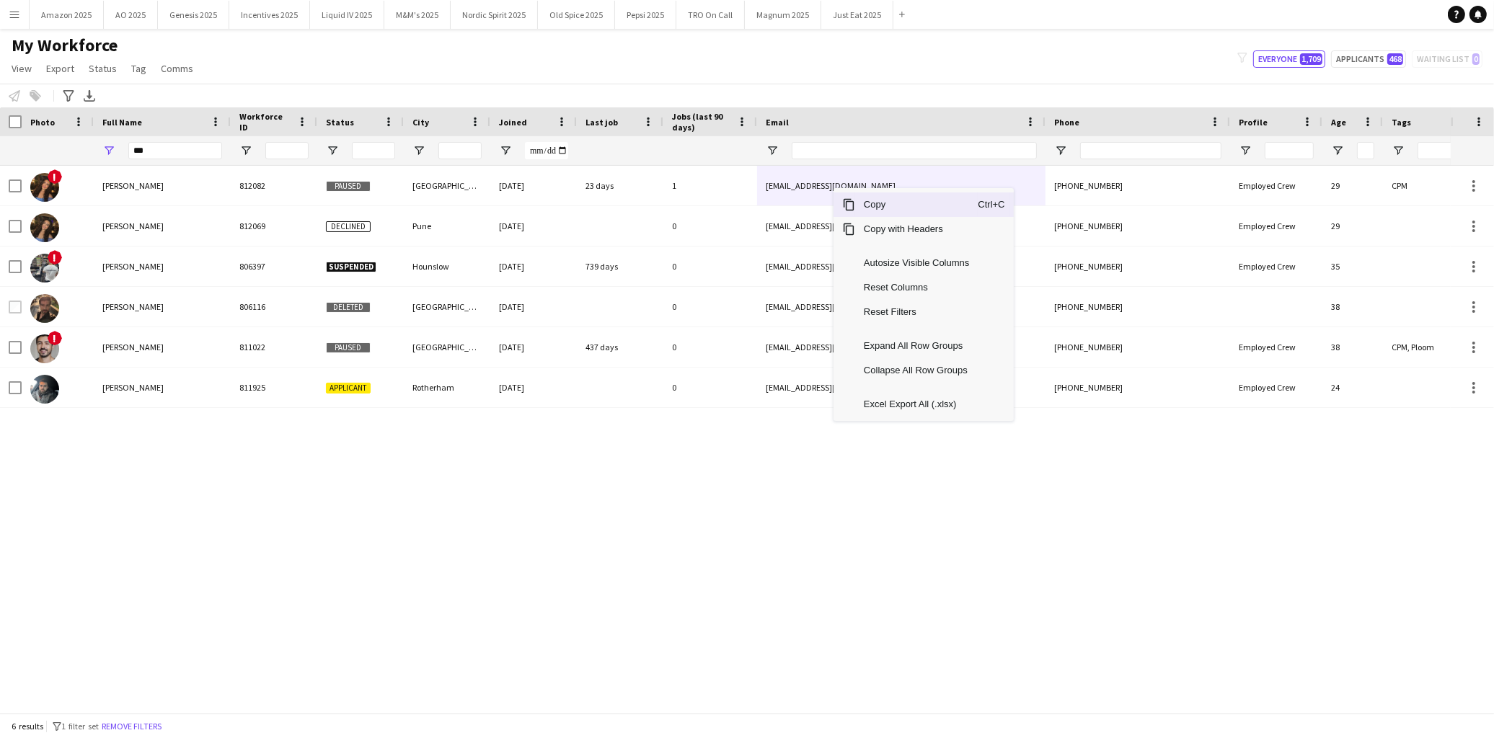
click at [859, 205] on span "Copy" at bounding box center [916, 205] width 123 height 25
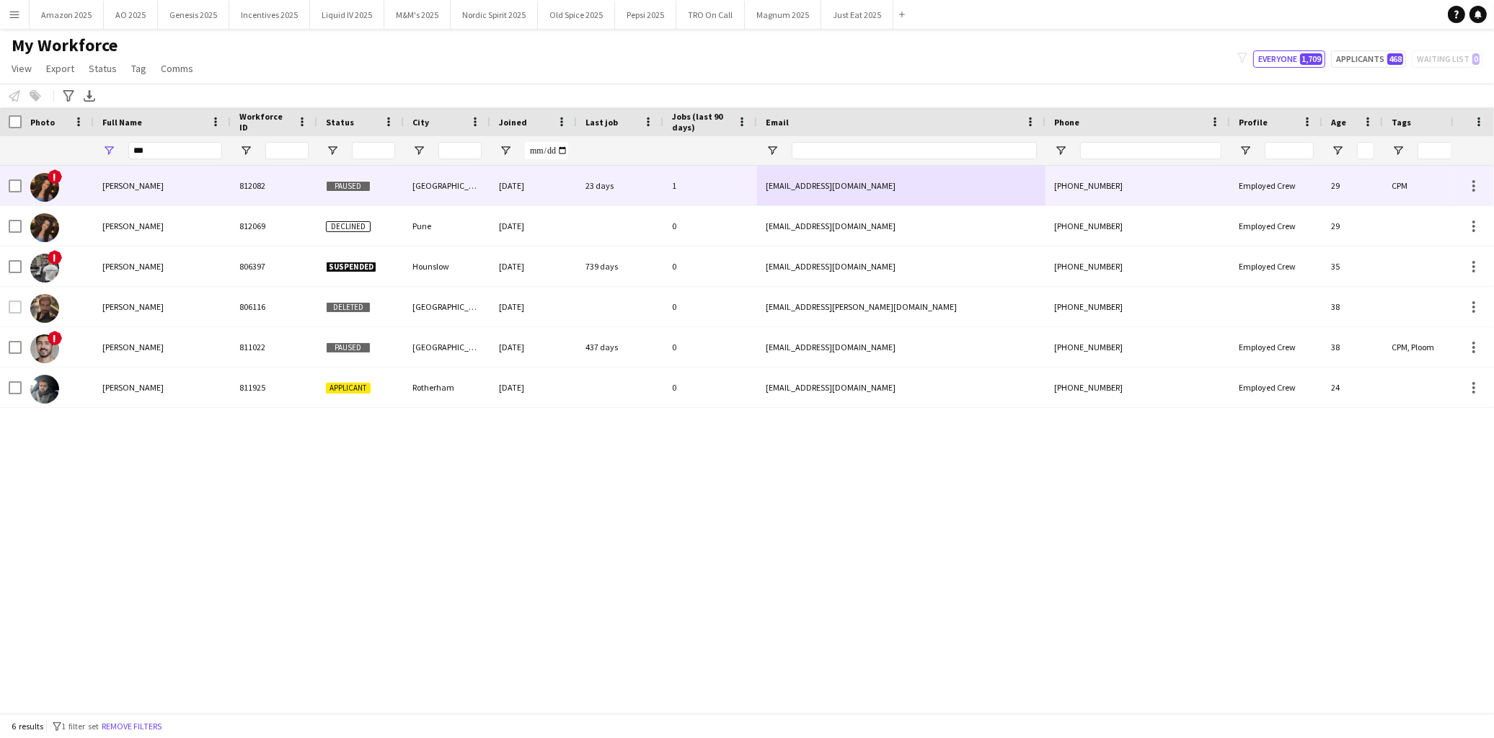
drag, startPoint x: 221, startPoint y: 182, endPoint x: 1018, endPoint y: 131, distance: 799.2
click at [221, 182] on div "[PERSON_NAME]" at bounding box center [162, 186] width 137 height 40
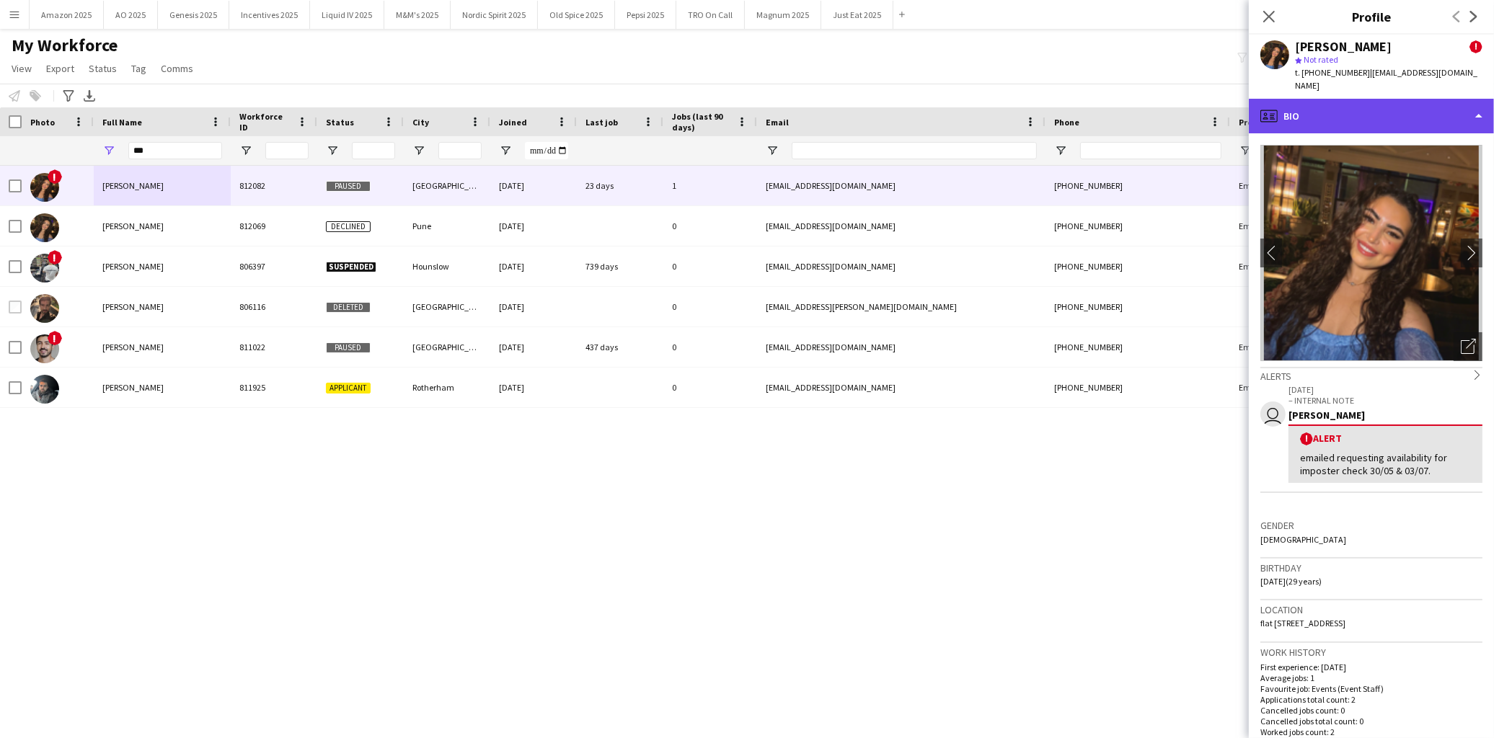
click at [1431, 99] on div "profile Bio" at bounding box center [1371, 116] width 245 height 35
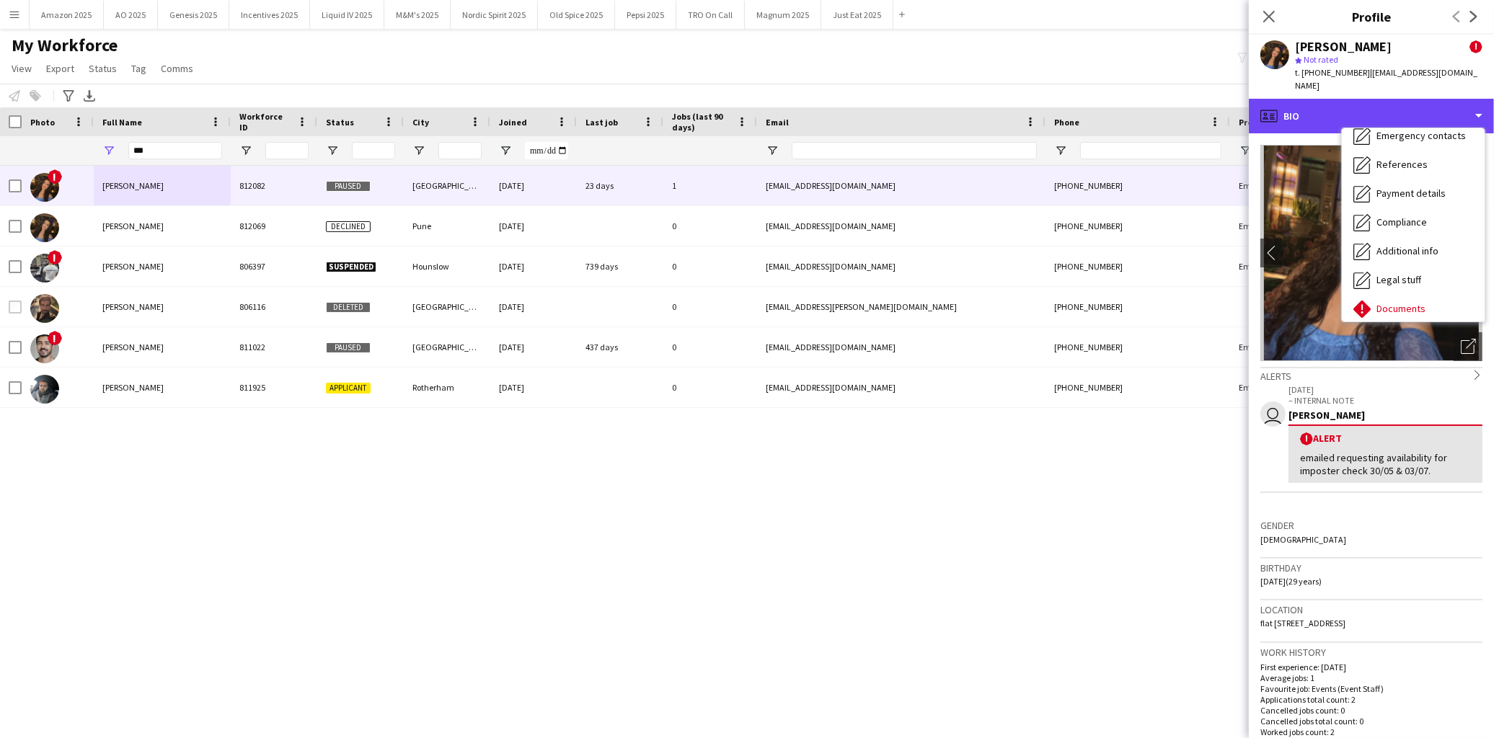
scroll to position [192, 0]
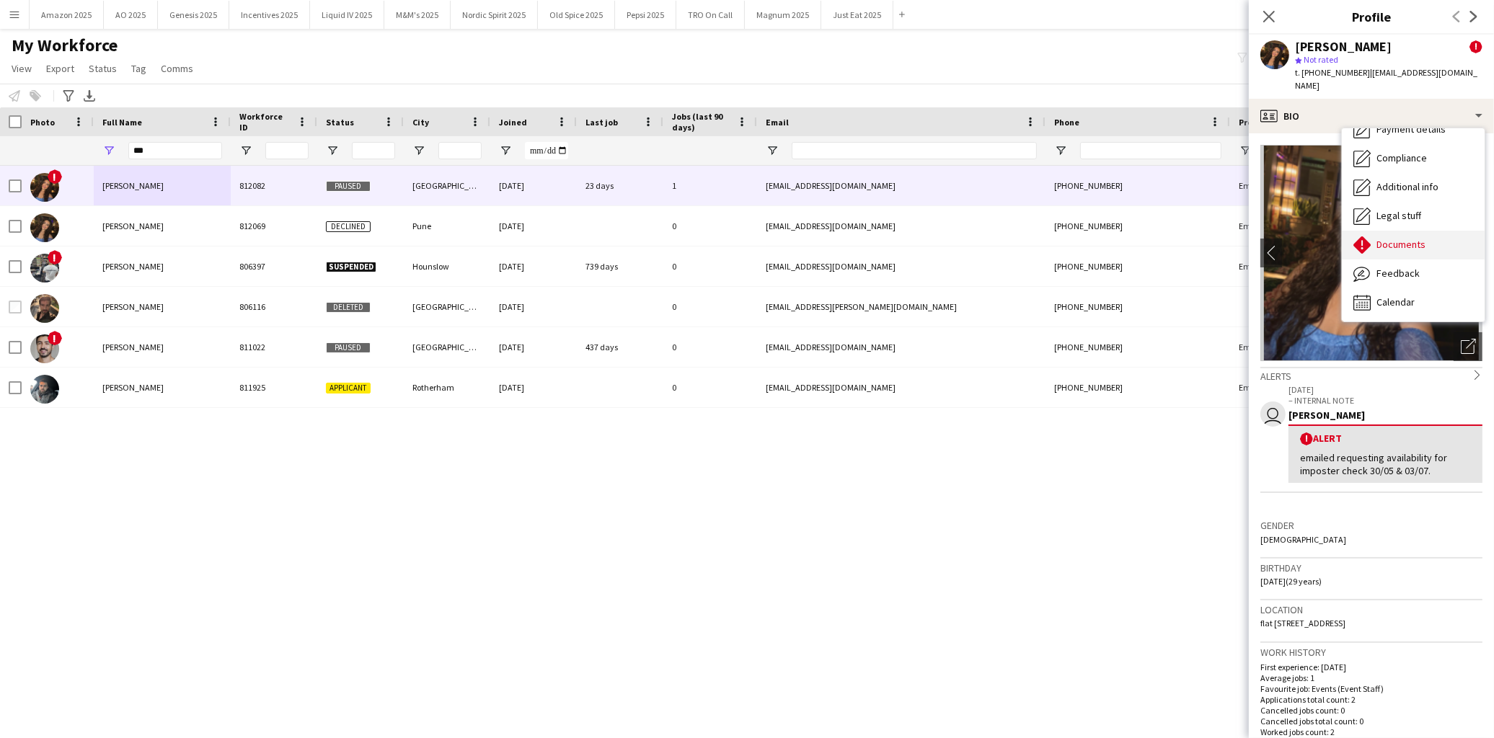
click at [1407, 238] on span "Documents" at bounding box center [1400, 244] width 49 height 13
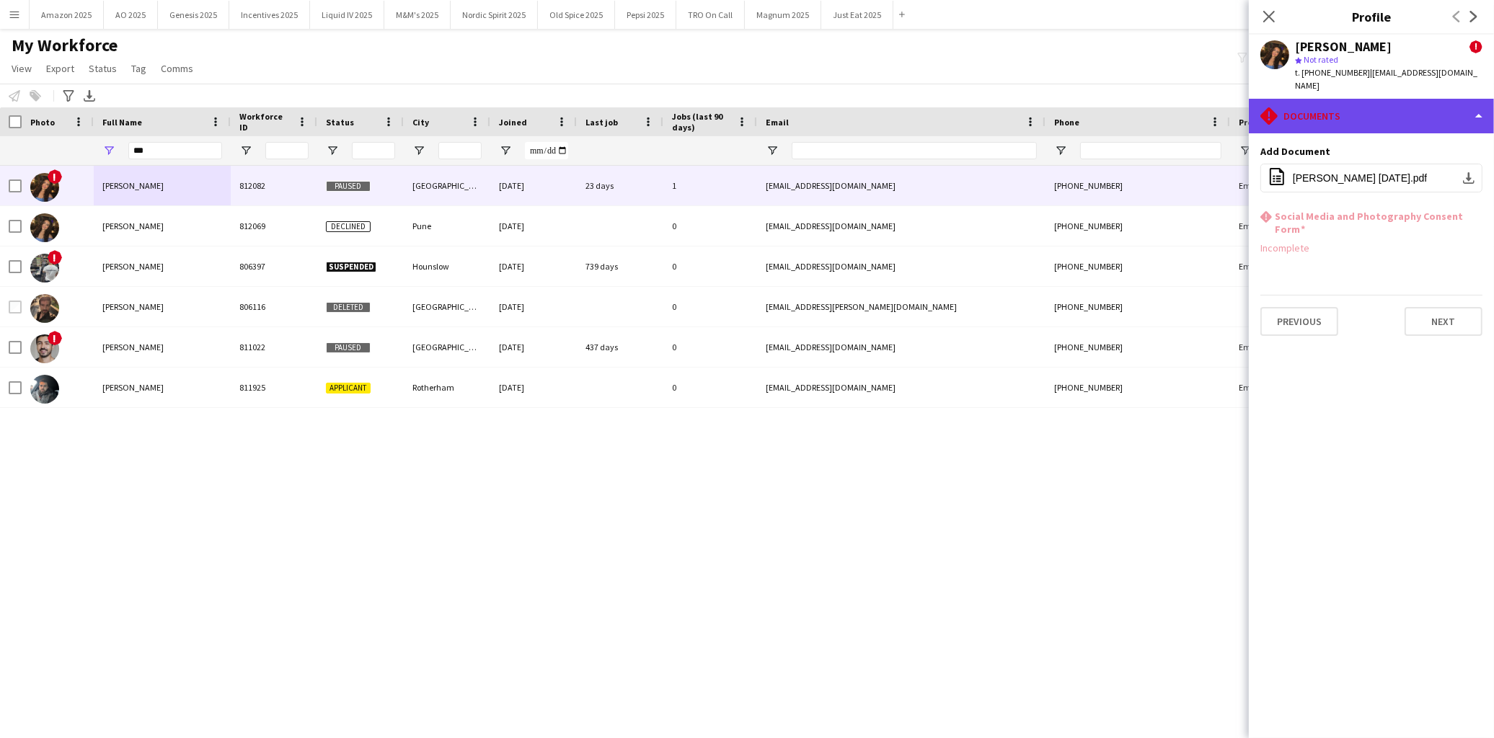
click at [1404, 113] on div "rhombus-alert Documents" at bounding box center [1371, 116] width 245 height 35
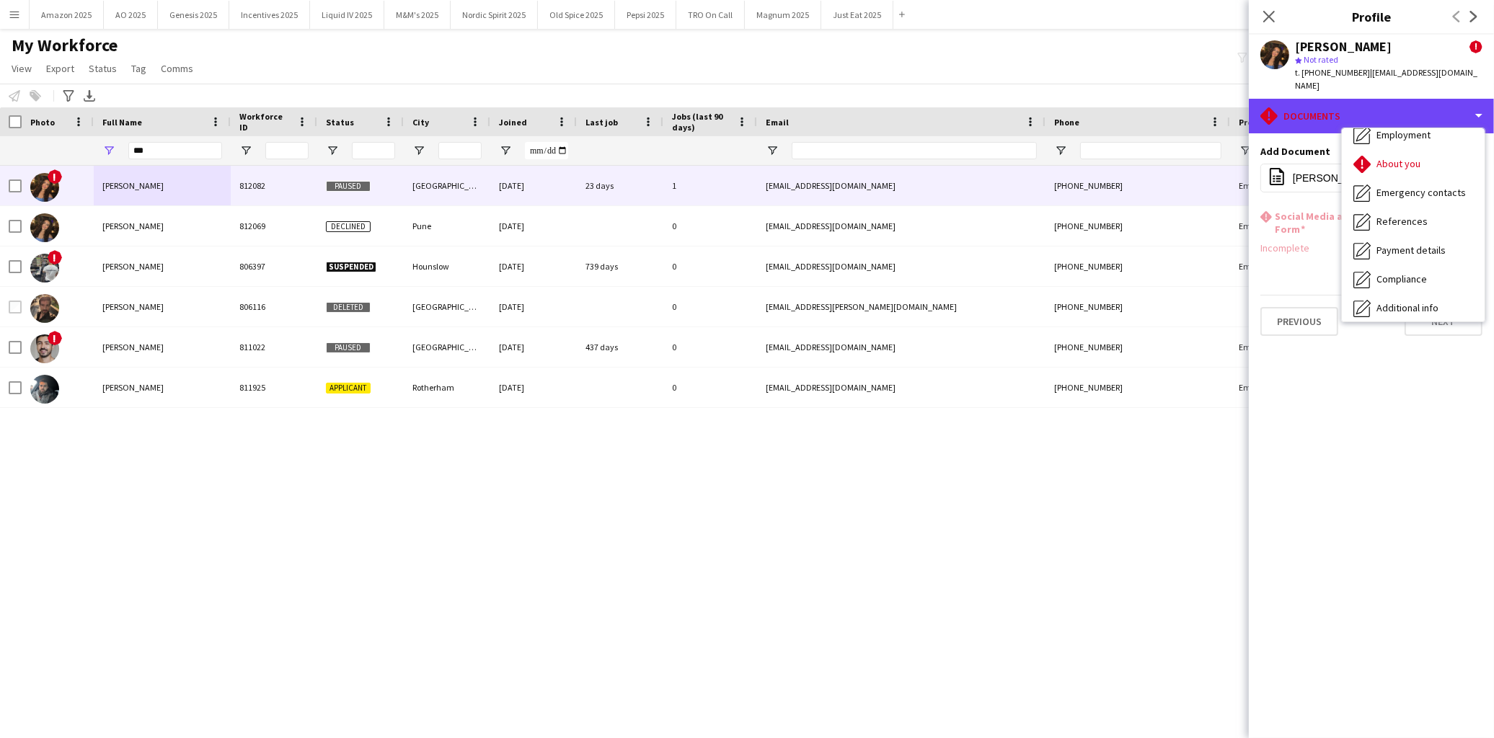
scroll to position [0, 0]
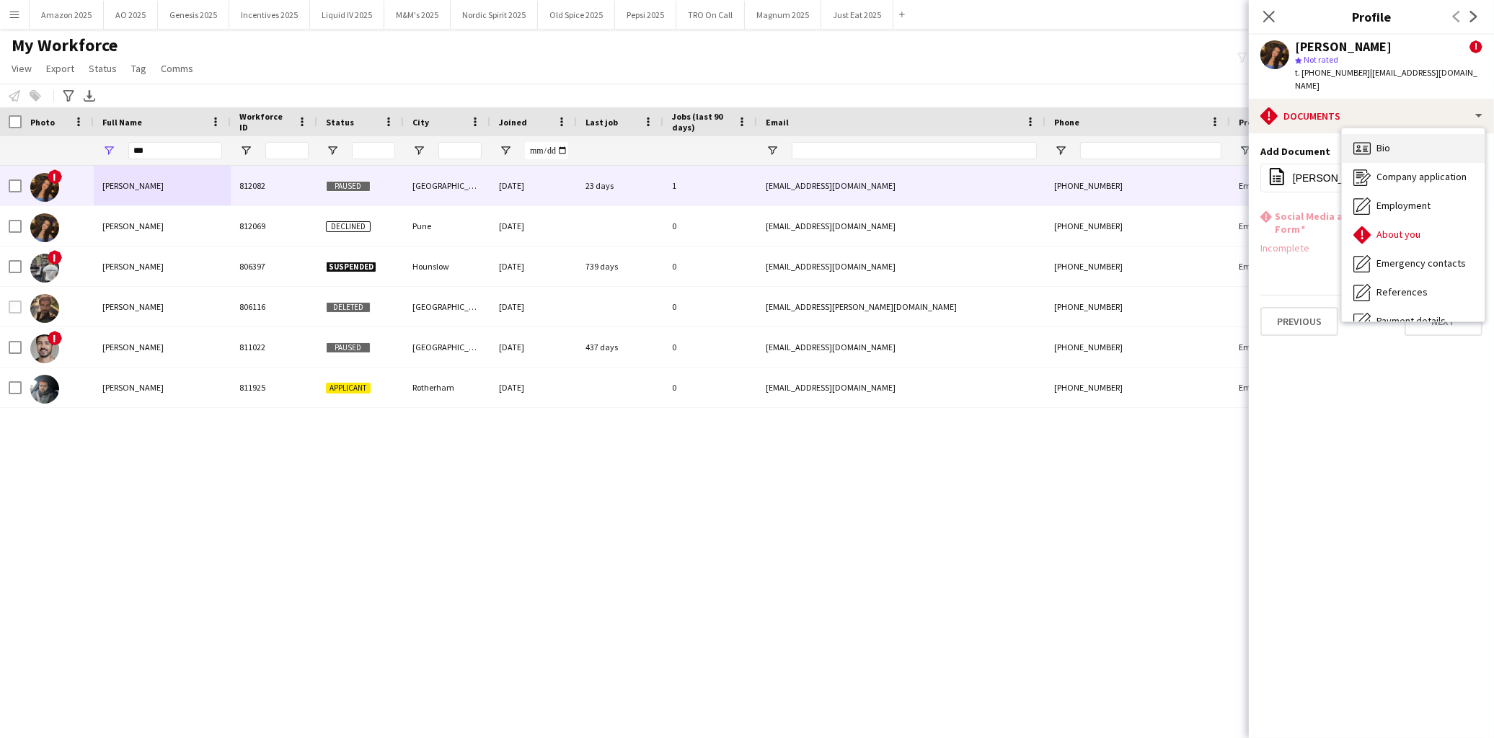
click at [1400, 134] on div "Bio Bio" at bounding box center [1413, 148] width 143 height 29
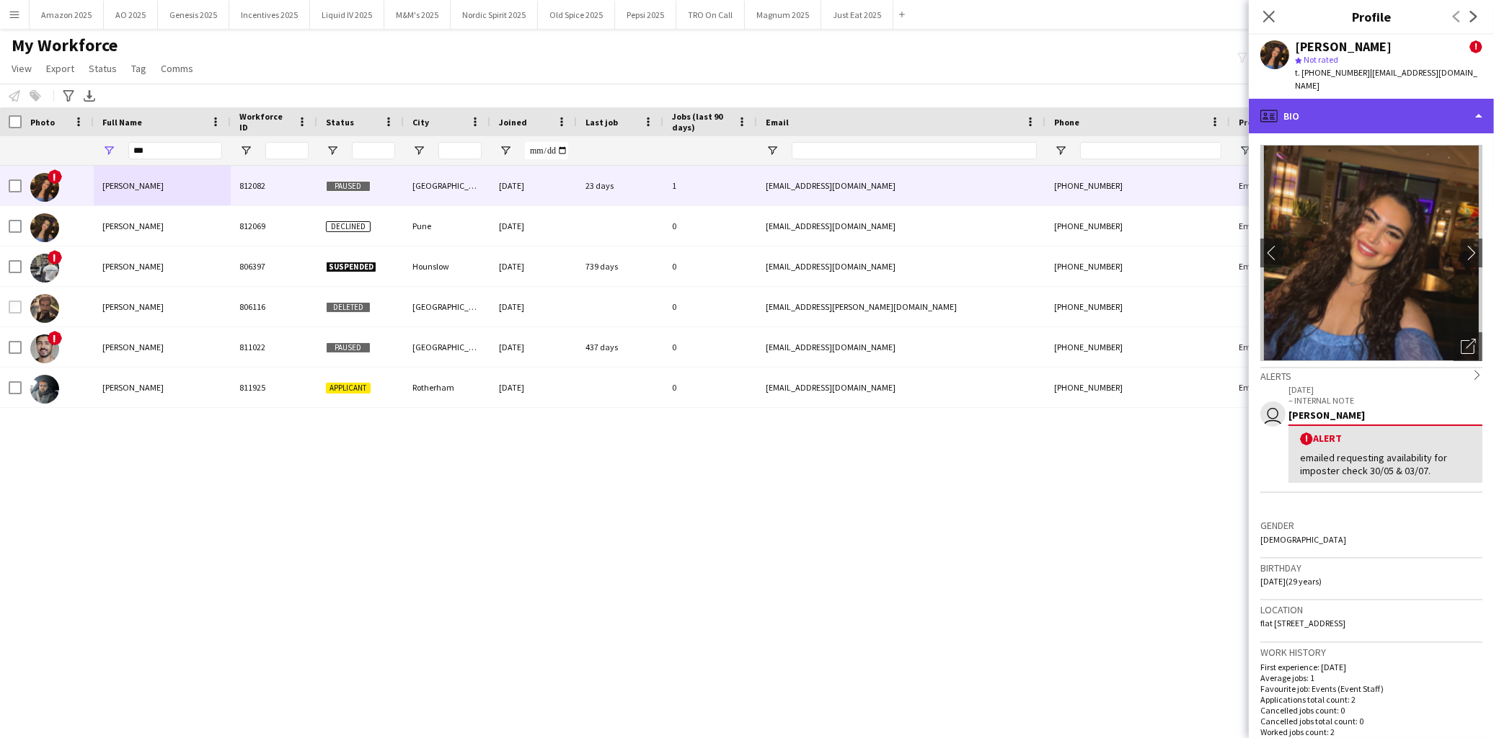
click at [1377, 105] on div "profile Bio" at bounding box center [1371, 116] width 245 height 35
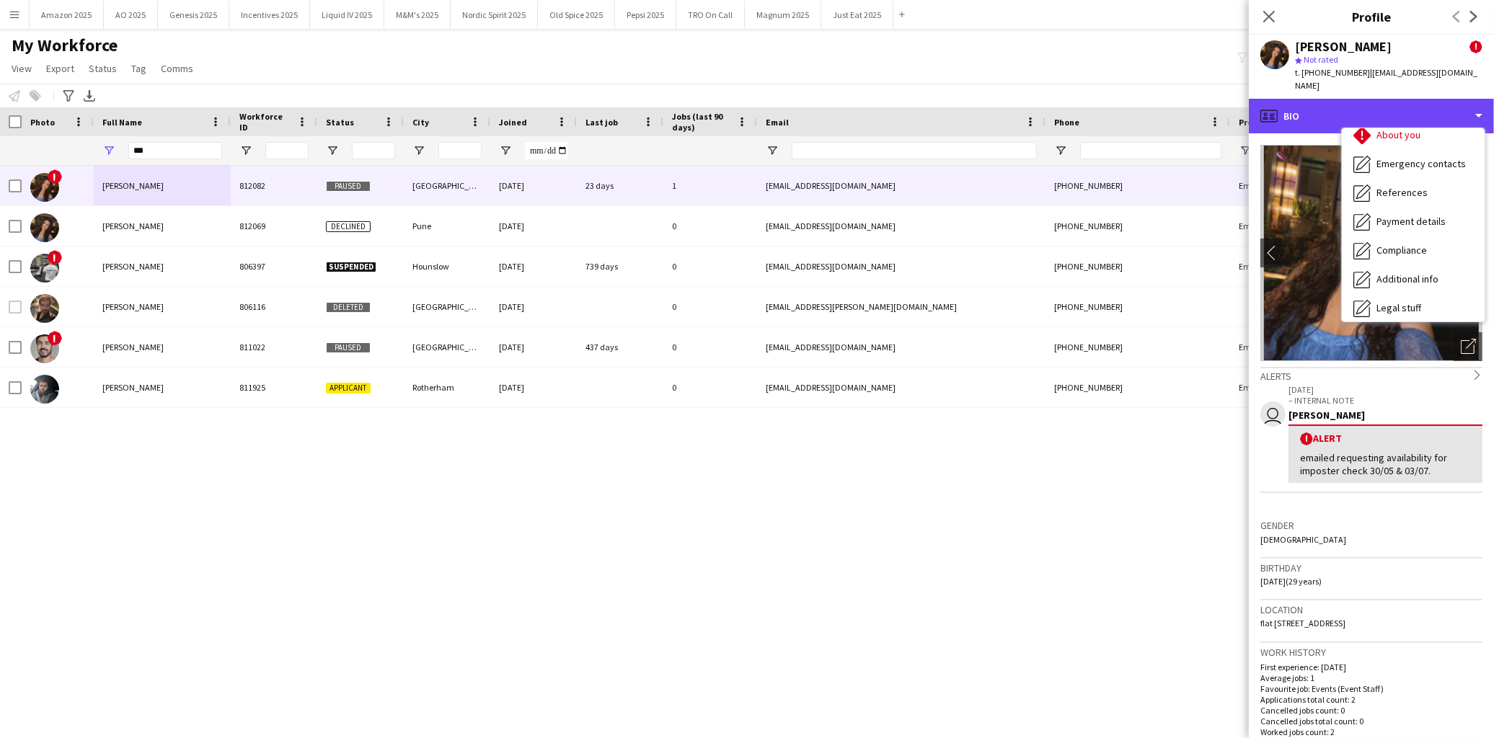
scroll to position [192, 0]
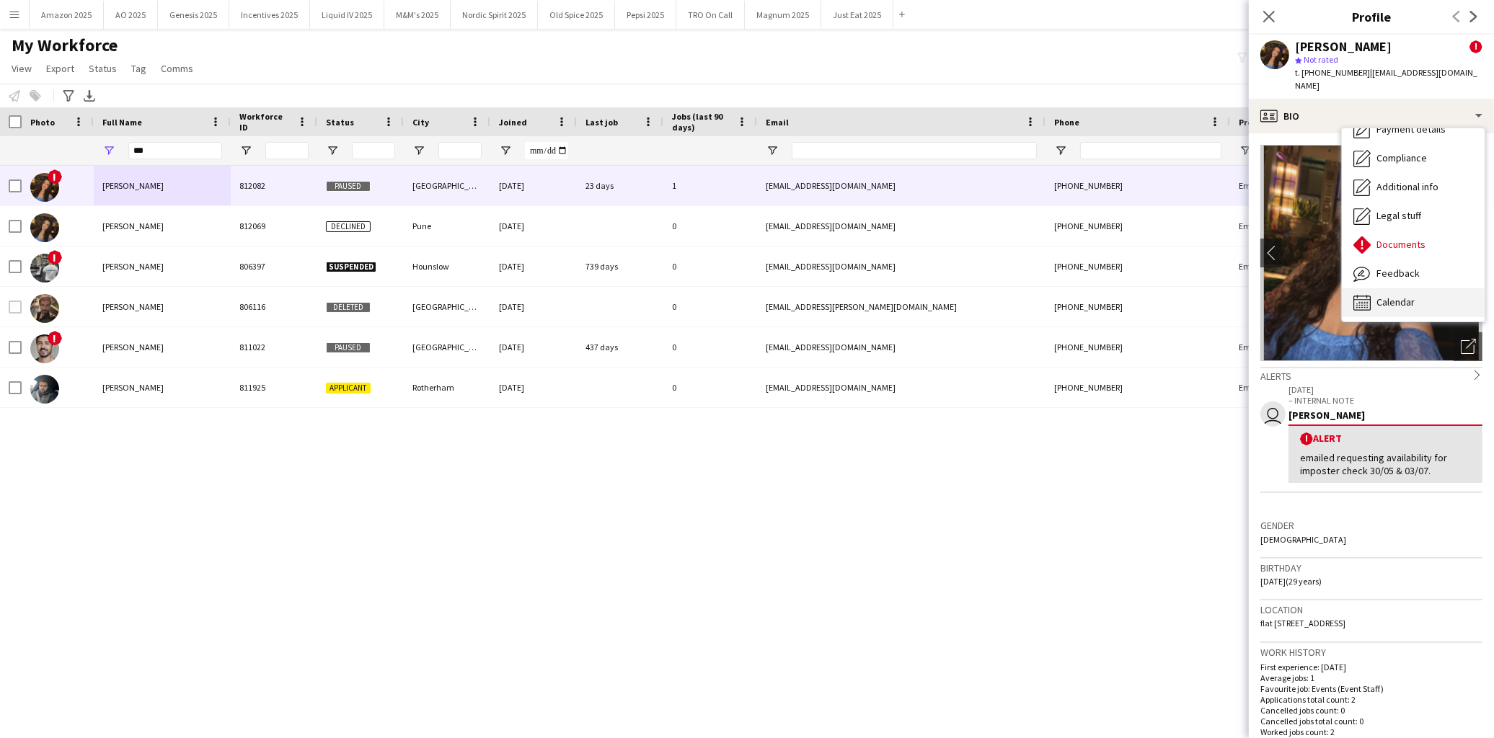
click at [1415, 288] on div "Calendar Calendar" at bounding box center [1413, 302] width 143 height 29
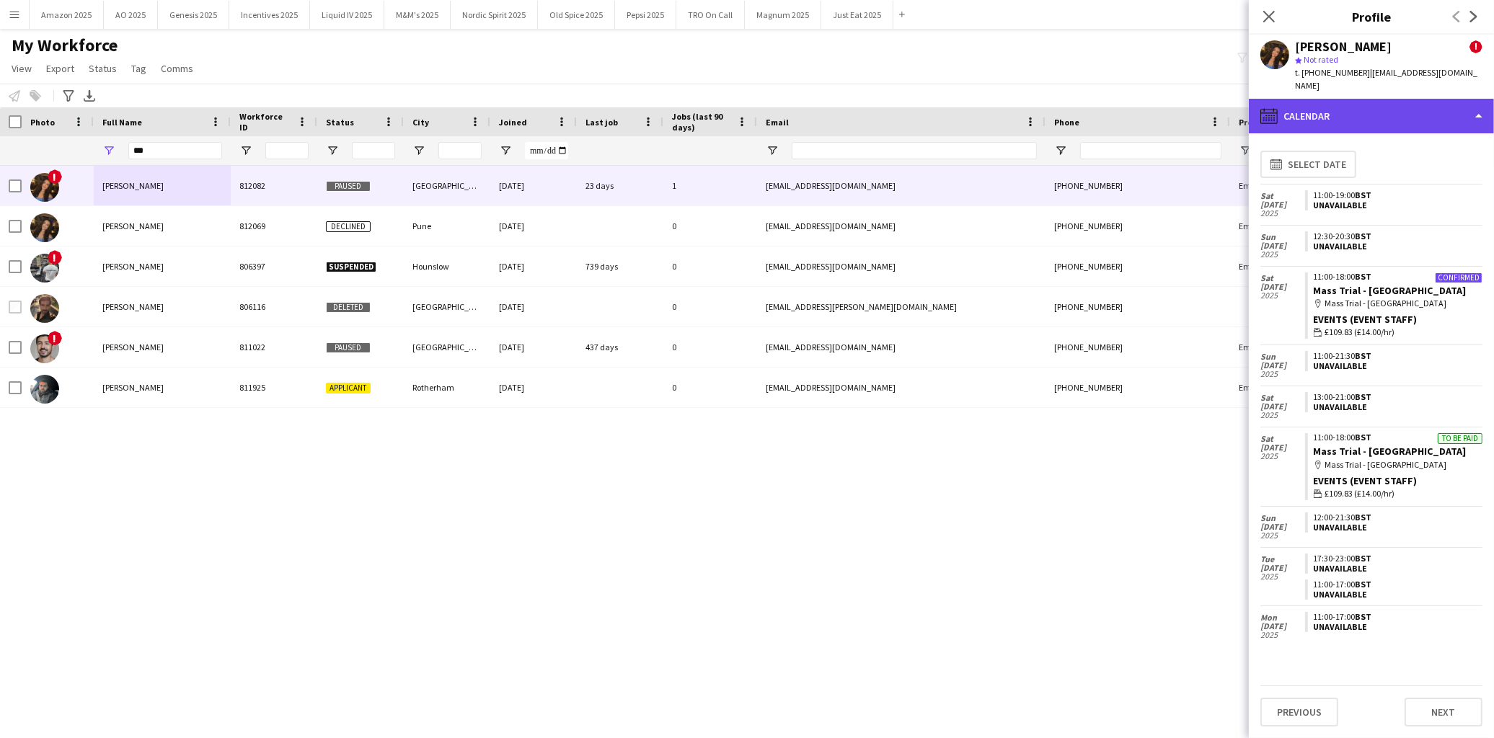
click at [1418, 101] on div "calendar-full Calendar" at bounding box center [1371, 116] width 245 height 35
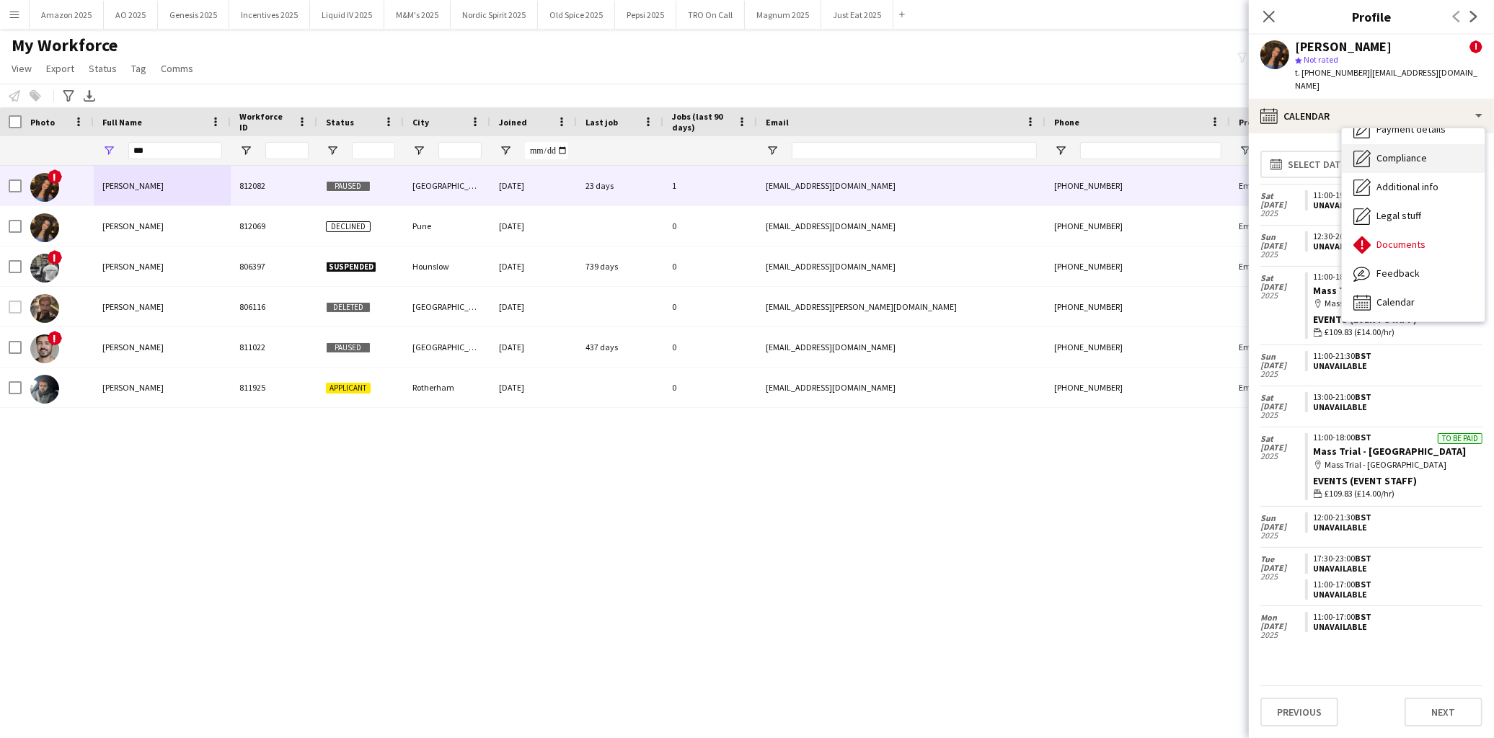
click at [1404, 144] on div "Compliance Compliance" at bounding box center [1413, 158] width 143 height 29
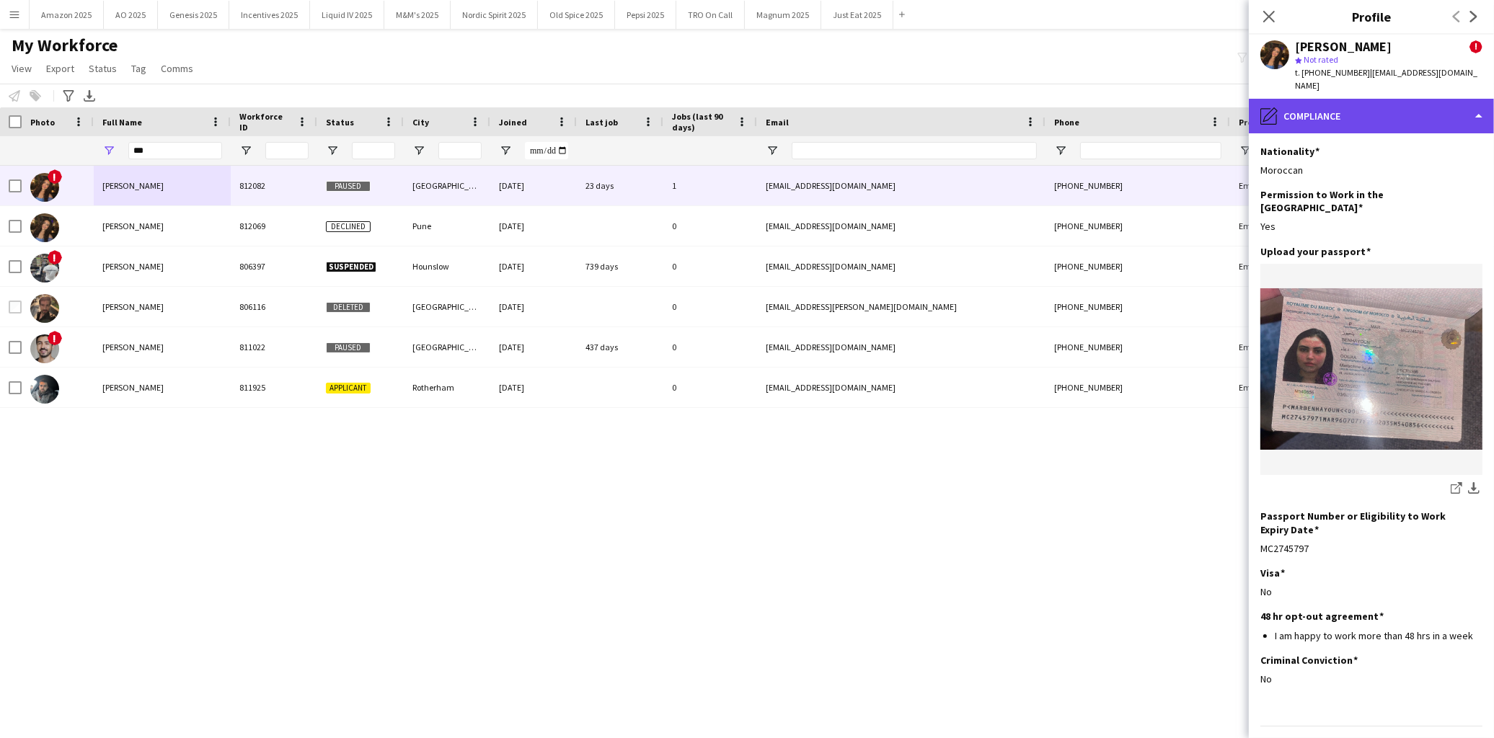
click at [1428, 108] on div "pencil4 Compliance" at bounding box center [1371, 116] width 245 height 35
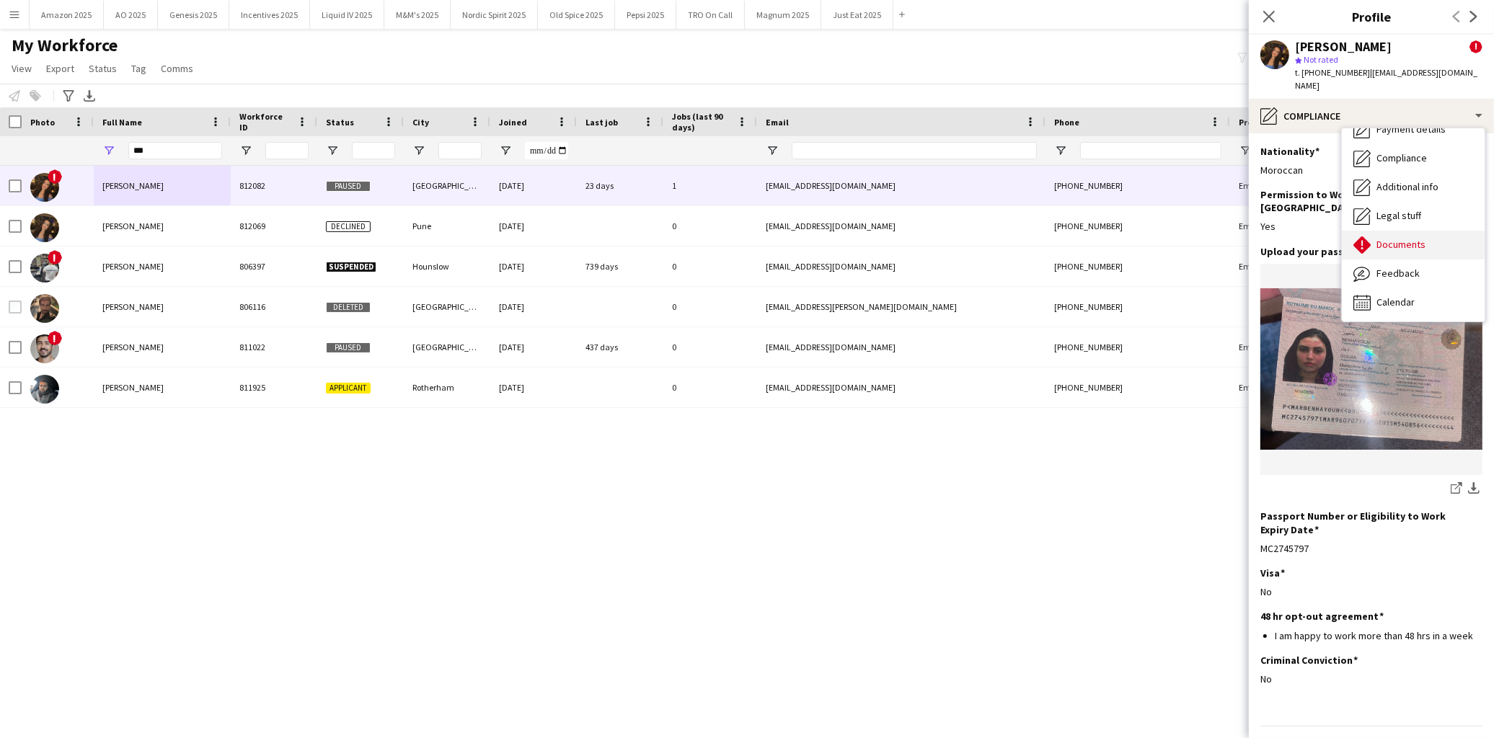
click at [1422, 238] on span "Documents" at bounding box center [1400, 244] width 49 height 13
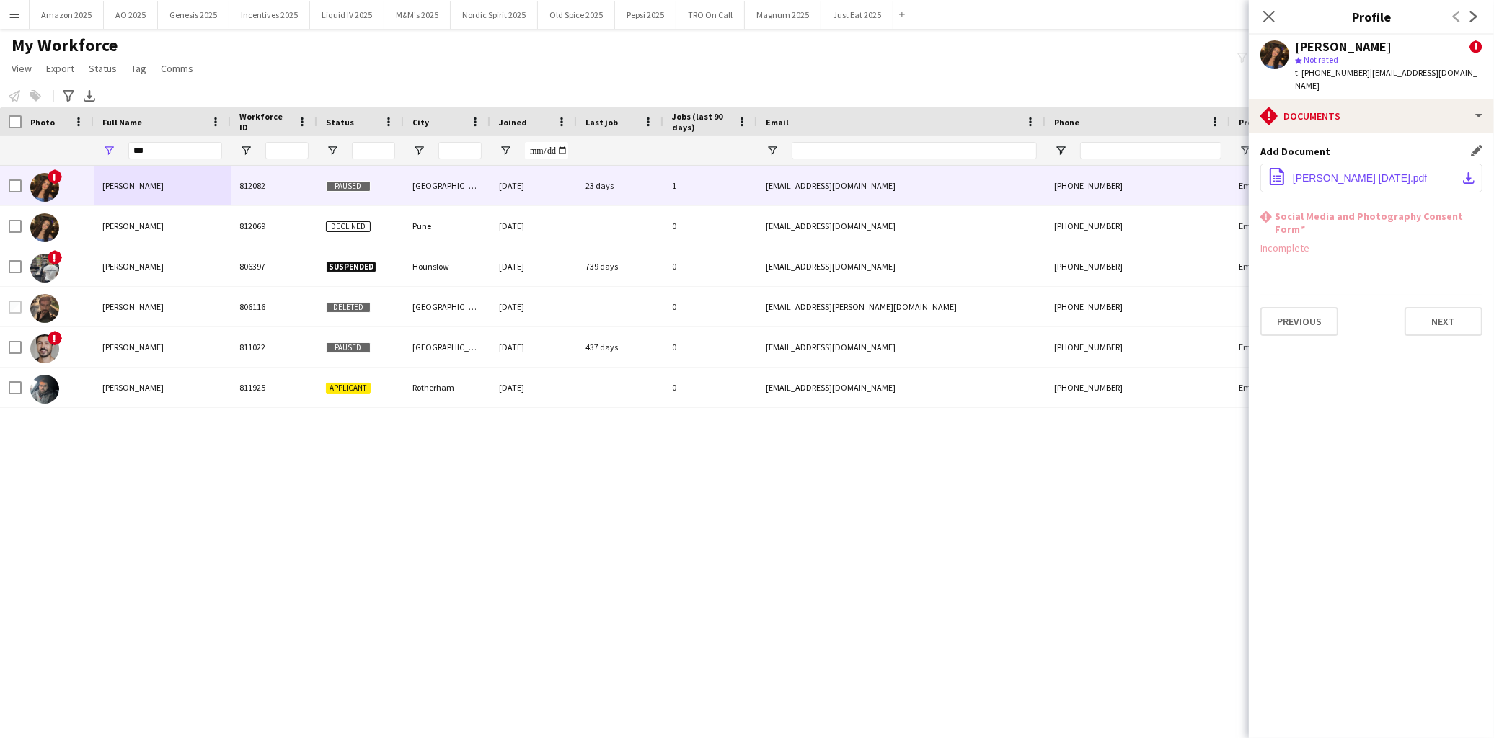
click at [1381, 172] on span "[PERSON_NAME] [DATE].pdf" at bounding box center [1360, 178] width 134 height 12
click at [1264, 14] on icon "Close pop-in" at bounding box center [1269, 16] width 14 height 14
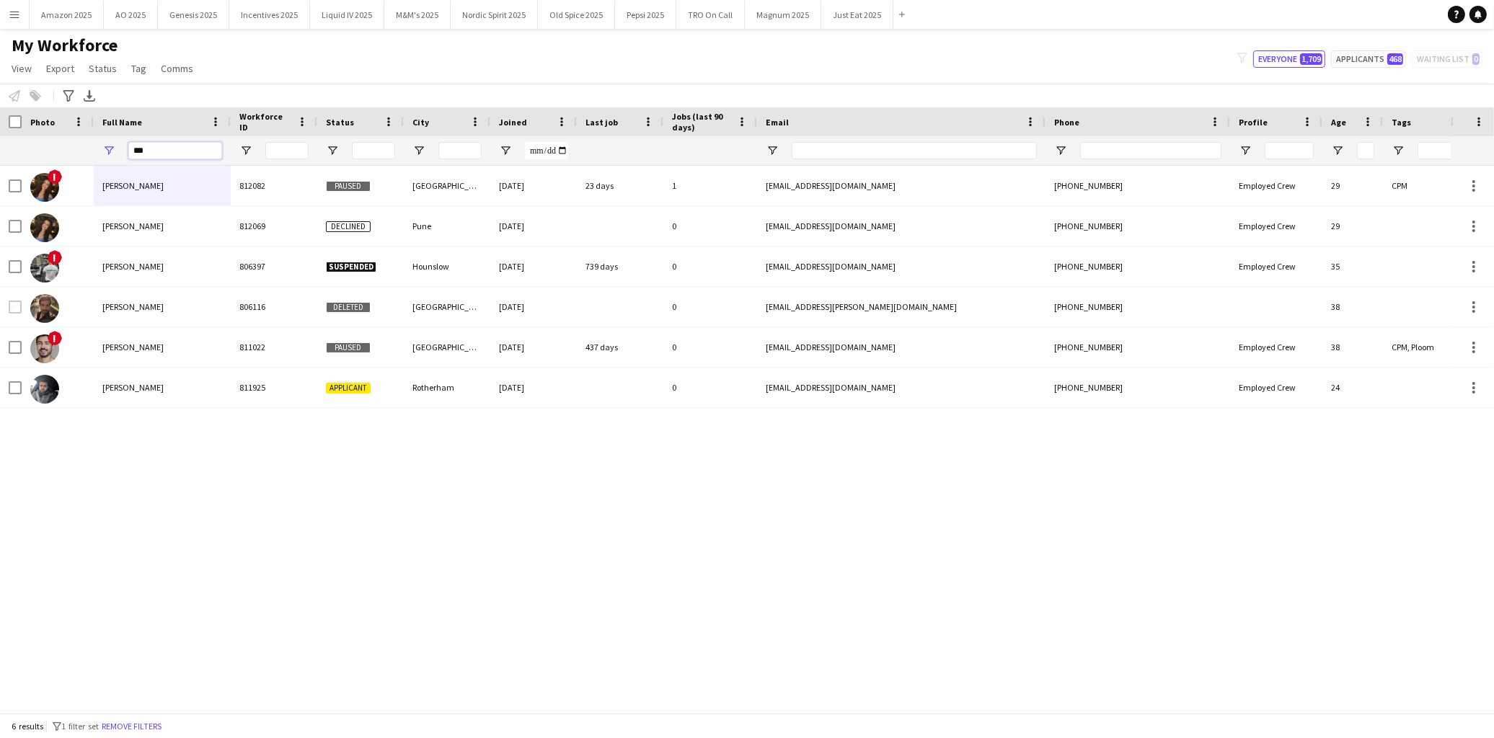
drag, startPoint x: 176, startPoint y: 149, endPoint x: -41, endPoint y: 173, distance: 218.3
click at [0, 173] on html "Menu Boards Boards Boards All jobs Status Workforce Workforce My Workforce Recr…" at bounding box center [747, 369] width 1494 height 738
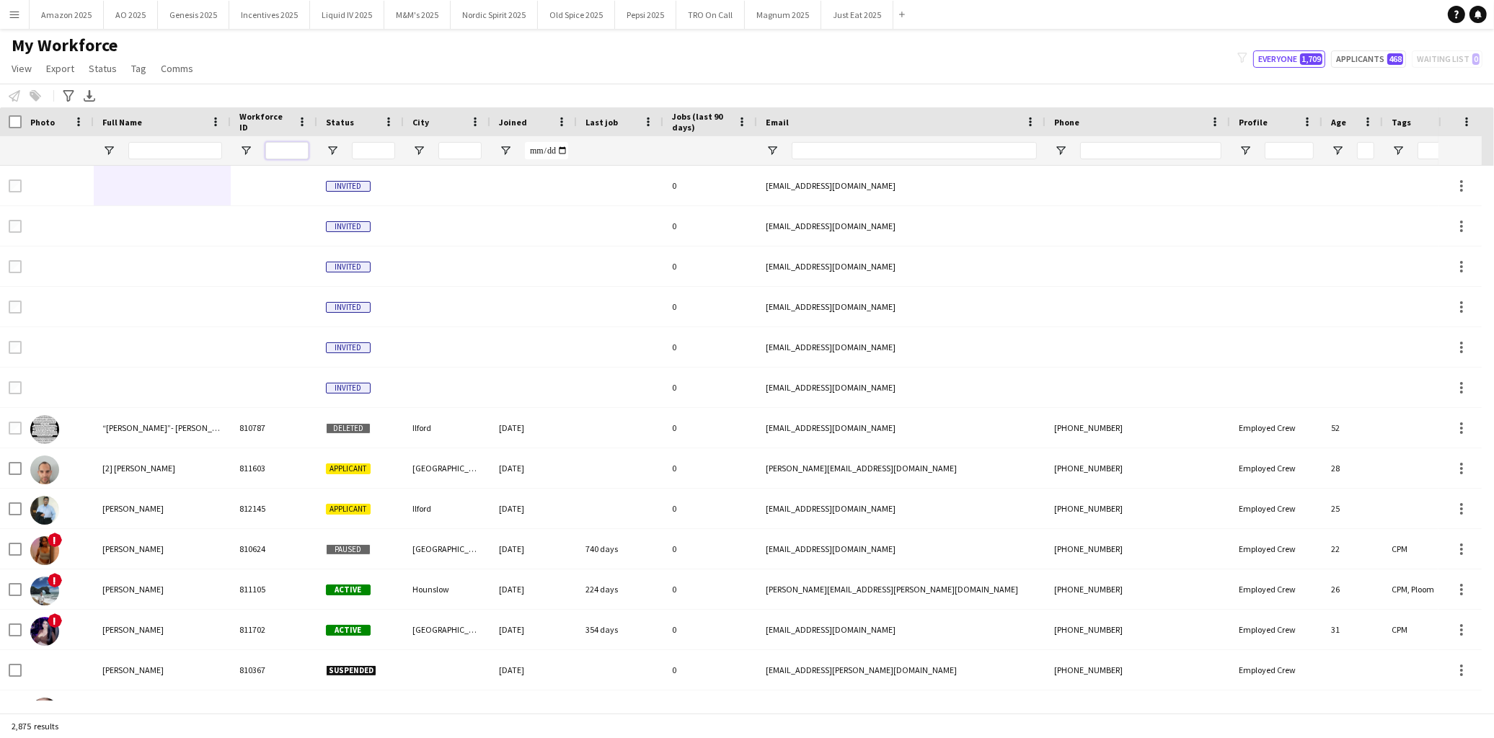
click at [286, 156] on input "Workforce ID Filter Input" at bounding box center [286, 150] width 43 height 17
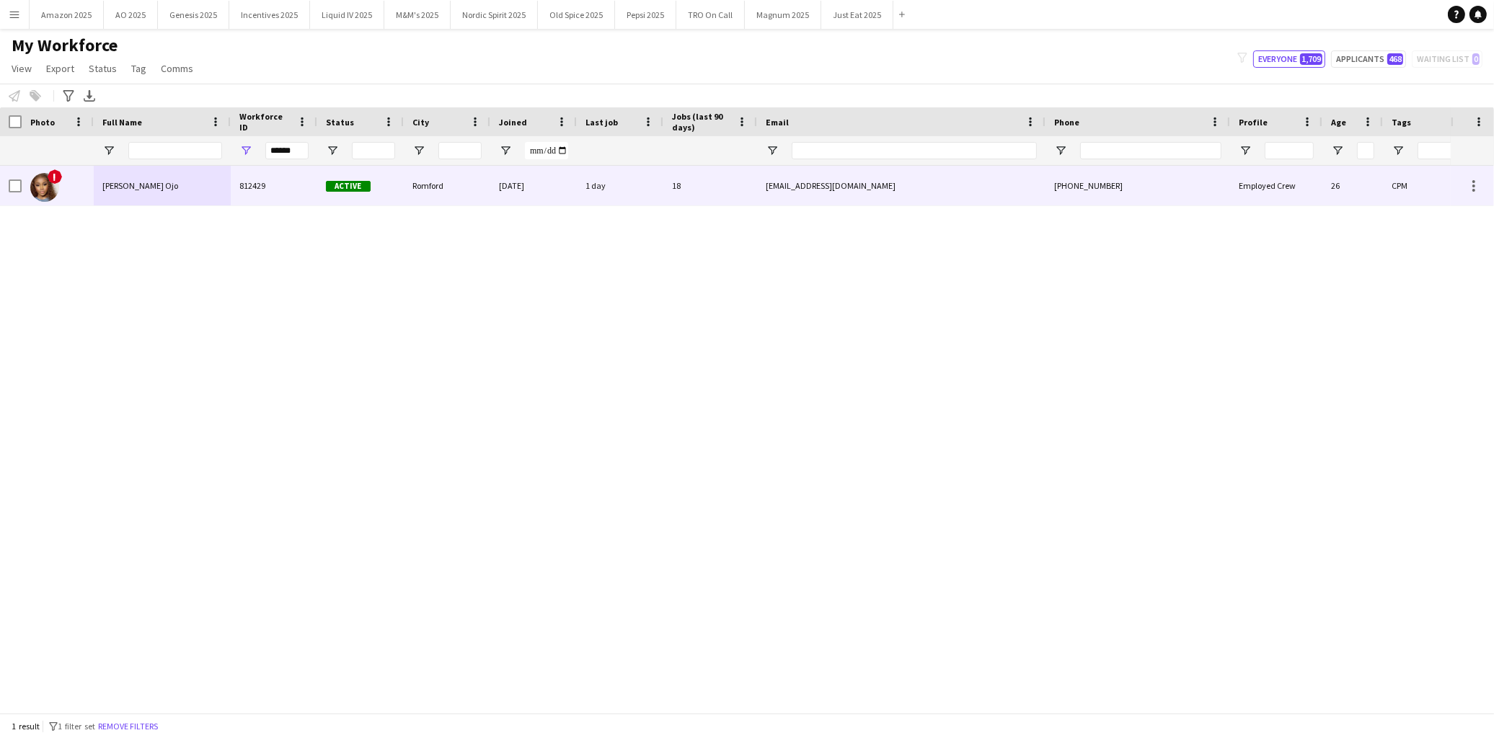
click at [156, 188] on span "[PERSON_NAME] Ojo" at bounding box center [140, 185] width 76 height 11
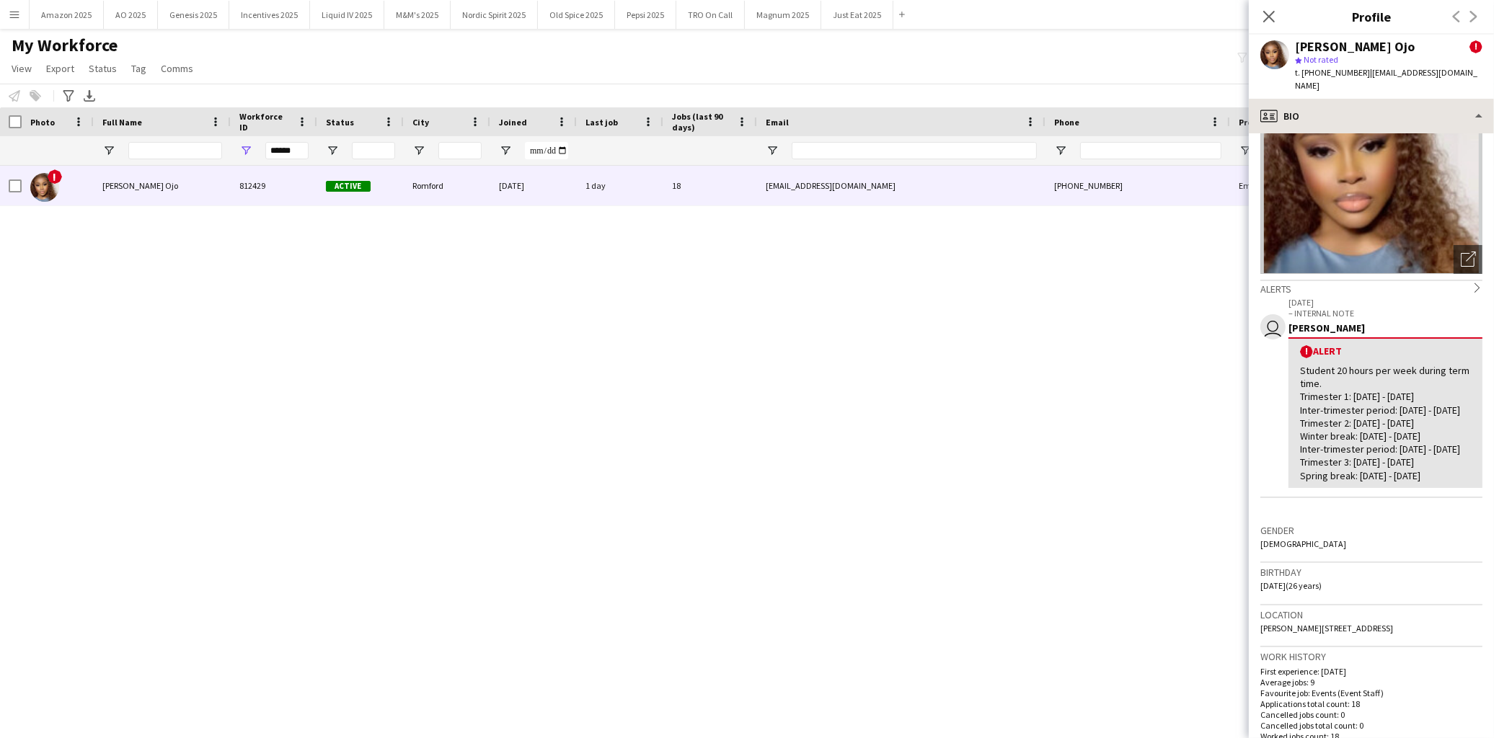
scroll to position [0, 0]
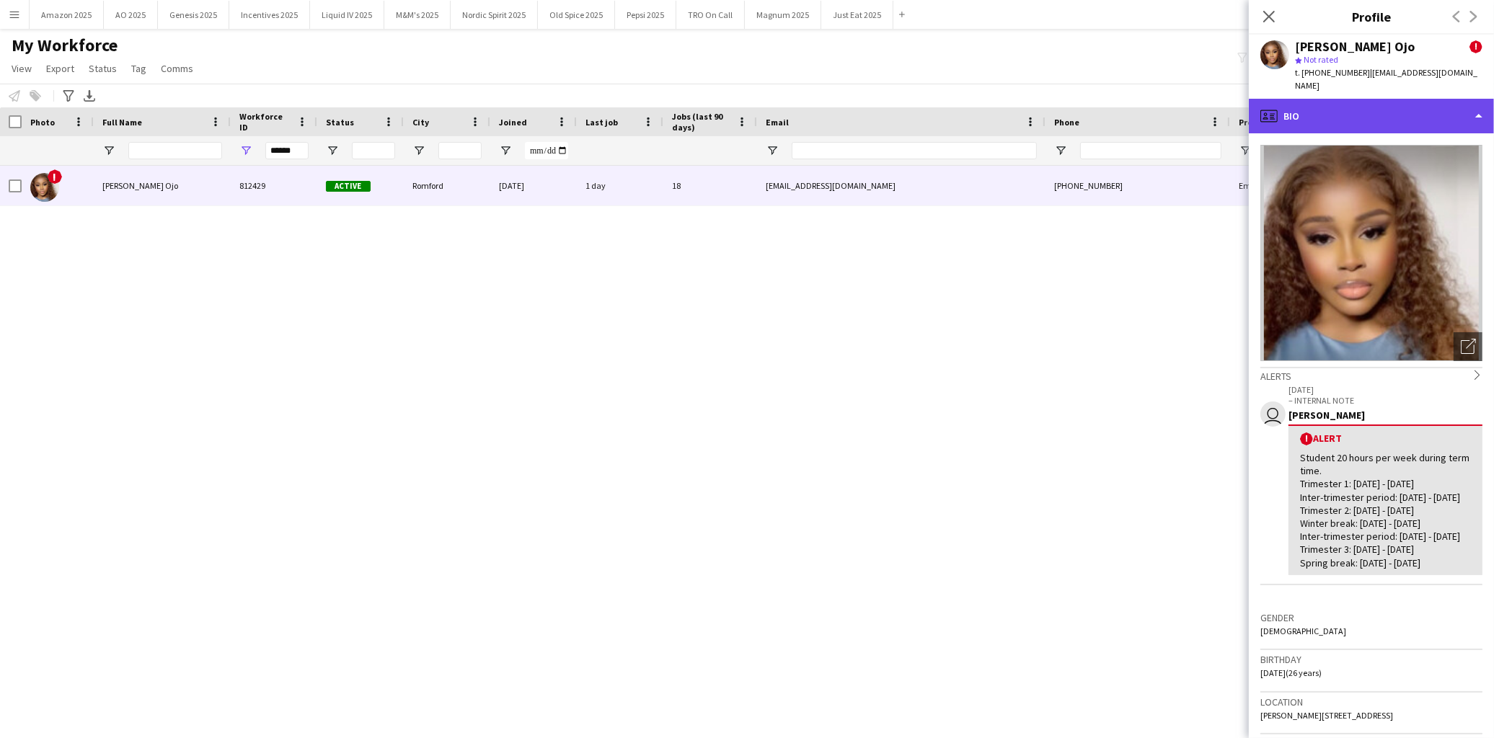
click at [1369, 100] on div "profile Bio" at bounding box center [1371, 116] width 245 height 35
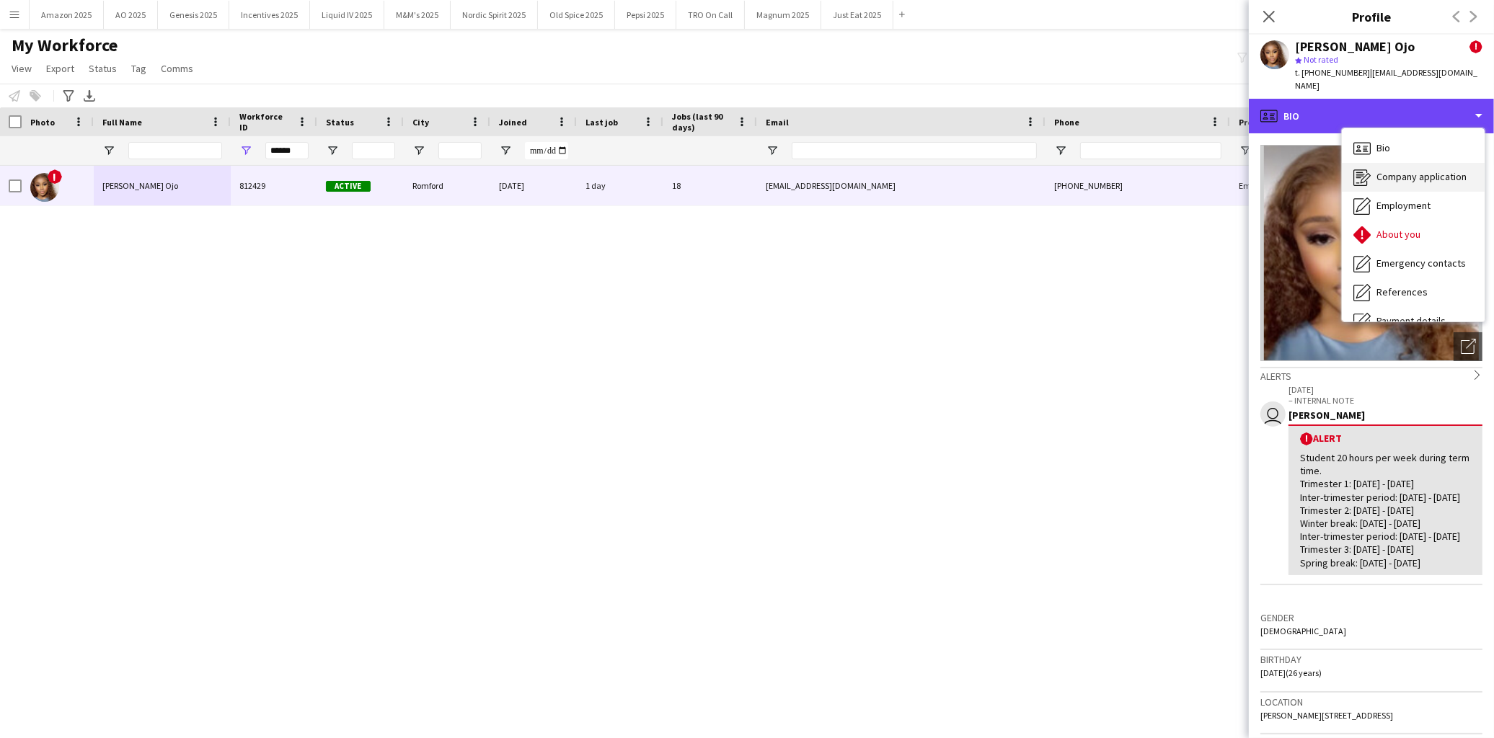
scroll to position [80, 0]
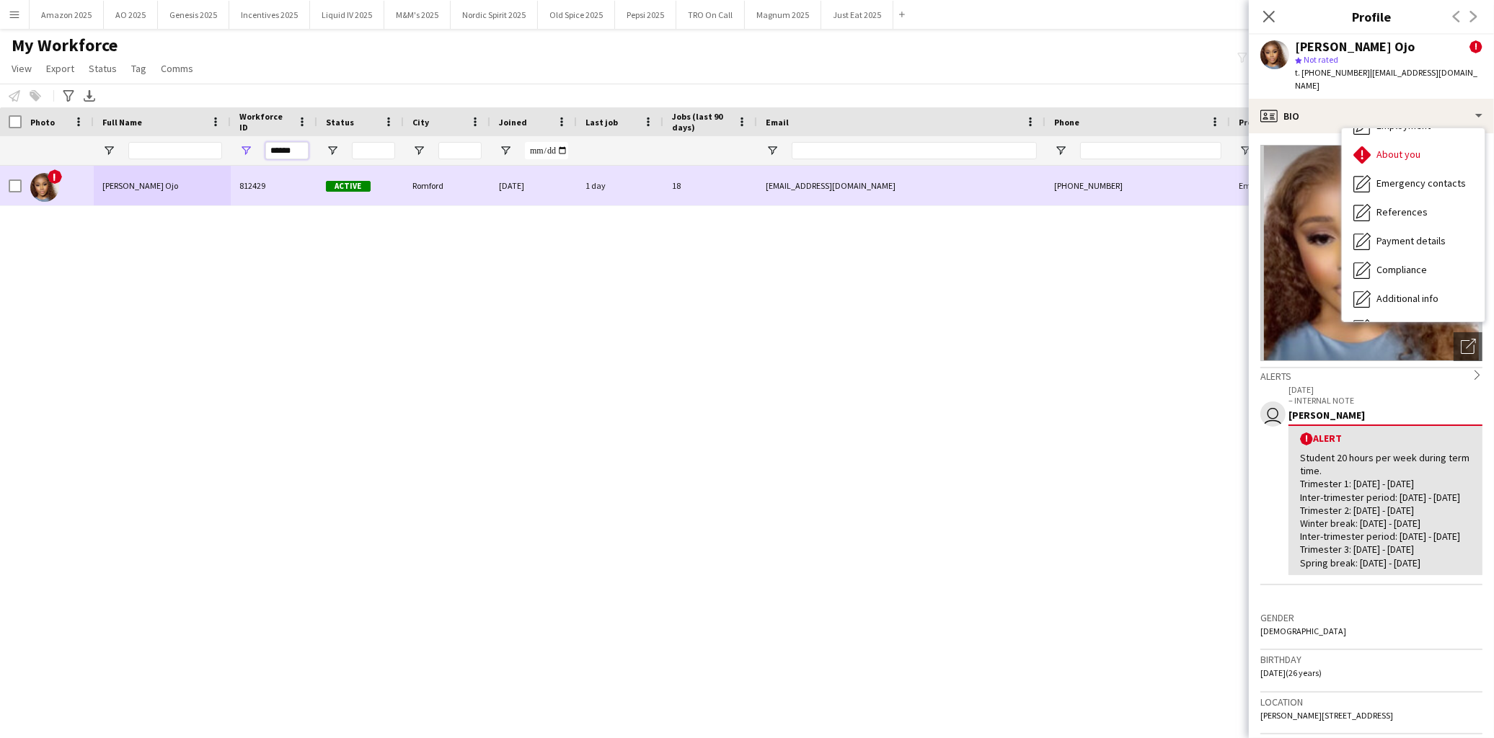
drag, startPoint x: 296, startPoint y: 154, endPoint x: -41, endPoint y: 191, distance: 338.7
click at [0, 191] on html "Menu Boards Boards Boards All jobs Status Workforce Workforce My Workforce Recr…" at bounding box center [747, 369] width 1494 height 738
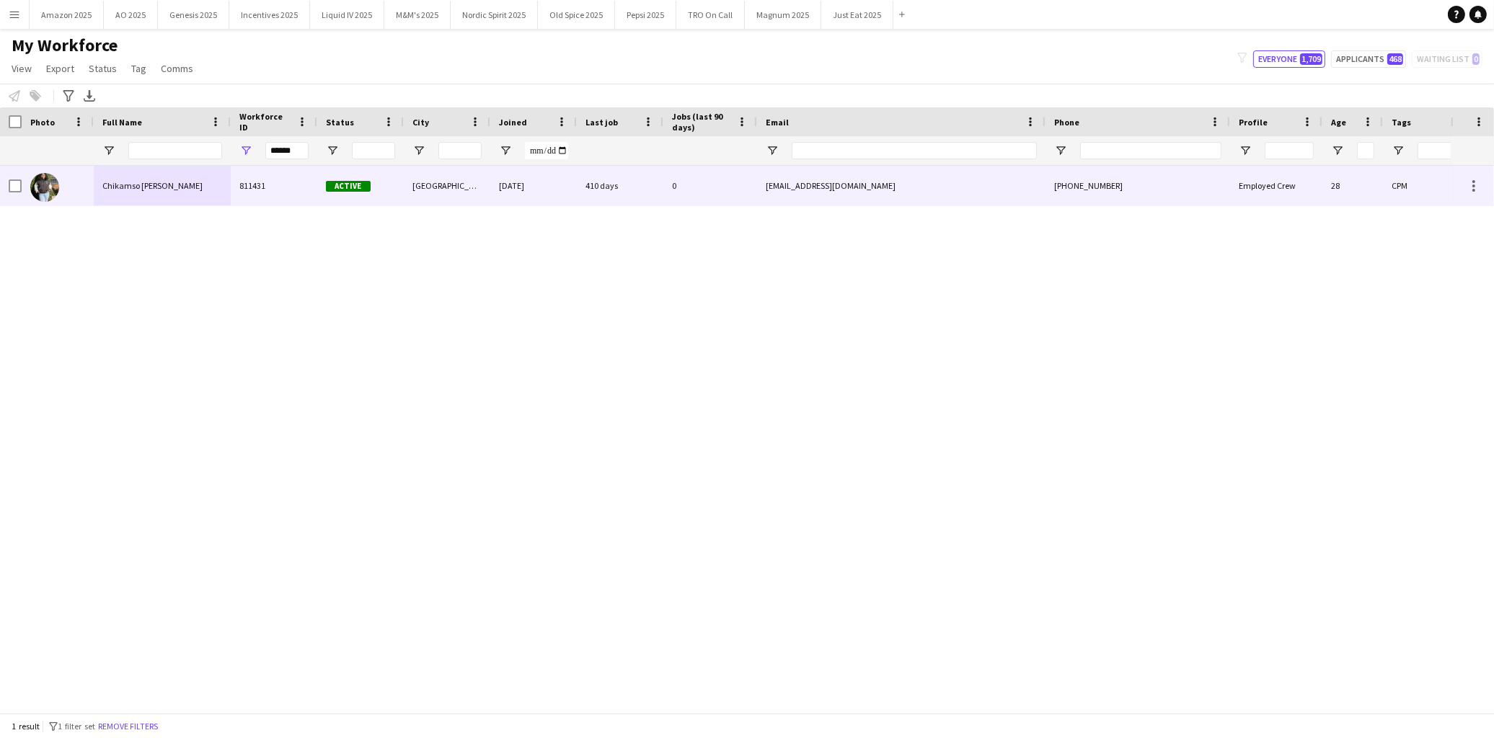
click at [141, 180] on span "Chikamso [PERSON_NAME]" at bounding box center [152, 185] width 100 height 11
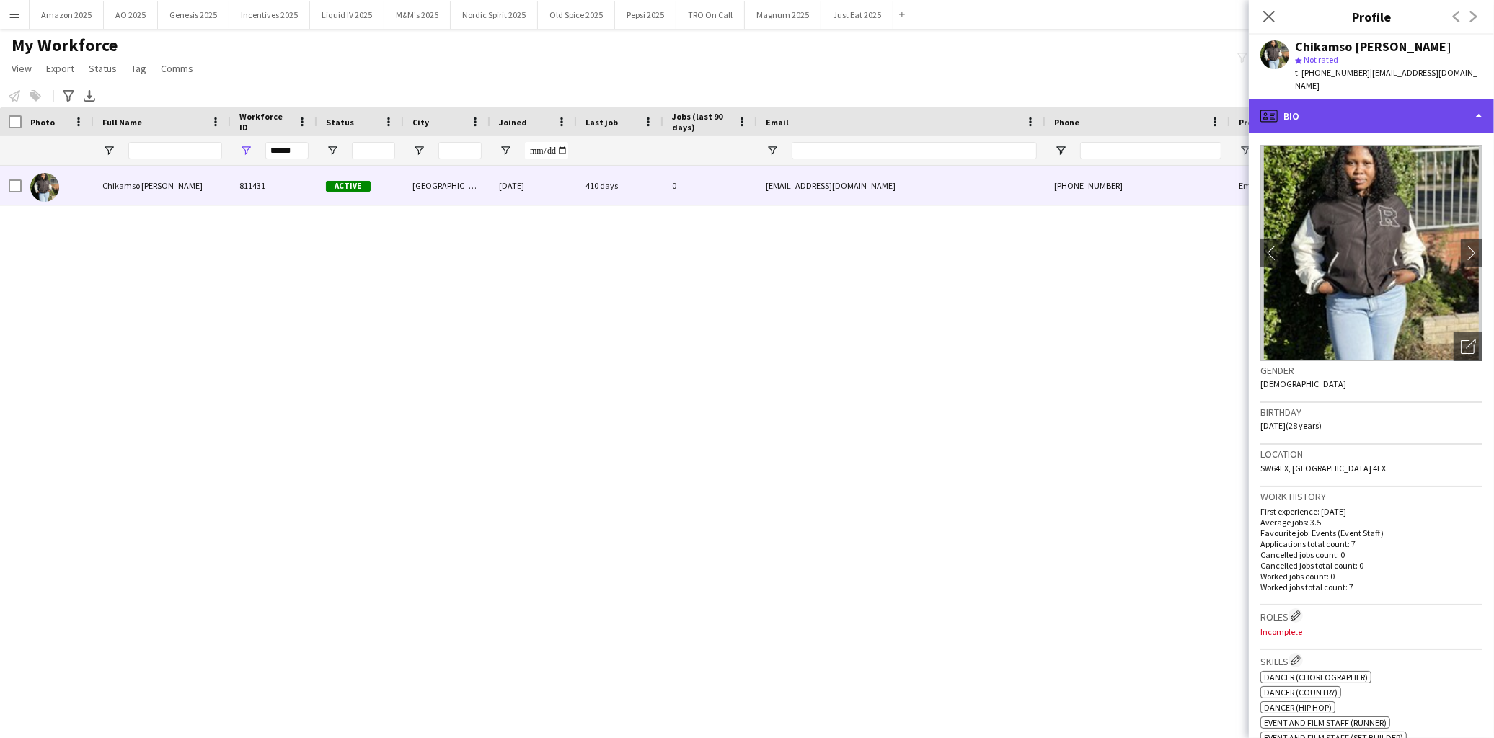
click at [1428, 118] on div "profile Bio" at bounding box center [1371, 116] width 245 height 35
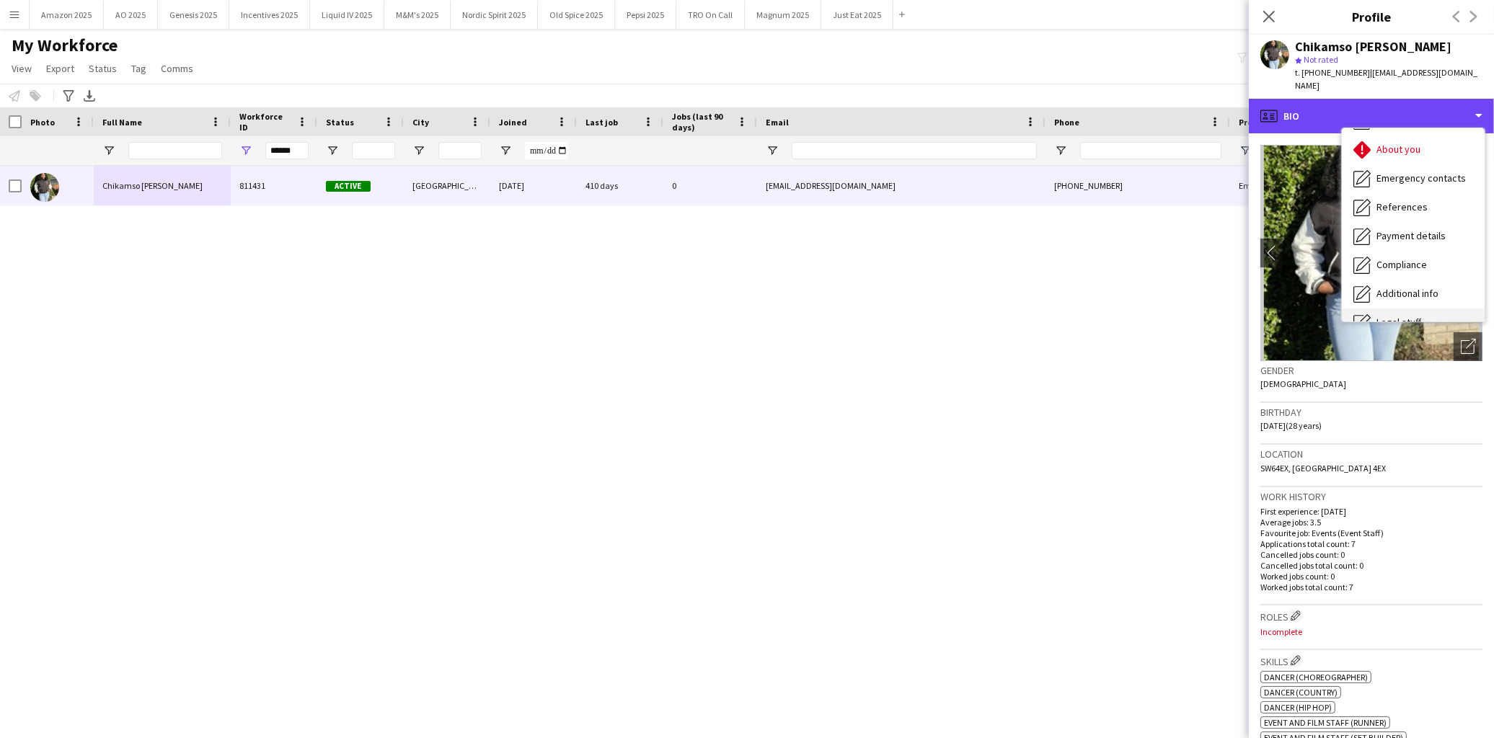
scroll to position [192, 0]
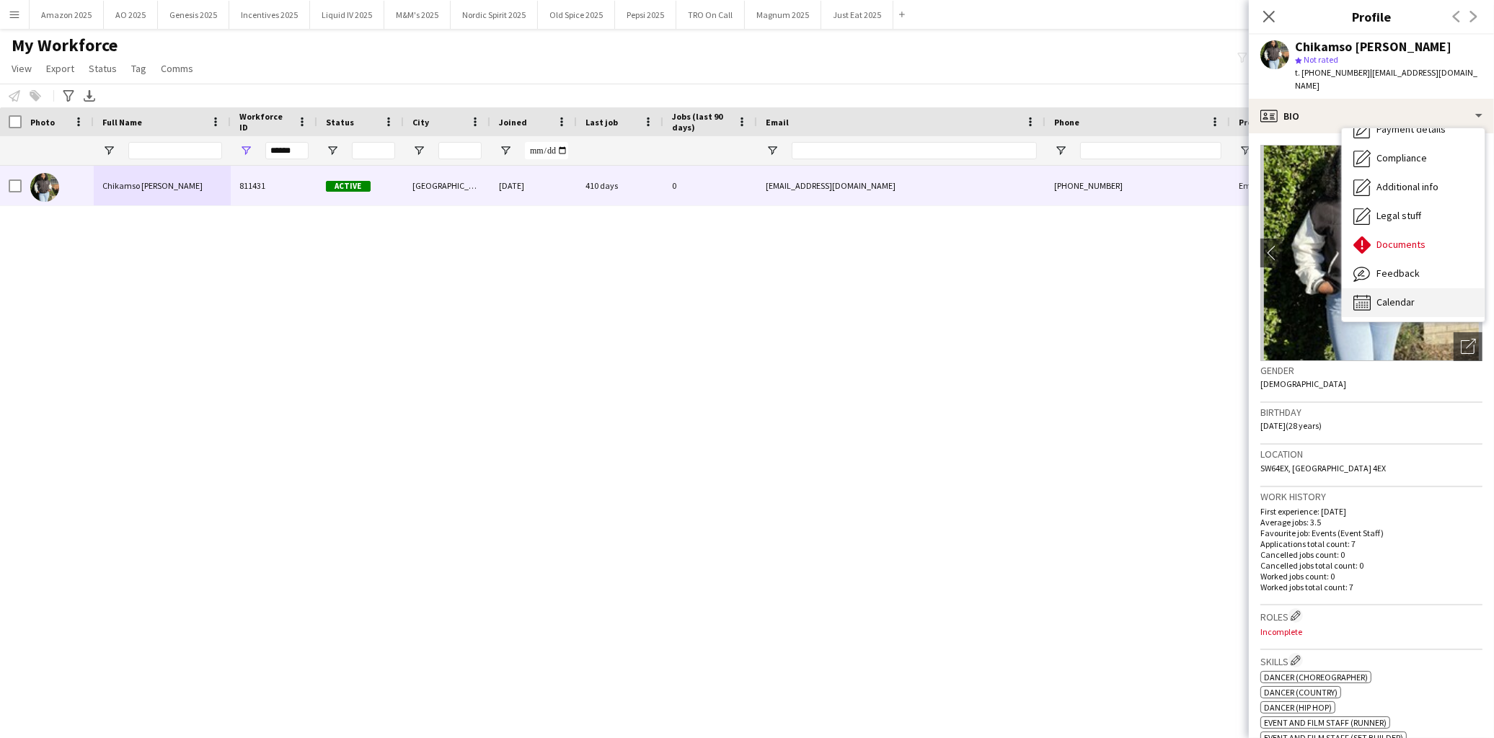
click at [1409, 296] on span "Calendar" at bounding box center [1395, 302] width 38 height 13
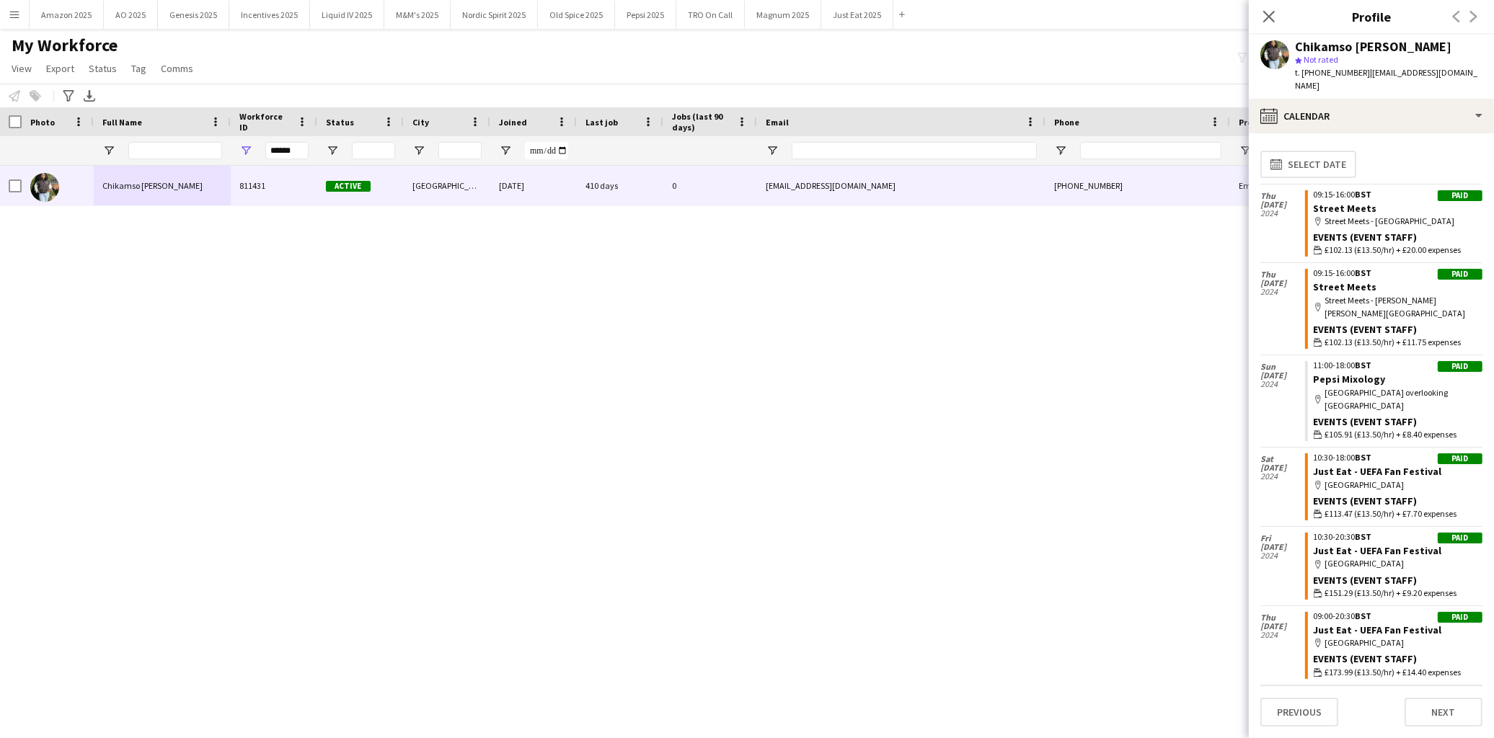
click at [1136, 332] on div "Chikamso [PERSON_NAME] 811431 Active [GEOGRAPHIC_DATA] [DATE] 410 days 0 [EMAIL…" at bounding box center [725, 433] width 1451 height 535
click at [1265, 11] on icon "Close pop-in" at bounding box center [1269, 16] width 14 height 14
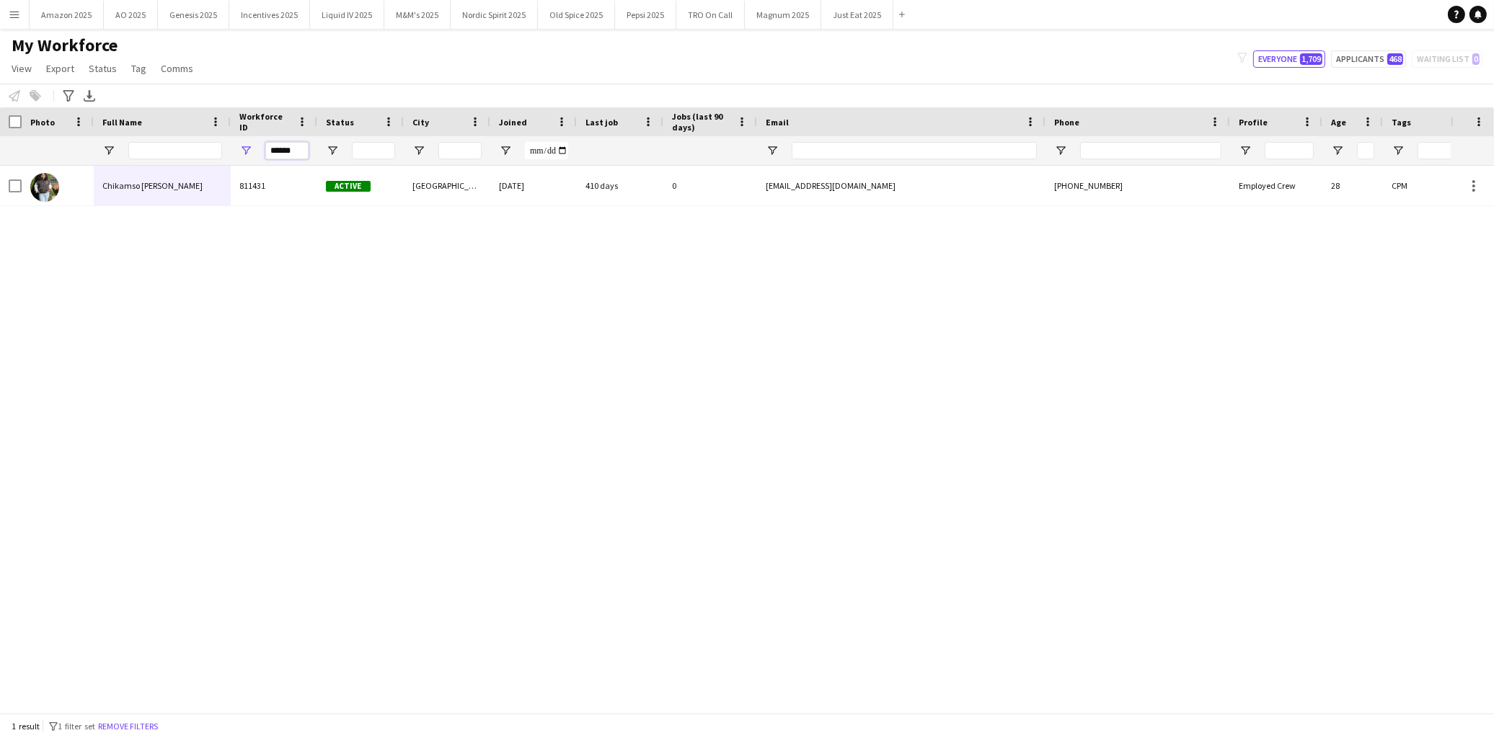
drag, startPoint x: 270, startPoint y: 151, endPoint x: -41, endPoint y: 162, distance: 311.7
click at [0, 162] on html "Menu Boards Boards Boards All jobs Status Workforce Workforce My Workforce Recr…" at bounding box center [747, 369] width 1494 height 738
type input "*"
type input "******"
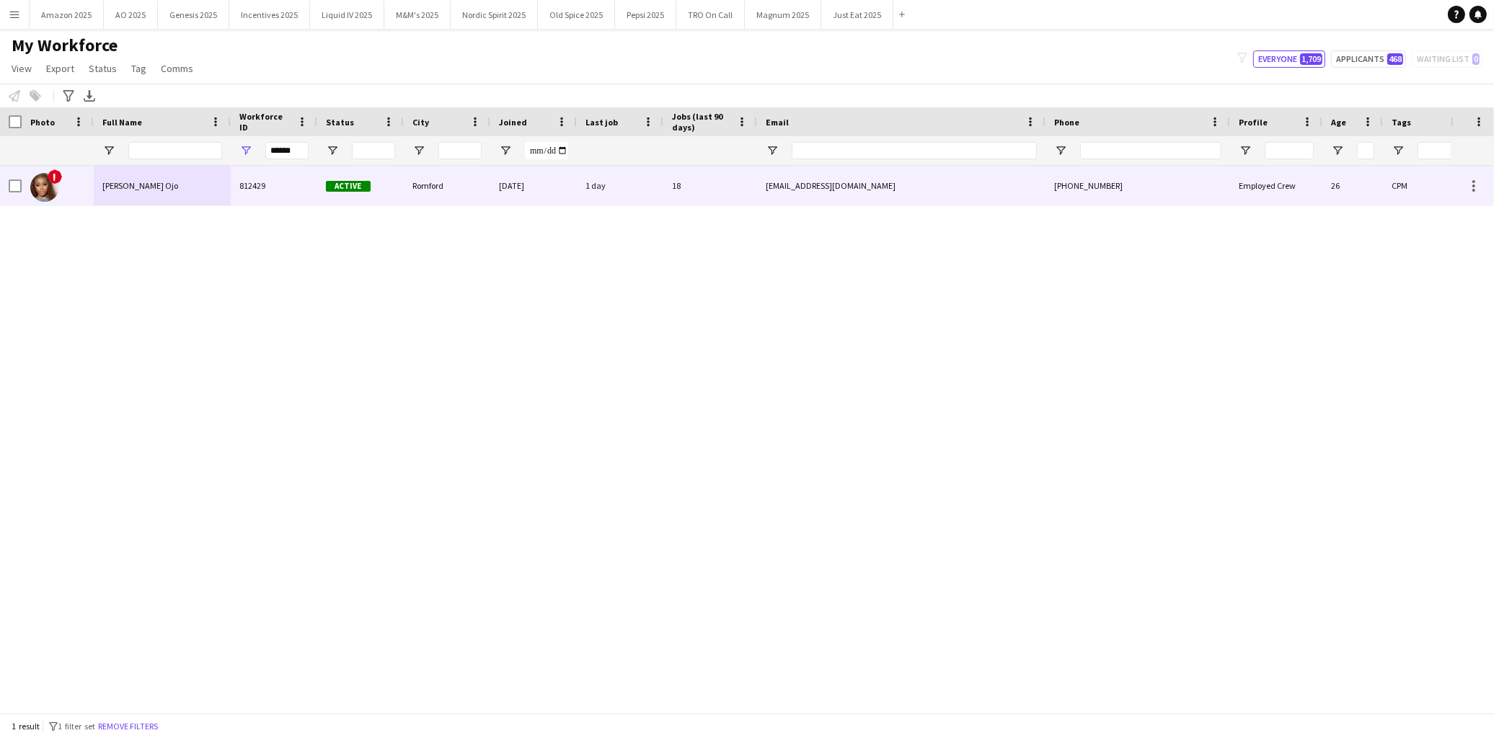
drag, startPoint x: 178, startPoint y: 180, endPoint x: 283, endPoint y: 188, distance: 105.6
click at [178, 181] on span "[PERSON_NAME] Ojo" at bounding box center [140, 185] width 76 height 11
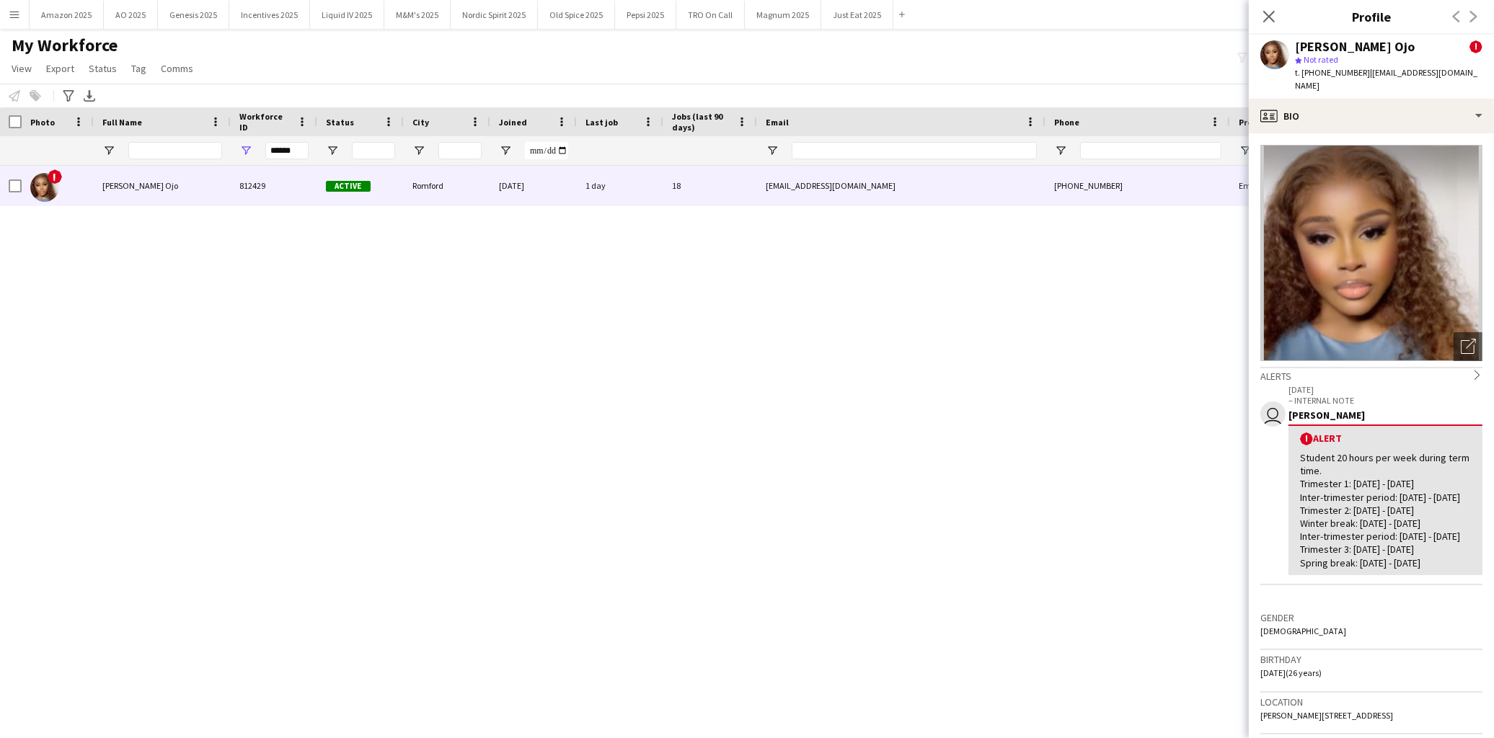
click at [1432, 74] on span "| [EMAIL_ADDRESS][DOMAIN_NAME]" at bounding box center [1386, 79] width 182 height 24
click at [1453, 116] on div "profile Bio" at bounding box center [1371, 116] width 245 height 35
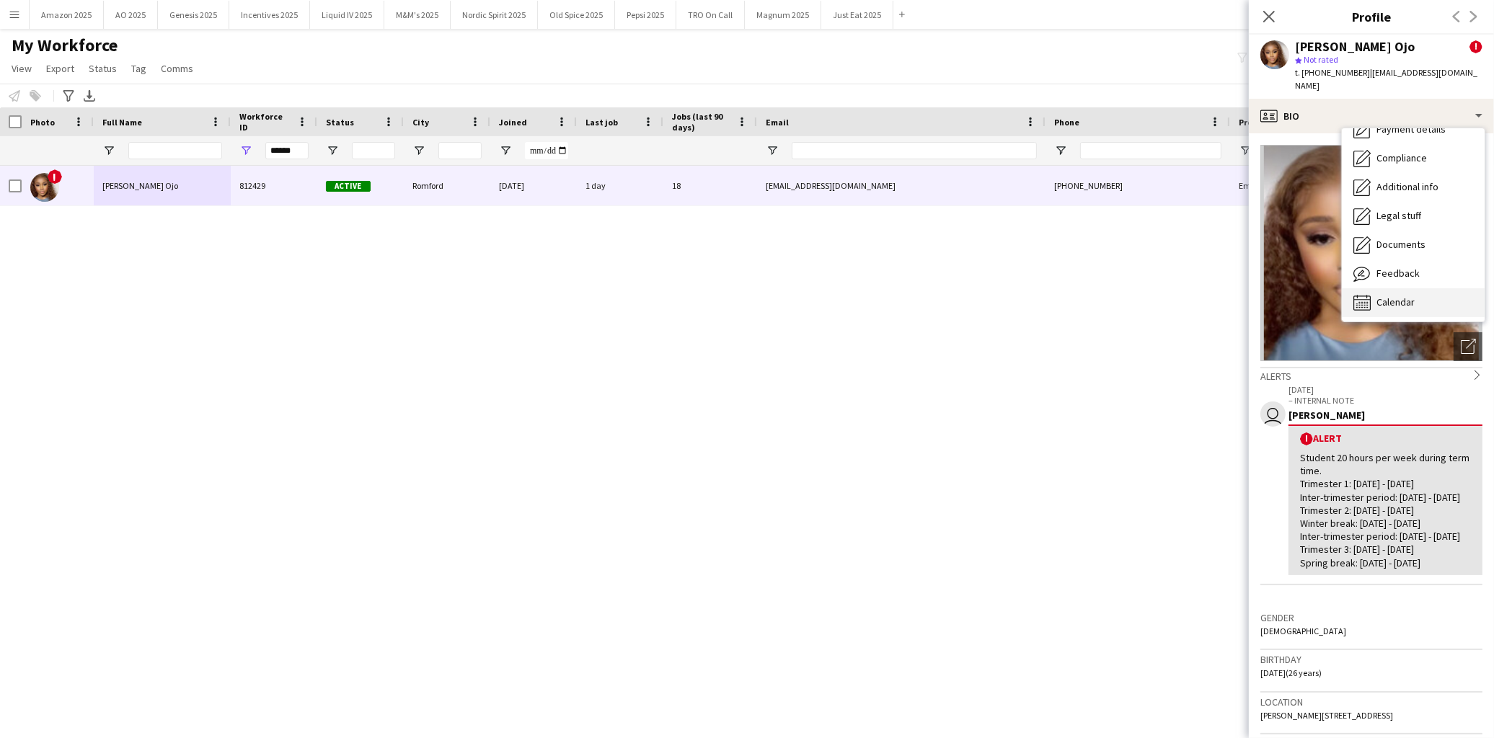
click at [1426, 288] on div "Calendar Calendar" at bounding box center [1413, 302] width 143 height 29
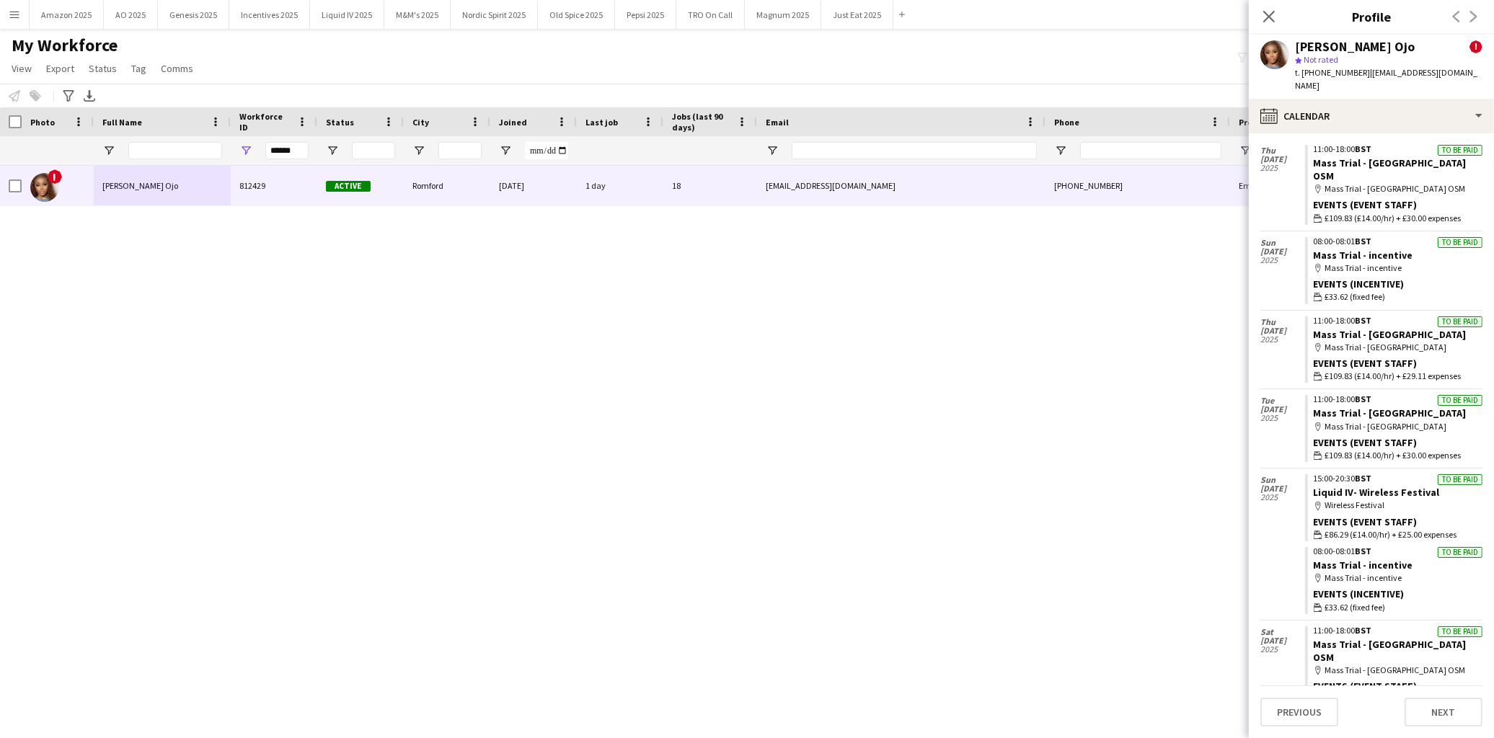
scroll to position [902, 0]
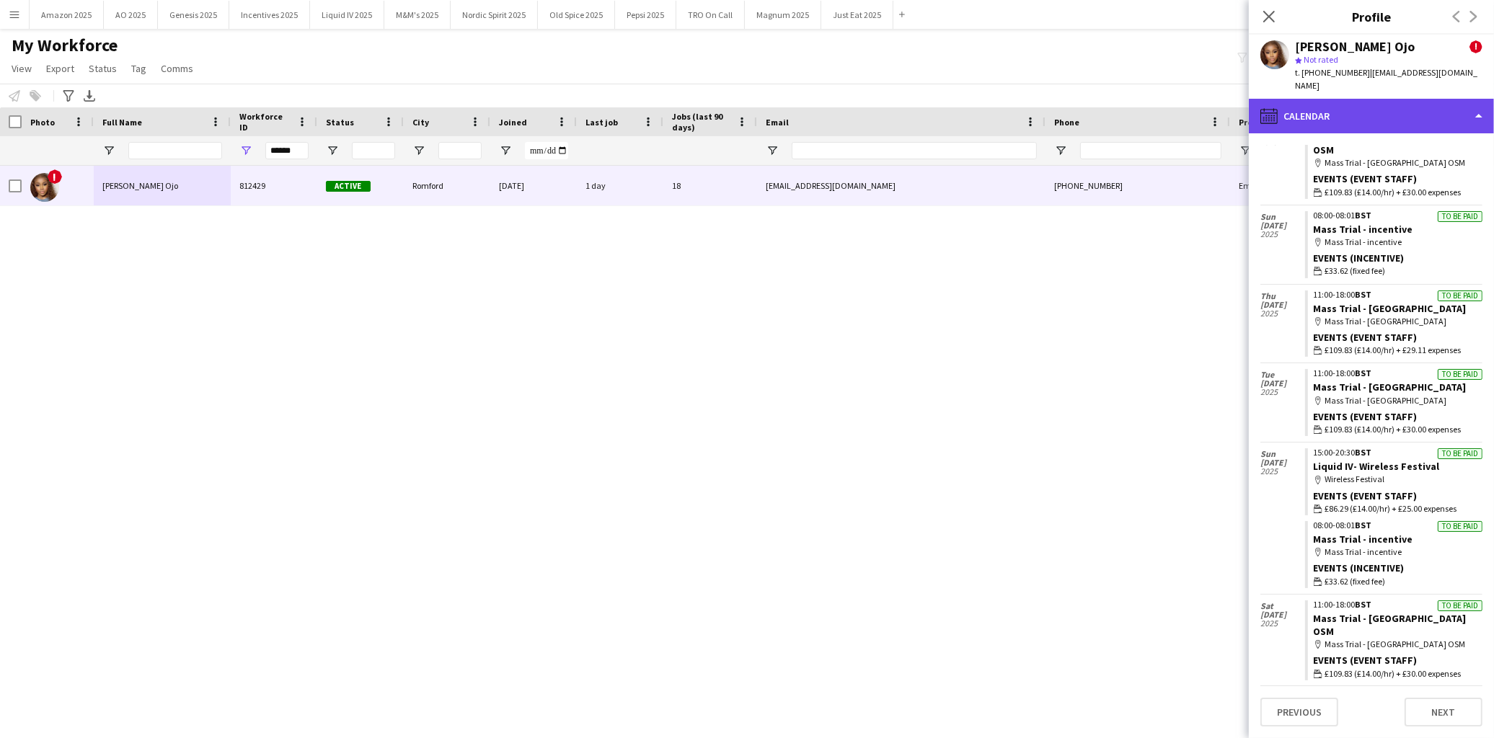
click at [1438, 99] on div "calendar-full Calendar" at bounding box center [1371, 116] width 245 height 35
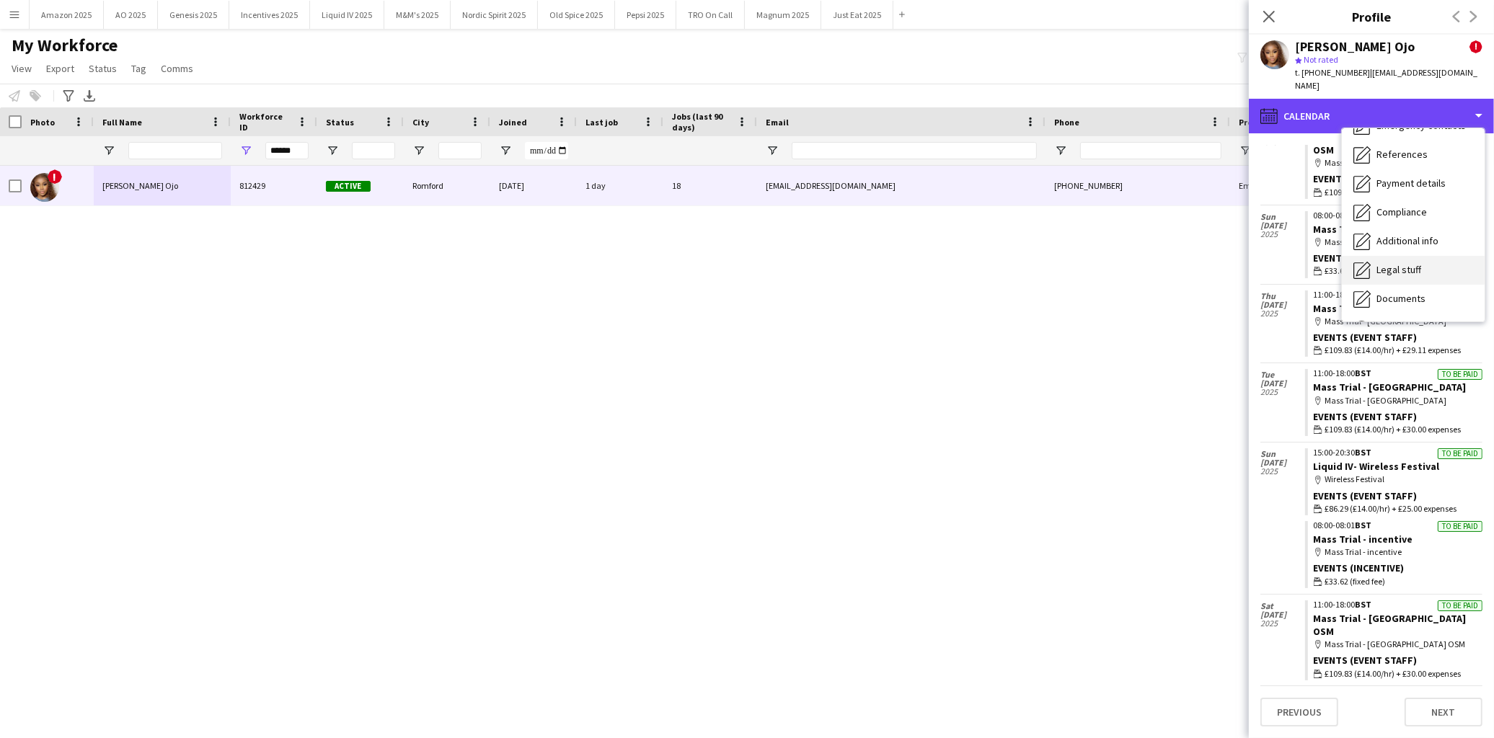
scroll to position [112, 0]
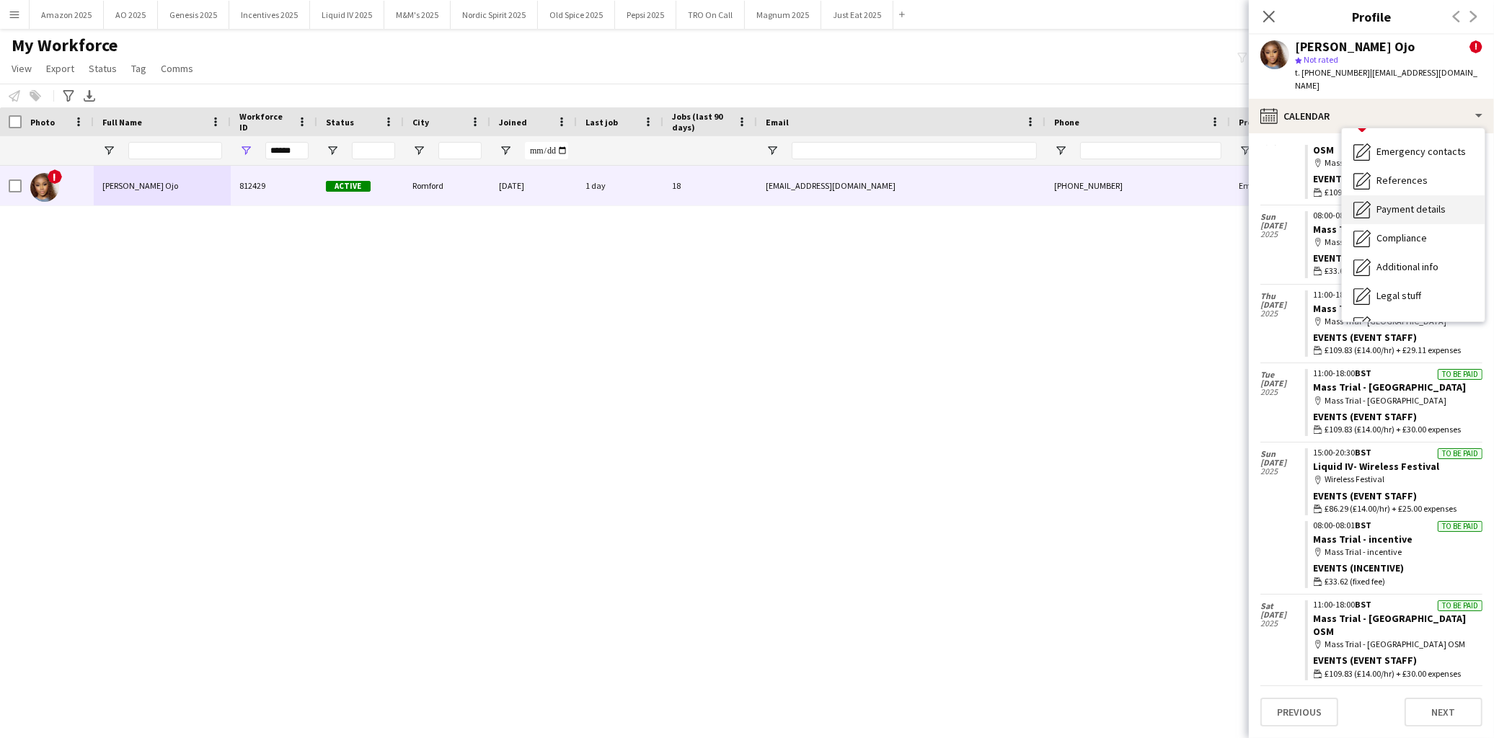
click at [1420, 195] on div "Payment details Payment details" at bounding box center [1413, 209] width 143 height 29
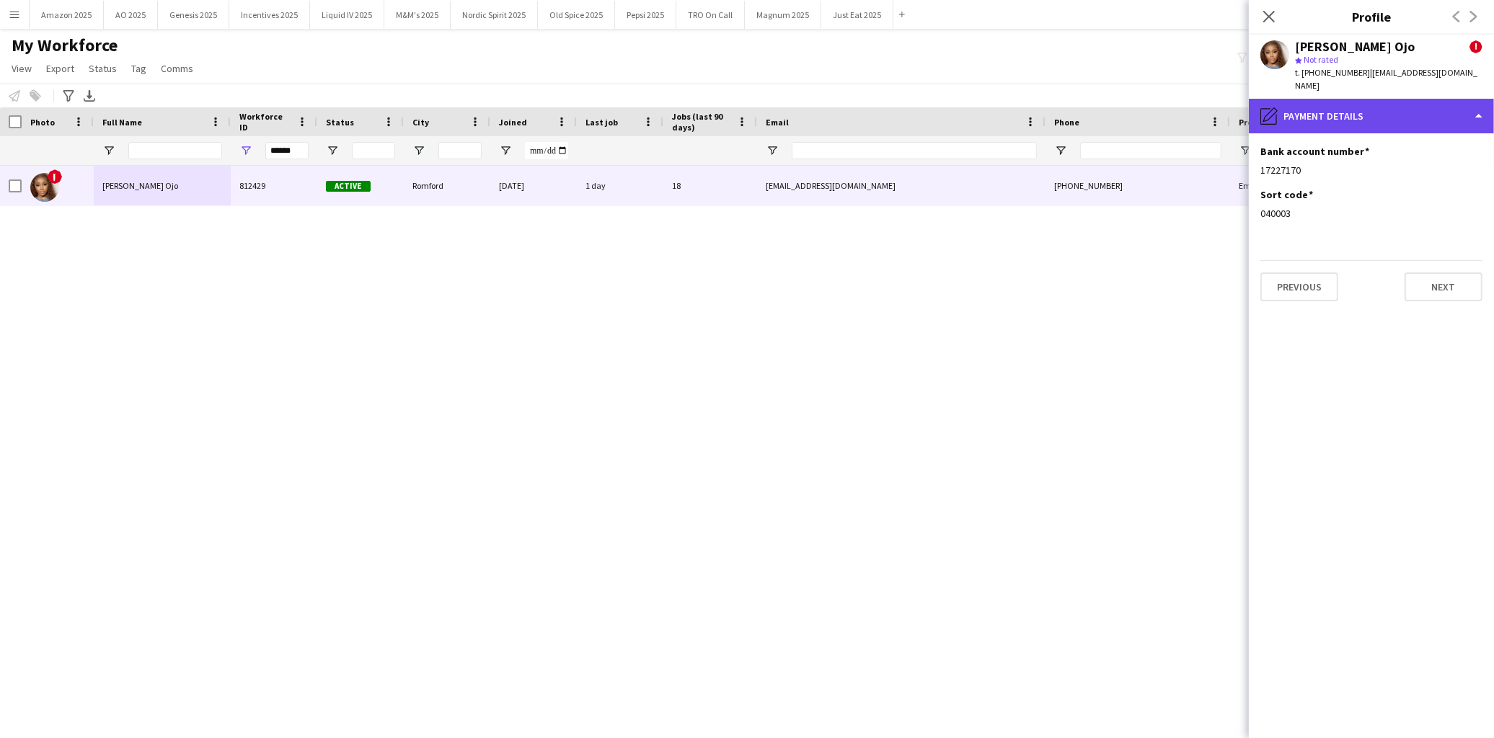
click at [1462, 110] on div "pencil4 Payment details" at bounding box center [1371, 116] width 245 height 35
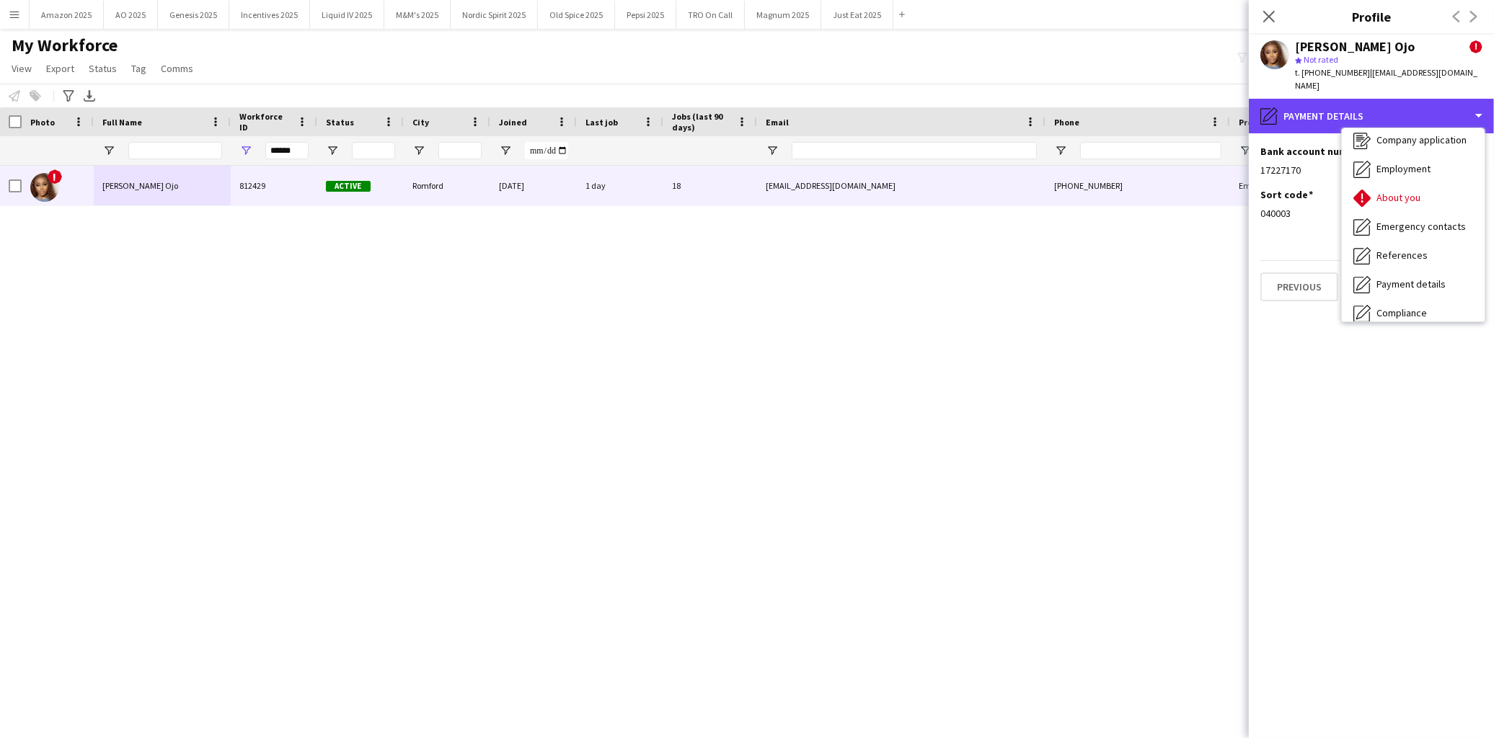
scroll to position [0, 0]
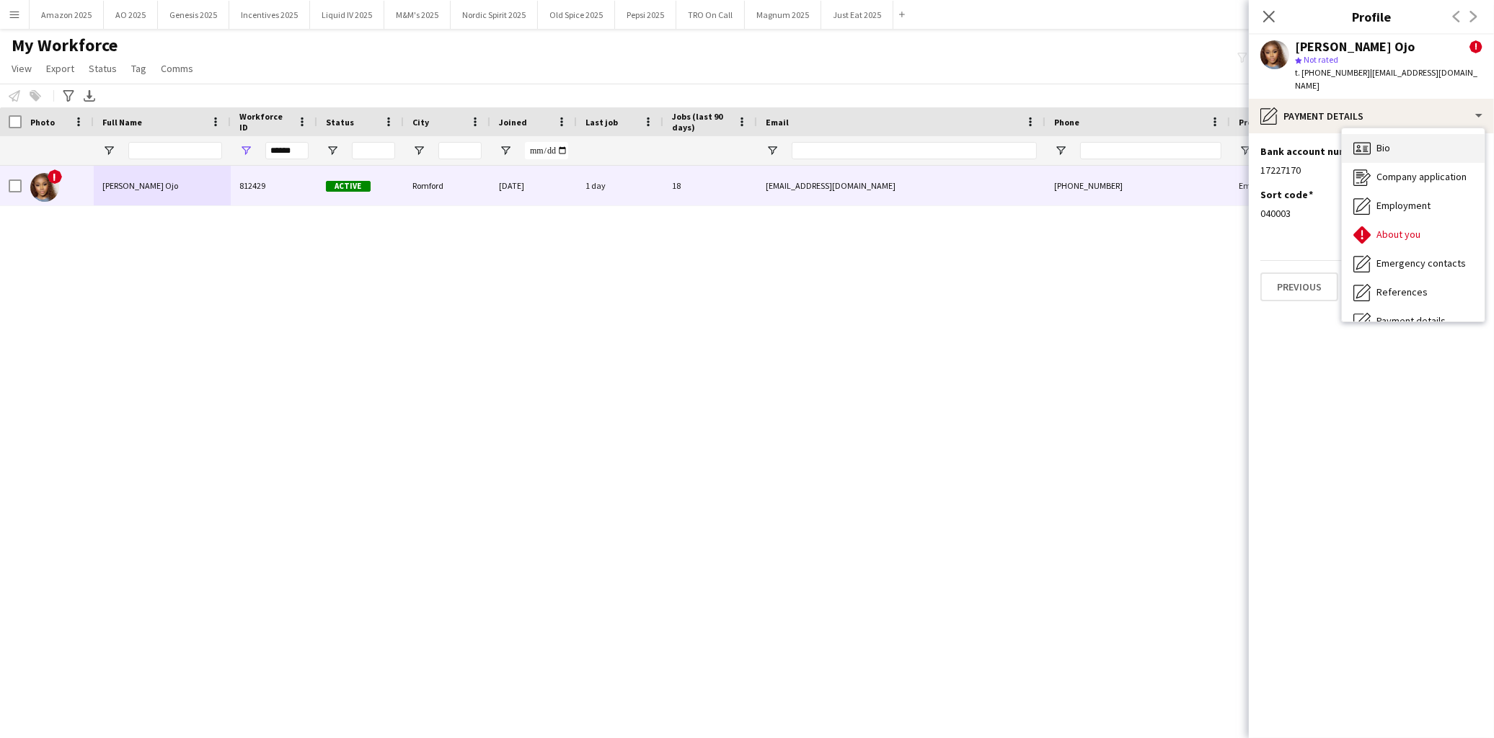
click at [1385, 141] on span "Bio" at bounding box center [1383, 147] width 14 height 13
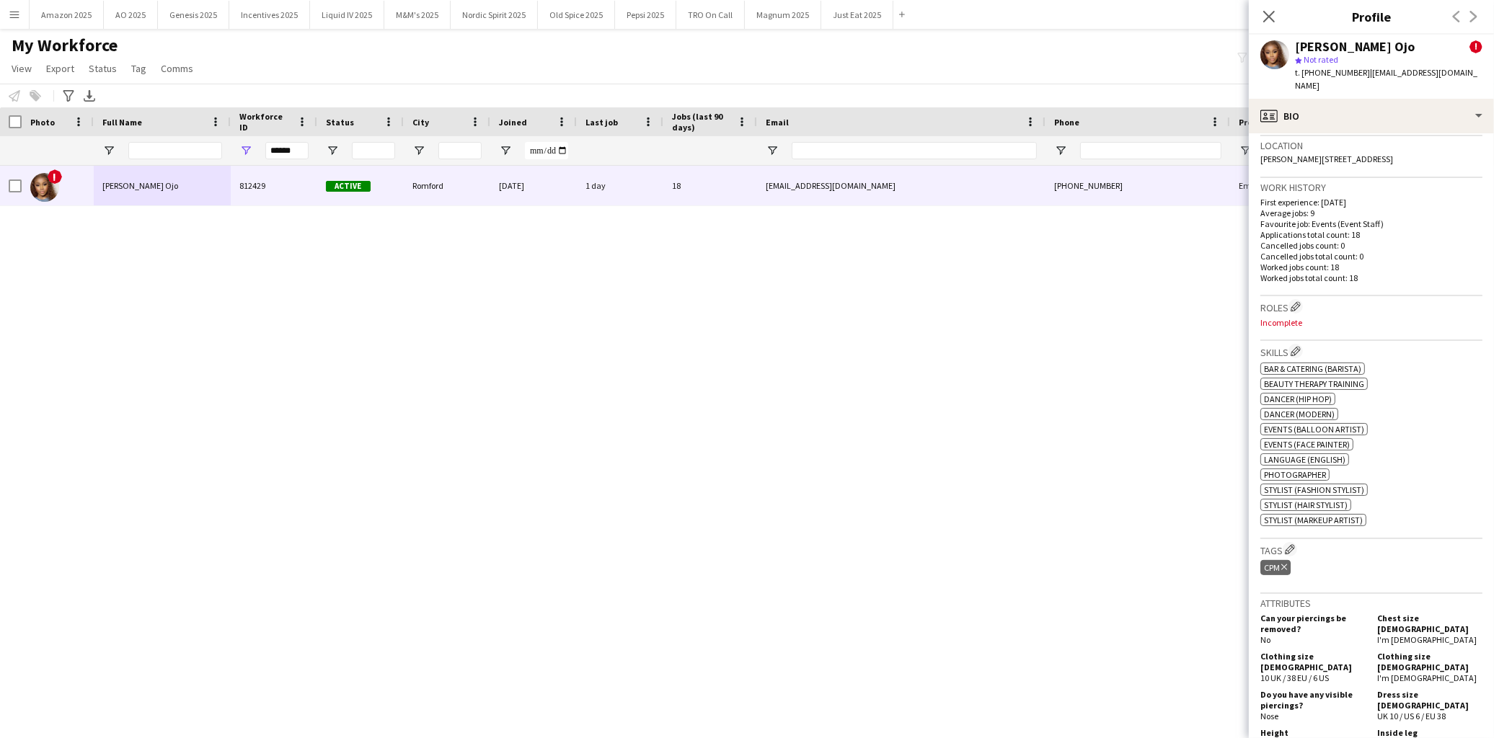
scroll to position [560, 0]
click at [1453, 174] on div "Location [PERSON_NAME][GEOGRAPHIC_DATA]" at bounding box center [1371, 154] width 222 height 42
click at [1271, 14] on icon "Close pop-in" at bounding box center [1269, 16] width 14 height 14
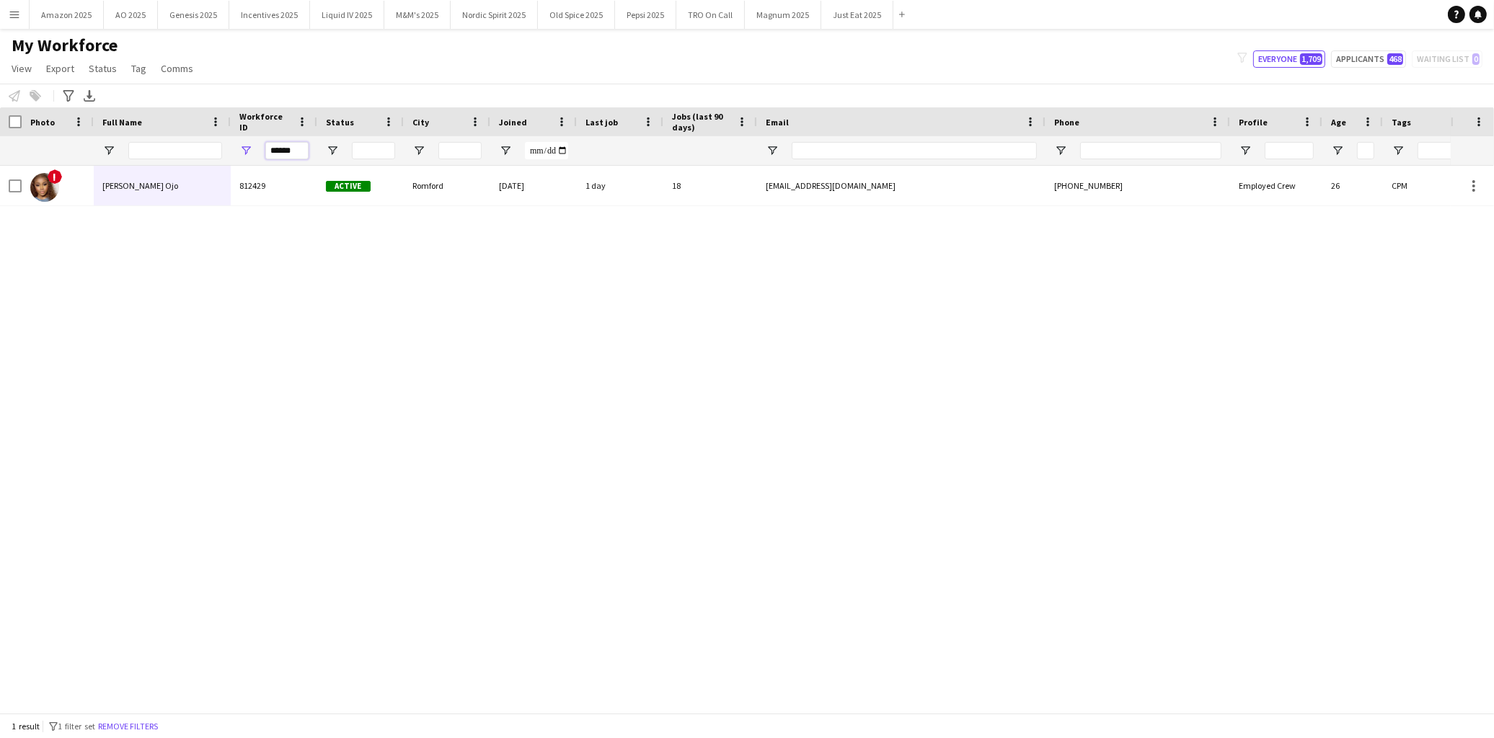
drag, startPoint x: 301, startPoint y: 154, endPoint x: -41, endPoint y: 138, distance: 342.2
click at [0, 138] on html "Menu Boards Boards Boards All jobs Status Workforce Workforce My Workforce Recr…" at bounding box center [747, 369] width 1494 height 738
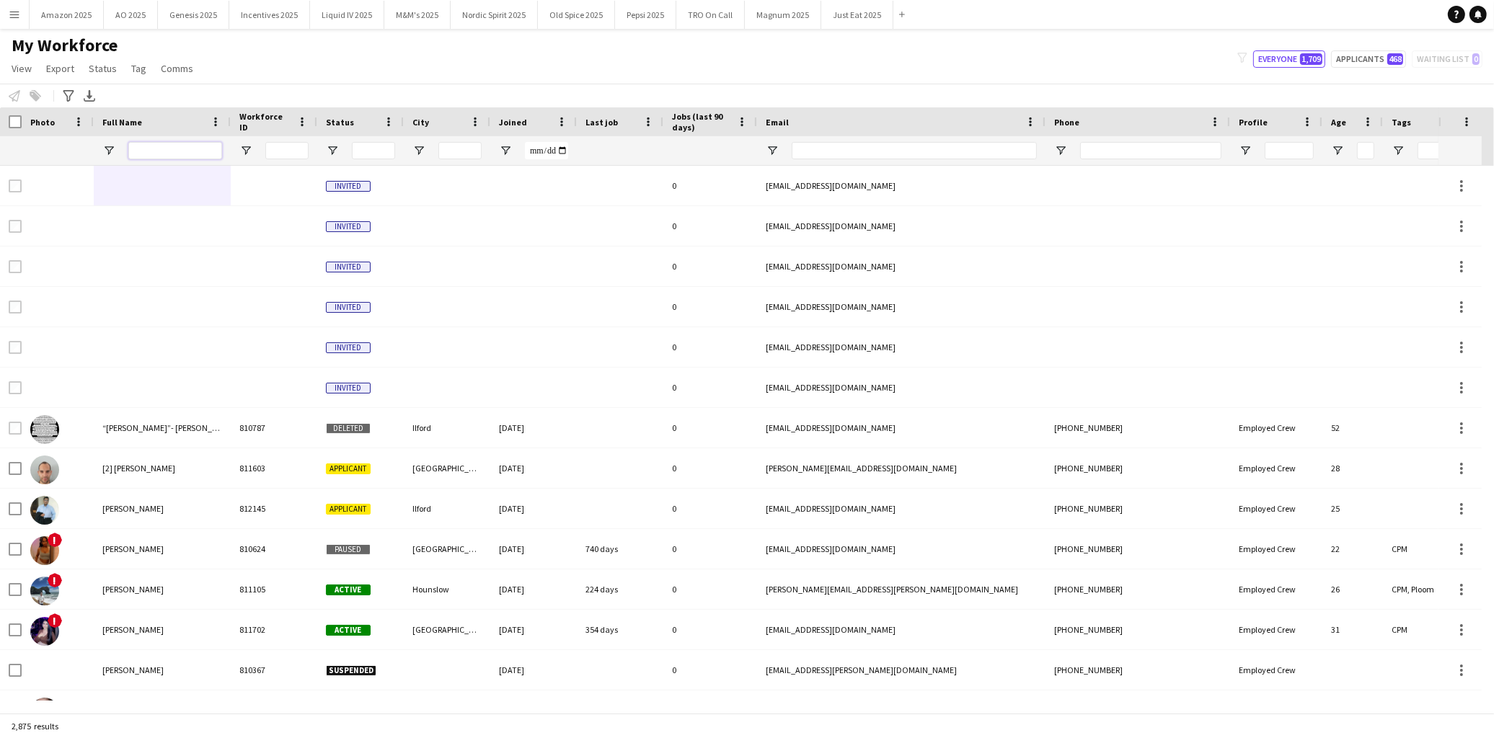
click at [193, 150] on input "Full Name Filter Input" at bounding box center [175, 150] width 94 height 17
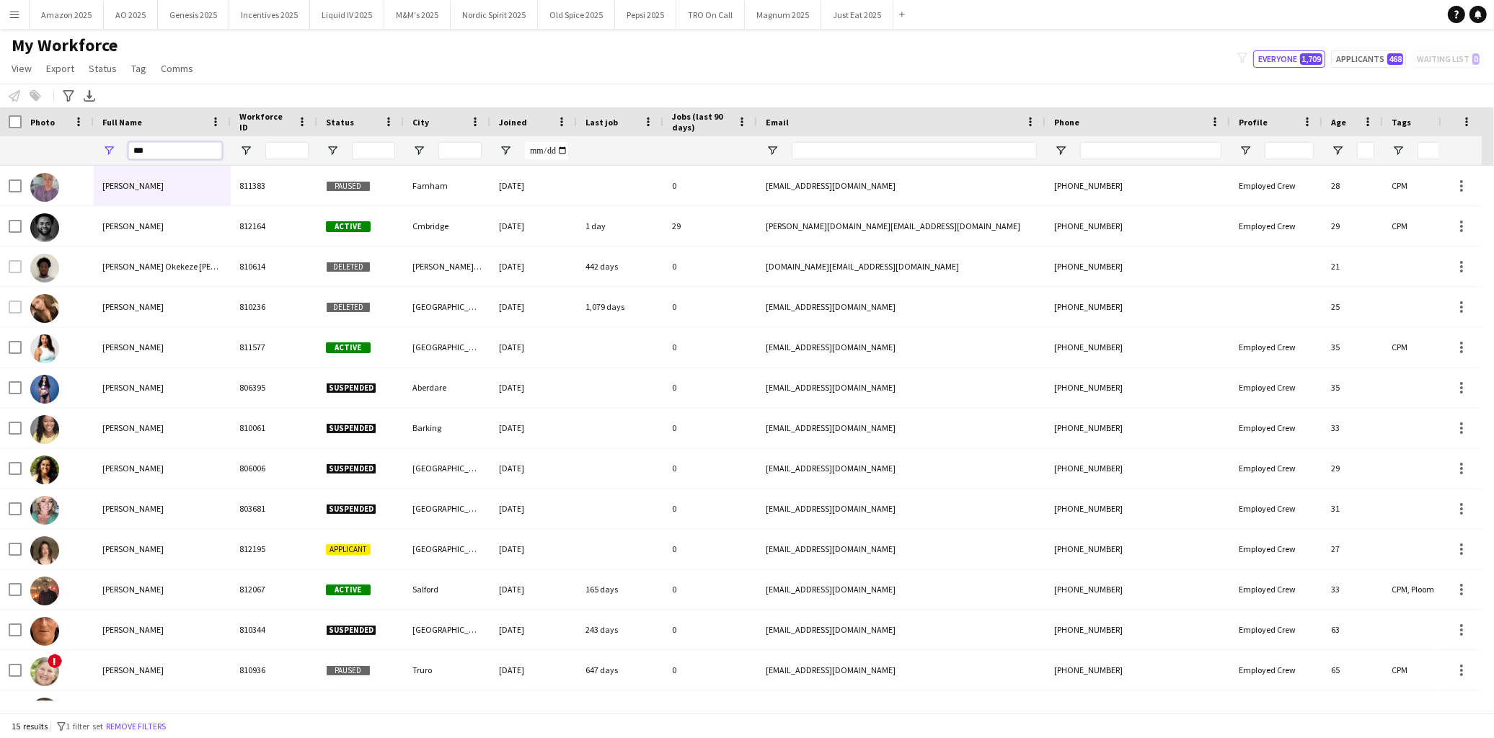
click at [154, 155] on input "***" at bounding box center [175, 150] width 94 height 17
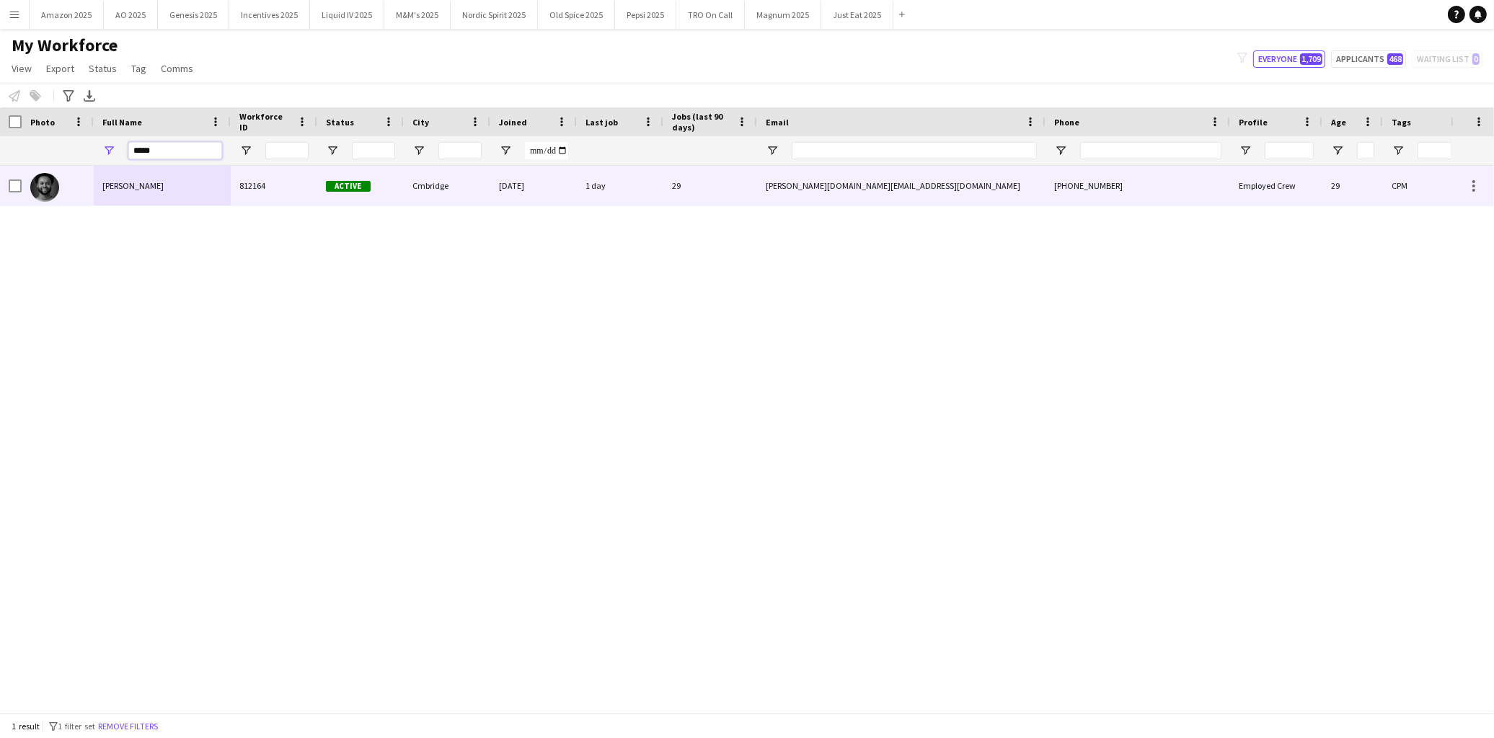
type input "*****"
drag, startPoint x: 119, startPoint y: 195, endPoint x: 148, endPoint y: 186, distance: 30.1
click at [119, 195] on div "[PERSON_NAME]" at bounding box center [162, 186] width 137 height 40
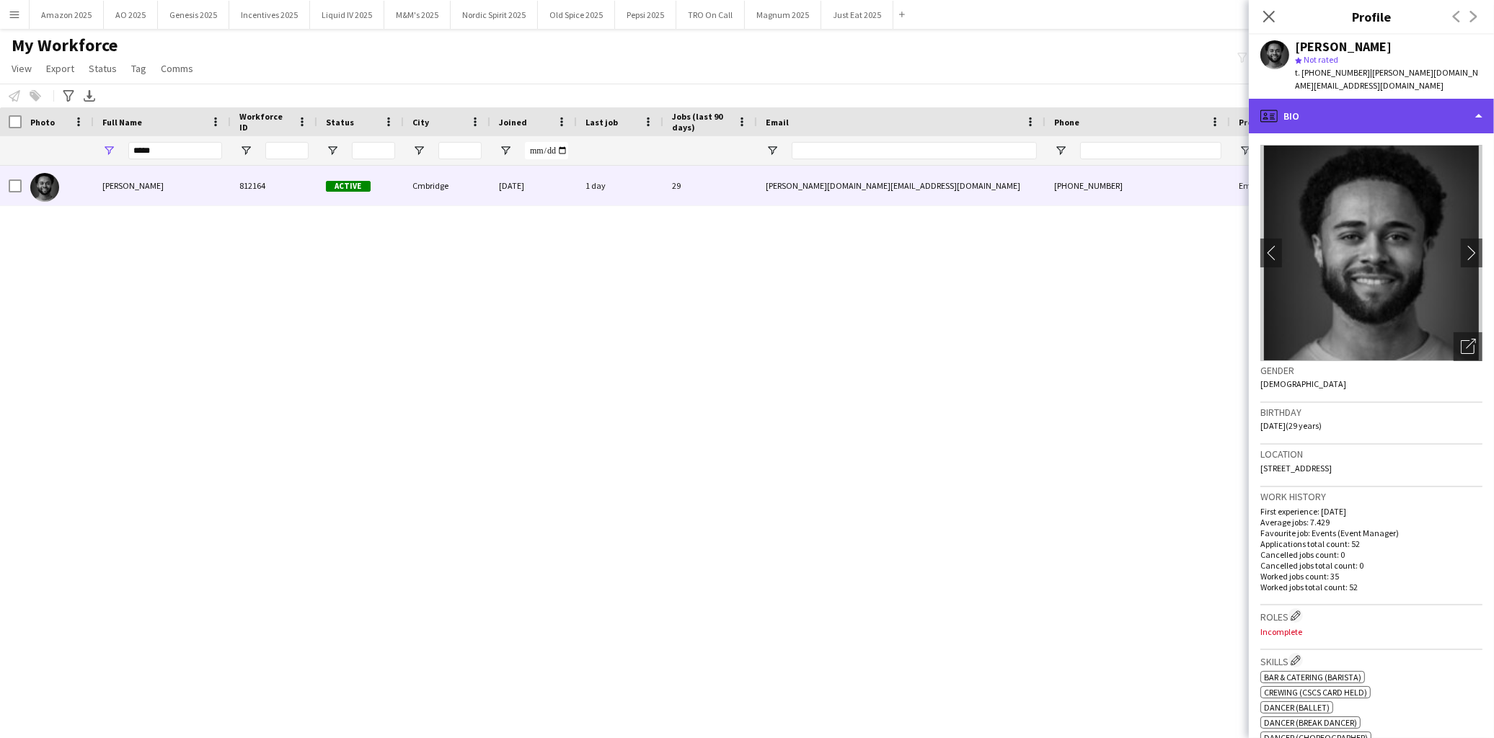
click at [1458, 99] on div "profile Bio" at bounding box center [1371, 116] width 245 height 35
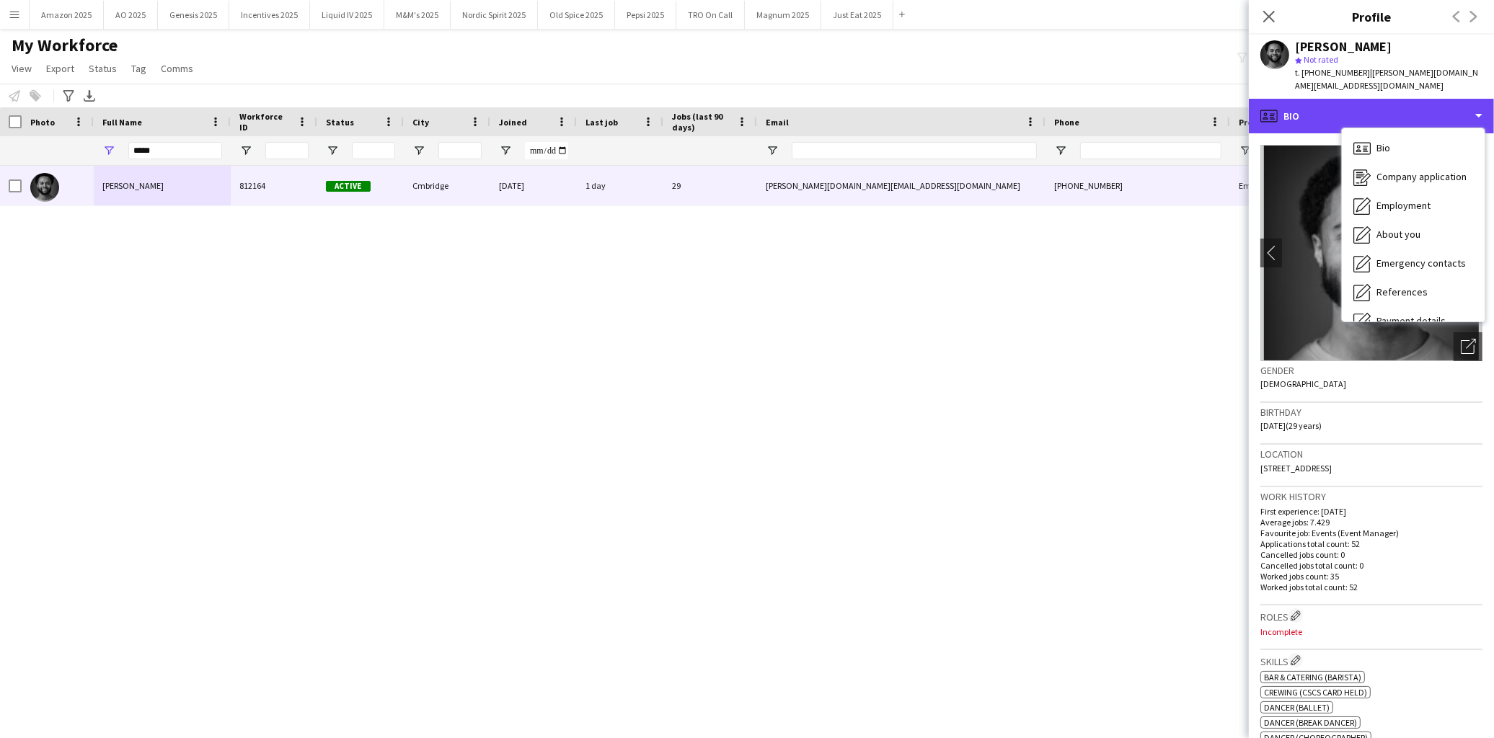
scroll to position [192, 0]
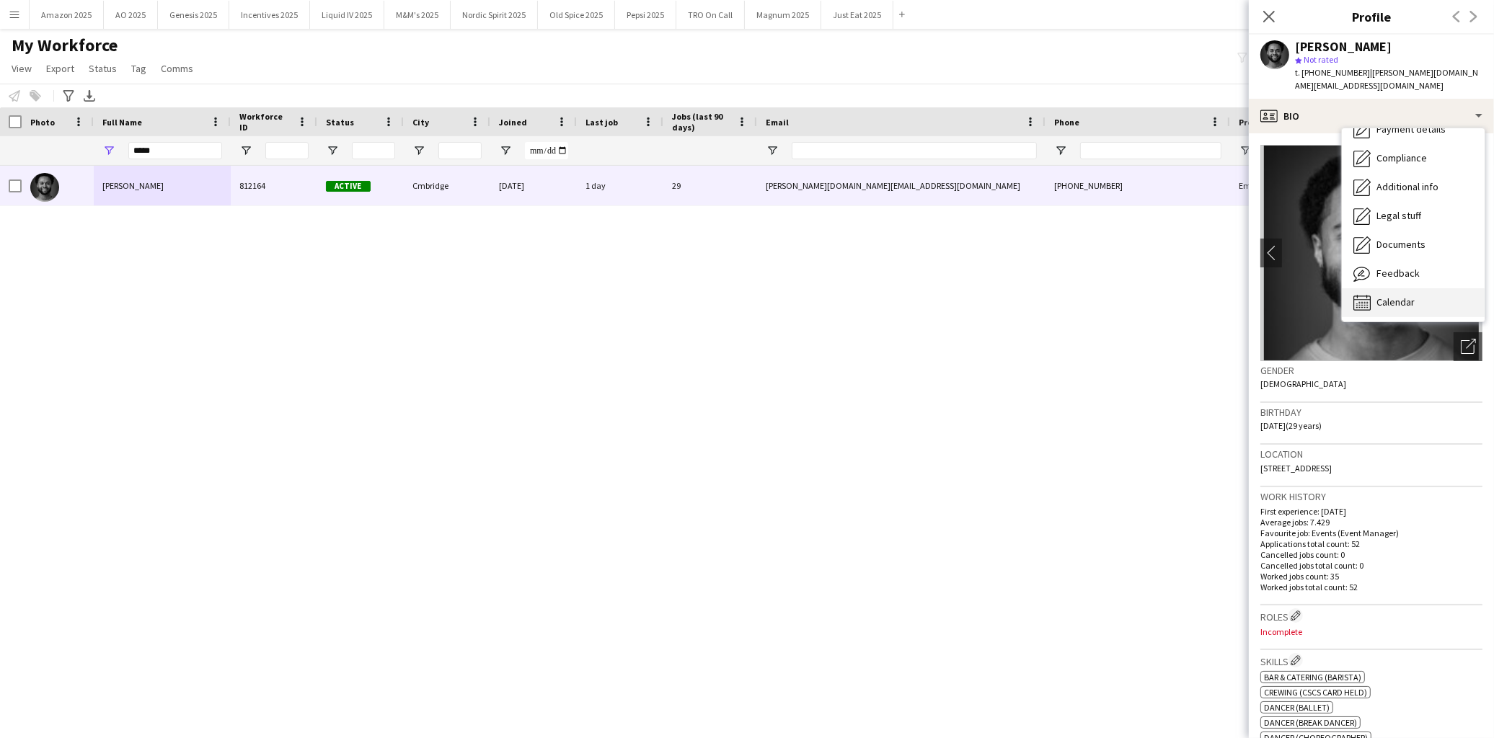
click at [1402, 297] on div "Calendar Calendar" at bounding box center [1413, 302] width 143 height 29
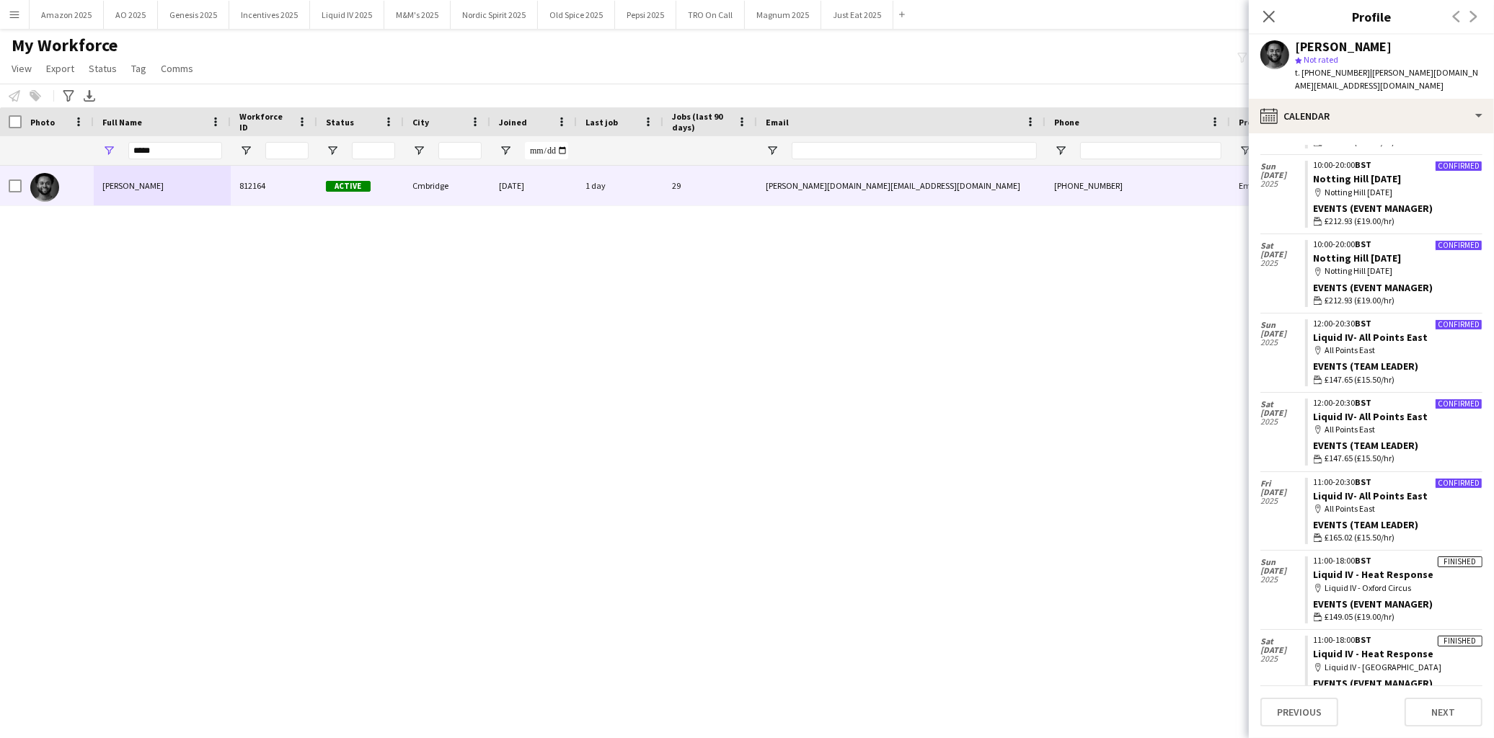
scroll to position [288, 0]
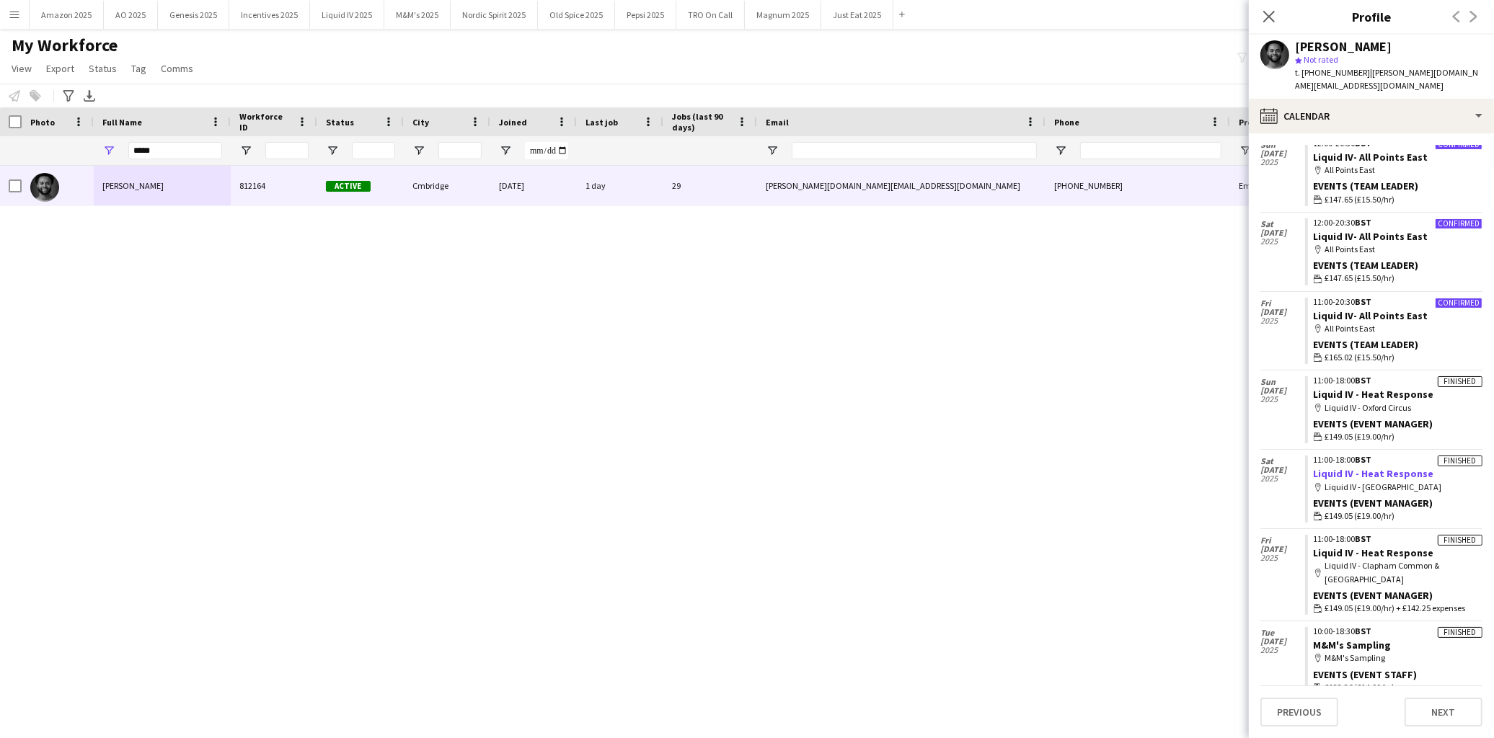
click at [1380, 467] on link "Liquid IV - Heat Response" at bounding box center [1374, 473] width 120 height 13
drag, startPoint x: 61, startPoint y: 164, endPoint x: 39, endPoint y: 167, distance: 22.5
click at [45, 166] on div "Workforce Details Photo Full Name" at bounding box center [747, 410] width 1494 height 606
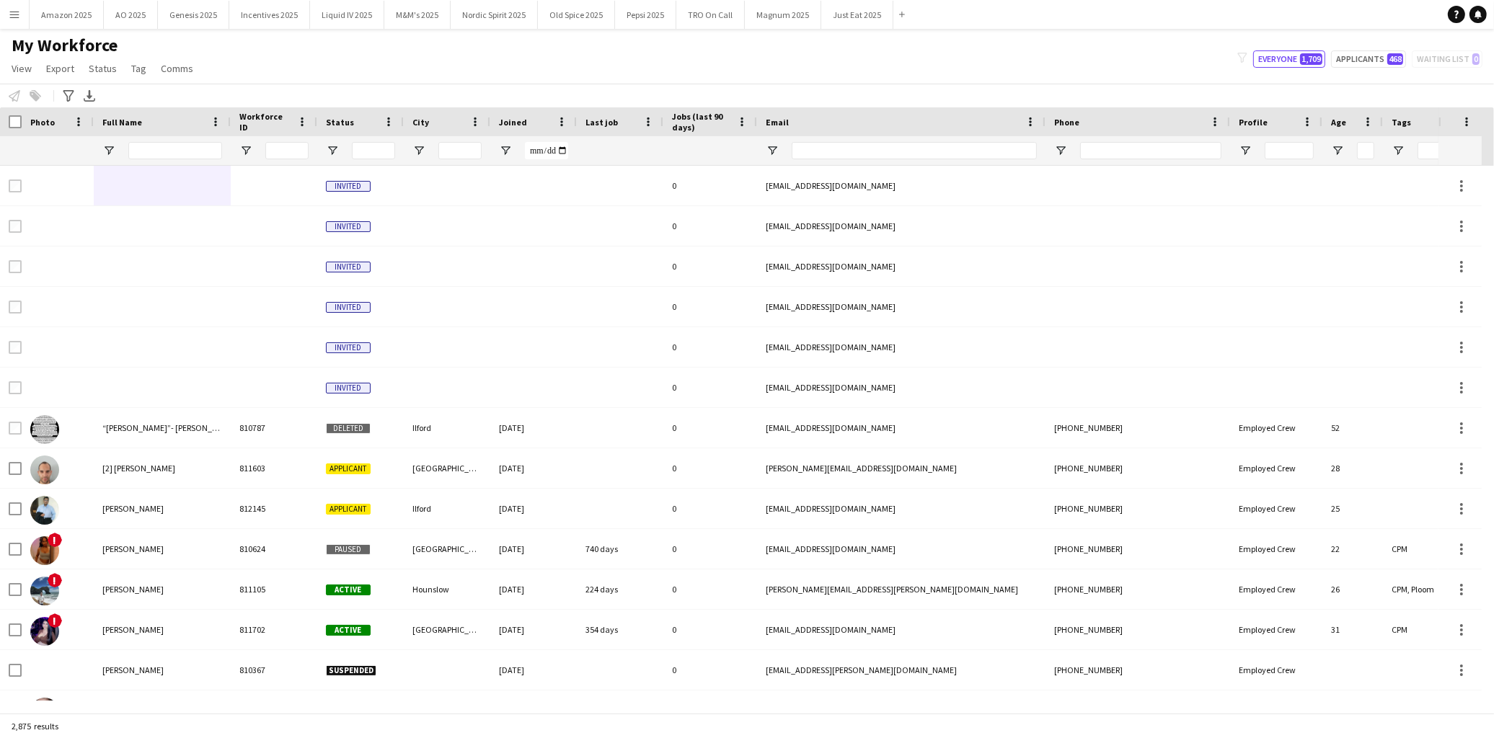
click at [14, 7] on button "Menu" at bounding box center [14, 14] width 29 height 29
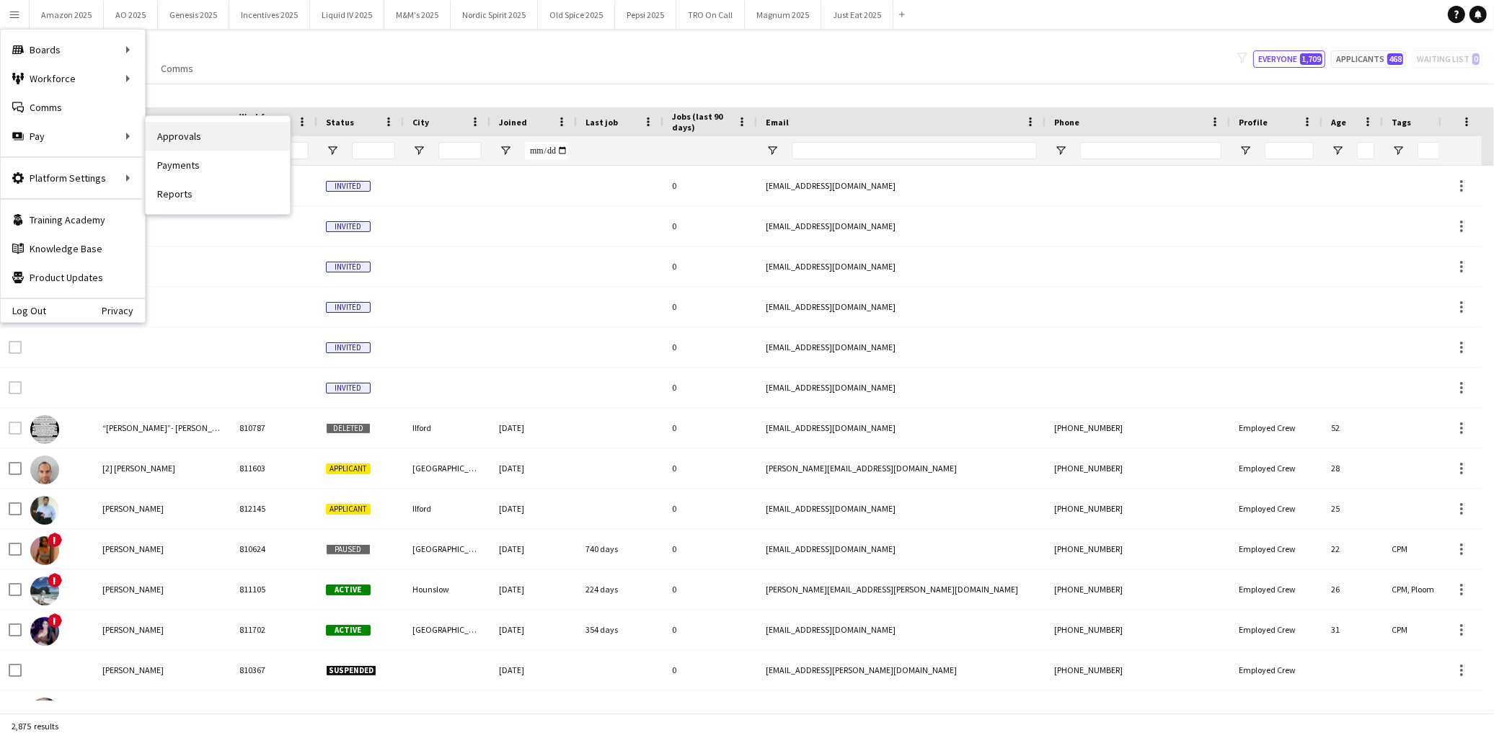
click at [164, 135] on link "Approvals" at bounding box center [218, 136] width 144 height 29
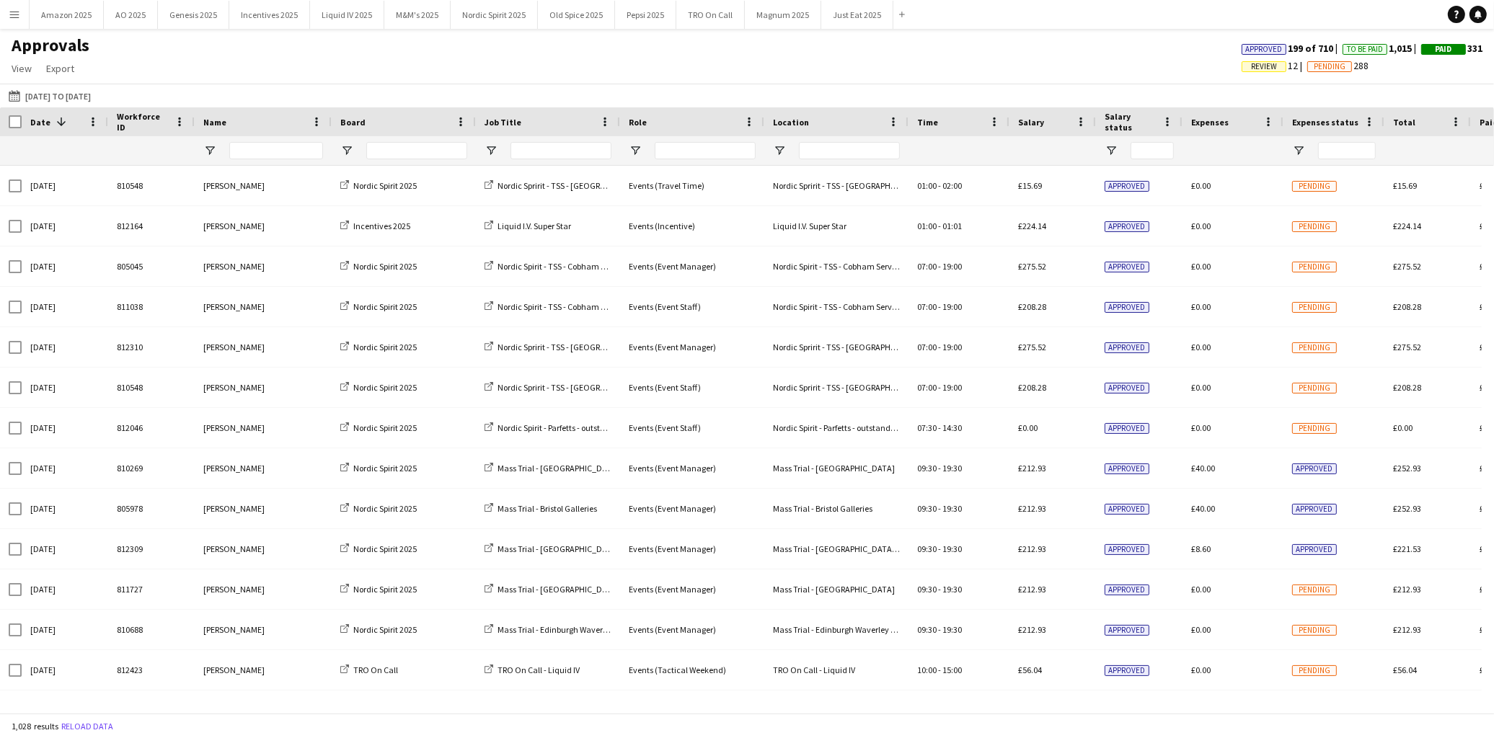
click at [1251, 66] on span "Review" at bounding box center [1264, 66] width 26 height 9
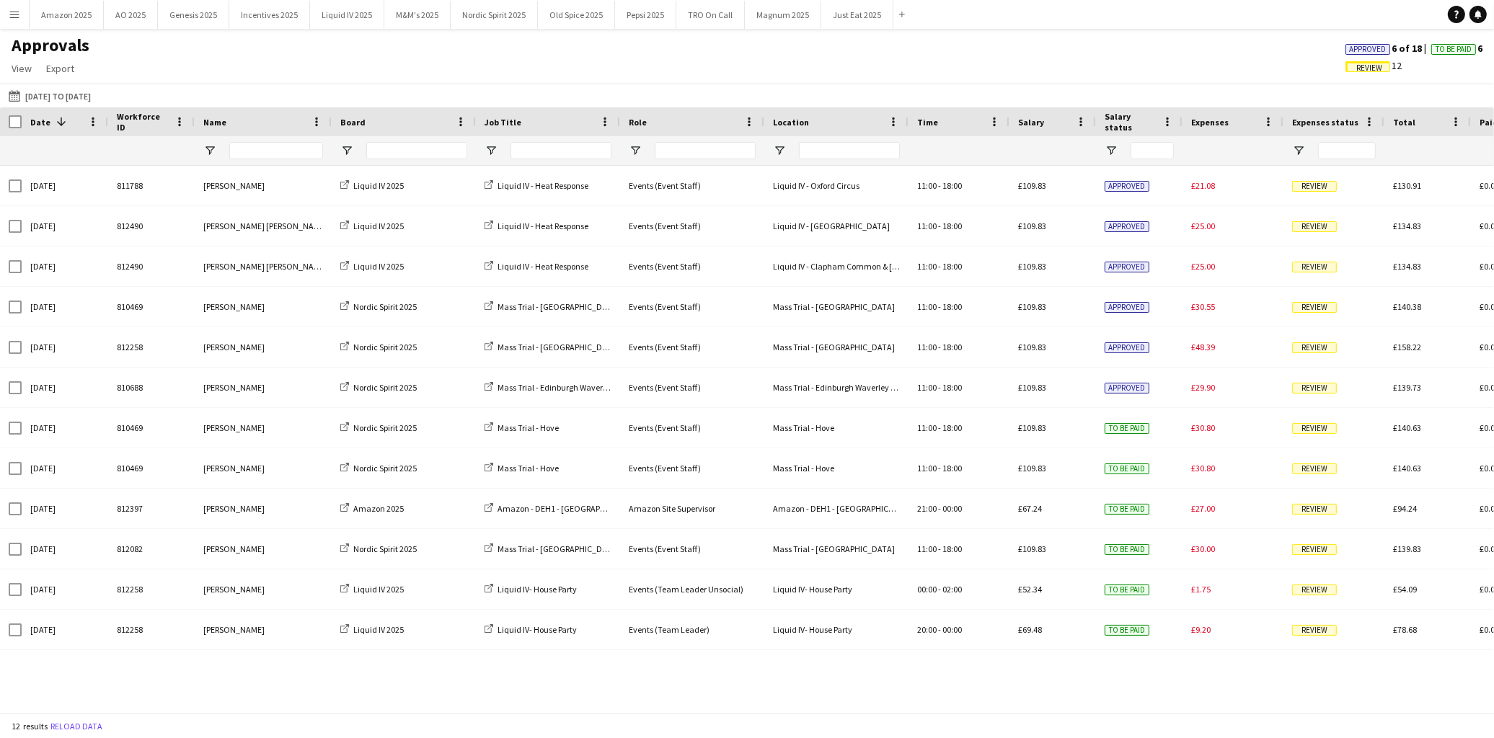
click at [1366, 49] on span "Approved" at bounding box center [1368, 49] width 37 height 9
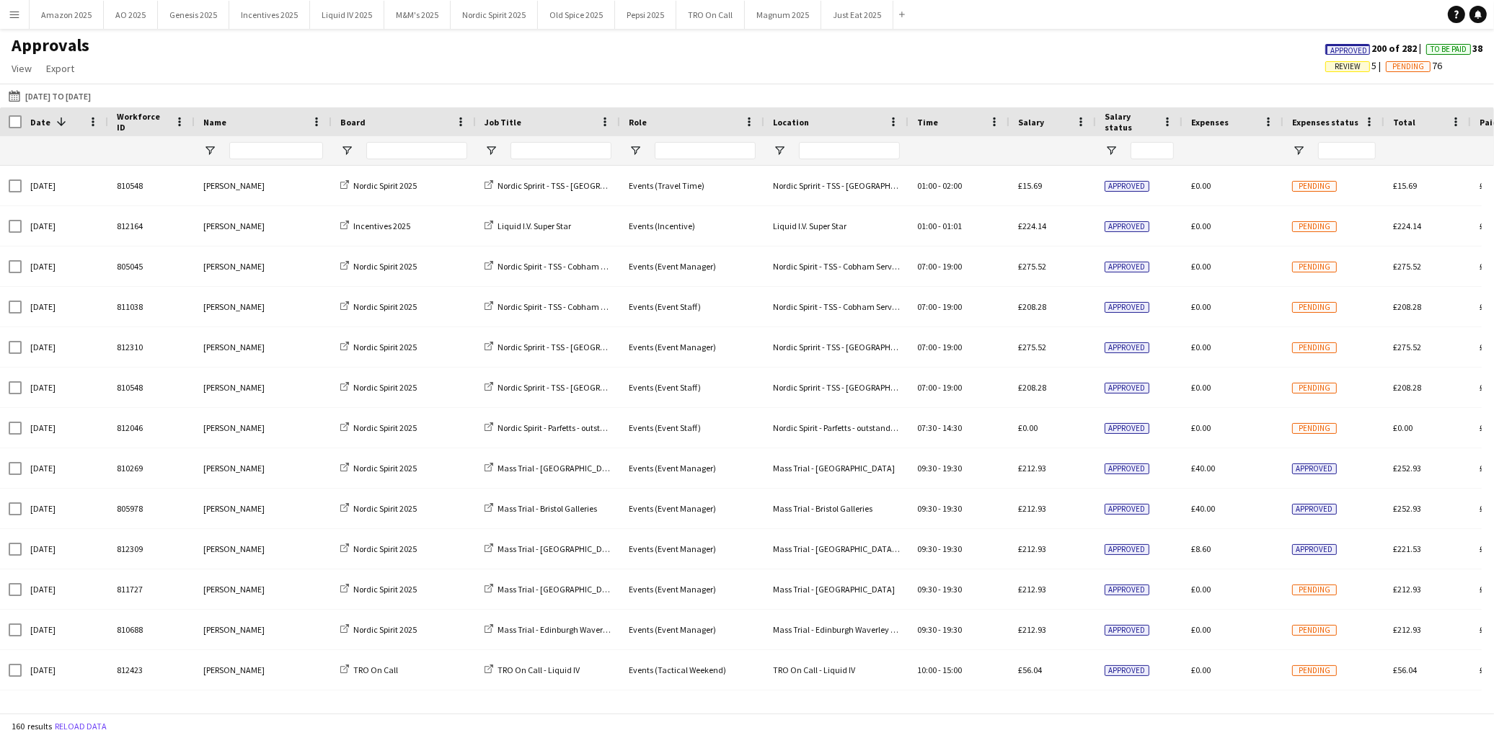
click at [1341, 55] on div "Approved 200 of 282 To Be Paid 38 Review 5 Pending 76" at bounding box center [1404, 59] width 180 height 35
click at [1338, 51] on span "Approved" at bounding box center [1349, 50] width 37 height 9
click at [7, 5] on button "Menu" at bounding box center [14, 14] width 29 height 29
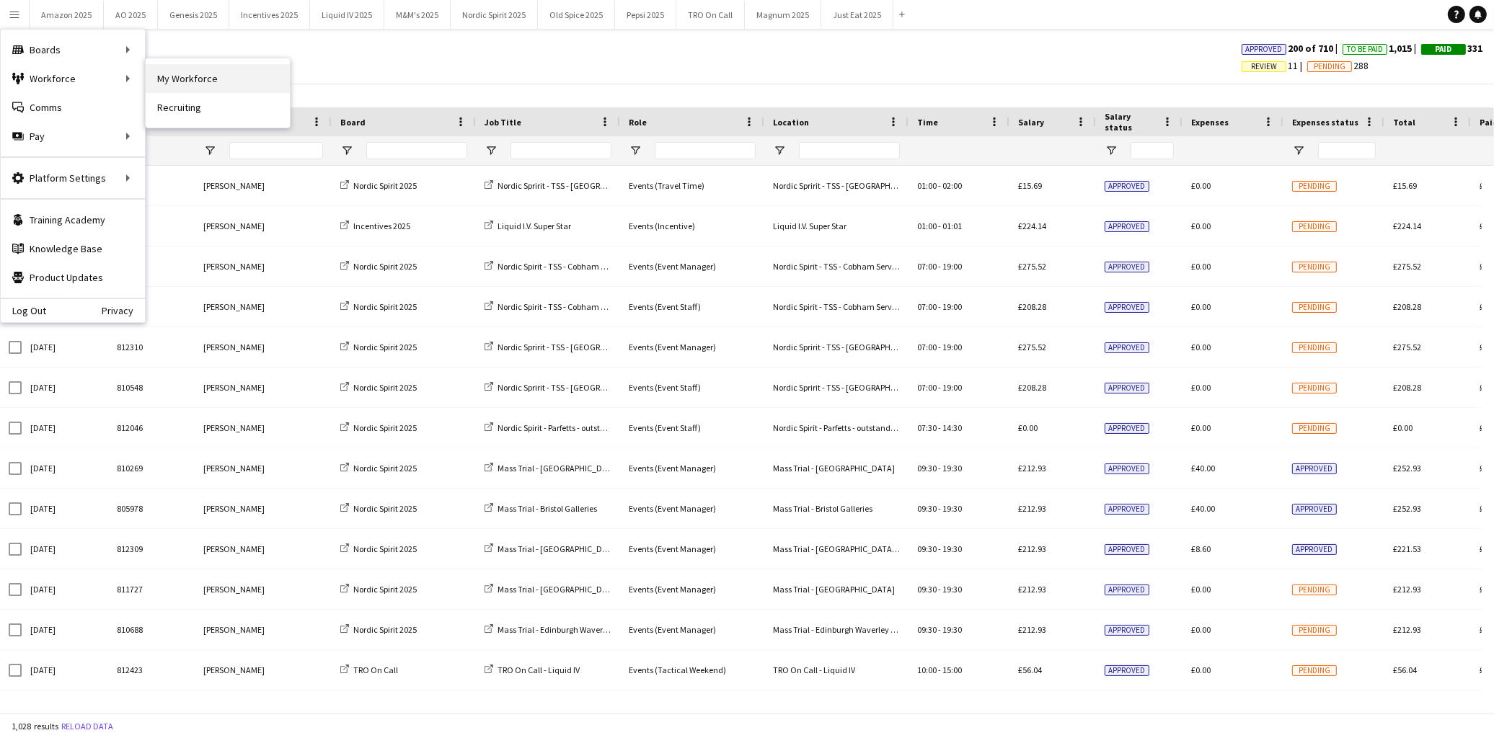
click at [172, 74] on link "My Workforce" at bounding box center [218, 78] width 144 height 29
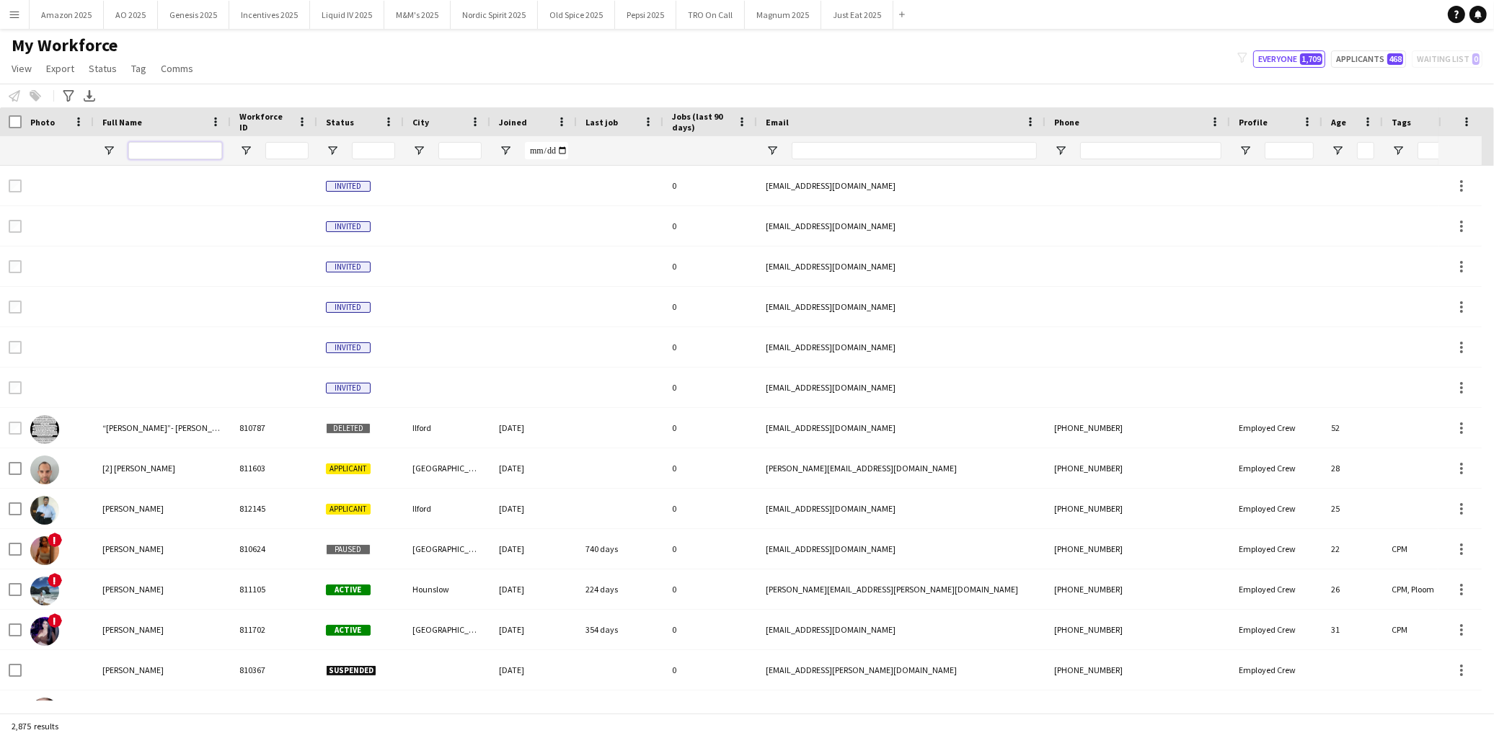
click at [185, 157] on input "Full Name Filter Input" at bounding box center [175, 150] width 94 height 17
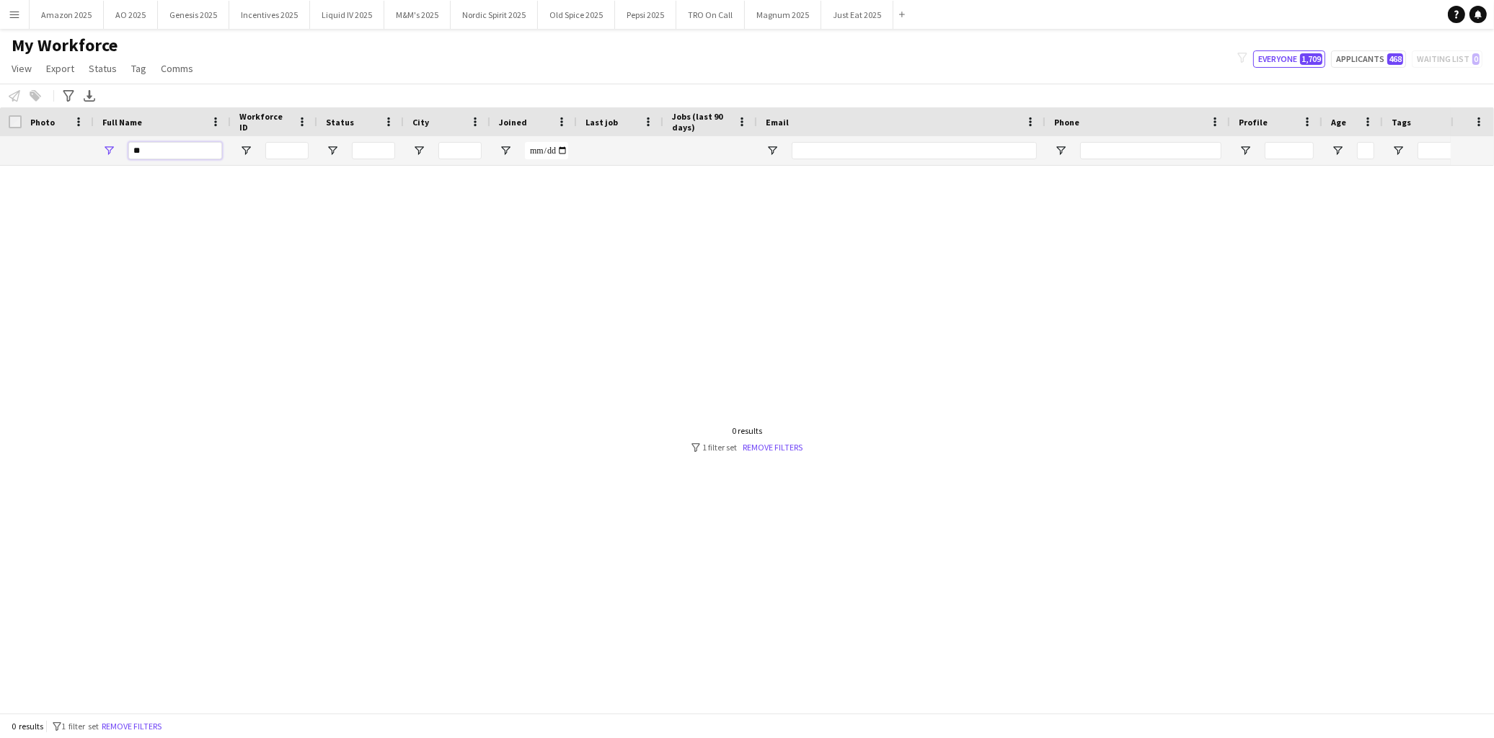
type input "*"
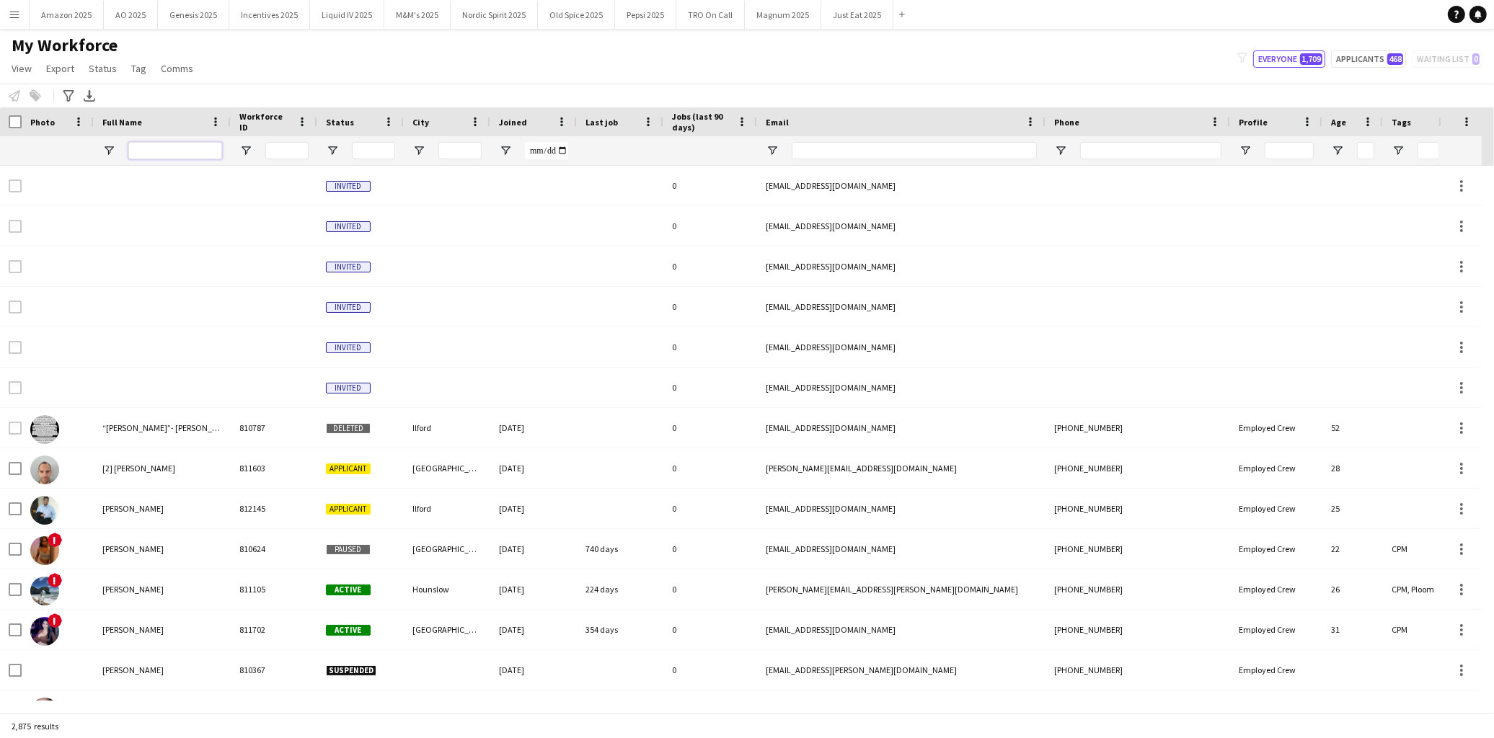
click at [156, 153] on input "Full Name Filter Input" at bounding box center [175, 150] width 94 height 17
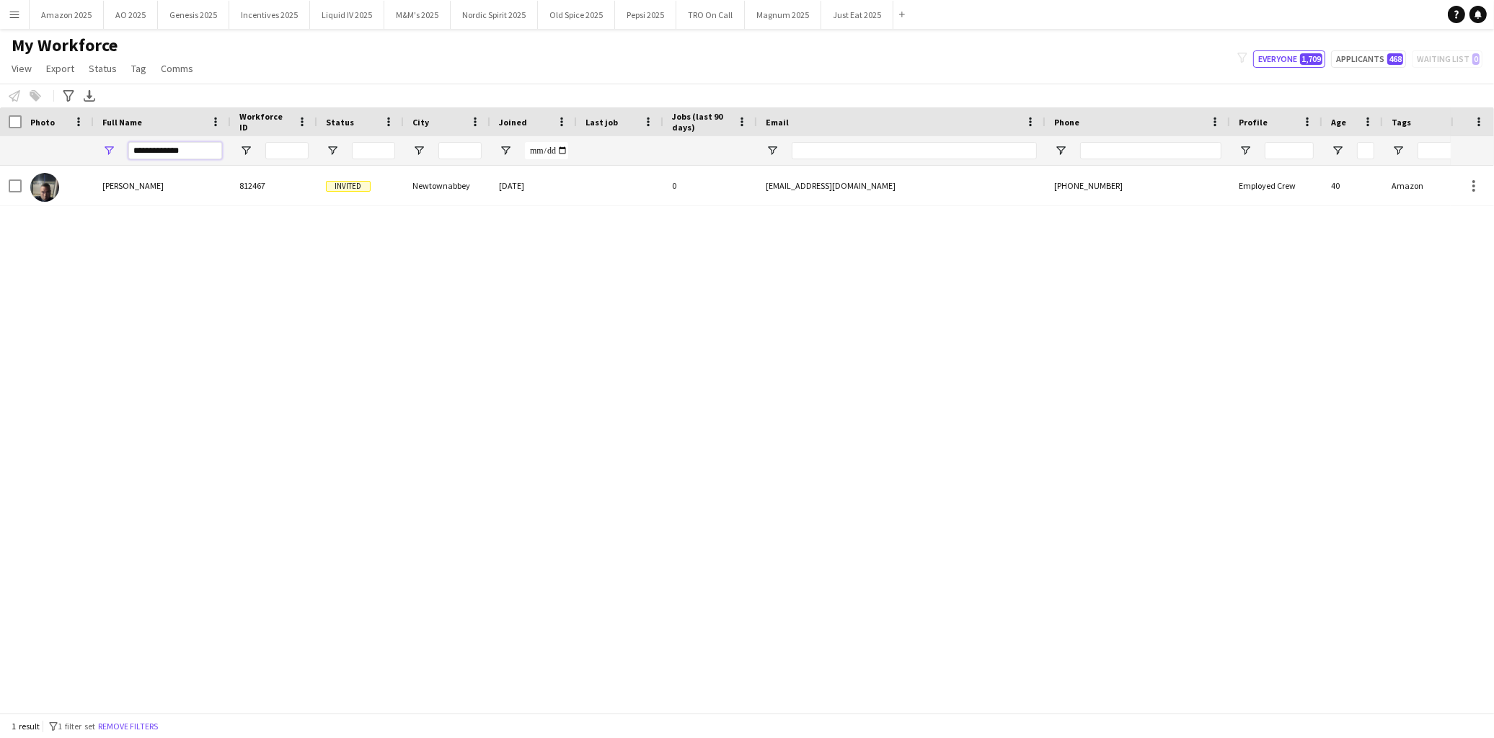
type input "**********"
drag, startPoint x: 324, startPoint y: 644, endPoint x: 208, endPoint y: 400, distance: 270.3
click at [304, 623] on div "William Smith 812467 Invited Newtownabbey 16-07-2025 0 smithwilly054@gmail.com …" at bounding box center [725, 433] width 1451 height 535
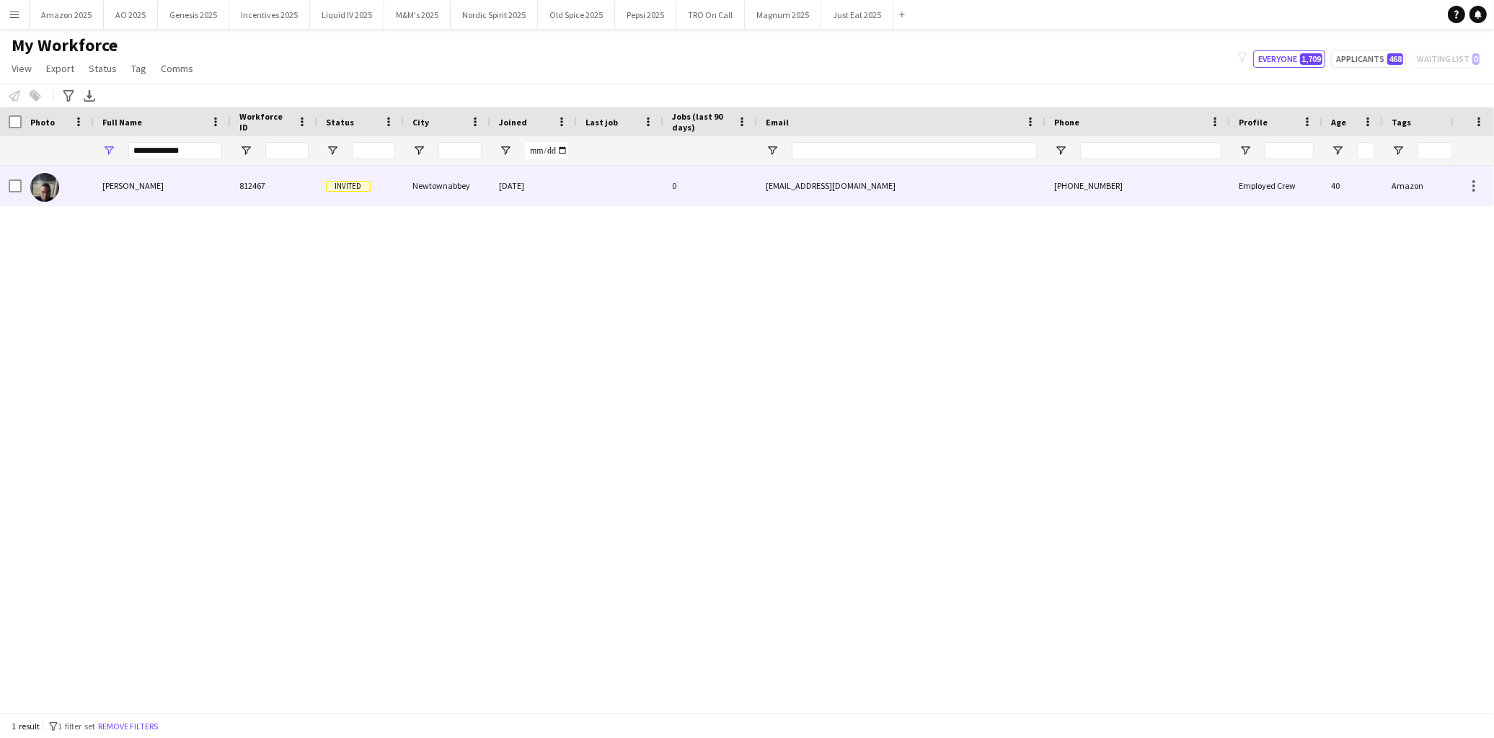
click at [81, 190] on div at bounding box center [58, 186] width 72 height 40
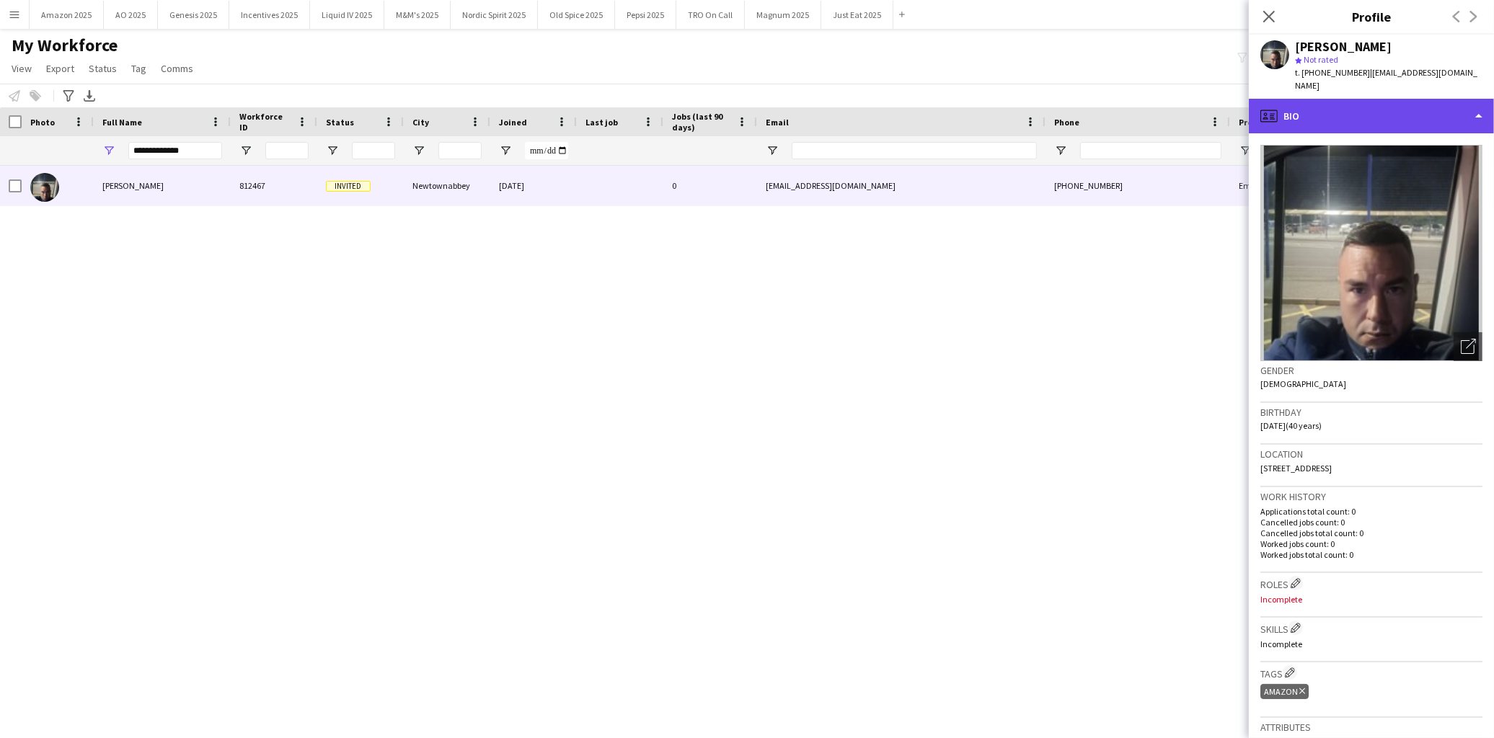
click at [1382, 99] on div "profile Bio" at bounding box center [1371, 116] width 245 height 35
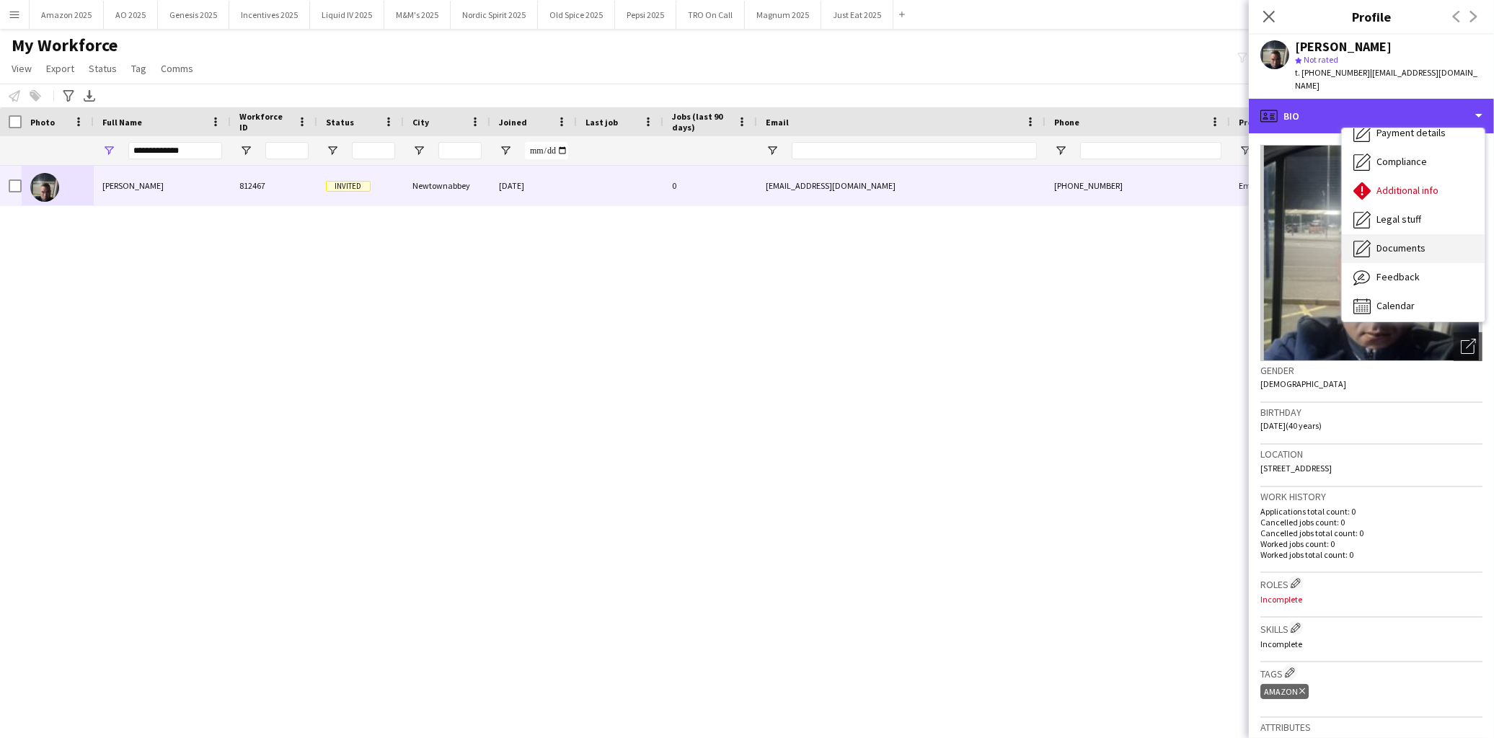
scroll to position [192, 0]
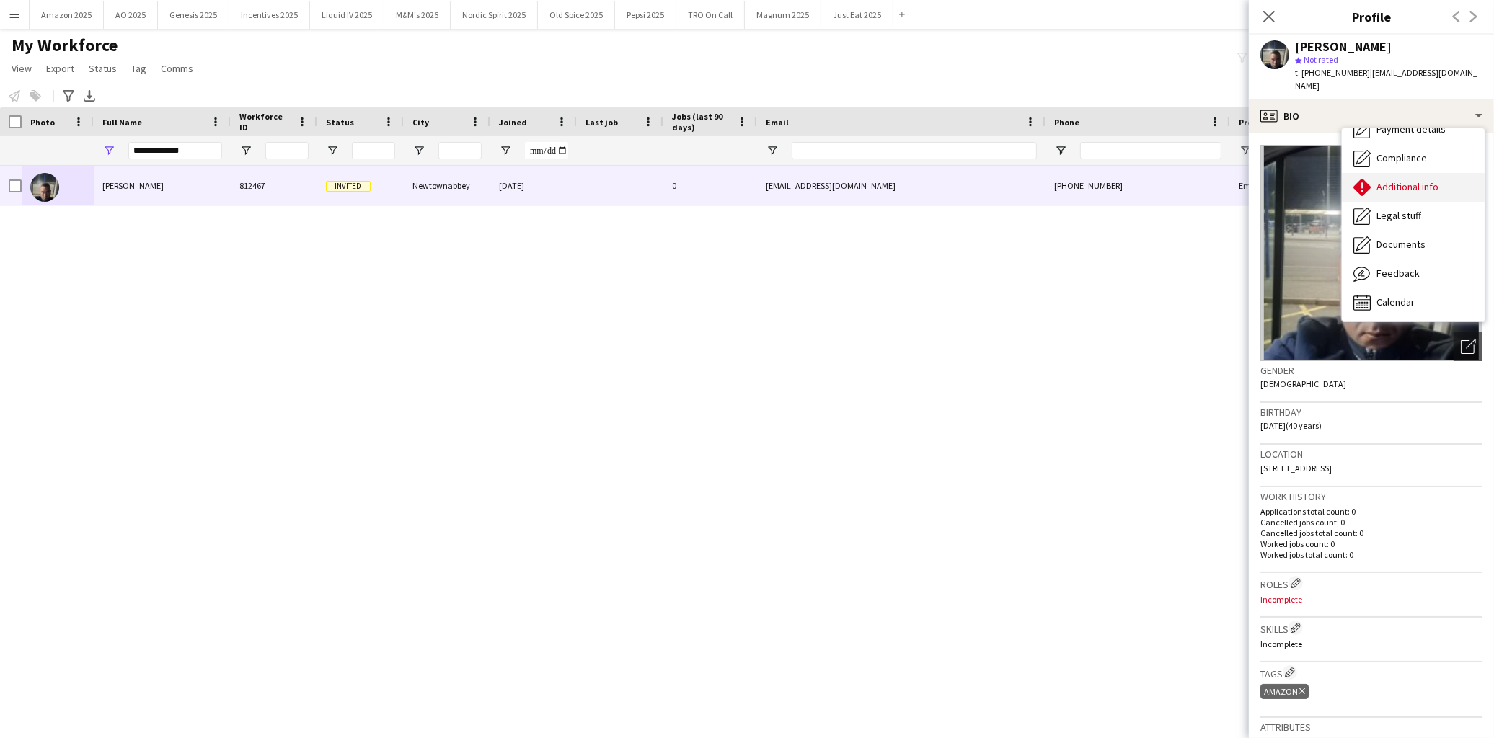
click at [1410, 173] on div "Additional info Additional info" at bounding box center [1413, 187] width 143 height 29
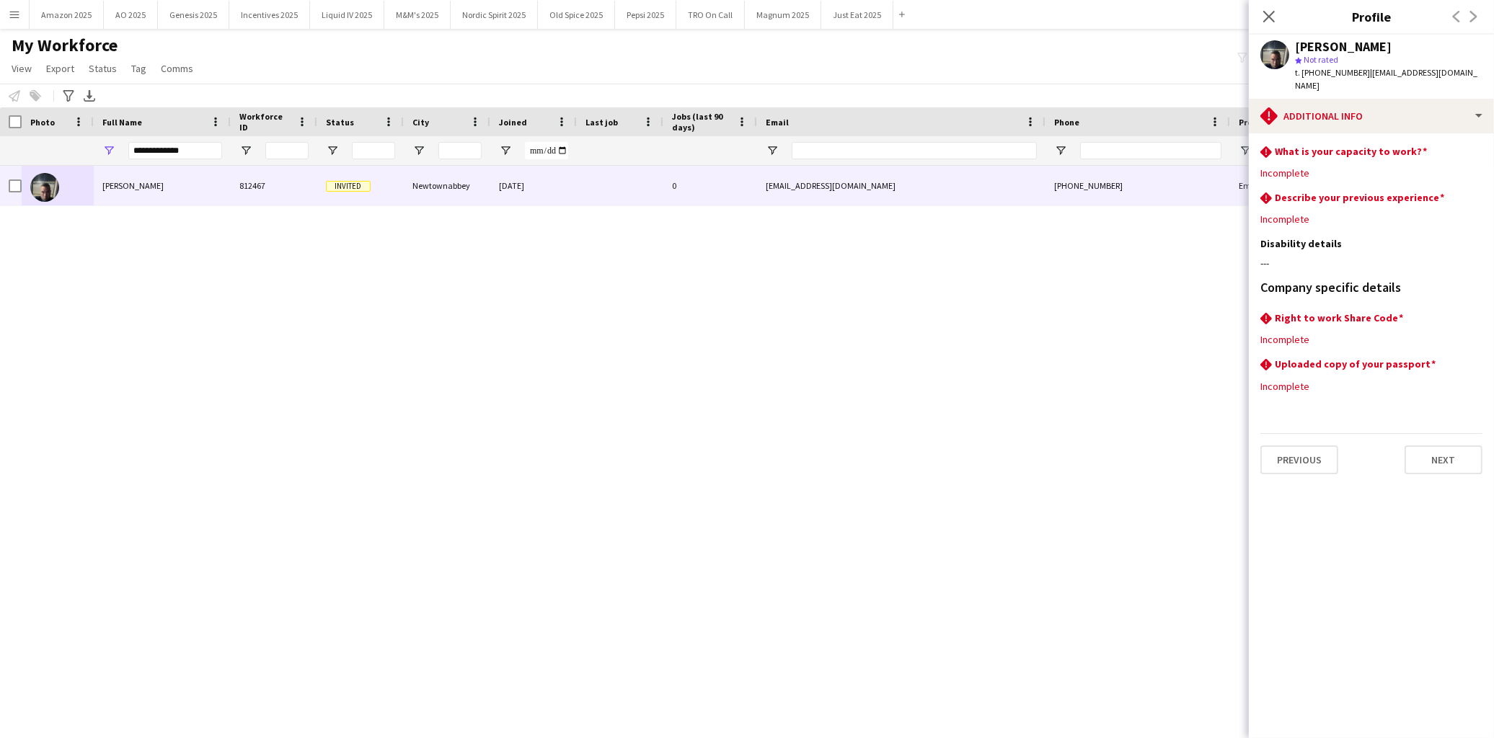
drag, startPoint x: 1270, startPoint y: 18, endPoint x: 762, endPoint y: 51, distance: 508.7
click at [1266, 17] on icon "Close pop-in" at bounding box center [1269, 17] width 12 height 12
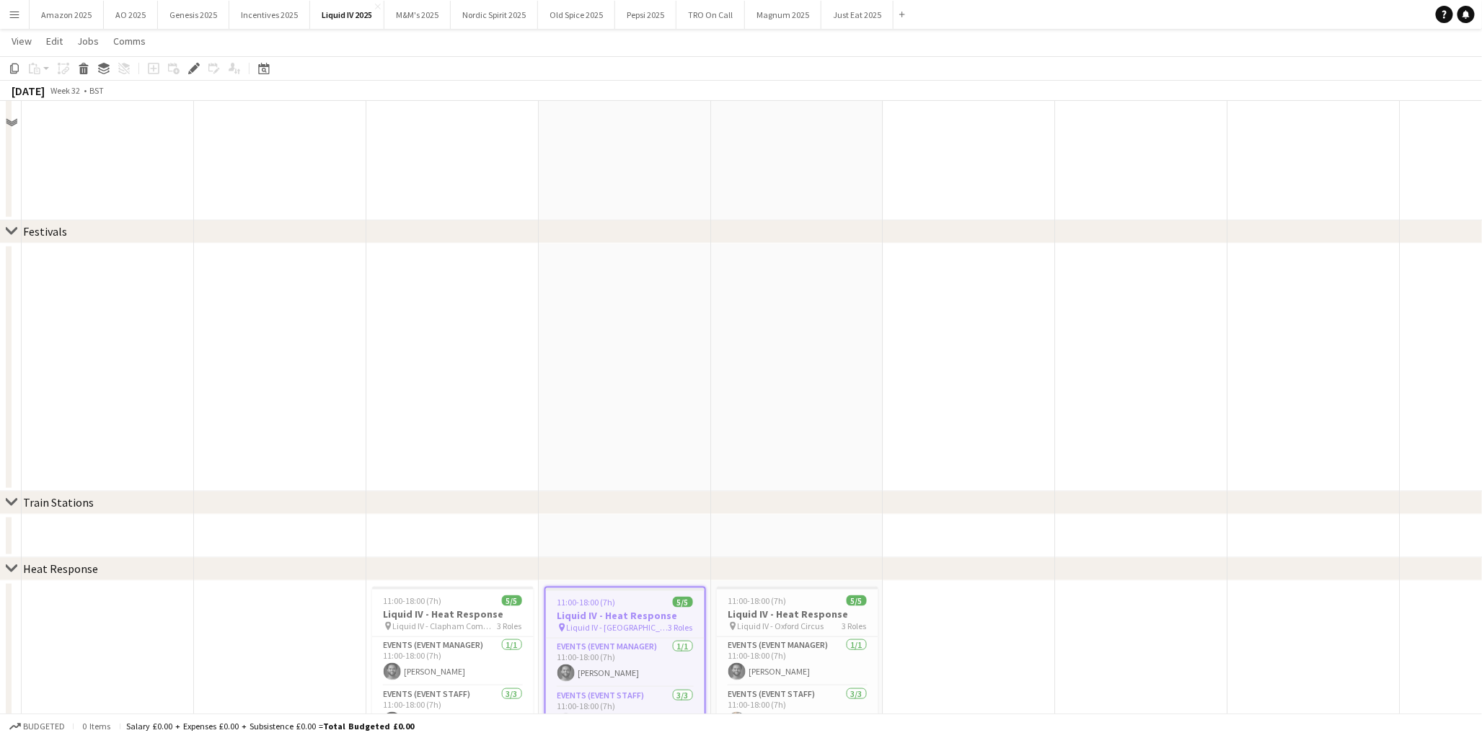
scroll to position [622, 0]
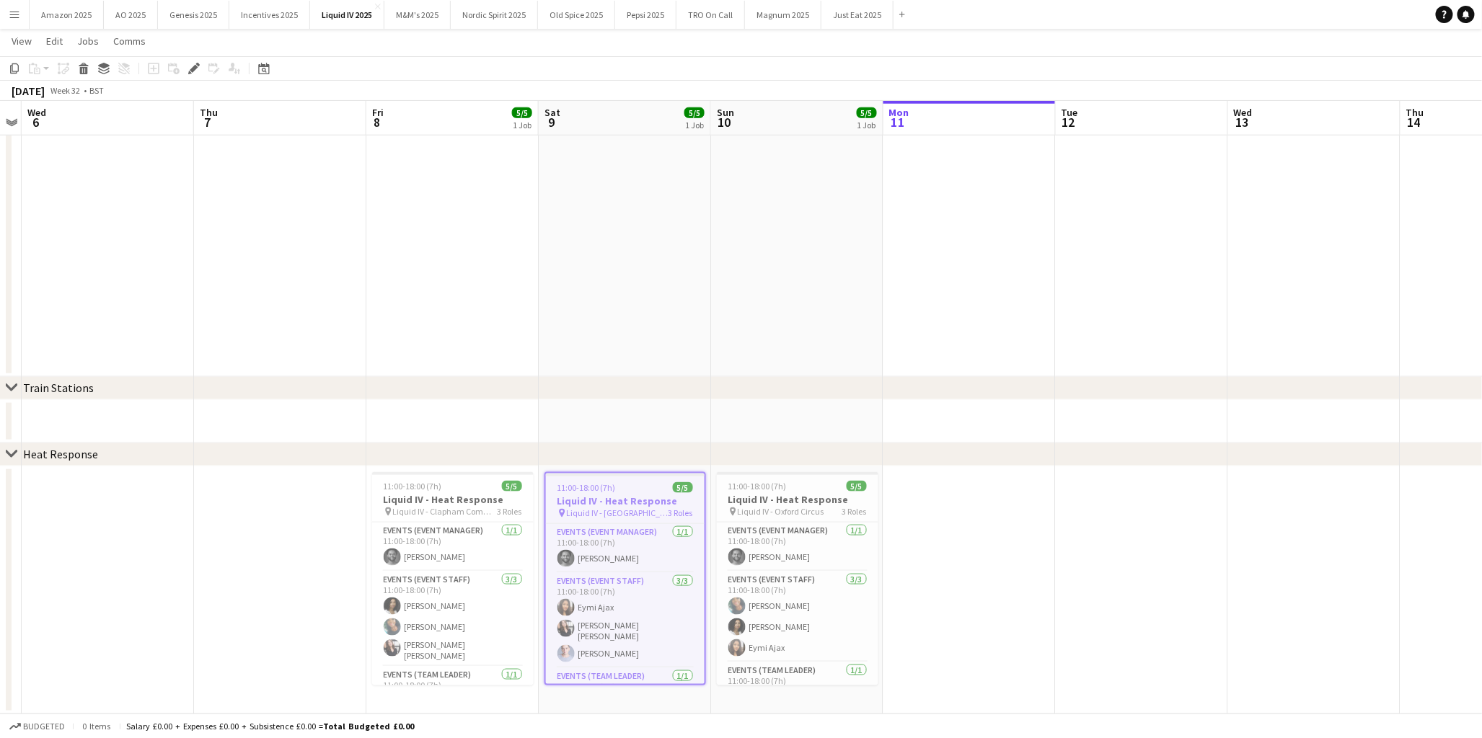
drag, startPoint x: 190, startPoint y: 68, endPoint x: 1009, endPoint y: 65, distance: 819.8
click at [190, 68] on icon "Edit" at bounding box center [194, 69] width 12 height 12
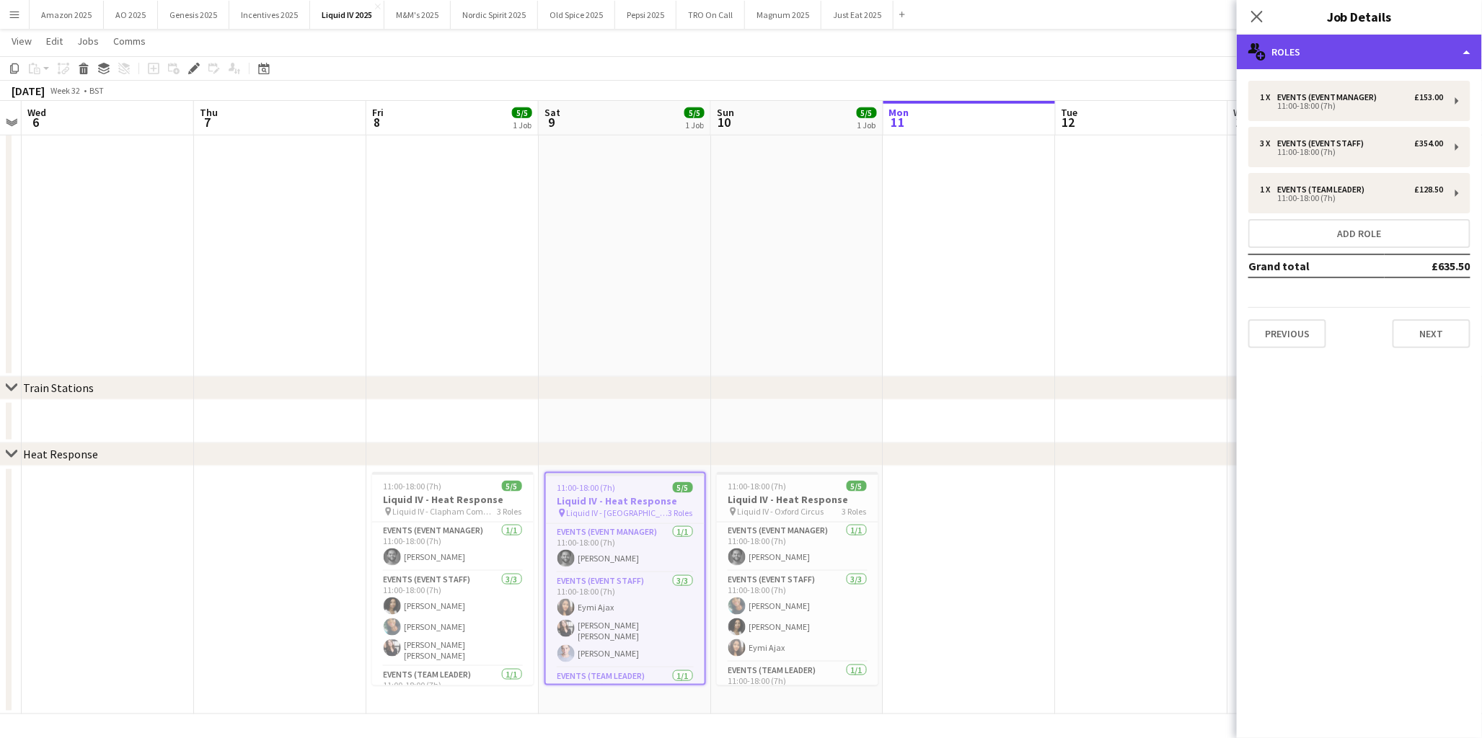
click at [1382, 54] on div "multiple-users-add Roles" at bounding box center [1359, 52] width 245 height 35
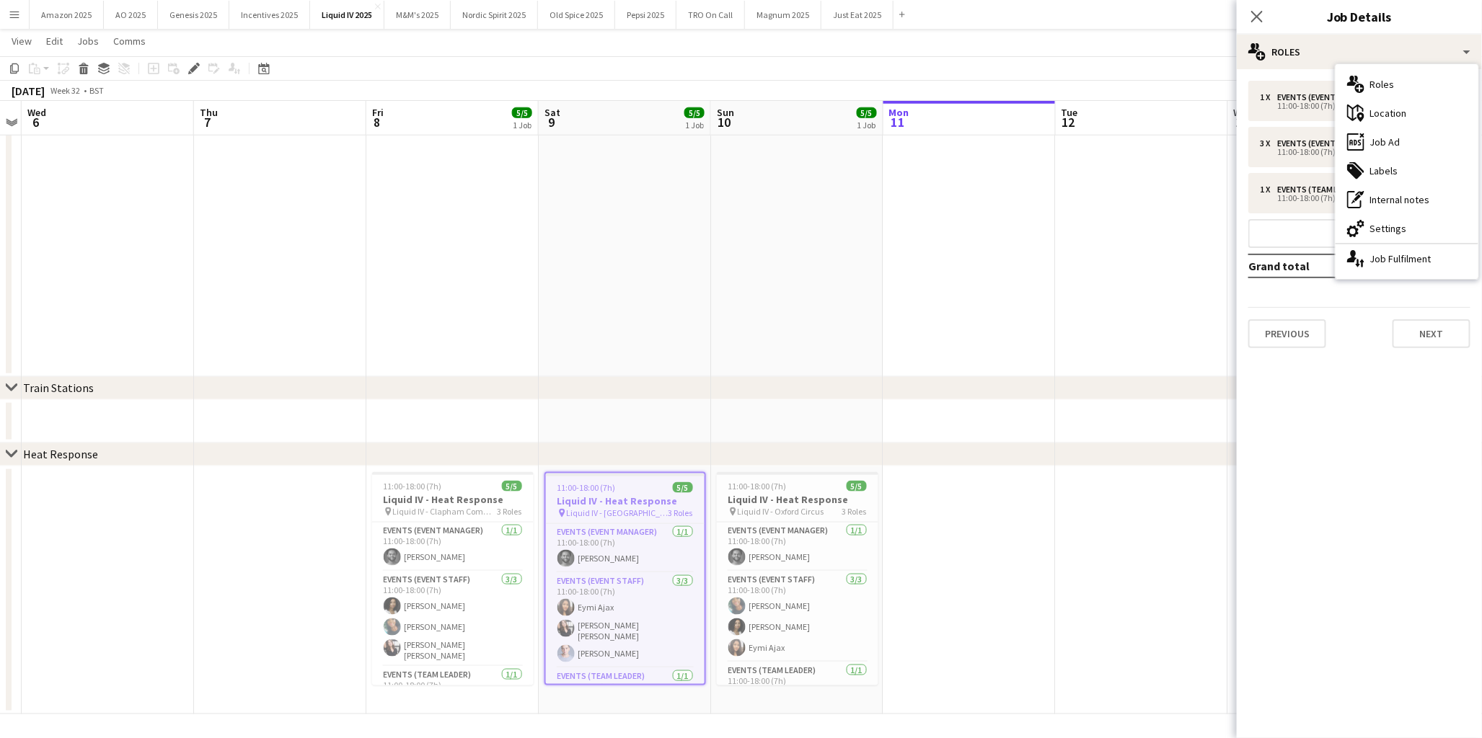
click at [1401, 174] on div "tags-double Labels" at bounding box center [1406, 170] width 143 height 29
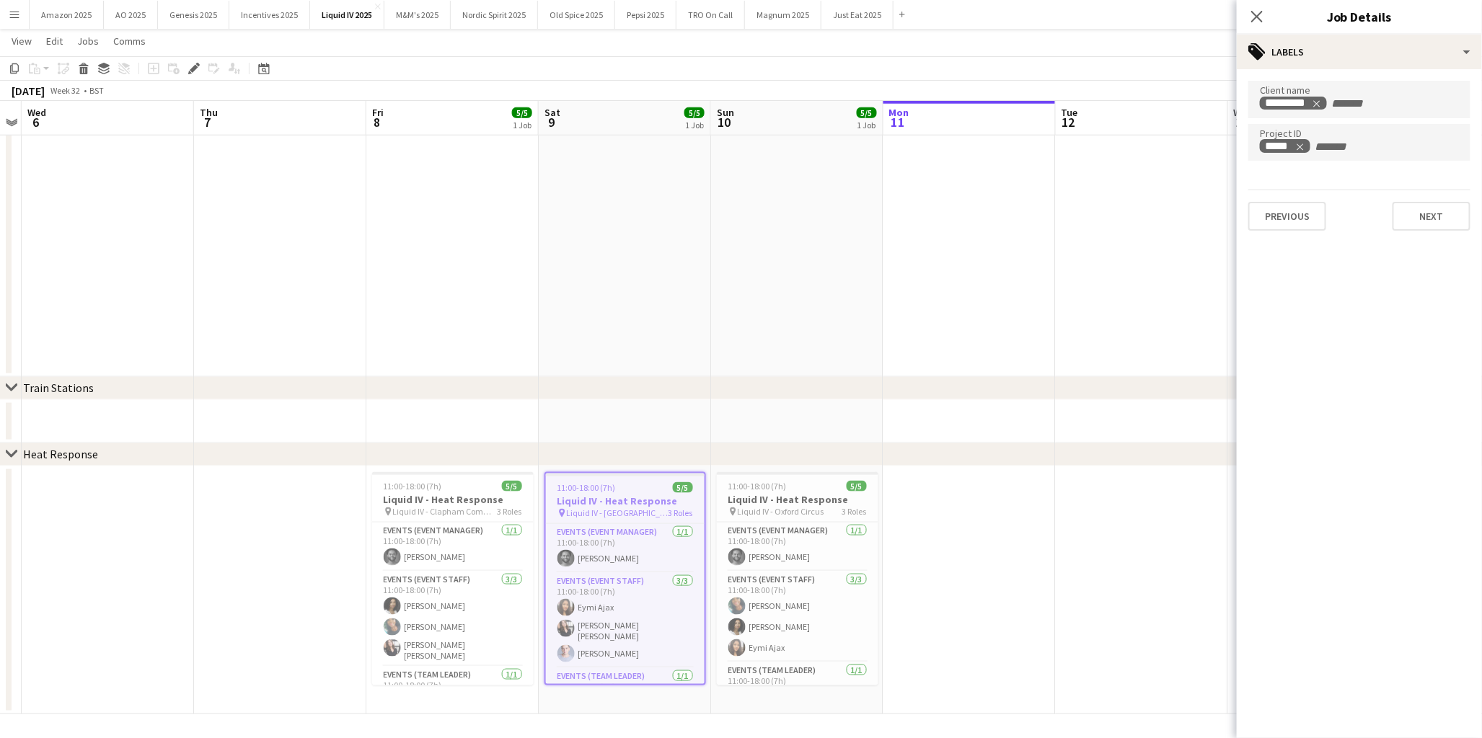
click at [639, 500] on h3 "Liquid IV - Heat Response" at bounding box center [625, 501] width 159 height 13
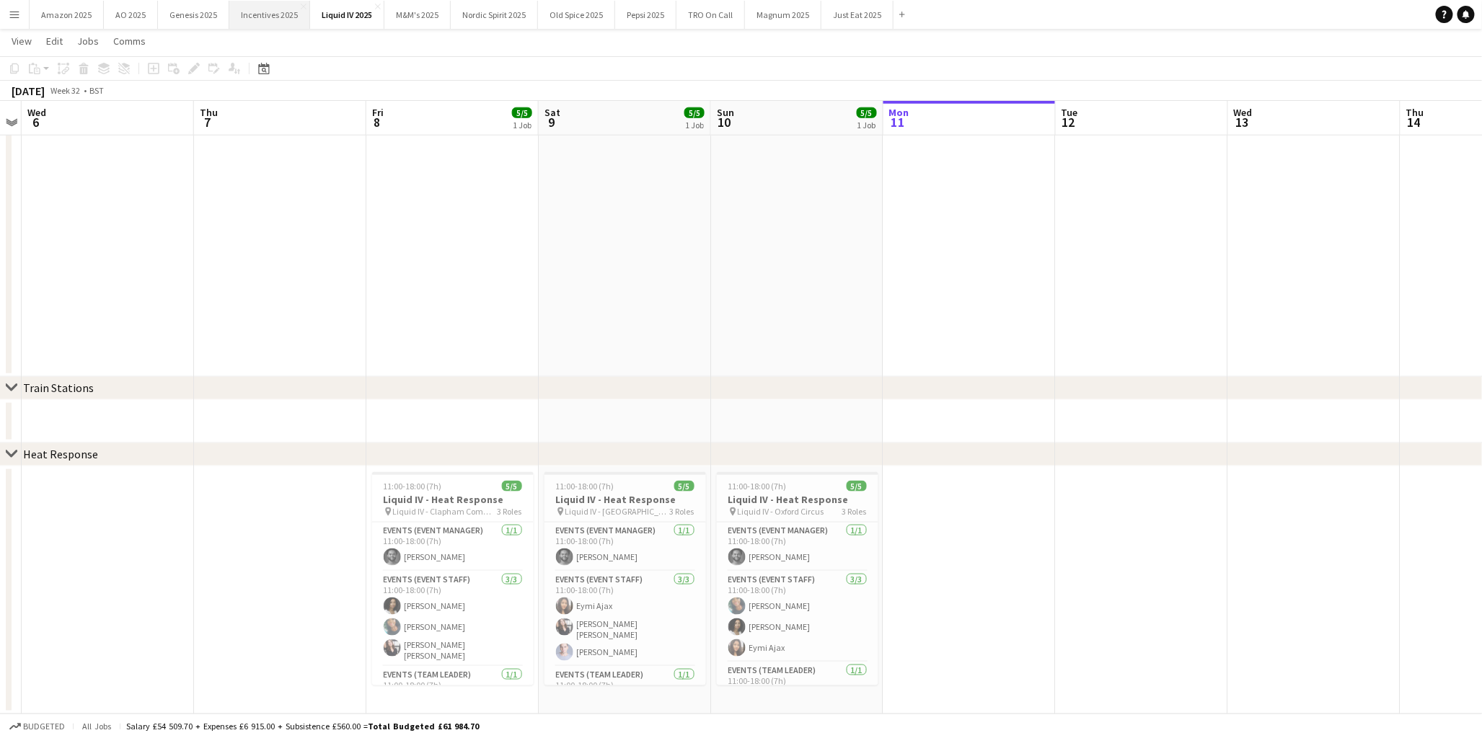
click at [246, 17] on button "Incentives 2025 Close" at bounding box center [269, 15] width 81 height 28
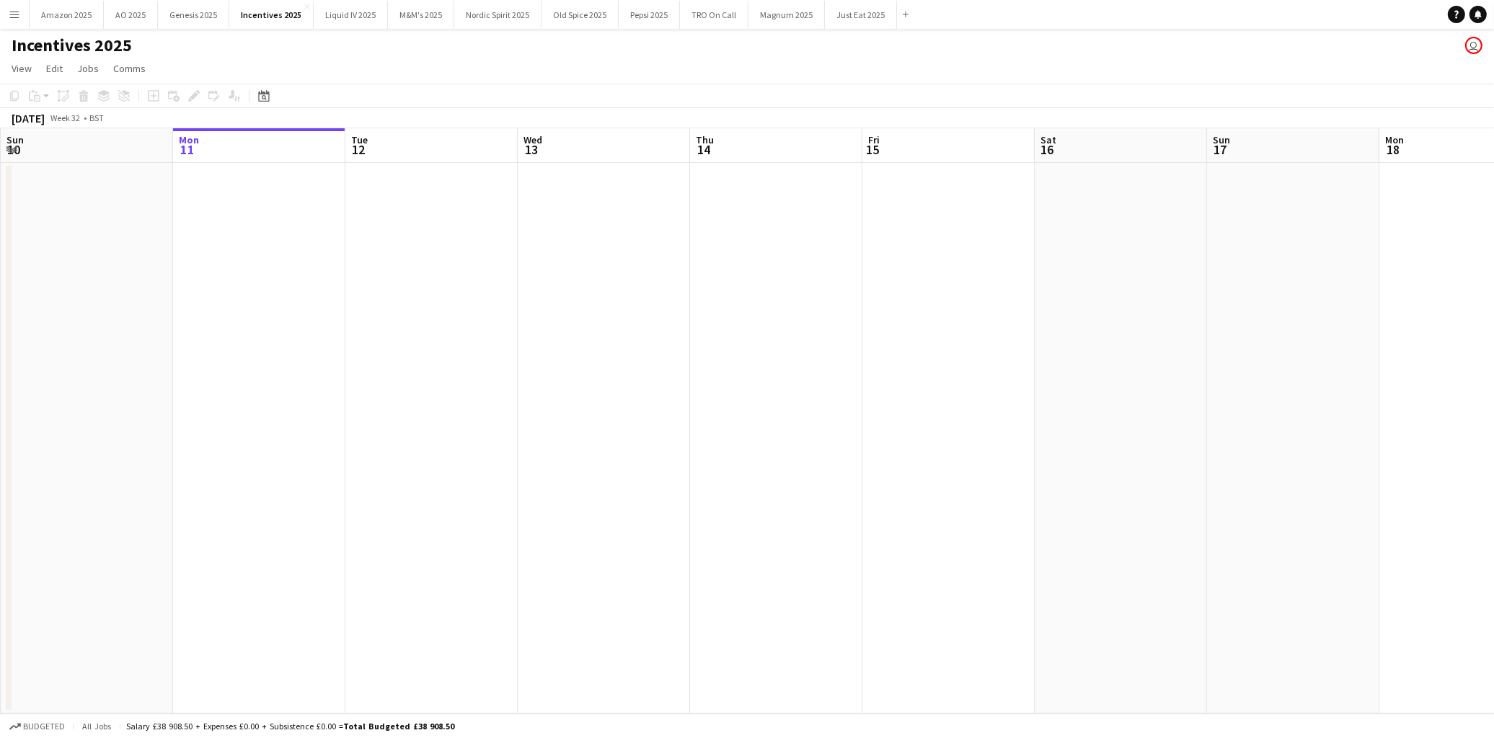
click at [255, 284] on app-date-cell at bounding box center [259, 438] width 172 height 551
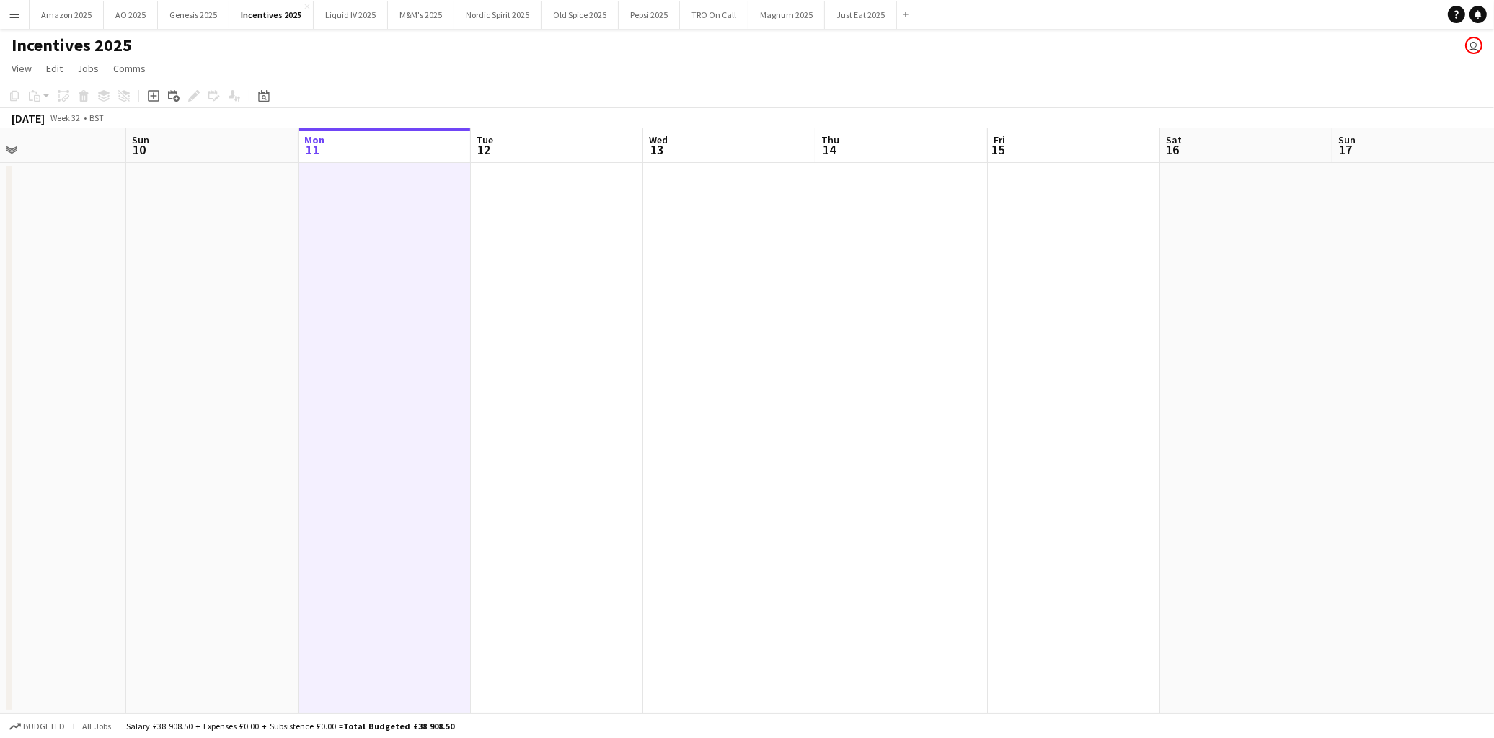
scroll to position [0, 389]
click at [235, 255] on app-date-cell at bounding box center [214, 438] width 172 height 551
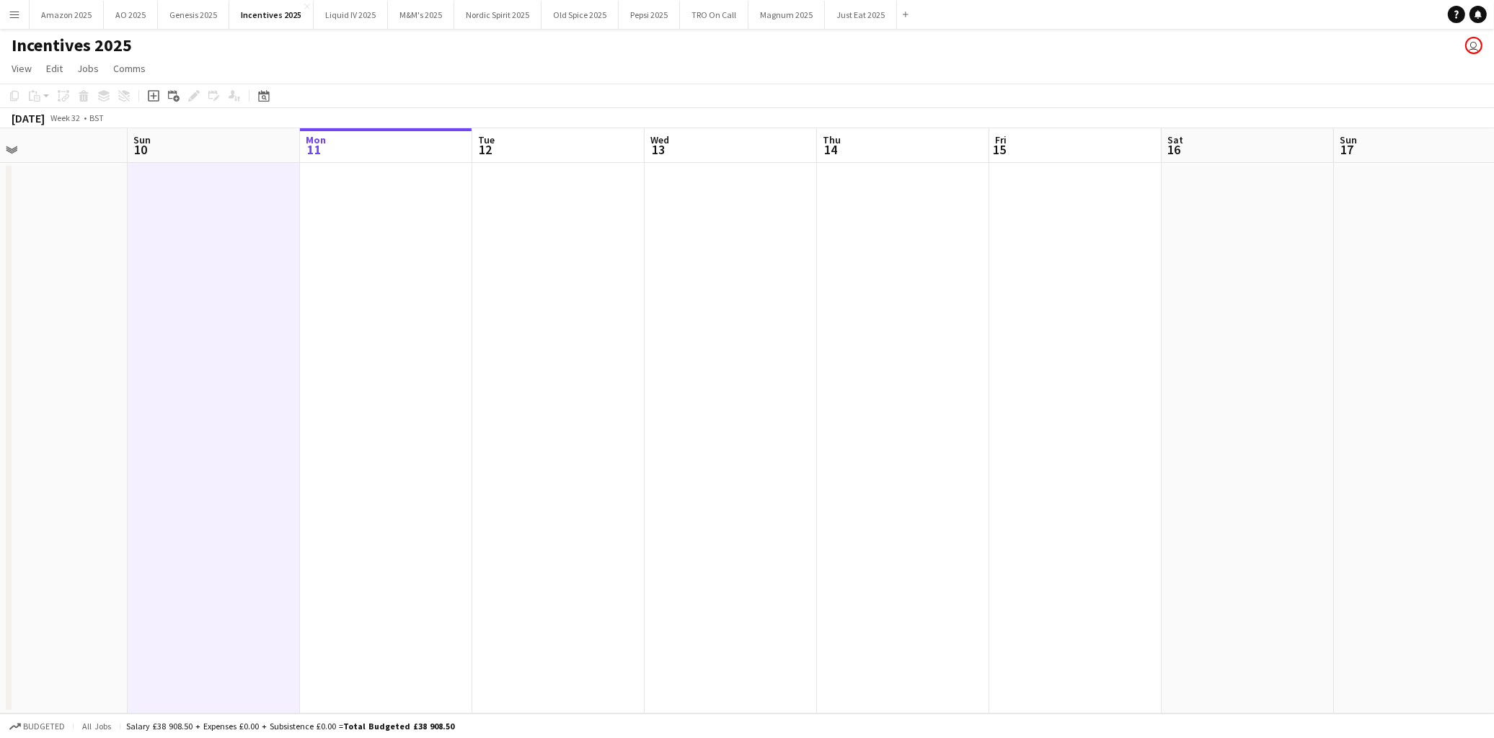
click at [241, 233] on app-date-cell at bounding box center [214, 438] width 172 height 551
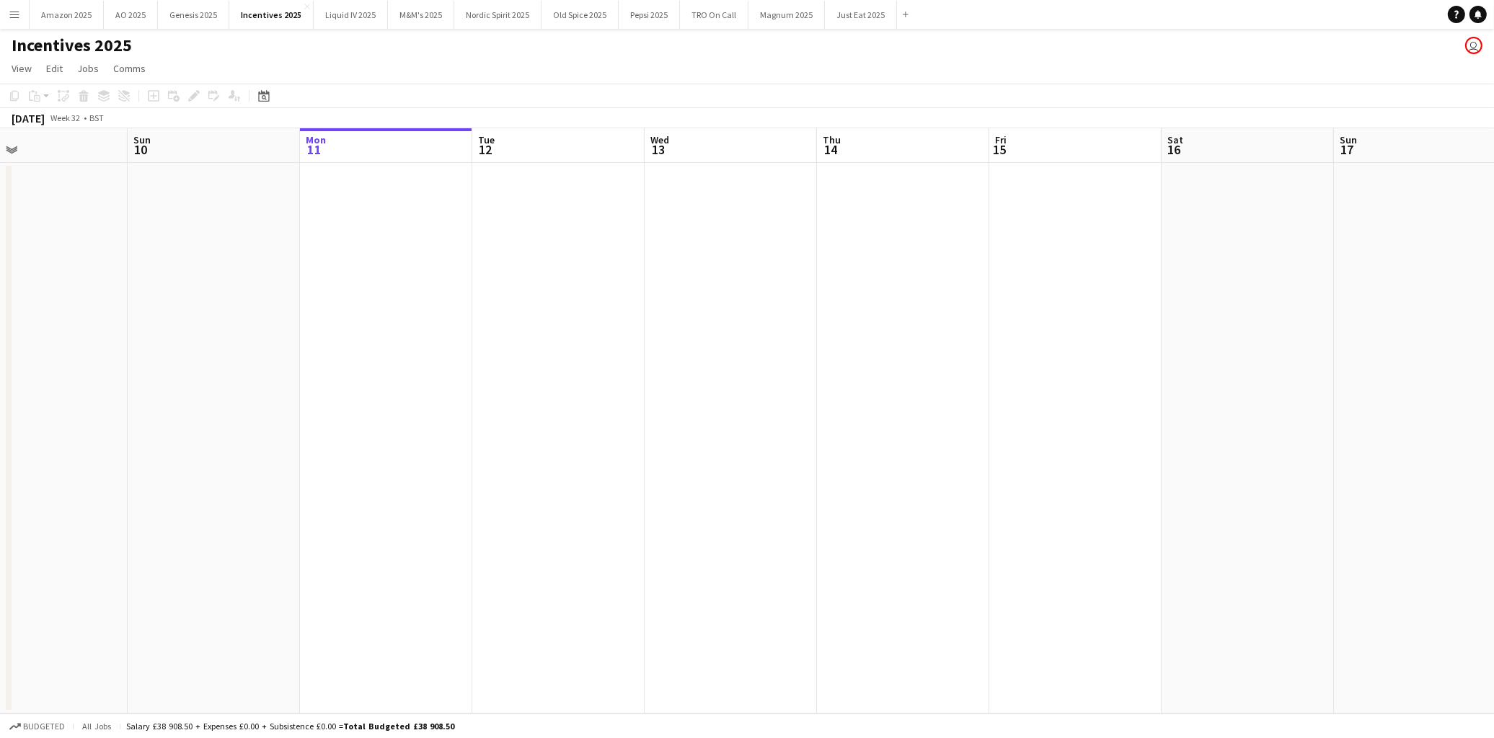
click at [233, 239] on app-date-cell at bounding box center [214, 438] width 172 height 551
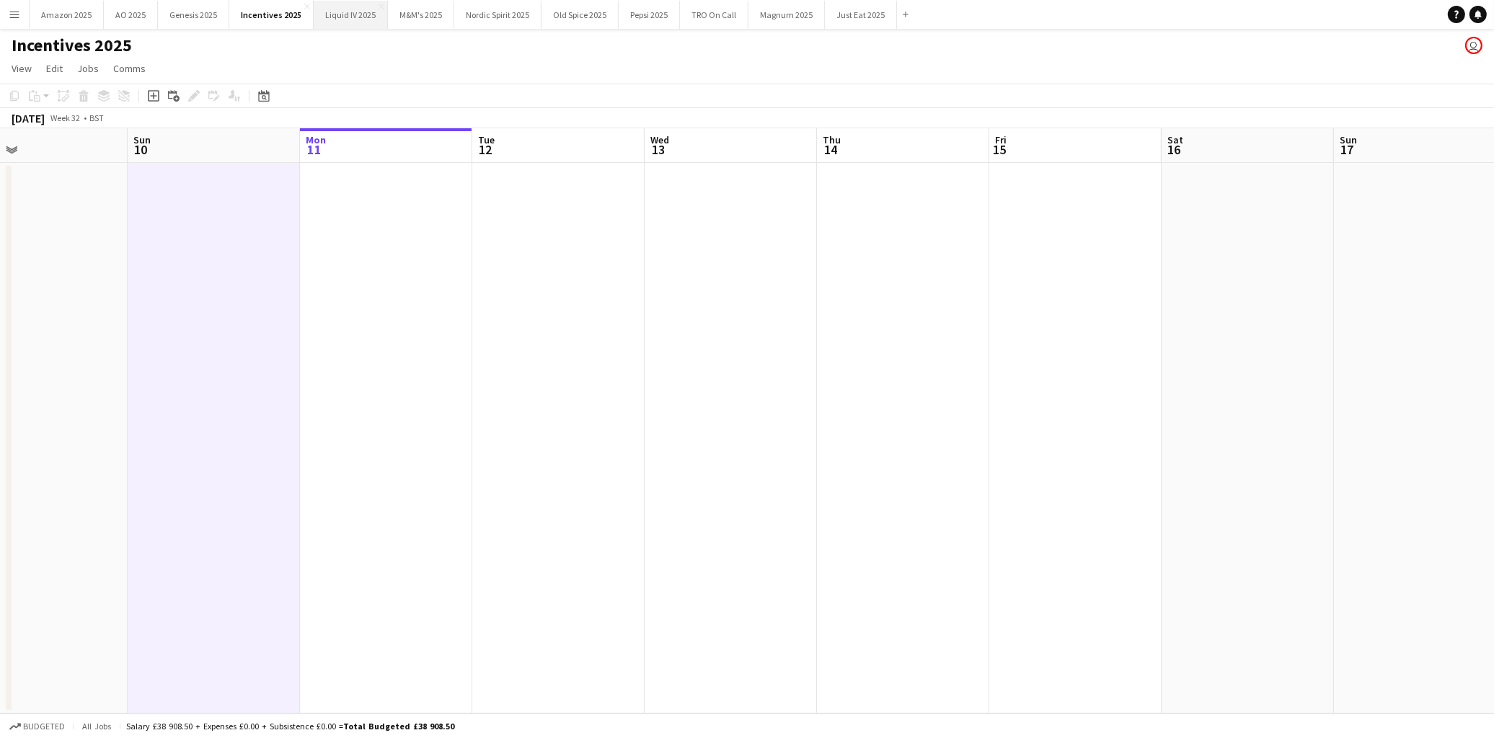
click at [319, 19] on button "Liquid IV 2025 Close" at bounding box center [351, 15] width 74 height 28
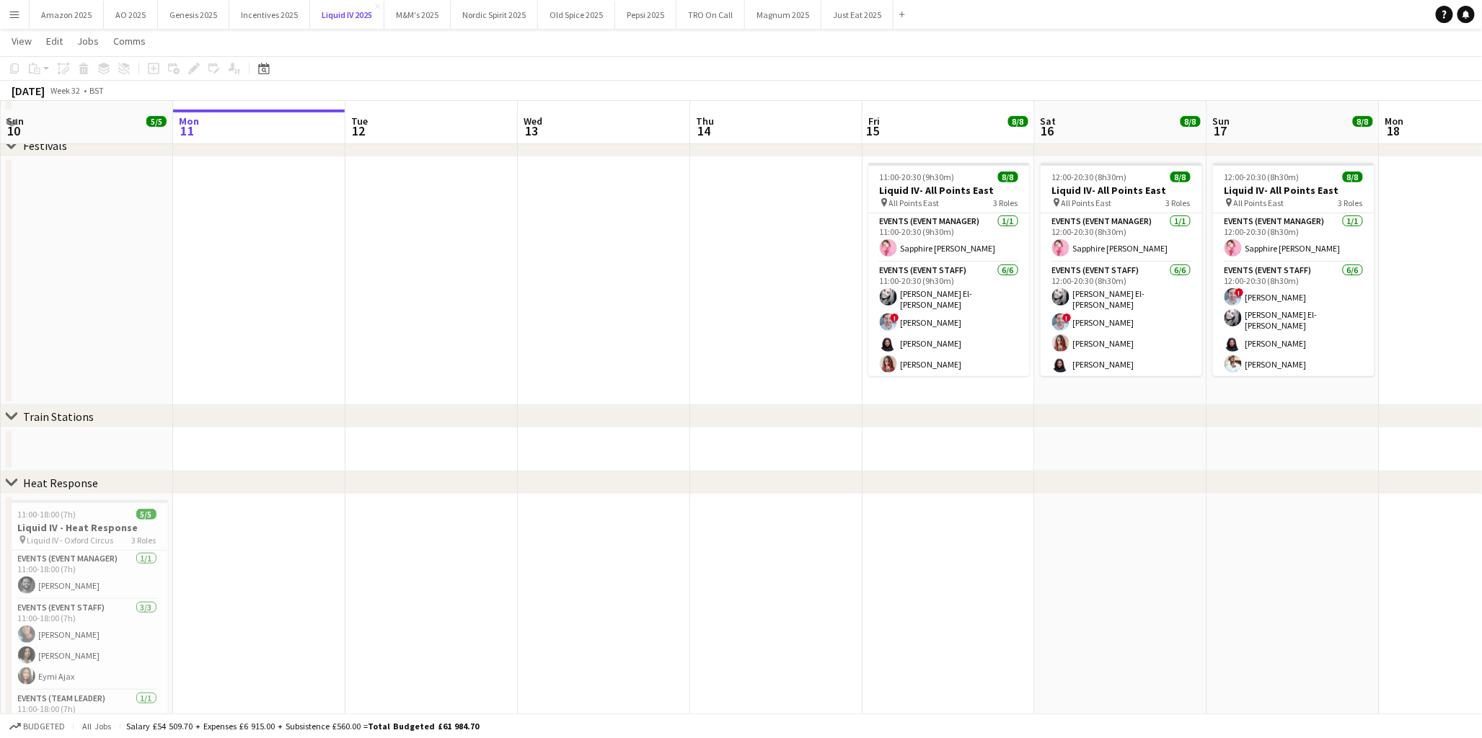
scroll to position [298, 0]
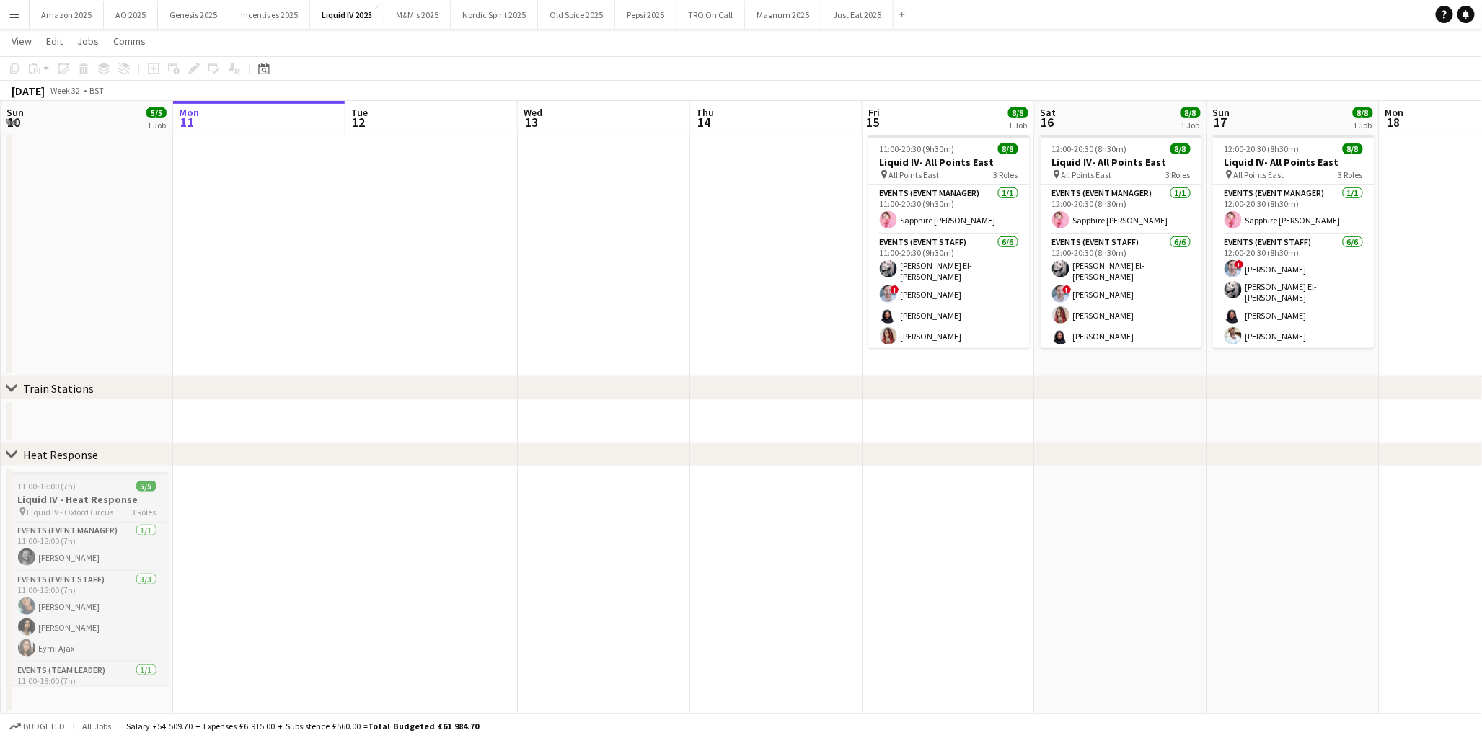
click at [68, 494] on h3 "Liquid IV - Heat Response" at bounding box center [87, 499] width 162 height 13
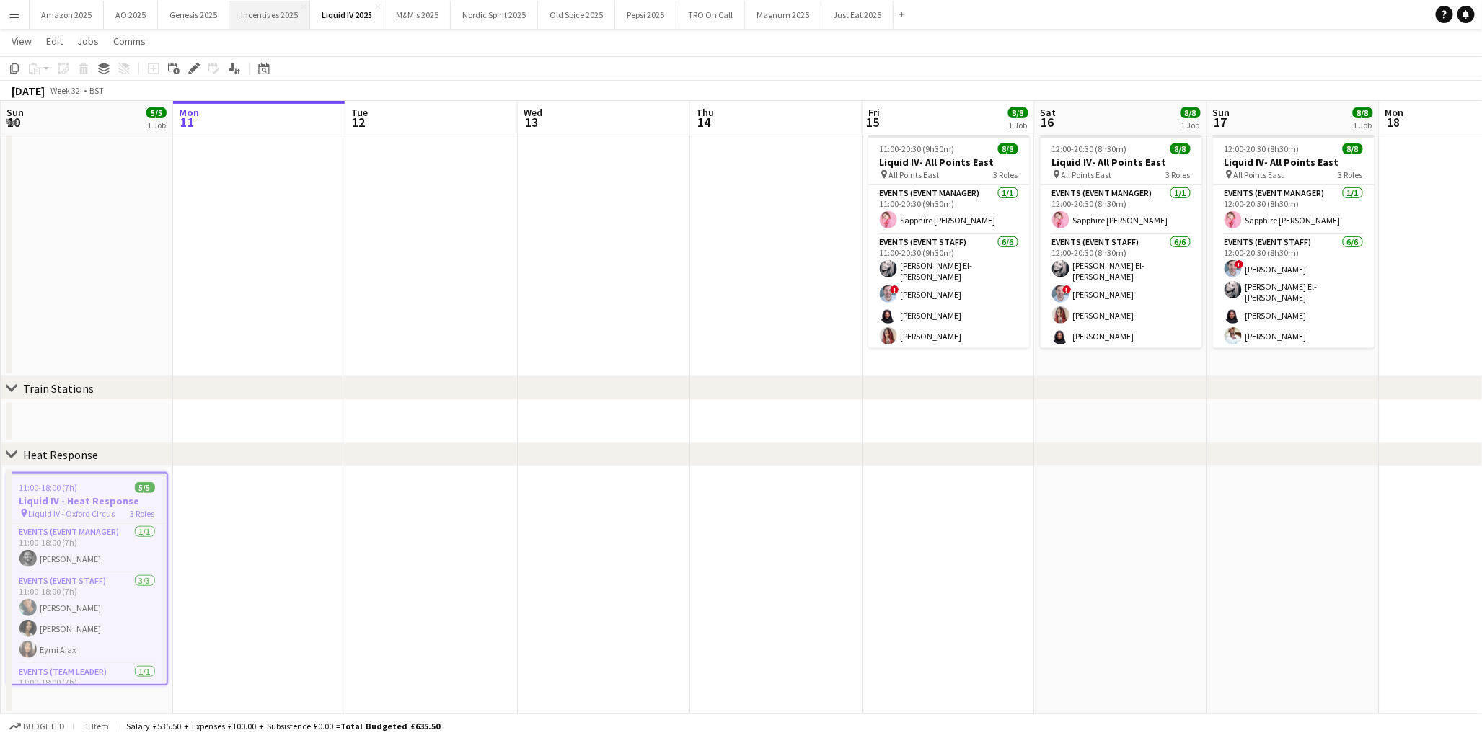
click at [268, 20] on button "Incentives 2025 Close" at bounding box center [269, 15] width 81 height 28
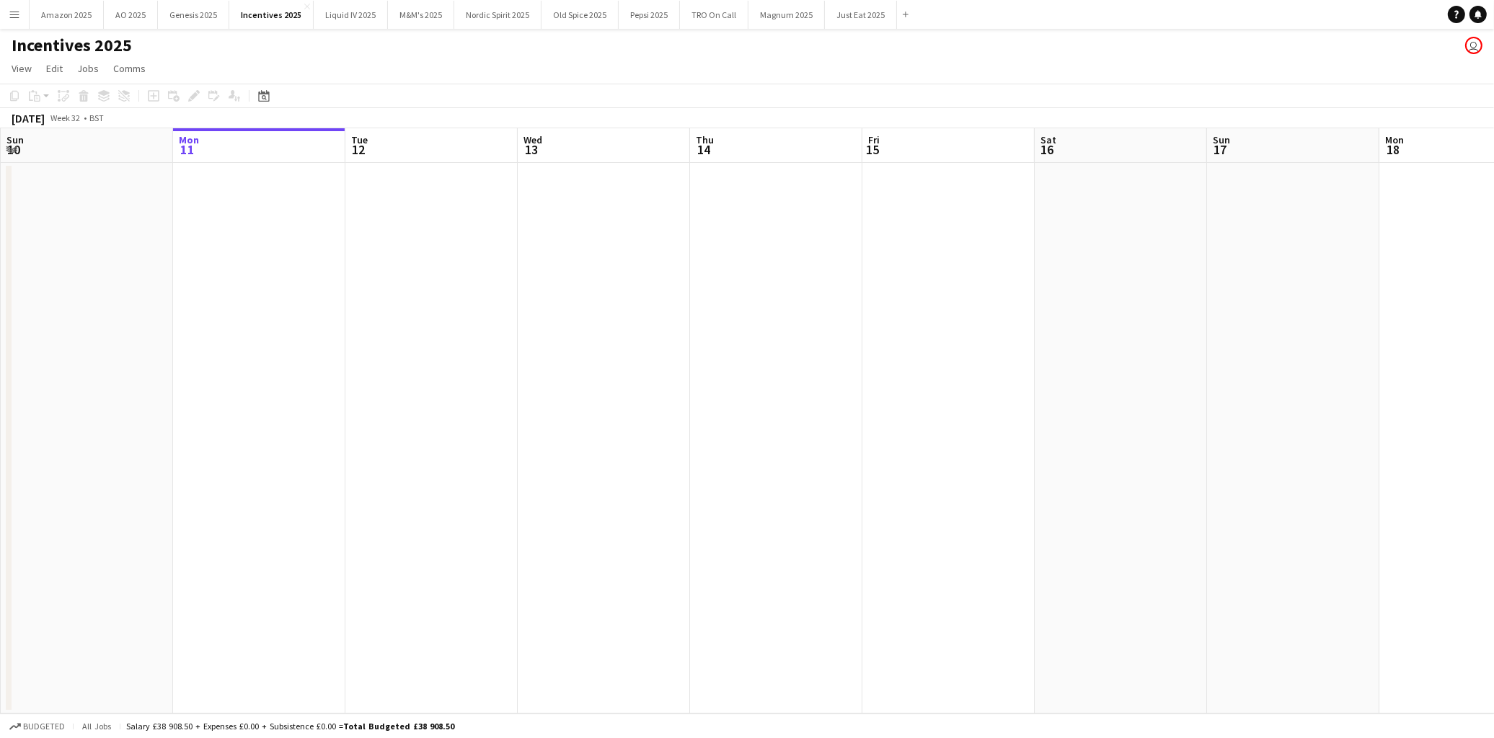
click at [87, 233] on app-date-cell at bounding box center [87, 438] width 172 height 551
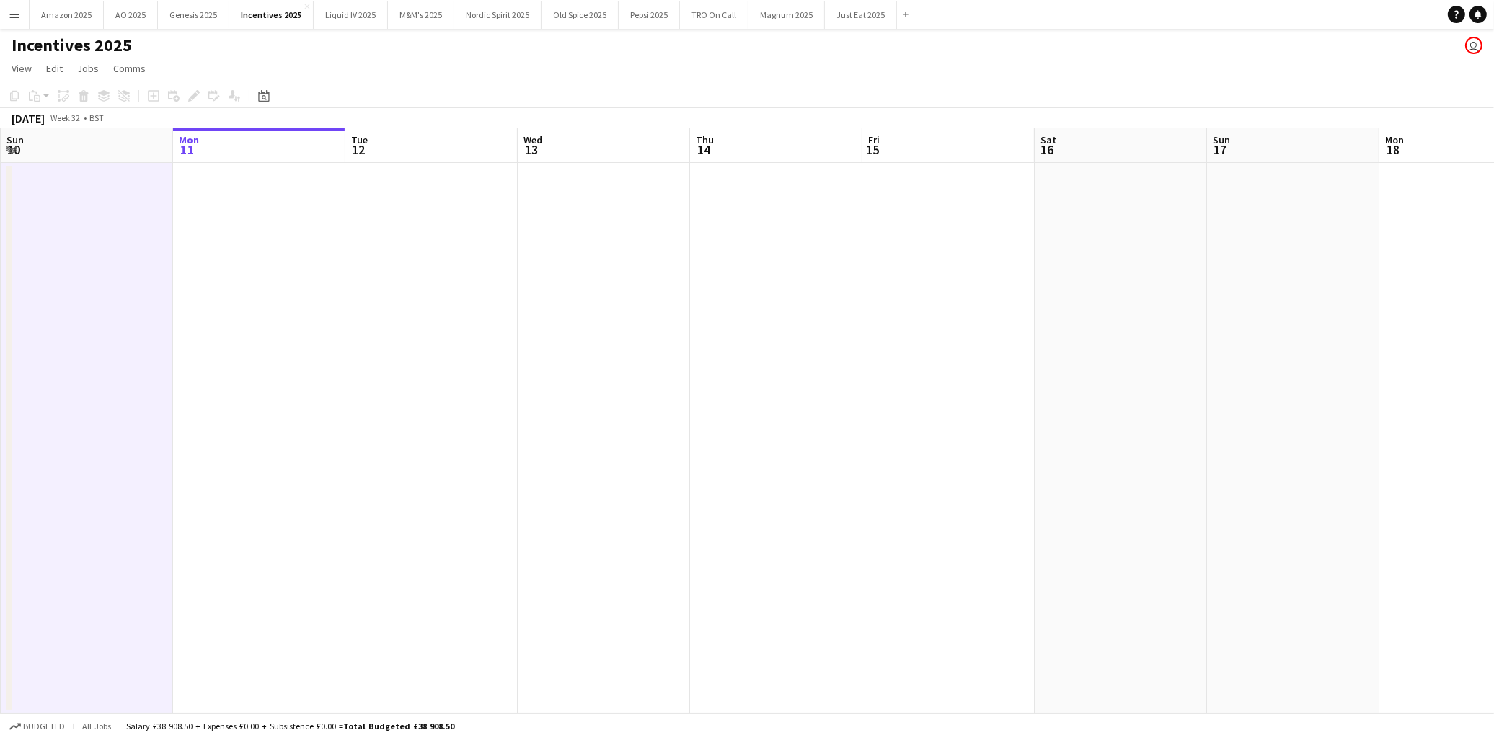
scroll to position [0, 348]
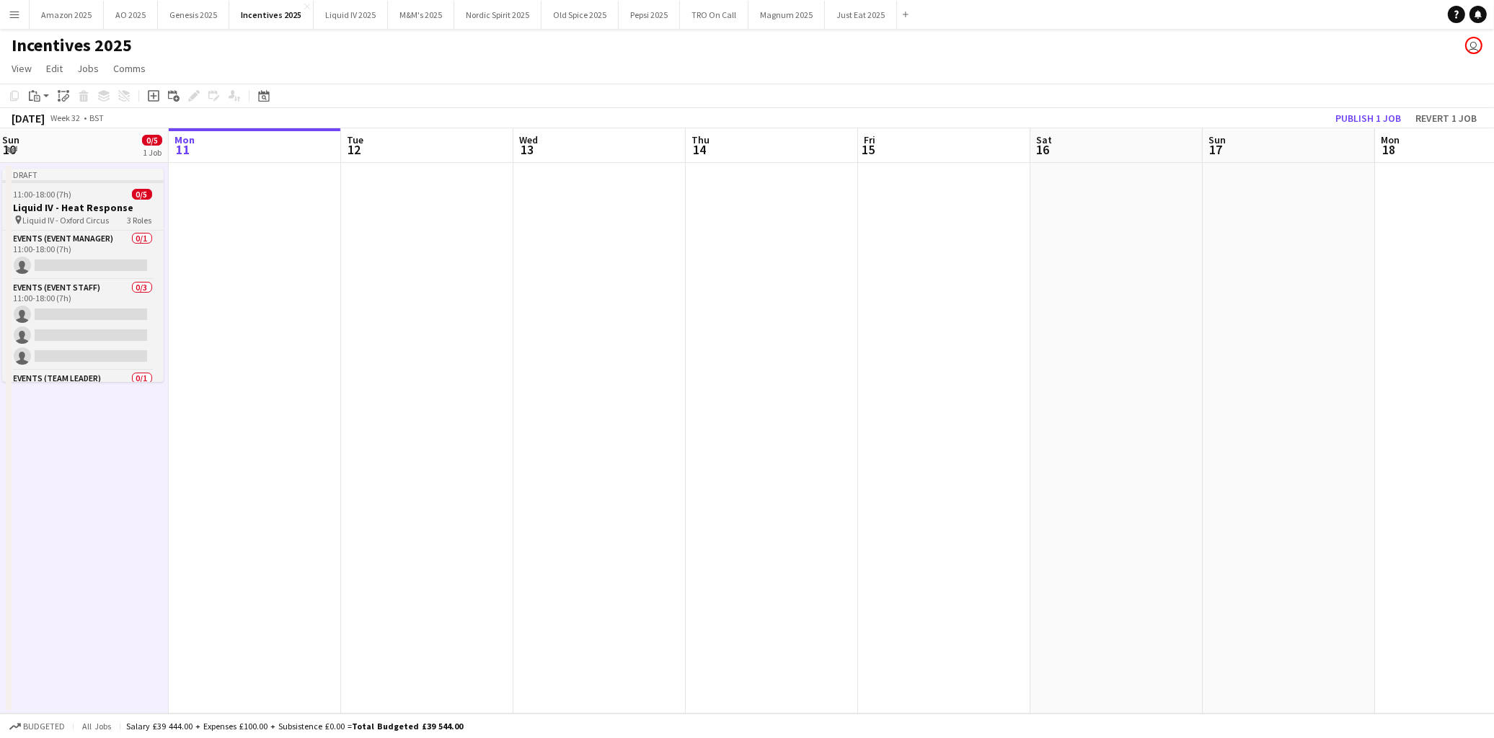
click at [102, 201] on h3 "Liquid IV - Heat Response" at bounding box center [83, 207] width 162 height 13
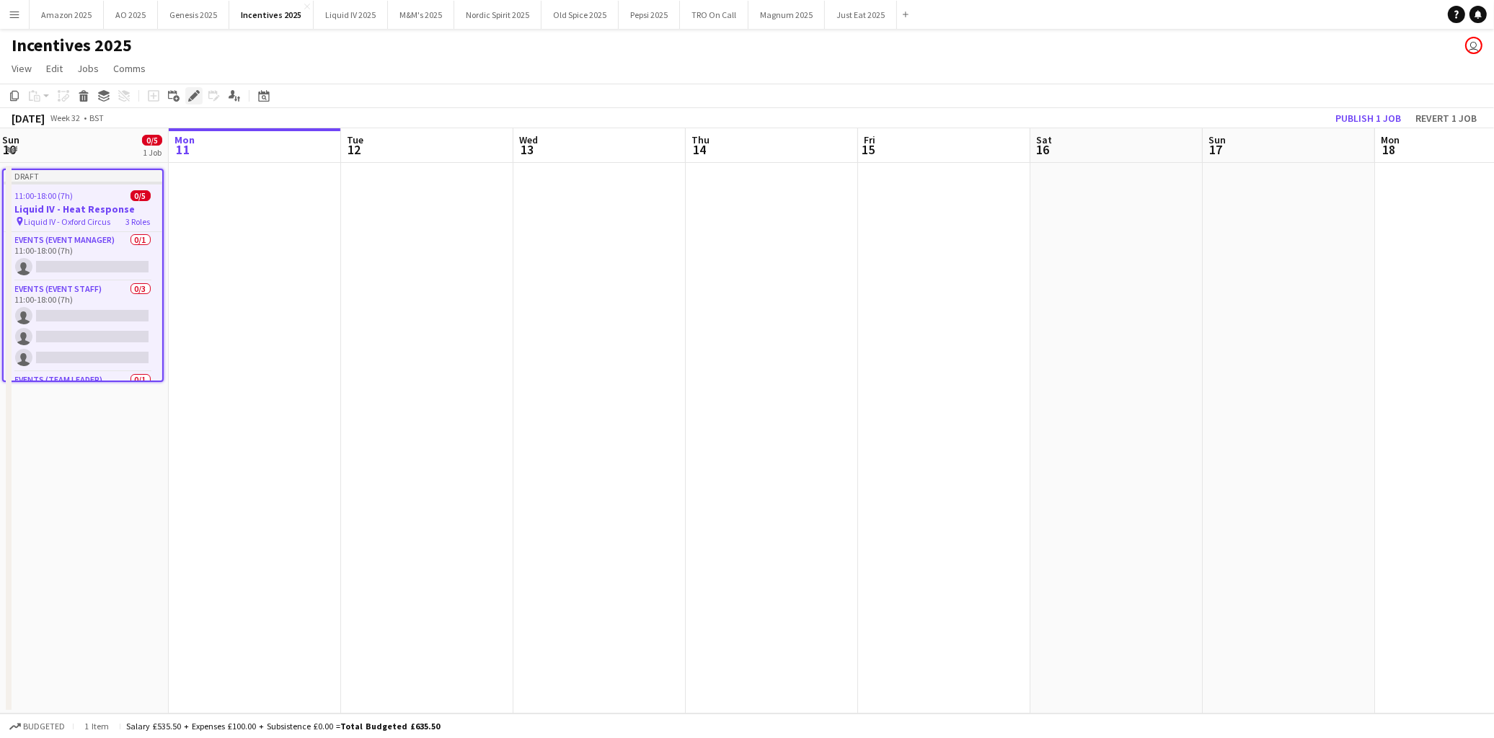
click at [193, 94] on icon at bounding box center [194, 96] width 8 height 8
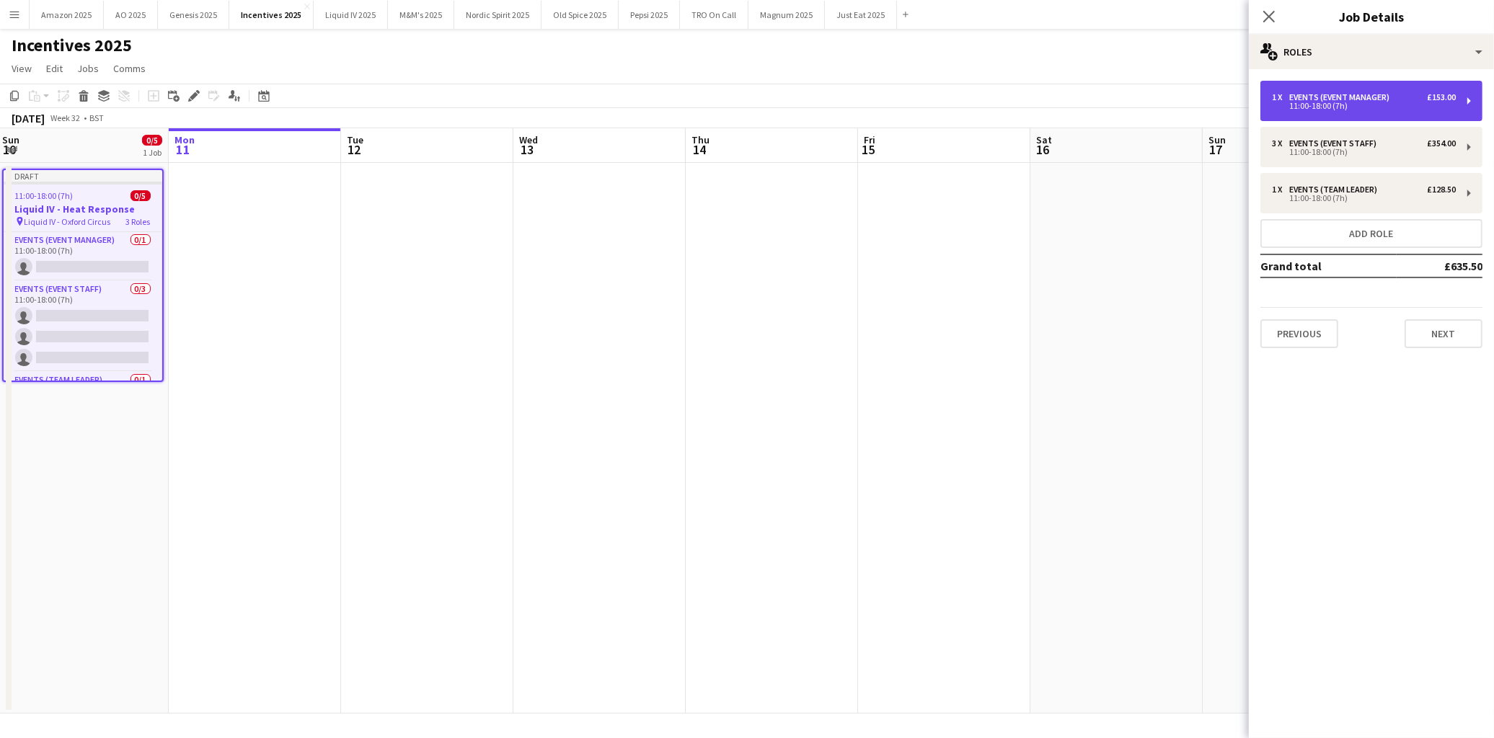
click at [1322, 107] on div "11:00-18:00 (7h)" at bounding box center [1364, 105] width 184 height 7
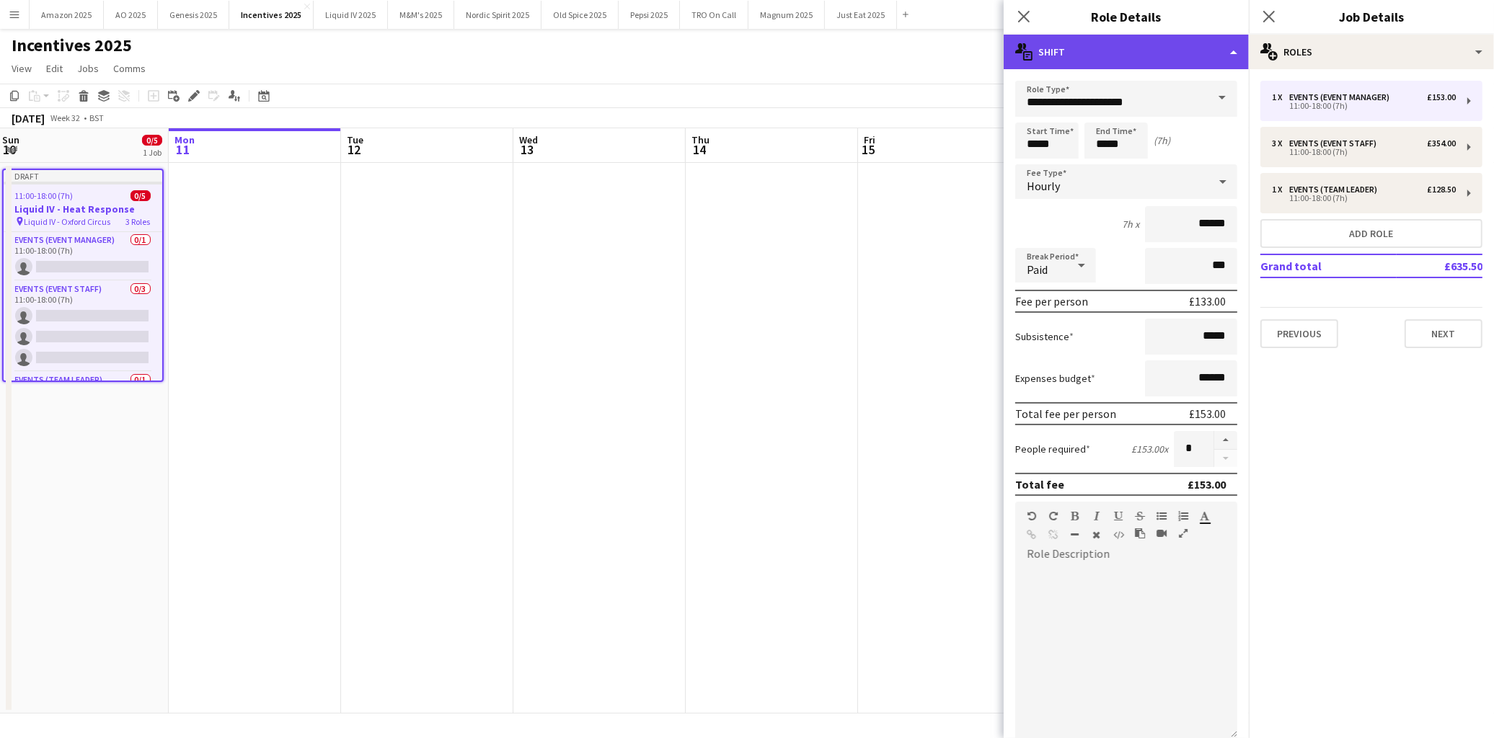
click at [1215, 54] on div "multiple-actions-text Shift" at bounding box center [1126, 52] width 245 height 35
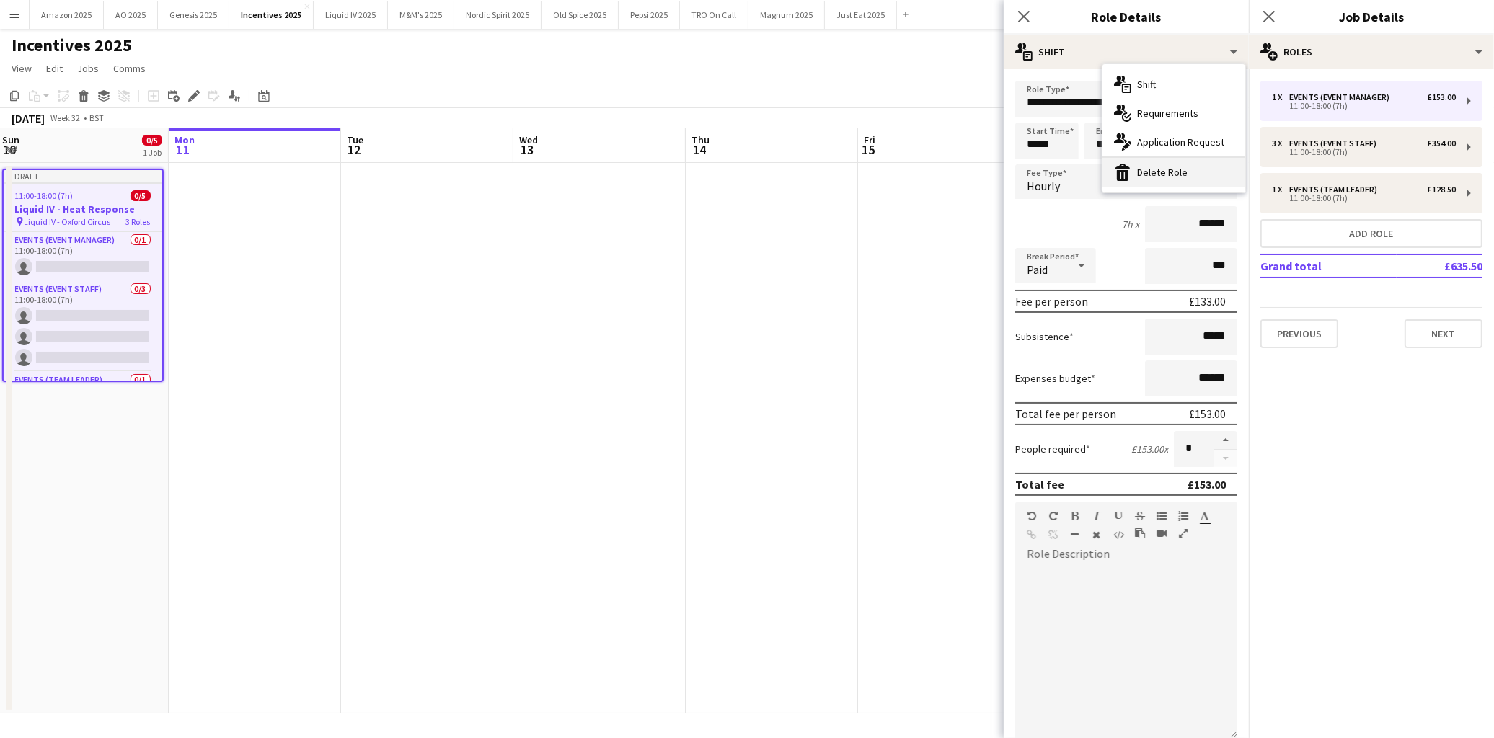
click at [1175, 175] on div "bin-2 Delete Role" at bounding box center [1173, 172] width 143 height 29
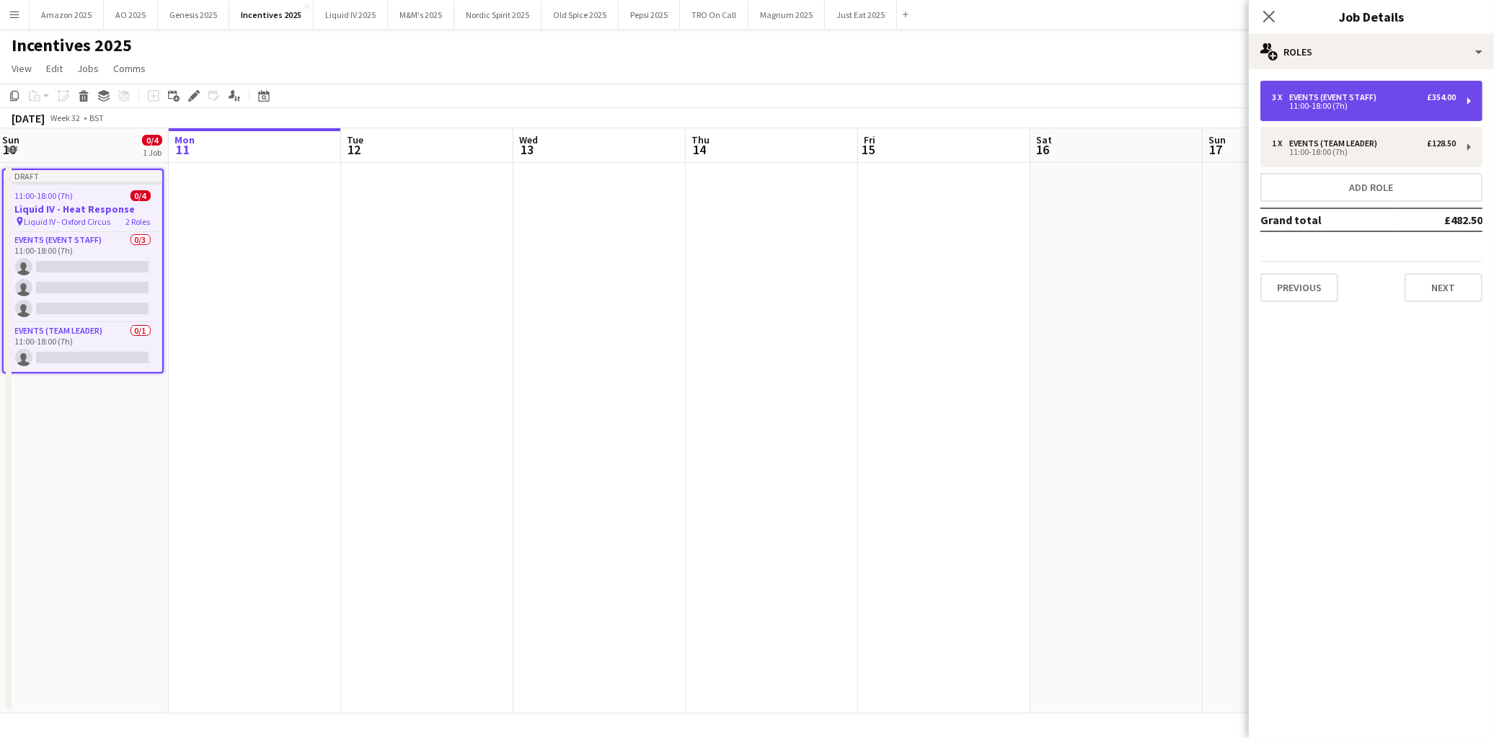
click at [1351, 110] on div "3 x Events (Event Staff) £354.00 11:00-18:00 (7h)" at bounding box center [1371, 101] width 222 height 40
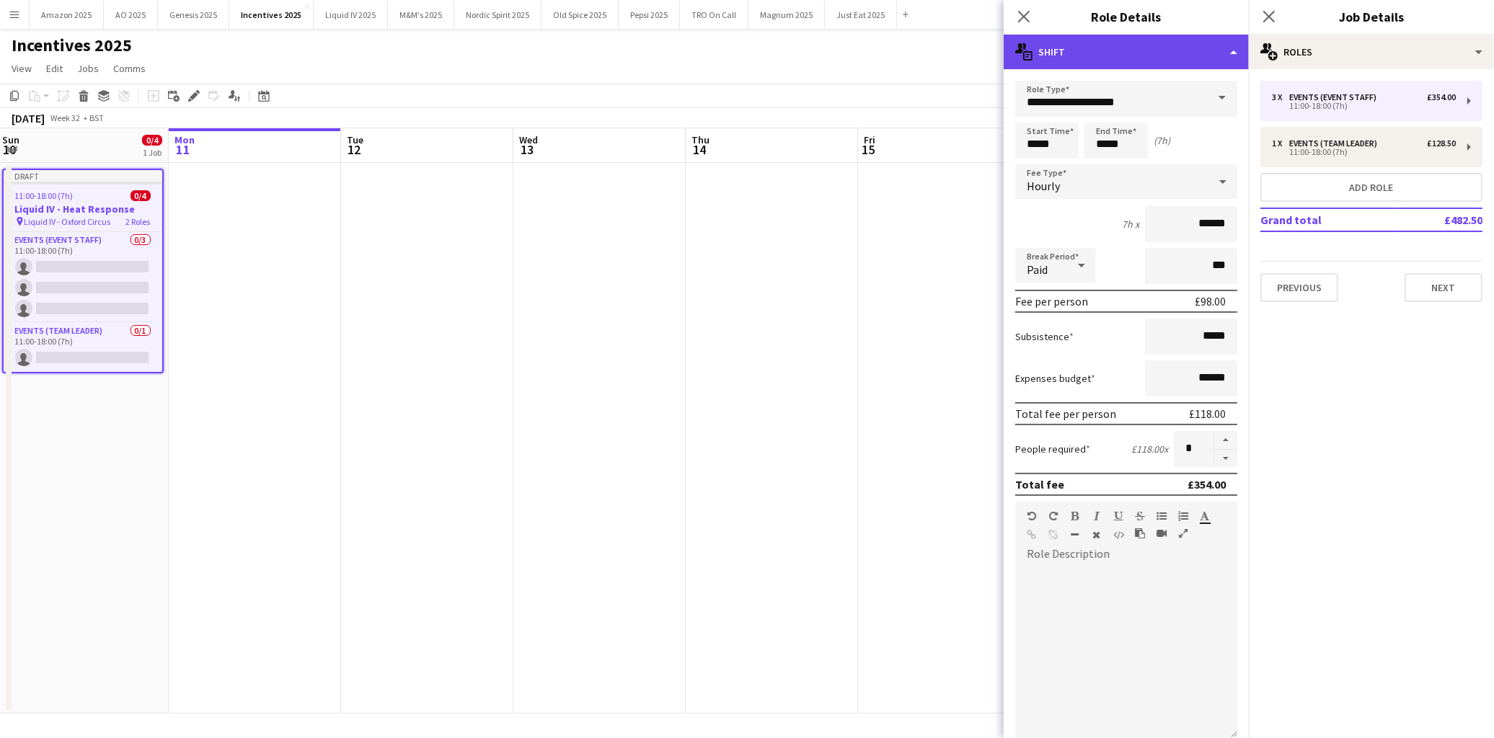
click at [1180, 61] on div "multiple-actions-text Shift" at bounding box center [1126, 52] width 245 height 35
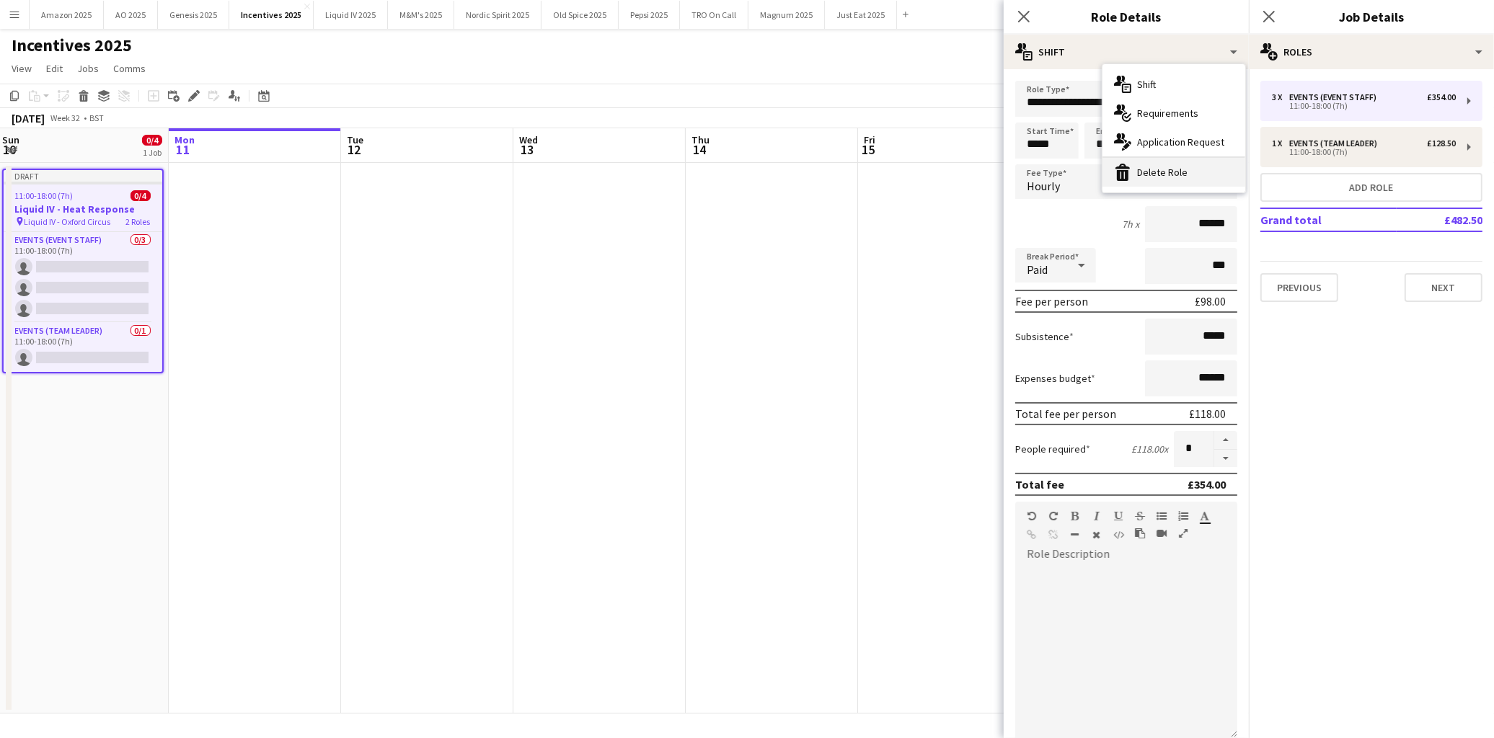
click at [1161, 178] on div "bin-2 Delete Role" at bounding box center [1173, 172] width 143 height 29
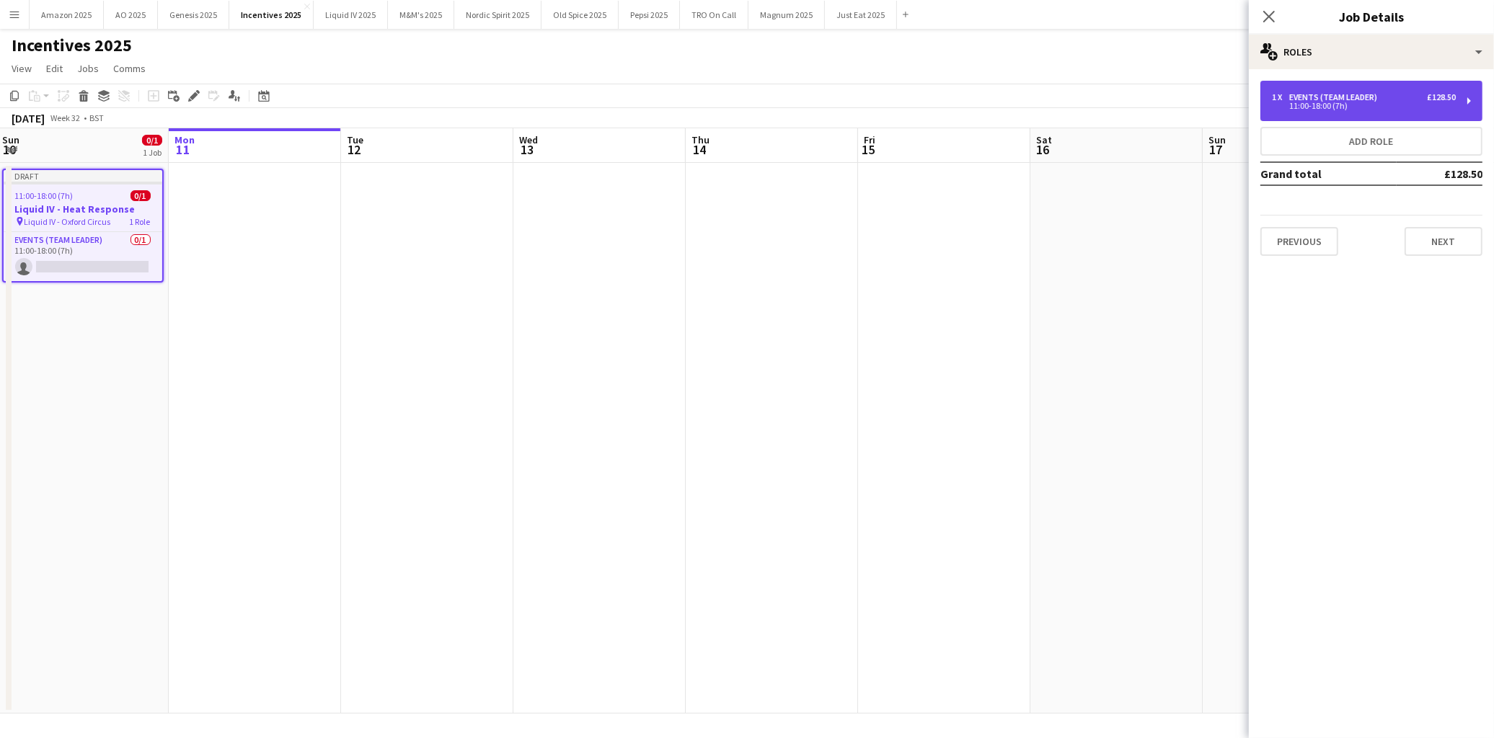
drag, startPoint x: 1342, startPoint y: 92, endPoint x: 1334, endPoint y: 89, distance: 8.4
click at [1343, 91] on div "1 x Events (Team Leader) £128.50 11:00-18:00 (7h)" at bounding box center [1371, 101] width 222 height 40
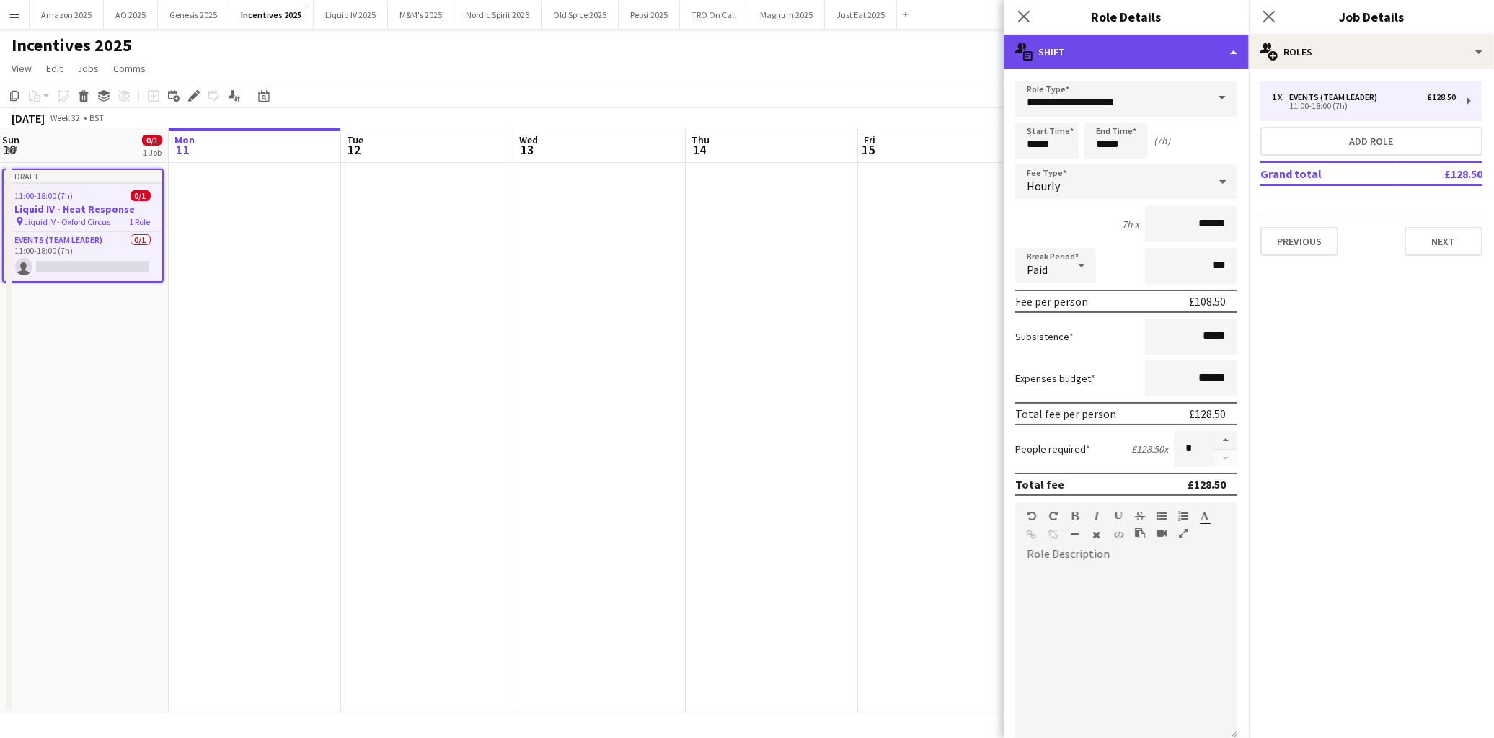
click at [1213, 56] on div "multiple-actions-text Shift" at bounding box center [1126, 52] width 245 height 35
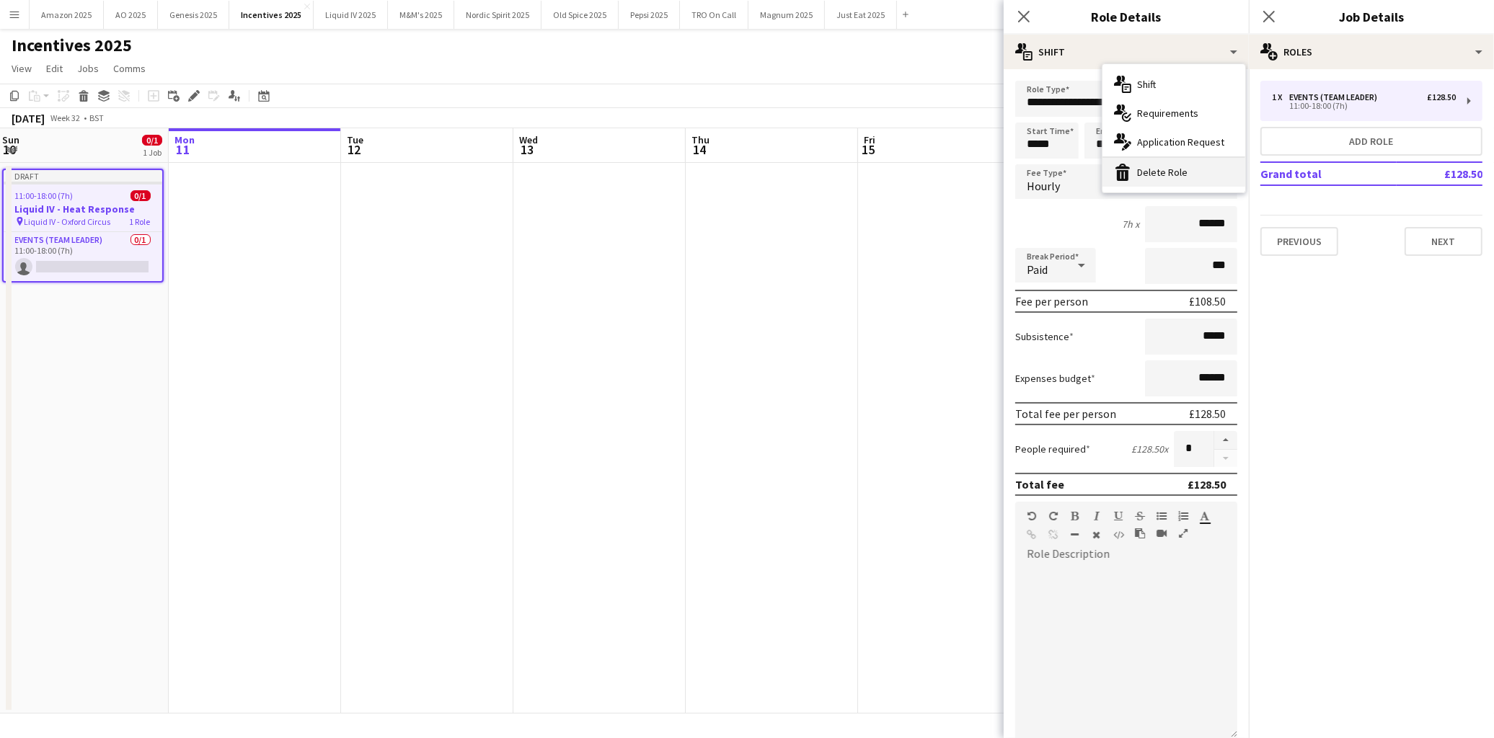
click at [1149, 172] on div "bin-2 Delete Role" at bounding box center [1173, 172] width 143 height 29
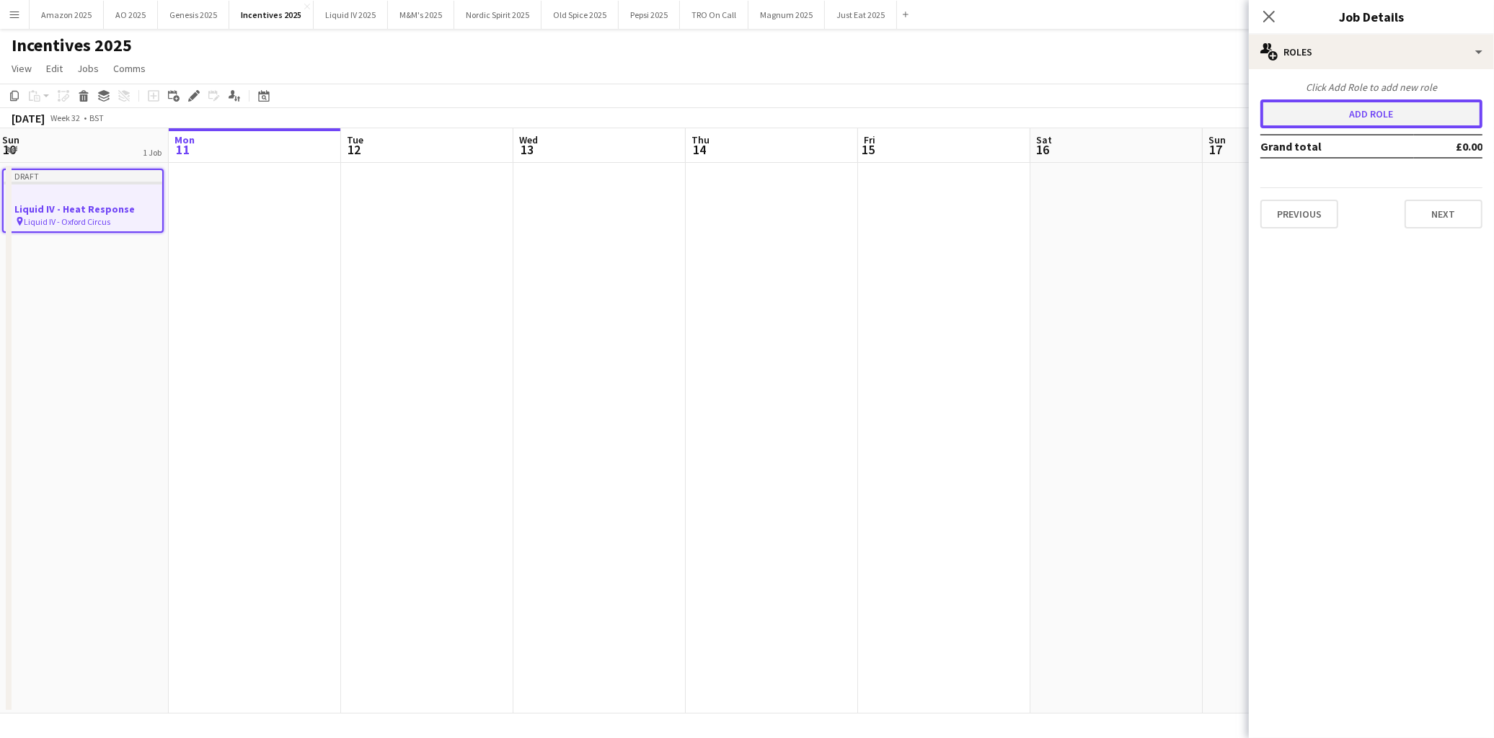
click at [1325, 117] on button "Add role" at bounding box center [1371, 114] width 222 height 29
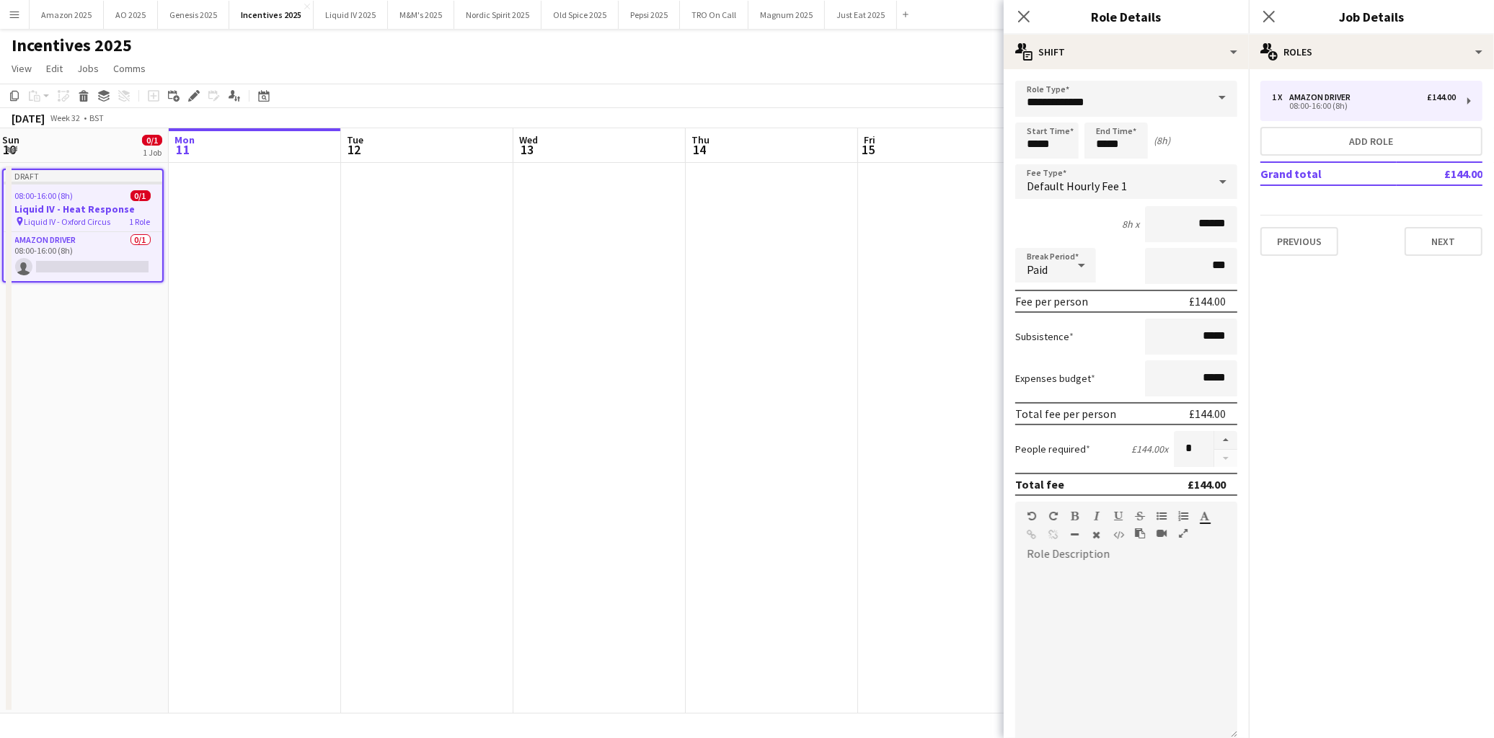
click at [1209, 98] on span at bounding box center [1222, 98] width 30 height 35
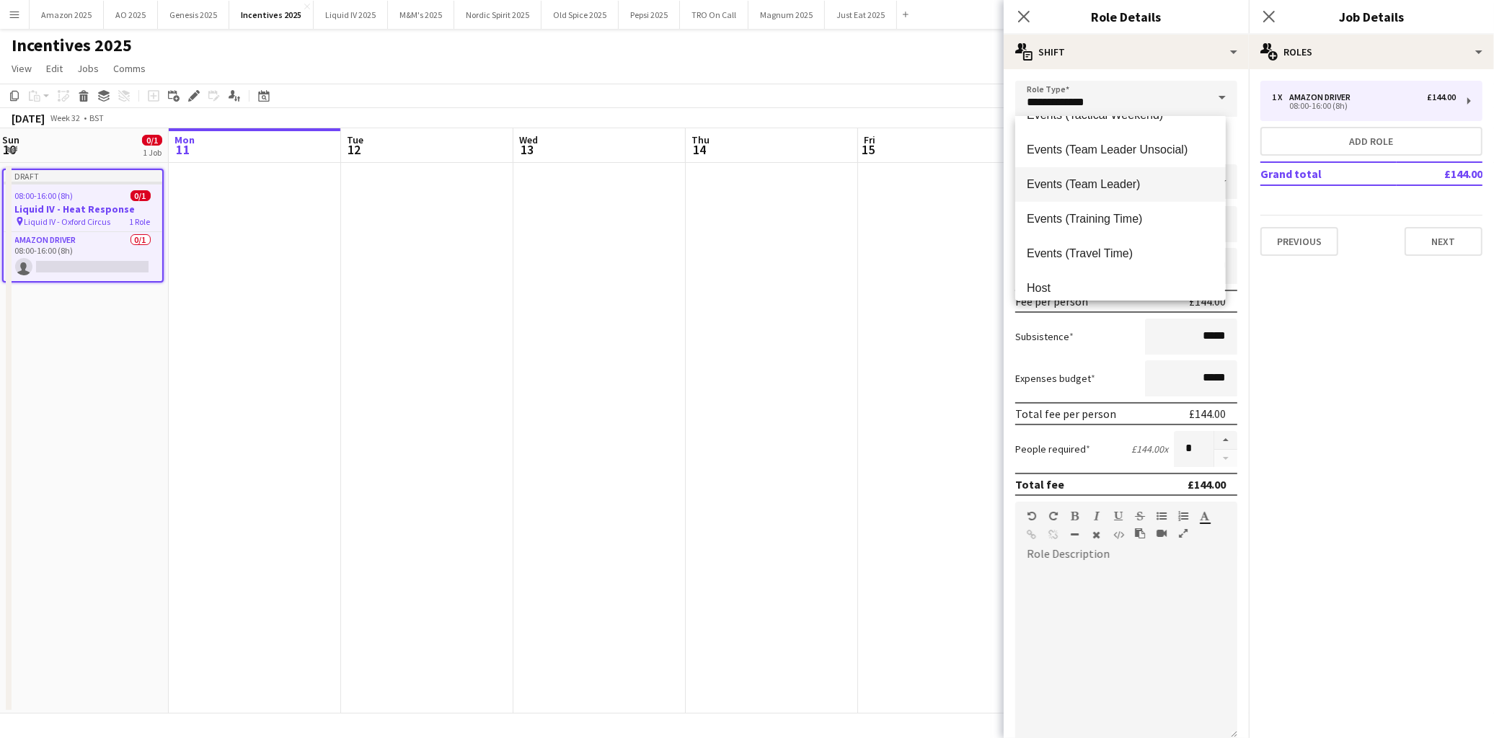
scroll to position [290, 0]
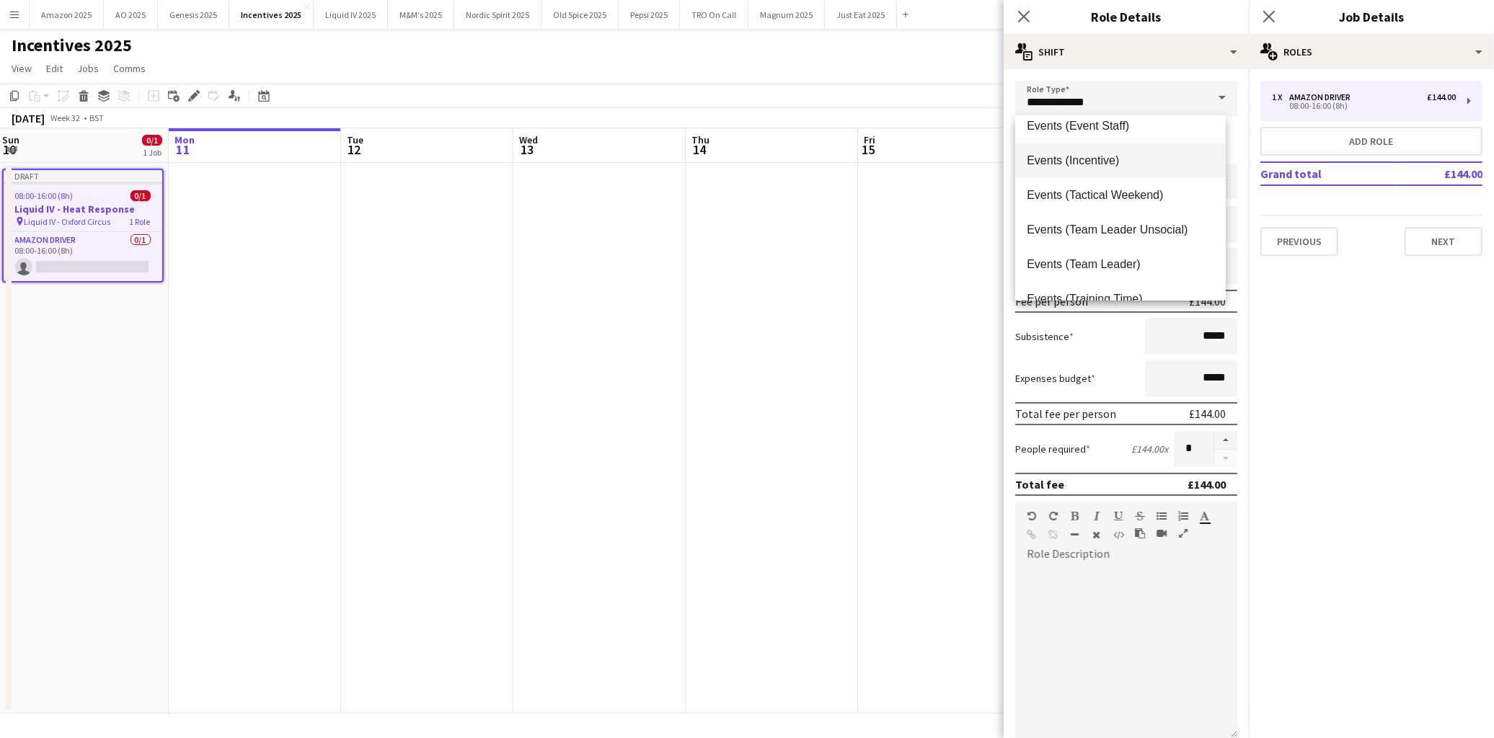
click at [1119, 156] on span "Events (Incentive)" at bounding box center [1120, 161] width 187 height 14
type input "**********"
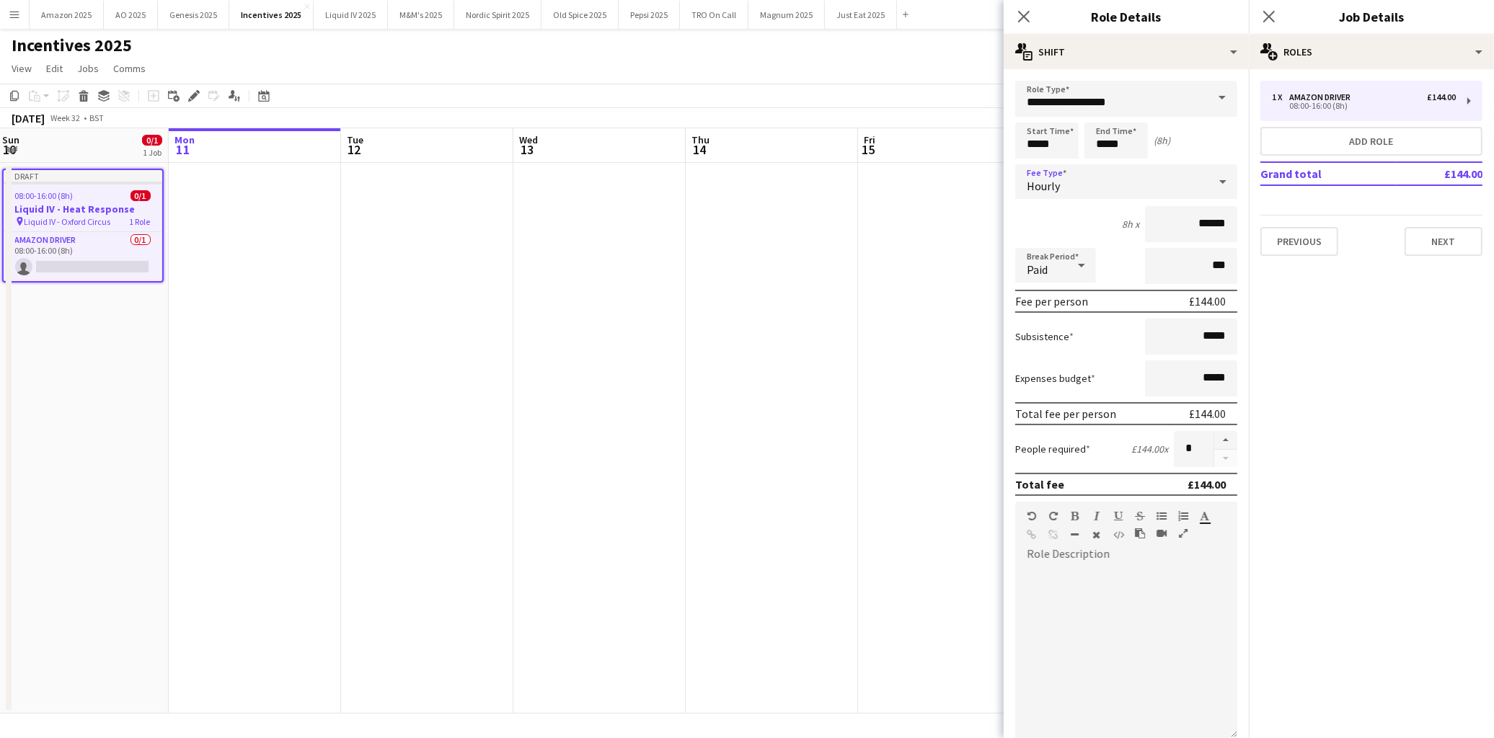
click at [1147, 180] on div "Hourly" at bounding box center [1111, 181] width 193 height 35
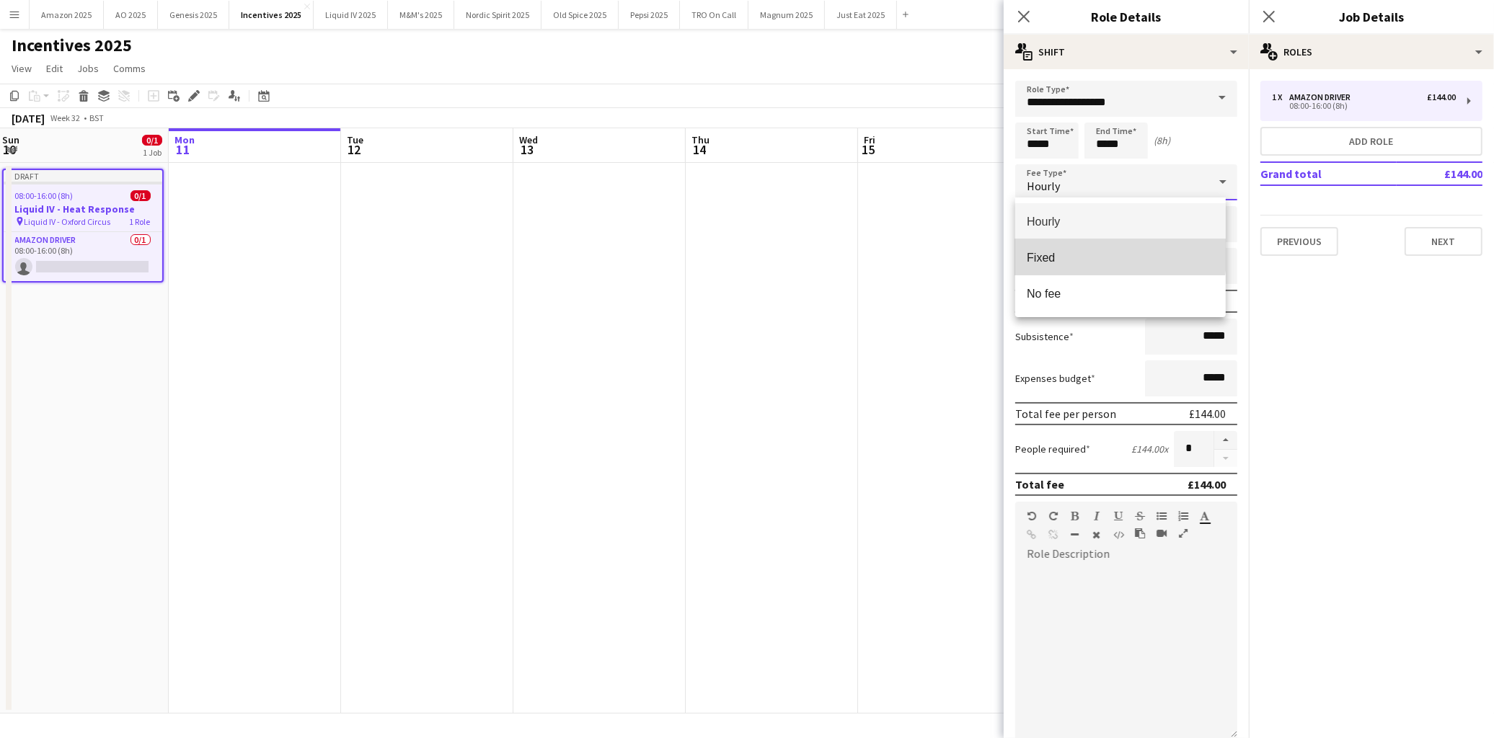
click at [1100, 253] on span "Fixed" at bounding box center [1120, 258] width 187 height 14
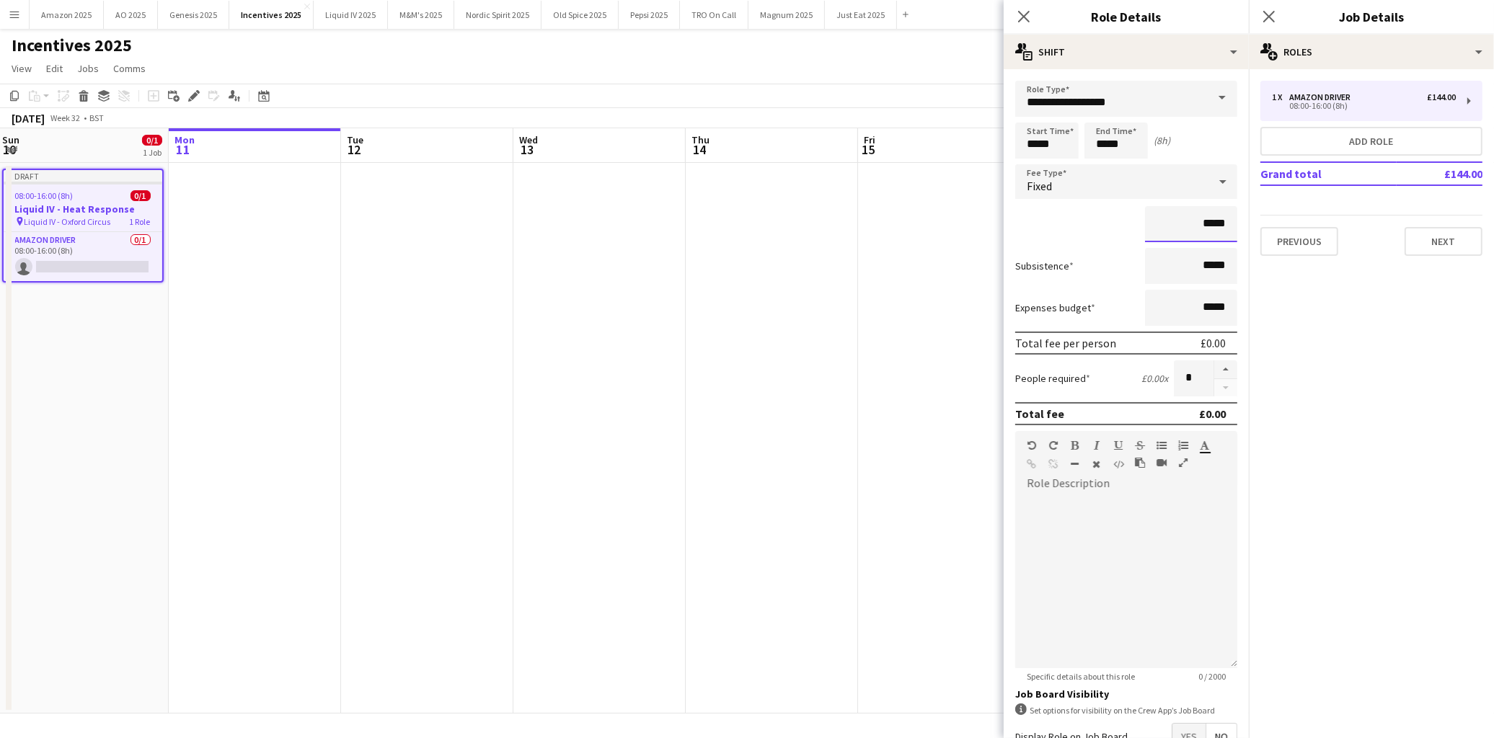
drag, startPoint x: 1220, startPoint y: 219, endPoint x: 1097, endPoint y: 222, distance: 122.6
click at [1097, 222] on div "*****" at bounding box center [1126, 224] width 222 height 36
type input "*******"
click at [1445, 231] on button "Next" at bounding box center [1444, 241] width 78 height 29
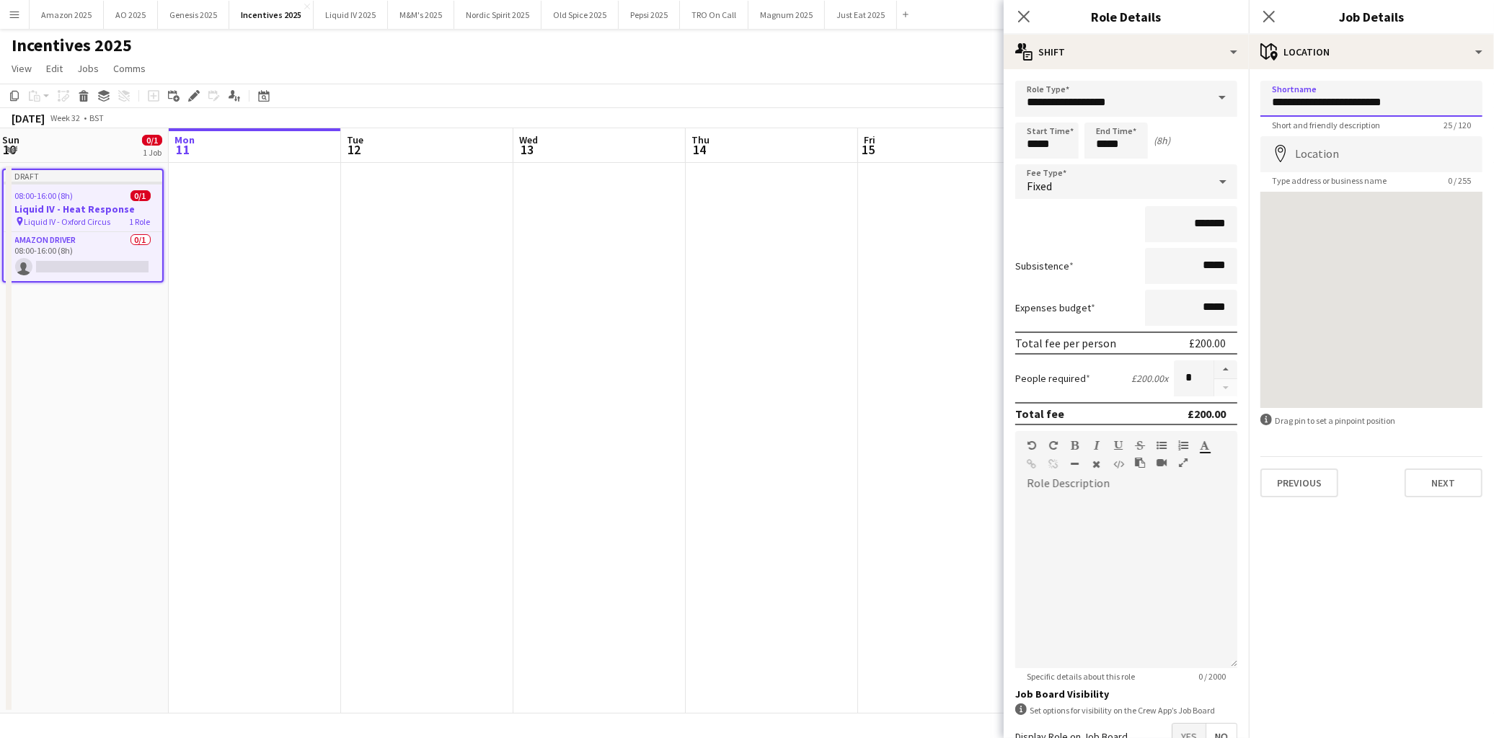
drag, startPoint x: 1383, startPoint y: 102, endPoint x: 1104, endPoint y: 113, distance: 279.3
click at [1104, 113] on body "Menu Boards Boards Boards All jobs Status Workforce Workforce My Workforce Recr…" at bounding box center [747, 369] width 1494 height 738
click at [1413, 94] on input "**********" at bounding box center [1371, 99] width 222 height 36
drag, startPoint x: 1411, startPoint y: 97, endPoint x: 1206, endPoint y: 101, distance: 204.8
click at [1206, 101] on body "Menu Boards Boards Boards All jobs Status Workforce Workforce My Workforce Recr…" at bounding box center [747, 369] width 1494 height 738
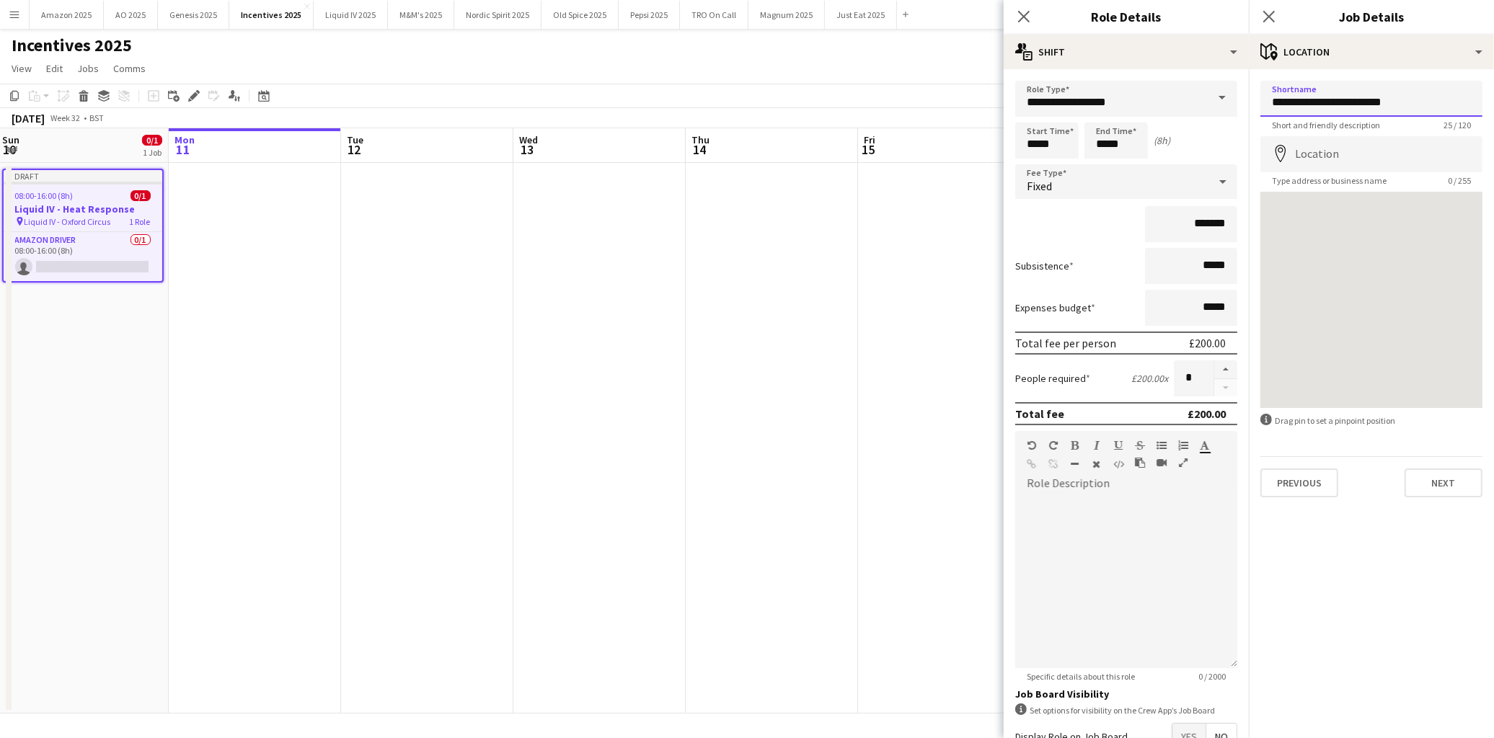
paste input "**********"
drag, startPoint x: 1264, startPoint y: 107, endPoint x: 1569, endPoint y: 102, distance: 305.0
click at [1493, 102] on html "Menu Boards Boards Boards All jobs Status Workforce Workforce My Workforce Recr…" at bounding box center [747, 369] width 1494 height 738
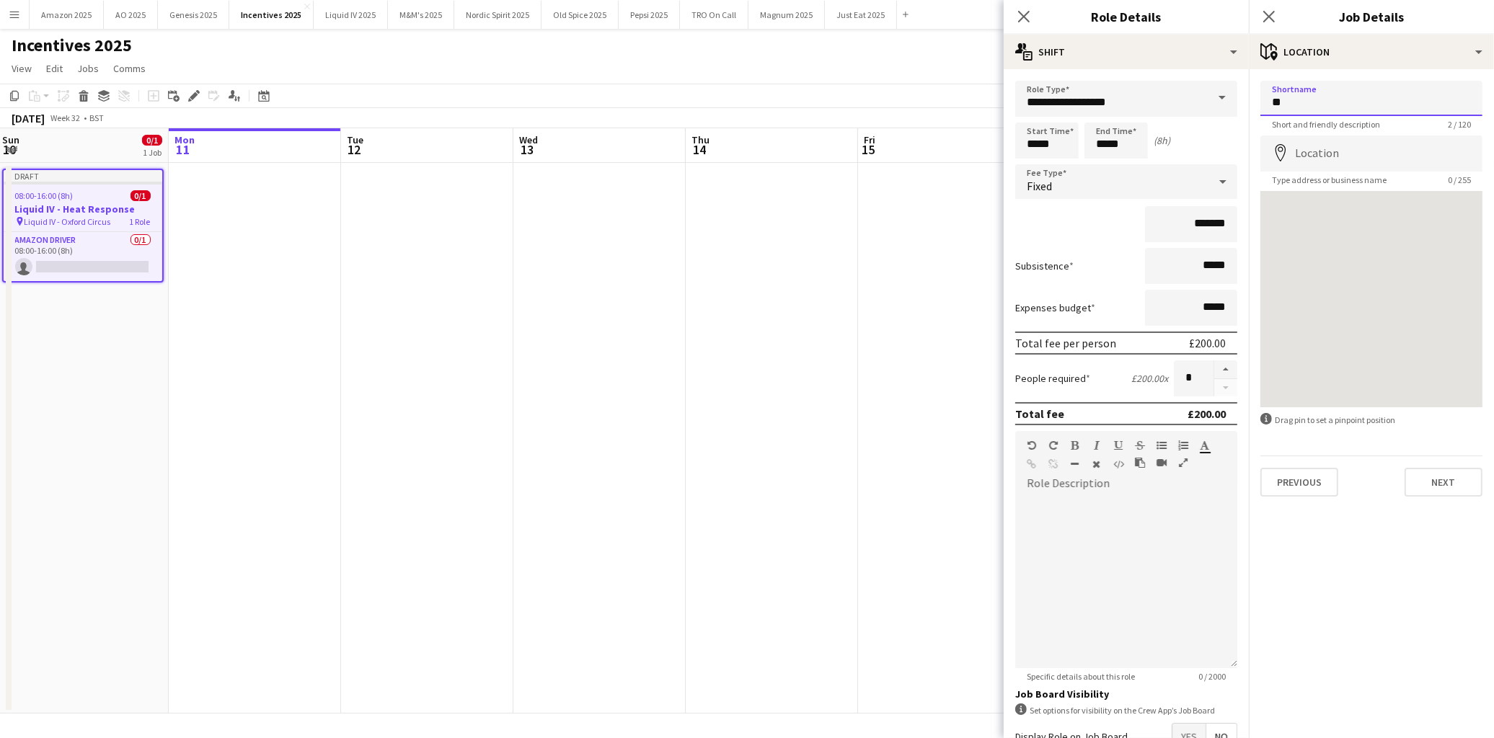
paste input "**********"
click at [1282, 103] on input "**********" at bounding box center [1371, 98] width 222 height 35
type input "**********"
click at [1388, 493] on div "Previous Next" at bounding box center [1371, 476] width 222 height 41
drag, startPoint x: 1376, startPoint y: 96, endPoint x: 1260, endPoint y: 105, distance: 115.7
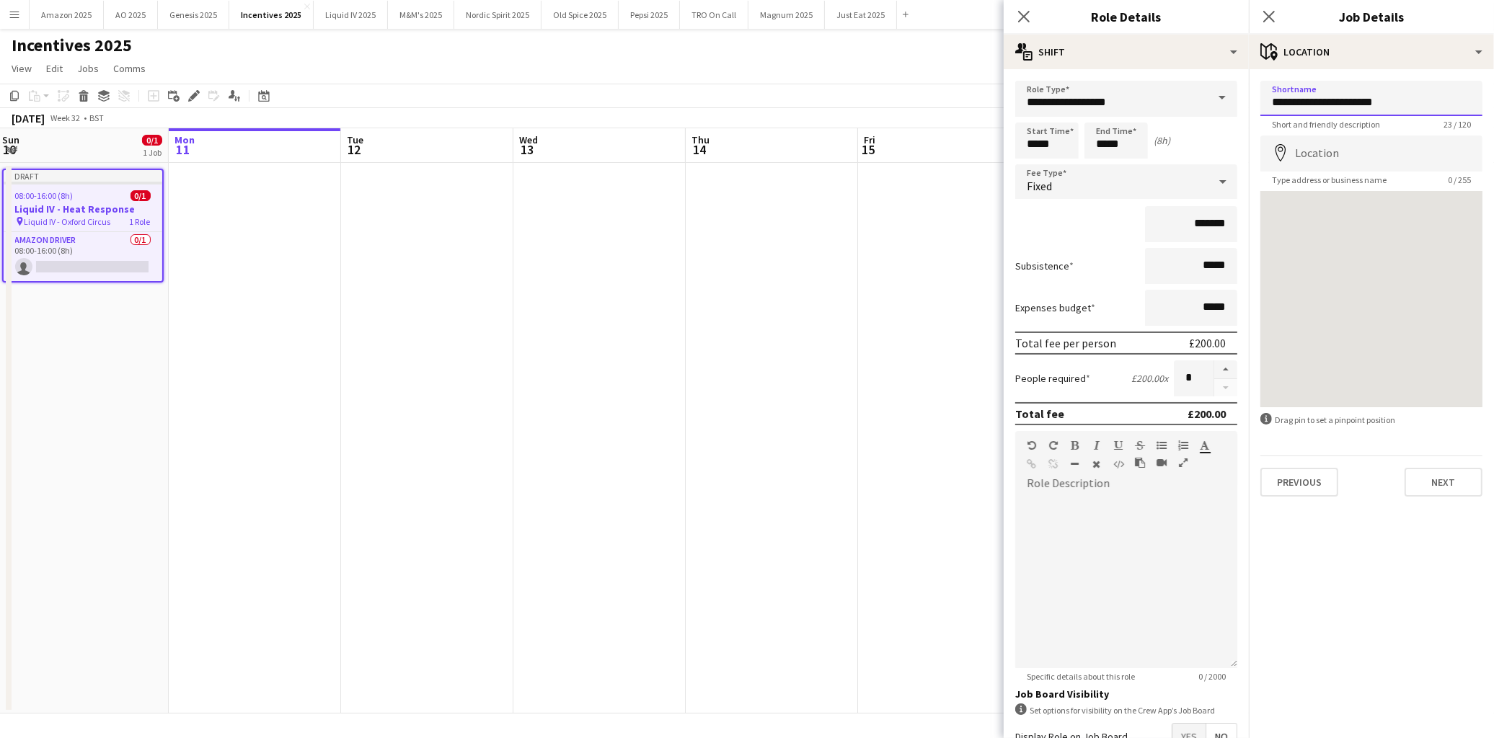
click at [1260, 105] on input "**********" at bounding box center [1371, 98] width 222 height 35
click at [1425, 474] on button "Next" at bounding box center [1444, 482] width 78 height 29
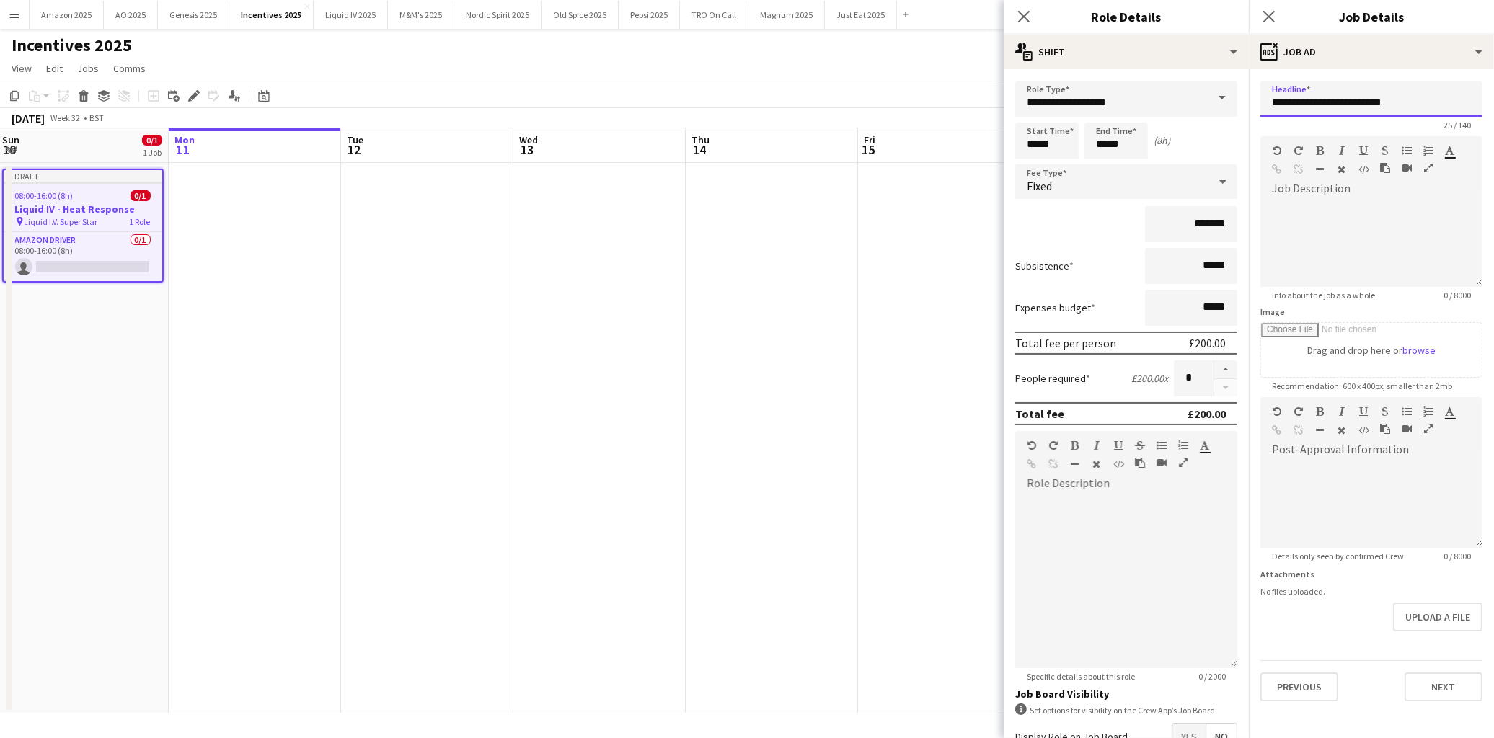
drag, startPoint x: 1396, startPoint y: 110, endPoint x: 1271, endPoint y: 102, distance: 125.0
click at [1271, 102] on input "**********" at bounding box center [1371, 99] width 222 height 36
paste input "text"
type input "**********"
click at [1464, 683] on button "Next" at bounding box center [1444, 687] width 78 height 29
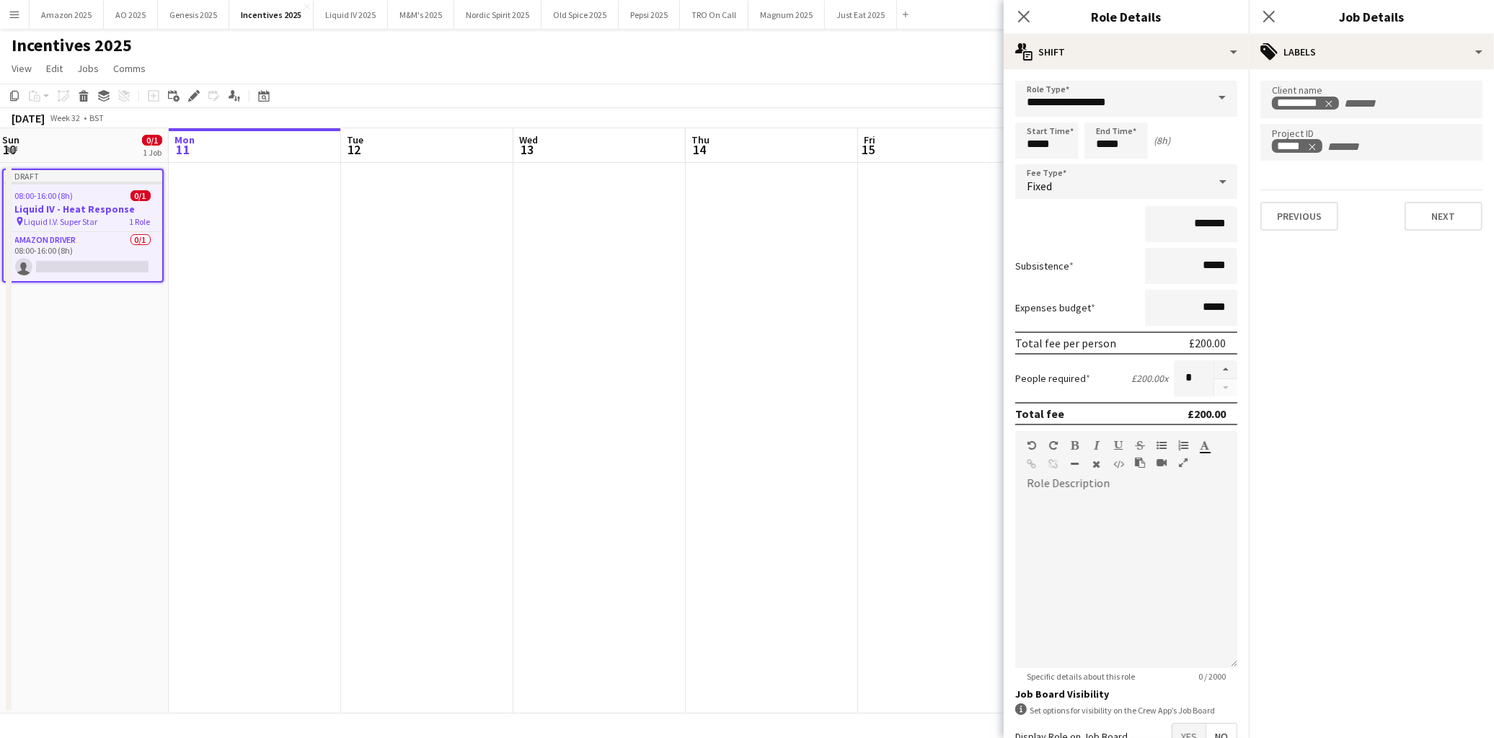
click at [1451, 191] on div "Previous Next" at bounding box center [1371, 210] width 222 height 41
click at [1459, 213] on button "Next" at bounding box center [1444, 216] width 78 height 29
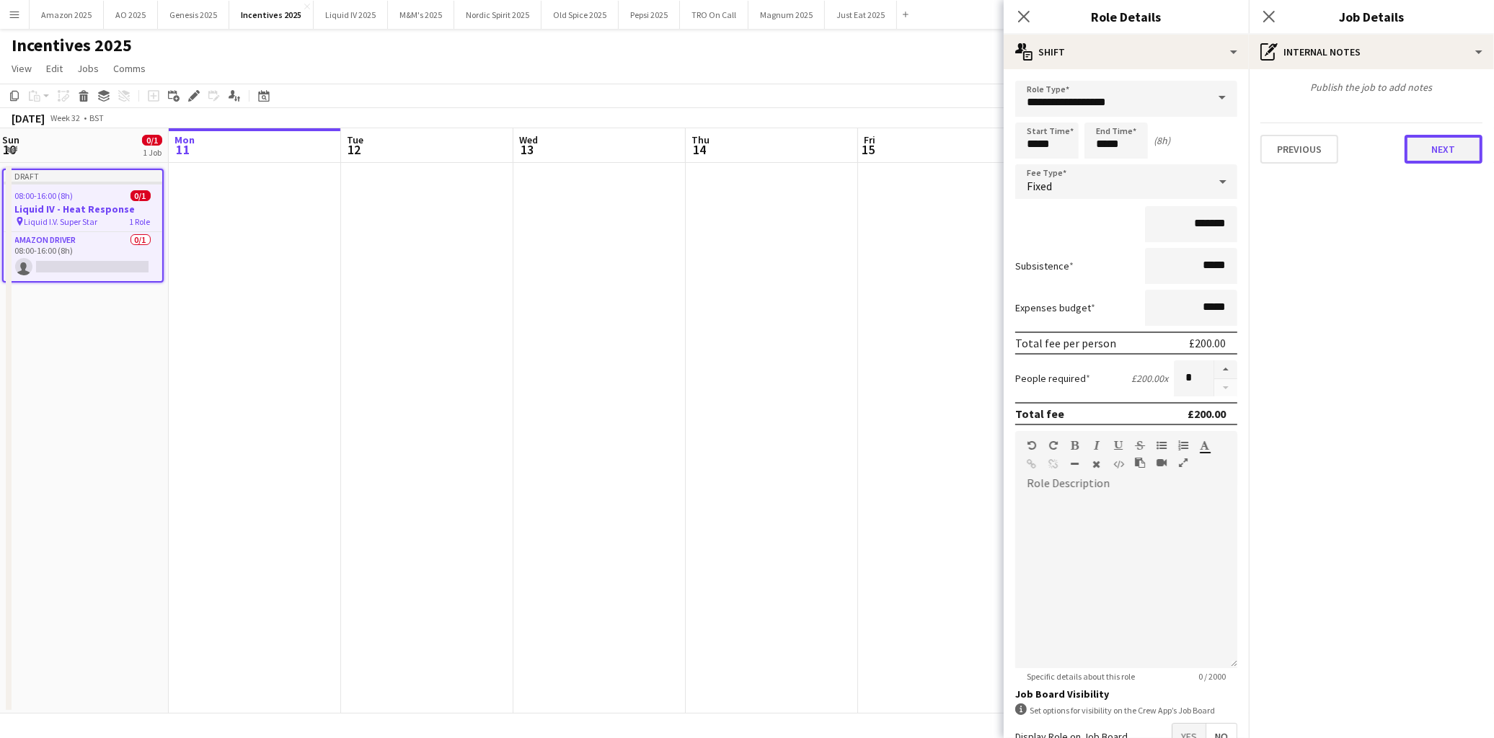
click at [1454, 155] on button "Next" at bounding box center [1444, 149] width 78 height 29
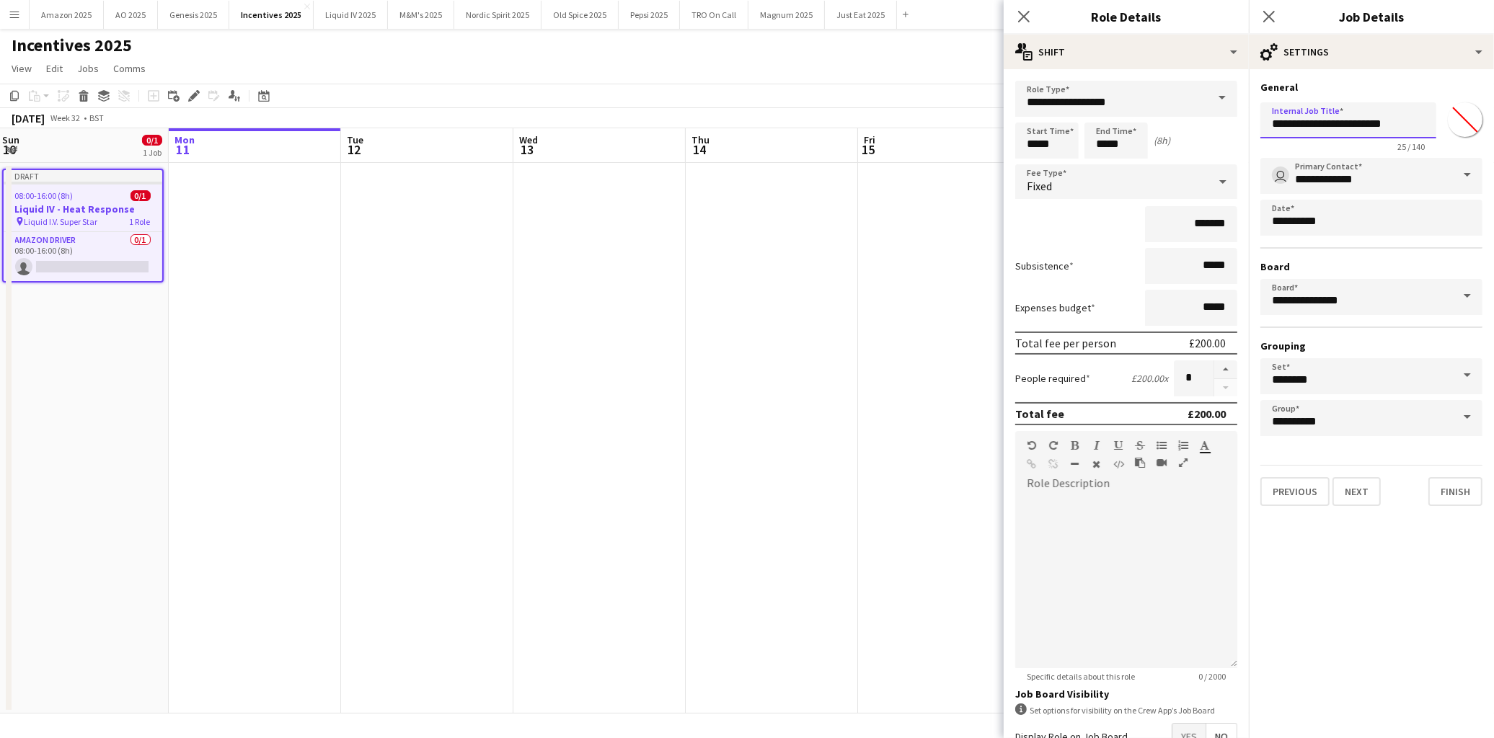
drag, startPoint x: 1410, startPoint y: 123, endPoint x: 1255, endPoint y: 123, distance: 155.7
click at [1255, 123] on form "**********" at bounding box center [1371, 293] width 245 height 425
paste input "text"
type input "**********"
click at [852, 301] on app-date-cell at bounding box center [772, 438] width 172 height 551
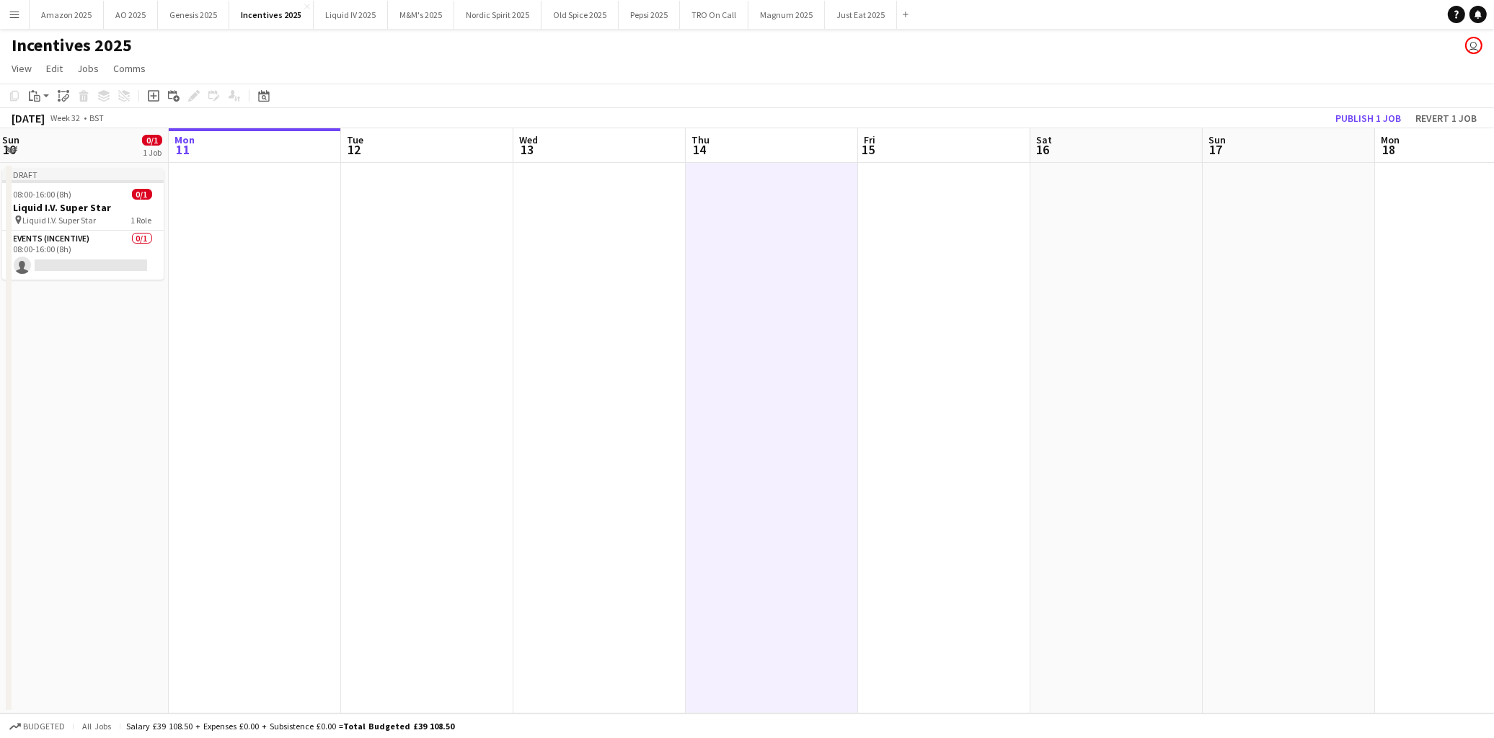
click at [45, 265] on app-card-role "Events (Incentive) 0/1 08:00-16:00 (8h) single-neutral-actions" at bounding box center [83, 255] width 162 height 49
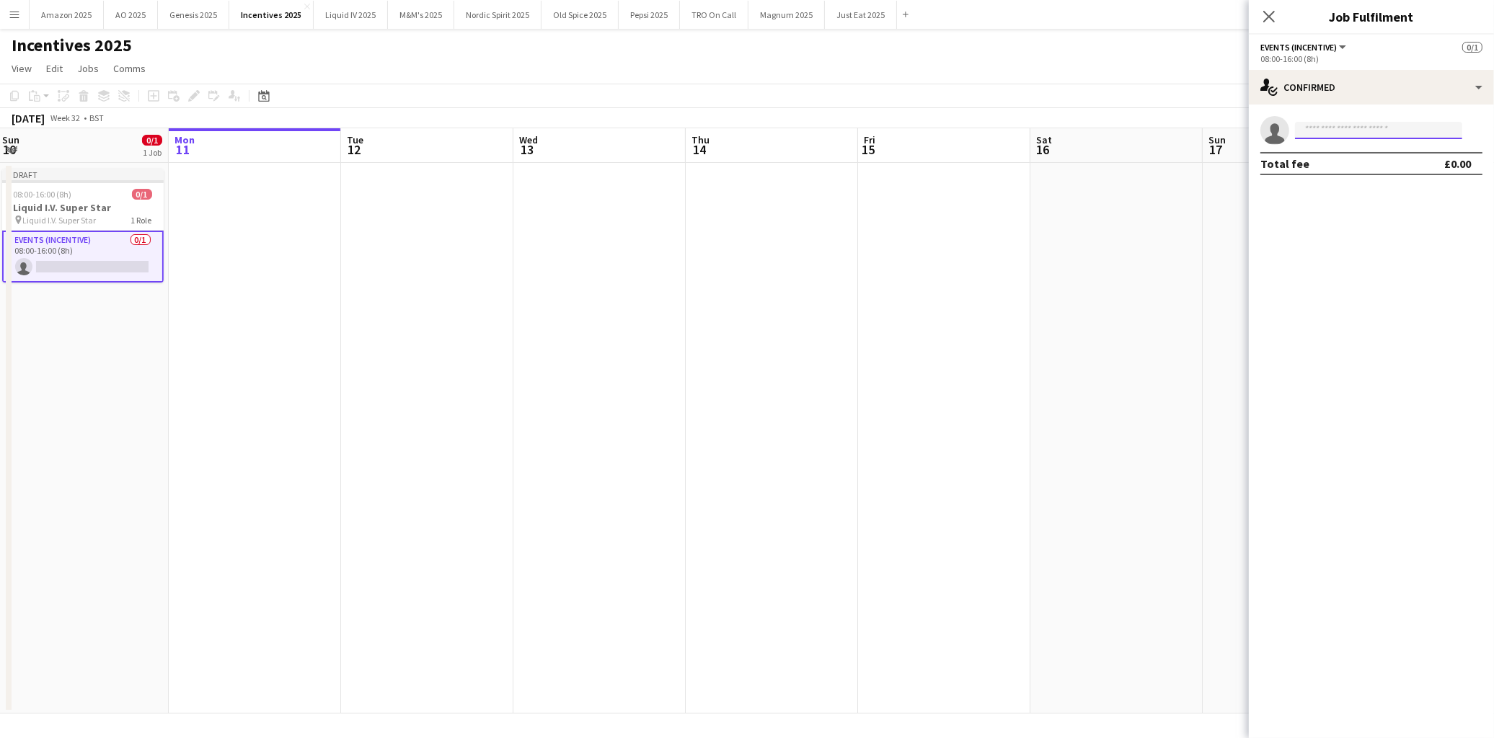
click at [1317, 128] on input at bounding box center [1378, 130] width 167 height 17
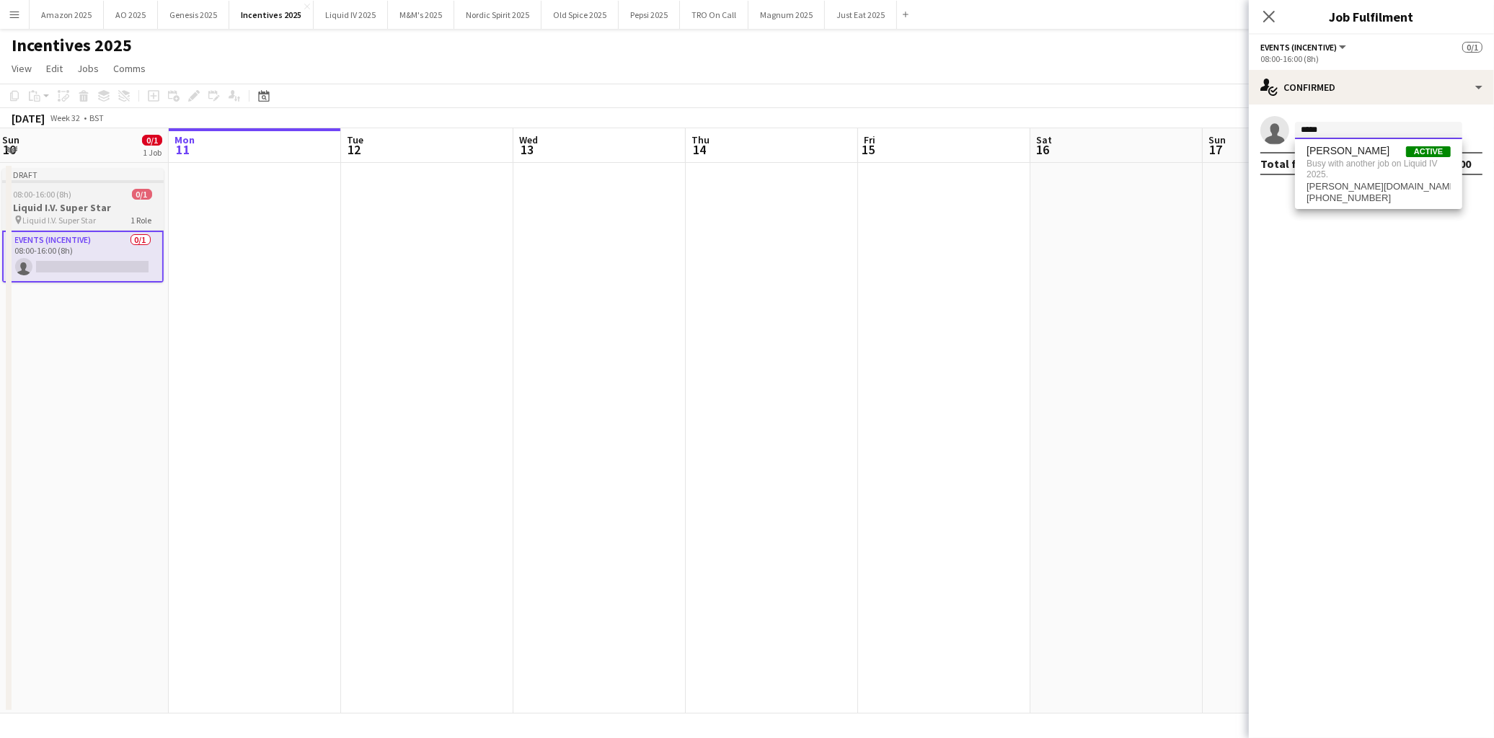
type input "*****"
click at [75, 197] on div "08:00-16:00 (8h) 0/1" at bounding box center [83, 194] width 162 height 11
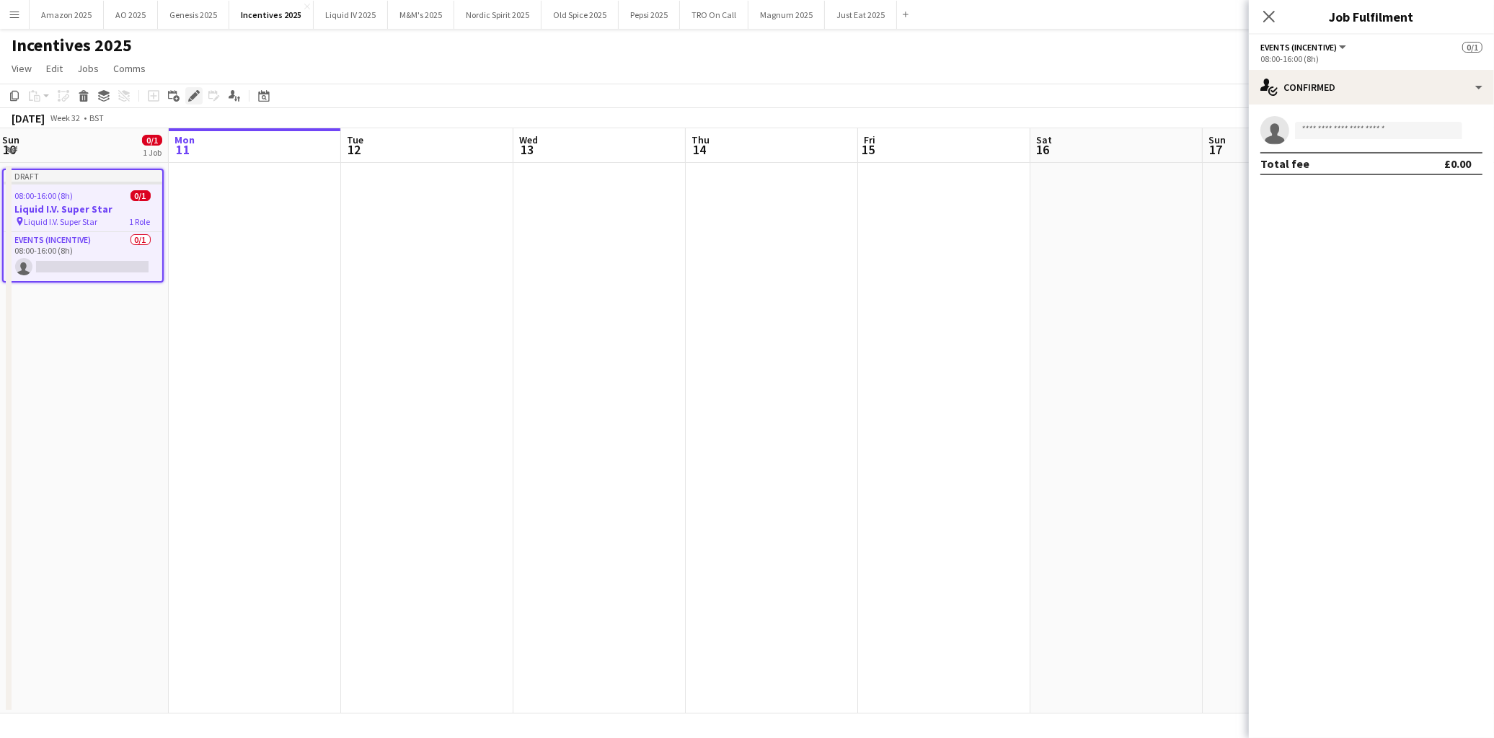
click at [189, 99] on icon at bounding box center [190, 100] width 4 height 4
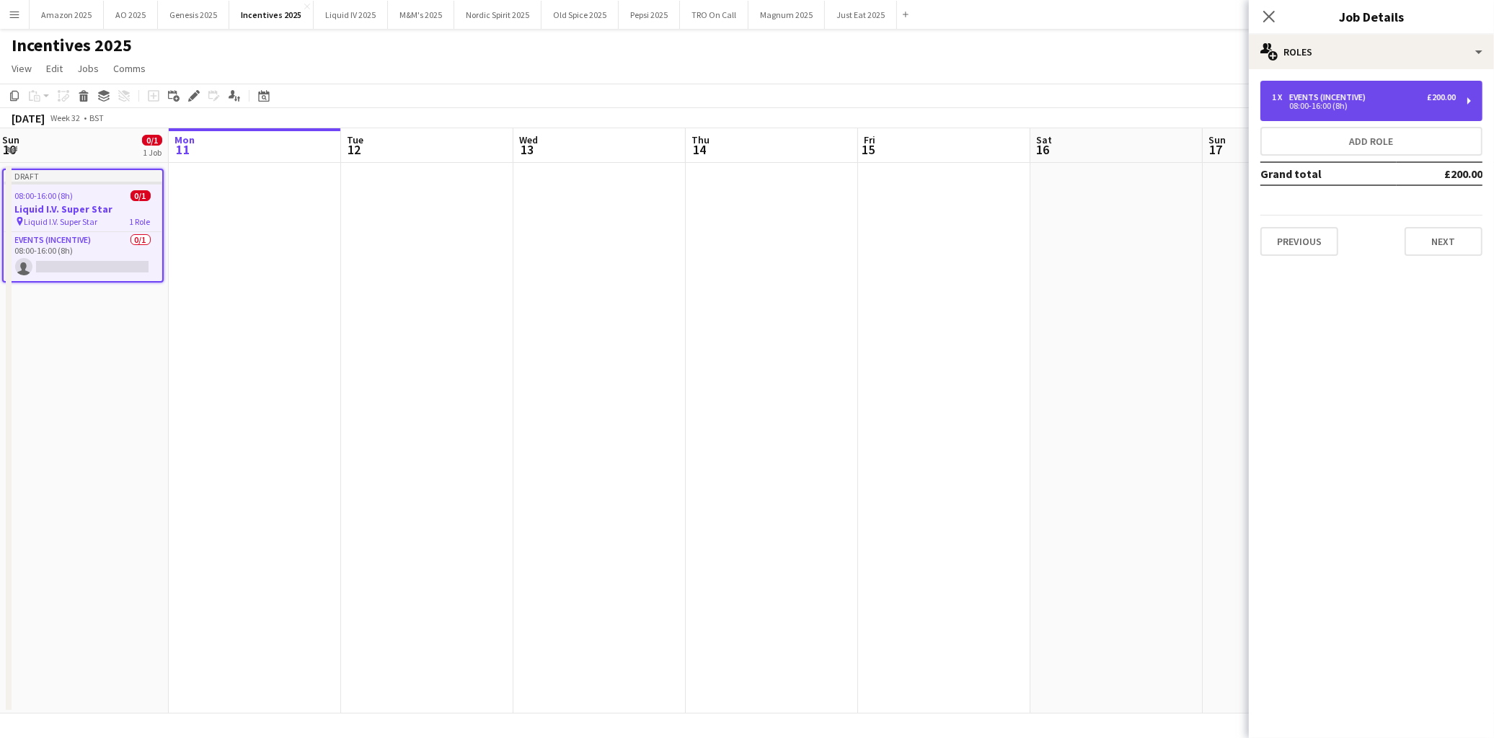
click at [1306, 89] on div "1 x Events (Incentive) £200.00 08:00-16:00 (8h)" at bounding box center [1371, 101] width 222 height 40
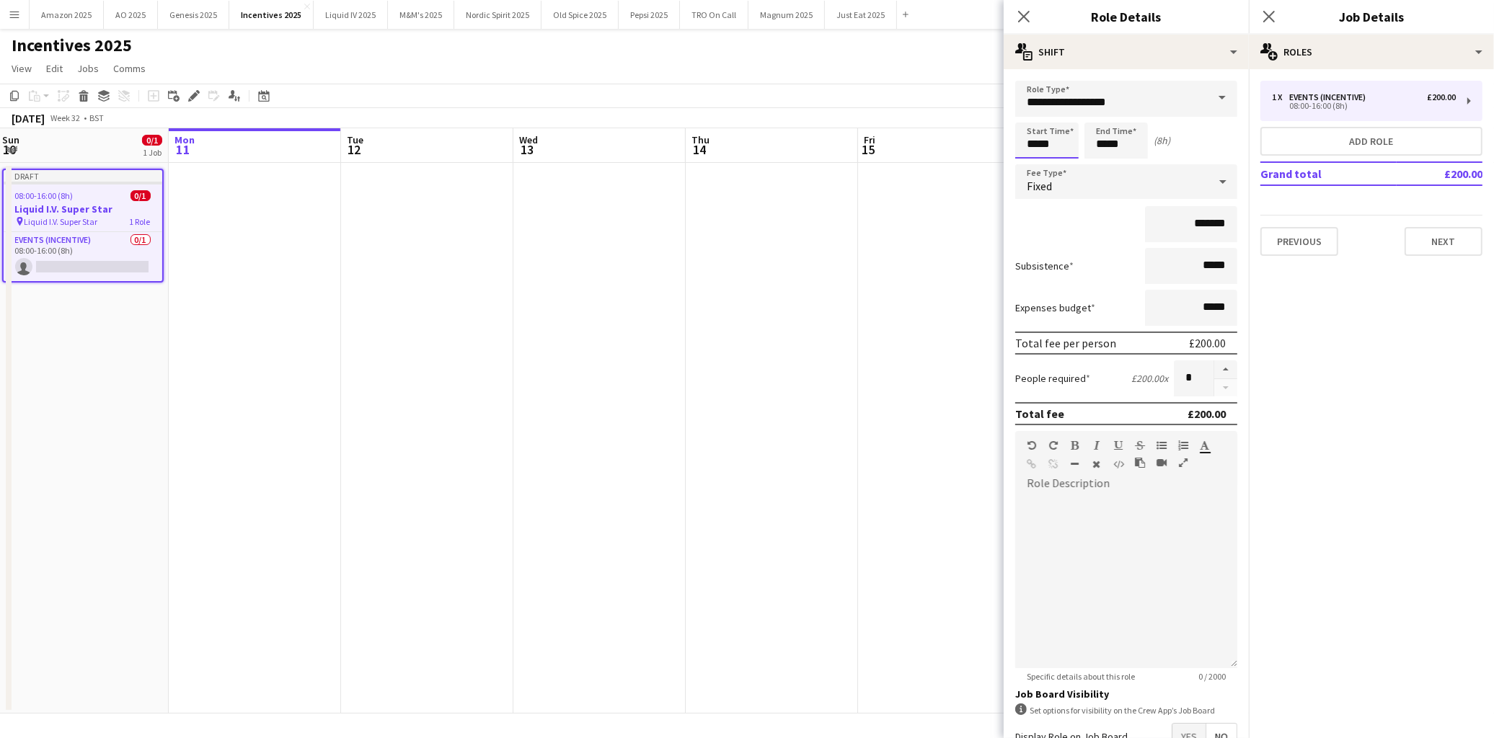
drag, startPoint x: 1054, startPoint y: 146, endPoint x: 834, endPoint y: 188, distance: 224.0
click at [738, 184] on body "Menu Boards Boards Boards All jobs Status Workforce Workforce My Workforce Recr…" at bounding box center [747, 369] width 1494 height 738
type input "*****"
click at [731, 349] on app-date-cell at bounding box center [772, 438] width 172 height 551
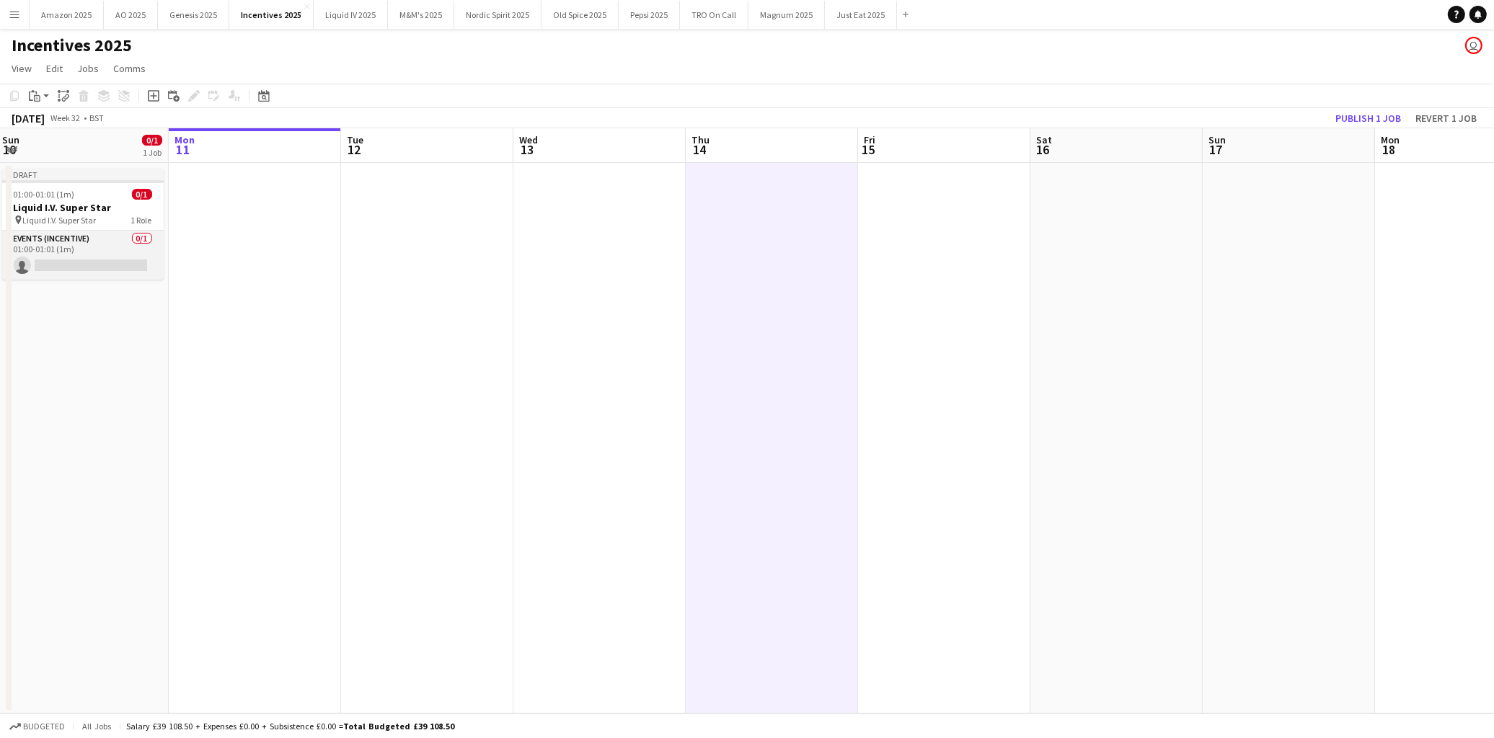
click at [97, 250] on app-card-role "Events (Incentive) 0/1 01:00-01:01 (1m) single-neutral-actions" at bounding box center [83, 255] width 162 height 49
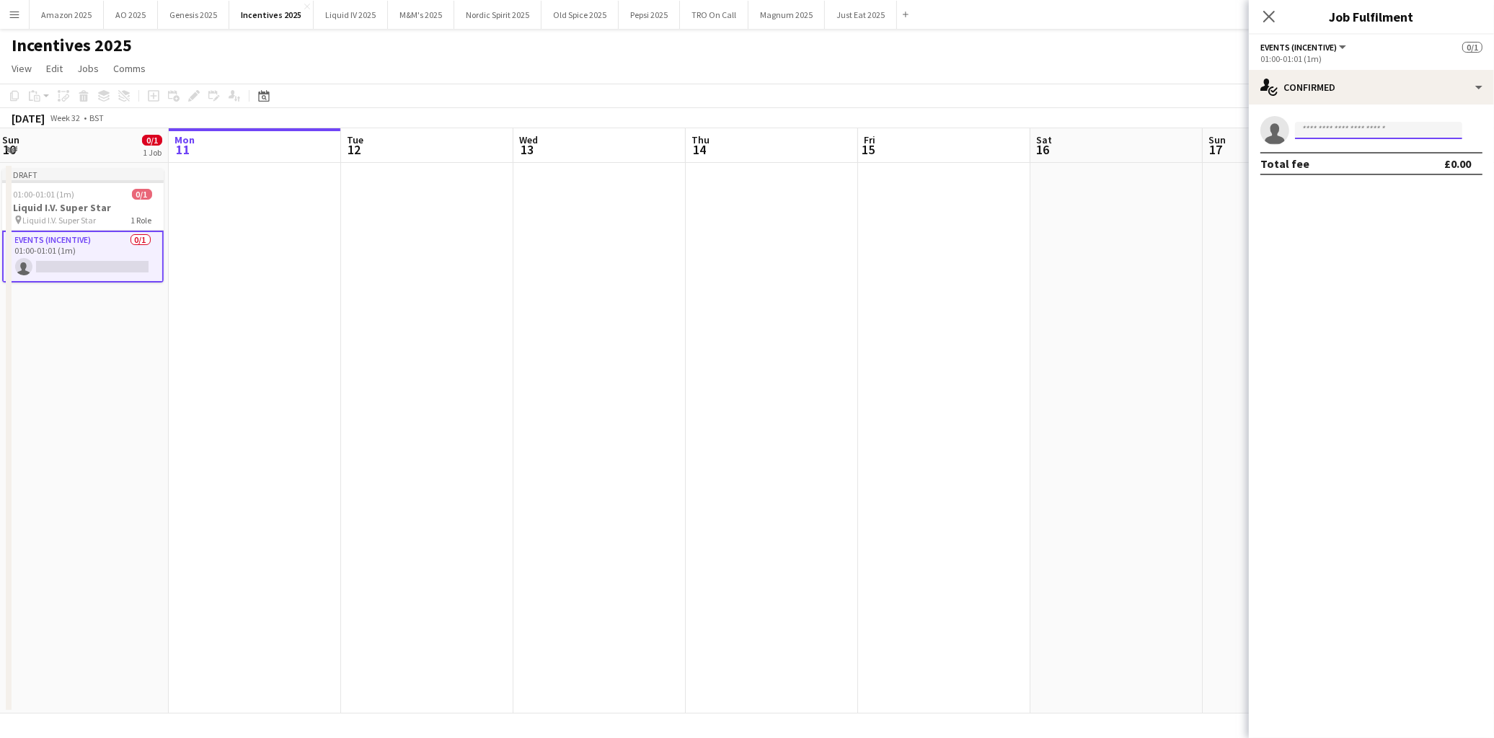
click at [1348, 130] on input at bounding box center [1378, 130] width 167 height 17
type input "*****"
click at [1357, 167] on span "brima.pt@gmail.com" at bounding box center [1379, 163] width 144 height 12
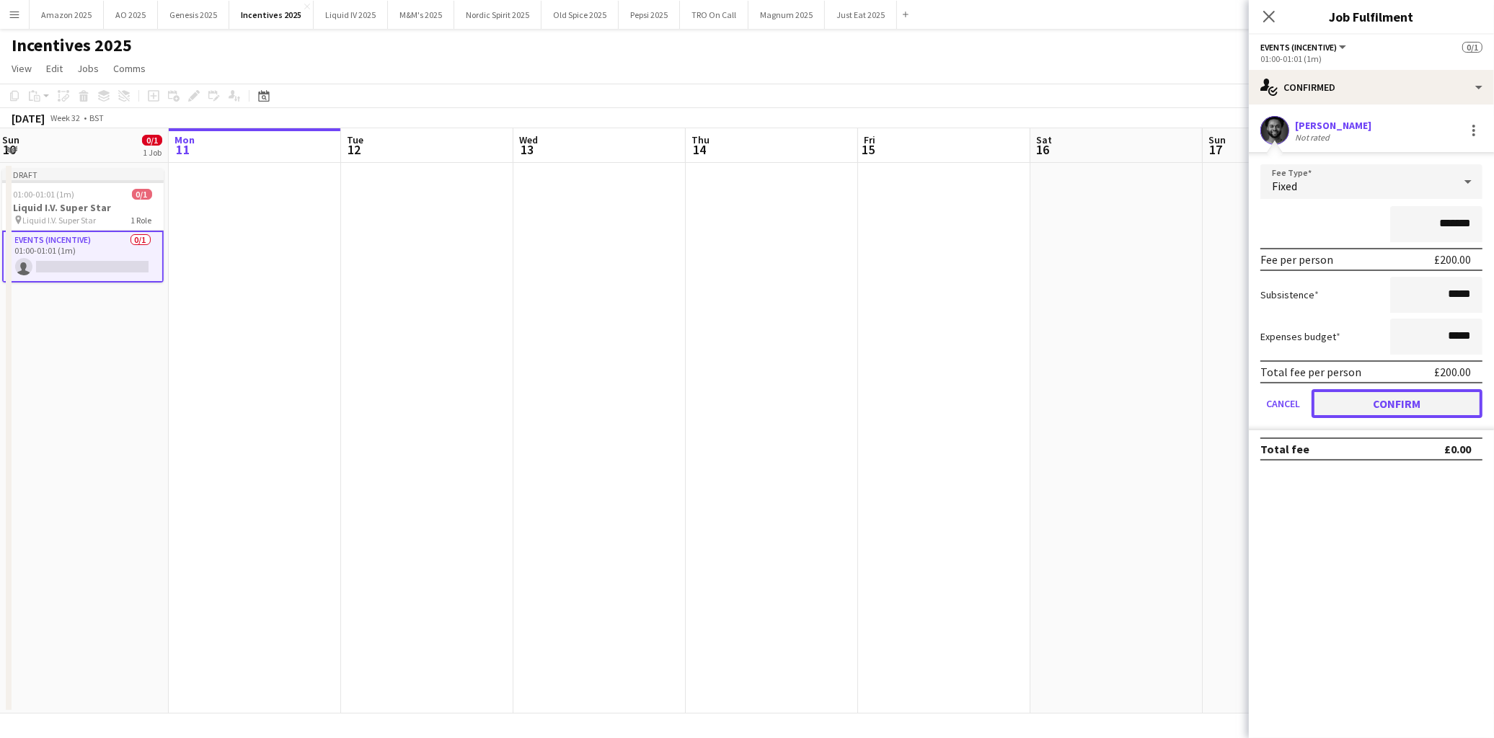
click at [1392, 392] on button "Confirm" at bounding box center [1397, 403] width 171 height 29
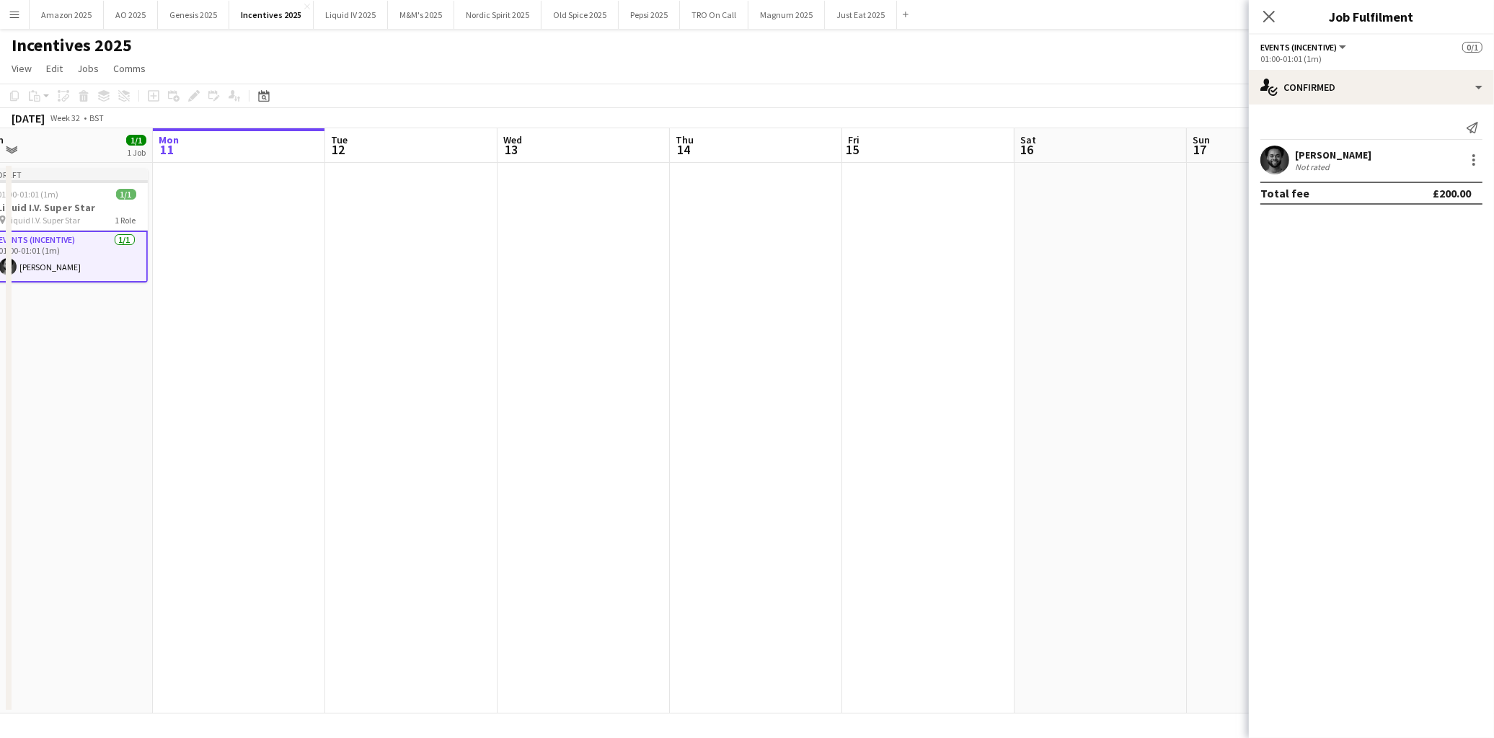
drag, startPoint x: 459, startPoint y: 275, endPoint x: 422, endPoint y: 268, distance: 37.5
click at [453, 274] on app-calendar-viewport "Fri 8 Sat 9 Sun 10 1/1 1 Job Mon 11 Tue 12 Wed 13 Thu 14 Fri 15 Sat 16 Sun 17 M…" at bounding box center [747, 420] width 1494 height 585
click at [83, 196] on div "01:00-01:01 (1m) 1/1" at bounding box center [62, 194] width 162 height 11
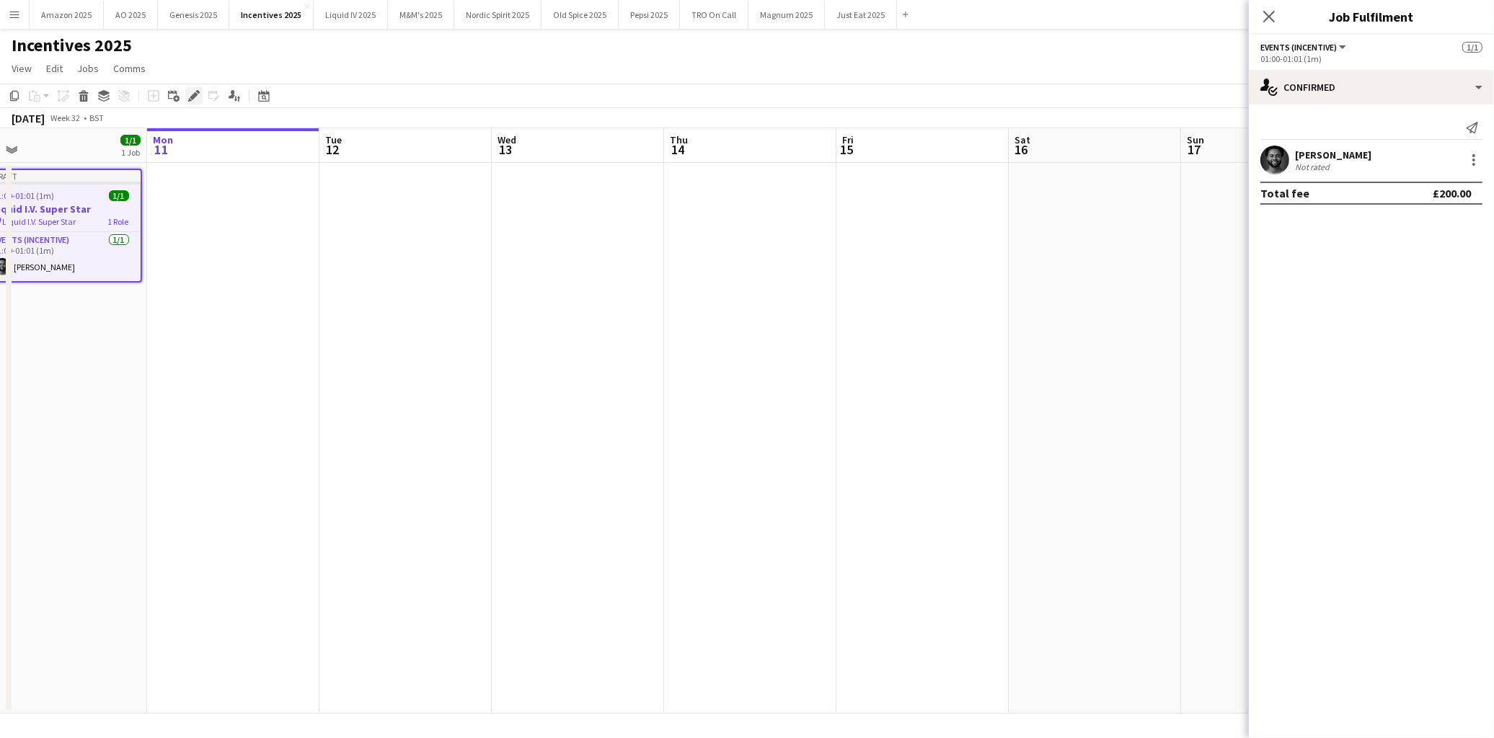
click at [188, 98] on icon "Edit" at bounding box center [194, 96] width 12 height 12
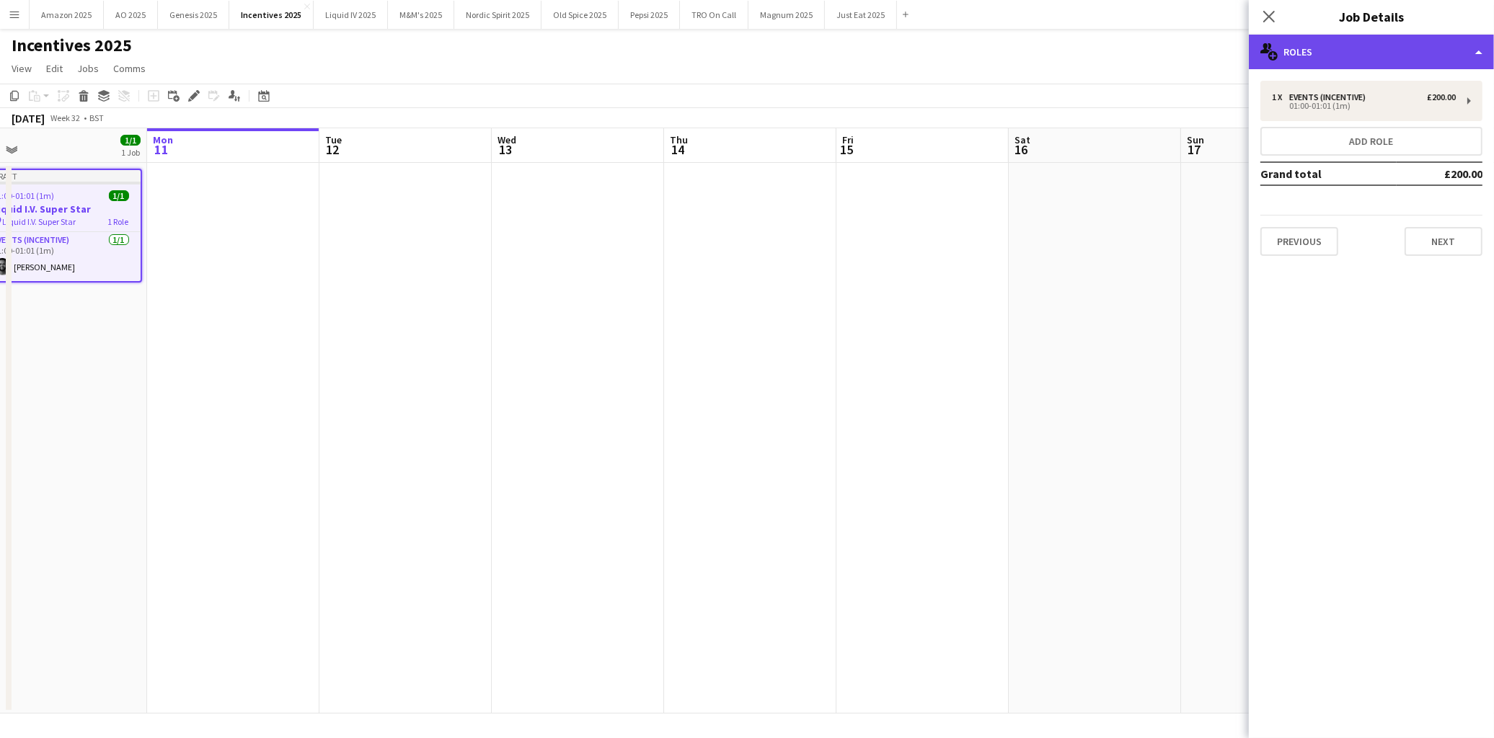
click at [1453, 45] on div "multiple-users-add Roles" at bounding box center [1371, 52] width 245 height 35
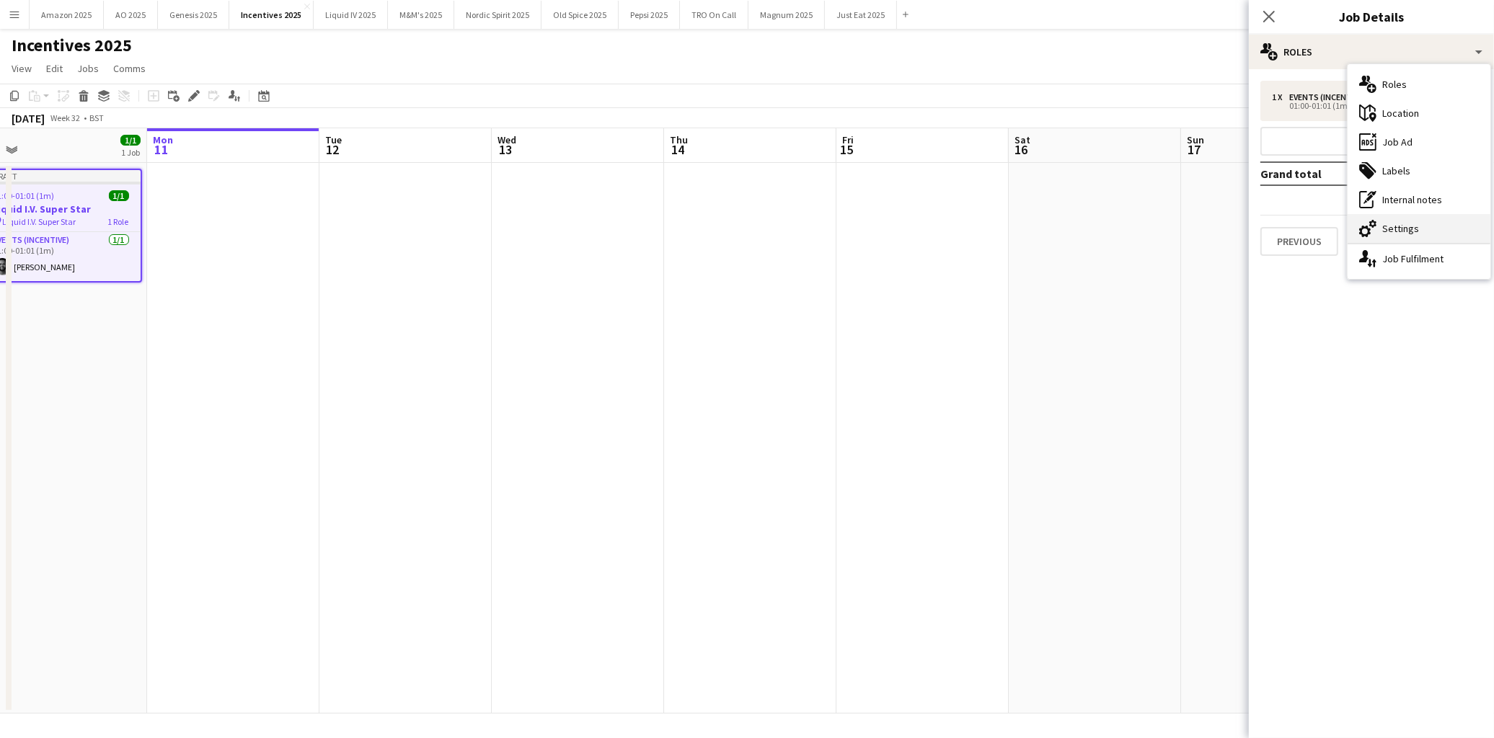
click at [1420, 226] on div "cog-double-3 Settings" at bounding box center [1419, 228] width 143 height 29
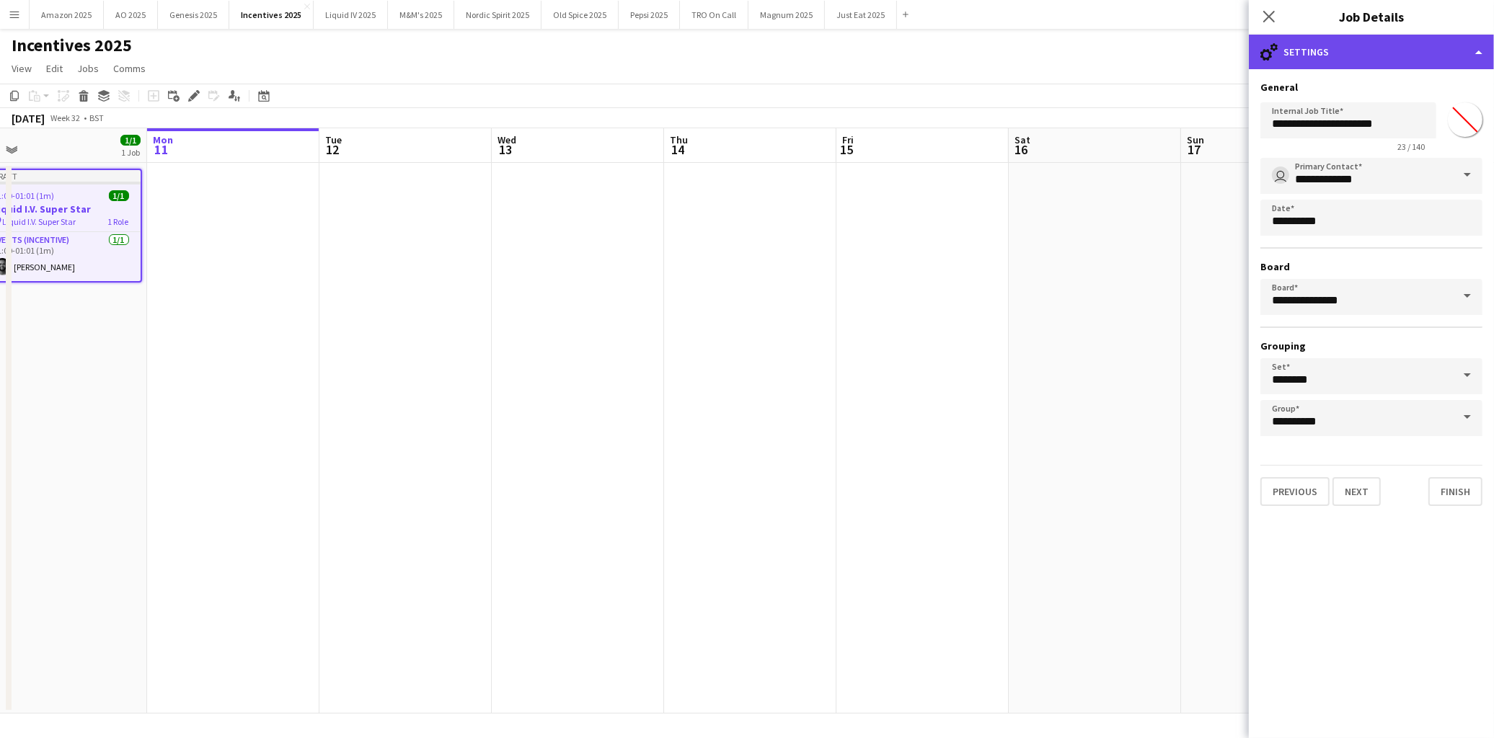
click at [1468, 46] on div "cog-double-3 Settings" at bounding box center [1371, 52] width 245 height 35
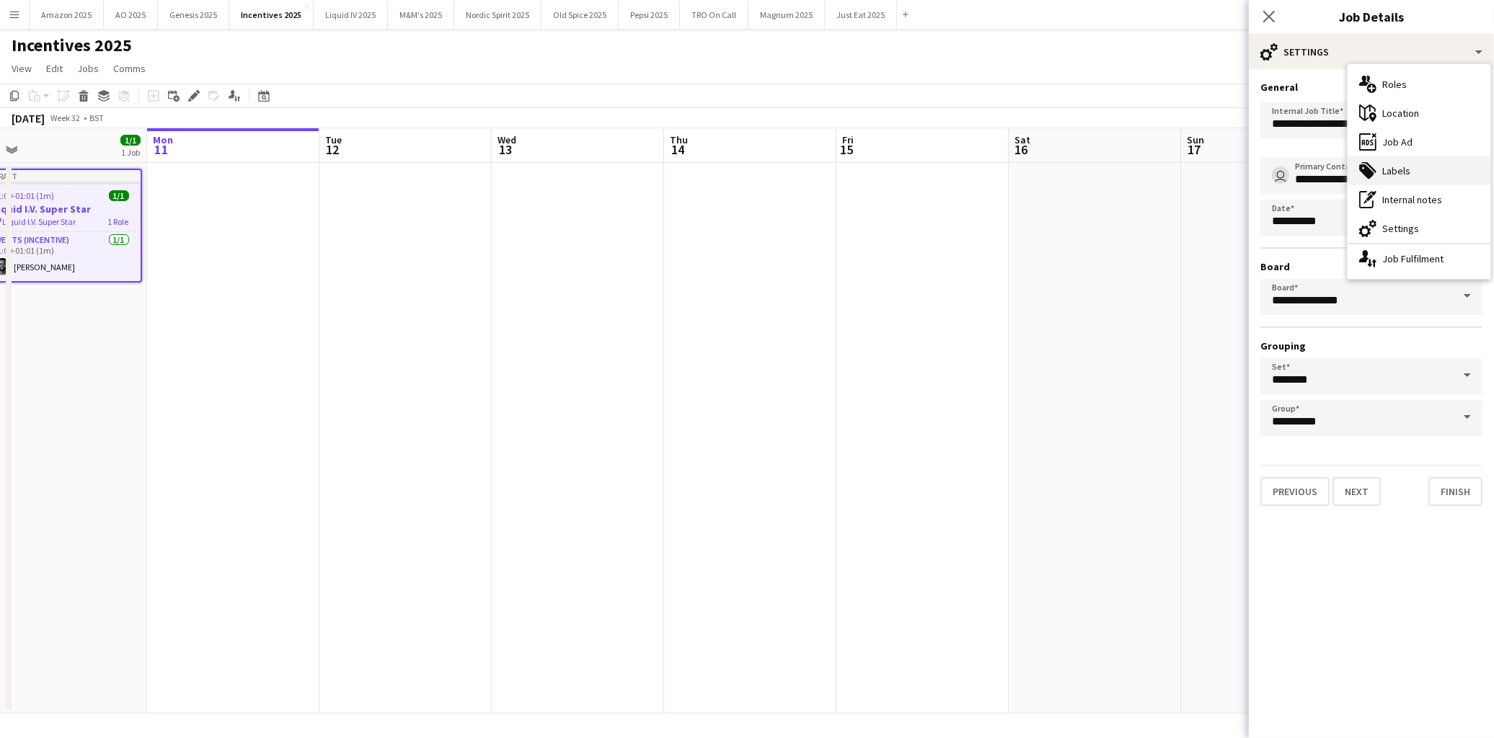
click at [1415, 177] on div "tags-double Labels" at bounding box center [1419, 170] width 143 height 29
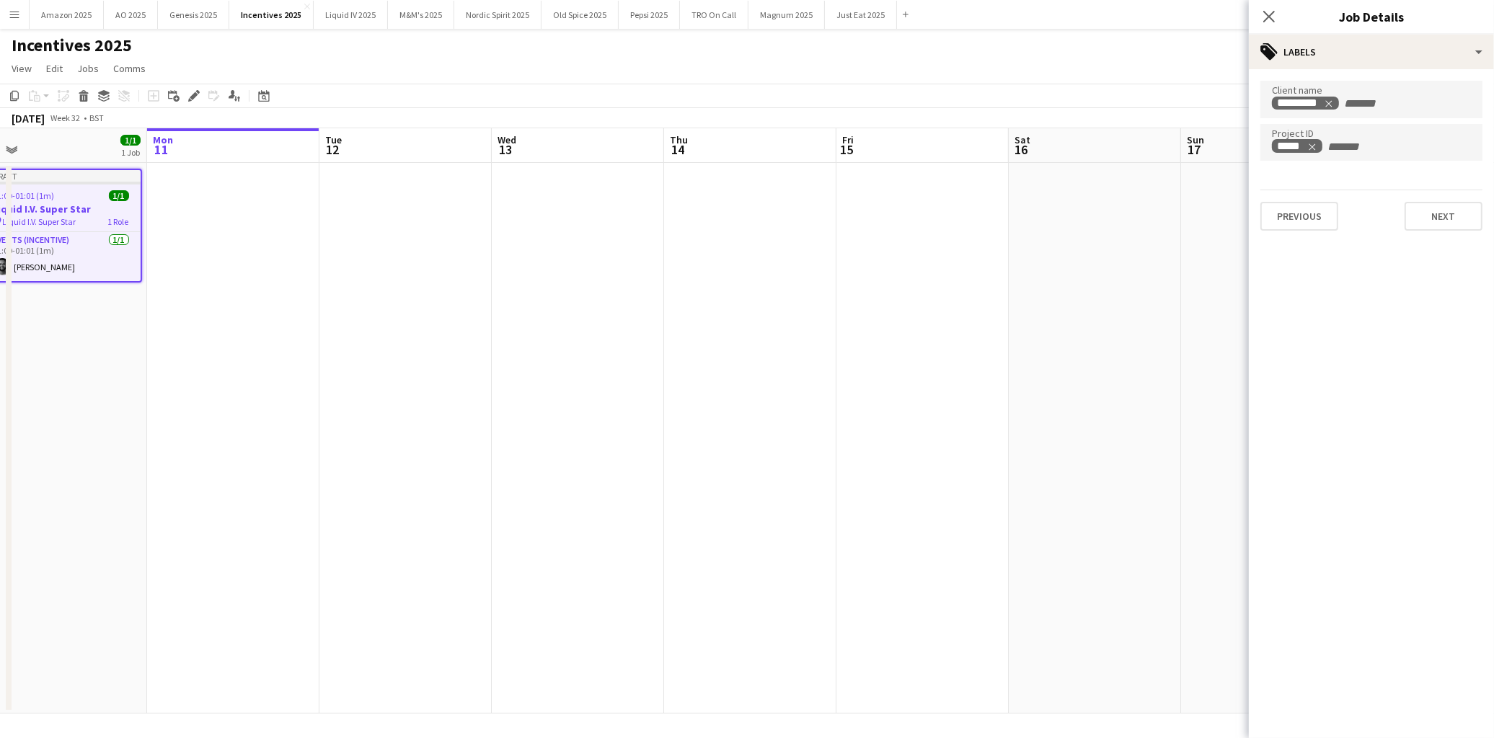
scroll to position [0, 371]
click at [1043, 307] on app-date-cell at bounding box center [1094, 438] width 172 height 551
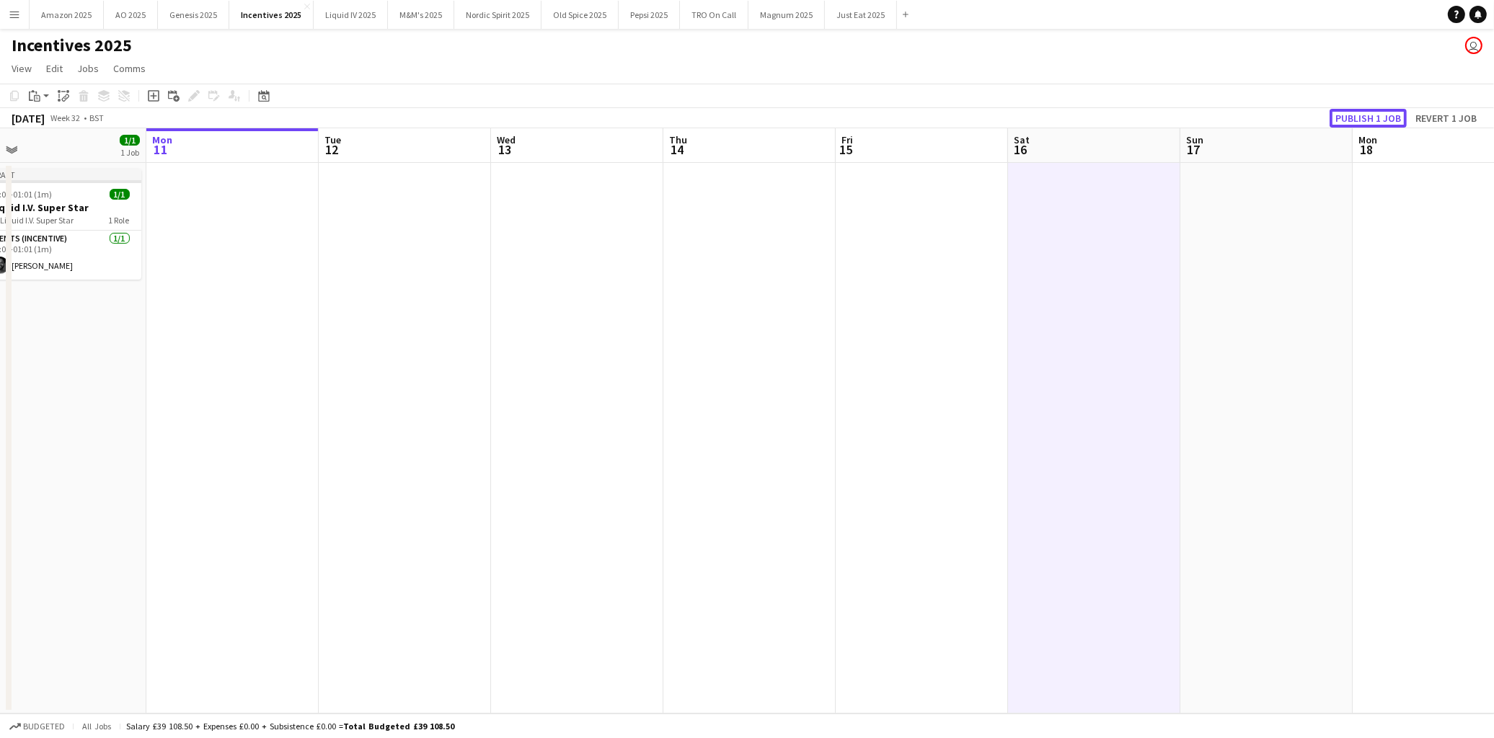
click at [1363, 117] on button "Publish 1 job" at bounding box center [1368, 118] width 77 height 19
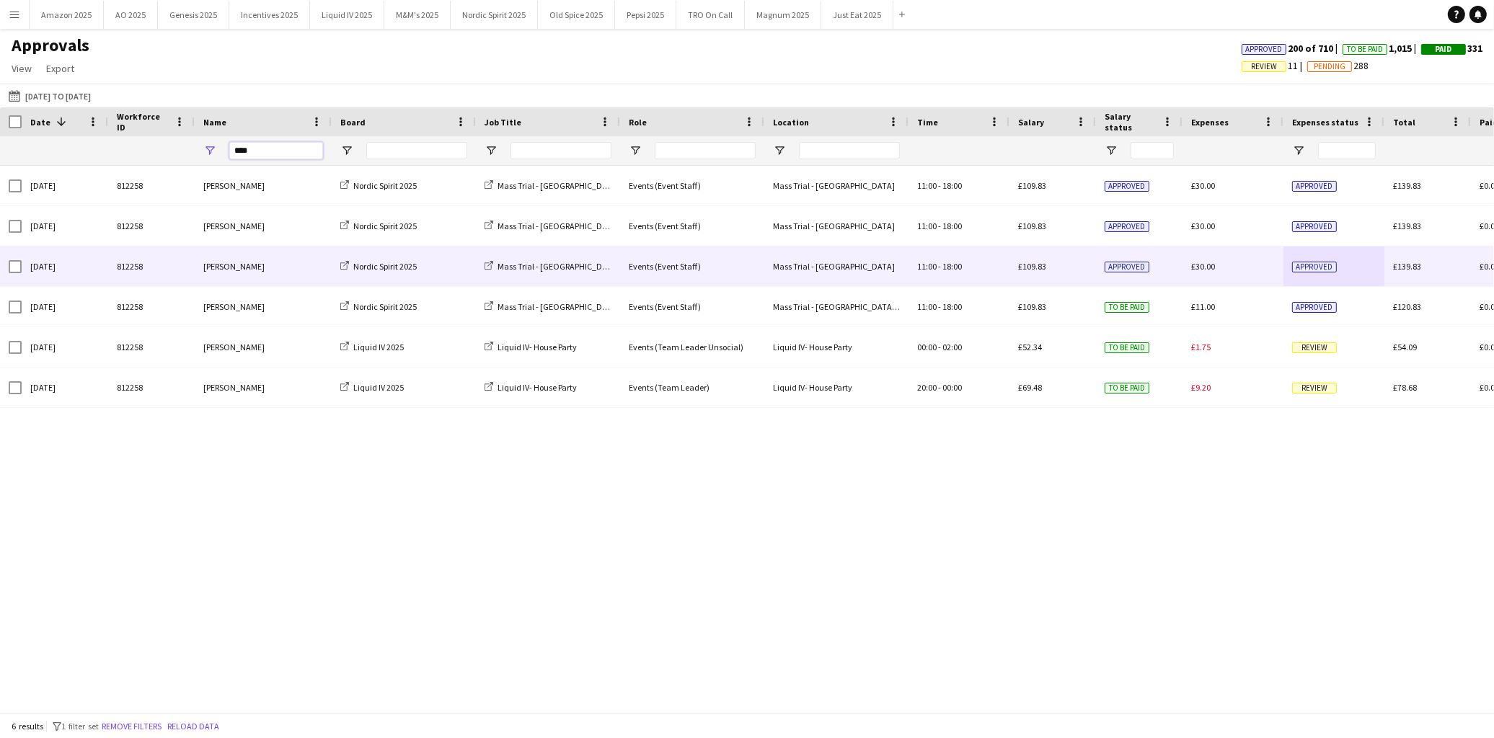
drag, startPoint x: 273, startPoint y: 153, endPoint x: -136, endPoint y: 174, distance: 409.4
click at [0, 174] on html "Menu Boards Boards Boards All jobs Status Workforce Workforce My Workforce Recr…" at bounding box center [747, 369] width 1494 height 738
